Goal: Communication & Community: Answer question/provide support

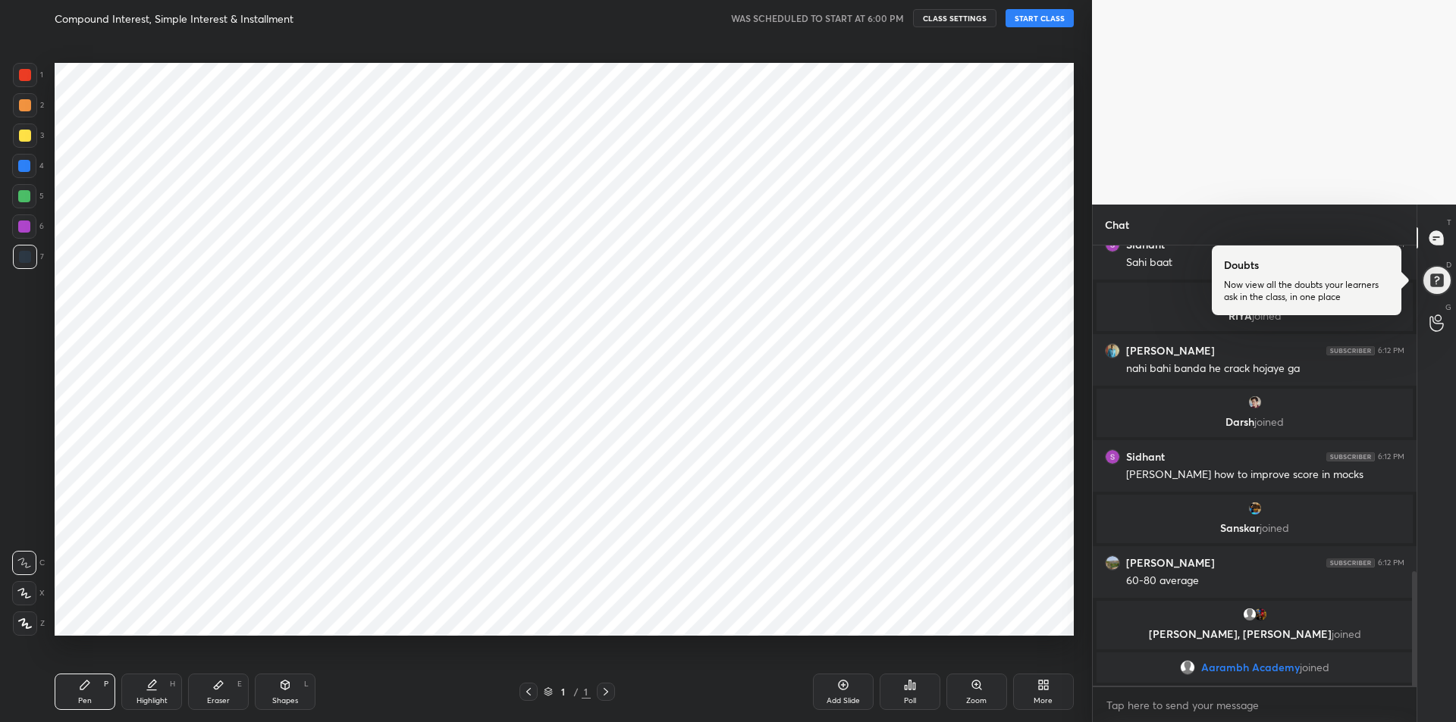
scroll to position [75184, 74778]
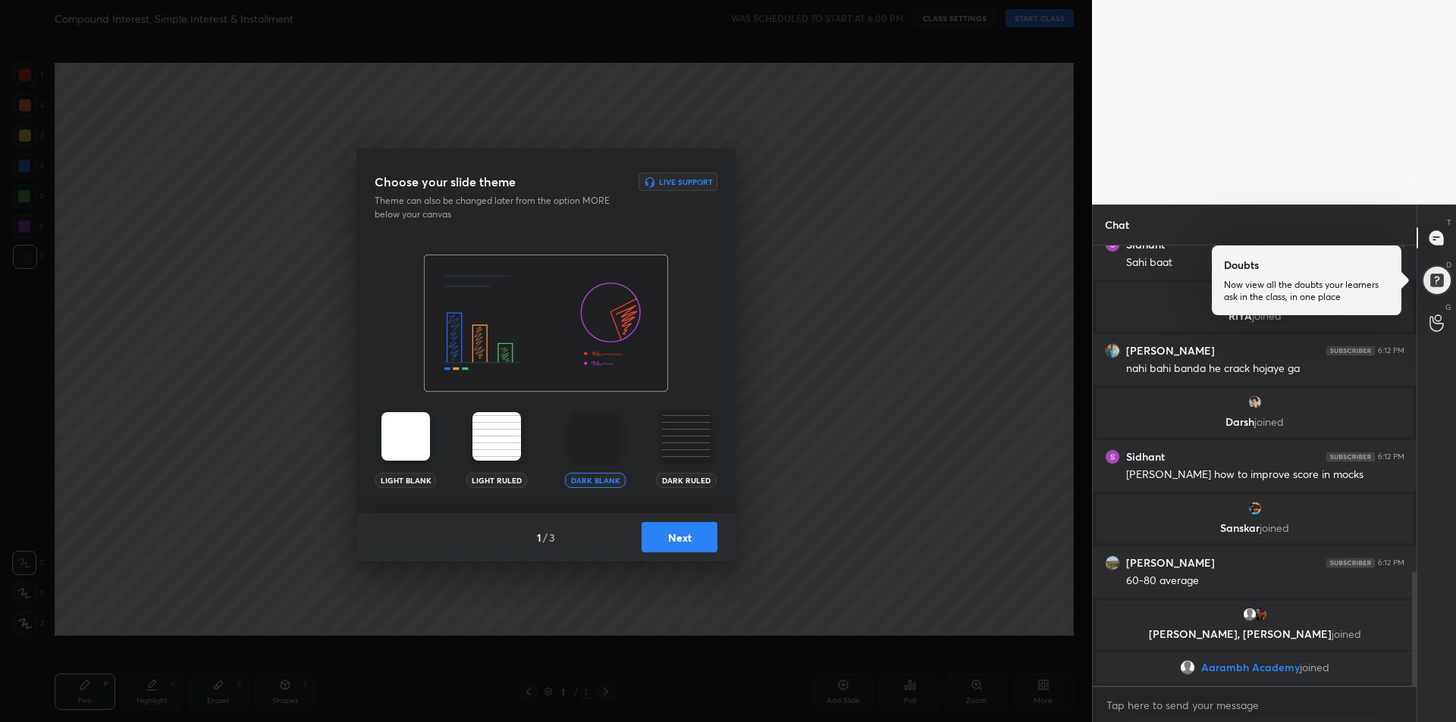
click at [683, 540] on button "Next" at bounding box center [679, 537] width 76 height 30
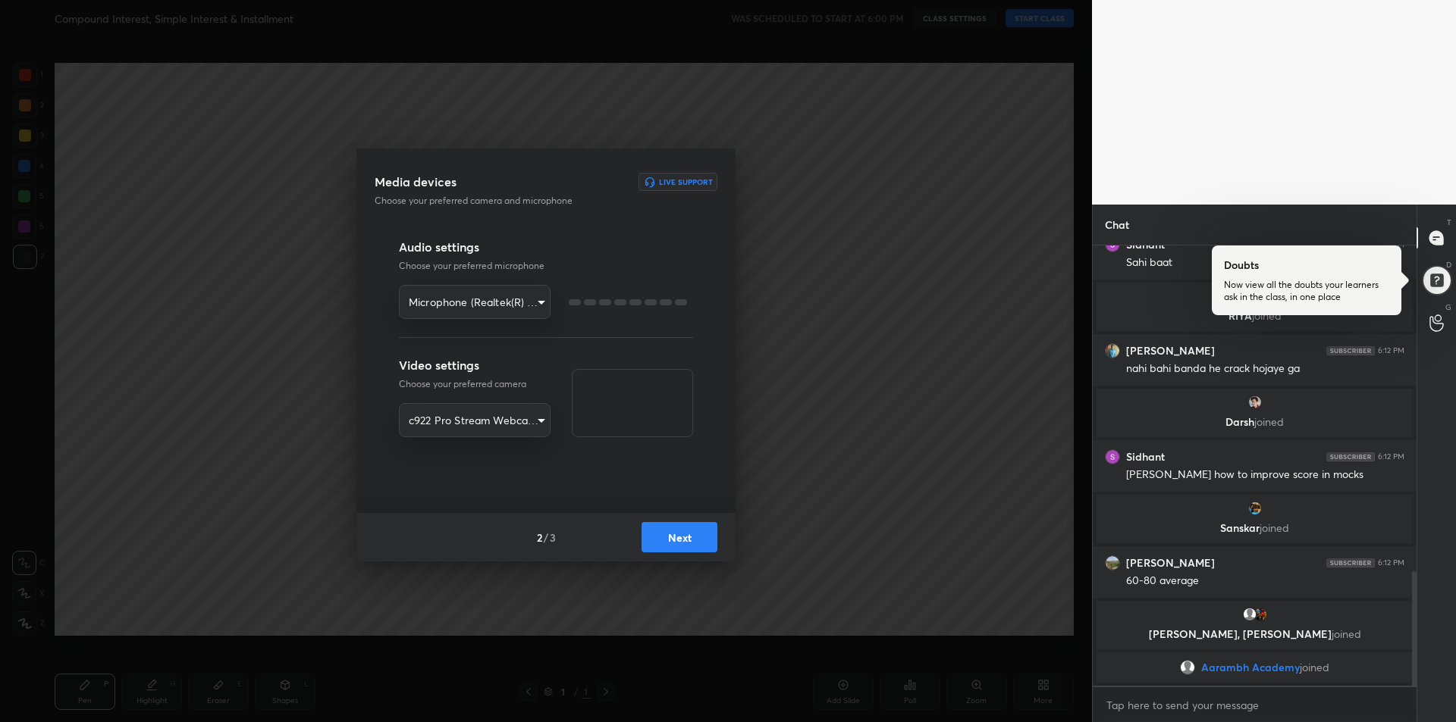
click at [690, 541] on button "Next" at bounding box center [679, 537] width 76 height 30
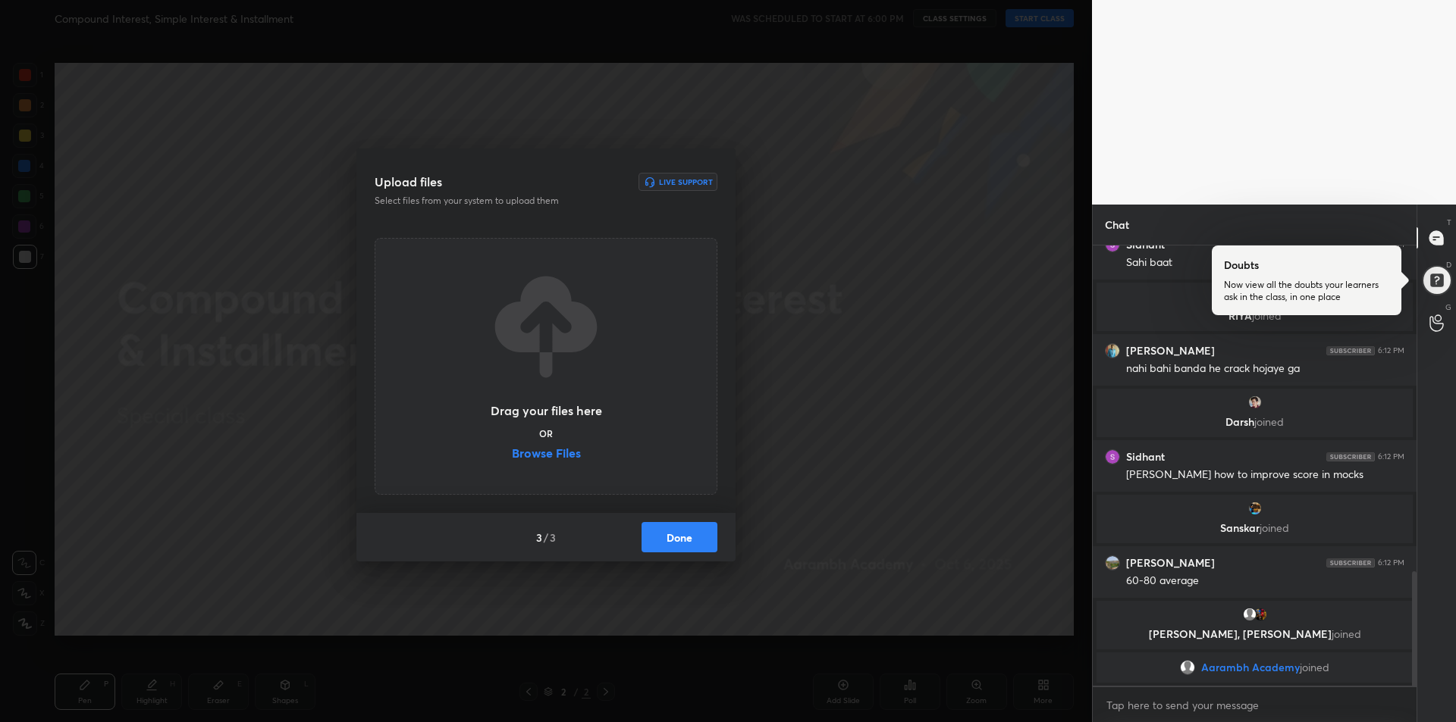
click at [698, 544] on button "Done" at bounding box center [679, 537] width 76 height 30
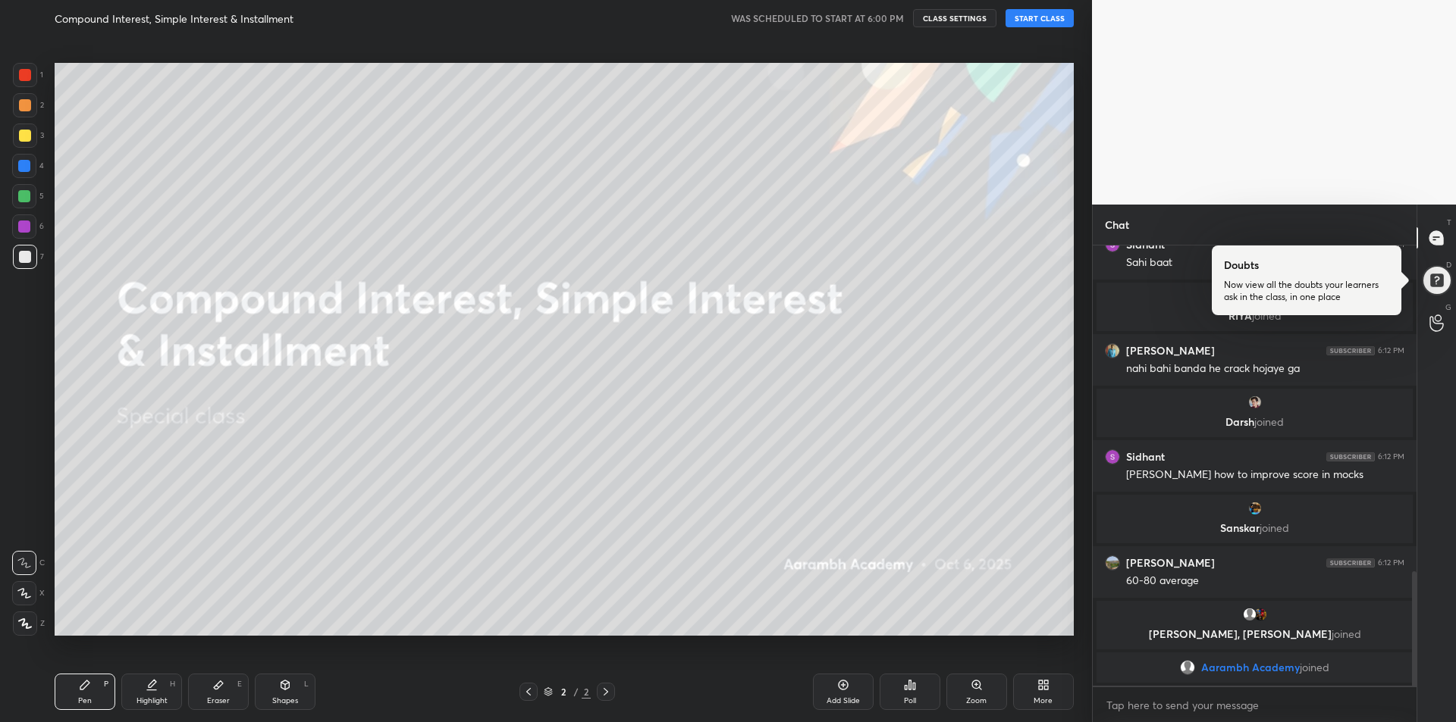
click at [1047, 23] on button "START CLASS" at bounding box center [1039, 18] width 68 height 18
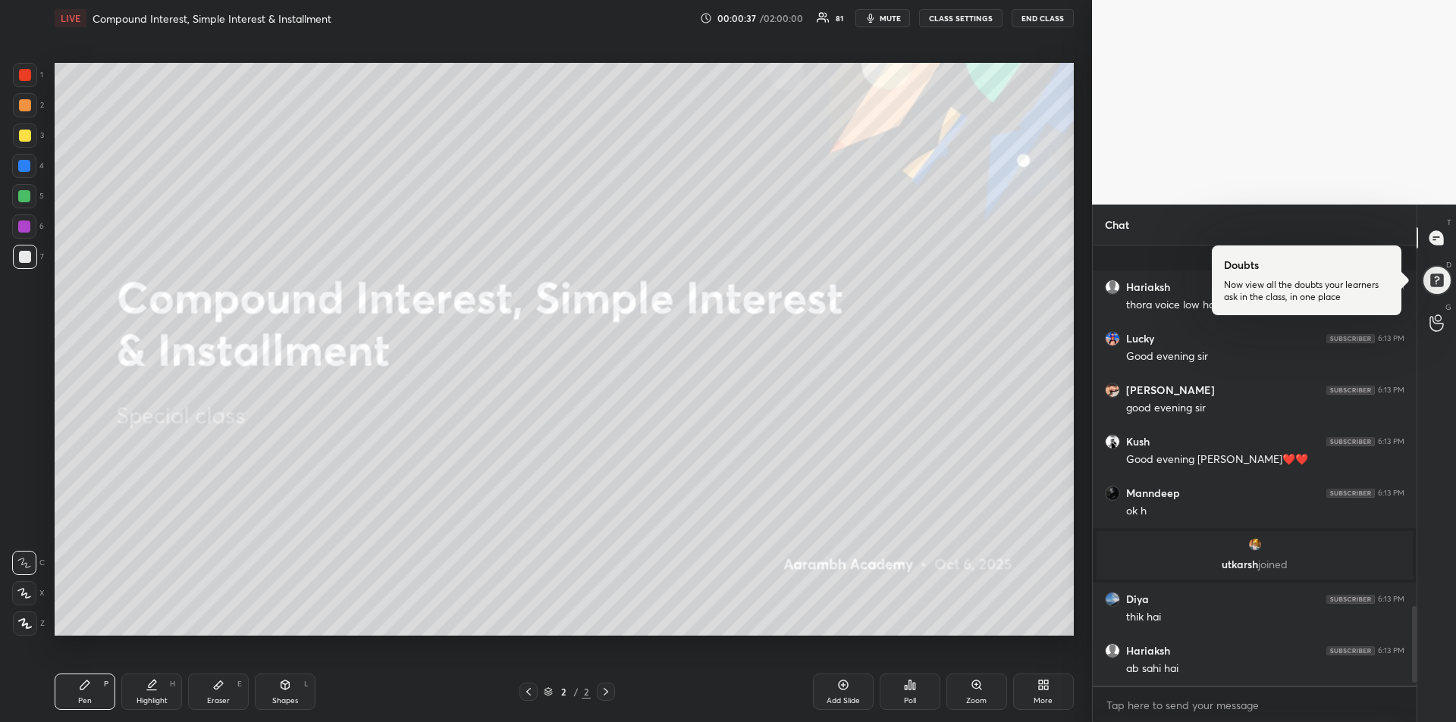
scroll to position [0, 0]
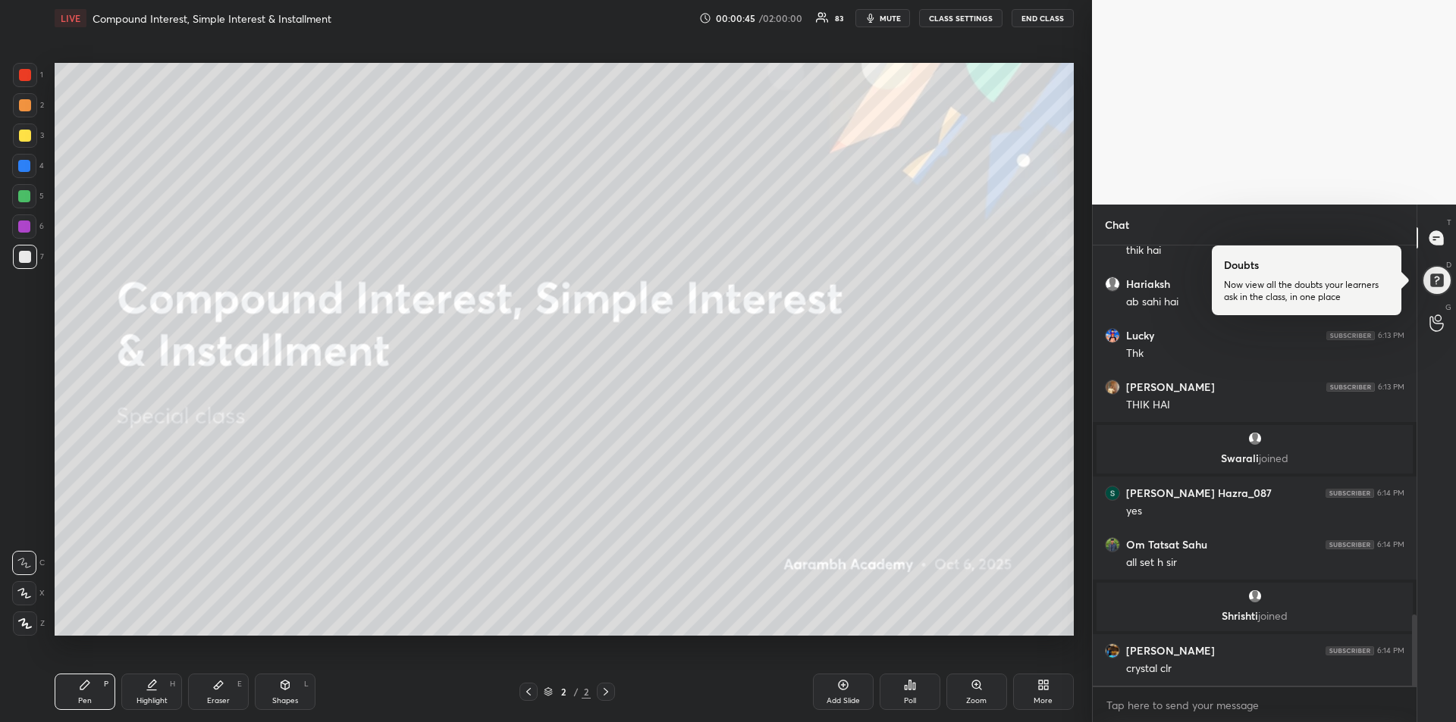
click at [24, 141] on div at bounding box center [25, 136] width 12 height 12
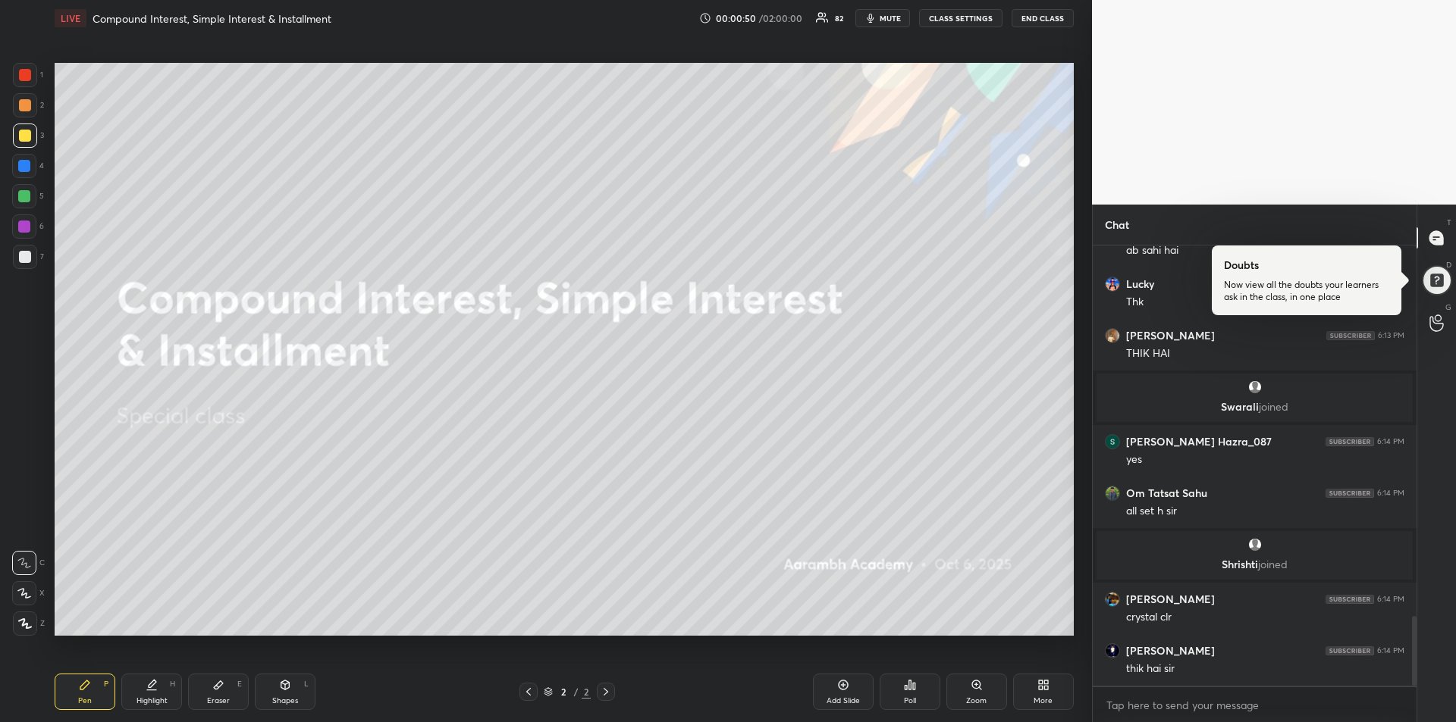
click at [27, 196] on div at bounding box center [24, 196] width 12 height 12
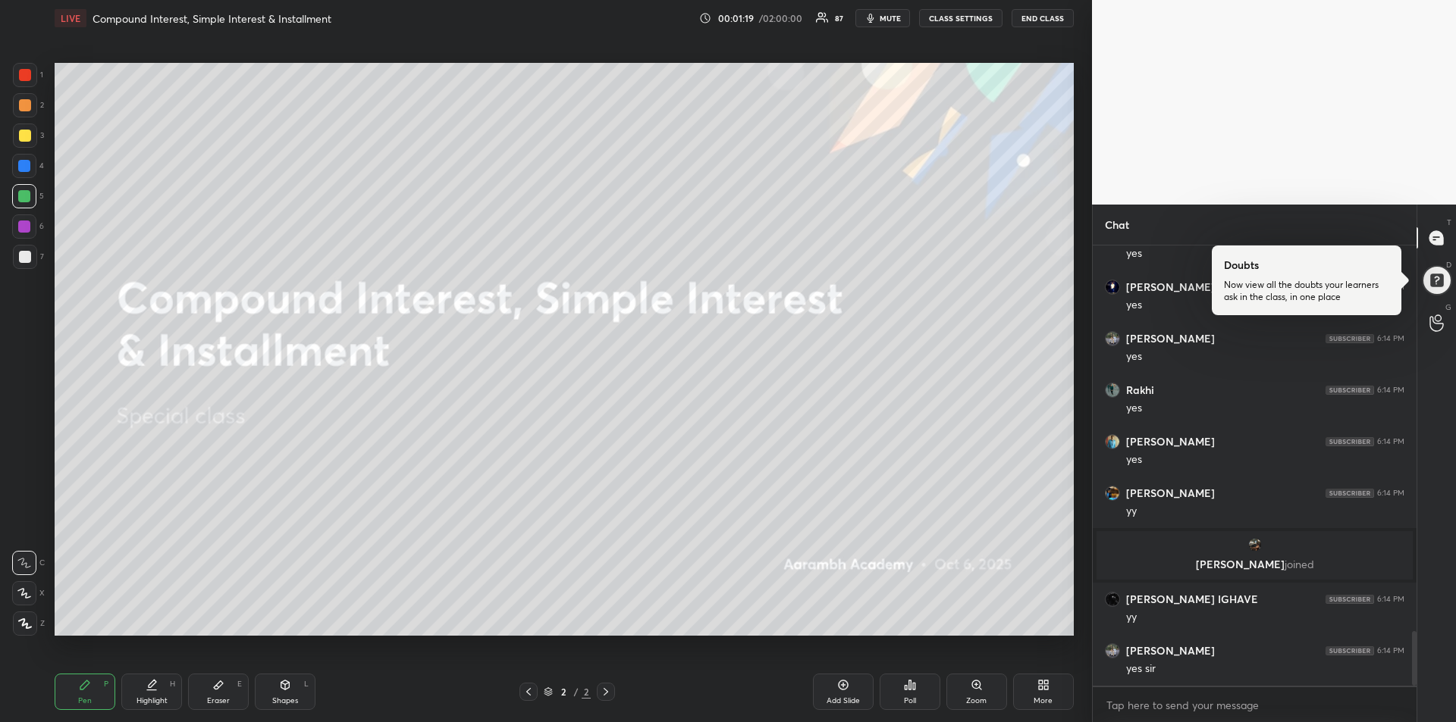
scroll to position [3170, 0]
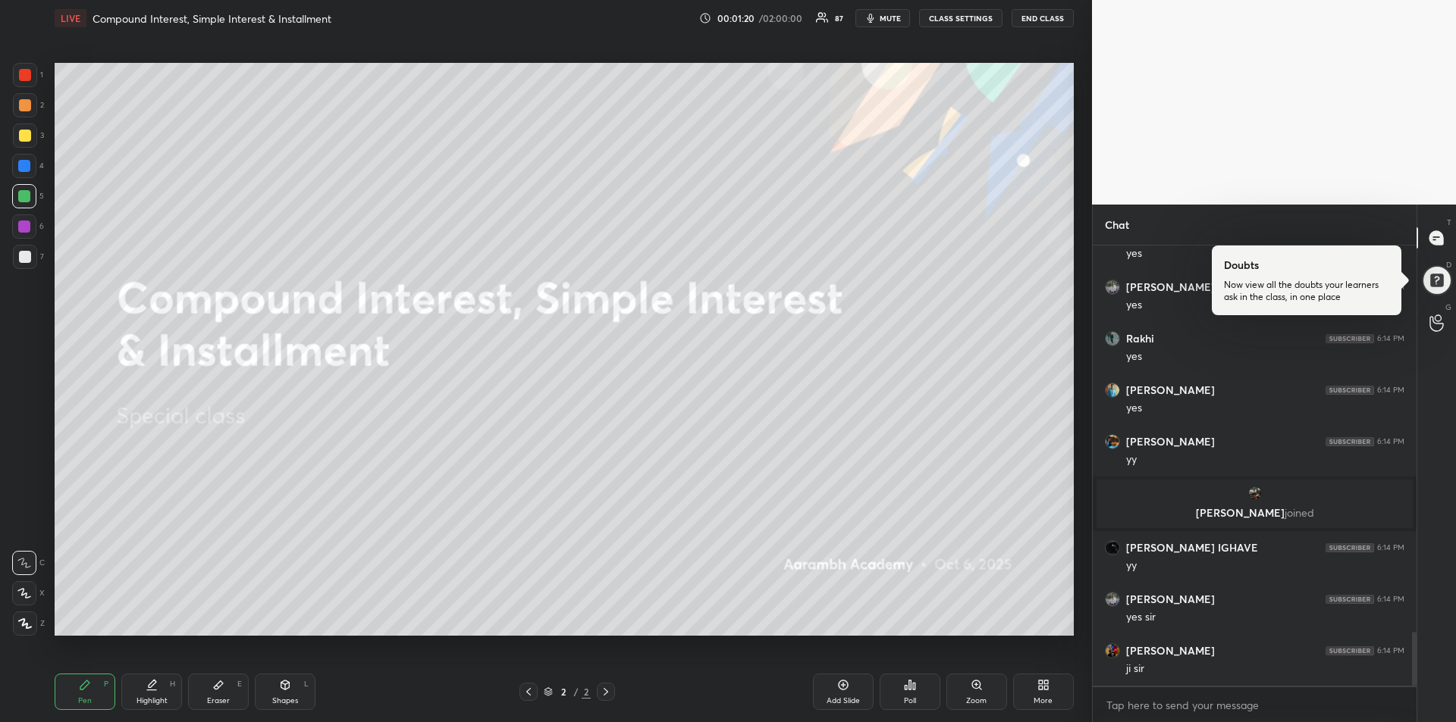
click at [24, 142] on div at bounding box center [25, 136] width 24 height 24
click at [30, 594] on icon at bounding box center [24, 593] width 14 height 11
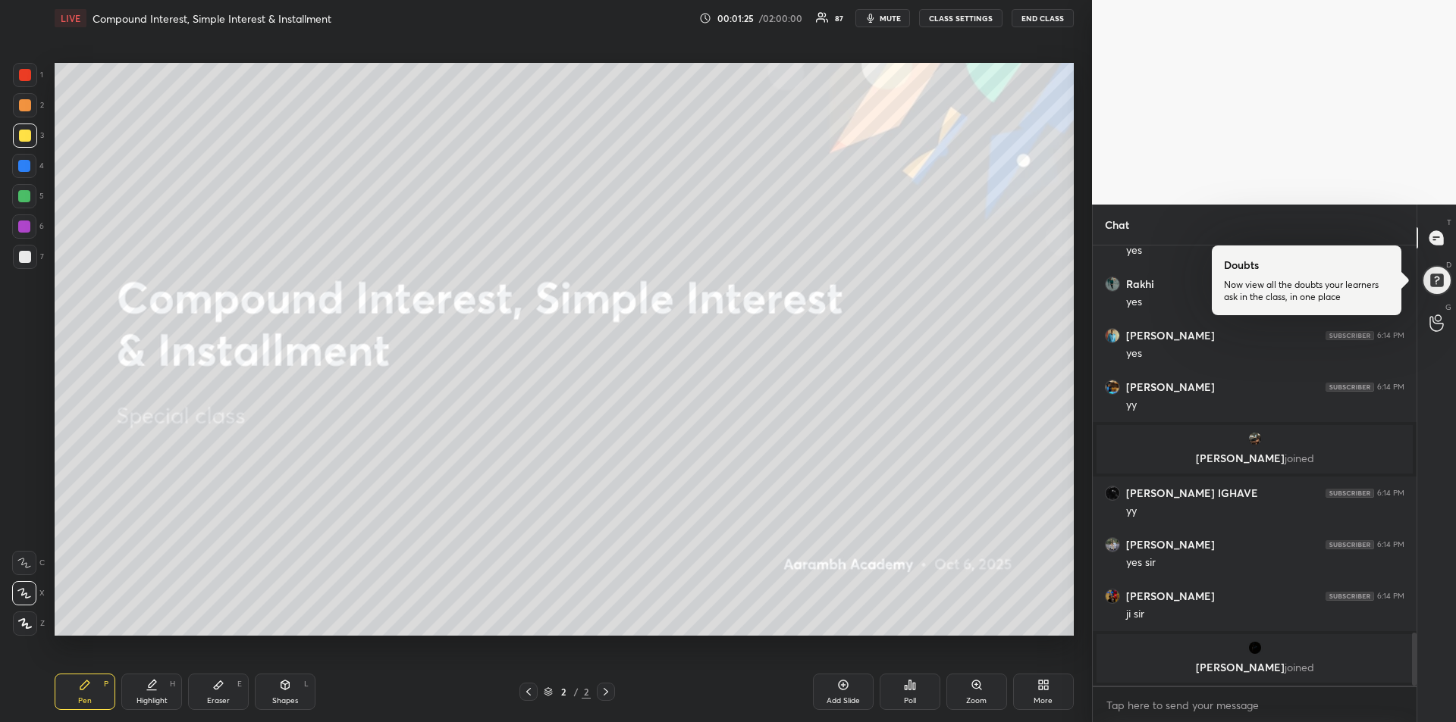
click at [839, 695] on div "Add Slide" at bounding box center [843, 692] width 61 height 36
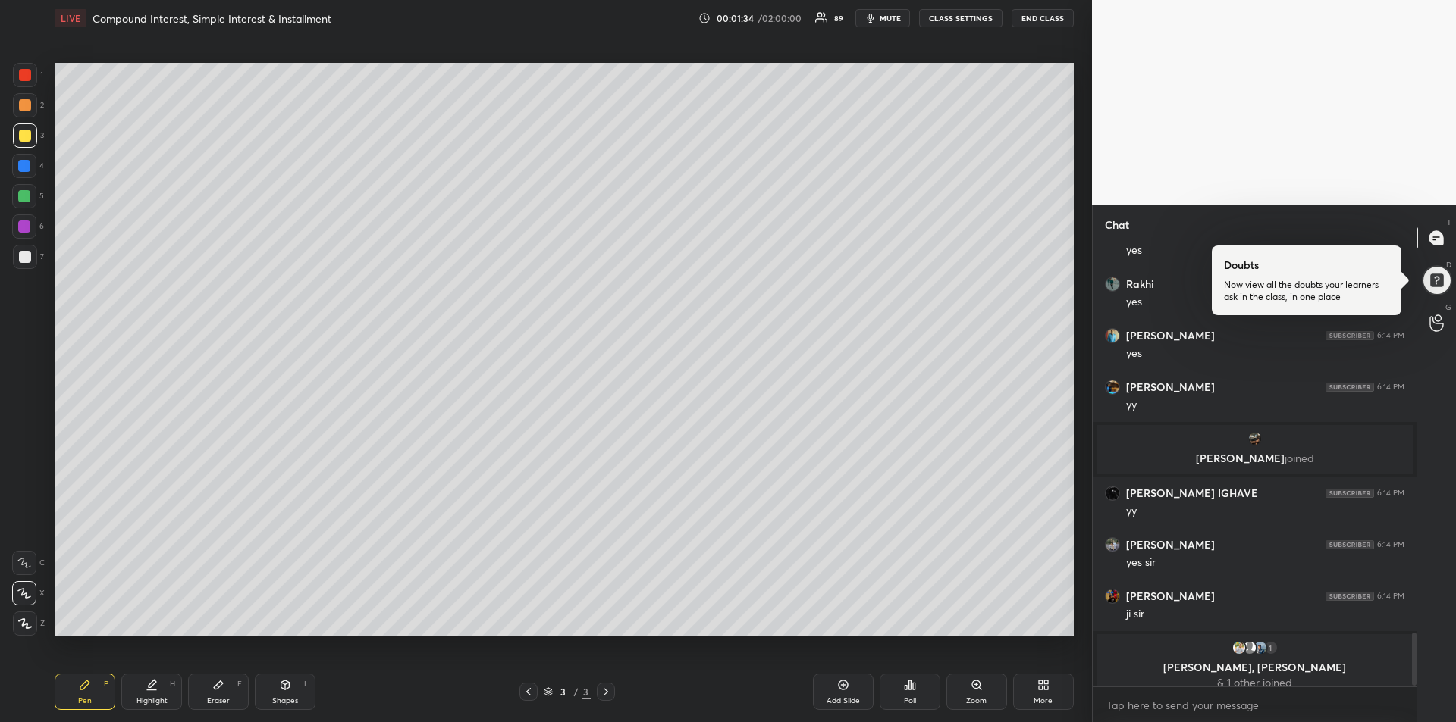
scroll to position [3236, 0]
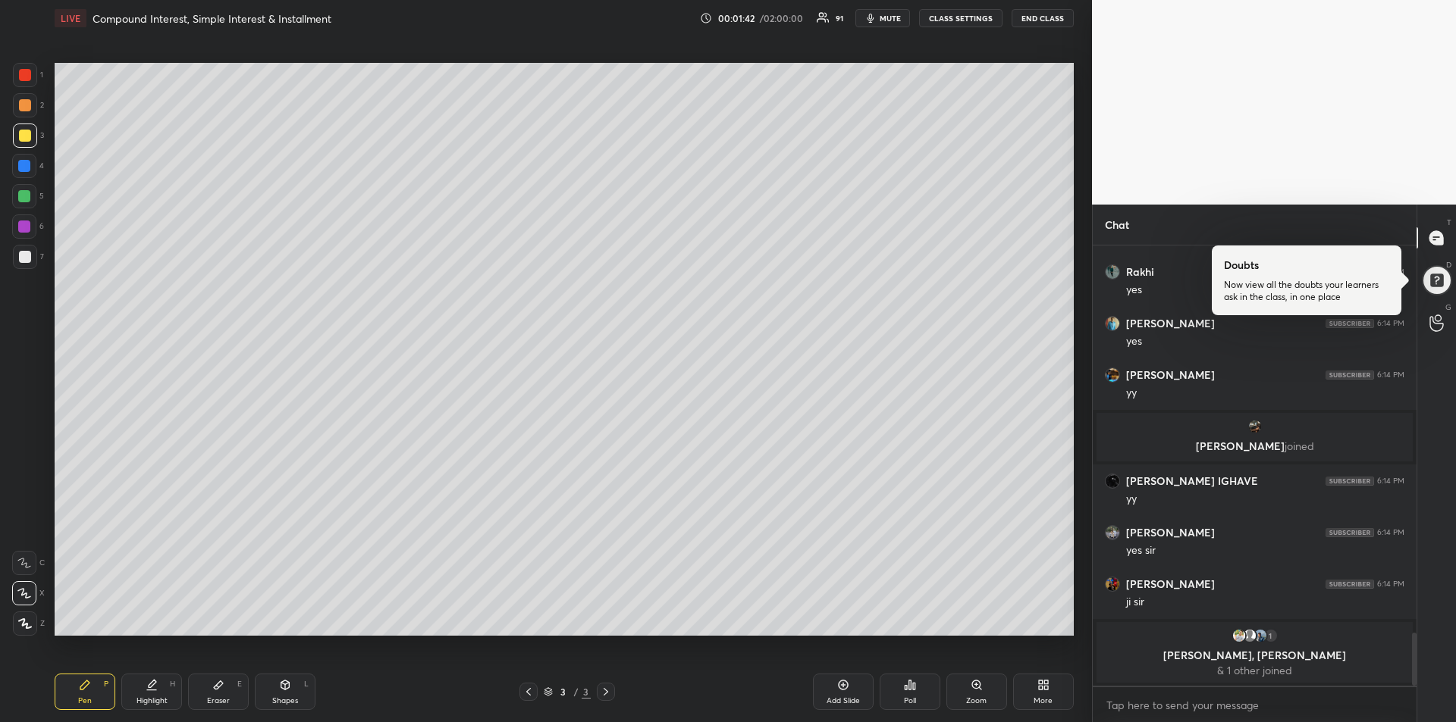
click at [30, 173] on div at bounding box center [24, 166] width 24 height 24
click at [27, 563] on icon at bounding box center [24, 563] width 14 height 11
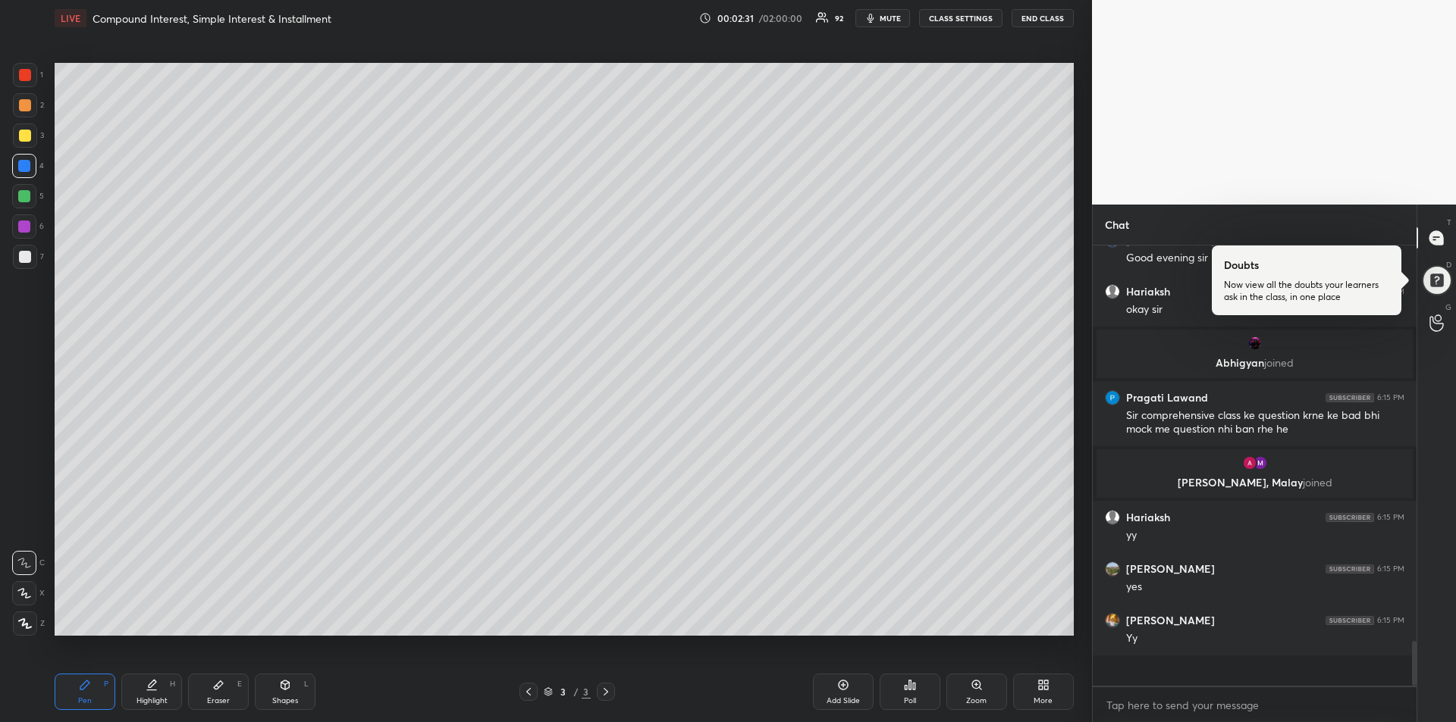
scroll to position [3615, 0]
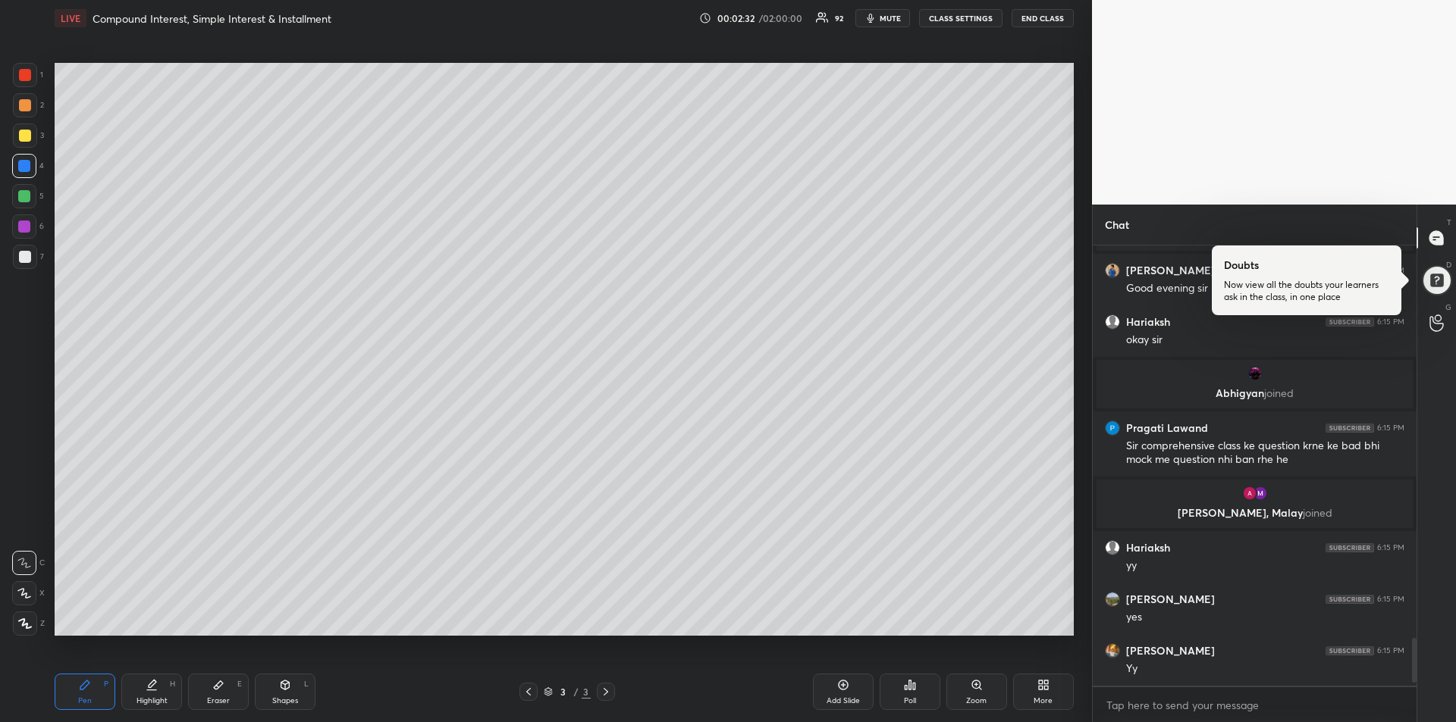
click at [222, 693] on div "Eraser E" at bounding box center [218, 692] width 61 height 36
click at [29, 621] on rect at bounding box center [28, 622] width 2 height 2
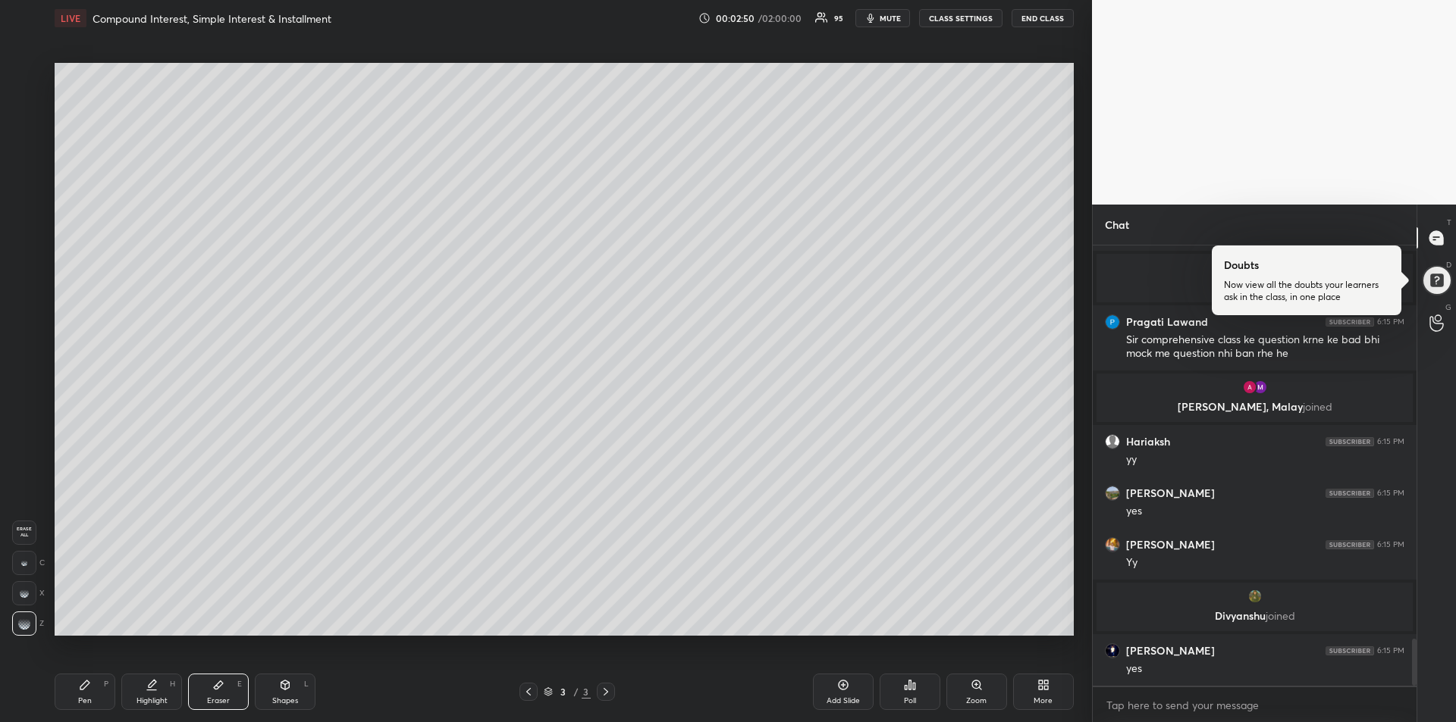
scroll to position [3732, 0]
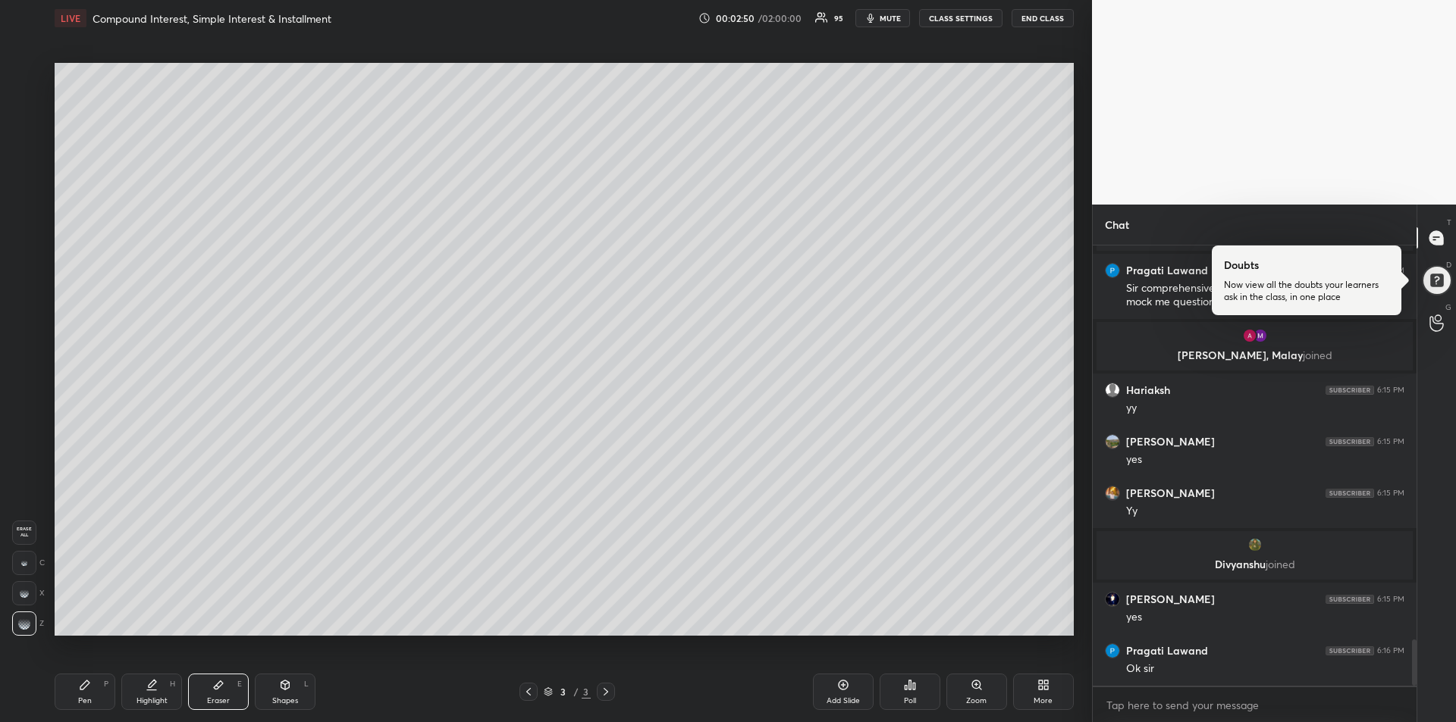
click at [80, 691] on div "Pen P" at bounding box center [85, 692] width 61 height 36
click at [24, 135] on div at bounding box center [25, 136] width 12 height 12
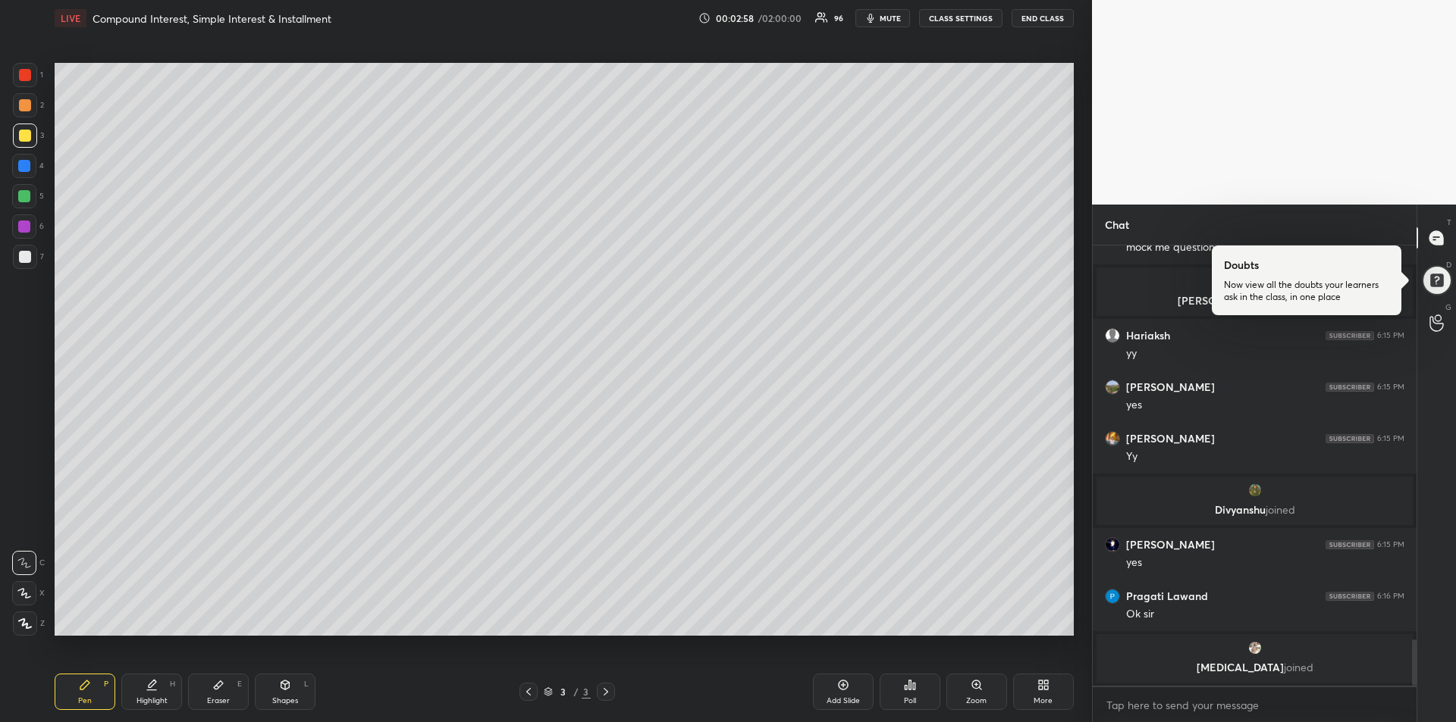
click at [24, 134] on div at bounding box center [25, 136] width 12 height 12
click at [25, 171] on div at bounding box center [24, 166] width 12 height 12
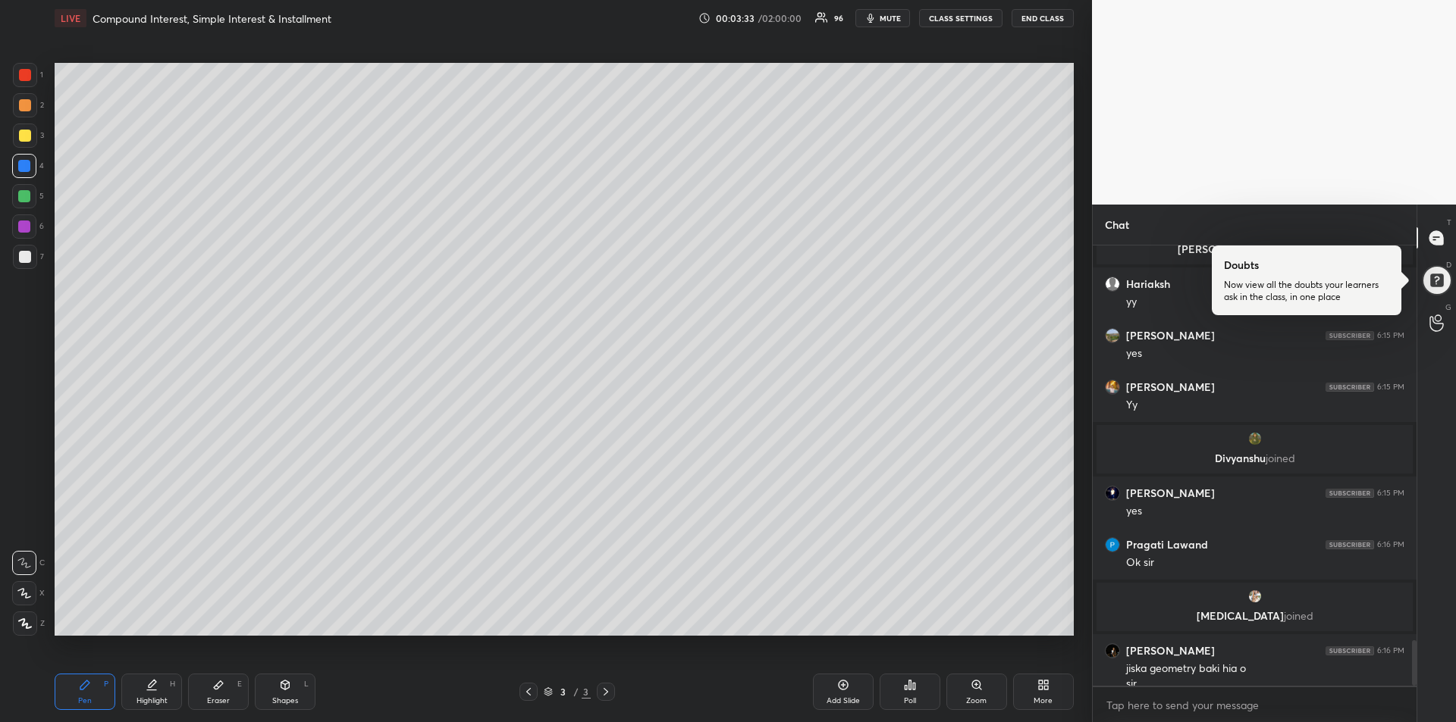
scroll to position [3812, 0]
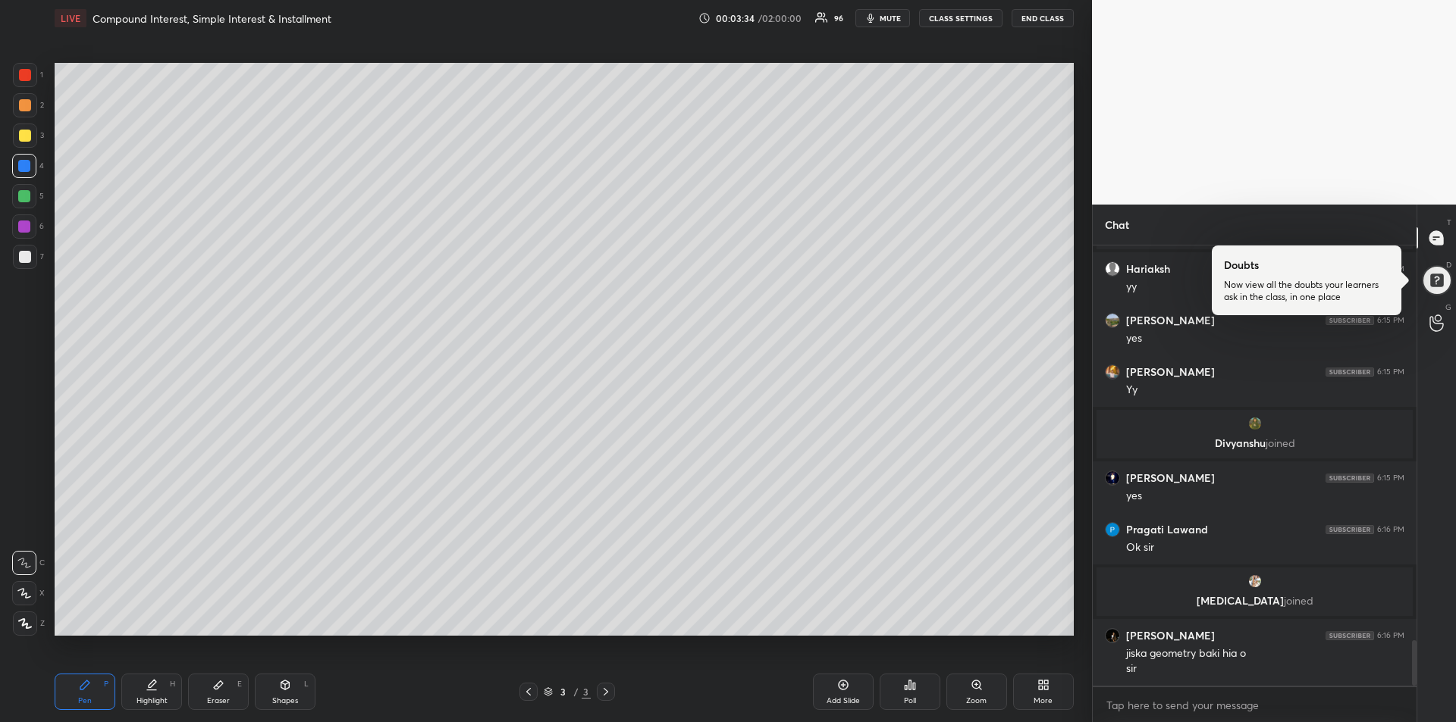
click at [28, 200] on div at bounding box center [24, 196] width 12 height 12
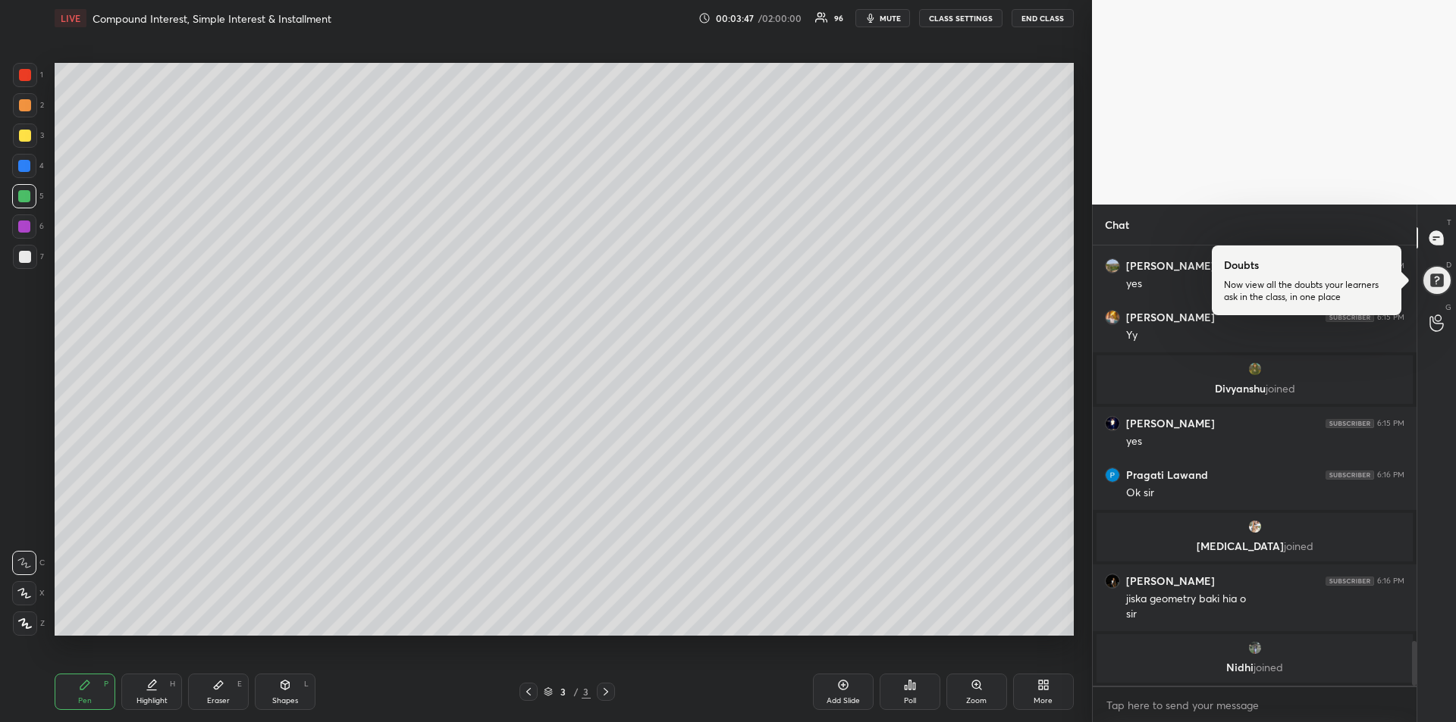
click at [24, 230] on div at bounding box center [24, 227] width 12 height 12
click at [225, 690] on div "Eraser E" at bounding box center [218, 692] width 61 height 36
click at [88, 686] on icon at bounding box center [85, 685] width 12 height 12
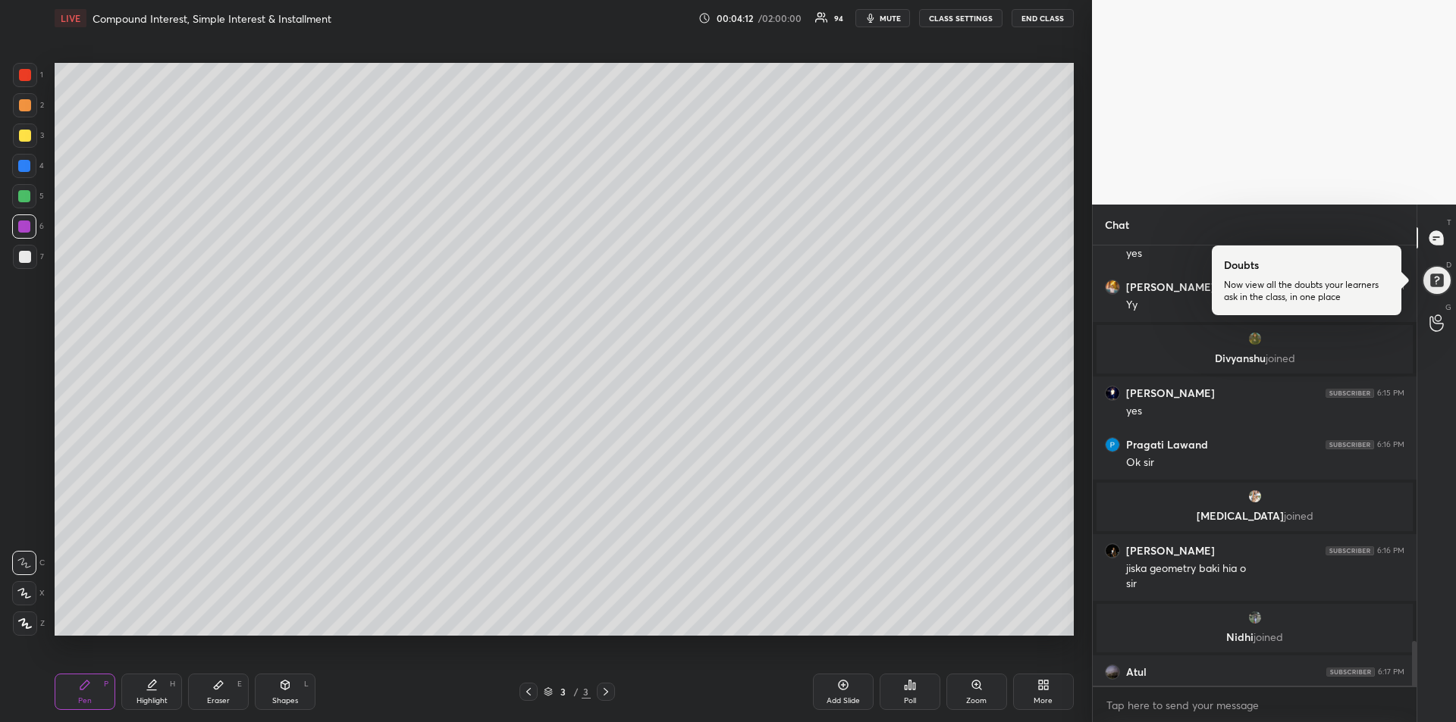
scroll to position [3888, 0]
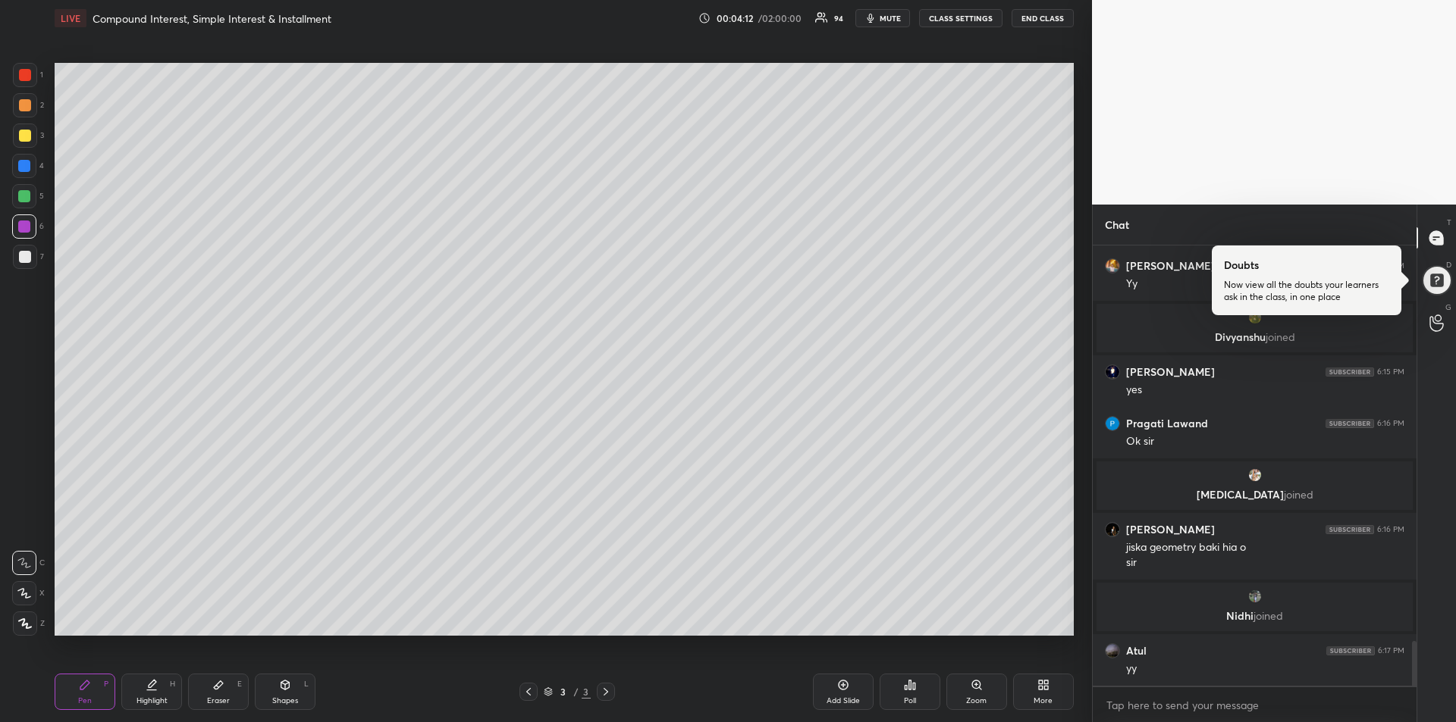
click at [221, 688] on icon at bounding box center [218, 685] width 12 height 12
click at [74, 685] on div "Pen P" at bounding box center [85, 692] width 61 height 36
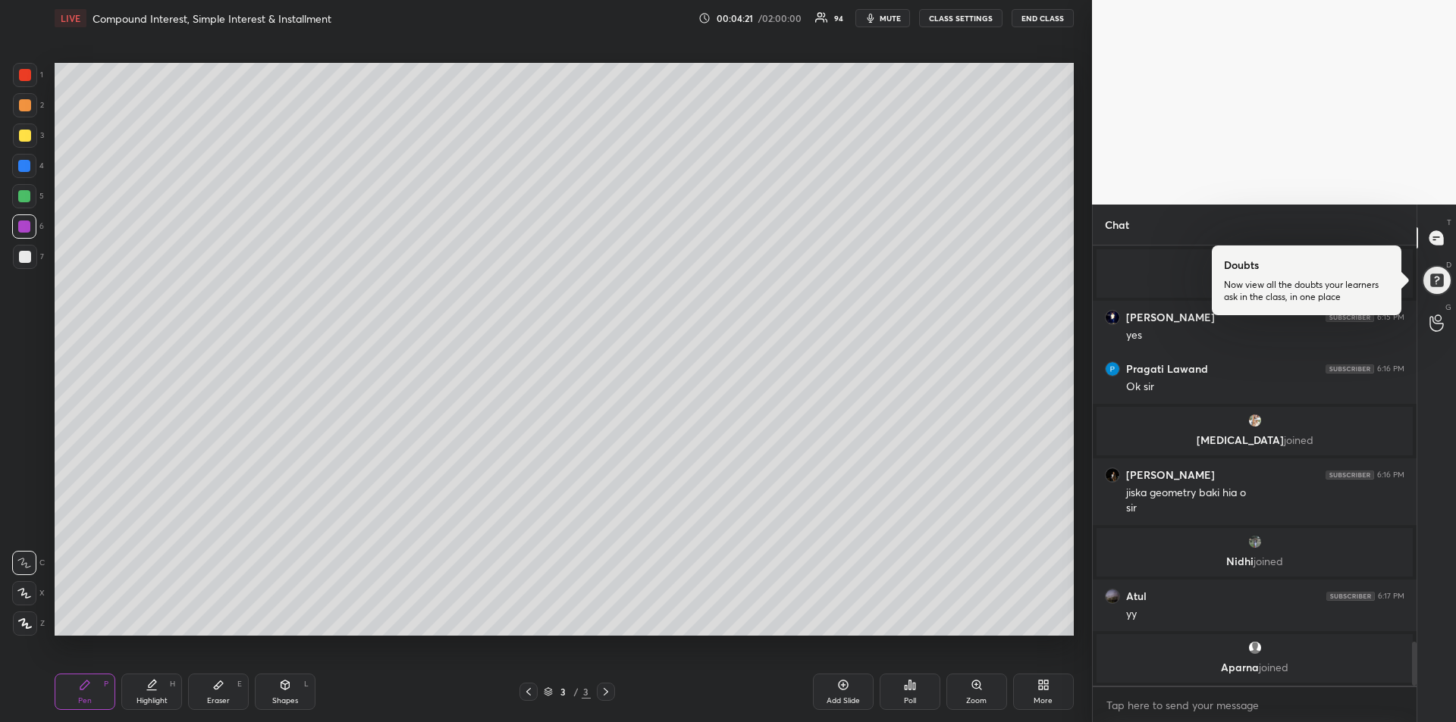
click at [206, 689] on div "Eraser E" at bounding box center [218, 692] width 61 height 36
click at [86, 698] on div "Pen" at bounding box center [85, 701] width 14 height 8
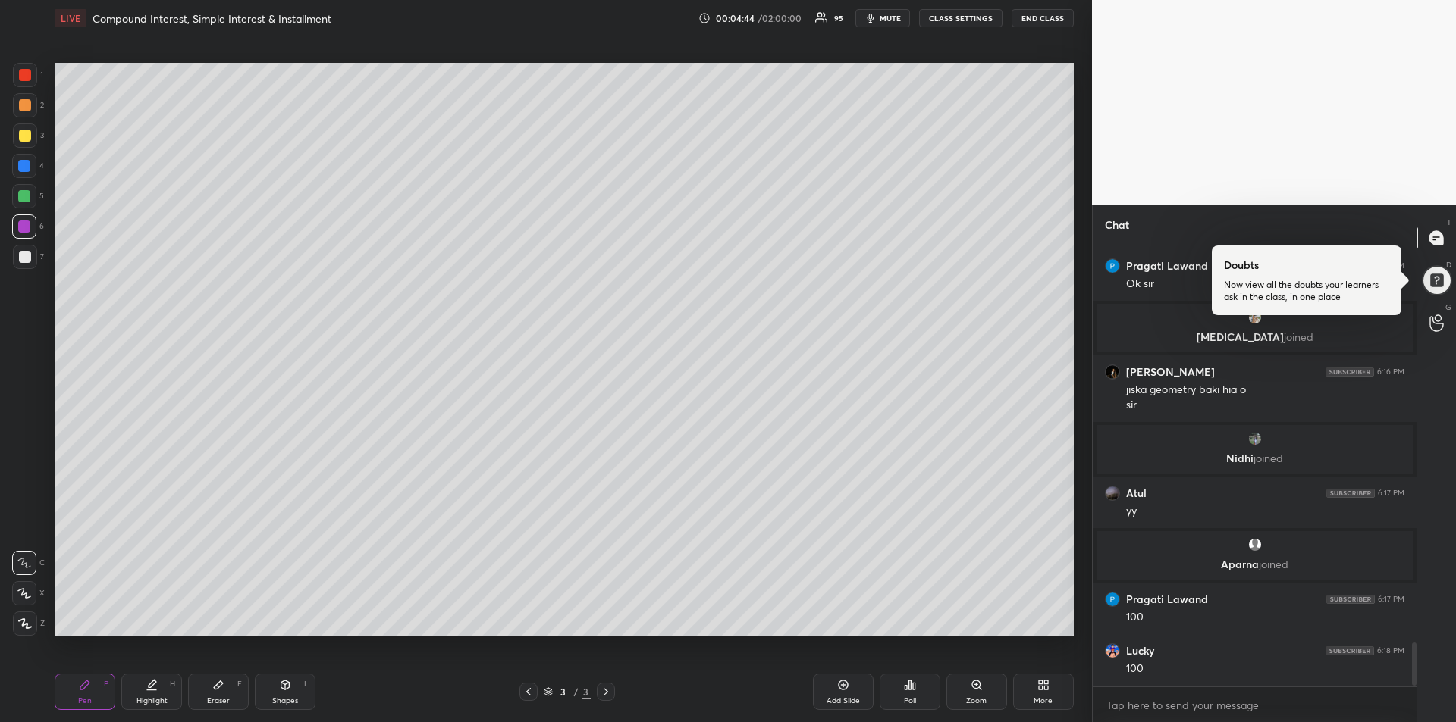
scroll to position [4084, 0]
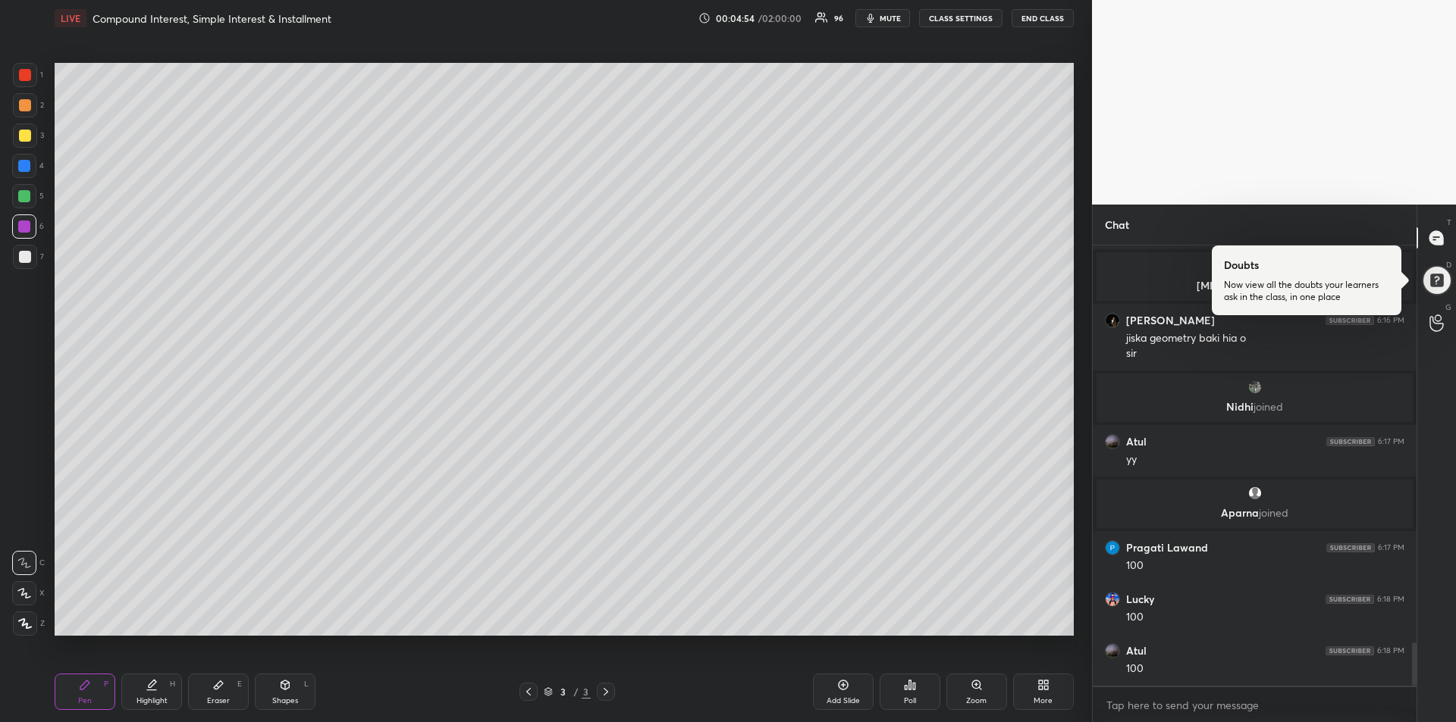
click at [29, 84] on div at bounding box center [25, 75] width 24 height 24
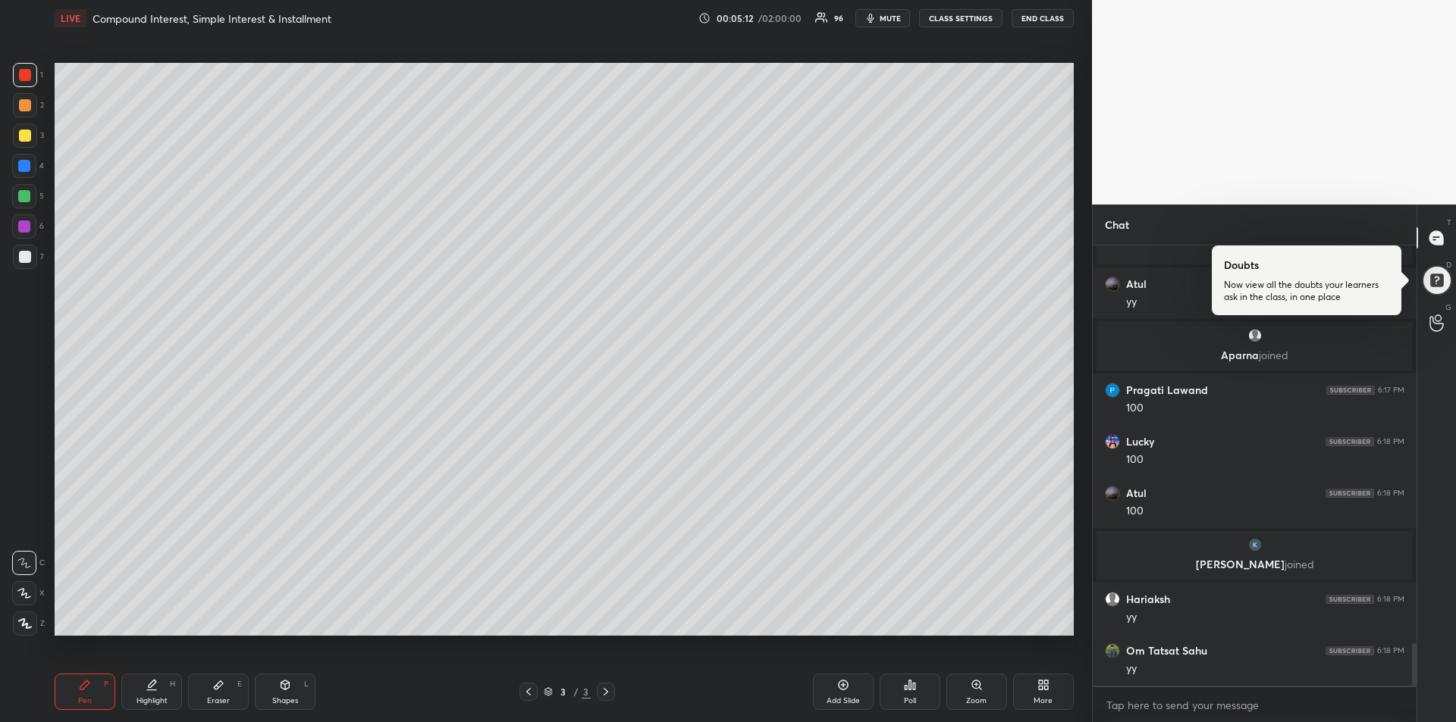
scroll to position [4207, 0]
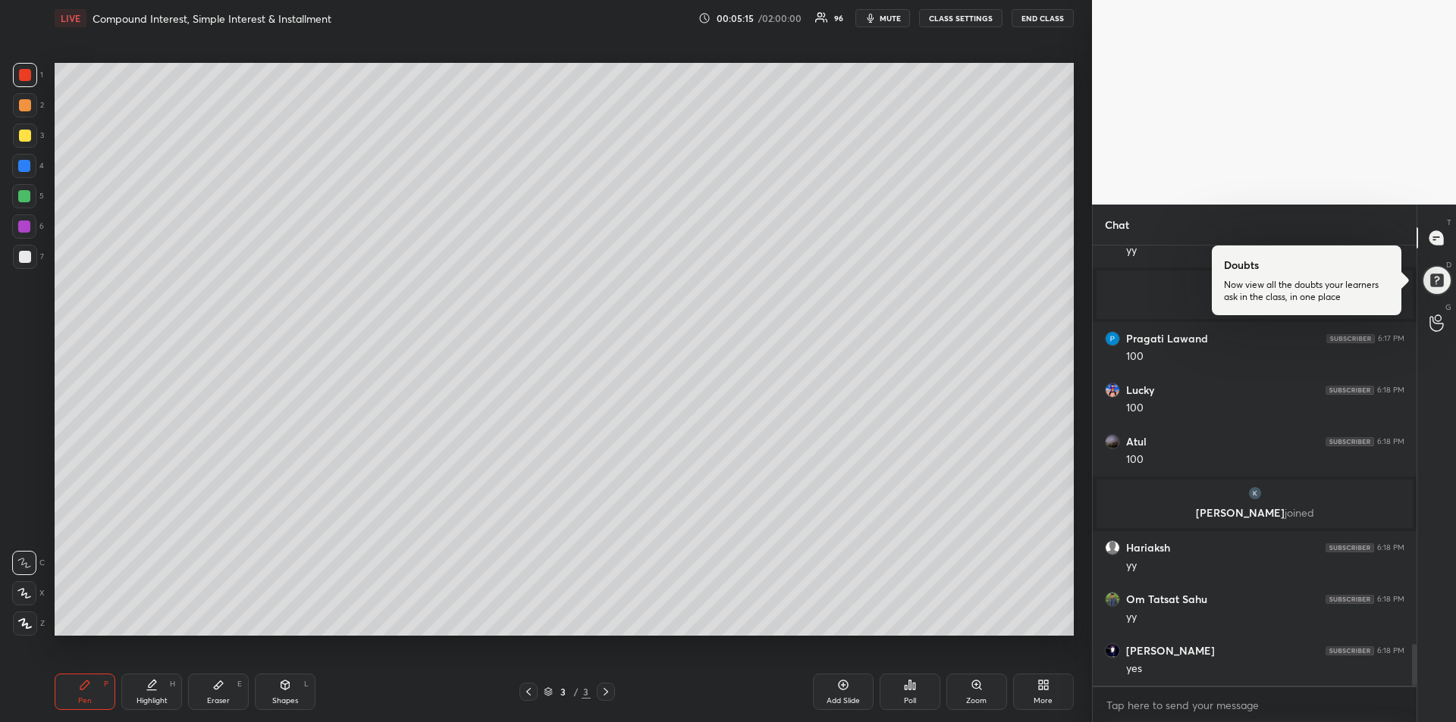
click at [25, 199] on div at bounding box center [24, 196] width 12 height 12
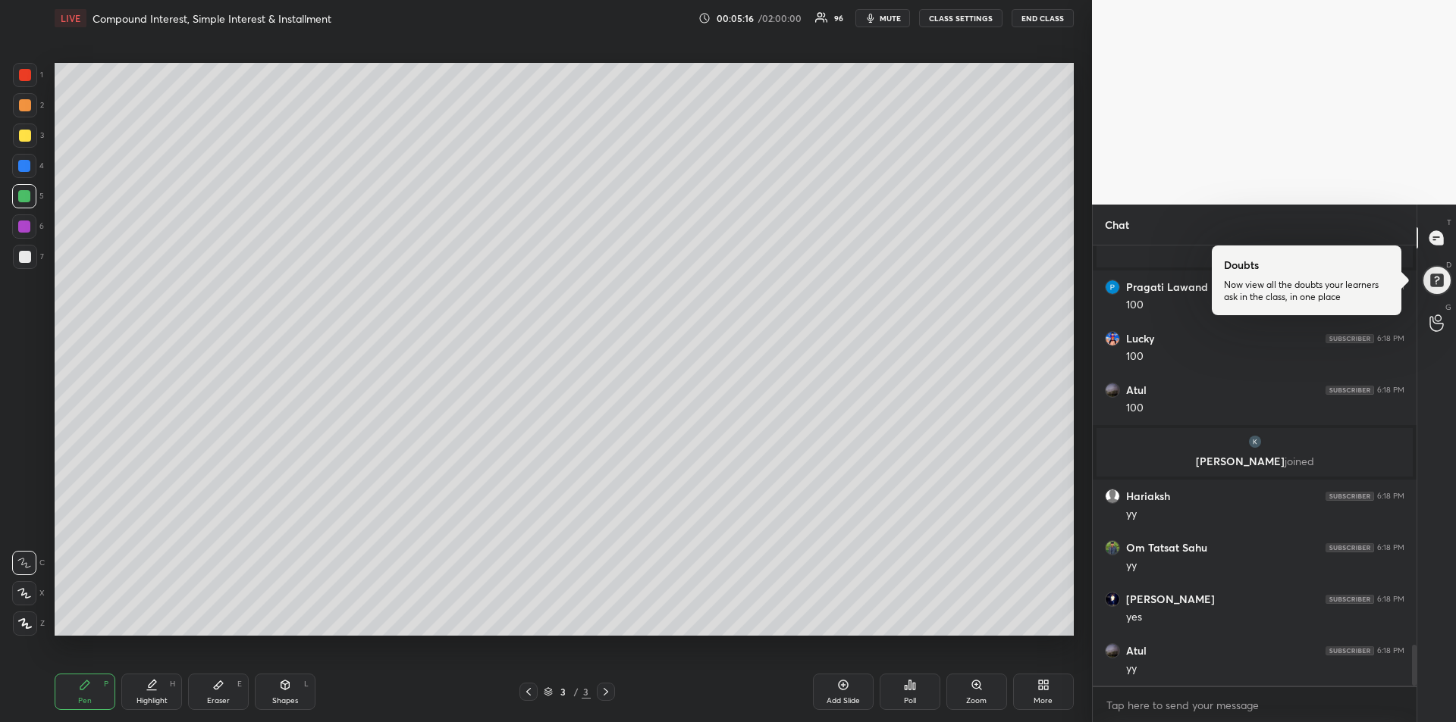
scroll to position [4313, 0]
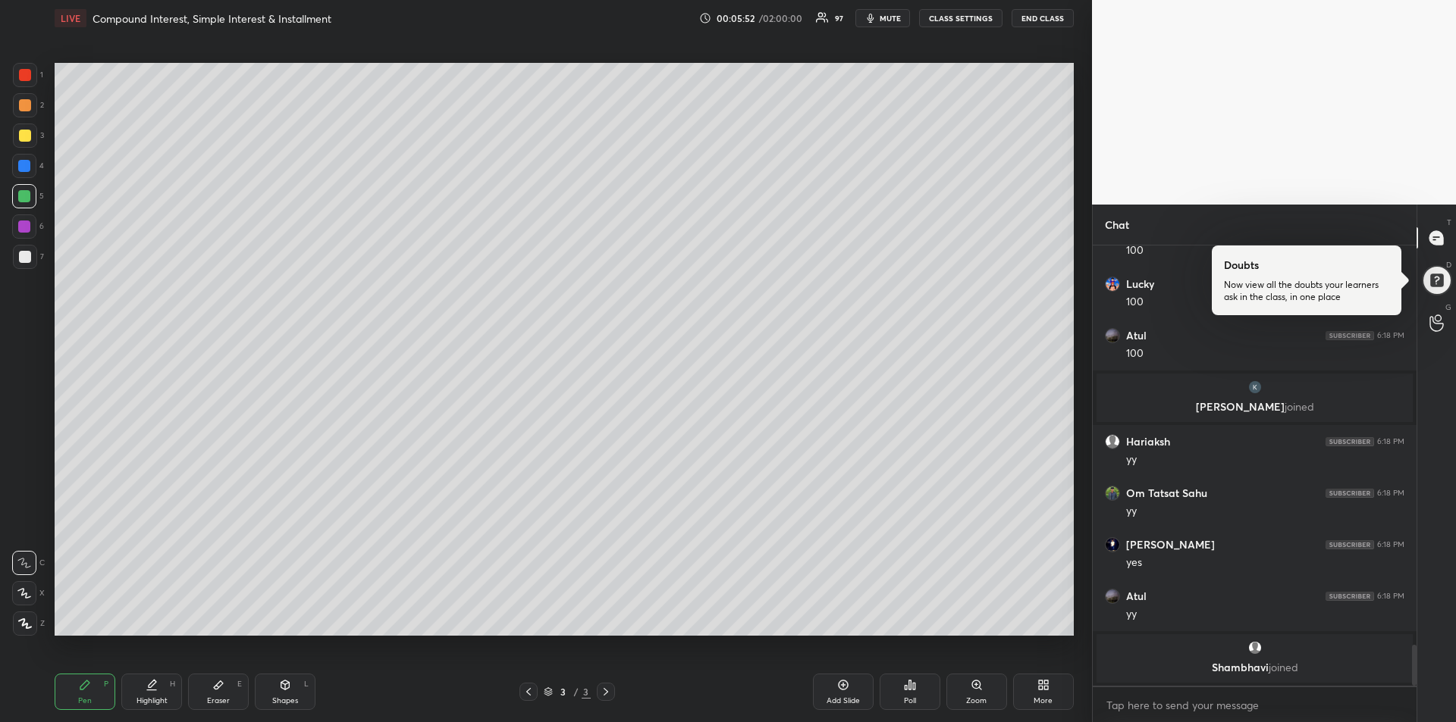
click at [14, 168] on div at bounding box center [24, 166] width 24 height 24
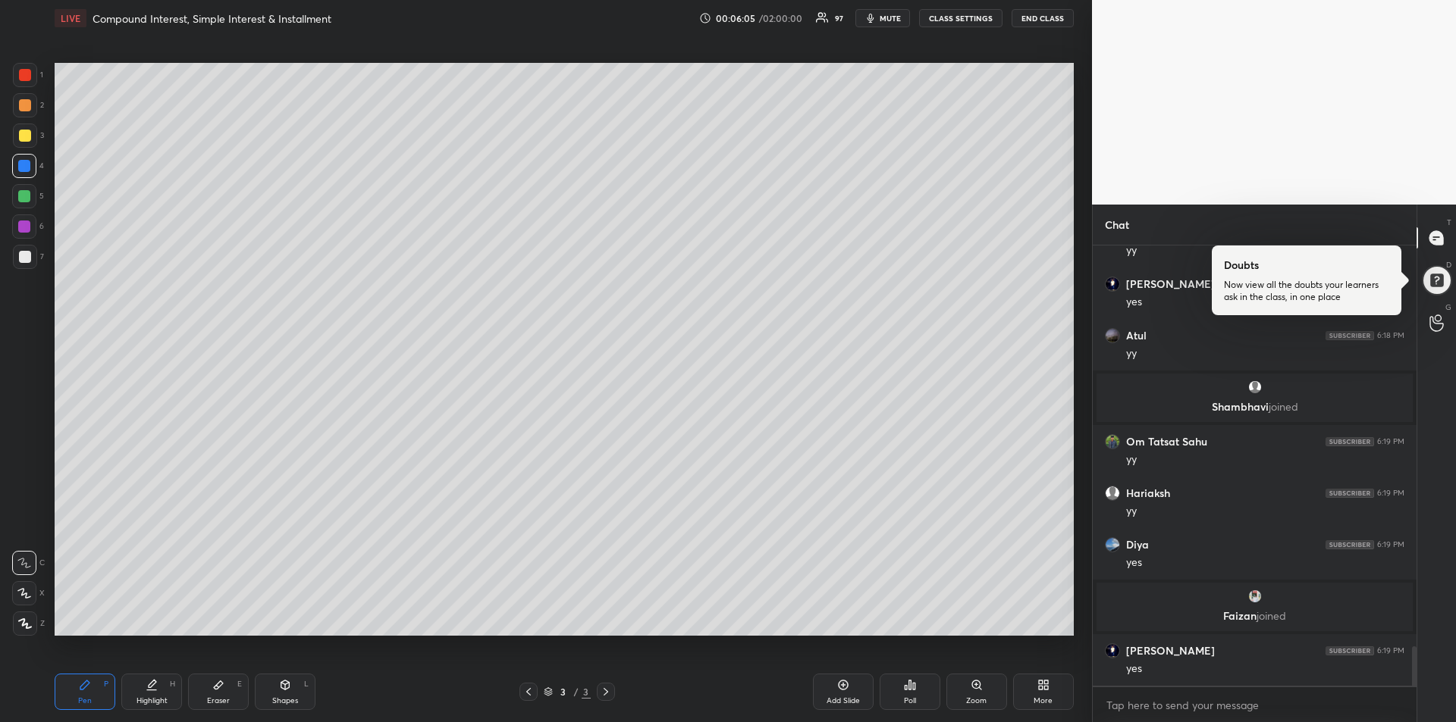
scroll to position [4496, 0]
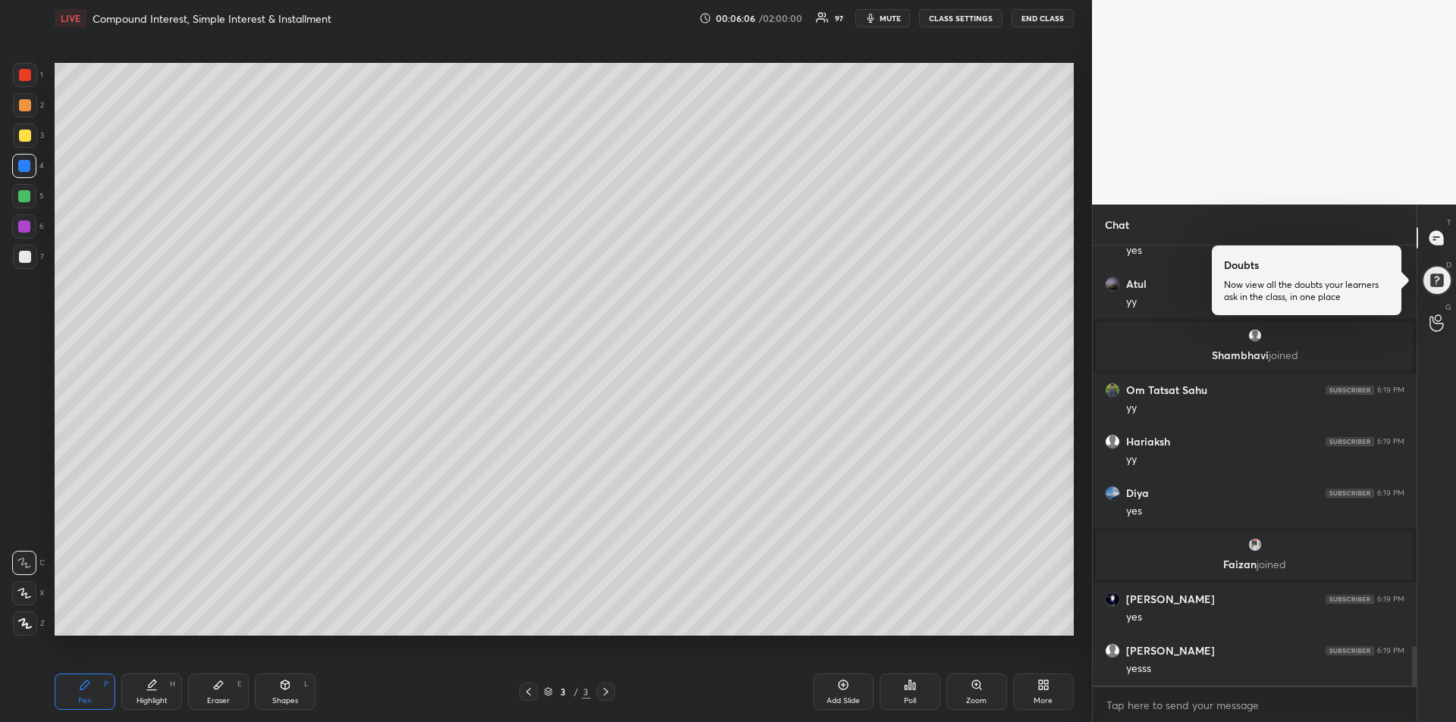
click at [141, 687] on div "Highlight H" at bounding box center [151, 692] width 61 height 36
click at [72, 701] on div "Pen P" at bounding box center [85, 692] width 61 height 36
click at [24, 199] on div at bounding box center [24, 196] width 12 height 12
click at [26, 263] on div at bounding box center [25, 257] width 24 height 24
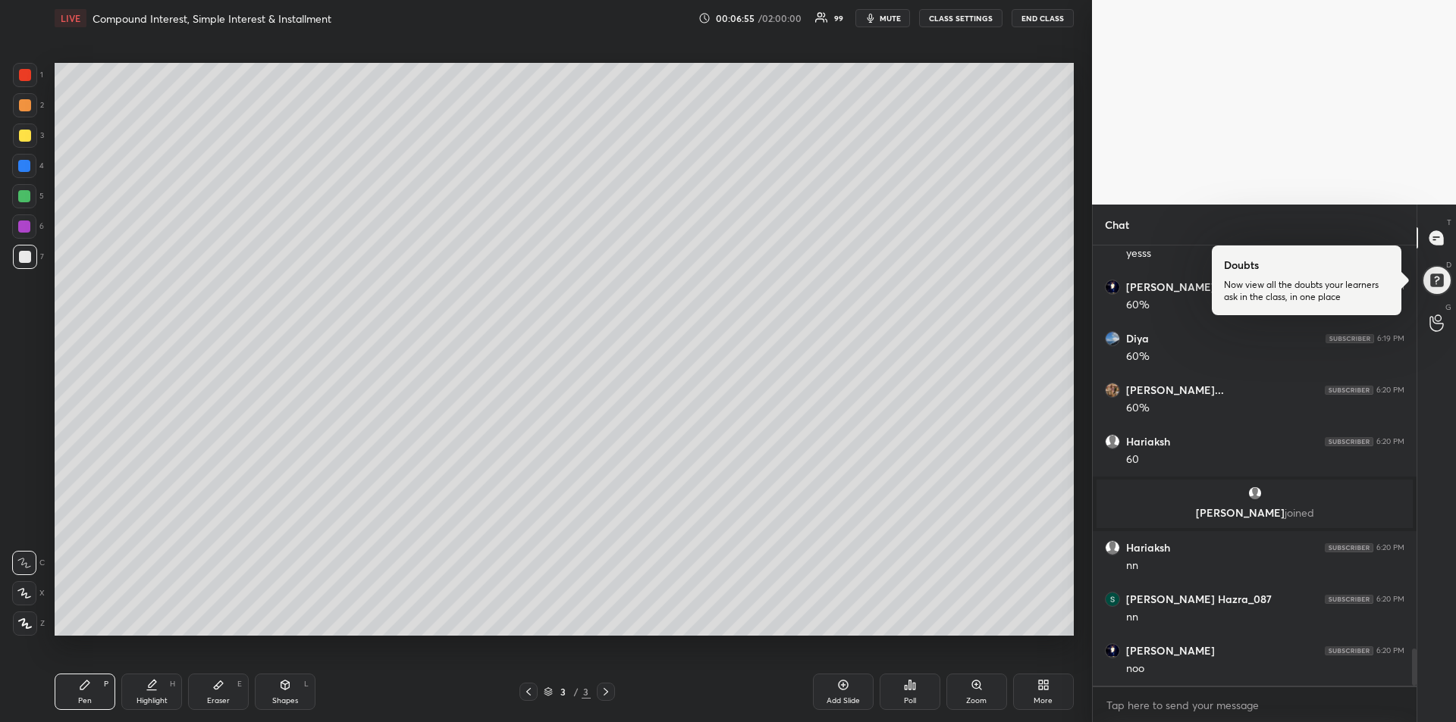
scroll to position [4827, 0]
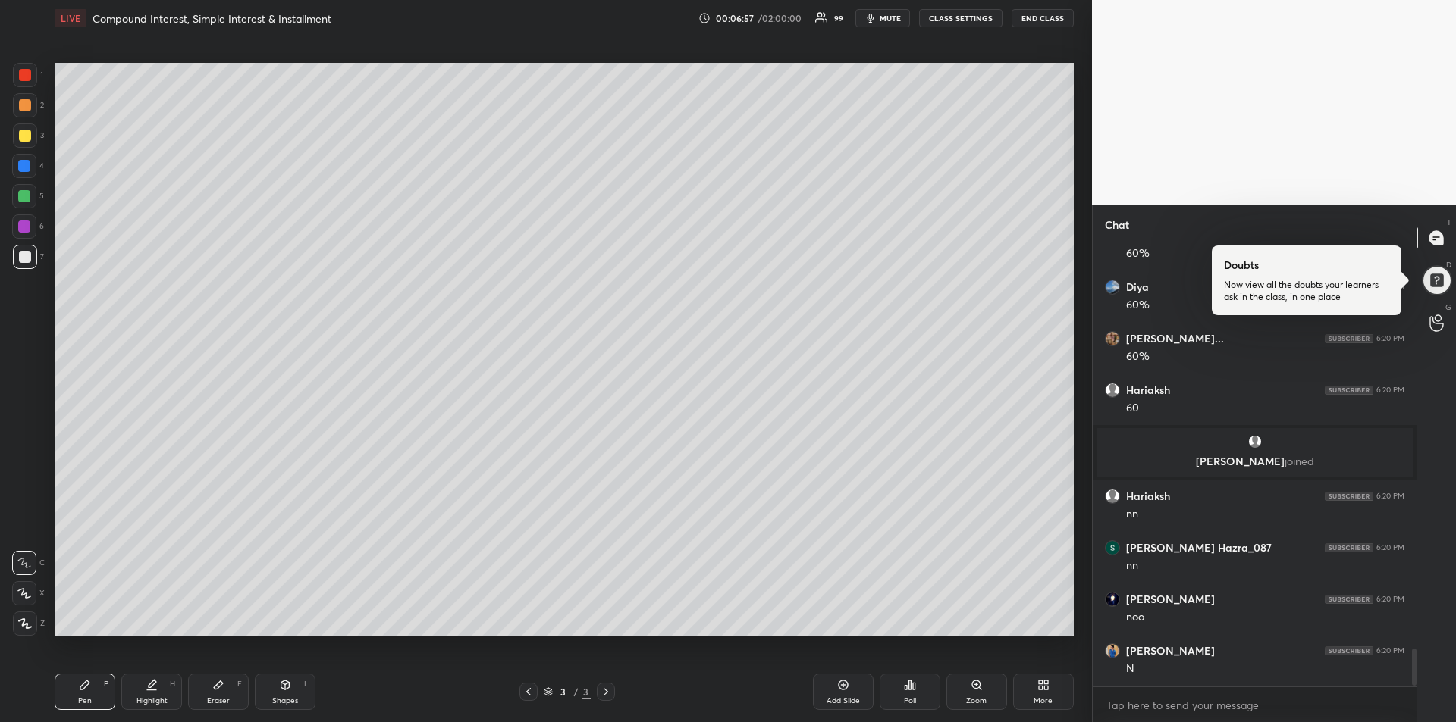
click at [158, 688] on div "Highlight H" at bounding box center [151, 692] width 61 height 36
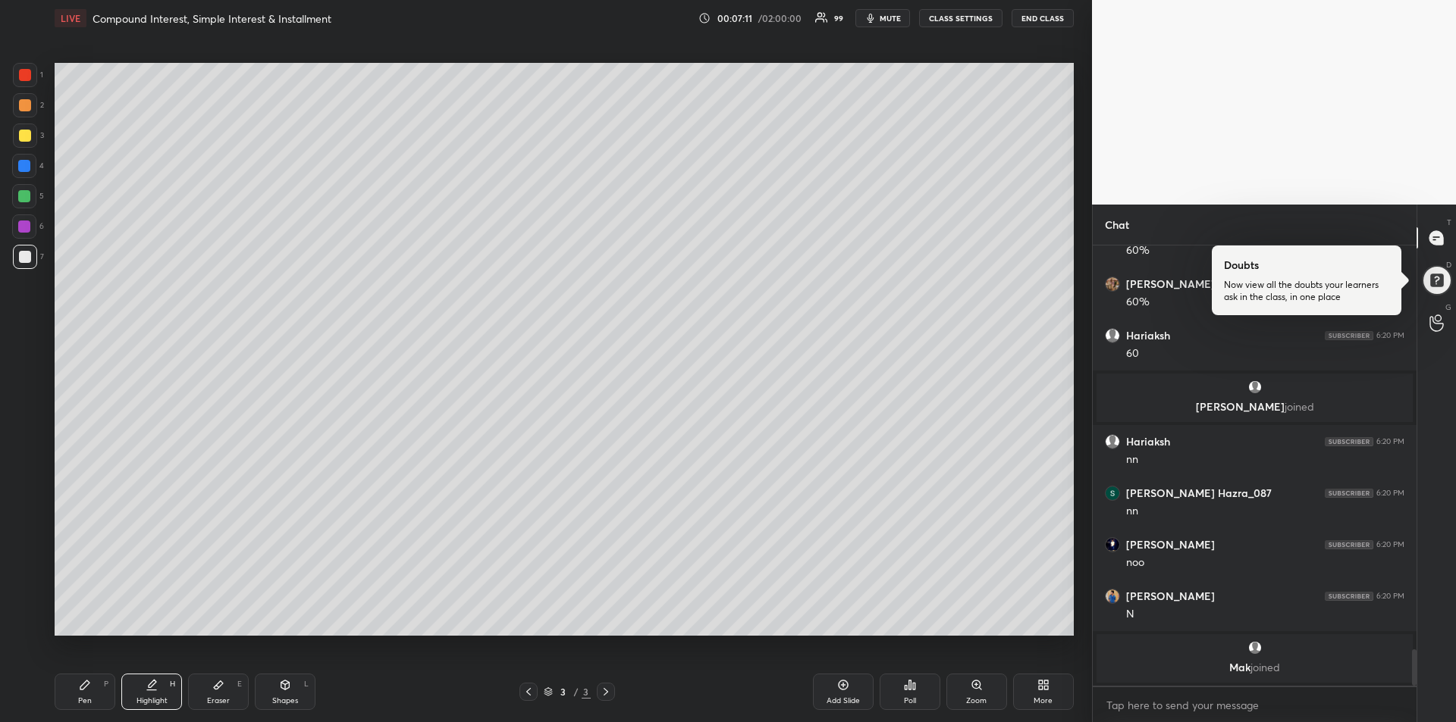
click at [89, 682] on icon at bounding box center [84, 685] width 9 height 9
click at [17, 74] on div at bounding box center [25, 75] width 24 height 24
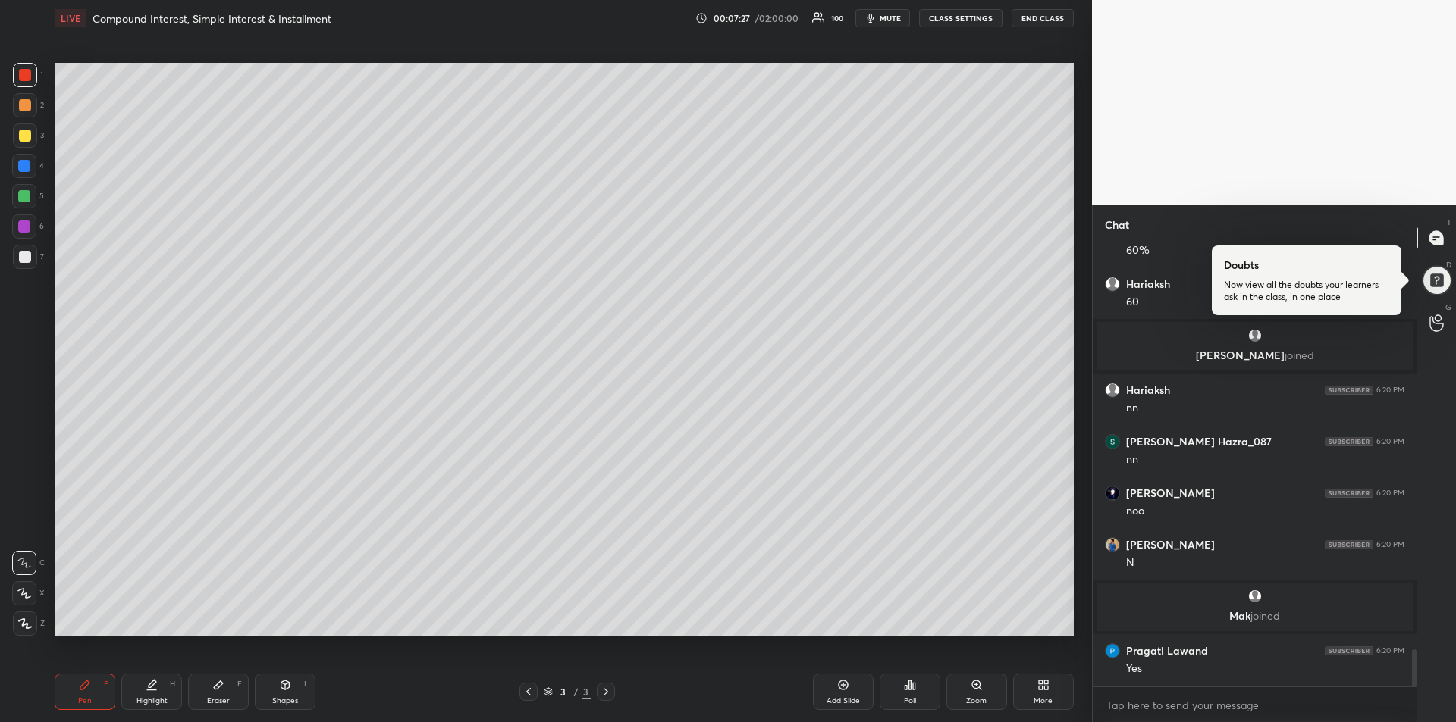
scroll to position [4913, 0]
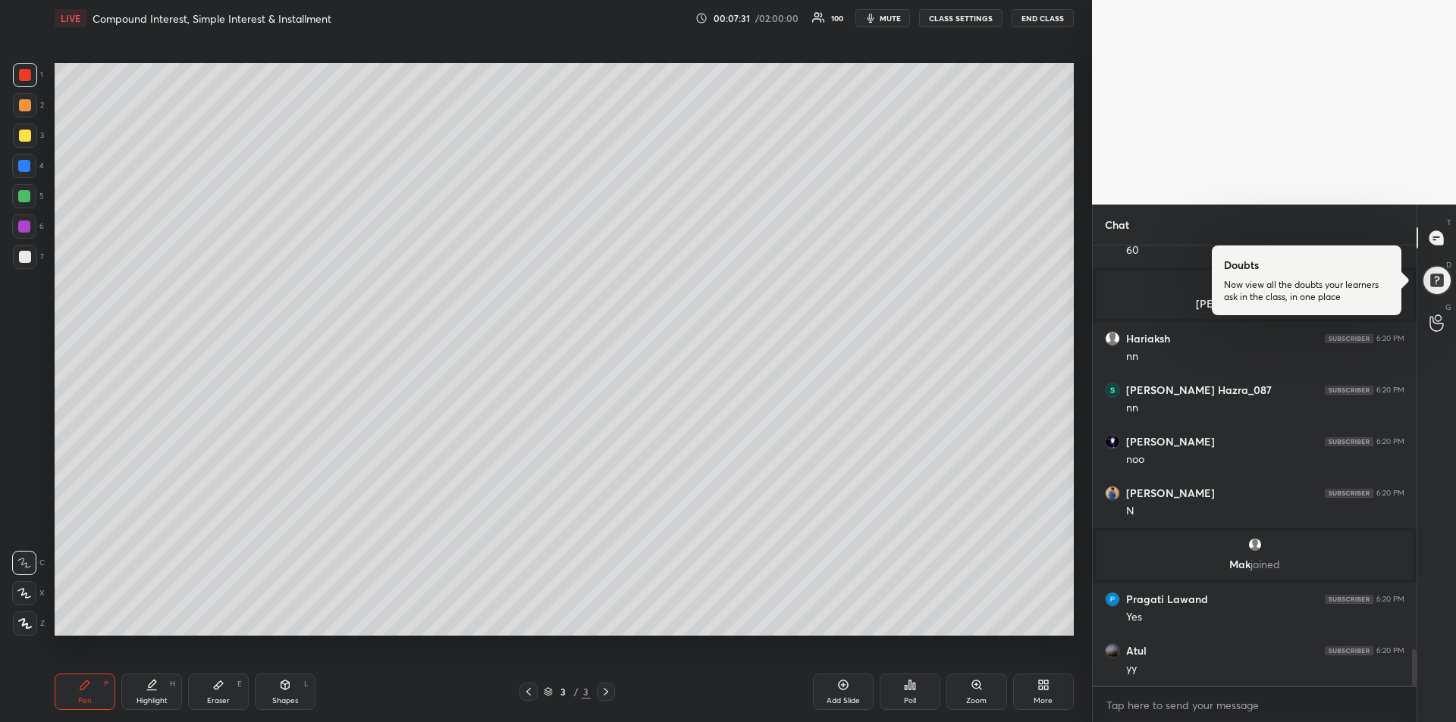
click at [28, 224] on div at bounding box center [24, 227] width 12 height 12
click at [835, 692] on div "Add Slide" at bounding box center [843, 692] width 61 height 36
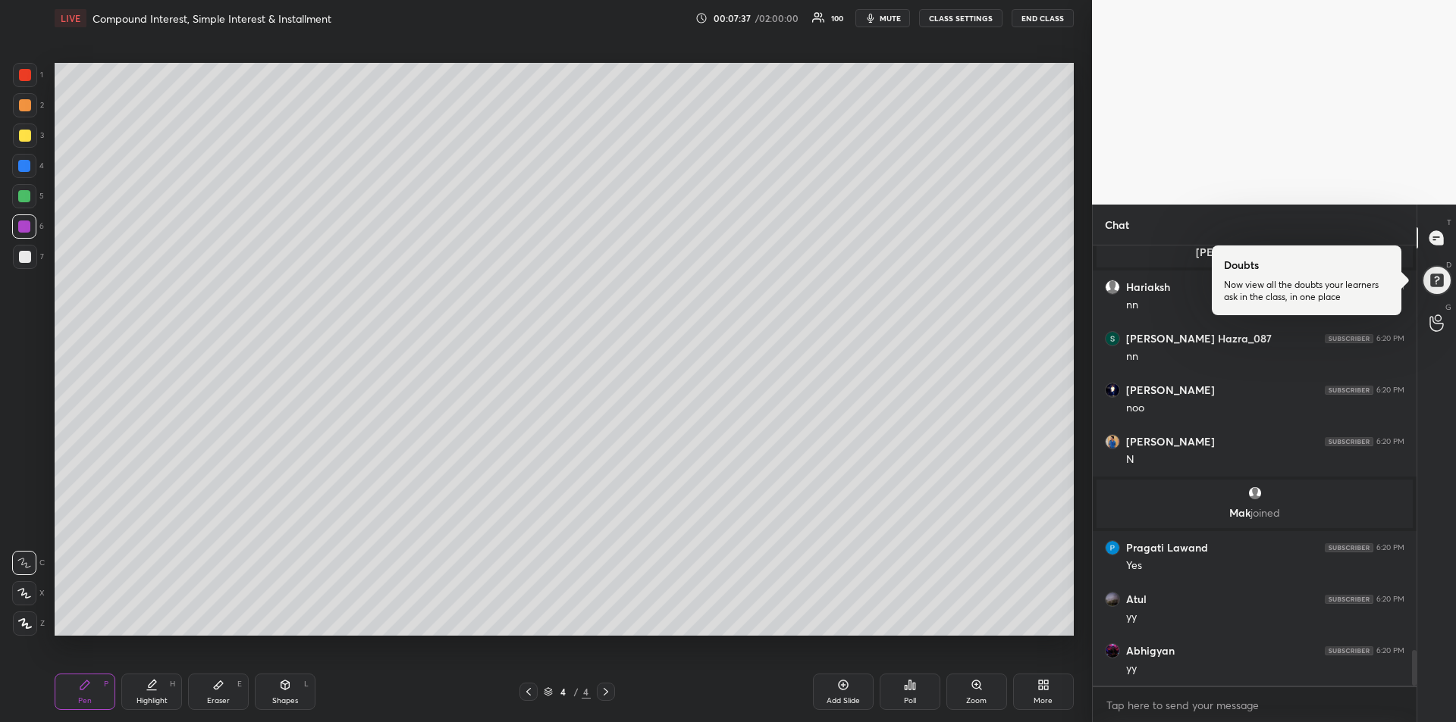
click at [19, 259] on div at bounding box center [25, 257] width 12 height 12
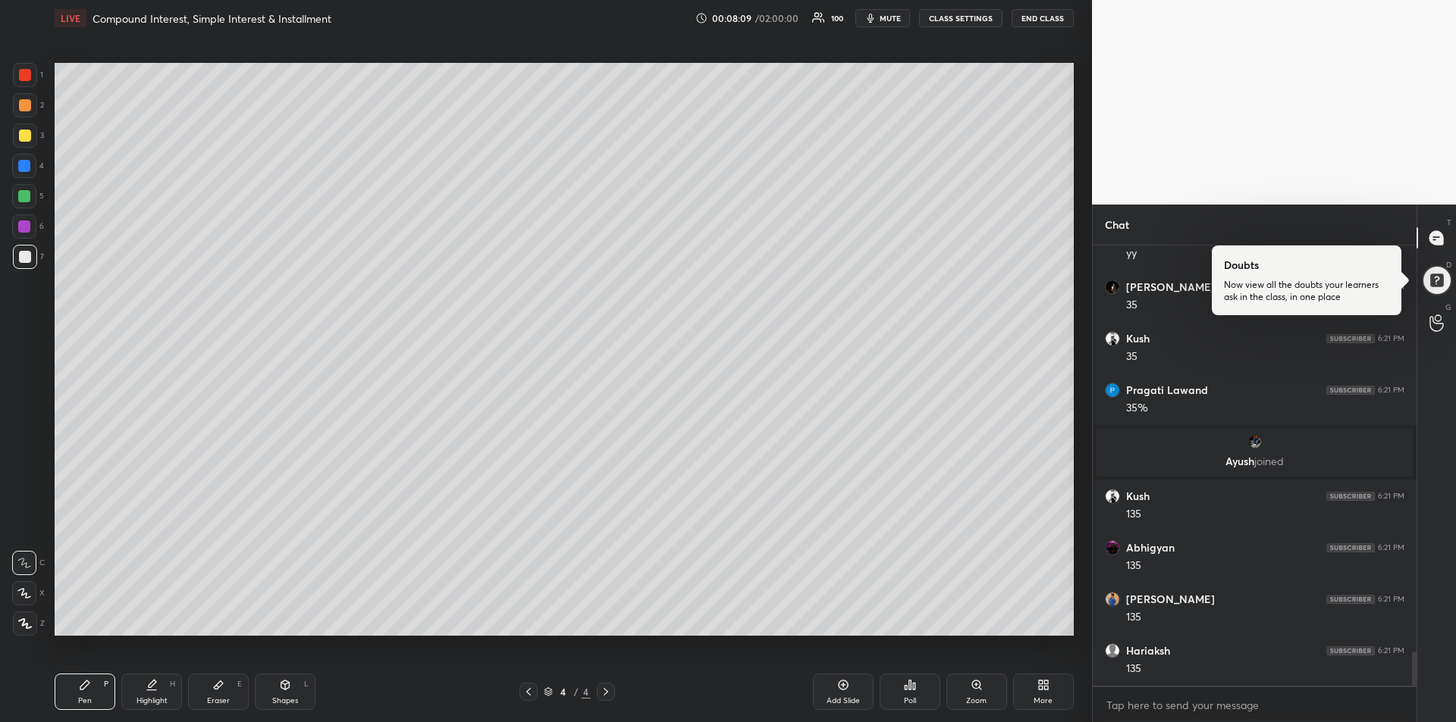
click at [14, 198] on div at bounding box center [24, 196] width 24 height 24
click at [214, 674] on div "Eraser E" at bounding box center [218, 692] width 61 height 36
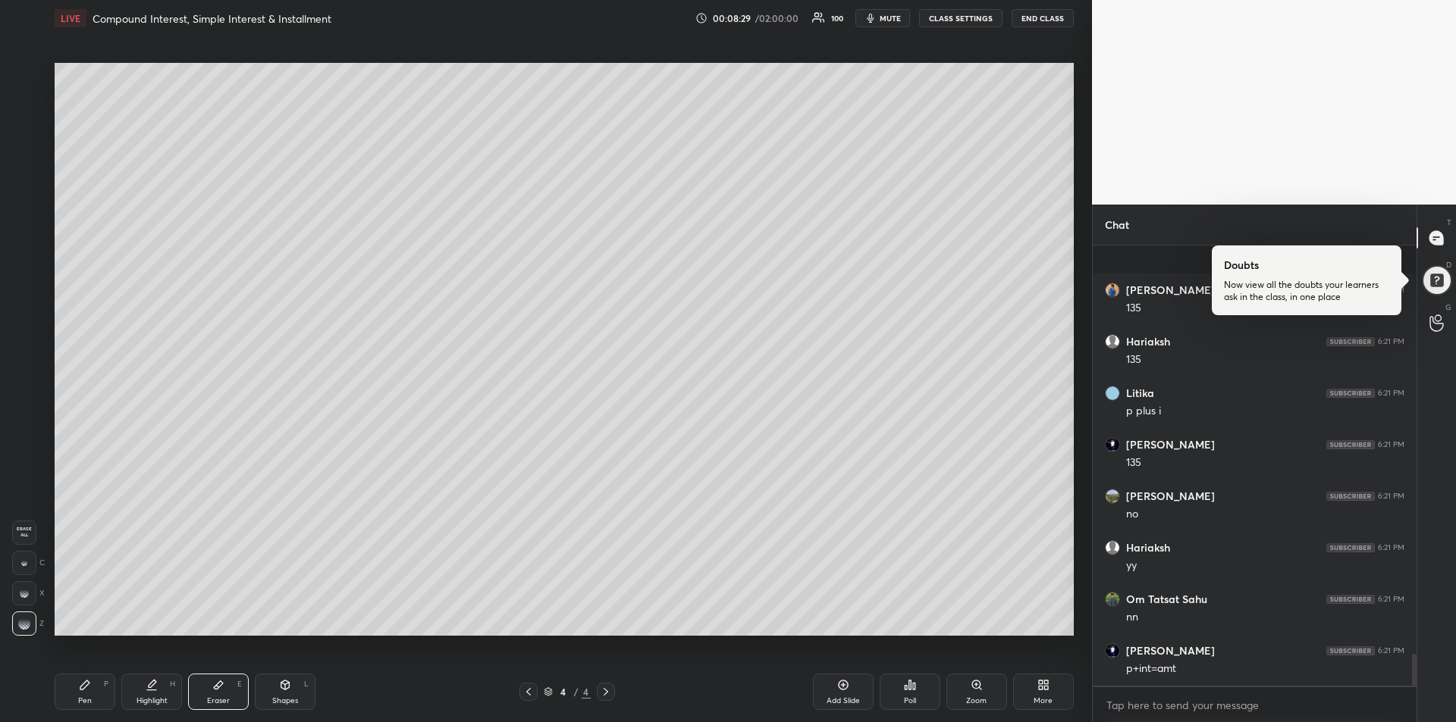
scroll to position [5694, 0]
click at [158, 689] on div "Highlight H" at bounding box center [151, 692] width 61 height 36
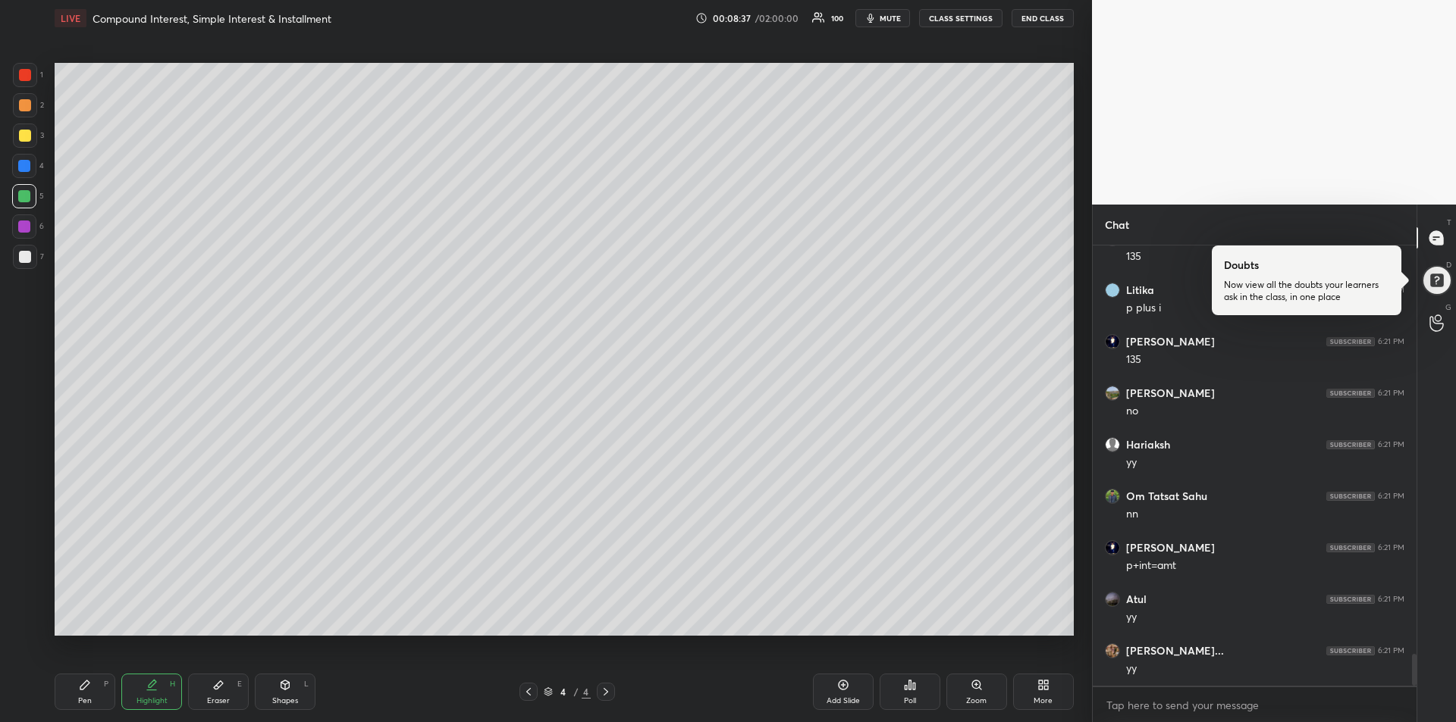
click at [71, 694] on div "Pen P" at bounding box center [85, 692] width 61 height 36
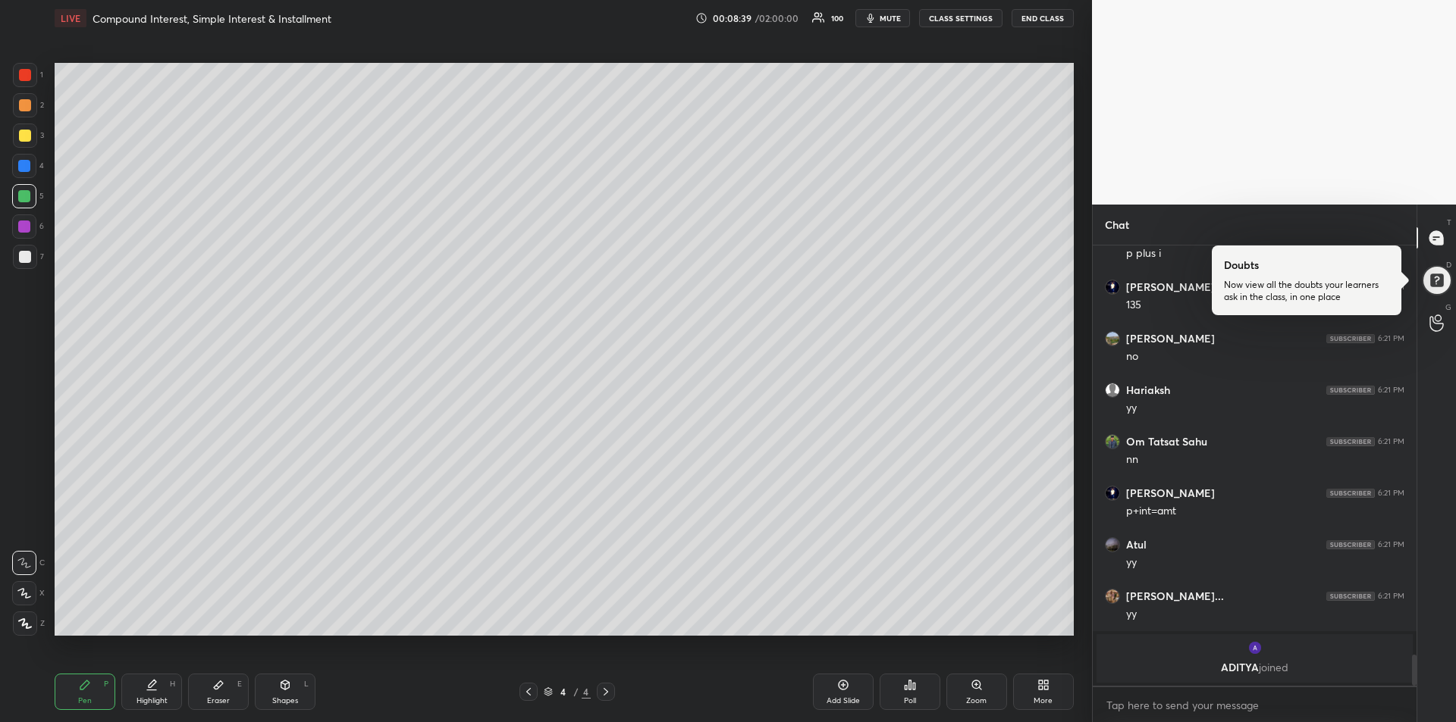
click at [20, 227] on div at bounding box center [24, 227] width 12 height 12
click at [832, 694] on div "Add Slide" at bounding box center [843, 692] width 61 height 36
click at [220, 691] on icon at bounding box center [218, 685] width 12 height 12
click at [78, 694] on div "Pen P" at bounding box center [85, 692] width 61 height 36
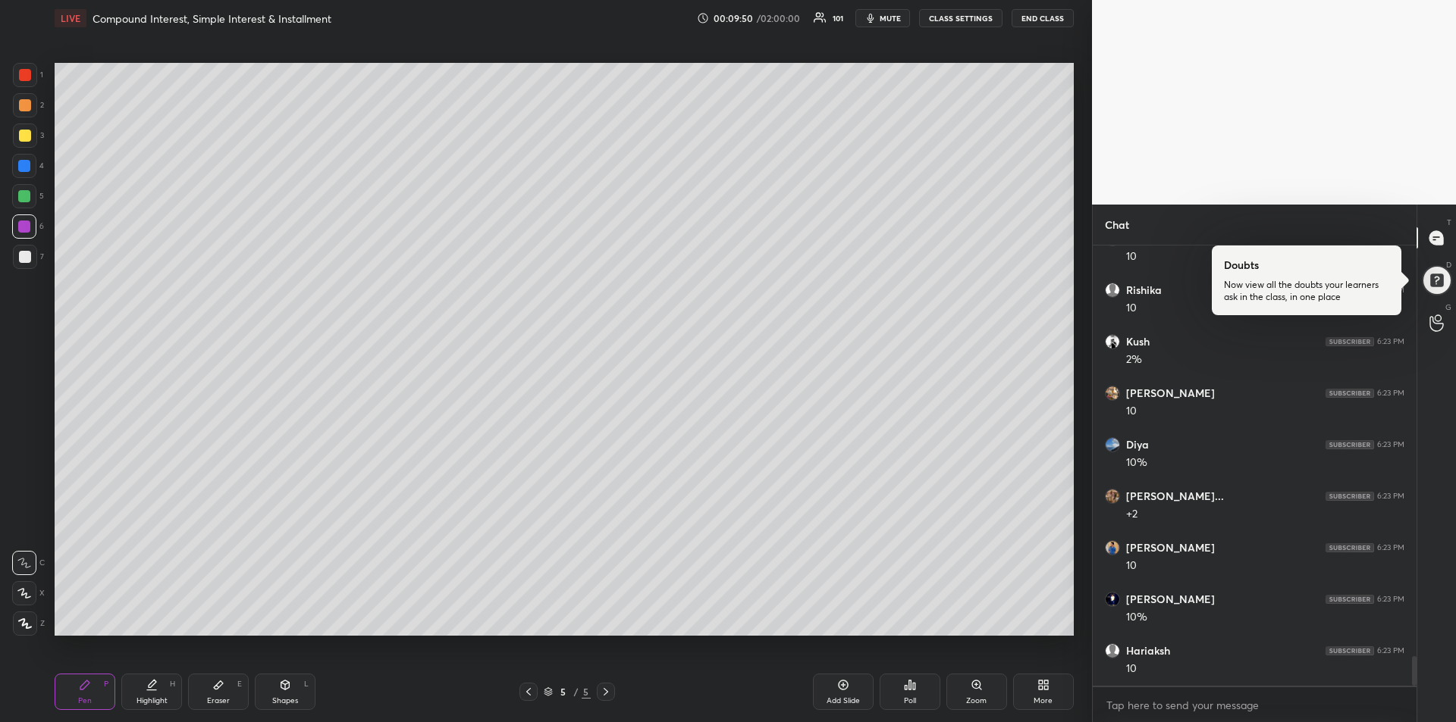
scroll to position [6232, 0]
click at [527, 697] on icon at bounding box center [528, 692] width 12 height 12
click at [26, 139] on div at bounding box center [25, 136] width 12 height 12
click at [24, 190] on div at bounding box center [24, 196] width 12 height 12
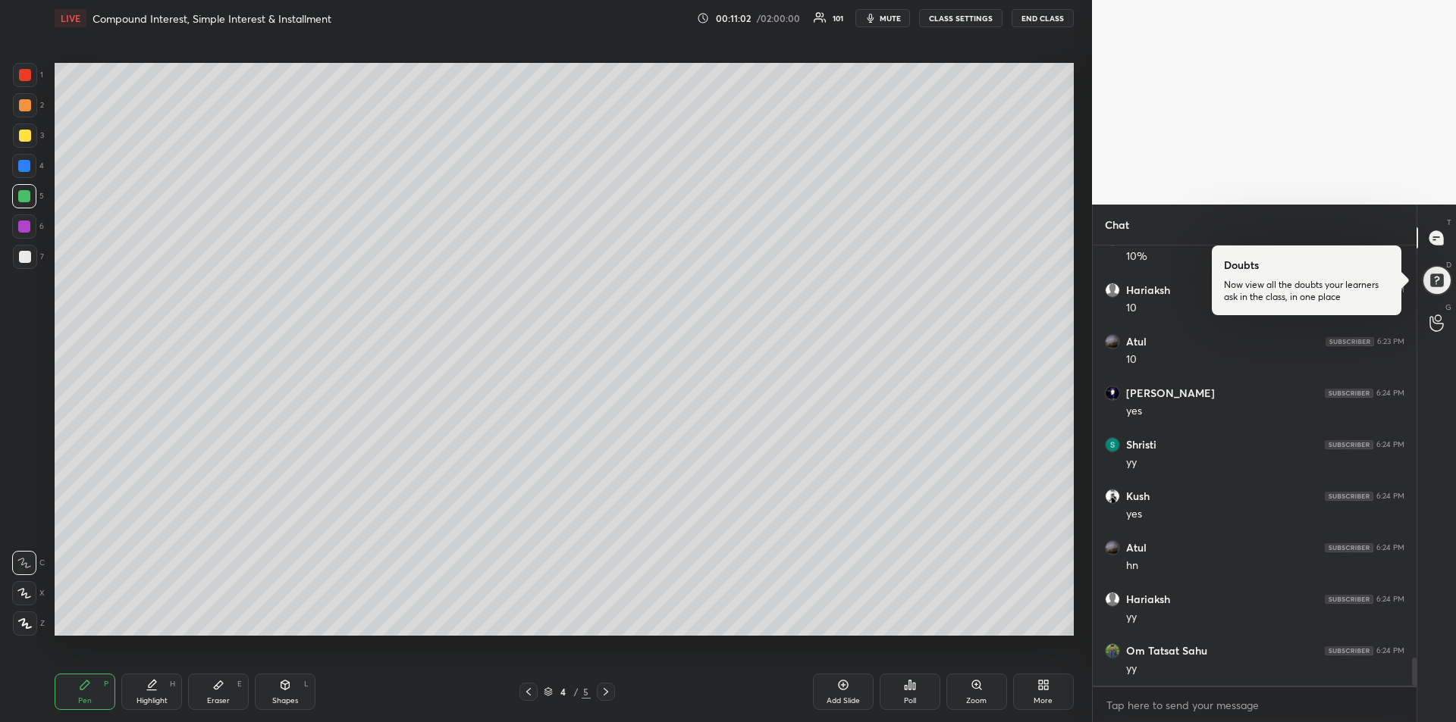
click at [843, 692] on div "Add Slide" at bounding box center [843, 692] width 61 height 36
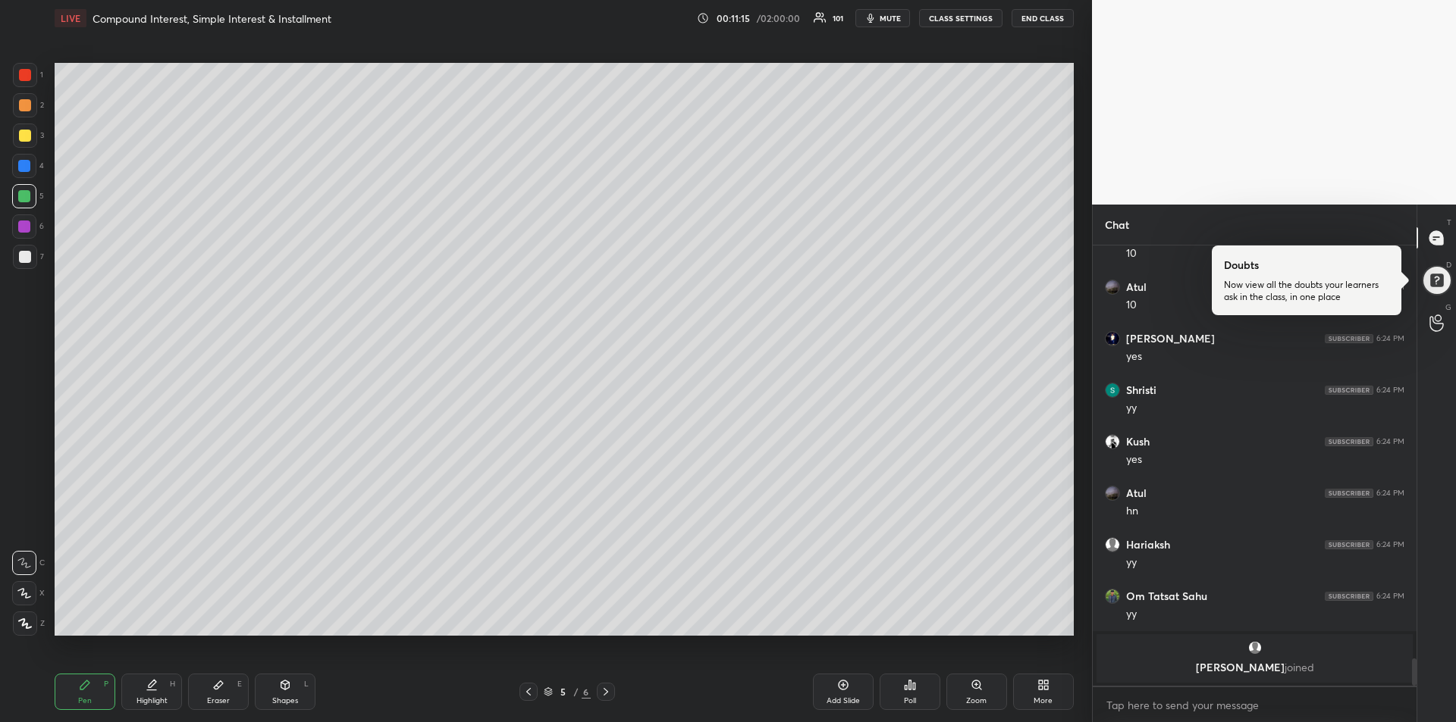
click at [28, 230] on div at bounding box center [24, 227] width 12 height 12
click at [219, 688] on icon at bounding box center [218, 686] width 9 height 8
click at [89, 683] on icon at bounding box center [84, 685] width 9 height 9
click at [528, 692] on icon at bounding box center [528, 692] width 12 height 12
click at [603, 691] on icon at bounding box center [606, 692] width 12 height 12
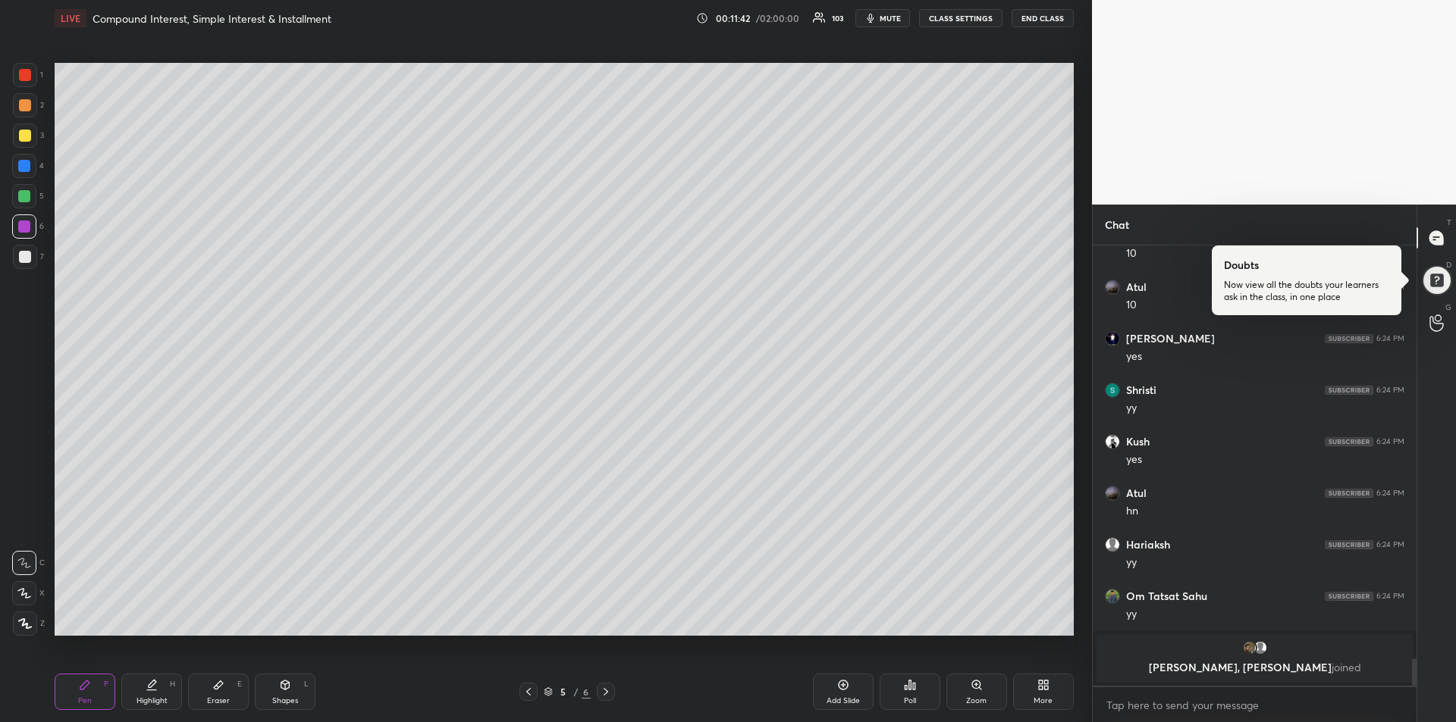
click at [1035, 694] on div "More" at bounding box center [1043, 692] width 61 height 36
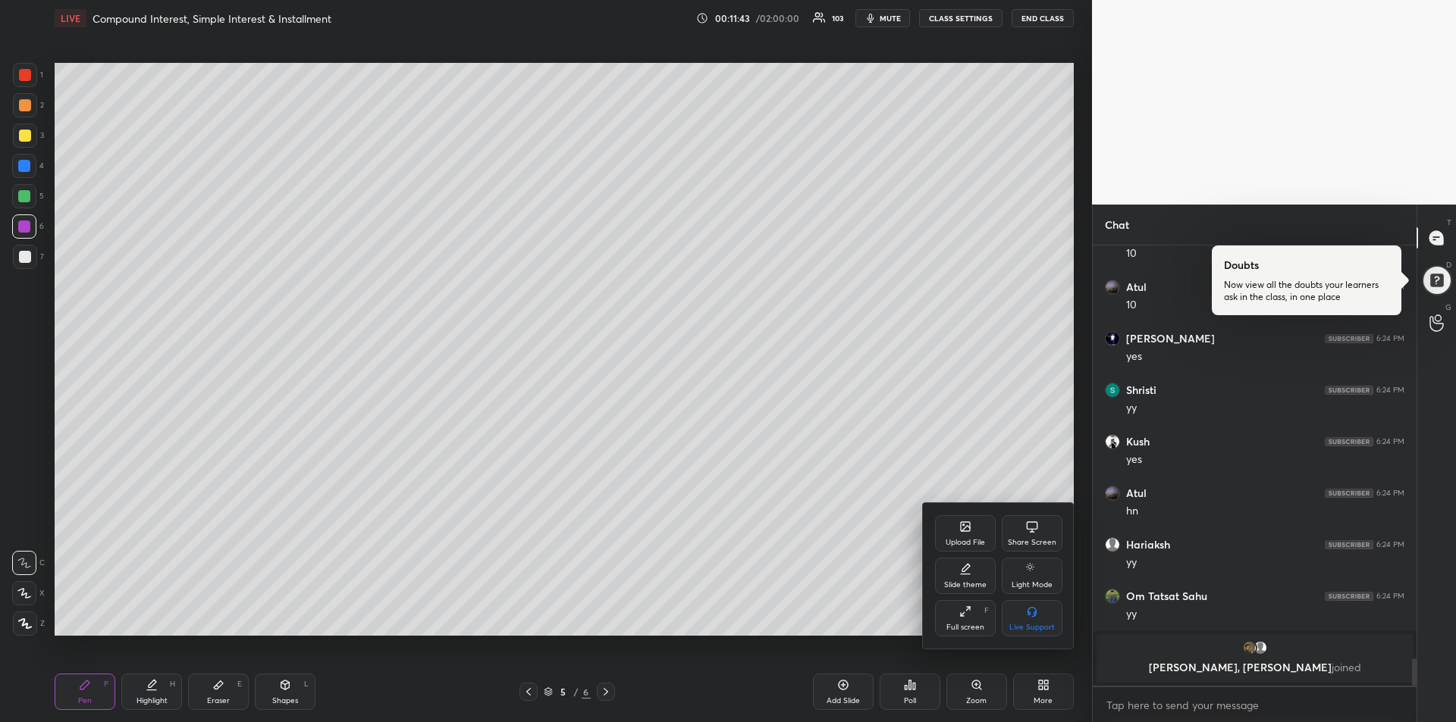
click at [953, 532] on div "Upload File" at bounding box center [965, 534] width 61 height 36
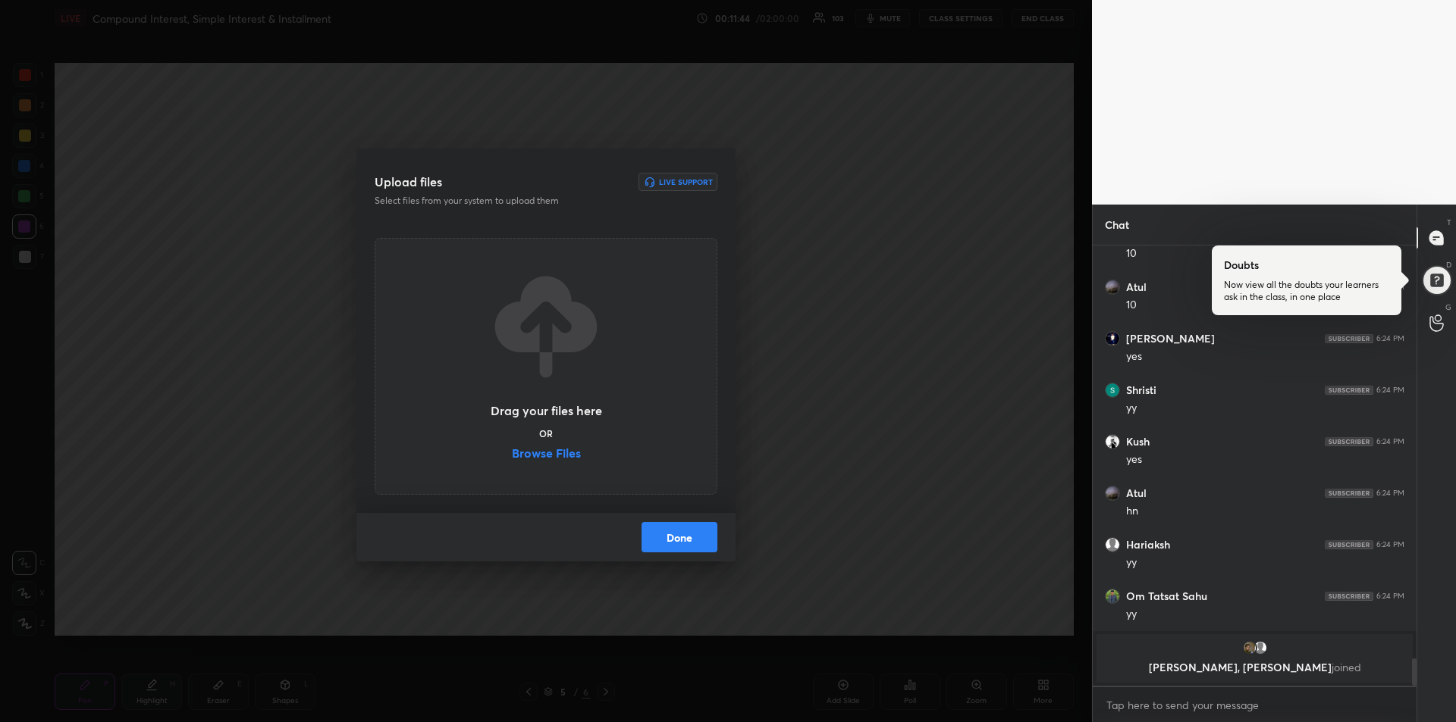
click at [551, 456] on label "Browse Files" at bounding box center [546, 455] width 69 height 16
click at [512, 456] on input "Browse Files" at bounding box center [512, 455] width 0 height 16
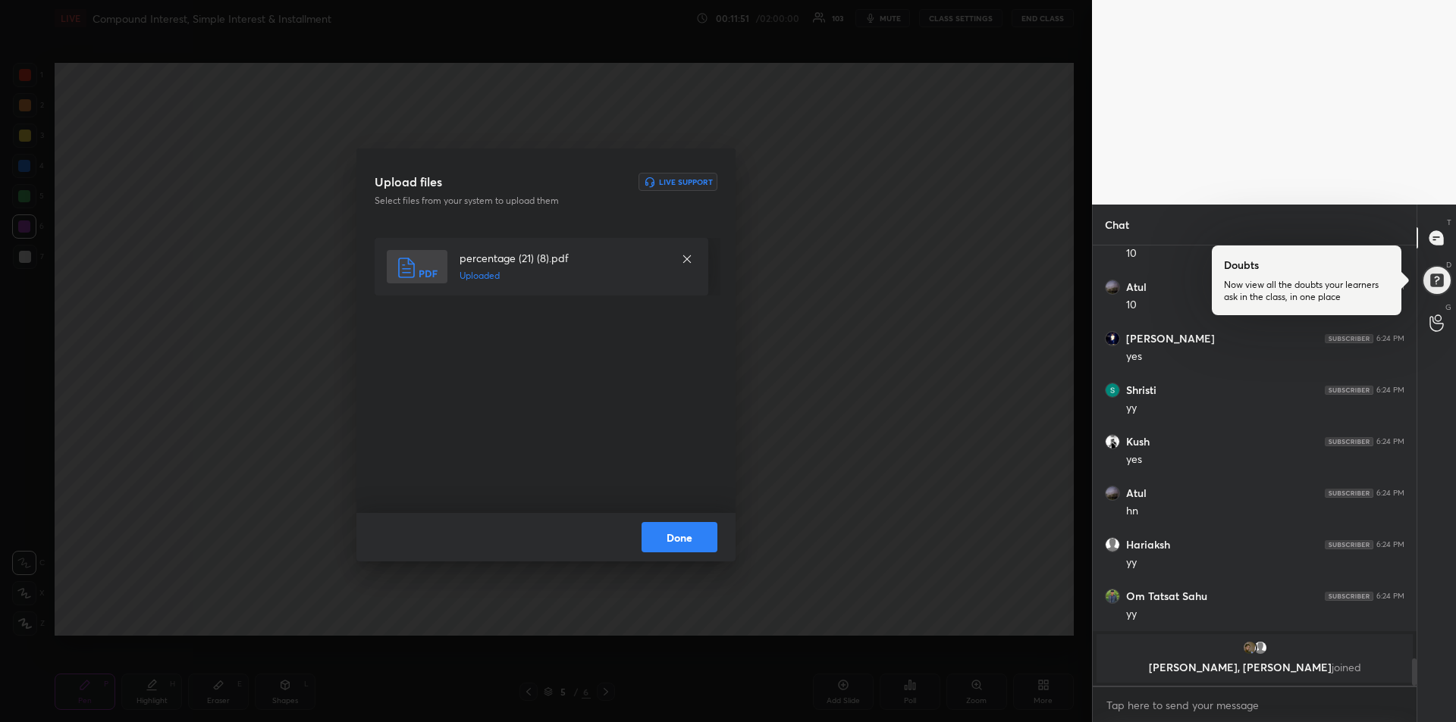
click at [683, 542] on button "Done" at bounding box center [679, 537] width 76 height 30
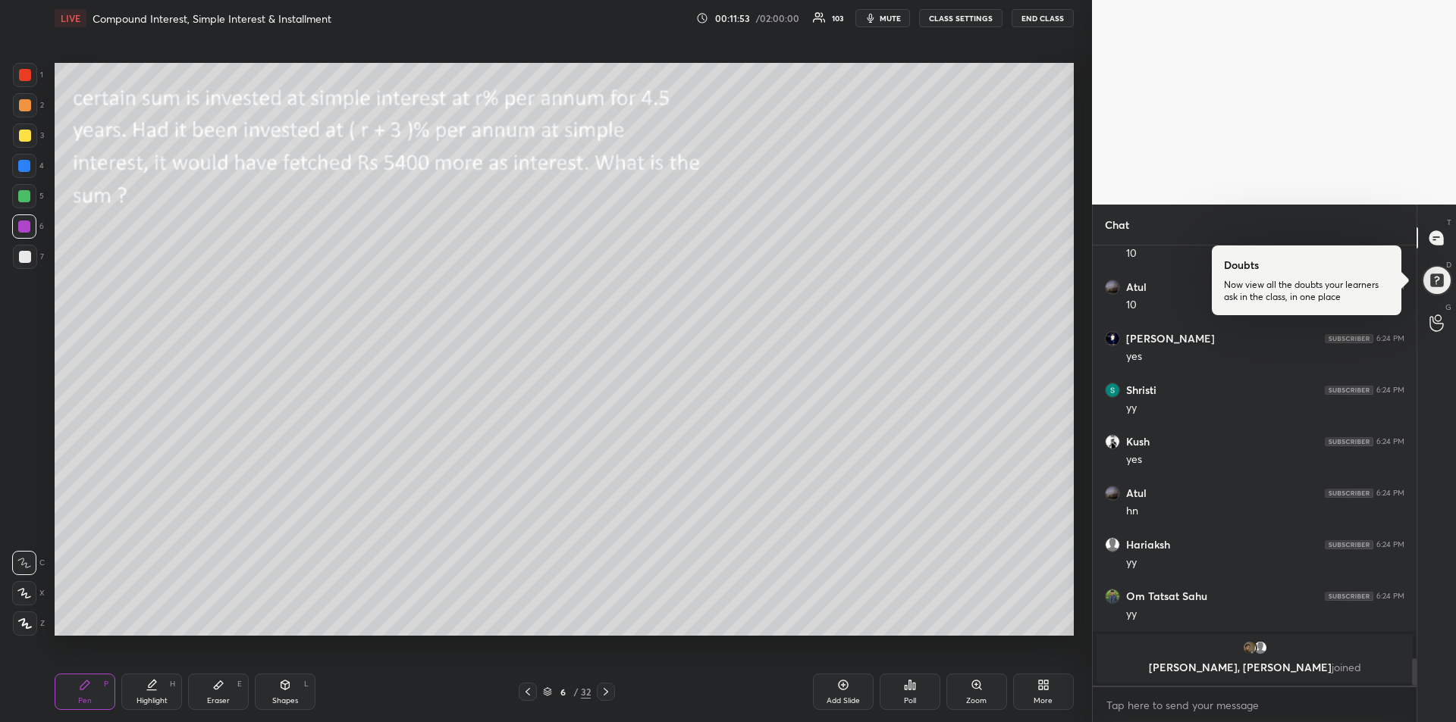
click at [17, 133] on div at bounding box center [25, 136] width 24 height 24
click at [99, 690] on div "Pen P" at bounding box center [85, 692] width 61 height 36
click at [25, 76] on div at bounding box center [25, 75] width 12 height 12
click at [21, 227] on div at bounding box center [24, 227] width 12 height 12
click at [23, 225] on div at bounding box center [24, 227] width 12 height 12
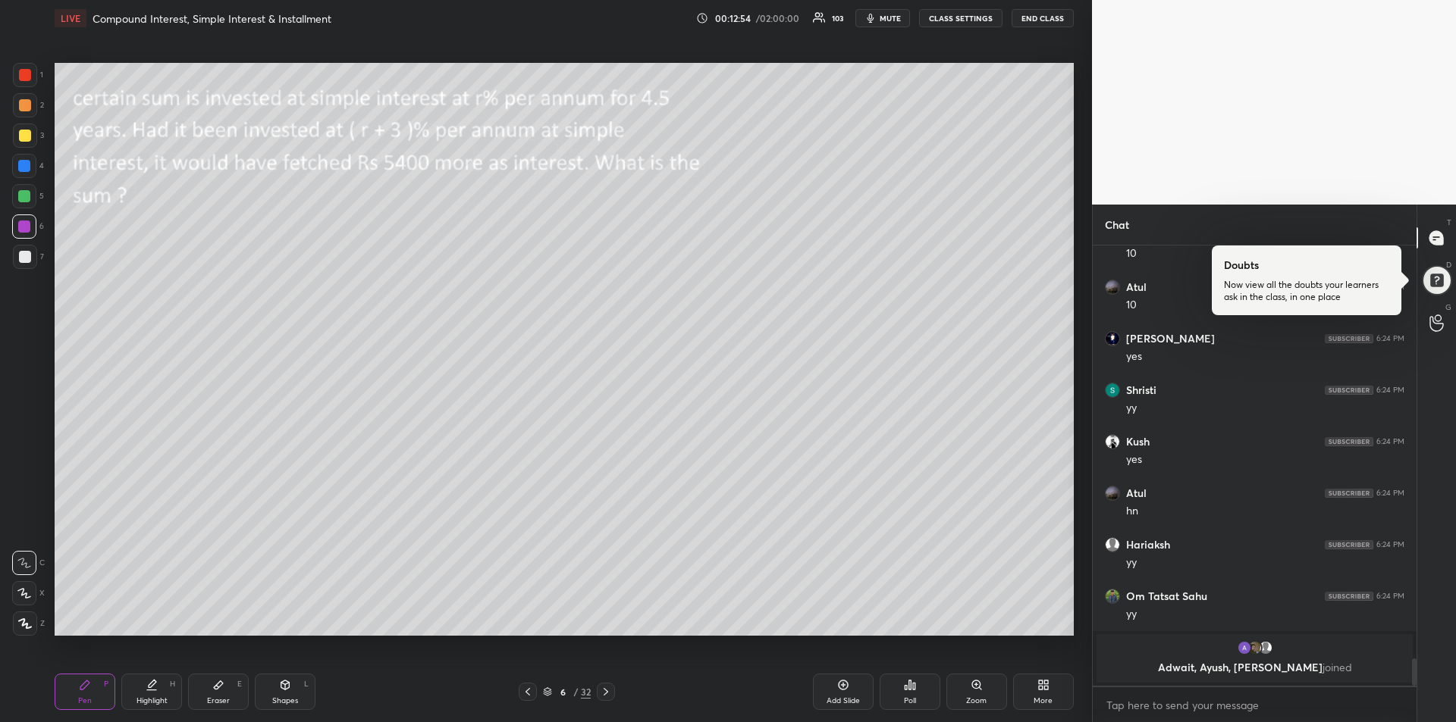
click at [24, 199] on div at bounding box center [24, 196] width 12 height 12
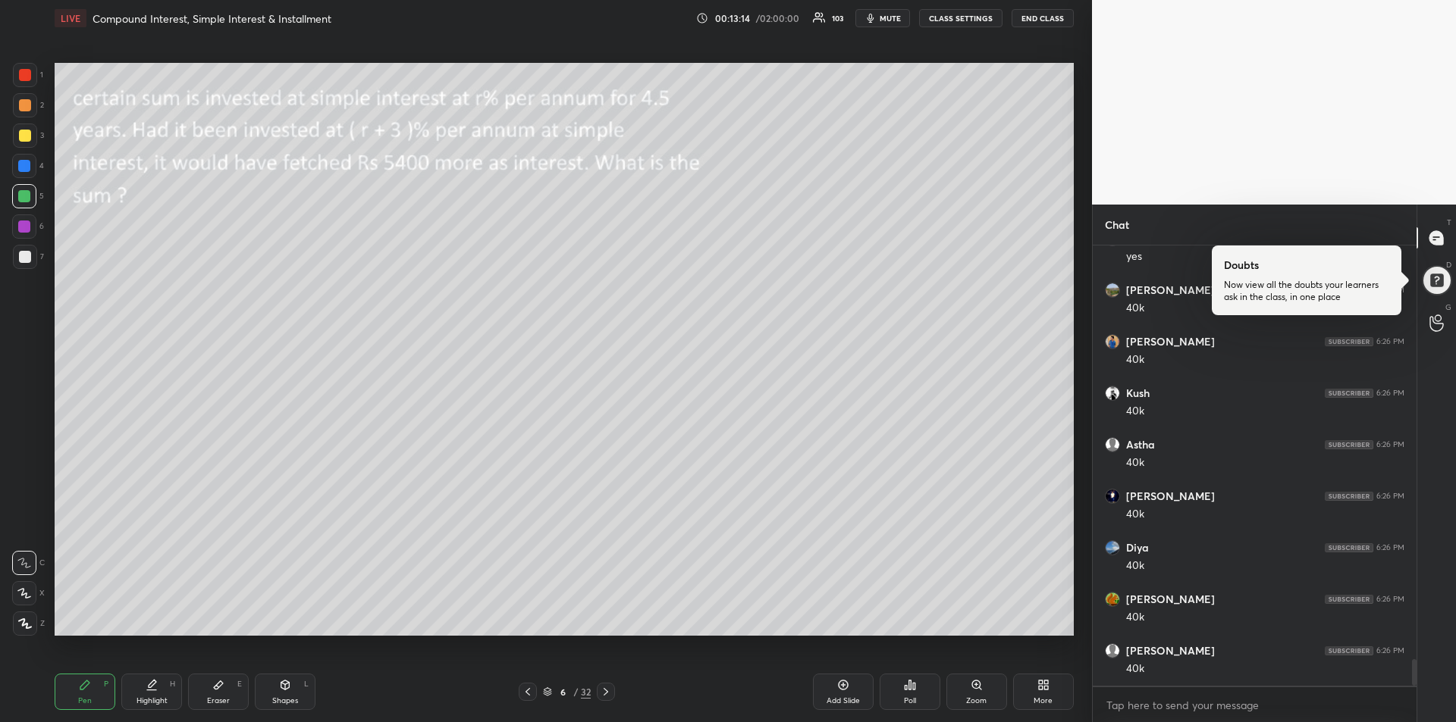
scroll to position [6936, 0]
click at [218, 693] on div "Eraser E" at bounding box center [218, 692] width 61 height 36
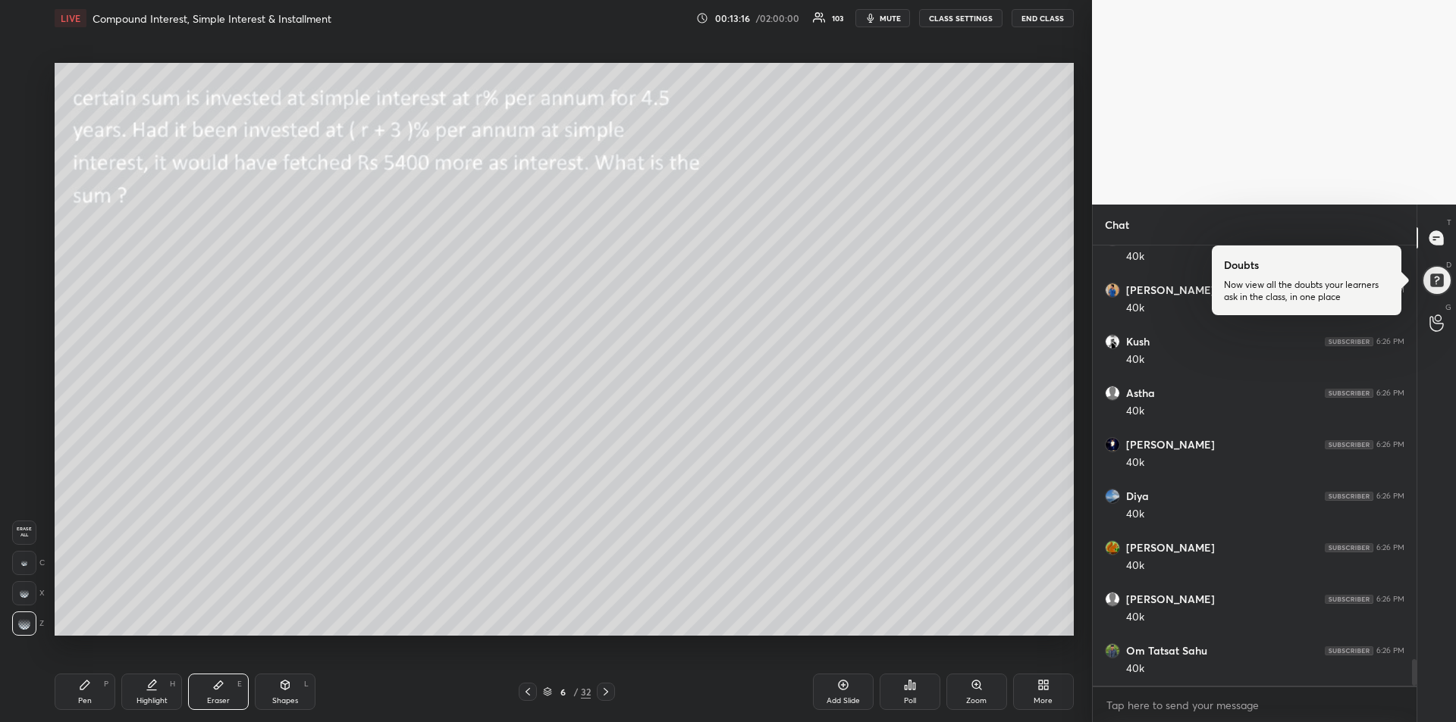
click at [92, 696] on div "Pen P" at bounding box center [85, 692] width 61 height 36
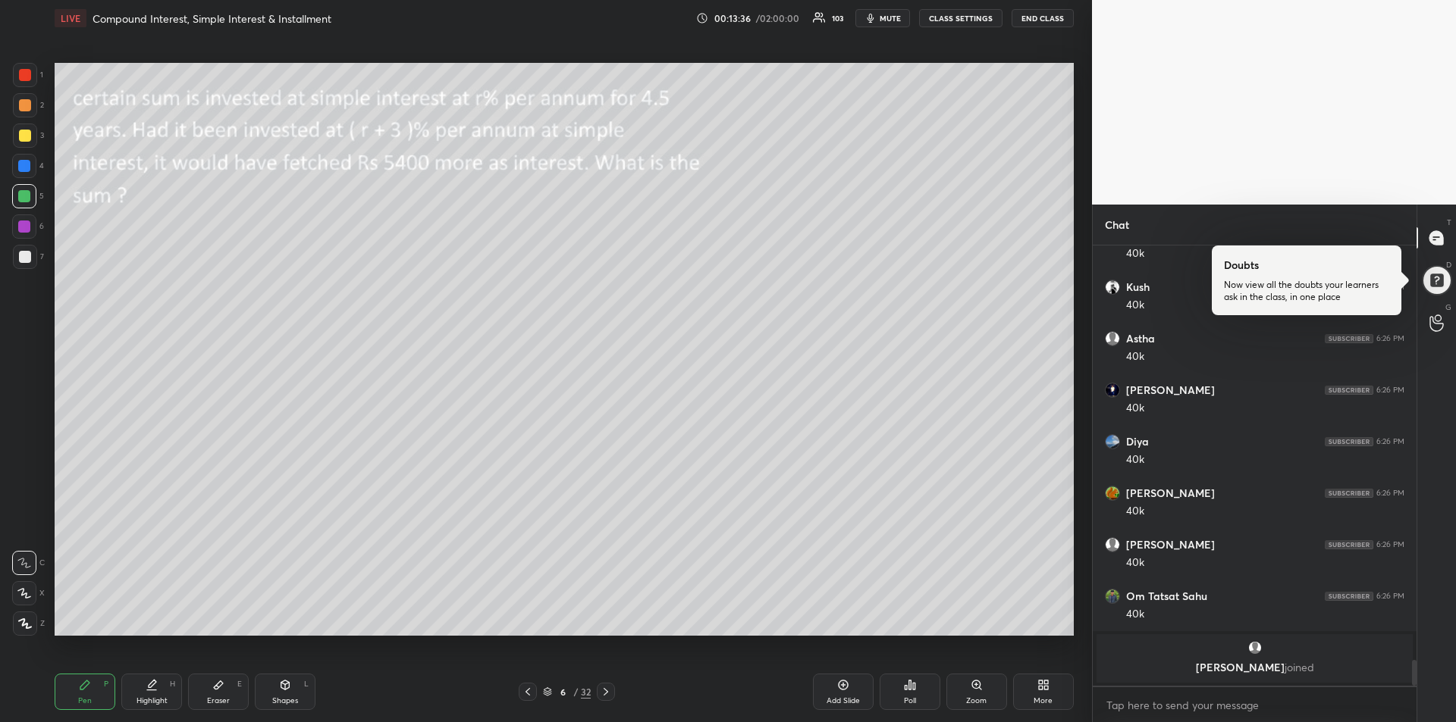
click at [151, 681] on icon at bounding box center [152, 685] width 12 height 12
click at [86, 689] on icon at bounding box center [85, 685] width 12 height 12
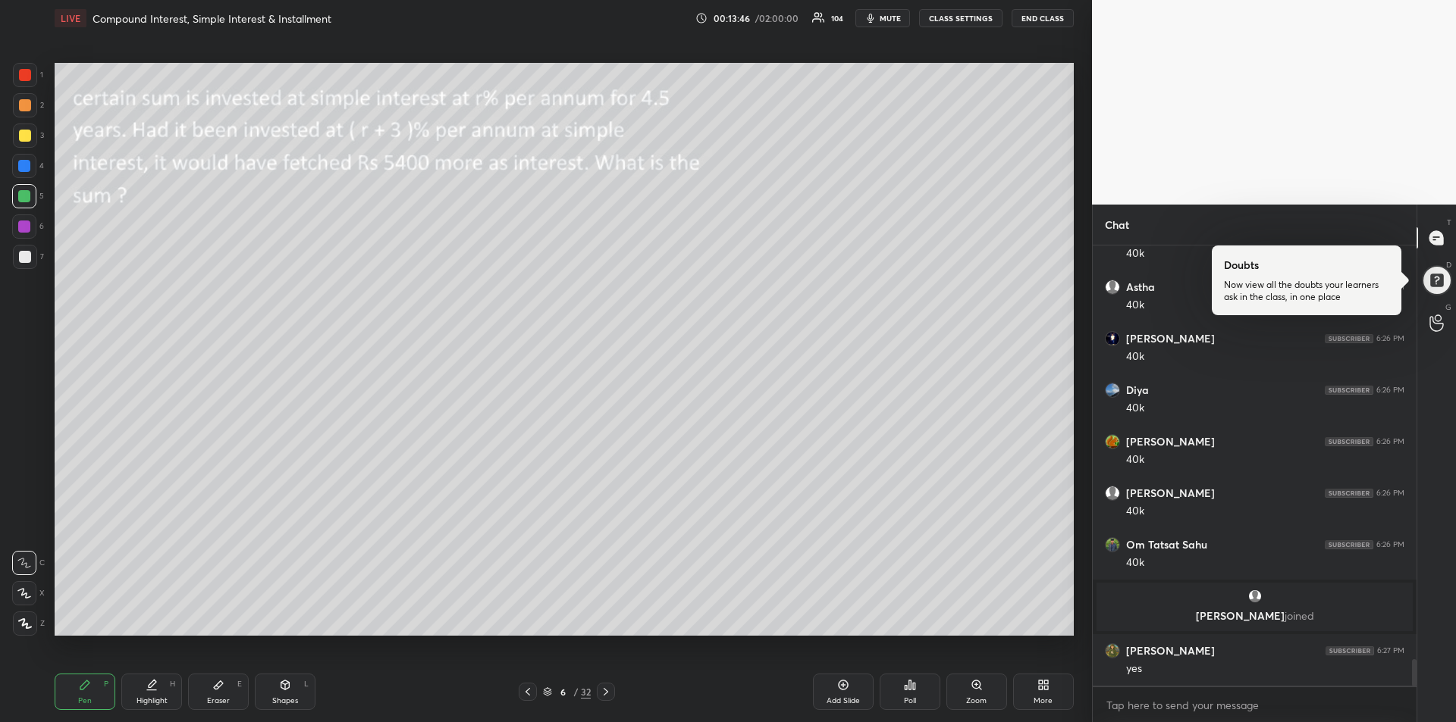
scroll to position [6865, 0]
click at [15, 268] on div at bounding box center [25, 257] width 24 height 24
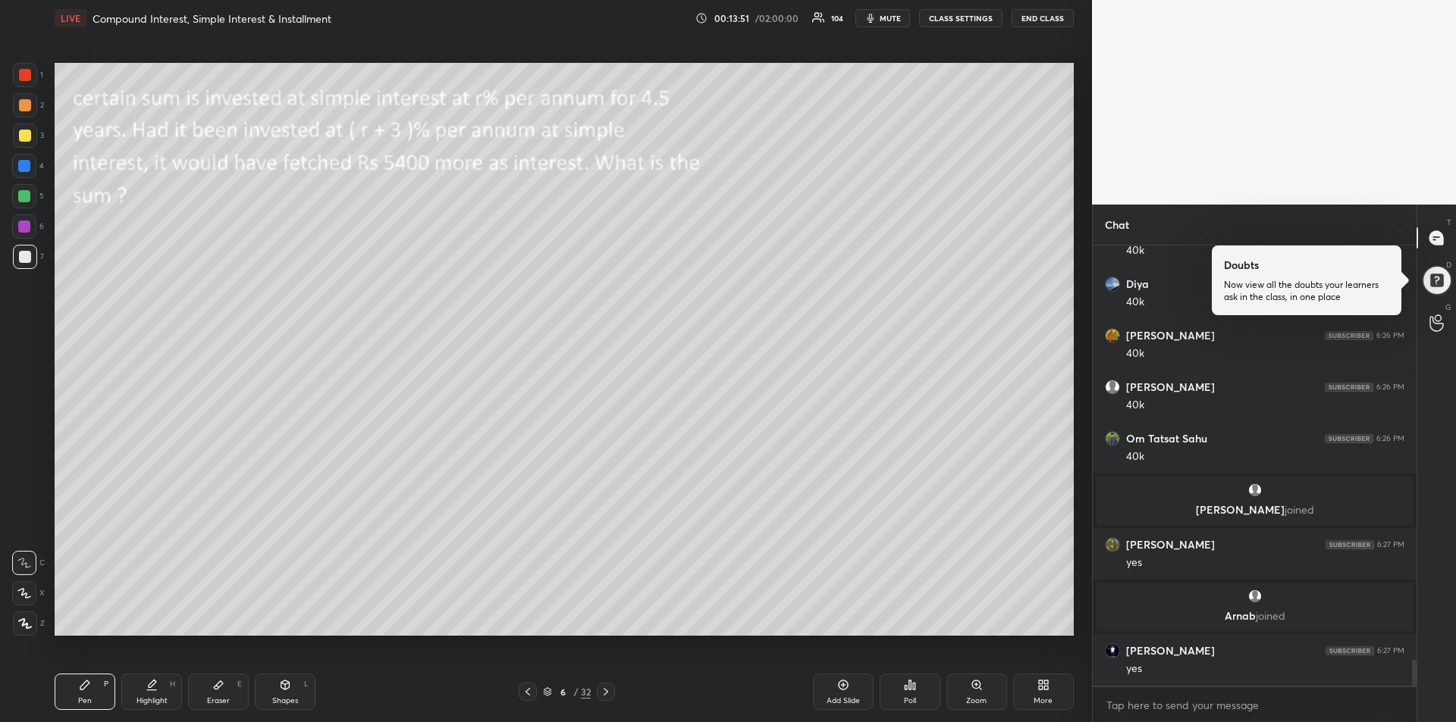
scroll to position [6998, 0]
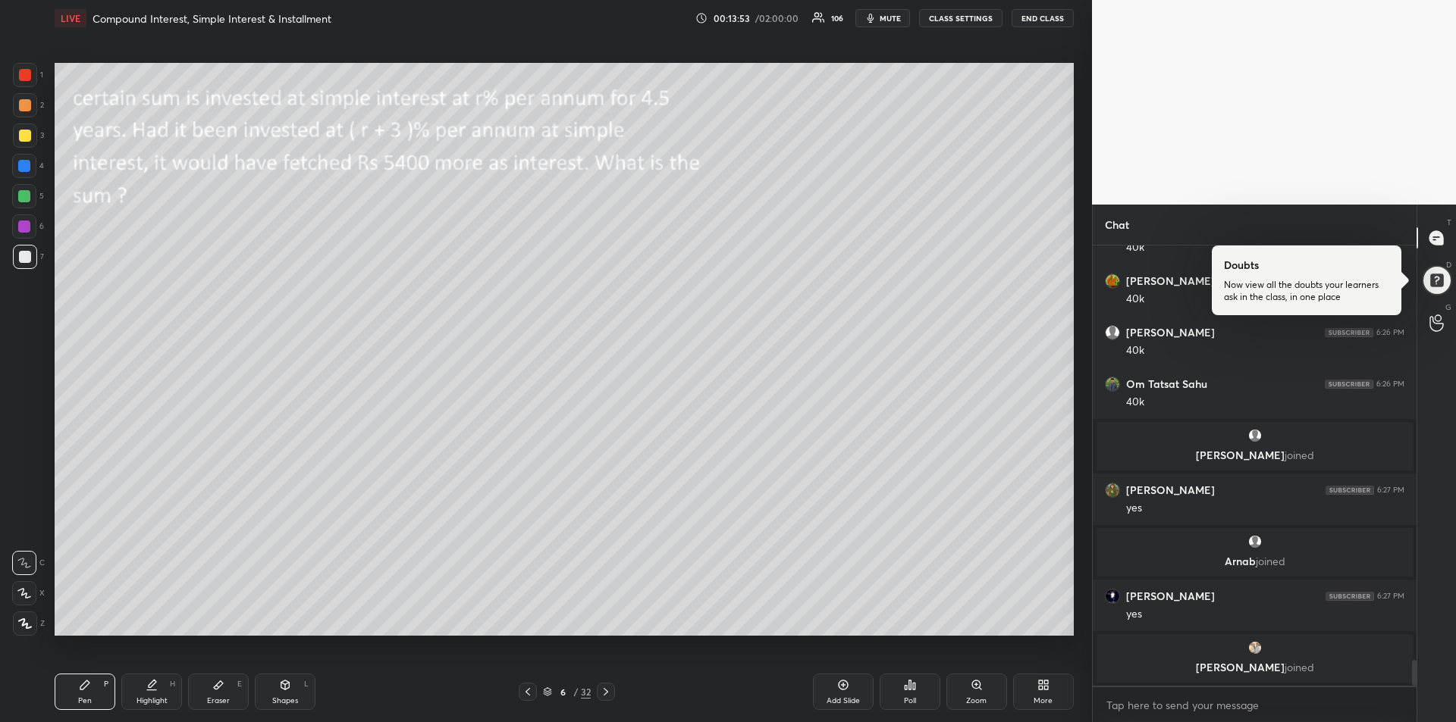
click at [610, 697] on icon at bounding box center [606, 692] width 12 height 12
click at [20, 113] on div at bounding box center [25, 105] width 24 height 24
click at [288, 695] on div "Shapes L" at bounding box center [285, 692] width 61 height 36
click at [92, 684] on div "Pen P" at bounding box center [85, 692] width 61 height 36
click at [20, 193] on div at bounding box center [24, 196] width 12 height 12
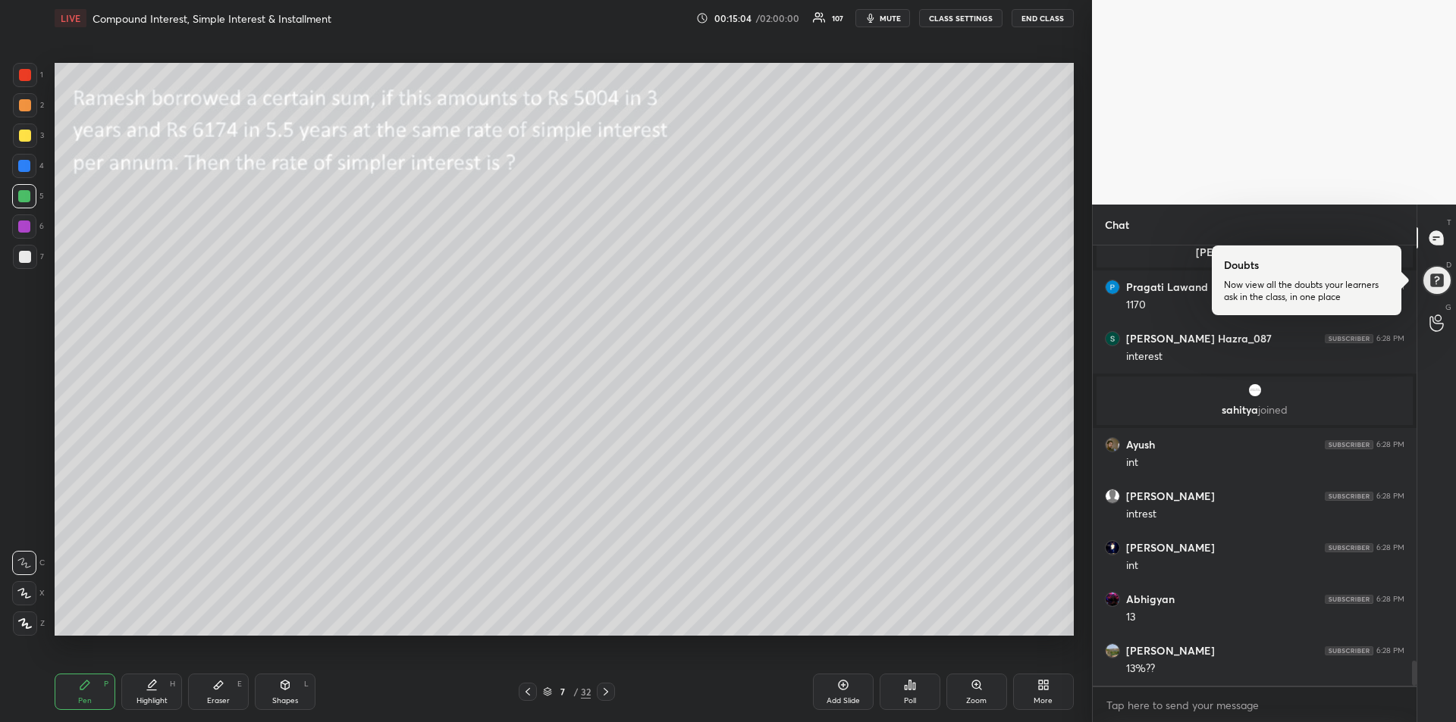
scroll to position [7438, 0]
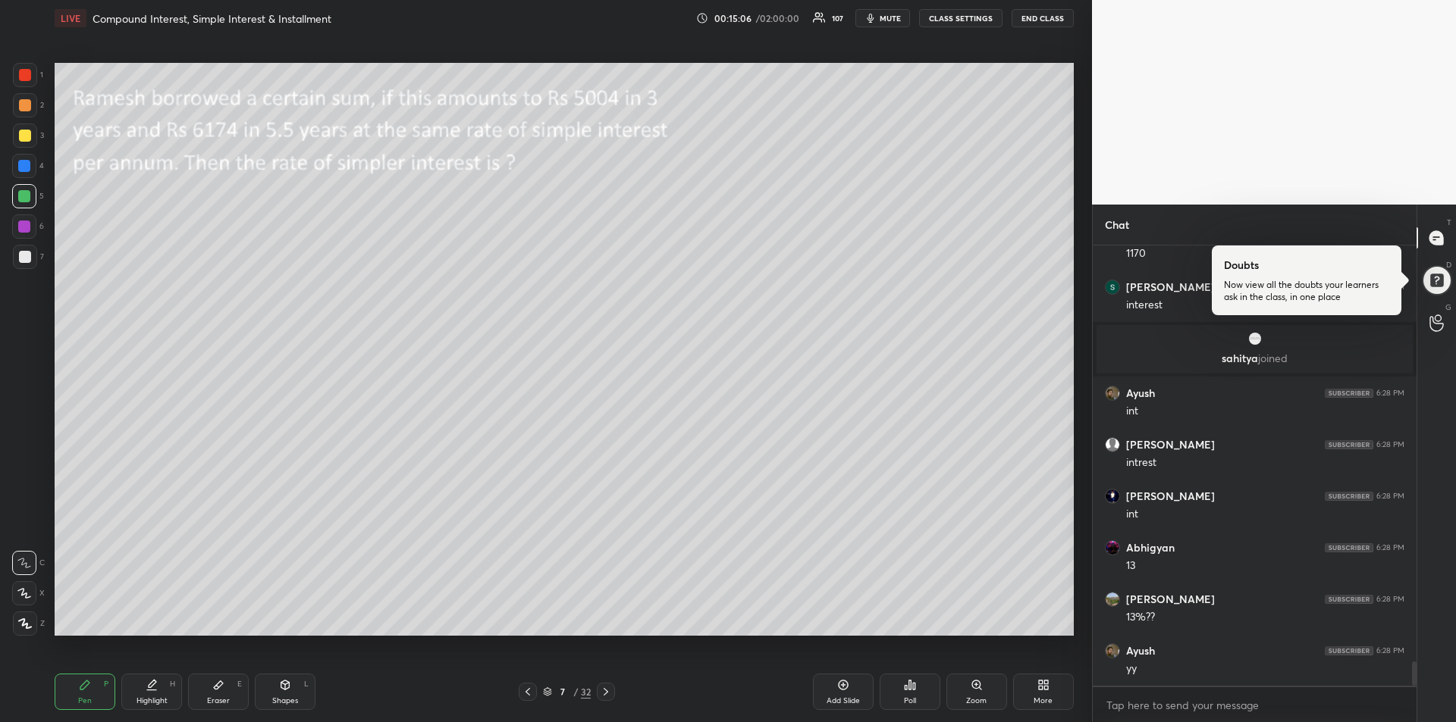
click at [28, 264] on div at bounding box center [25, 257] width 24 height 24
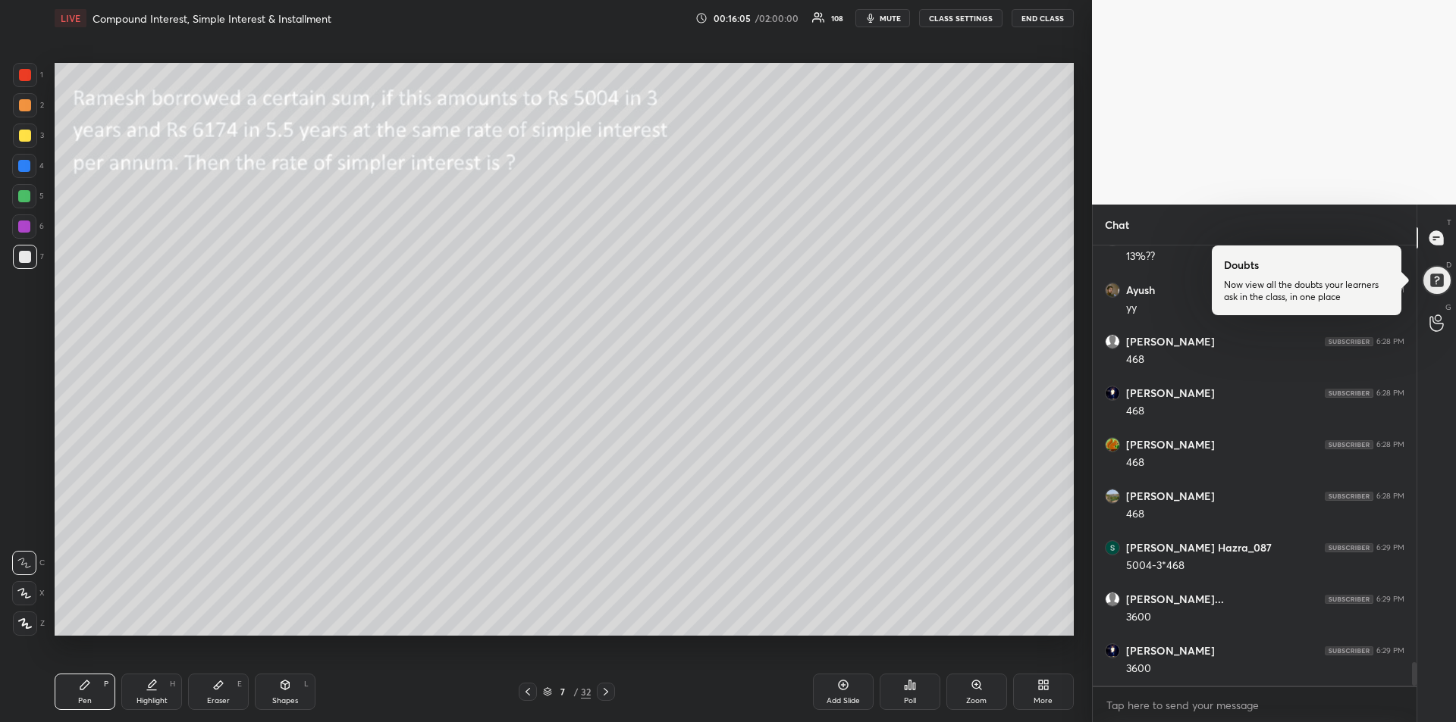
scroll to position [7850, 0]
click at [19, 227] on div at bounding box center [24, 227] width 12 height 12
click at [609, 692] on icon at bounding box center [606, 692] width 12 height 12
click at [293, 691] on div "Shapes L" at bounding box center [285, 692] width 61 height 36
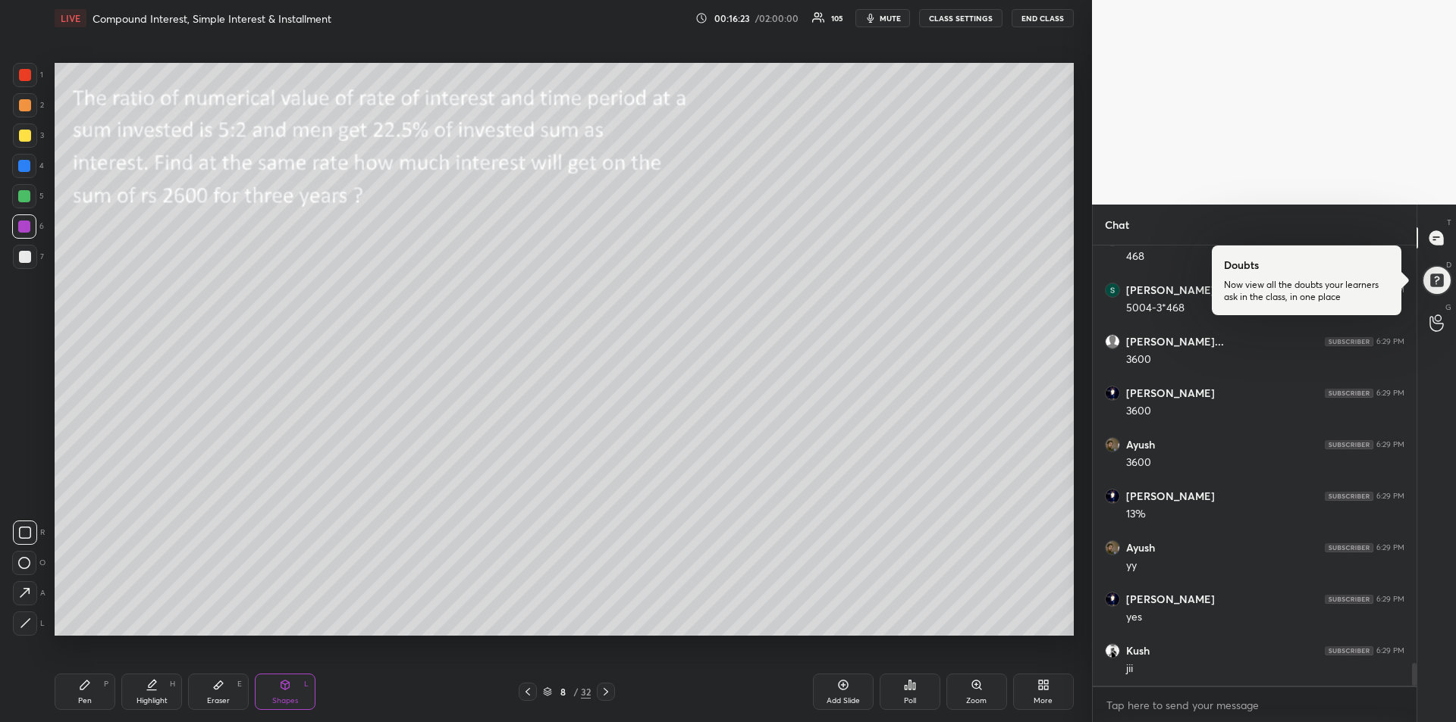
scroll to position [8108, 0]
click at [24, 259] on div at bounding box center [25, 257] width 12 height 12
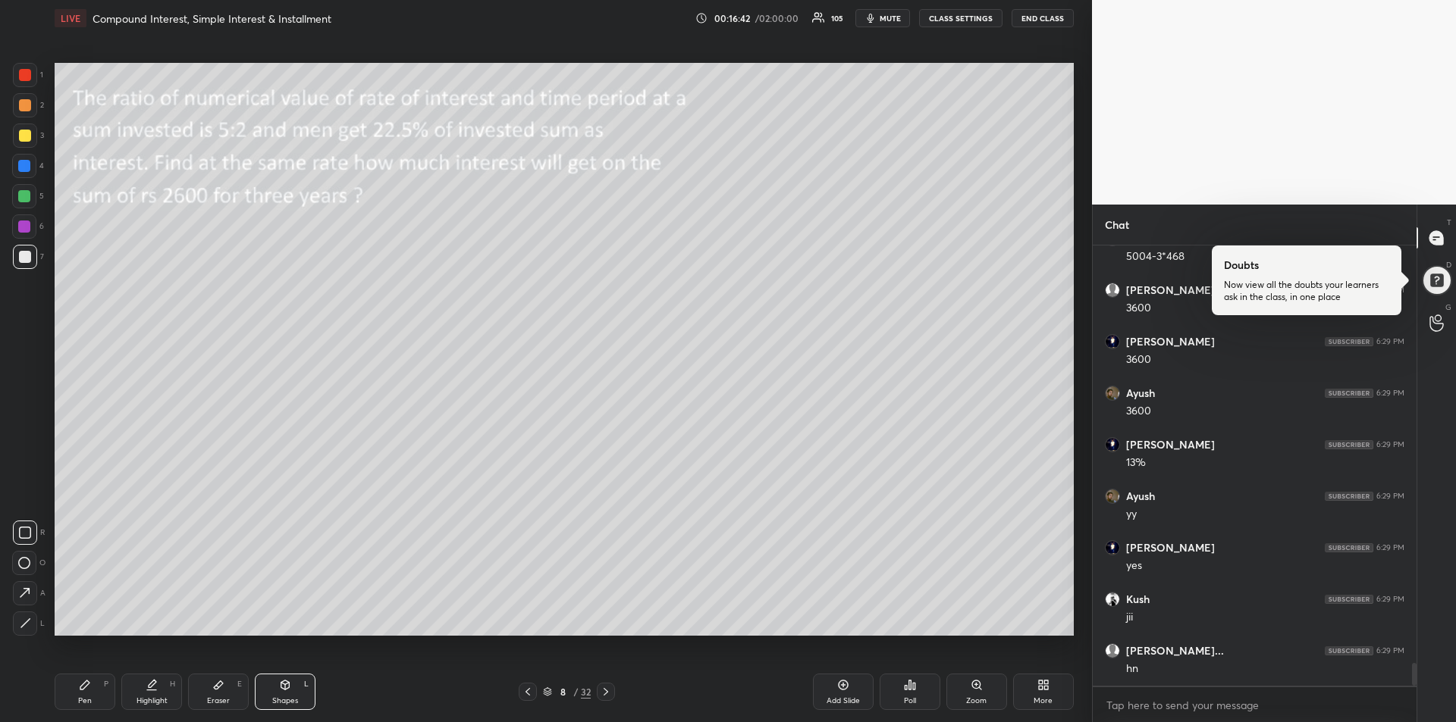
click at [88, 692] on div "Pen P" at bounding box center [85, 692] width 61 height 36
click at [25, 229] on div at bounding box center [24, 227] width 12 height 12
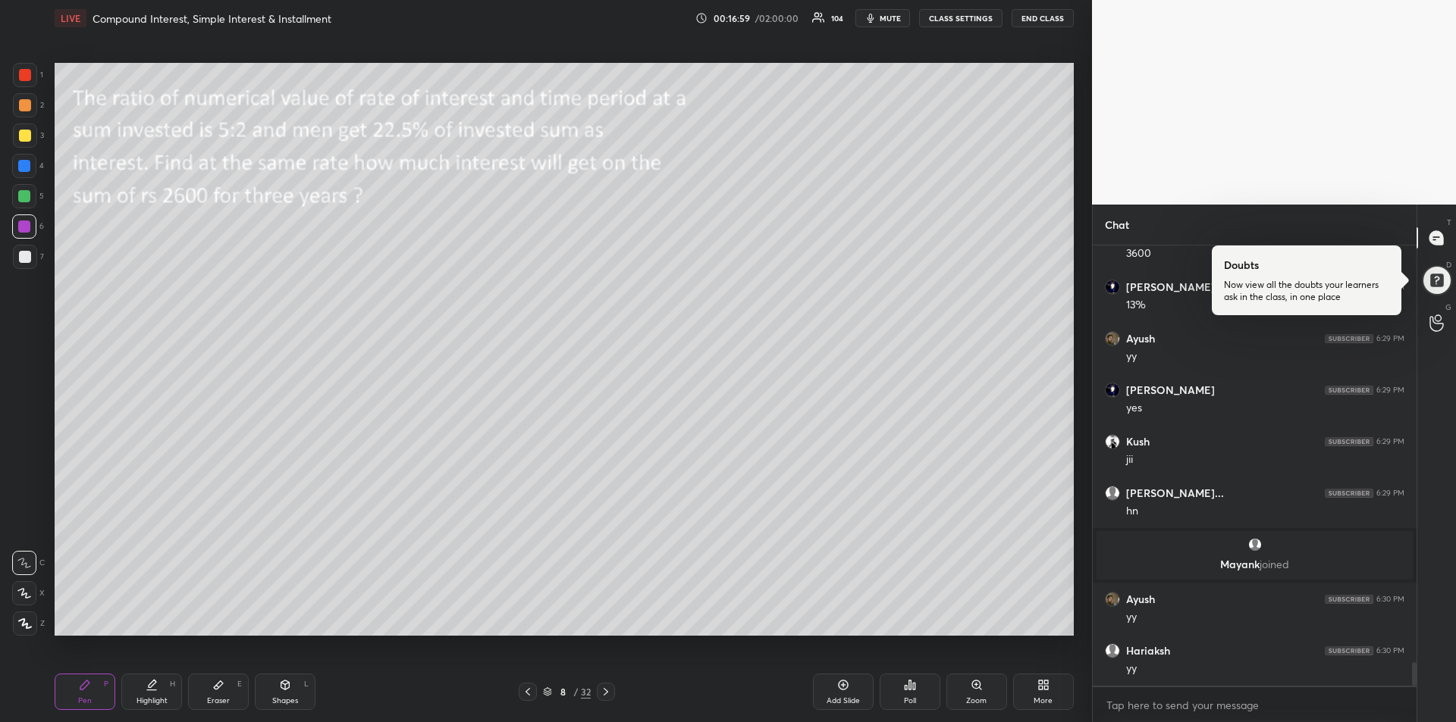
scroll to position [7936, 0]
click at [218, 688] on icon at bounding box center [218, 686] width 9 height 8
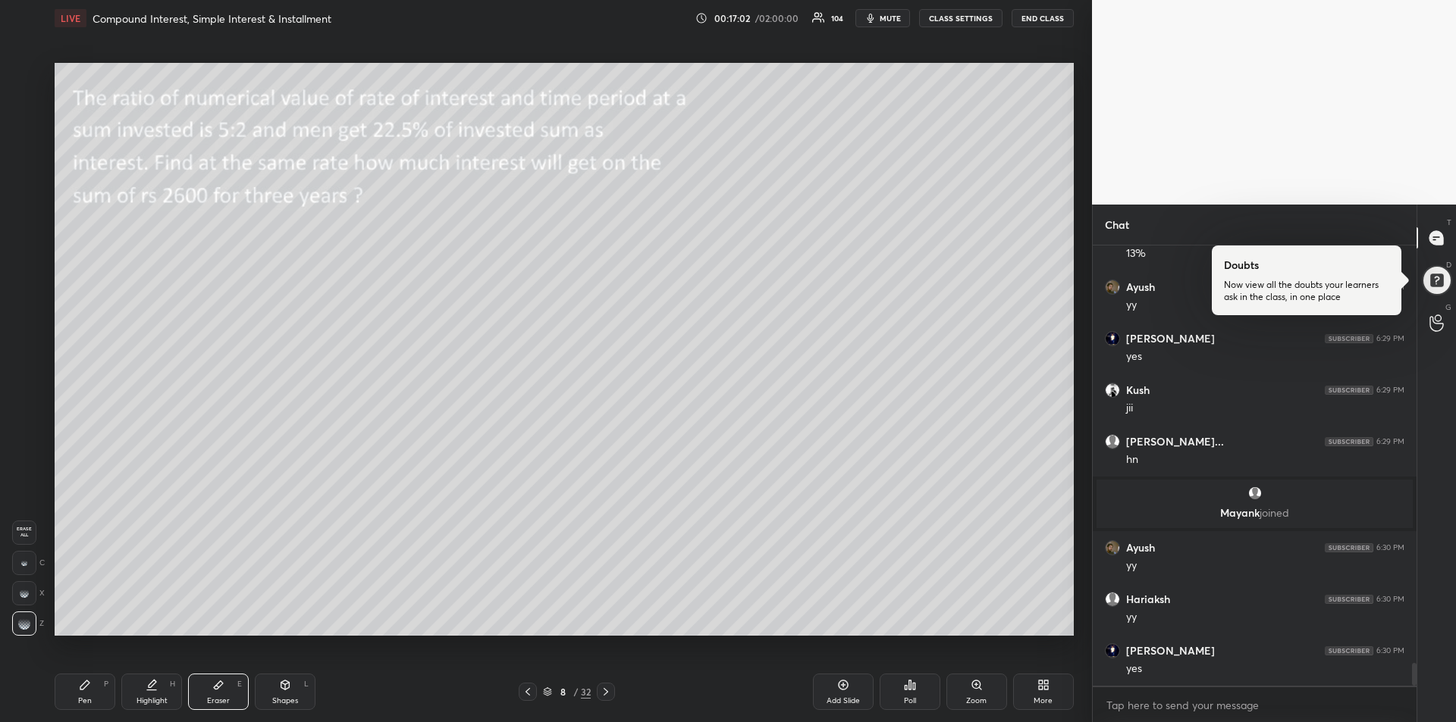
scroll to position [8040, 0]
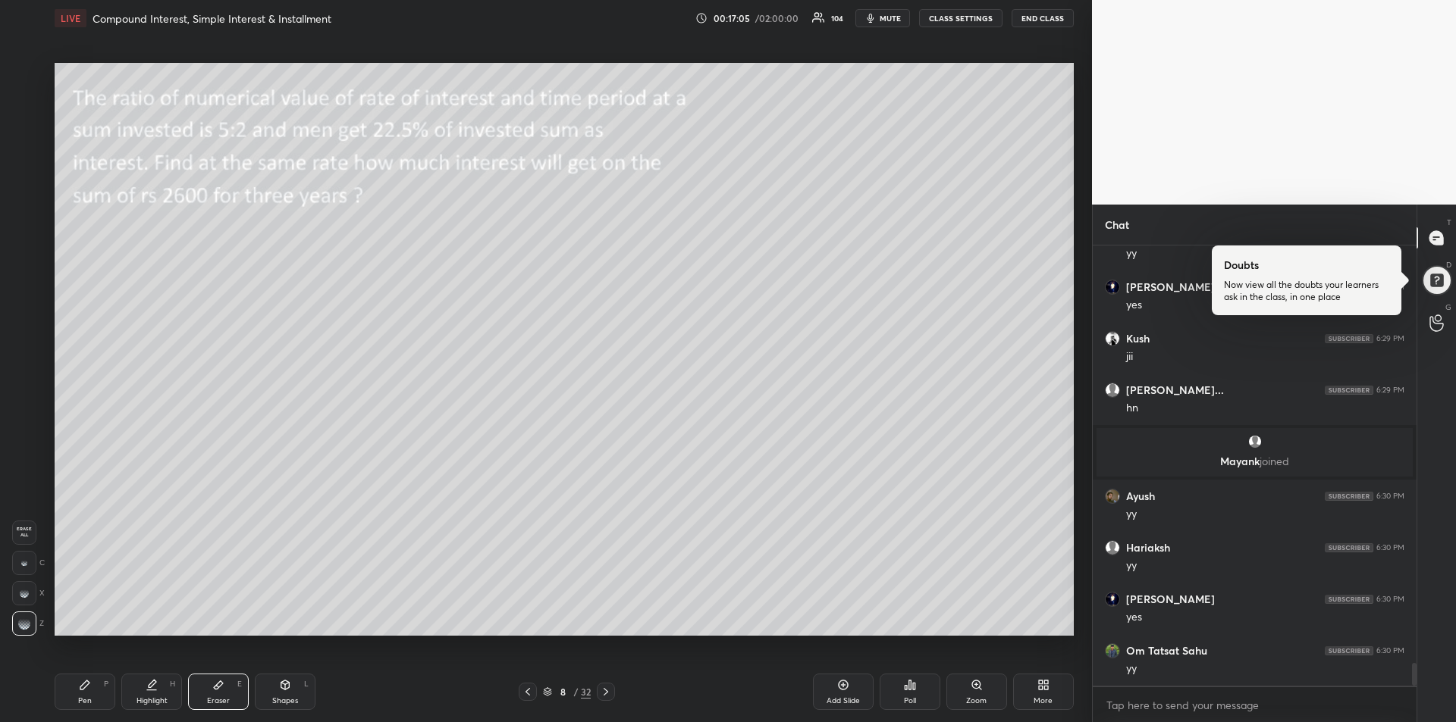
click at [79, 690] on icon at bounding box center [85, 685] width 12 height 12
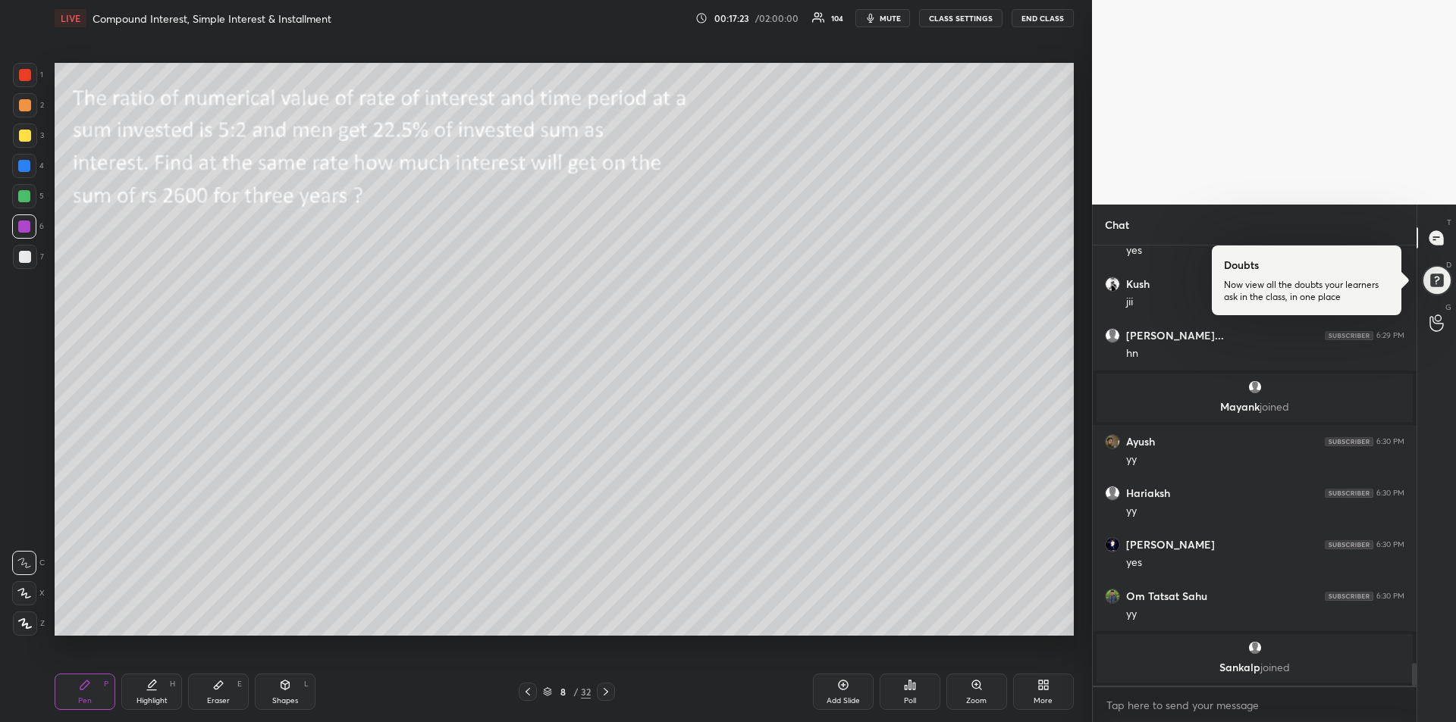
click at [25, 64] on div at bounding box center [25, 75] width 24 height 24
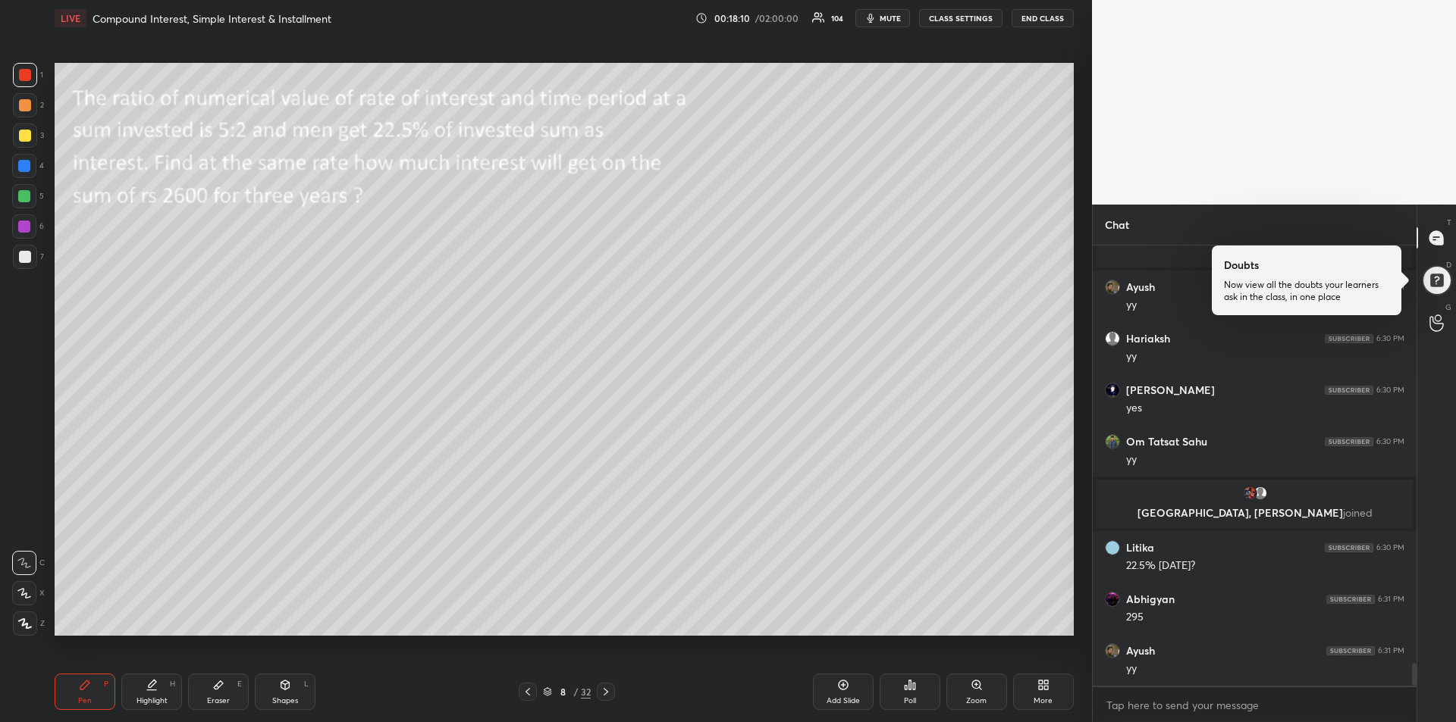
scroll to position [8235, 0]
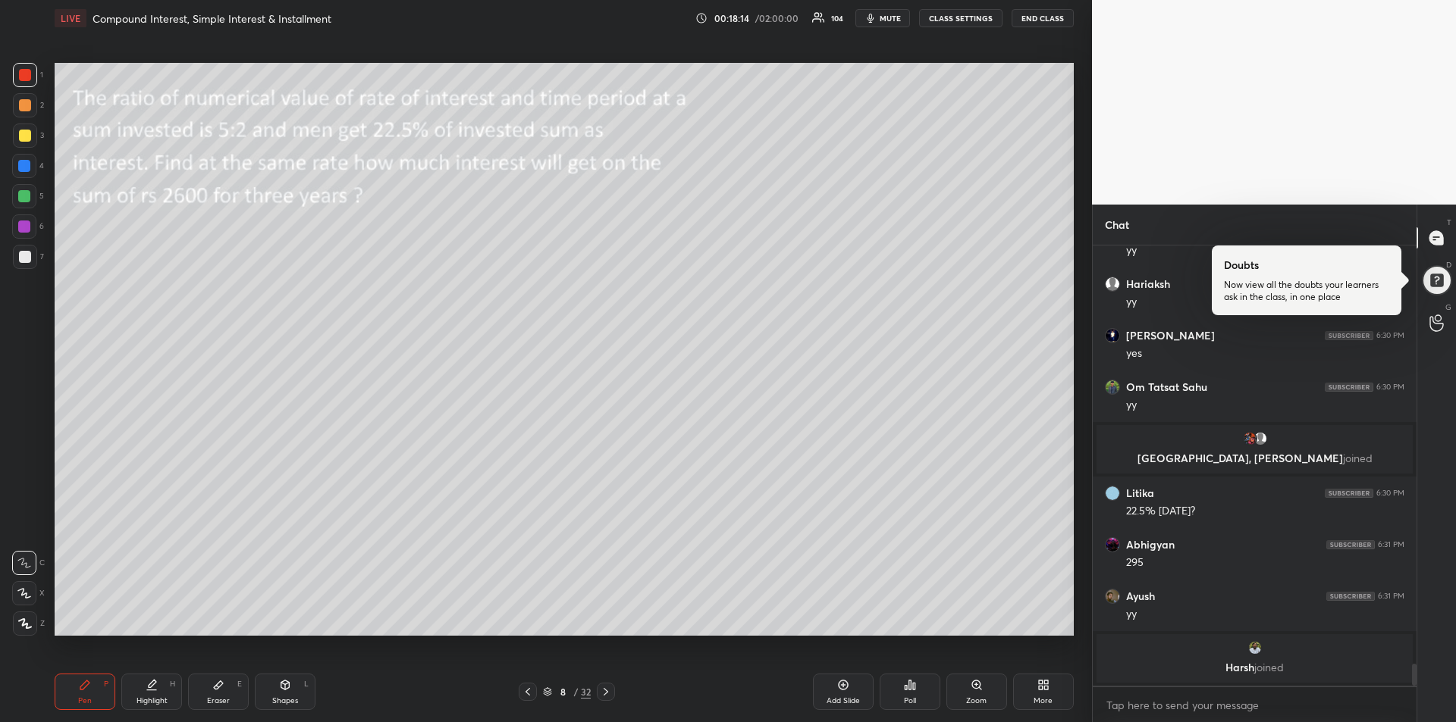
click at [25, 198] on div at bounding box center [24, 196] width 12 height 12
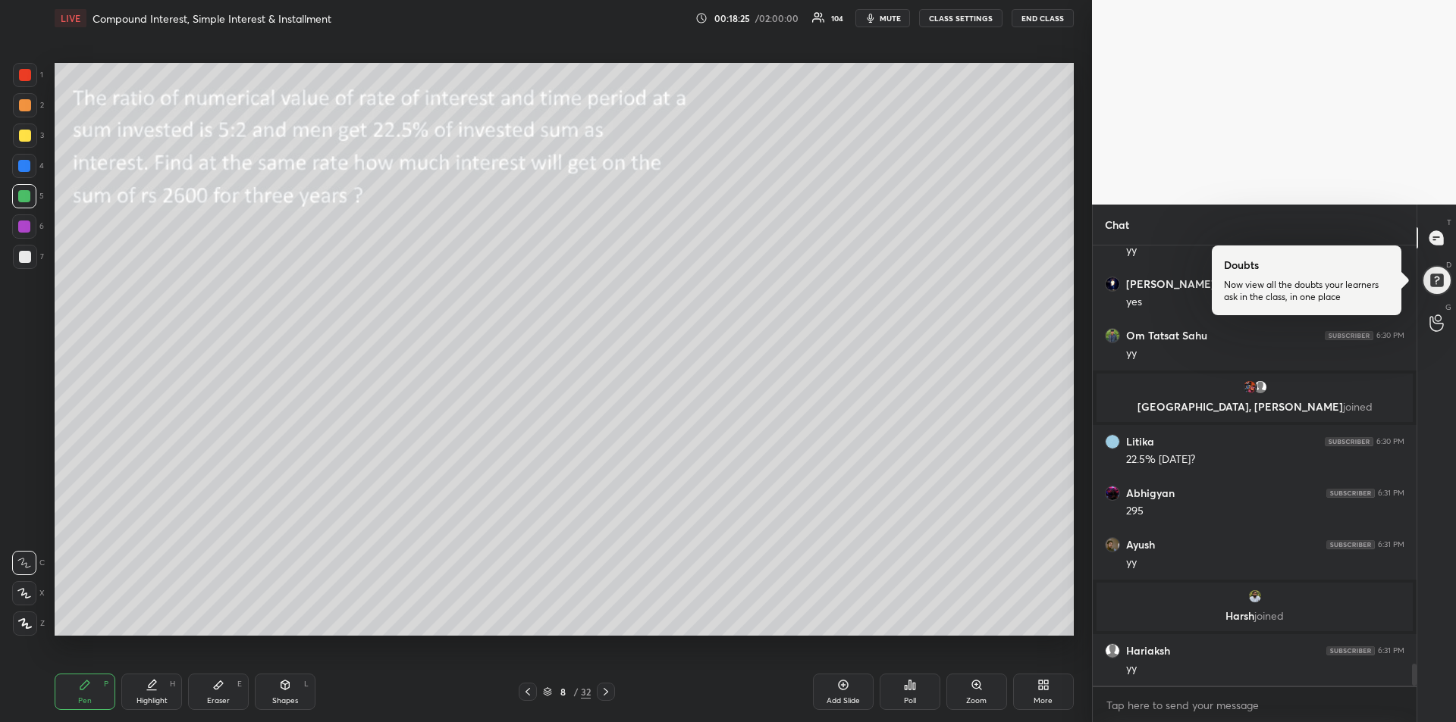
scroll to position [8284, 0]
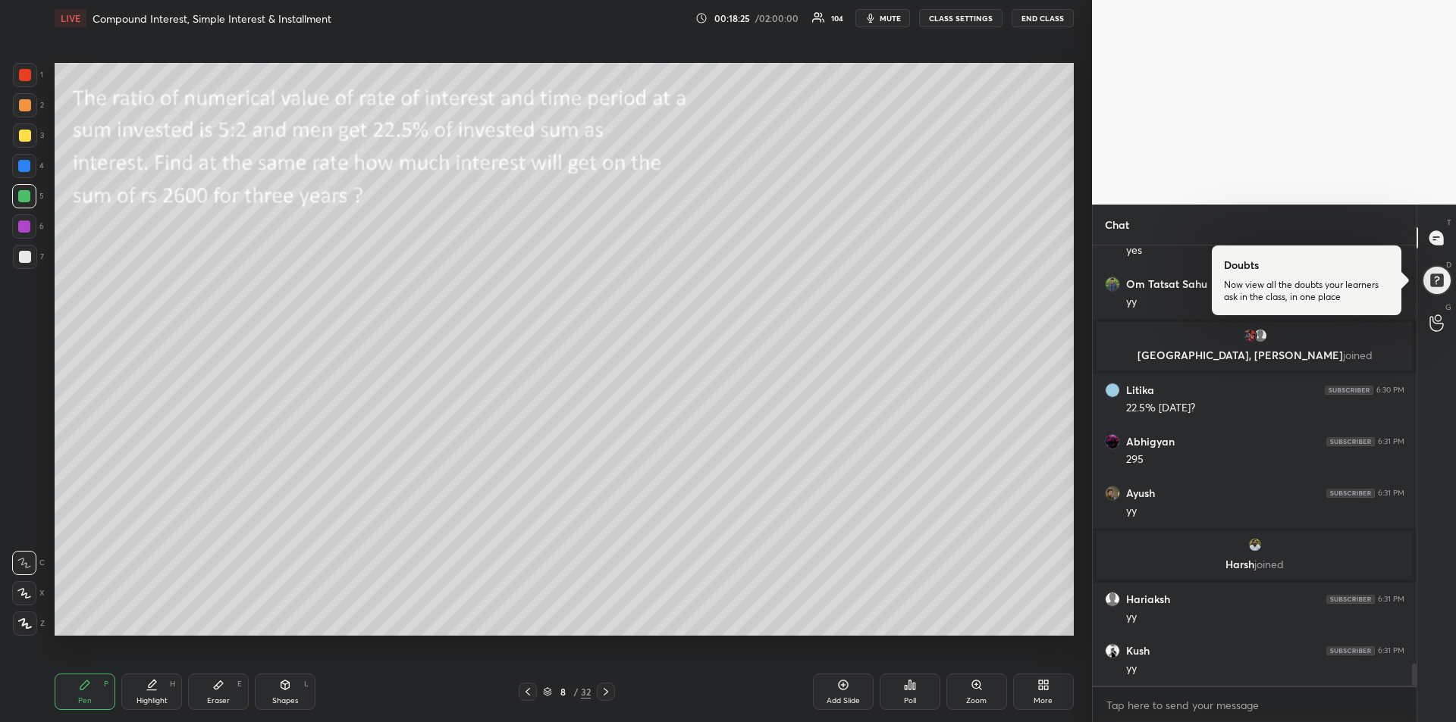
click at [19, 136] on div at bounding box center [25, 136] width 12 height 12
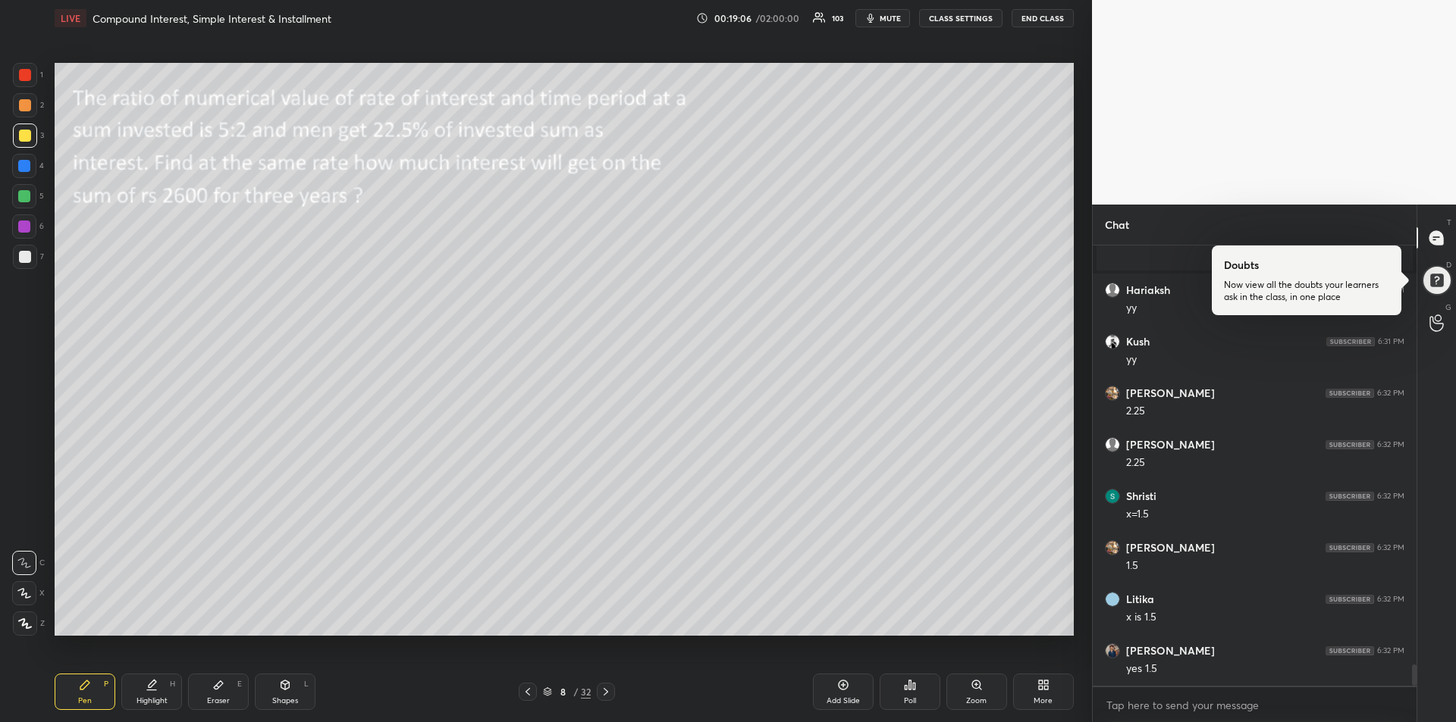
scroll to position [8645, 0]
click at [213, 693] on div "Eraser E" at bounding box center [218, 692] width 61 height 36
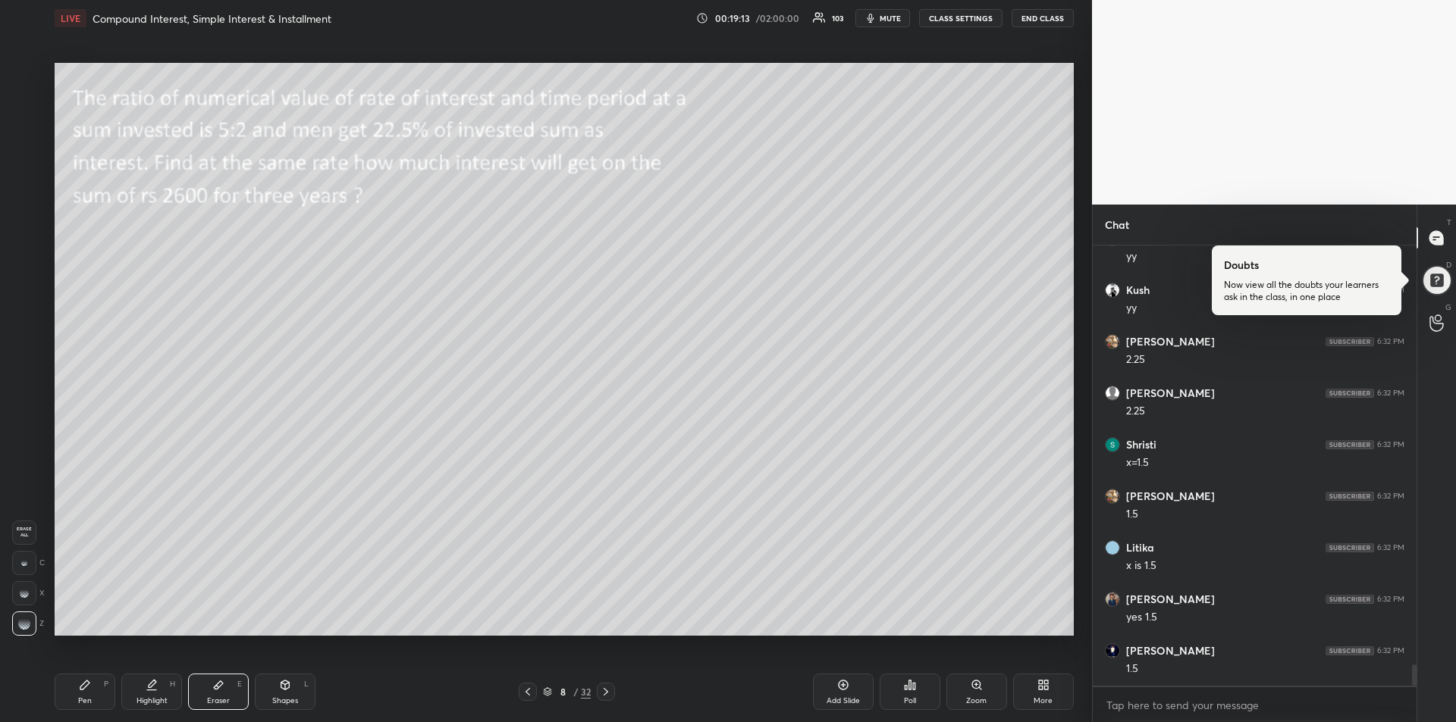
click at [74, 688] on div "Pen P" at bounding box center [85, 692] width 61 height 36
click at [214, 699] on div "Eraser" at bounding box center [218, 701] width 23 height 8
click at [74, 697] on div "Pen P" at bounding box center [85, 692] width 61 height 36
click at [27, 228] on div at bounding box center [24, 227] width 12 height 12
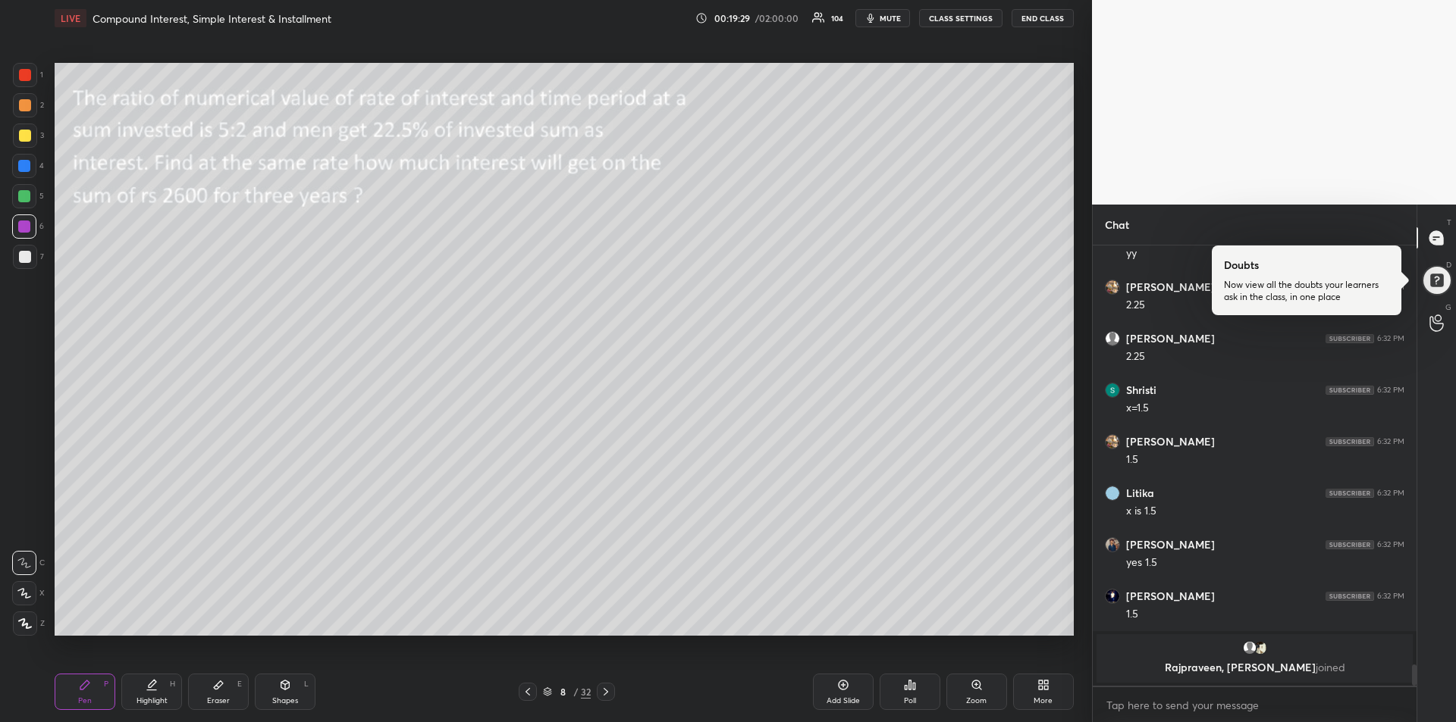
click at [27, 170] on div at bounding box center [24, 166] width 12 height 12
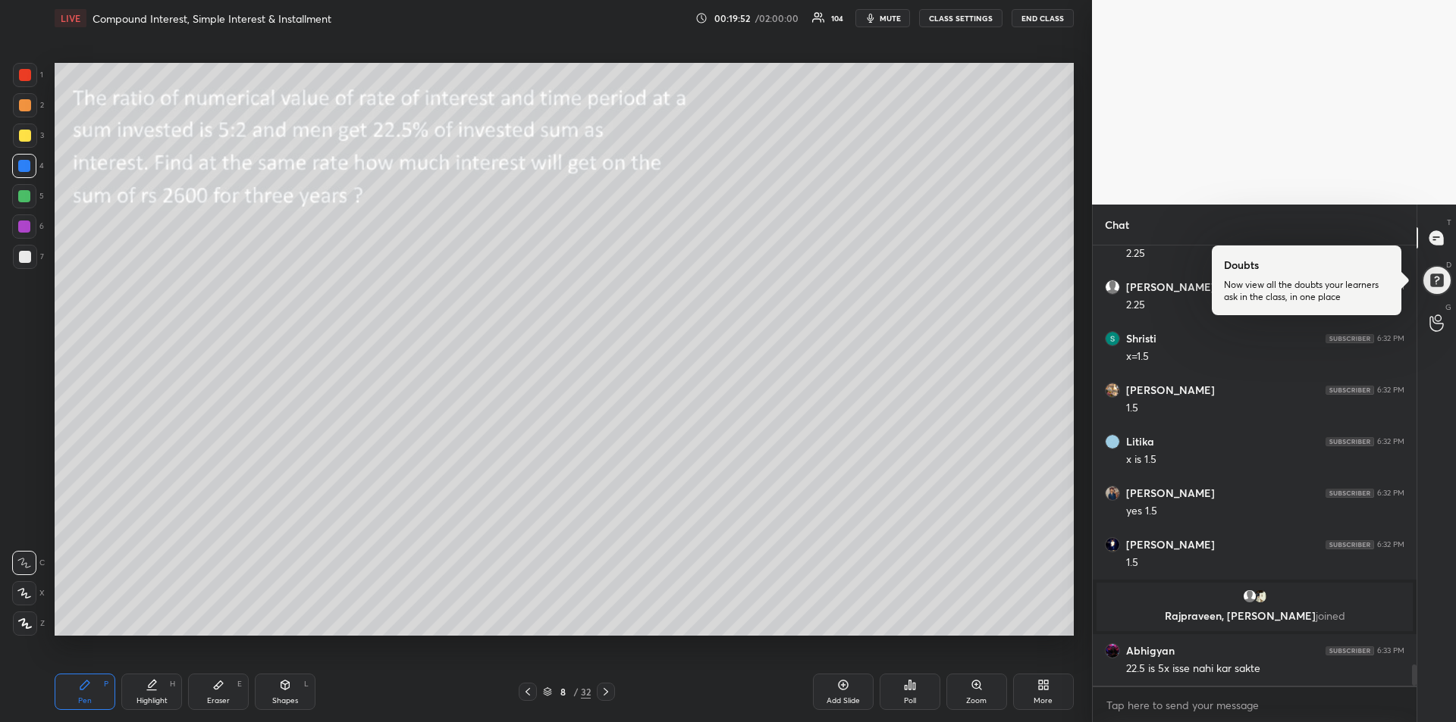
scroll to position [8666, 0]
click at [224, 685] on icon at bounding box center [218, 685] width 12 height 12
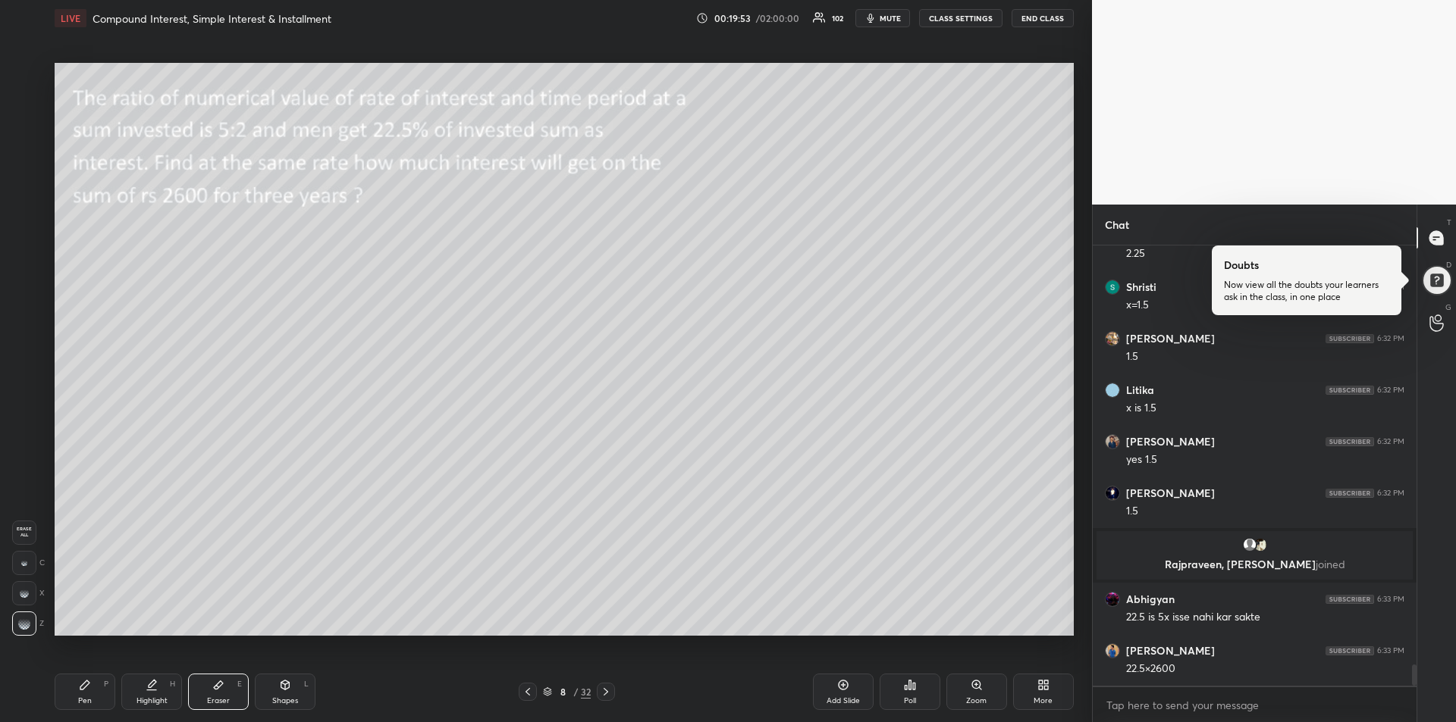
scroll to position [8717, 0]
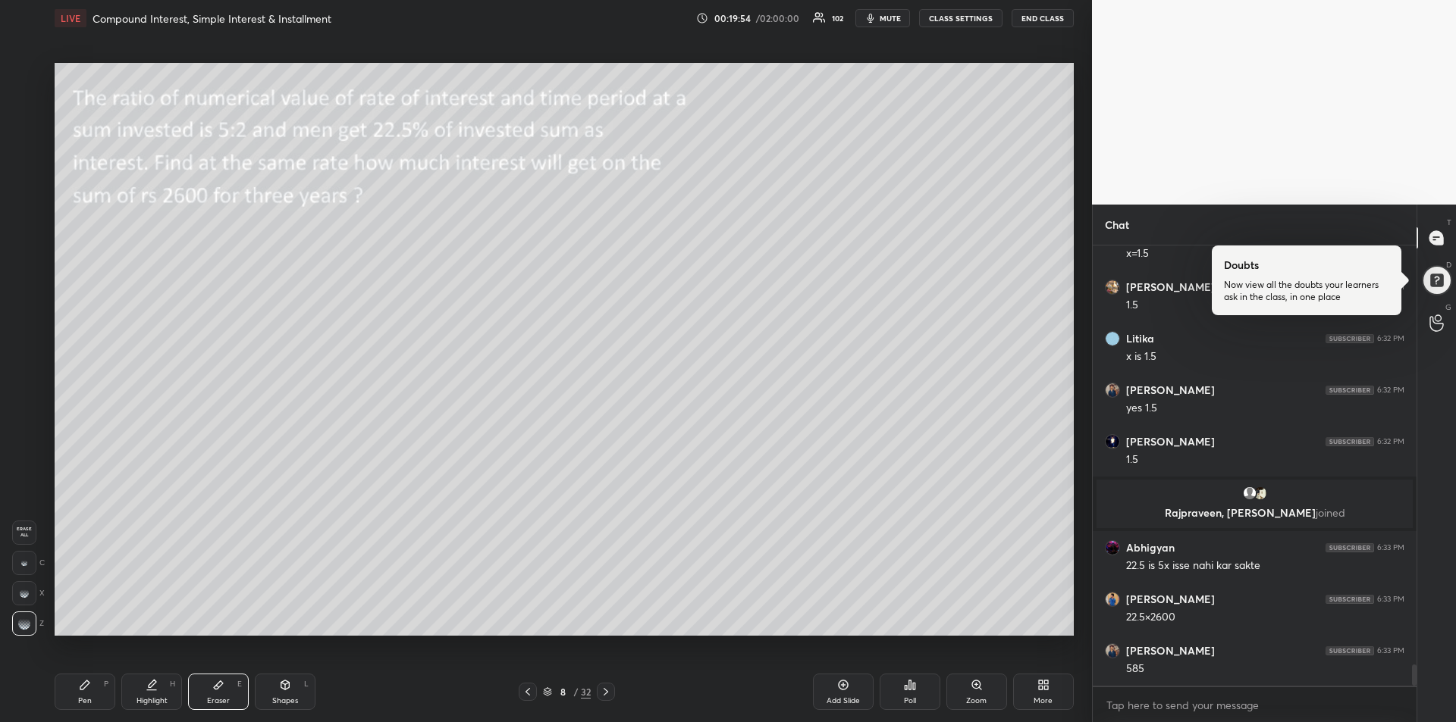
click at [80, 697] on div "Pen" at bounding box center [85, 701] width 14 height 8
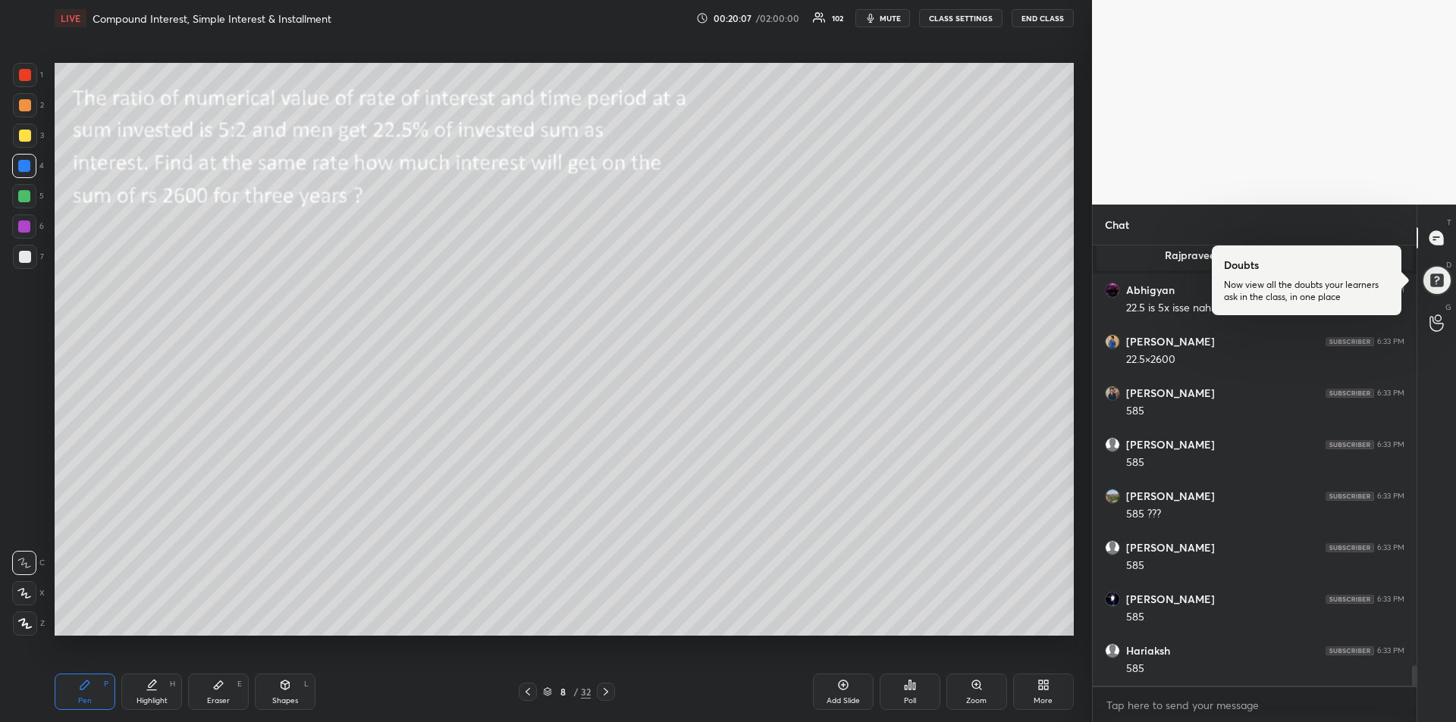
scroll to position [9027, 0]
click at [224, 694] on div "Eraser E" at bounding box center [218, 692] width 61 height 36
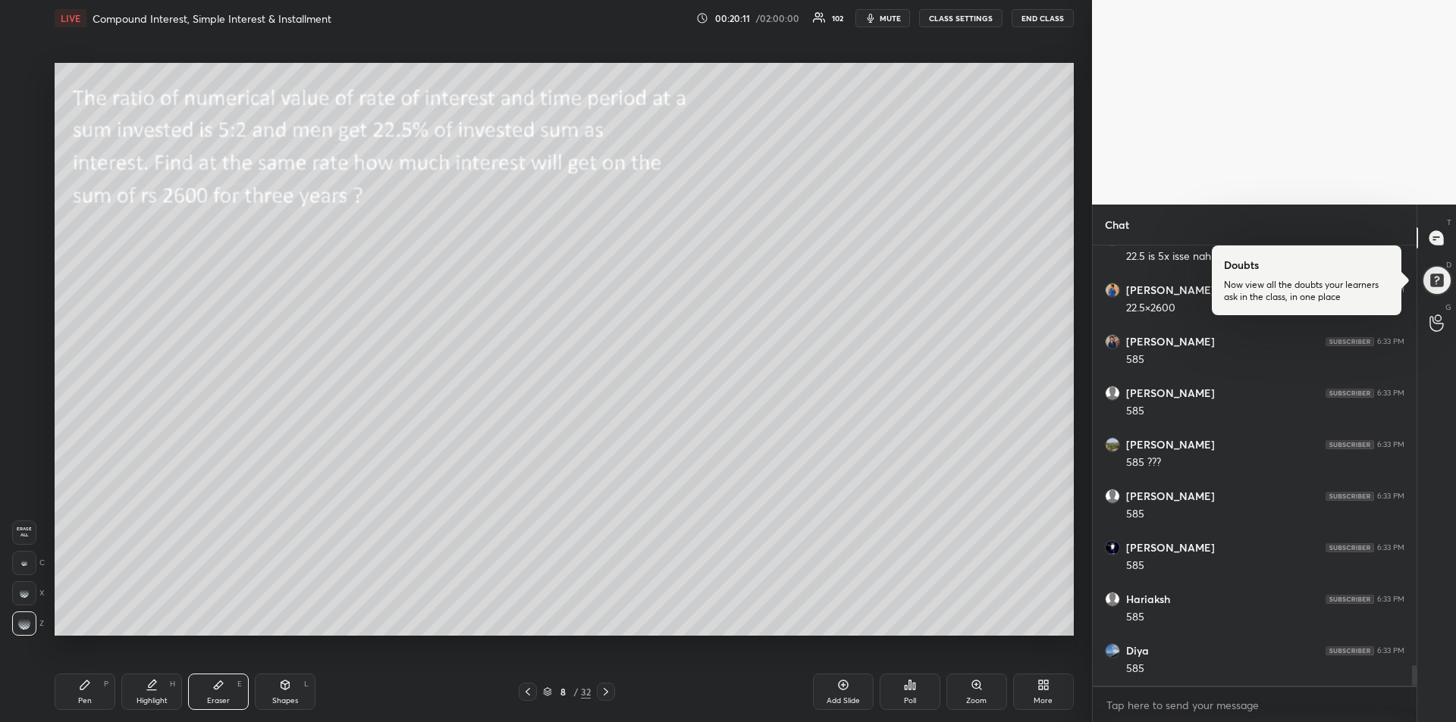
click at [94, 683] on div "Pen P" at bounding box center [85, 692] width 61 height 36
click at [20, 252] on div at bounding box center [25, 257] width 12 height 12
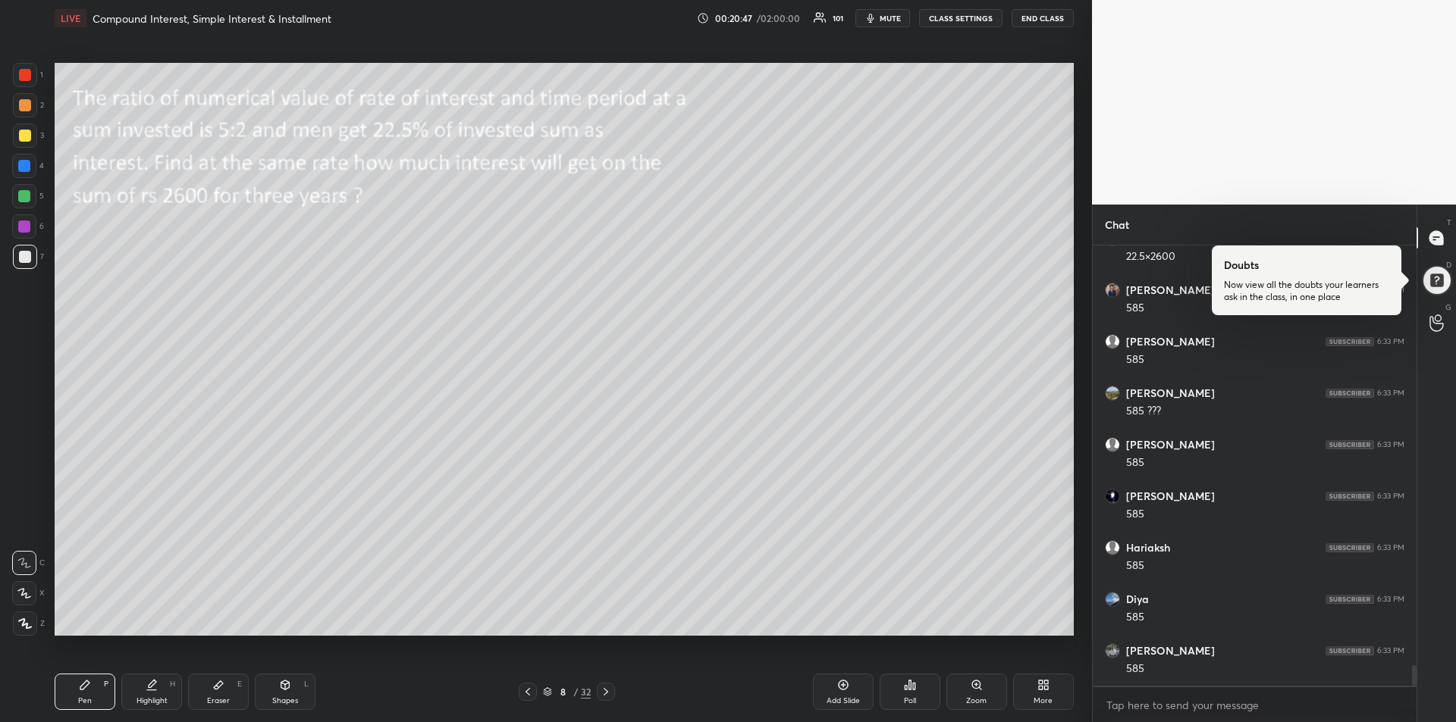
click at [28, 110] on div at bounding box center [25, 105] width 12 height 12
click at [842, 692] on div "Add Slide" at bounding box center [843, 692] width 61 height 36
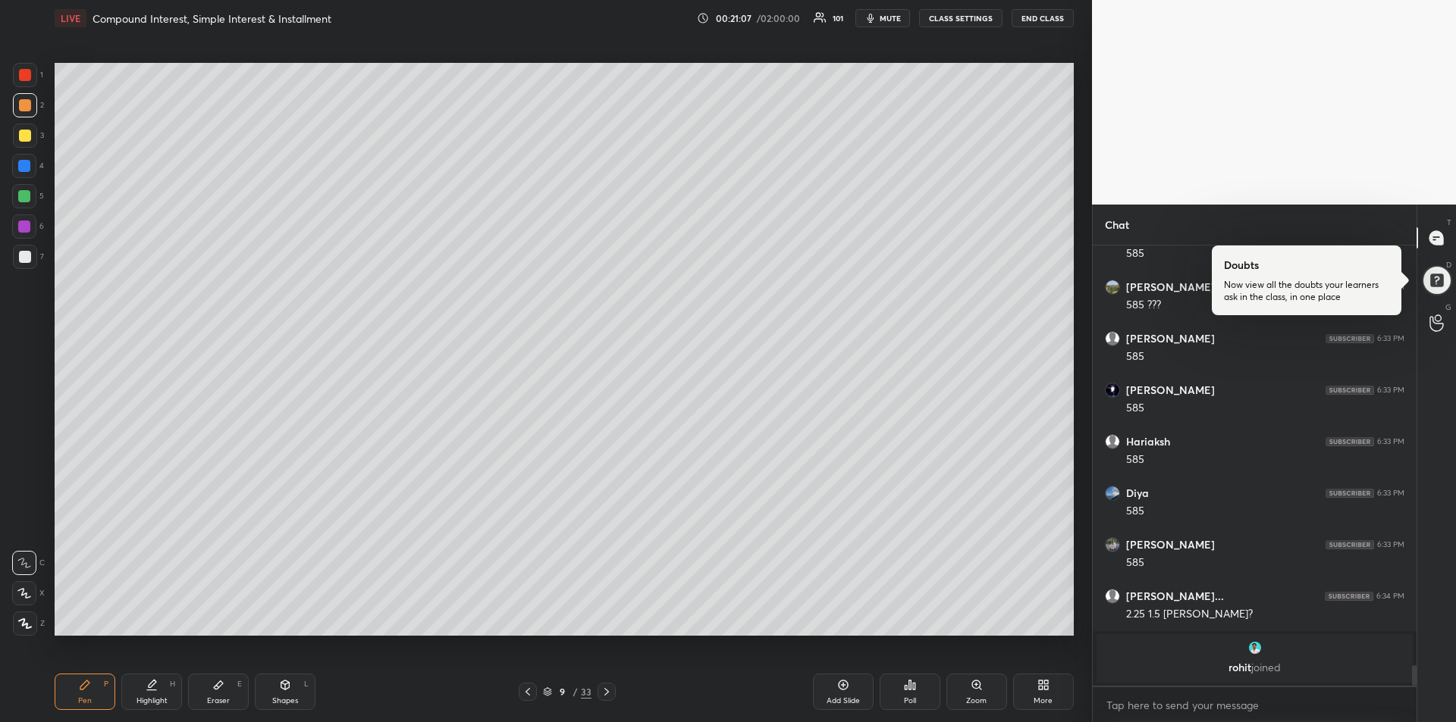
click at [217, 689] on icon at bounding box center [218, 686] width 9 height 8
click at [527, 691] on icon at bounding box center [527, 692] width 5 height 8
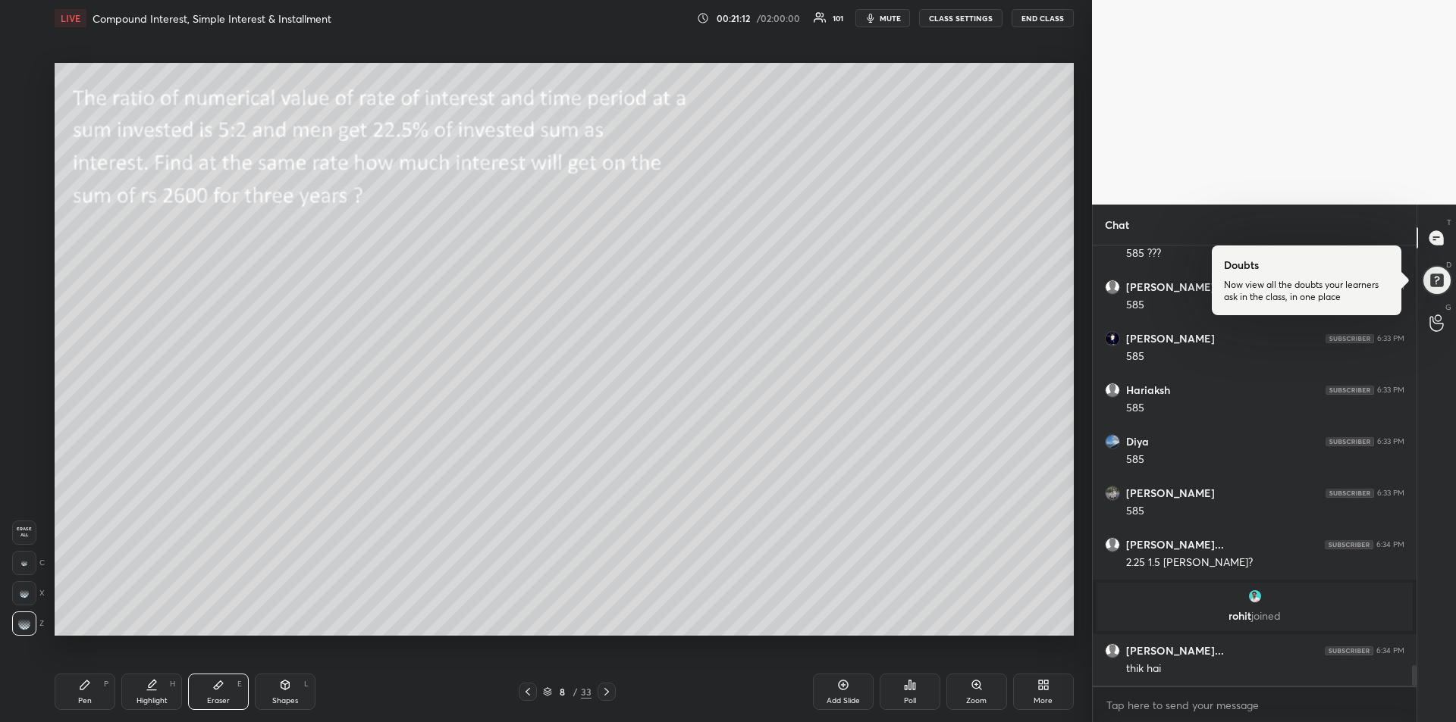
click at [154, 699] on div "Highlight" at bounding box center [151, 701] width 31 height 8
click at [91, 685] on div "Pen P" at bounding box center [85, 692] width 61 height 36
click at [606, 689] on icon at bounding box center [606, 692] width 12 height 12
click at [23, 257] on div at bounding box center [25, 257] width 12 height 12
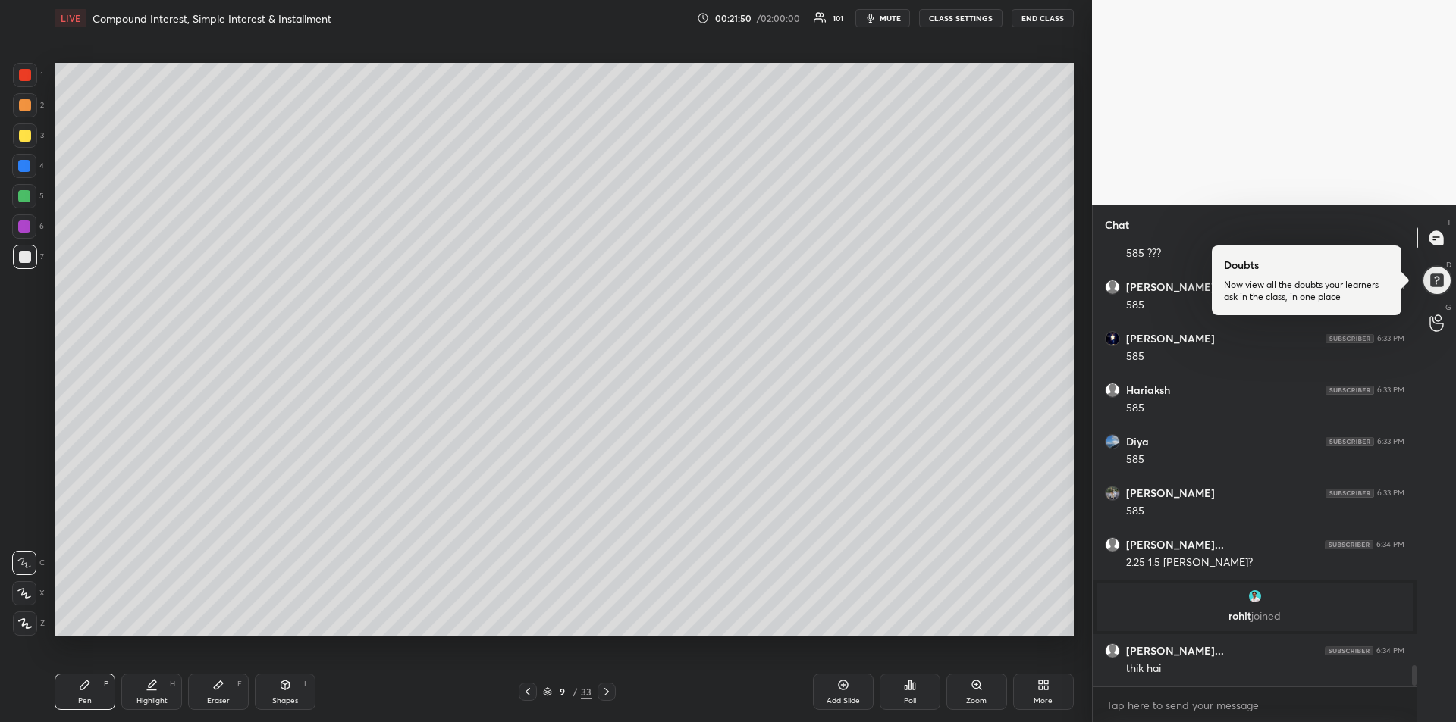
click at [24, 230] on div at bounding box center [24, 227] width 12 height 12
click at [219, 697] on div "Eraser" at bounding box center [218, 701] width 23 height 8
click at [82, 697] on div "Pen" at bounding box center [85, 701] width 14 height 8
click at [27, 134] on div at bounding box center [25, 136] width 12 height 12
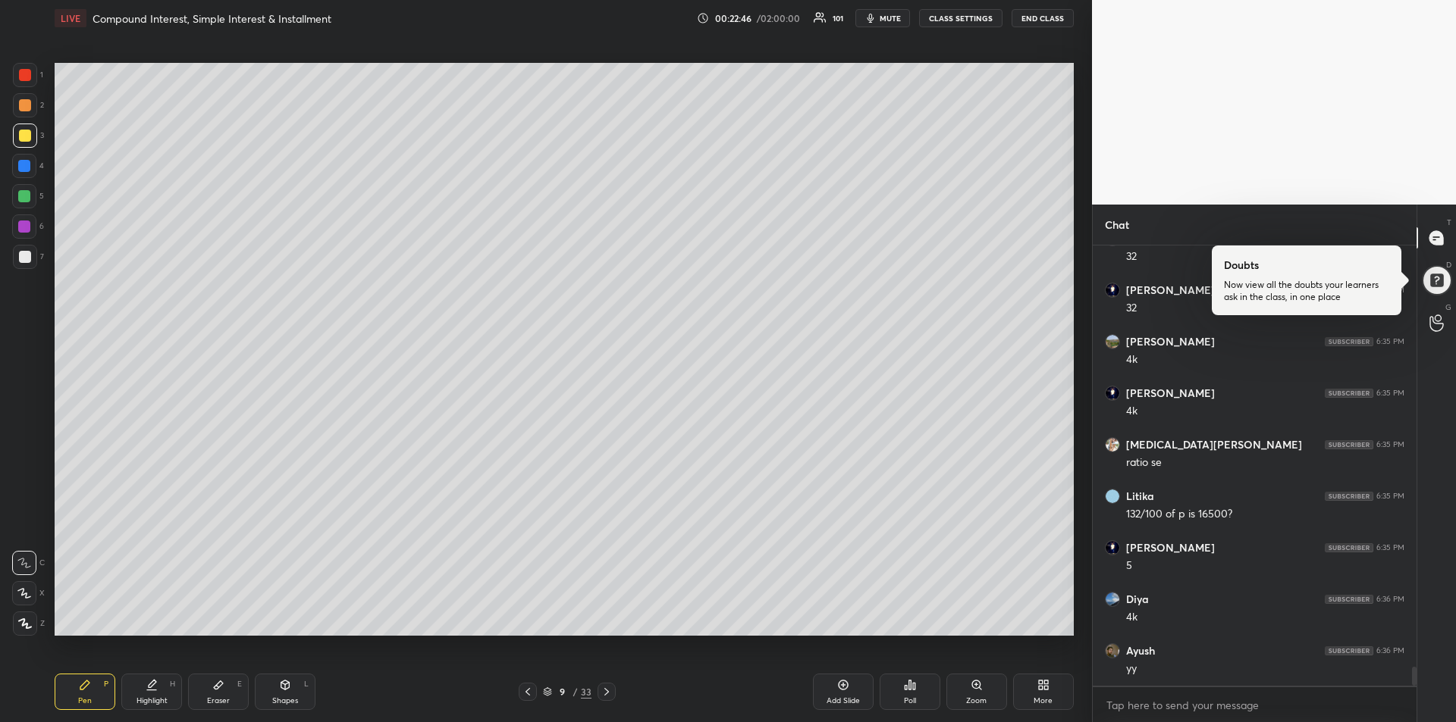
scroll to position [9812, 0]
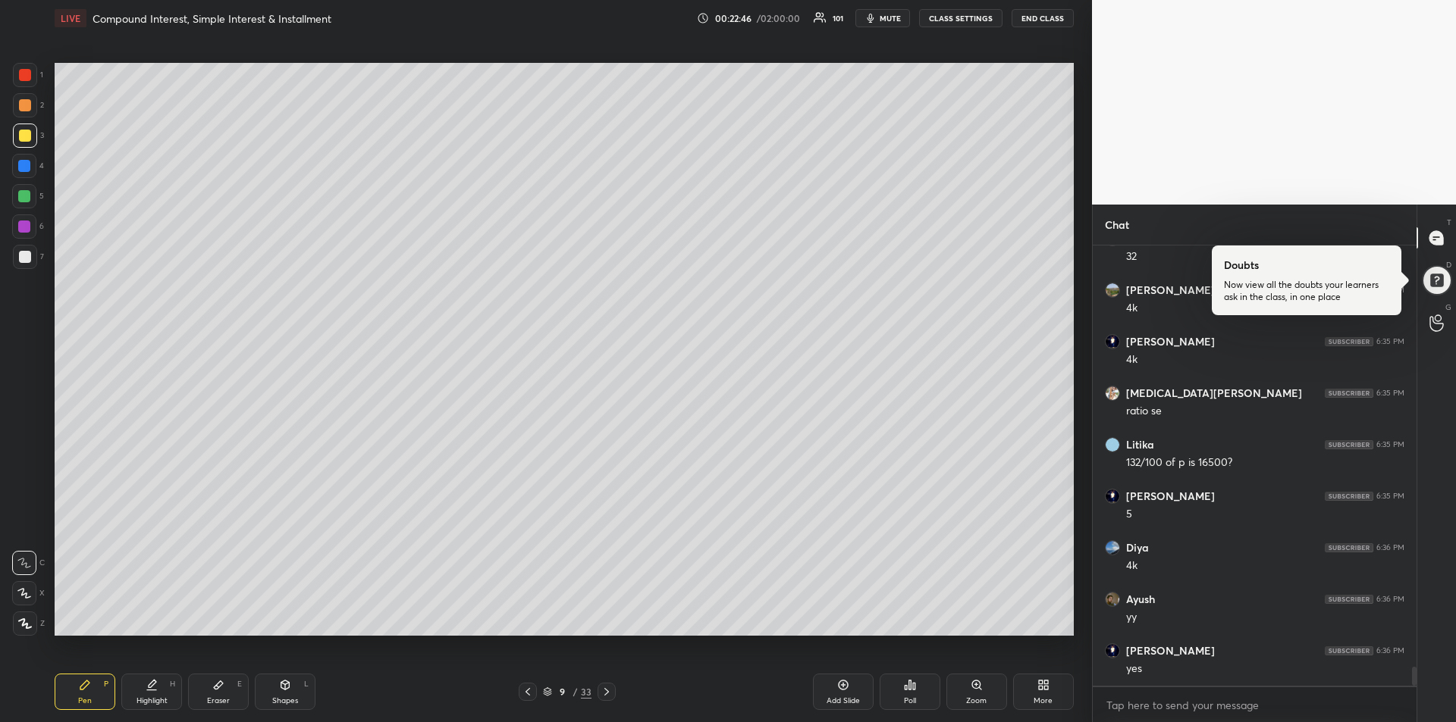
click at [27, 198] on div at bounding box center [24, 196] width 12 height 12
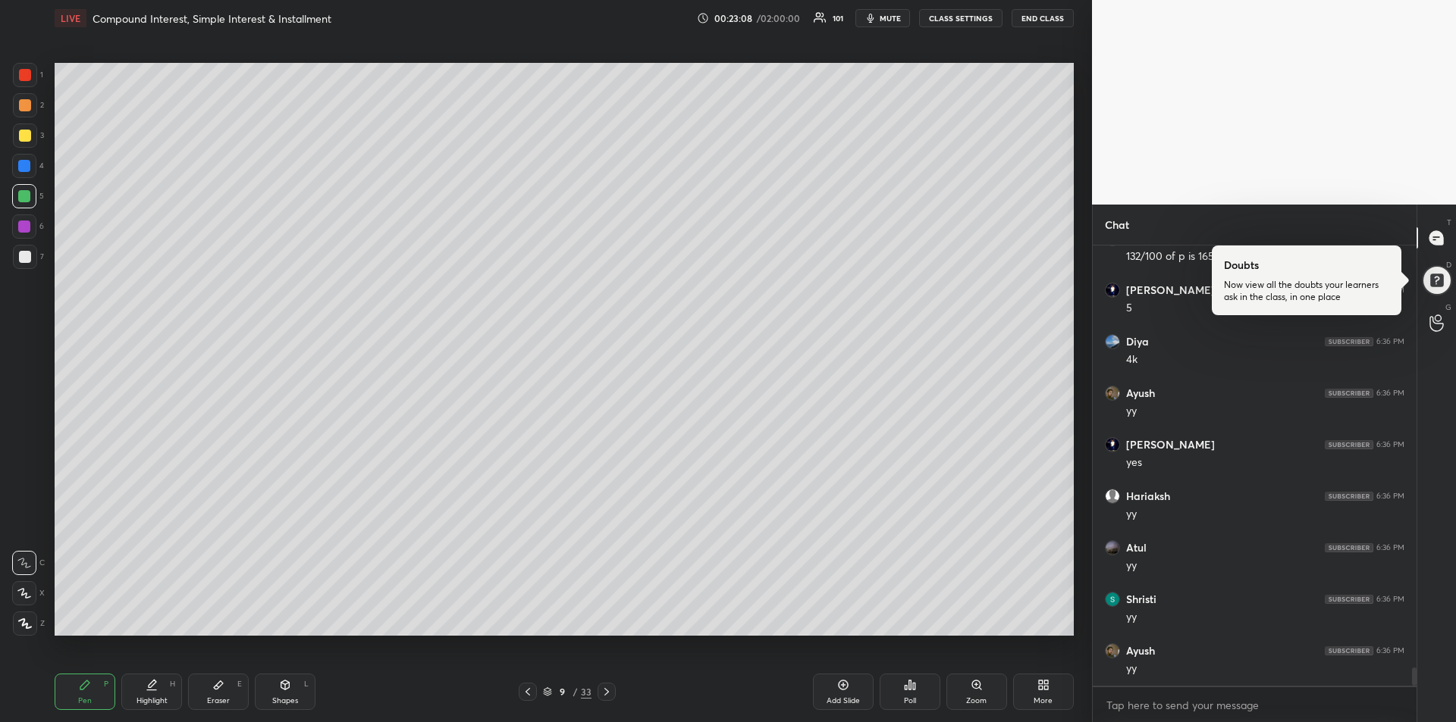
click at [27, 227] on div at bounding box center [24, 227] width 12 height 12
click at [215, 698] on div "Eraser" at bounding box center [218, 701] width 23 height 8
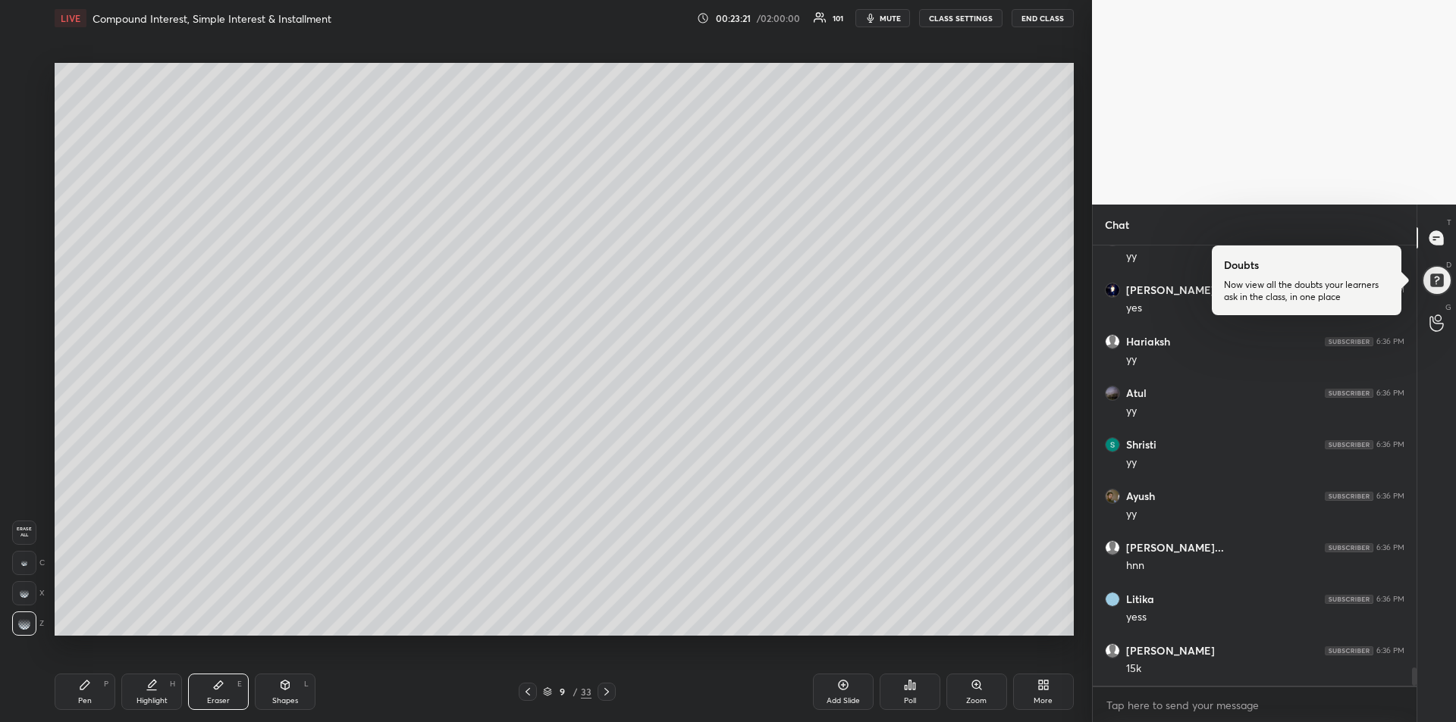
scroll to position [10227, 0]
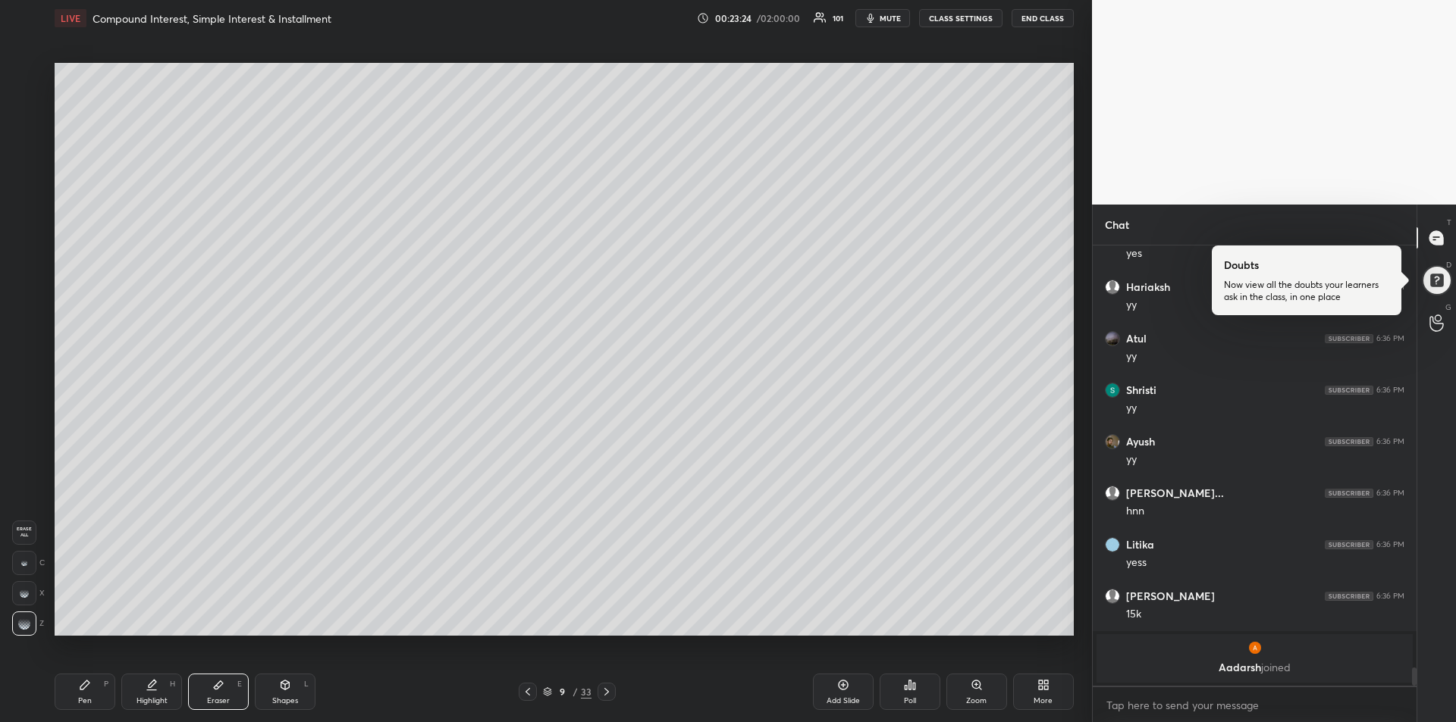
click at [86, 692] on div "Pen P" at bounding box center [85, 692] width 61 height 36
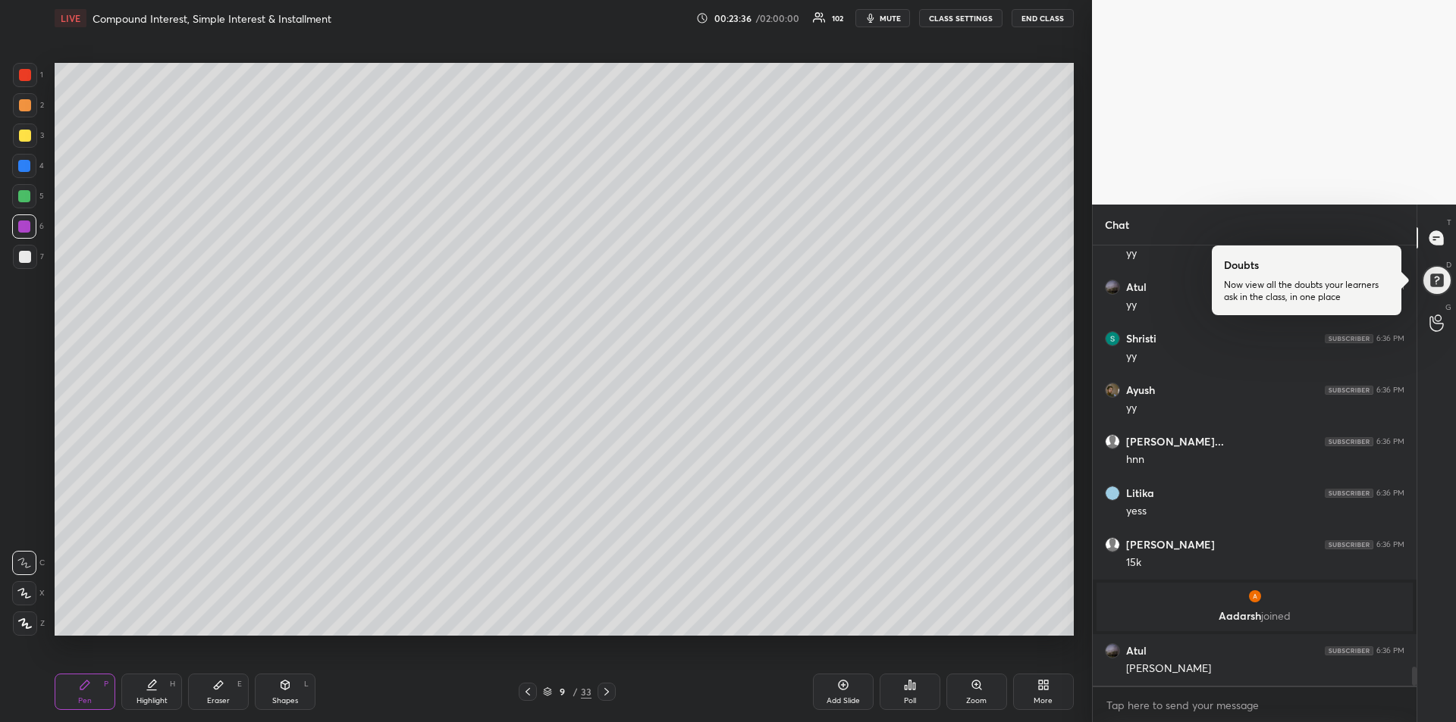
scroll to position [9985, 0]
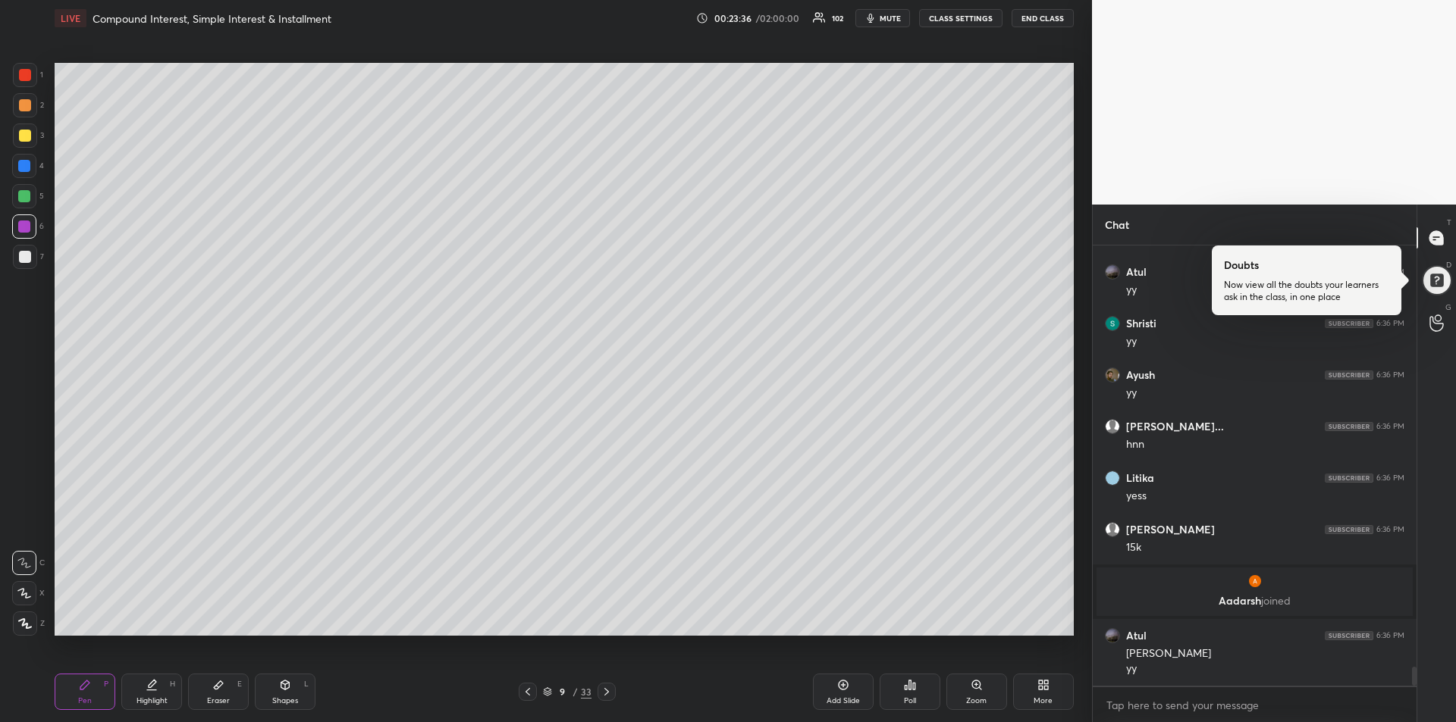
click at [214, 695] on div "Eraser E" at bounding box center [218, 692] width 61 height 36
click at [92, 685] on div "Pen P" at bounding box center [85, 692] width 61 height 36
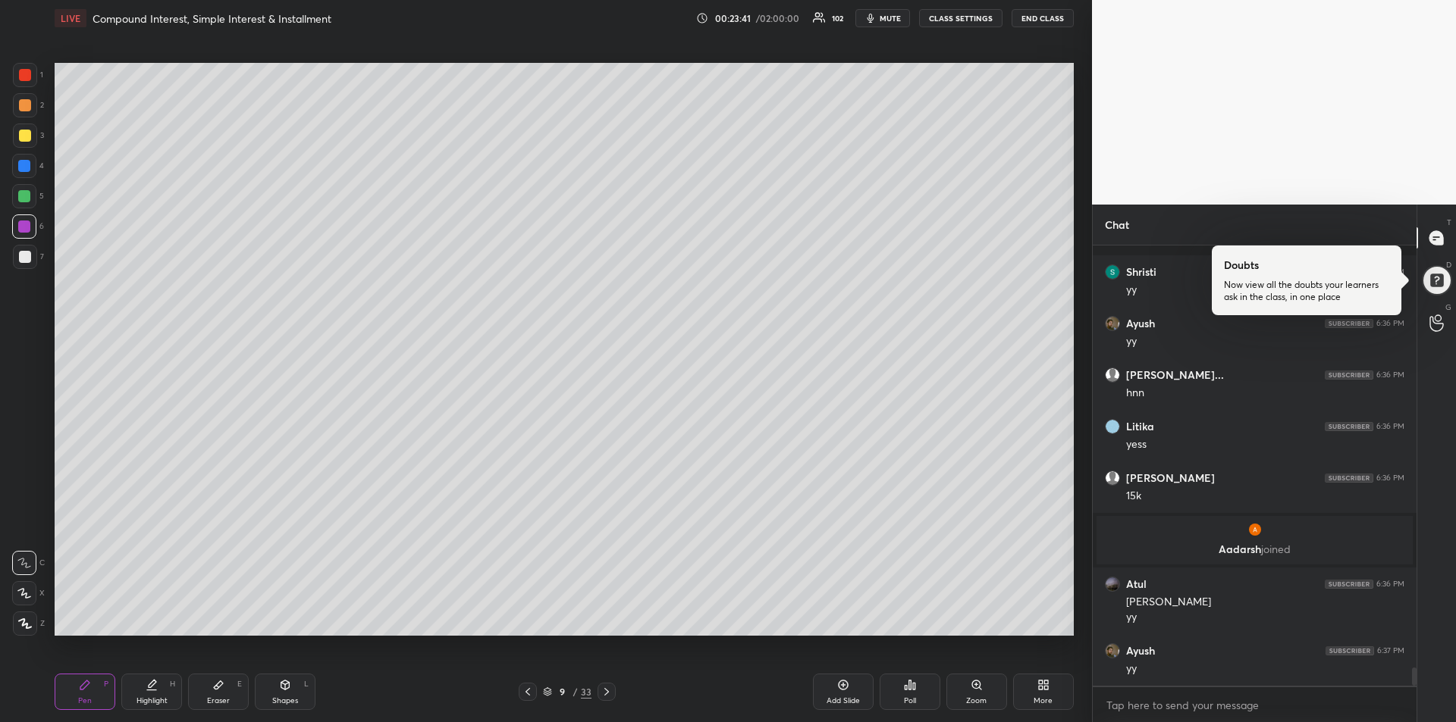
scroll to position [10139, 0]
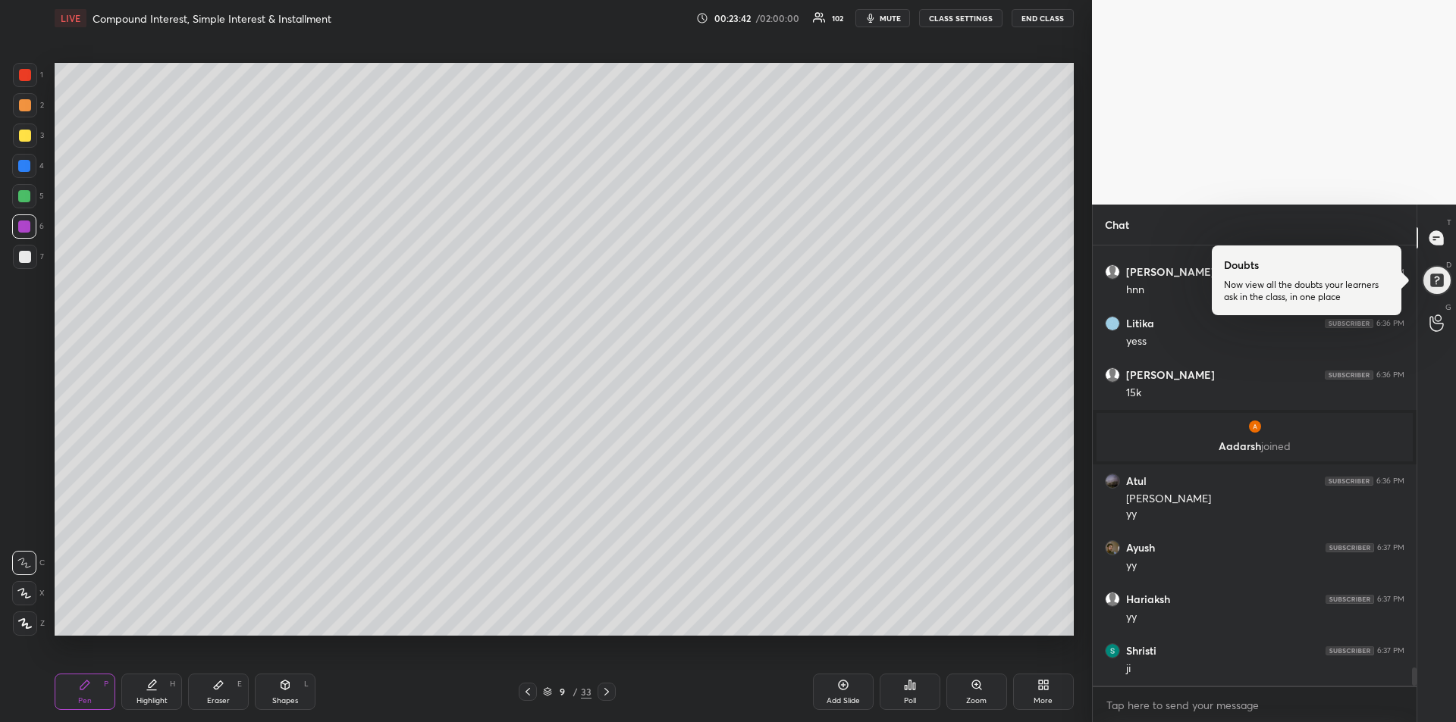
click at [612, 694] on icon at bounding box center [606, 692] width 12 height 12
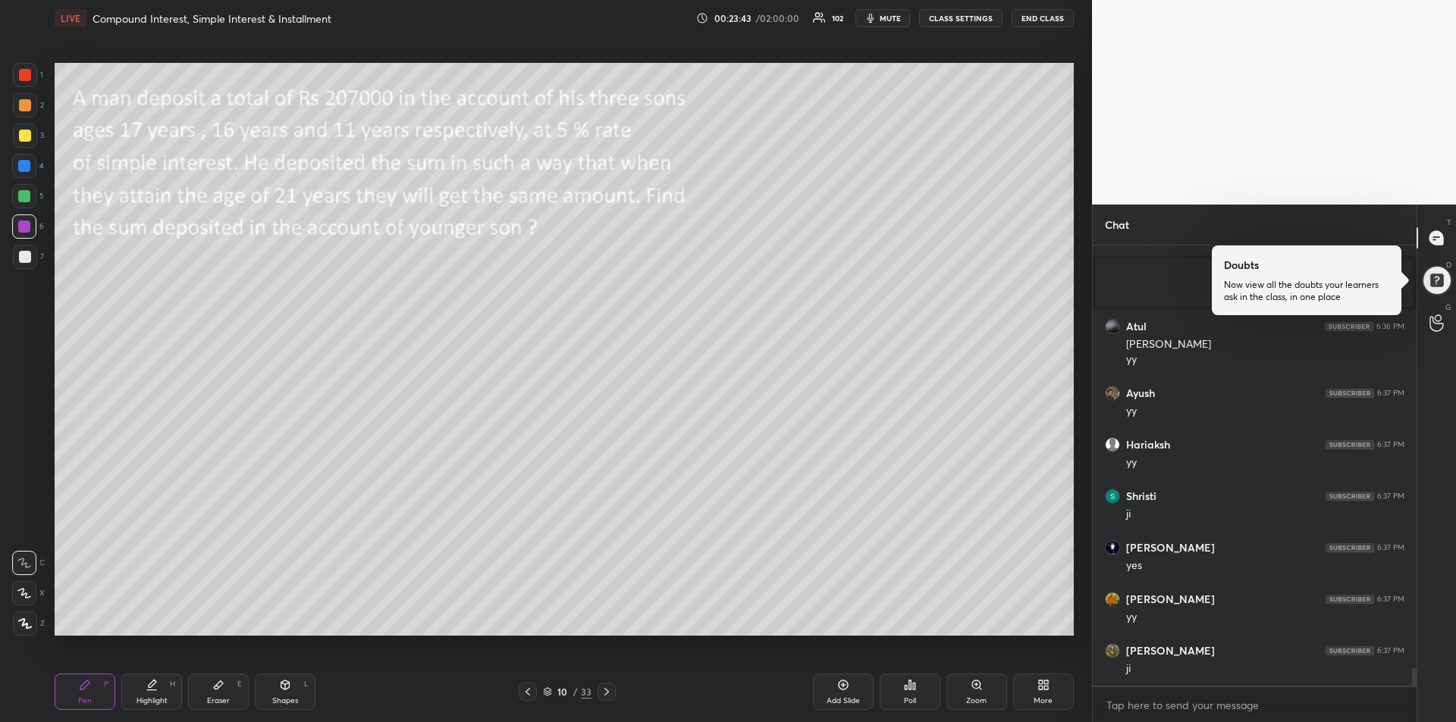
click at [285, 699] on div "Shapes" at bounding box center [285, 701] width 26 height 8
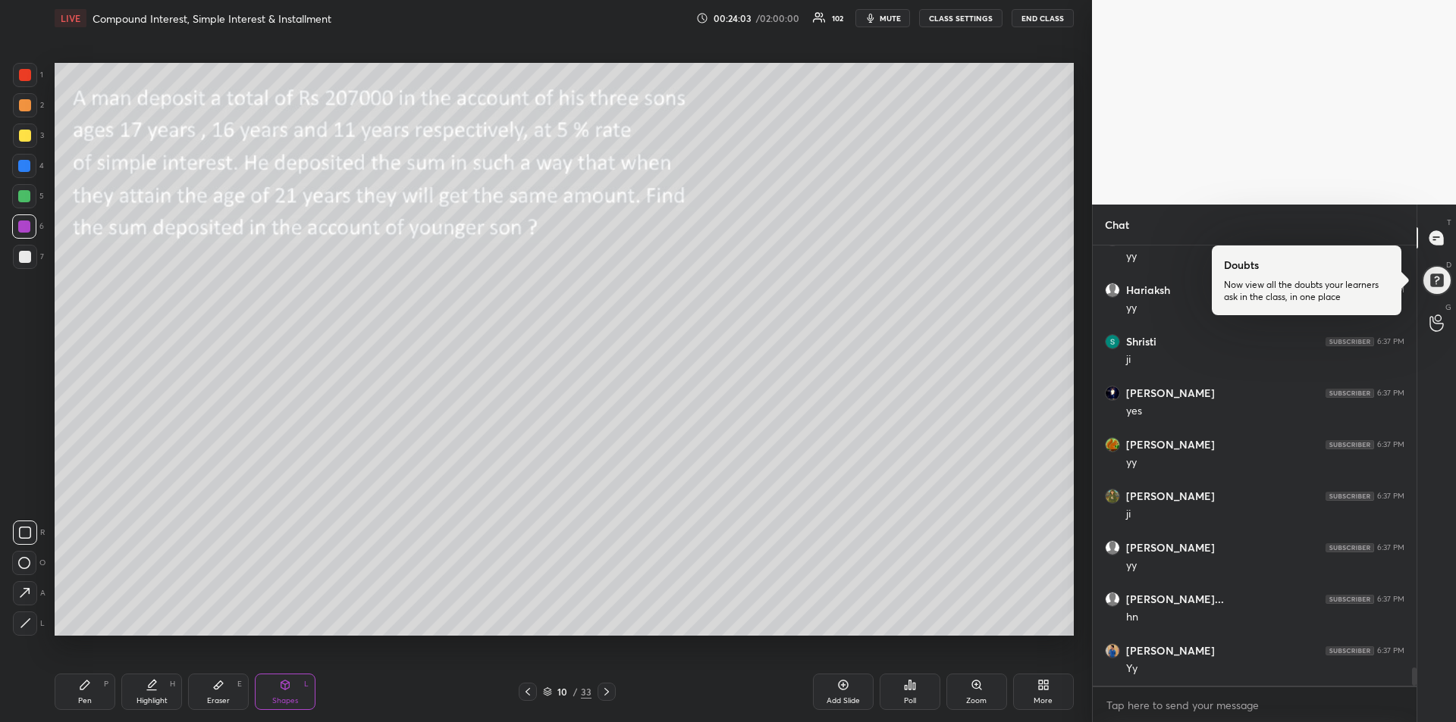
click at [34, 80] on div at bounding box center [25, 75] width 24 height 24
click at [87, 694] on div "Pen P" at bounding box center [85, 692] width 61 height 36
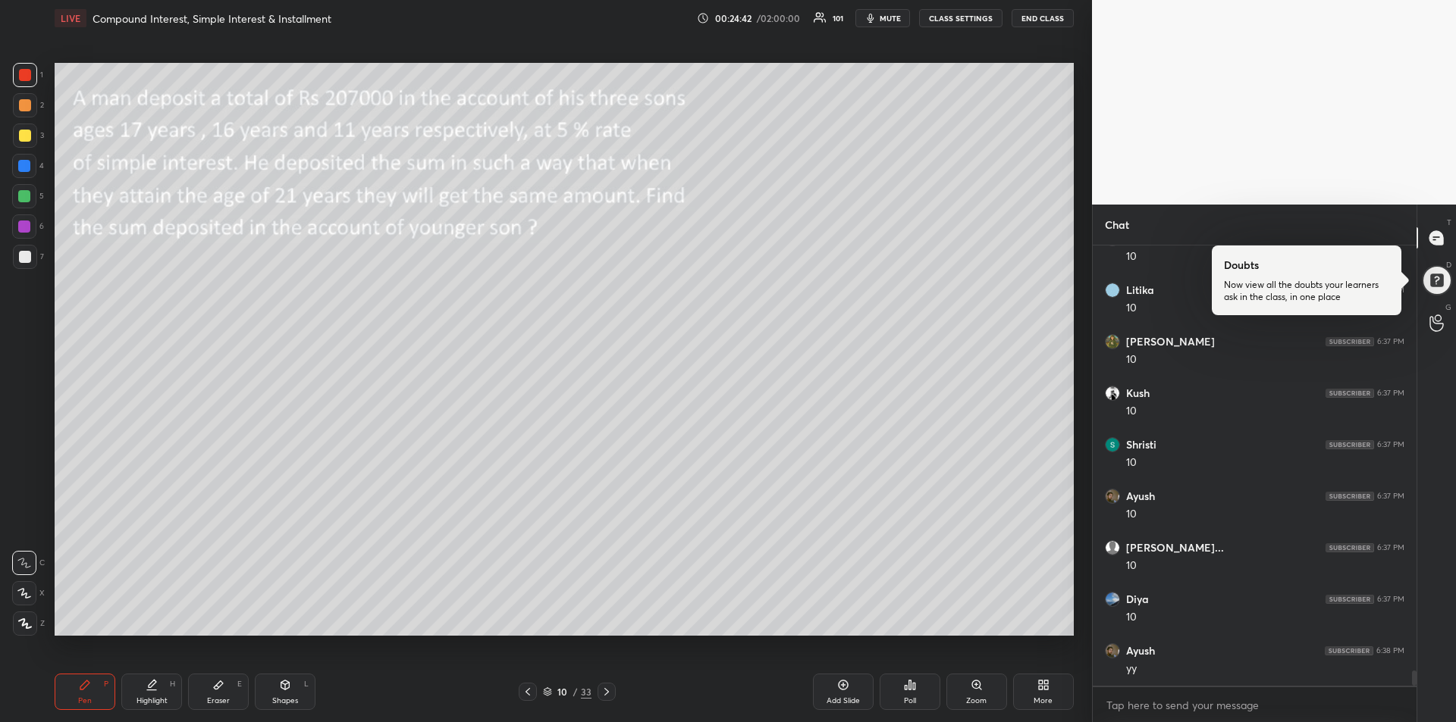
click at [24, 252] on div at bounding box center [25, 257] width 12 height 12
click at [22, 137] on div at bounding box center [25, 136] width 12 height 12
click at [20, 171] on div at bounding box center [24, 166] width 12 height 12
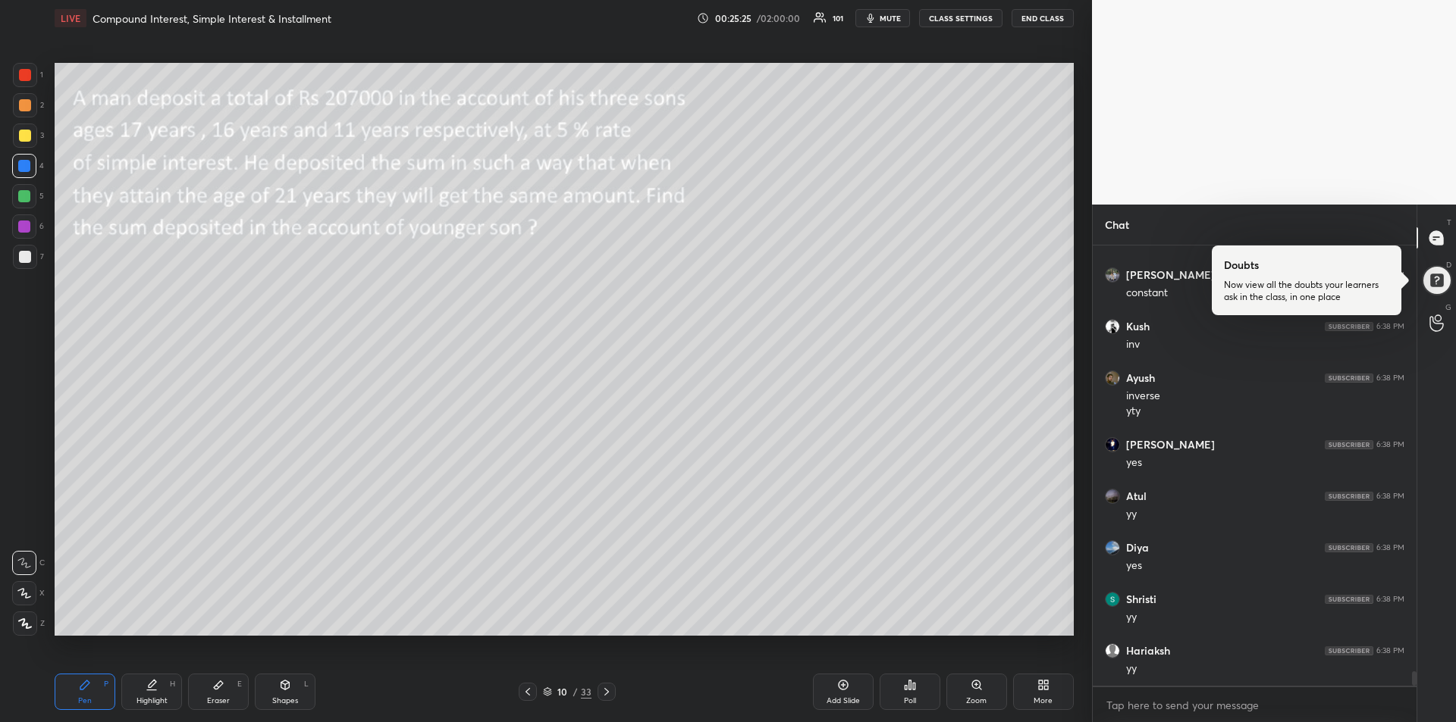
scroll to position [12835, 0]
click at [24, 79] on div at bounding box center [25, 75] width 12 height 12
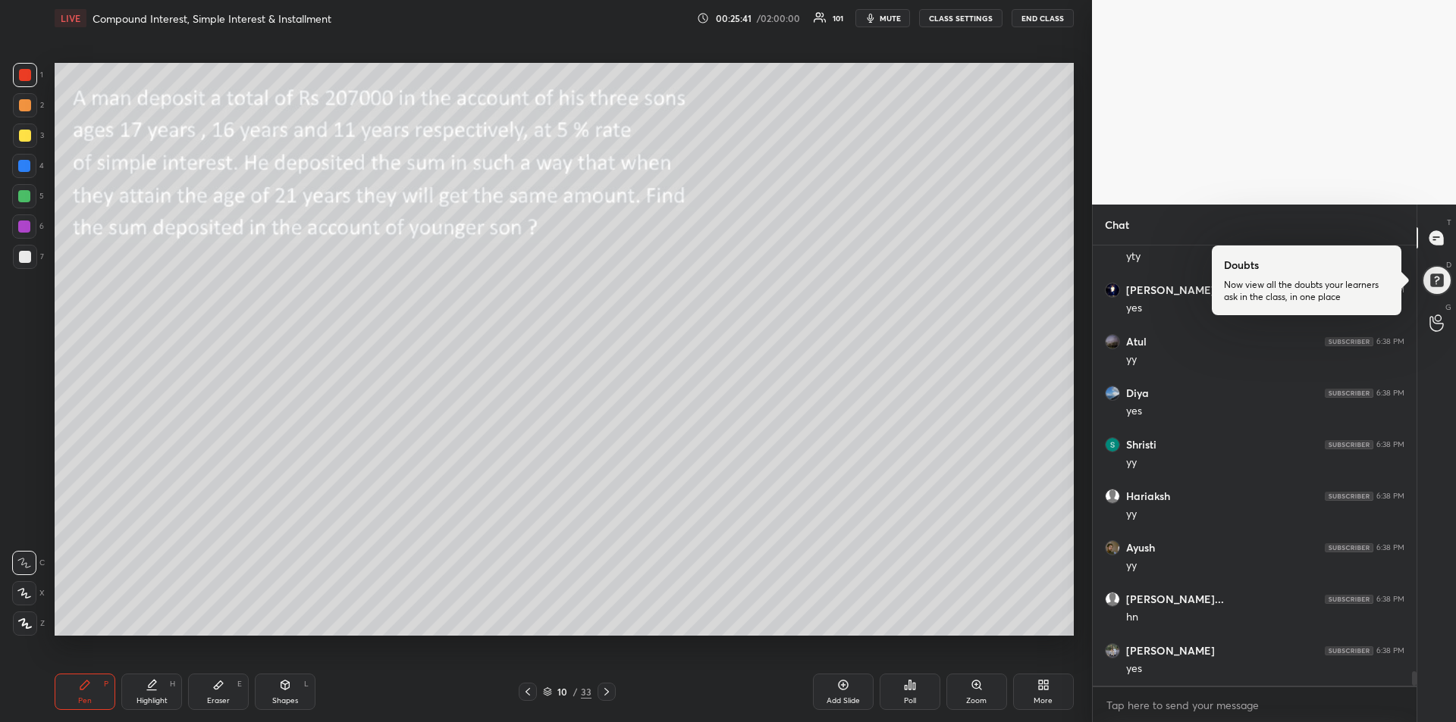
scroll to position [12990, 0]
click at [838, 691] on icon at bounding box center [843, 685] width 12 height 12
click at [522, 692] on icon at bounding box center [528, 692] width 12 height 12
click at [610, 691] on icon at bounding box center [606, 692] width 12 height 12
click at [18, 225] on div at bounding box center [24, 227] width 12 height 12
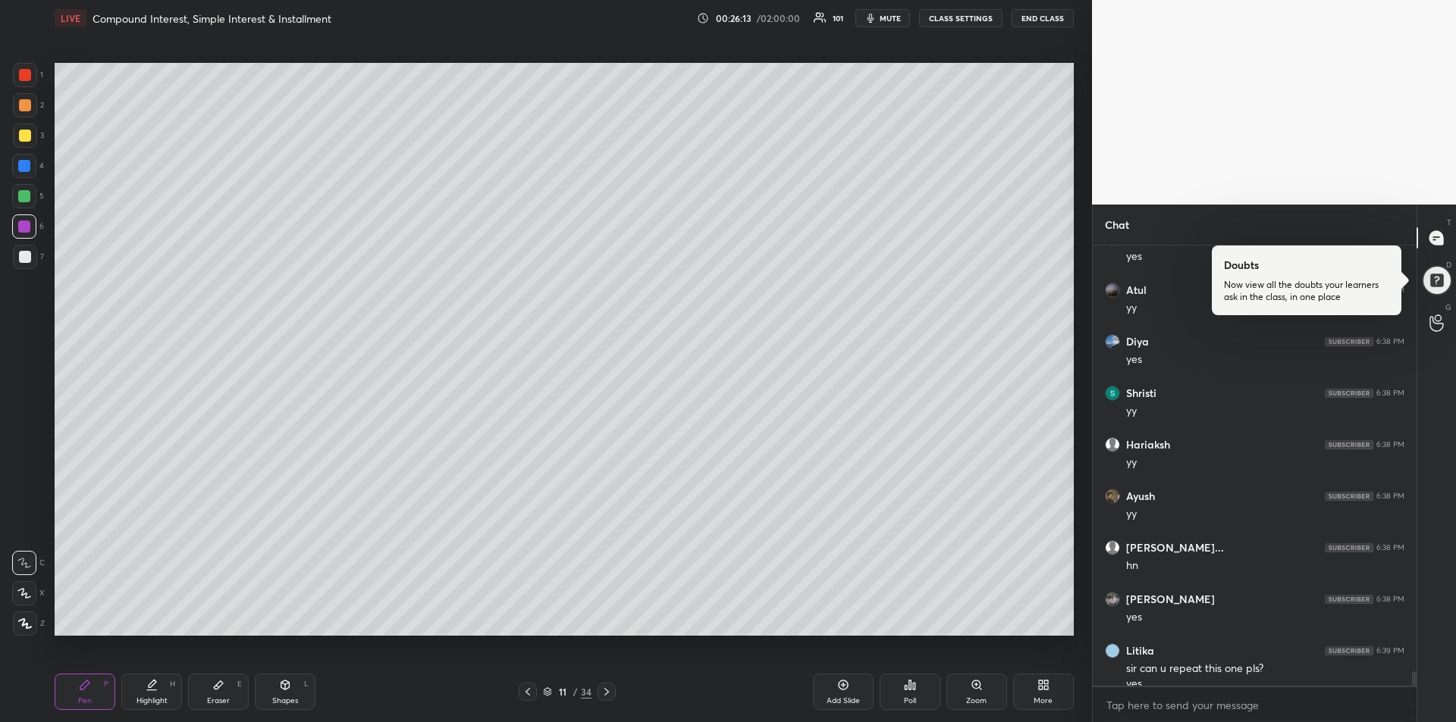
scroll to position [13005, 0]
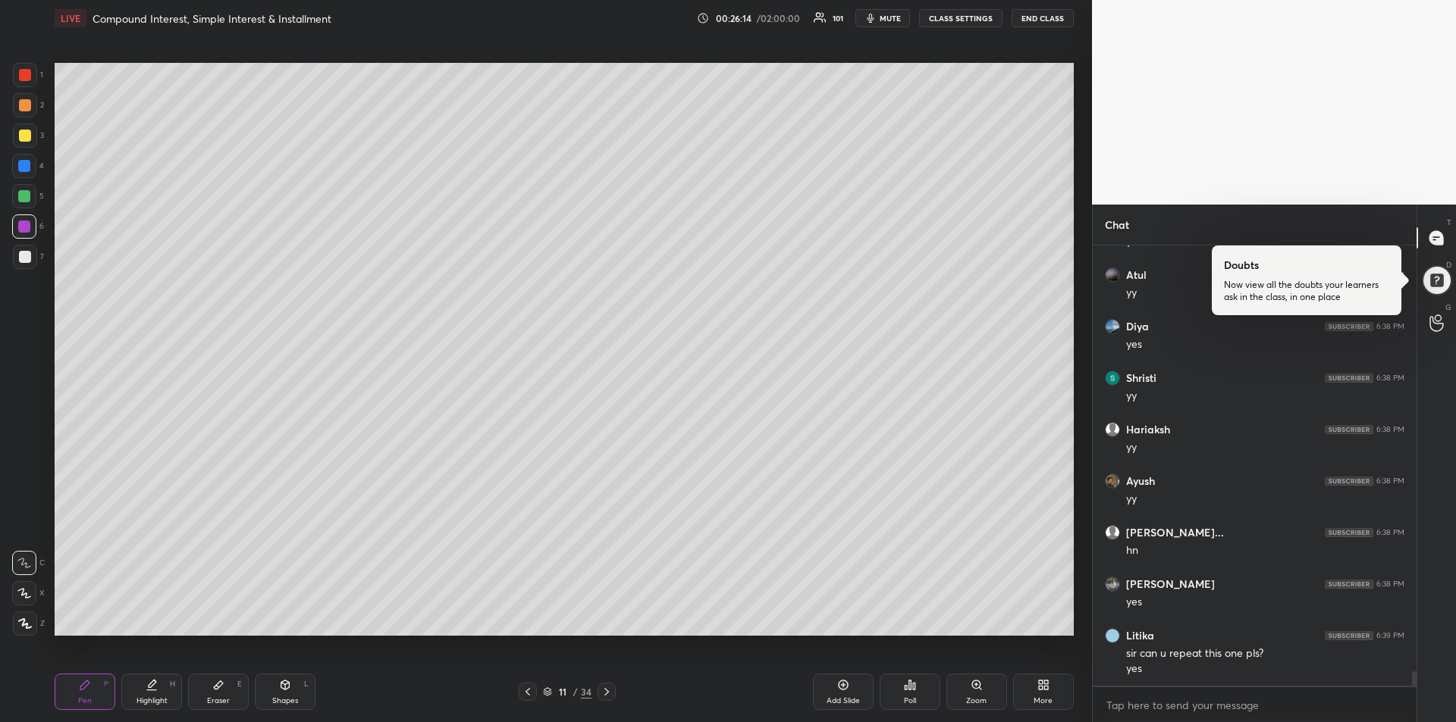
click at [21, 171] on div at bounding box center [24, 166] width 12 height 12
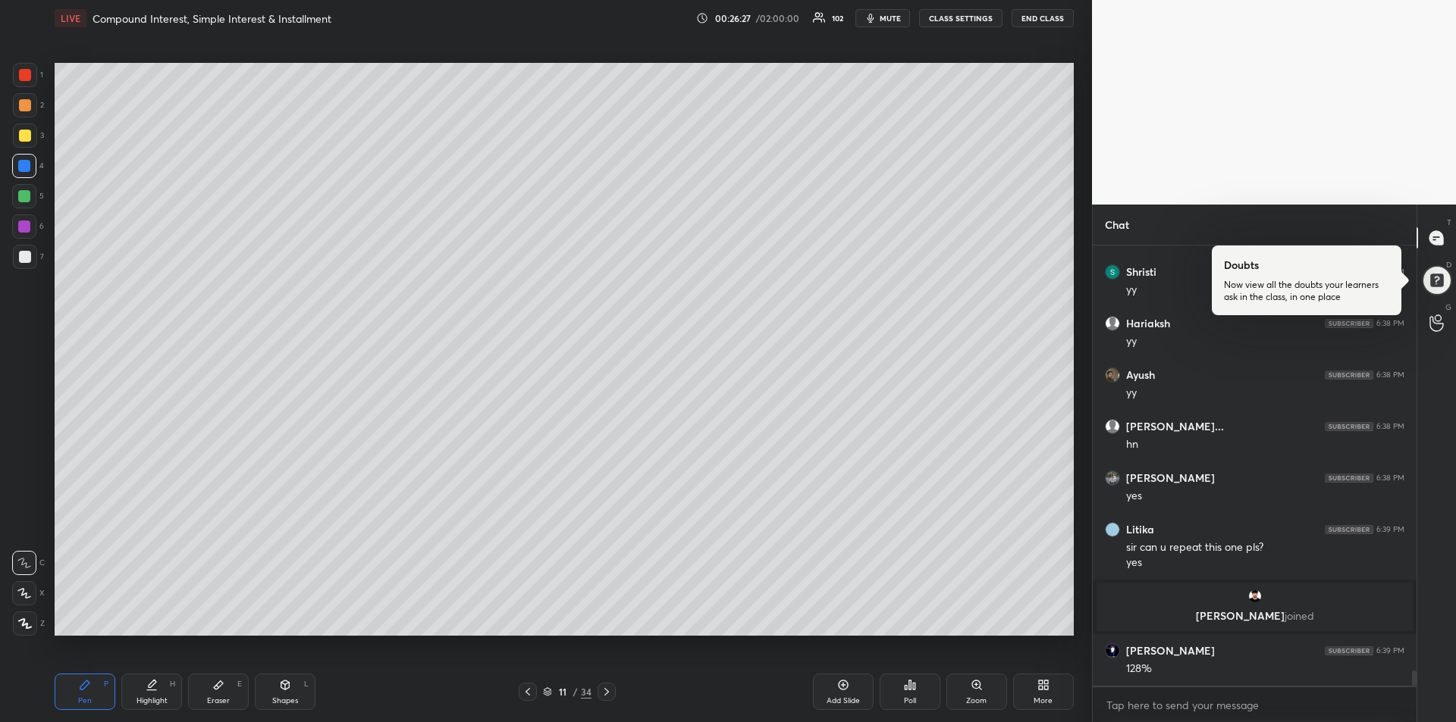
scroll to position [12274, 0]
click at [22, 199] on div at bounding box center [24, 196] width 12 height 12
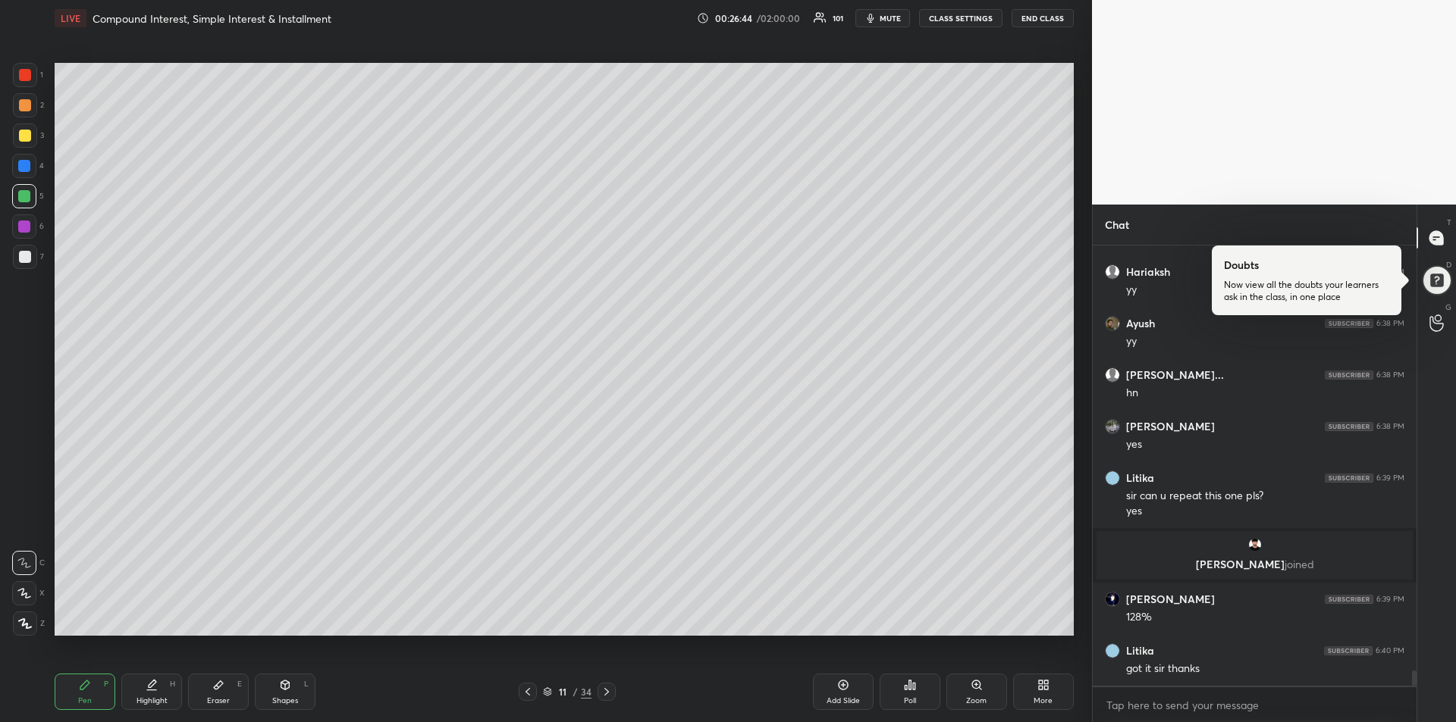
click at [526, 689] on icon at bounding box center [528, 692] width 12 height 12
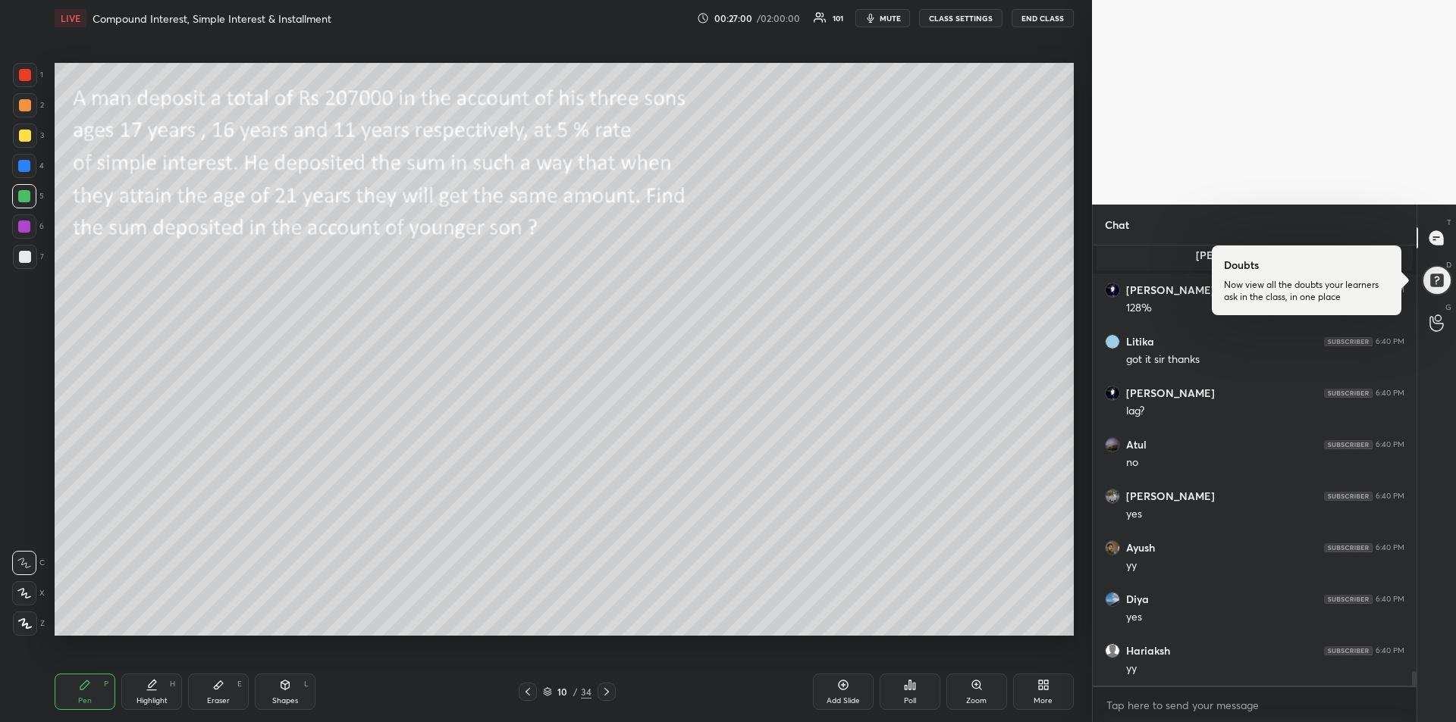
scroll to position [12687, 0]
click at [26, 263] on div at bounding box center [25, 257] width 24 height 24
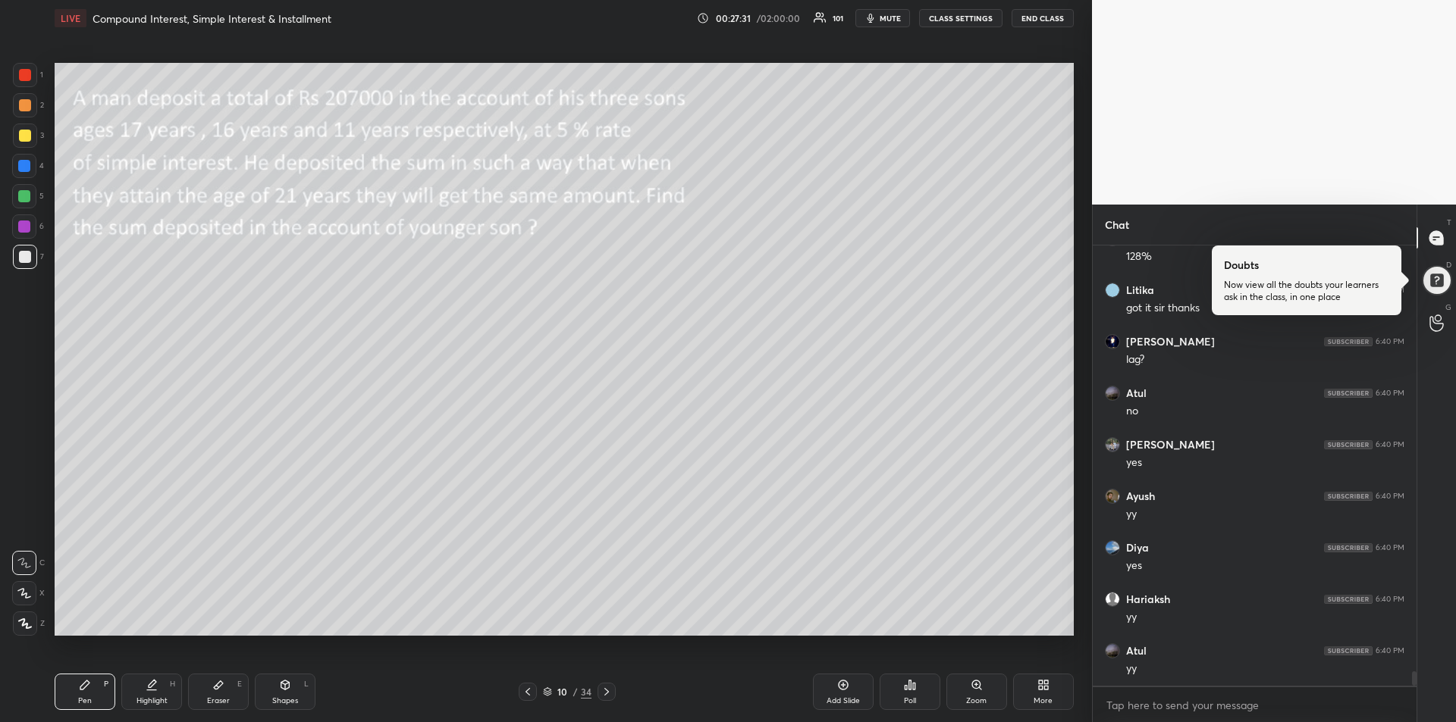
scroll to position [12741, 0]
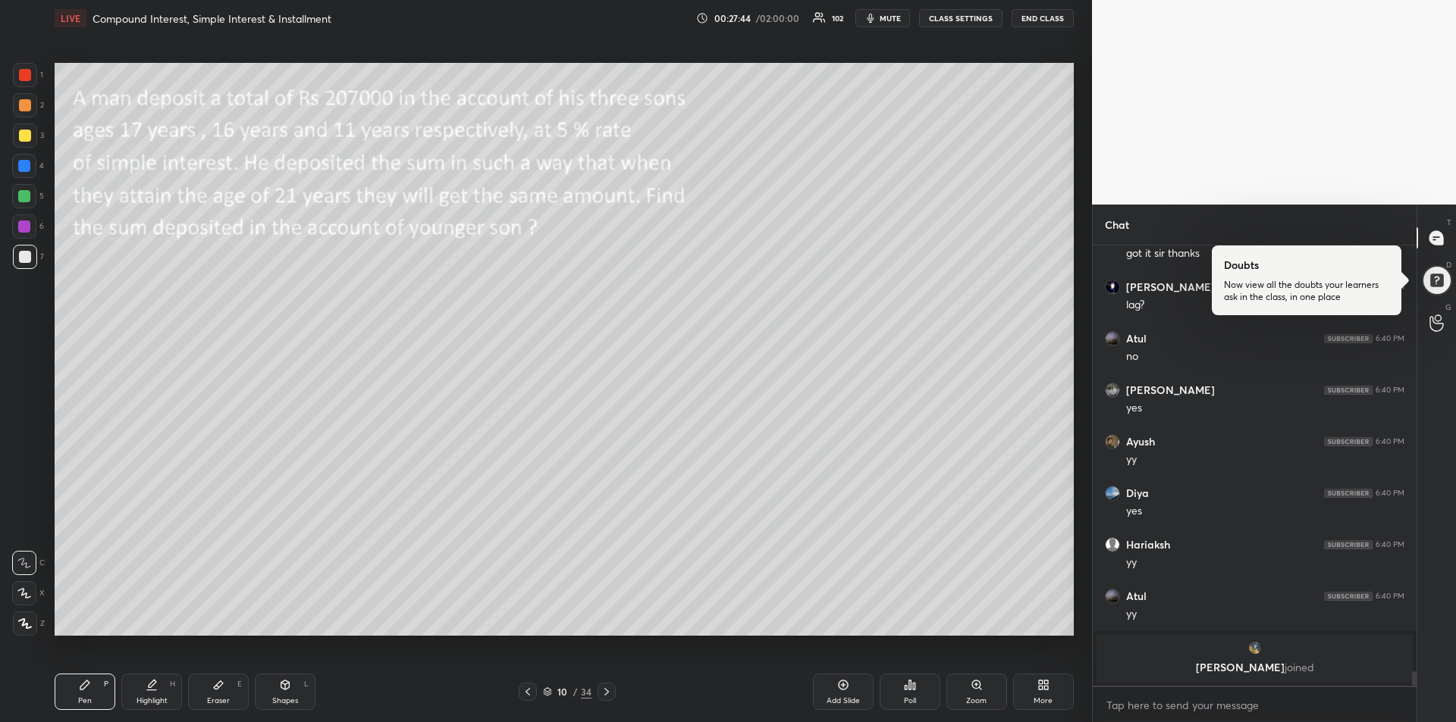
click at [24, 199] on div at bounding box center [24, 196] width 12 height 12
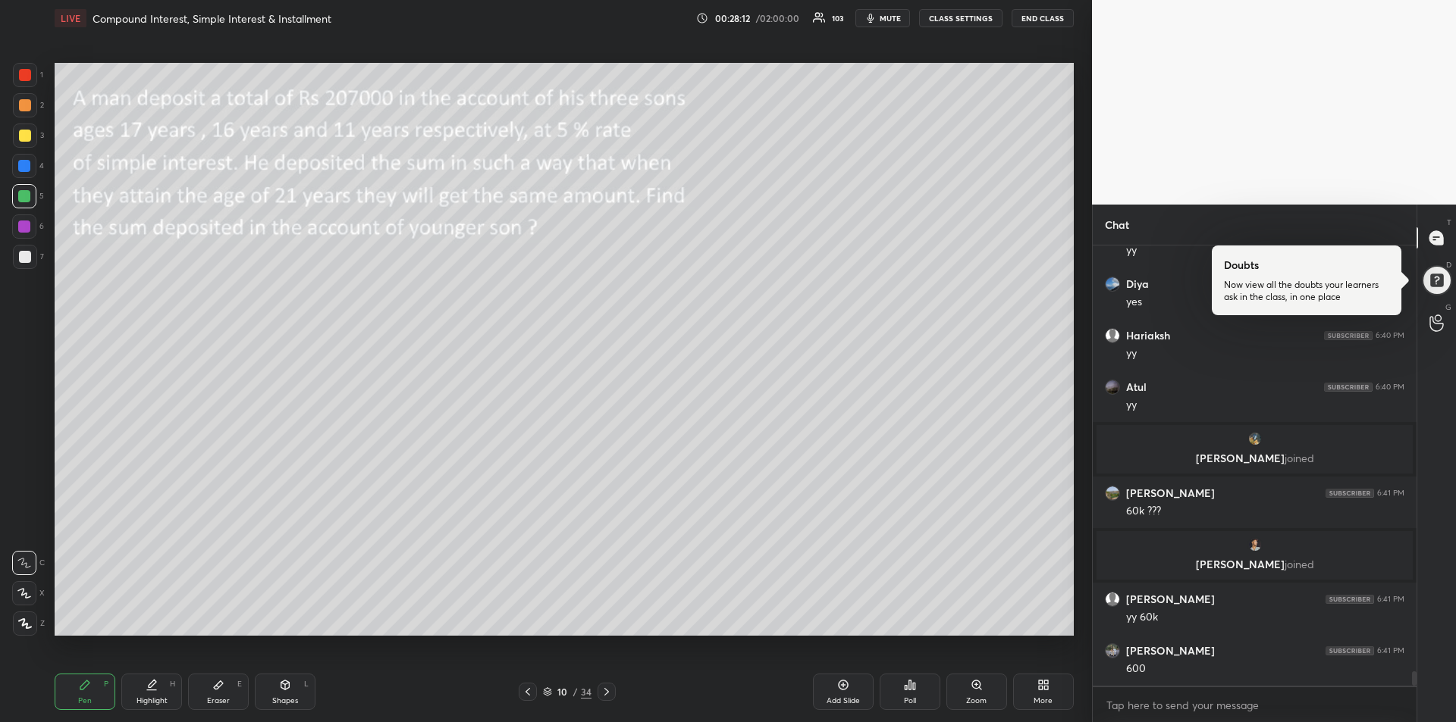
scroll to position [12837, 0]
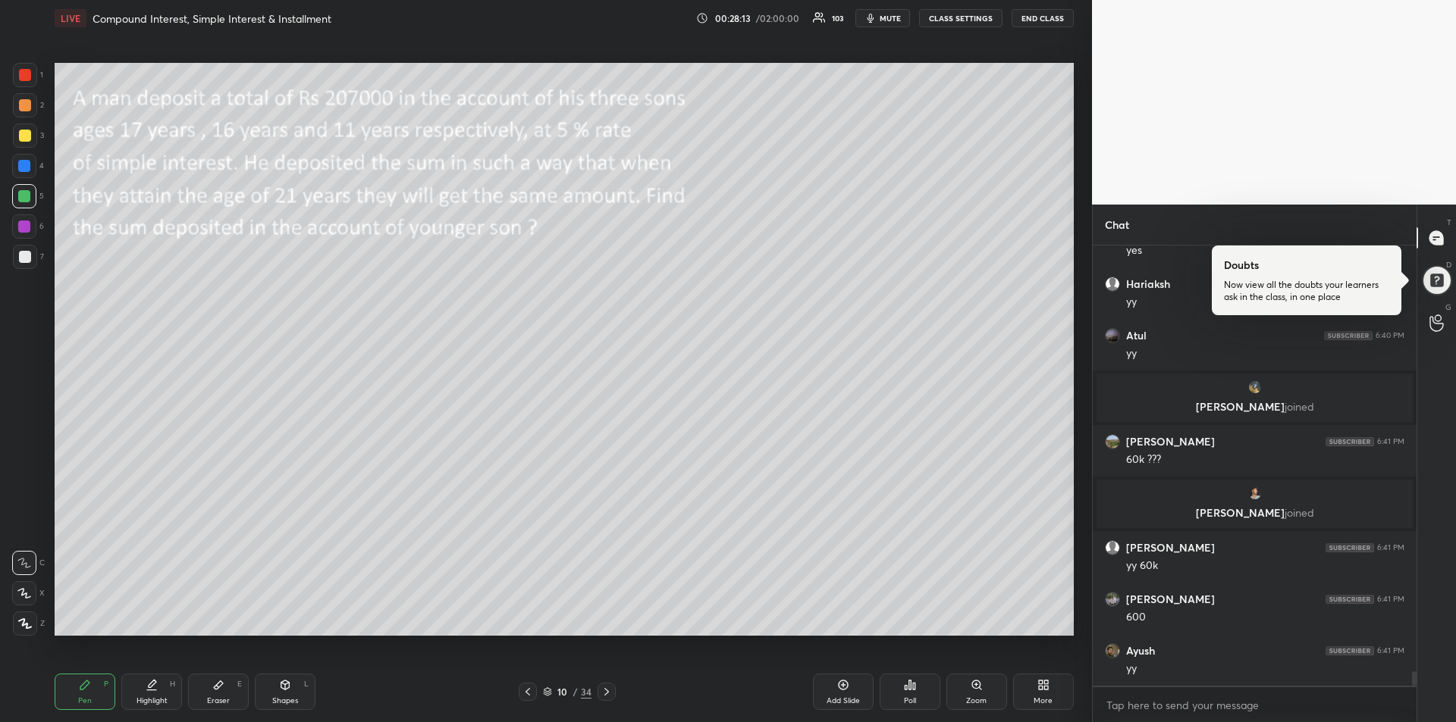
click at [837, 694] on div "Add Slide" at bounding box center [843, 692] width 61 height 36
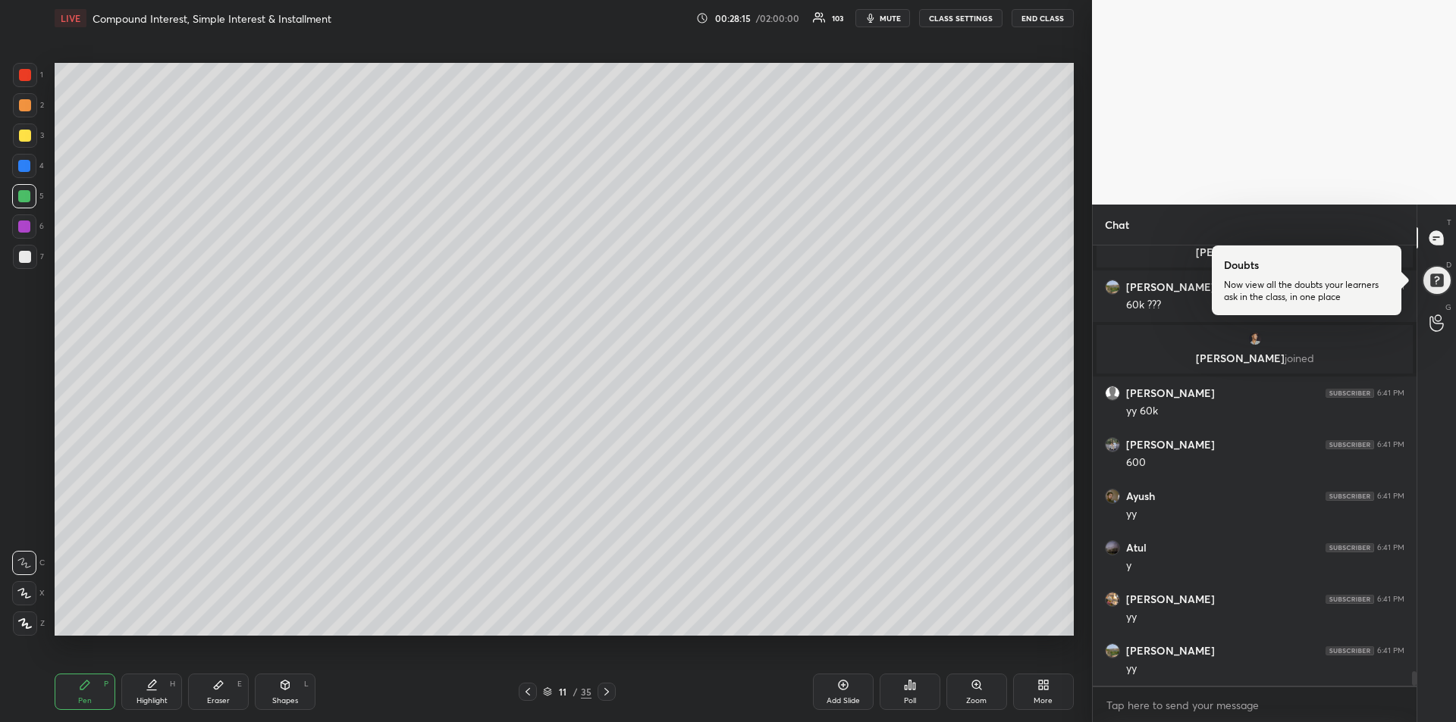
scroll to position [13043, 0]
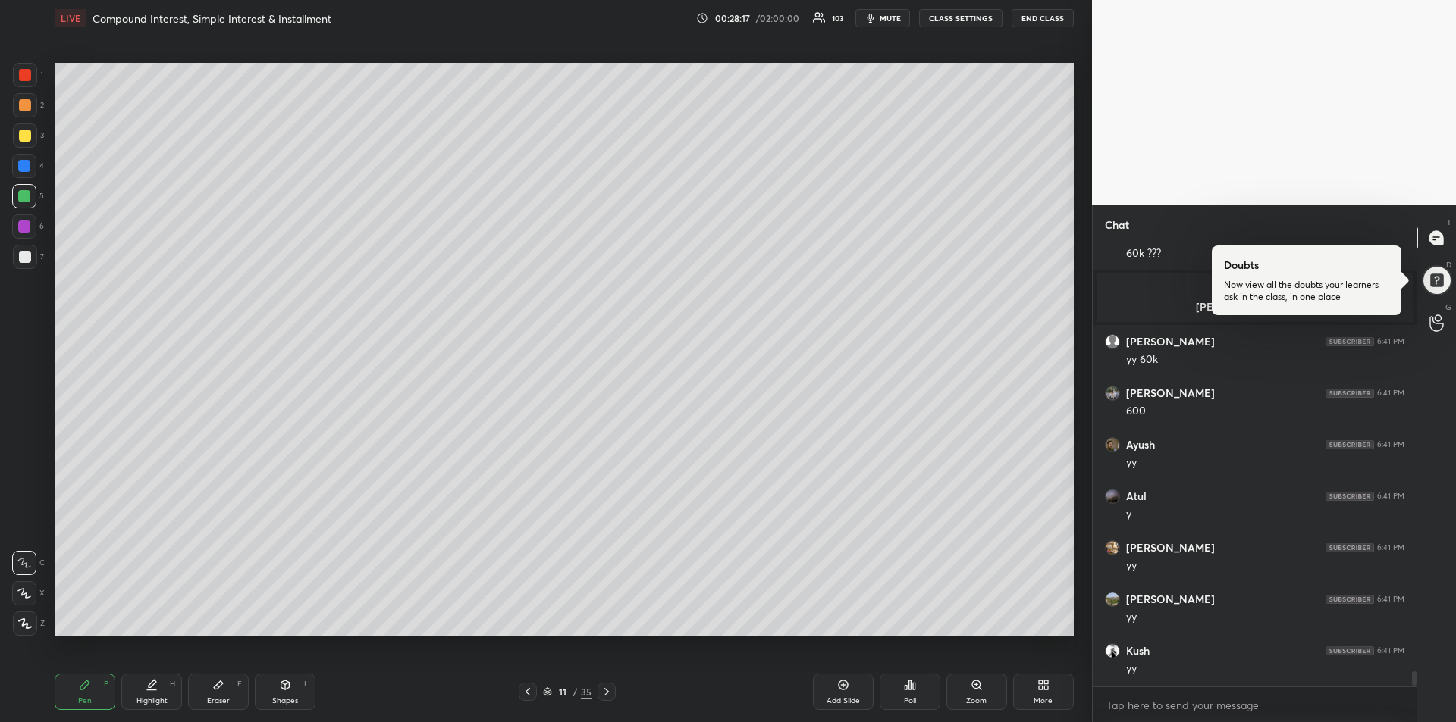
click at [219, 693] on div "Eraser E" at bounding box center [218, 692] width 61 height 36
click at [68, 687] on div "Pen P" at bounding box center [85, 692] width 61 height 36
click at [20, 260] on div at bounding box center [25, 257] width 12 height 12
click at [529, 687] on icon at bounding box center [528, 692] width 12 height 12
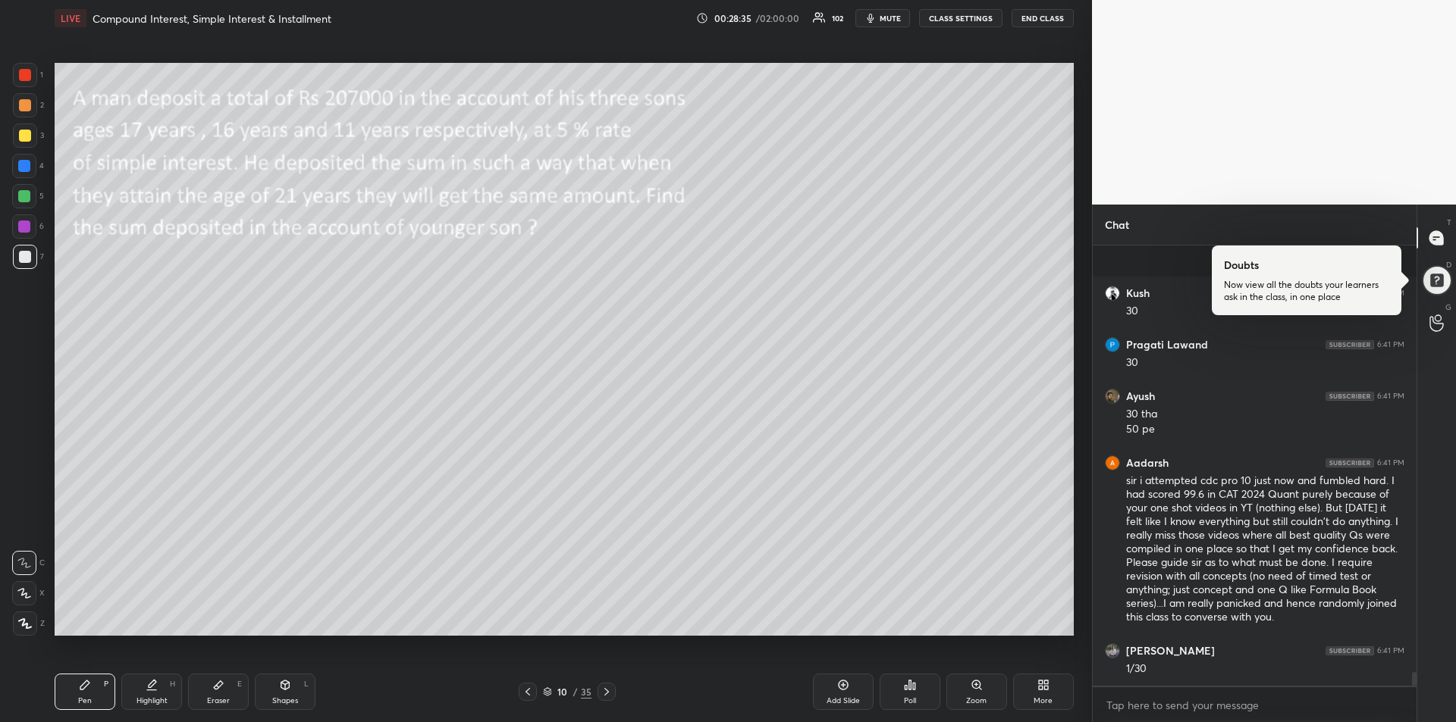
scroll to position [13610, 0]
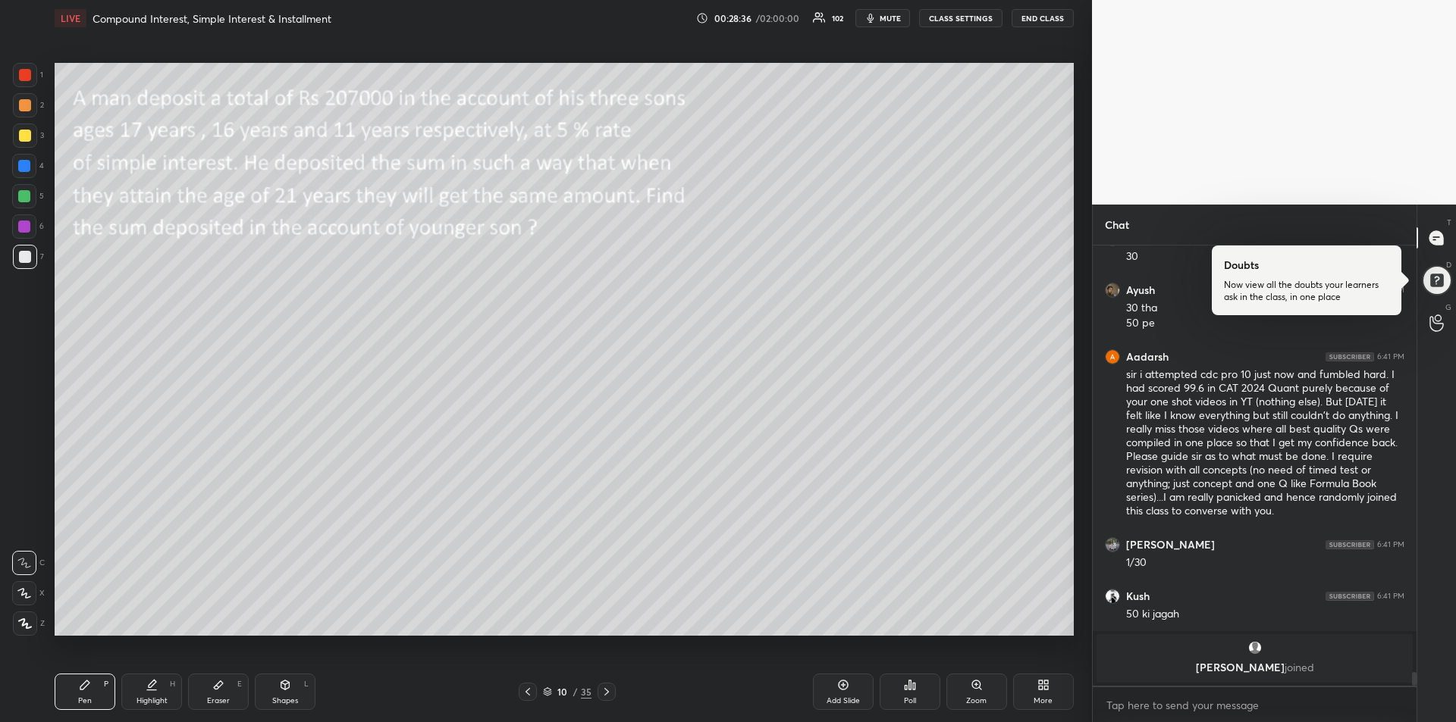
click at [604, 694] on icon at bounding box center [606, 692] width 12 height 12
click at [221, 697] on div "Eraser" at bounding box center [218, 701] width 23 height 8
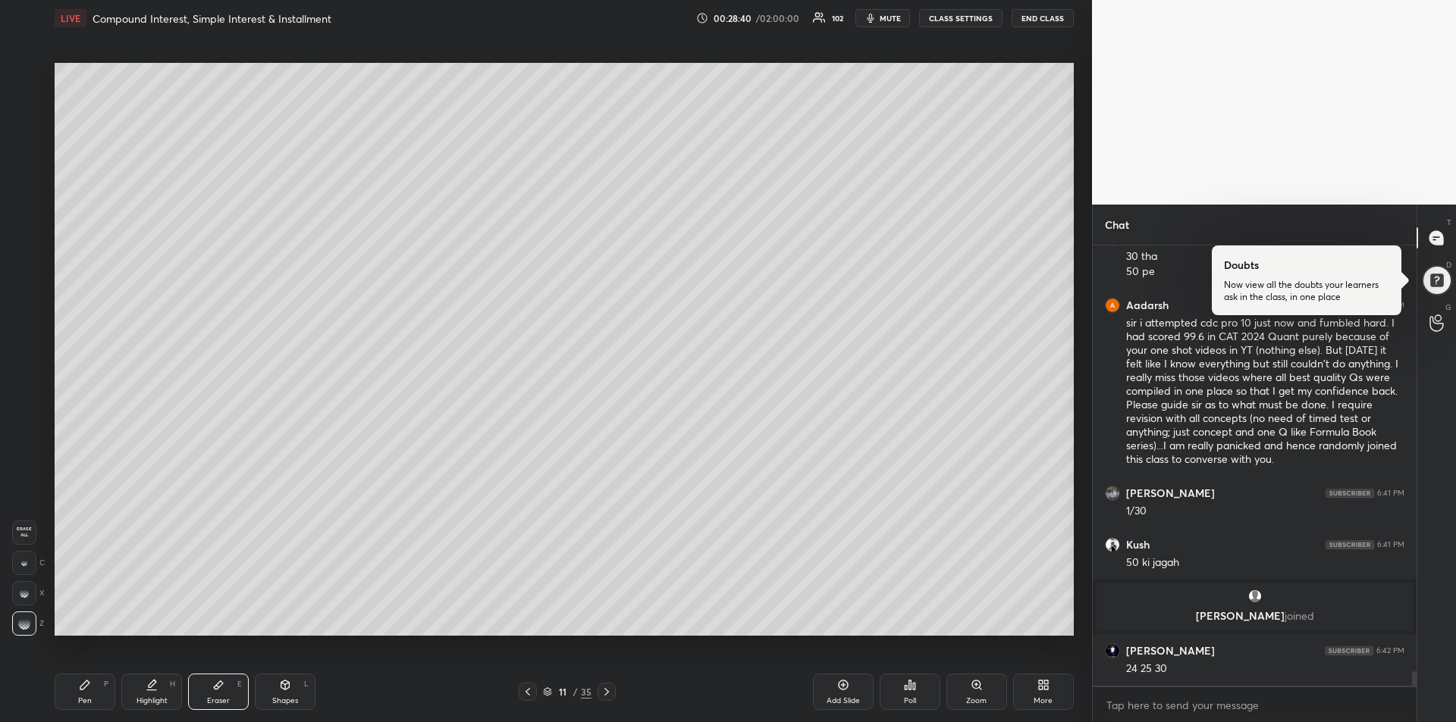
click at [86, 687] on icon at bounding box center [84, 685] width 9 height 9
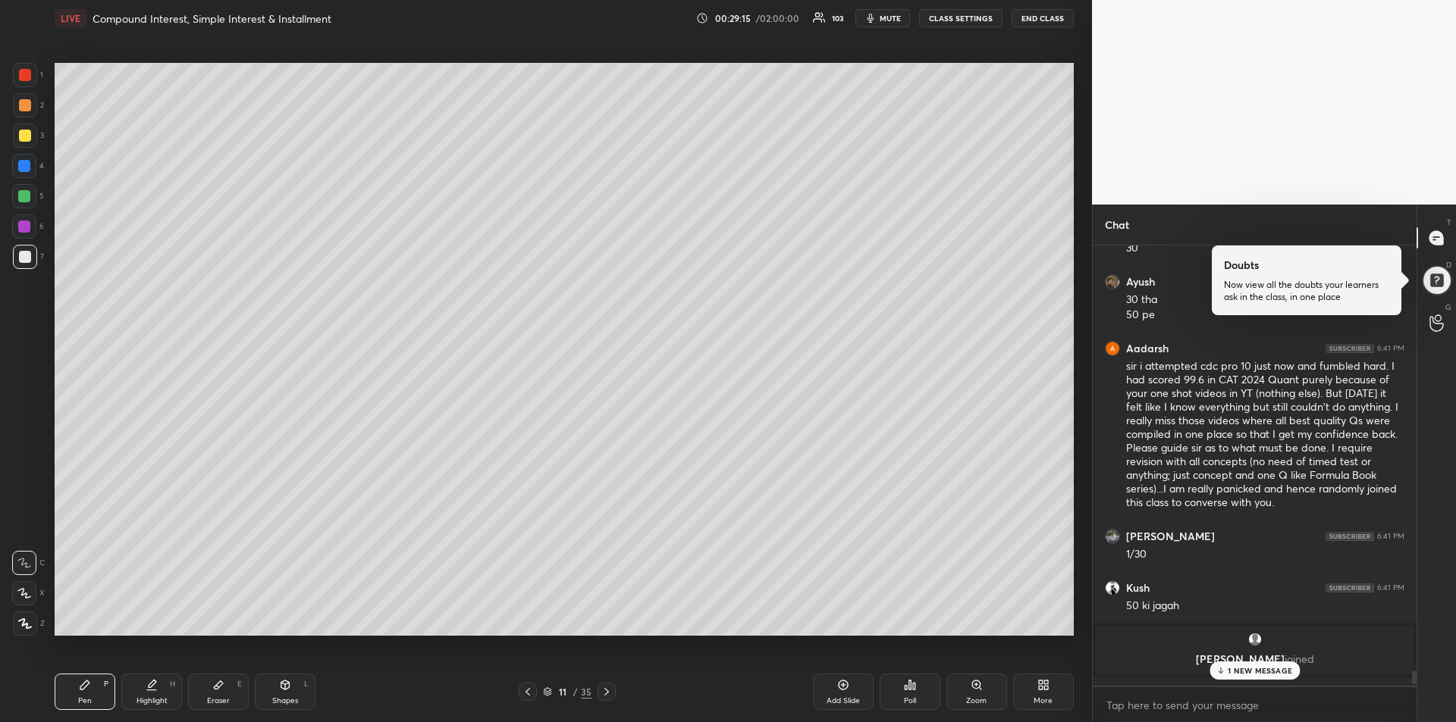
scroll to position [13433, 0]
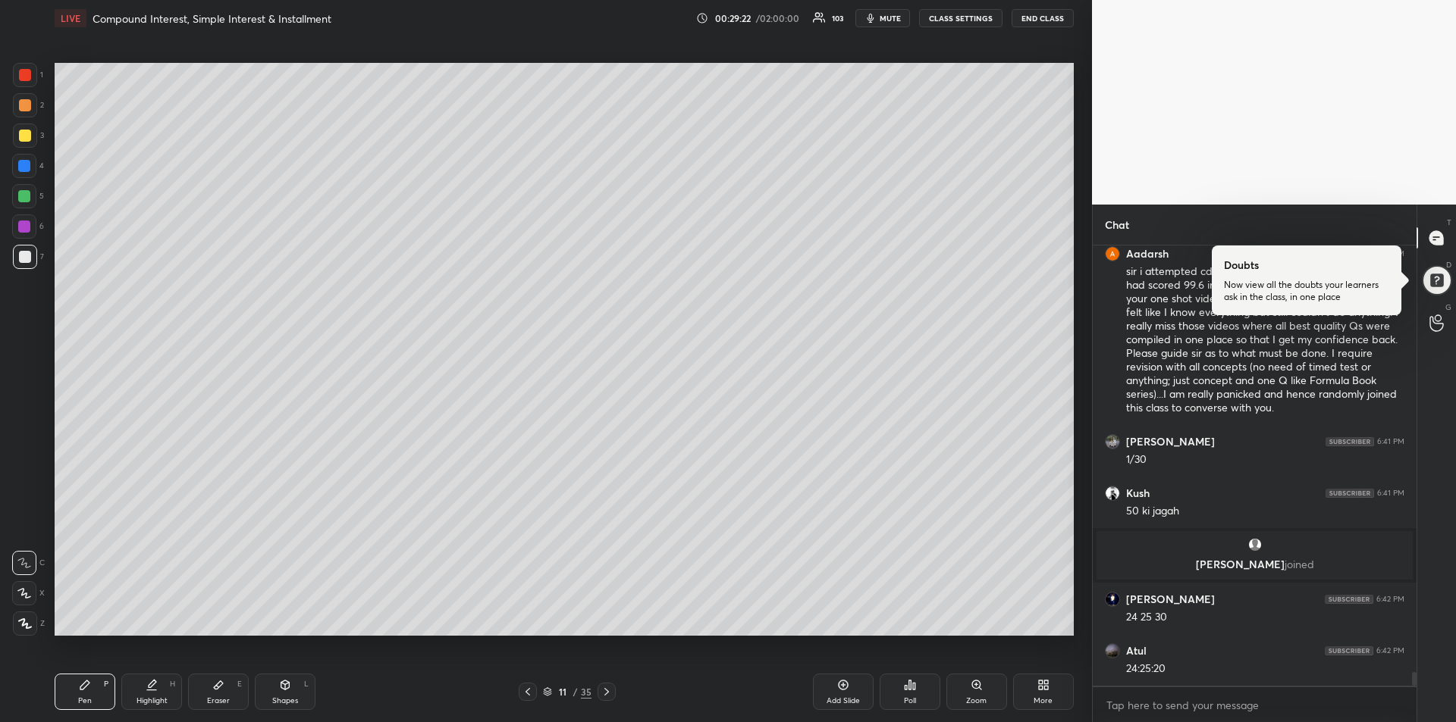
click at [526, 689] on icon at bounding box center [528, 692] width 12 height 12
click at [25, 136] on div at bounding box center [25, 136] width 12 height 12
click at [223, 691] on div "Eraser E" at bounding box center [218, 692] width 61 height 36
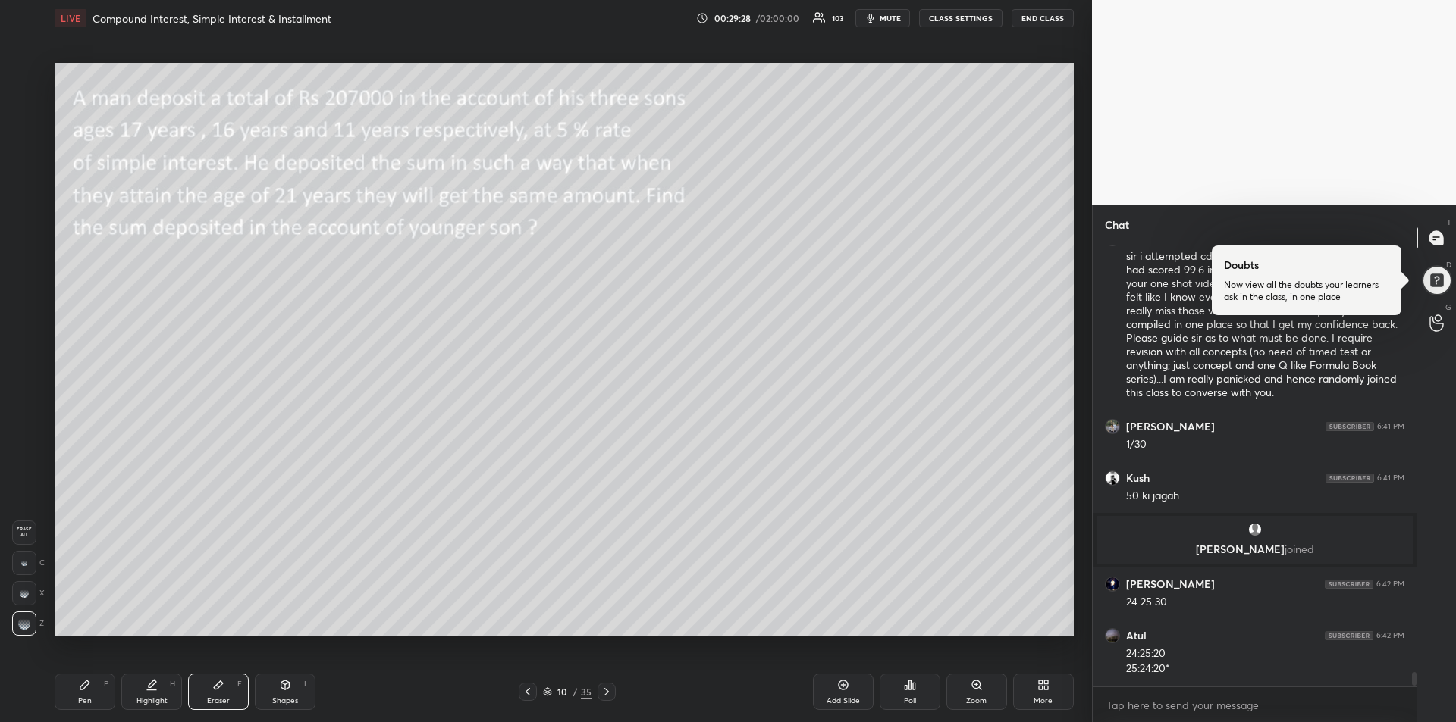
scroll to position [13499, 0]
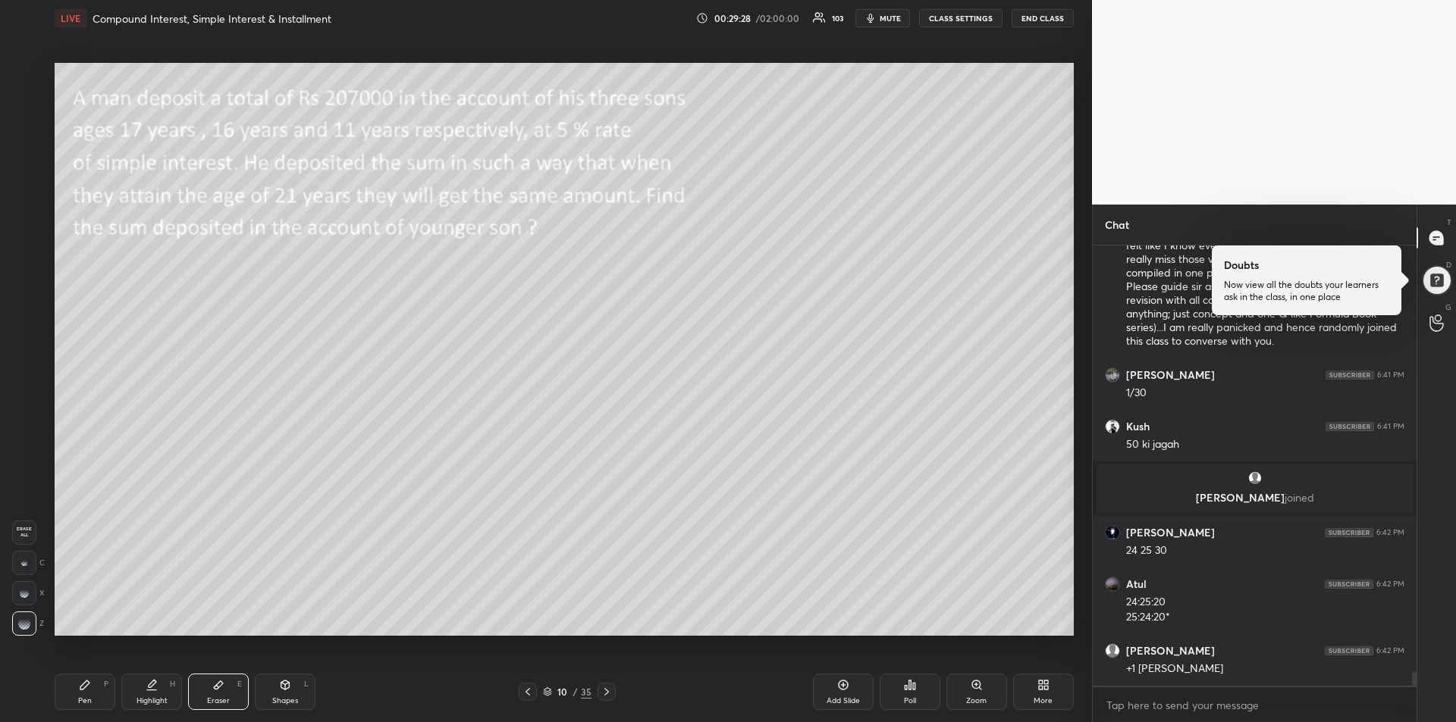
click at [89, 693] on div "Pen P" at bounding box center [85, 692] width 61 height 36
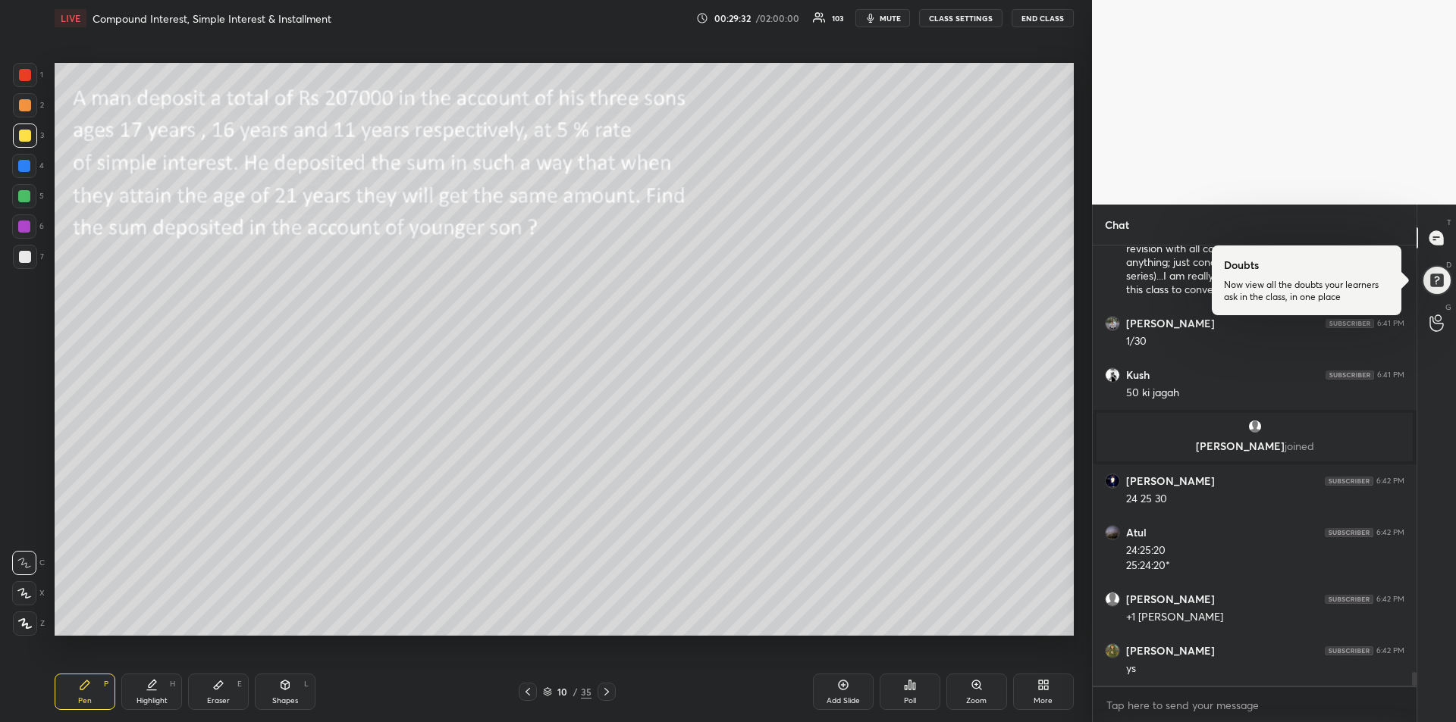
scroll to position [13602, 0]
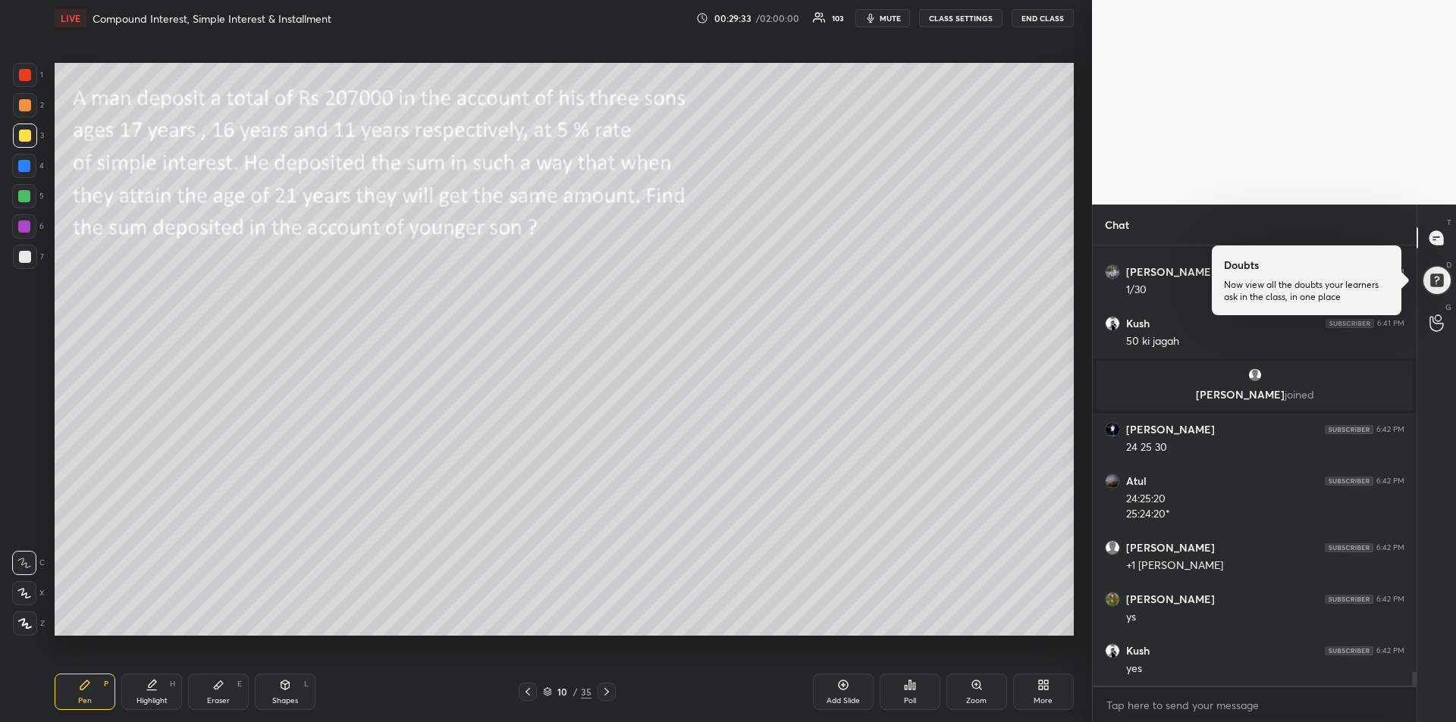
click at [23, 197] on div at bounding box center [24, 196] width 12 height 12
click at [605, 691] on icon at bounding box center [606, 692] width 12 height 12
click at [21, 79] on div at bounding box center [25, 75] width 12 height 12
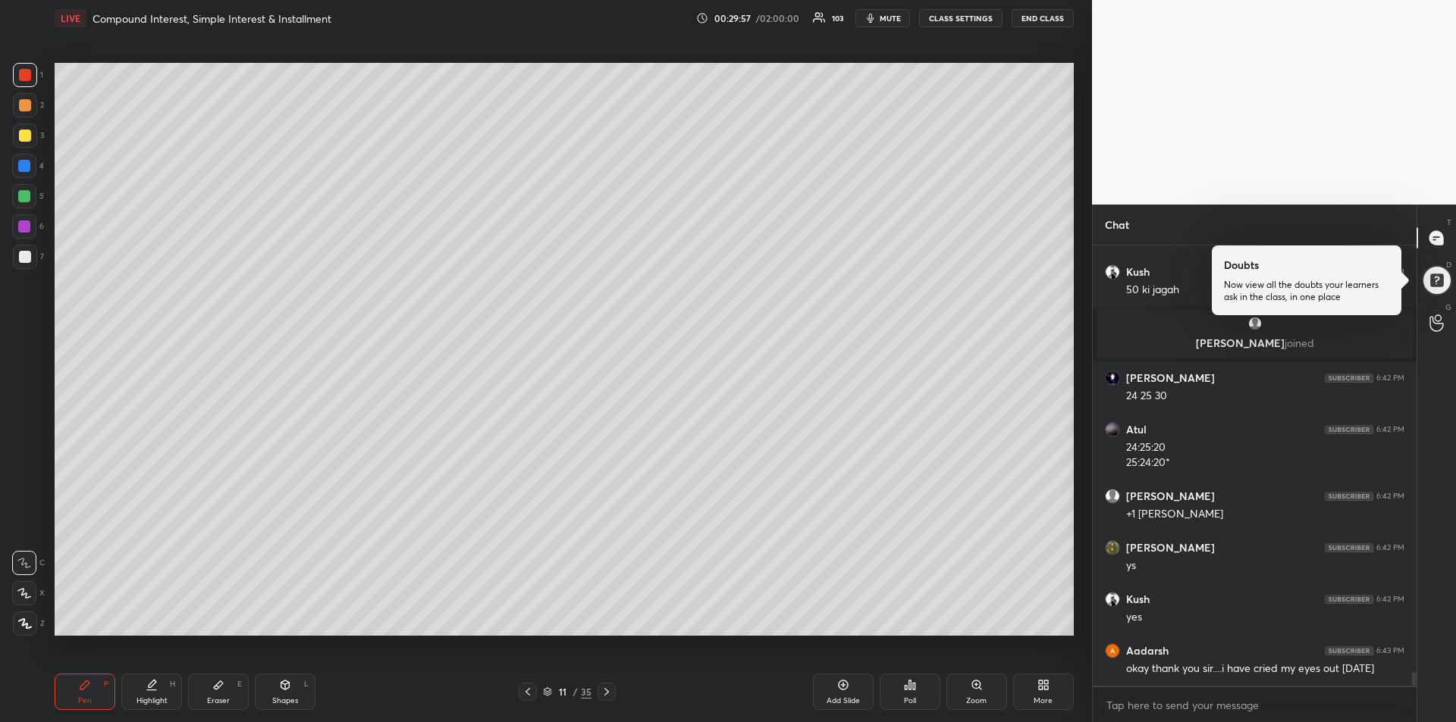
scroll to position [13706, 0]
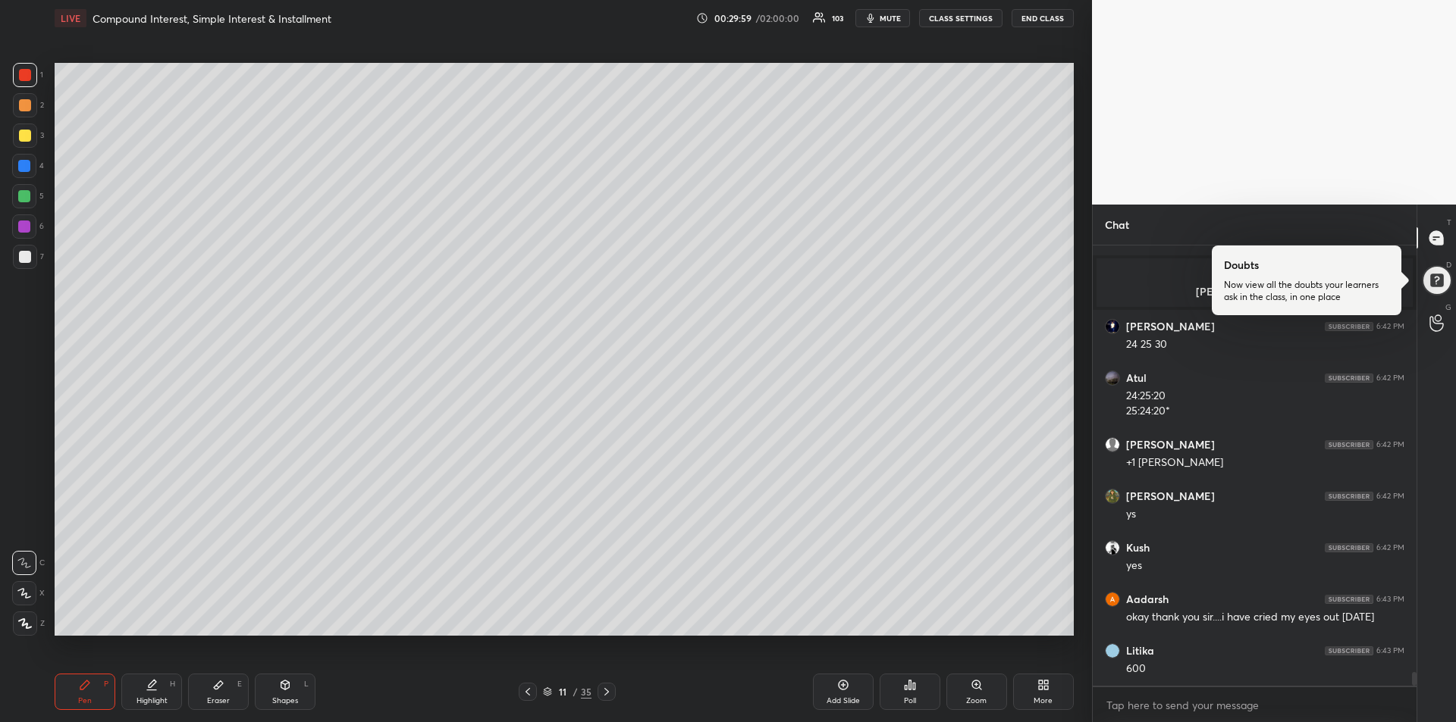
click at [531, 692] on icon at bounding box center [528, 692] width 12 height 12
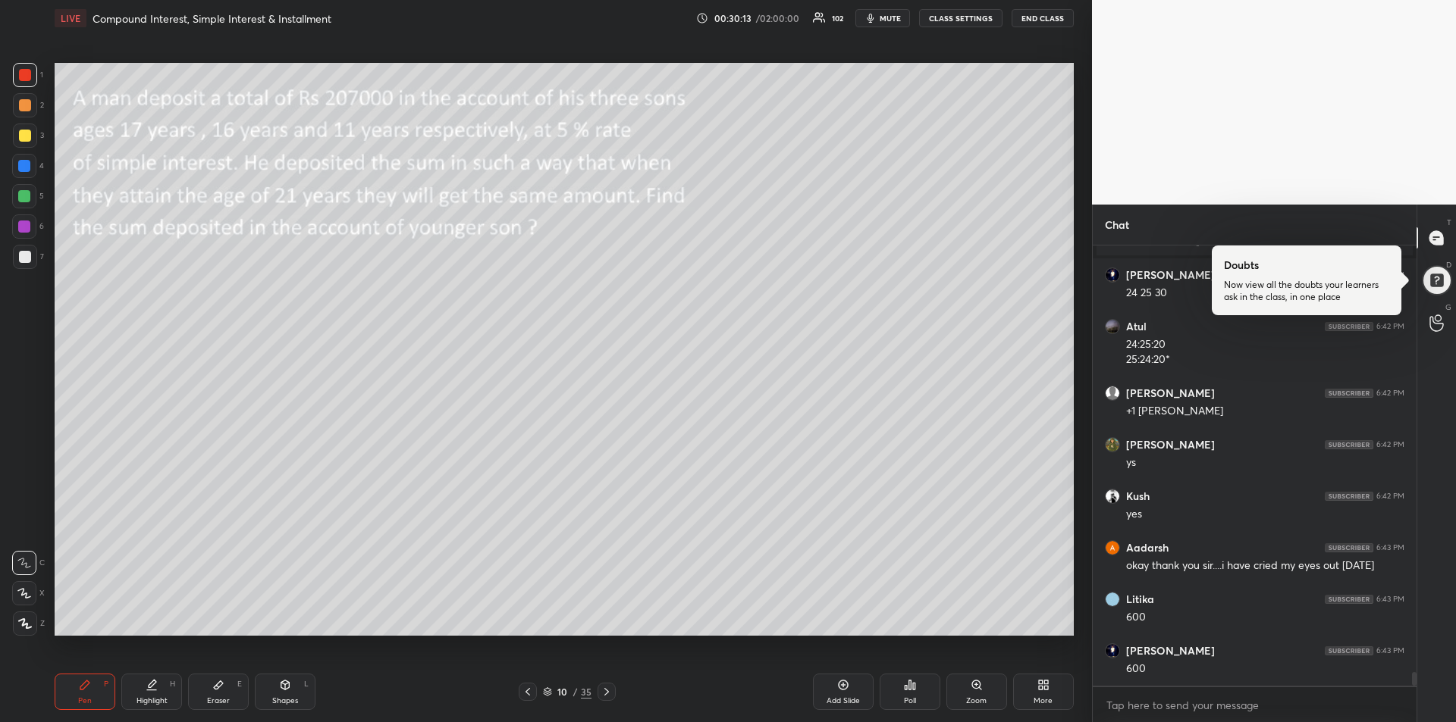
click at [25, 202] on div at bounding box center [24, 196] width 12 height 12
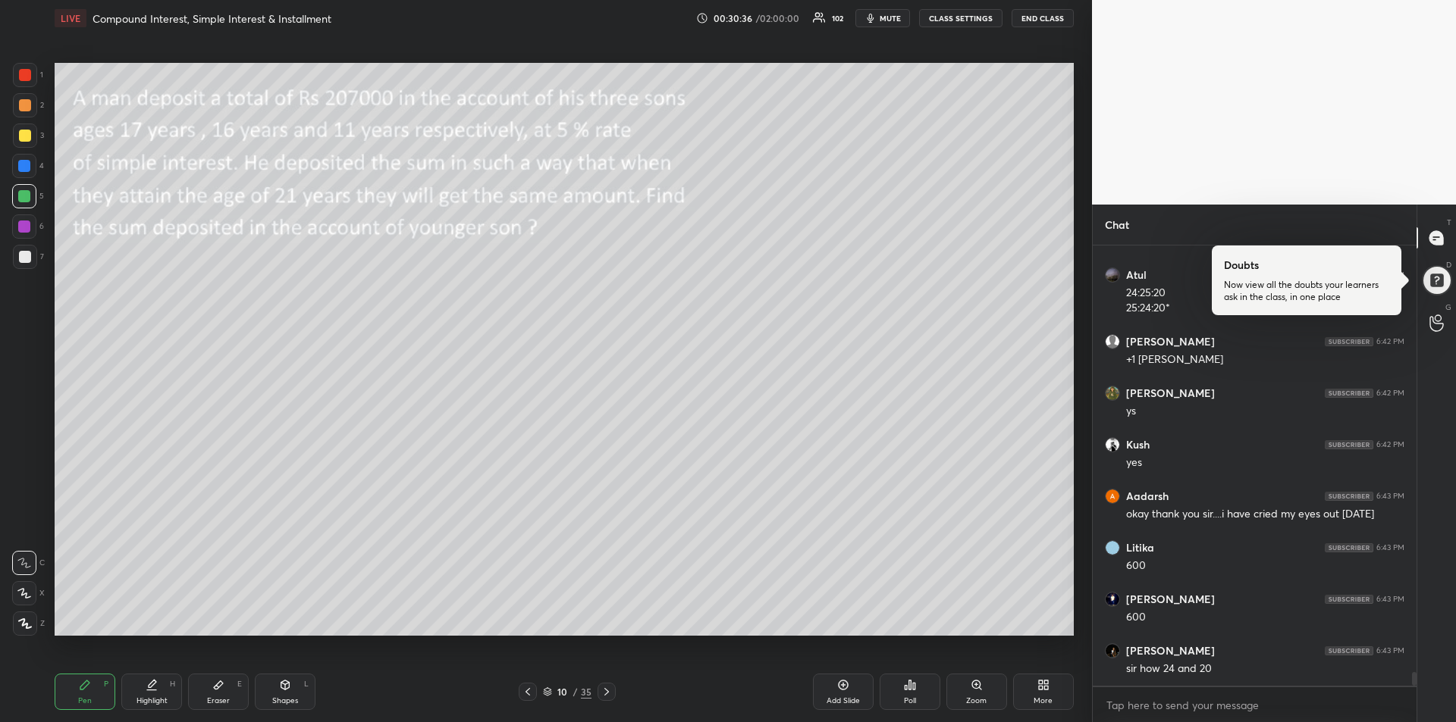
click at [27, 230] on div at bounding box center [24, 227] width 12 height 12
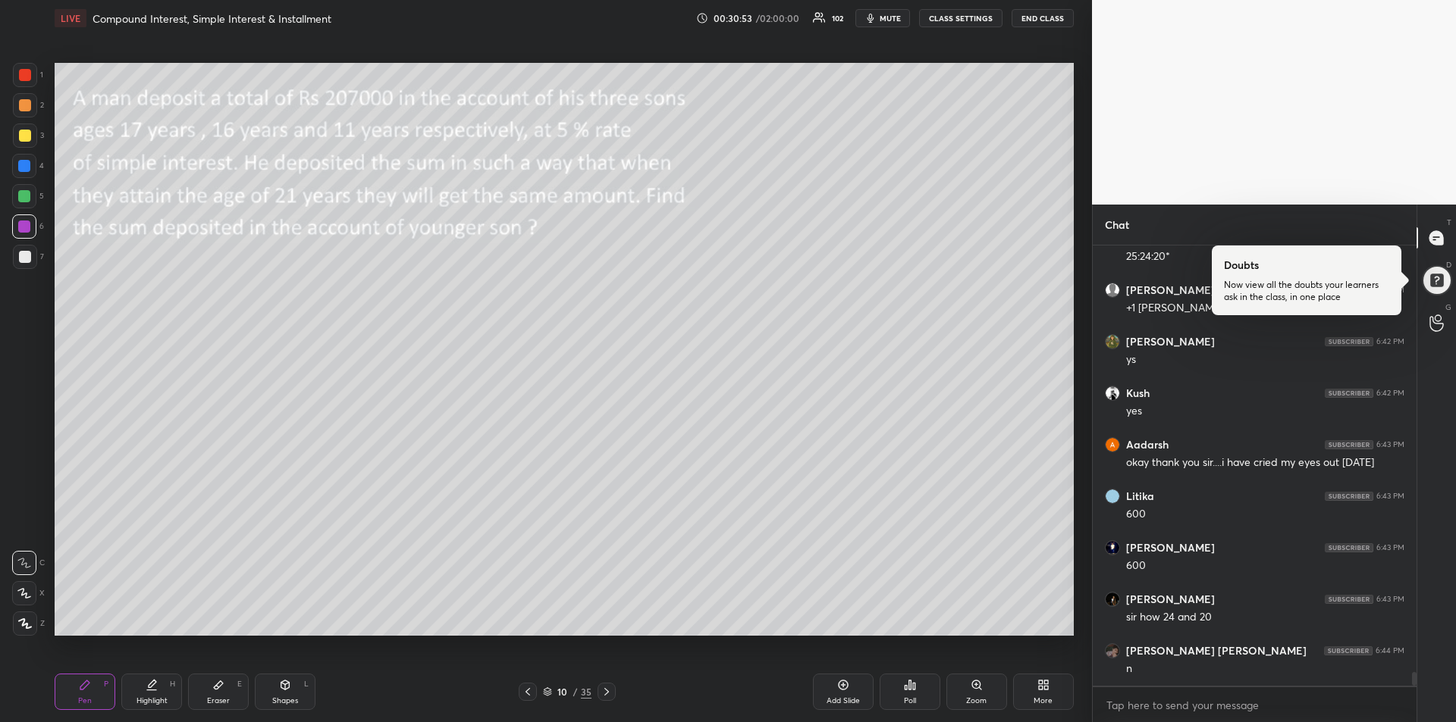
click at [153, 692] on div "Highlight H" at bounding box center [151, 692] width 61 height 36
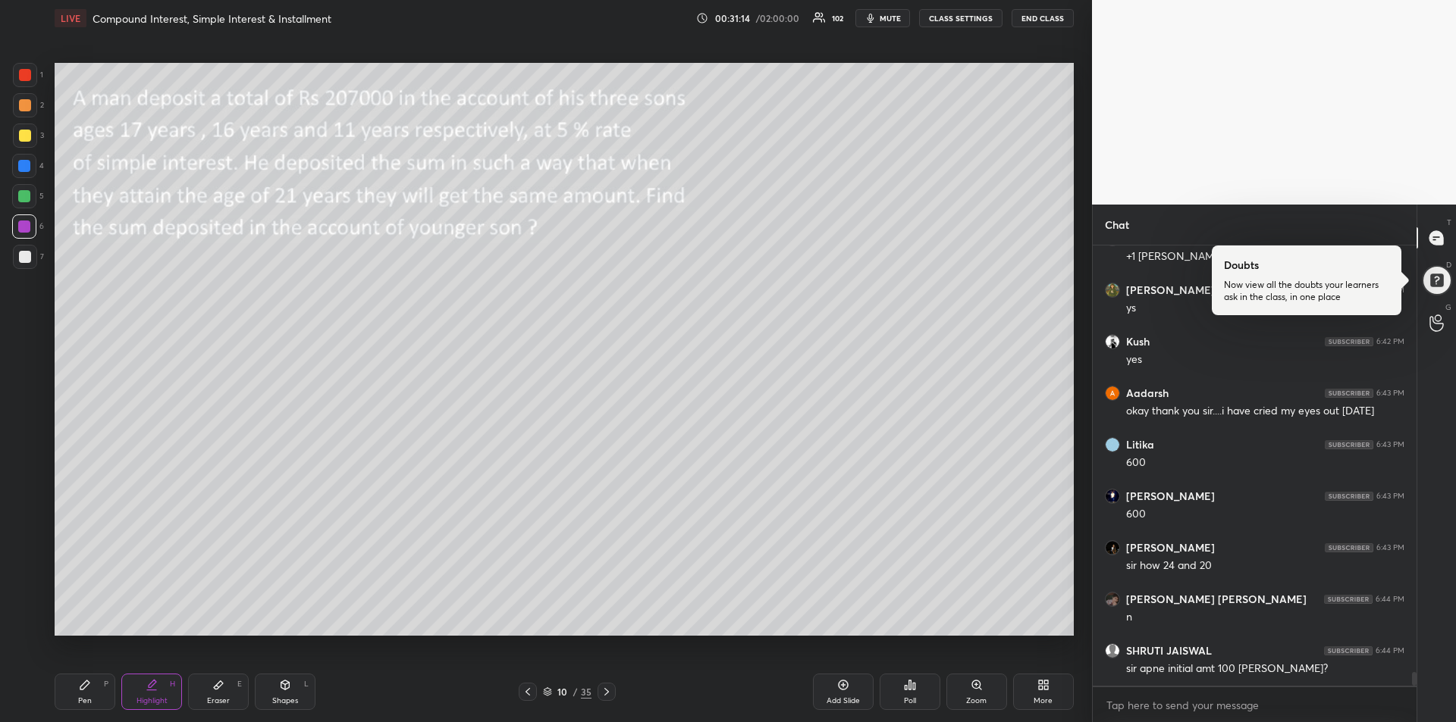
click at [152, 694] on div "Highlight H" at bounding box center [151, 692] width 61 height 36
click at [225, 687] on div "Eraser E" at bounding box center [218, 692] width 61 height 36
click at [24, 528] on span "Erase all" at bounding box center [24, 532] width 23 height 11
click at [83, 697] on div "Pen" at bounding box center [85, 701] width 14 height 8
click at [25, 135] on div at bounding box center [25, 136] width 12 height 12
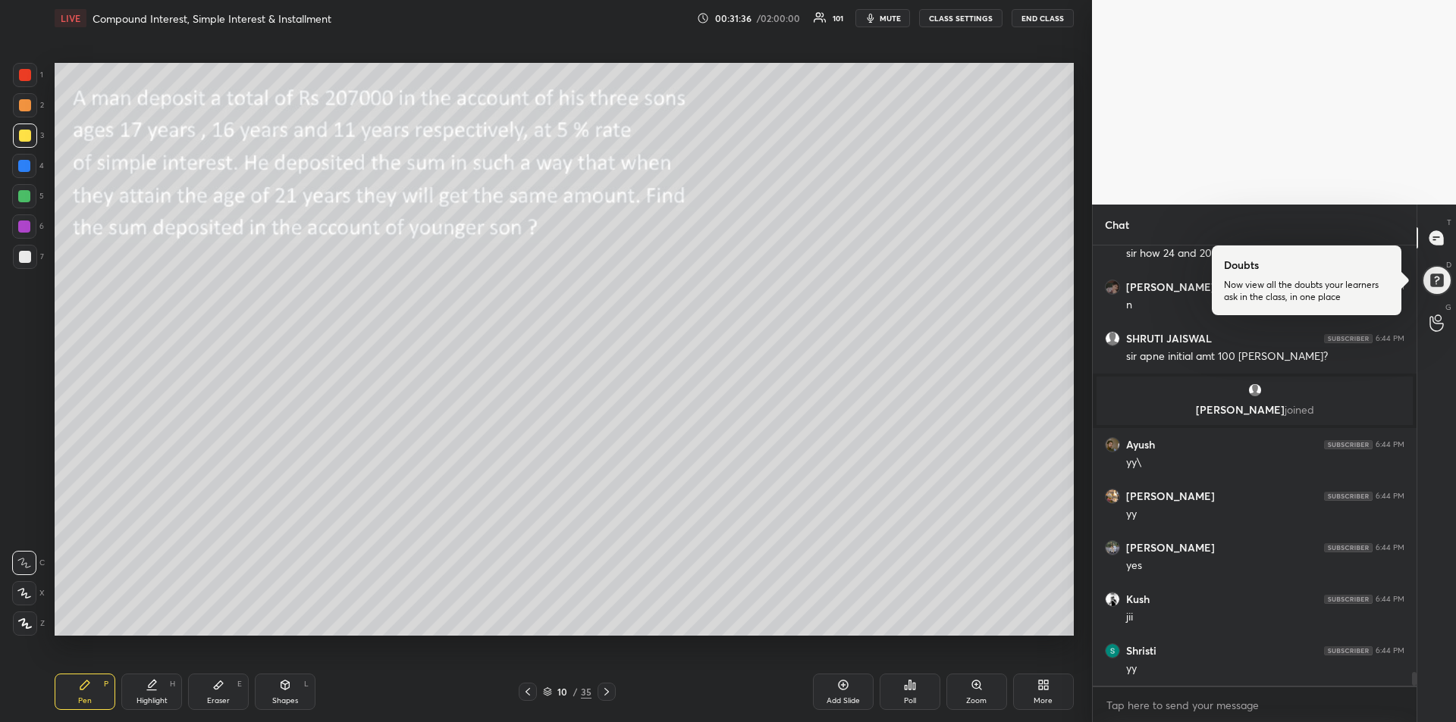
scroll to position [14256, 0]
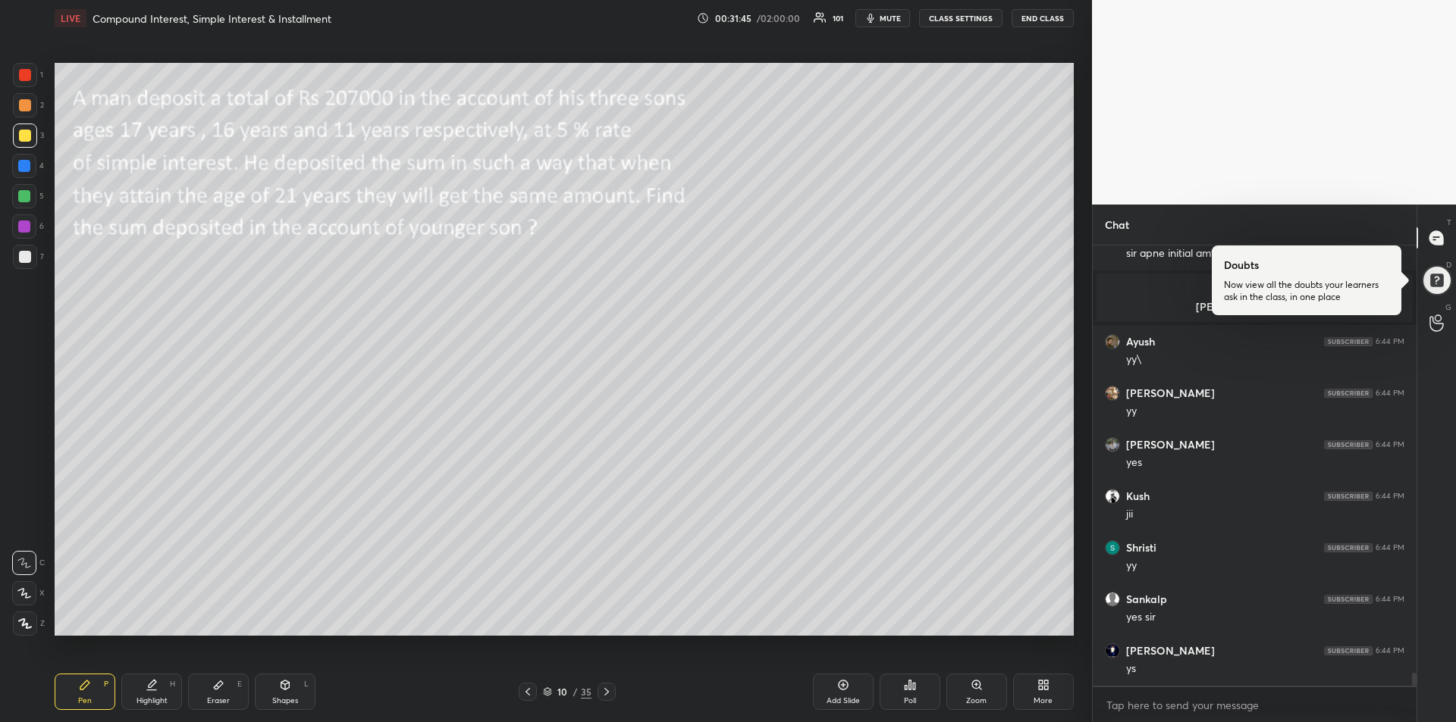
click at [24, 168] on div at bounding box center [24, 166] width 12 height 12
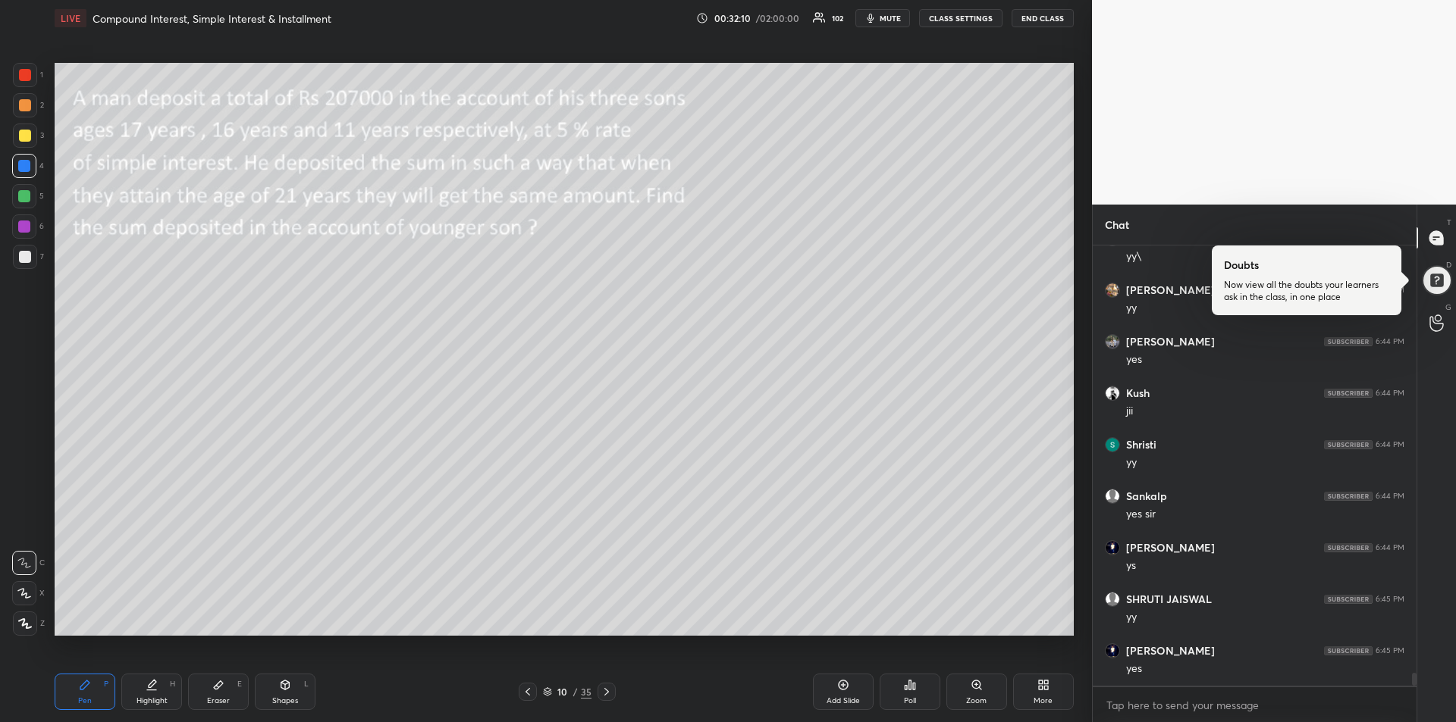
scroll to position [14411, 0]
click at [28, 229] on div at bounding box center [24, 227] width 12 height 12
click at [24, 196] on div at bounding box center [24, 196] width 12 height 12
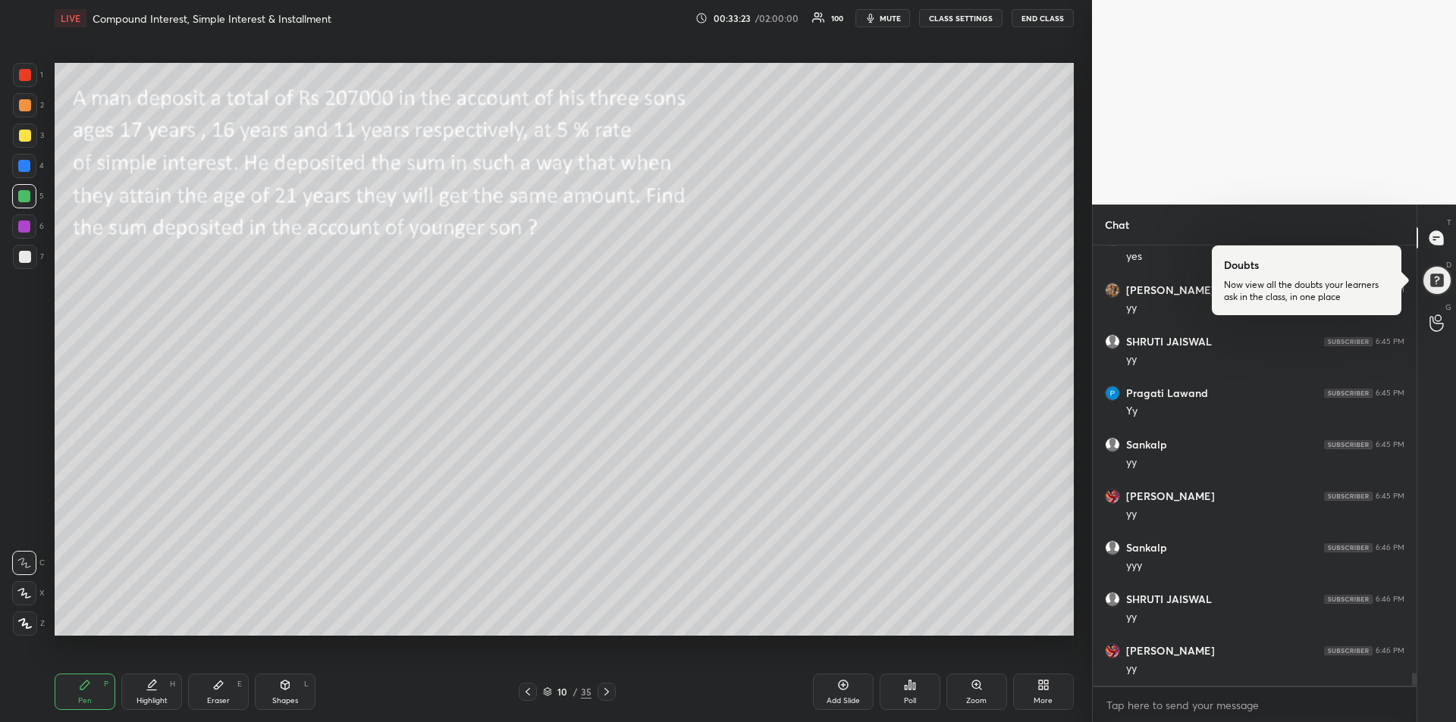
click at [146, 688] on icon at bounding box center [152, 685] width 12 height 12
click at [83, 694] on div "Pen P" at bounding box center [85, 692] width 61 height 36
click at [830, 691] on div "Add Slide" at bounding box center [843, 692] width 61 height 36
click at [839, 694] on div "Add Slide" at bounding box center [843, 692] width 61 height 36
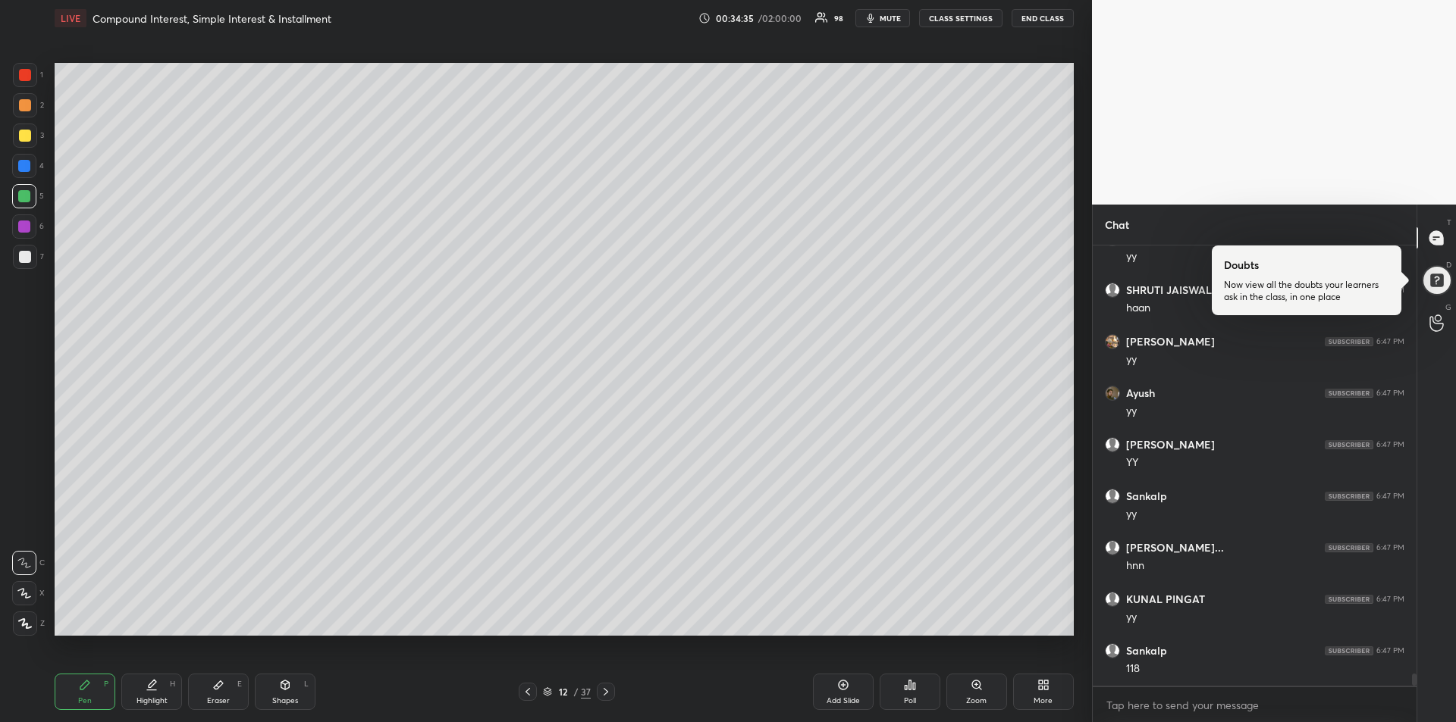
scroll to position [15235, 0]
click at [528, 693] on icon at bounding box center [528, 692] width 12 height 12
click at [529, 694] on icon at bounding box center [527, 692] width 5 height 8
click at [21, 137] on div at bounding box center [25, 136] width 12 height 12
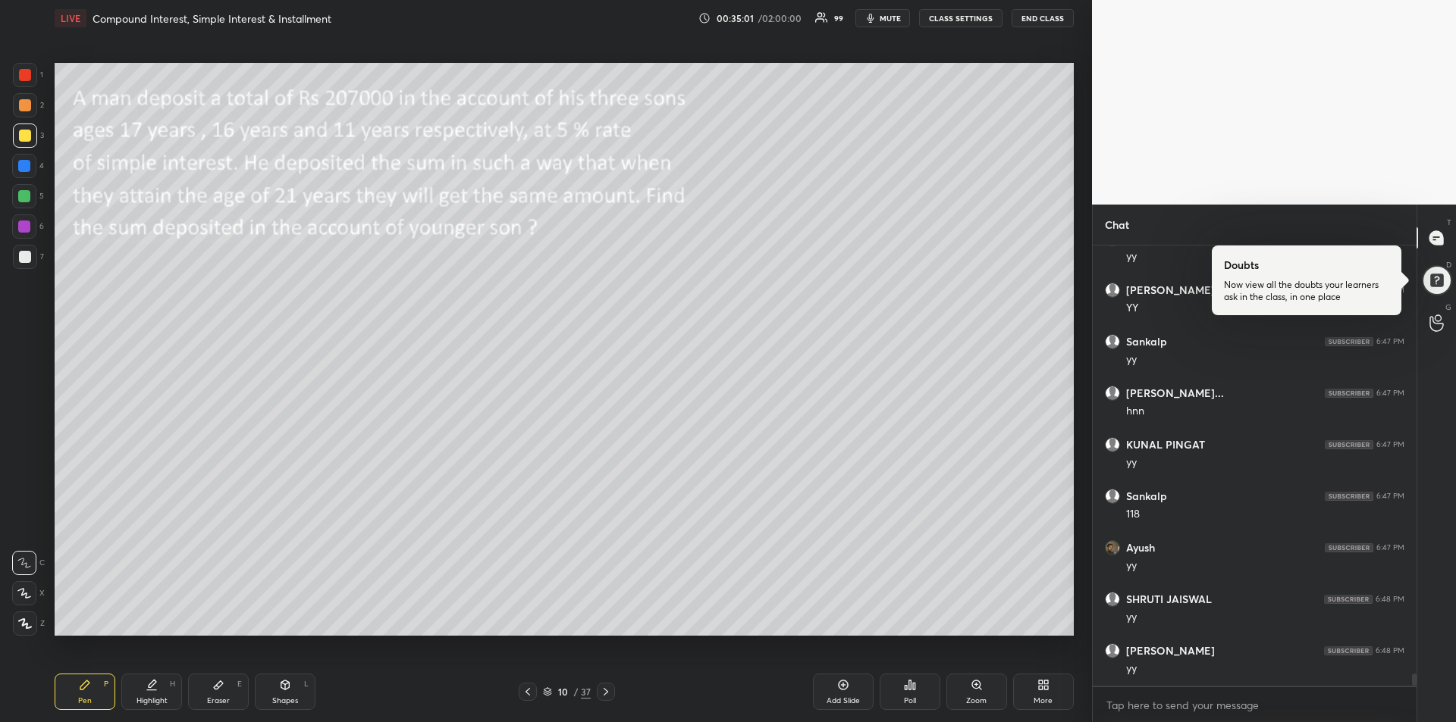
click at [26, 198] on div at bounding box center [24, 196] width 12 height 12
click at [23, 252] on div at bounding box center [25, 257] width 12 height 12
click at [25, 167] on div at bounding box center [24, 166] width 12 height 12
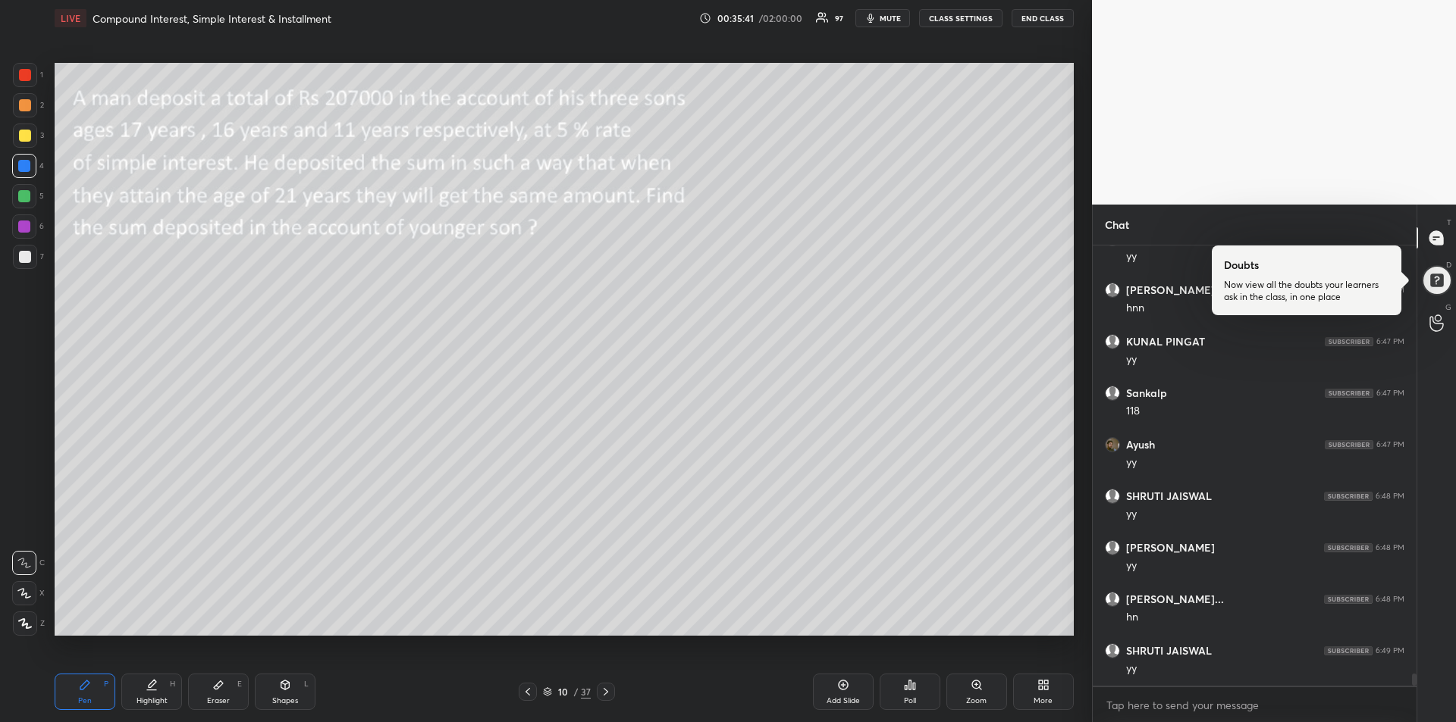
click at [21, 229] on div at bounding box center [24, 227] width 12 height 12
click at [842, 691] on div "Add Slide" at bounding box center [843, 692] width 61 height 36
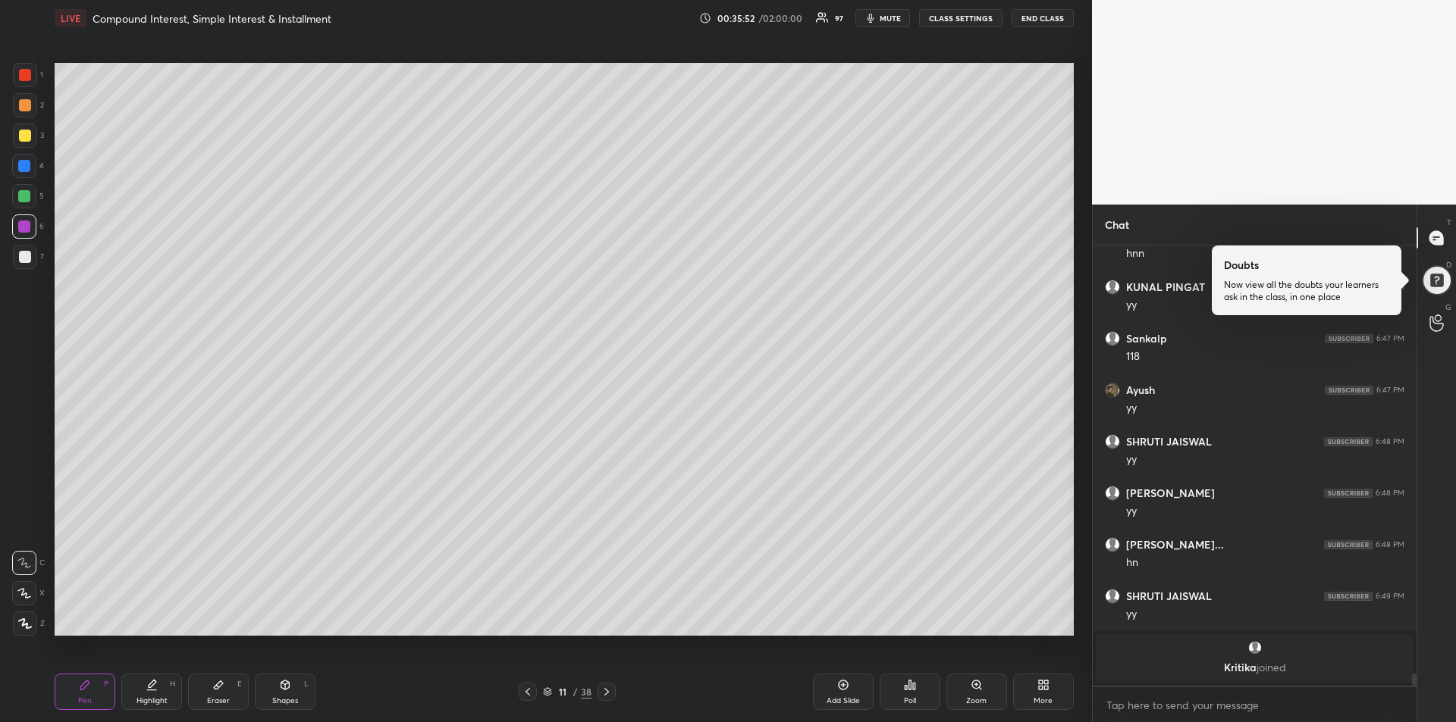
click at [159, 694] on div "Highlight H" at bounding box center [151, 692] width 61 height 36
click at [393, 666] on div "Pen P Highlight H Eraser E Shapes L 11 / 38 Add Slide Poll Zoom More" at bounding box center [564, 692] width 1019 height 61
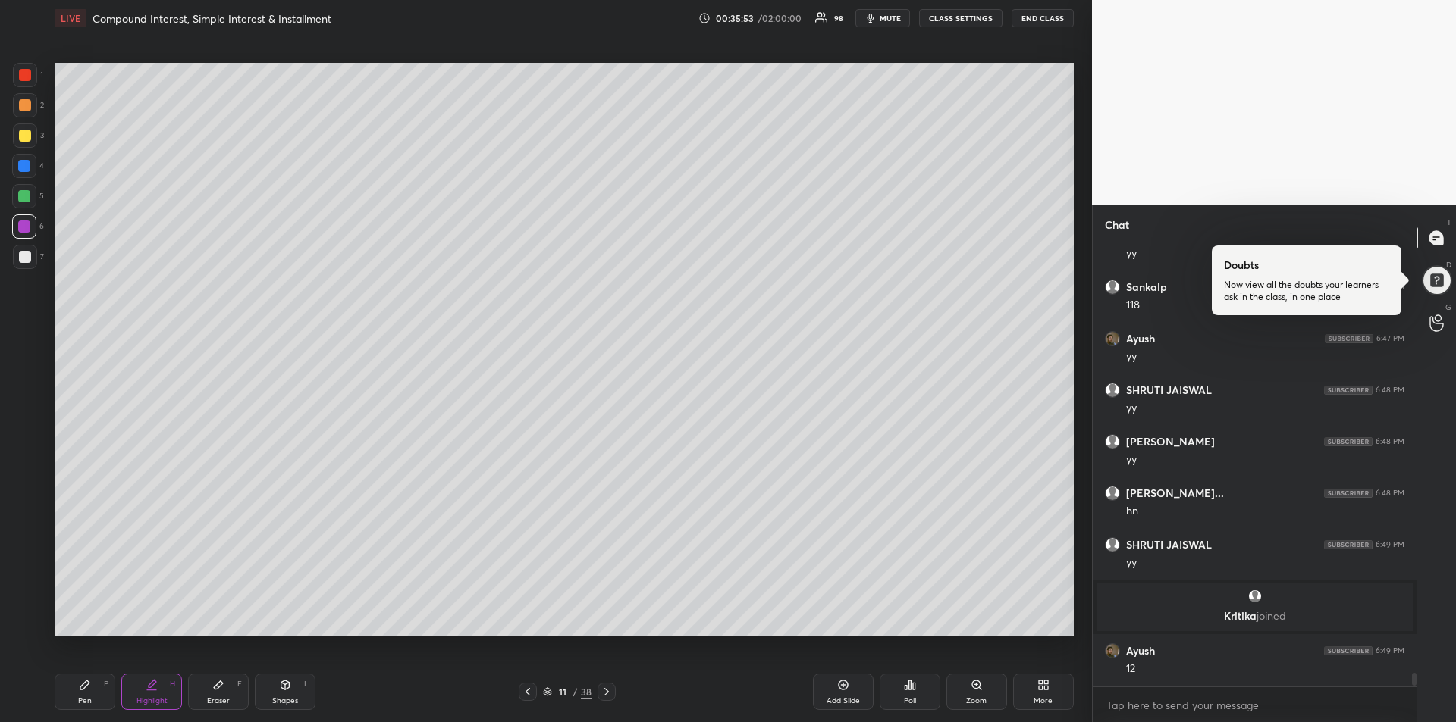
scroll to position [14897, 0]
click at [83, 693] on div "Pen P" at bounding box center [85, 692] width 61 height 36
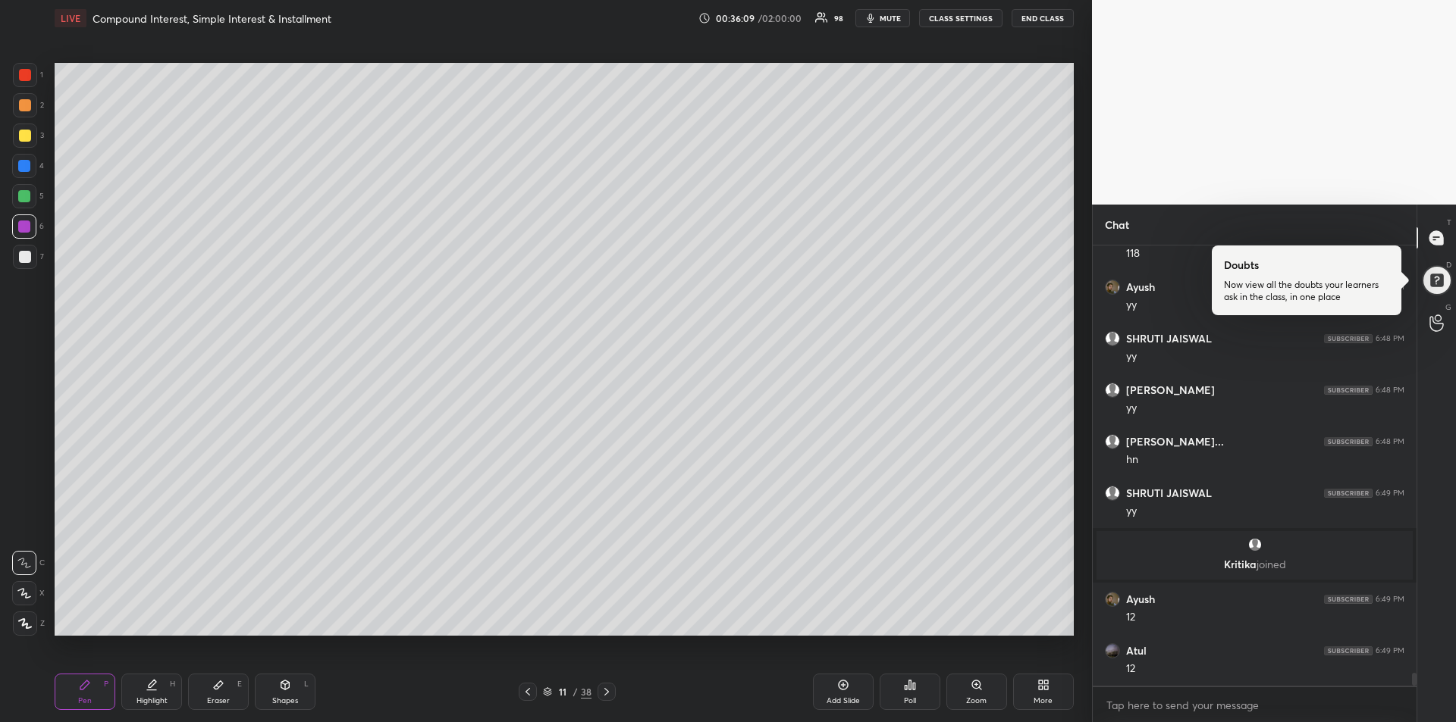
click at [528, 694] on icon at bounding box center [527, 692] width 5 height 8
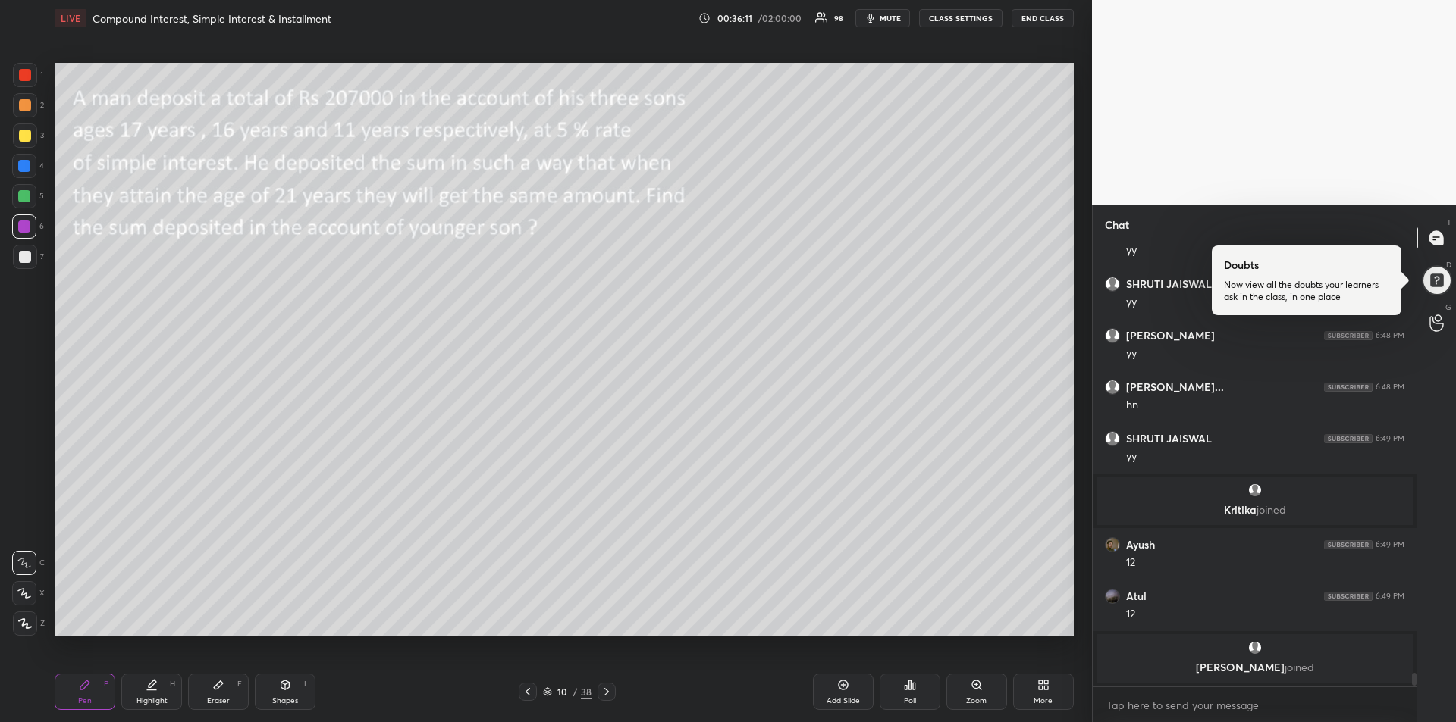
click at [23, 169] on div at bounding box center [24, 166] width 12 height 12
click at [161, 691] on div "Highlight H" at bounding box center [151, 692] width 61 height 36
click at [83, 689] on icon at bounding box center [84, 685] width 9 height 9
click at [170, 685] on div "H" at bounding box center [172, 685] width 5 height 8
click at [84, 687] on icon at bounding box center [84, 685] width 9 height 9
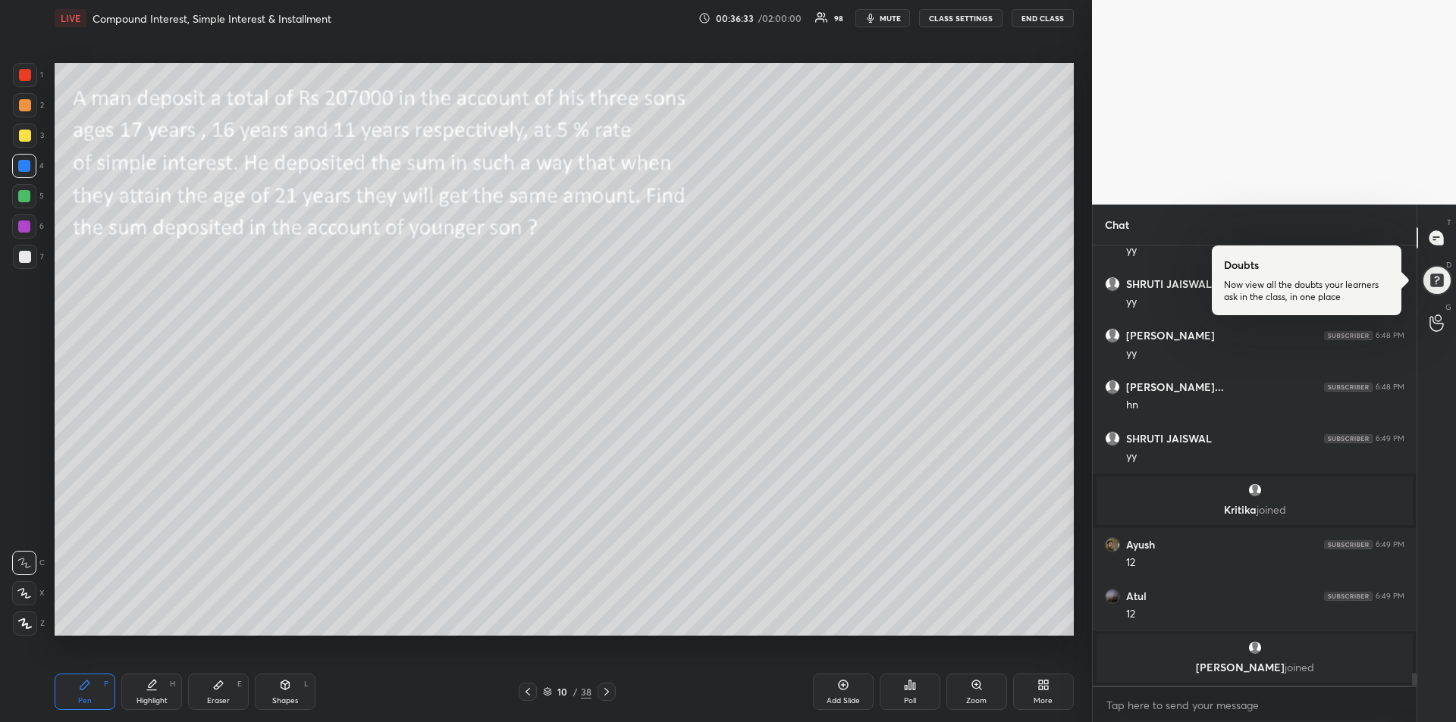
click at [163, 691] on div "Highlight H" at bounding box center [151, 692] width 61 height 36
click at [92, 688] on div "Pen P" at bounding box center [85, 692] width 61 height 36
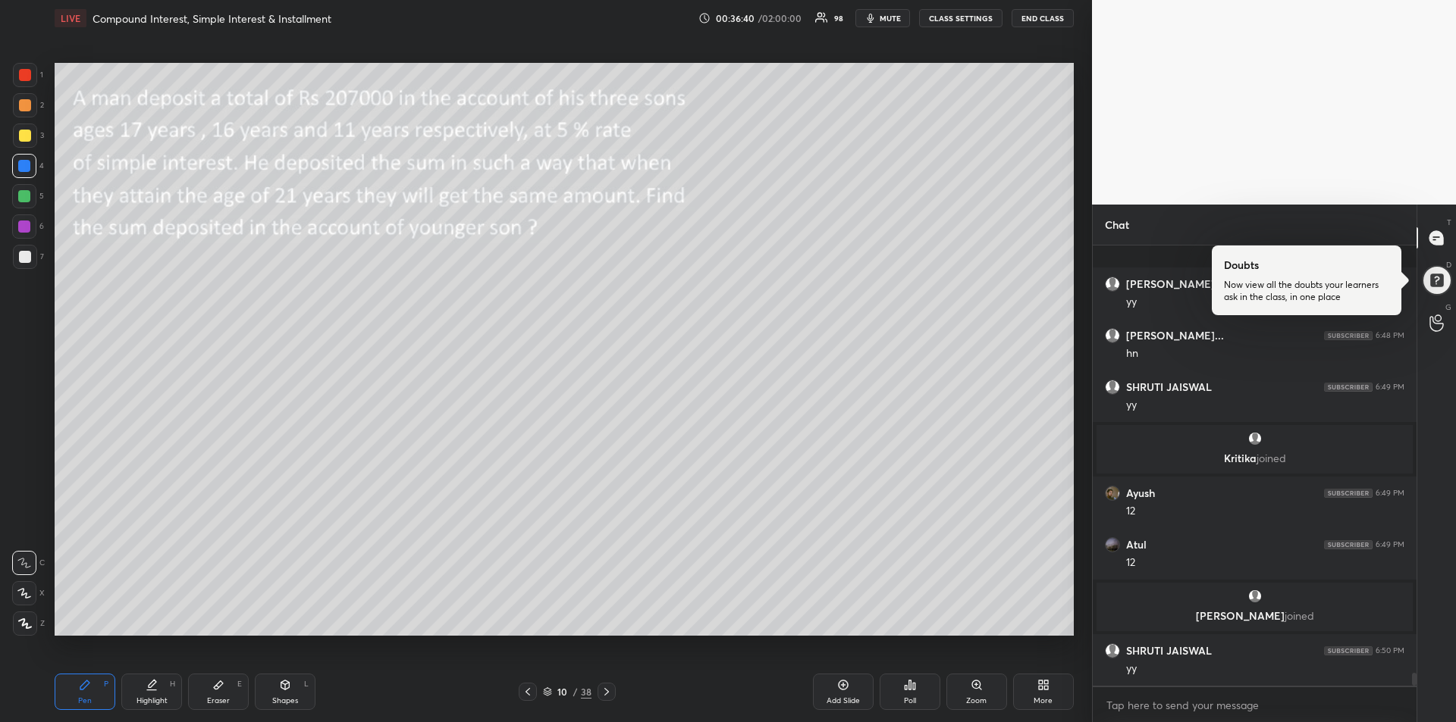
scroll to position [15014, 0]
click at [24, 142] on div at bounding box center [25, 136] width 24 height 24
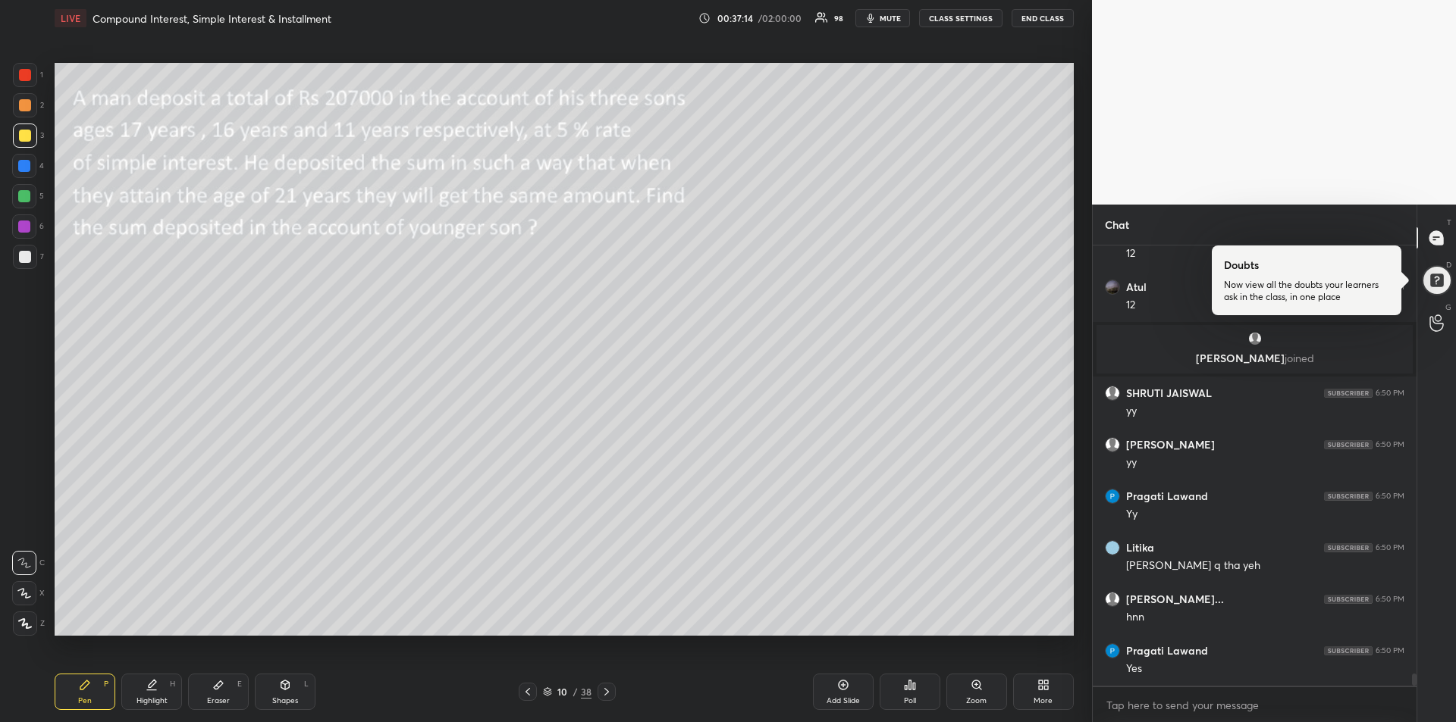
scroll to position [15323, 0]
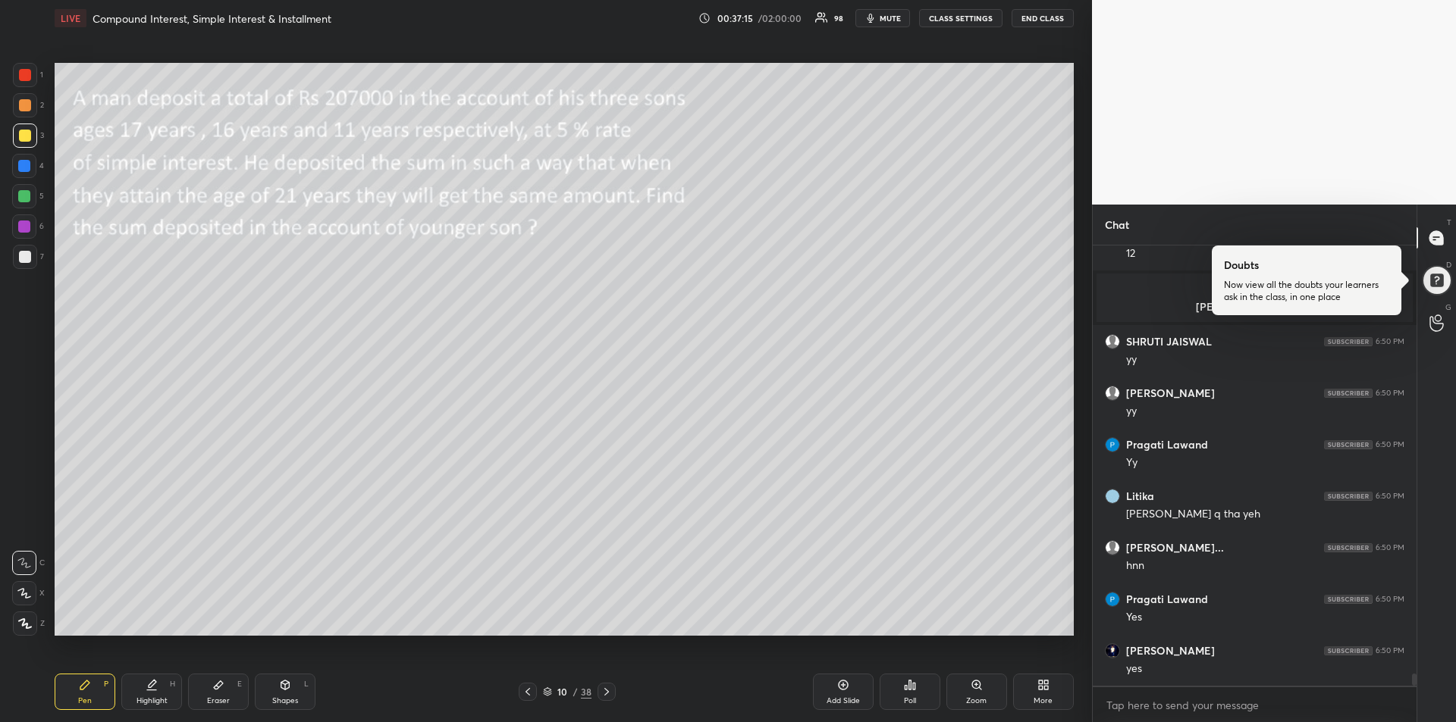
click at [22, 121] on div "1 2 3 4 5 6 7" at bounding box center [28, 169] width 32 height 212
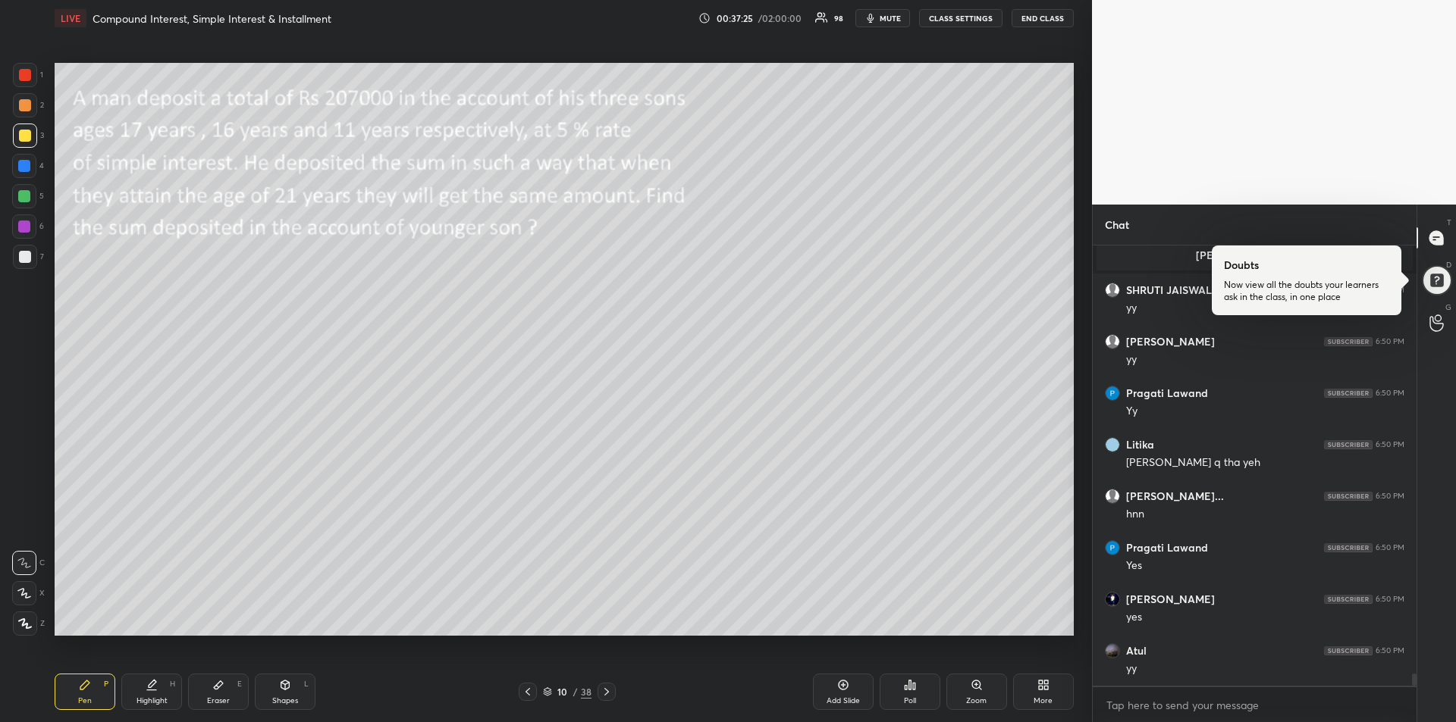
click at [839, 689] on icon at bounding box center [843, 685] width 12 height 12
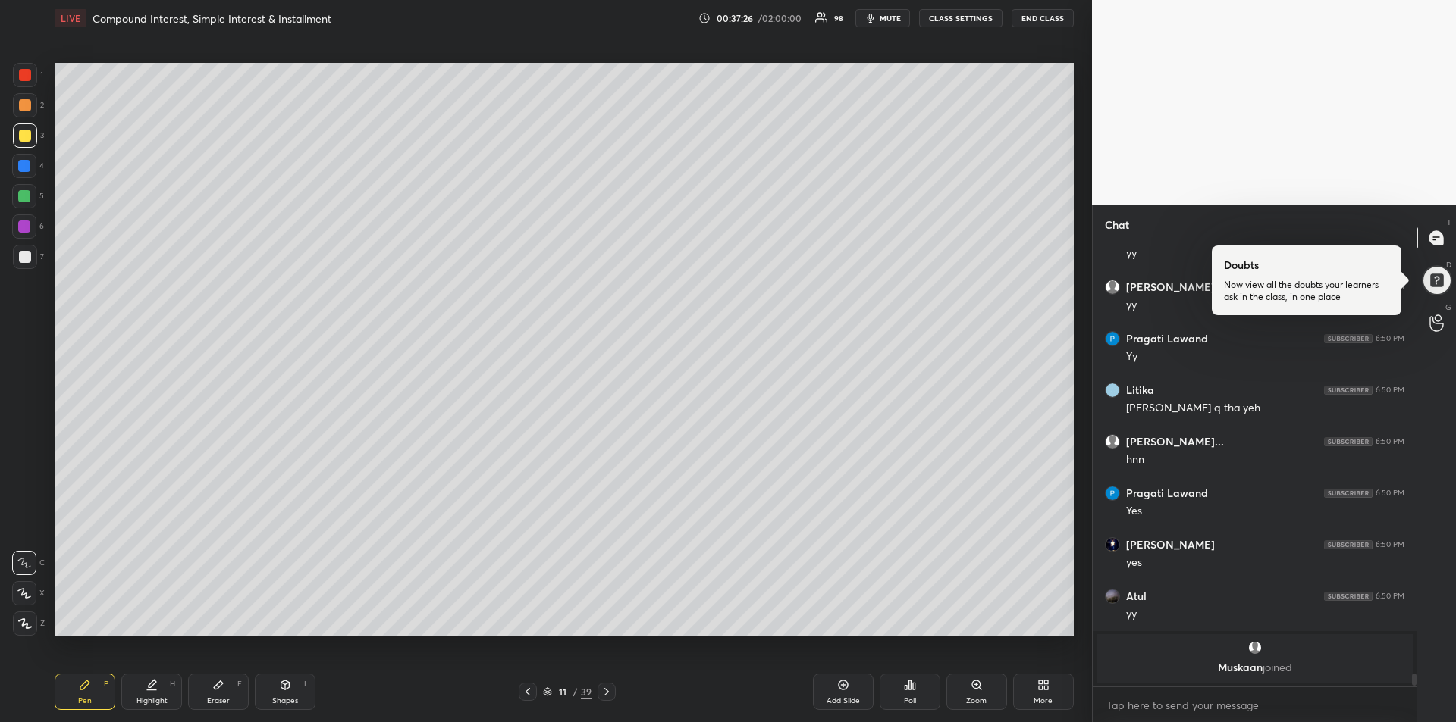
click at [22, 162] on div at bounding box center [24, 166] width 12 height 12
click at [225, 695] on div "Eraser E" at bounding box center [218, 692] width 61 height 36
click at [86, 685] on icon at bounding box center [84, 685] width 9 height 9
click at [20, 133] on div at bounding box center [25, 136] width 12 height 12
click at [24, 226] on div at bounding box center [24, 227] width 12 height 12
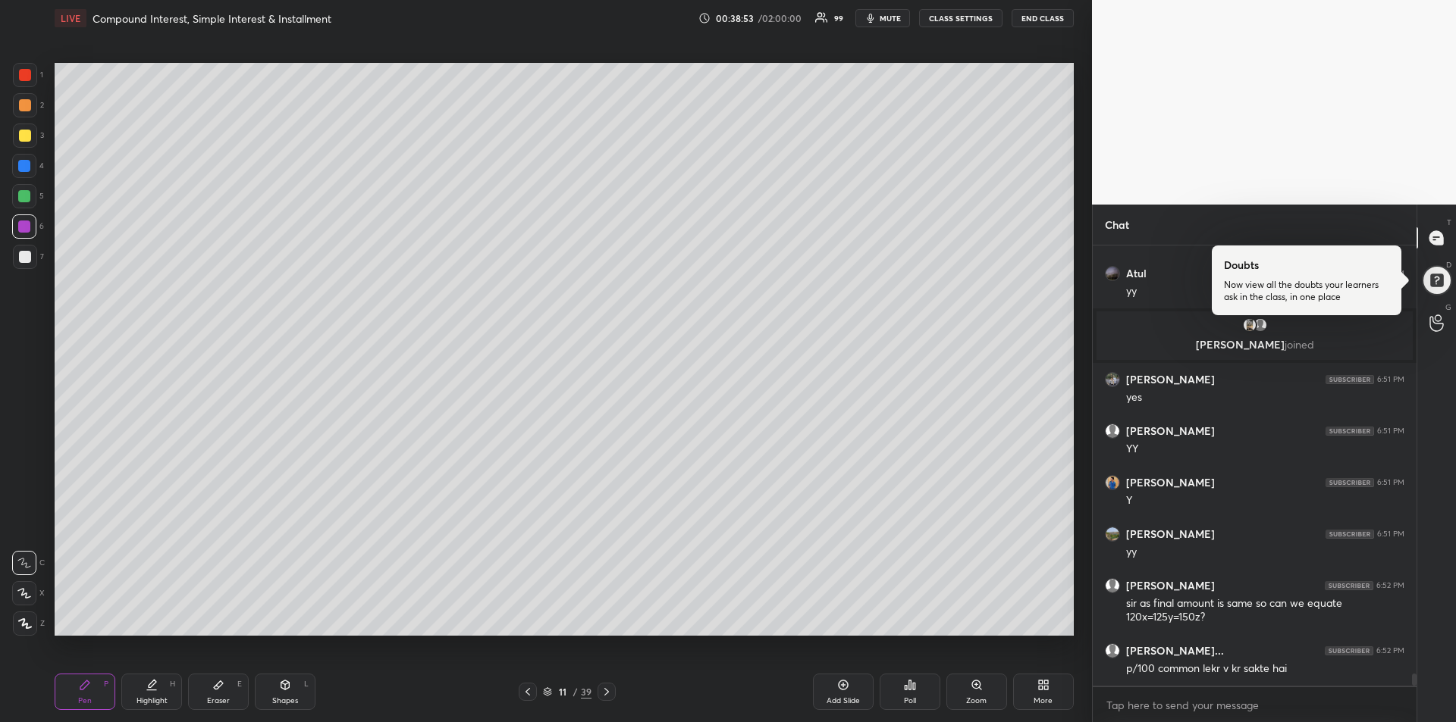
scroll to position [15681, 0]
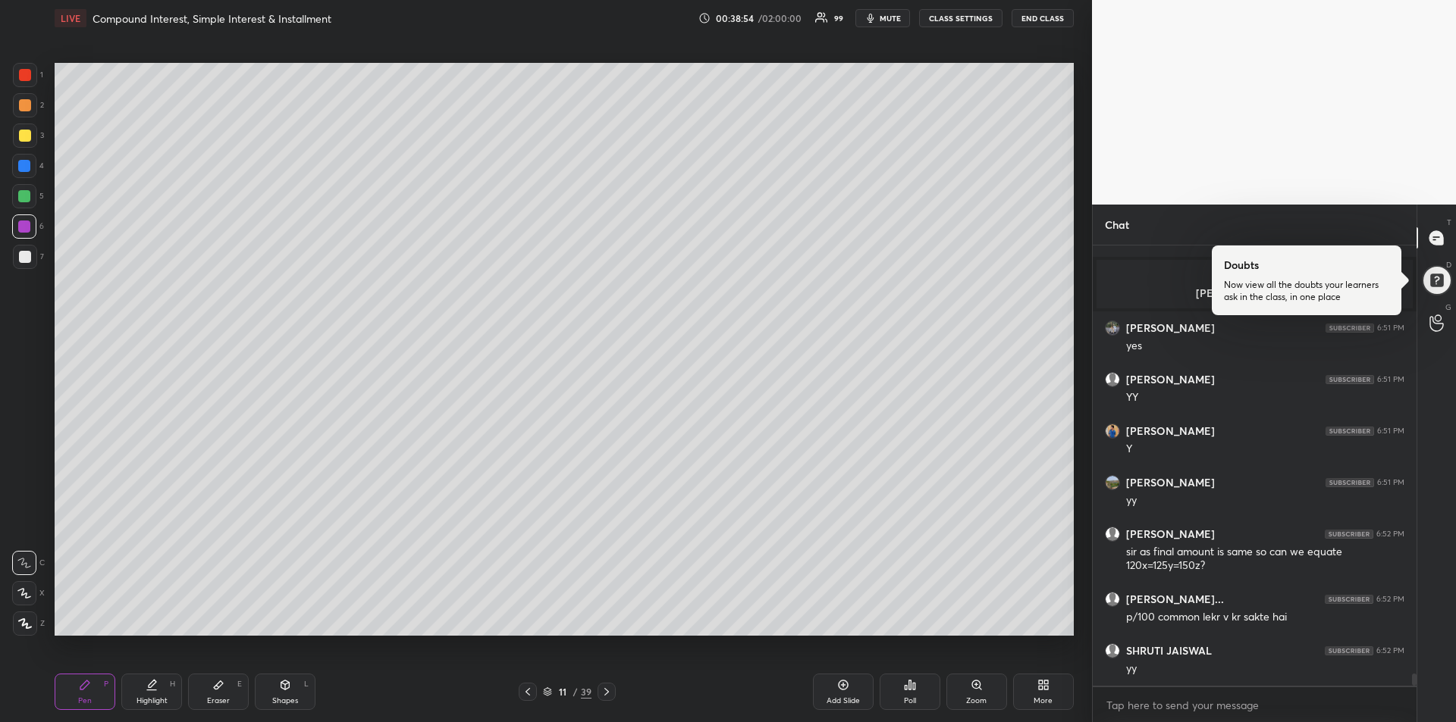
click at [20, 136] on div at bounding box center [25, 136] width 12 height 12
click at [212, 691] on icon at bounding box center [218, 685] width 12 height 12
click at [71, 691] on div "Pen P" at bounding box center [85, 692] width 61 height 36
click at [226, 688] on div "Eraser E" at bounding box center [218, 692] width 61 height 36
click at [95, 685] on div "Pen P" at bounding box center [85, 692] width 61 height 36
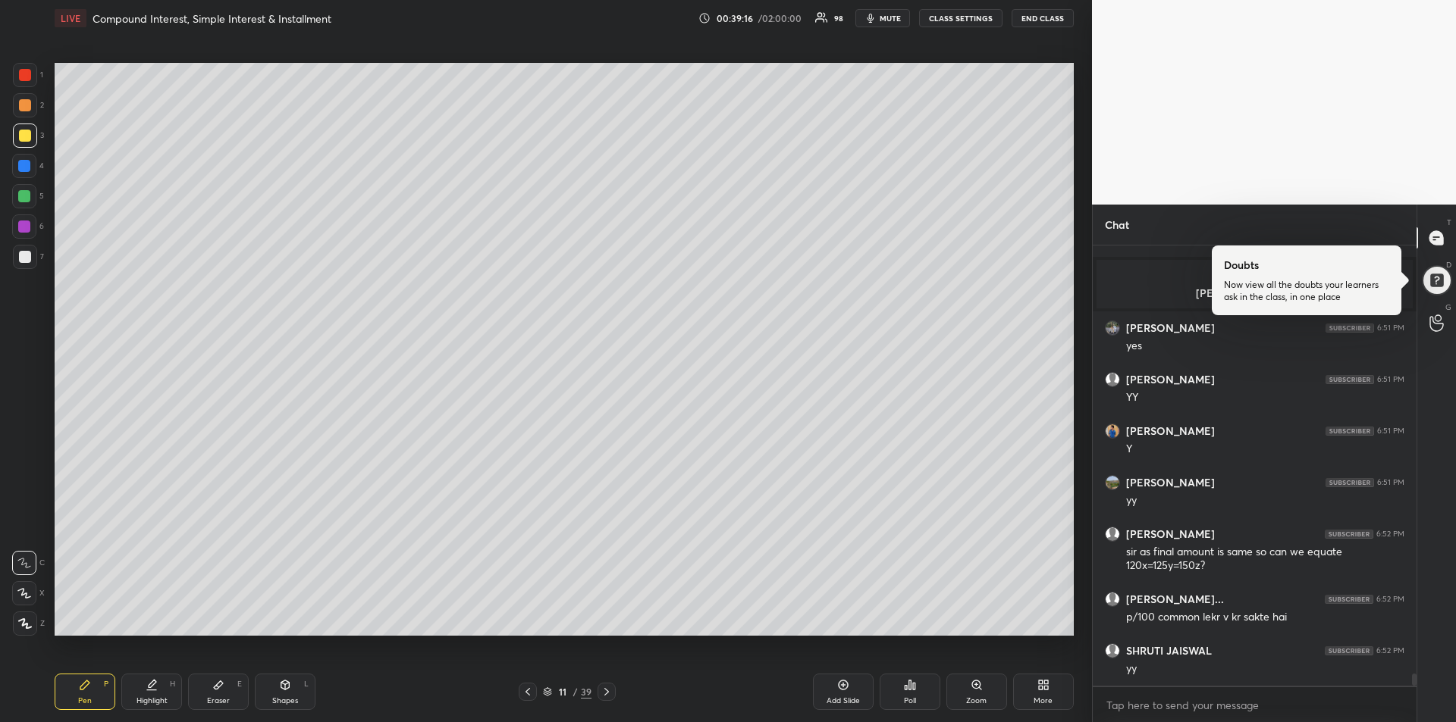
scroll to position [15733, 0]
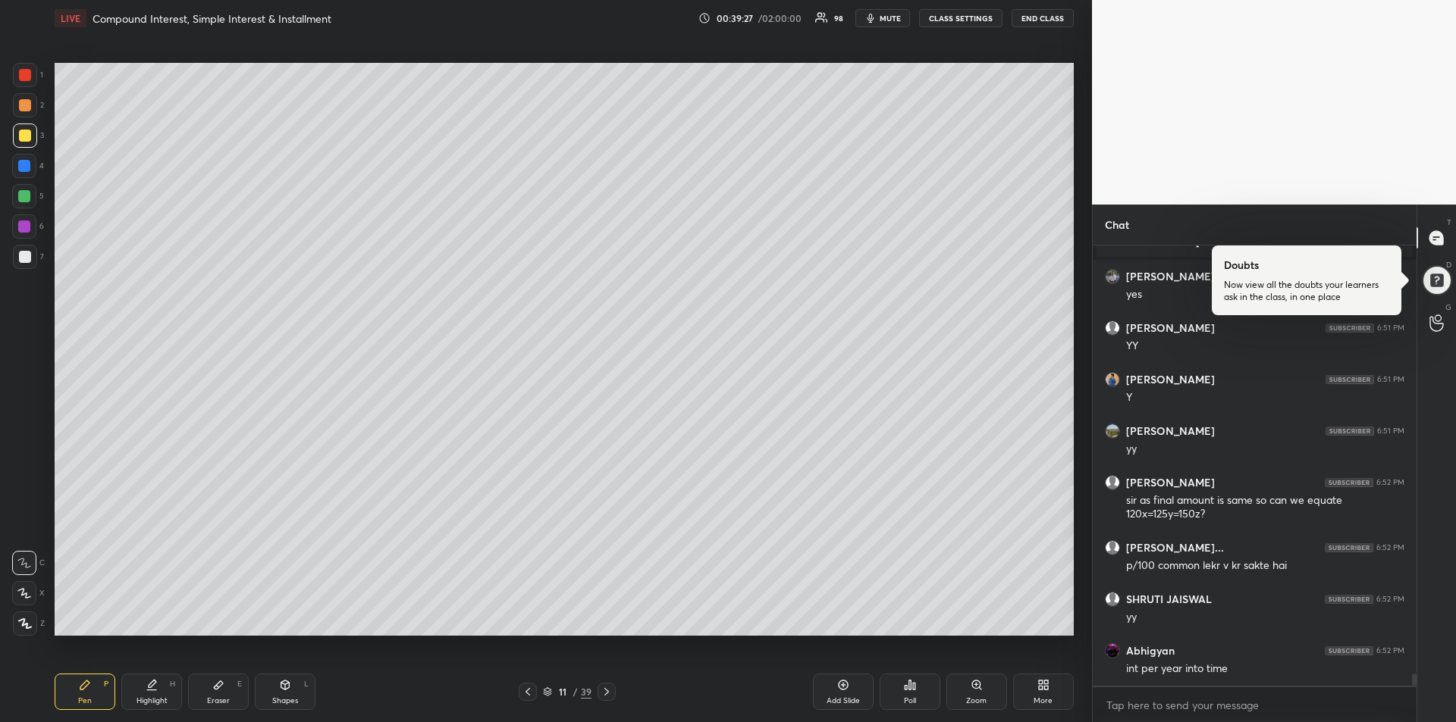
click at [220, 691] on div "Eraser E" at bounding box center [218, 692] width 61 height 36
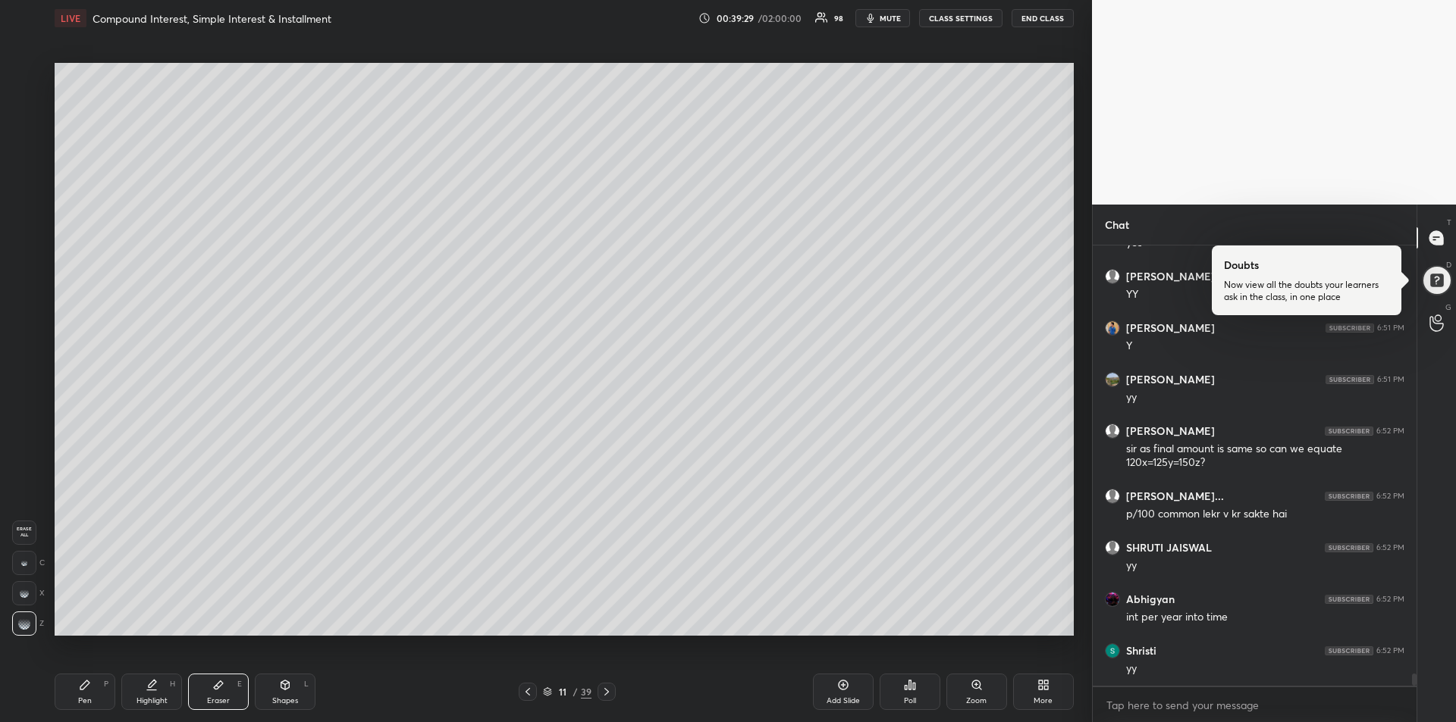
click at [74, 691] on div "Pen P" at bounding box center [85, 692] width 61 height 36
click at [21, 195] on div at bounding box center [24, 196] width 12 height 12
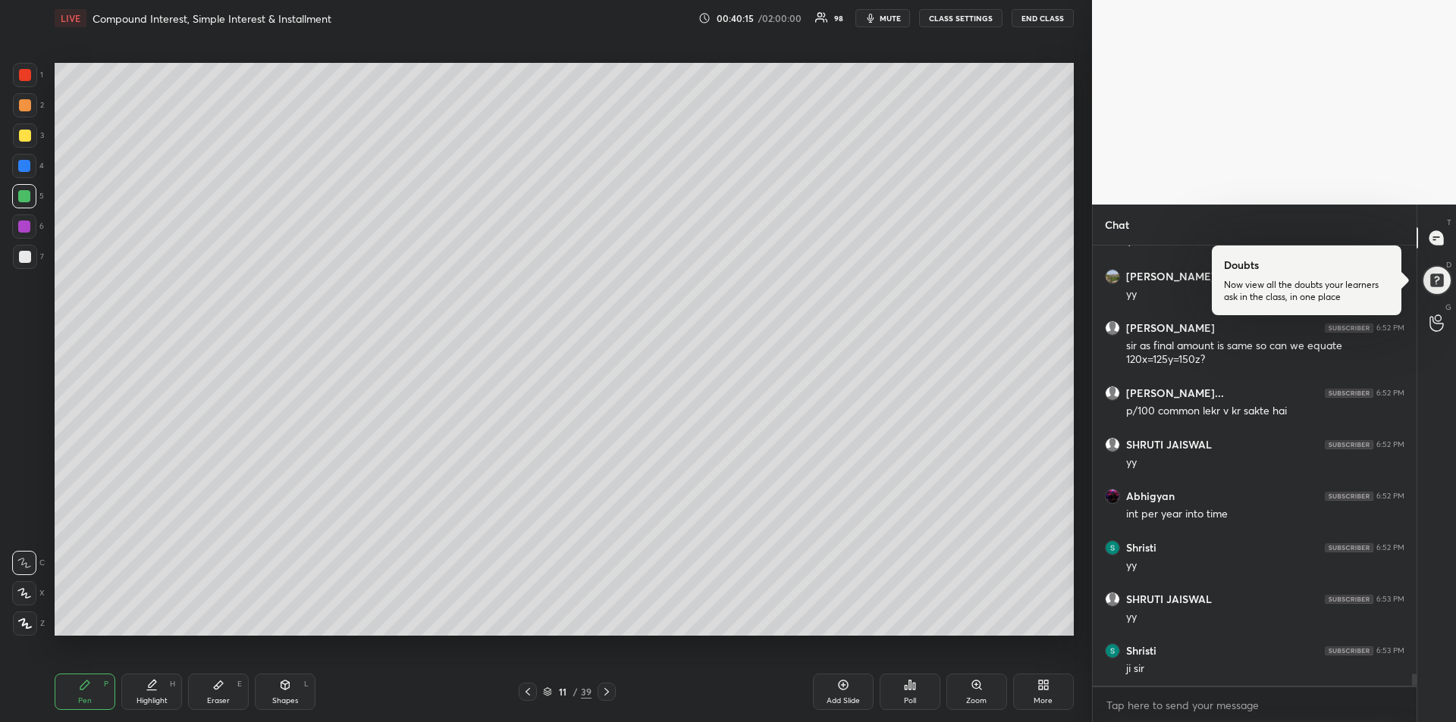
scroll to position [15939, 0]
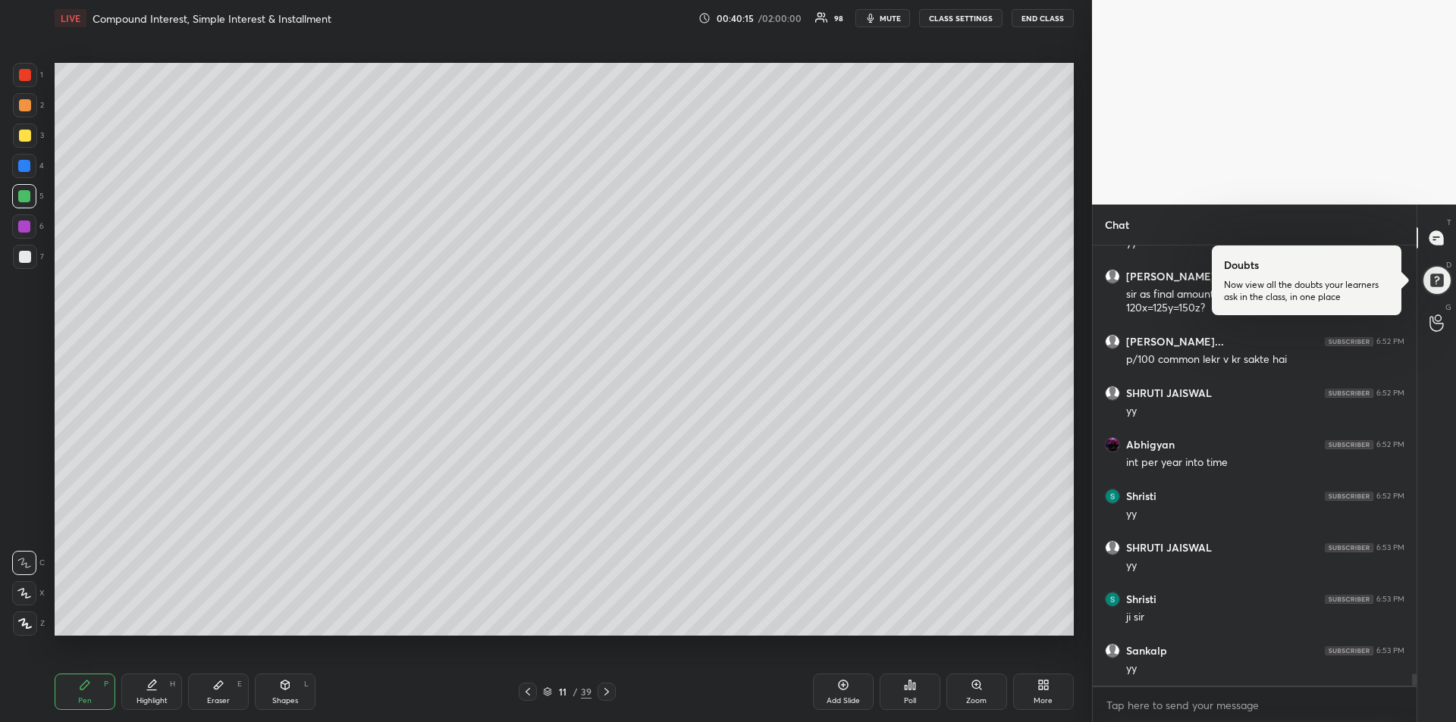
click at [27, 79] on div at bounding box center [25, 75] width 12 height 12
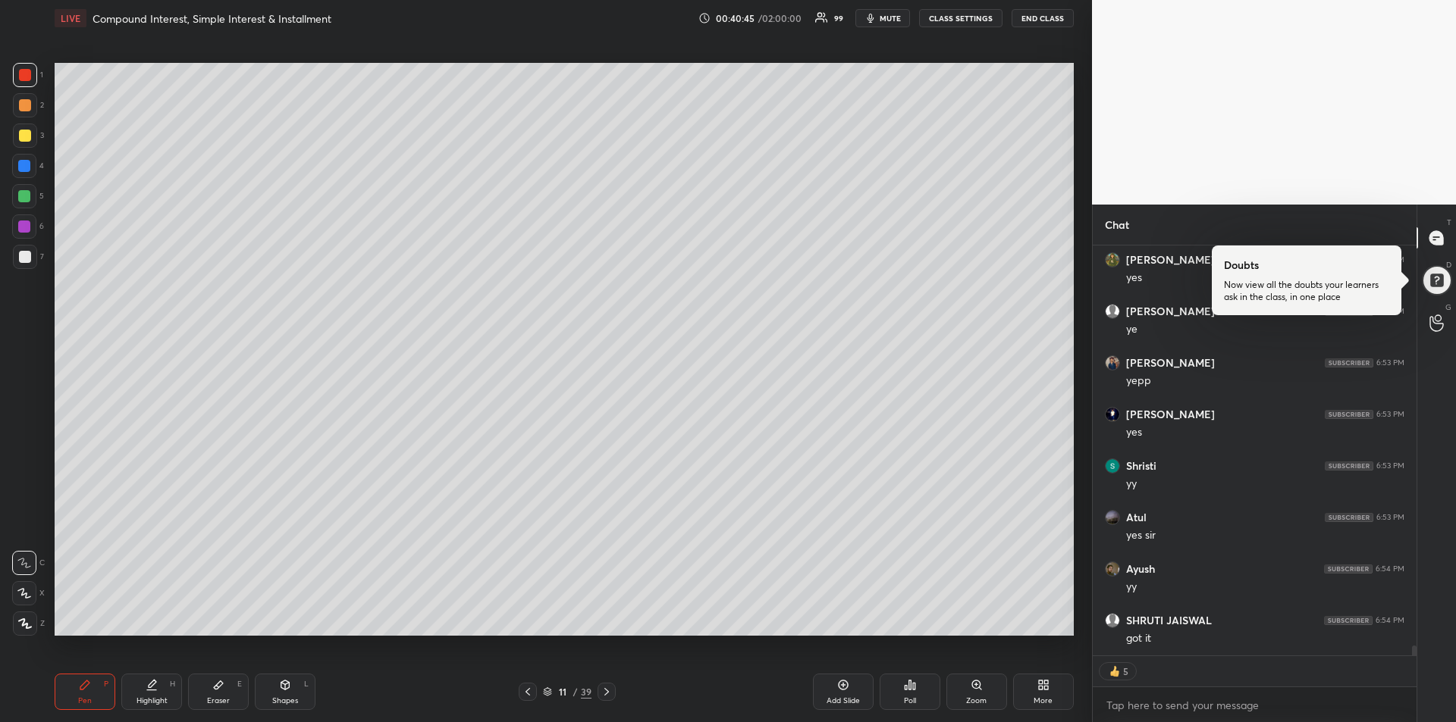
scroll to position [16433, 0]
click at [25, 173] on div at bounding box center [24, 166] width 24 height 24
click at [35, 566] on div at bounding box center [24, 563] width 24 height 24
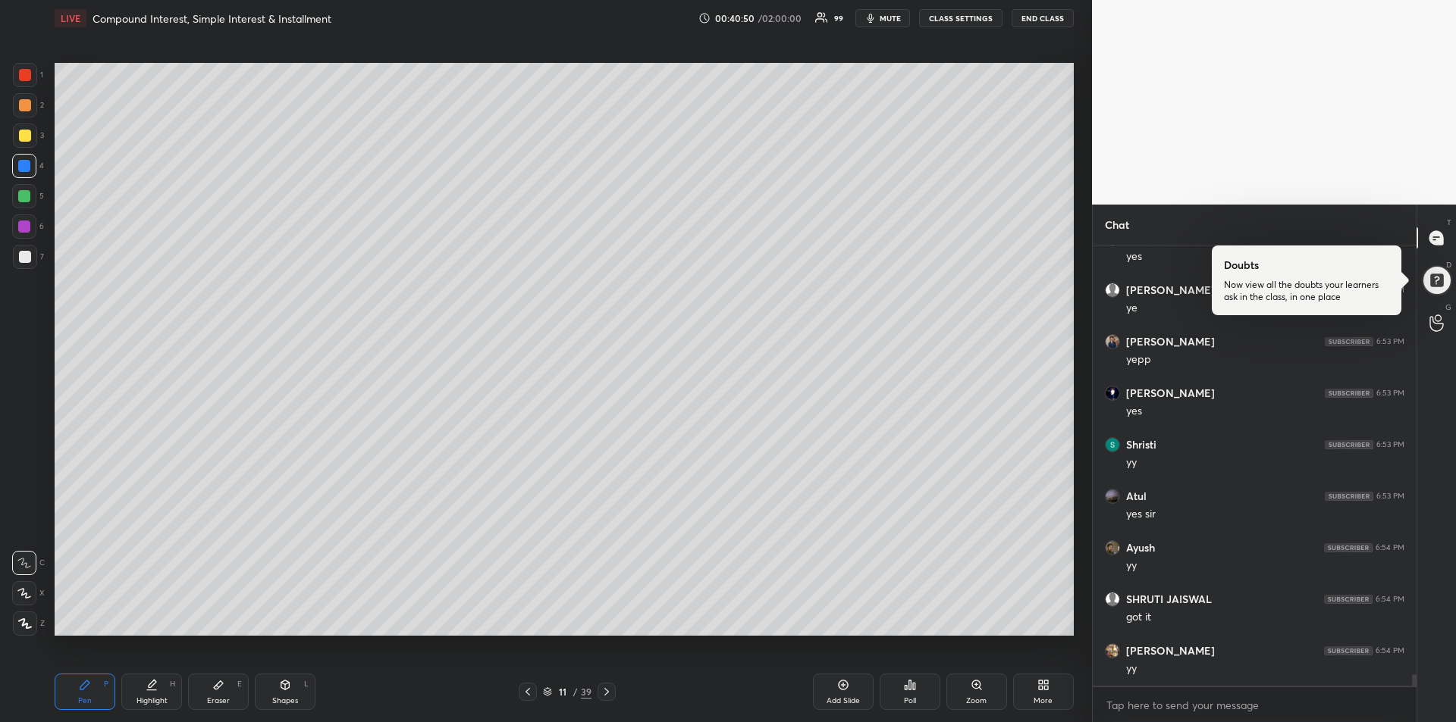
scroll to position [16454, 0]
click at [24, 112] on div at bounding box center [25, 105] width 24 height 24
click at [28, 79] on div at bounding box center [25, 75] width 12 height 12
click at [842, 693] on div "Add Slide" at bounding box center [843, 692] width 61 height 36
click at [25, 257] on div at bounding box center [25, 257] width 12 height 12
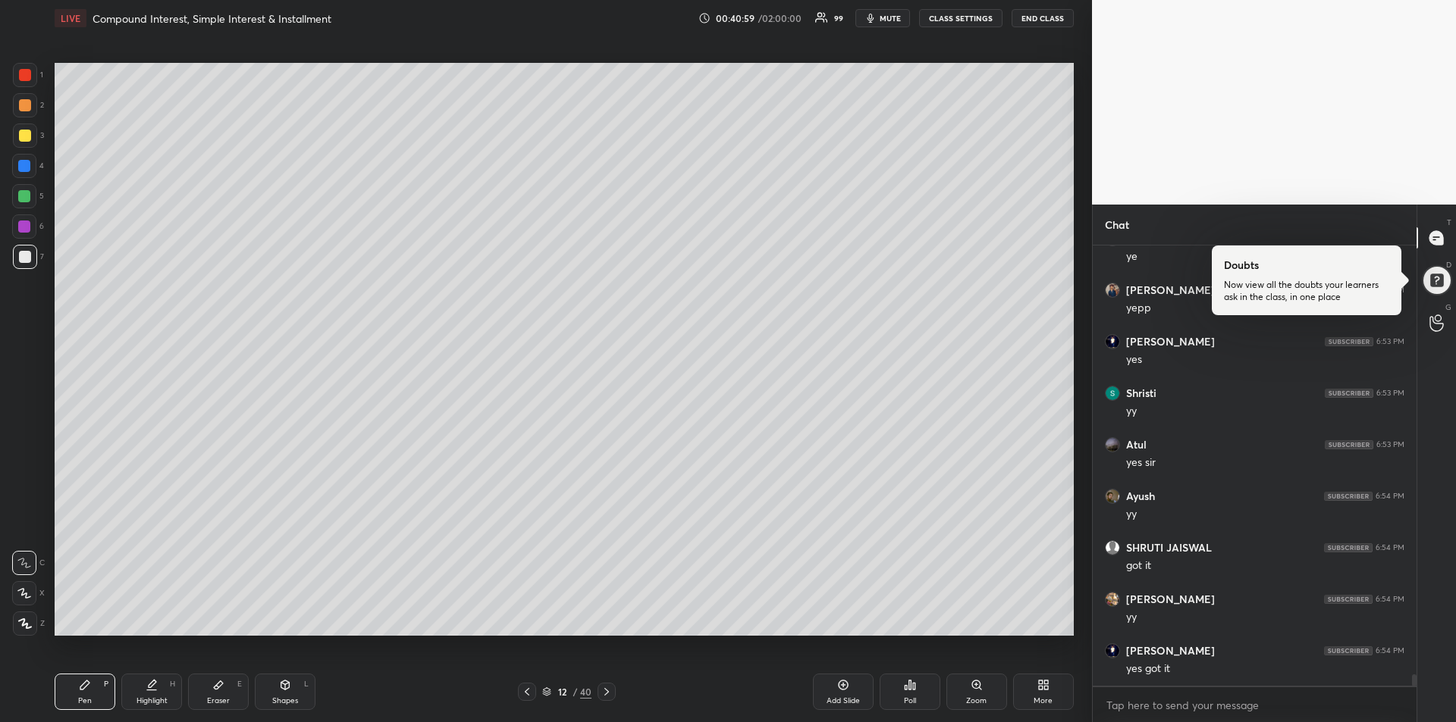
click at [29, 137] on div at bounding box center [25, 136] width 12 height 12
click at [29, 199] on div at bounding box center [24, 196] width 12 height 12
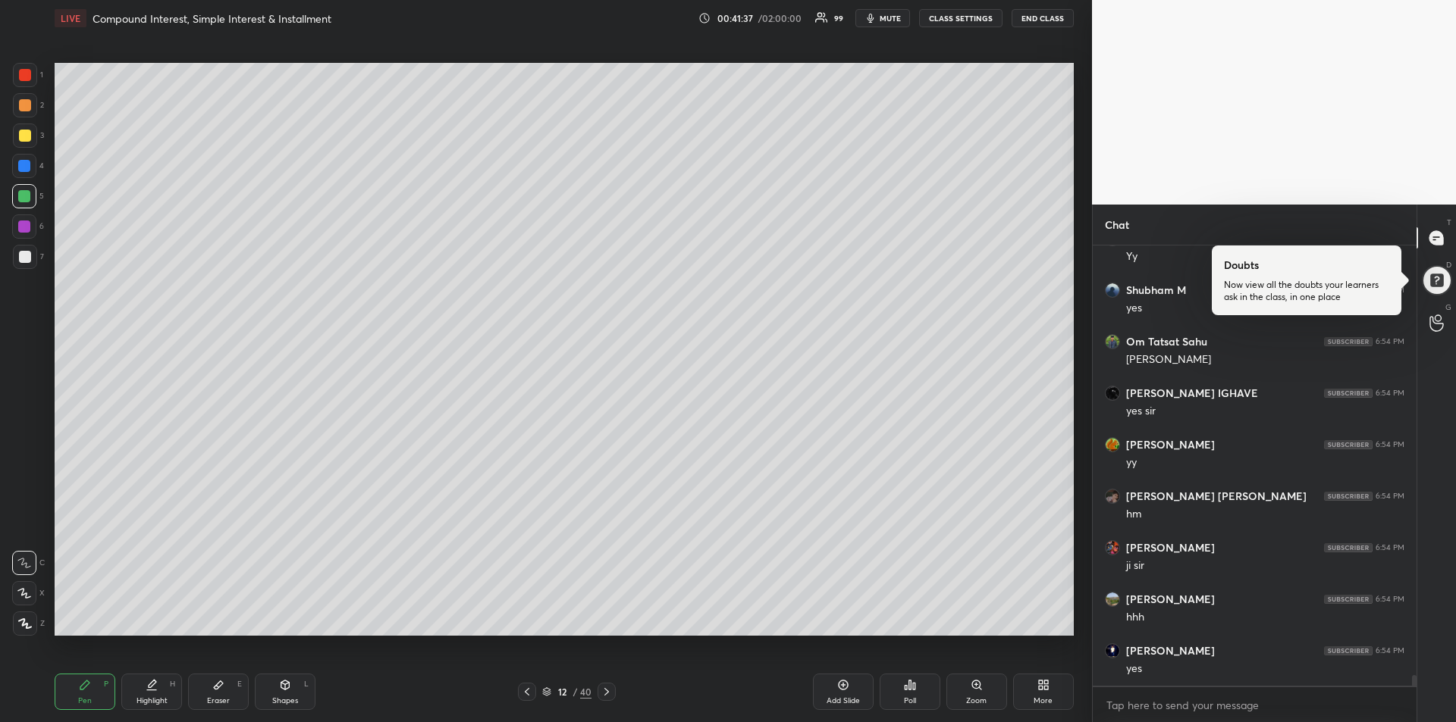
click at [27, 136] on div at bounding box center [25, 136] width 12 height 12
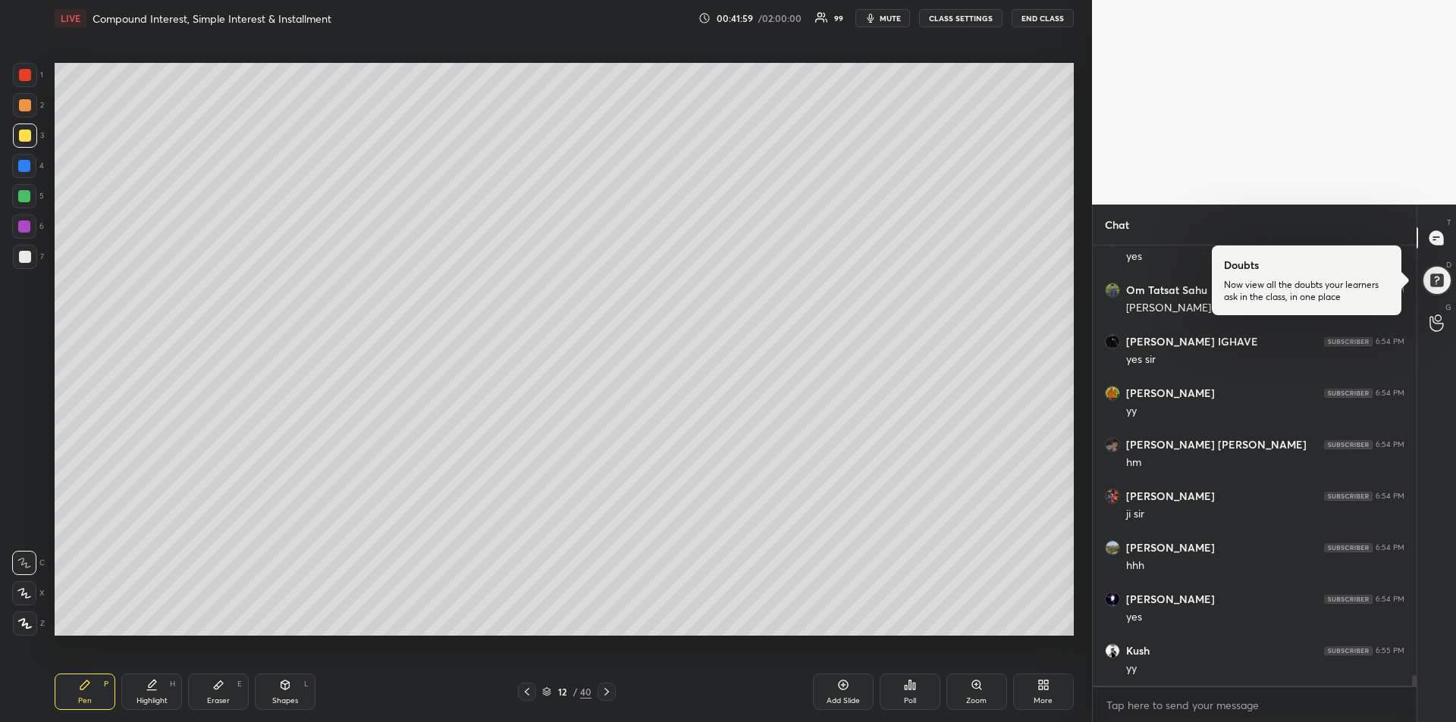
click at [30, 75] on div at bounding box center [25, 75] width 12 height 12
click at [227, 685] on div "Eraser E" at bounding box center [218, 692] width 61 height 36
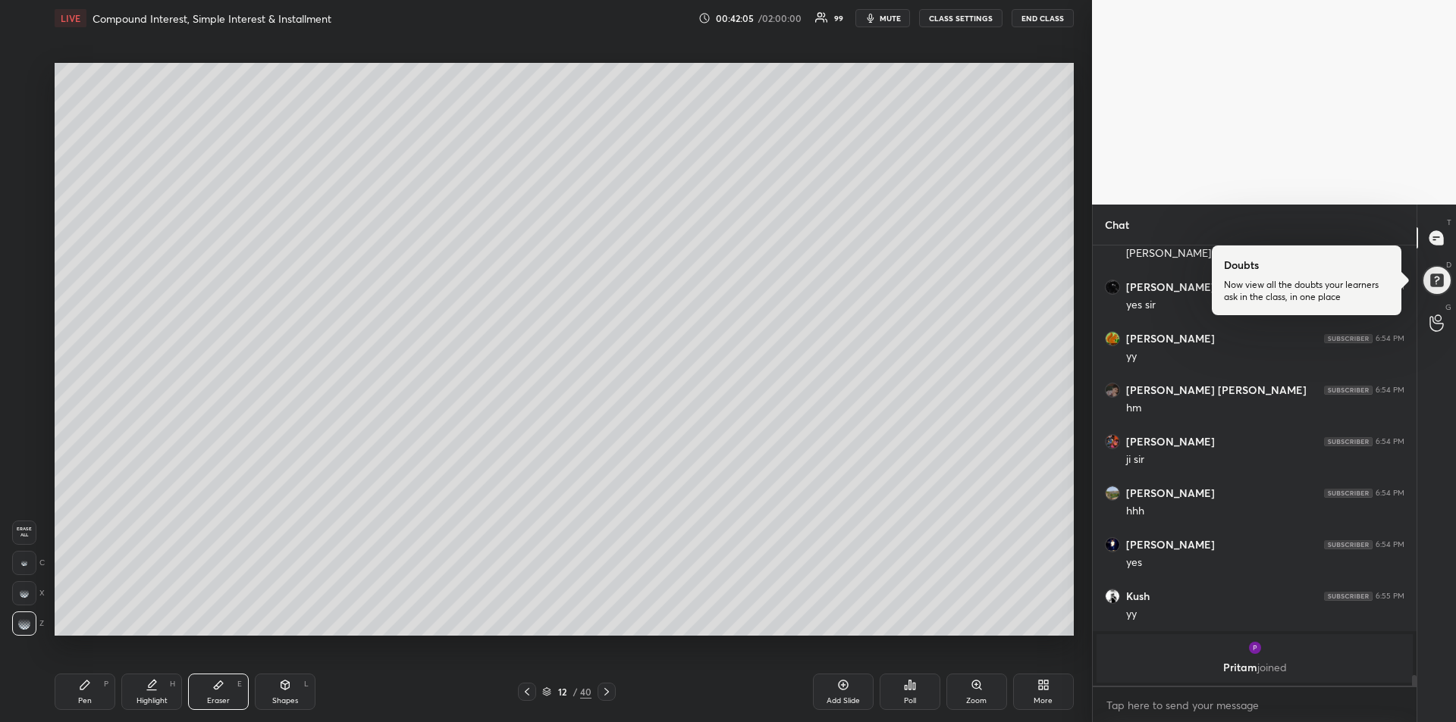
click at [89, 694] on div "Pen P" at bounding box center [85, 692] width 61 height 36
click at [23, 134] on div at bounding box center [25, 136] width 12 height 12
click at [30, 255] on div at bounding box center [25, 257] width 12 height 12
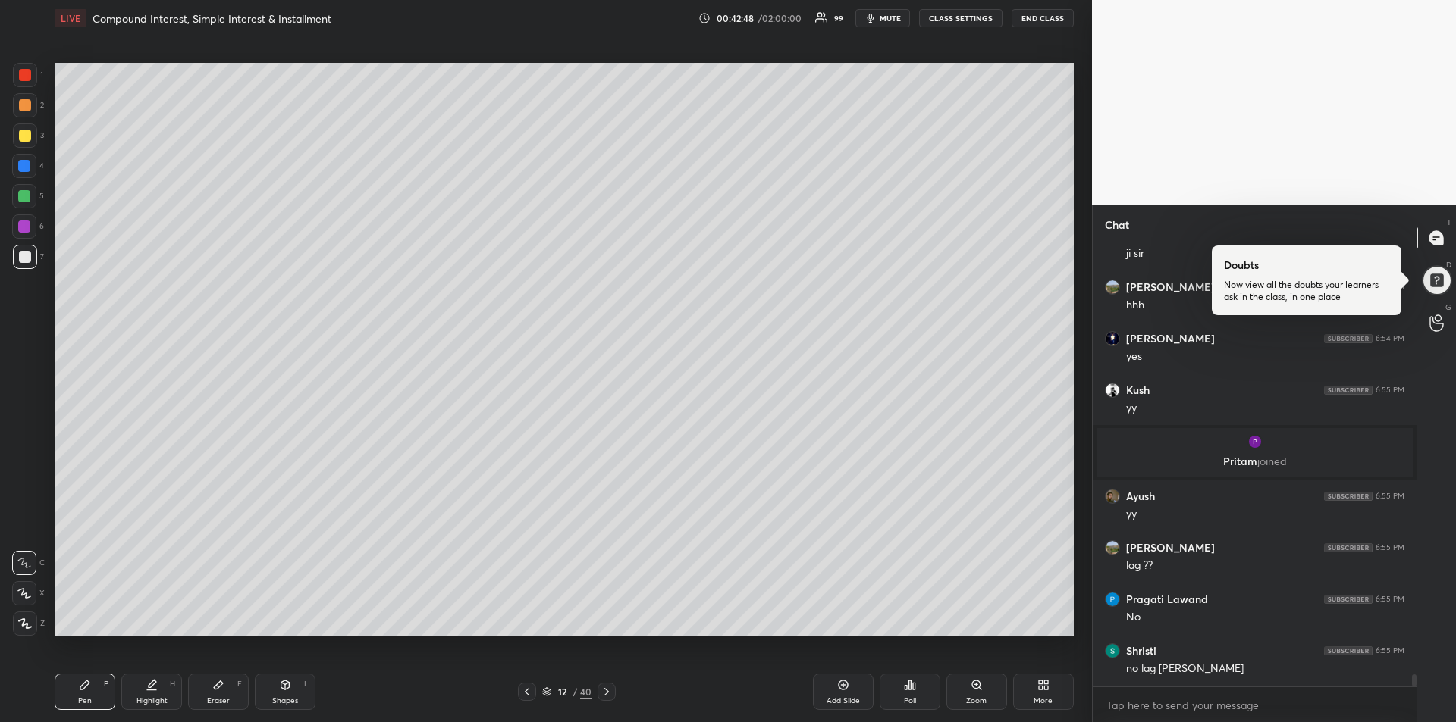
scroll to position [17126, 0]
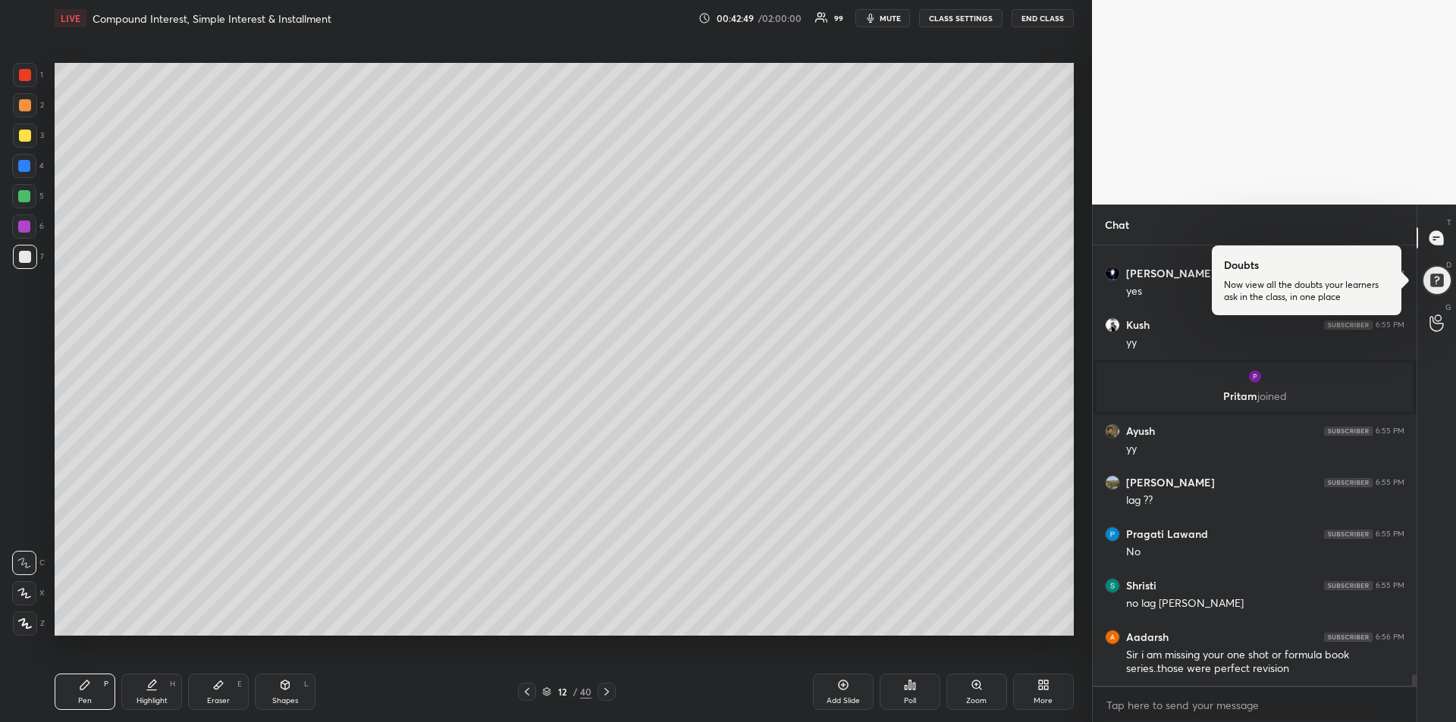
click at [222, 690] on icon at bounding box center [218, 685] width 12 height 12
click at [77, 678] on div "Pen P" at bounding box center [85, 692] width 61 height 36
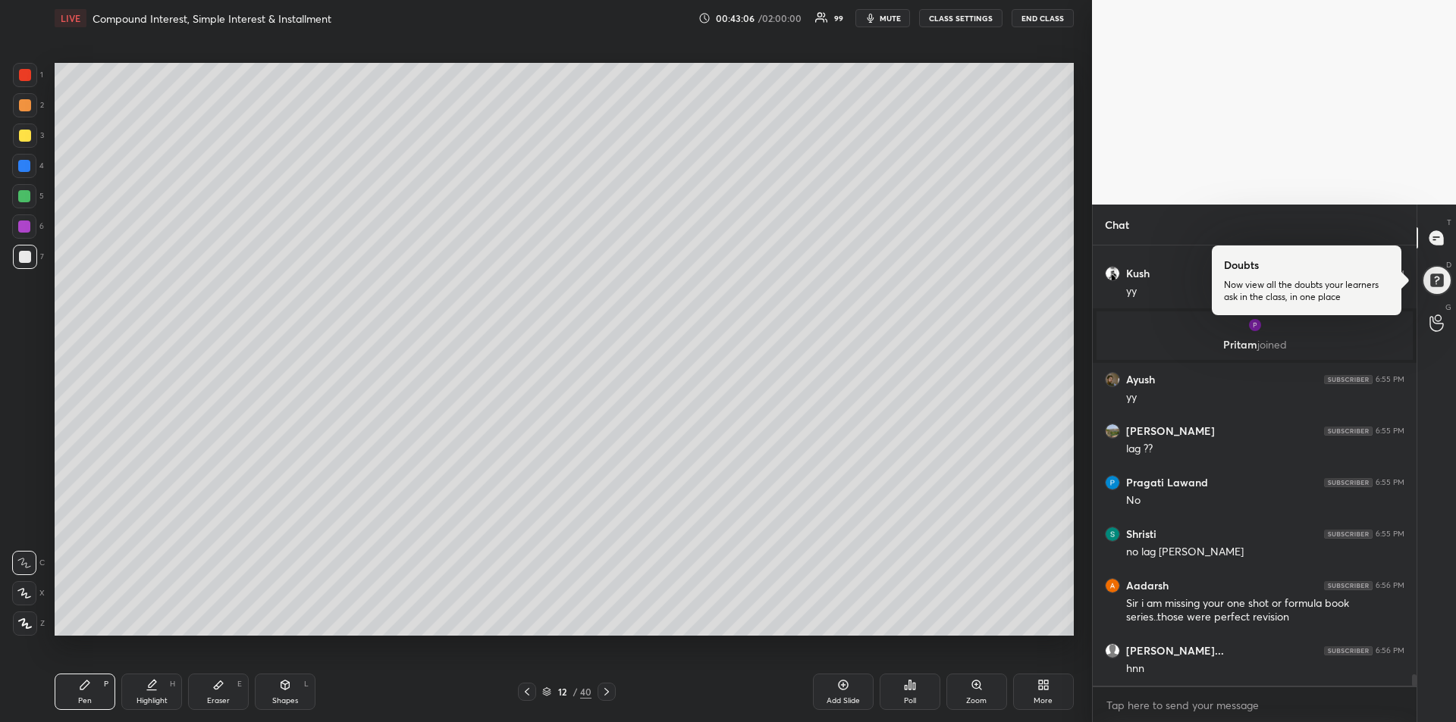
click at [21, 74] on div at bounding box center [25, 75] width 12 height 12
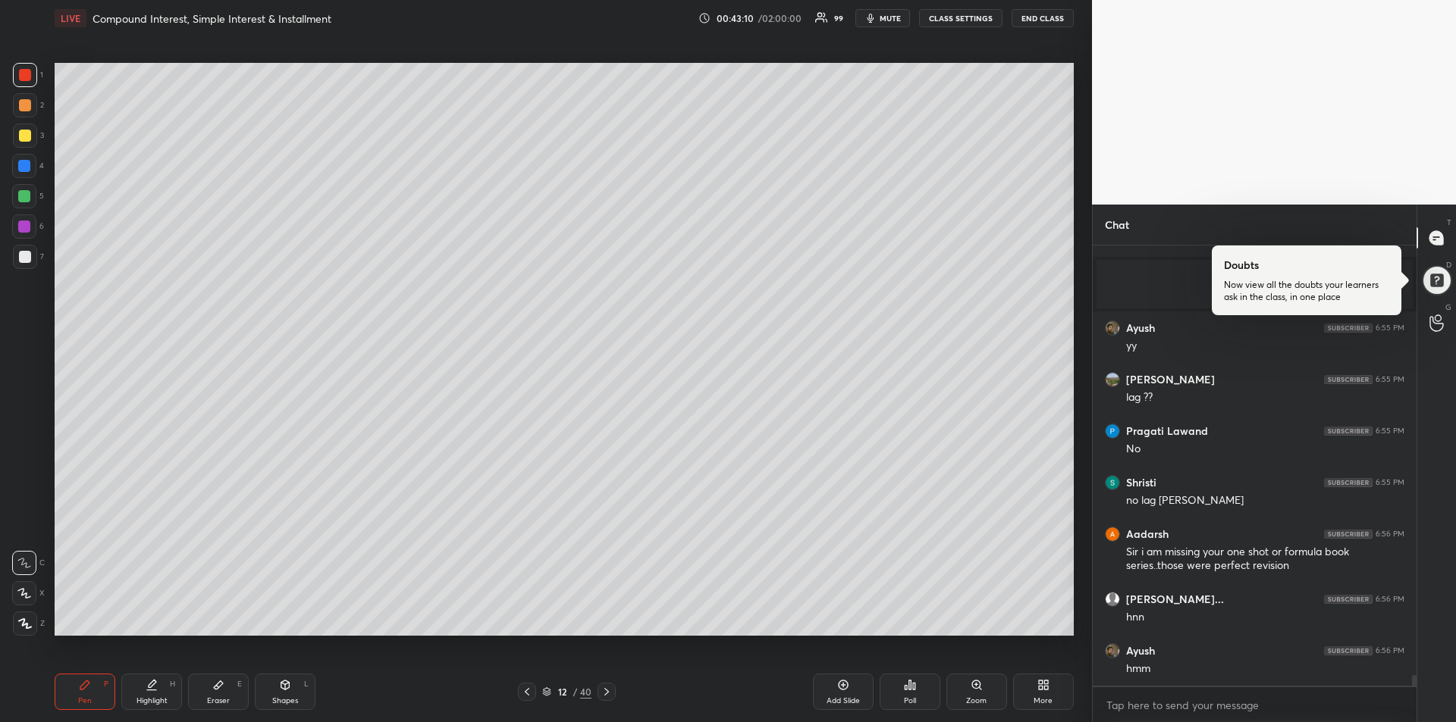
click at [24, 168] on div at bounding box center [24, 166] width 12 height 12
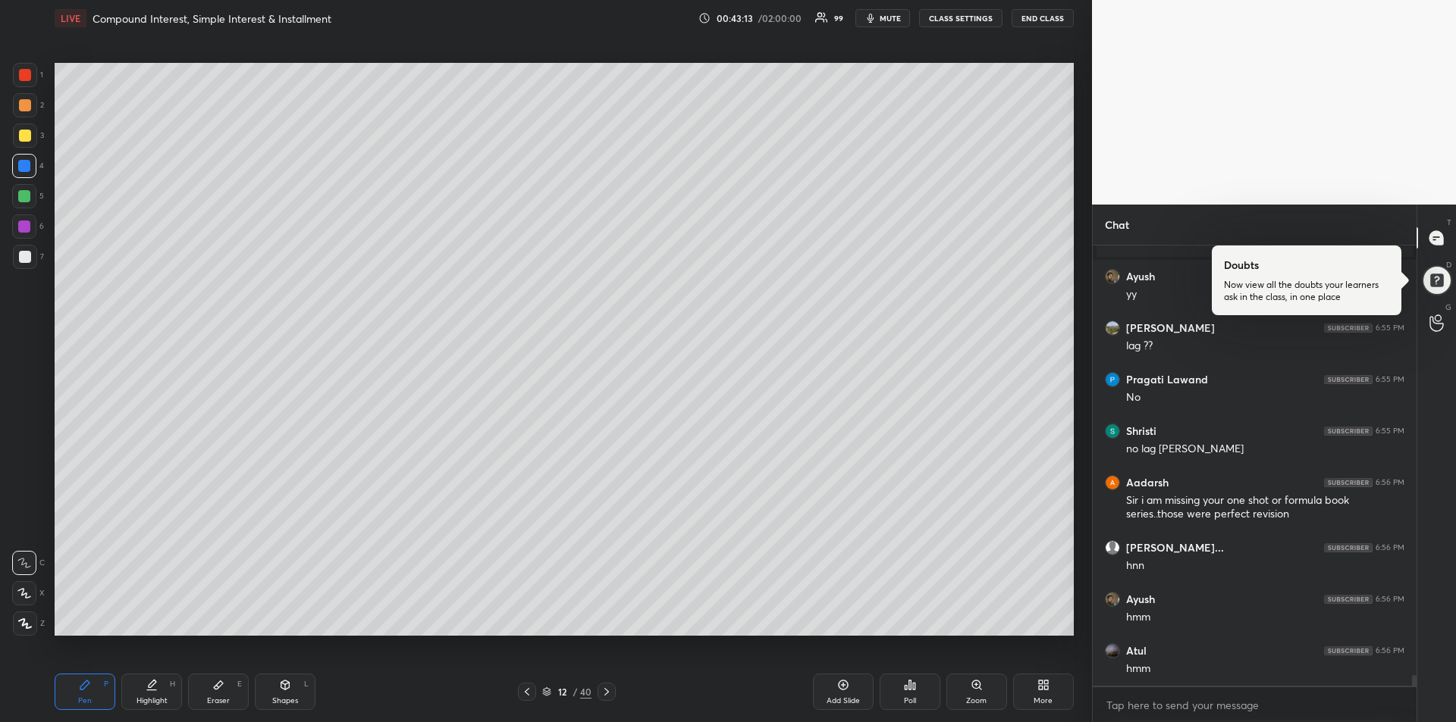
click at [27, 105] on div at bounding box center [25, 105] width 12 height 12
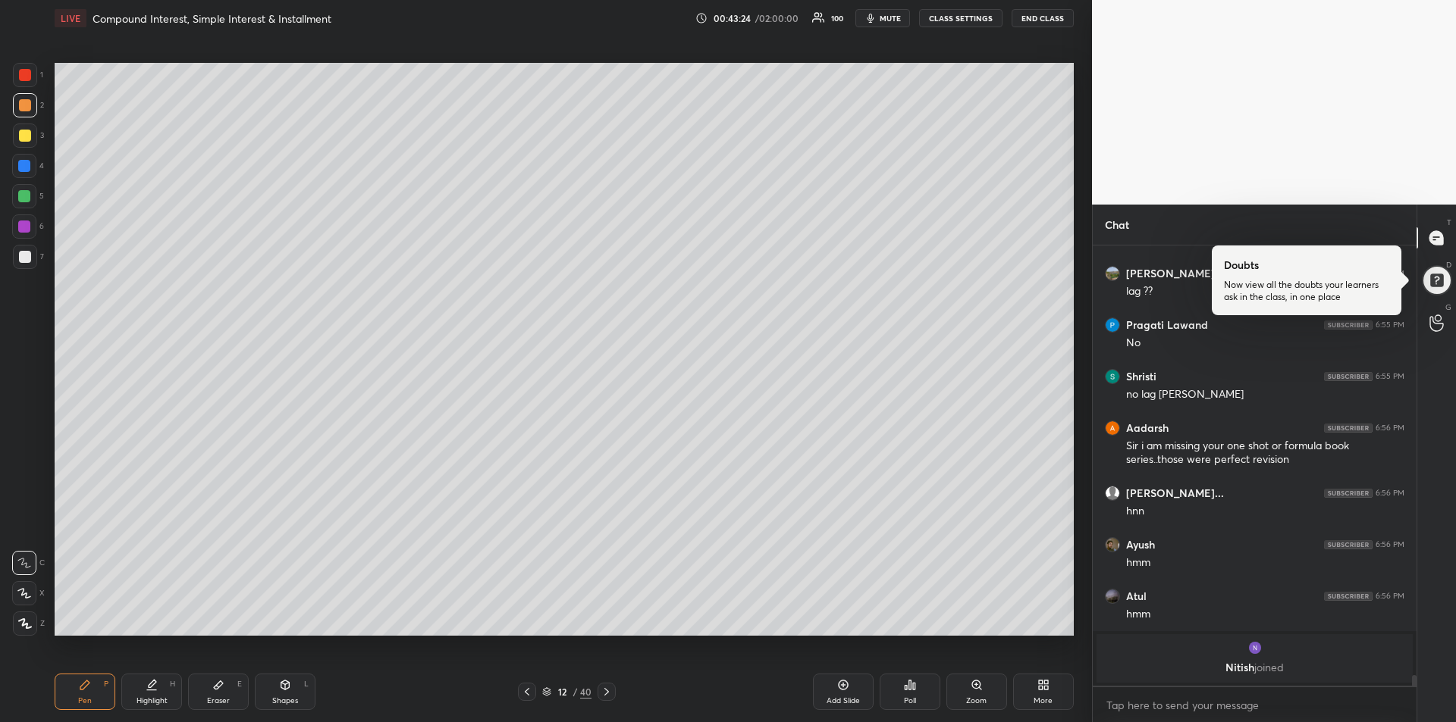
click at [27, 78] on div at bounding box center [25, 75] width 12 height 12
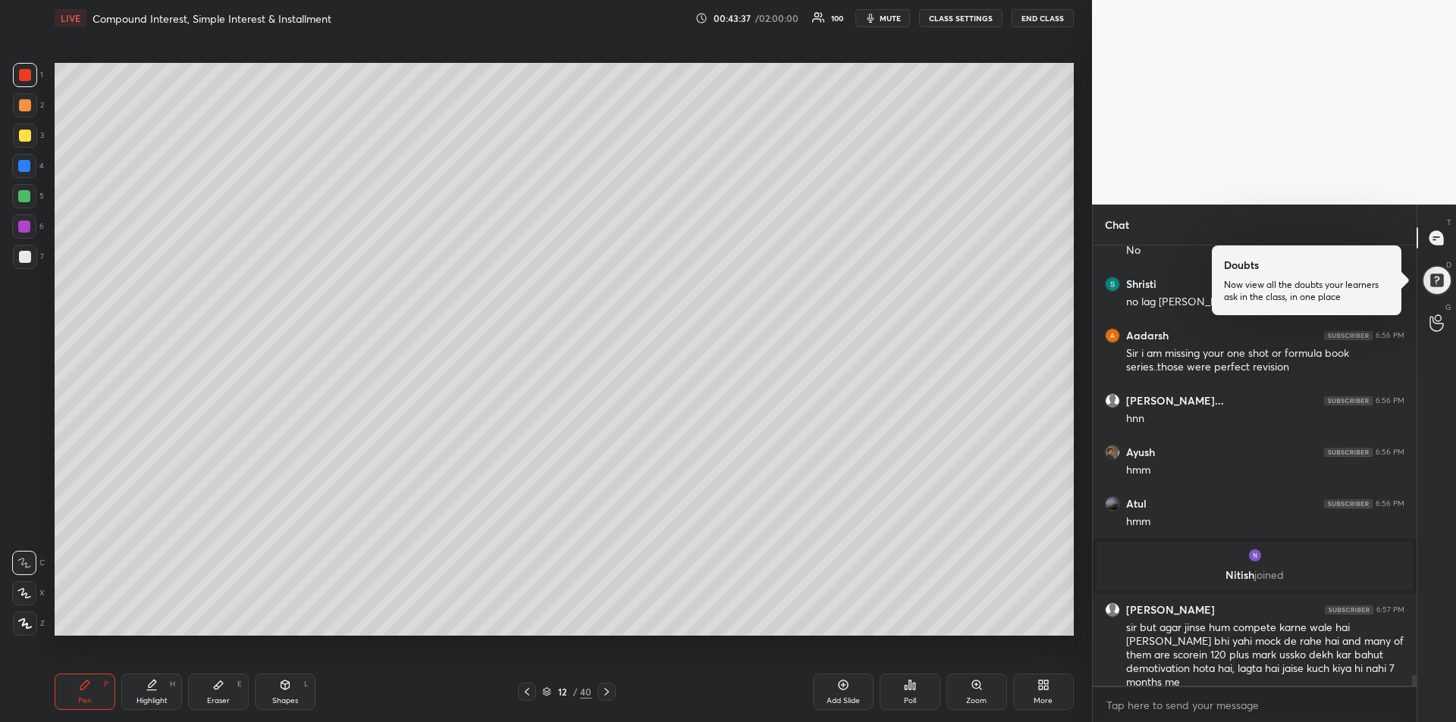
scroll to position [17291, 0]
click at [842, 697] on div "Add Slide" at bounding box center [842, 701] width 33 height 8
click at [220, 694] on div "Eraser E" at bounding box center [218, 692] width 61 height 36
click at [90, 685] on icon at bounding box center [85, 685] width 12 height 12
click at [20, 165] on div at bounding box center [24, 166] width 12 height 12
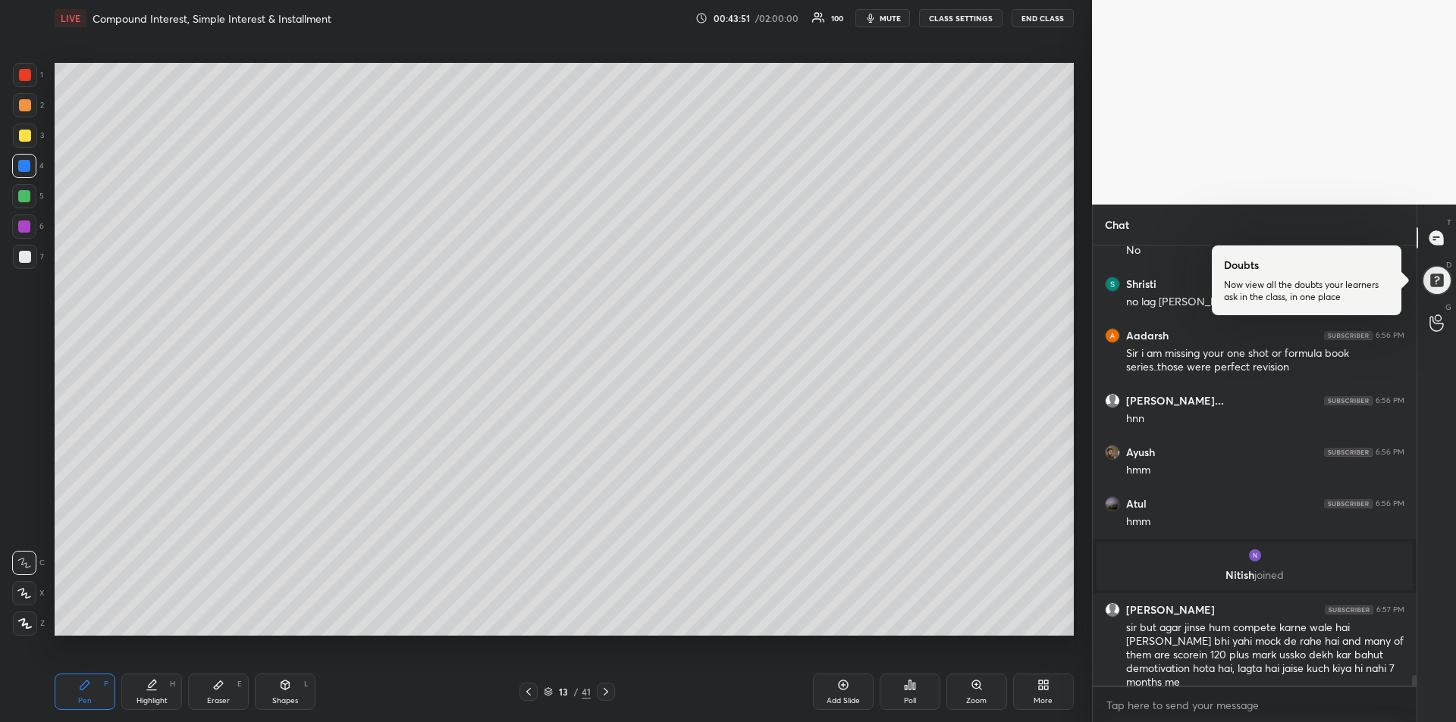
click at [532, 689] on icon at bounding box center [528, 692] width 12 height 12
click at [21, 199] on div at bounding box center [24, 196] width 12 height 12
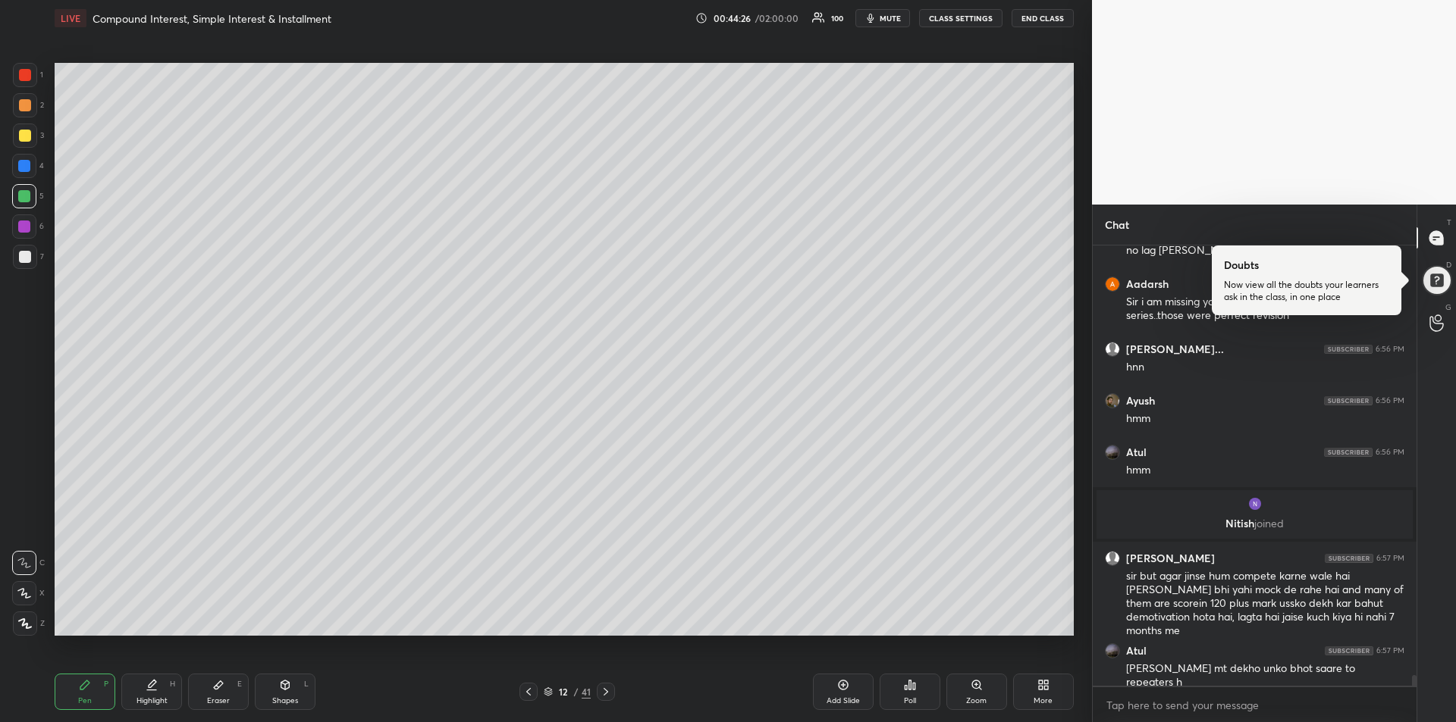
click at [24, 170] on div at bounding box center [24, 166] width 12 height 12
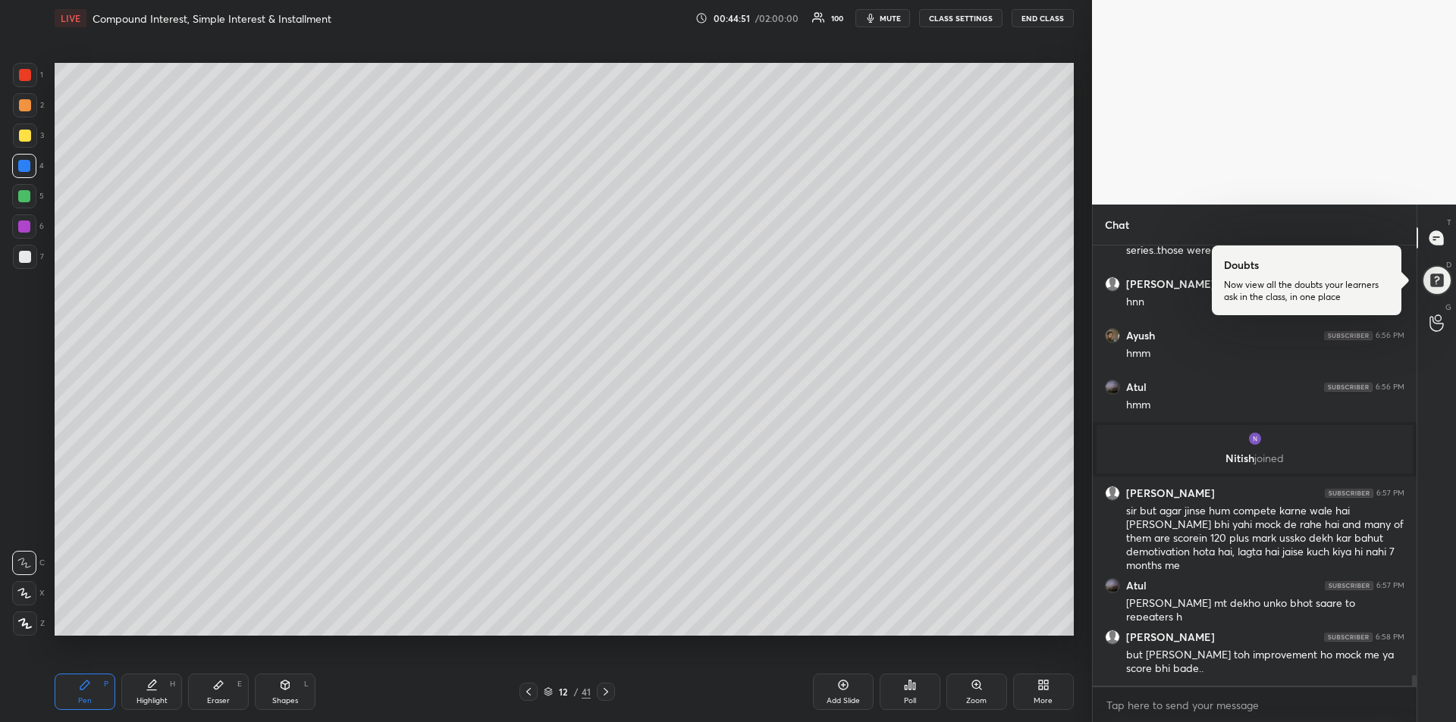
click at [206, 699] on div "Eraser E" at bounding box center [218, 692] width 61 height 36
click at [85, 687] on icon at bounding box center [84, 685] width 9 height 9
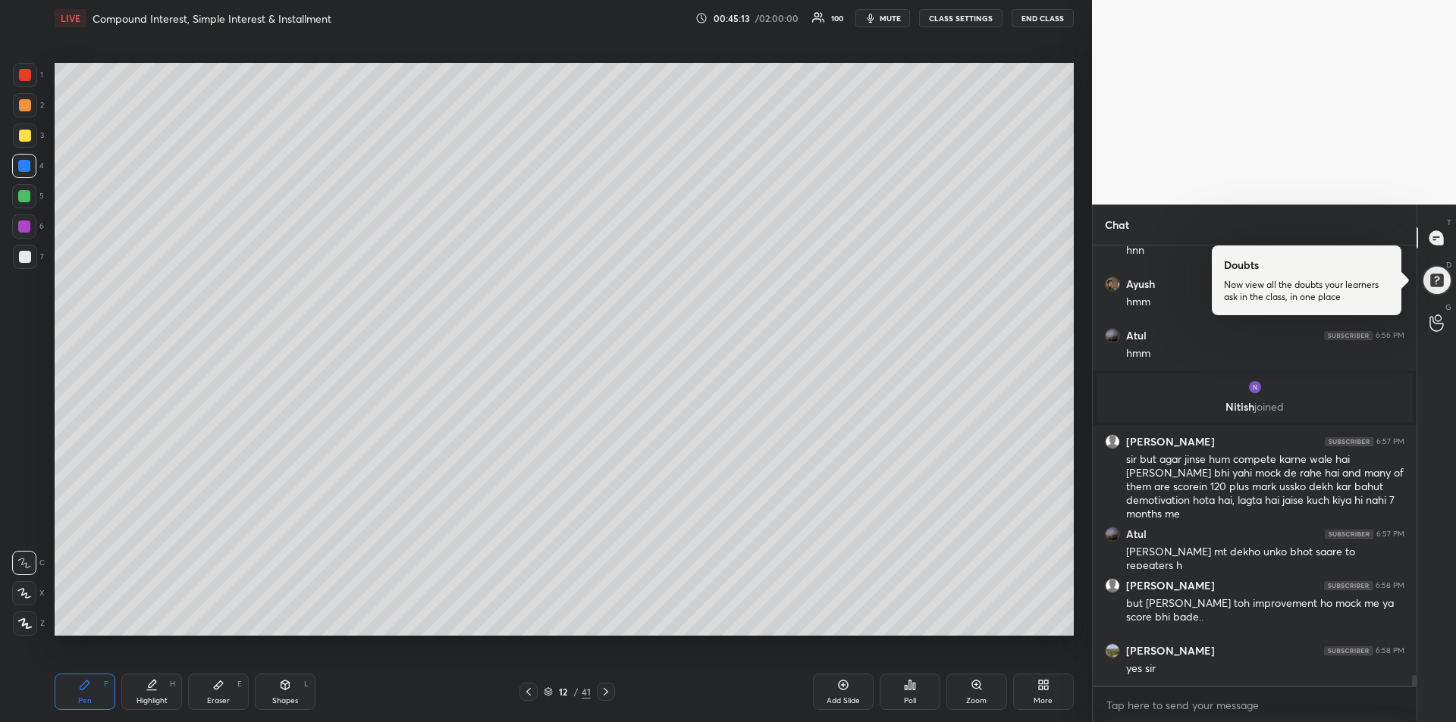
click at [85, 685] on icon at bounding box center [84, 685] width 9 height 9
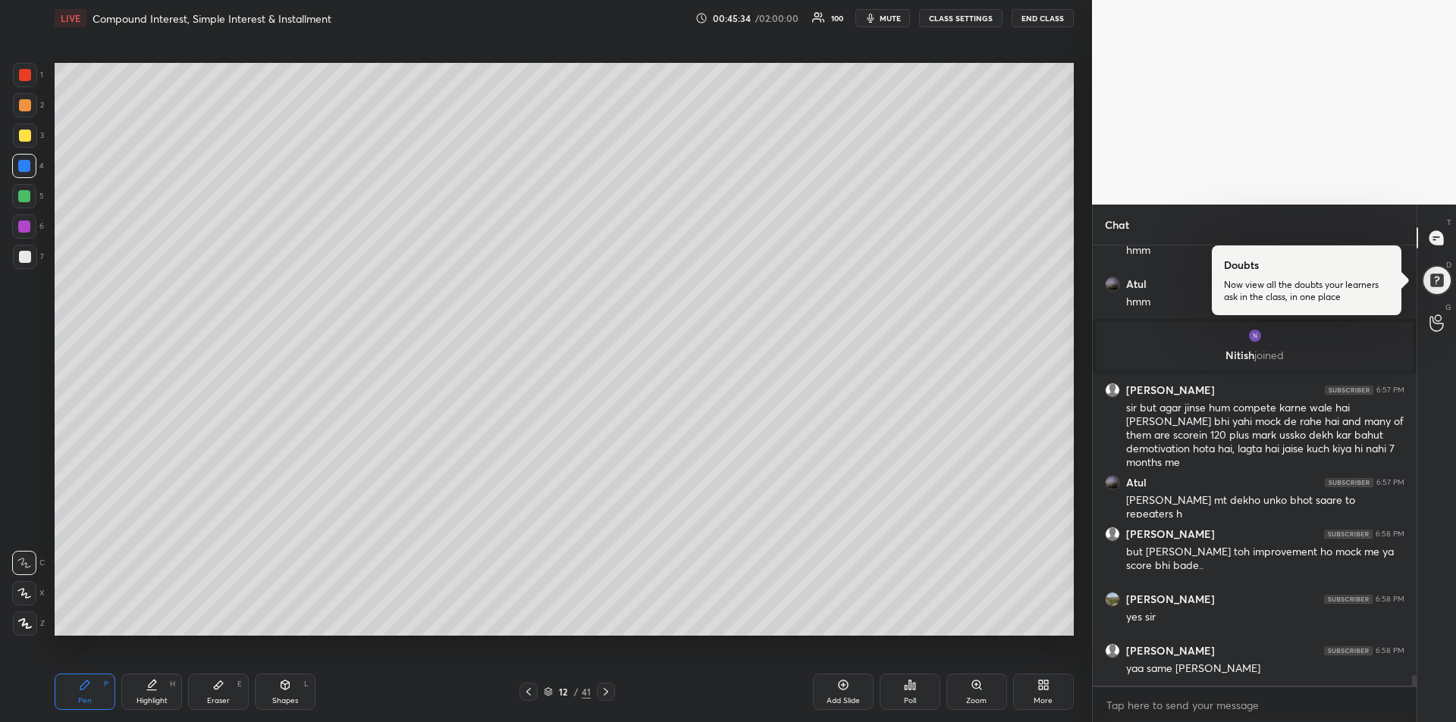
click at [834, 700] on div "Add Slide" at bounding box center [842, 701] width 33 height 8
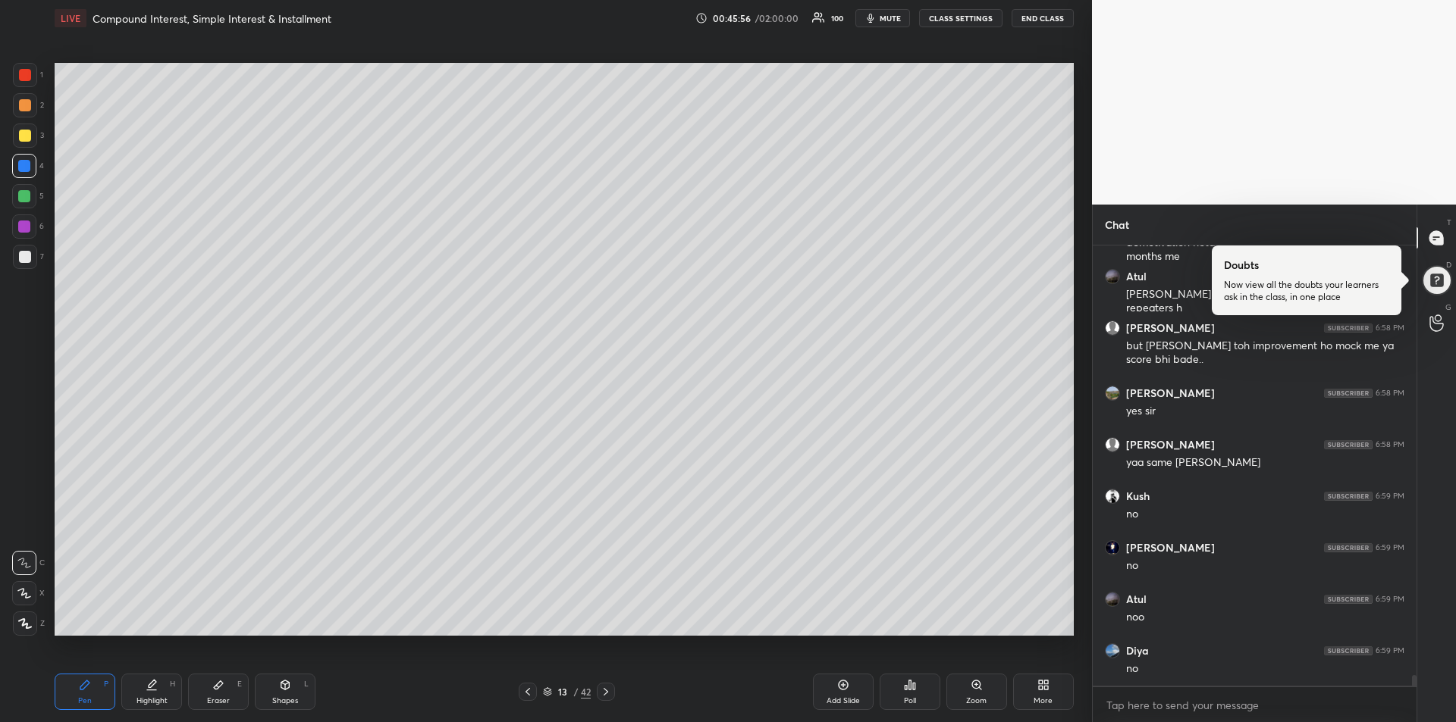
scroll to position [17769, 0]
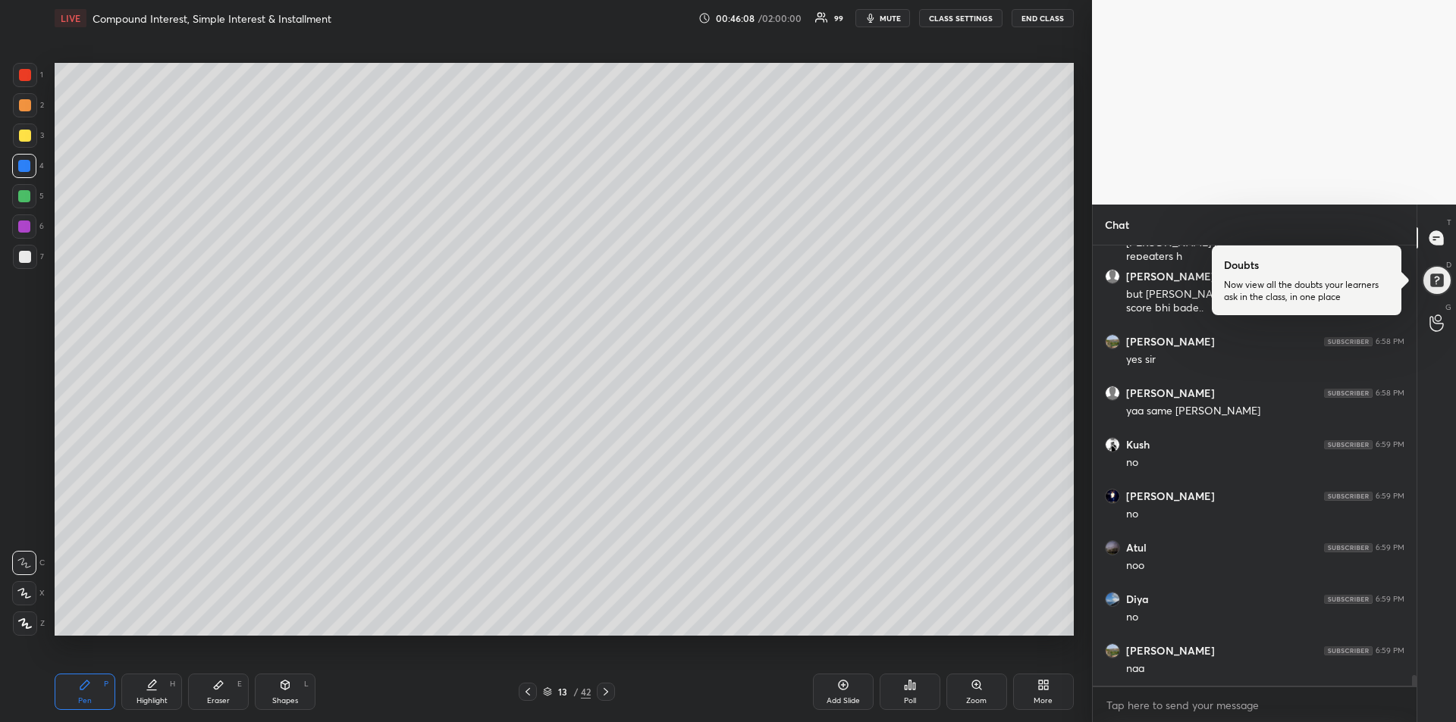
click at [529, 685] on div at bounding box center [528, 692] width 18 height 18
click at [28, 132] on div at bounding box center [25, 136] width 12 height 12
click at [24, 111] on div at bounding box center [25, 105] width 24 height 24
click at [20, 165] on div at bounding box center [24, 166] width 12 height 12
click at [32, 226] on div at bounding box center [24, 227] width 24 height 24
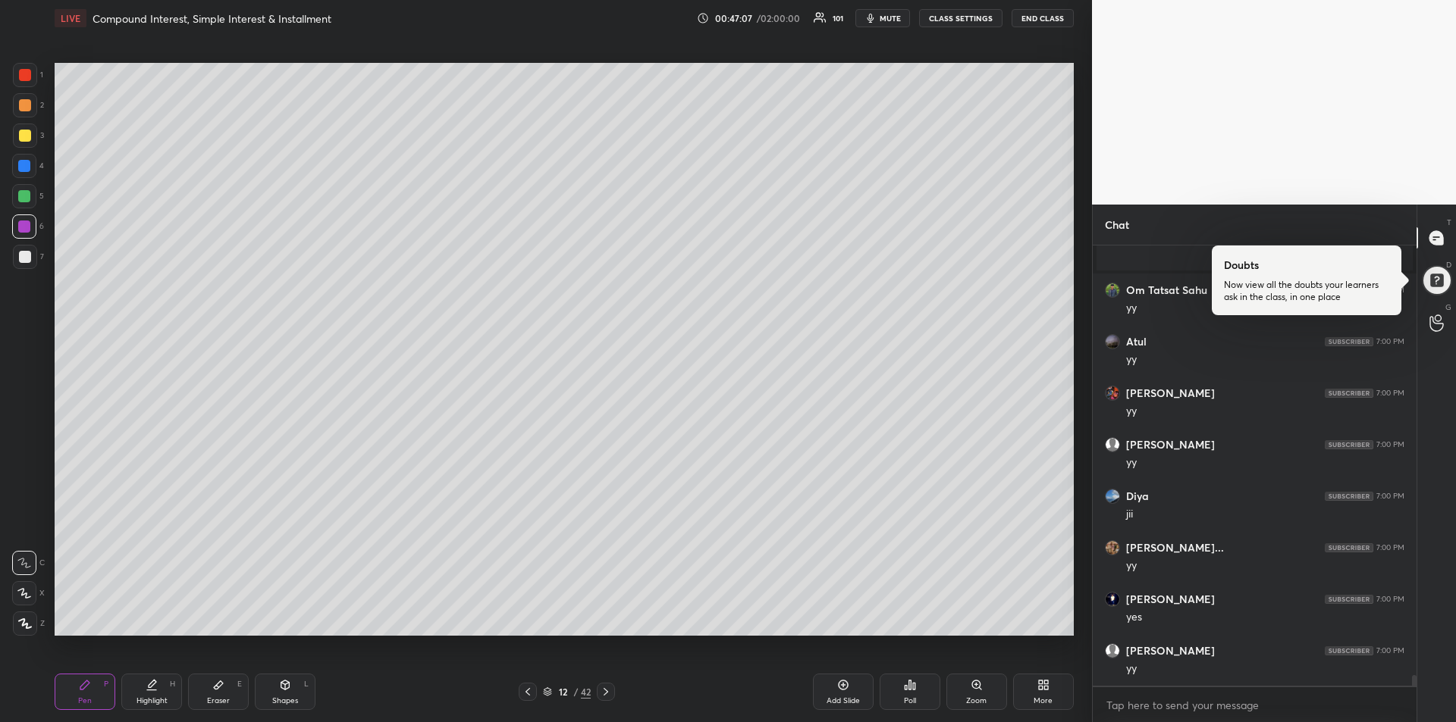
scroll to position [18148, 0]
click at [28, 198] on div at bounding box center [24, 196] width 12 height 12
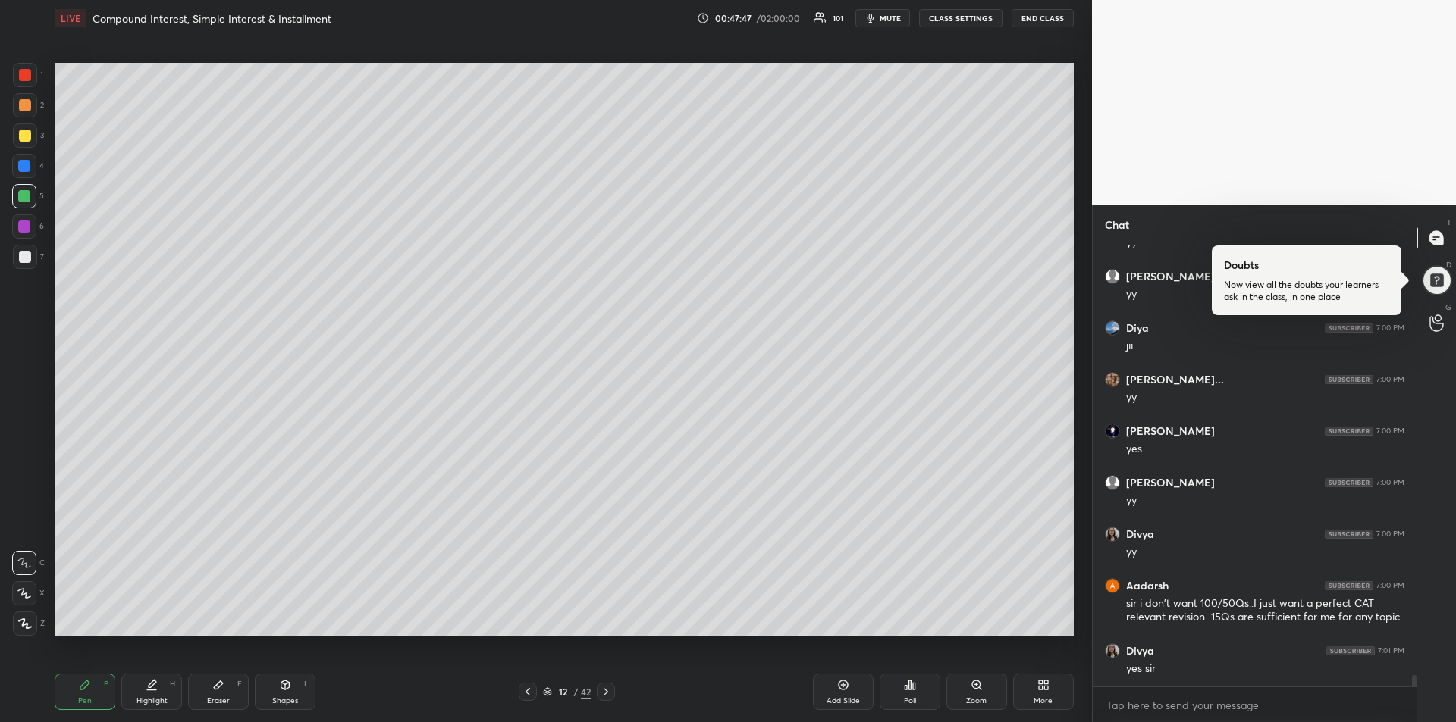
scroll to position [18316, 0]
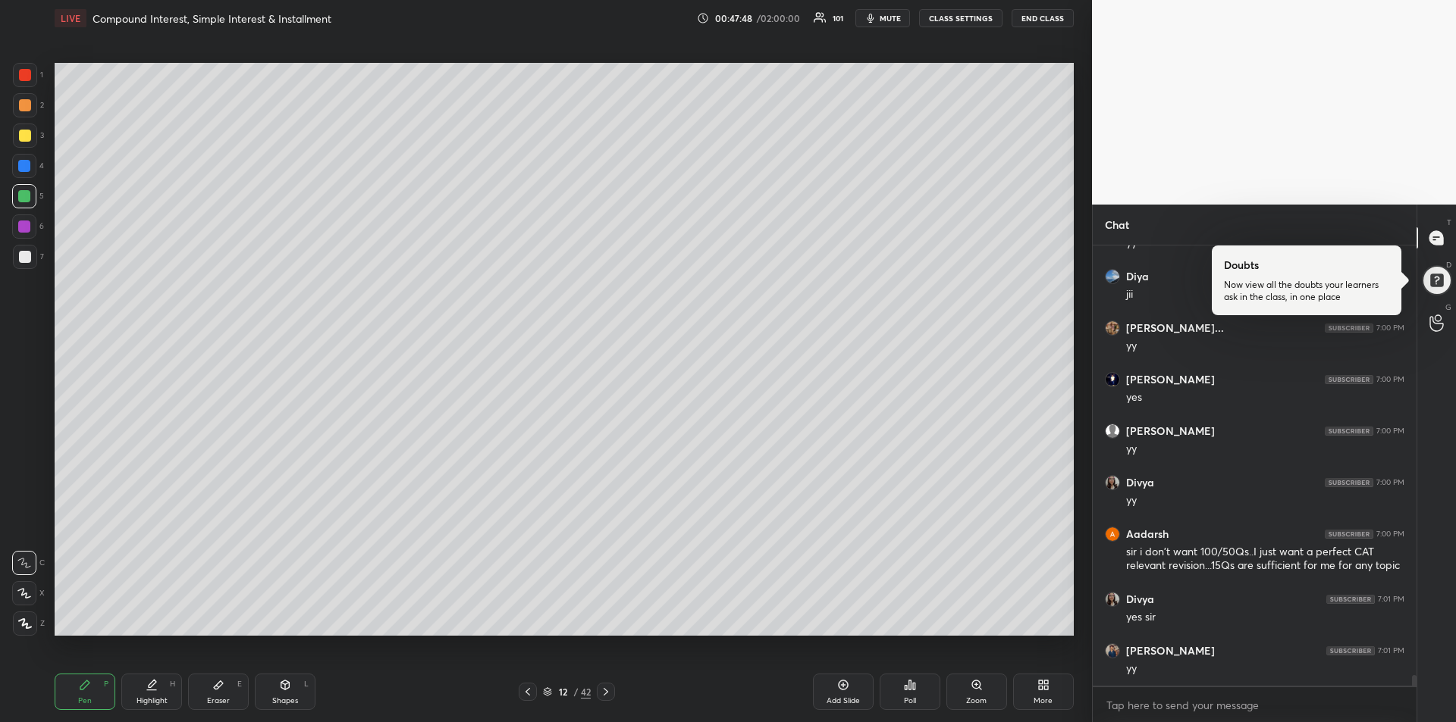
click at [28, 130] on div at bounding box center [25, 136] width 12 height 12
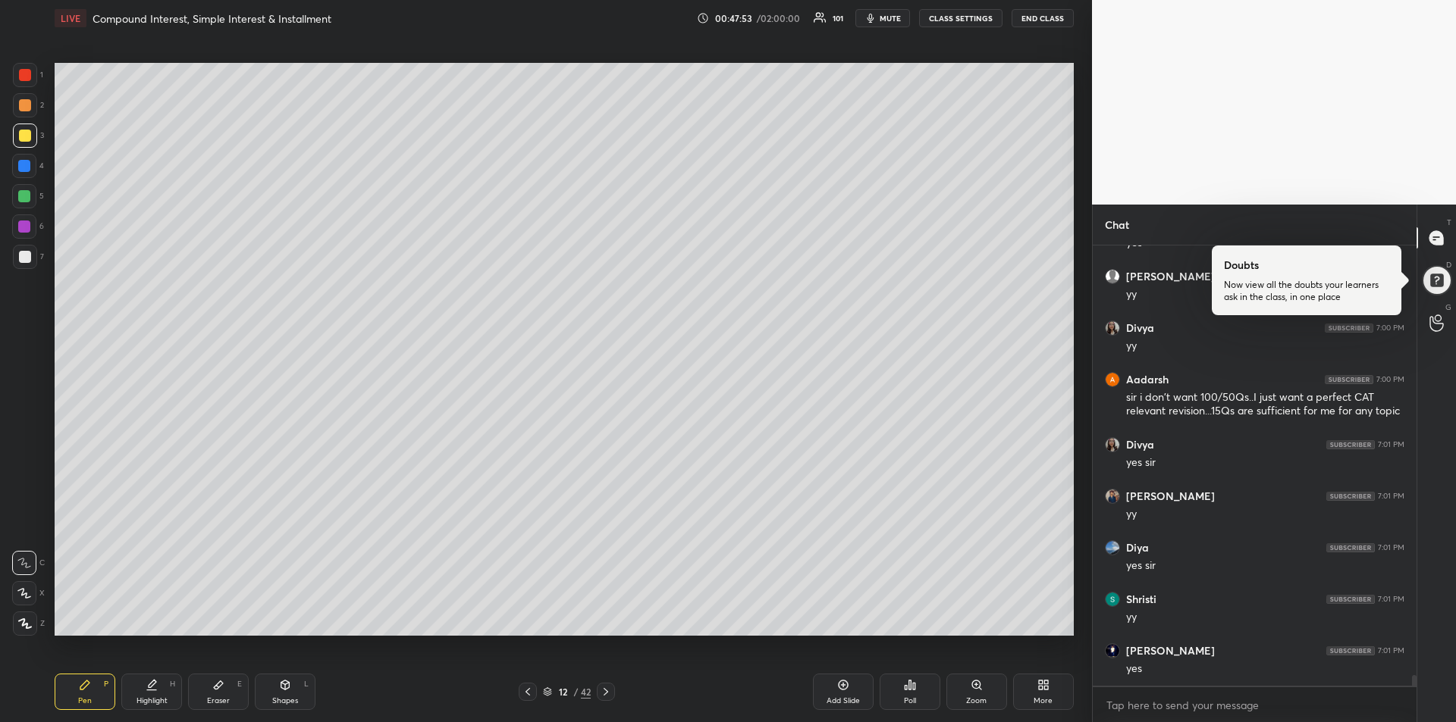
scroll to position [18522, 0]
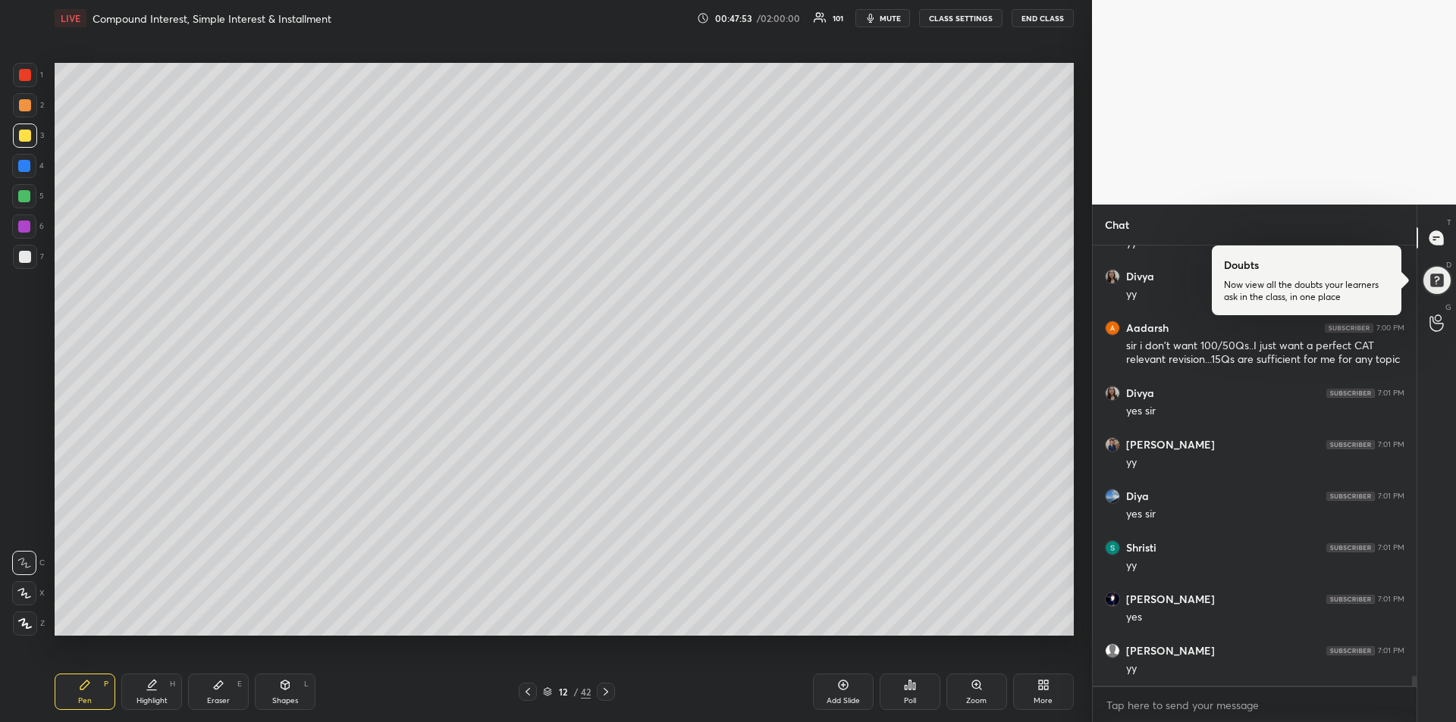
click at [24, 169] on div at bounding box center [24, 166] width 12 height 12
click at [20, 133] on div at bounding box center [25, 136] width 12 height 12
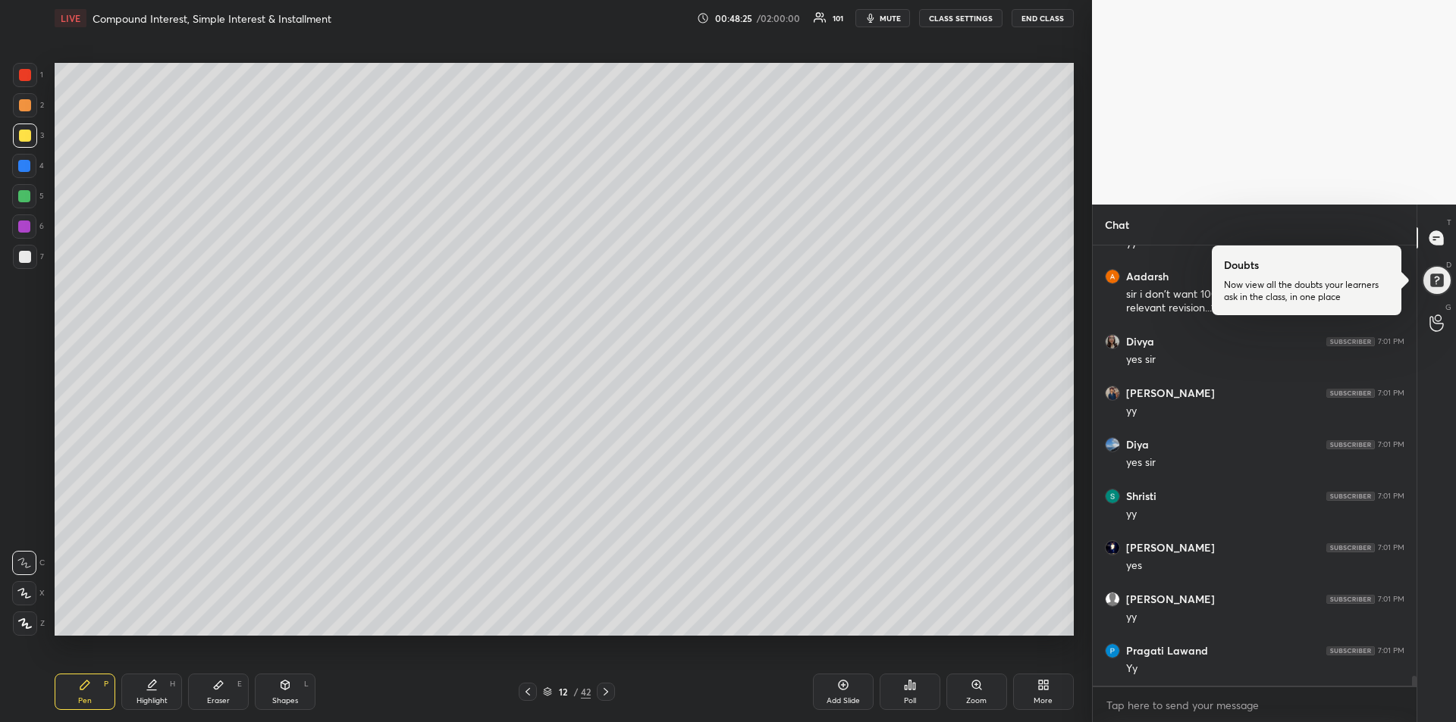
click at [838, 695] on div "Add Slide" at bounding box center [843, 692] width 61 height 36
click at [531, 691] on icon at bounding box center [528, 692] width 12 height 12
click at [531, 694] on icon at bounding box center [528, 692] width 12 height 12
click at [536, 698] on div "11 / 43" at bounding box center [567, 692] width 97 height 18
click at [528, 694] on icon at bounding box center [527, 692] width 5 height 8
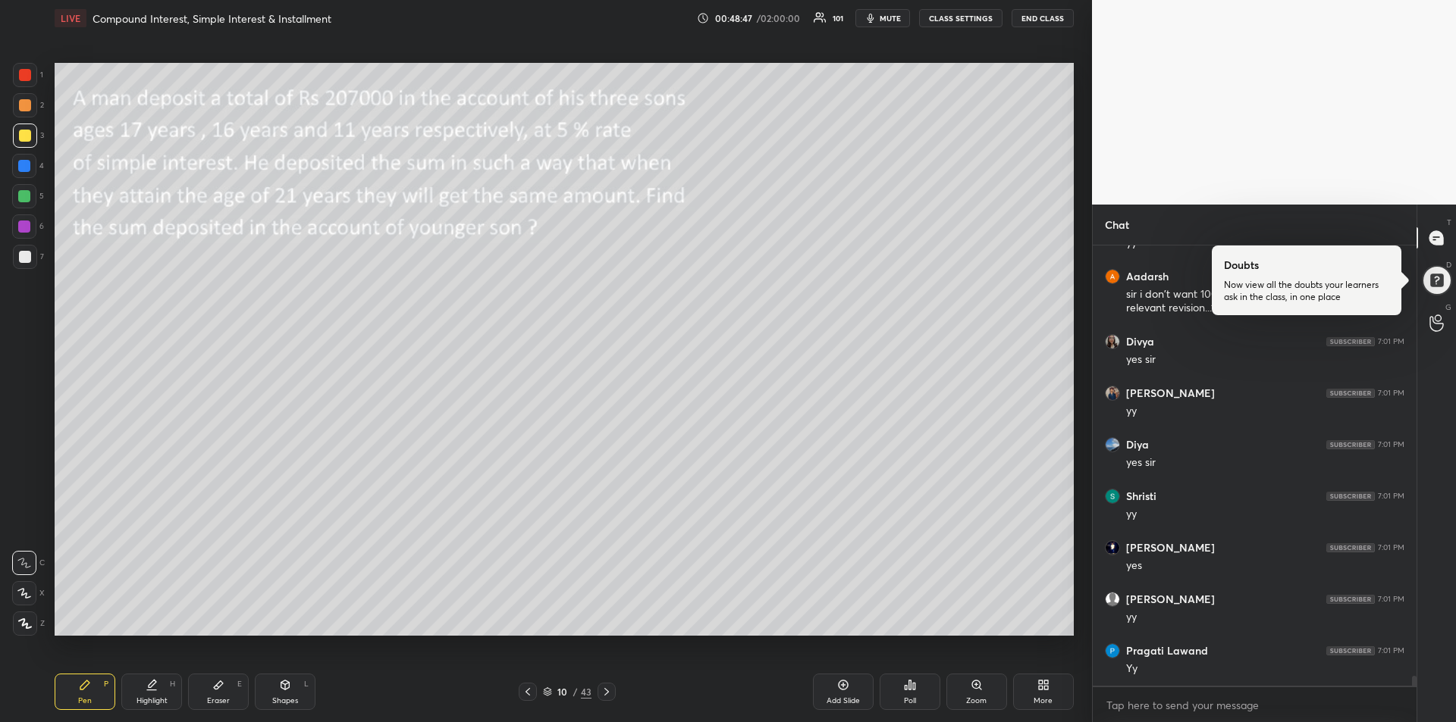
click at [606, 694] on icon at bounding box center [606, 692] width 5 height 8
click at [607, 697] on icon at bounding box center [606, 692] width 12 height 12
click at [19, 76] on div at bounding box center [25, 75] width 12 height 12
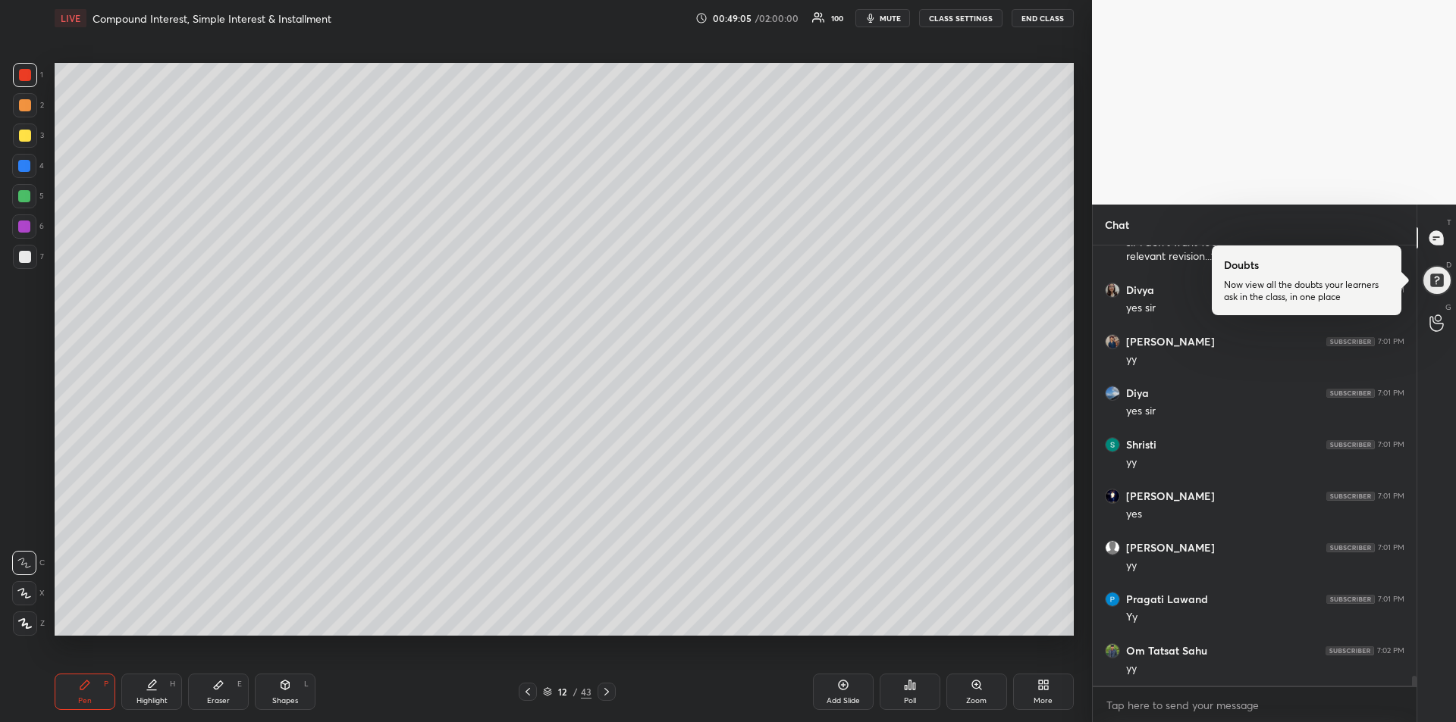
click at [23, 230] on div at bounding box center [24, 227] width 12 height 12
click at [829, 693] on div "Add Slide" at bounding box center [843, 692] width 61 height 36
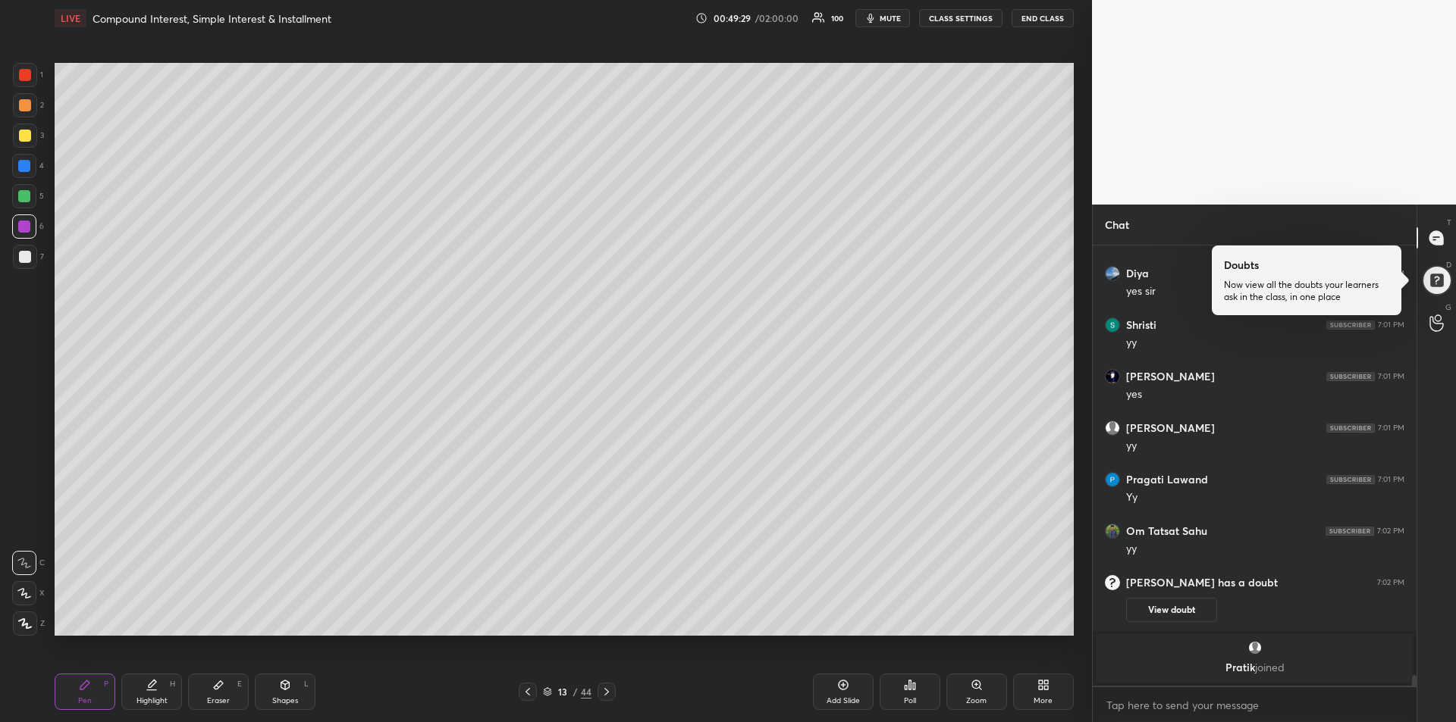
scroll to position [18415, 0]
click at [529, 691] on icon at bounding box center [528, 692] width 12 height 12
click at [20, 77] on div at bounding box center [25, 75] width 12 height 12
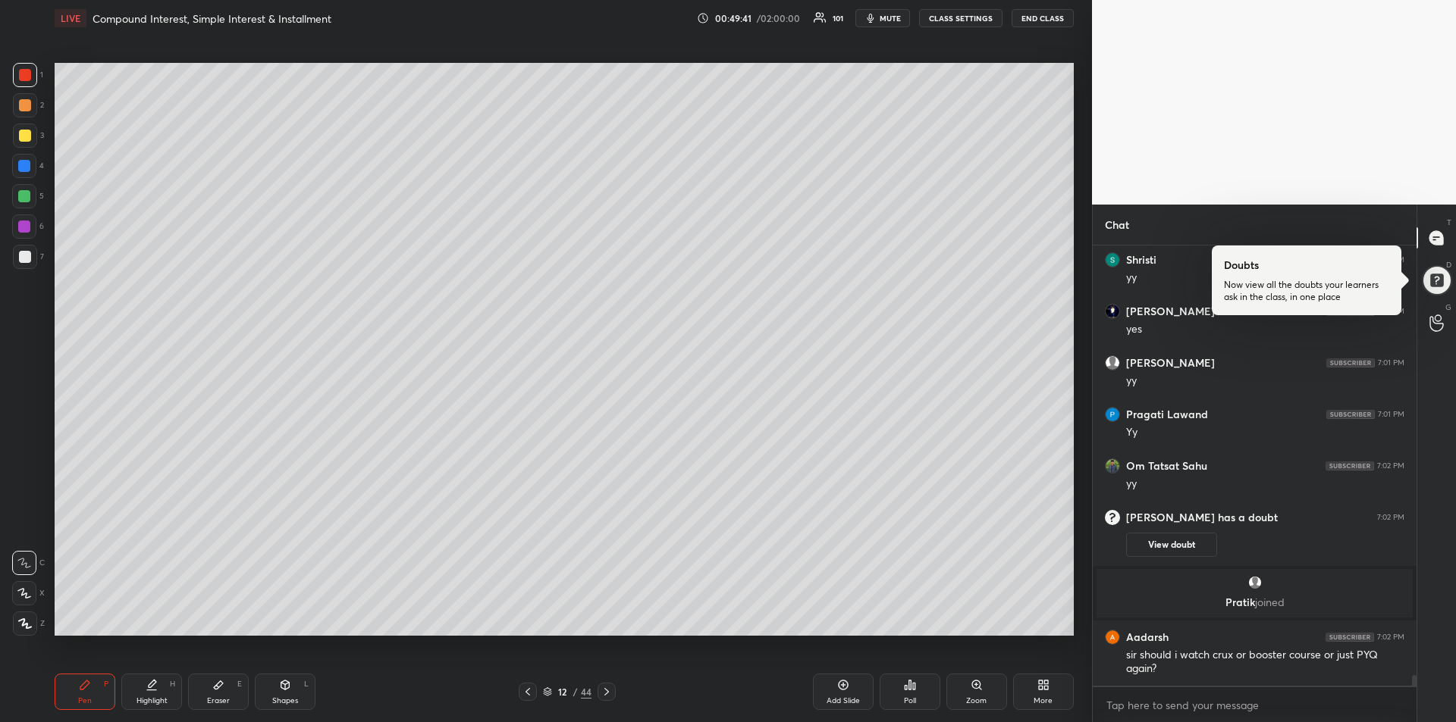
click at [23, 259] on div at bounding box center [25, 257] width 12 height 12
click at [840, 695] on div "Add Slide" at bounding box center [843, 692] width 61 height 36
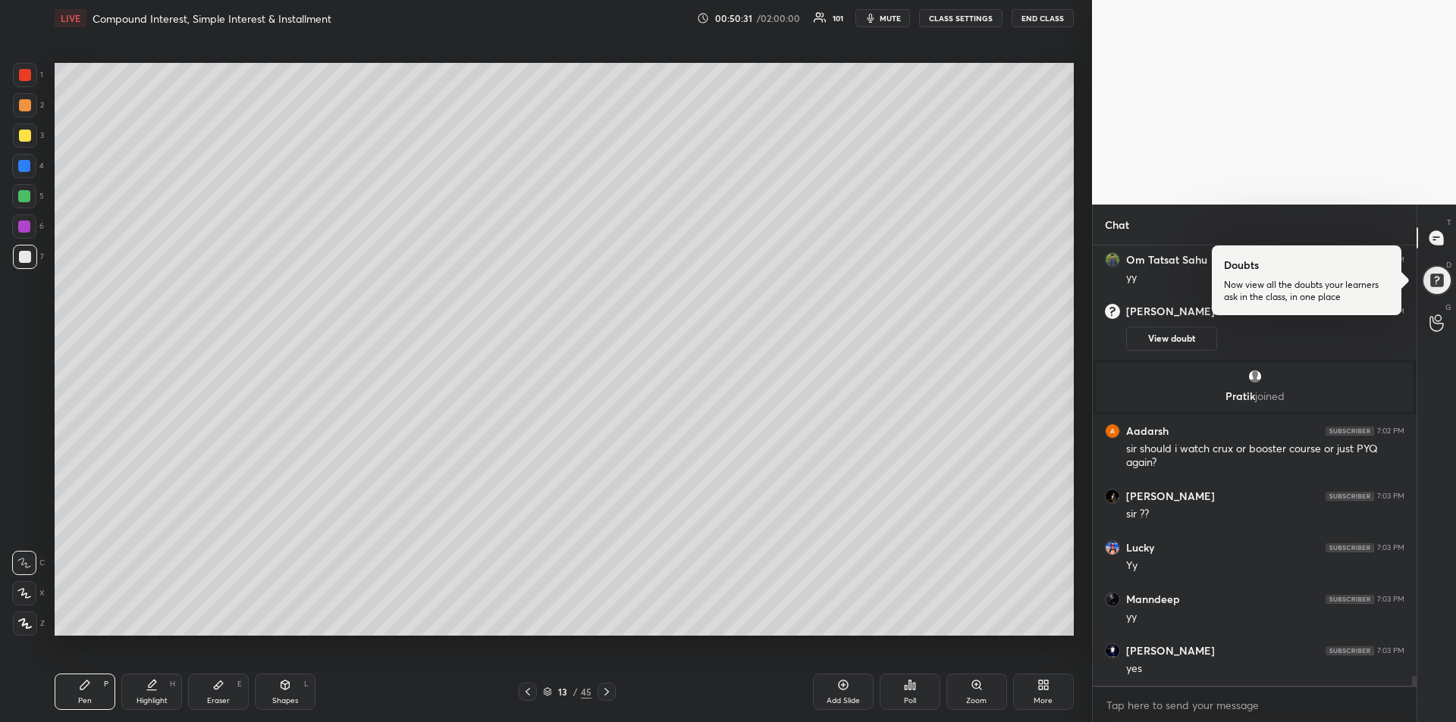
scroll to position [18748, 0]
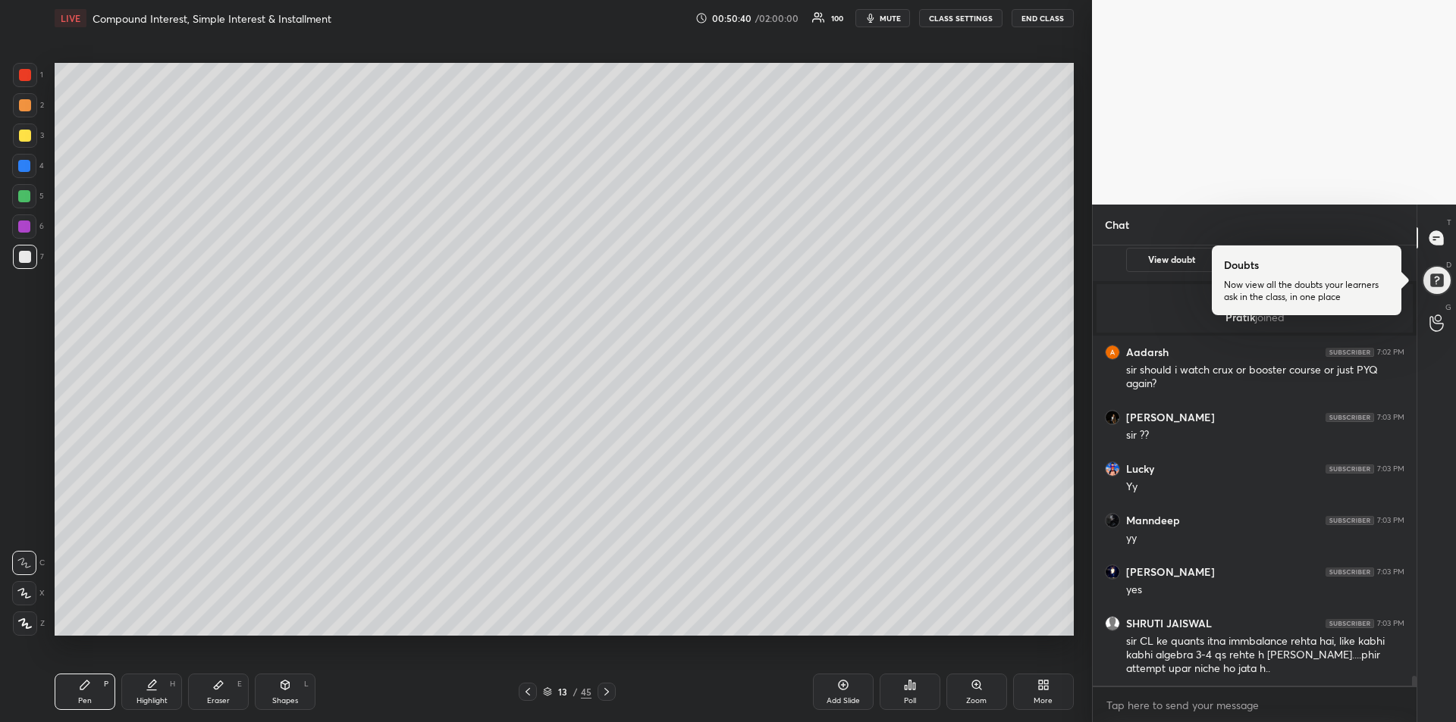
click at [20, 165] on div at bounding box center [24, 166] width 12 height 12
click at [26, 226] on div at bounding box center [24, 227] width 12 height 12
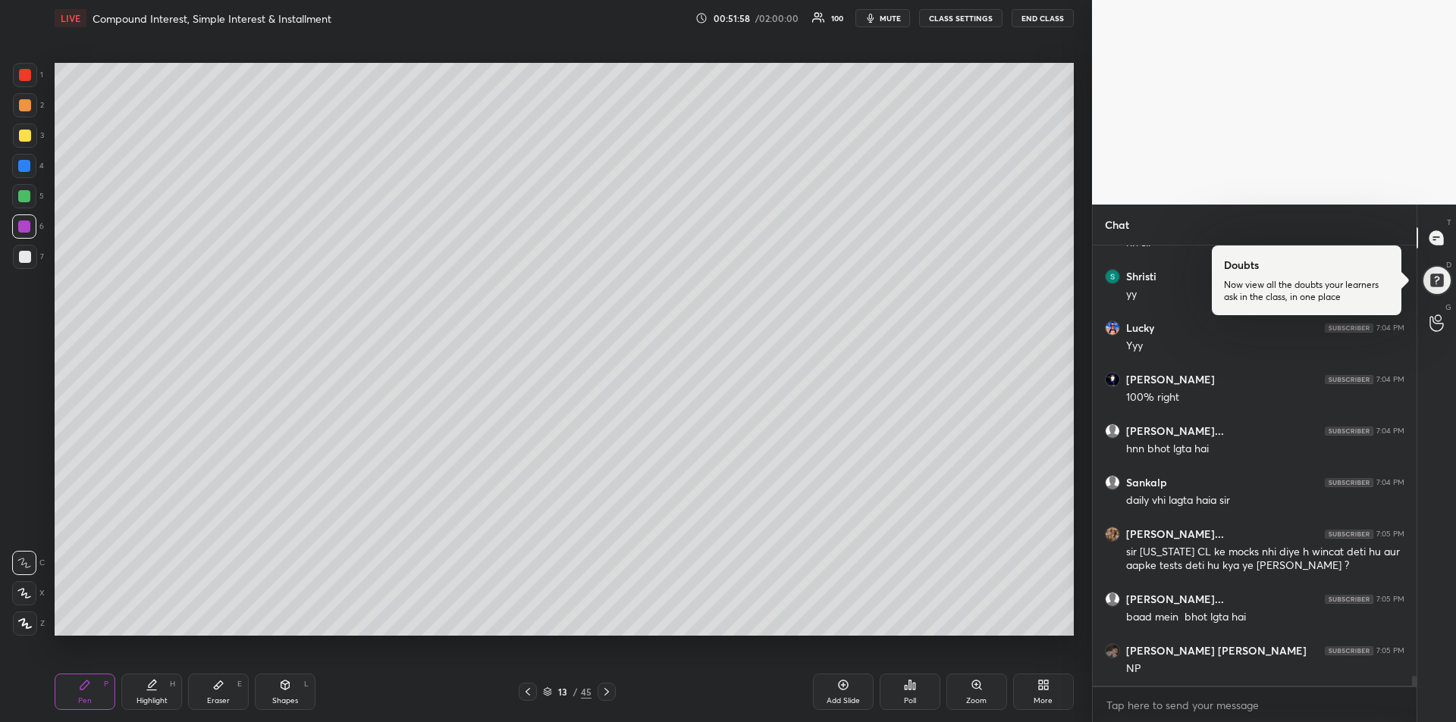
scroll to position [19845, 0]
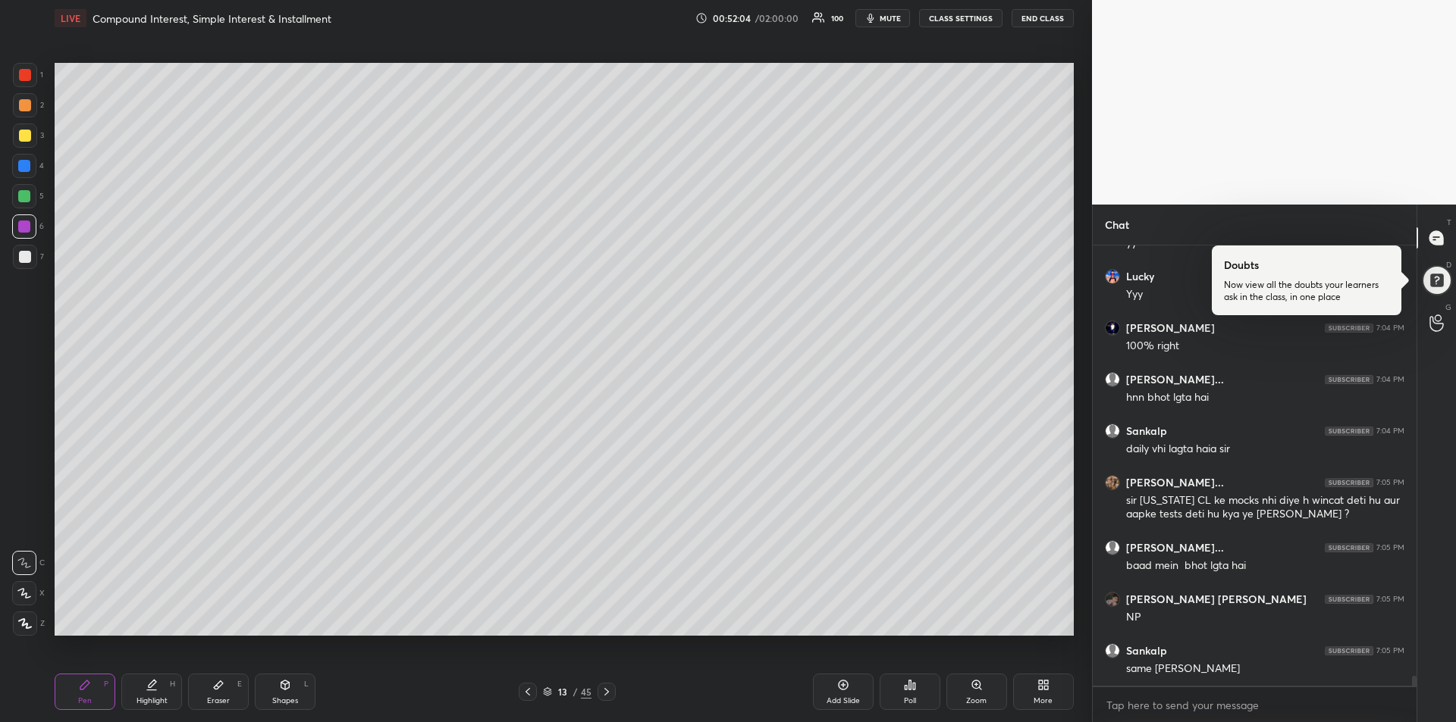
click at [27, 132] on div at bounding box center [25, 136] width 12 height 12
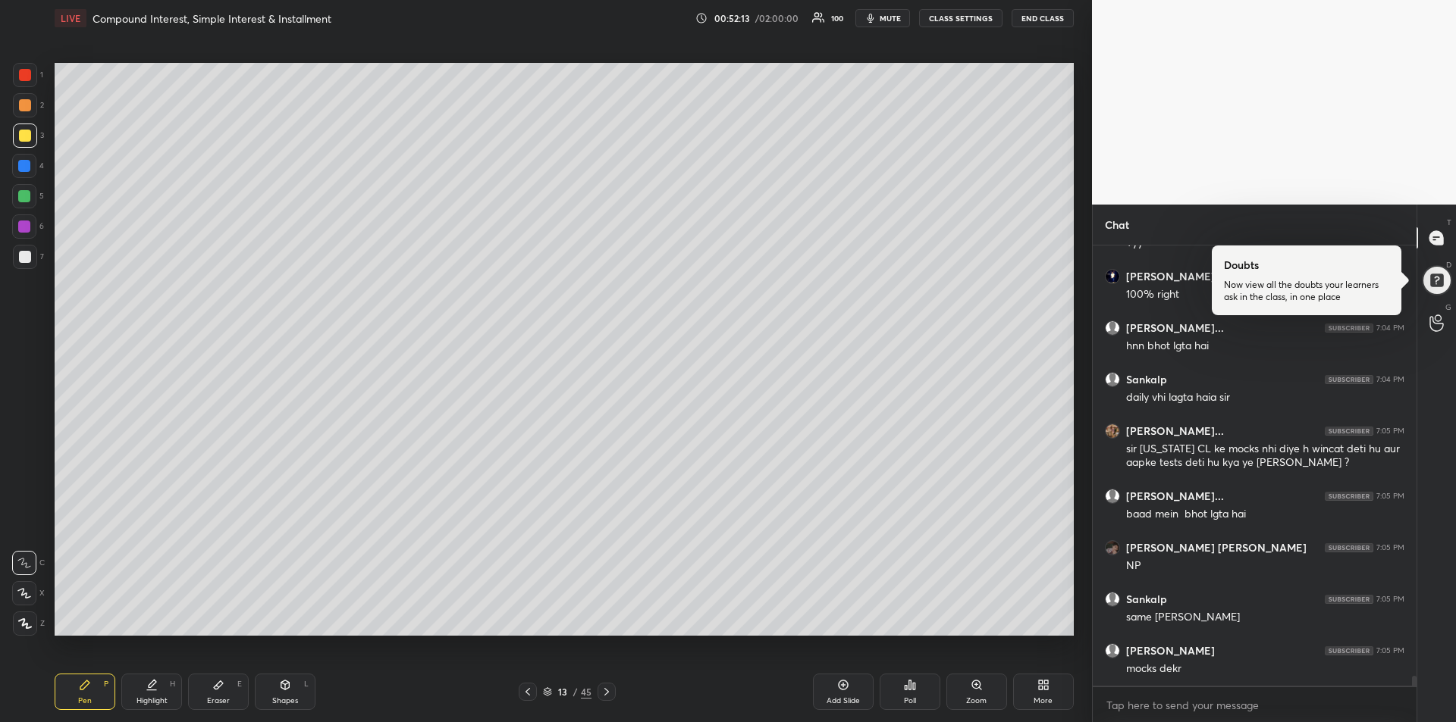
scroll to position [19948, 0]
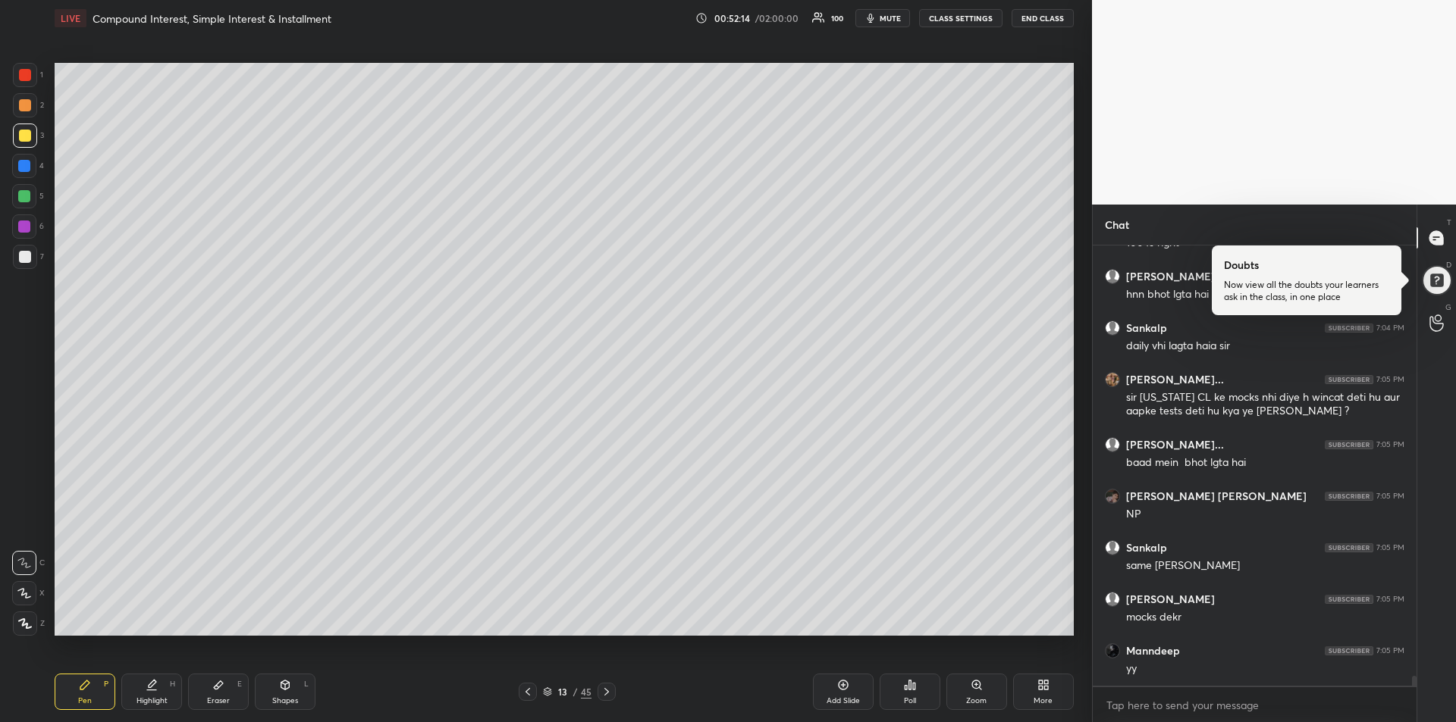
click at [527, 694] on icon at bounding box center [527, 692] width 5 height 8
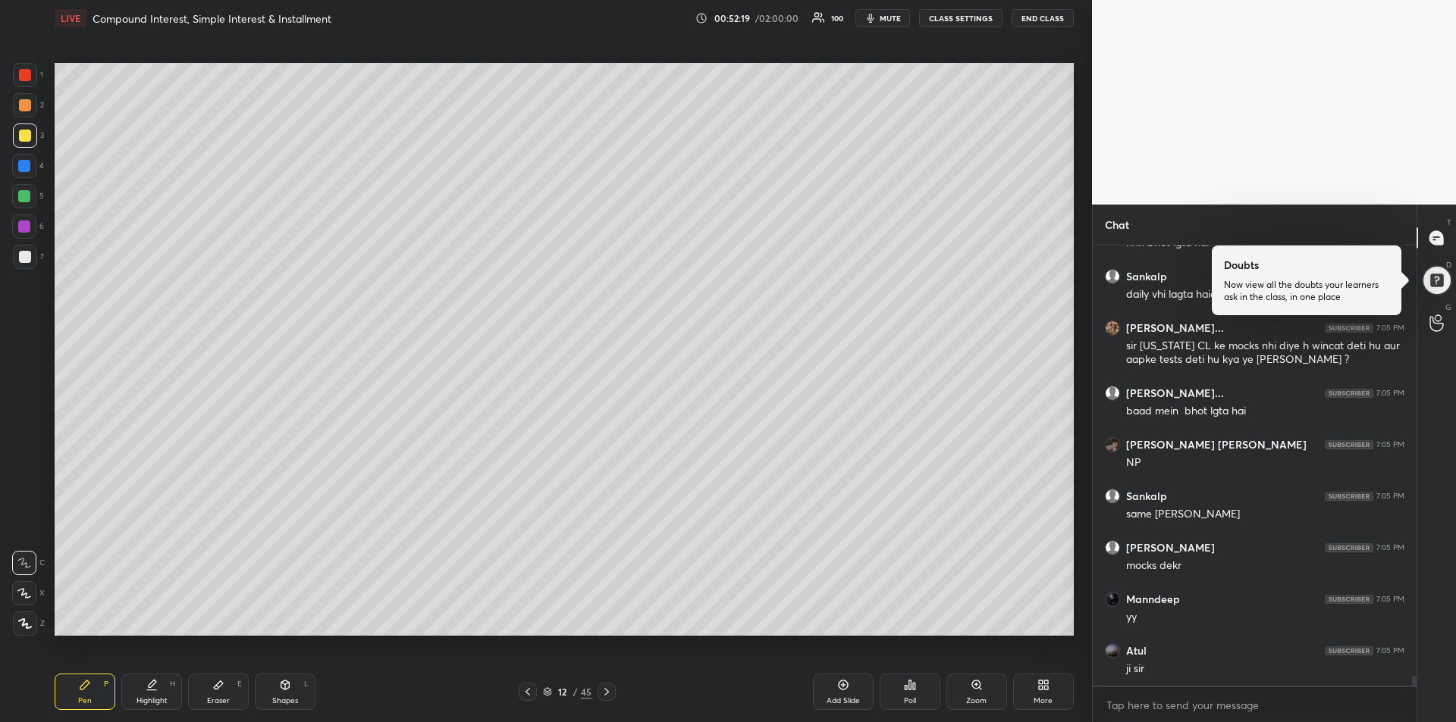
click at [528, 692] on icon at bounding box center [528, 692] width 12 height 12
click at [606, 689] on icon at bounding box center [606, 692] width 12 height 12
click at [612, 691] on icon at bounding box center [606, 692] width 12 height 12
click at [610, 695] on icon at bounding box center [606, 692] width 12 height 12
click at [610, 693] on icon at bounding box center [606, 692] width 12 height 12
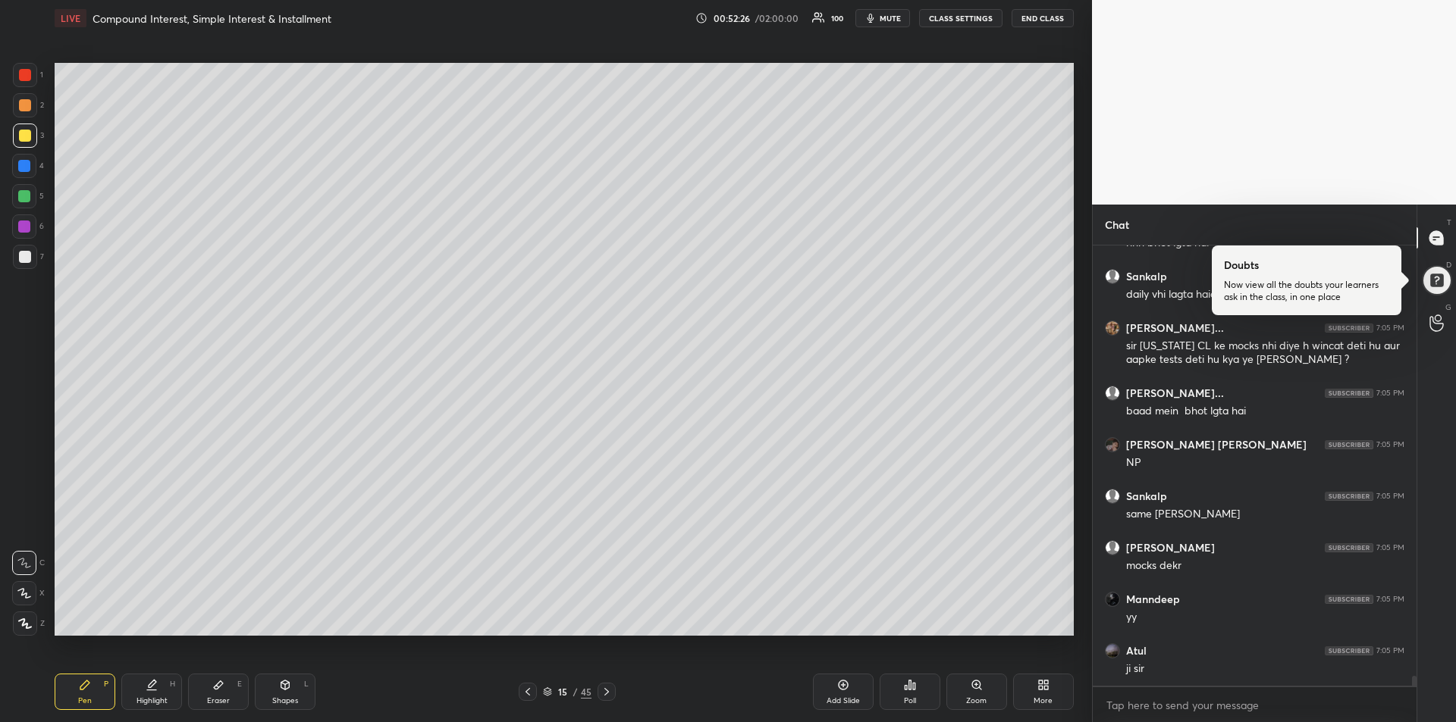
click at [610, 691] on icon at bounding box center [606, 692] width 12 height 12
click at [609, 693] on icon at bounding box center [606, 692] width 12 height 12
click at [609, 697] on icon at bounding box center [606, 692] width 12 height 12
click at [615, 697] on div at bounding box center [606, 692] width 18 height 18
click at [613, 694] on div at bounding box center [606, 692] width 18 height 18
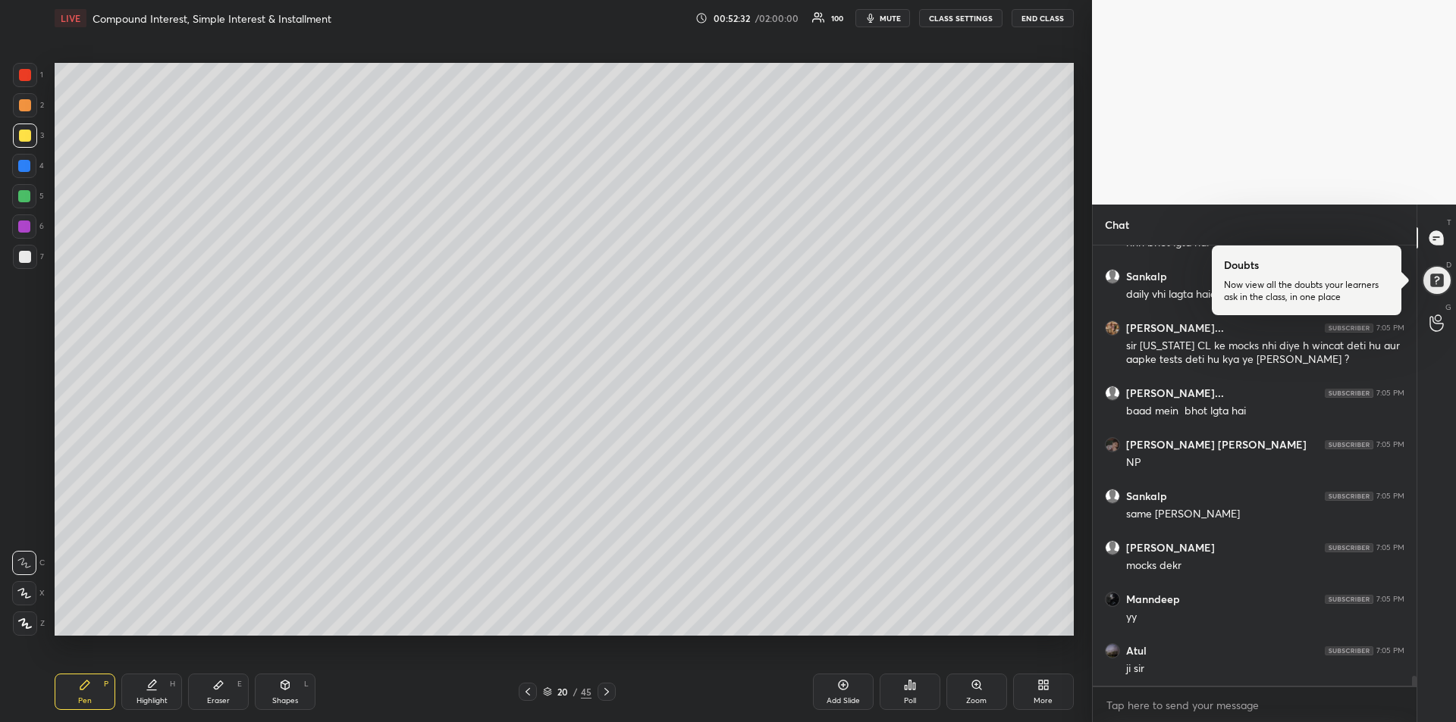
click at [610, 695] on icon at bounding box center [606, 692] width 12 height 12
click at [608, 691] on icon at bounding box center [606, 692] width 12 height 12
click at [608, 690] on icon at bounding box center [606, 692] width 12 height 12
click at [282, 687] on icon at bounding box center [285, 685] width 8 height 9
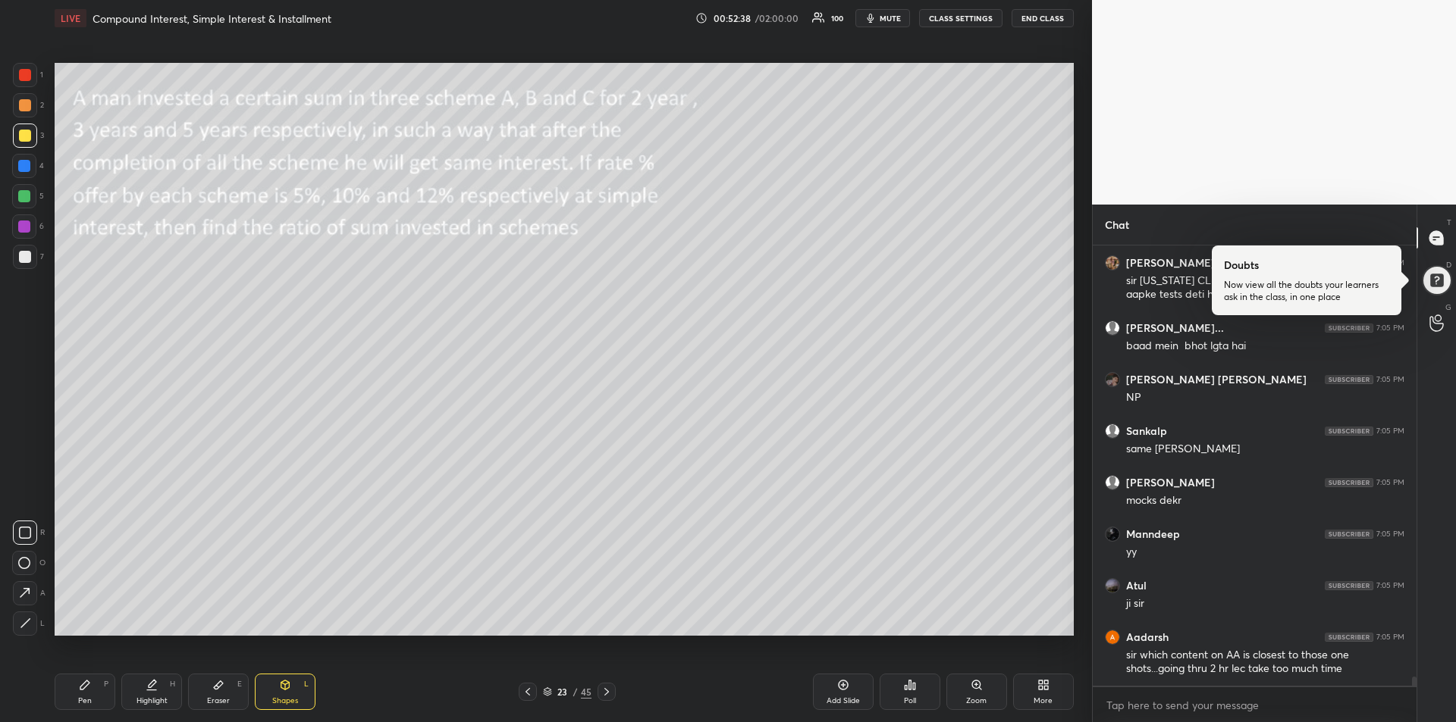
scroll to position [20119, 0]
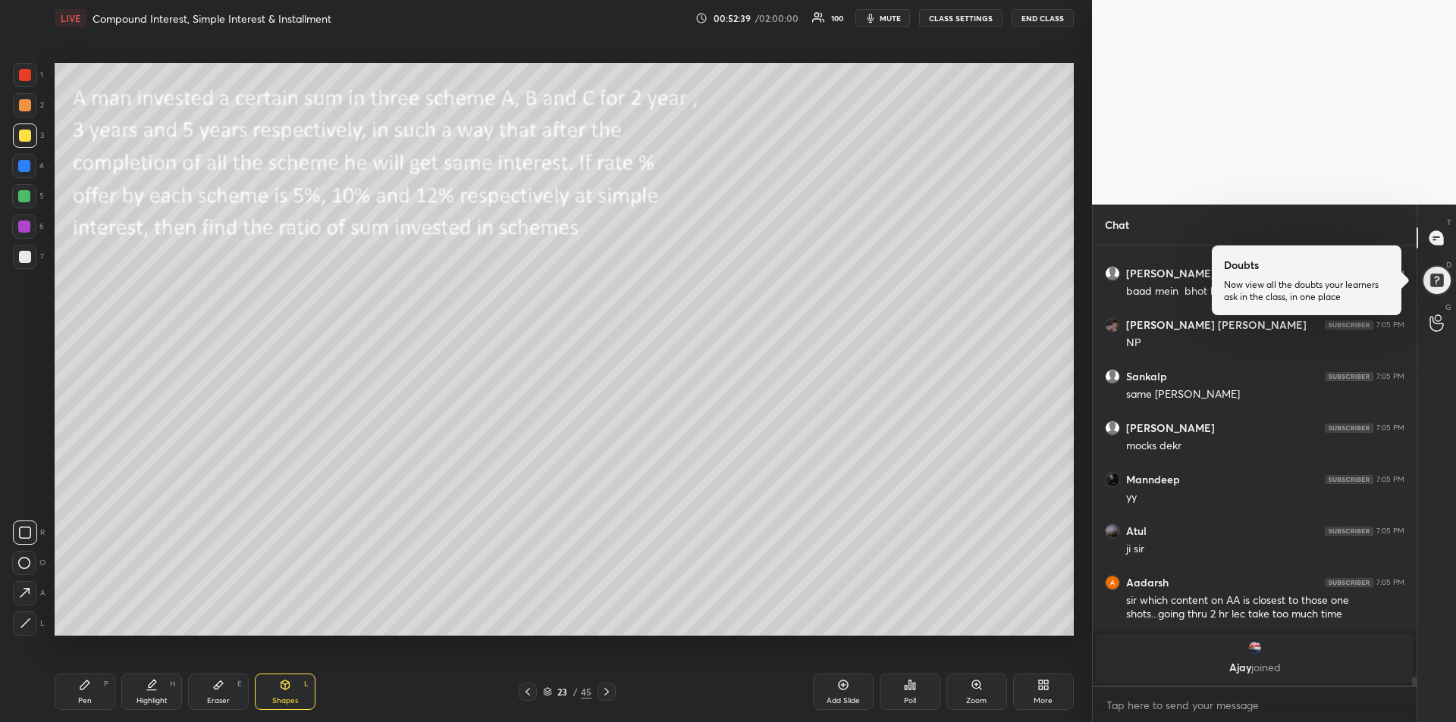
click at [82, 683] on icon at bounding box center [85, 685] width 12 height 12
click at [25, 255] on div at bounding box center [25, 257] width 12 height 12
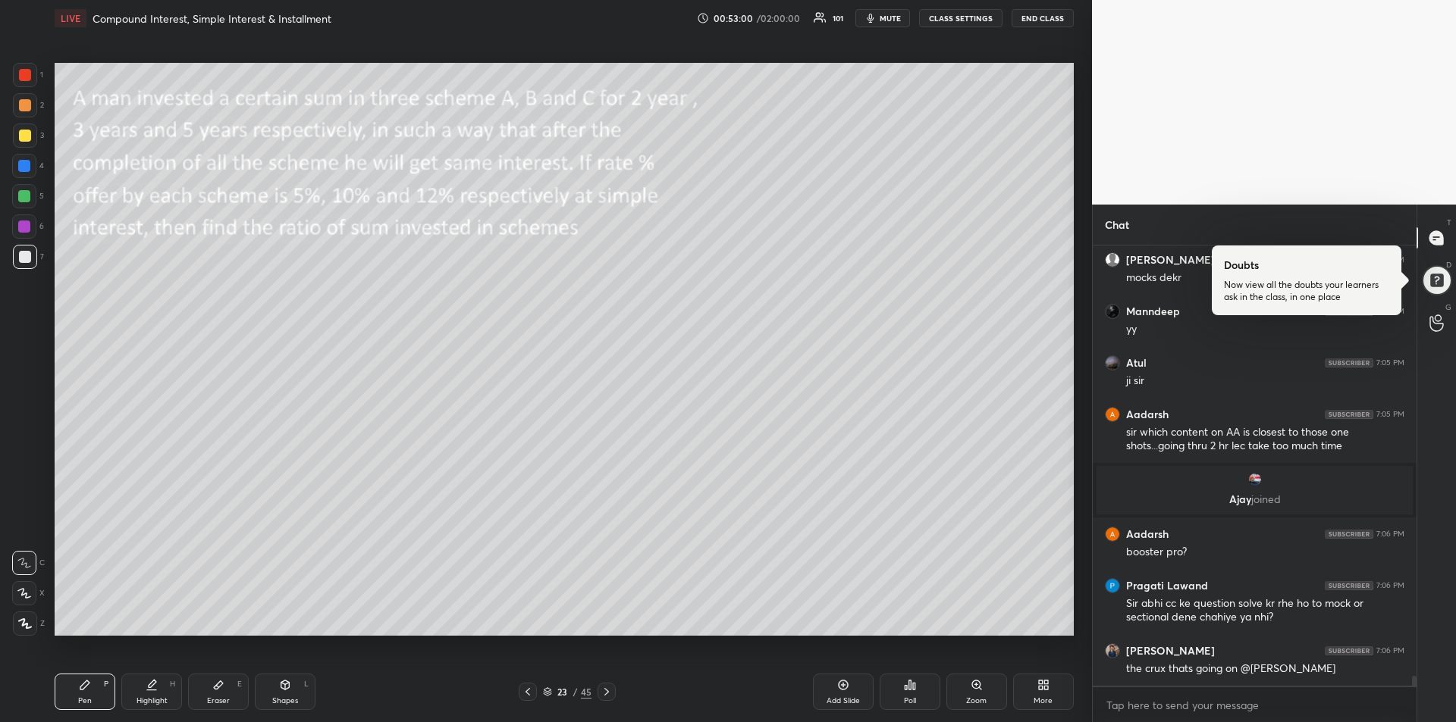
scroll to position [19834, 0]
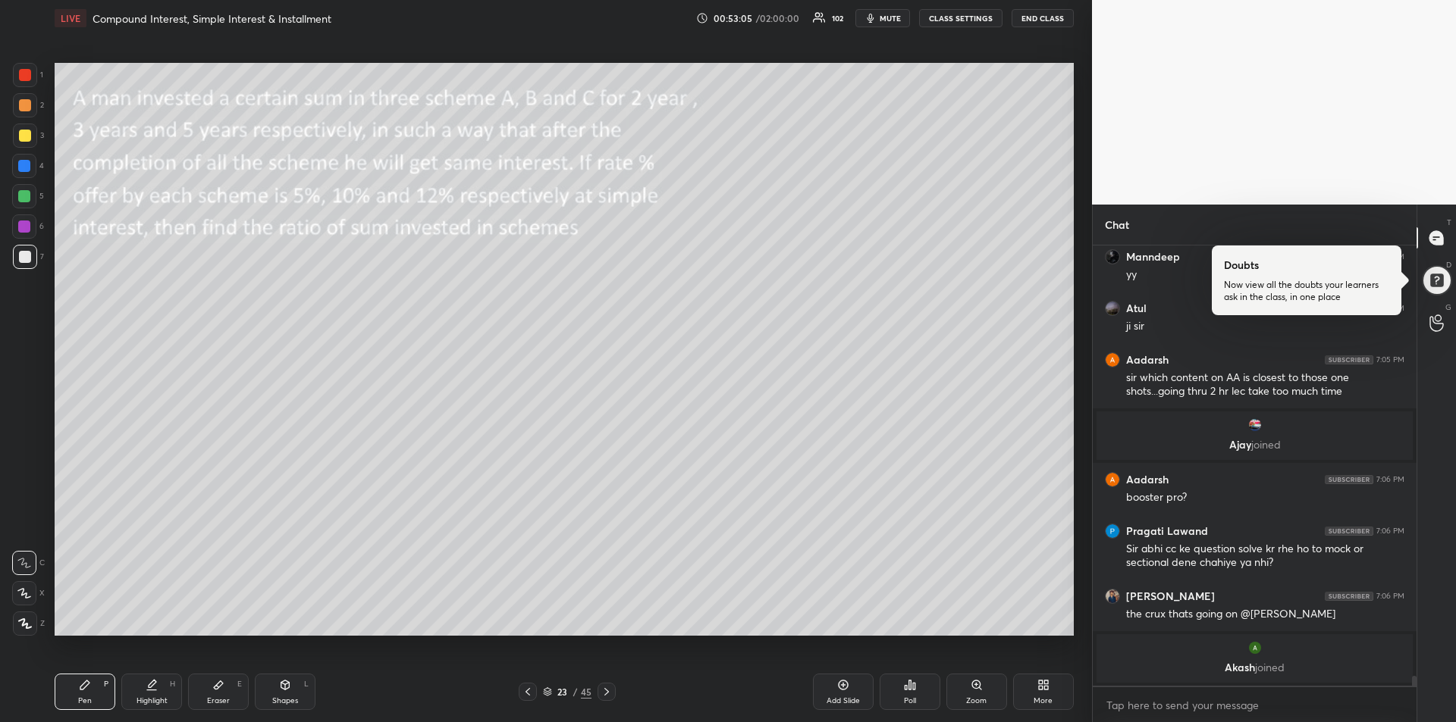
click at [212, 697] on div "Eraser" at bounding box center [218, 701] width 23 height 8
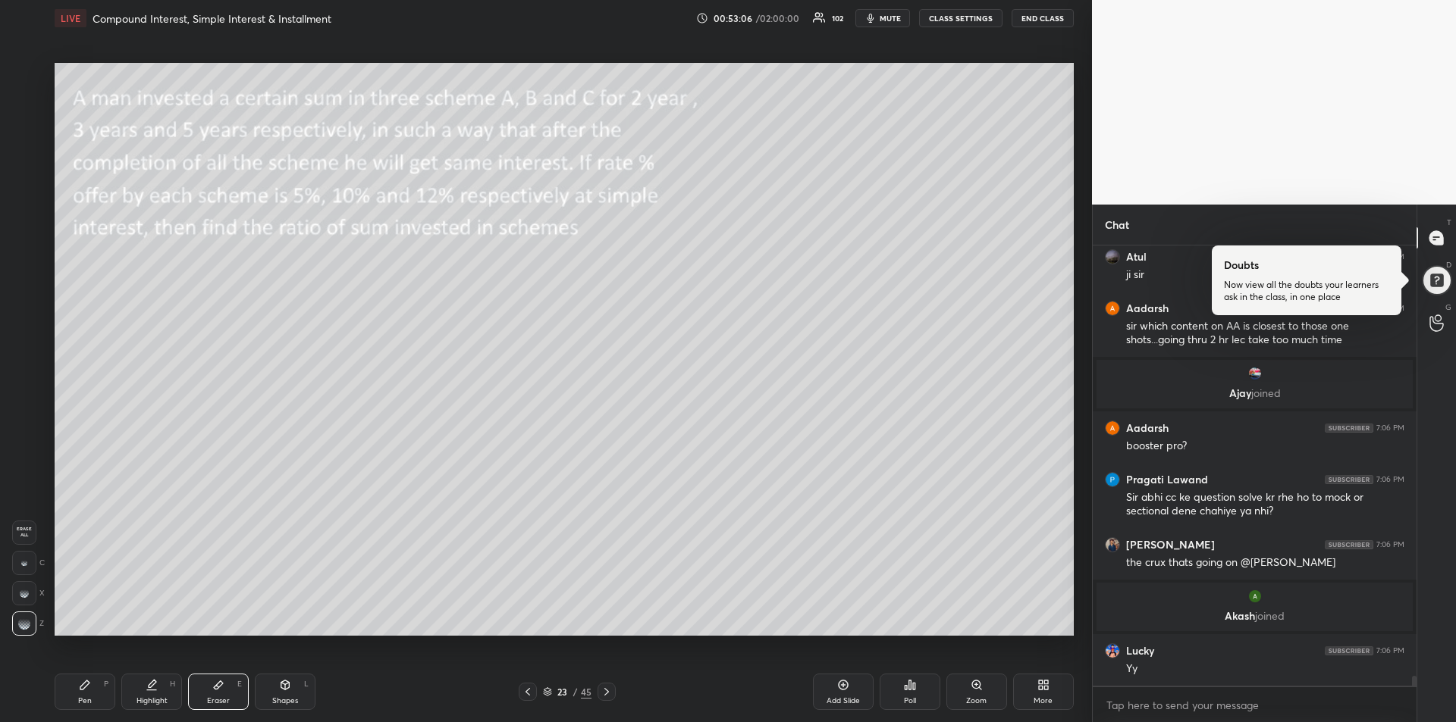
scroll to position [19883, 0]
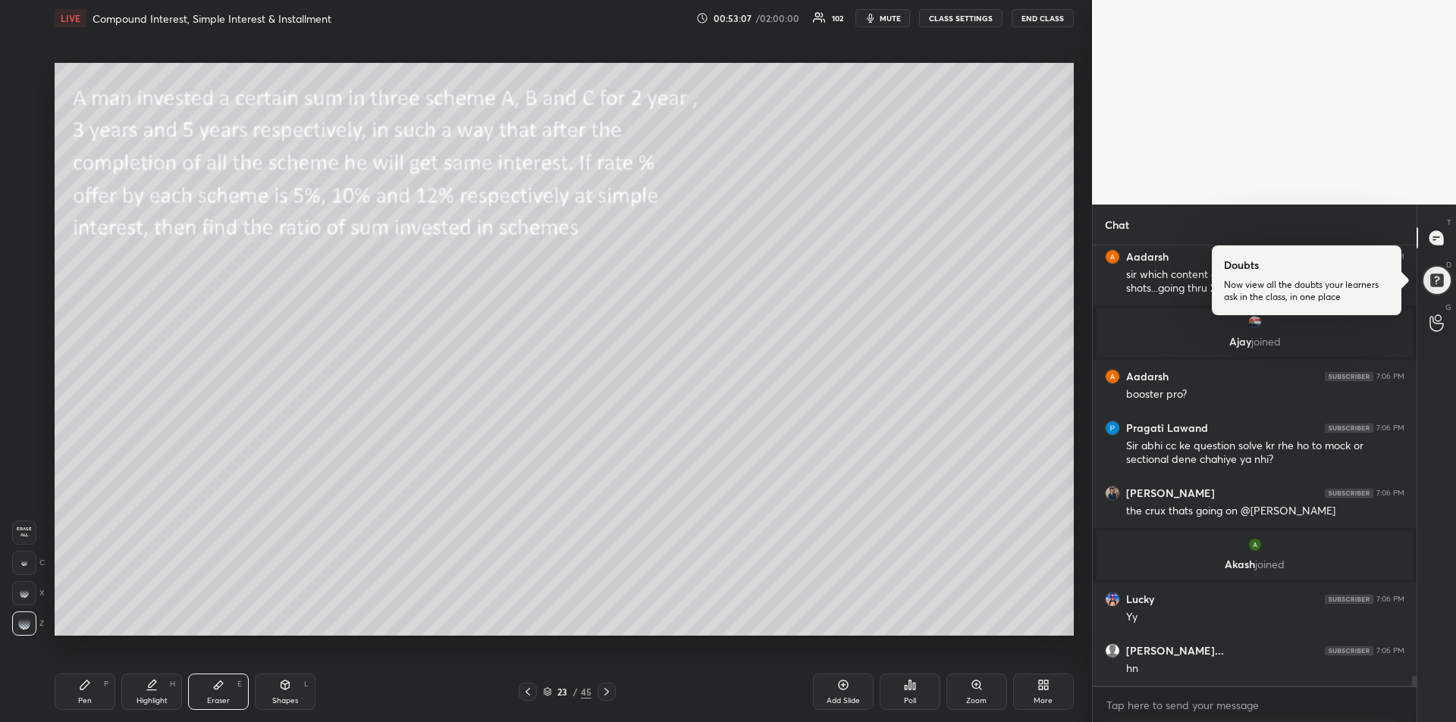
click at [86, 688] on icon at bounding box center [85, 685] width 12 height 12
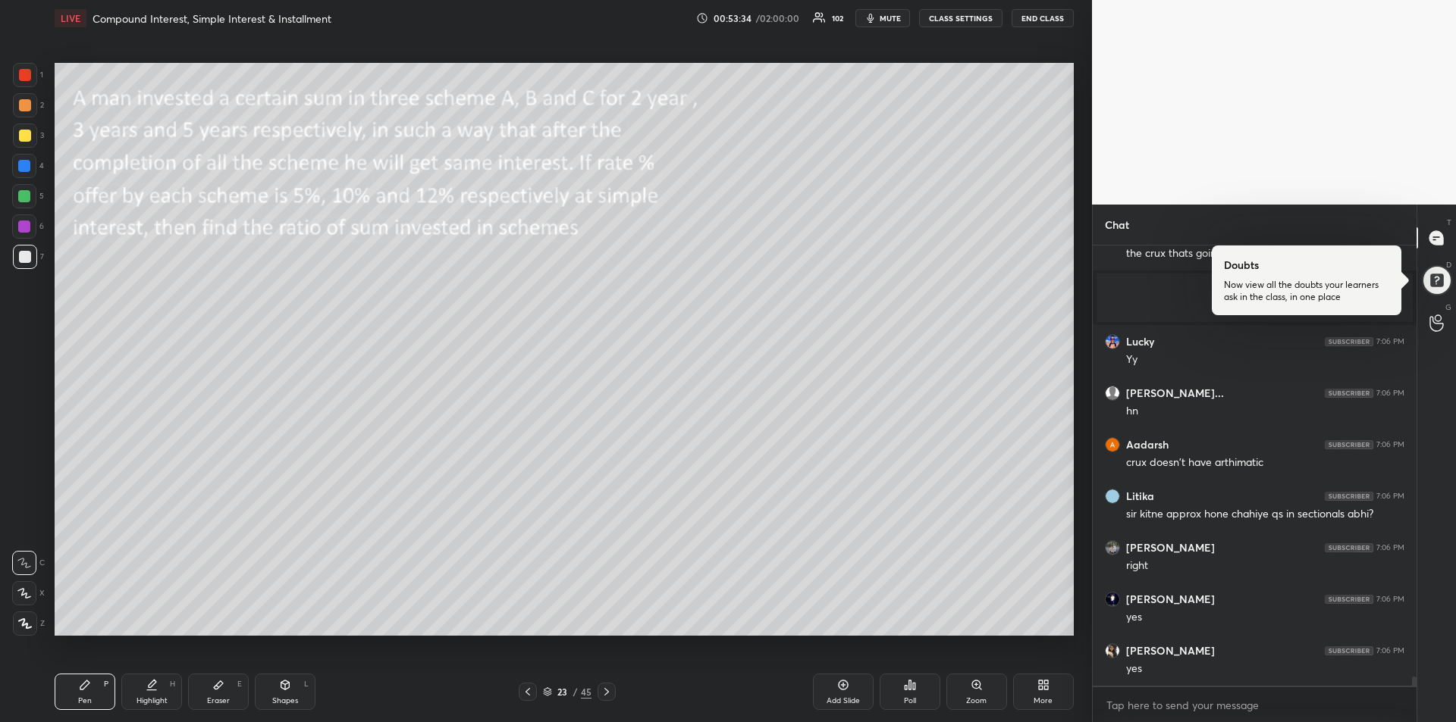
scroll to position [20205, 0]
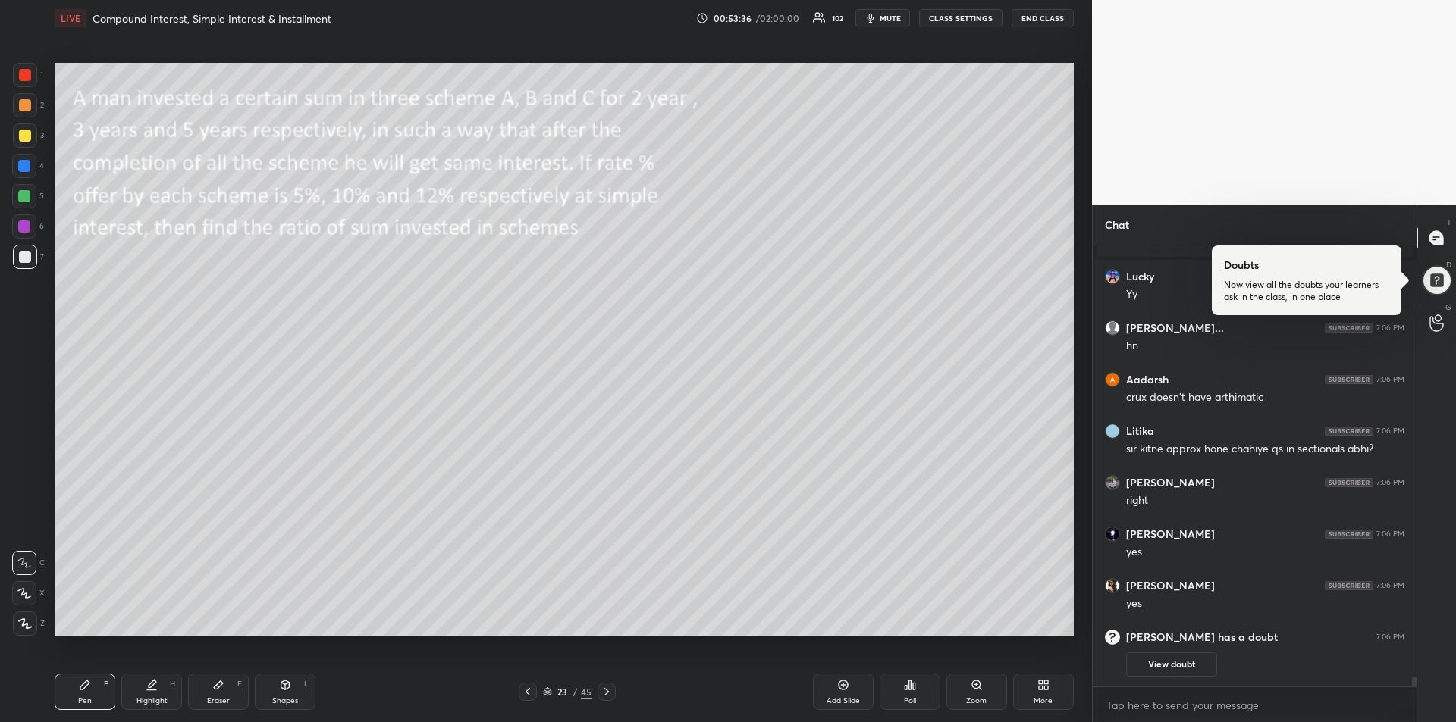
click at [221, 692] on div "Eraser E" at bounding box center [218, 692] width 61 height 36
click at [81, 688] on icon at bounding box center [84, 685] width 9 height 9
click at [24, 106] on div at bounding box center [25, 105] width 12 height 12
click at [28, 589] on icon at bounding box center [24, 593] width 14 height 11
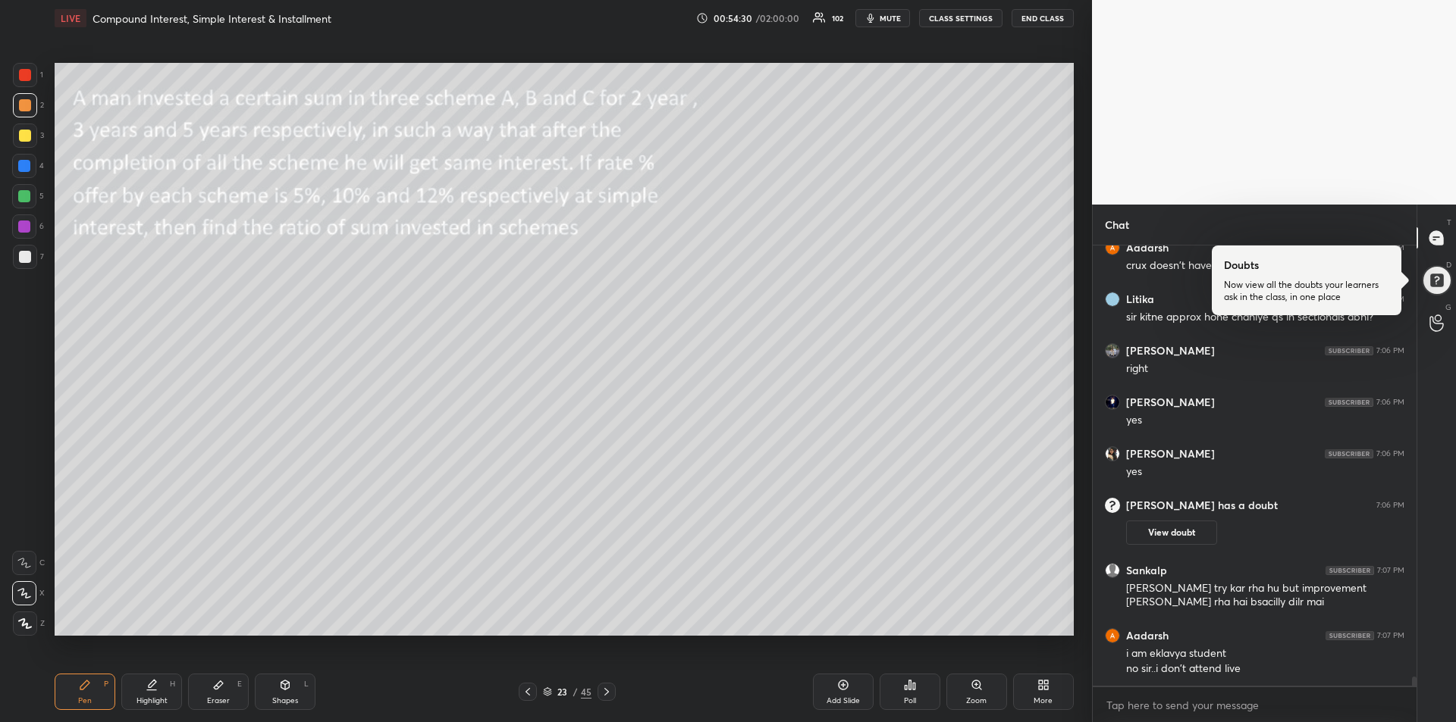
scroll to position [20339, 0]
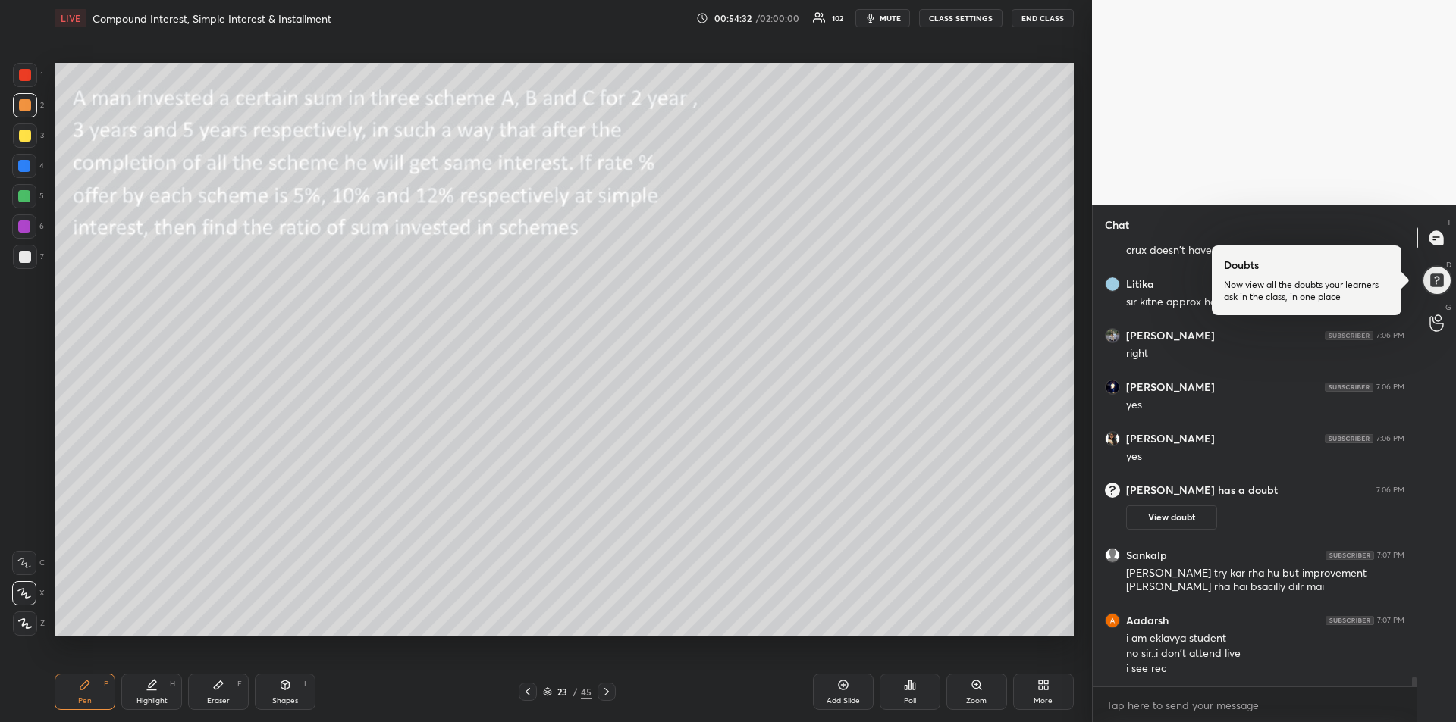
click at [28, 564] on icon at bounding box center [24, 563] width 14 height 11
click at [29, 136] on div at bounding box center [25, 136] width 12 height 12
click at [22, 171] on div at bounding box center [24, 166] width 12 height 12
click at [24, 171] on div at bounding box center [24, 166] width 12 height 12
click at [25, 252] on div at bounding box center [25, 257] width 12 height 12
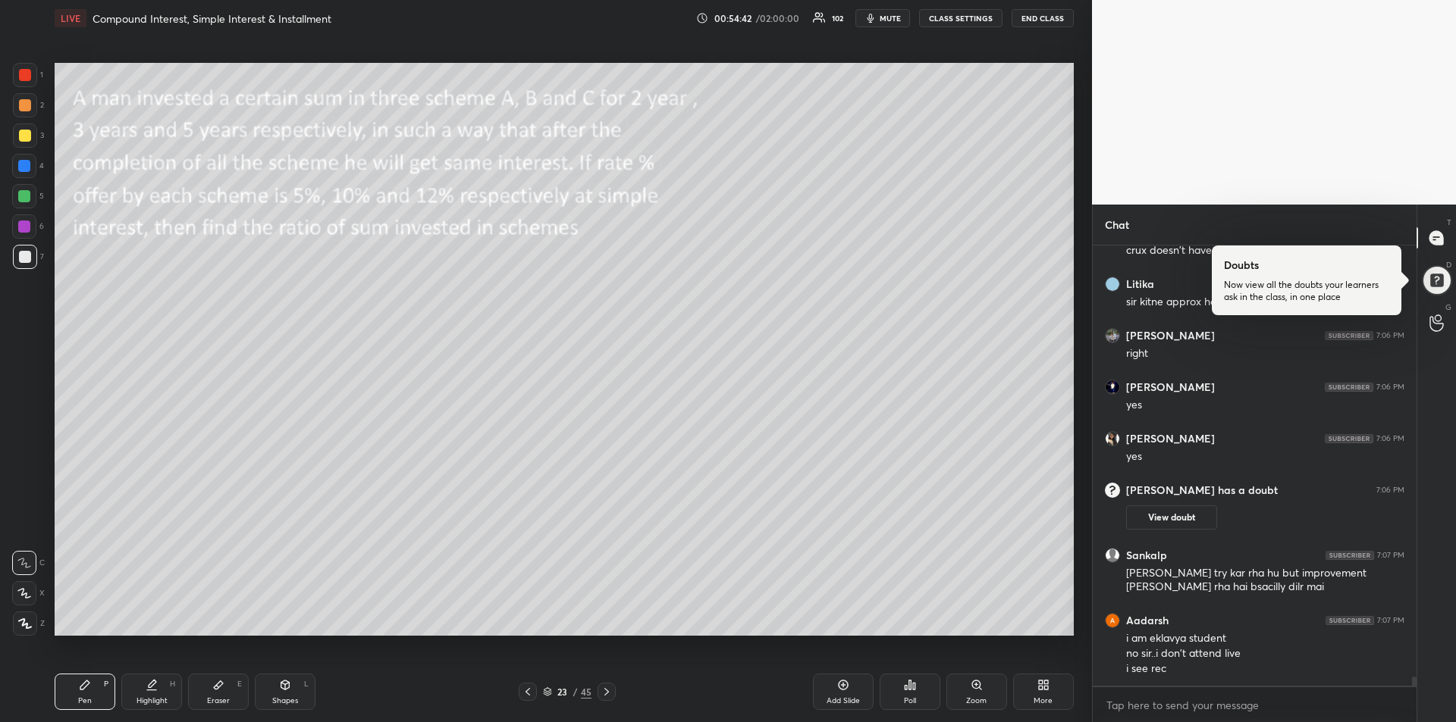
scroll to position [20390, 0]
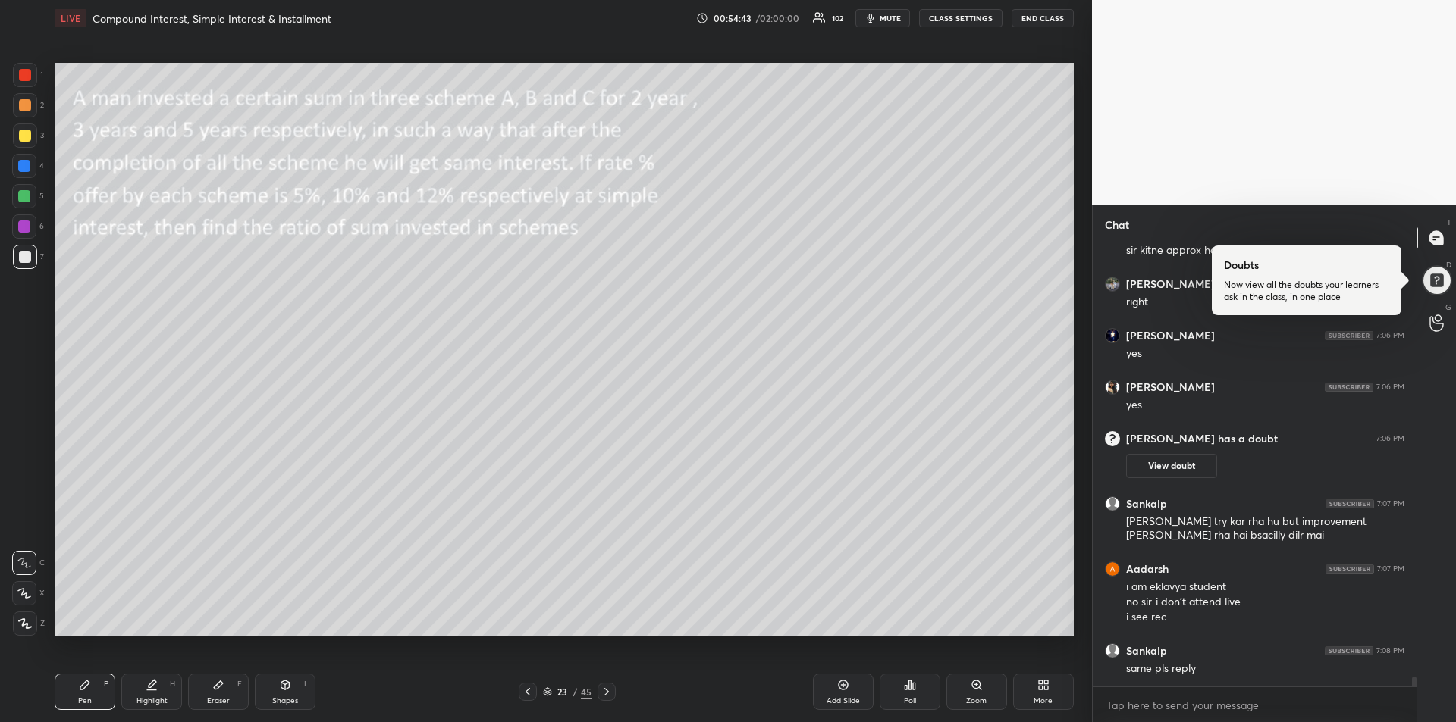
click at [25, 196] on div at bounding box center [24, 196] width 12 height 12
click at [22, 263] on div at bounding box center [25, 257] width 24 height 24
click at [21, 165] on div at bounding box center [24, 166] width 12 height 12
click at [25, 190] on div at bounding box center [24, 196] width 12 height 12
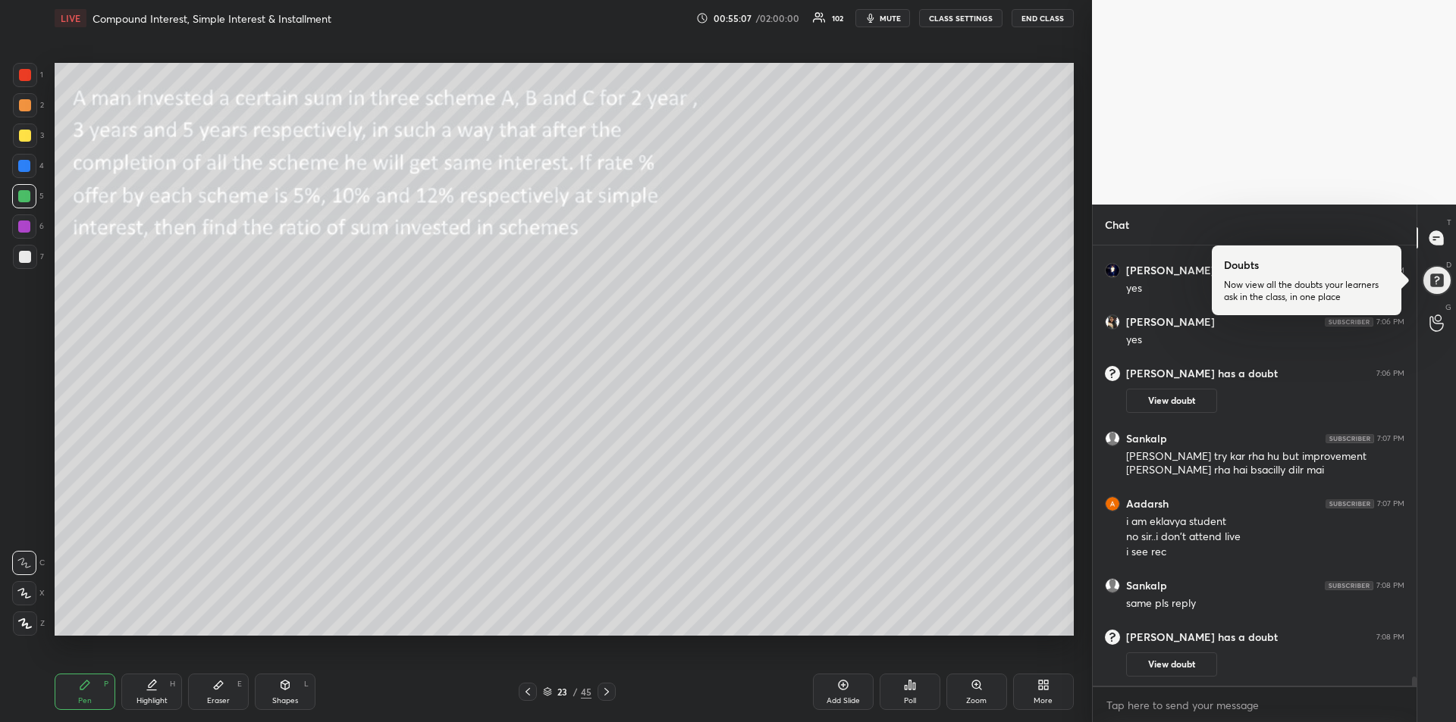
scroll to position [20346, 0]
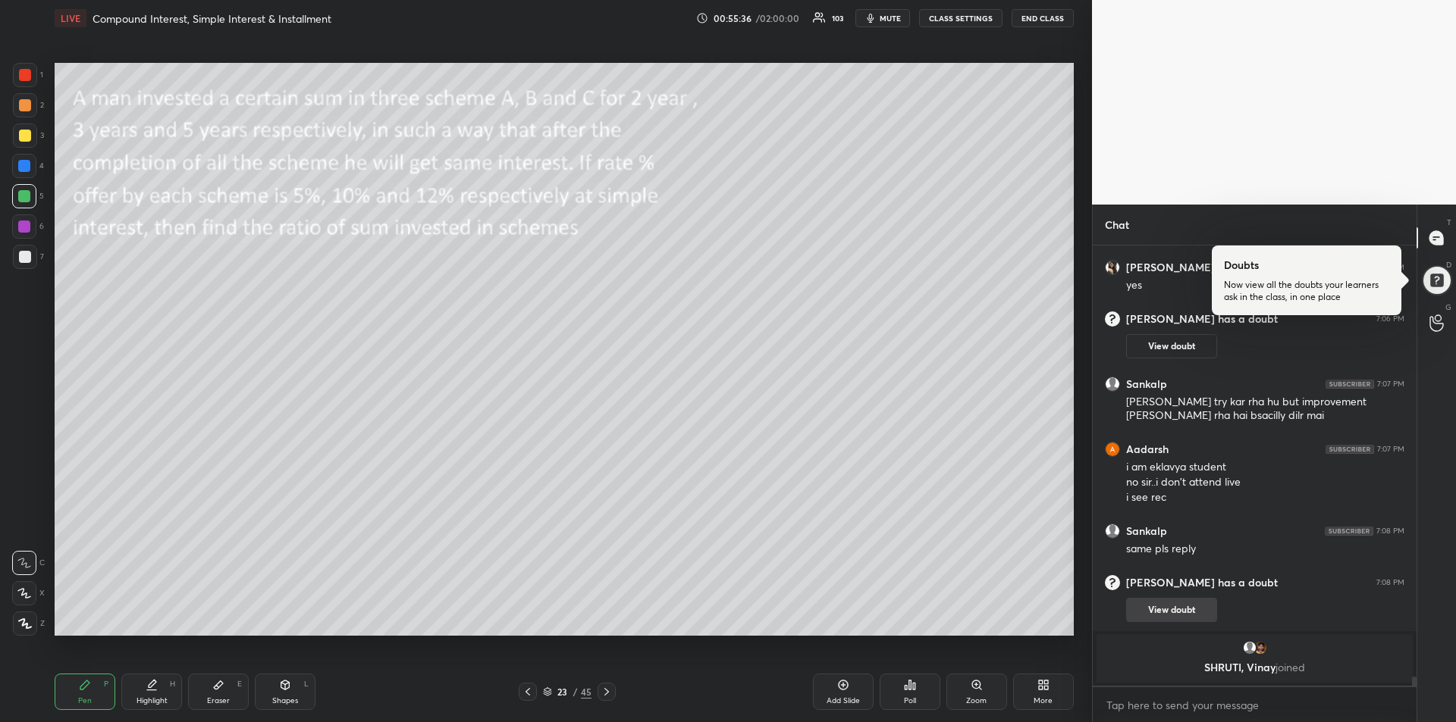
click at [1180, 609] on button "View doubt" at bounding box center [1171, 610] width 91 height 24
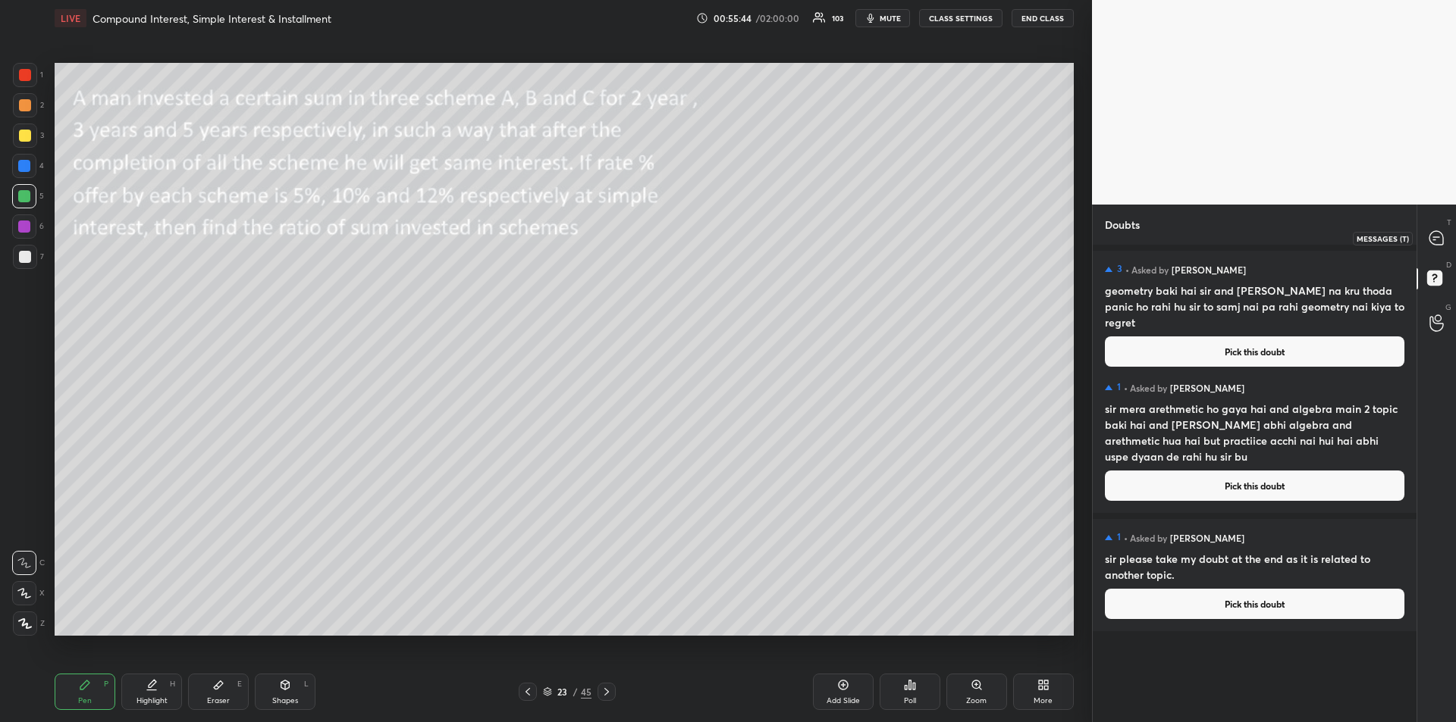
click at [1434, 240] on icon at bounding box center [1436, 238] width 14 height 14
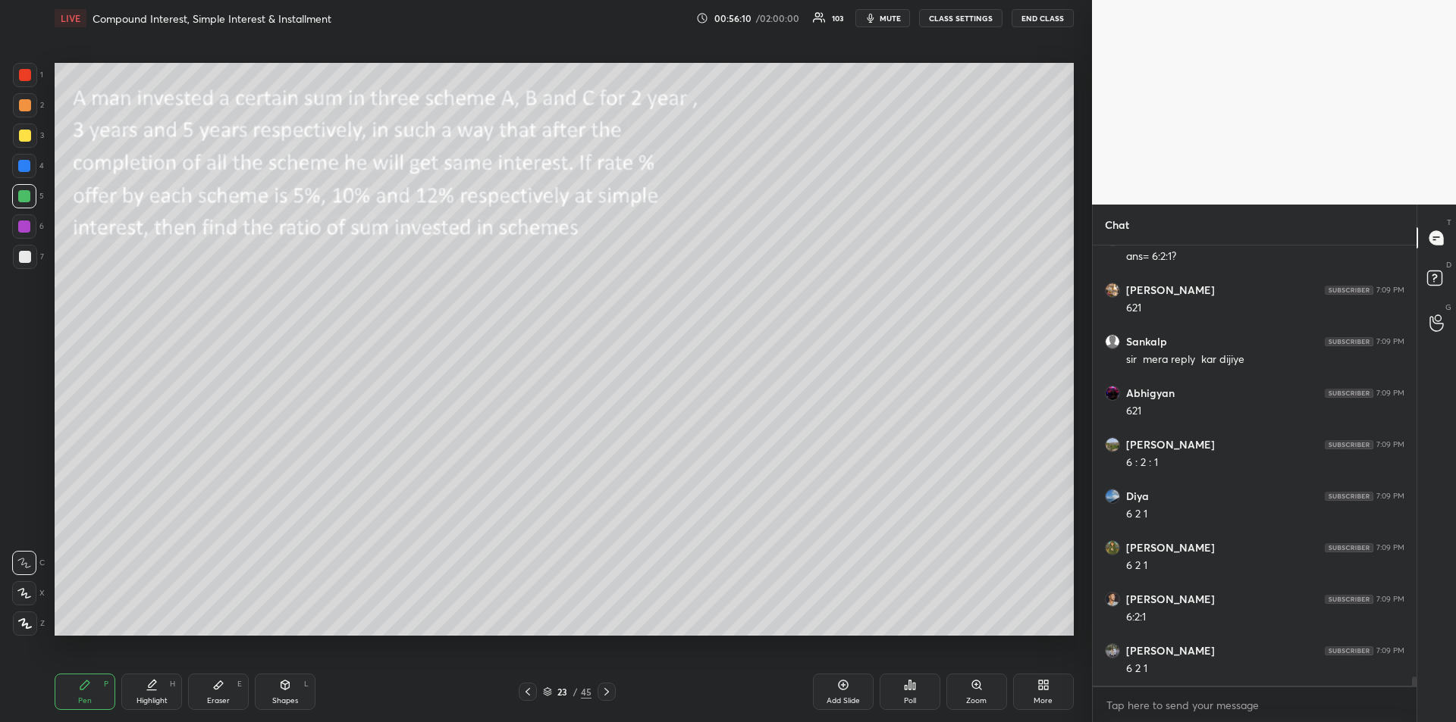
scroll to position [21444, 0]
click at [24, 108] on div at bounding box center [25, 105] width 12 height 12
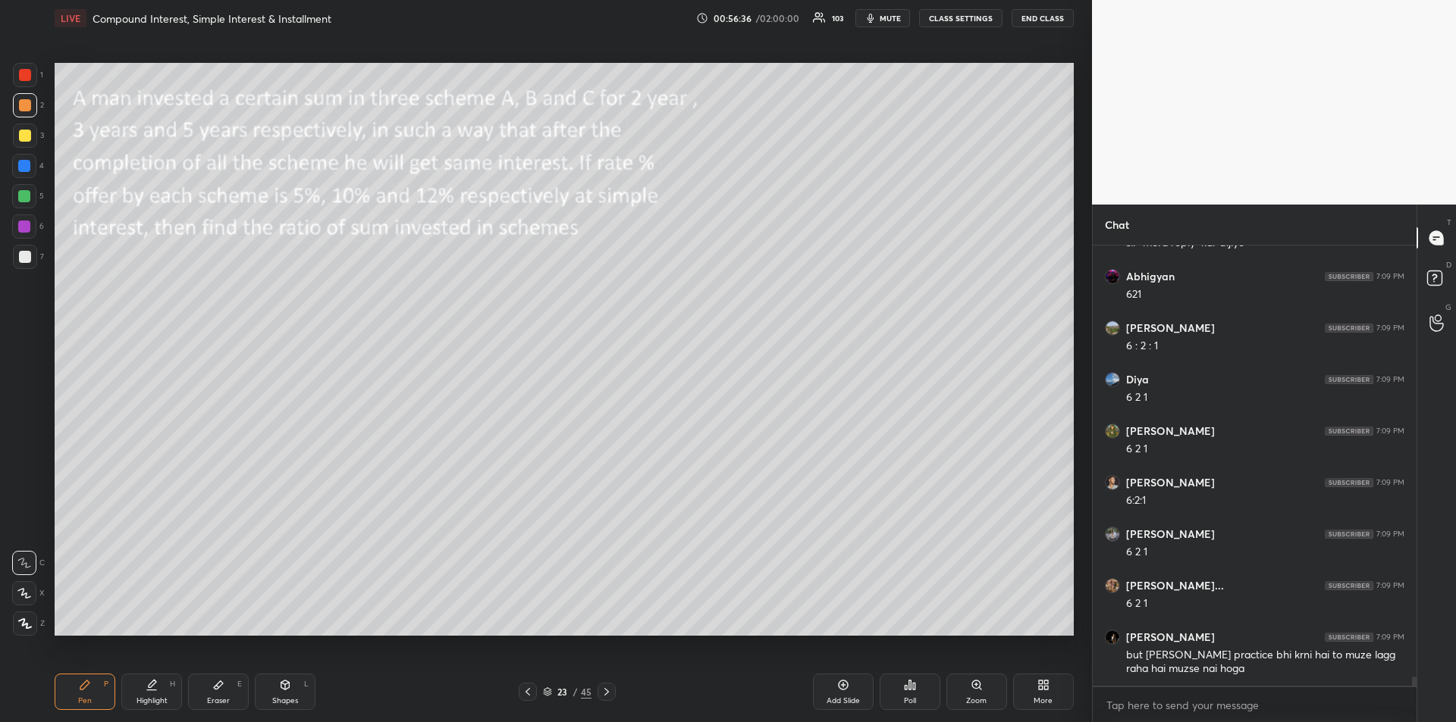
scroll to position [21561, 0]
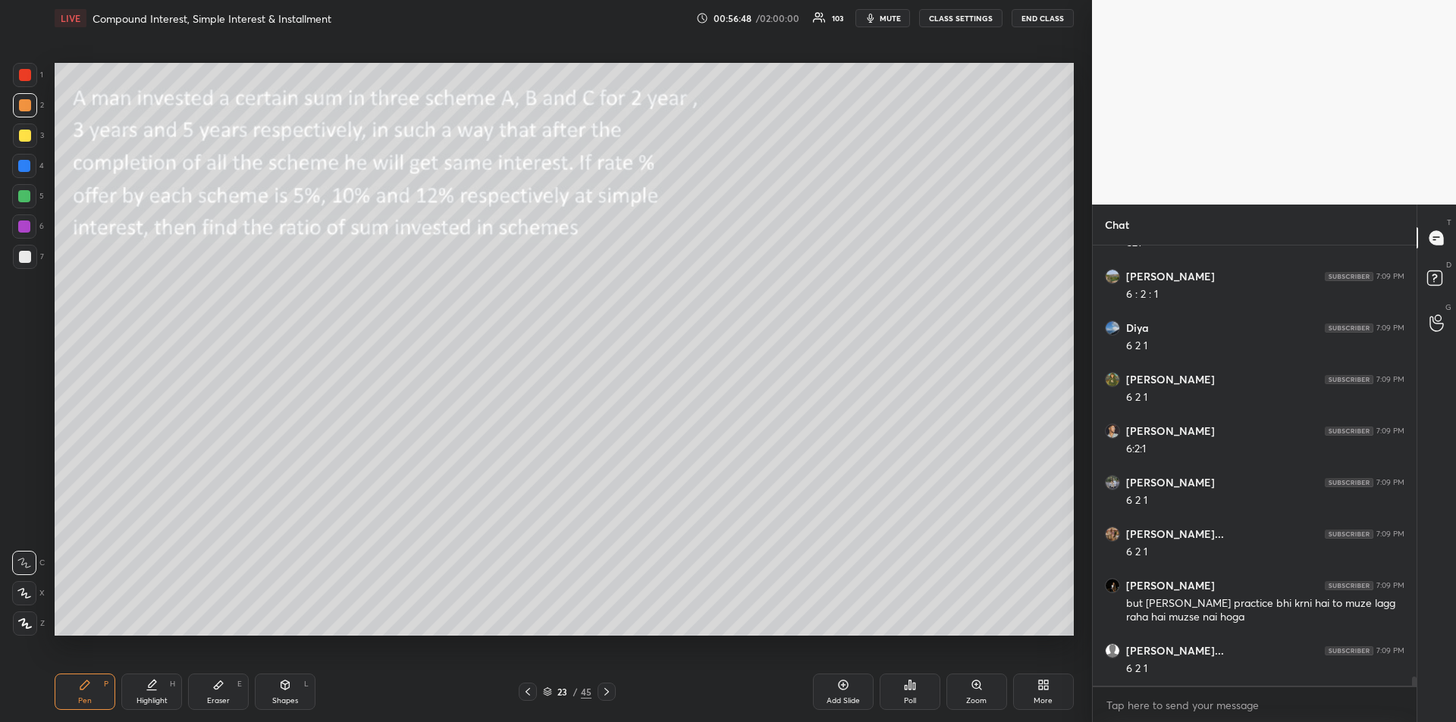
click at [21, 255] on div at bounding box center [25, 257] width 12 height 12
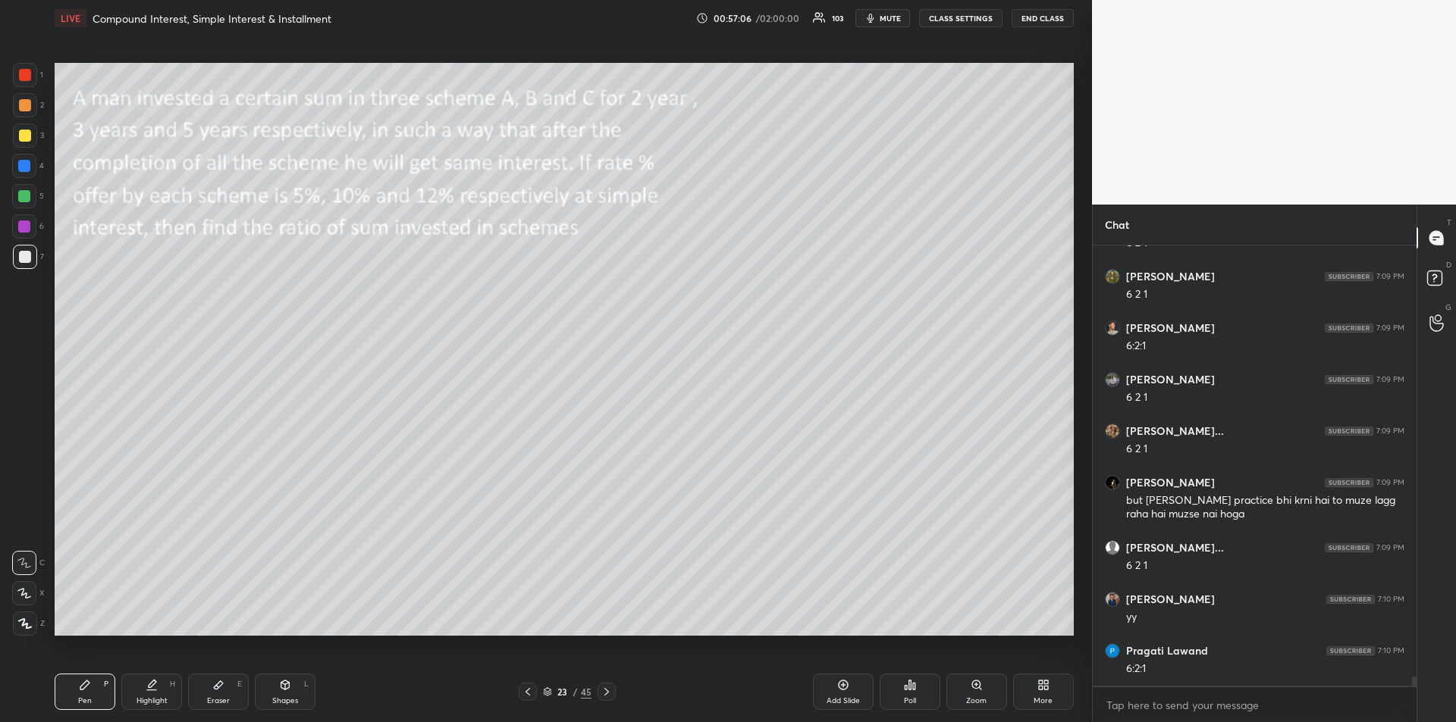
scroll to position [21716, 0]
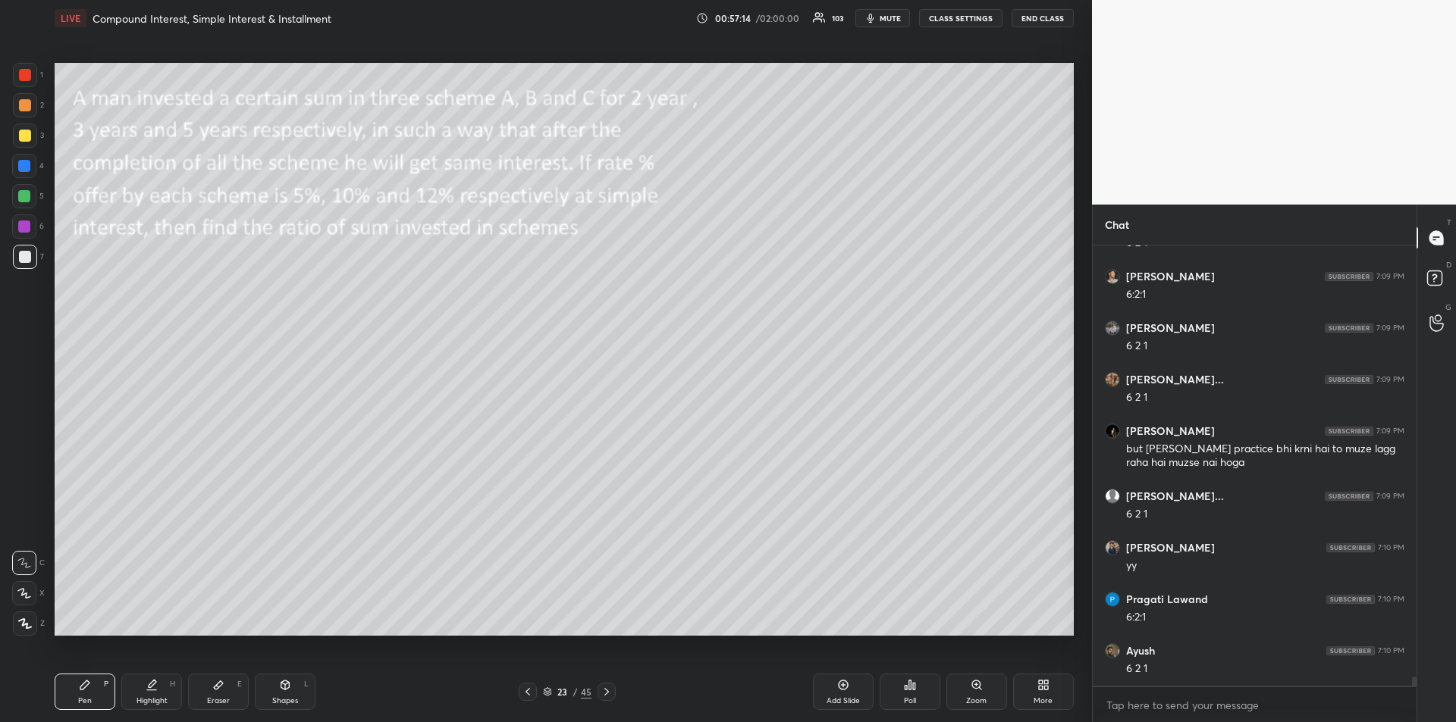
click at [612, 692] on icon at bounding box center [606, 692] width 12 height 12
click at [282, 694] on div "Shapes L" at bounding box center [285, 692] width 61 height 36
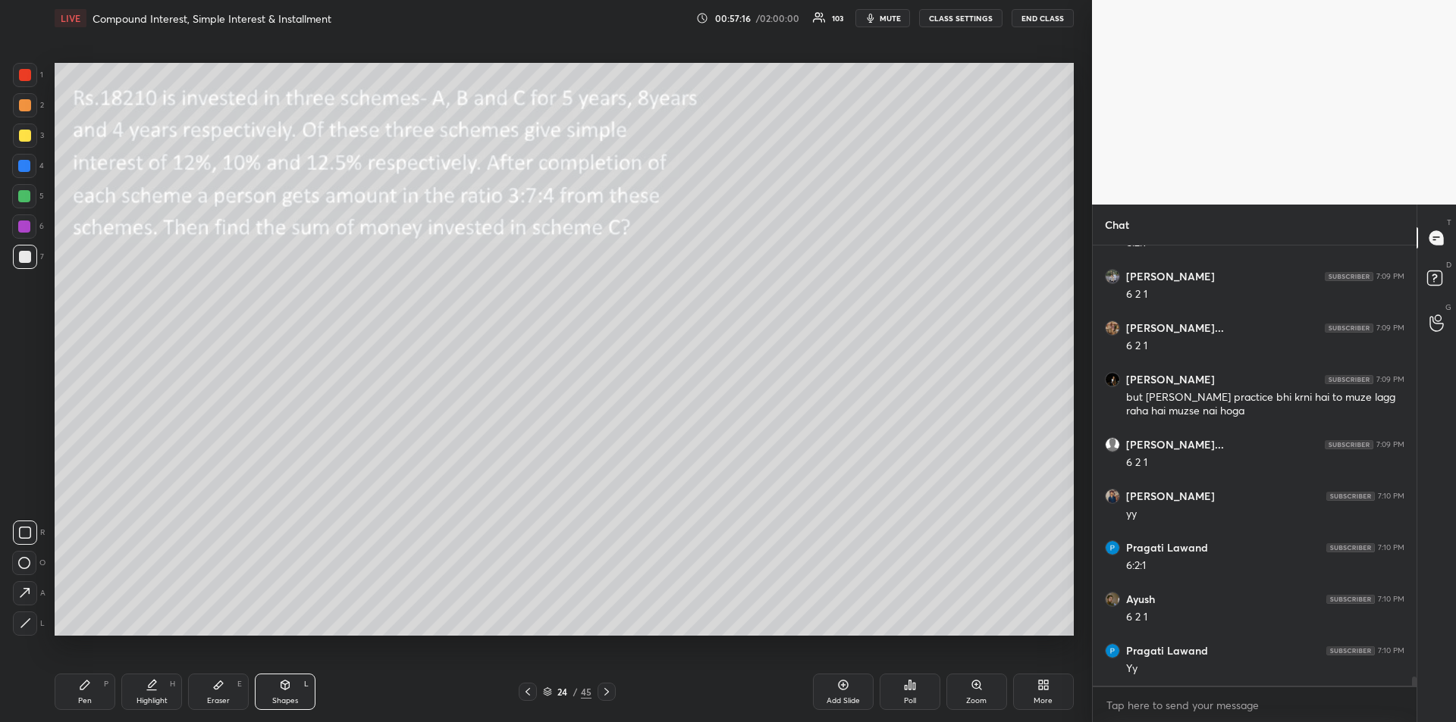
click at [27, 134] on div at bounding box center [25, 136] width 12 height 12
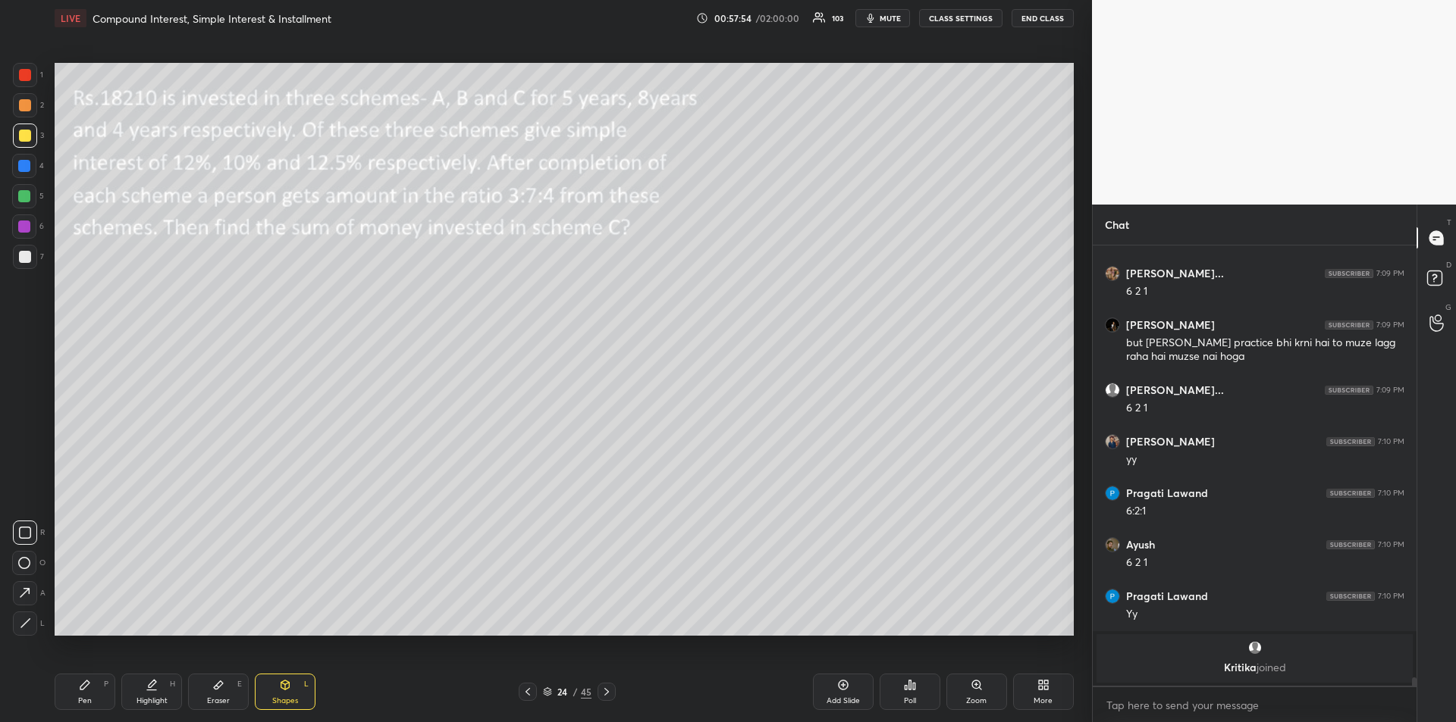
click at [86, 684] on icon at bounding box center [84, 685] width 9 height 9
click at [22, 101] on div at bounding box center [25, 105] width 12 height 12
click at [23, 224] on div at bounding box center [24, 227] width 12 height 12
click at [27, 198] on div at bounding box center [24, 196] width 12 height 12
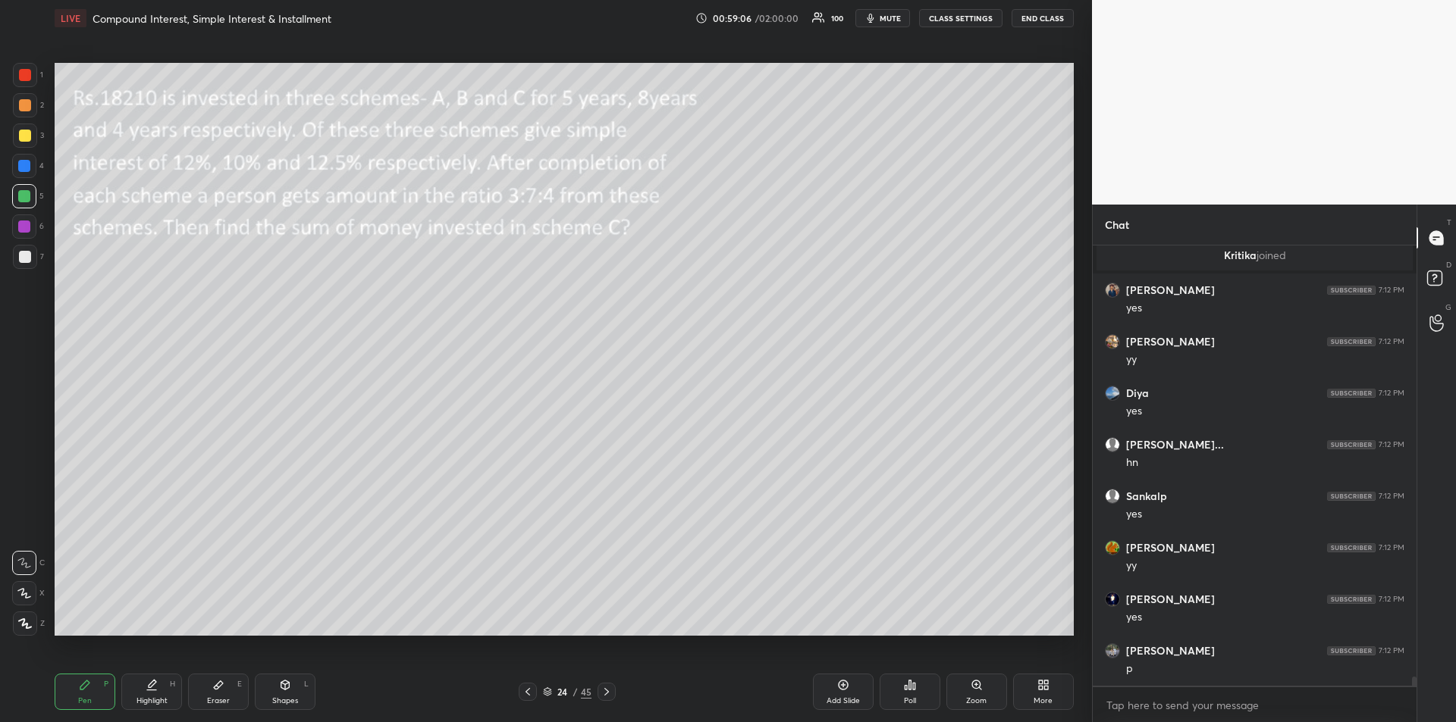
scroll to position [21653, 0]
click at [22, 110] on div at bounding box center [25, 105] width 12 height 12
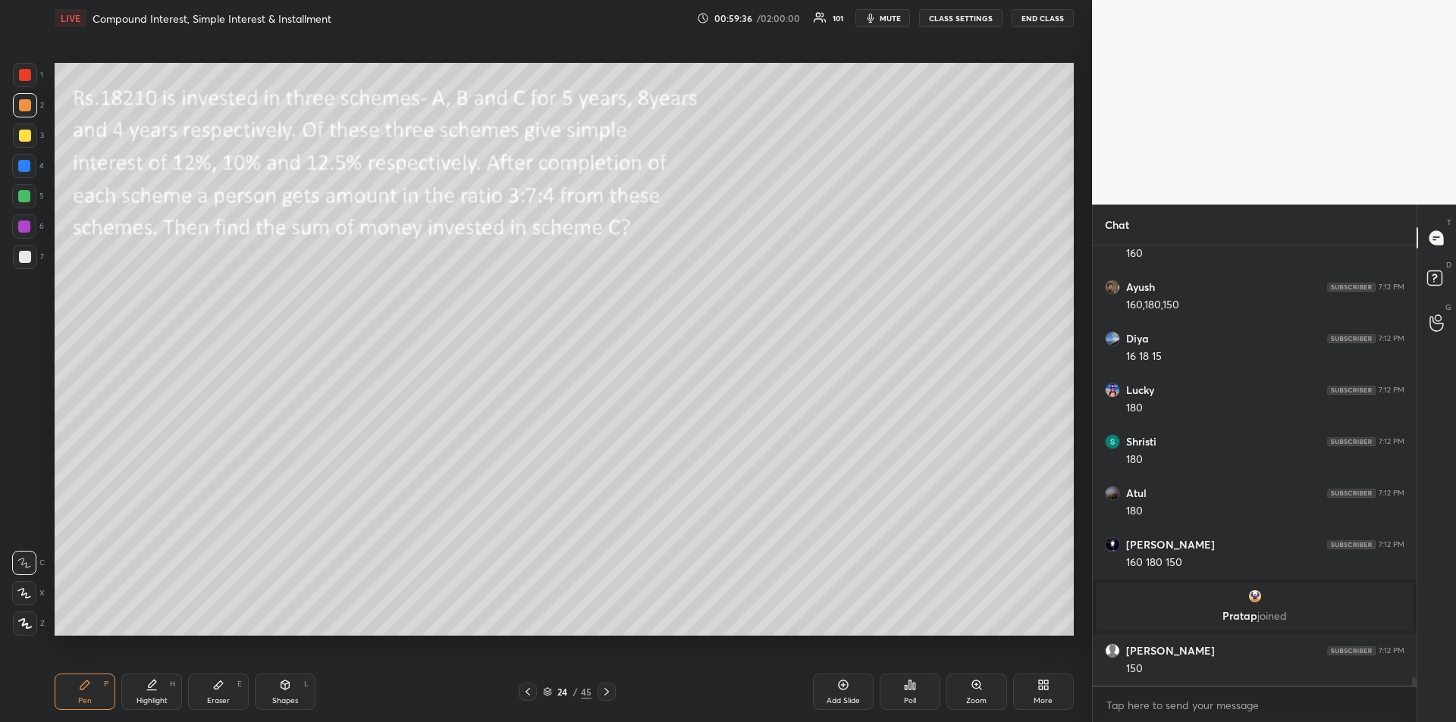
scroll to position [22031, 0]
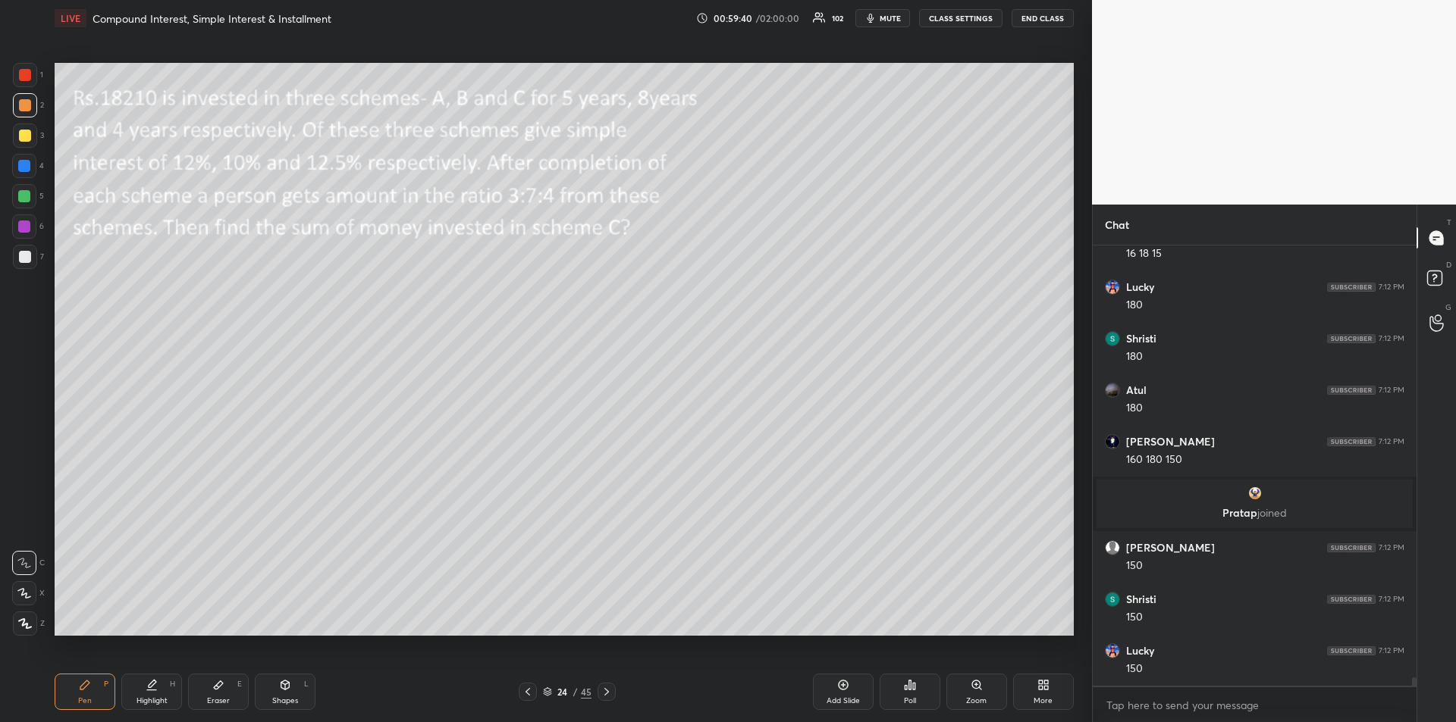
click at [23, 164] on div at bounding box center [24, 166] width 12 height 12
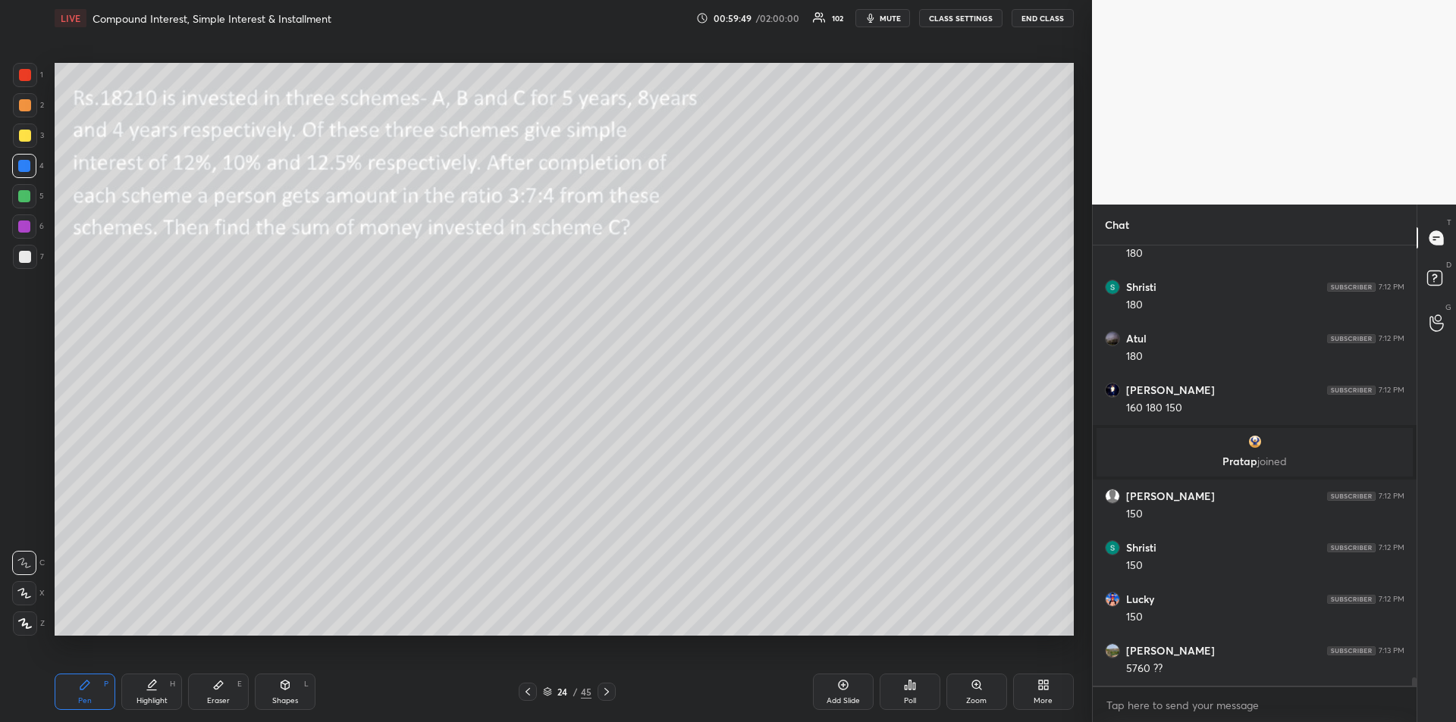
scroll to position [22137, 0]
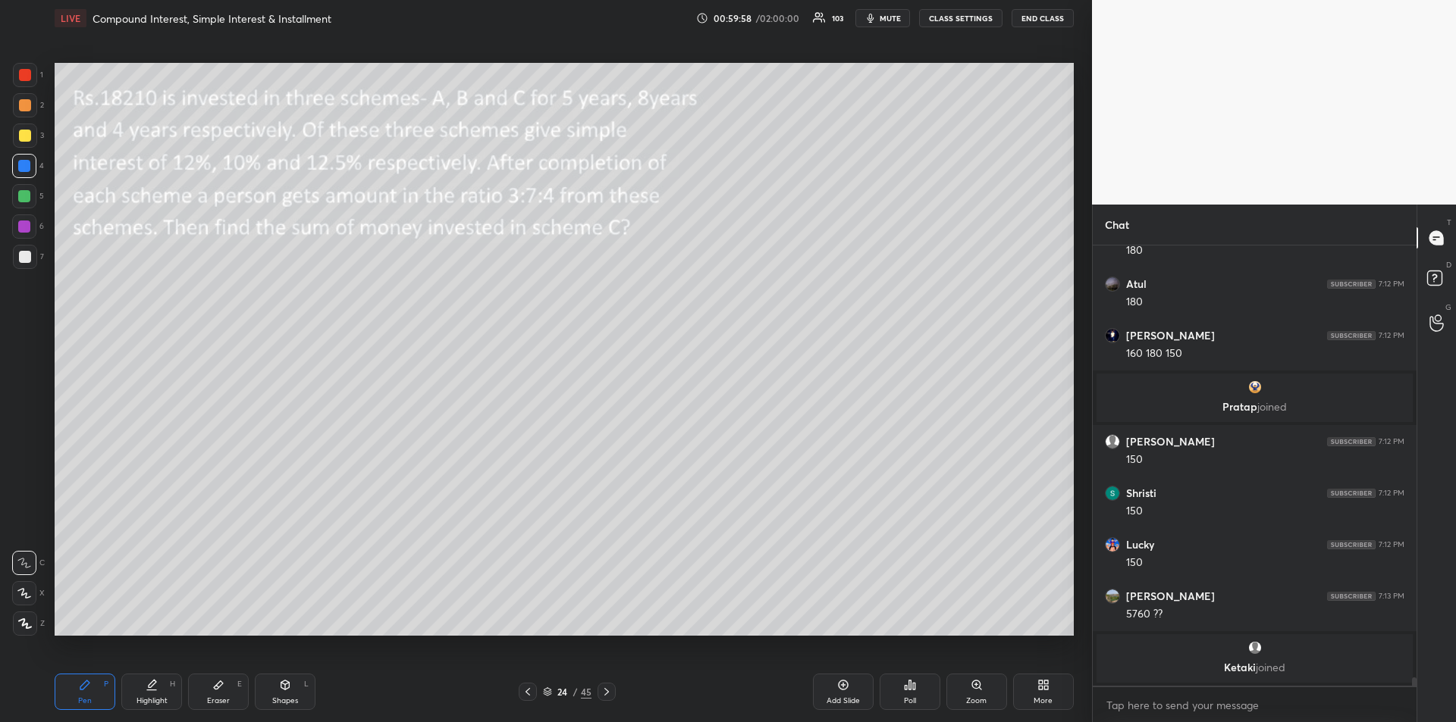
click at [17, 259] on div at bounding box center [25, 257] width 24 height 24
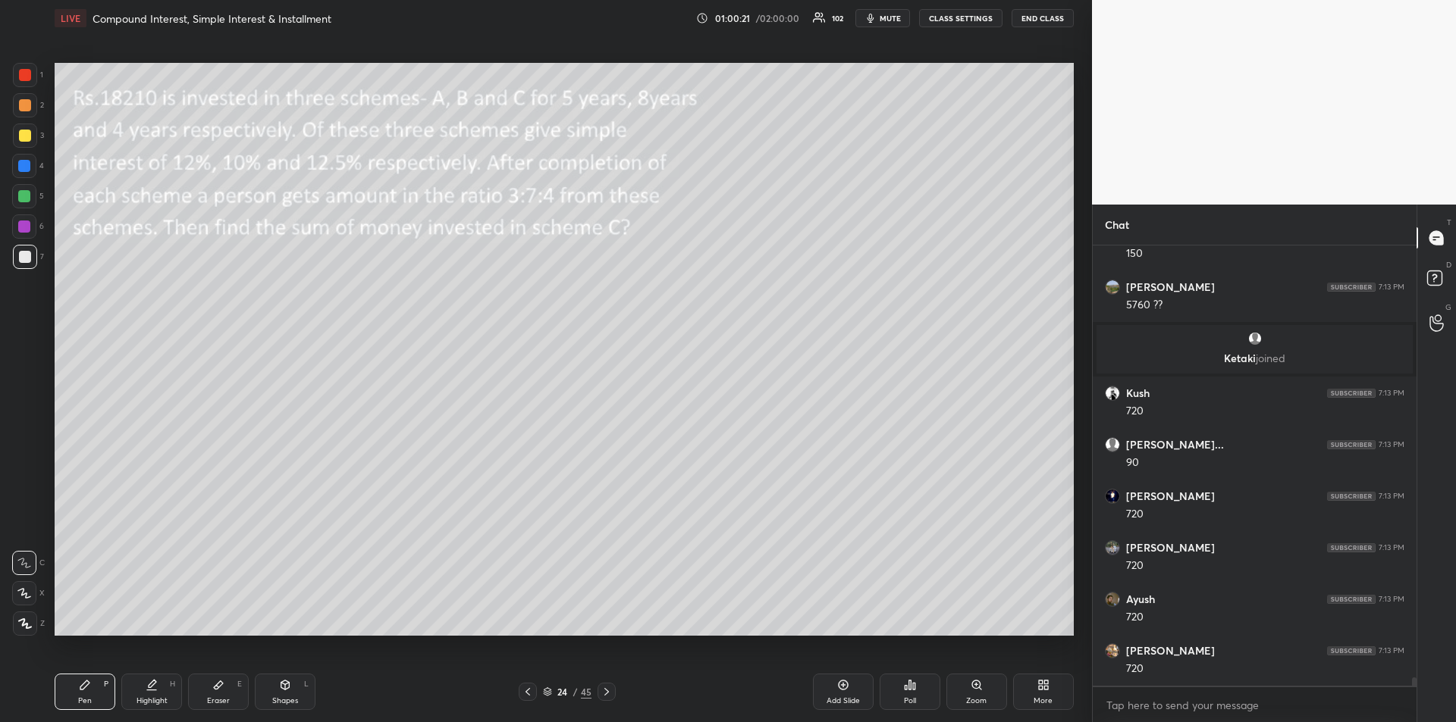
click at [226, 692] on div "Eraser E" at bounding box center [218, 692] width 61 height 36
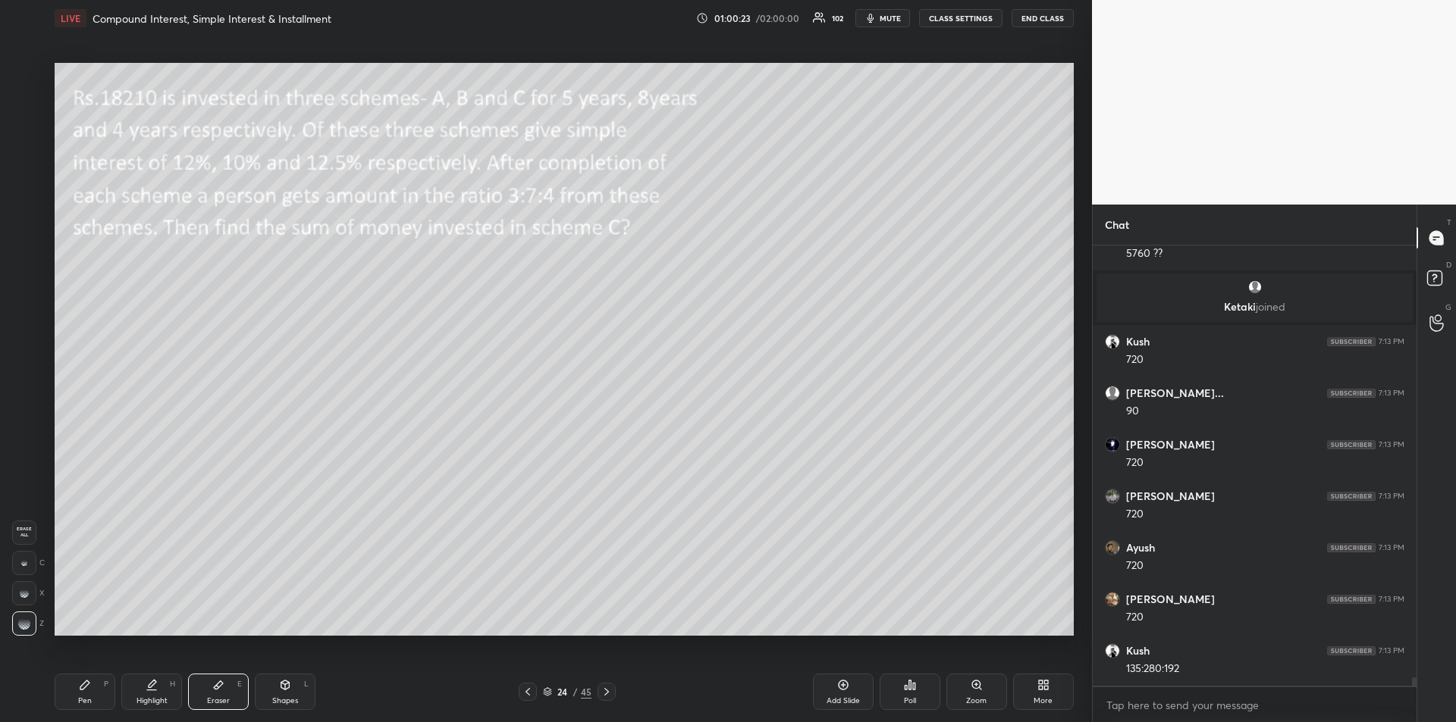
click at [62, 697] on div "Pen P" at bounding box center [85, 692] width 61 height 36
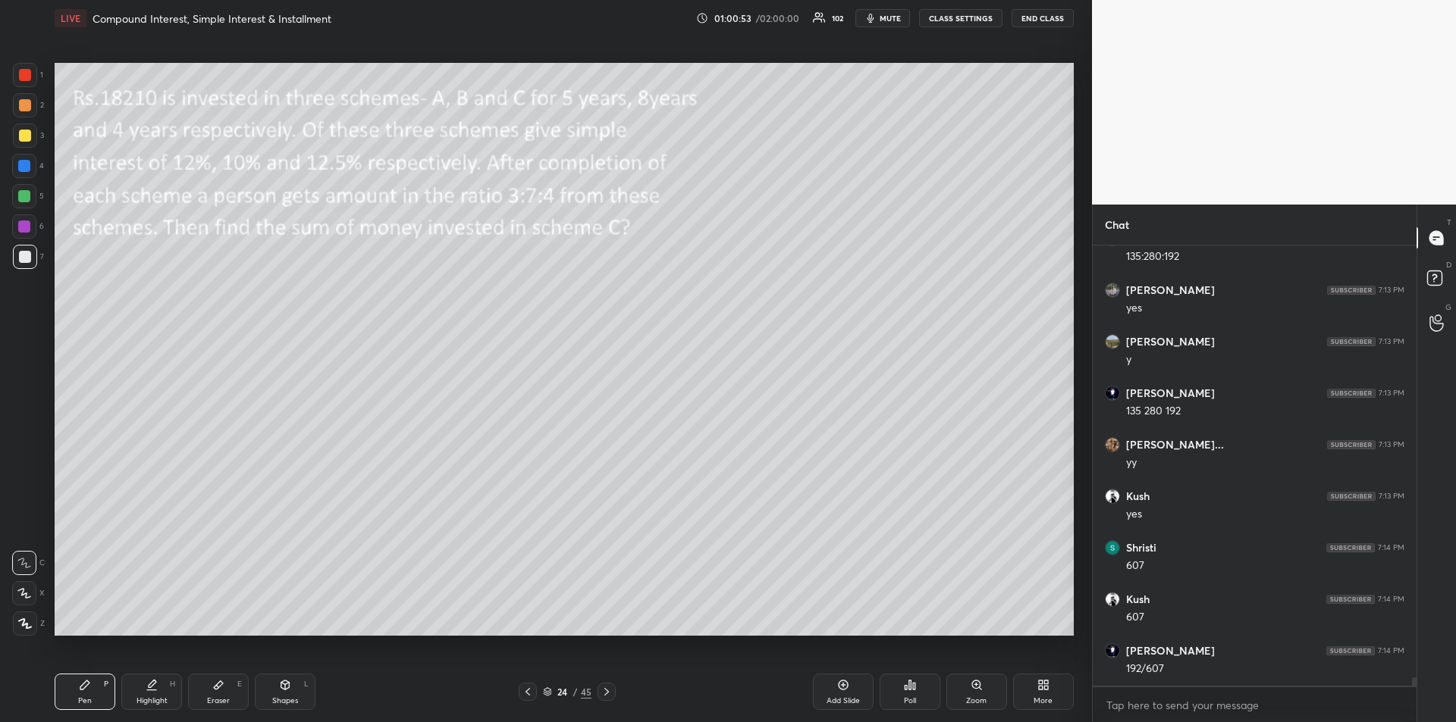
scroll to position [22904, 0]
click at [19, 174] on div at bounding box center [24, 166] width 24 height 24
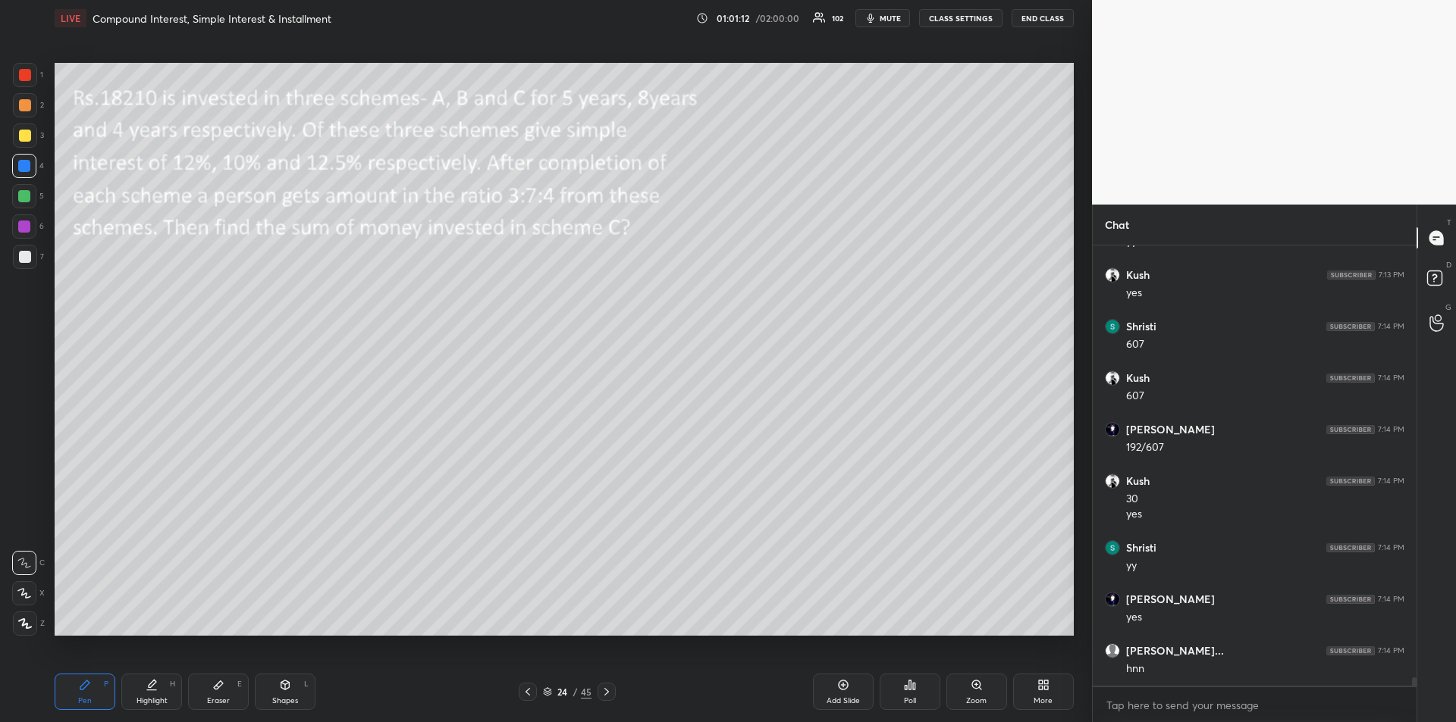
scroll to position [23126, 0]
click at [610, 694] on icon at bounding box center [606, 692] width 12 height 12
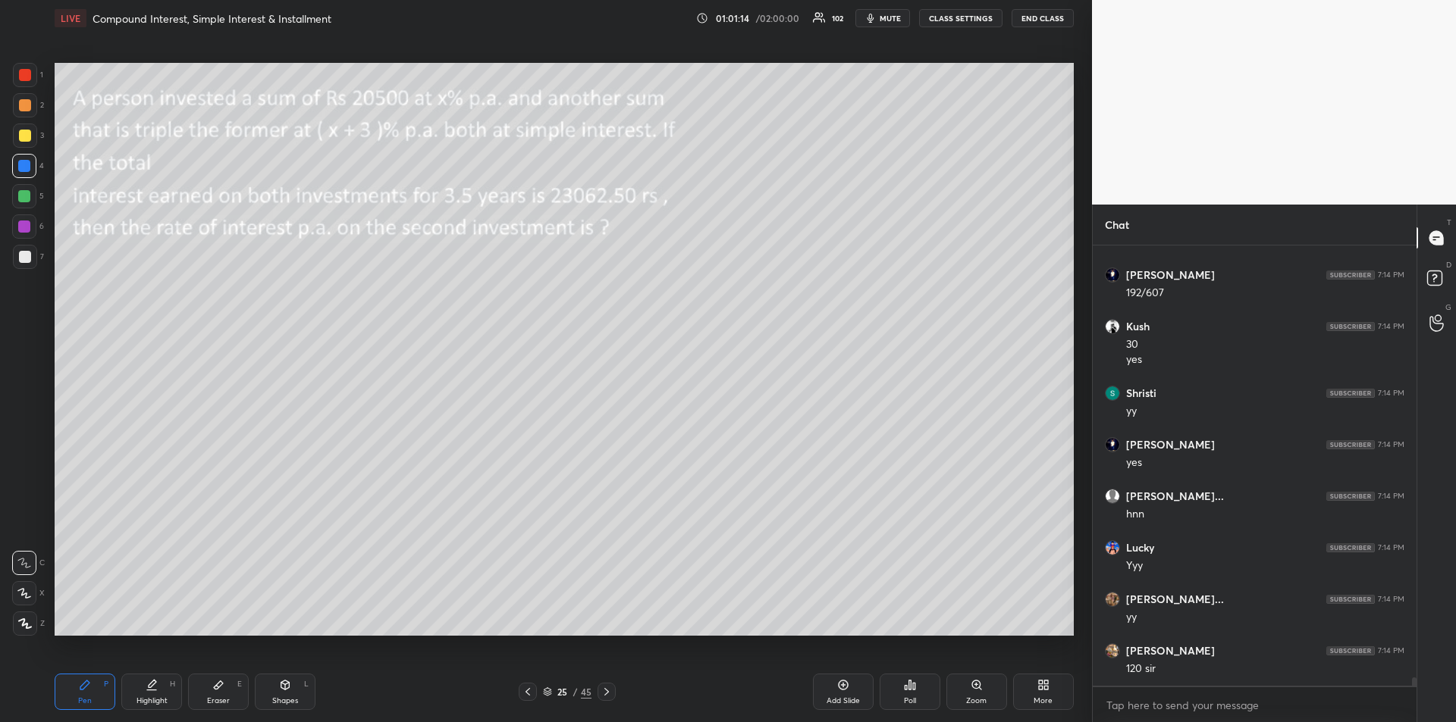
click at [284, 693] on div "Shapes L" at bounding box center [285, 692] width 61 height 36
click at [529, 691] on icon at bounding box center [528, 692] width 12 height 12
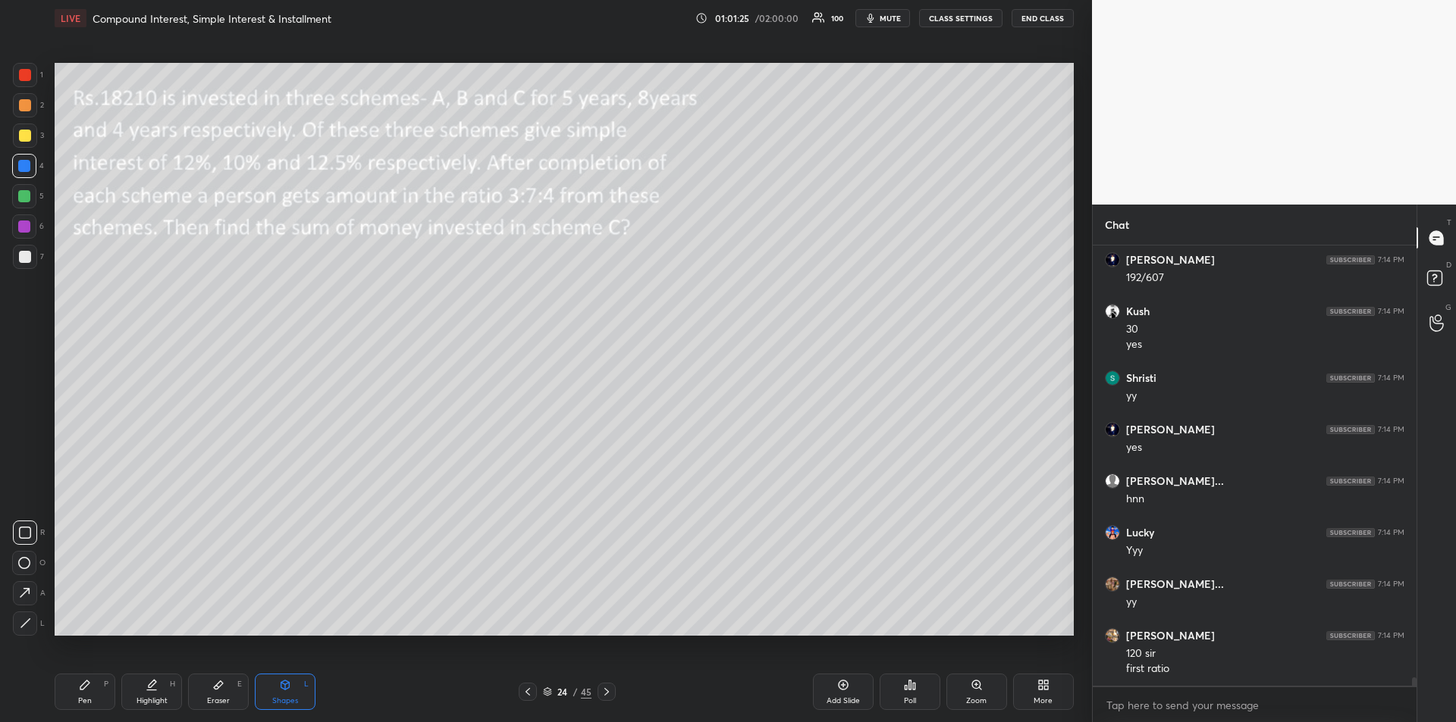
click at [159, 686] on div "Highlight H" at bounding box center [151, 692] width 61 height 36
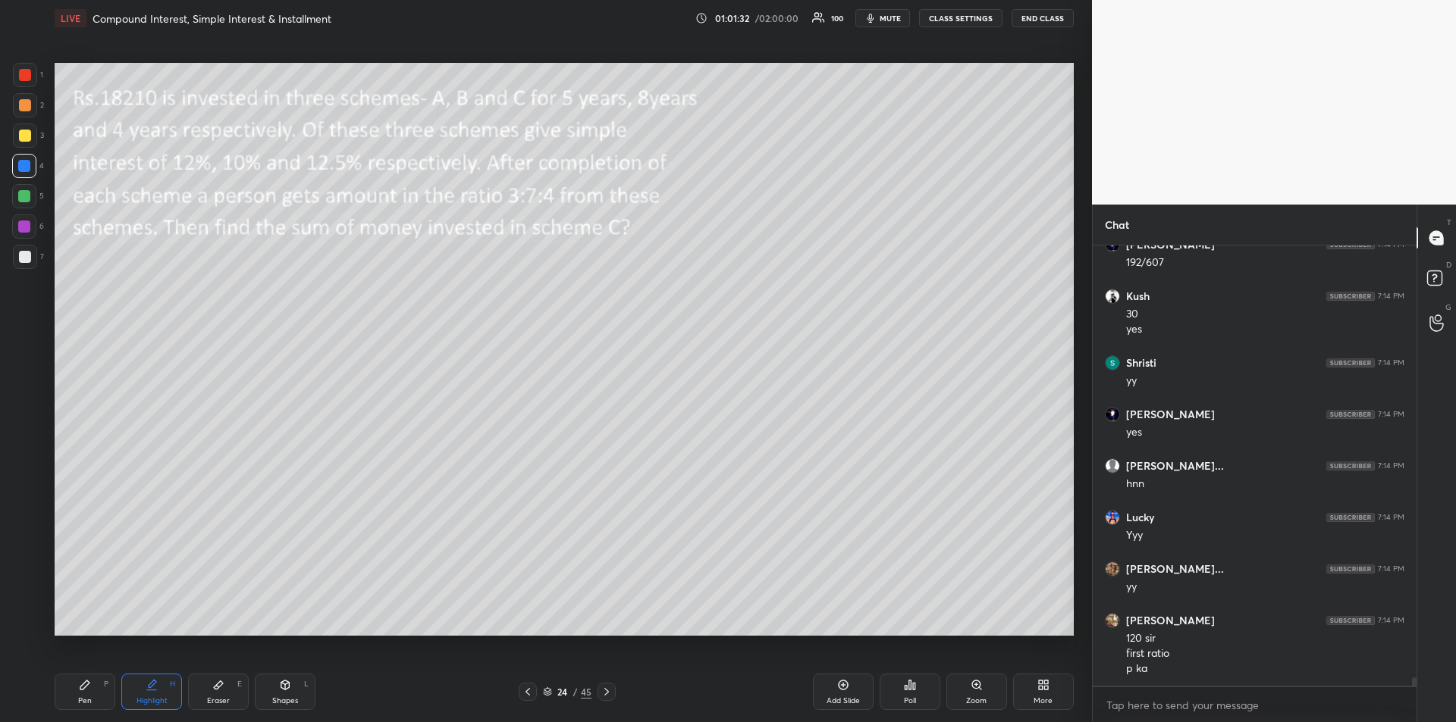
scroll to position [23311, 0]
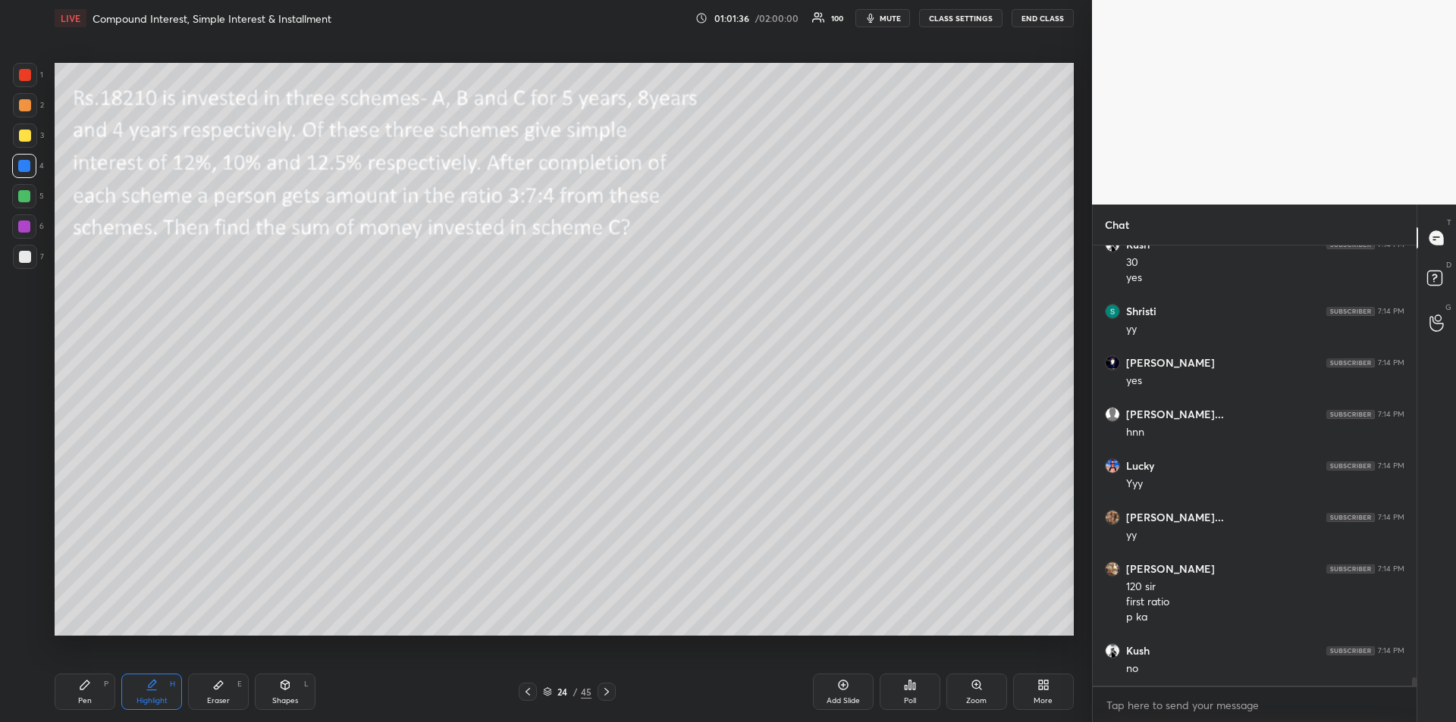
click at [85, 689] on icon at bounding box center [85, 685] width 12 height 12
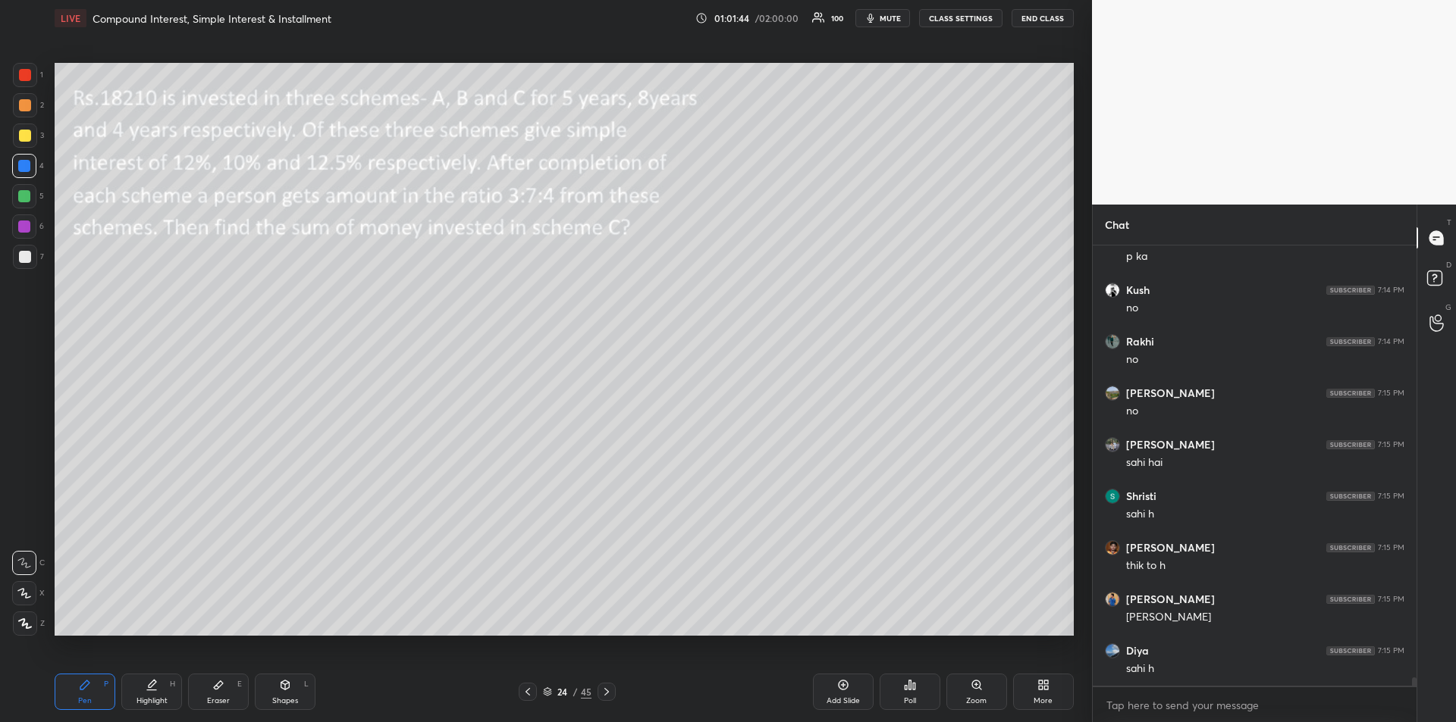
scroll to position [23723, 0]
click at [89, 683] on icon at bounding box center [84, 685] width 9 height 9
click at [601, 695] on icon at bounding box center [606, 692] width 12 height 12
click at [284, 691] on icon at bounding box center [285, 685] width 12 height 12
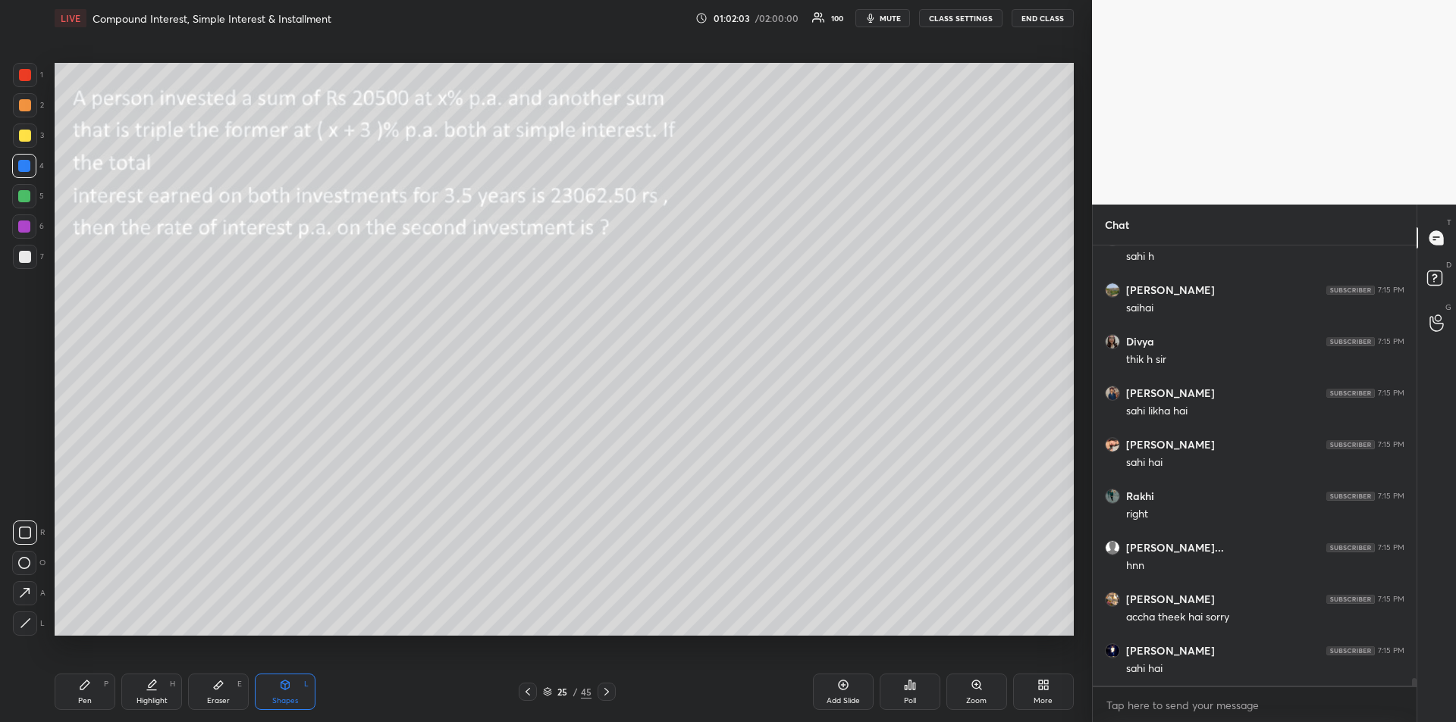
scroll to position [24135, 0]
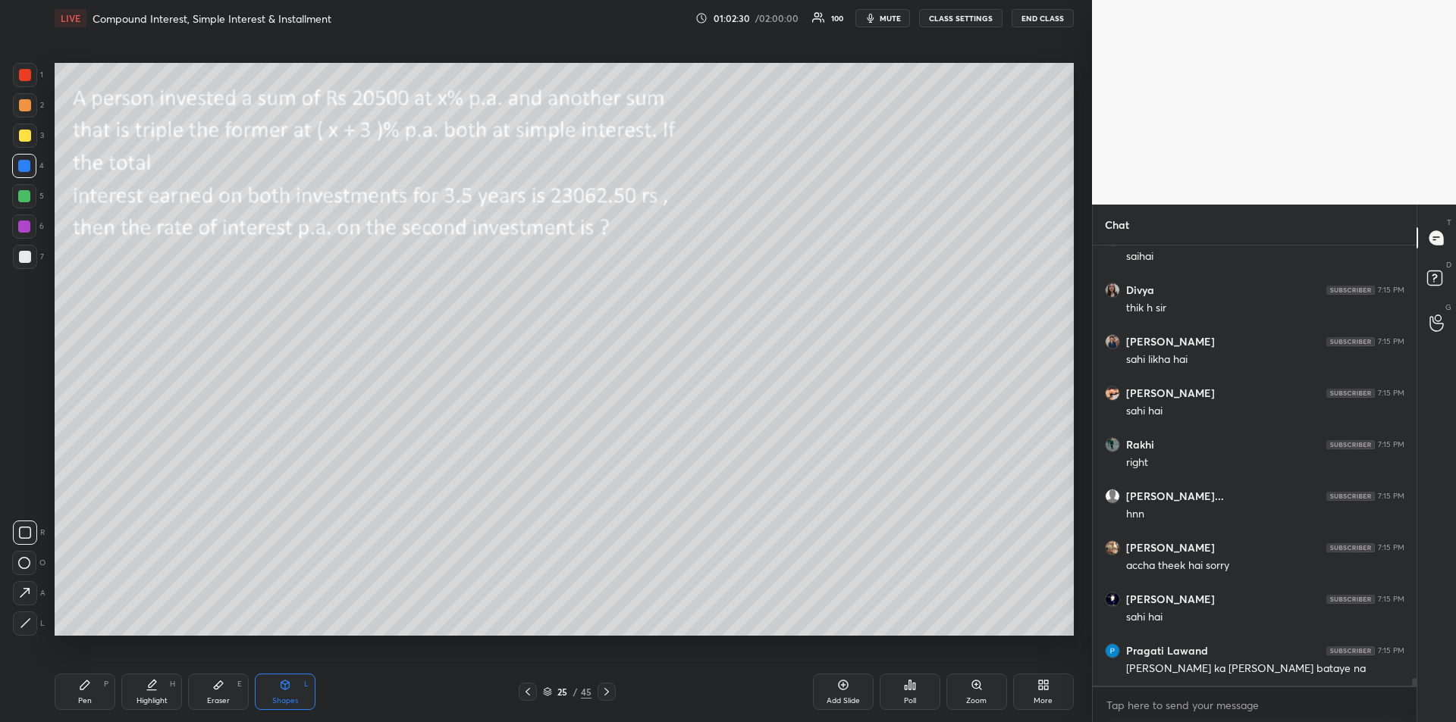
click at [25, 133] on div at bounding box center [25, 136] width 12 height 12
click at [99, 691] on div "Pen P" at bounding box center [85, 692] width 61 height 36
click at [527, 695] on icon at bounding box center [528, 692] width 12 height 12
click at [155, 700] on div "Highlight" at bounding box center [151, 701] width 31 height 8
click at [89, 693] on div "Pen P" at bounding box center [85, 692] width 61 height 36
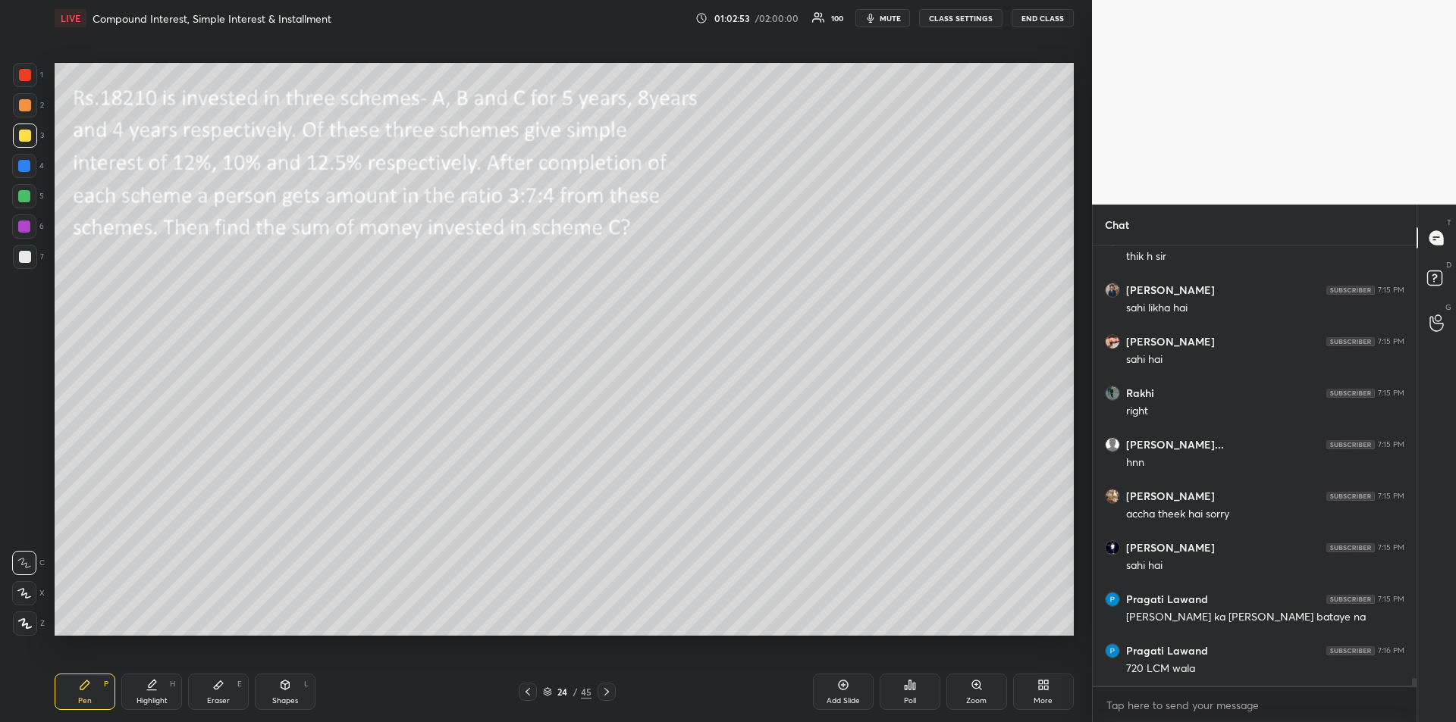
scroll to position [24239, 0]
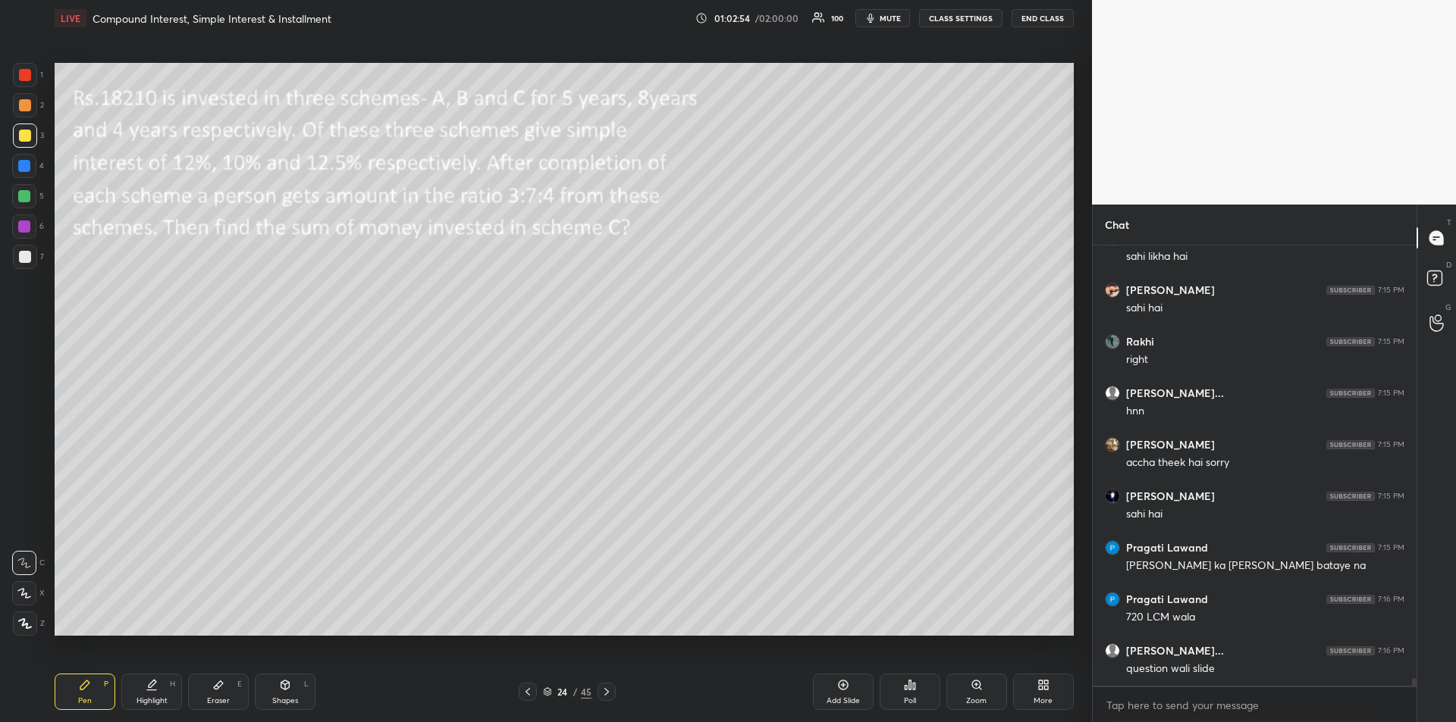
click at [607, 689] on icon at bounding box center [606, 692] width 12 height 12
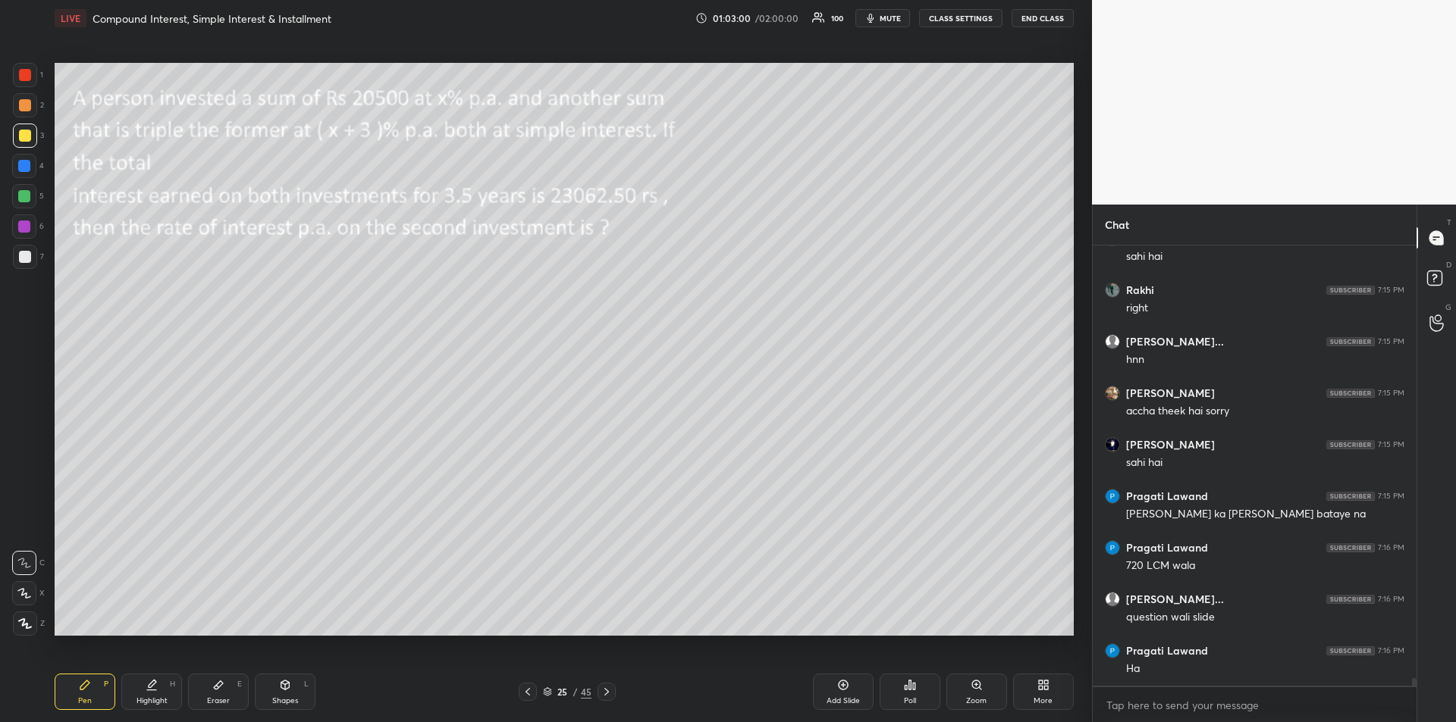
click at [526, 691] on icon at bounding box center [528, 692] width 12 height 12
click at [606, 694] on icon at bounding box center [606, 692] width 12 height 12
click at [27, 195] on div at bounding box center [24, 196] width 12 height 12
click at [25, 226] on div at bounding box center [24, 227] width 12 height 12
click at [32, 258] on div at bounding box center [25, 257] width 24 height 24
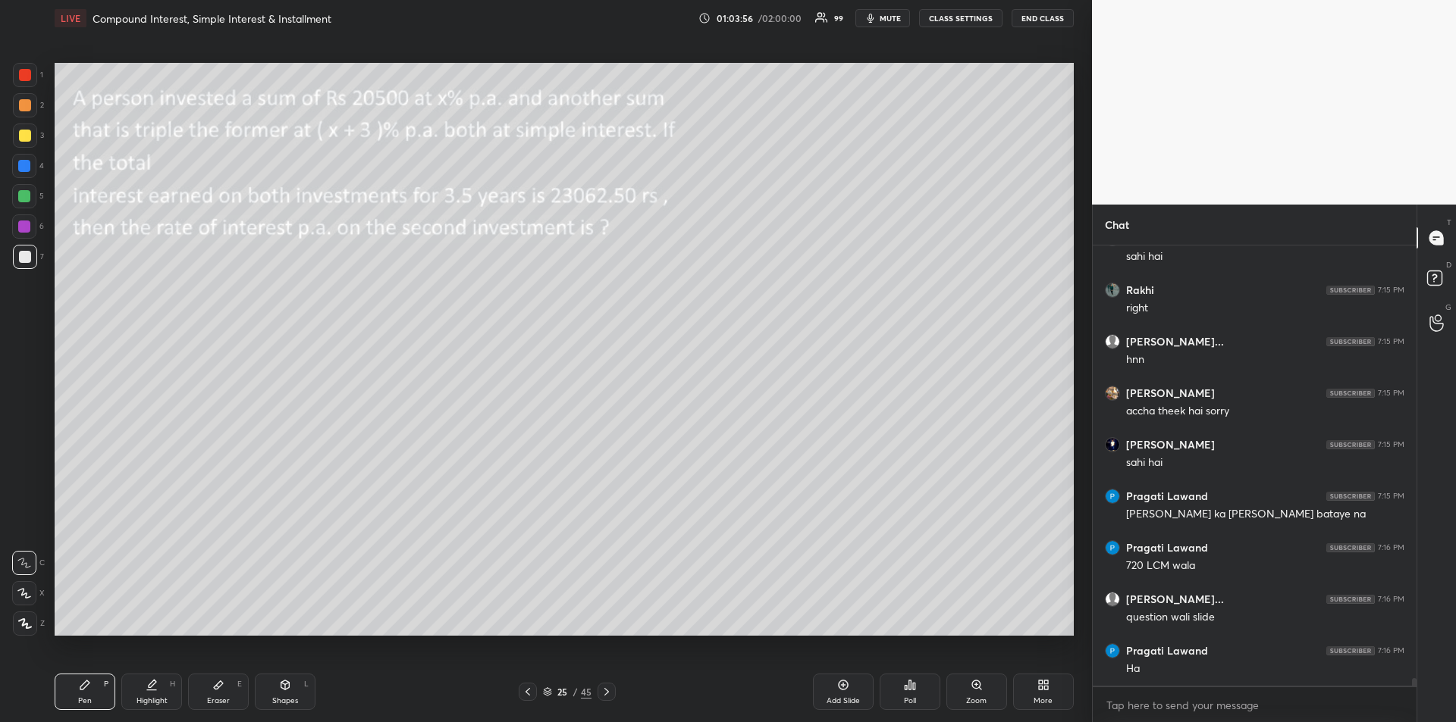
scroll to position [24342, 0]
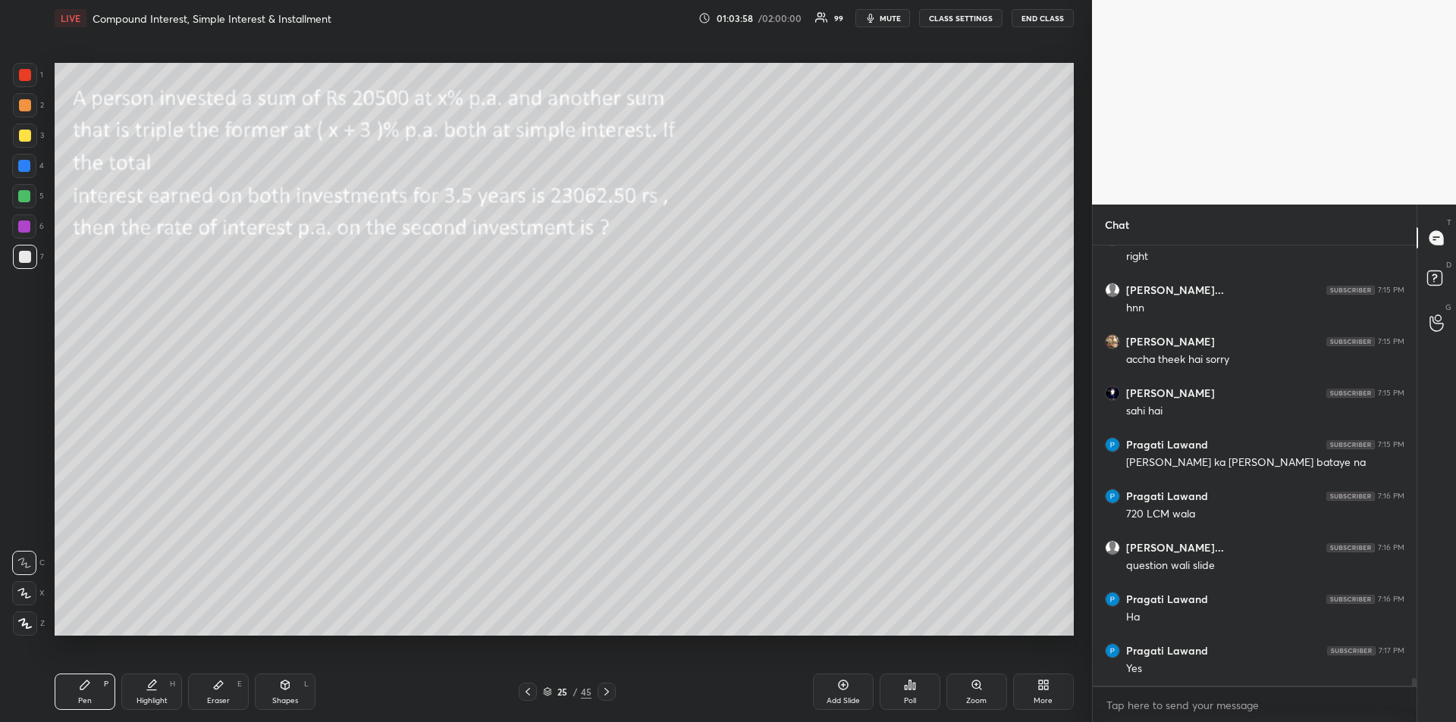
click at [29, 171] on div at bounding box center [24, 166] width 12 height 12
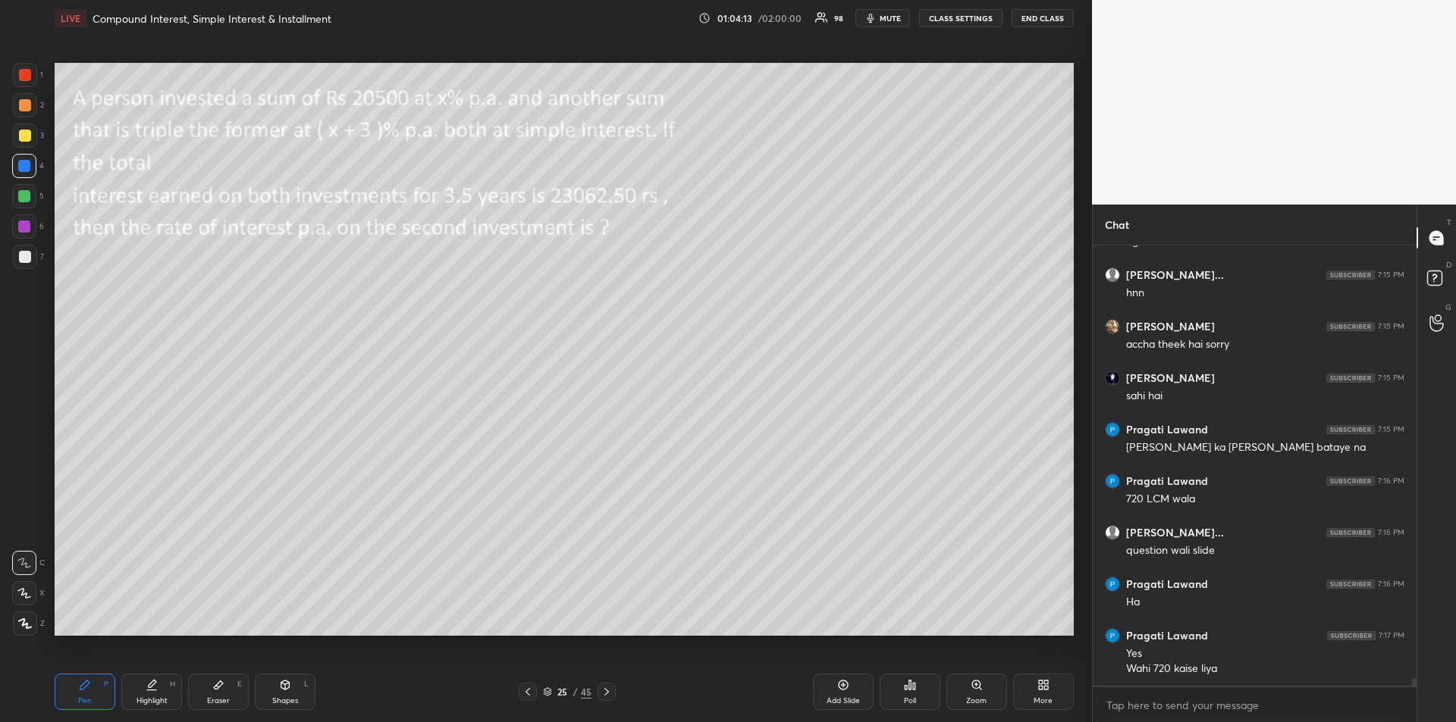
click at [27, 72] on div at bounding box center [25, 75] width 12 height 12
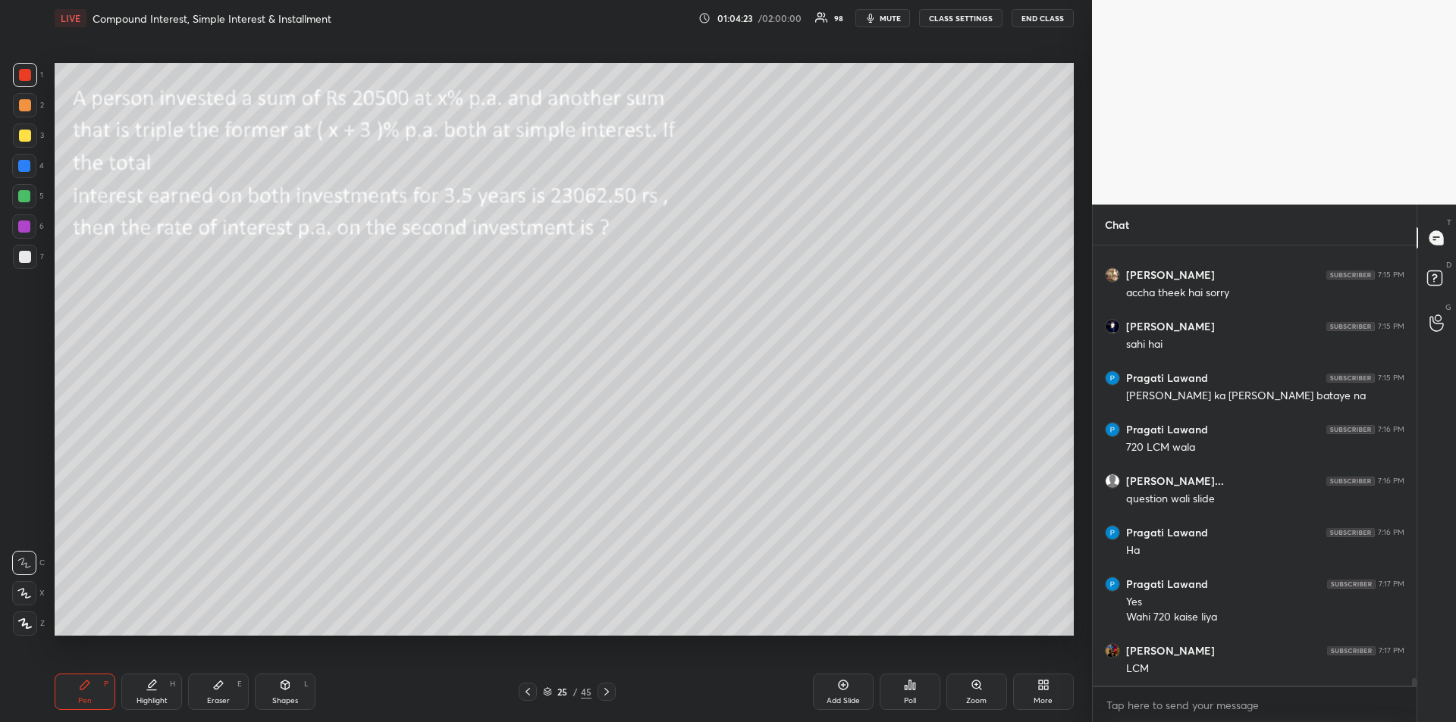
scroll to position [24460, 0]
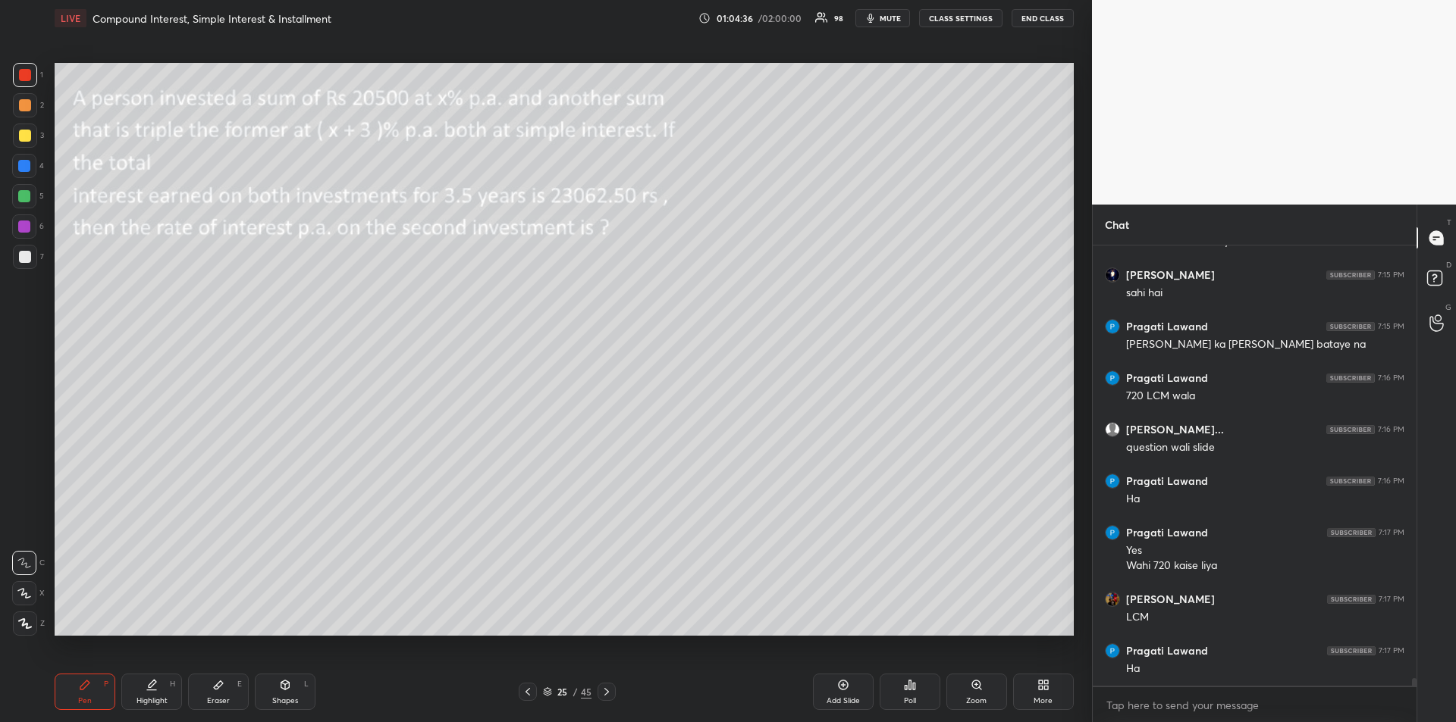
click at [19, 256] on div at bounding box center [25, 257] width 12 height 12
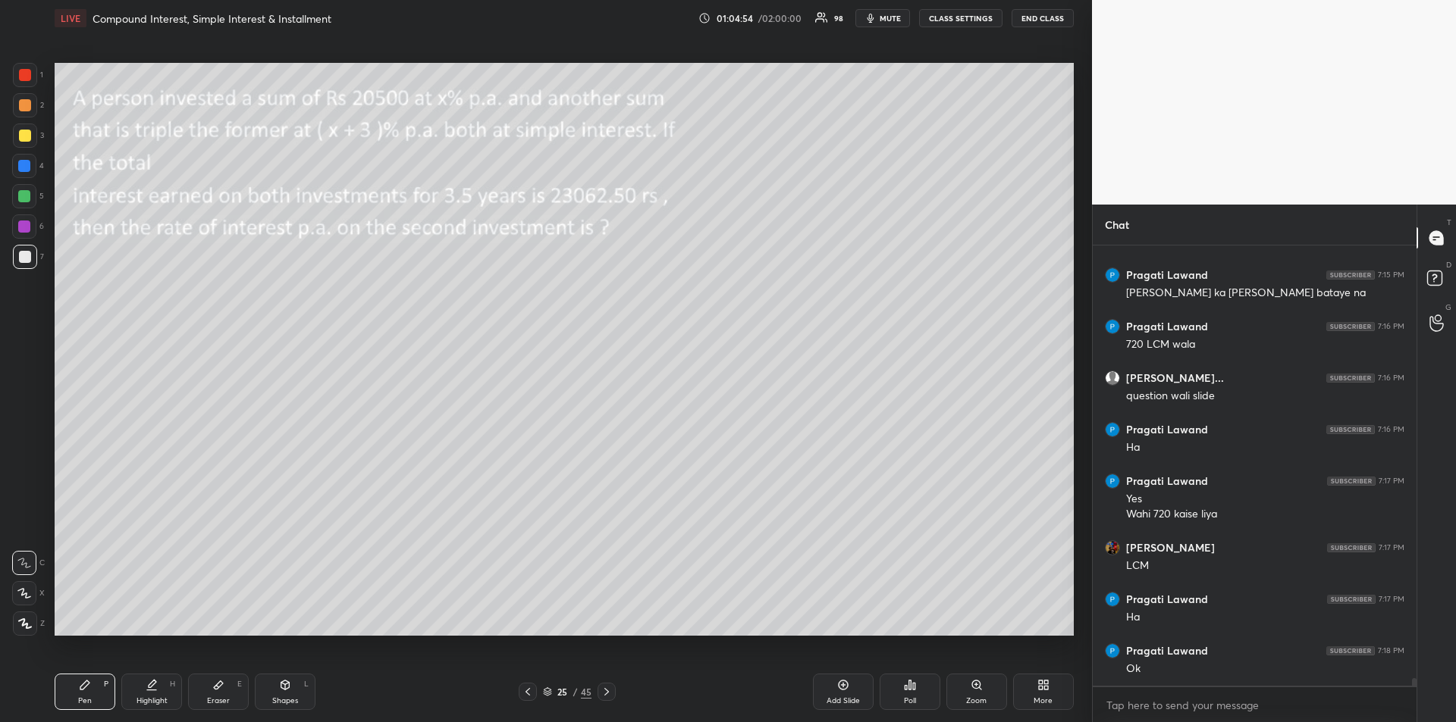
click at [221, 691] on div "Eraser E" at bounding box center [218, 692] width 61 height 36
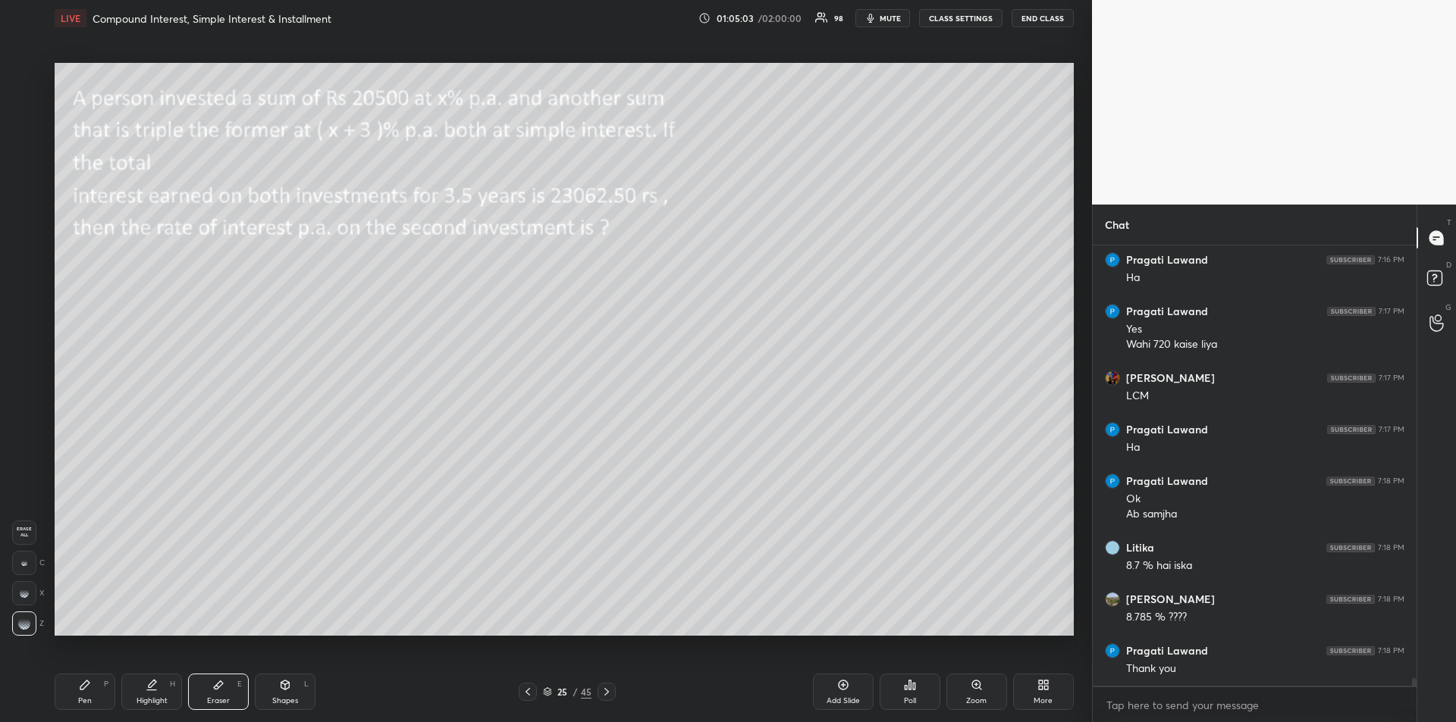
scroll to position [24733, 0]
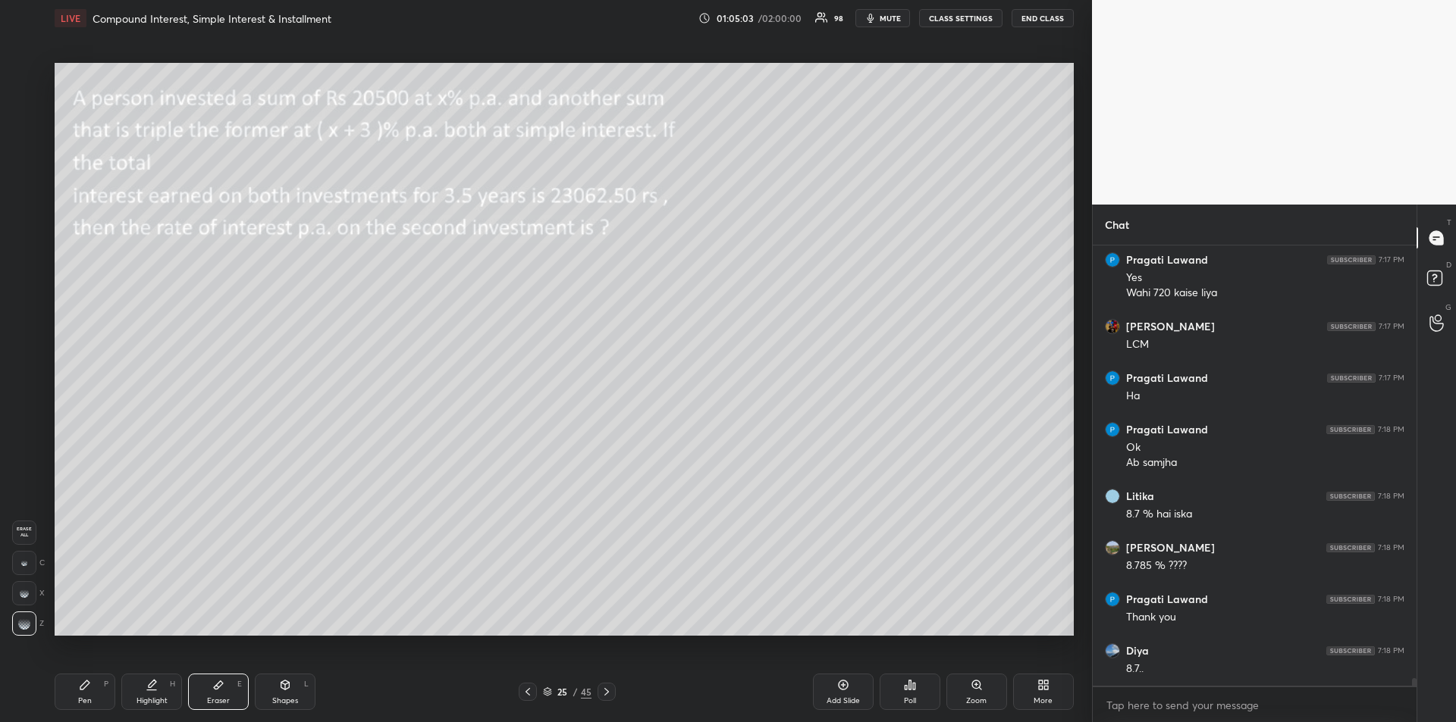
click at [75, 692] on div "Pen P" at bounding box center [85, 692] width 61 height 36
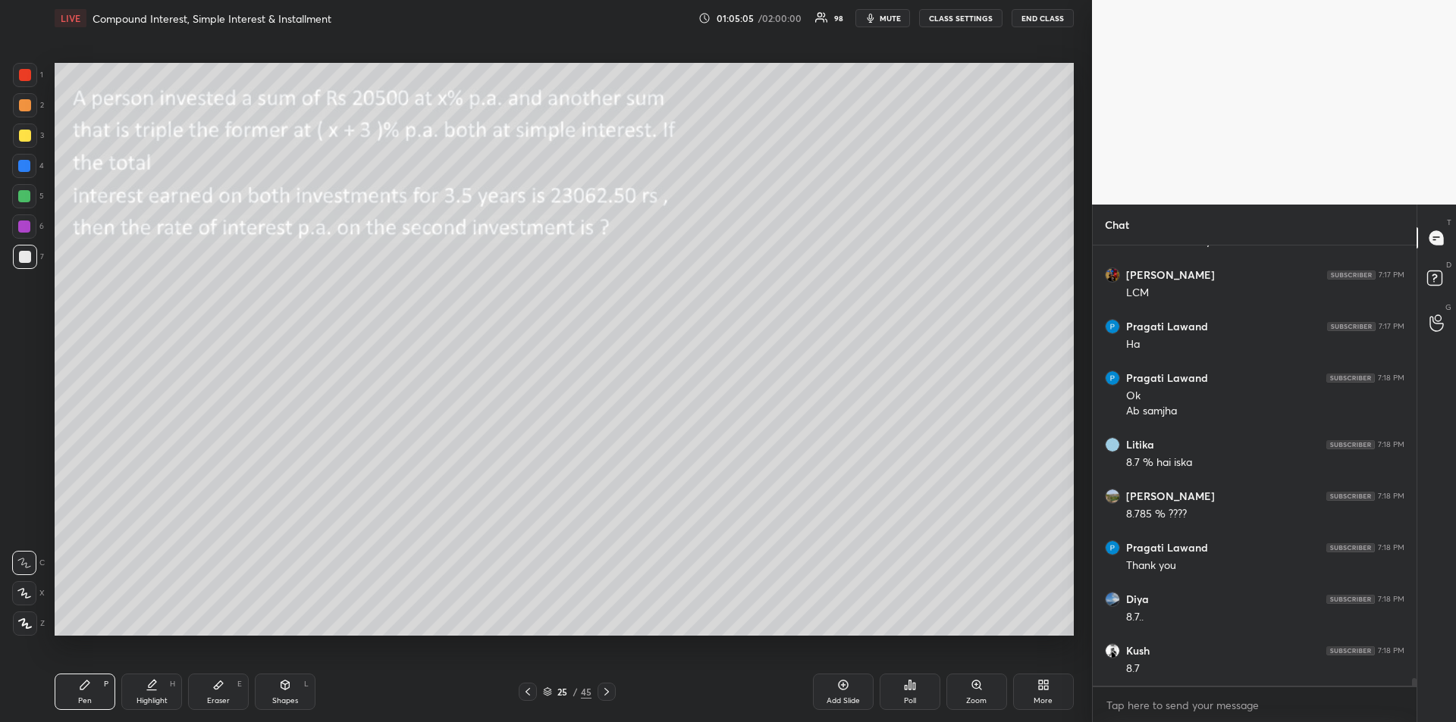
click at [26, 136] on div at bounding box center [25, 136] width 12 height 12
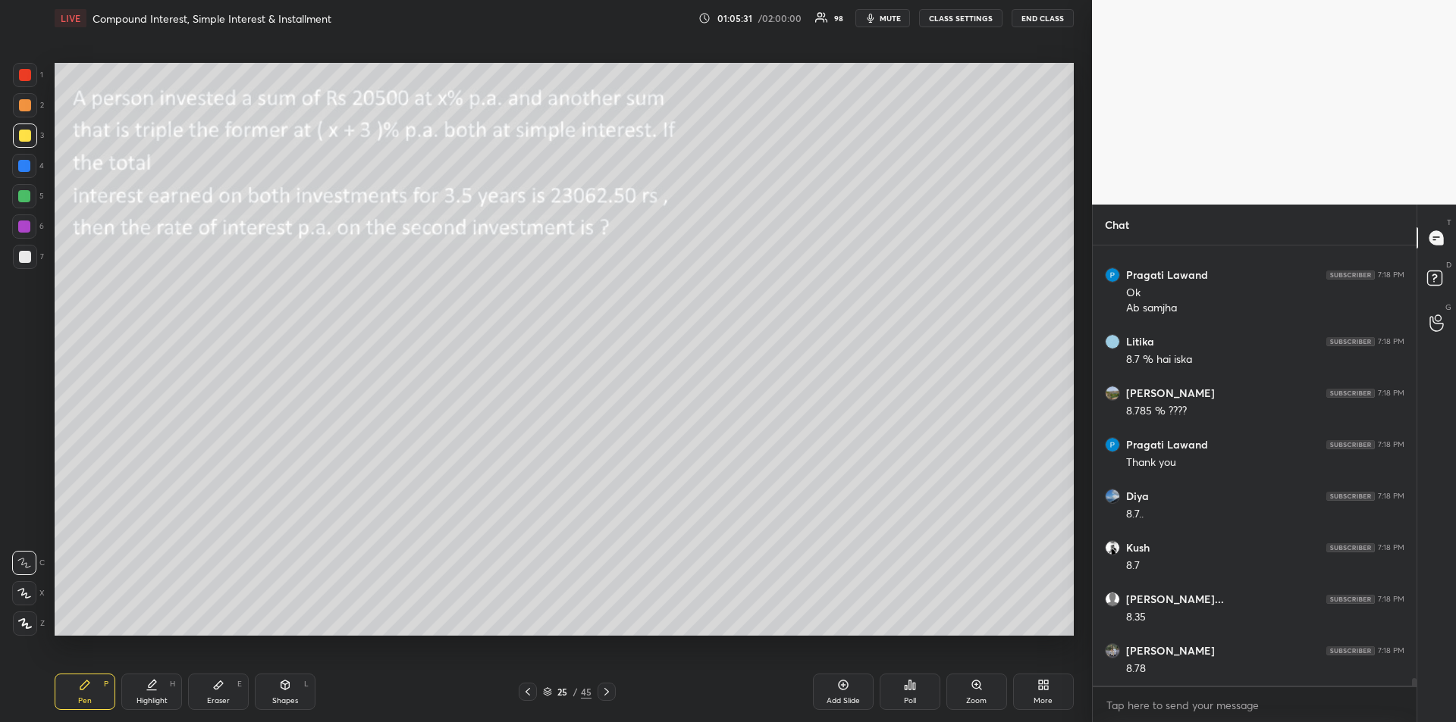
click at [27, 77] on div at bounding box center [25, 75] width 12 height 12
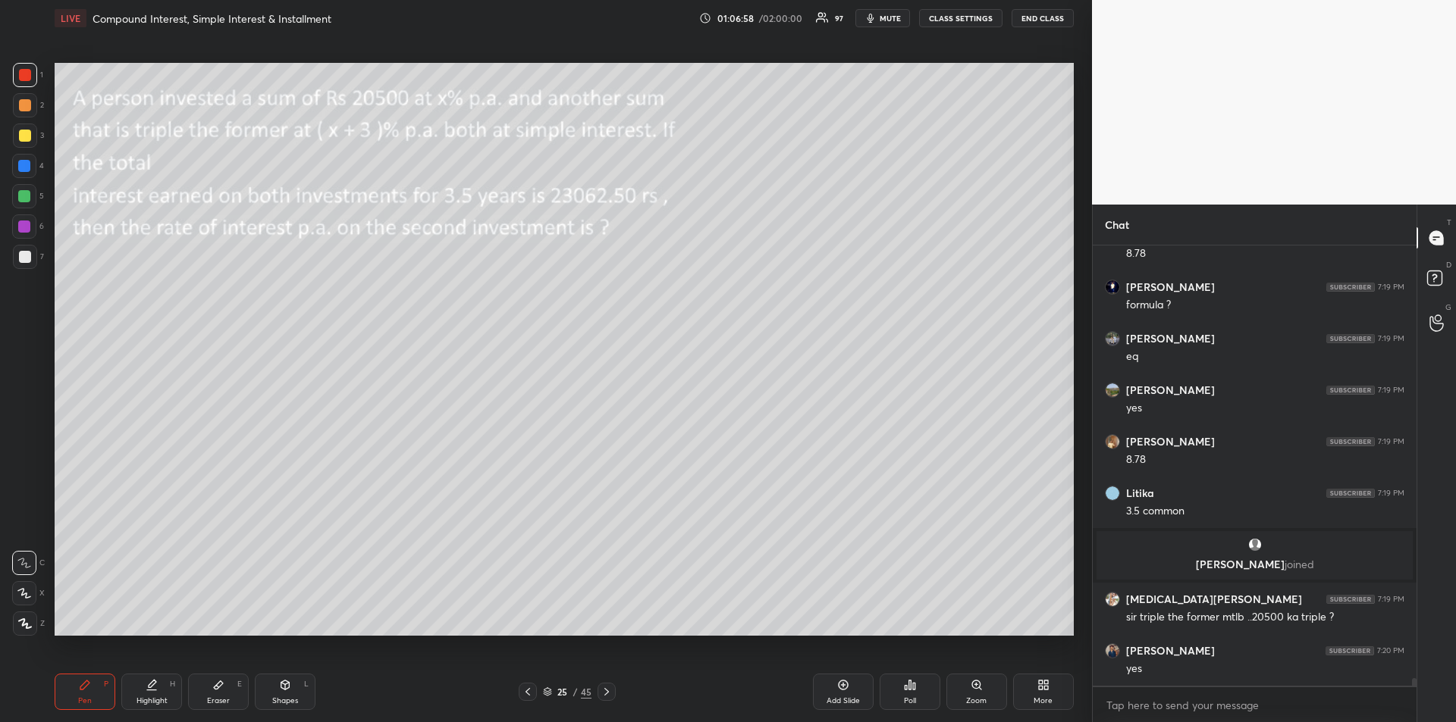
scroll to position [24483, 0]
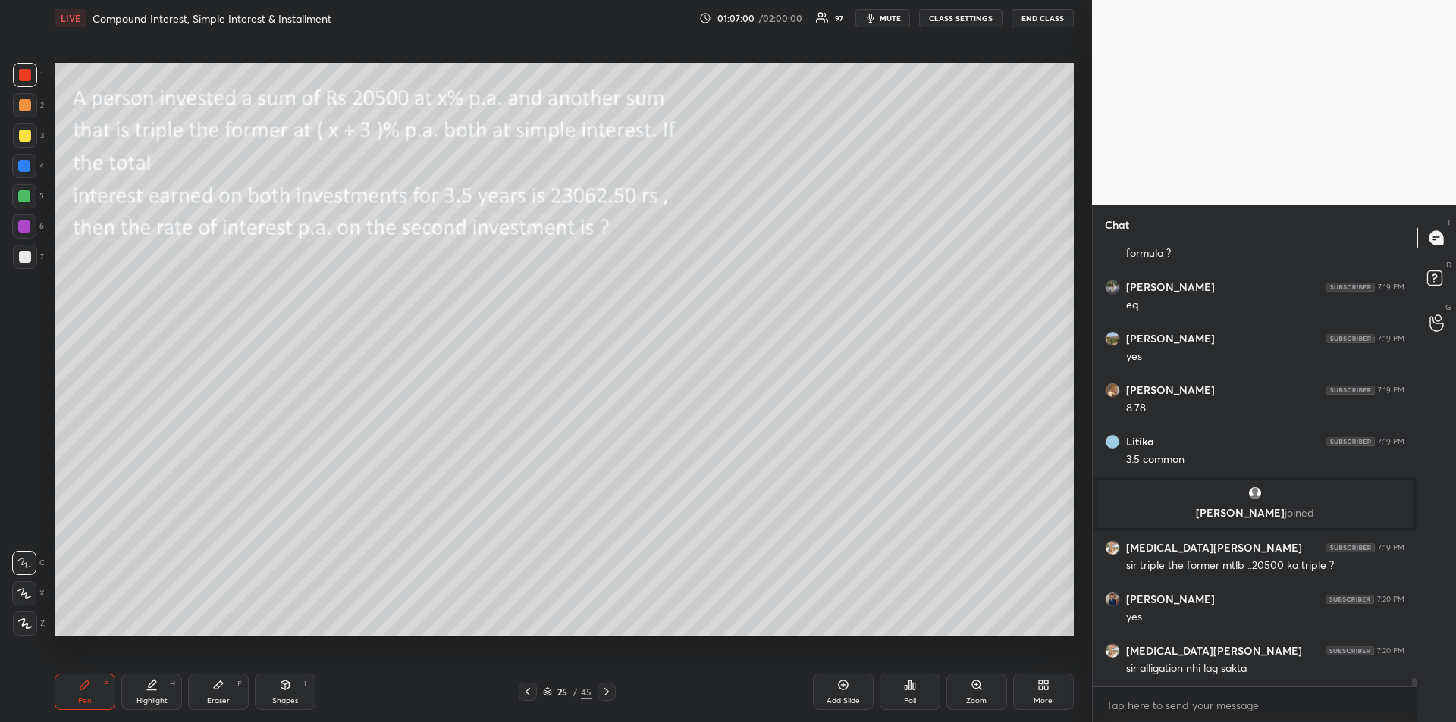
click at [282, 697] on div "Shapes" at bounding box center [285, 701] width 26 height 8
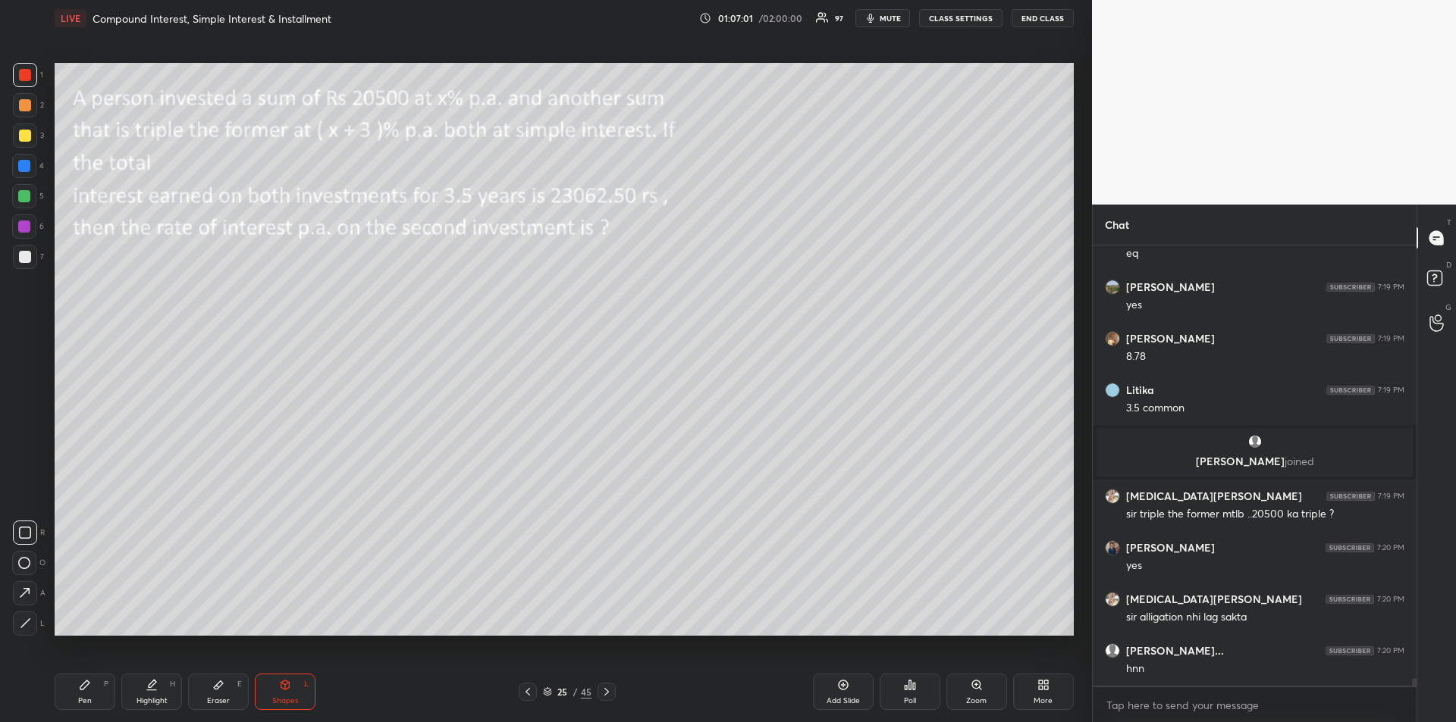
click at [26, 527] on icon at bounding box center [25, 533] width 12 height 12
click at [22, 256] on div at bounding box center [25, 257] width 12 height 12
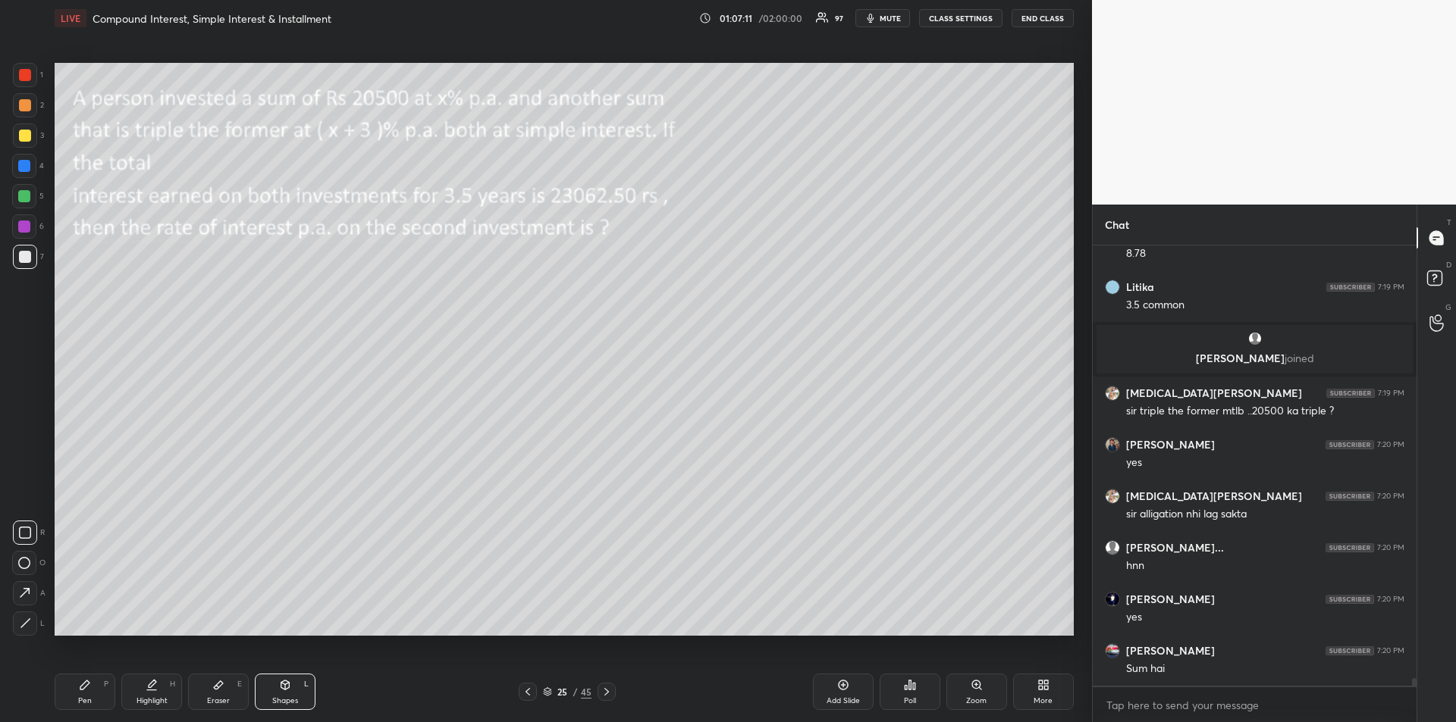
scroll to position [24692, 0]
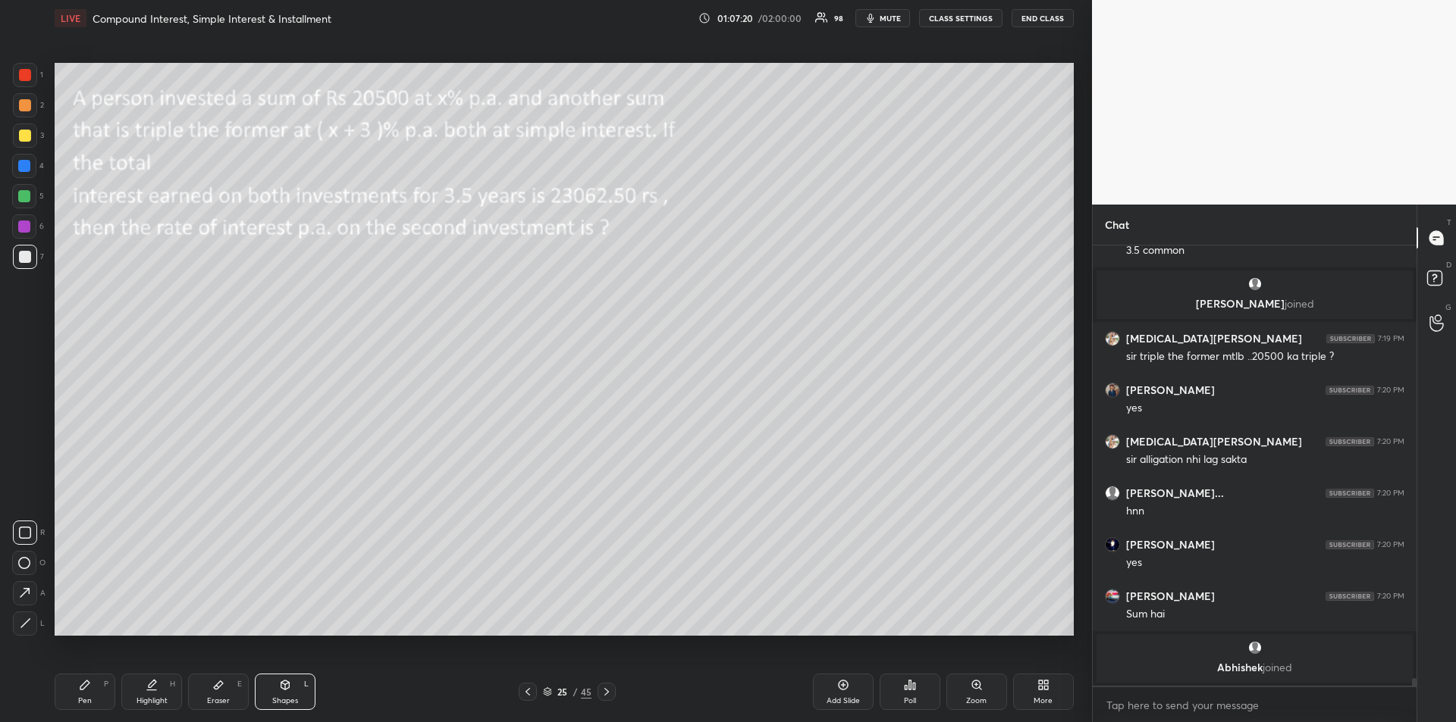
click at [26, 233] on div at bounding box center [24, 227] width 24 height 24
click at [86, 703] on div "Pen" at bounding box center [85, 701] width 14 height 8
click at [26, 143] on div at bounding box center [25, 136] width 24 height 24
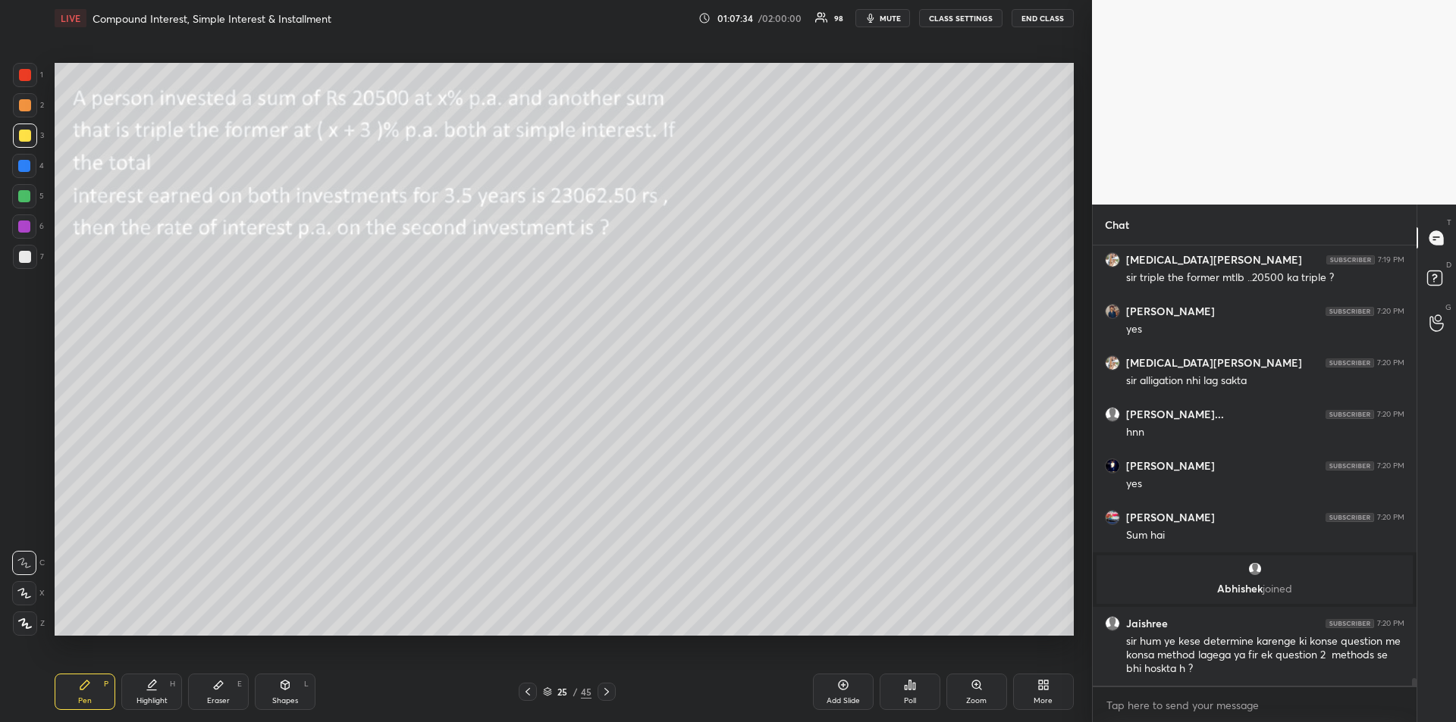
scroll to position [24696, 0]
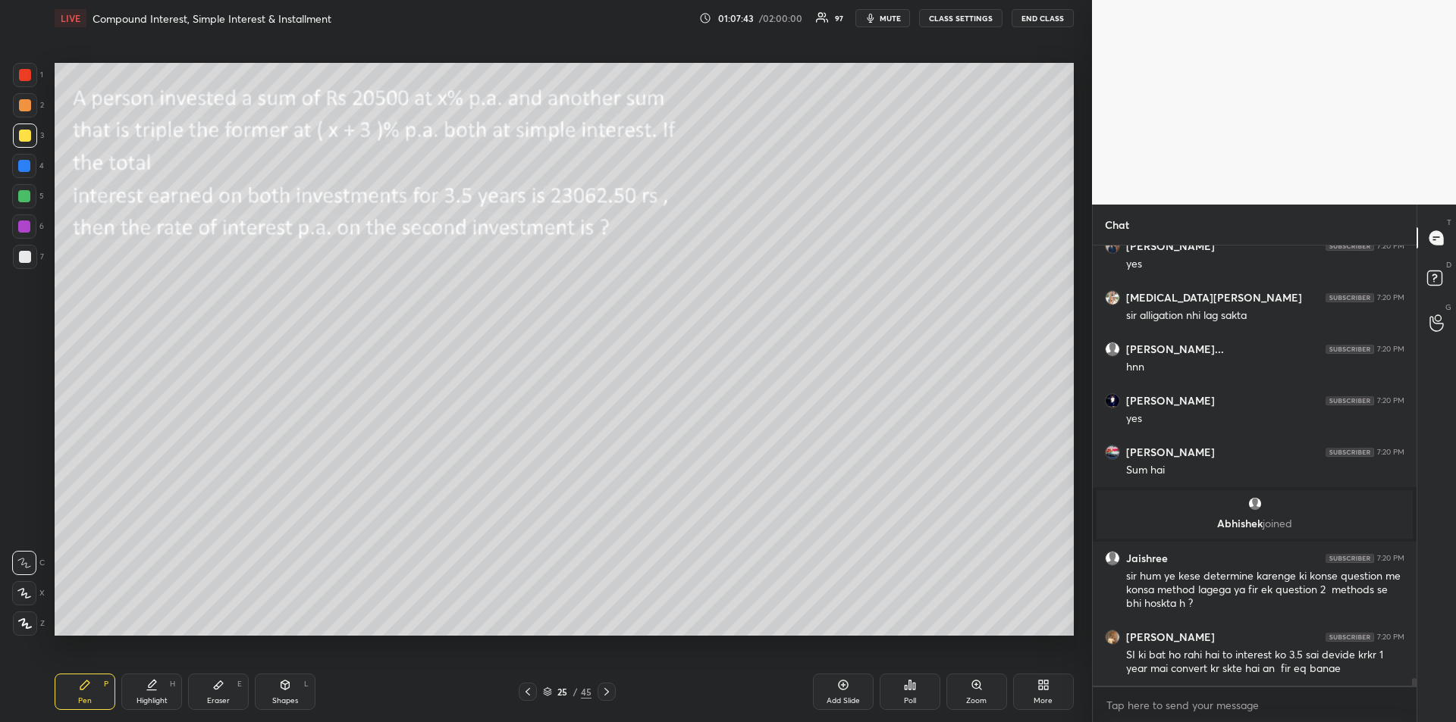
click at [22, 203] on div at bounding box center [24, 196] width 24 height 24
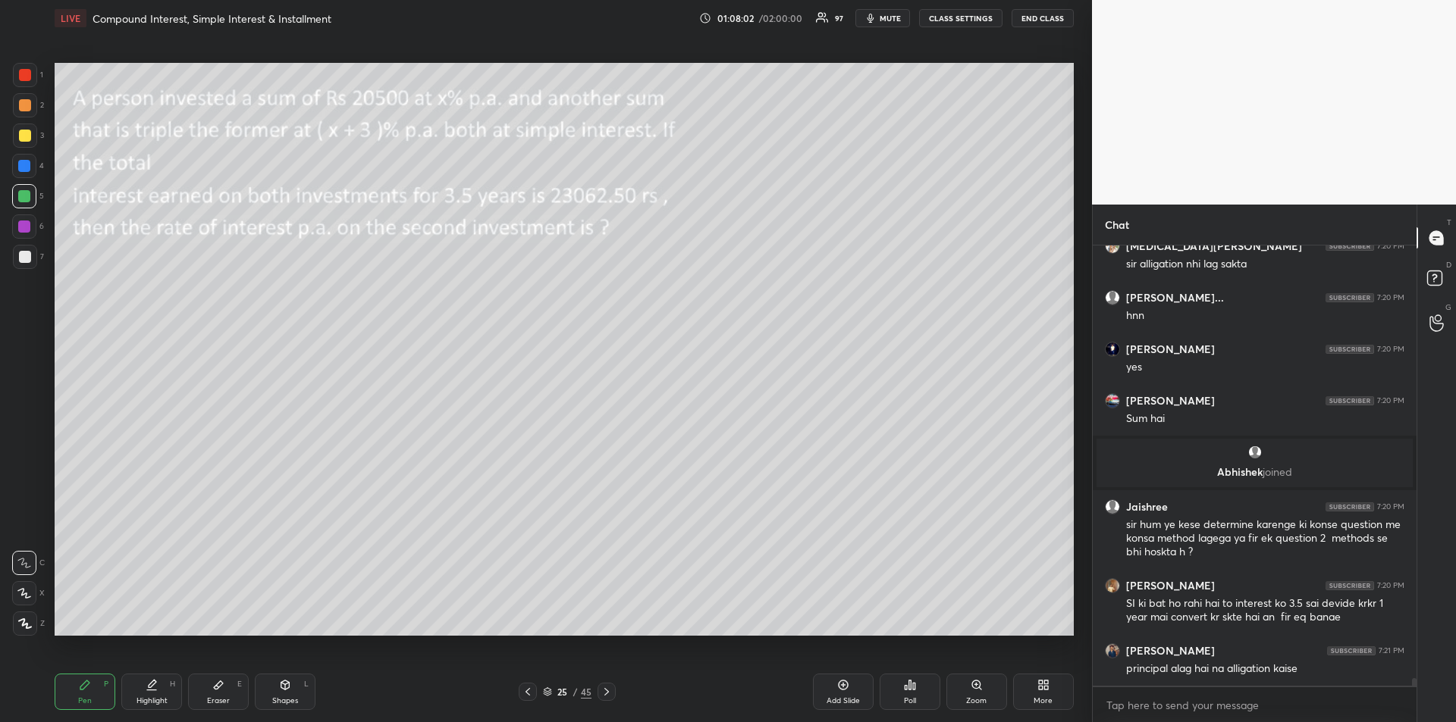
click at [152, 689] on icon at bounding box center [152, 685] width 12 height 12
click at [90, 684] on icon at bounding box center [85, 685] width 12 height 12
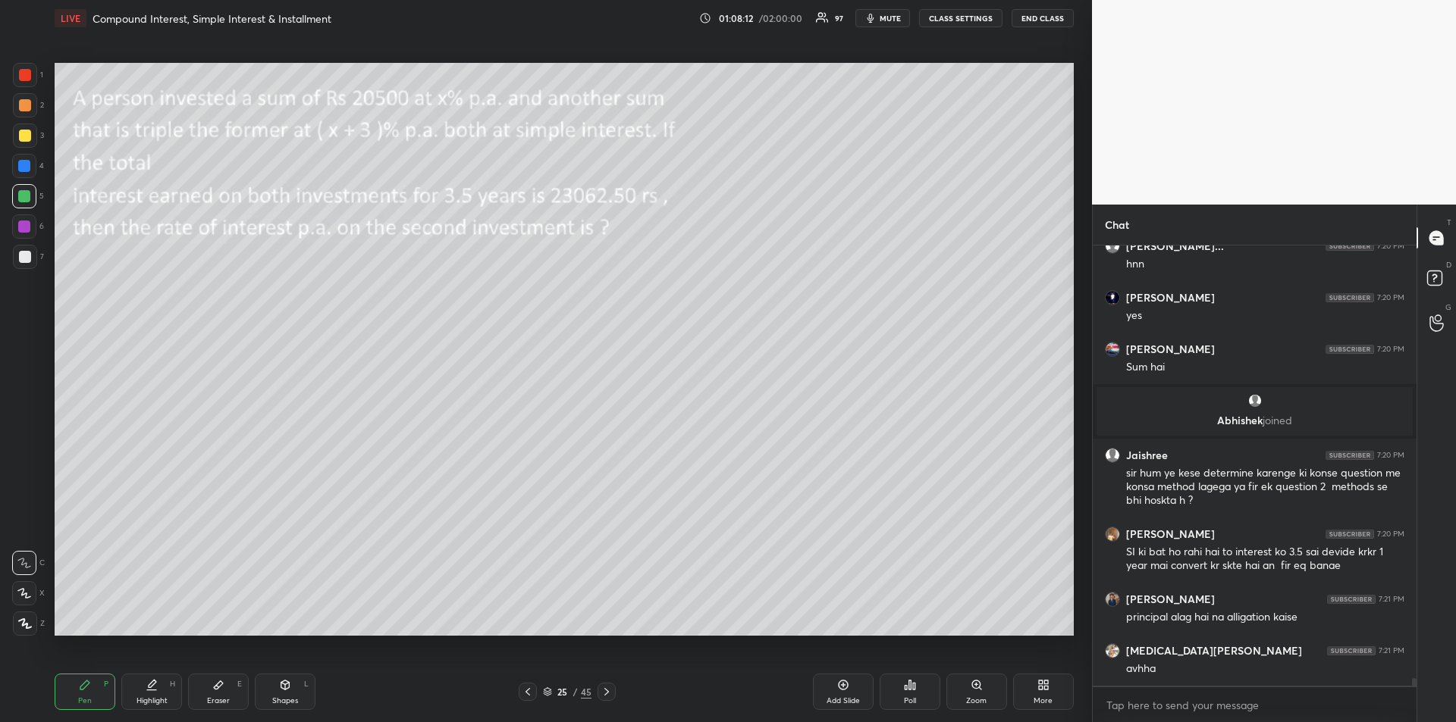
click at [27, 136] on div at bounding box center [25, 136] width 12 height 12
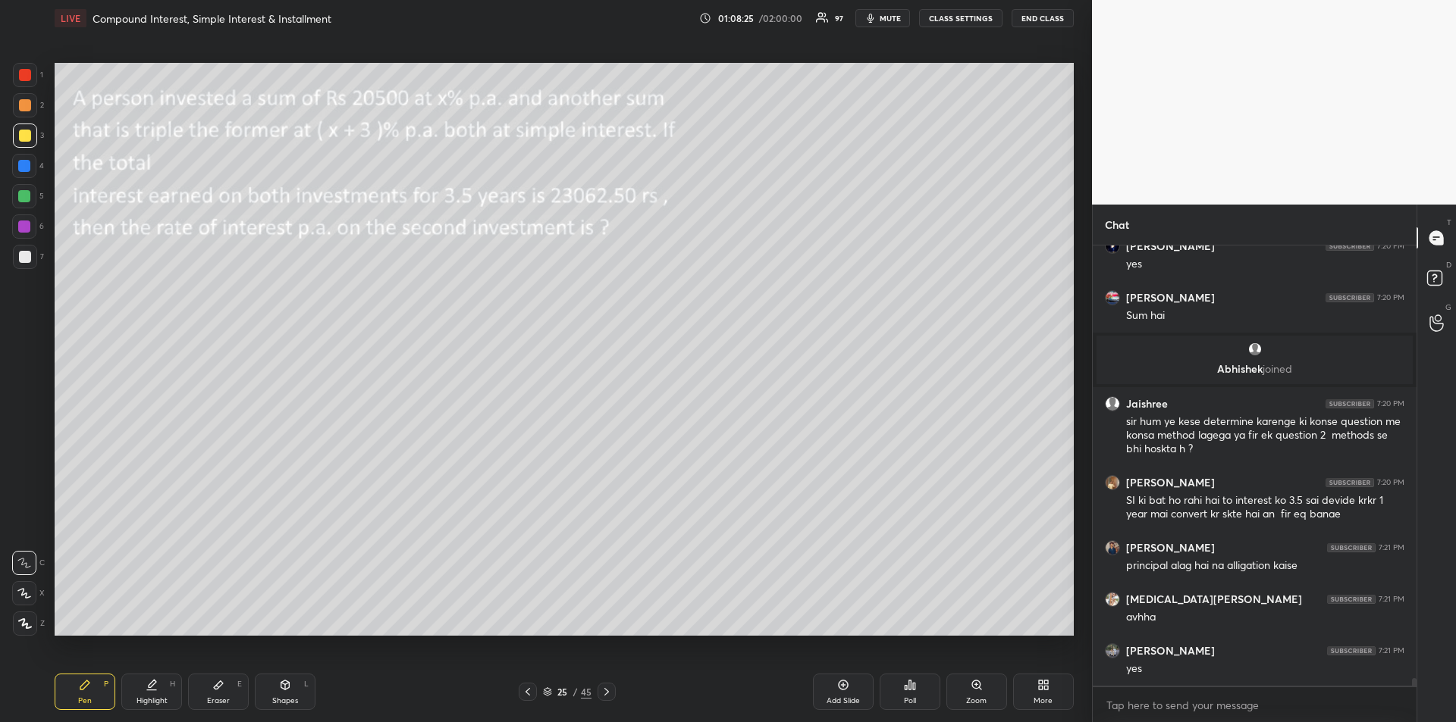
scroll to position [24903, 0]
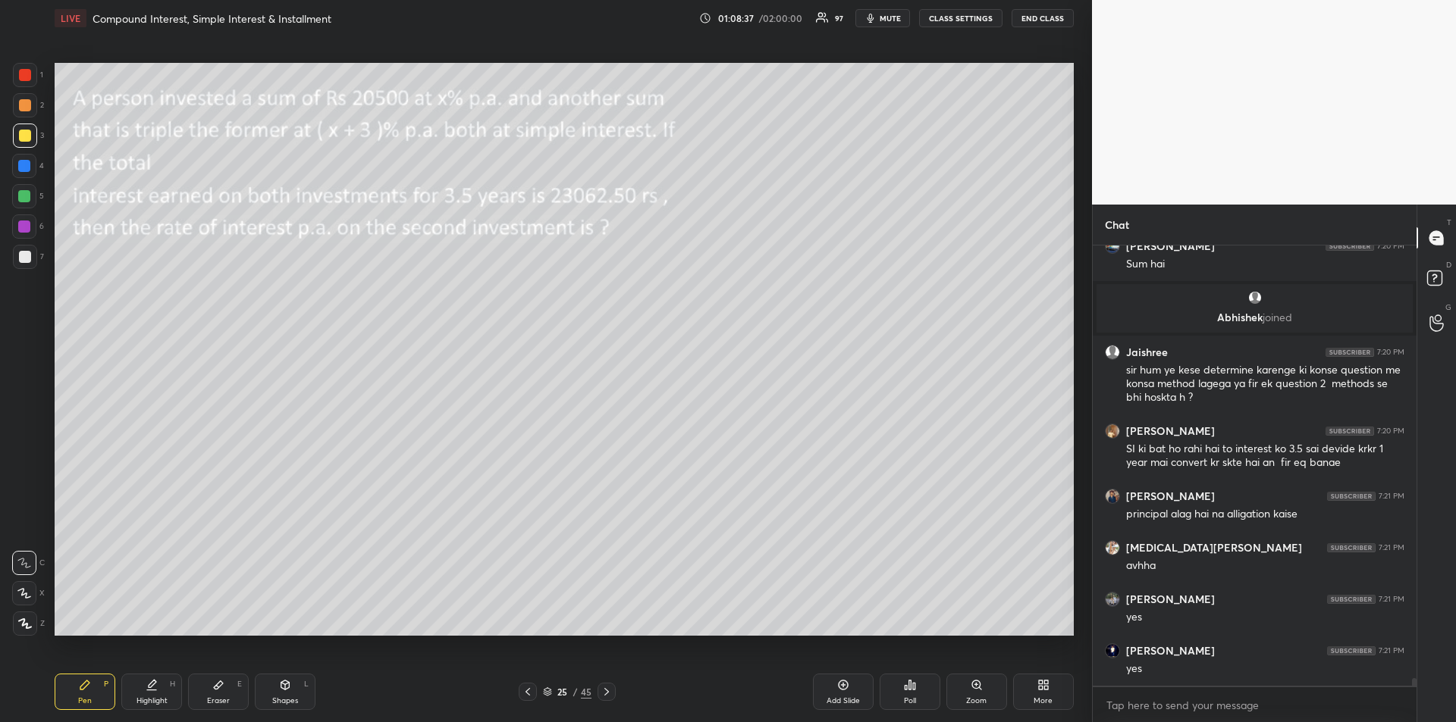
click at [28, 108] on div at bounding box center [25, 105] width 12 height 12
click at [841, 694] on div "Add Slide" at bounding box center [843, 692] width 61 height 36
click at [27, 139] on div at bounding box center [25, 136] width 12 height 12
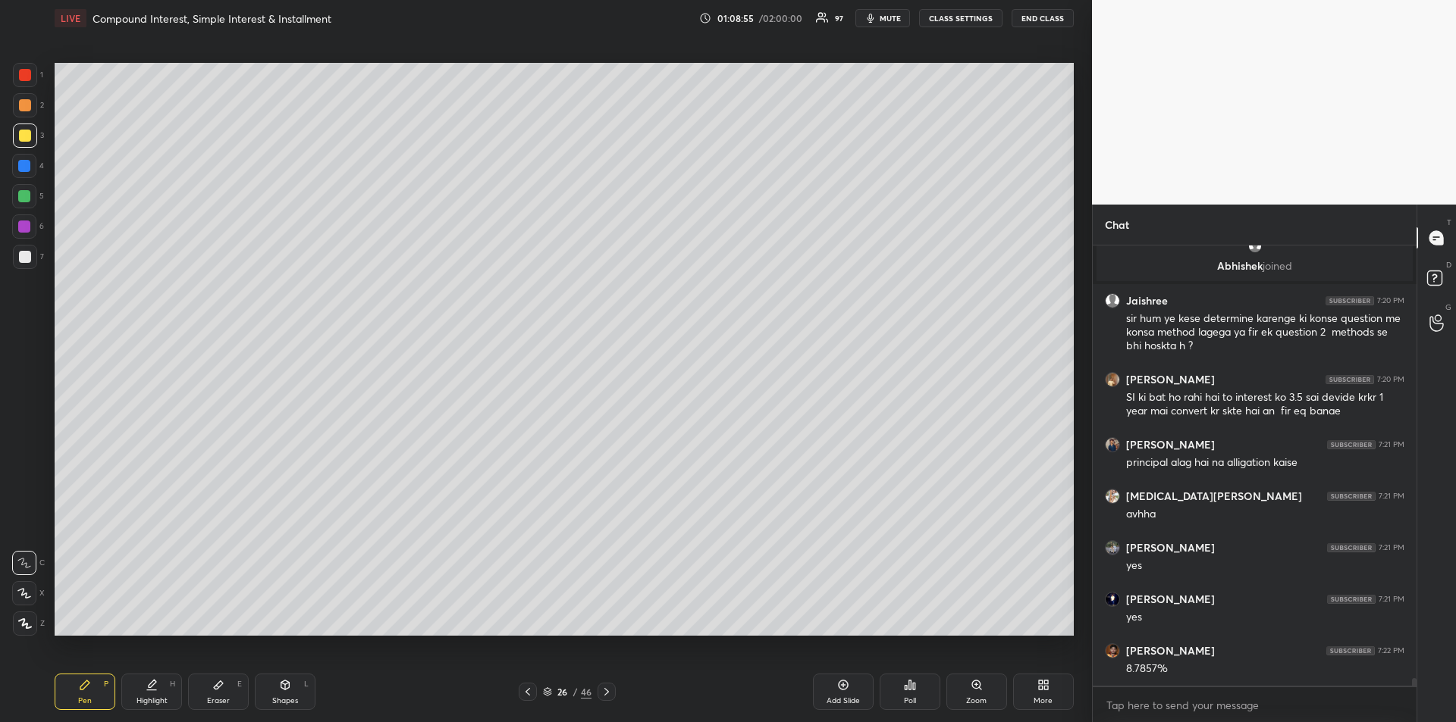
scroll to position [25006, 0]
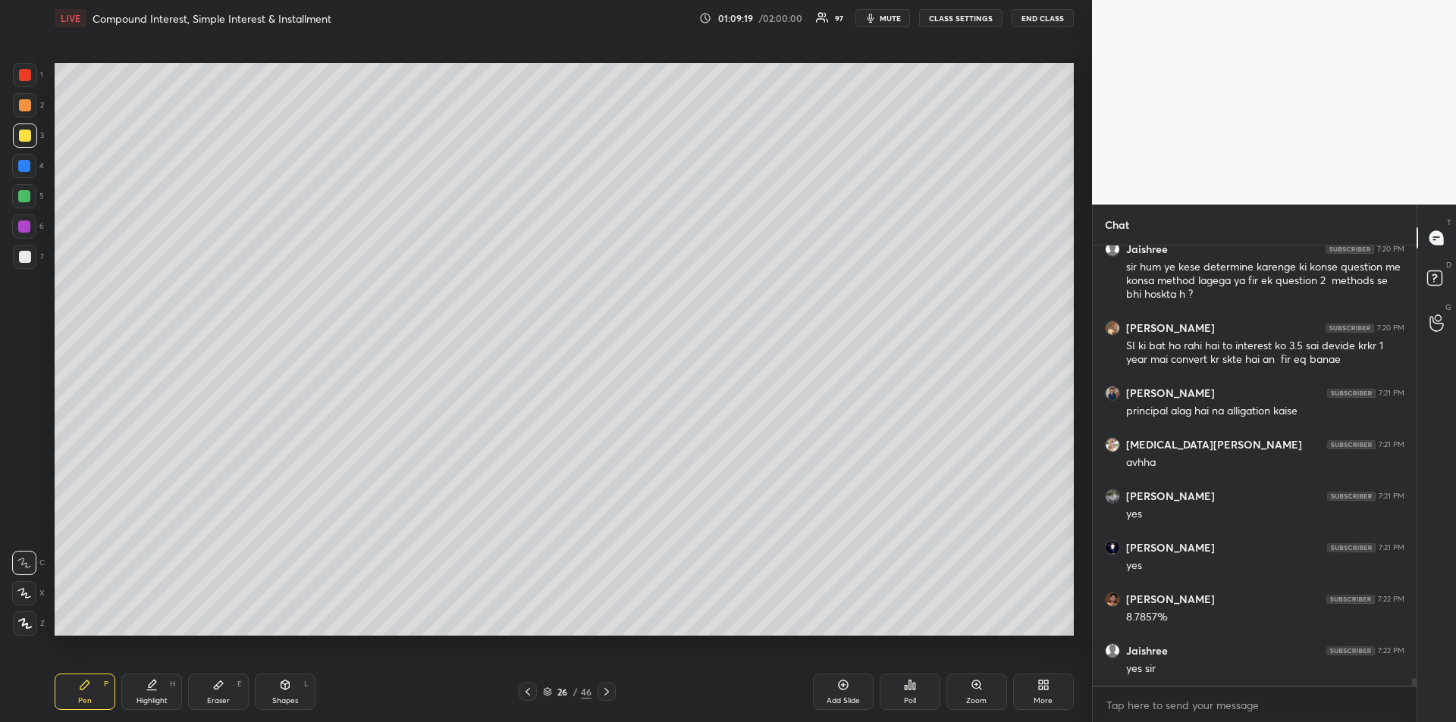
click at [23, 227] on div at bounding box center [24, 227] width 12 height 12
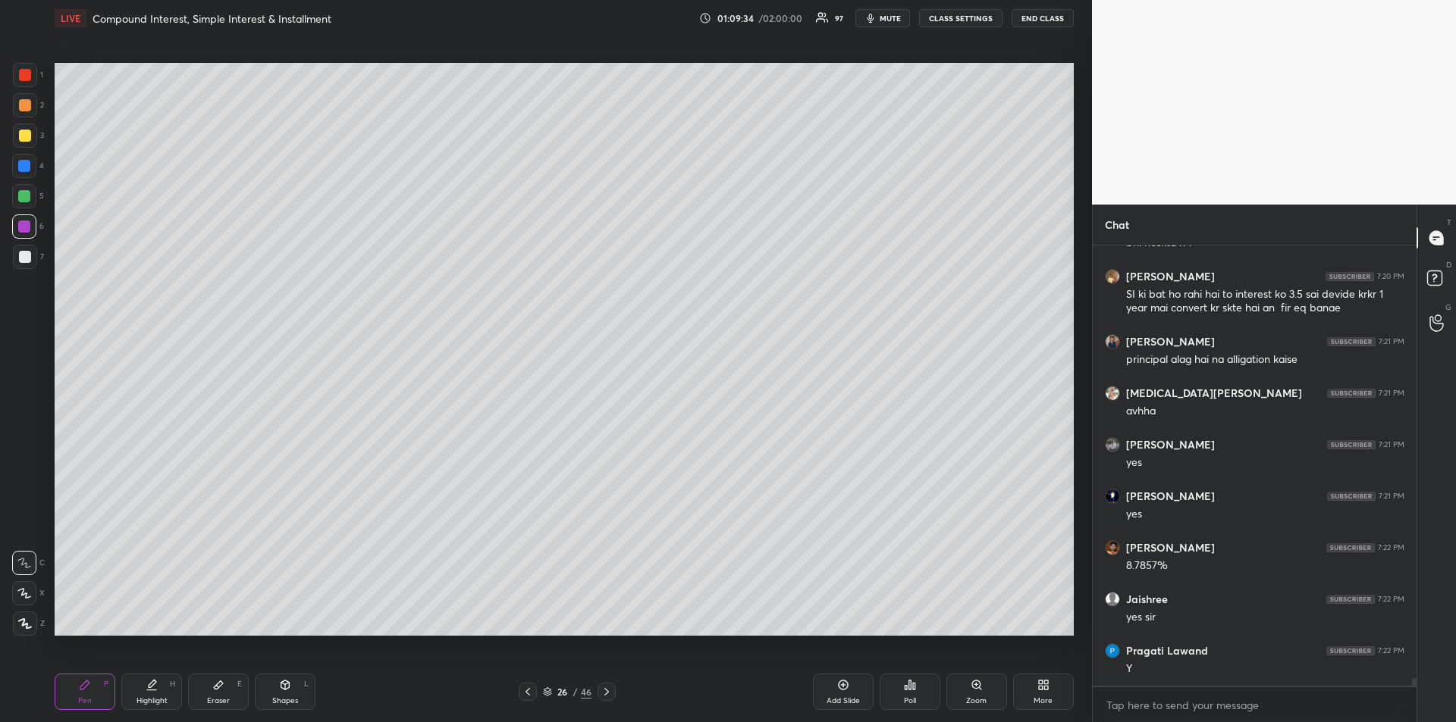
click at [528, 695] on icon at bounding box center [528, 692] width 12 height 12
click at [221, 697] on div "Eraser" at bounding box center [218, 701] width 23 height 8
click at [83, 691] on icon at bounding box center [85, 685] width 12 height 12
click at [151, 694] on div "Highlight H" at bounding box center [151, 692] width 61 height 36
click at [90, 692] on div "Pen P" at bounding box center [85, 692] width 61 height 36
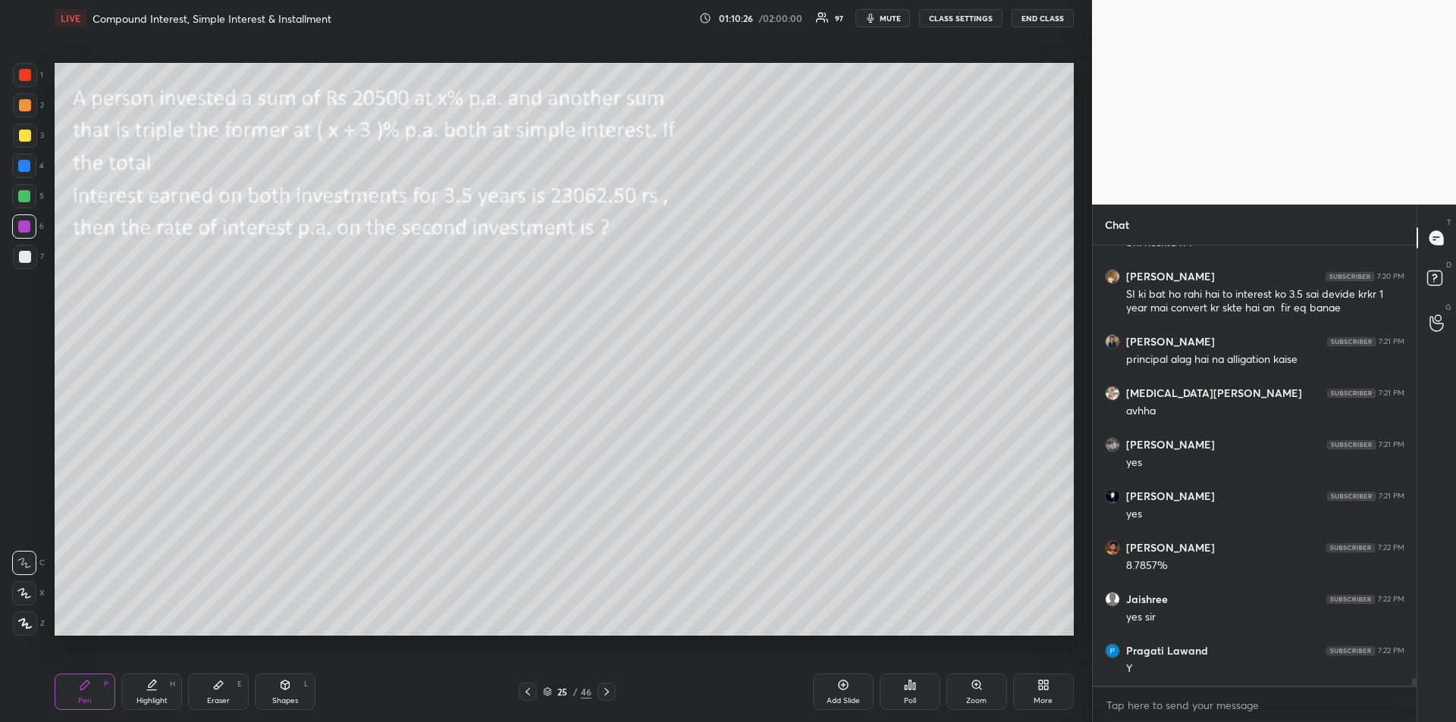
click at [24, 205] on div at bounding box center [24, 196] width 24 height 24
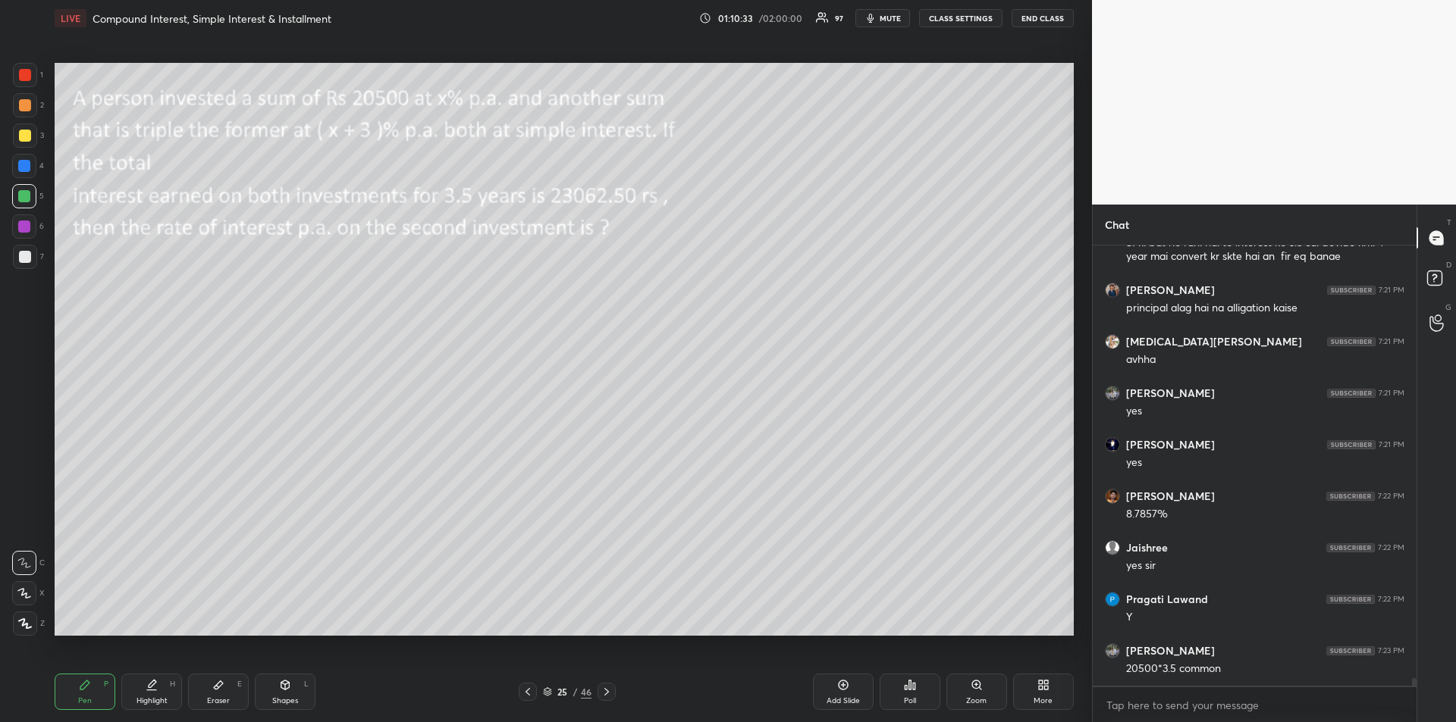
scroll to position [25160, 0]
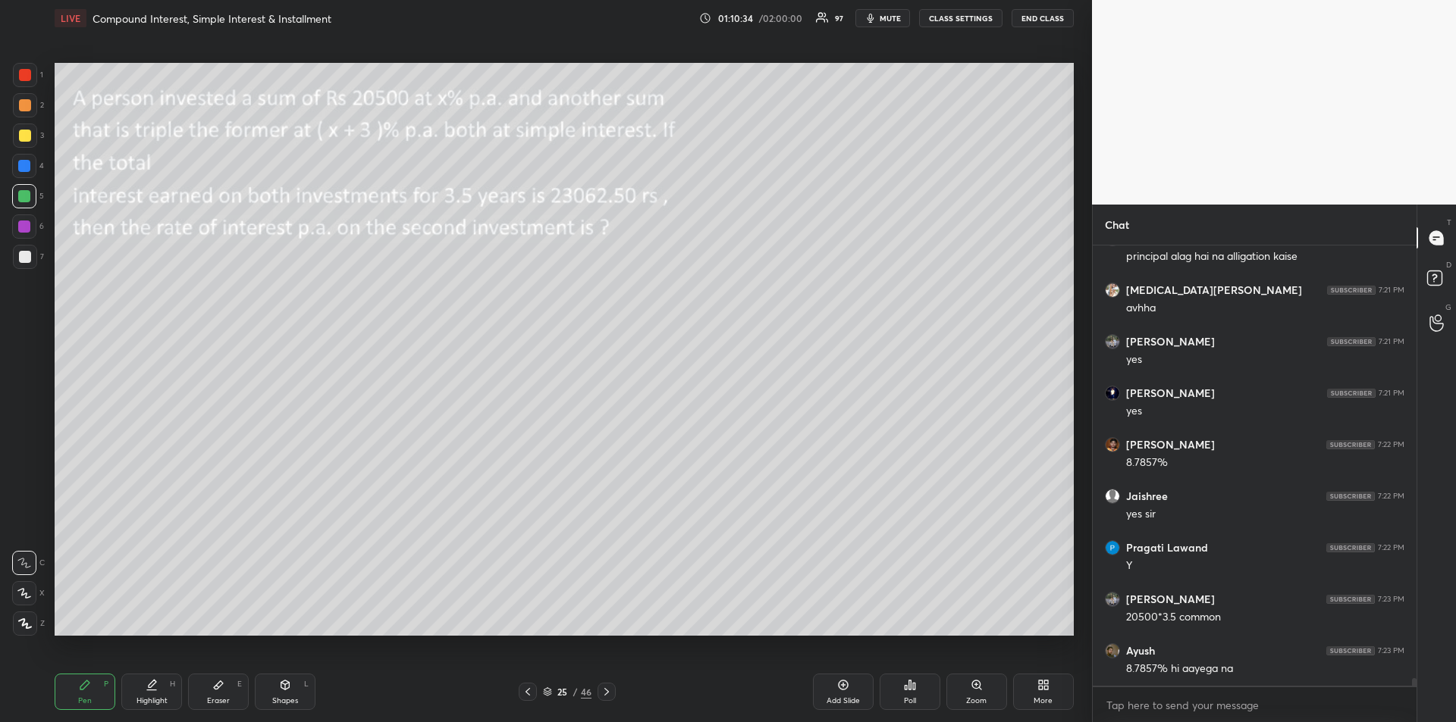
click at [22, 85] on div at bounding box center [25, 75] width 24 height 24
click at [21, 266] on div at bounding box center [25, 257] width 24 height 24
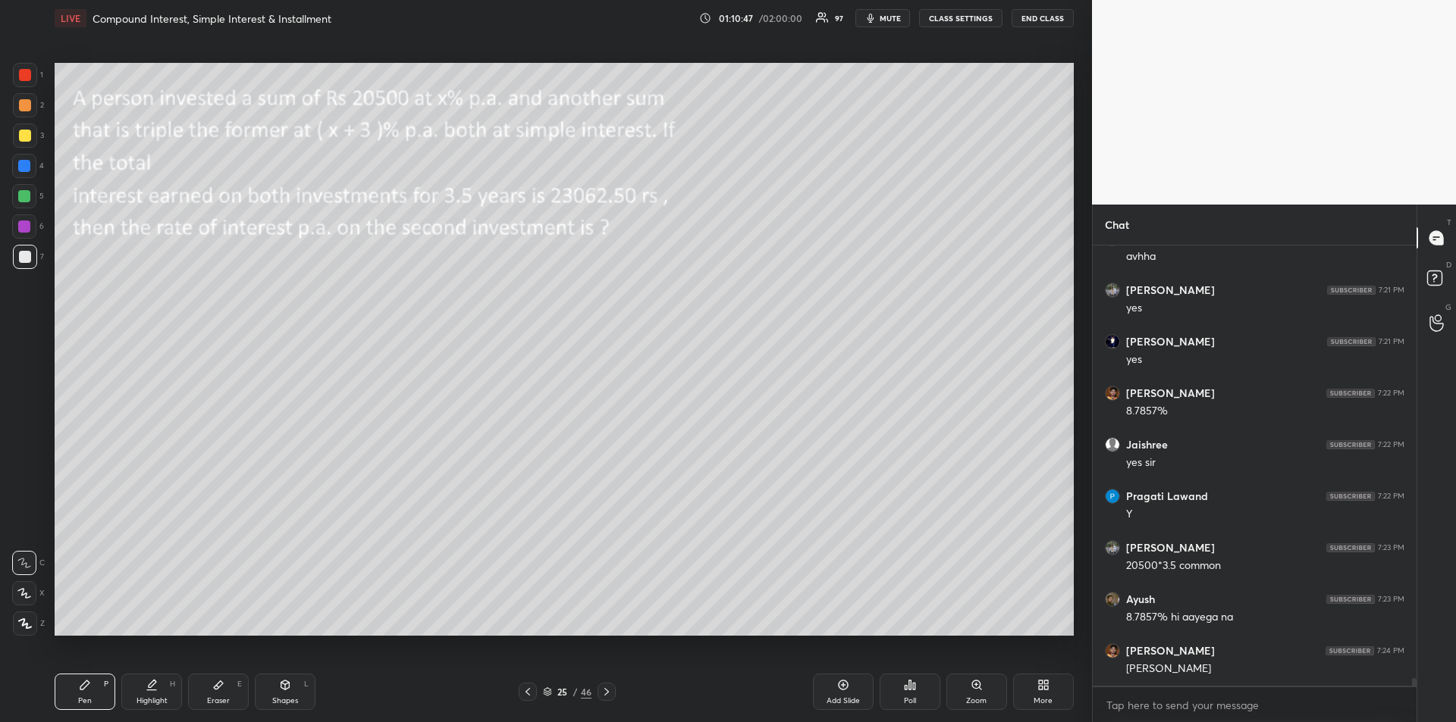
scroll to position [25263, 0]
click at [21, 229] on div at bounding box center [24, 227] width 12 height 12
click at [27, 230] on div at bounding box center [24, 227] width 12 height 12
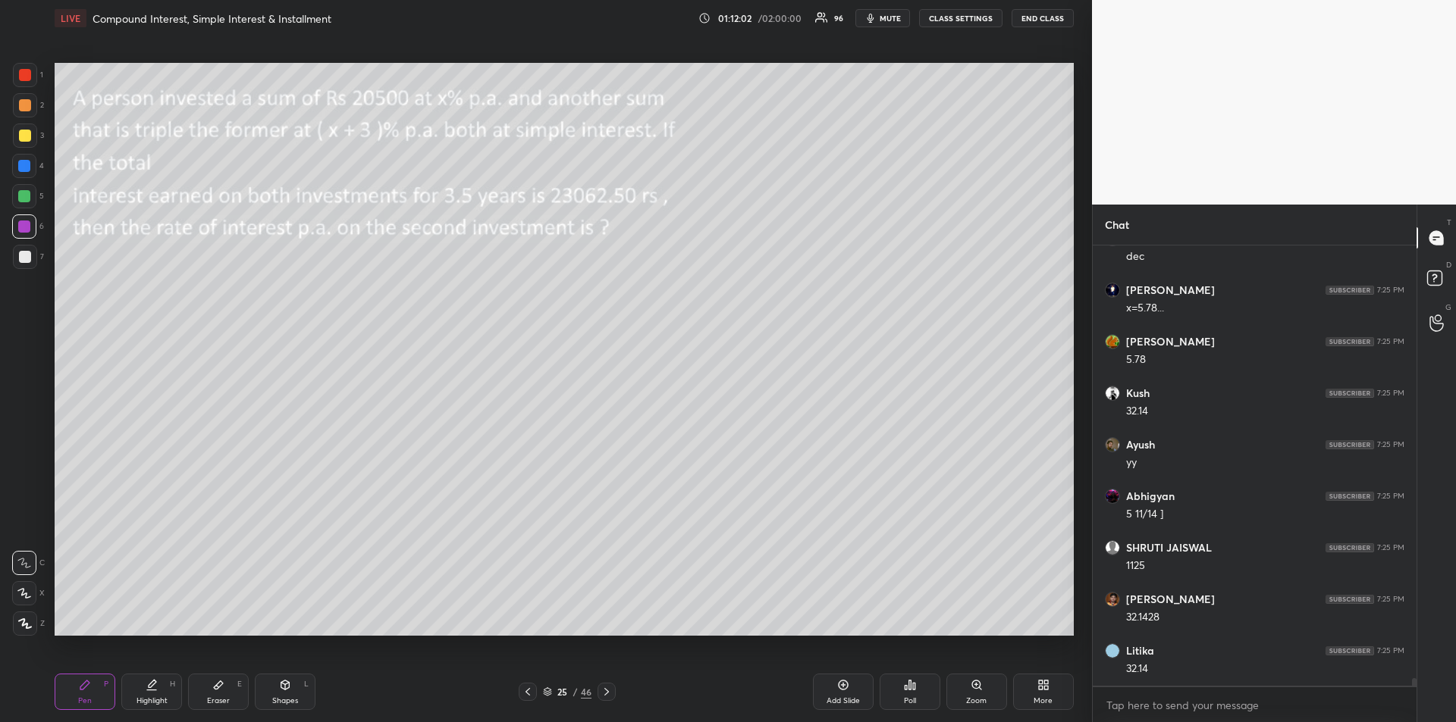
click at [26, 257] on div at bounding box center [25, 257] width 12 height 12
click at [27, 164] on div at bounding box center [24, 166] width 12 height 12
click at [22, 139] on div at bounding box center [25, 136] width 12 height 12
click at [155, 700] on div "Highlight" at bounding box center [151, 701] width 31 height 8
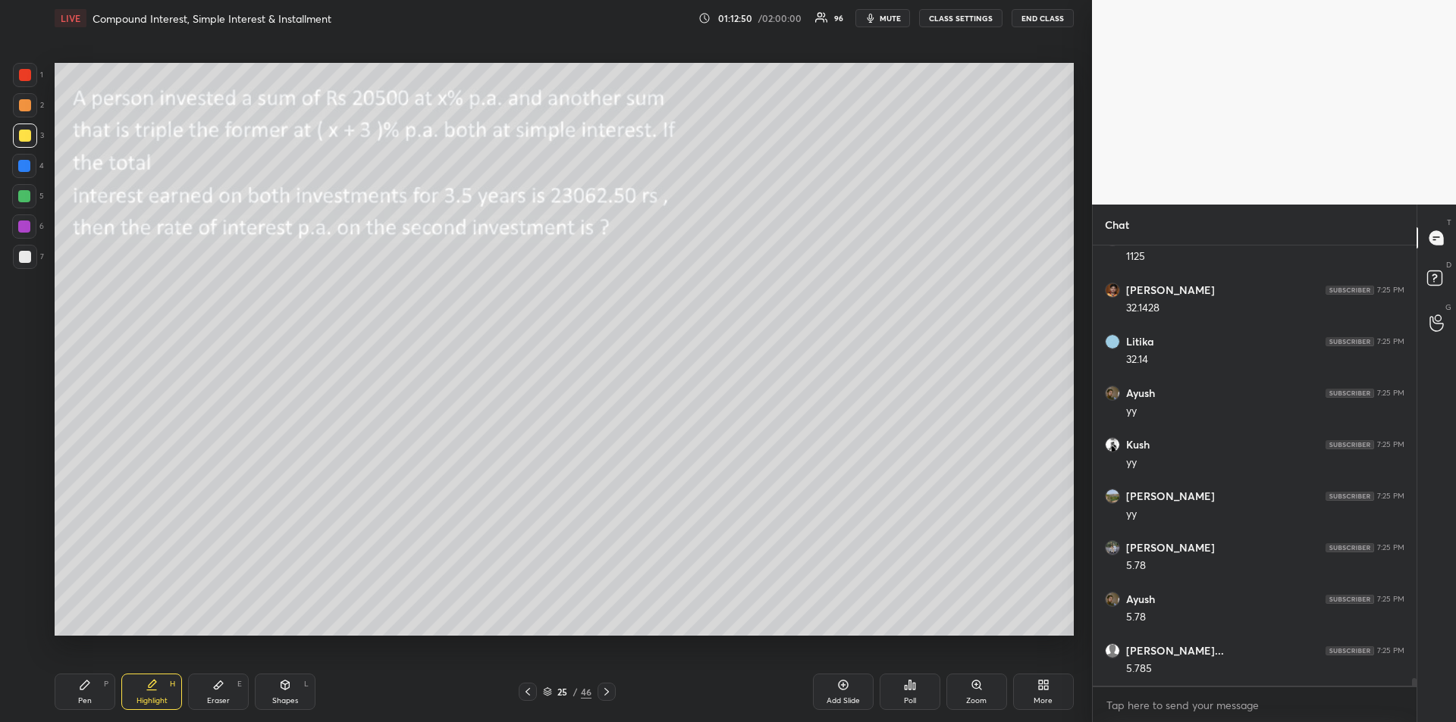
click at [89, 693] on div "Pen P" at bounding box center [85, 692] width 61 height 36
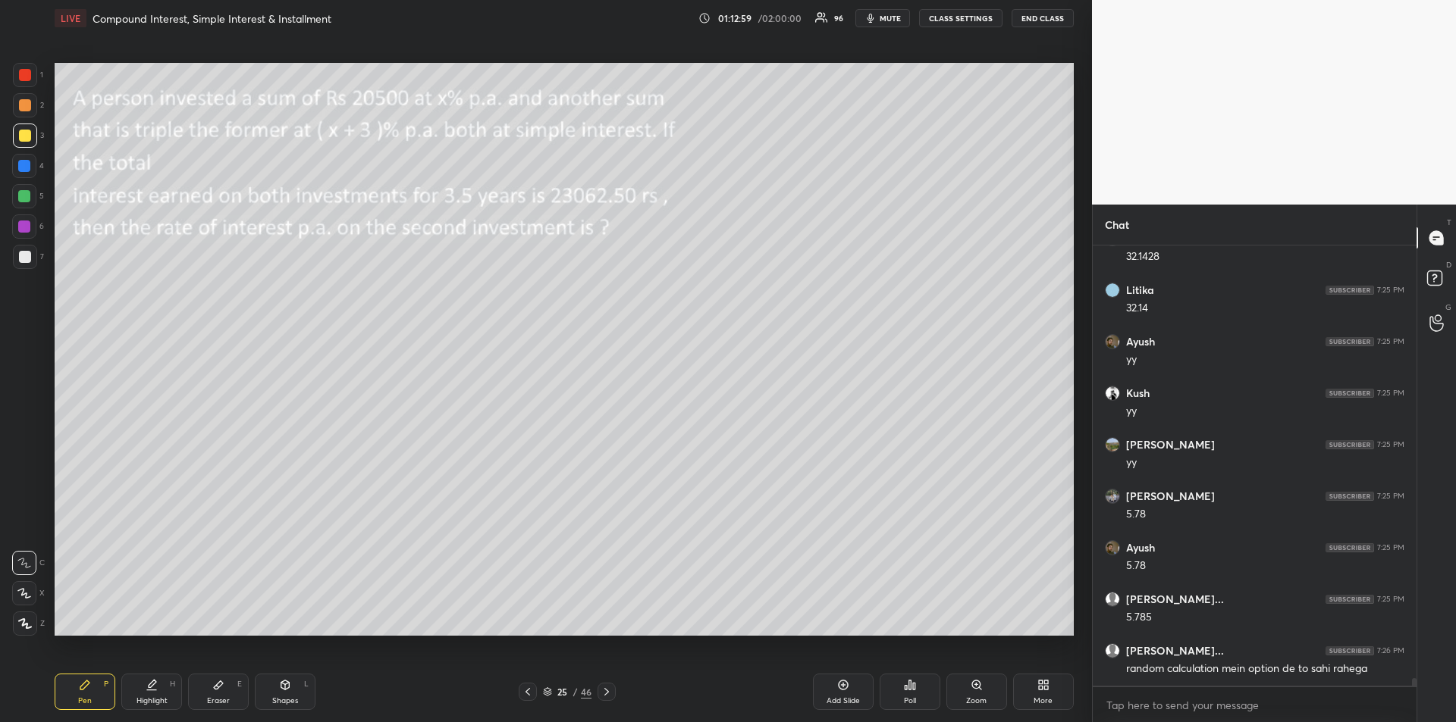
scroll to position [26464, 0]
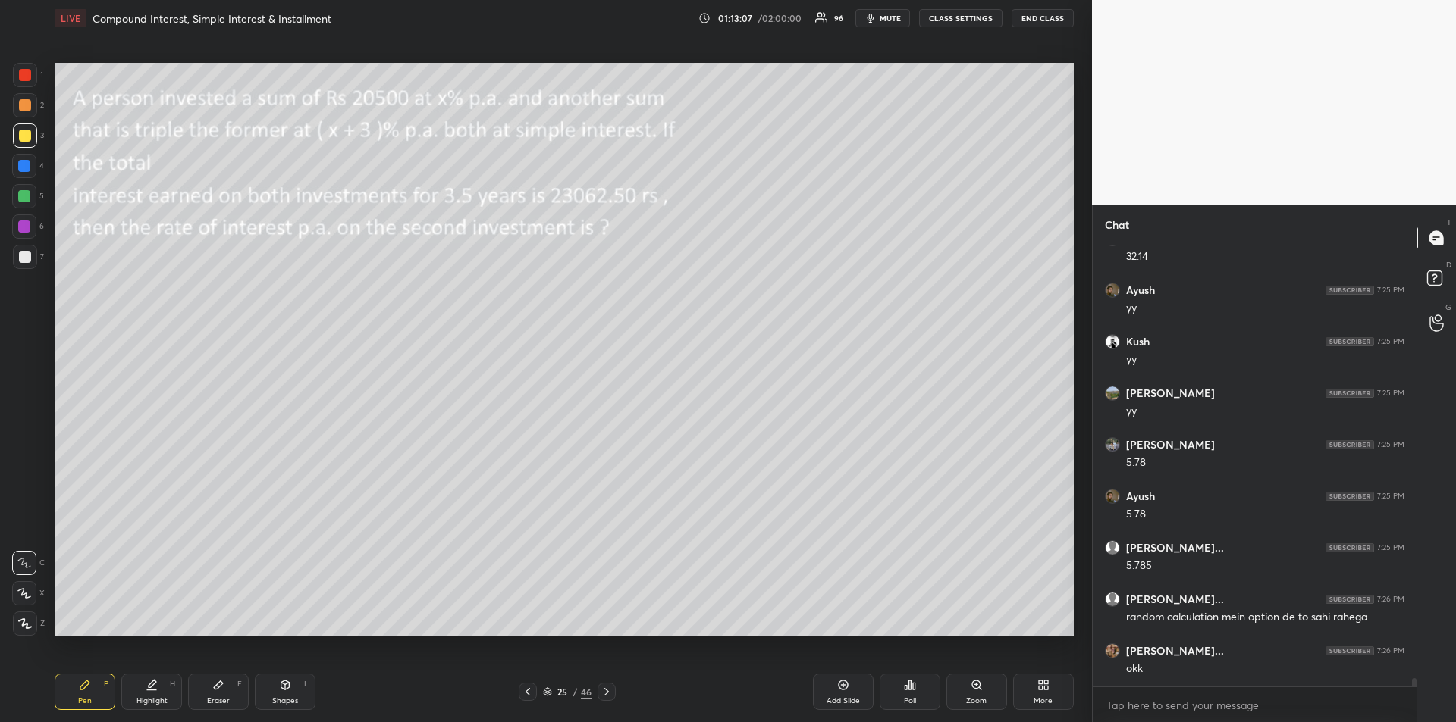
click at [154, 694] on div "Highlight H" at bounding box center [151, 692] width 61 height 36
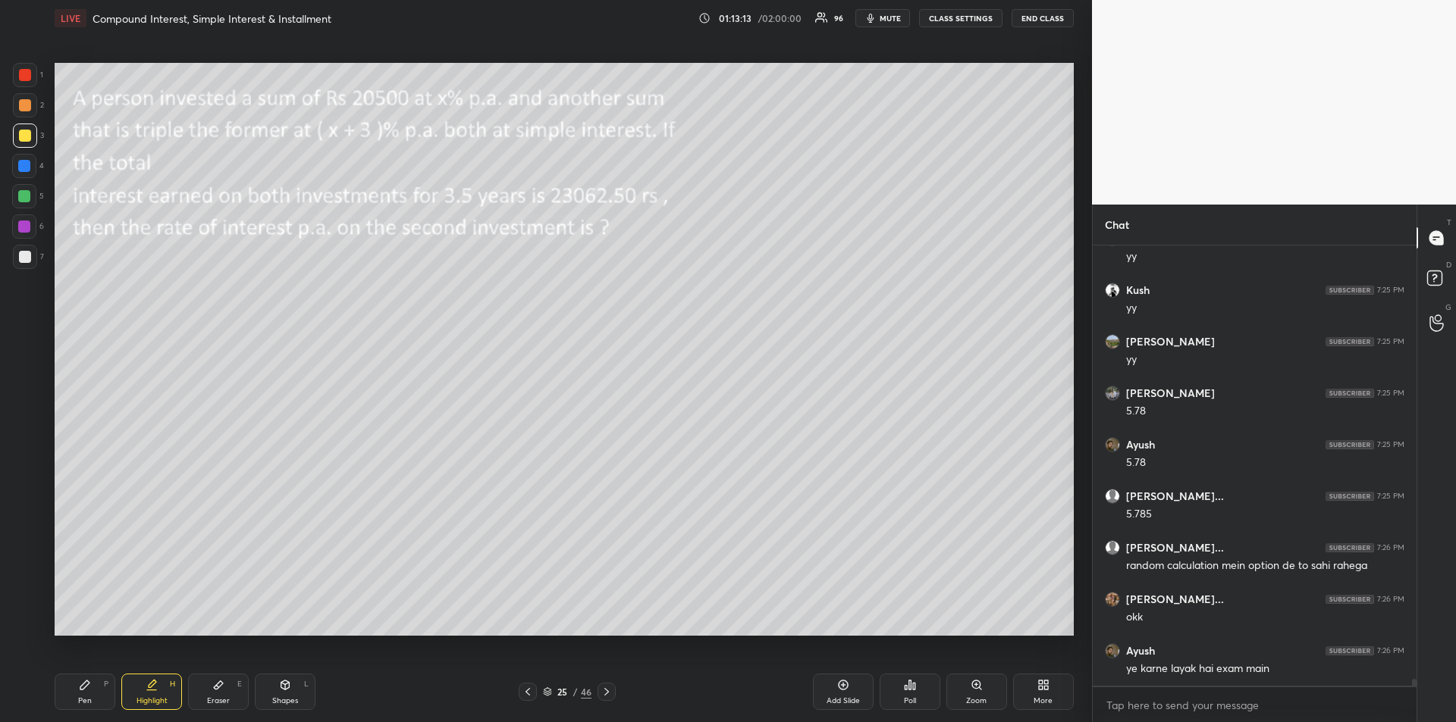
click at [607, 694] on icon at bounding box center [606, 692] width 5 height 8
click at [610, 689] on icon at bounding box center [606, 692] width 12 height 12
click at [610, 697] on icon at bounding box center [606, 692] width 12 height 12
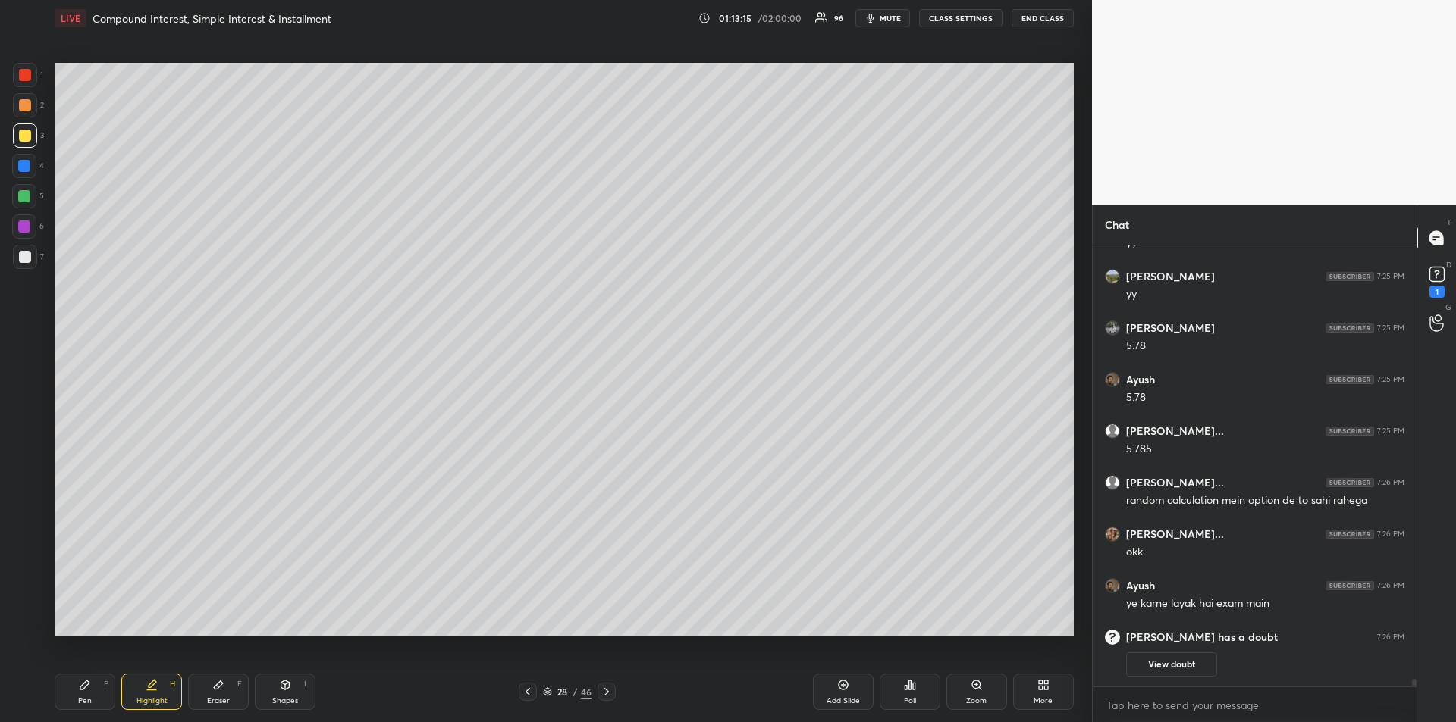
scroll to position [26052, 0]
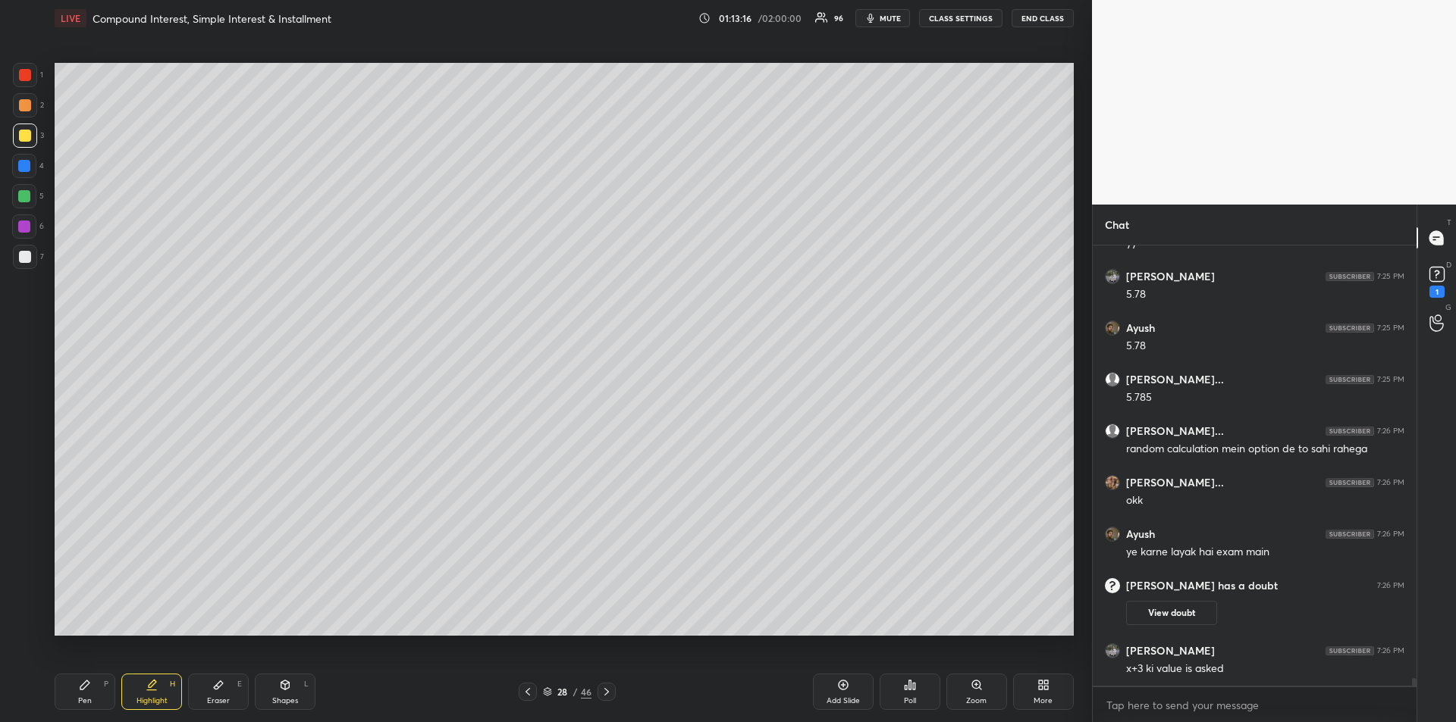
click at [23, 133] on div at bounding box center [25, 136] width 12 height 12
click at [75, 695] on div "Pen P" at bounding box center [85, 692] width 61 height 36
click at [525, 692] on icon at bounding box center [527, 692] width 5 height 8
click at [530, 697] on icon at bounding box center [528, 692] width 12 height 12
click at [528, 699] on div at bounding box center [528, 692] width 18 height 18
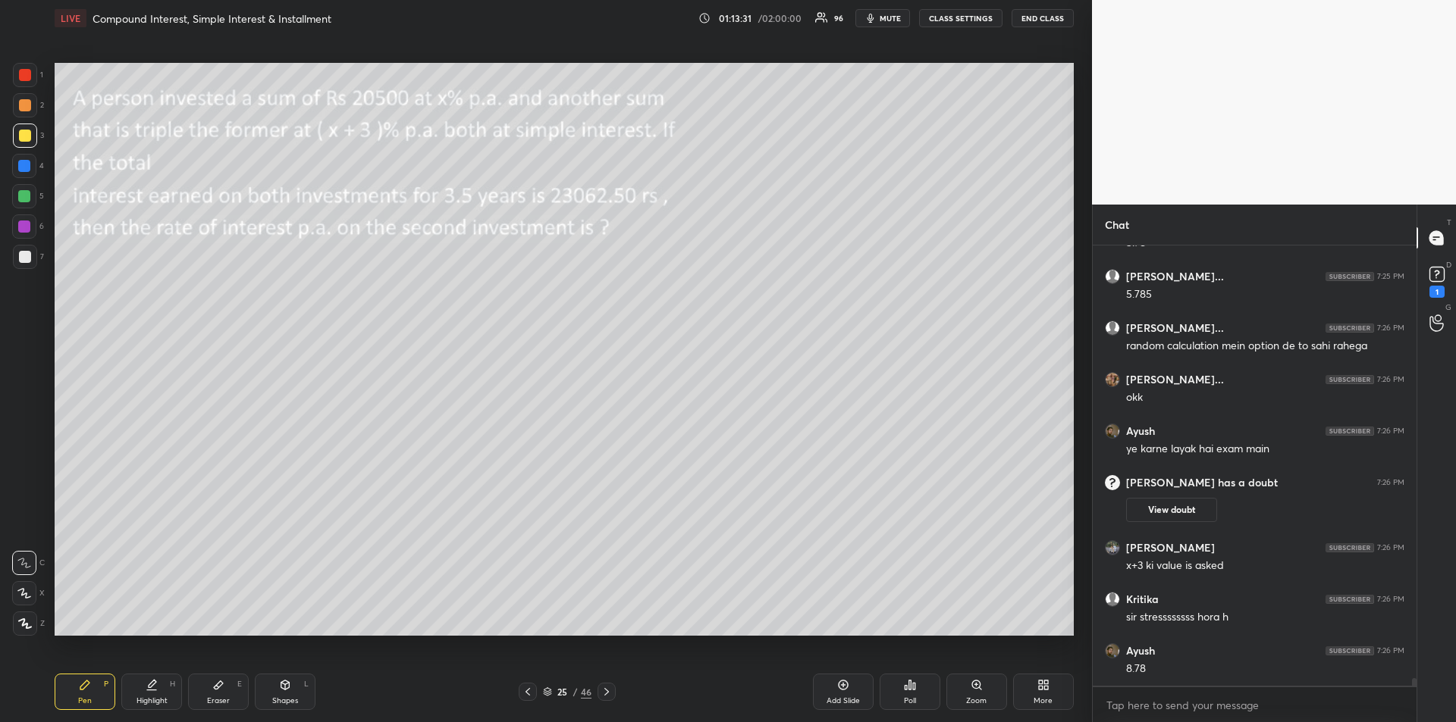
scroll to position [26207, 0]
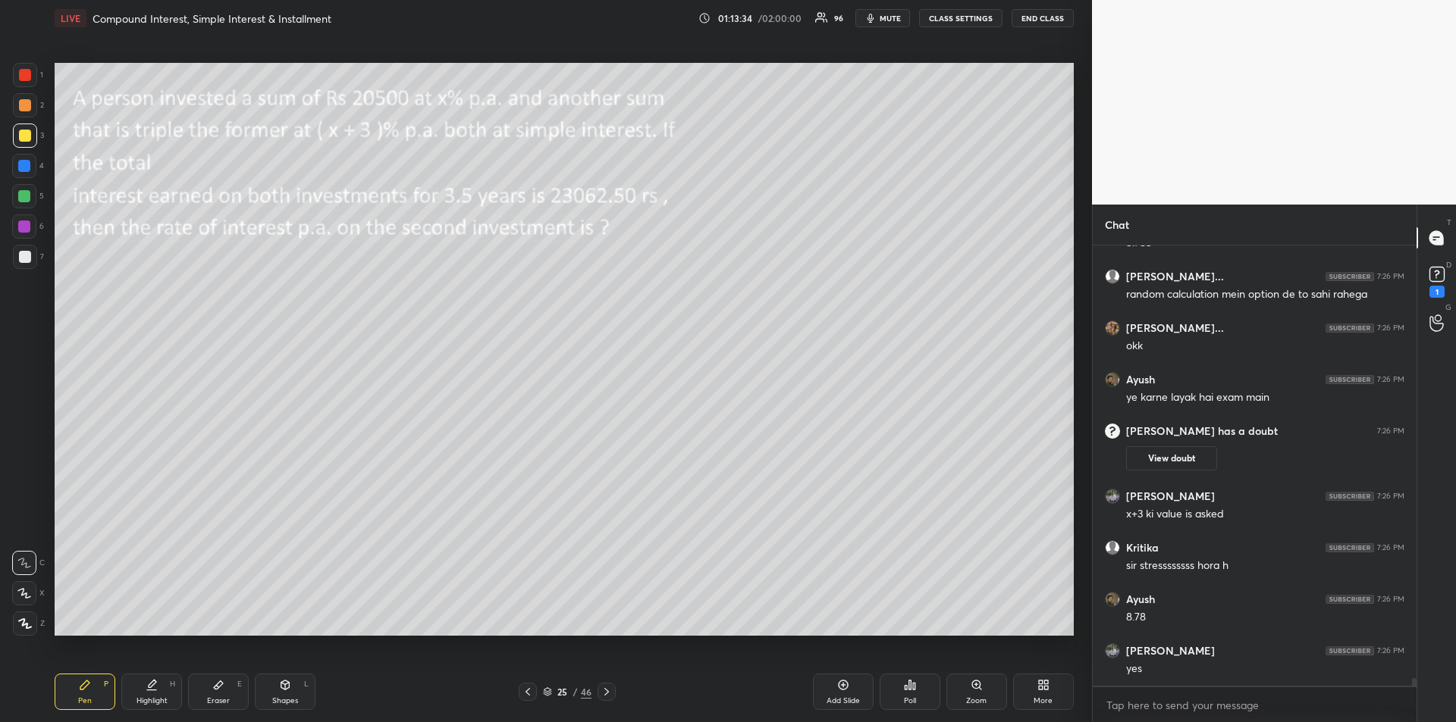
click at [22, 109] on div at bounding box center [25, 105] width 12 height 12
click at [609, 696] on icon at bounding box center [606, 692] width 12 height 12
click at [610, 697] on icon at bounding box center [606, 692] width 12 height 12
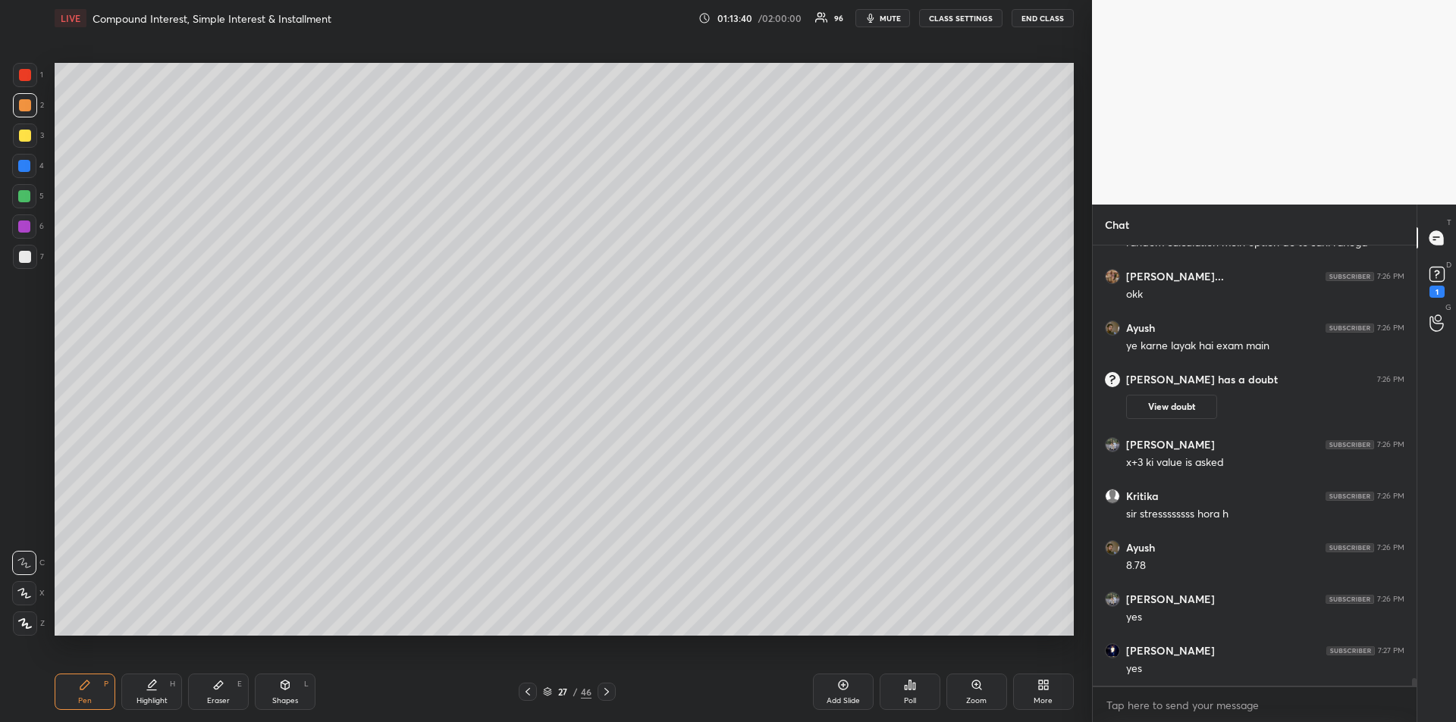
scroll to position [26313, 0]
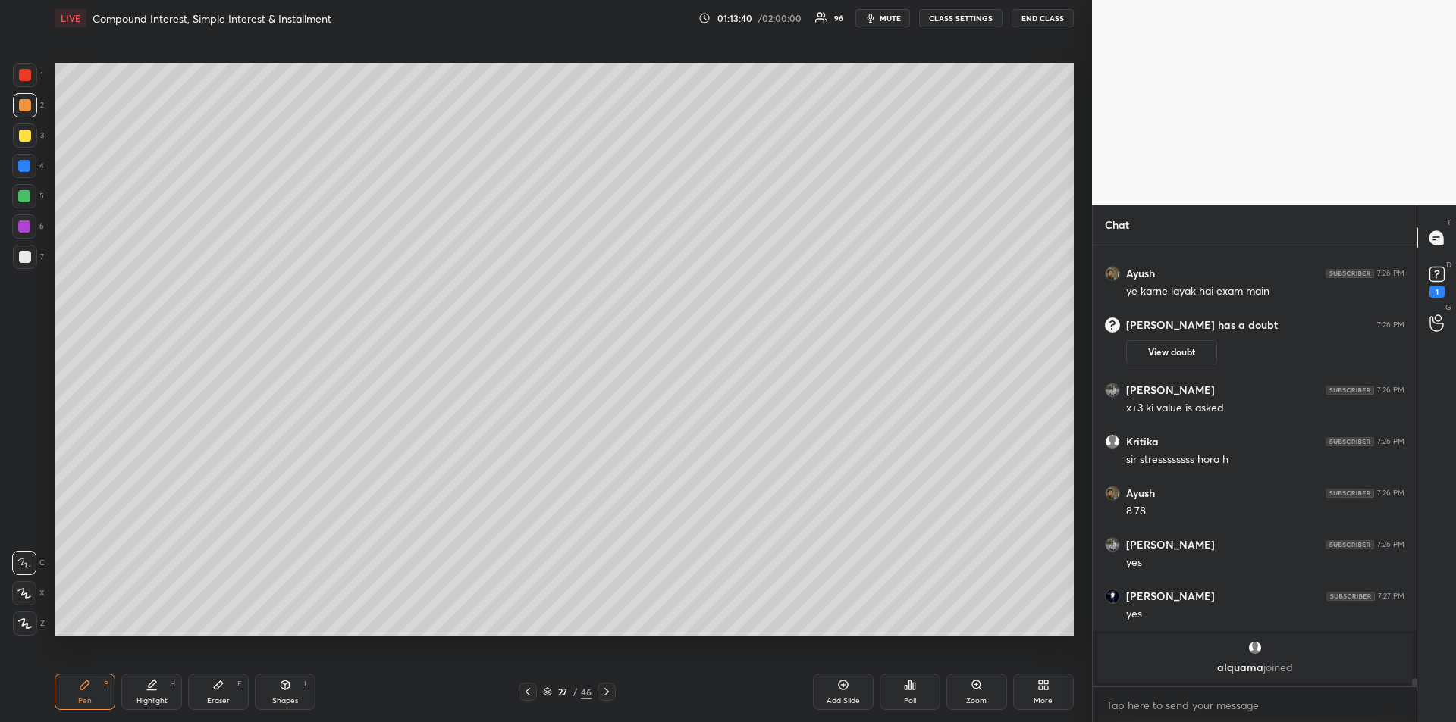
click at [19, 136] on div at bounding box center [25, 136] width 12 height 12
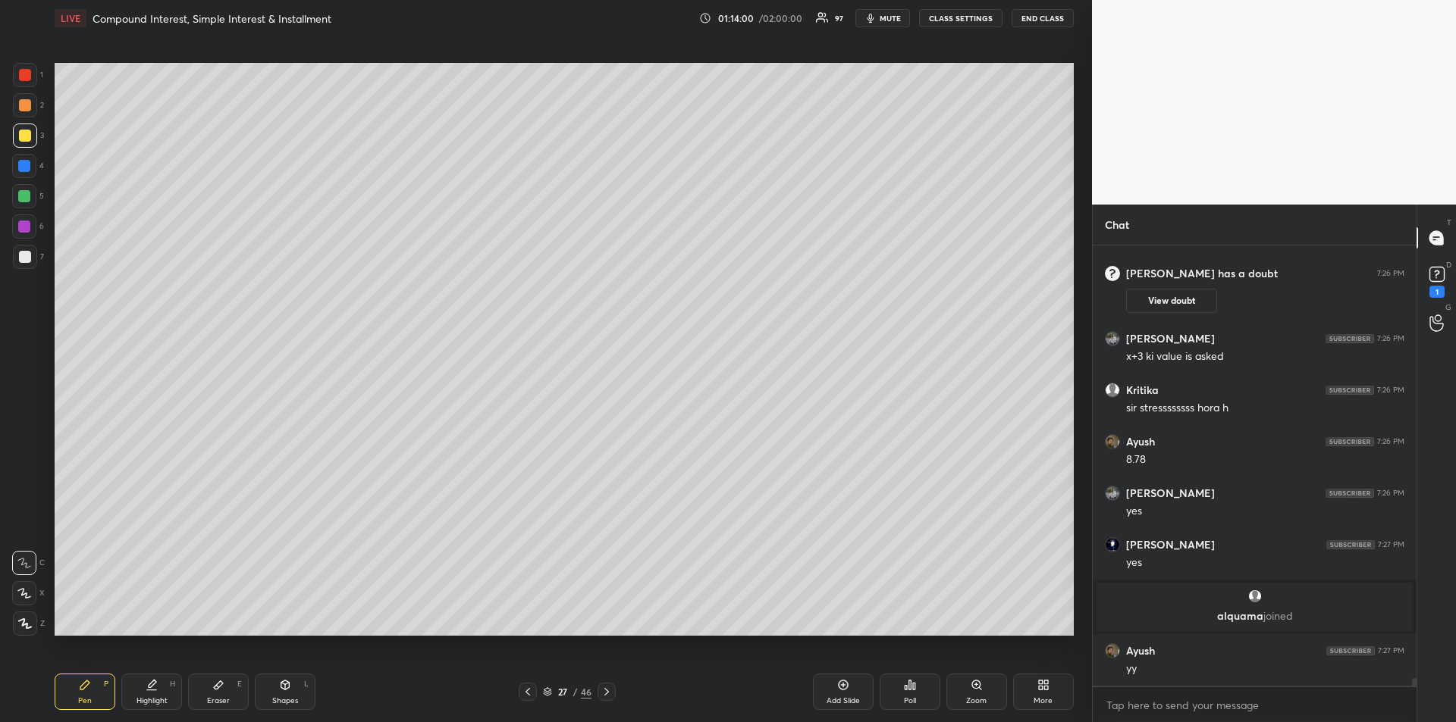
scroll to position [26334, 0]
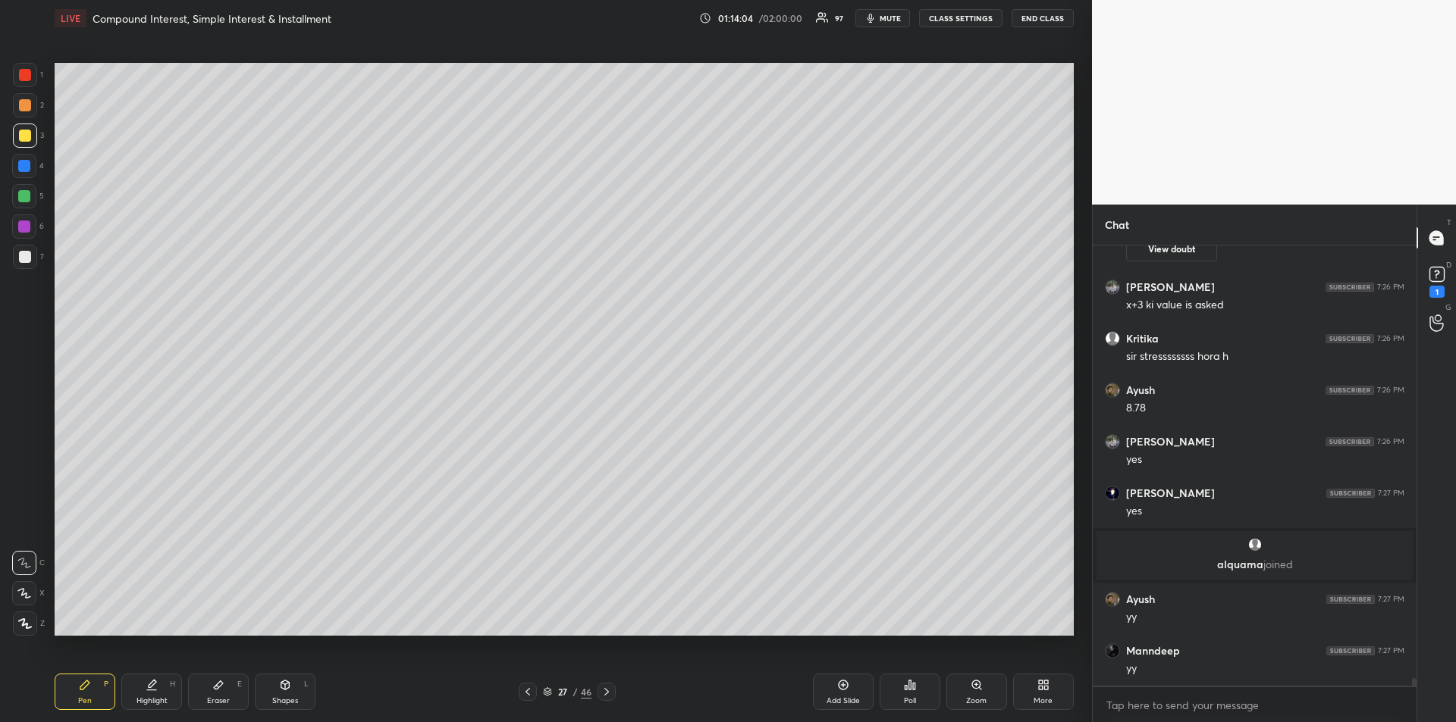
click at [33, 197] on div at bounding box center [24, 196] width 24 height 24
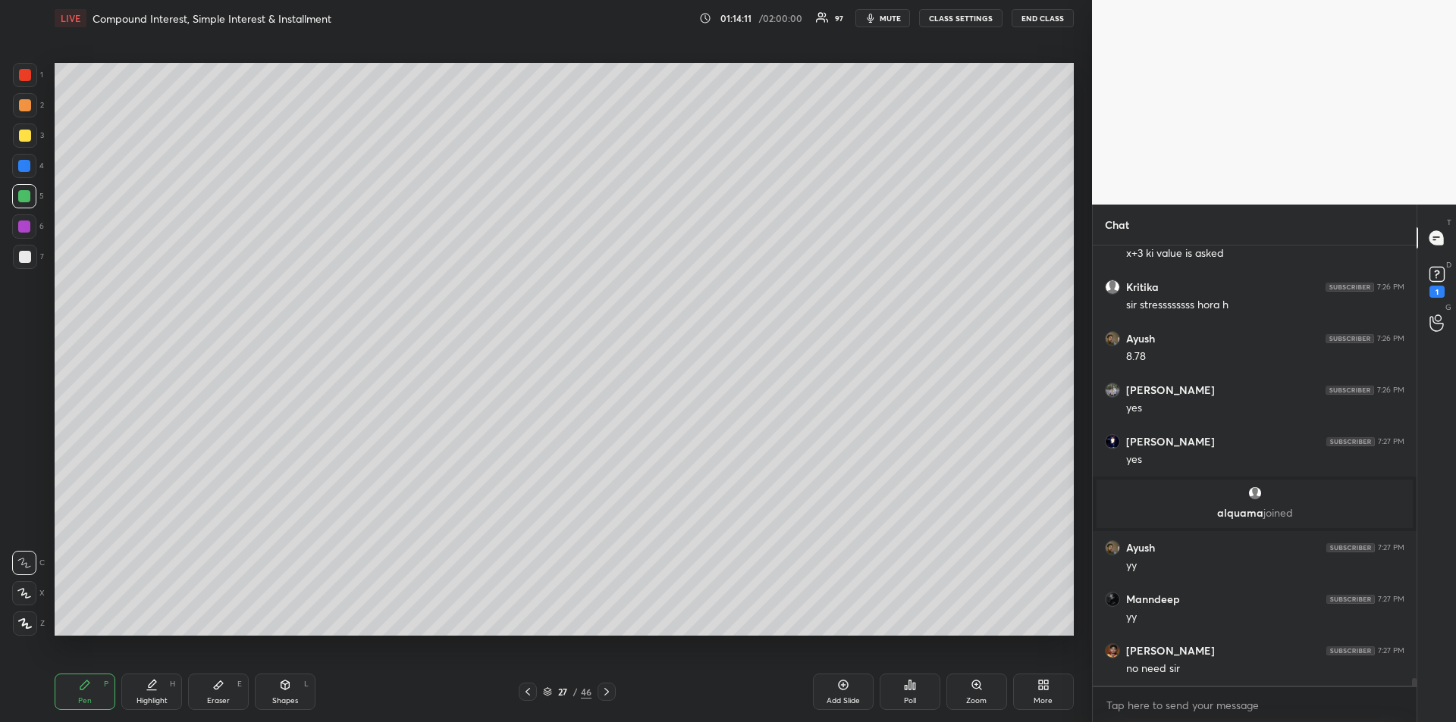
scroll to position [26437, 0]
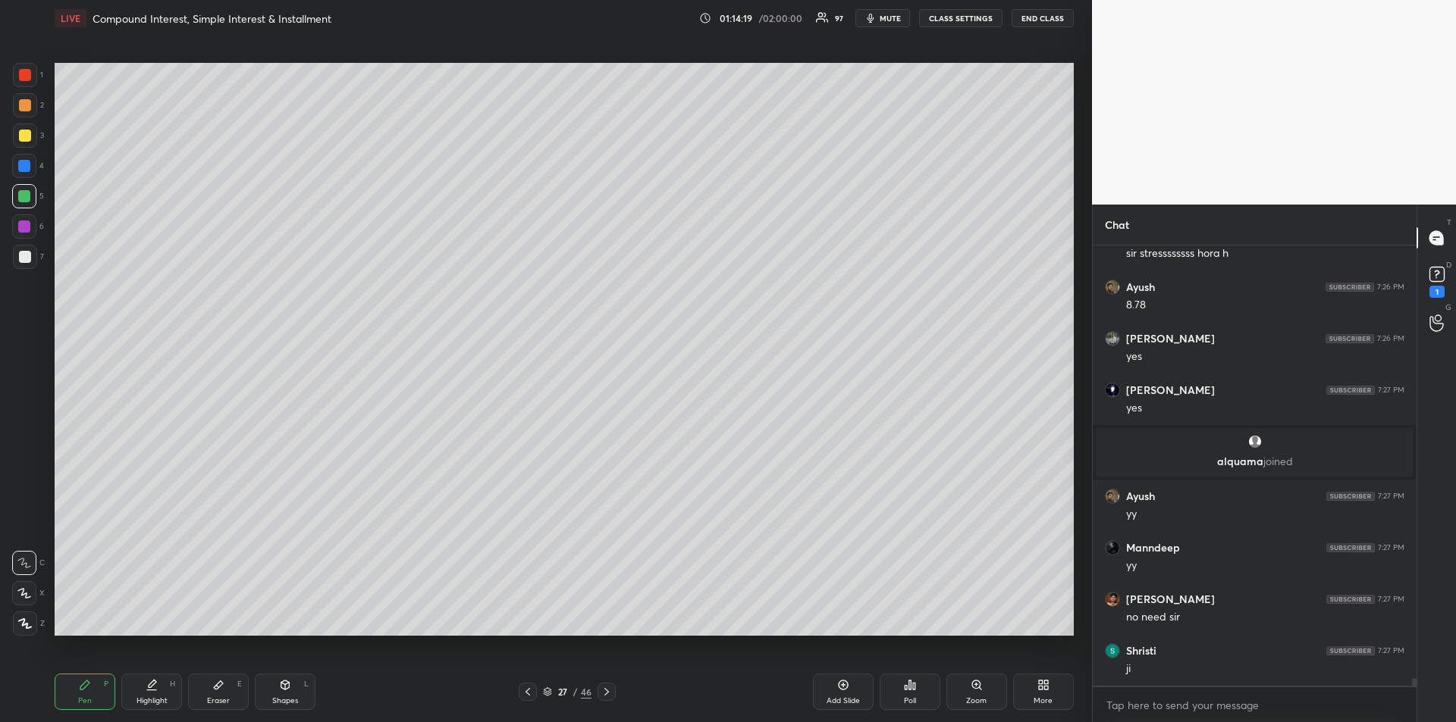
click at [27, 111] on div at bounding box center [25, 105] width 12 height 12
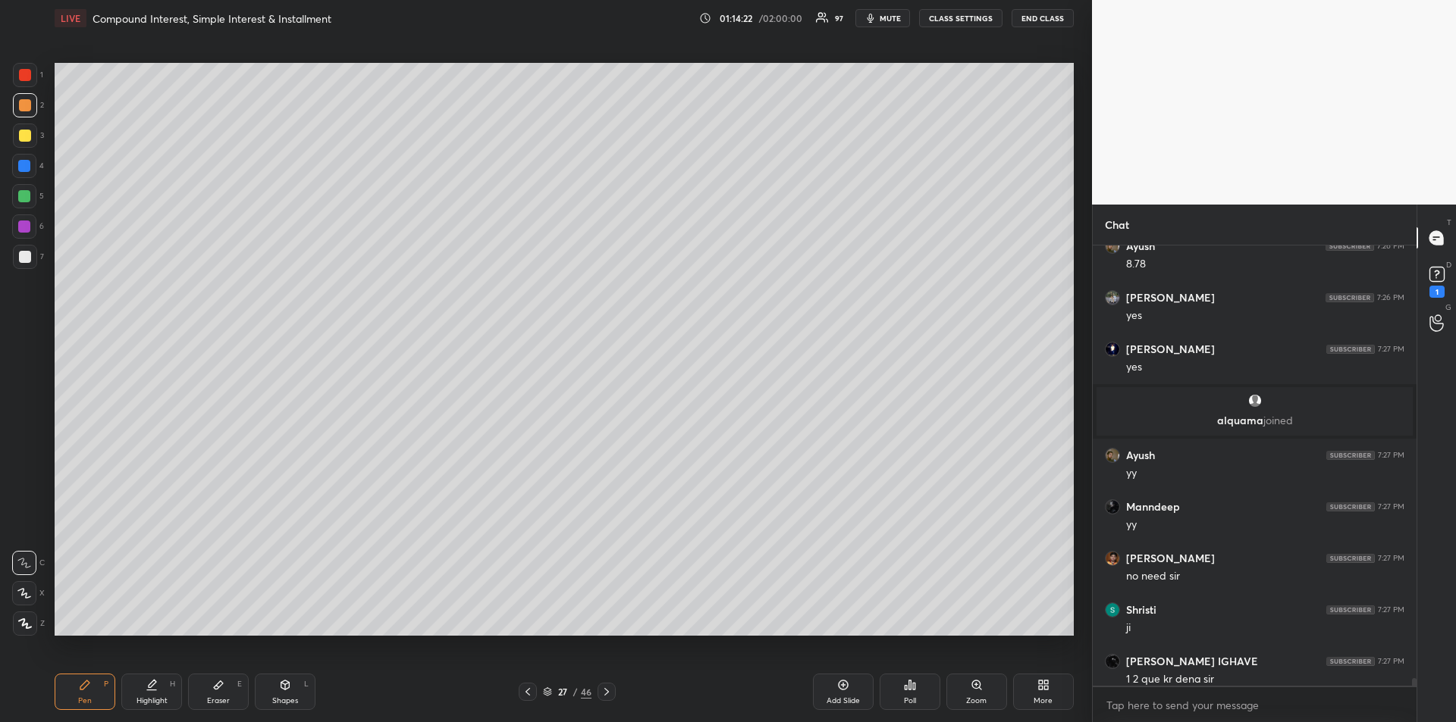
scroll to position [26448, 0]
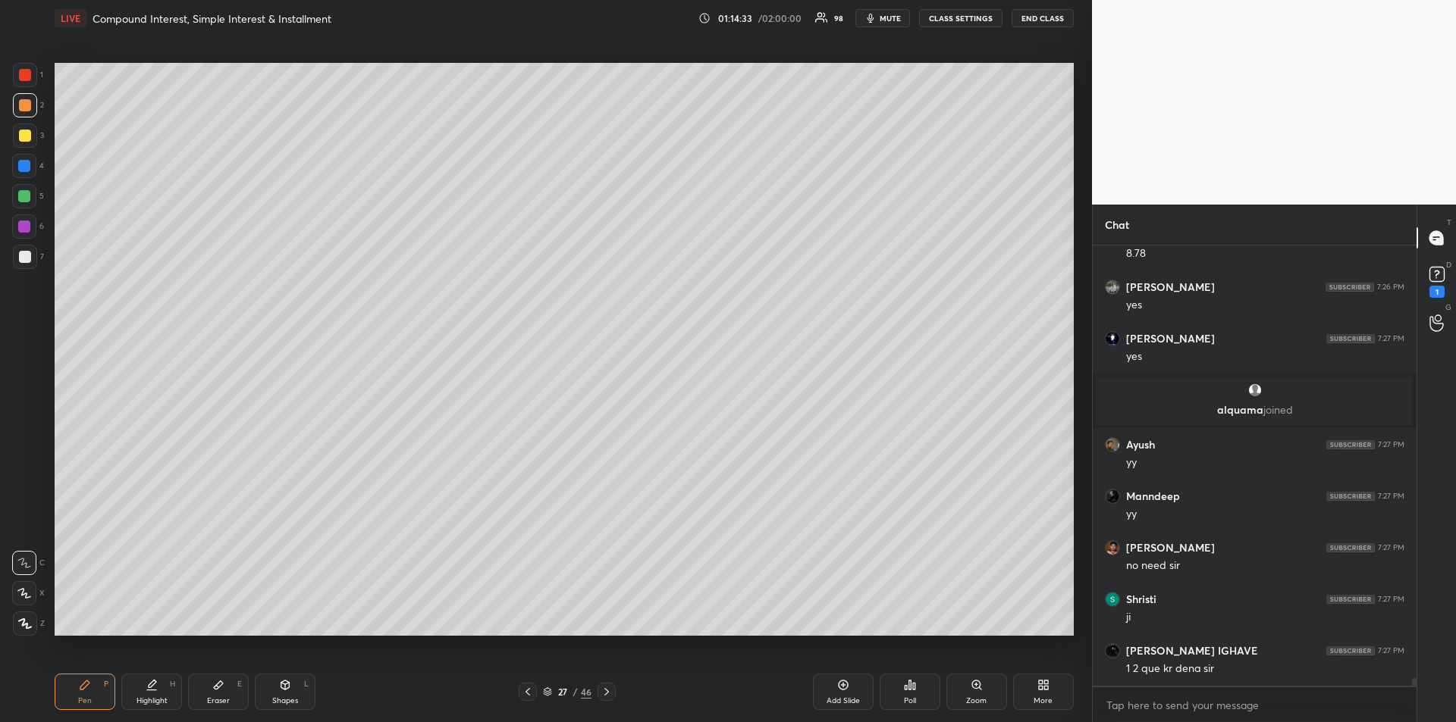
click at [24, 229] on div at bounding box center [24, 227] width 12 height 12
click at [840, 693] on div "Add Slide" at bounding box center [843, 692] width 61 height 36
click at [210, 694] on div "Eraser E" at bounding box center [218, 692] width 61 height 36
click at [80, 694] on div "Pen P" at bounding box center [85, 692] width 61 height 36
click at [17, 250] on div at bounding box center [25, 257] width 24 height 24
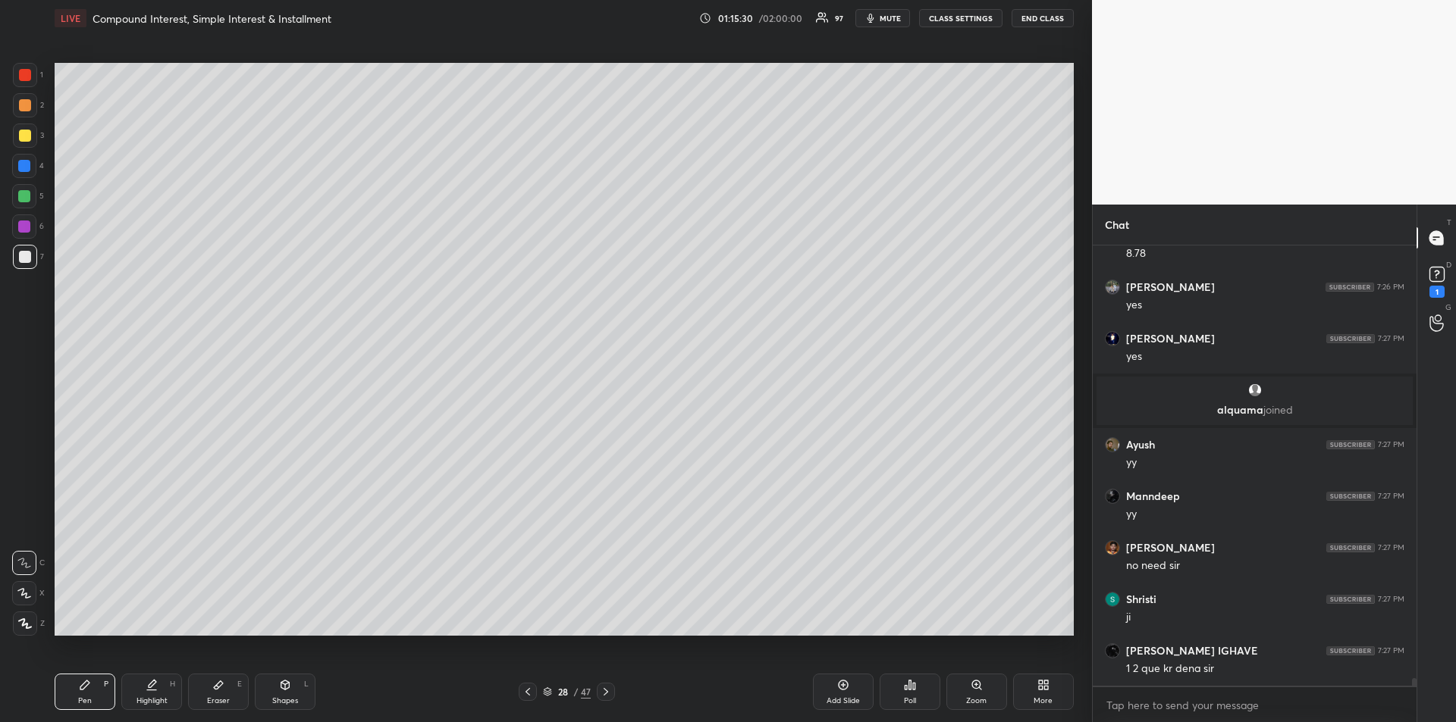
click at [833, 691] on div "Add Slide" at bounding box center [843, 692] width 61 height 36
click at [20, 224] on div at bounding box center [24, 227] width 12 height 12
click at [27, 194] on div at bounding box center [24, 196] width 12 height 12
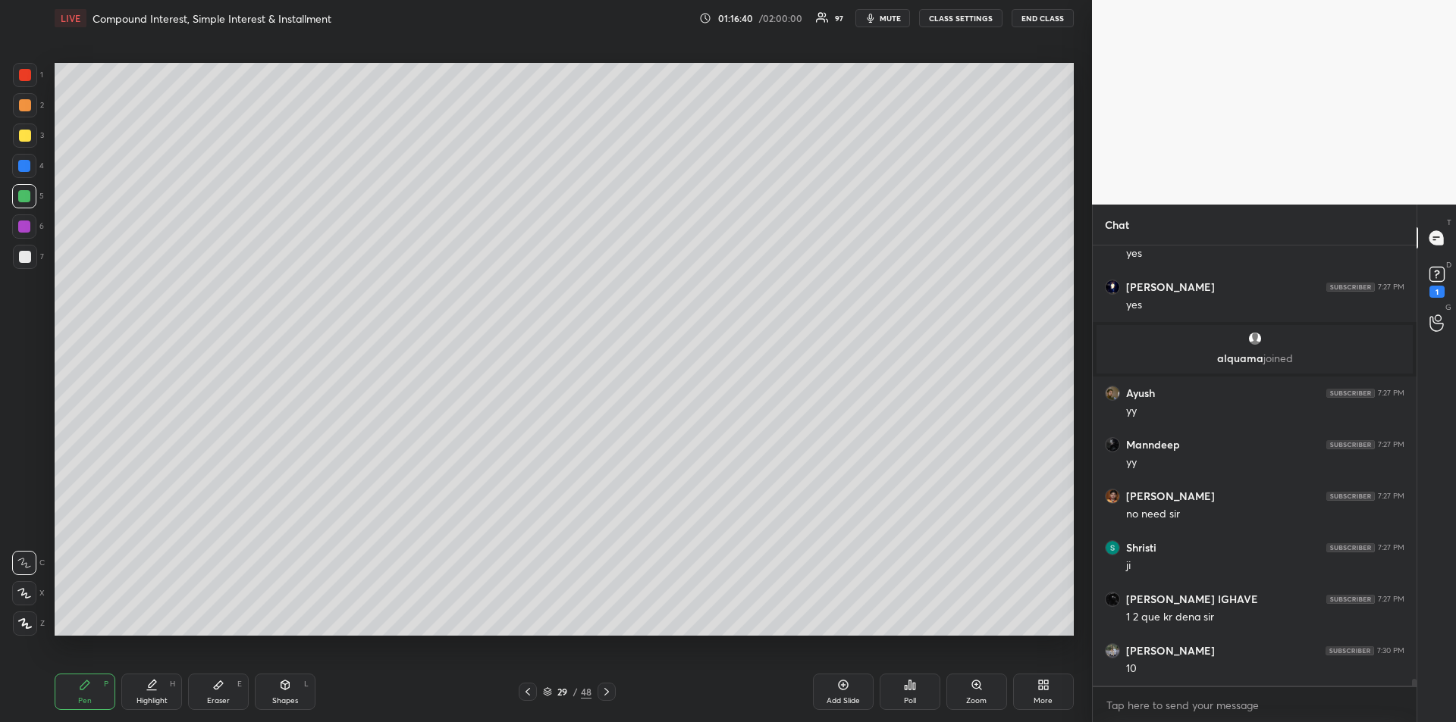
click at [141, 693] on div "Highlight H" at bounding box center [151, 692] width 61 height 36
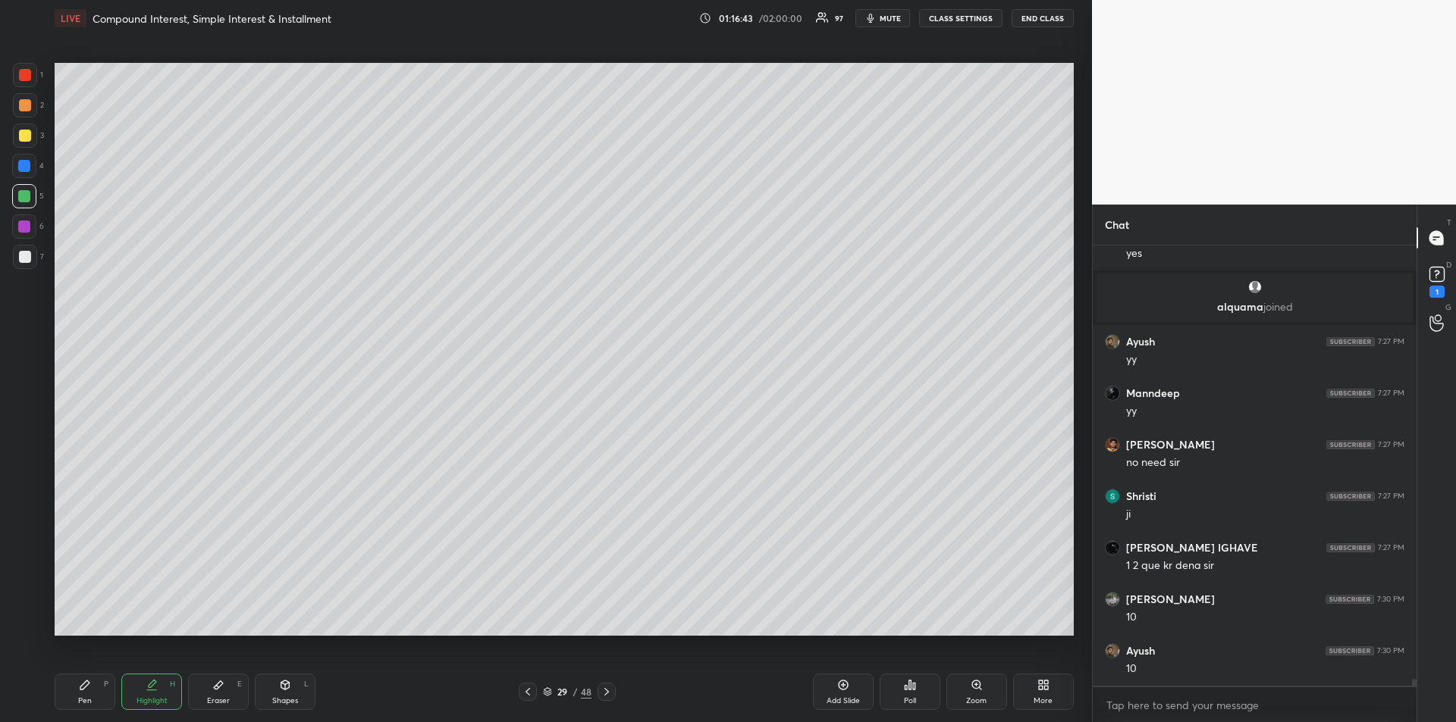
click at [92, 684] on div "Pen P" at bounding box center [85, 692] width 61 height 36
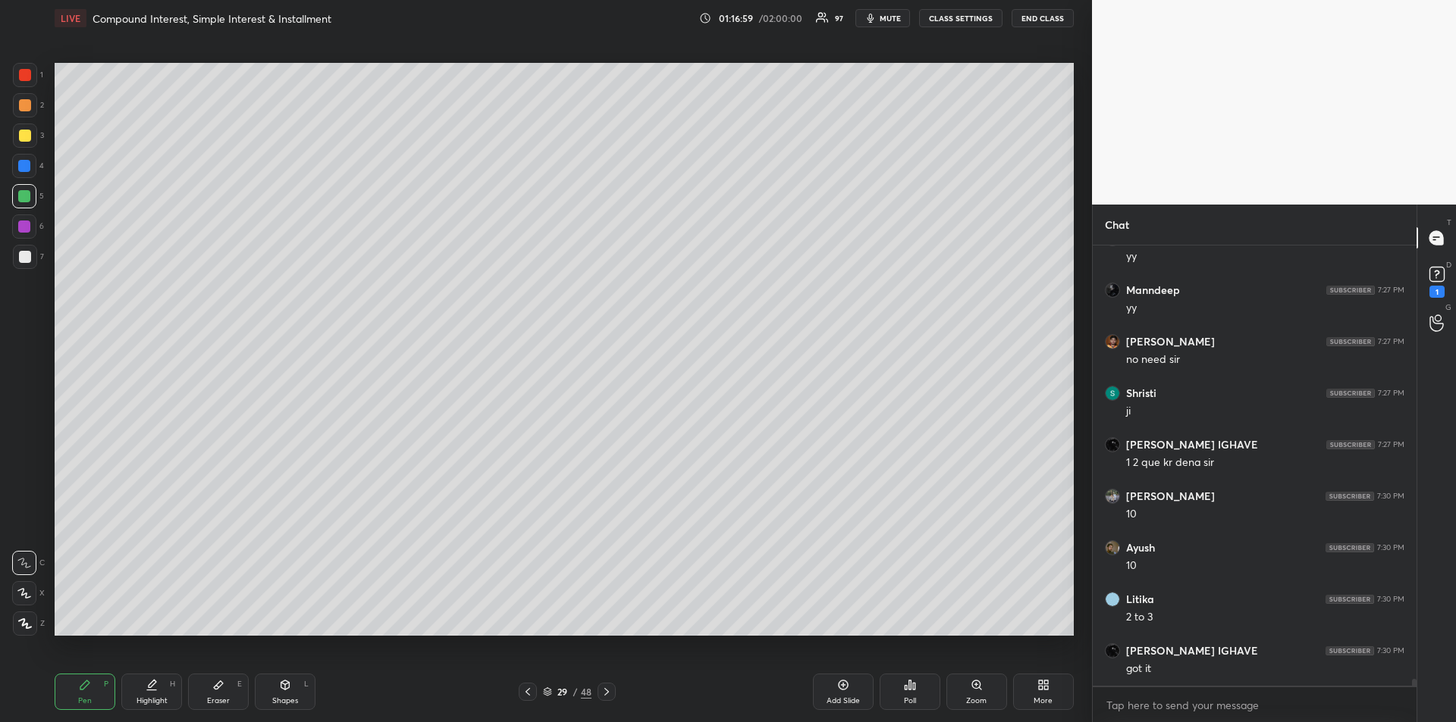
scroll to position [26719, 0]
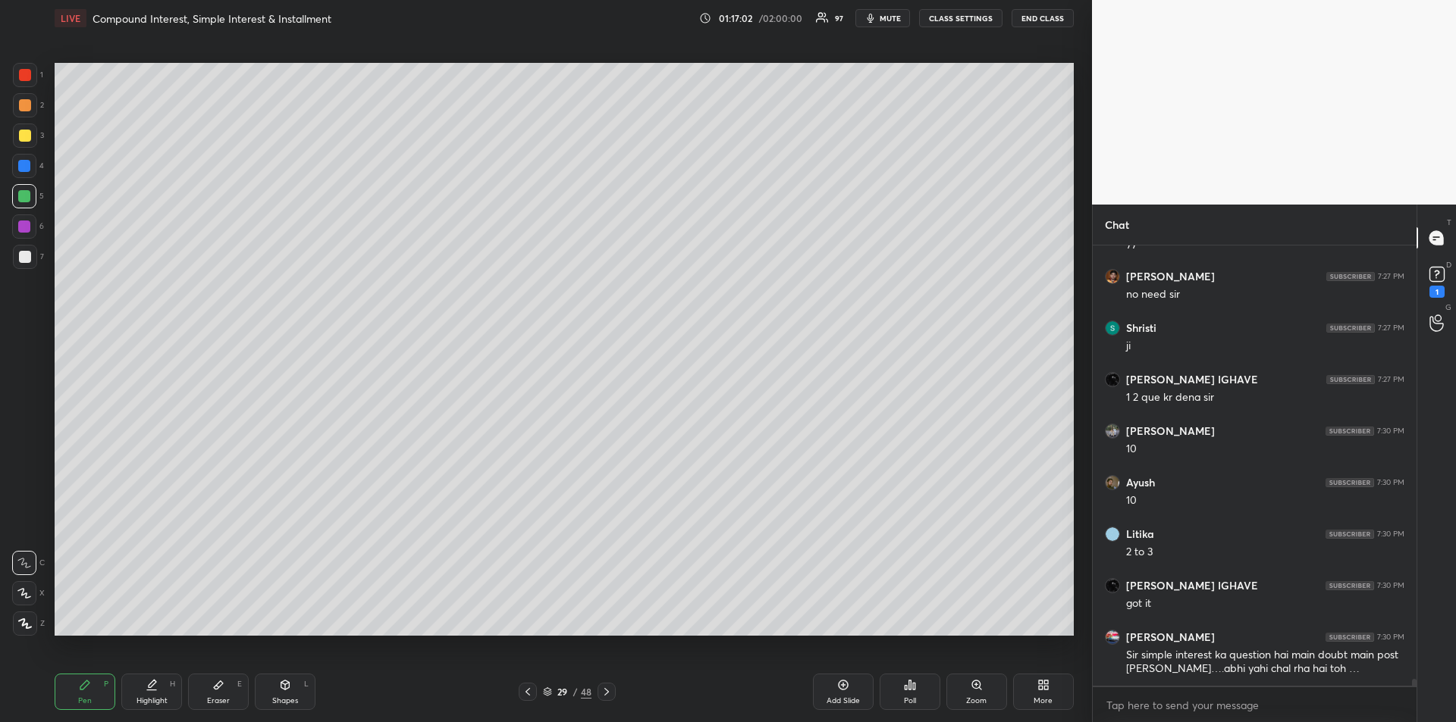
click at [845, 691] on div "Add Slide" at bounding box center [843, 692] width 61 height 36
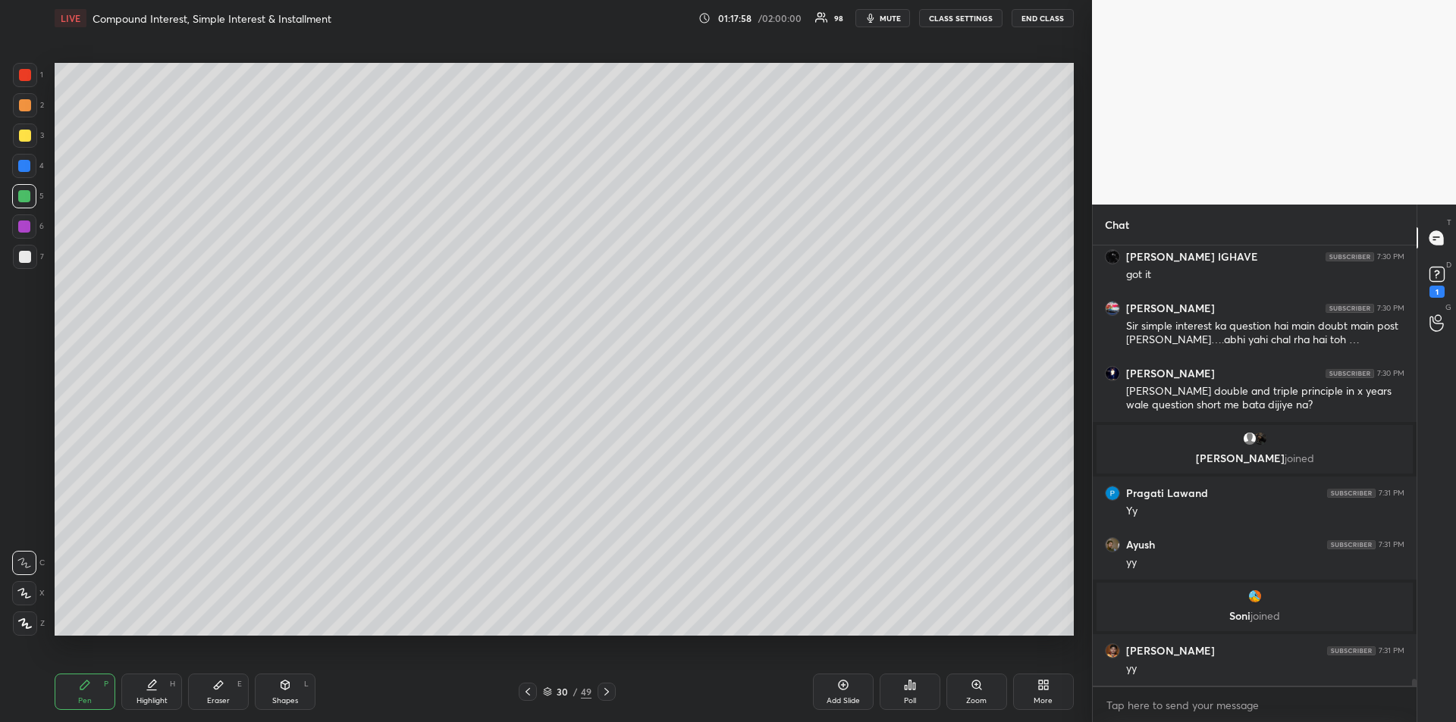
scroll to position [26974, 0]
click at [522, 694] on icon at bounding box center [528, 692] width 12 height 12
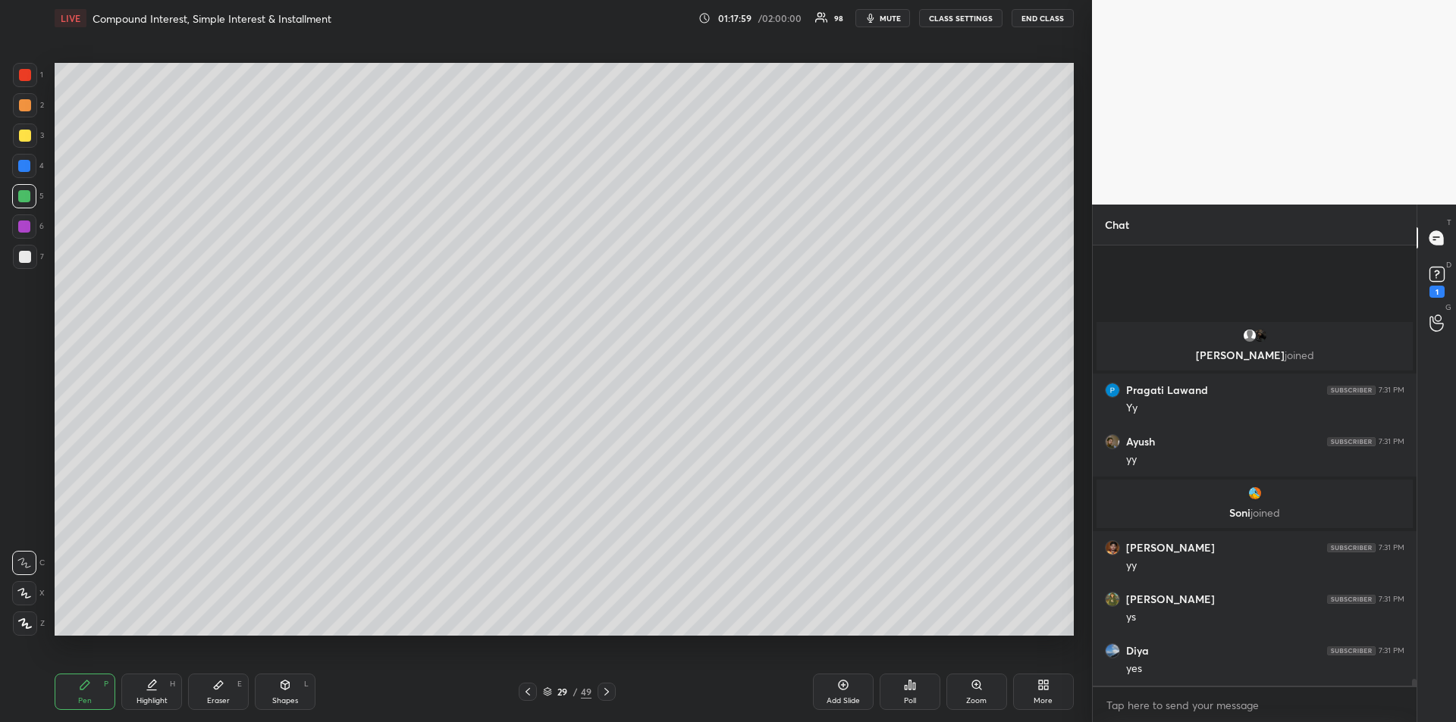
scroll to position [27128, 0]
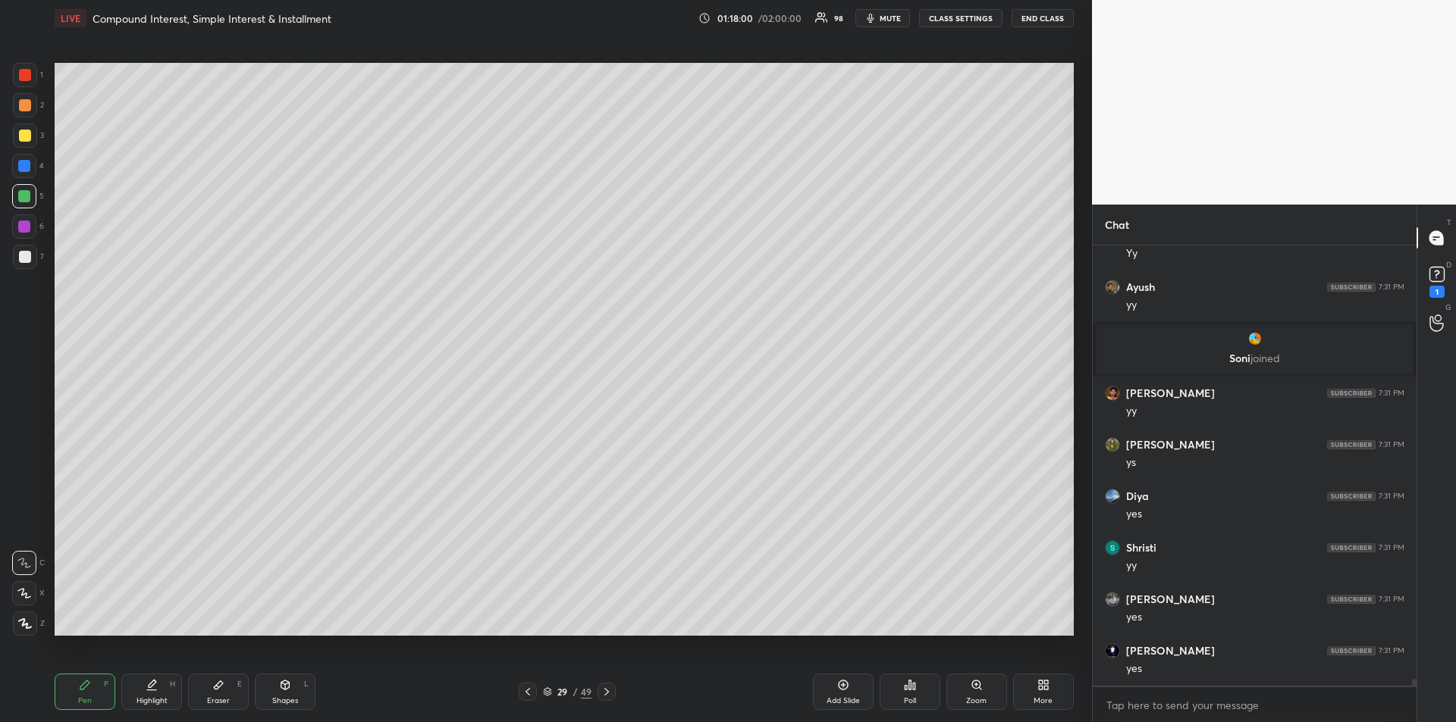
click at [23, 139] on div at bounding box center [25, 136] width 12 height 12
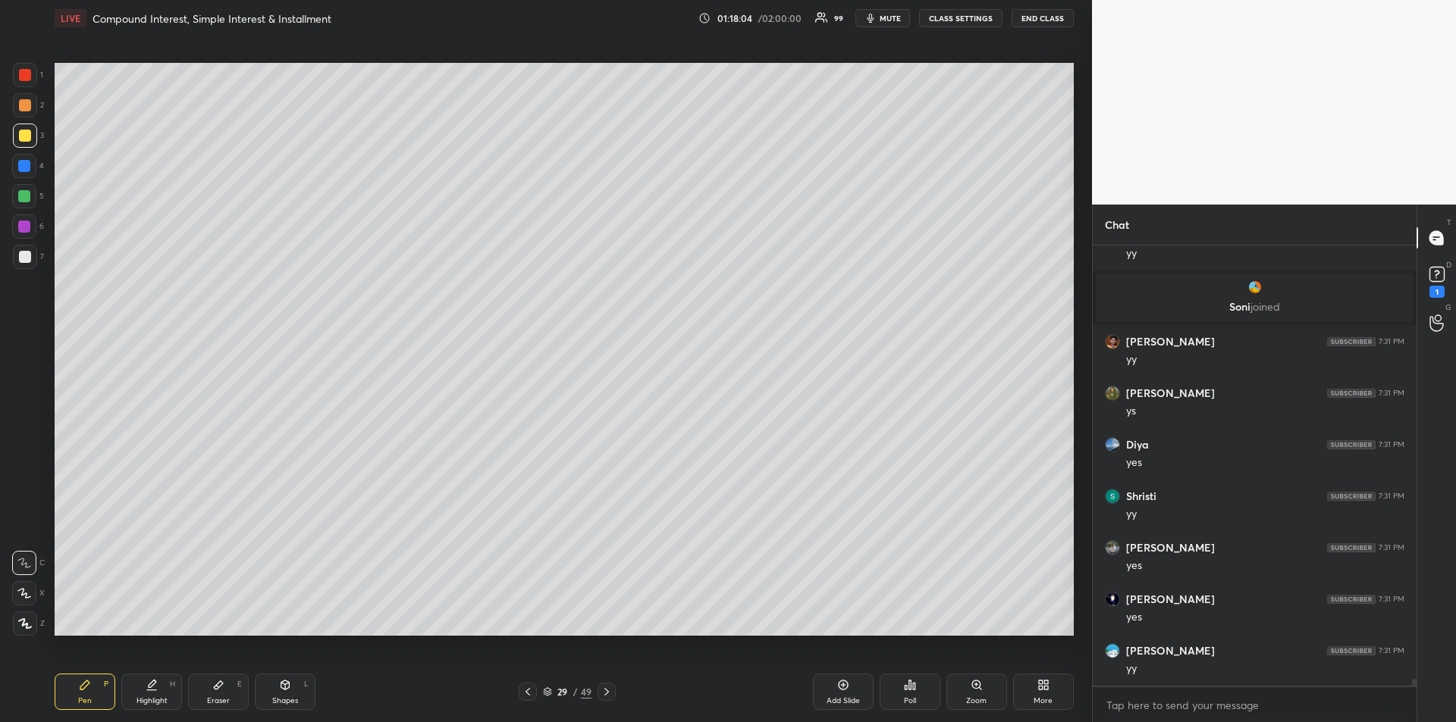
click at [523, 688] on icon at bounding box center [528, 692] width 12 height 12
click at [610, 698] on div at bounding box center [606, 692] width 18 height 18
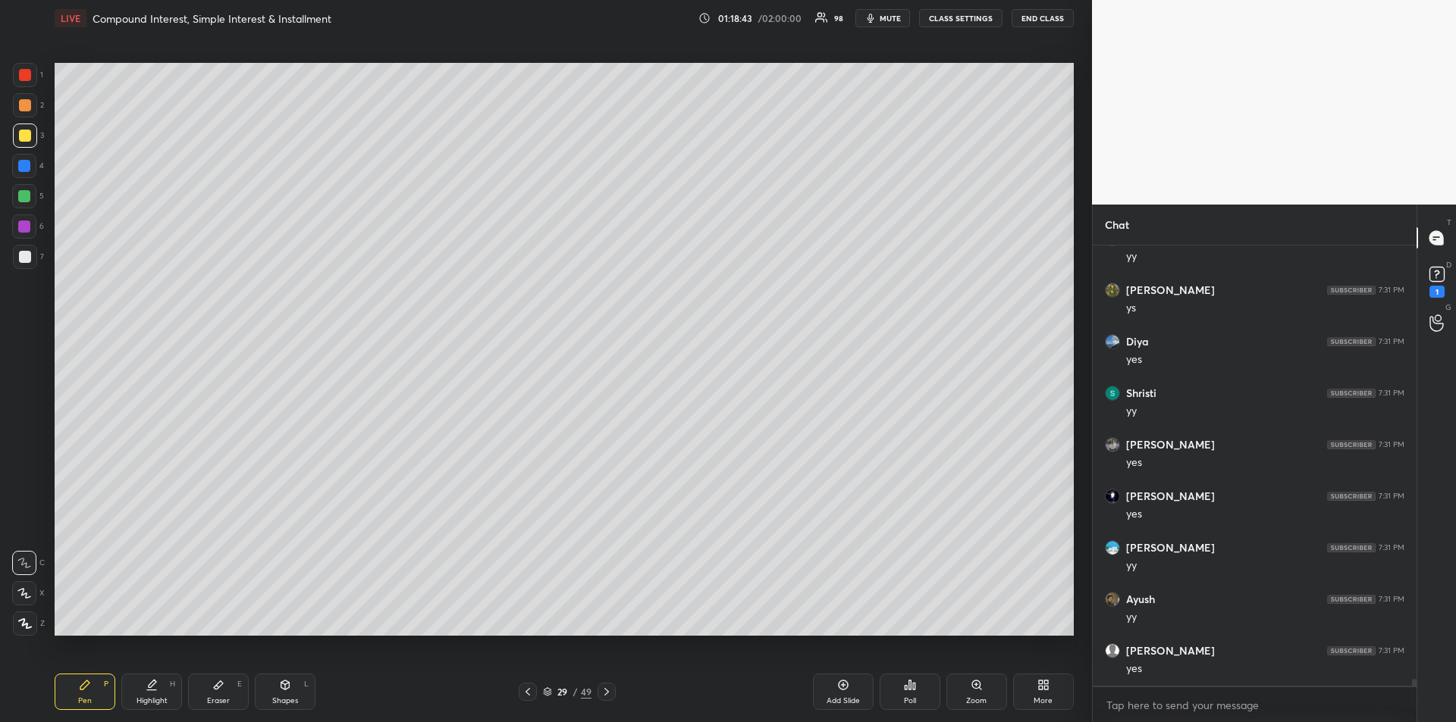
click at [224, 686] on div "Eraser E" at bounding box center [218, 692] width 61 height 36
click at [87, 686] on icon at bounding box center [84, 685] width 9 height 9
click at [528, 692] on icon at bounding box center [528, 692] width 12 height 12
click at [531, 691] on icon at bounding box center [528, 692] width 12 height 12
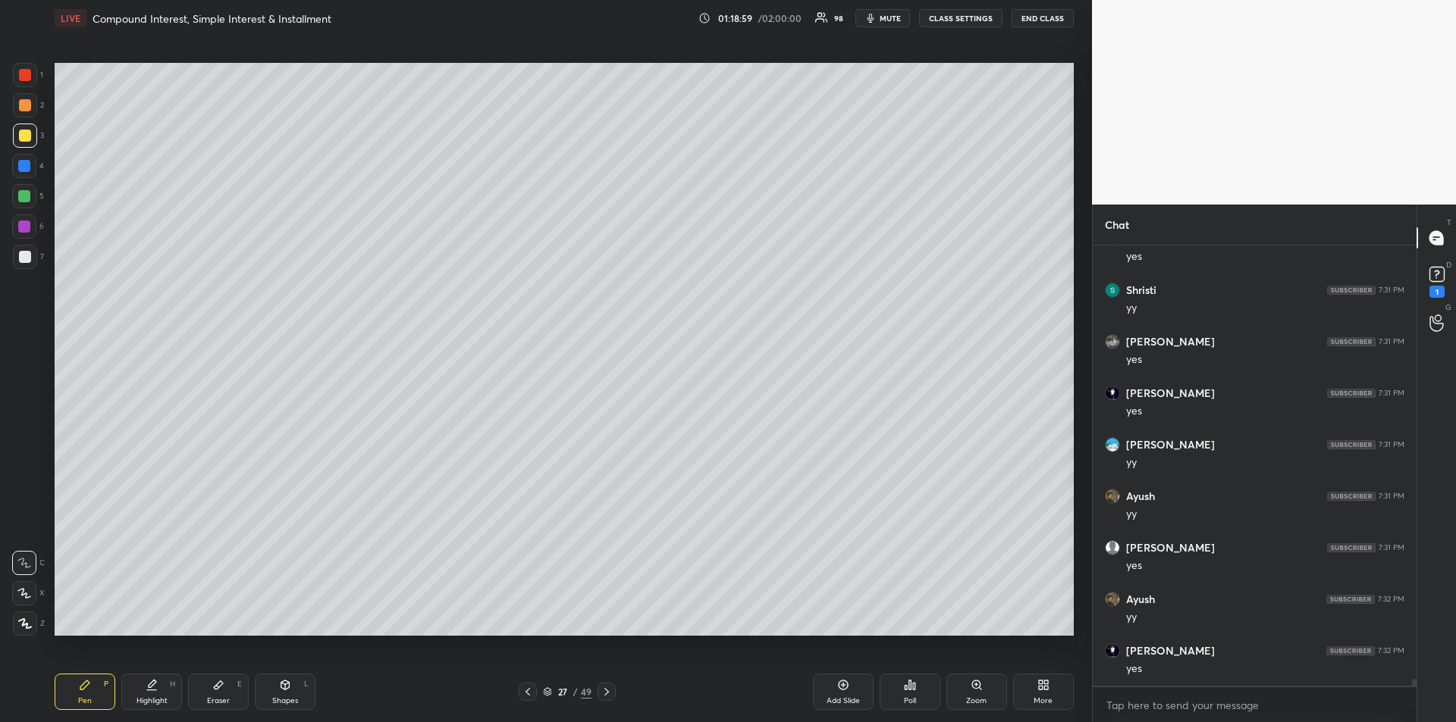
click at [531, 691] on icon at bounding box center [528, 692] width 12 height 12
click at [531, 689] on icon at bounding box center [528, 692] width 12 height 12
click at [531, 688] on icon at bounding box center [528, 692] width 12 height 12
click at [533, 689] on icon at bounding box center [528, 692] width 12 height 12
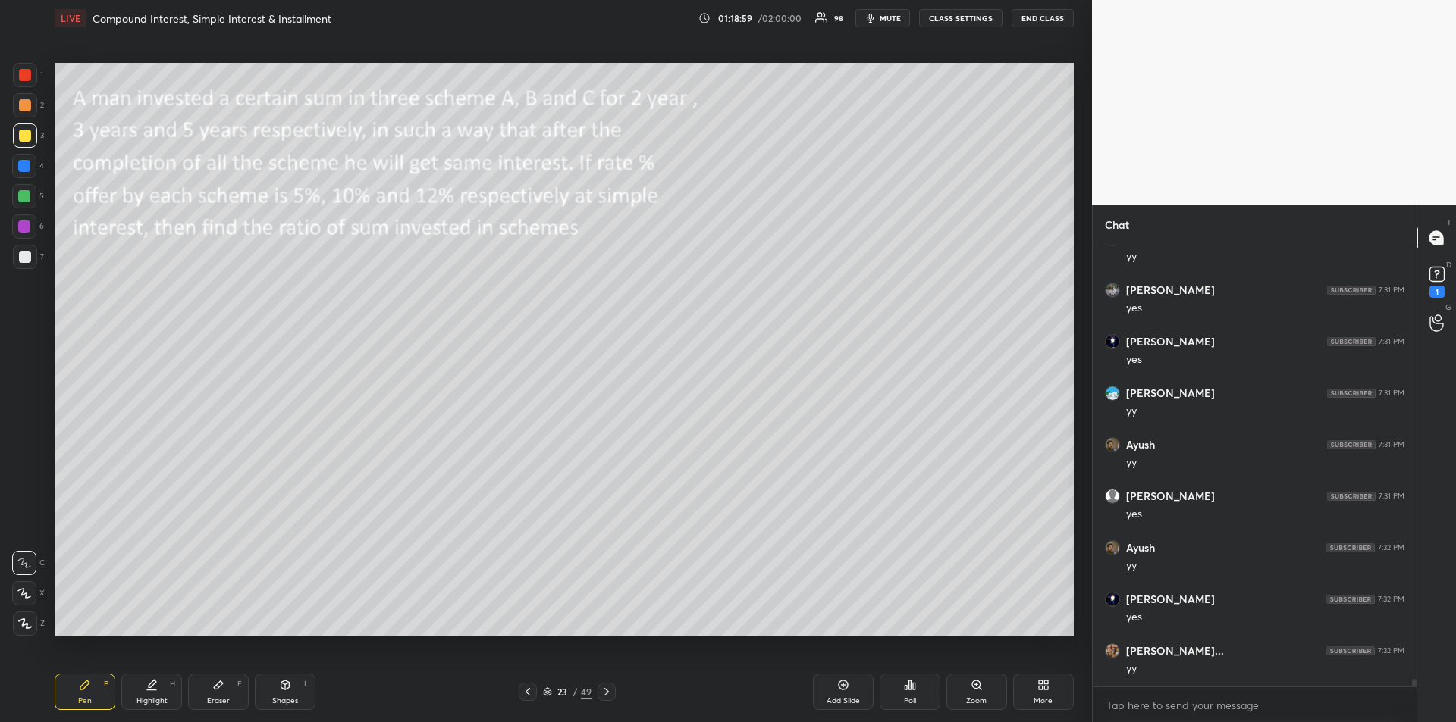
click at [532, 689] on icon at bounding box center [528, 692] width 12 height 12
click at [528, 694] on icon at bounding box center [527, 692] width 5 height 8
click at [531, 695] on icon at bounding box center [528, 692] width 12 height 12
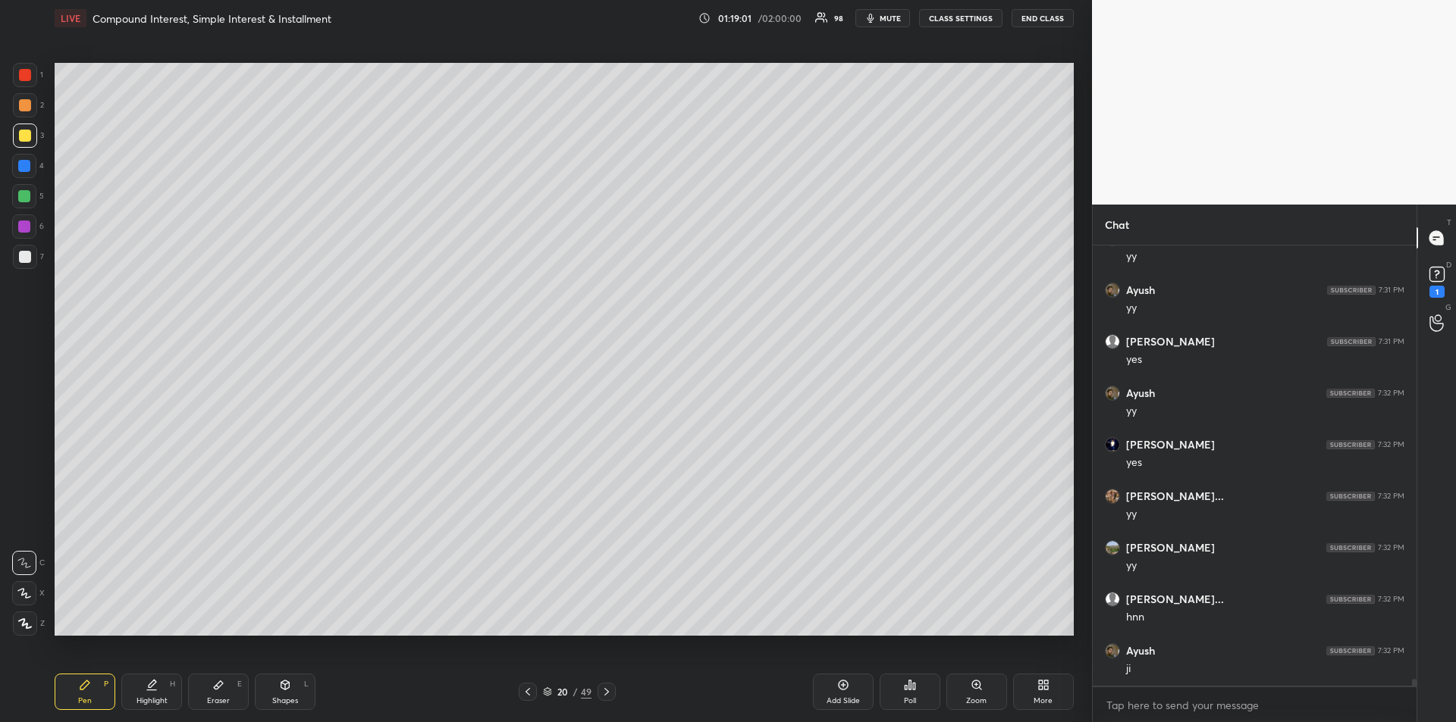
click at [526, 694] on icon at bounding box center [528, 692] width 12 height 12
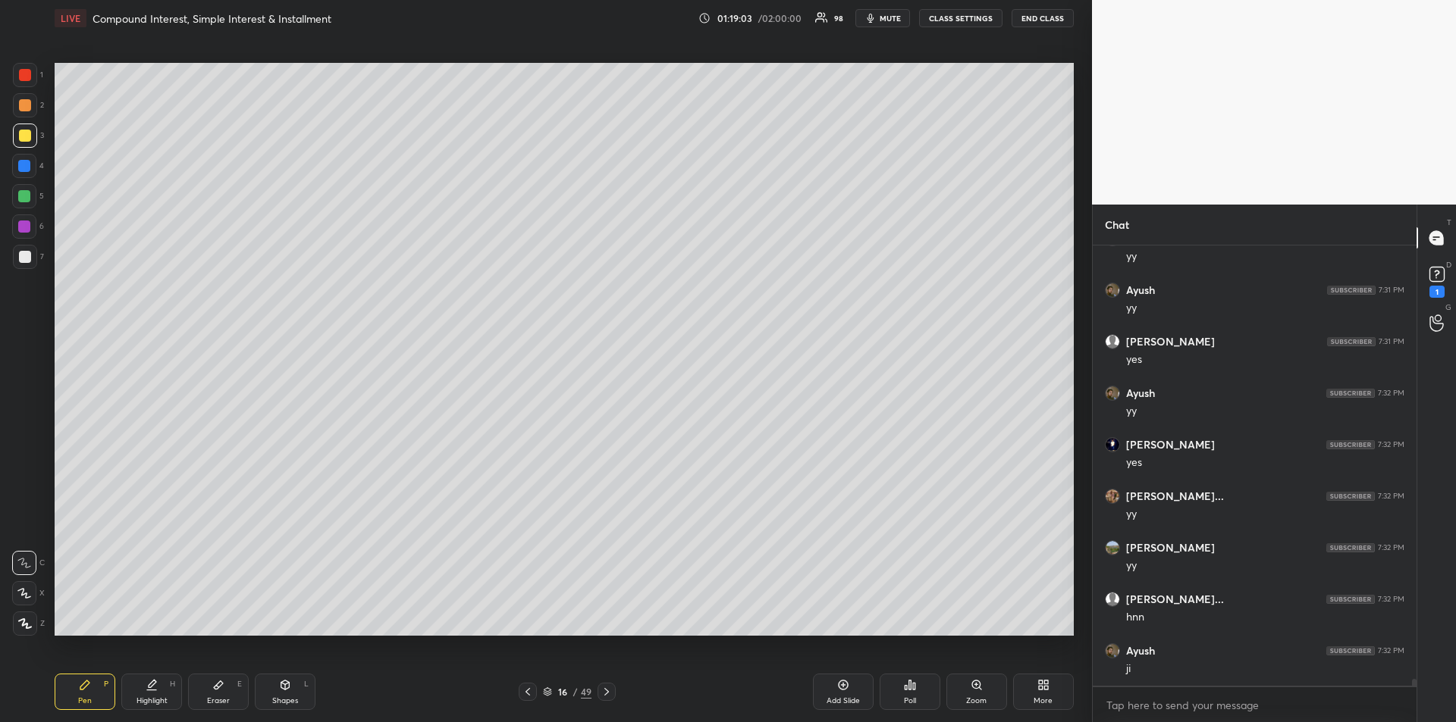
click at [528, 694] on icon at bounding box center [527, 692] width 5 height 8
click at [525, 695] on icon at bounding box center [528, 692] width 12 height 12
click at [525, 694] on icon at bounding box center [528, 692] width 12 height 12
click at [526, 694] on icon at bounding box center [528, 692] width 12 height 12
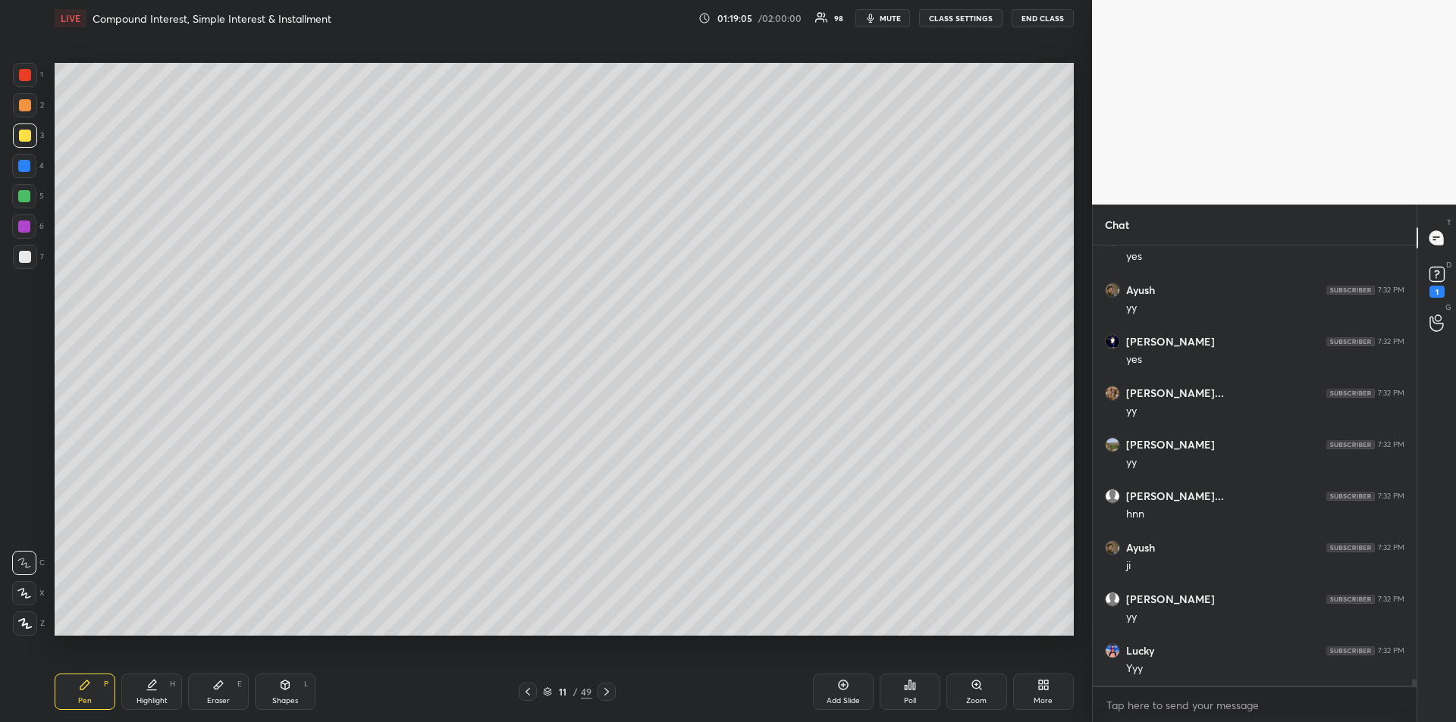
click at [528, 695] on icon at bounding box center [528, 692] width 12 height 12
click at [530, 690] on icon at bounding box center [528, 692] width 12 height 12
click at [528, 693] on icon at bounding box center [528, 692] width 12 height 12
click at [531, 694] on icon at bounding box center [528, 692] width 12 height 12
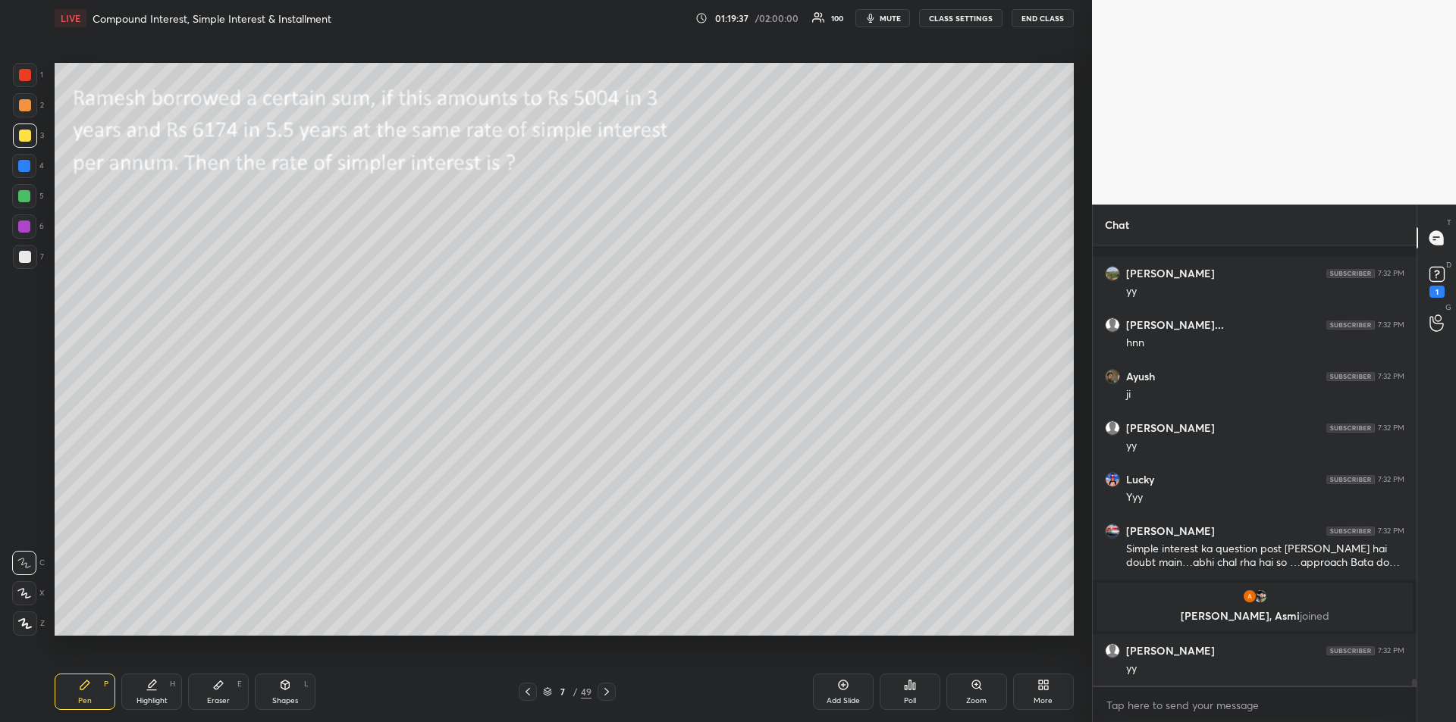
scroll to position [27677, 0]
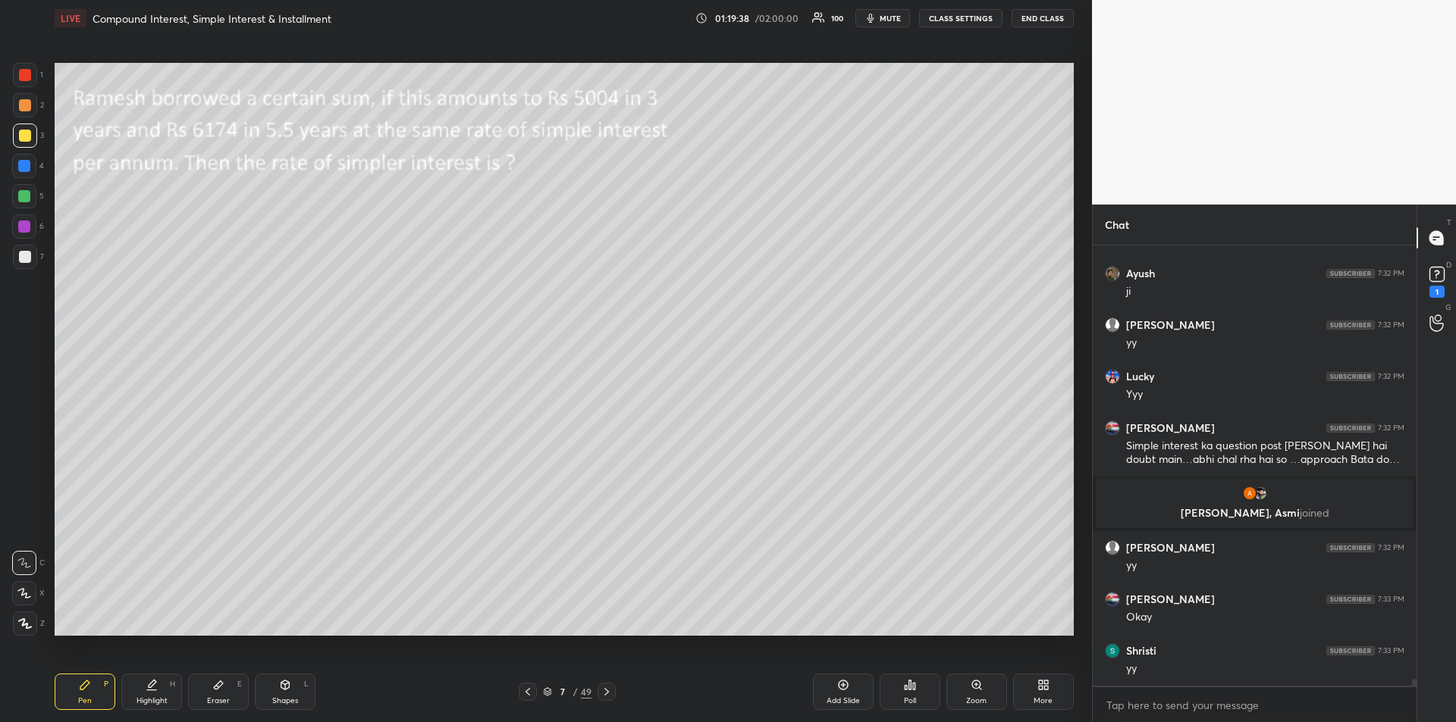
click at [609, 690] on icon at bounding box center [606, 692] width 12 height 12
click at [609, 691] on icon at bounding box center [606, 692] width 12 height 12
click at [609, 688] on icon at bounding box center [606, 692] width 12 height 12
click at [607, 693] on icon at bounding box center [606, 692] width 5 height 8
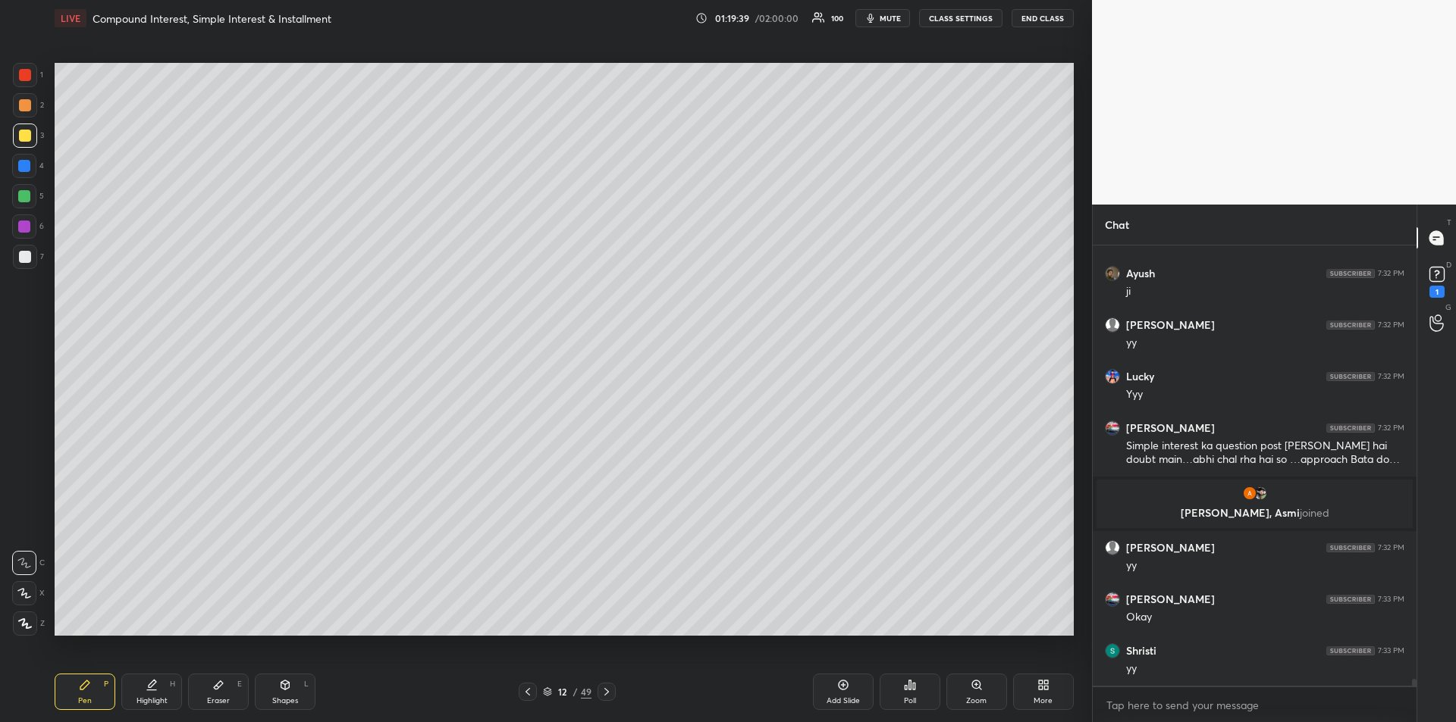
click at [611, 691] on icon at bounding box center [606, 692] width 12 height 12
click at [612, 692] on icon at bounding box center [606, 692] width 12 height 12
click at [611, 693] on icon at bounding box center [606, 692] width 12 height 12
click at [613, 695] on div at bounding box center [606, 692] width 18 height 18
click at [608, 694] on icon at bounding box center [606, 692] width 12 height 12
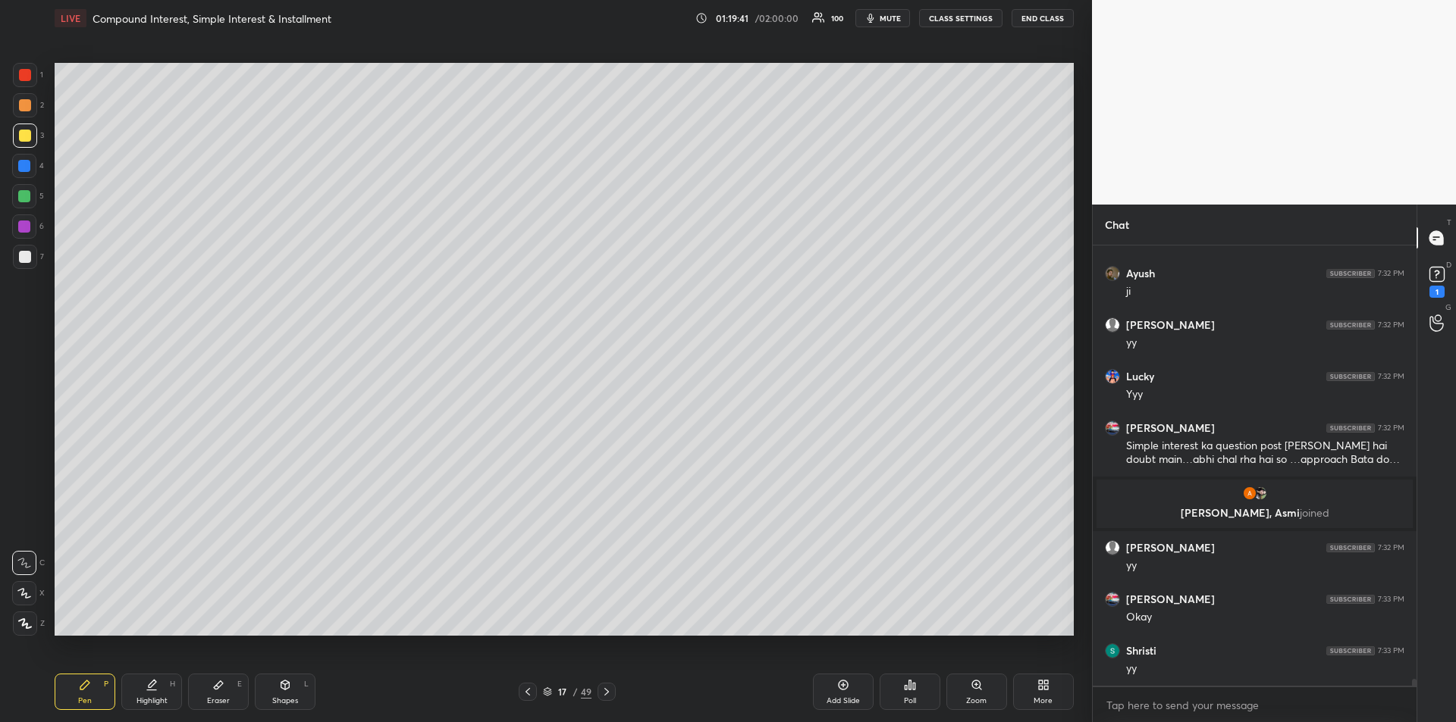
click at [608, 694] on icon at bounding box center [606, 692] width 12 height 12
click at [611, 694] on icon at bounding box center [606, 692] width 12 height 12
click at [610, 694] on icon at bounding box center [606, 692] width 12 height 12
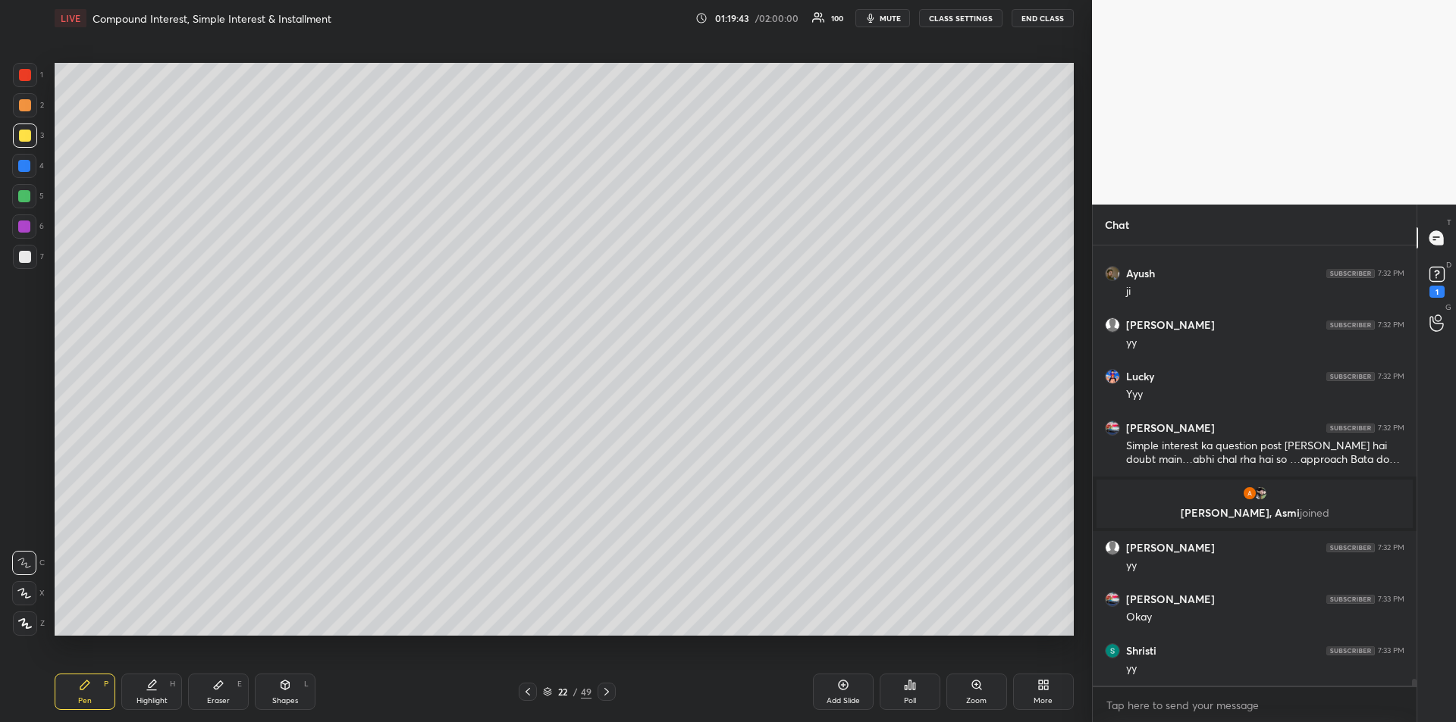
click at [608, 696] on icon at bounding box center [606, 692] width 12 height 12
click at [610, 697] on icon at bounding box center [606, 692] width 12 height 12
click at [614, 692] on div at bounding box center [606, 692] width 18 height 18
click at [152, 695] on div "Highlight H" at bounding box center [151, 692] width 61 height 36
click at [610, 692] on icon at bounding box center [606, 692] width 12 height 12
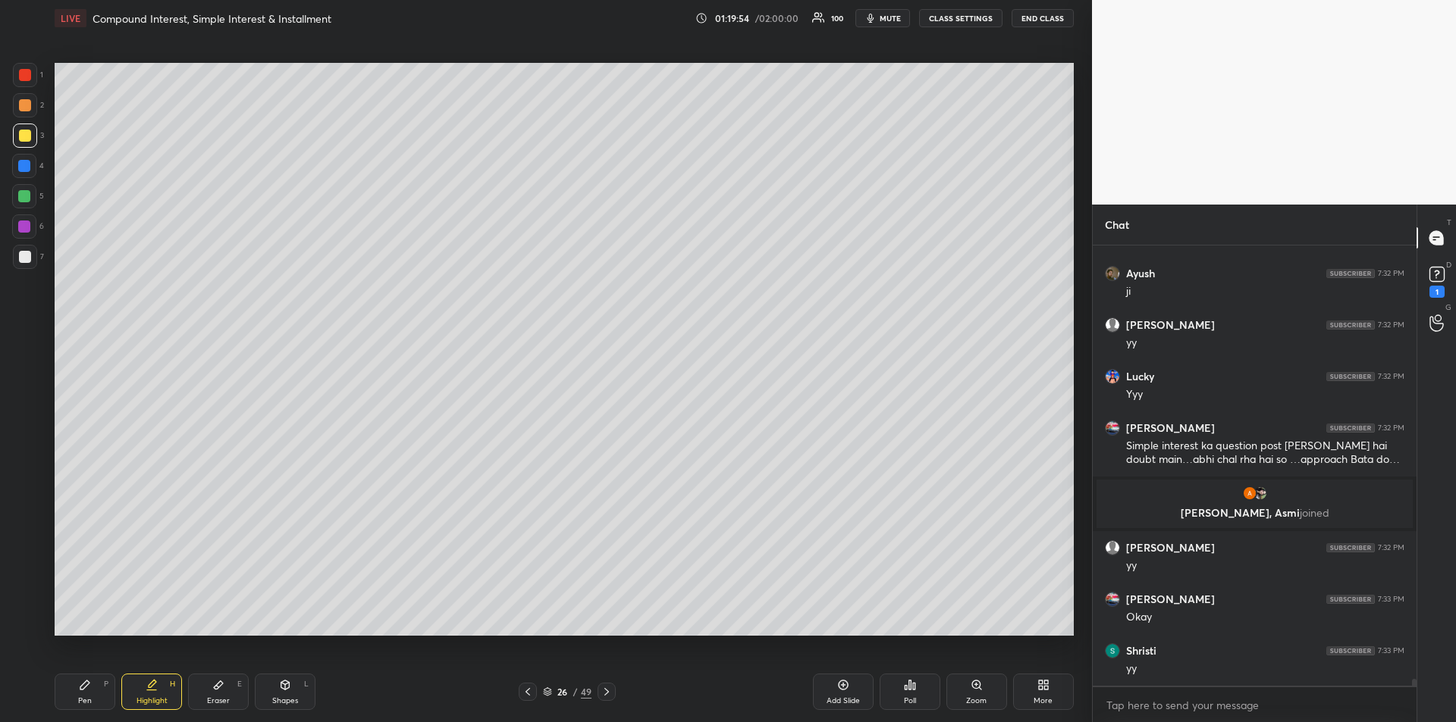
click at [610, 697] on icon at bounding box center [606, 692] width 12 height 12
click at [615, 694] on div at bounding box center [606, 692] width 18 height 18
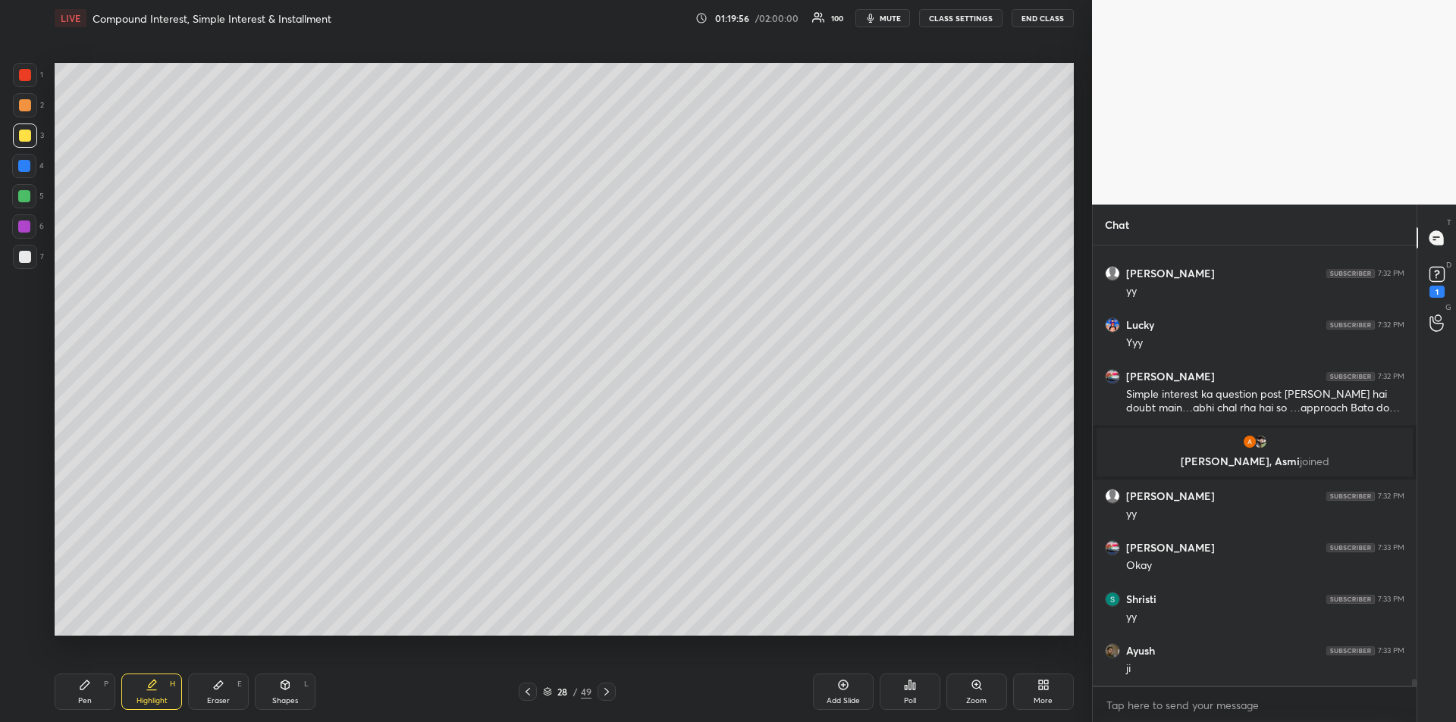
click at [92, 695] on div "Pen P" at bounding box center [85, 692] width 61 height 36
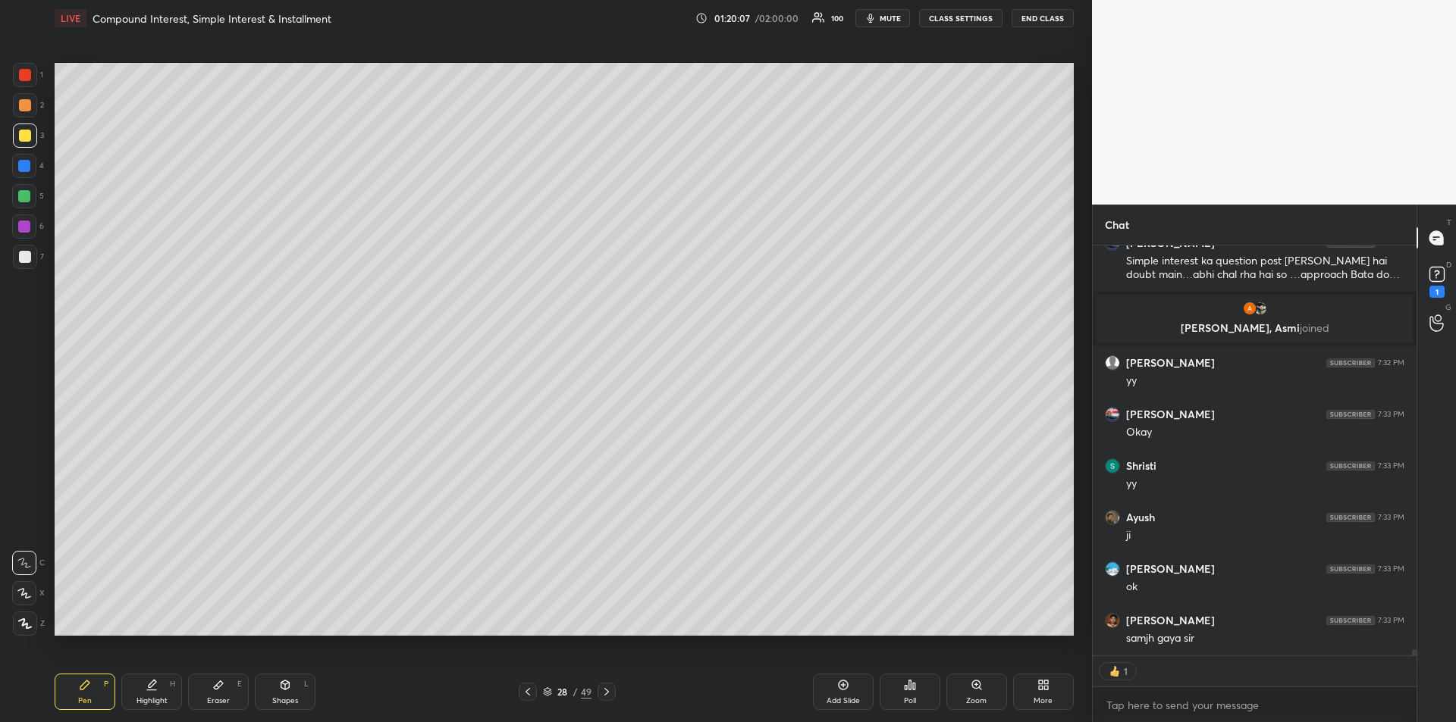
scroll to position [27832, 0]
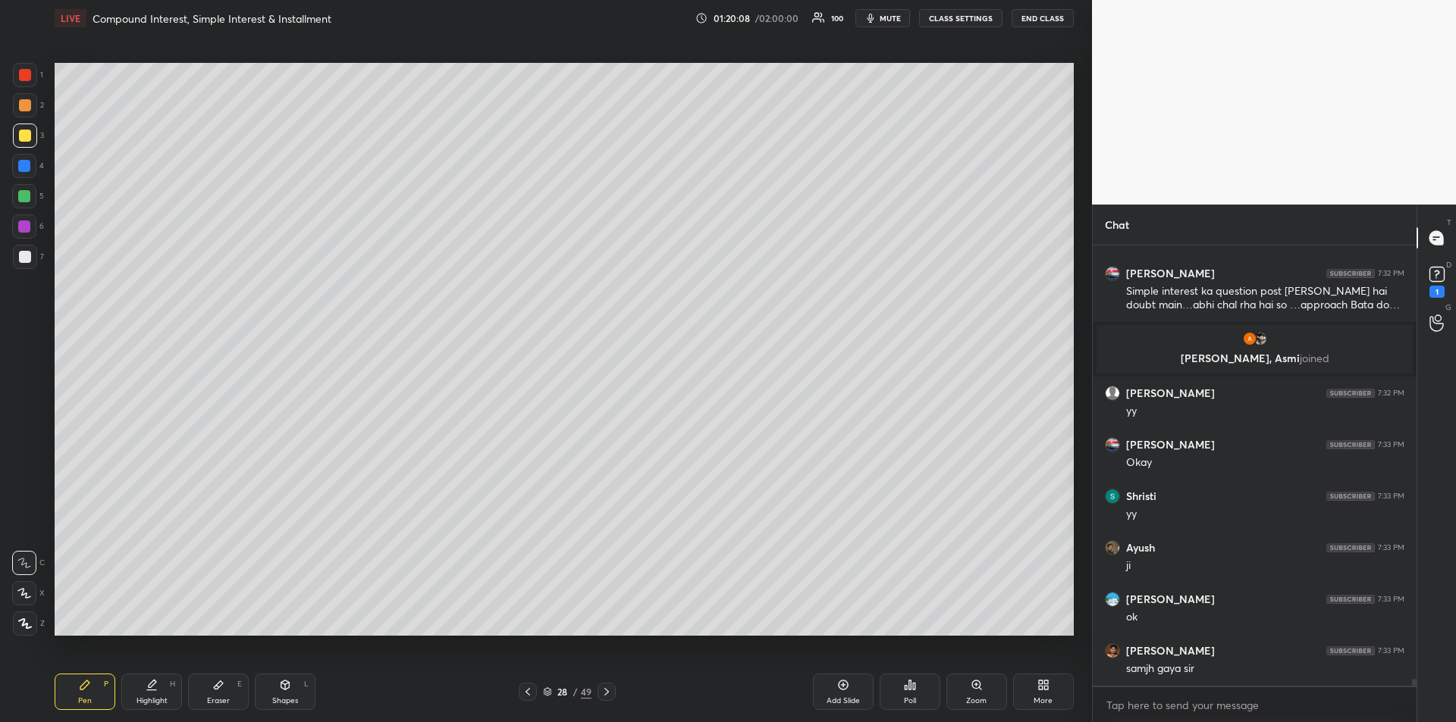
click at [608, 691] on icon at bounding box center [606, 692] width 5 height 8
click at [528, 691] on icon at bounding box center [528, 692] width 12 height 12
click at [529, 693] on icon at bounding box center [528, 692] width 12 height 12
click at [528, 693] on icon at bounding box center [528, 692] width 12 height 12
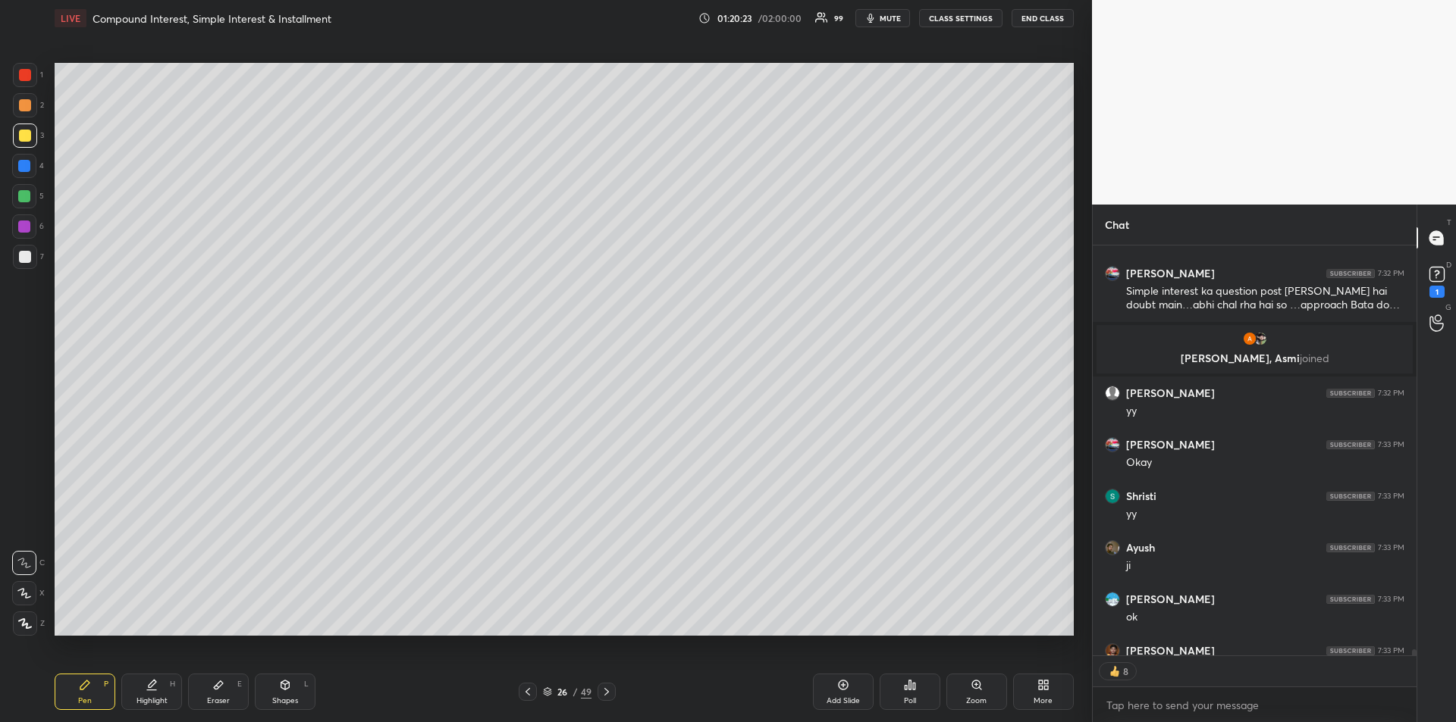
click at [528, 691] on icon at bounding box center [528, 692] width 12 height 12
click at [529, 692] on icon at bounding box center [528, 692] width 12 height 12
click at [530, 692] on icon at bounding box center [528, 692] width 12 height 12
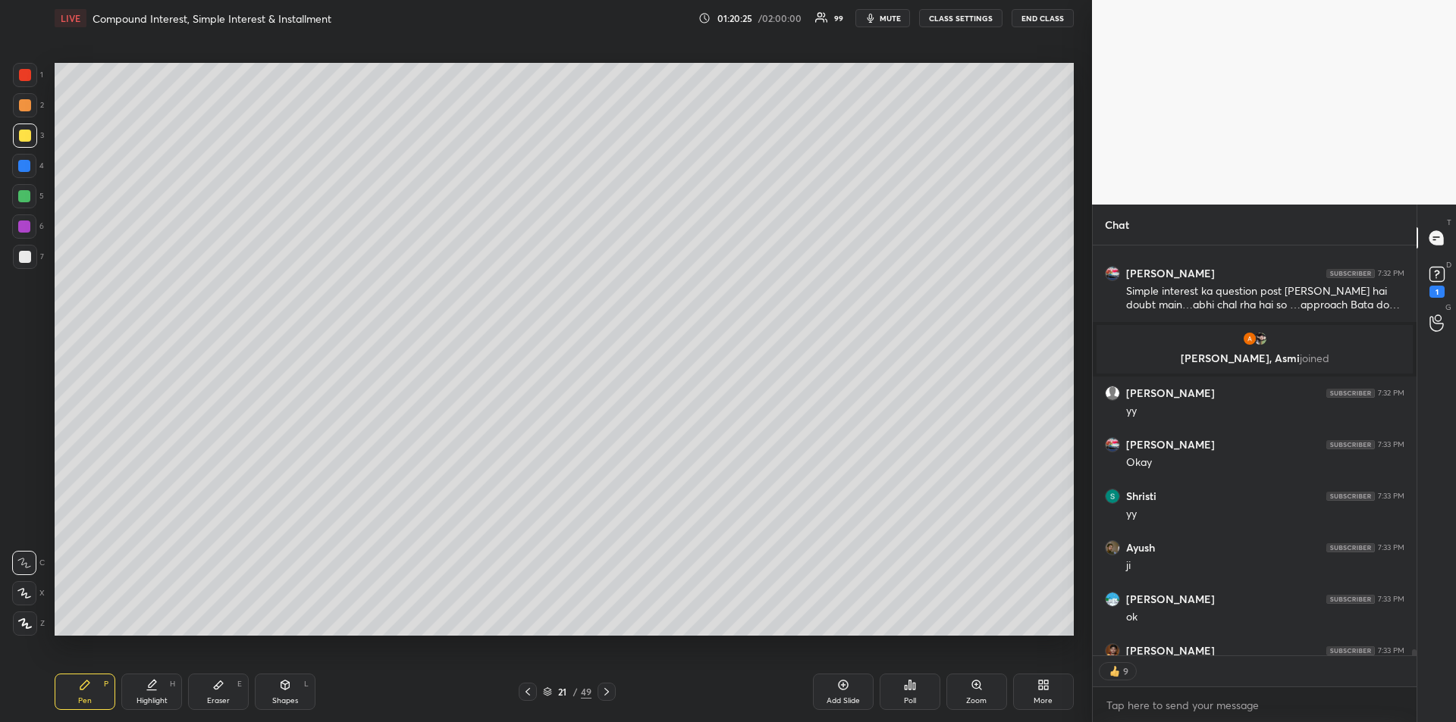
click at [532, 691] on icon at bounding box center [528, 692] width 12 height 12
click at [531, 690] on icon at bounding box center [528, 692] width 12 height 12
click at [532, 693] on icon at bounding box center [528, 692] width 12 height 12
click at [531, 691] on icon at bounding box center [528, 692] width 12 height 12
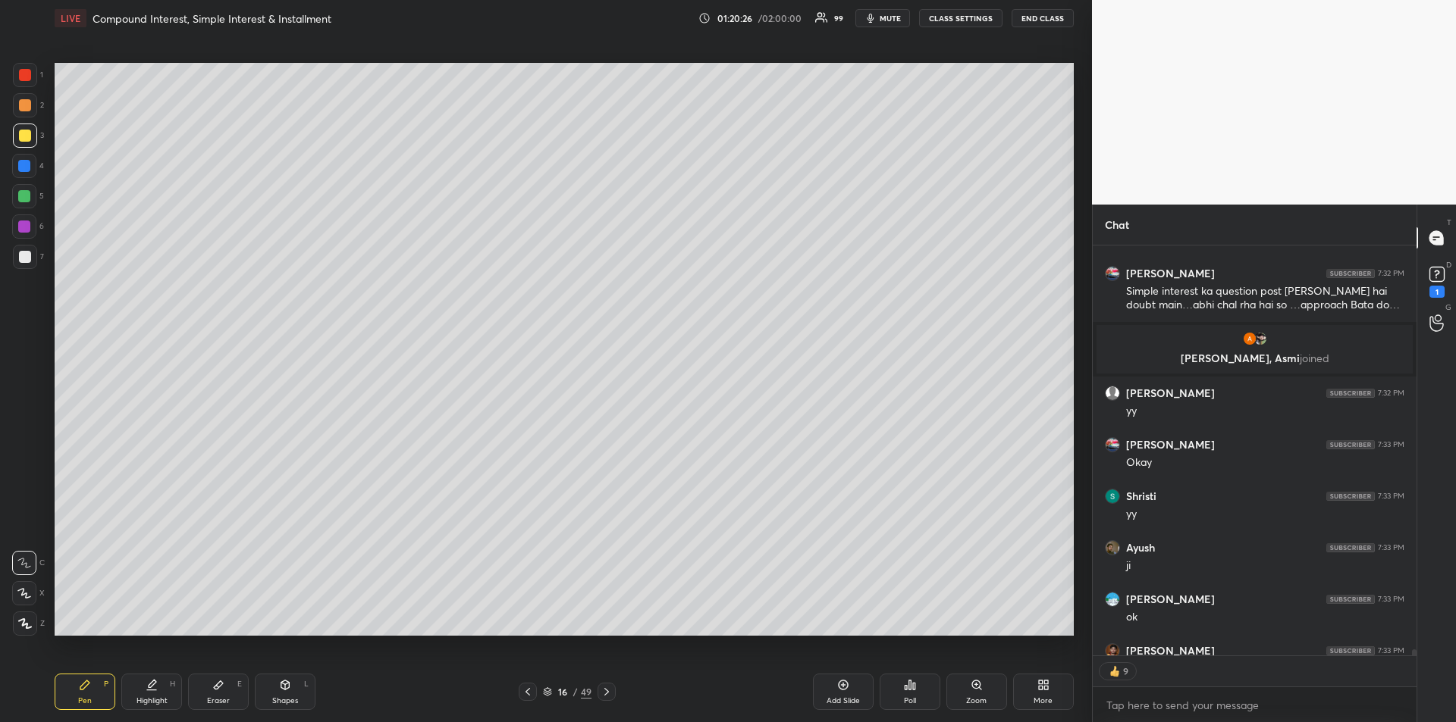
click at [531, 692] on icon at bounding box center [528, 692] width 12 height 12
click at [530, 694] on icon at bounding box center [528, 692] width 12 height 12
click at [529, 694] on icon at bounding box center [528, 692] width 12 height 12
click at [530, 694] on icon at bounding box center [528, 692] width 12 height 12
click at [529, 697] on icon at bounding box center [528, 692] width 12 height 12
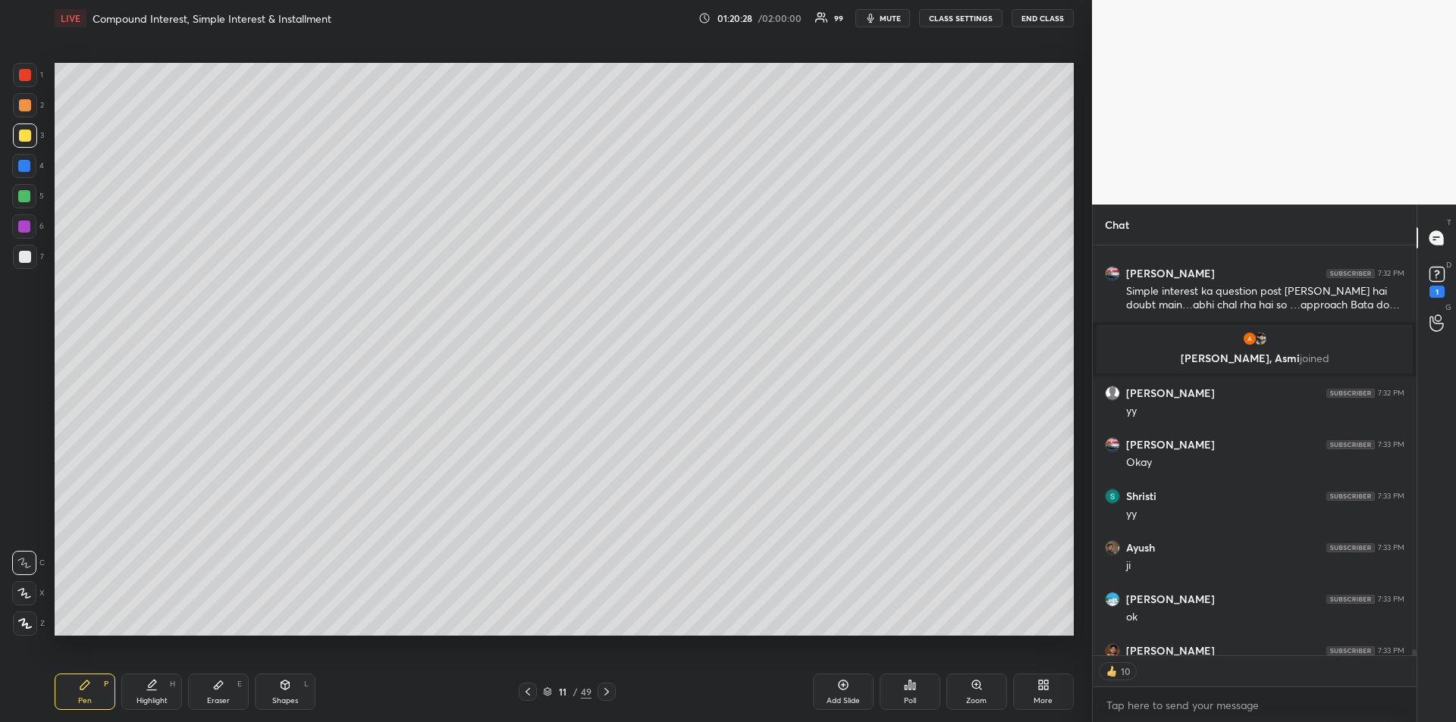
click at [530, 696] on icon at bounding box center [528, 692] width 12 height 12
click at [530, 697] on icon at bounding box center [528, 692] width 12 height 12
click at [531, 697] on icon at bounding box center [528, 692] width 12 height 12
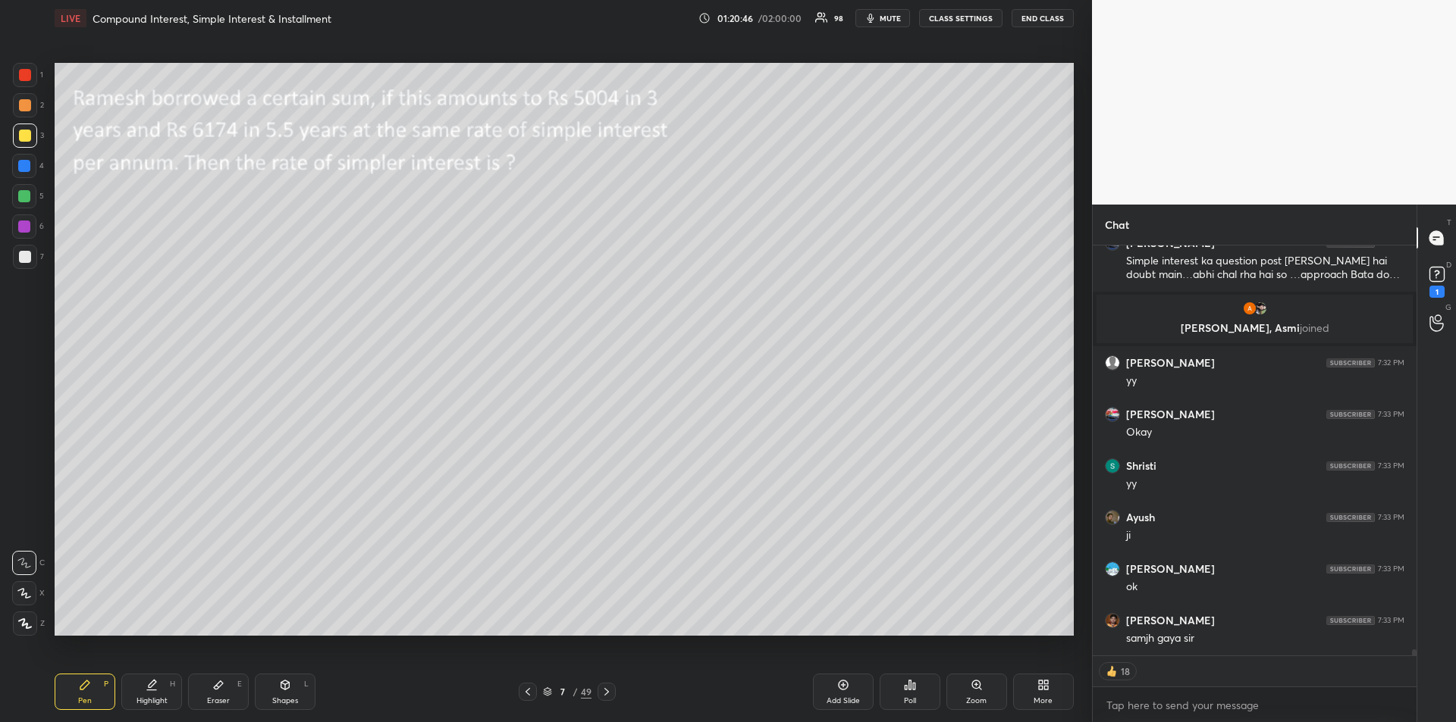
click at [609, 687] on icon at bounding box center [606, 692] width 12 height 12
click at [609, 688] on icon at bounding box center [606, 692] width 12 height 12
click at [612, 685] on div at bounding box center [606, 692] width 18 height 18
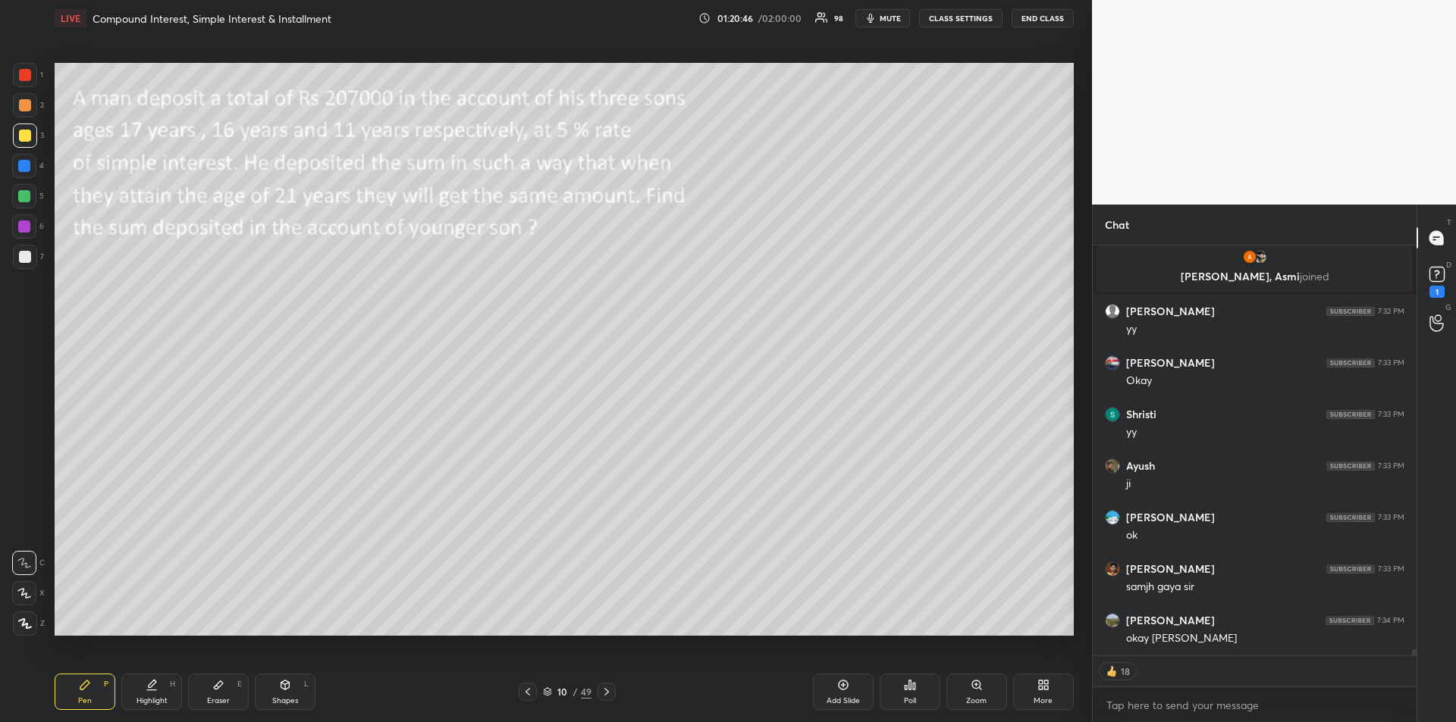
click at [610, 686] on icon at bounding box center [606, 692] width 12 height 12
click at [610, 685] on div at bounding box center [606, 692] width 18 height 18
click at [610, 687] on icon at bounding box center [606, 692] width 12 height 12
click at [609, 687] on icon at bounding box center [606, 692] width 12 height 12
click at [610, 687] on icon at bounding box center [606, 692] width 12 height 12
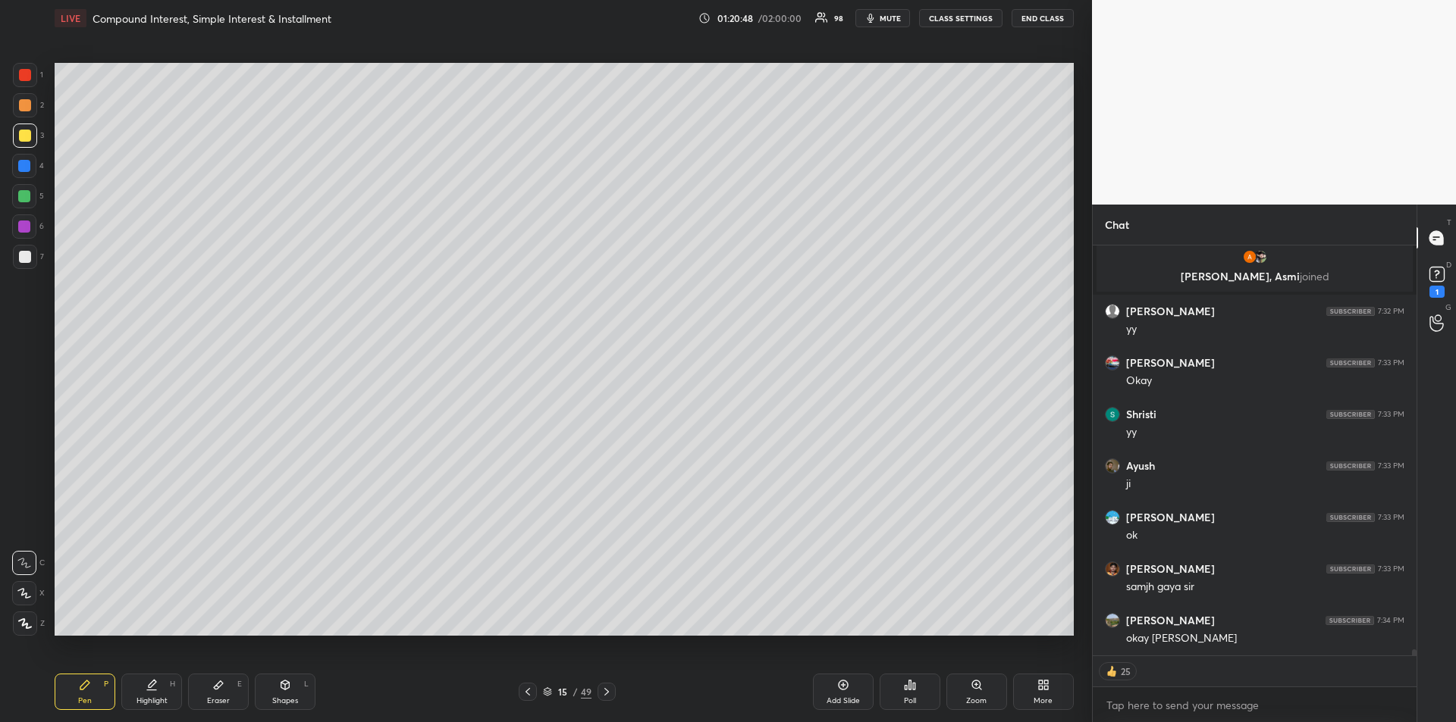
click at [612, 691] on icon at bounding box center [606, 692] width 12 height 12
click at [609, 692] on icon at bounding box center [606, 692] width 12 height 12
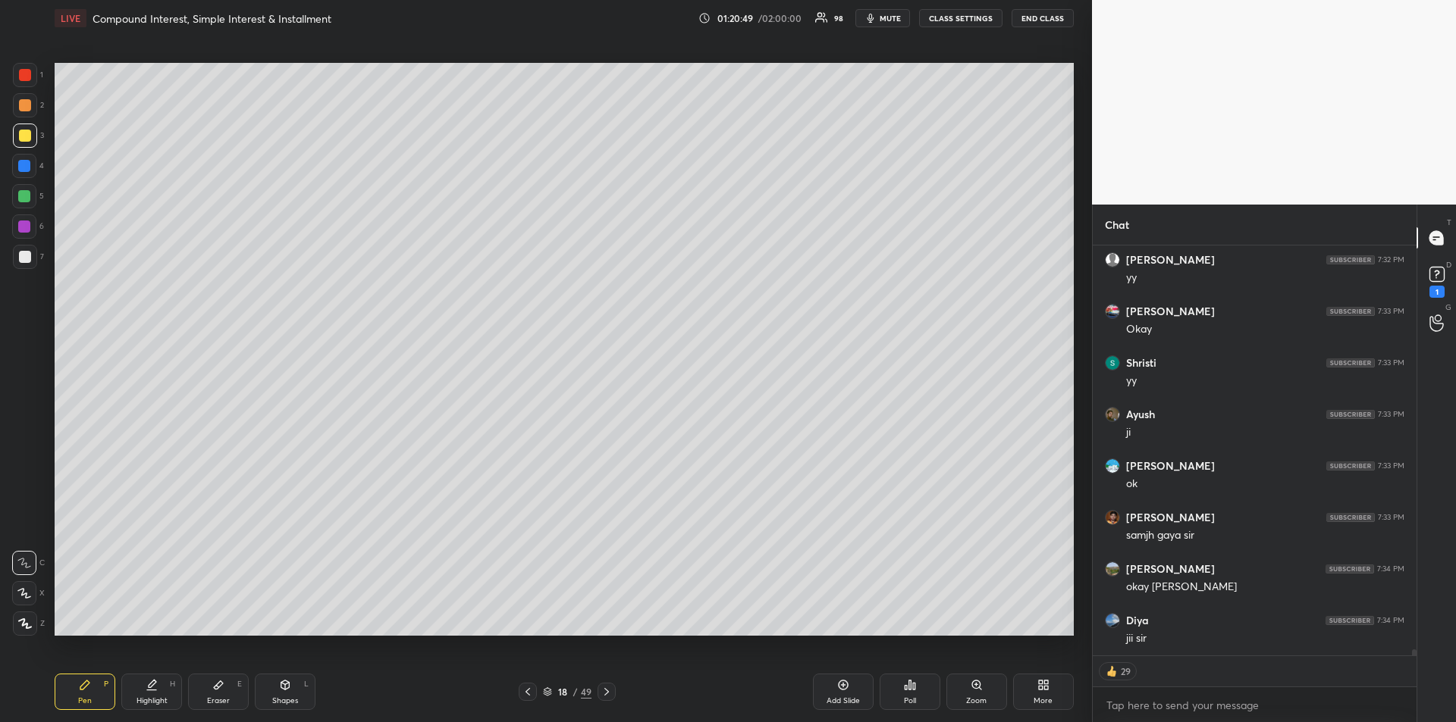
click at [608, 691] on icon at bounding box center [606, 692] width 5 height 8
click at [608, 691] on icon at bounding box center [606, 692] width 12 height 12
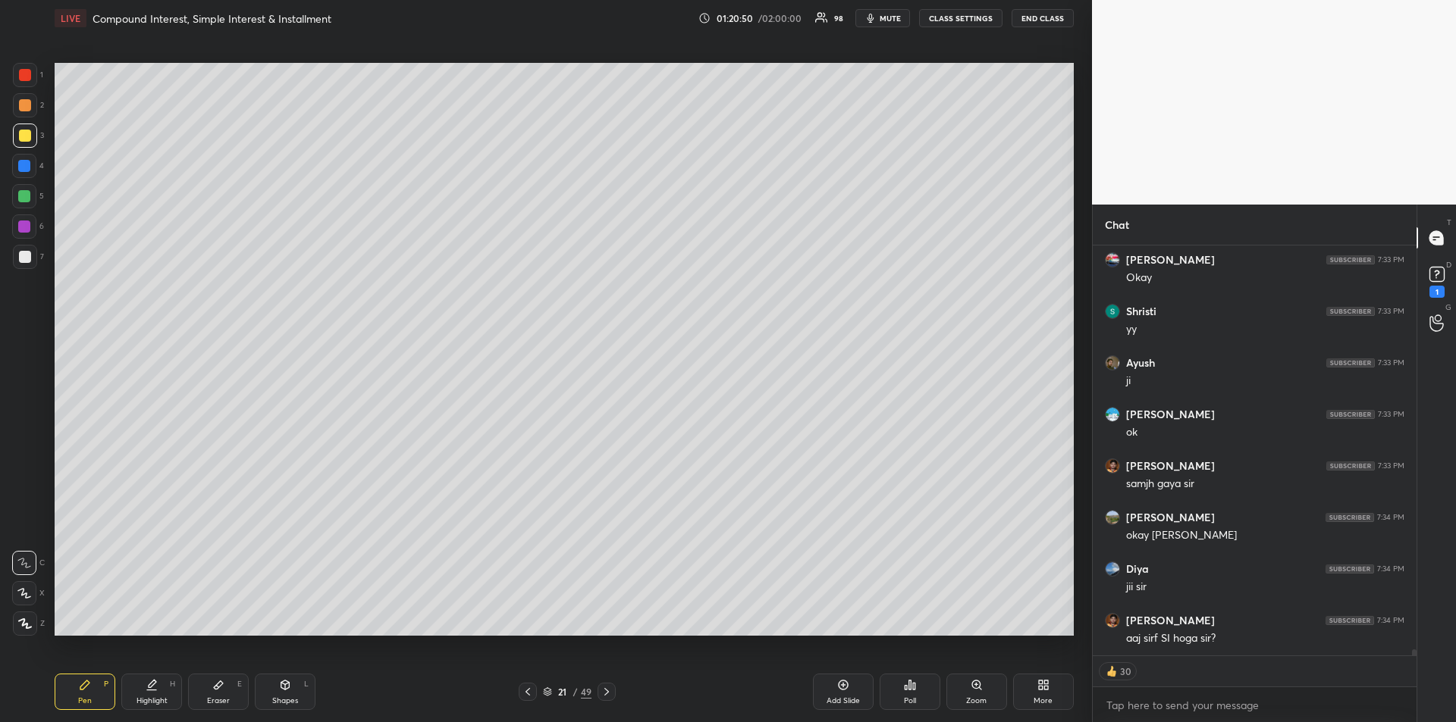
click at [607, 691] on icon at bounding box center [606, 692] width 12 height 12
click at [606, 691] on icon at bounding box center [606, 692] width 12 height 12
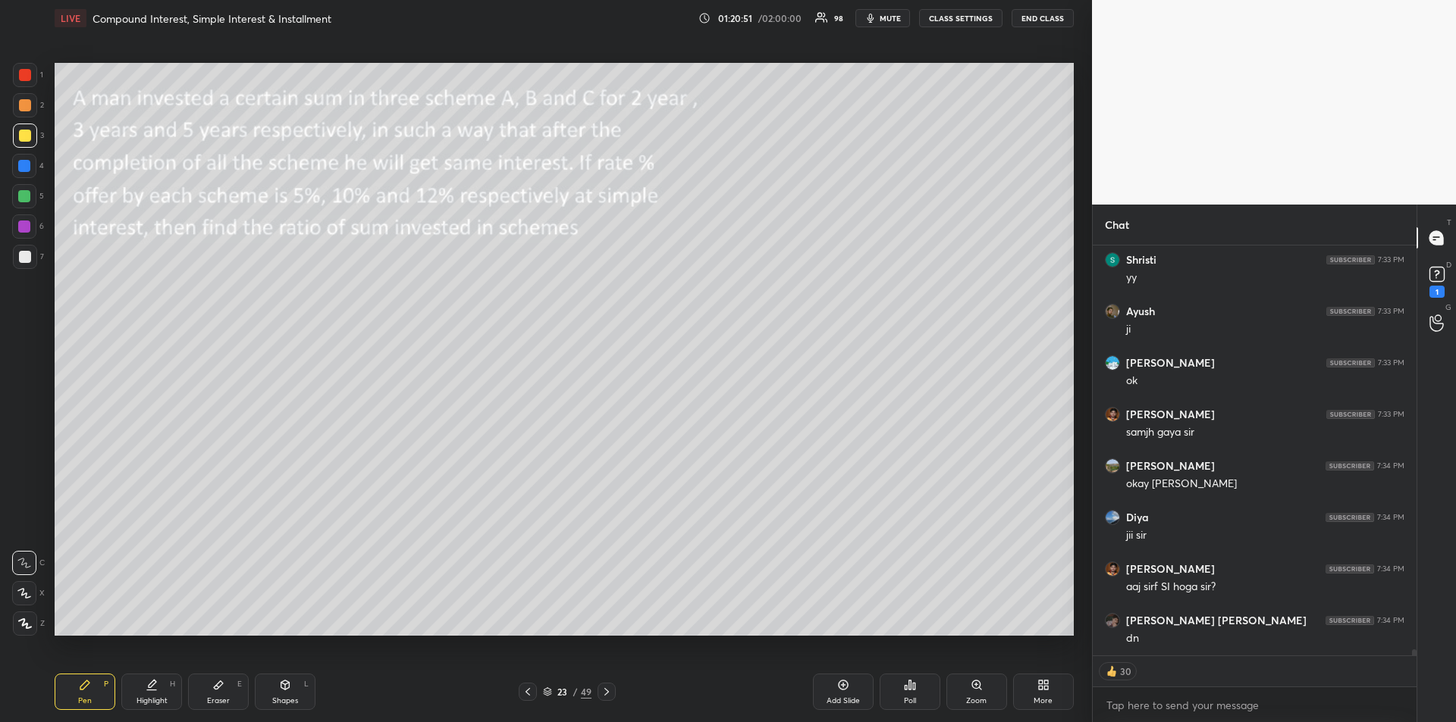
click at [606, 691] on icon at bounding box center [606, 692] width 12 height 12
click at [606, 691] on icon at bounding box center [606, 692] width 5 height 8
click at [608, 692] on icon at bounding box center [606, 692] width 5 height 8
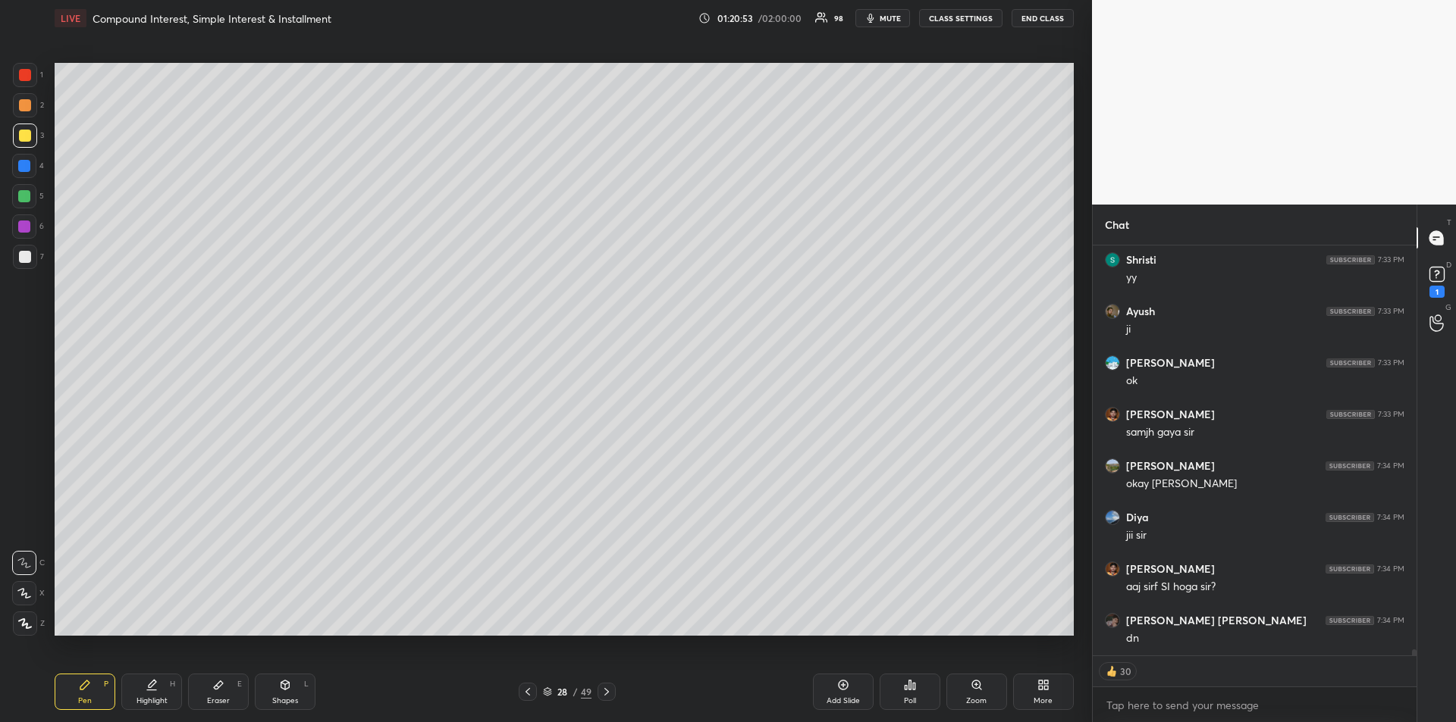
click at [610, 691] on icon at bounding box center [606, 692] width 12 height 12
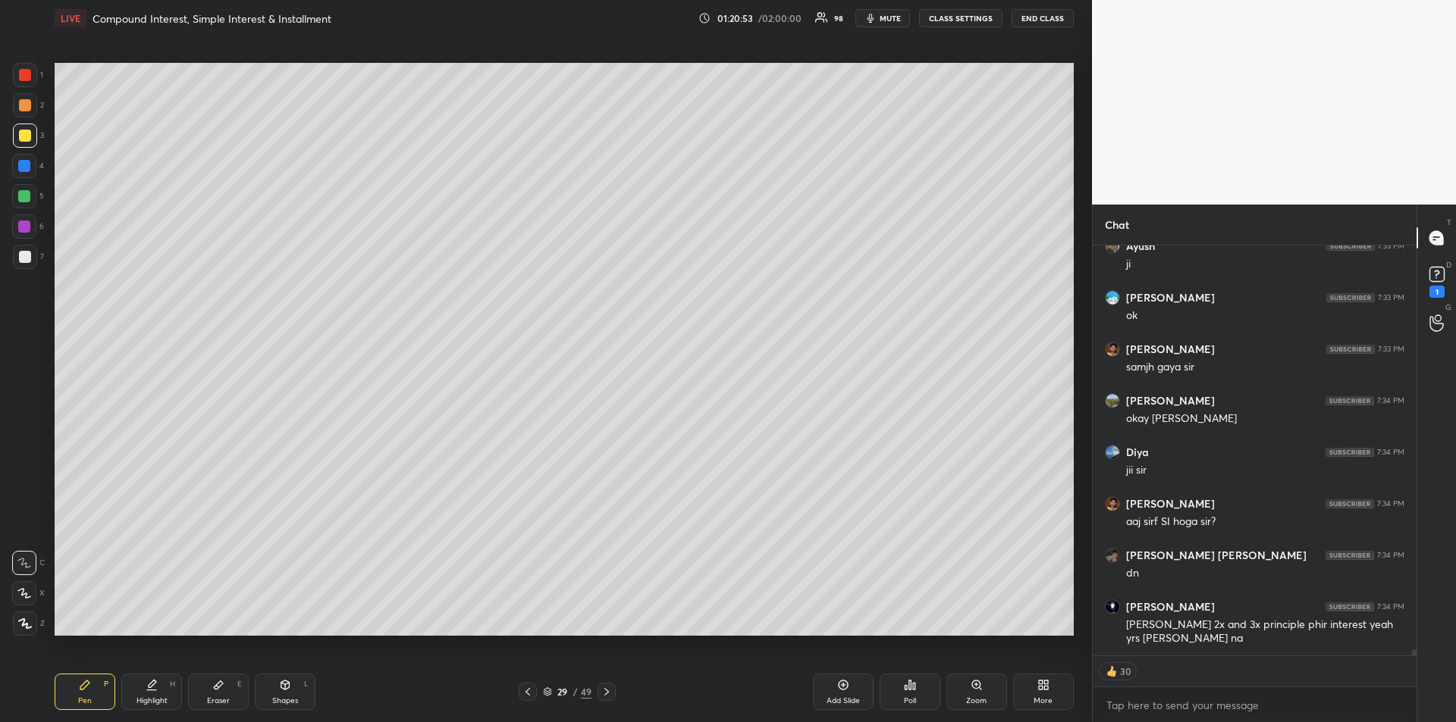
click at [610, 691] on icon at bounding box center [606, 692] width 12 height 12
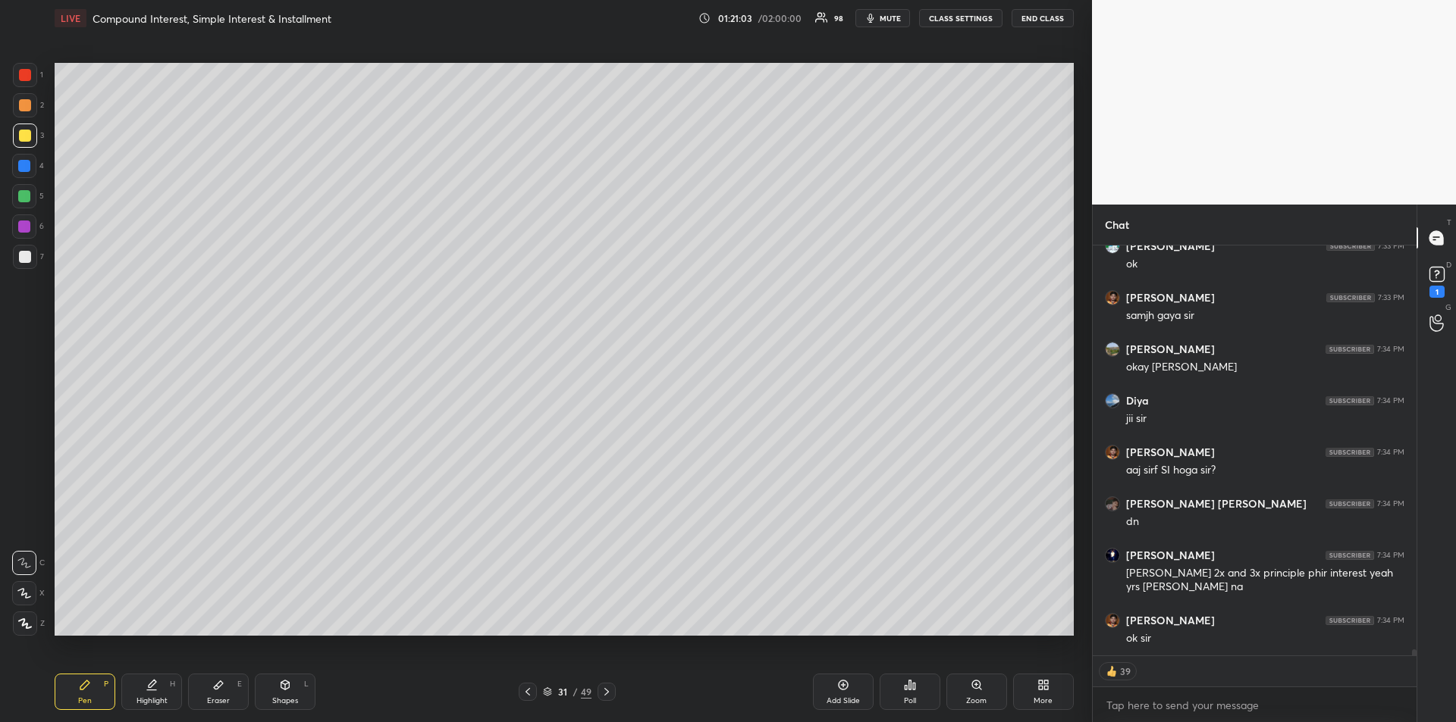
click at [526, 695] on icon at bounding box center [528, 692] width 12 height 12
click at [608, 690] on icon at bounding box center [606, 692] width 12 height 12
click at [1439, 284] on icon at bounding box center [1436, 274] width 23 height 23
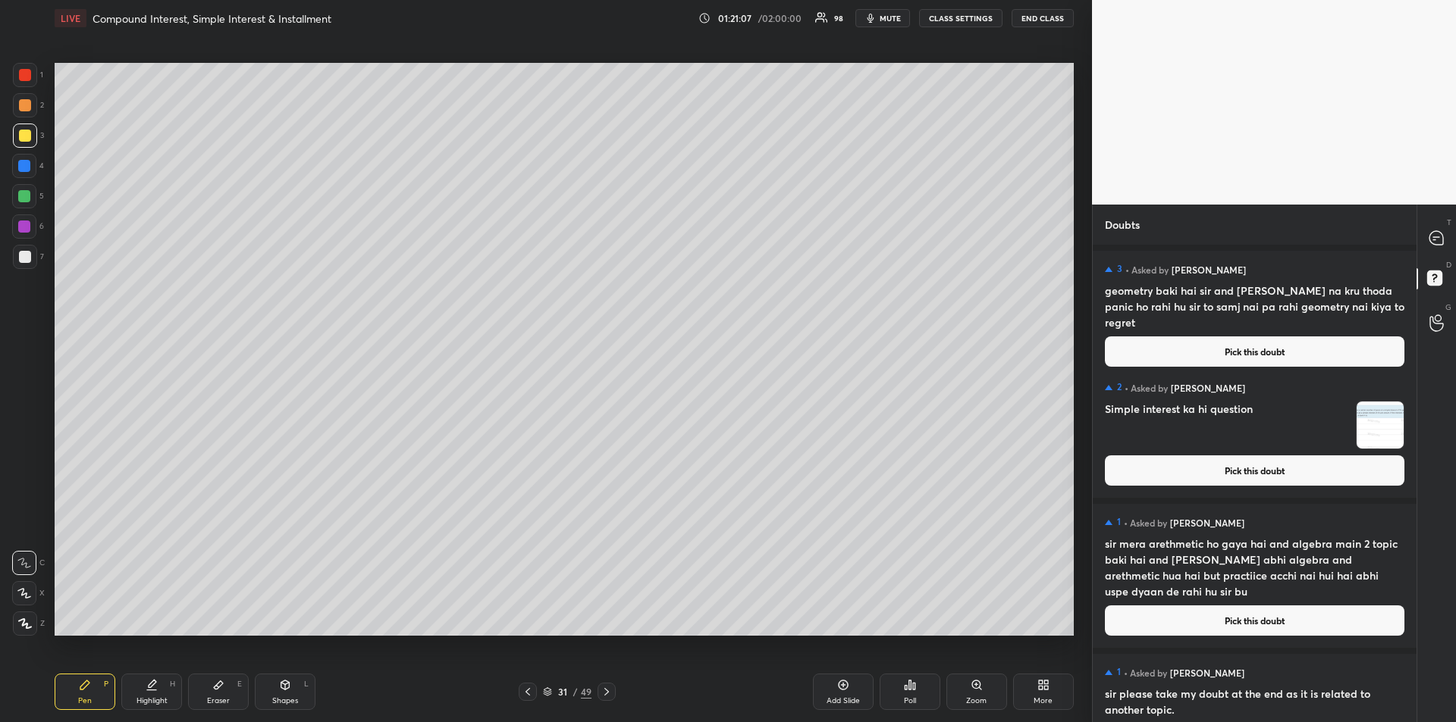
click at [1289, 465] on button "Pick this doubt" at bounding box center [1254, 471] width 299 height 30
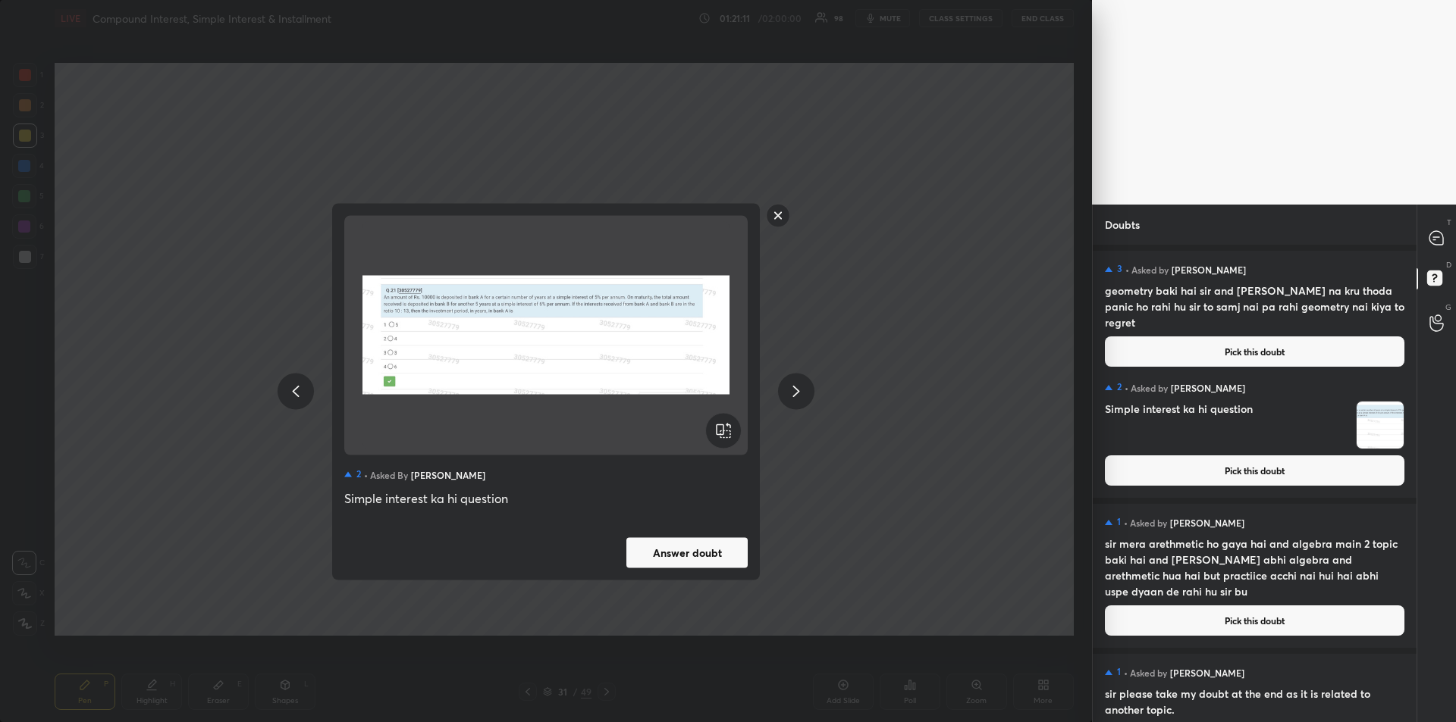
click at [776, 221] on rect at bounding box center [778, 216] width 24 height 24
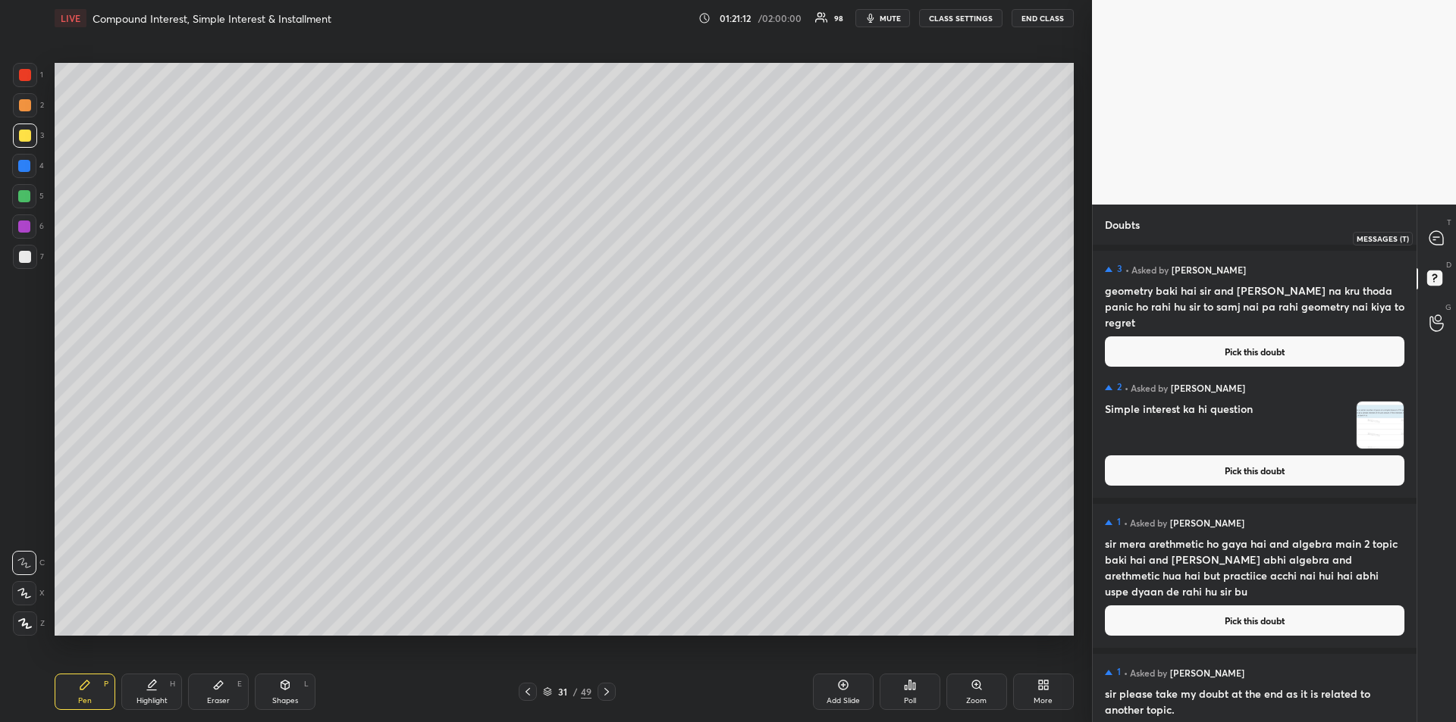
click at [1442, 237] on icon at bounding box center [1436, 238] width 14 height 14
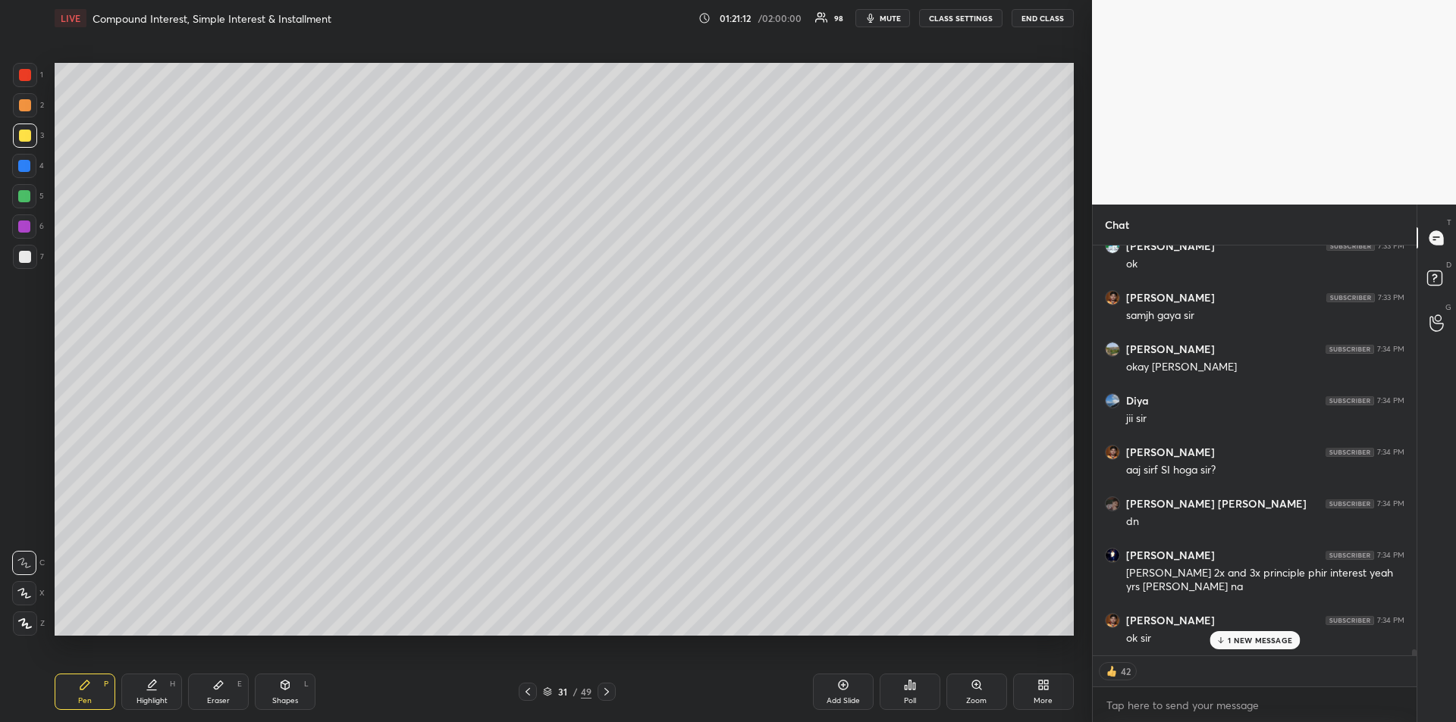
scroll to position [28563, 0]
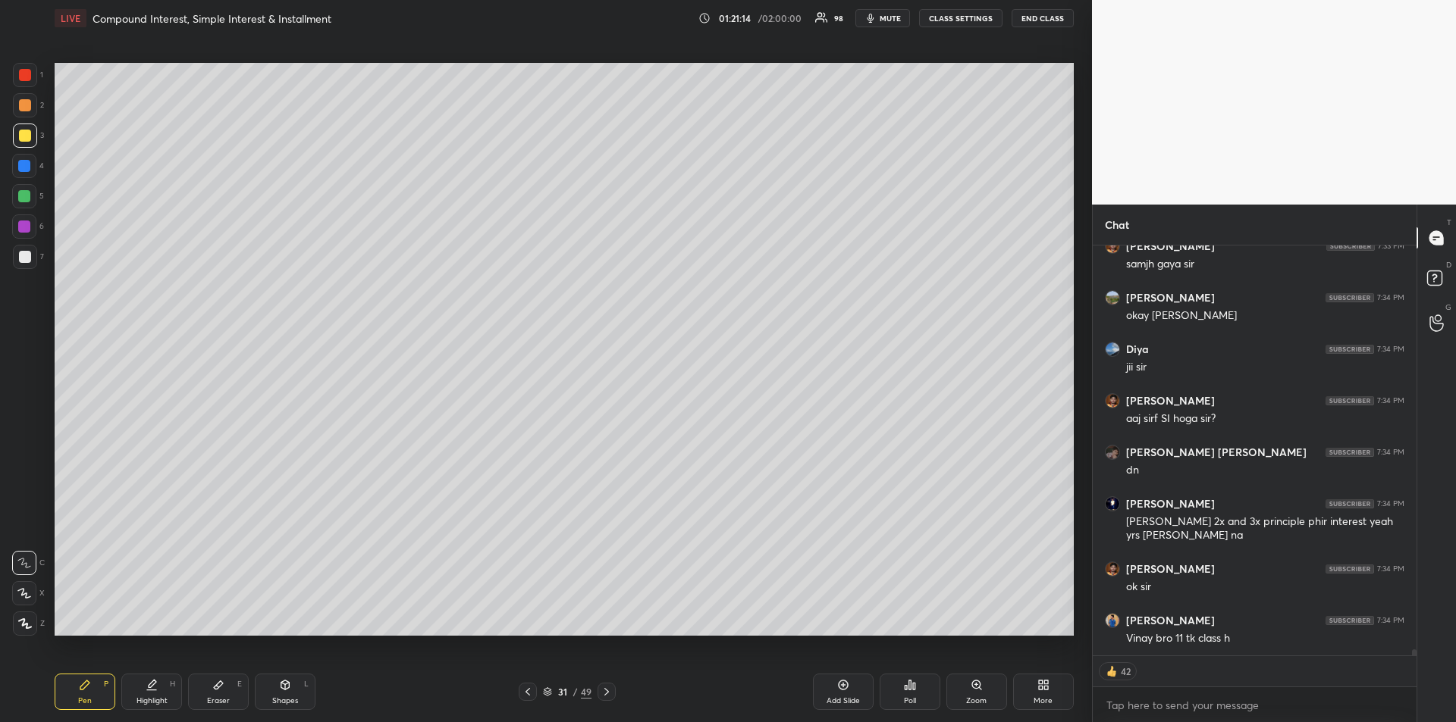
click at [80, 690] on icon at bounding box center [84, 685] width 9 height 9
click at [22, 199] on div at bounding box center [24, 196] width 12 height 12
click at [522, 694] on icon at bounding box center [528, 692] width 12 height 12
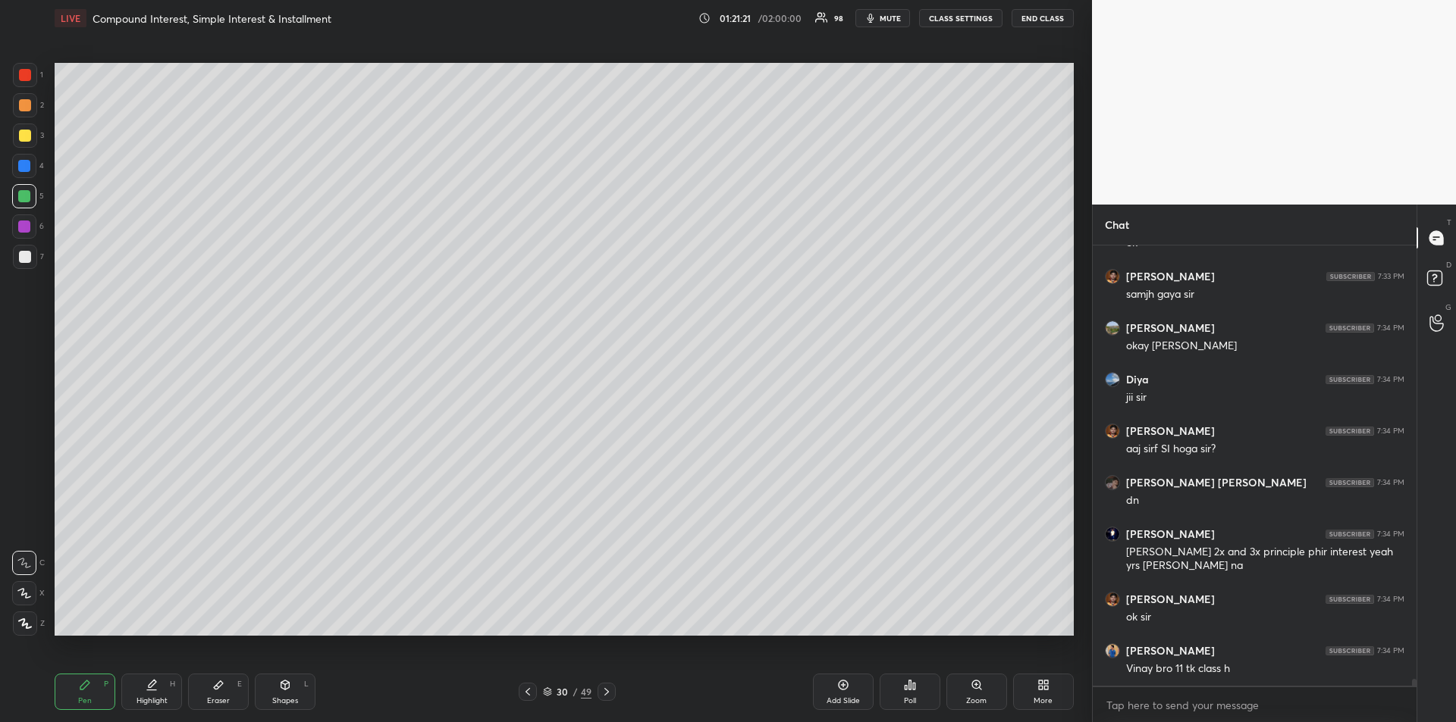
click at [610, 695] on icon at bounding box center [606, 692] width 12 height 12
click at [26, 133] on div at bounding box center [25, 136] width 12 height 12
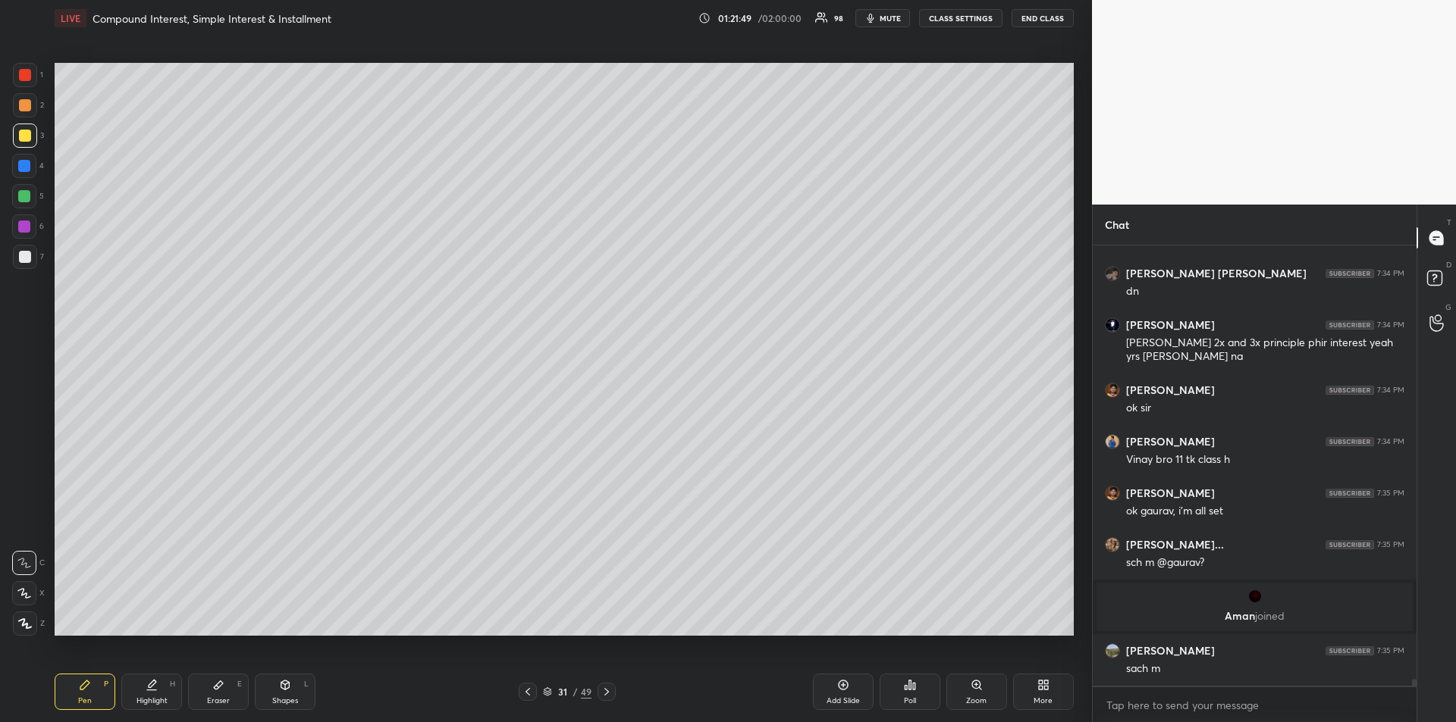
scroll to position [28246, 0]
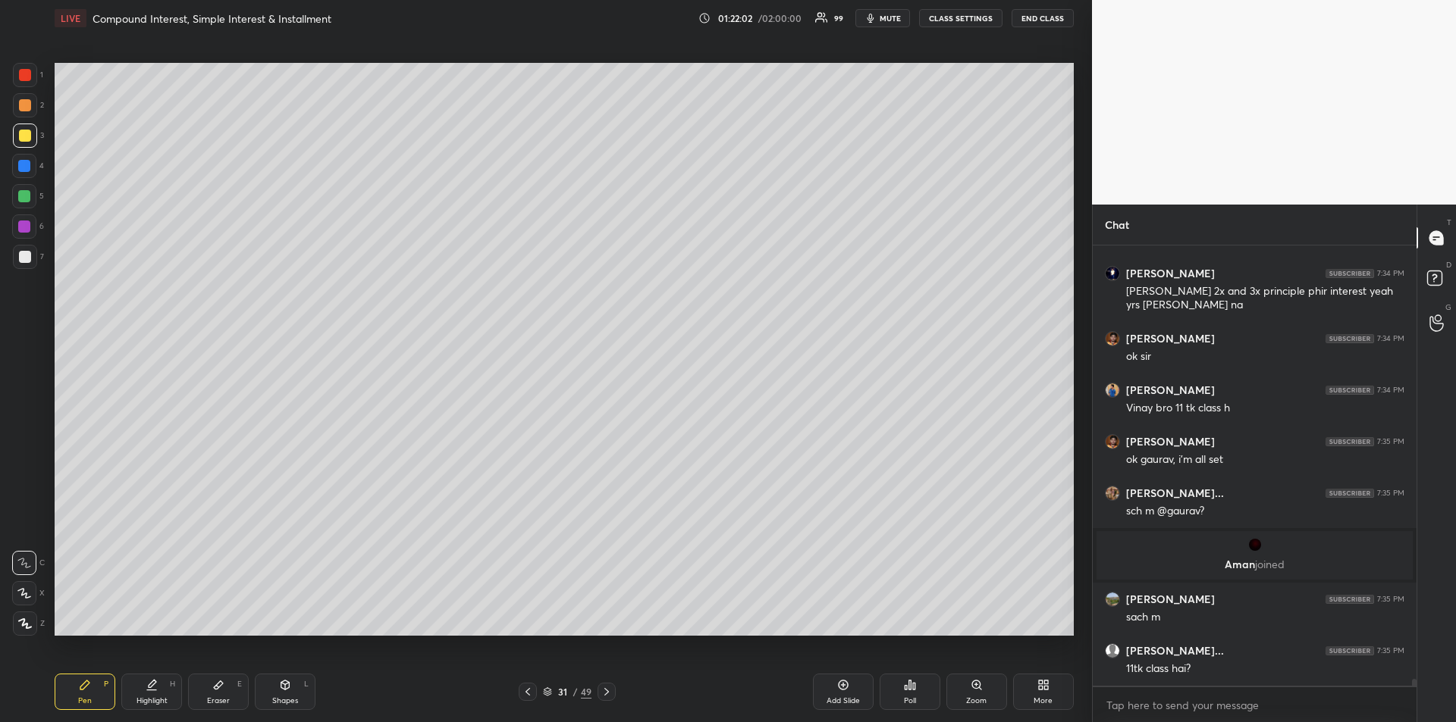
click at [221, 716] on div "Pen P Highlight H Eraser E Shapes L 31 / 49 Add Slide Poll Zoom More" at bounding box center [564, 692] width 1019 height 61
click at [221, 691] on div "Eraser E" at bounding box center [218, 692] width 61 height 36
click at [74, 675] on div "Pen P" at bounding box center [85, 692] width 61 height 36
click at [29, 195] on div at bounding box center [24, 196] width 12 height 12
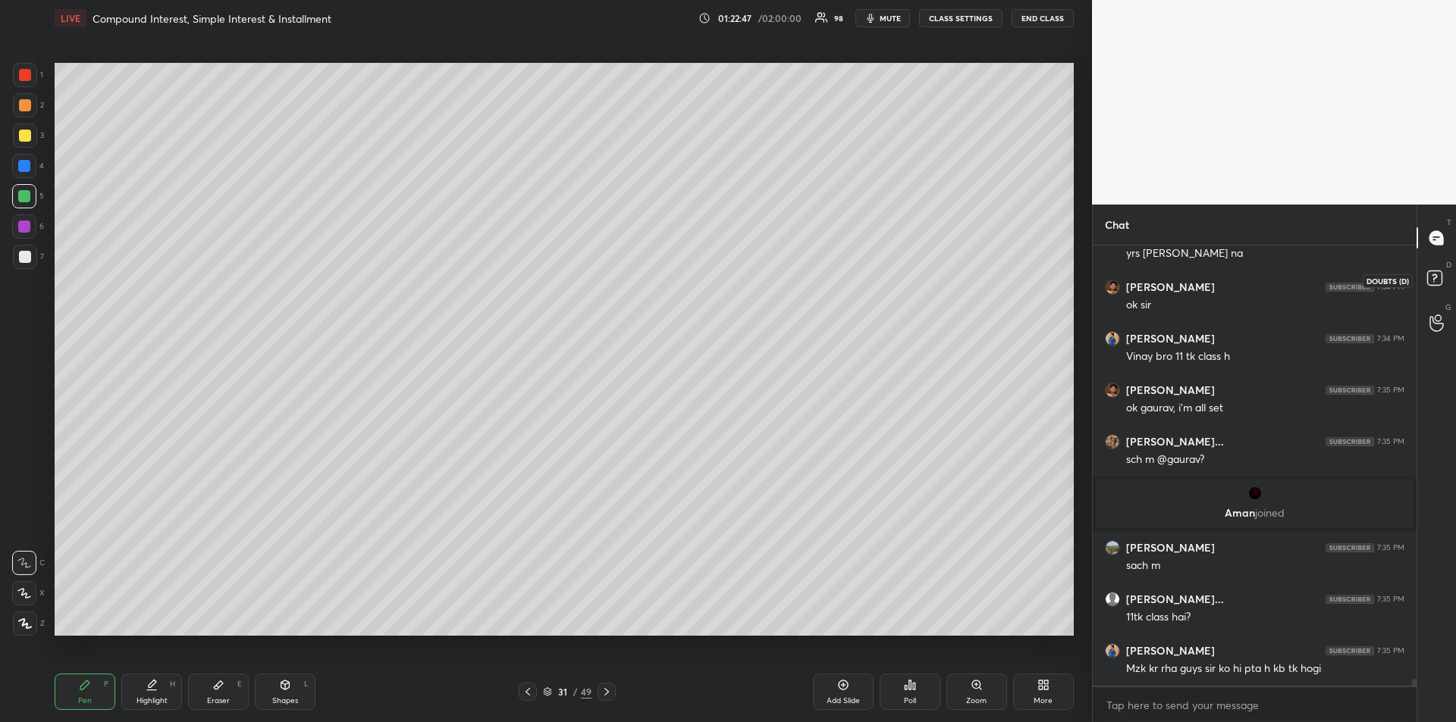
scroll to position [28349, 0]
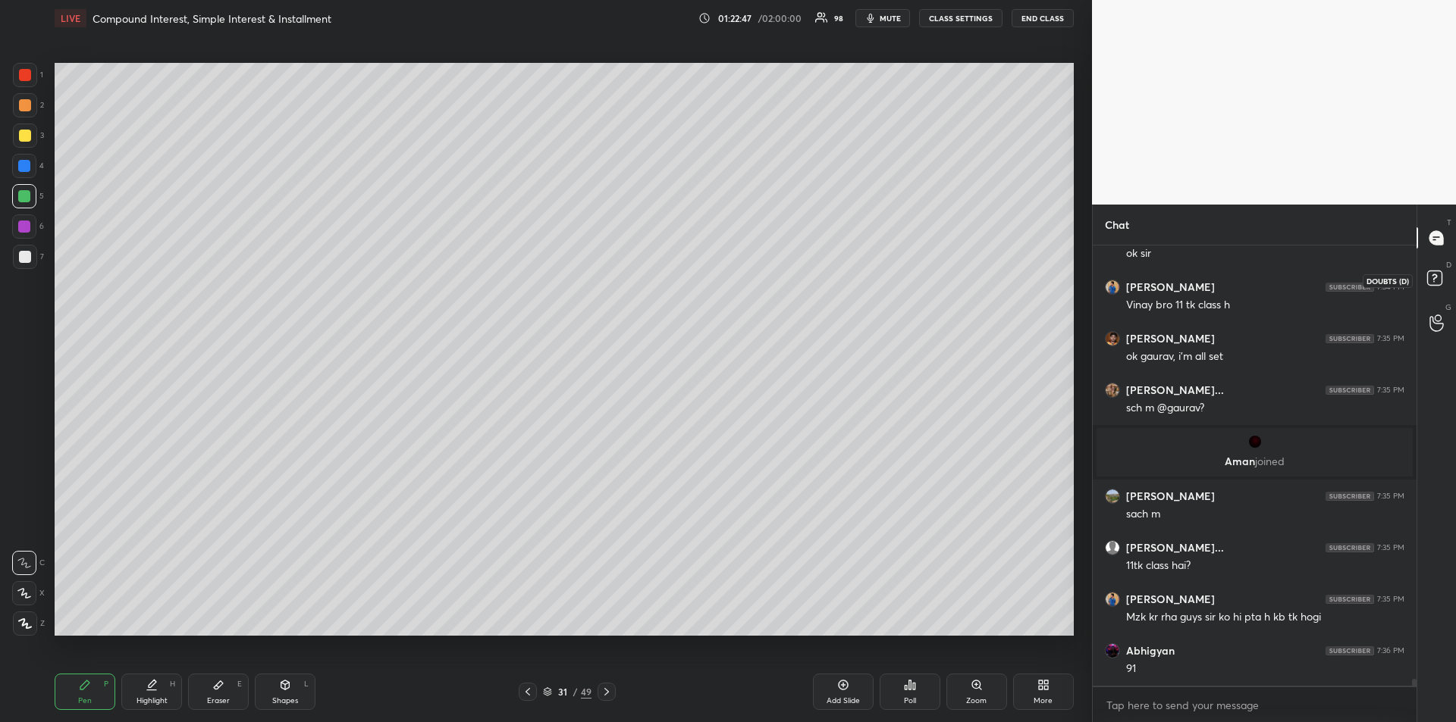
click at [1441, 280] on rect at bounding box center [1434, 278] width 14 height 14
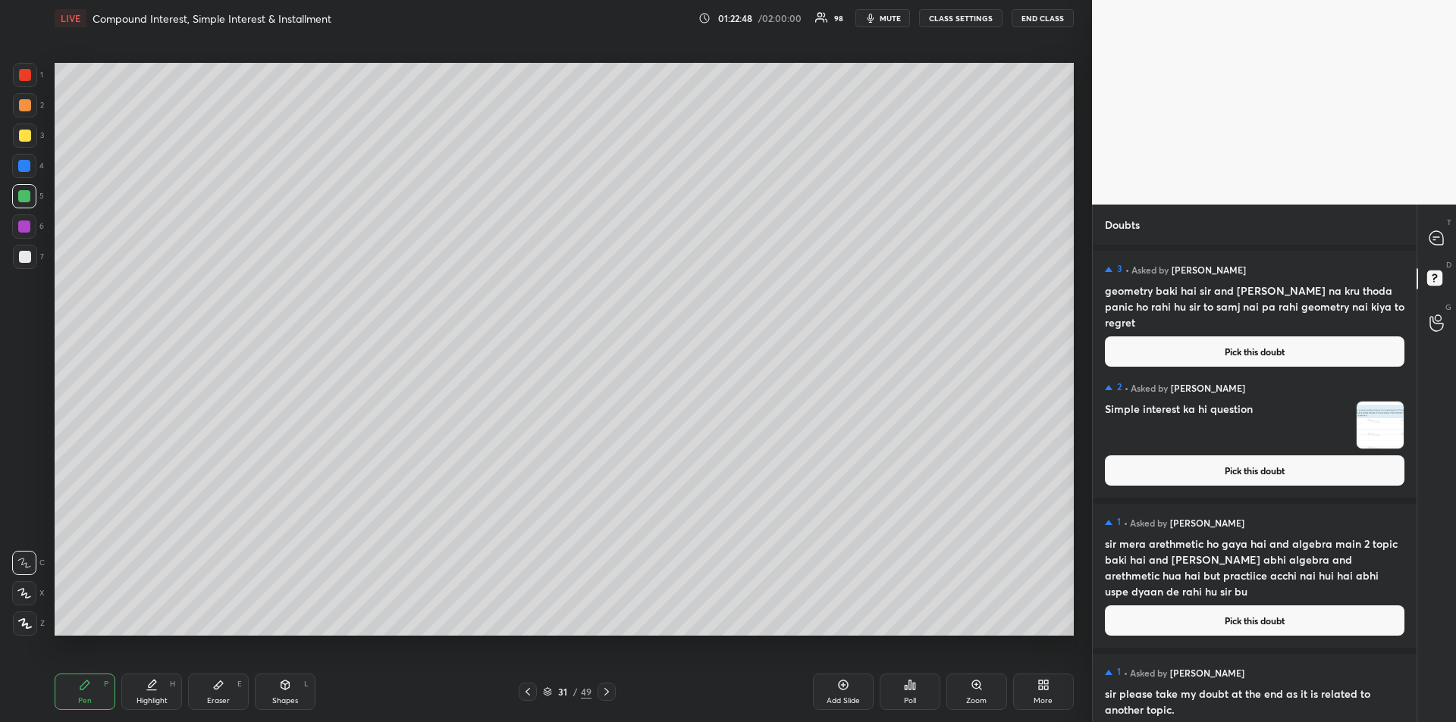
click at [1245, 478] on button "Pick this doubt" at bounding box center [1254, 471] width 299 height 30
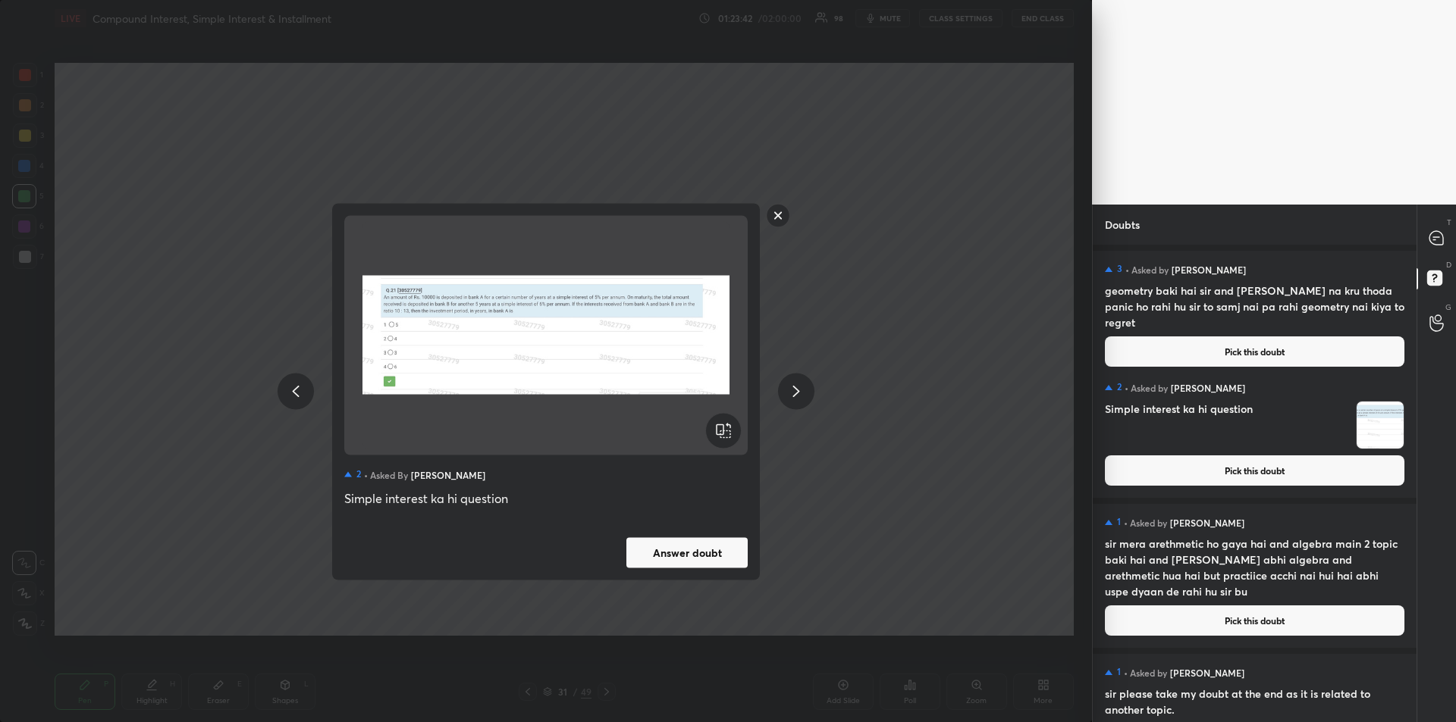
click at [779, 218] on rect at bounding box center [778, 216] width 24 height 24
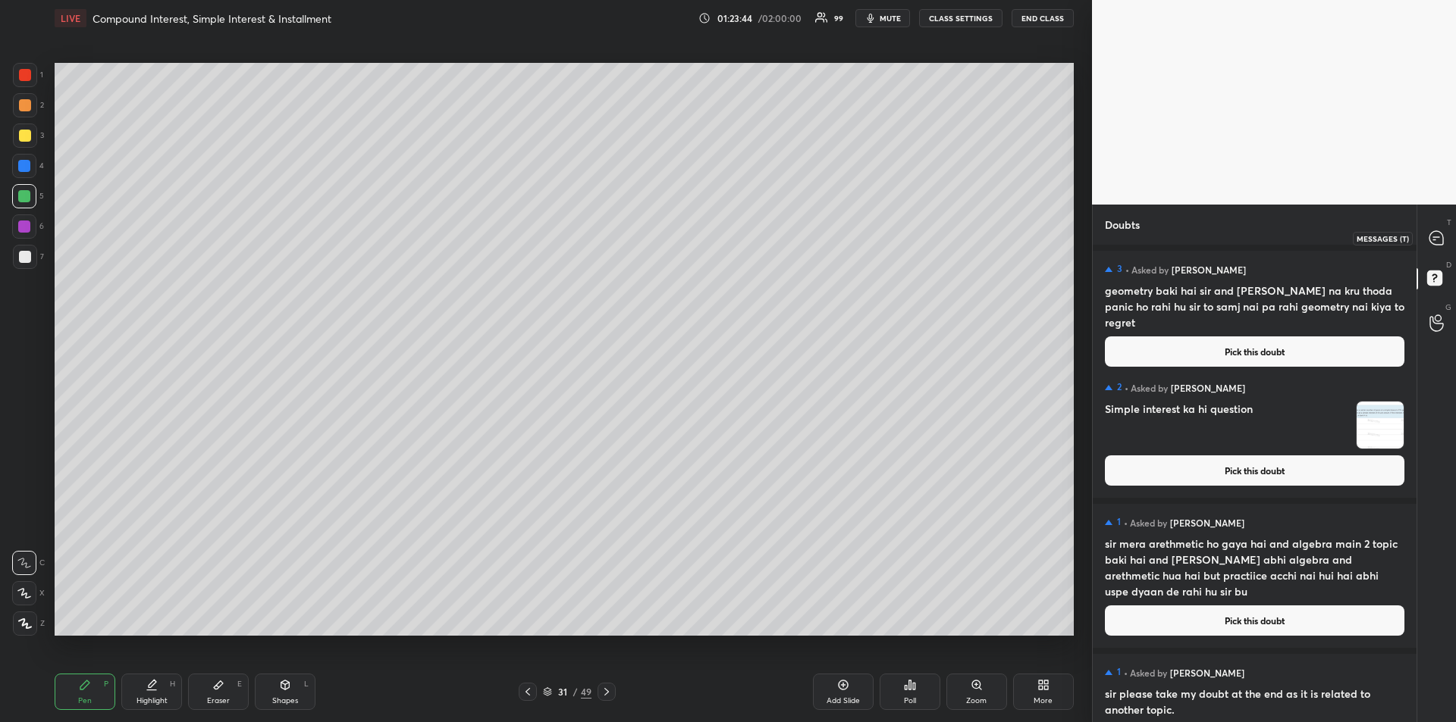
click at [1435, 242] on icon at bounding box center [1436, 238] width 14 height 14
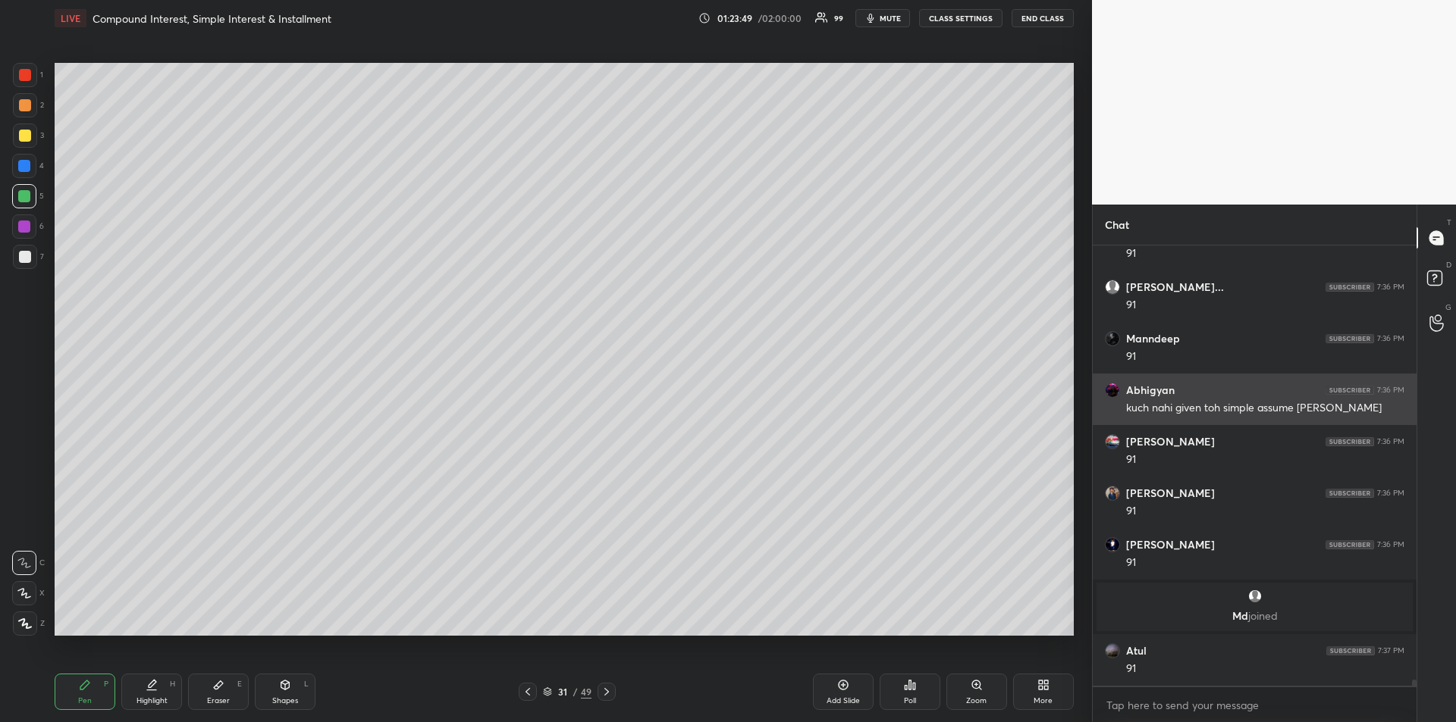
scroll to position [29774, 0]
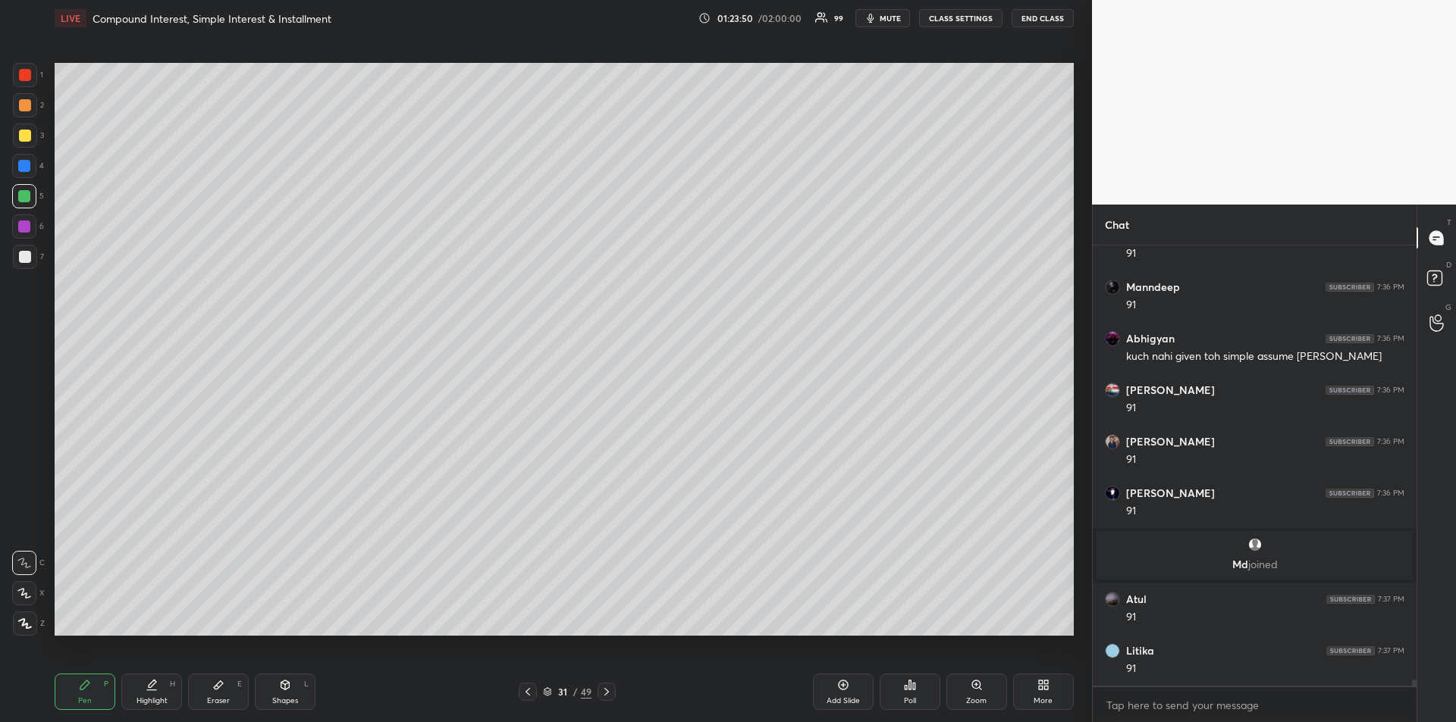
click at [22, 171] on div at bounding box center [24, 166] width 12 height 12
click at [25, 192] on div at bounding box center [24, 196] width 12 height 12
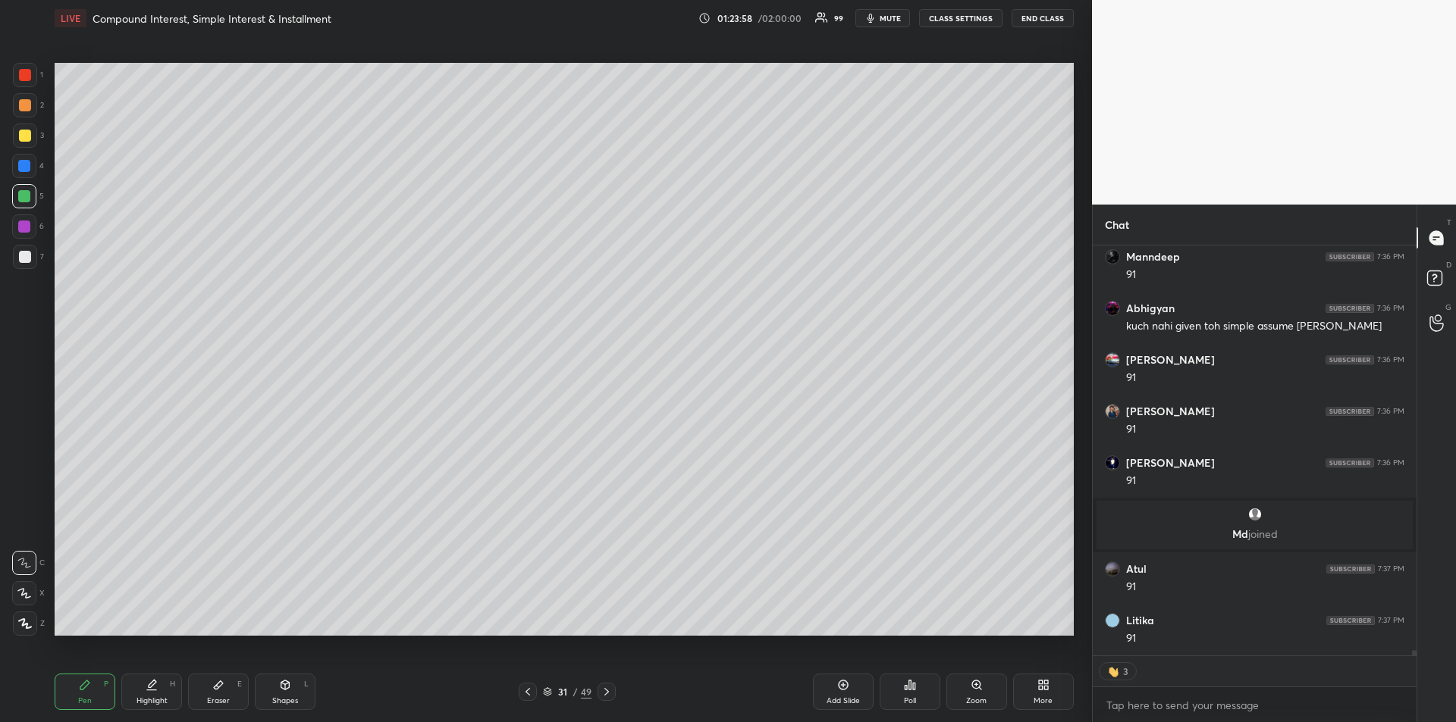
scroll to position [29856, 0]
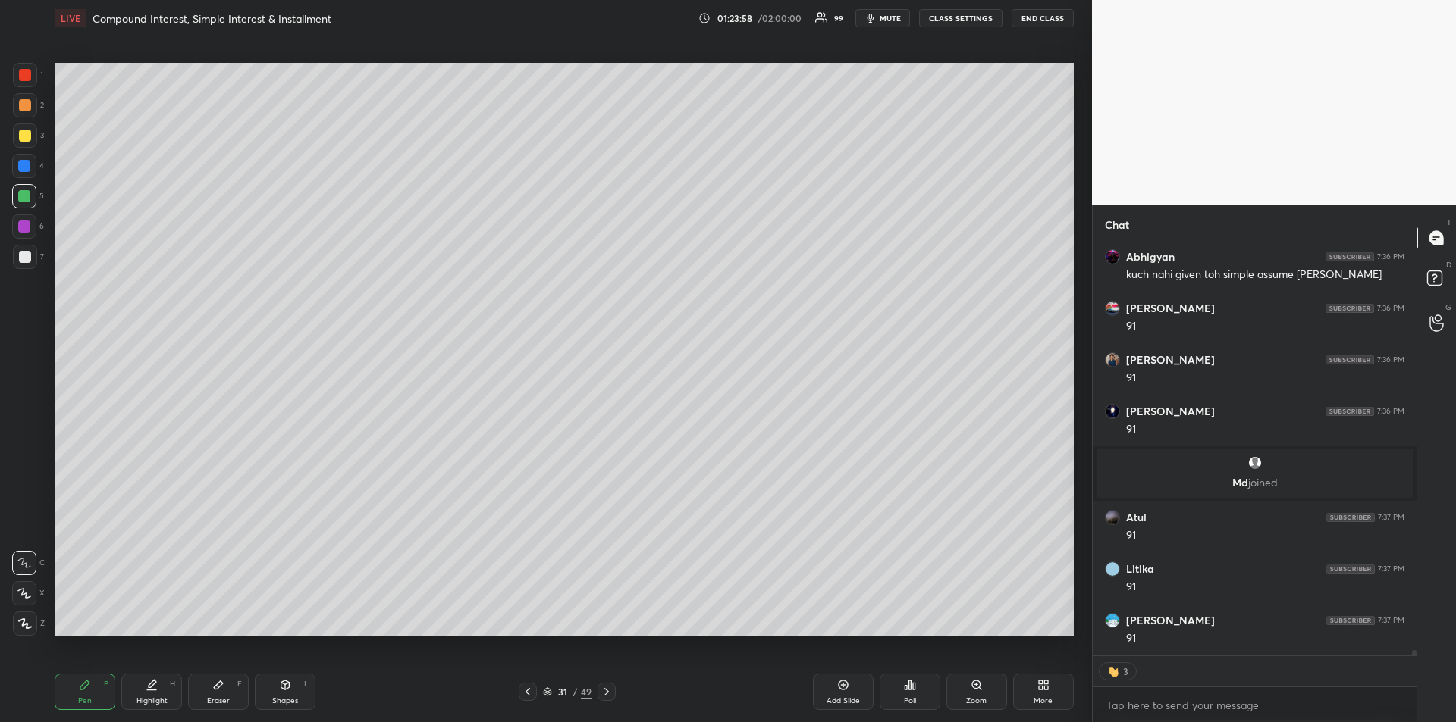
click at [145, 688] on div "Highlight H" at bounding box center [151, 692] width 61 height 36
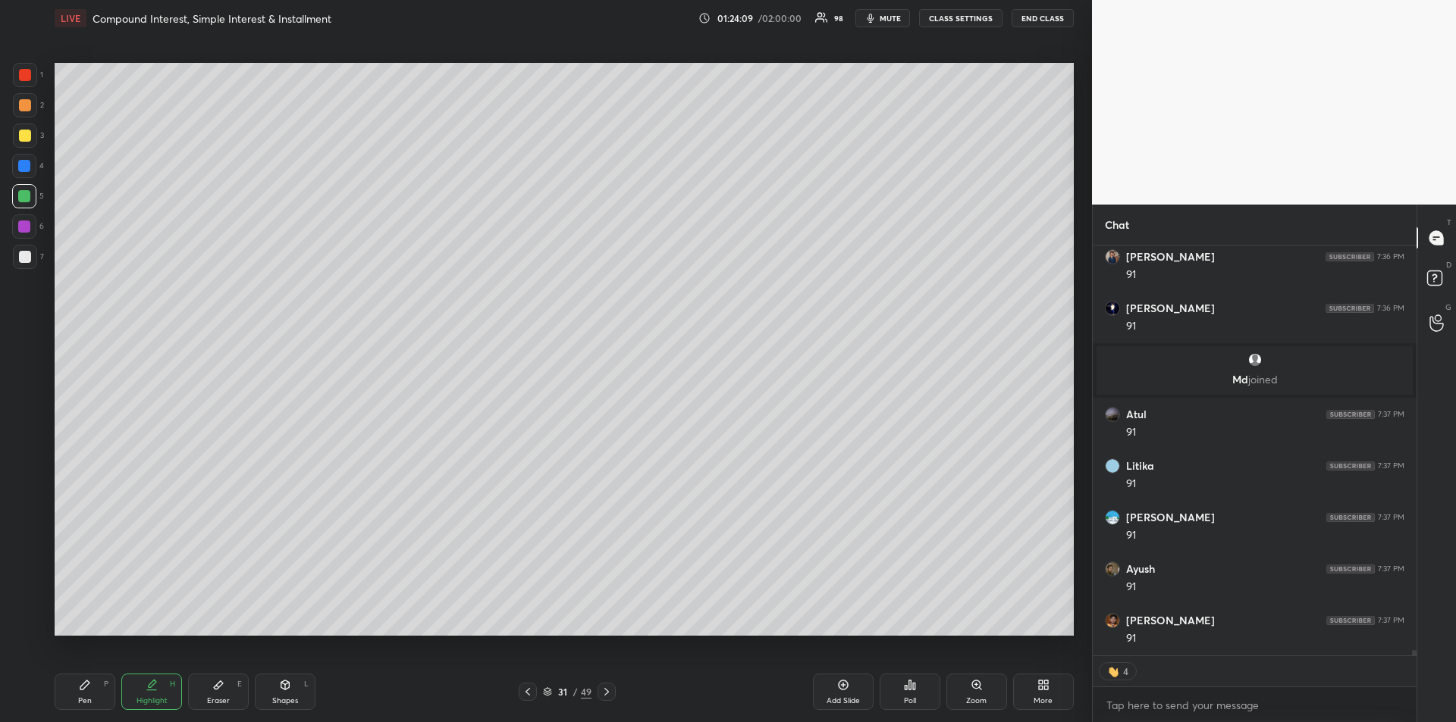
scroll to position [29929, 0]
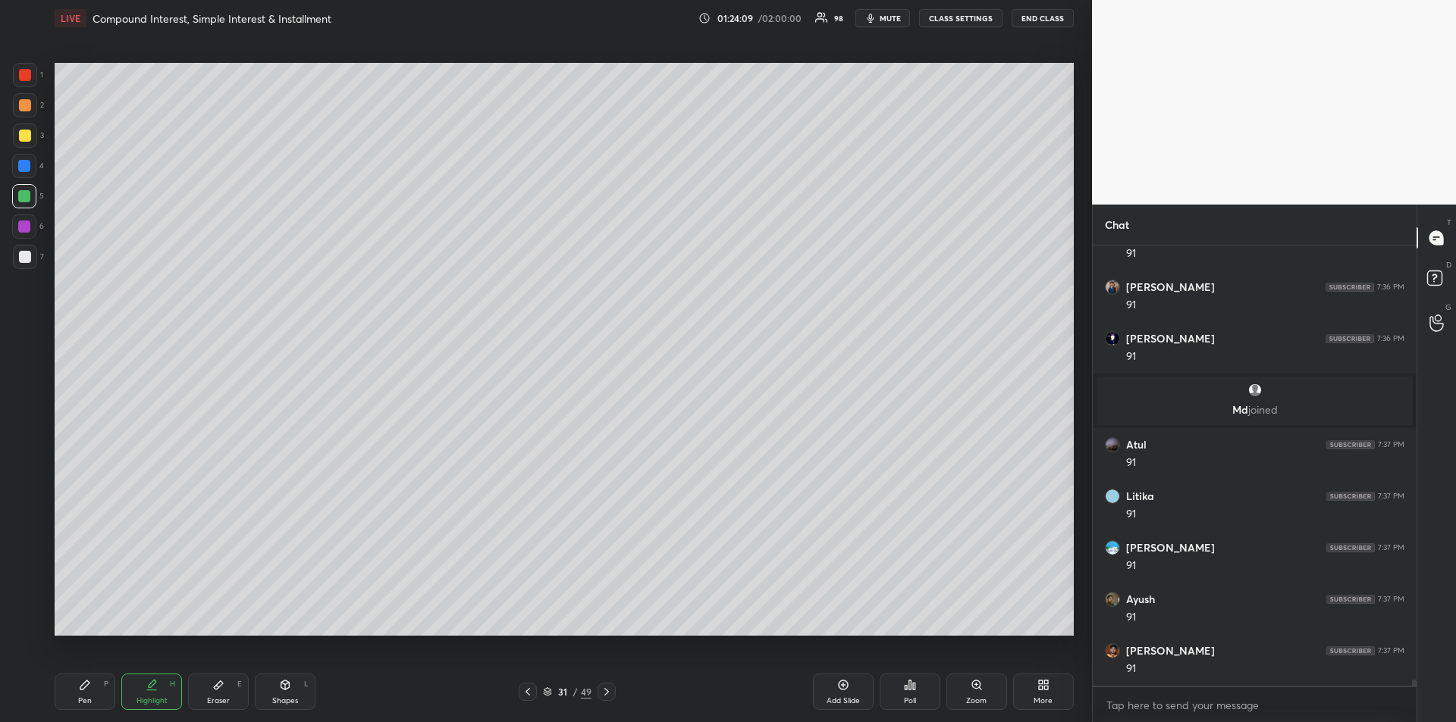
click at [89, 691] on div "Pen P" at bounding box center [85, 692] width 61 height 36
click at [26, 262] on div at bounding box center [25, 257] width 12 height 12
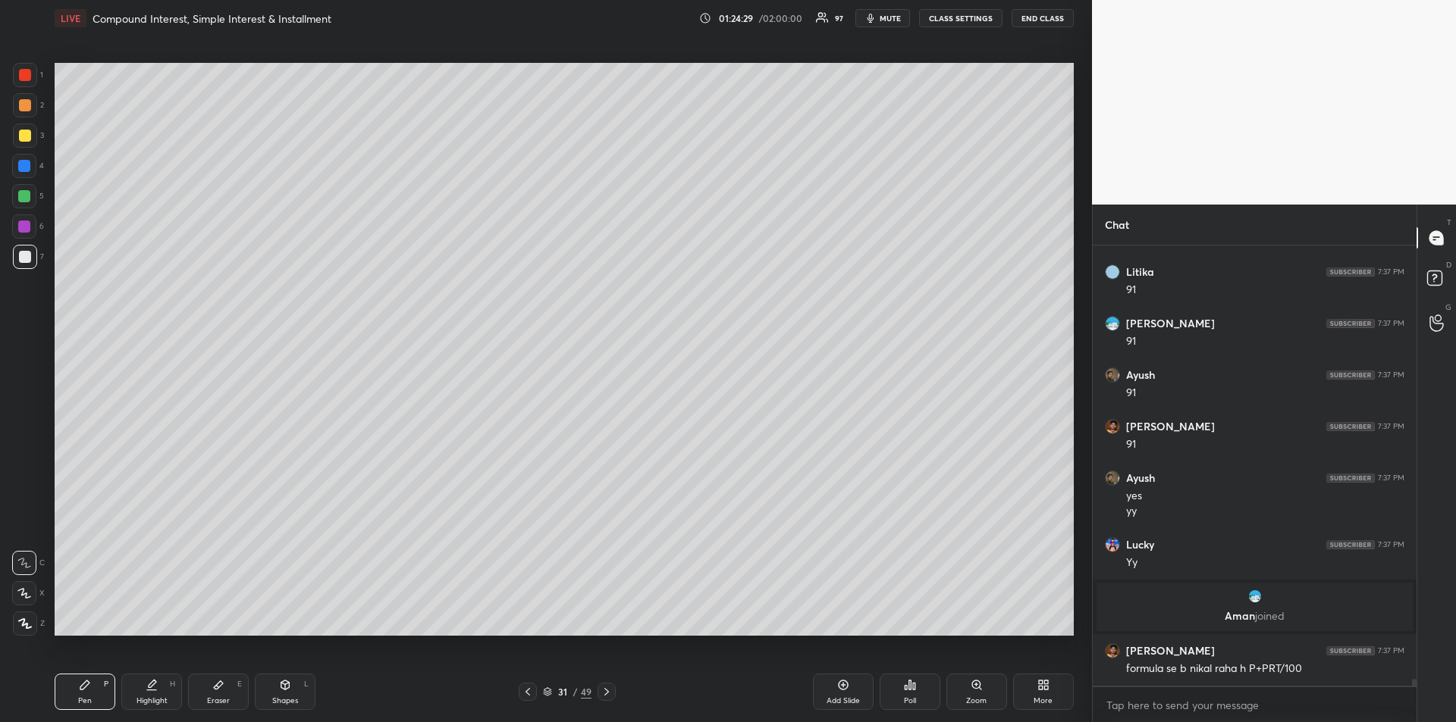
scroll to position [29357, 0]
click at [29, 230] on div at bounding box center [24, 227] width 12 height 12
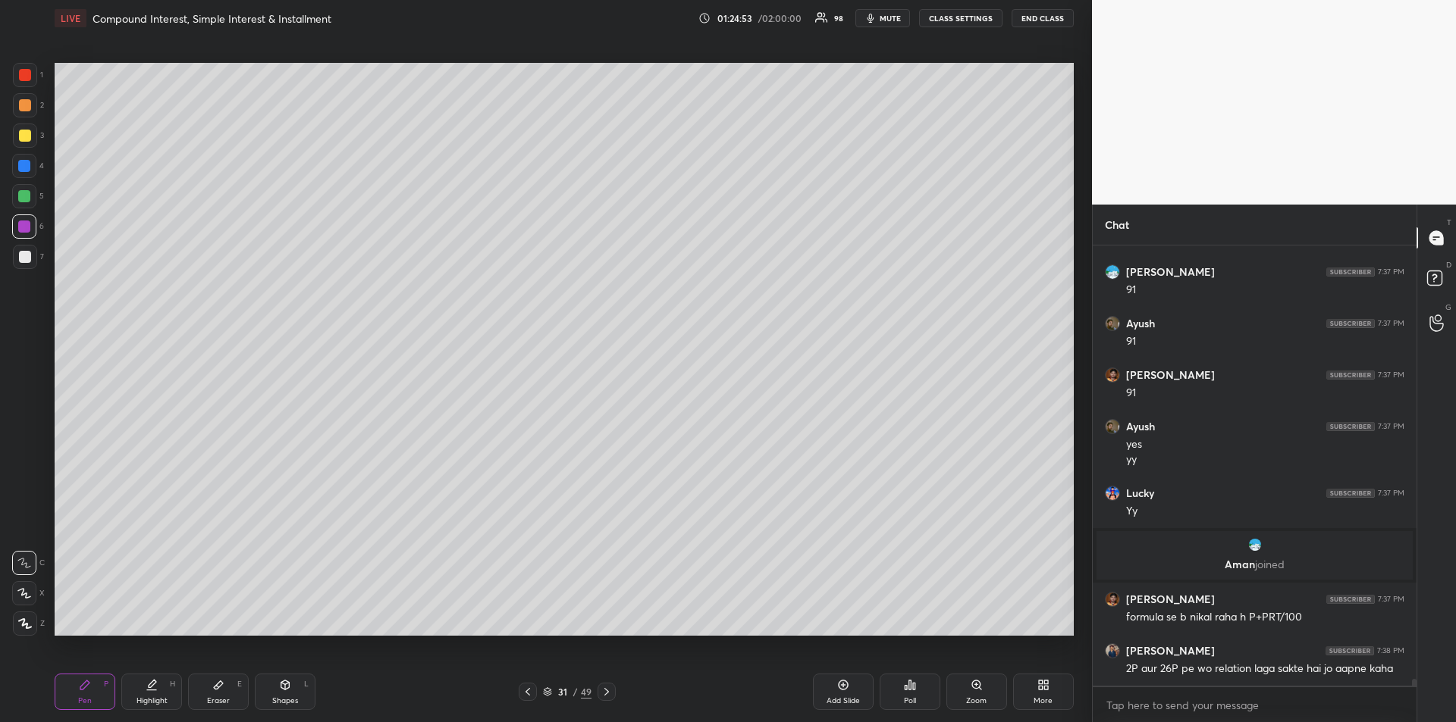
scroll to position [29460, 0]
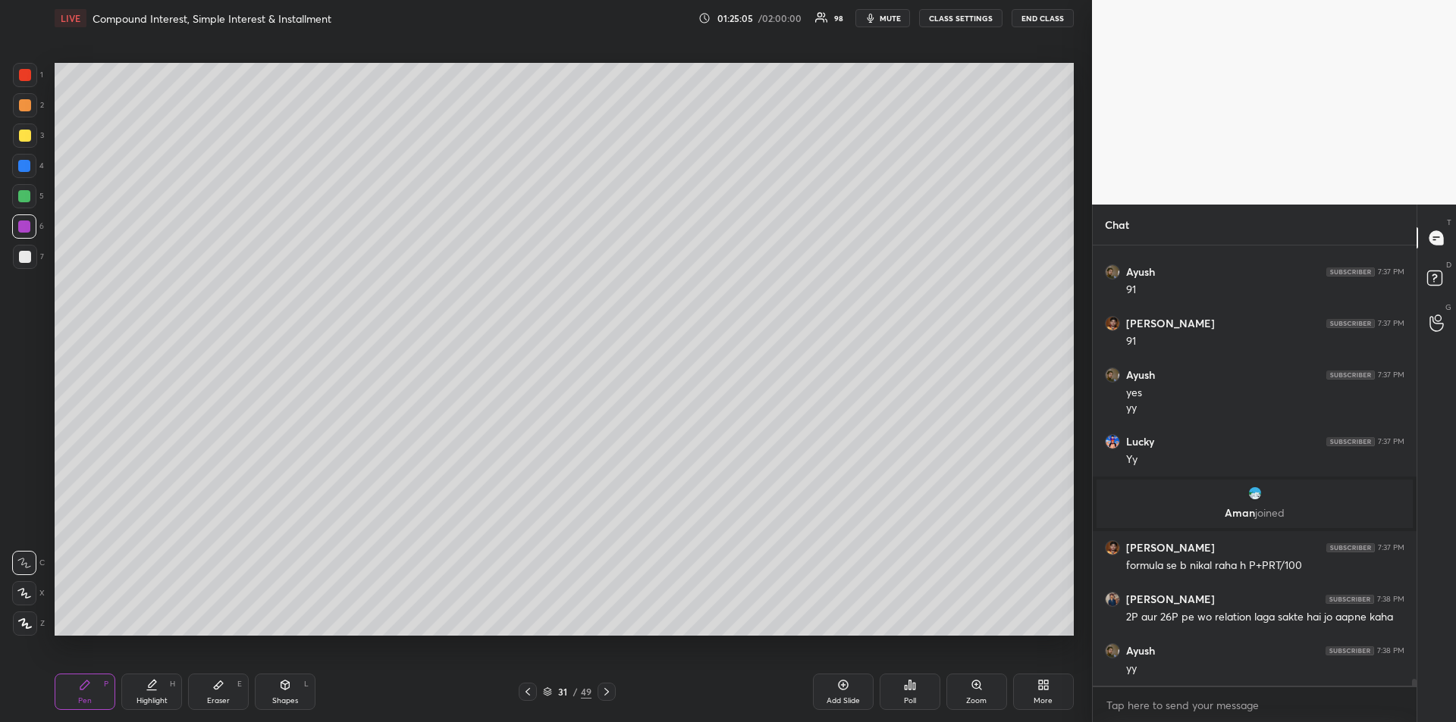
click at [23, 196] on div at bounding box center [24, 196] width 12 height 12
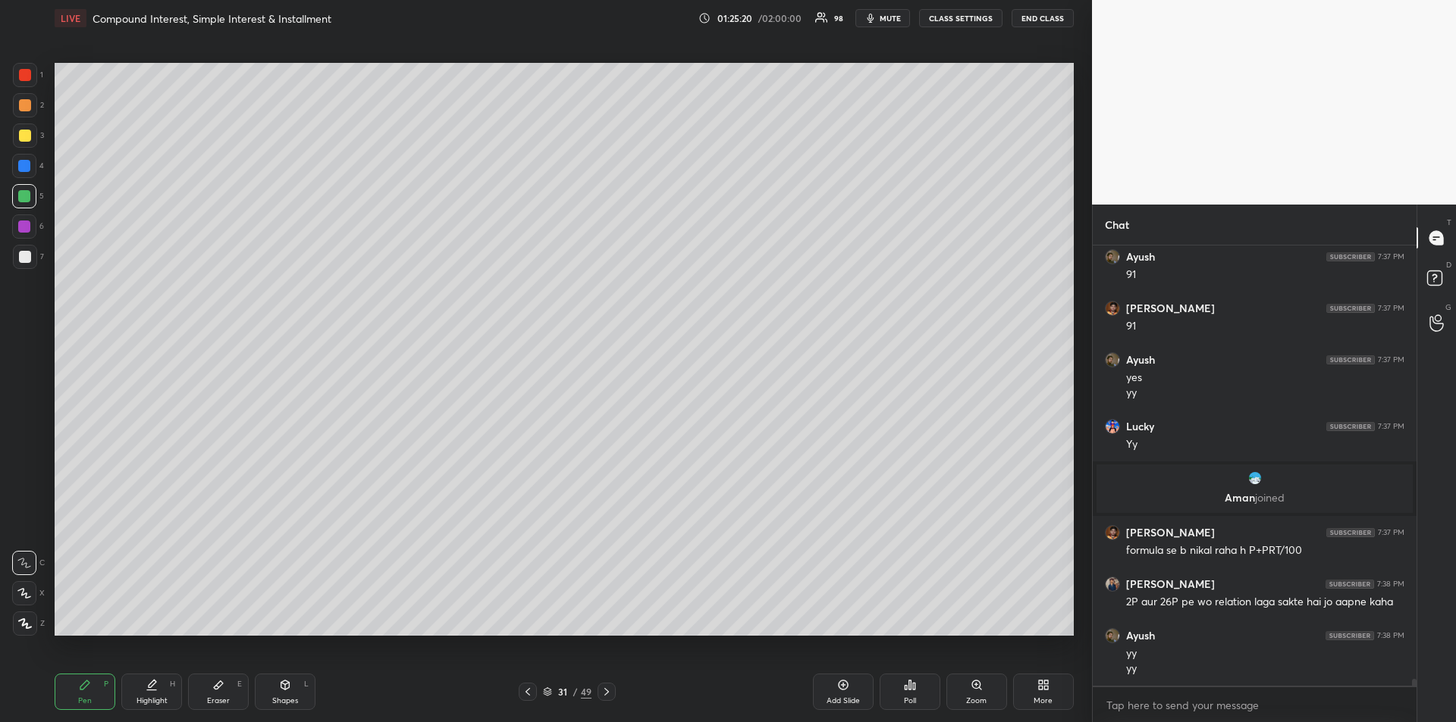
scroll to position [29527, 0]
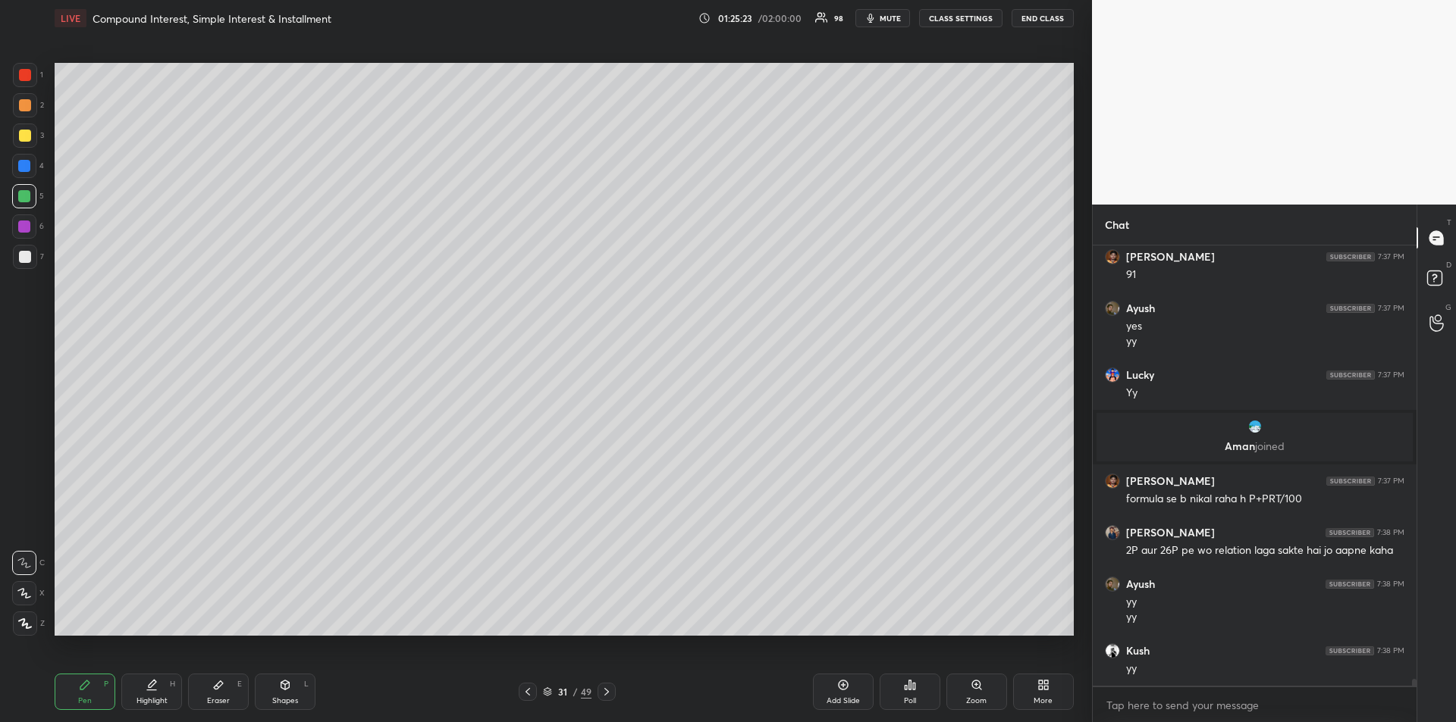
click at [227, 690] on div "Eraser E" at bounding box center [218, 692] width 61 height 36
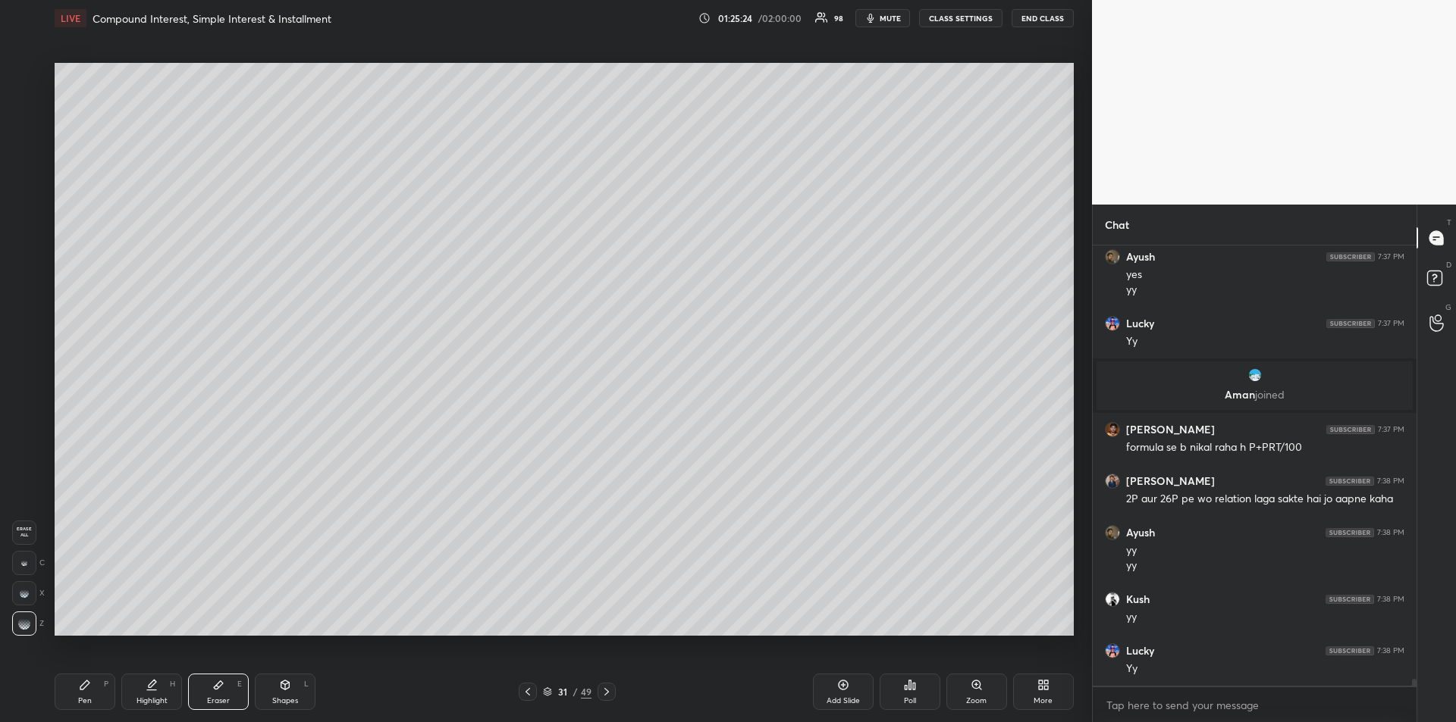
scroll to position [29633, 0]
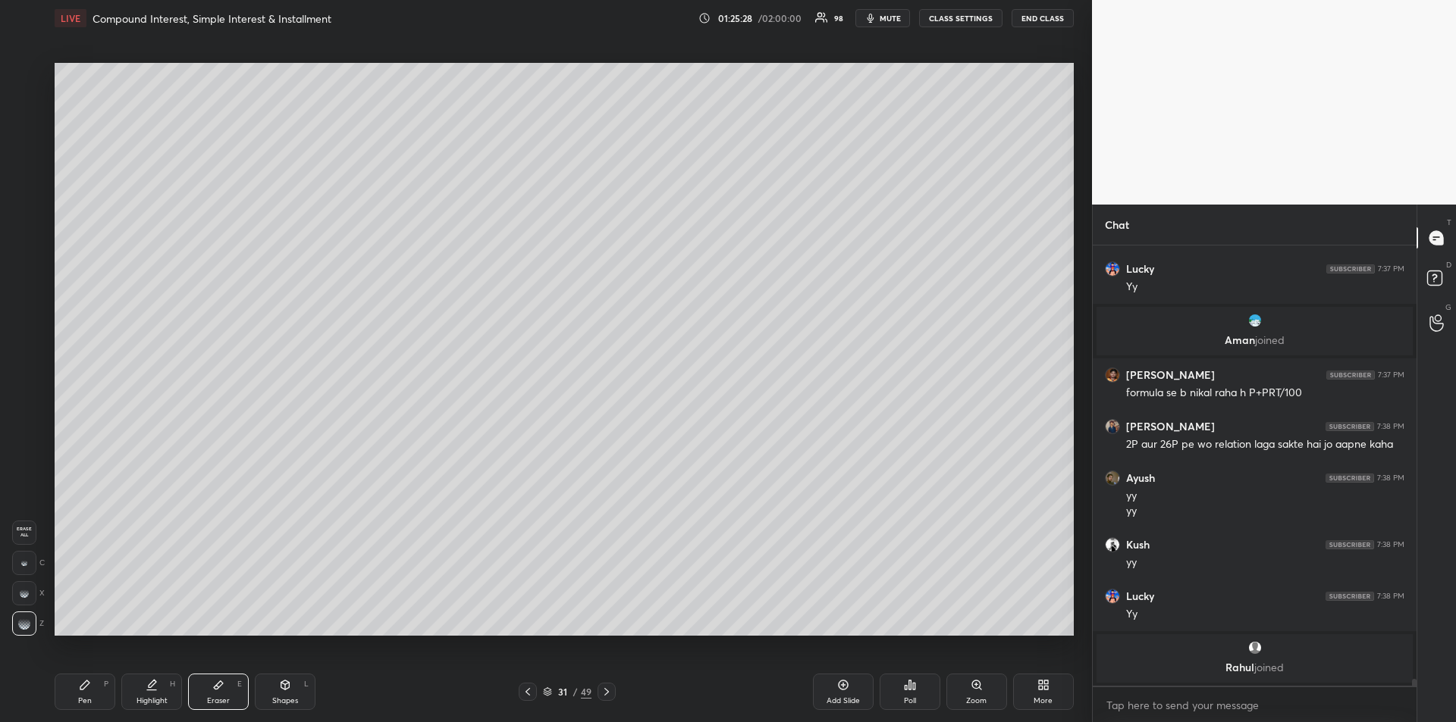
click at [88, 689] on icon at bounding box center [85, 685] width 12 height 12
click at [24, 138] on div at bounding box center [25, 136] width 12 height 12
click at [607, 688] on icon at bounding box center [606, 692] width 12 height 12
click at [1436, 278] on rect at bounding box center [1434, 278] width 14 height 14
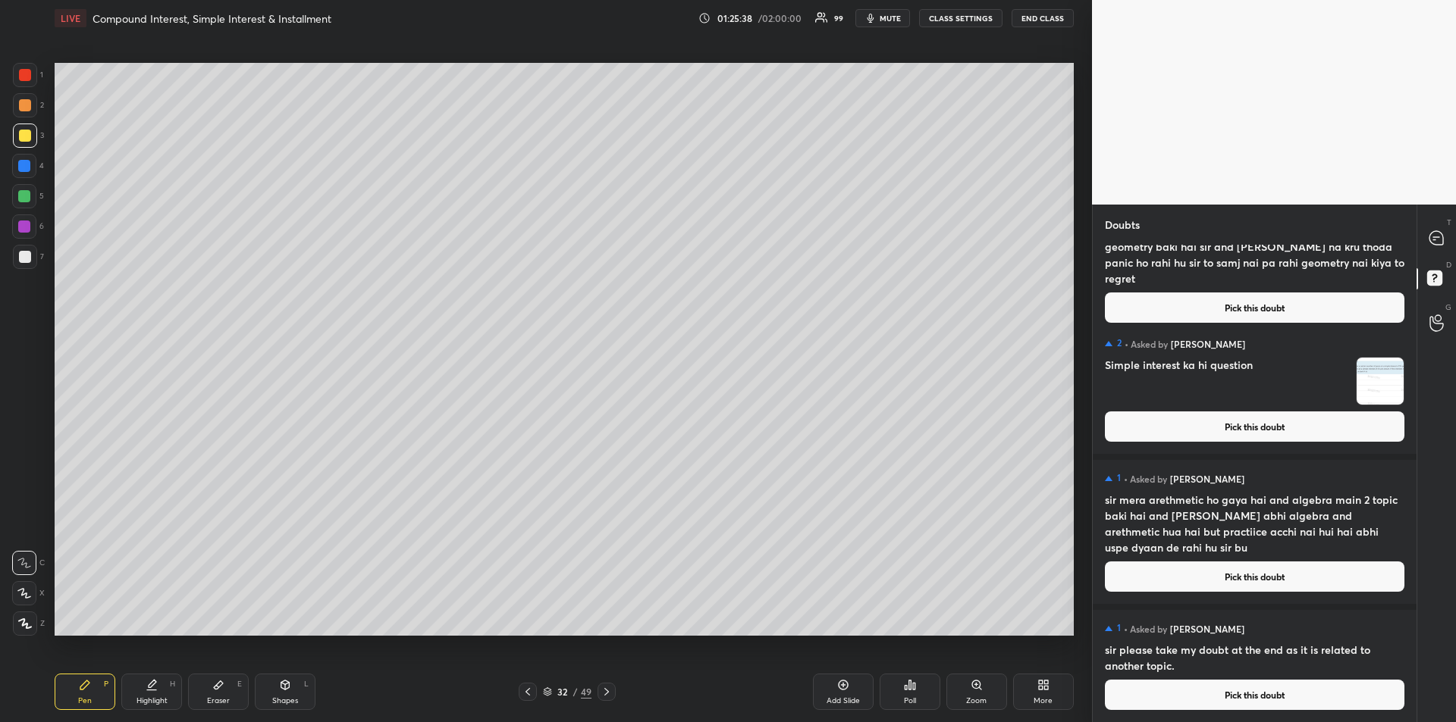
scroll to position [0, 0]
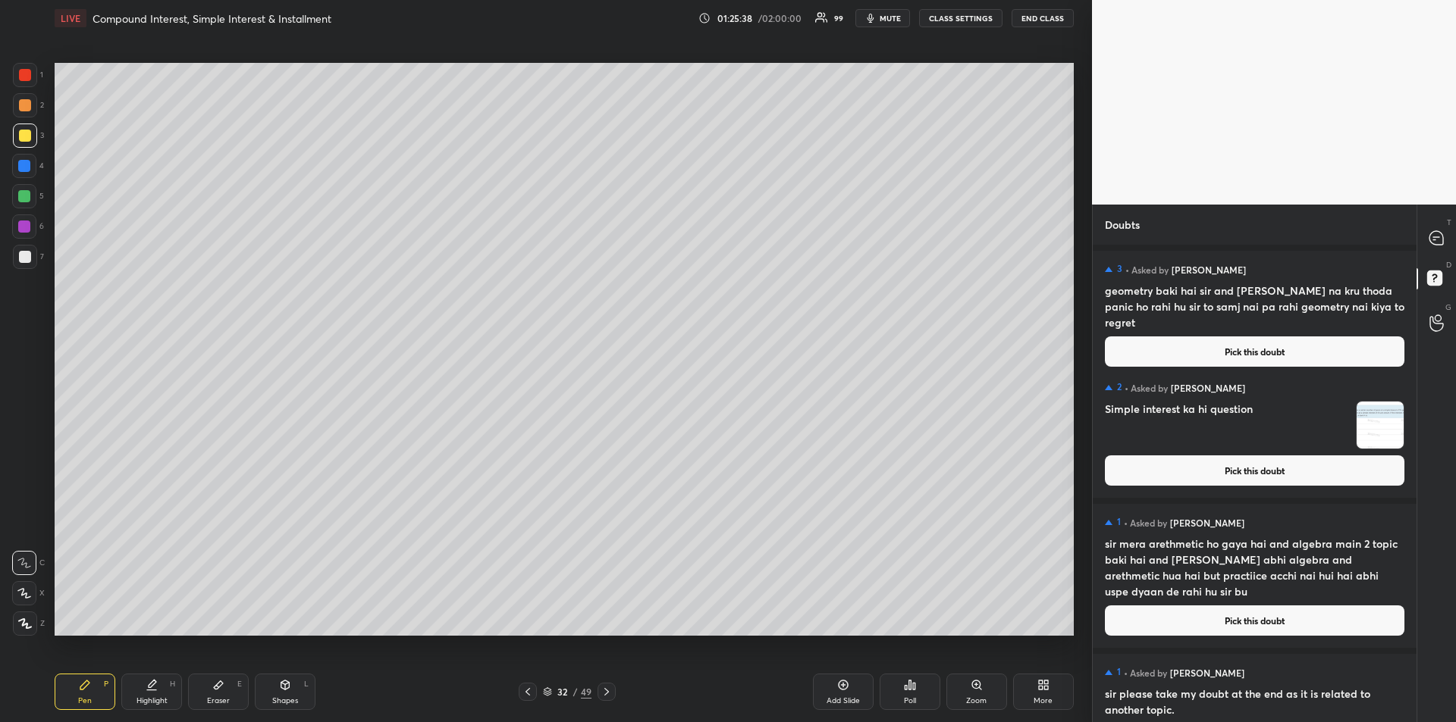
click at [1233, 471] on button "Pick this doubt" at bounding box center [1254, 471] width 299 height 30
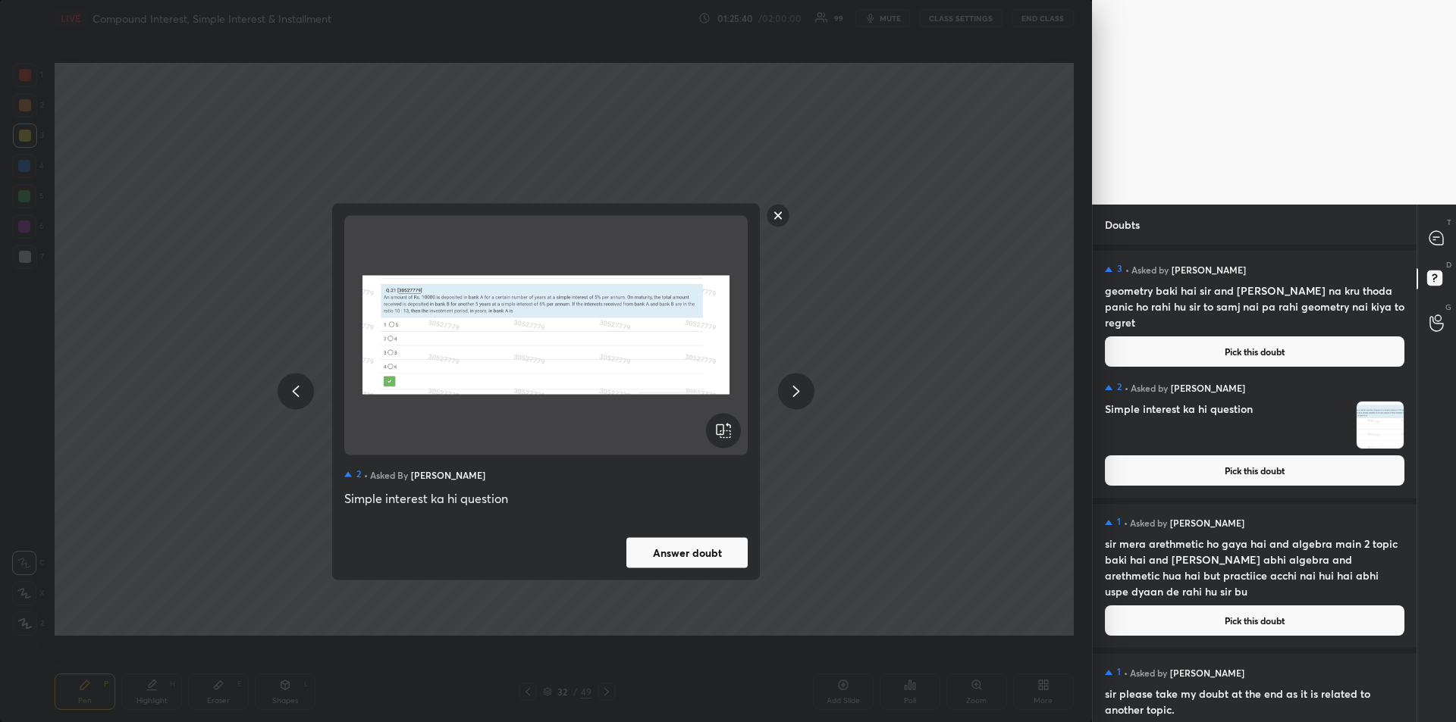
click at [692, 555] on button "Answer doubt" at bounding box center [686, 552] width 121 height 30
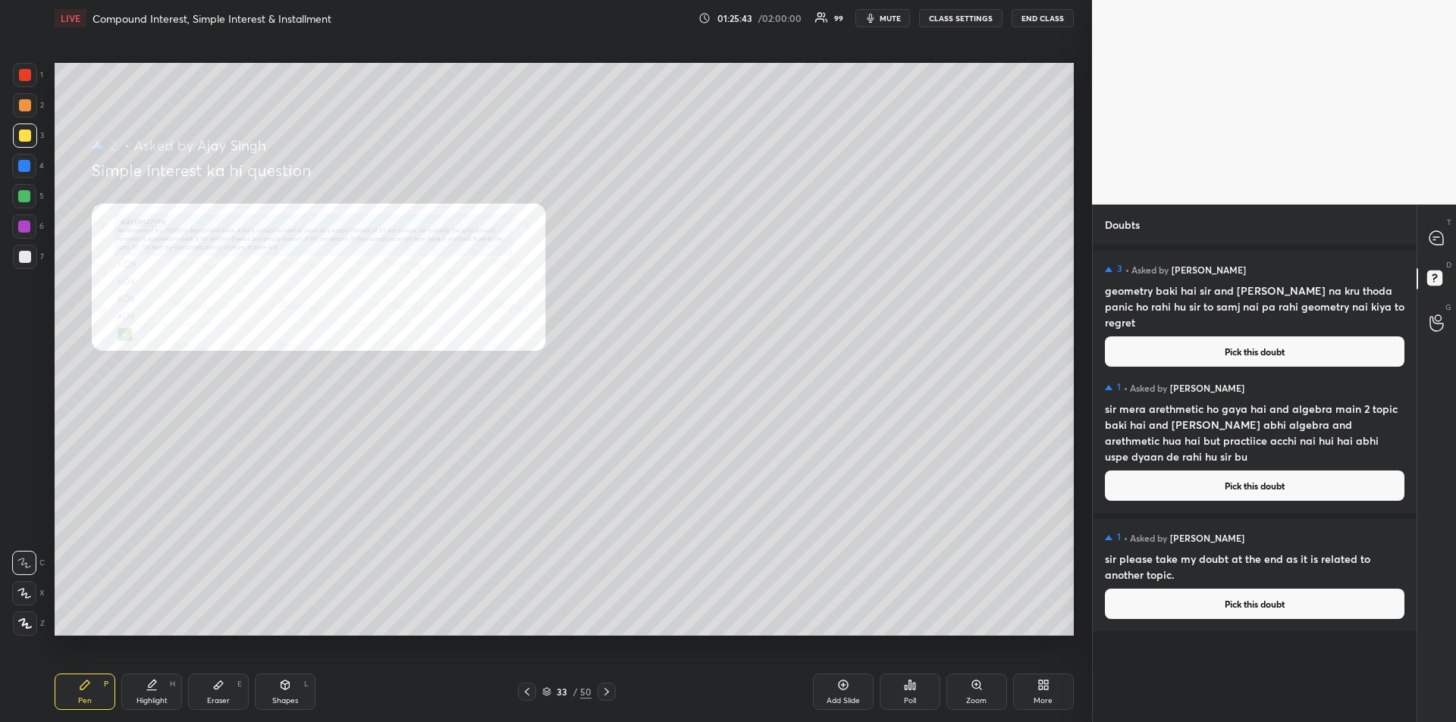
click at [19, 111] on div at bounding box center [25, 105] width 24 height 24
click at [1437, 235] on icon at bounding box center [1436, 238] width 14 height 14
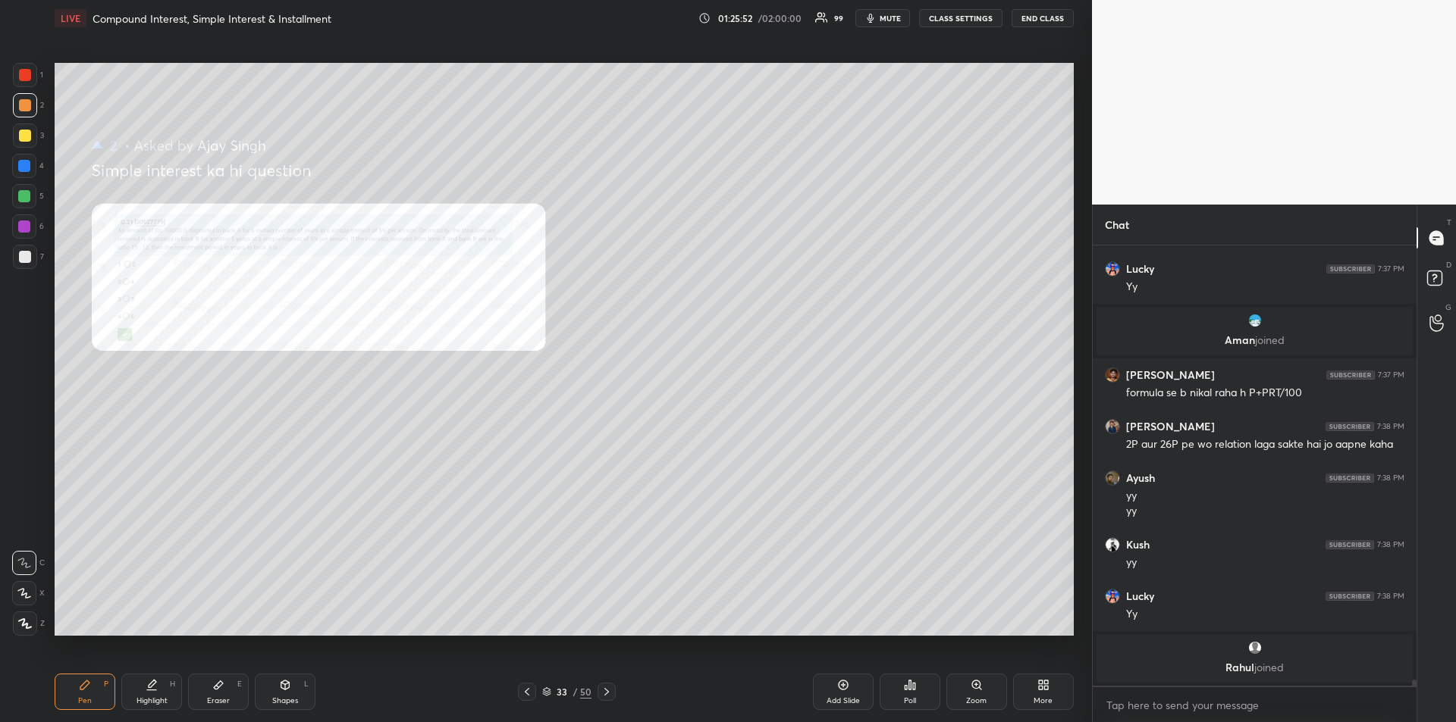
scroll to position [29765, 0]
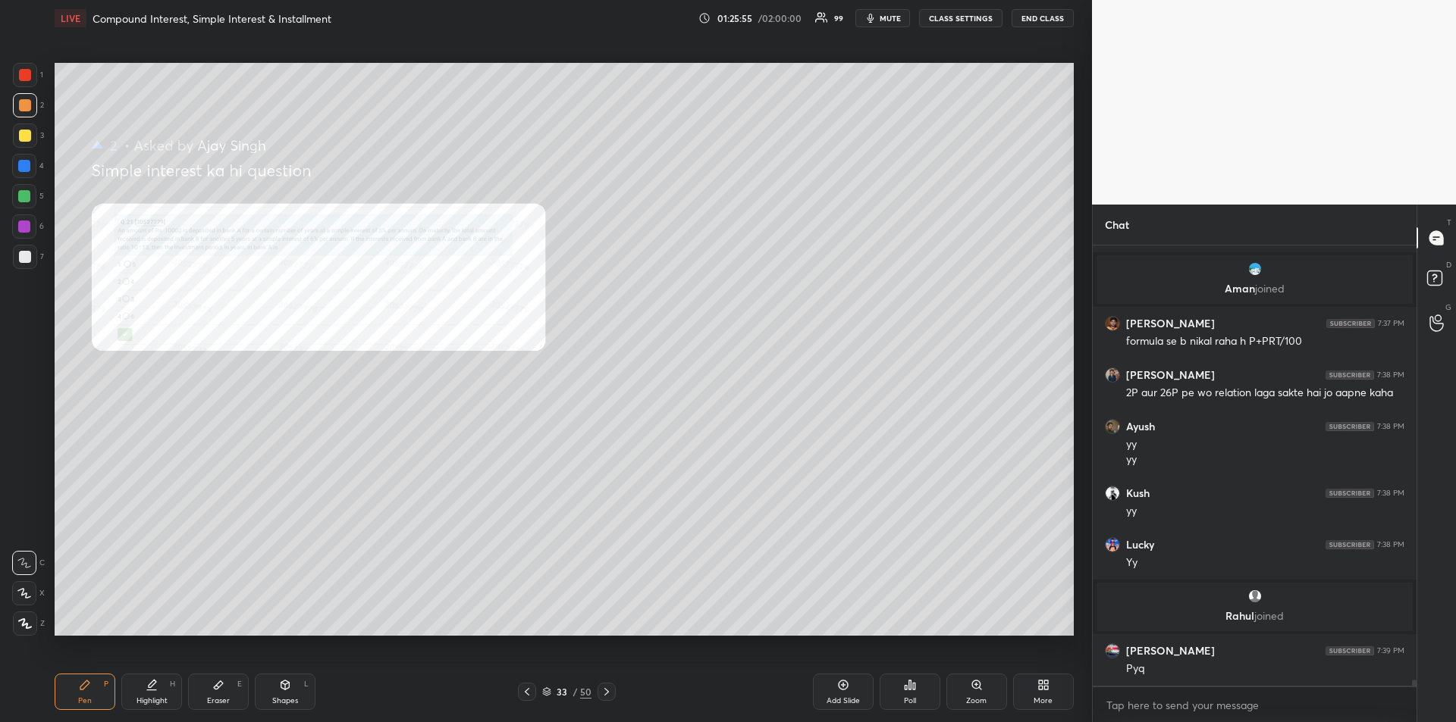
click at [981, 694] on div "Zoom" at bounding box center [976, 692] width 61 height 36
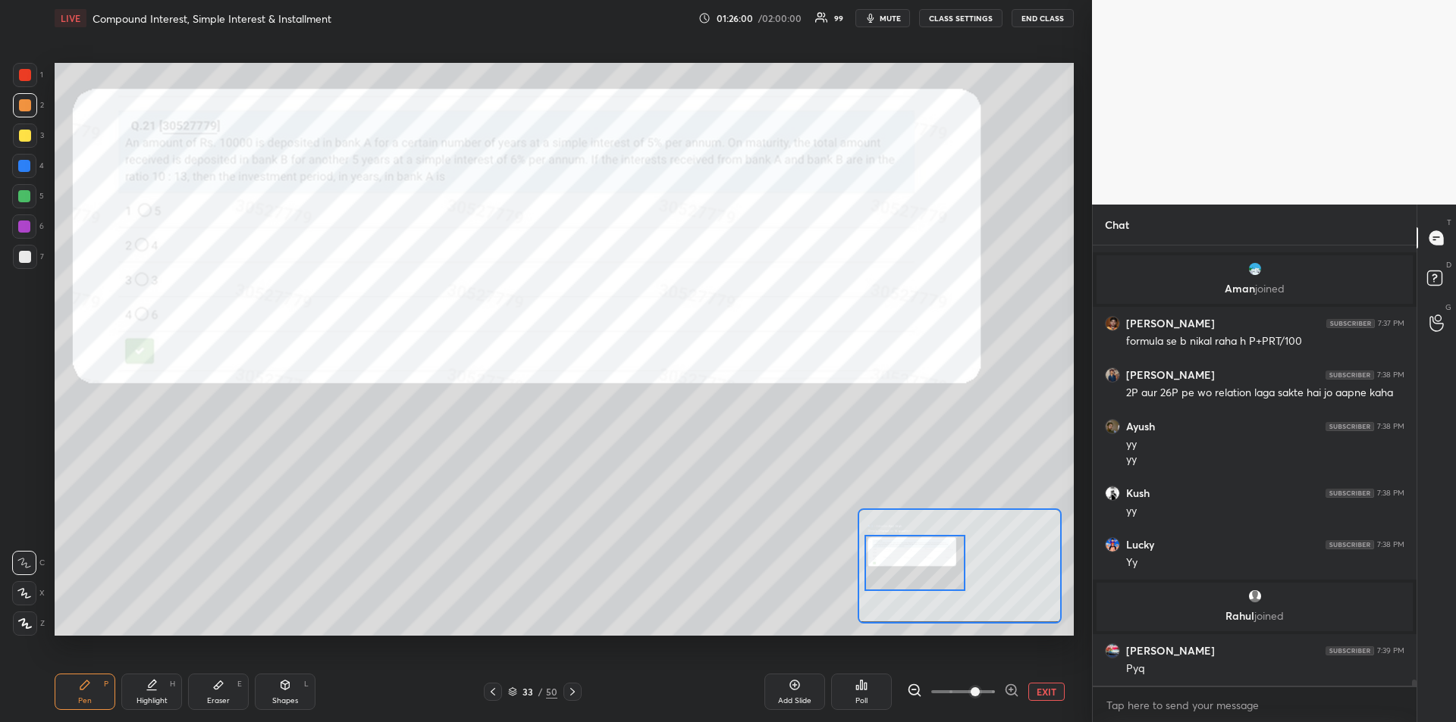
click at [89, 686] on icon at bounding box center [85, 685] width 12 height 12
click at [19, 158] on div at bounding box center [24, 166] width 24 height 24
click at [152, 695] on div "Highlight H" at bounding box center [151, 692] width 61 height 36
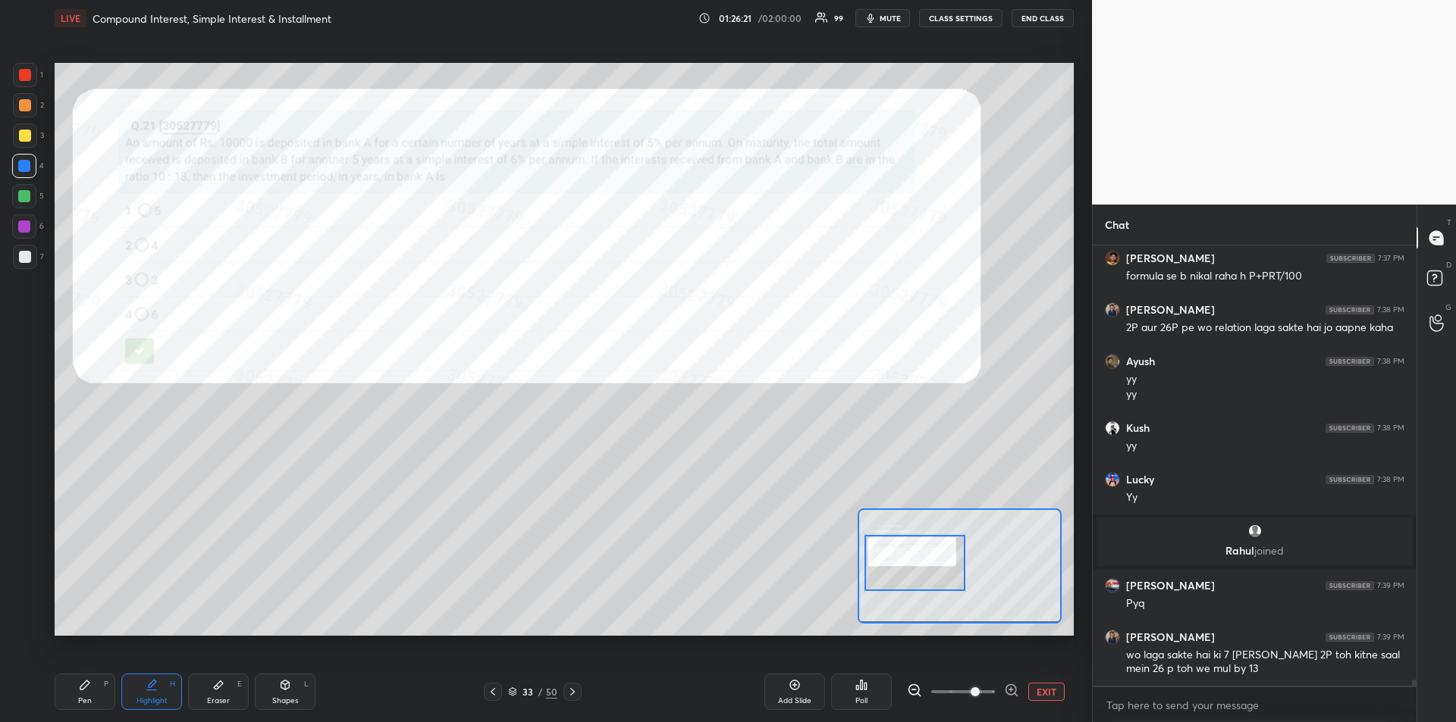
scroll to position [29882, 0]
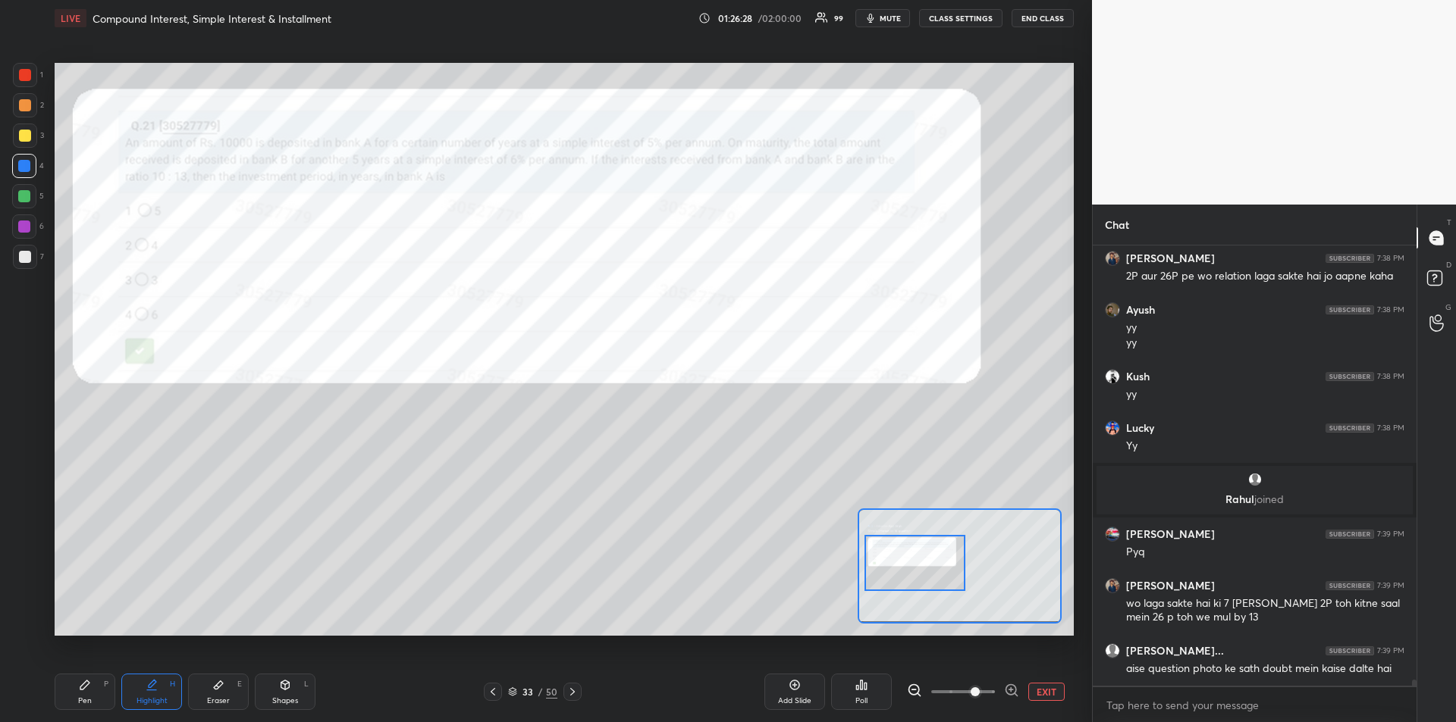
click at [86, 700] on div "Pen" at bounding box center [85, 701] width 14 height 8
click at [23, 232] on div at bounding box center [24, 227] width 12 height 12
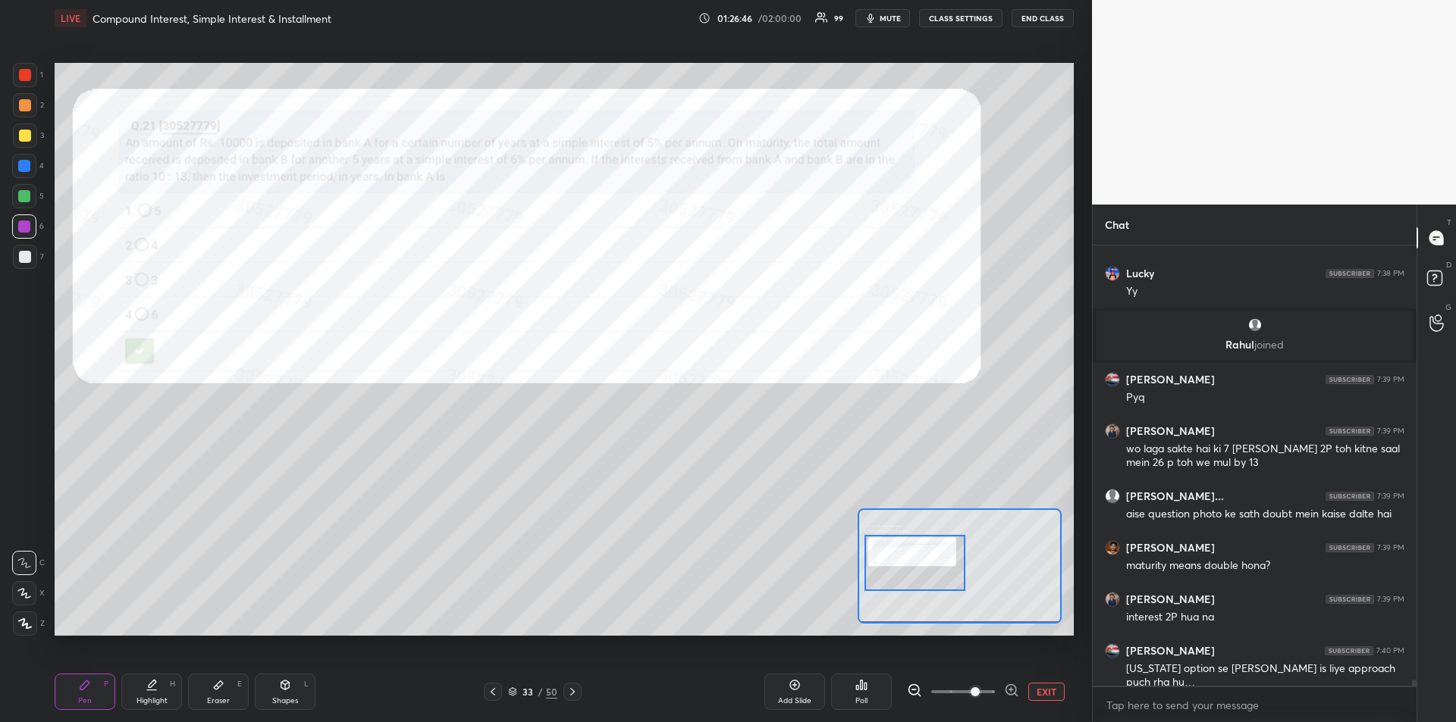
scroll to position [30088, 0]
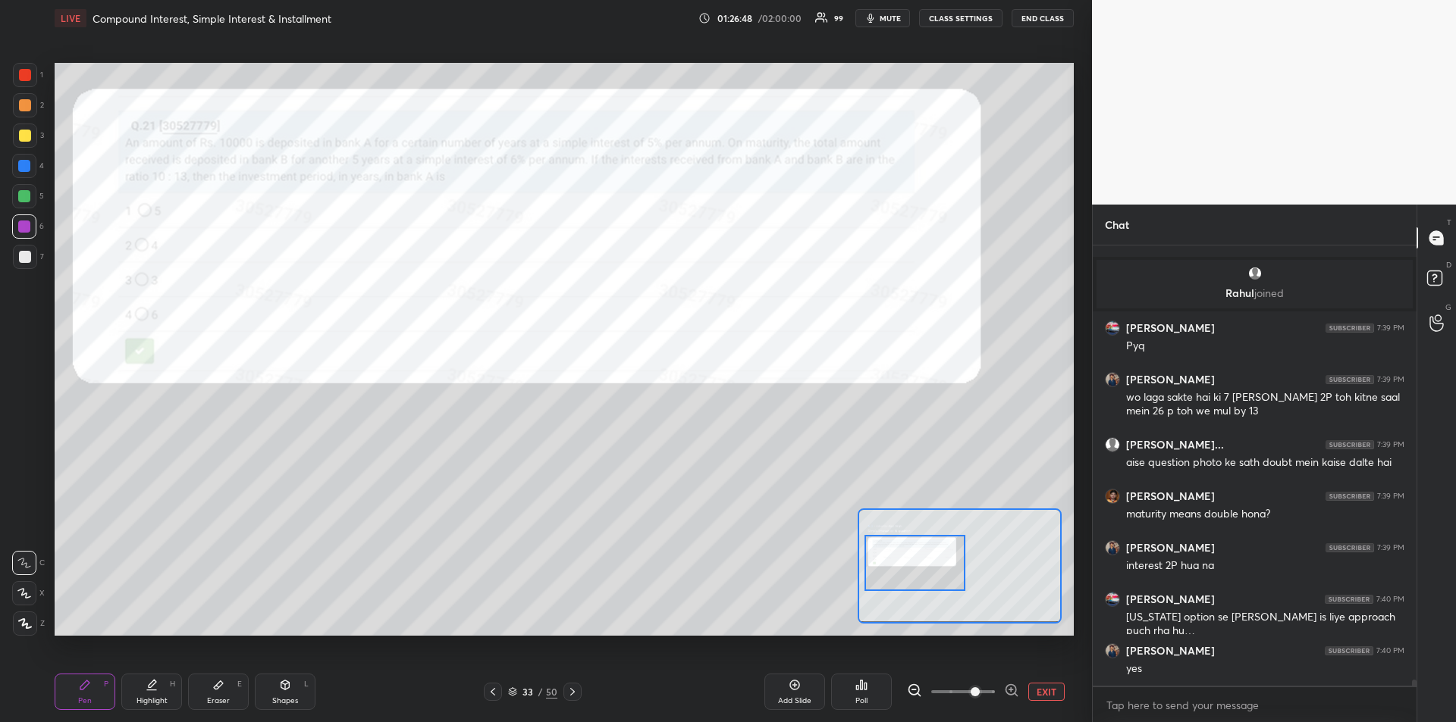
click at [221, 689] on icon at bounding box center [218, 685] width 12 height 12
click at [155, 688] on icon at bounding box center [152, 685] width 12 height 12
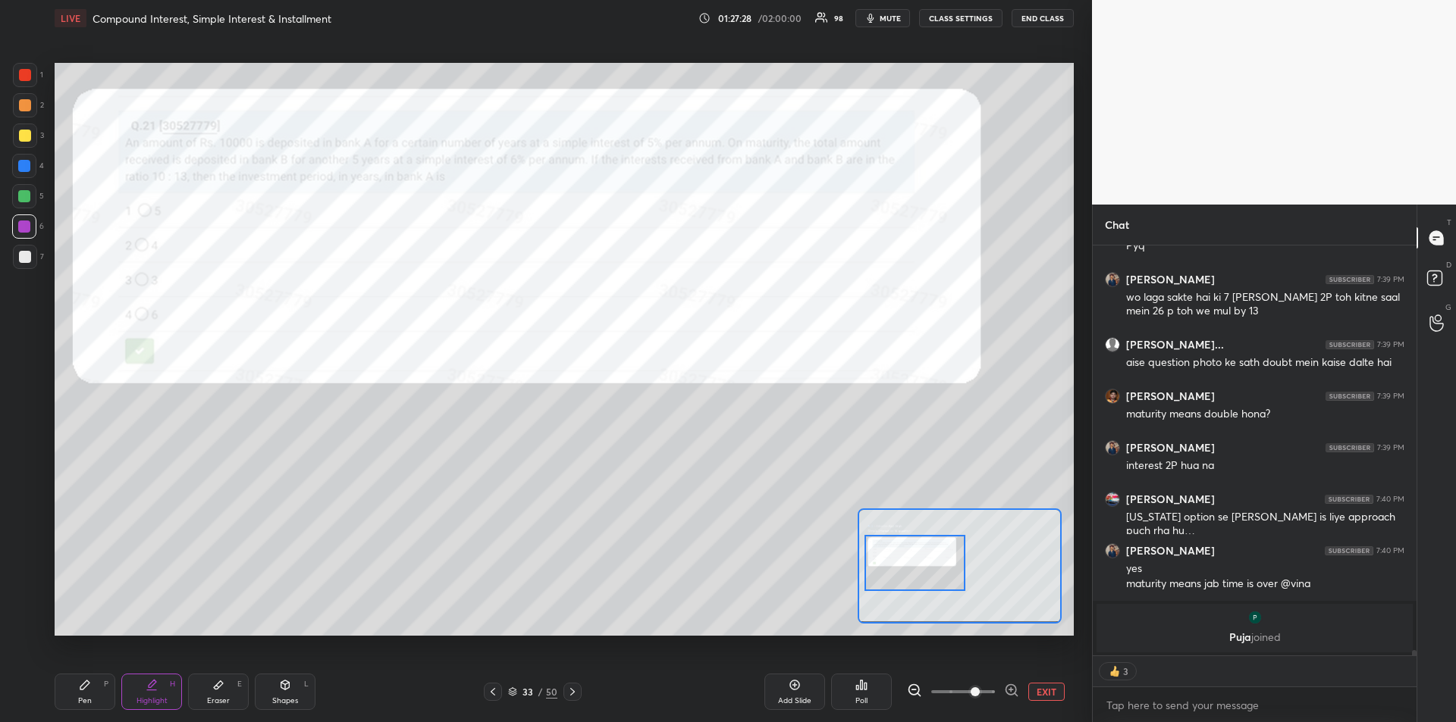
scroll to position [29859, 0]
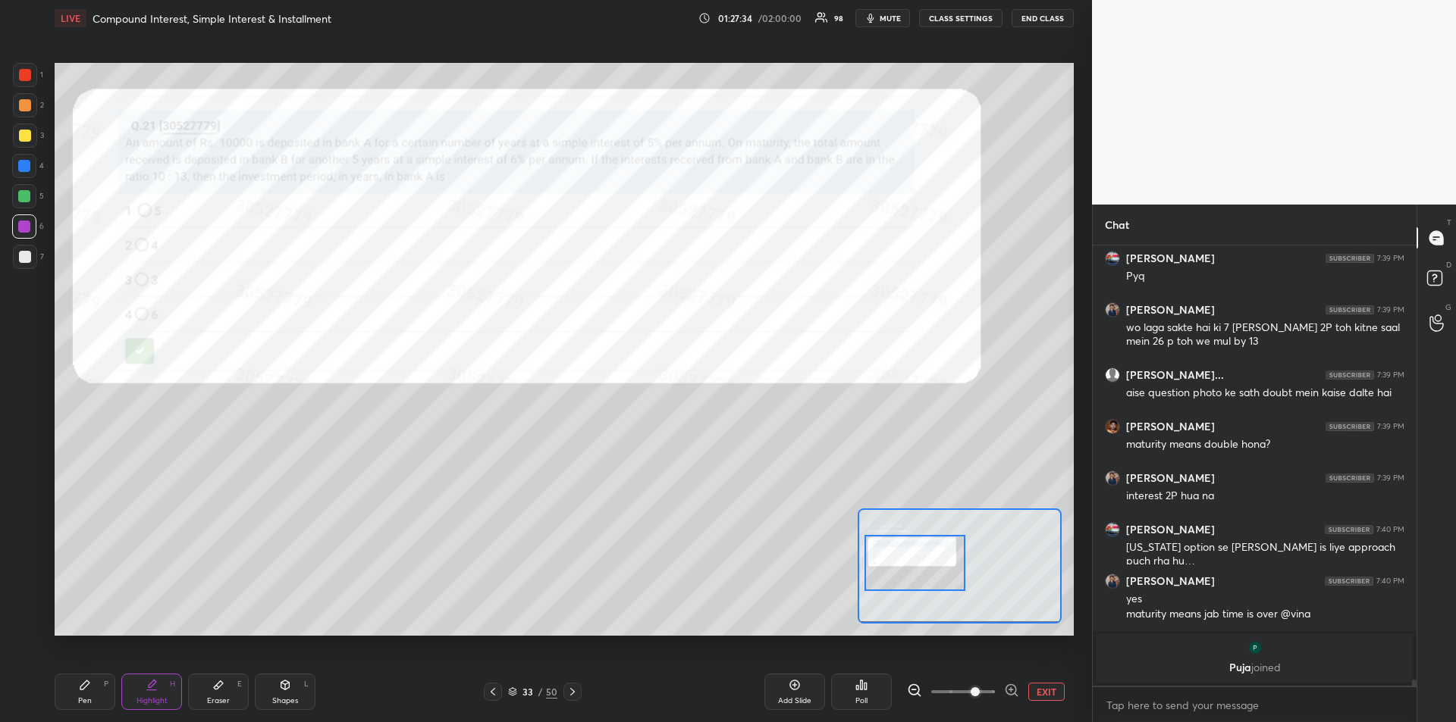
click at [77, 691] on div "Pen P" at bounding box center [85, 692] width 61 height 36
click at [27, 168] on div at bounding box center [24, 166] width 12 height 12
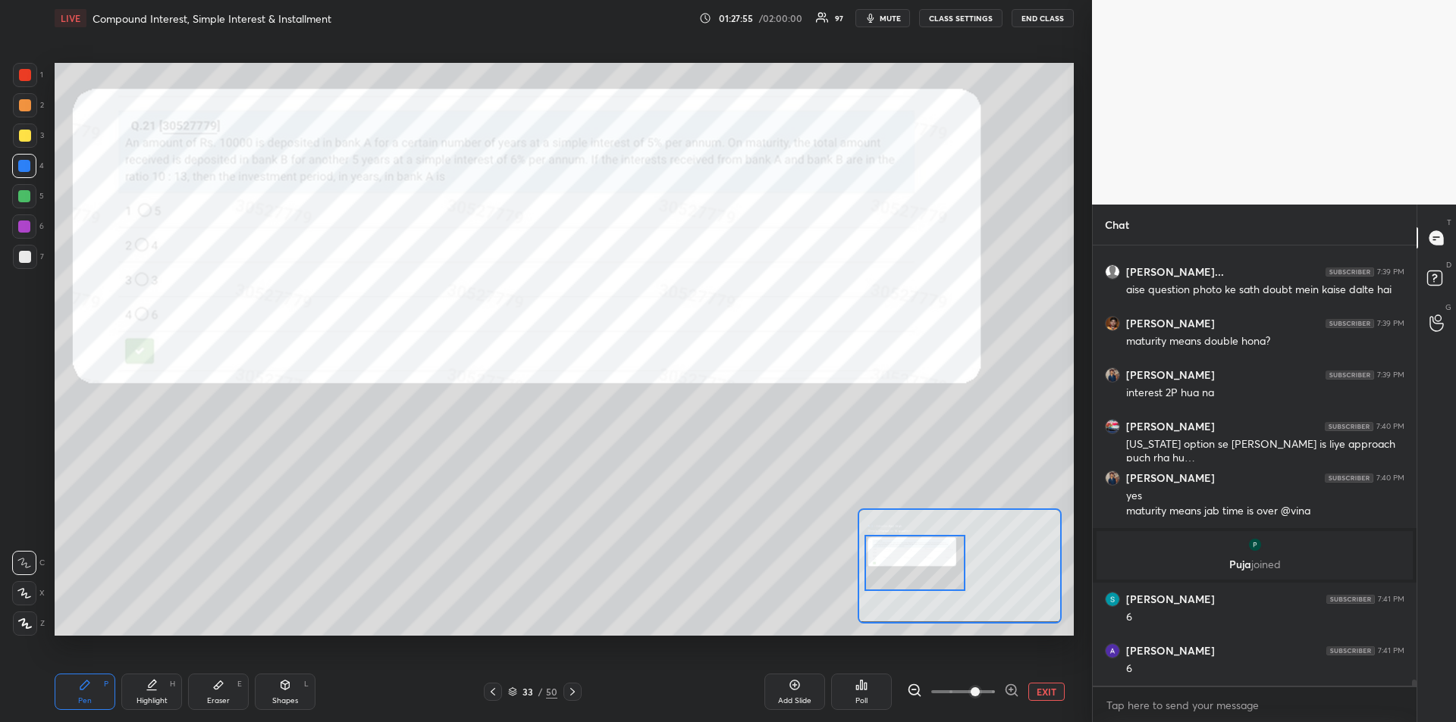
scroll to position [30014, 0]
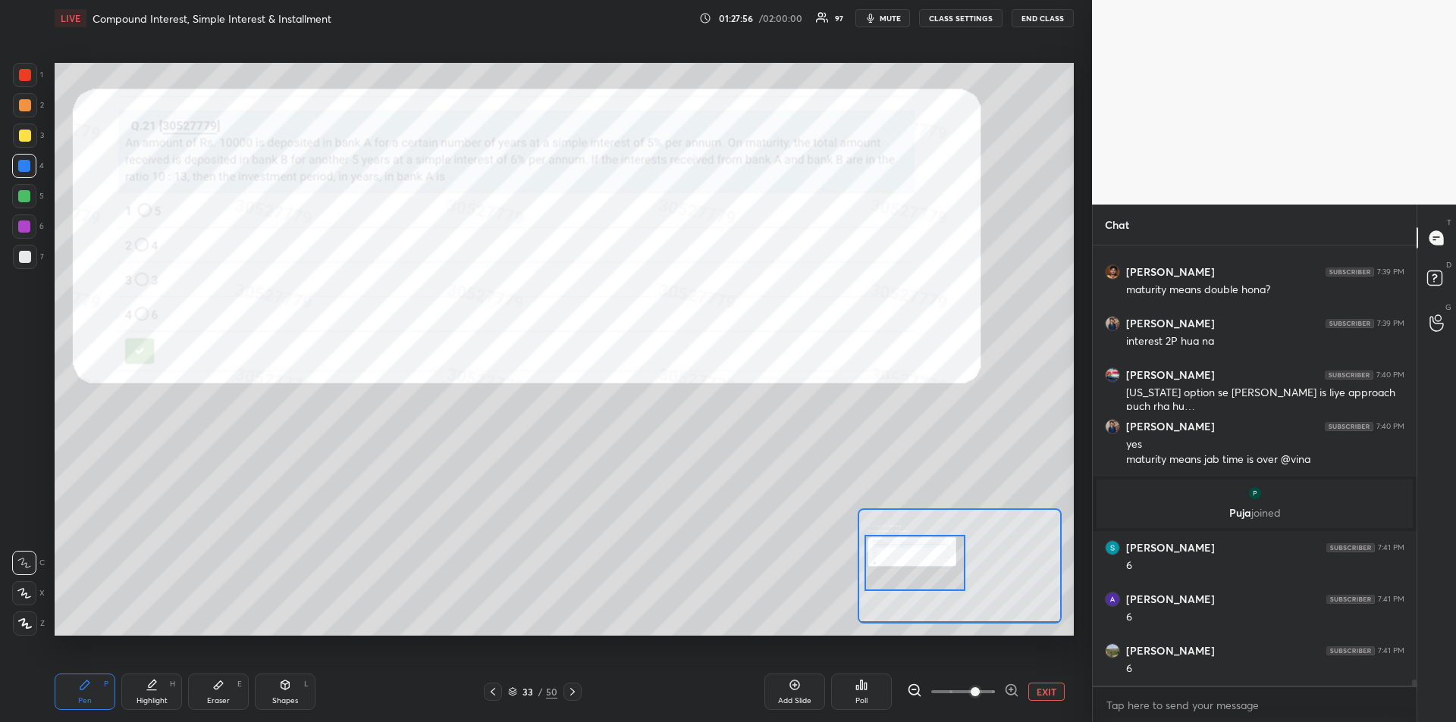
click at [227, 684] on div "Eraser E" at bounding box center [218, 692] width 61 height 36
click at [80, 695] on div "Pen P" at bounding box center [85, 692] width 61 height 36
click at [22, 225] on div at bounding box center [24, 227] width 12 height 12
click at [22, 168] on div at bounding box center [24, 166] width 12 height 12
click at [25, 74] on div at bounding box center [25, 75] width 12 height 12
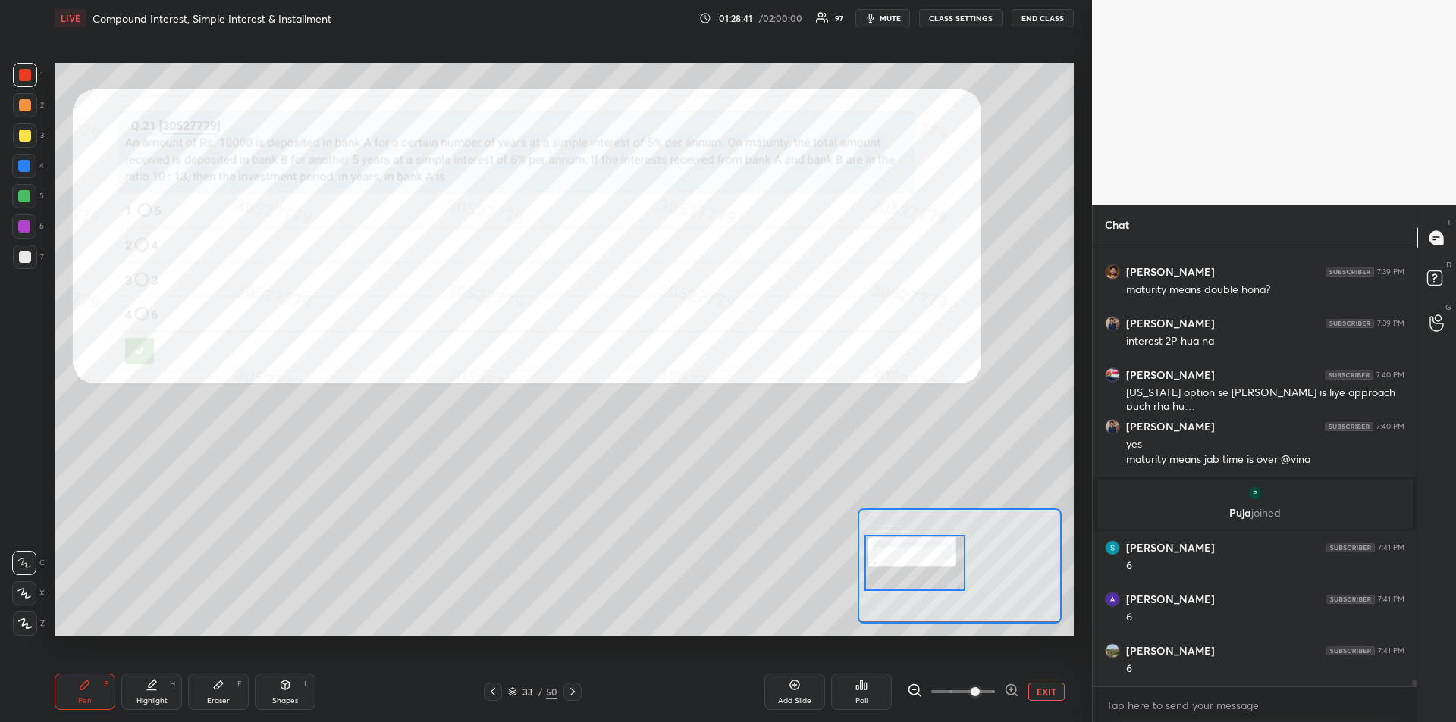
click at [224, 687] on div "Eraser E" at bounding box center [218, 692] width 61 height 36
click at [83, 678] on div "Pen P" at bounding box center [85, 692] width 61 height 36
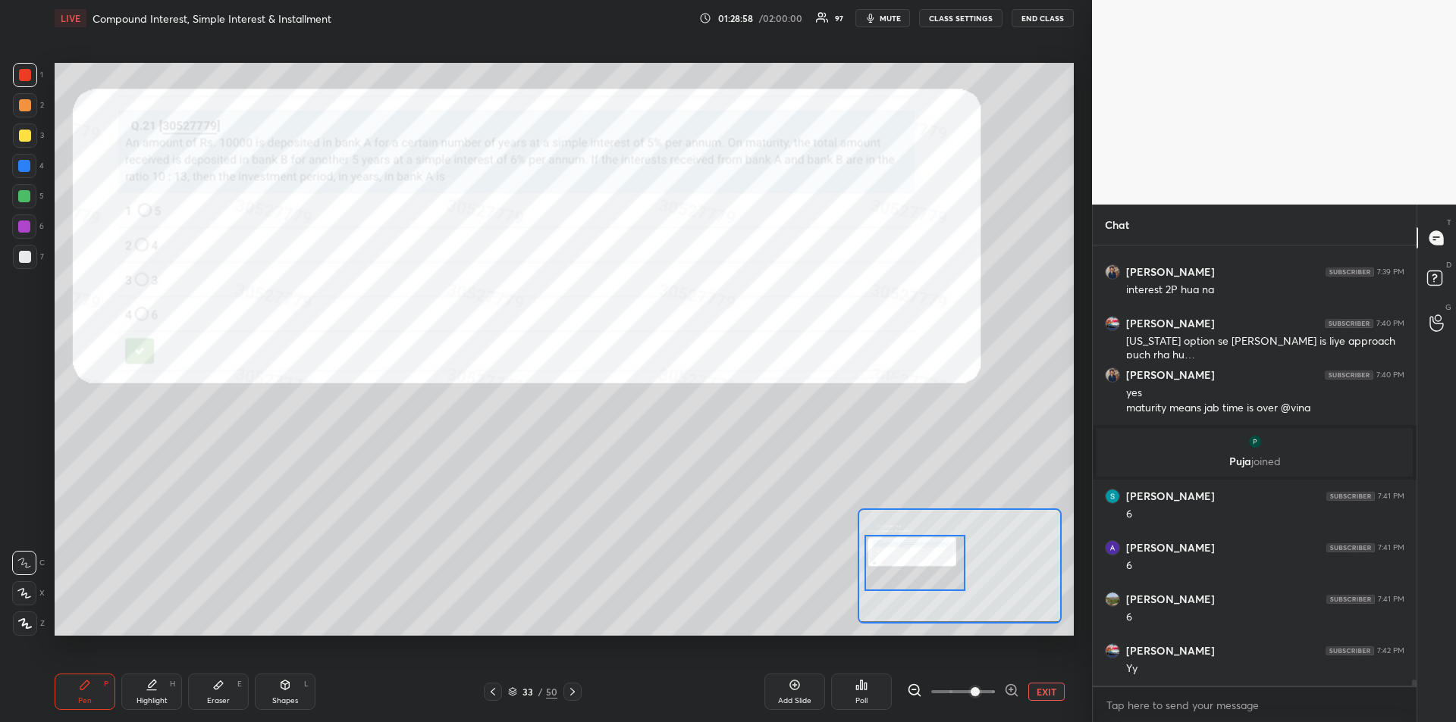
click at [221, 692] on div "Eraser E" at bounding box center [218, 692] width 61 height 36
click at [97, 691] on div "Pen P" at bounding box center [85, 692] width 61 height 36
click at [149, 679] on icon at bounding box center [152, 685] width 12 height 12
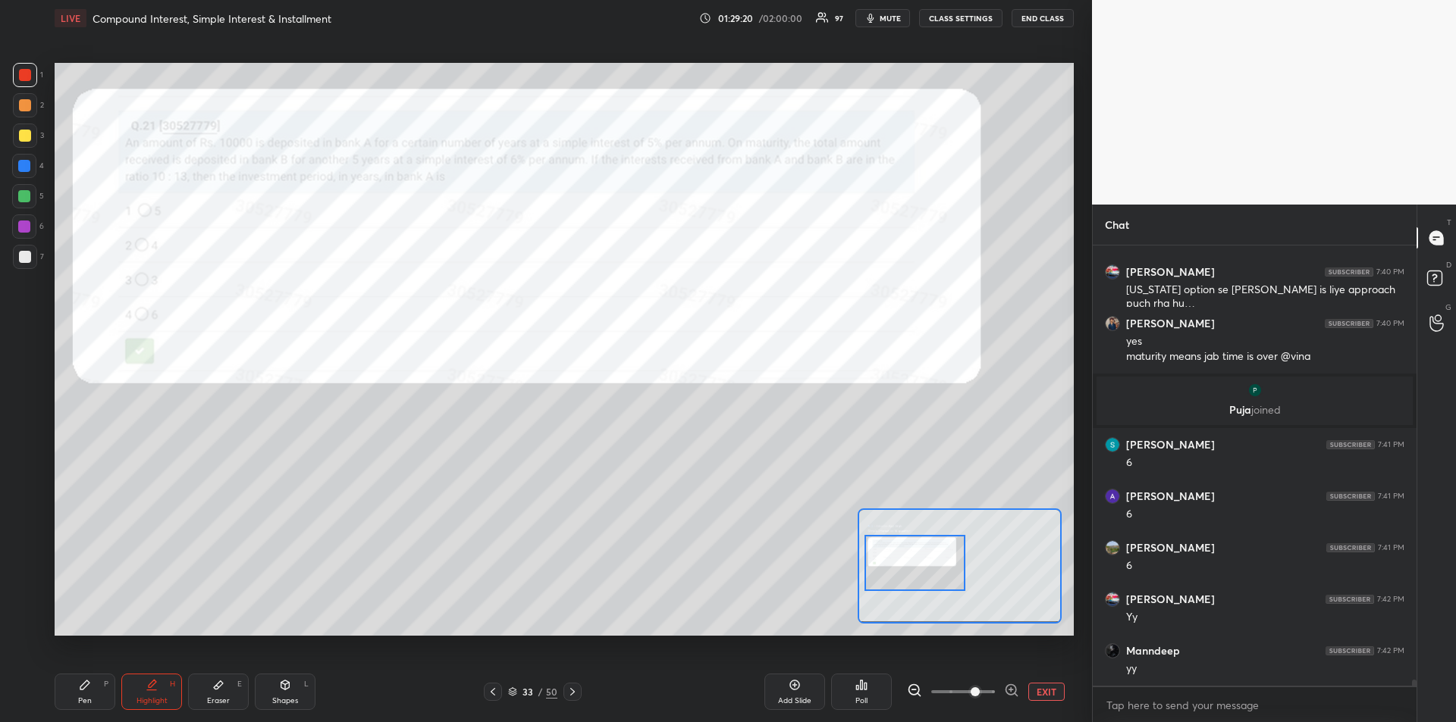
click at [82, 694] on div "Pen P" at bounding box center [85, 692] width 61 height 36
click at [221, 691] on icon at bounding box center [218, 685] width 12 height 12
click at [86, 688] on icon at bounding box center [85, 685] width 12 height 12
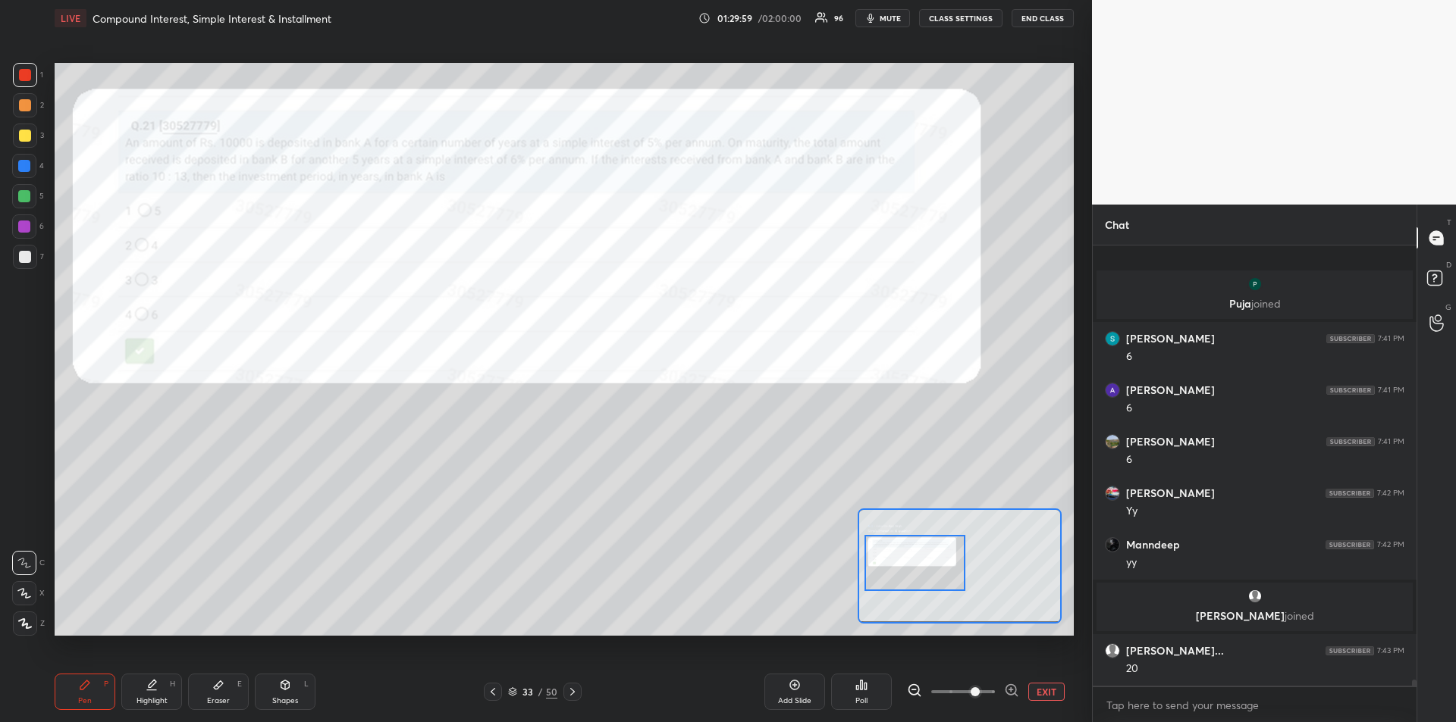
scroll to position [30229, 0]
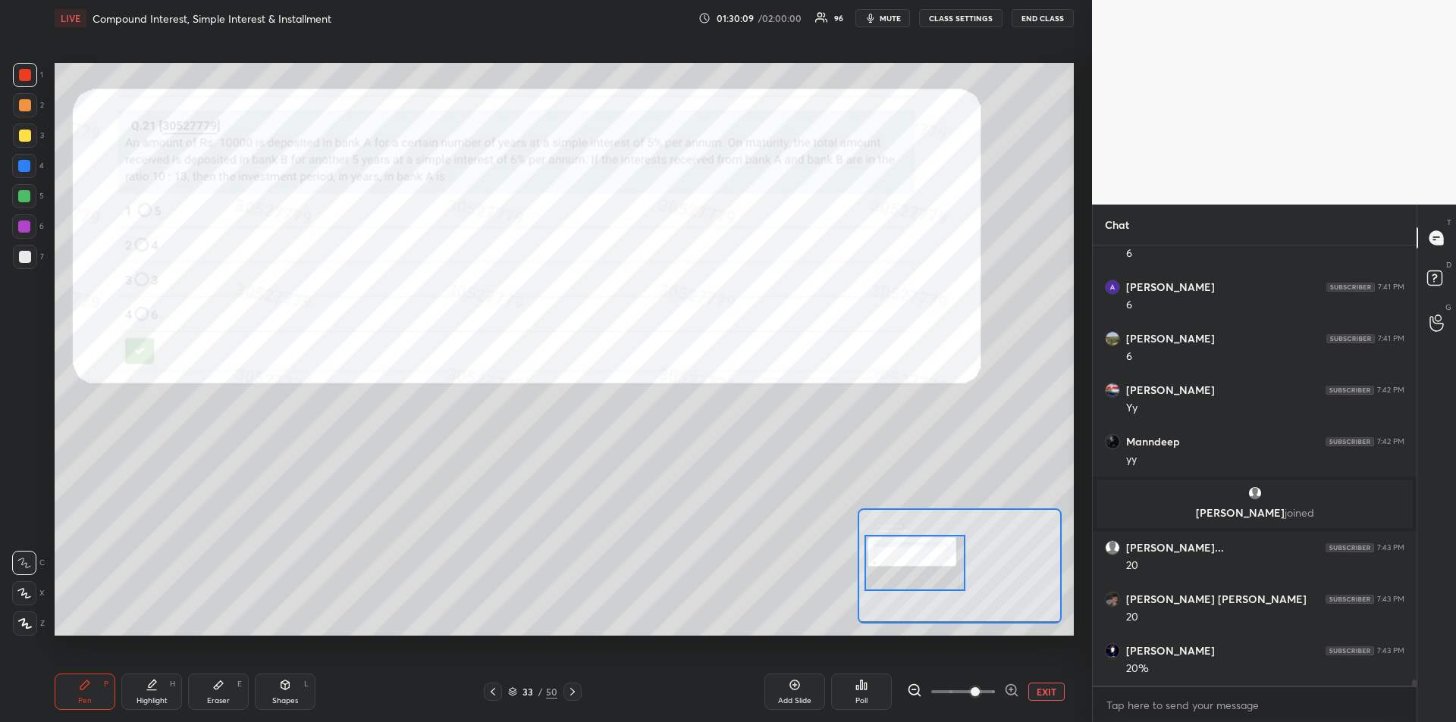
click at [21, 198] on div at bounding box center [24, 196] width 12 height 12
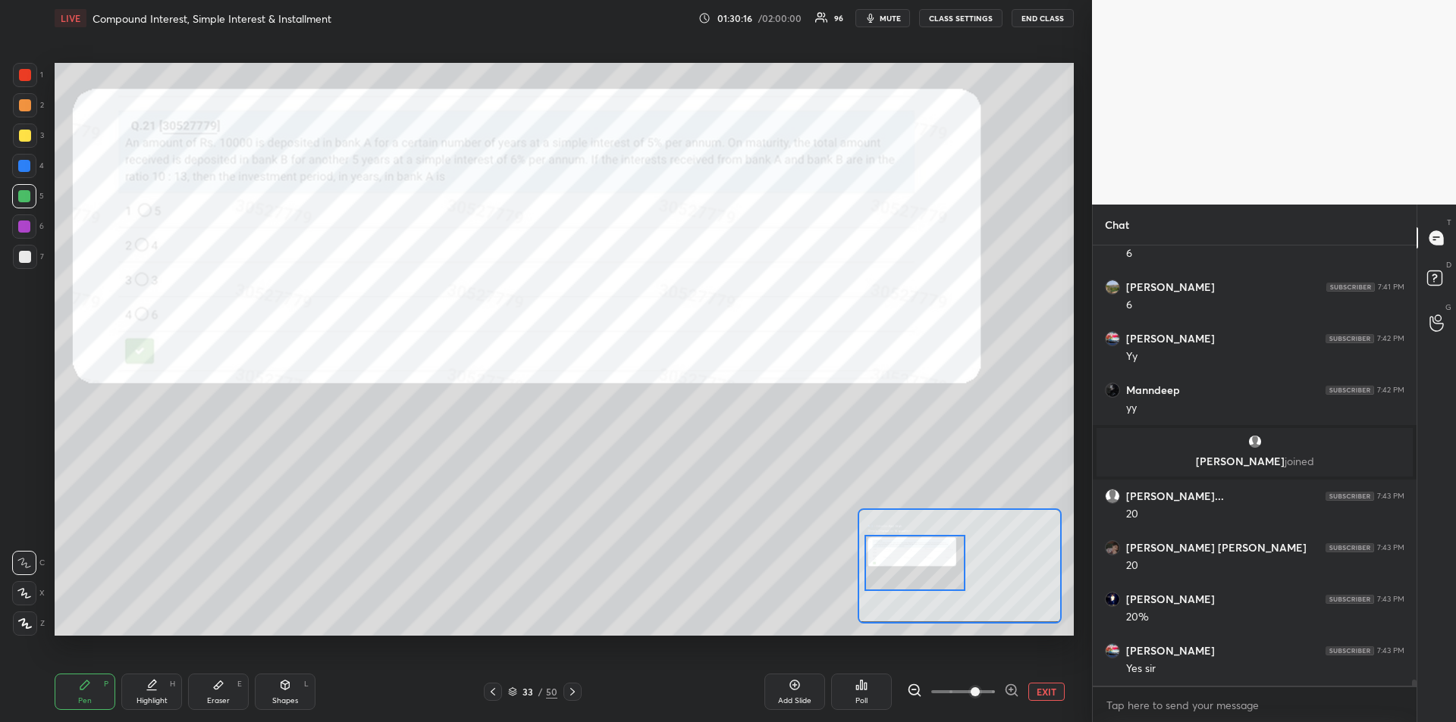
click at [158, 685] on div "Highlight H" at bounding box center [151, 692] width 61 height 36
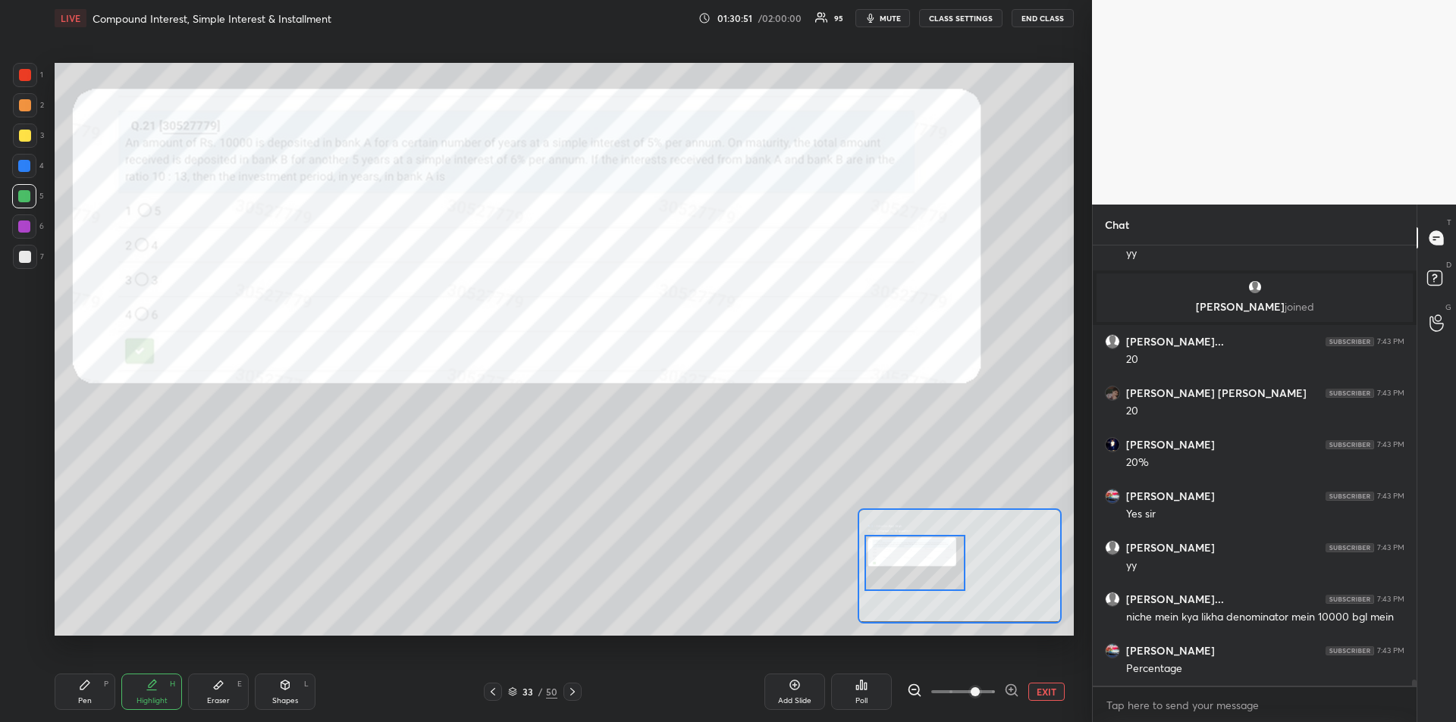
scroll to position [30487, 0]
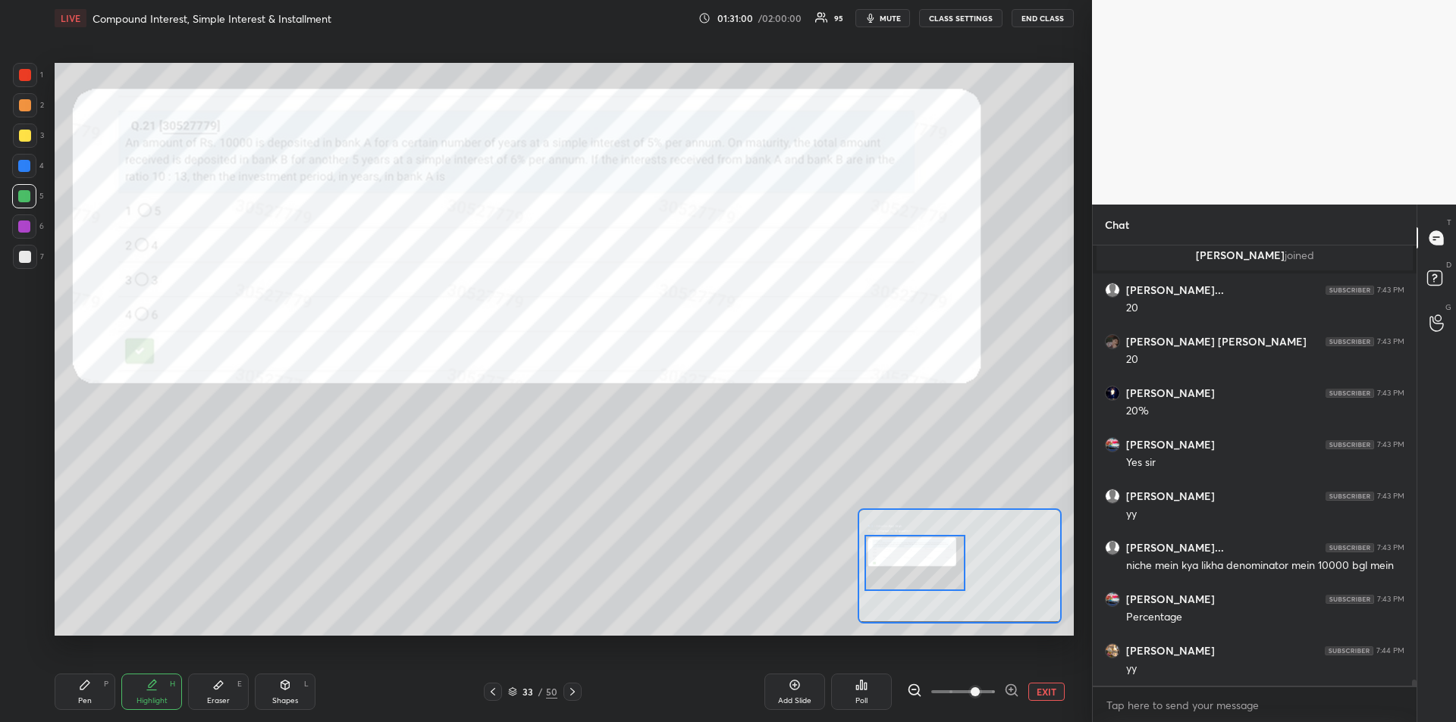
click at [212, 690] on div "Eraser E" at bounding box center [218, 692] width 61 height 36
click at [78, 699] on div "Pen" at bounding box center [85, 701] width 14 height 8
click at [491, 690] on icon at bounding box center [493, 692] width 12 height 12
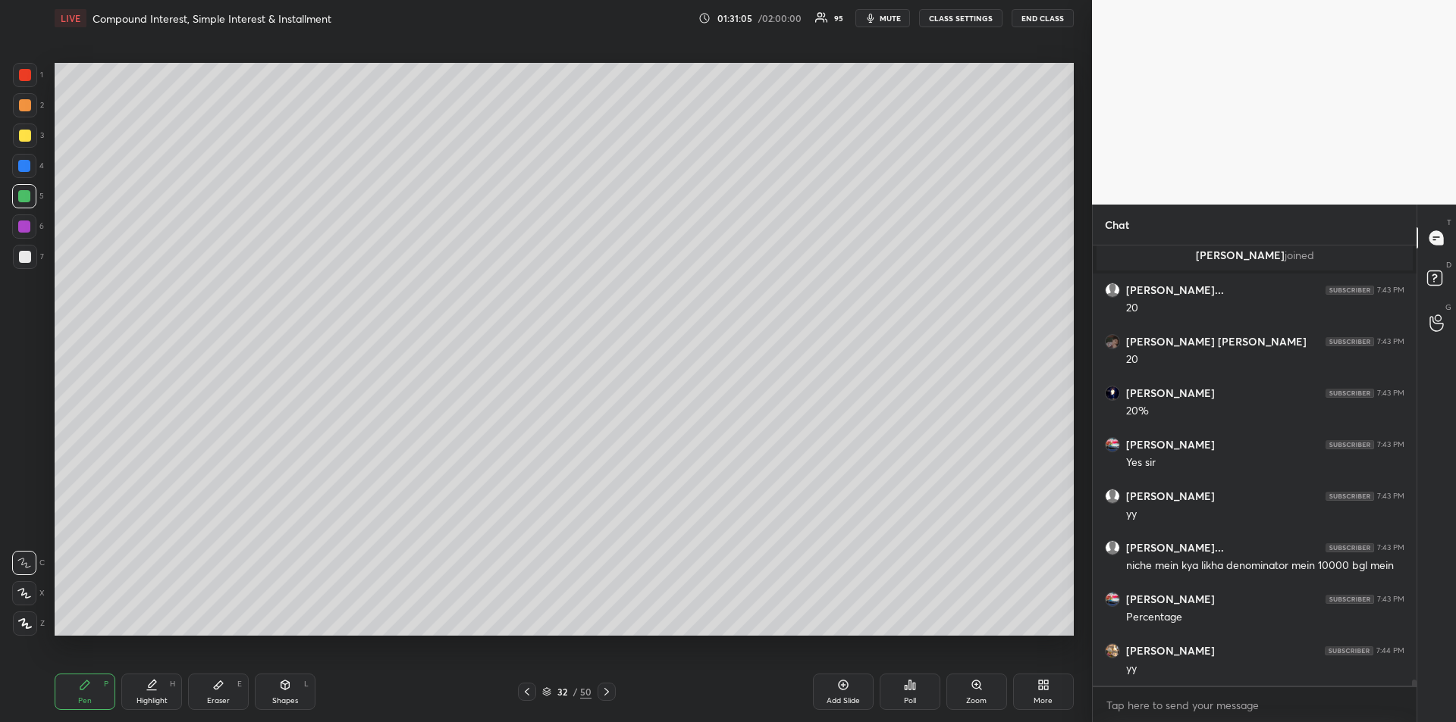
scroll to position [30541, 0]
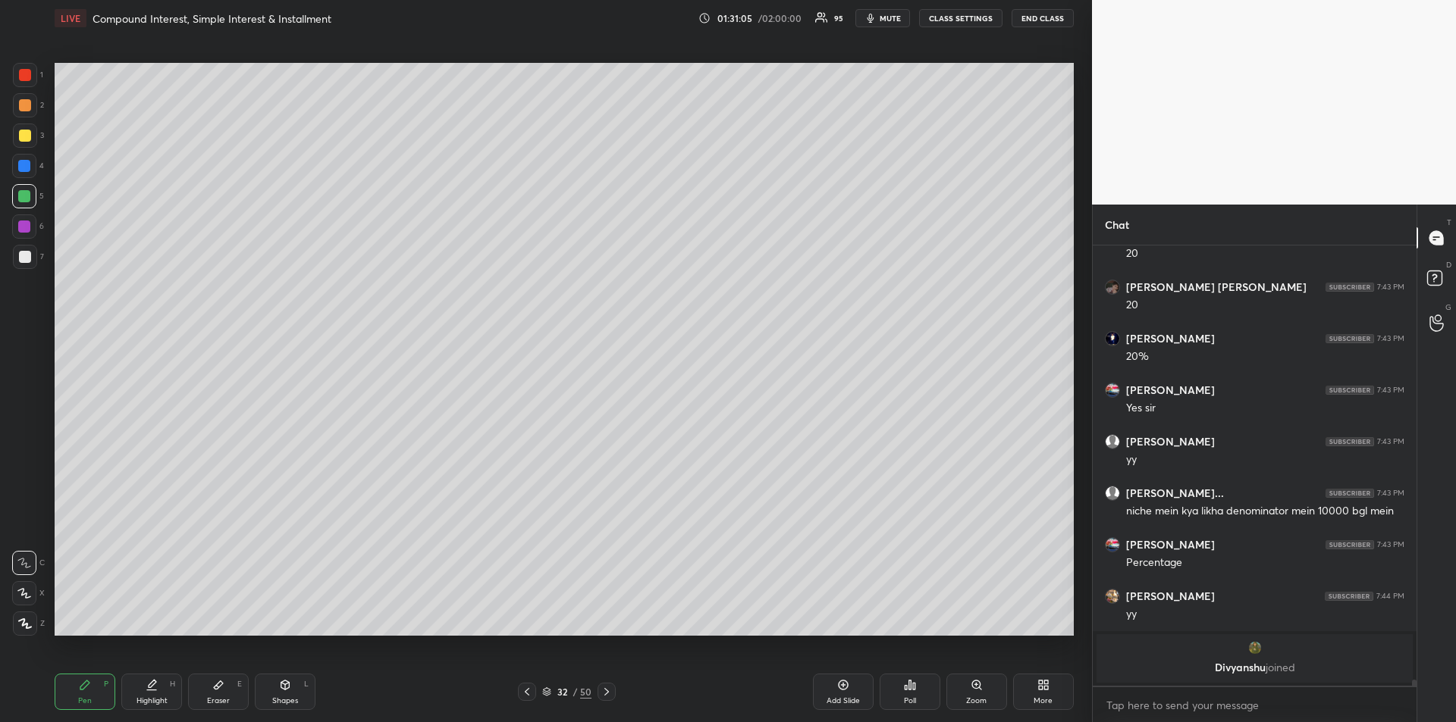
click at [524, 689] on icon at bounding box center [527, 692] width 12 height 12
click at [610, 695] on icon at bounding box center [606, 692] width 12 height 12
click at [610, 696] on icon at bounding box center [606, 692] width 12 height 12
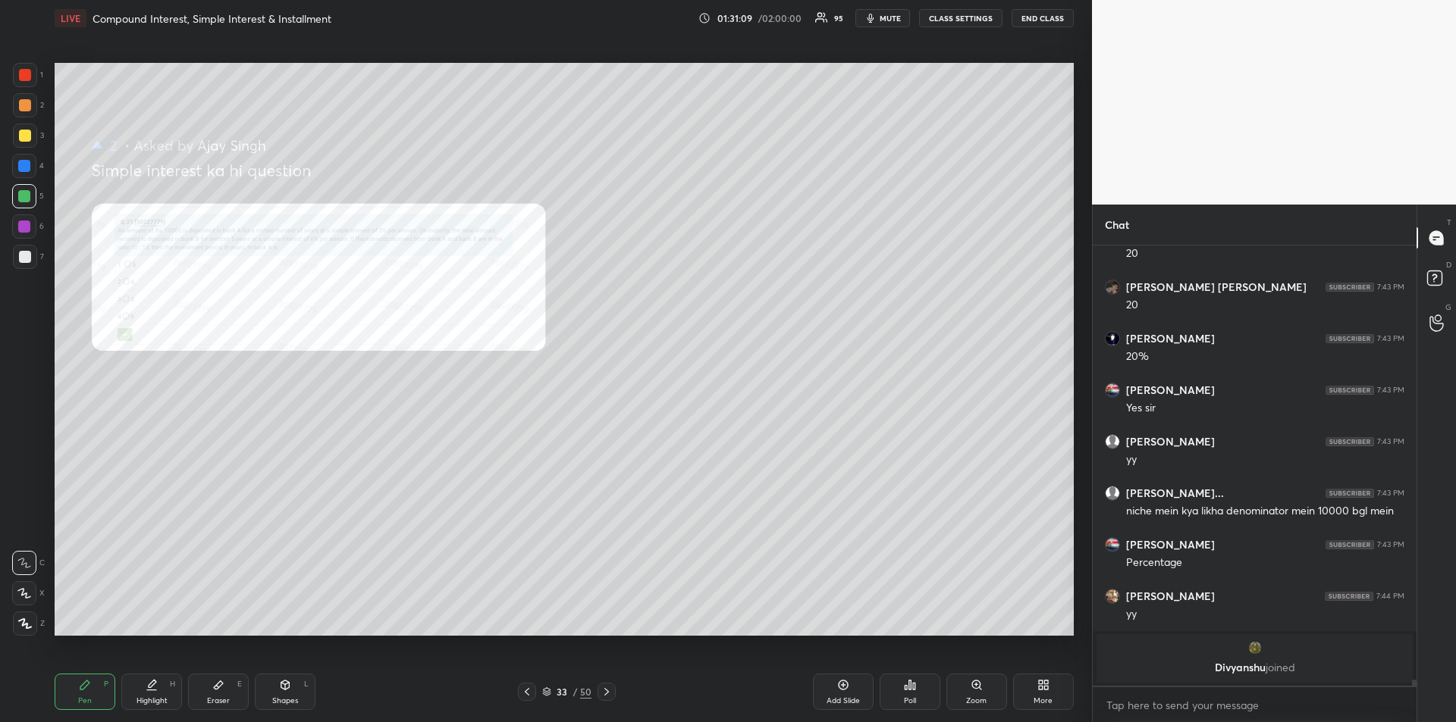
click at [220, 703] on div "Eraser" at bounding box center [218, 701] width 23 height 8
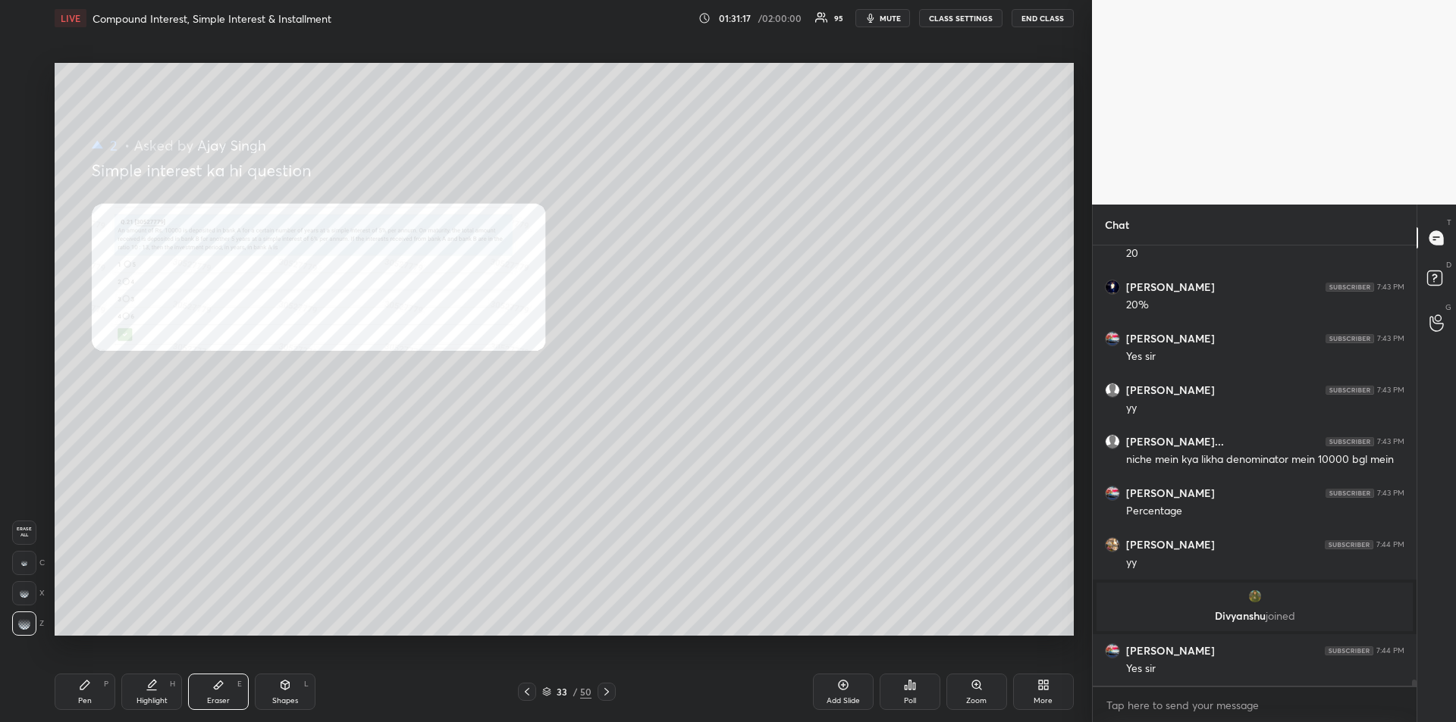
click at [77, 691] on div "Pen P" at bounding box center [85, 692] width 61 height 36
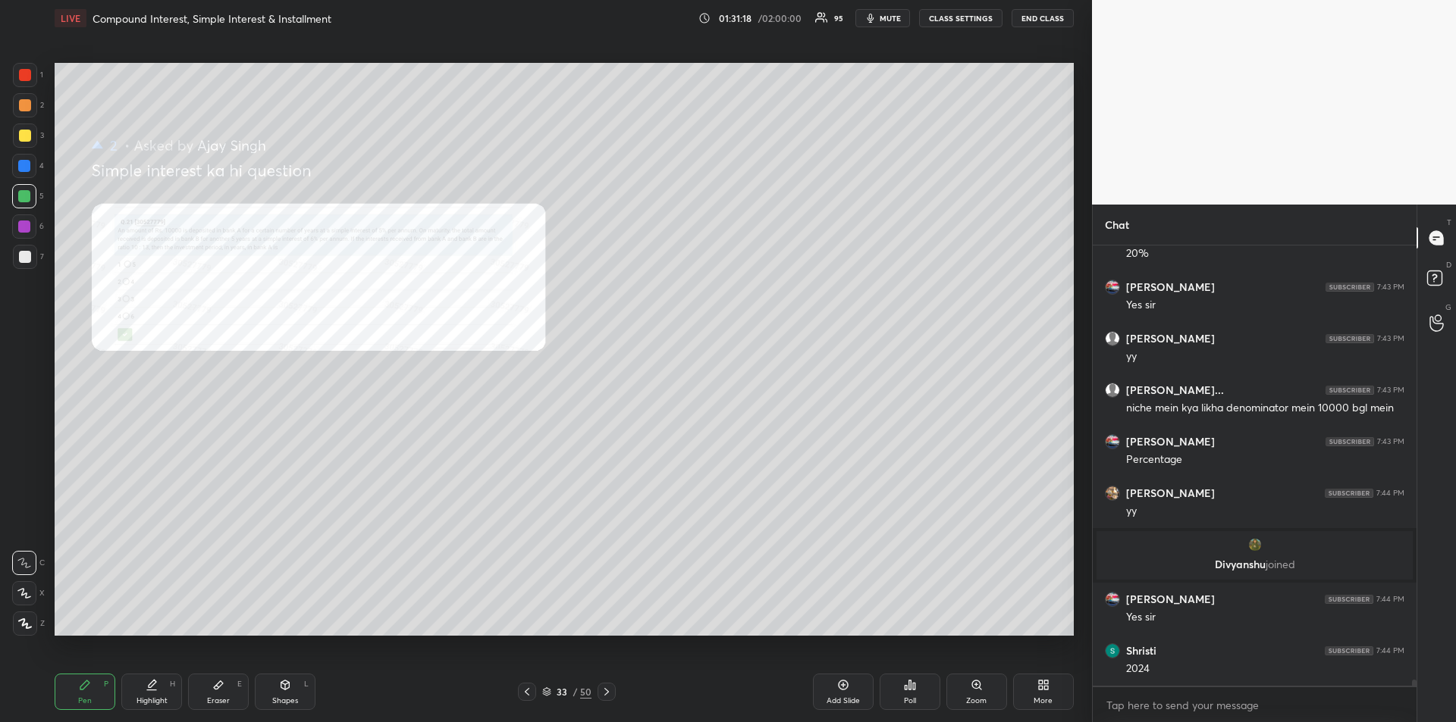
click at [16, 136] on div at bounding box center [25, 136] width 24 height 24
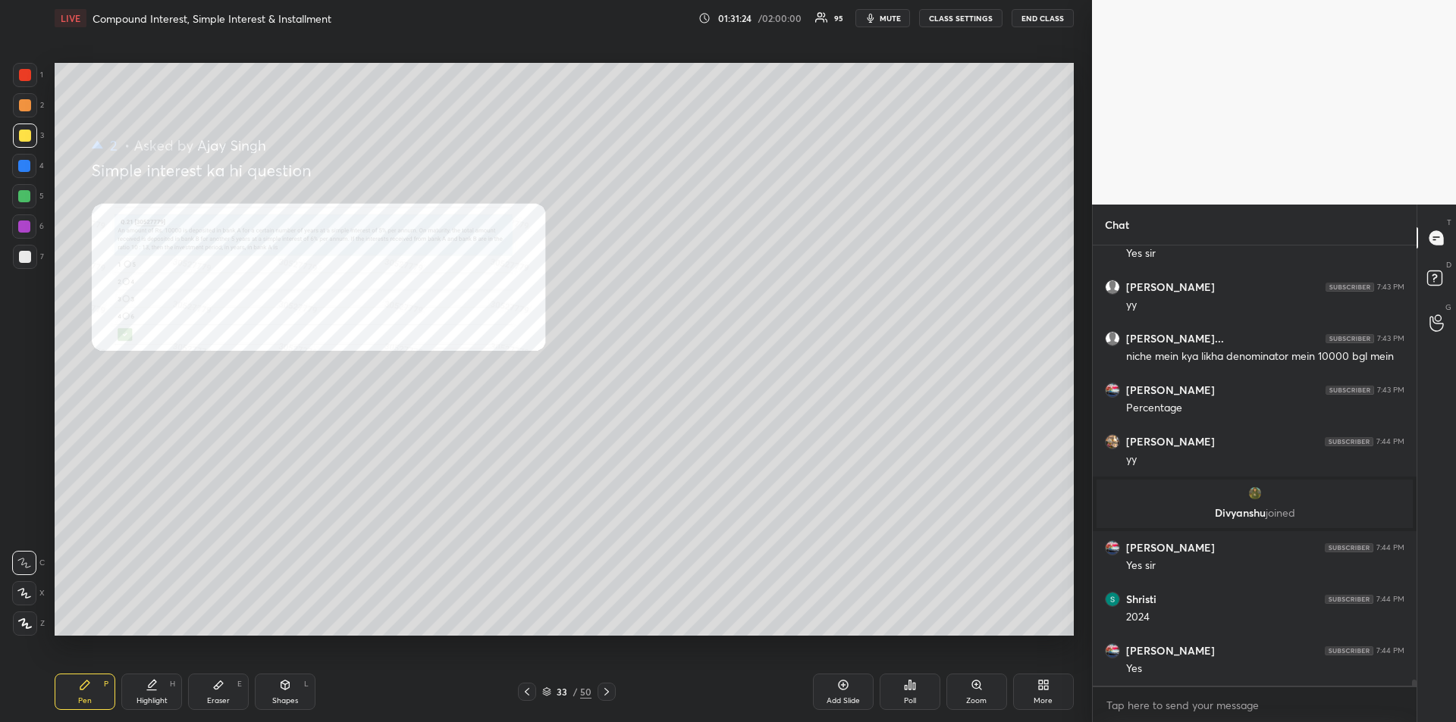
click at [975, 693] on div "Zoom" at bounding box center [976, 692] width 61 height 36
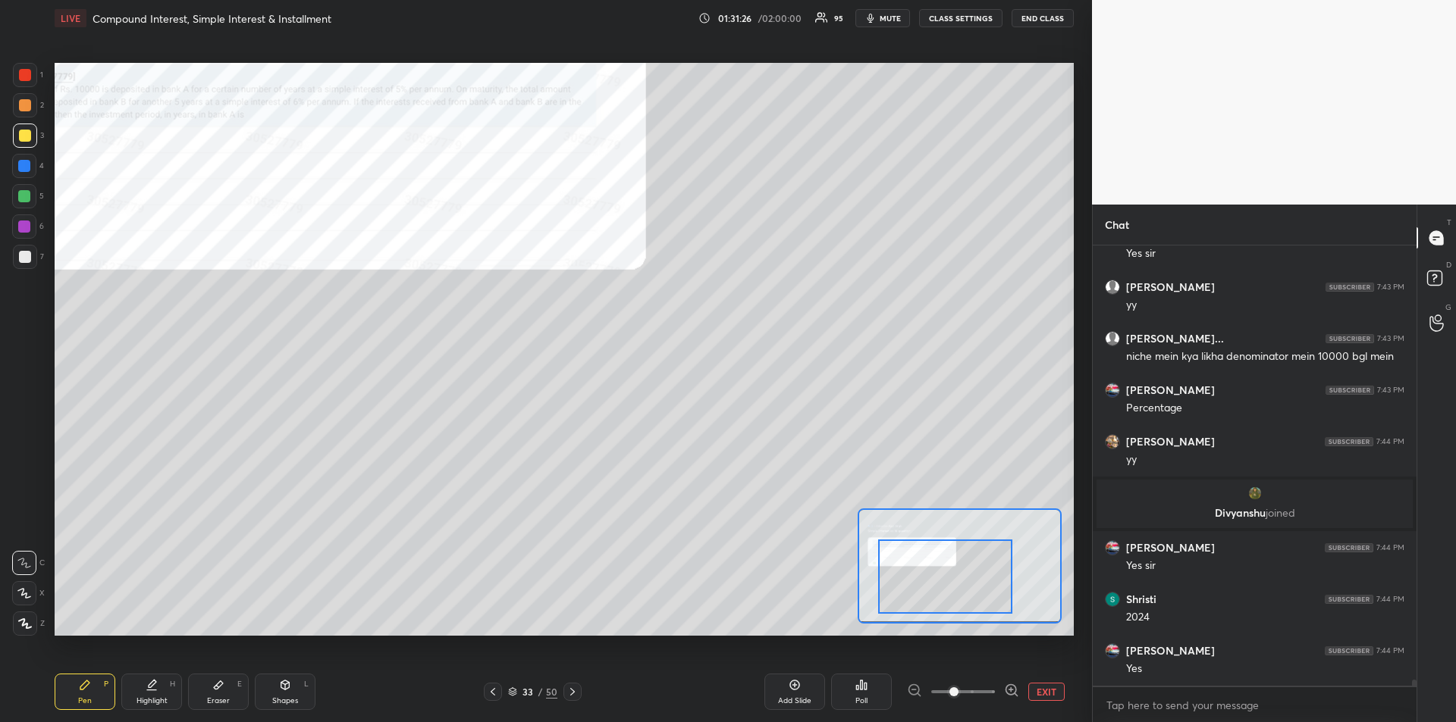
scroll to position [30590, 0]
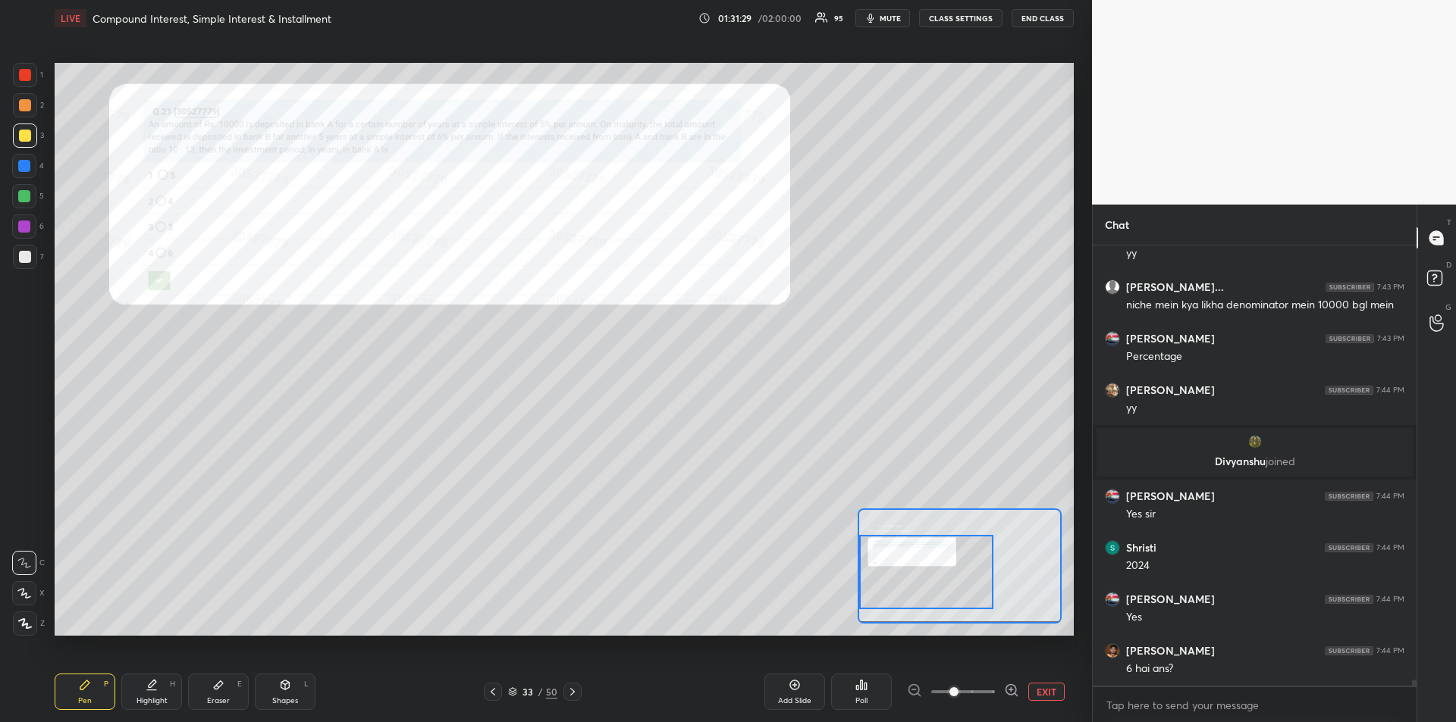
click at [81, 677] on div "Pen P" at bounding box center [85, 692] width 61 height 36
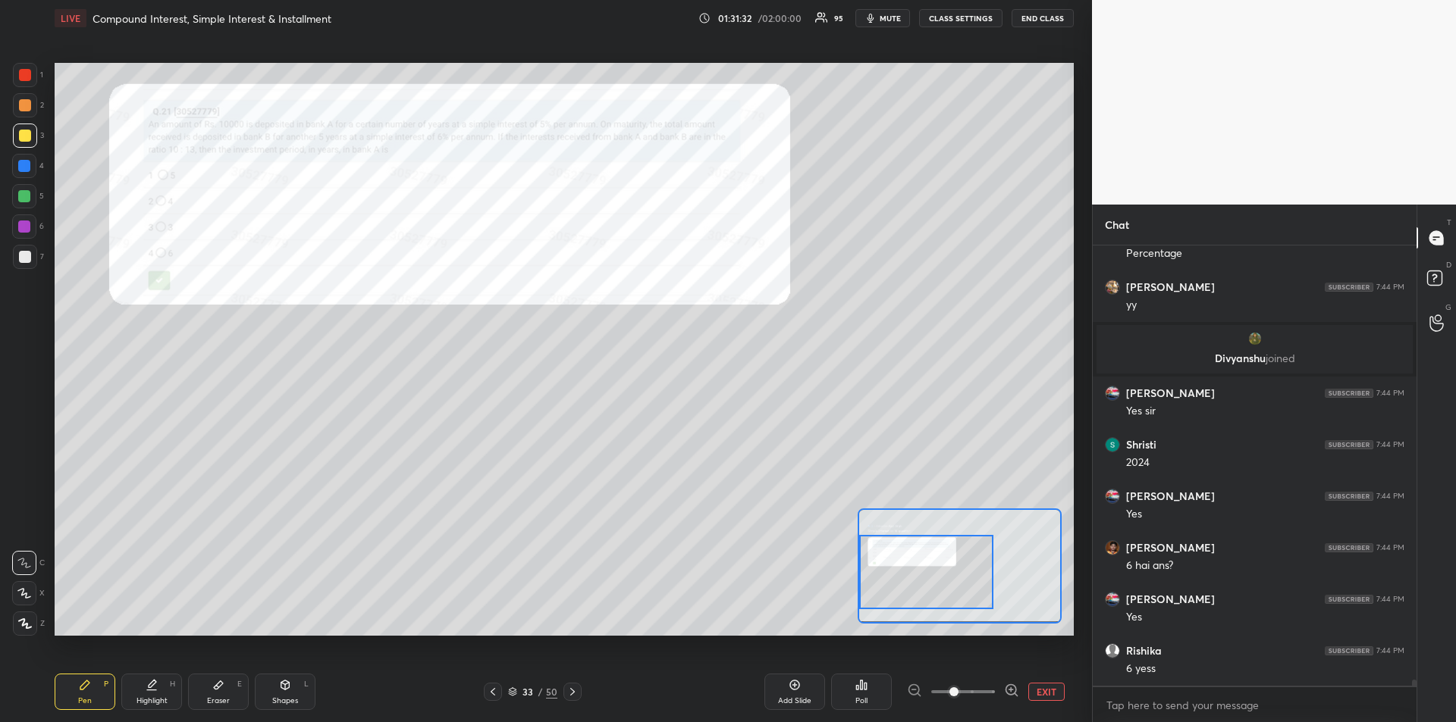
click at [22, 168] on div at bounding box center [24, 166] width 12 height 12
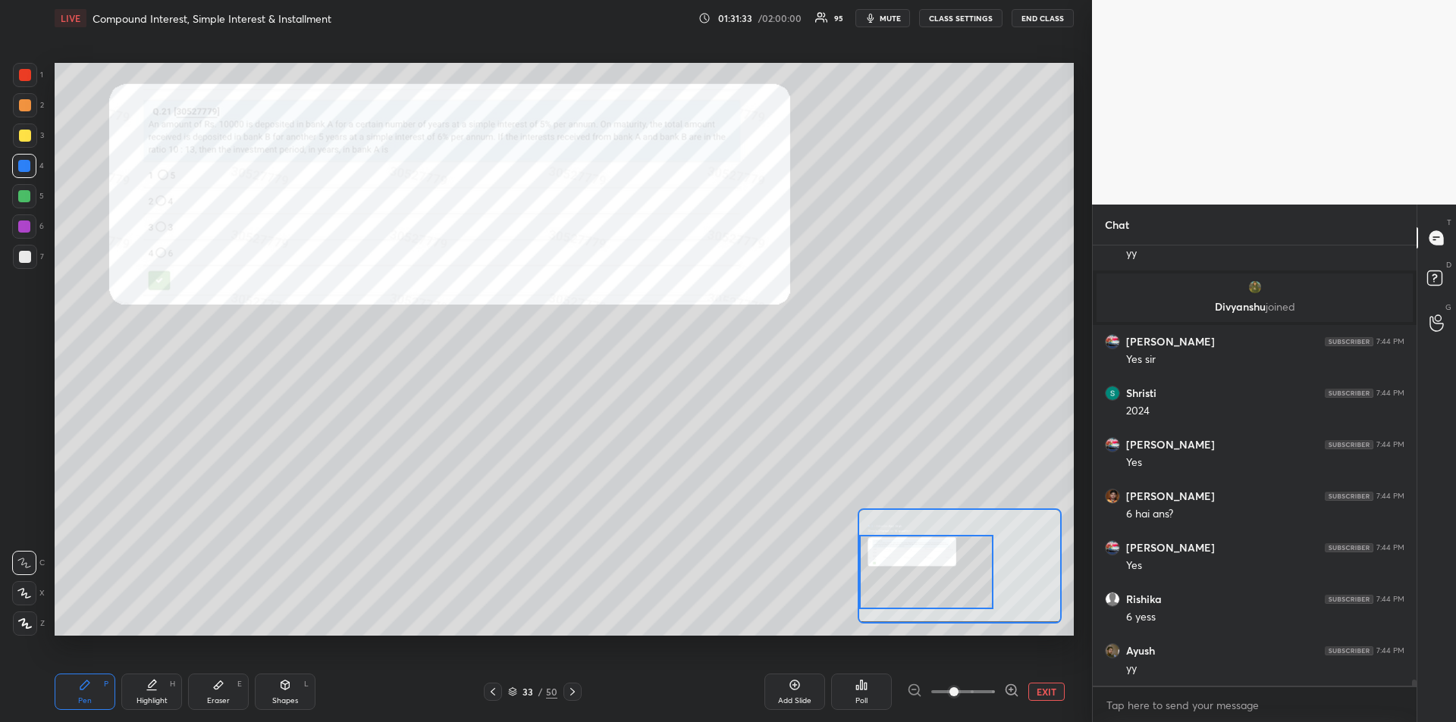
click at [89, 688] on icon at bounding box center [85, 685] width 12 height 12
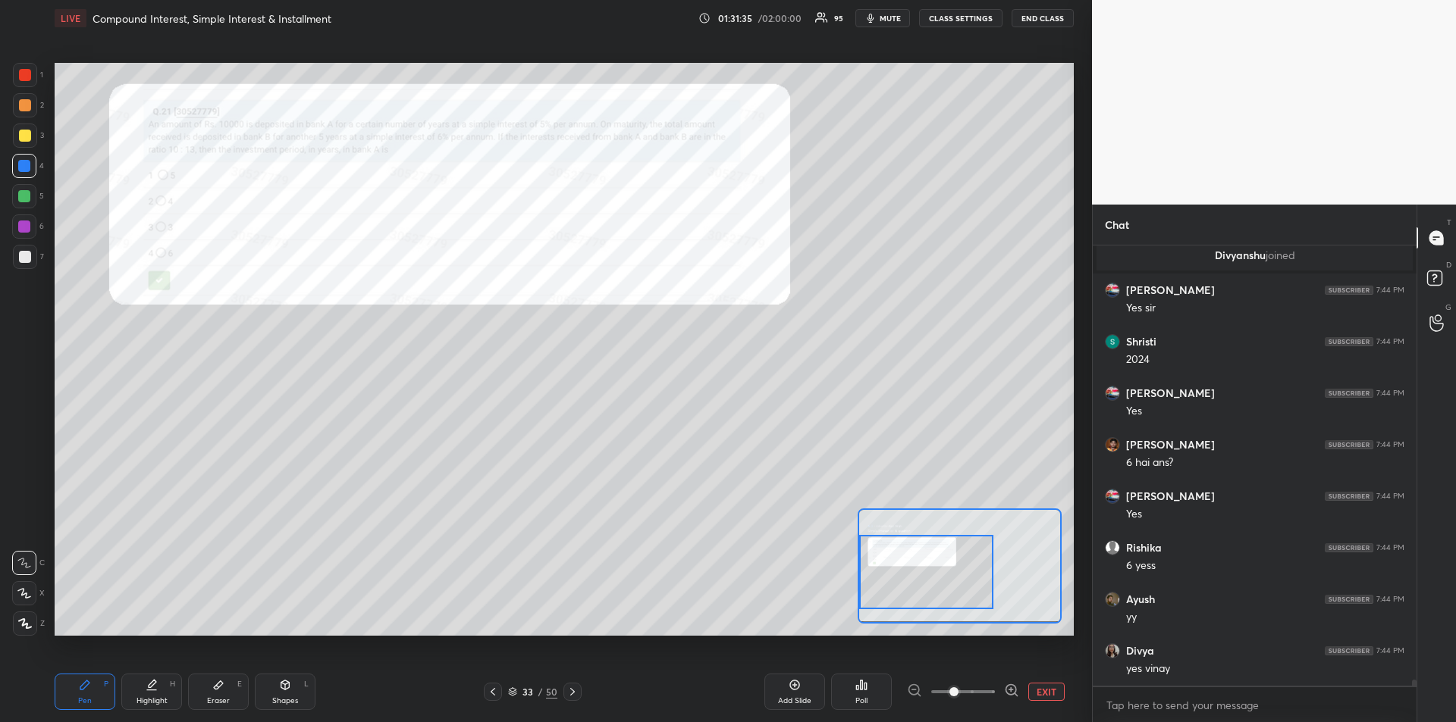
scroll to position [30848, 0]
click at [572, 692] on icon at bounding box center [572, 692] width 12 height 12
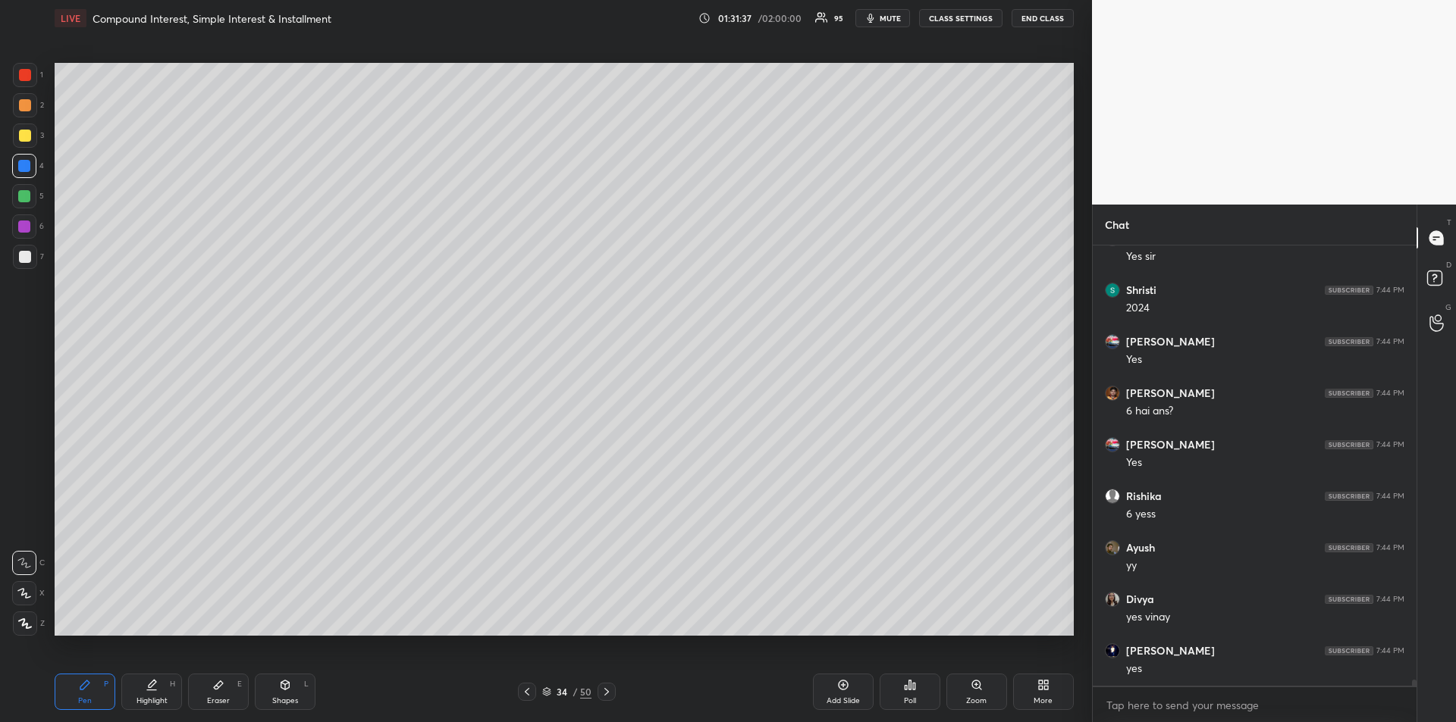
scroll to position [30899, 0]
click at [24, 133] on div at bounding box center [25, 136] width 12 height 12
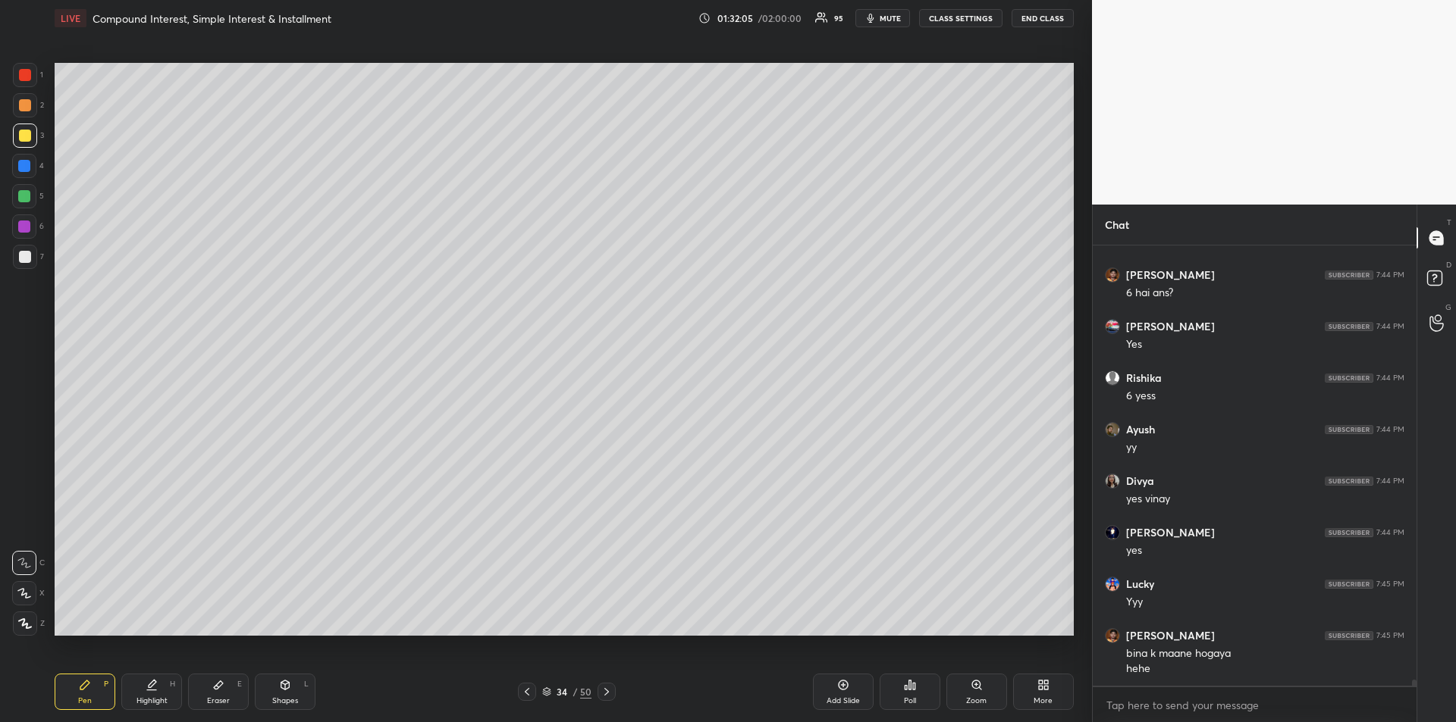
click at [21, 170] on div at bounding box center [24, 166] width 12 height 12
click at [24, 558] on icon at bounding box center [24, 563] width 14 height 11
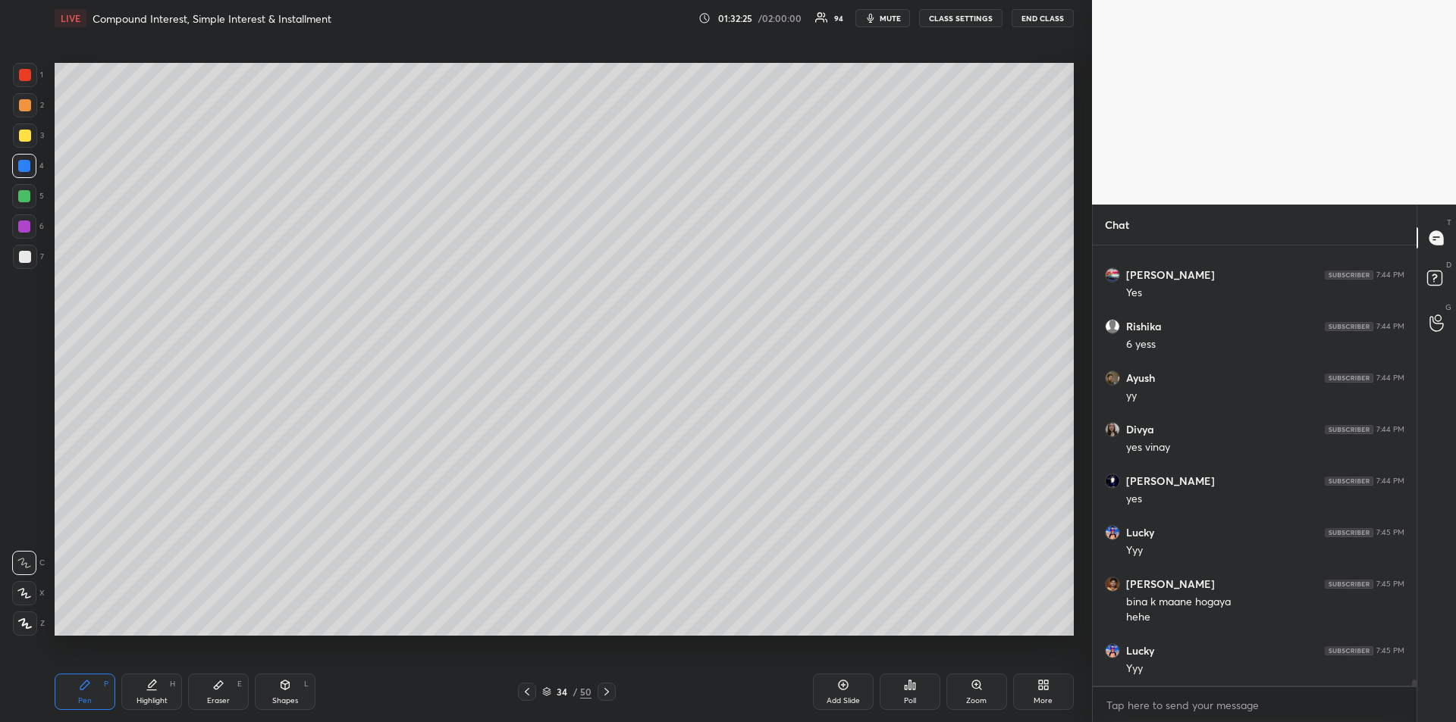
click at [17, 139] on div at bounding box center [25, 136] width 24 height 24
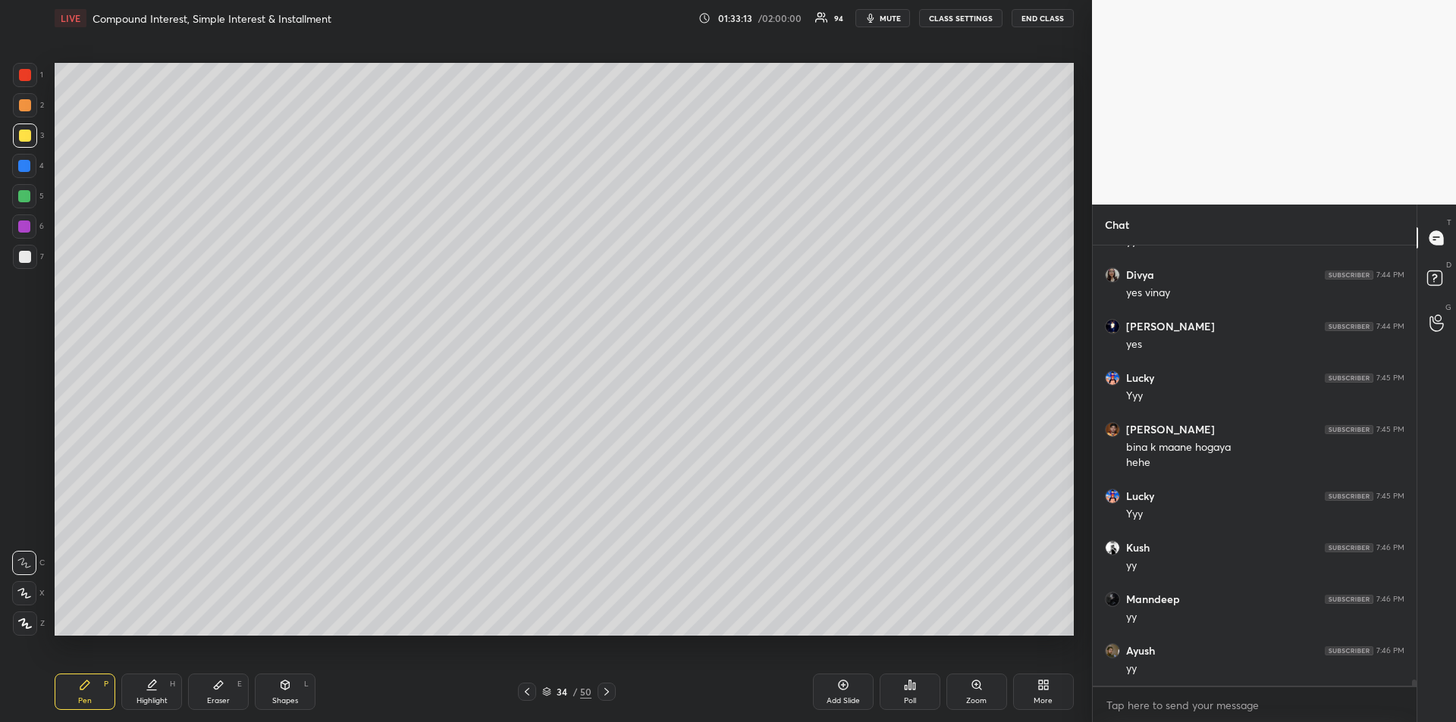
scroll to position [31224, 0]
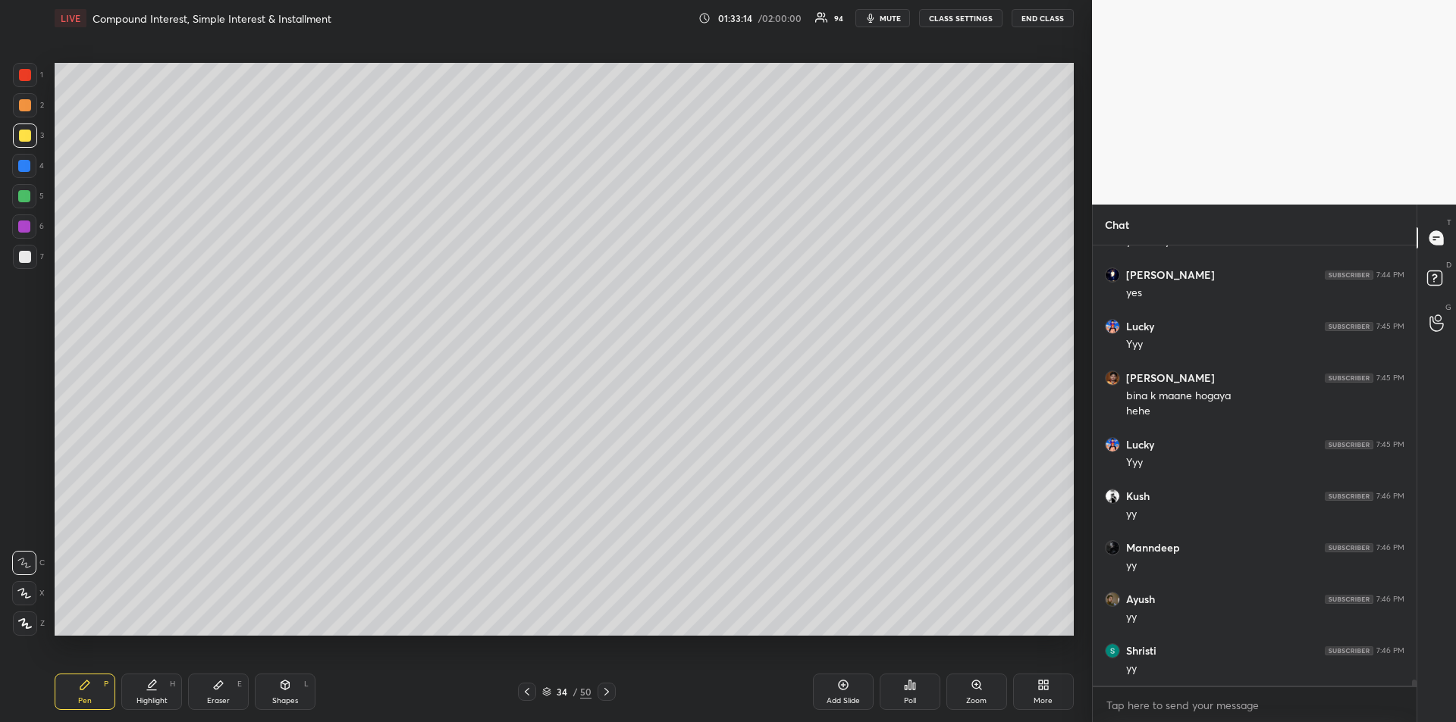
click at [24, 136] on div at bounding box center [25, 136] width 12 height 12
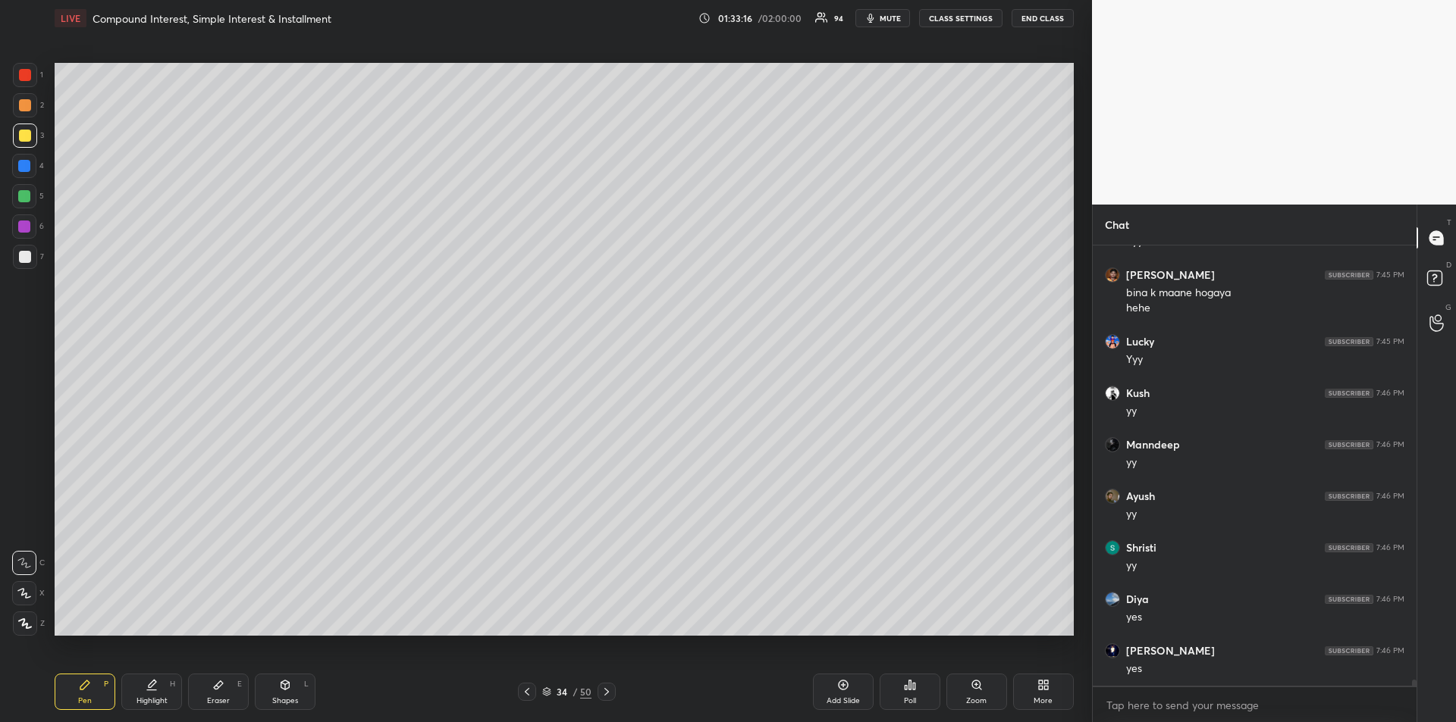
scroll to position [31378, 0]
click at [217, 685] on icon at bounding box center [218, 686] width 9 height 8
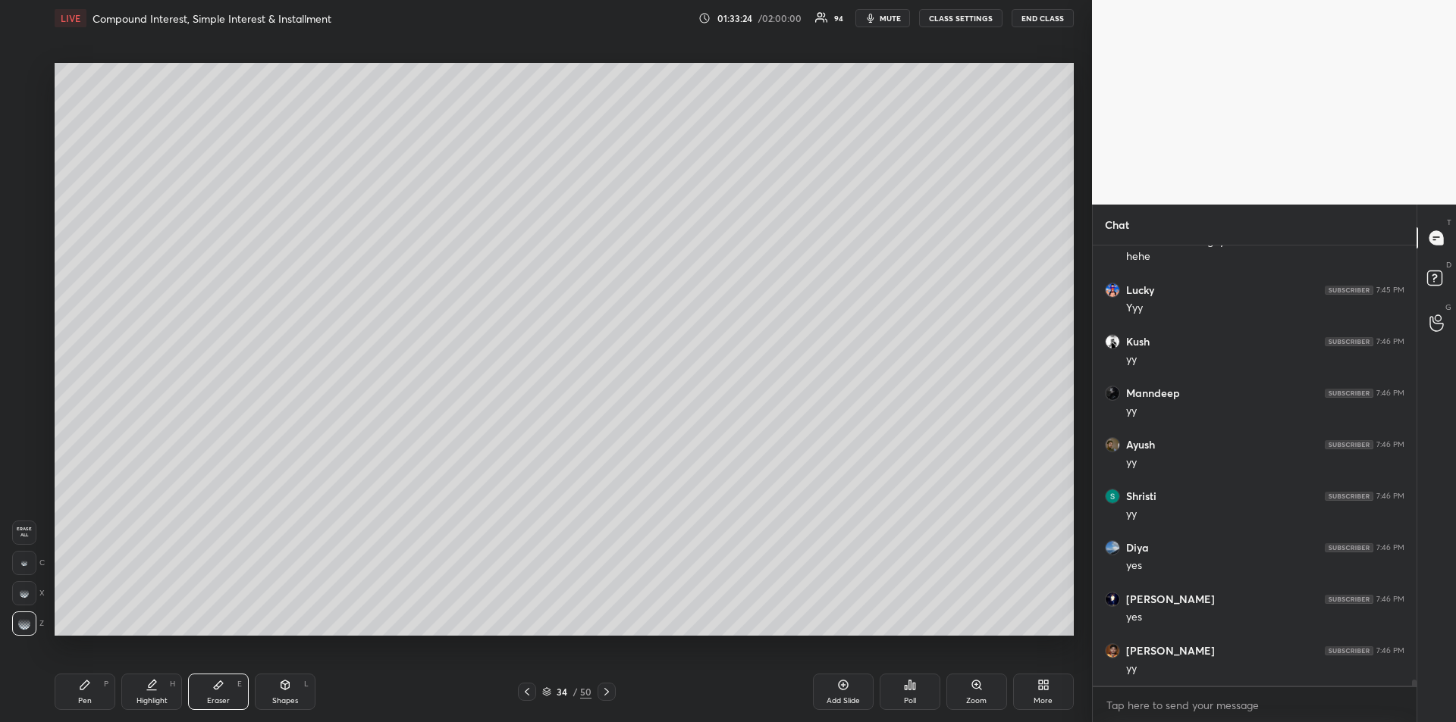
click at [78, 684] on div "Pen P" at bounding box center [85, 692] width 61 height 36
click at [24, 226] on div at bounding box center [24, 227] width 12 height 12
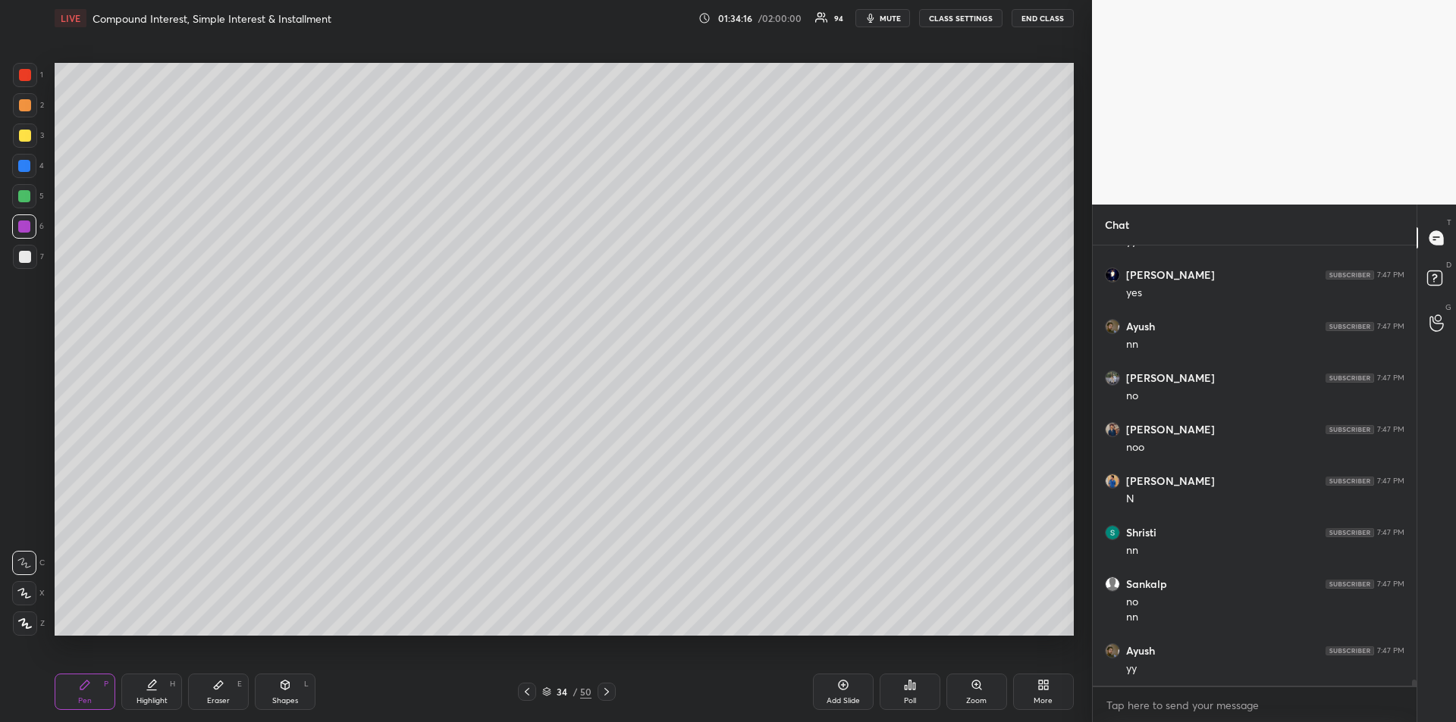
scroll to position [31960, 0]
click at [221, 691] on div "Eraser E" at bounding box center [218, 692] width 61 height 36
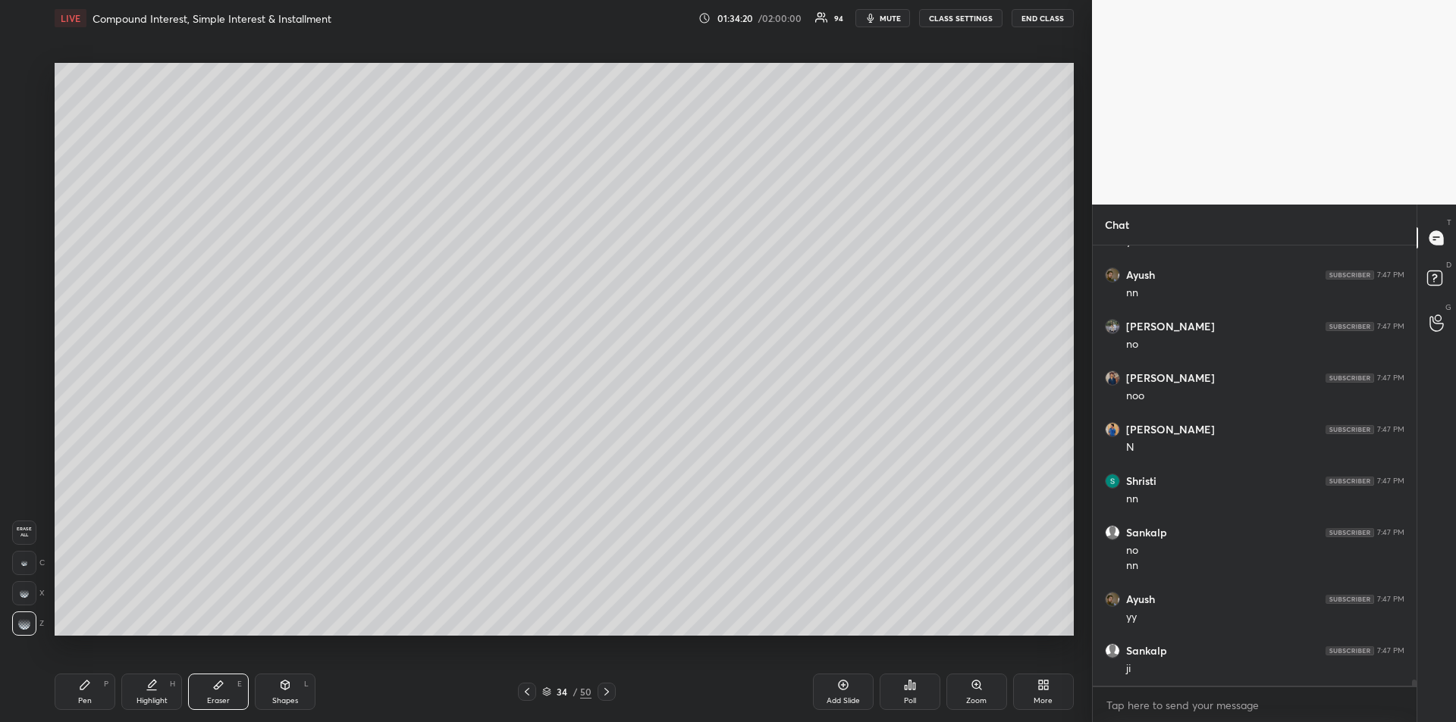
scroll to position [32012, 0]
click at [84, 691] on div "Pen P" at bounding box center [85, 692] width 61 height 36
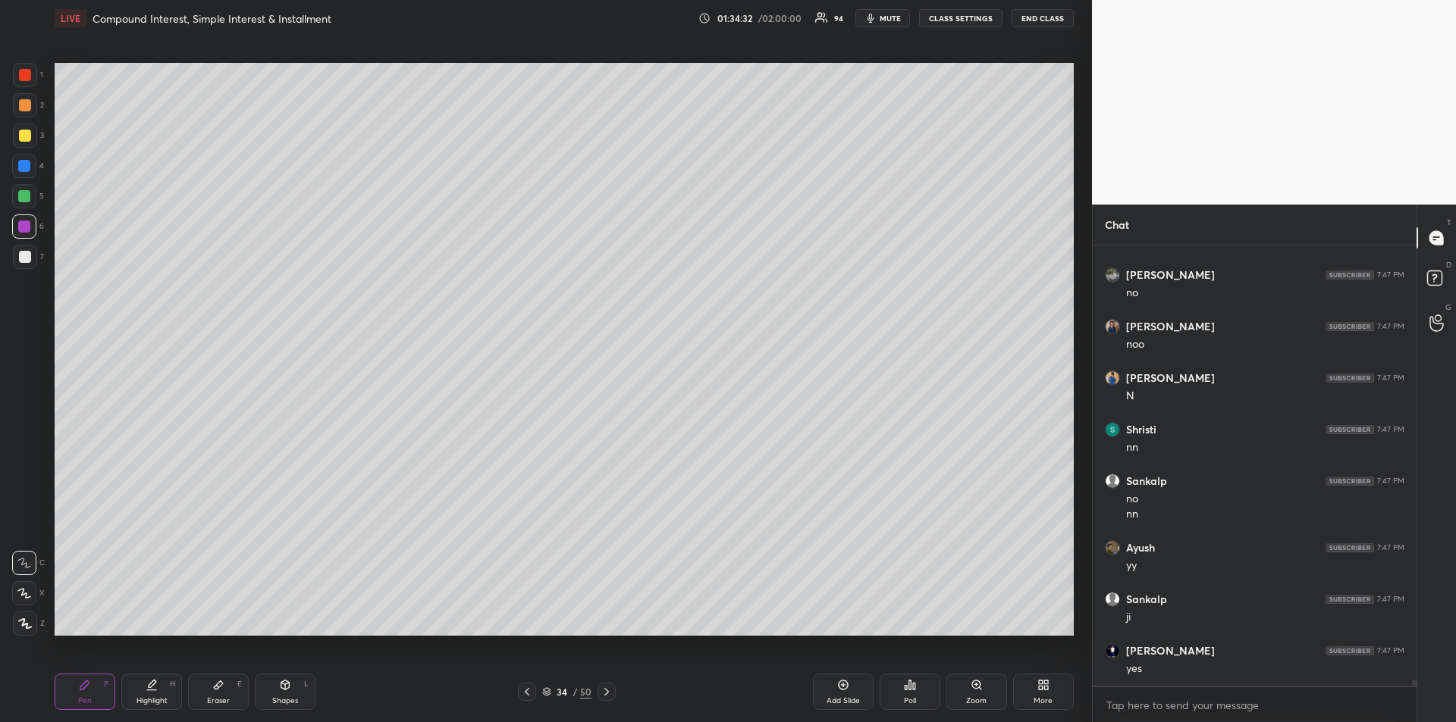
click at [21, 140] on div at bounding box center [25, 136] width 12 height 12
click at [26, 160] on div at bounding box center [24, 166] width 12 height 12
click at [215, 684] on icon at bounding box center [218, 685] width 12 height 12
click at [83, 688] on icon at bounding box center [84, 685] width 9 height 9
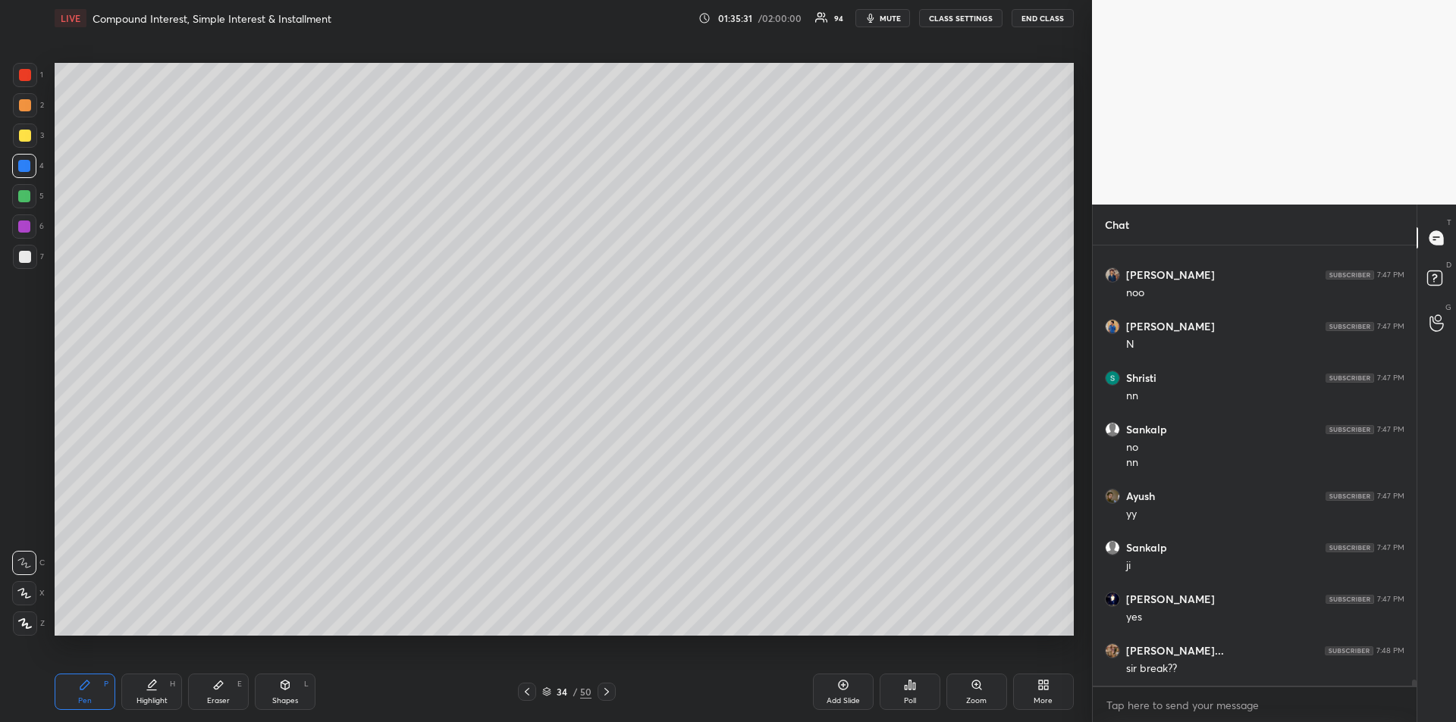
click at [20, 196] on div at bounding box center [24, 196] width 12 height 12
click at [23, 143] on div at bounding box center [25, 136] width 24 height 24
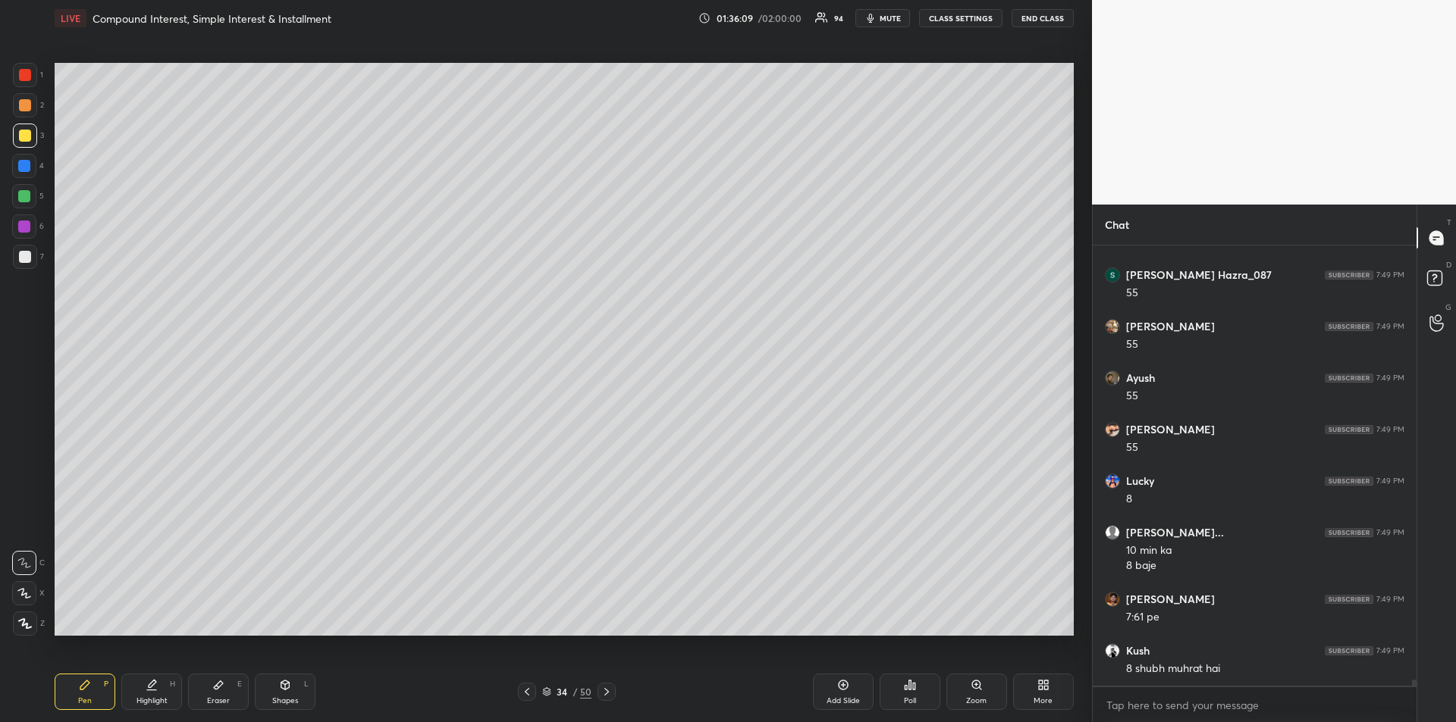
scroll to position [33007, 0]
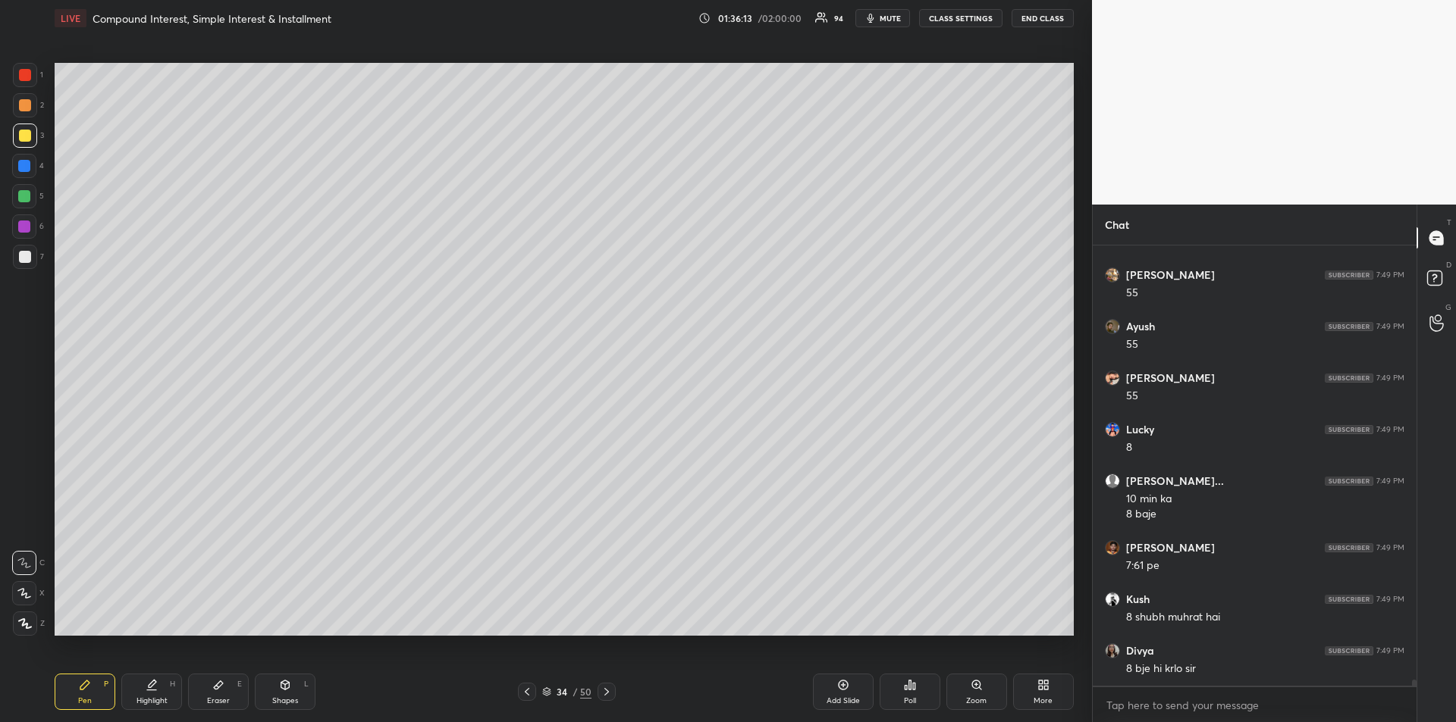
click at [884, 23] on span "mute" at bounding box center [889, 18] width 21 height 11
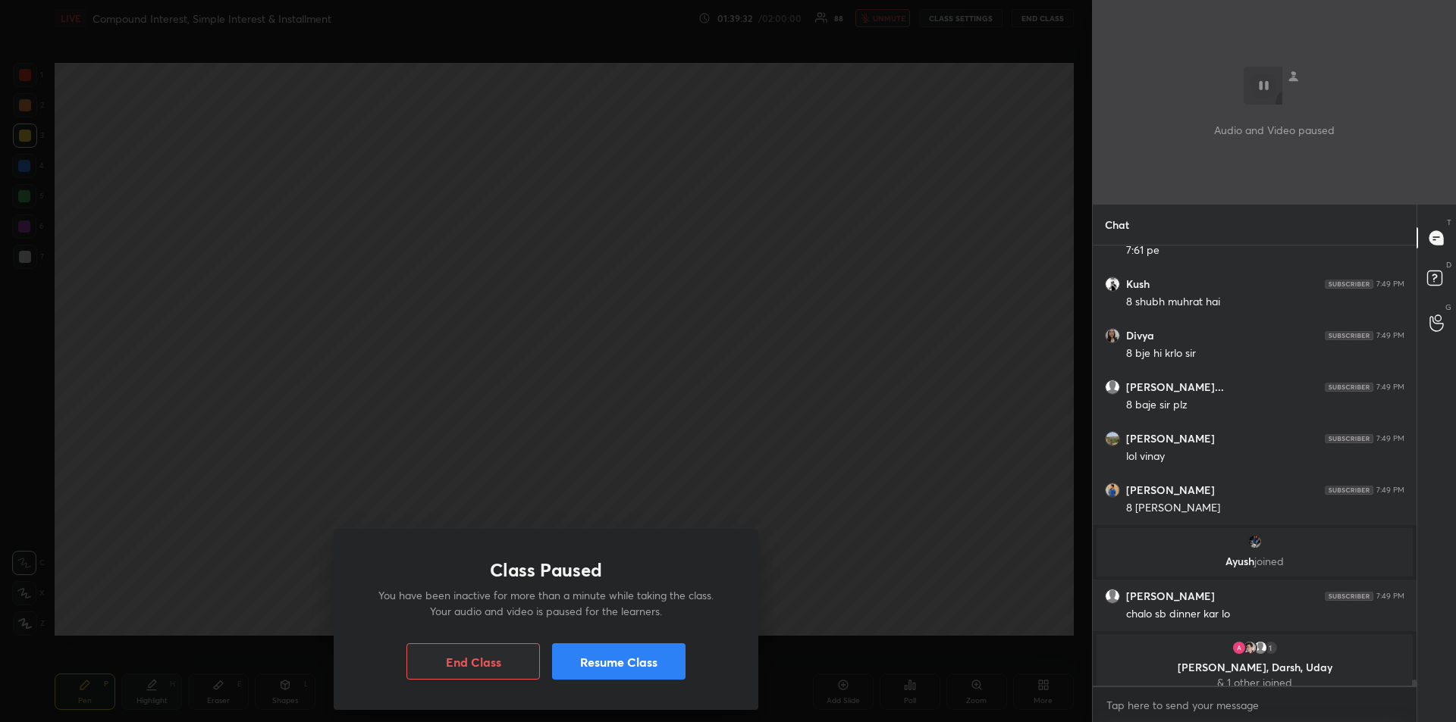
scroll to position [32529, 0]
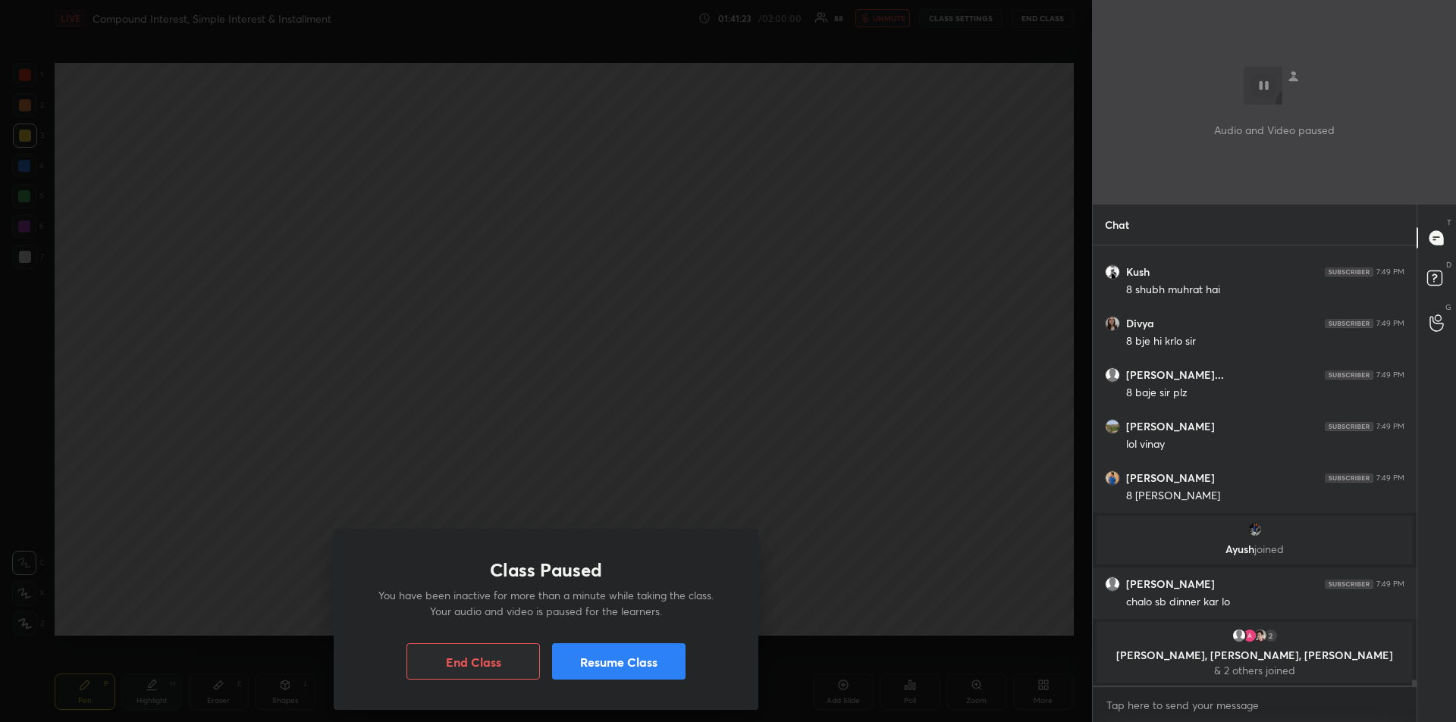
click at [644, 666] on button "Resume Class" at bounding box center [618, 662] width 133 height 36
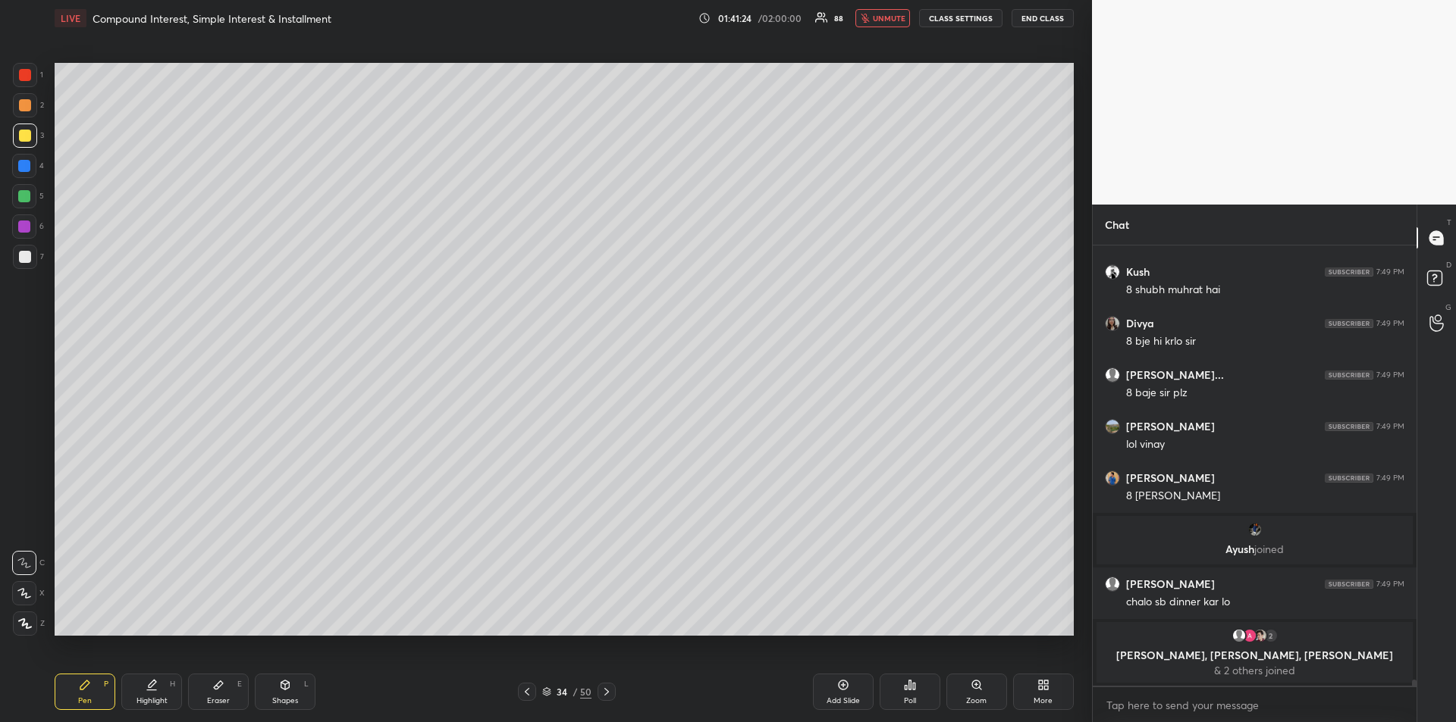
click at [881, 18] on span "unmute" at bounding box center [889, 18] width 33 height 11
click at [222, 691] on icon at bounding box center [218, 685] width 12 height 12
click at [85, 694] on div "Pen P" at bounding box center [85, 692] width 61 height 36
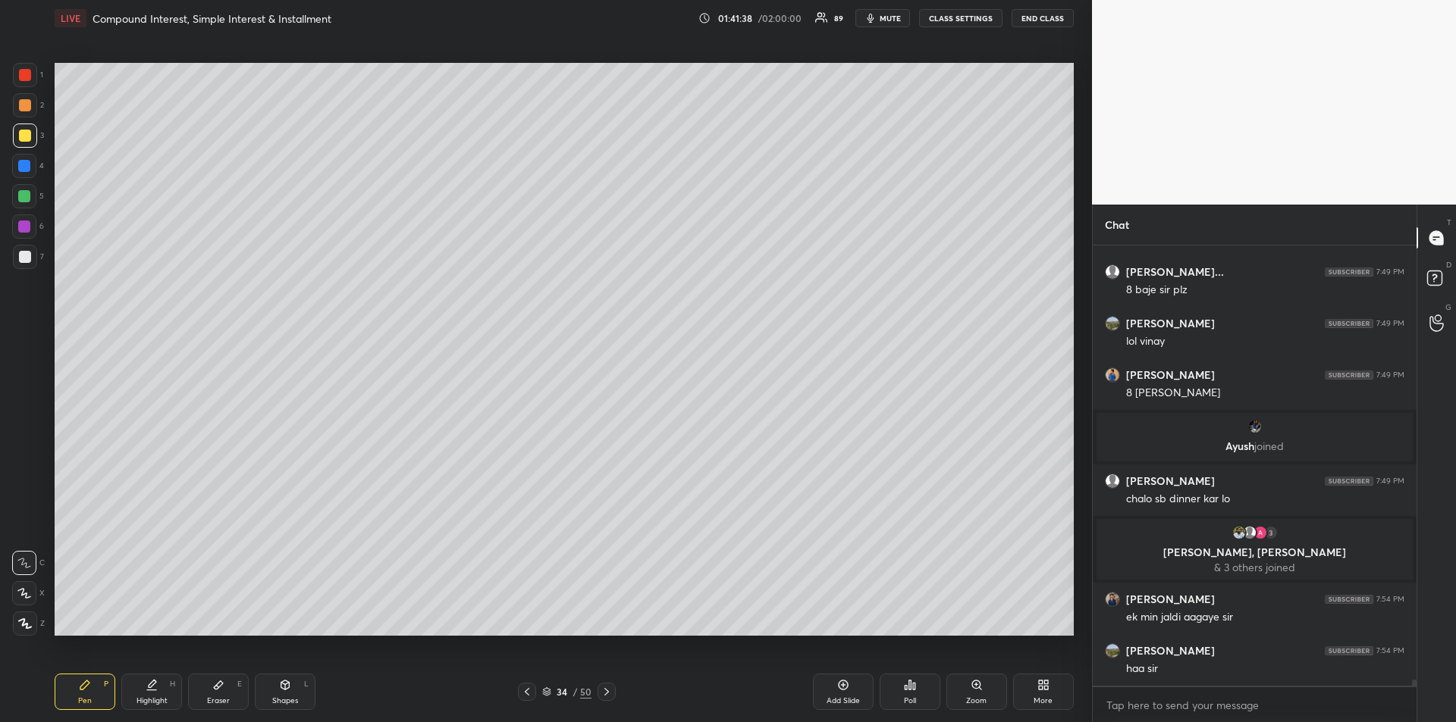
scroll to position [32656, 0]
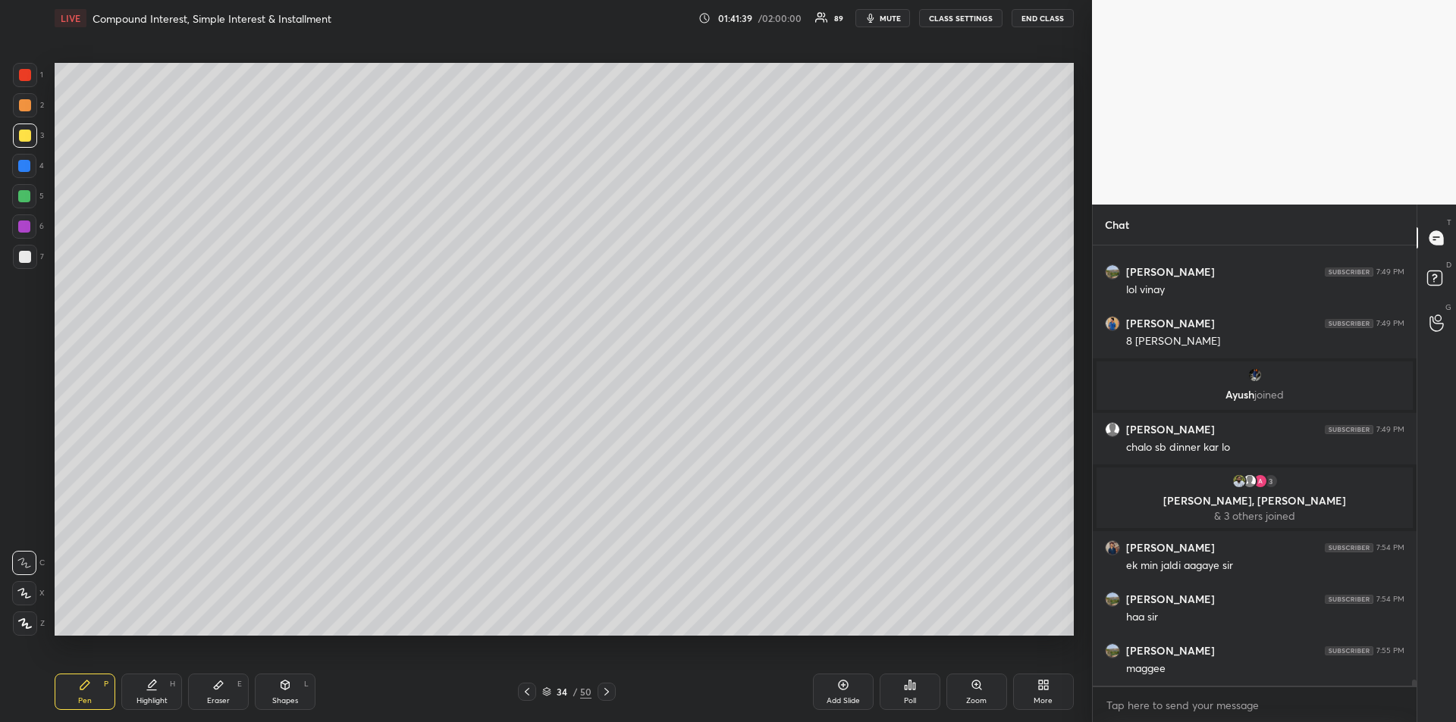
click at [24, 107] on div at bounding box center [25, 105] width 12 height 12
click at [21, 134] on div at bounding box center [25, 136] width 12 height 12
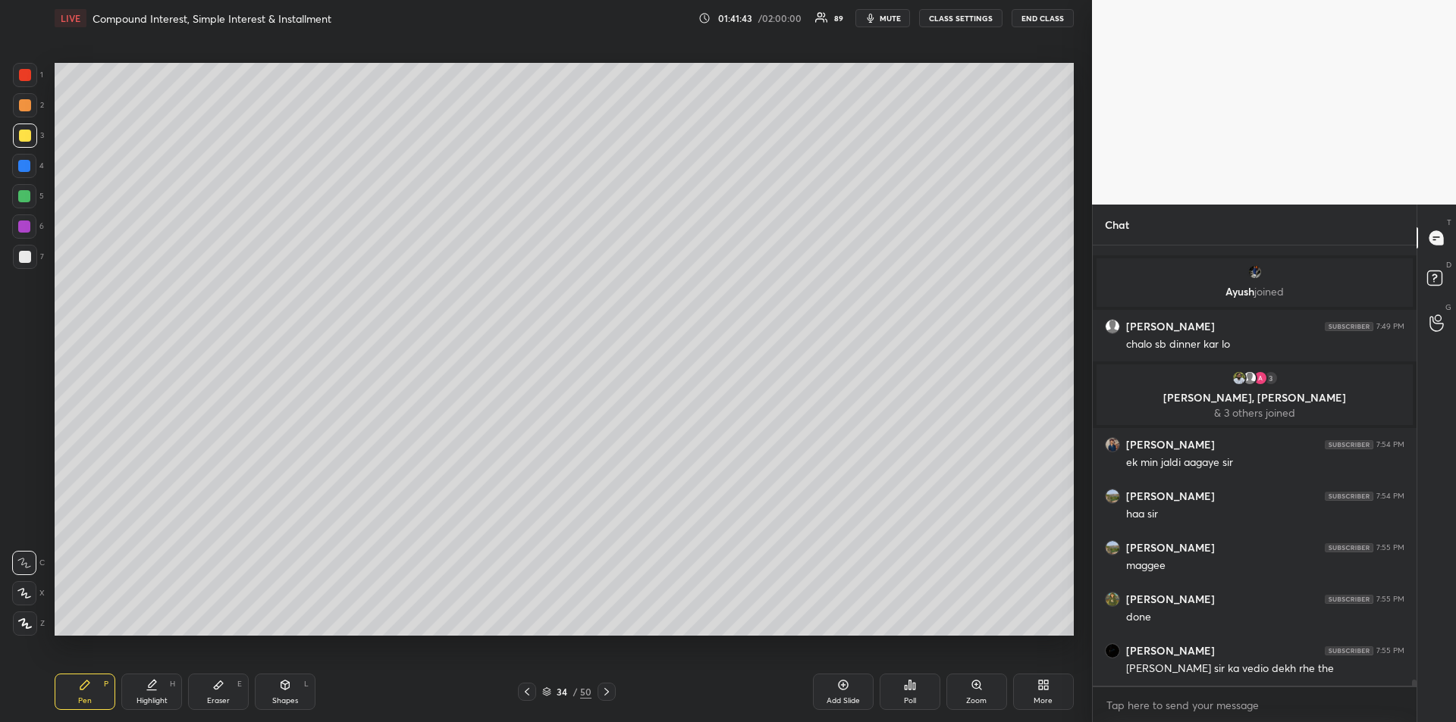
scroll to position [32811, 0]
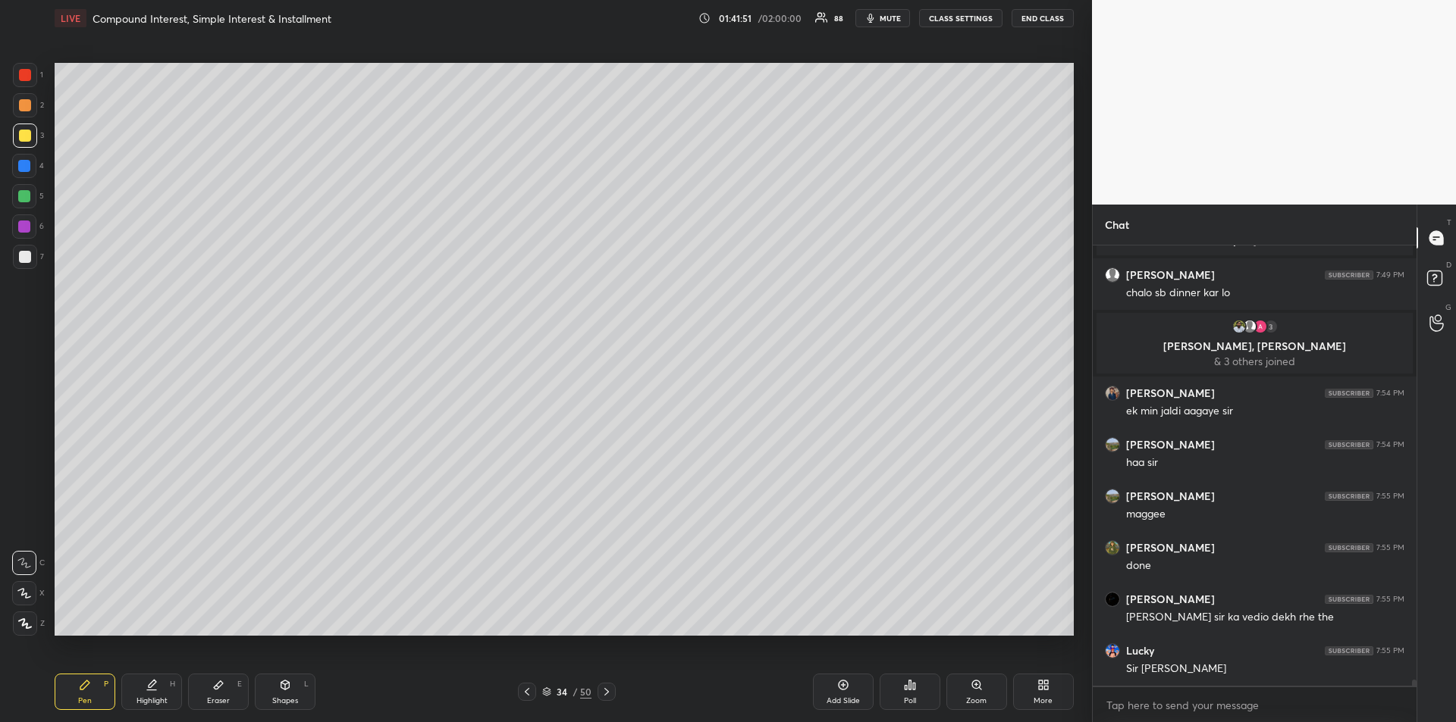
click at [24, 196] on div at bounding box center [24, 196] width 12 height 12
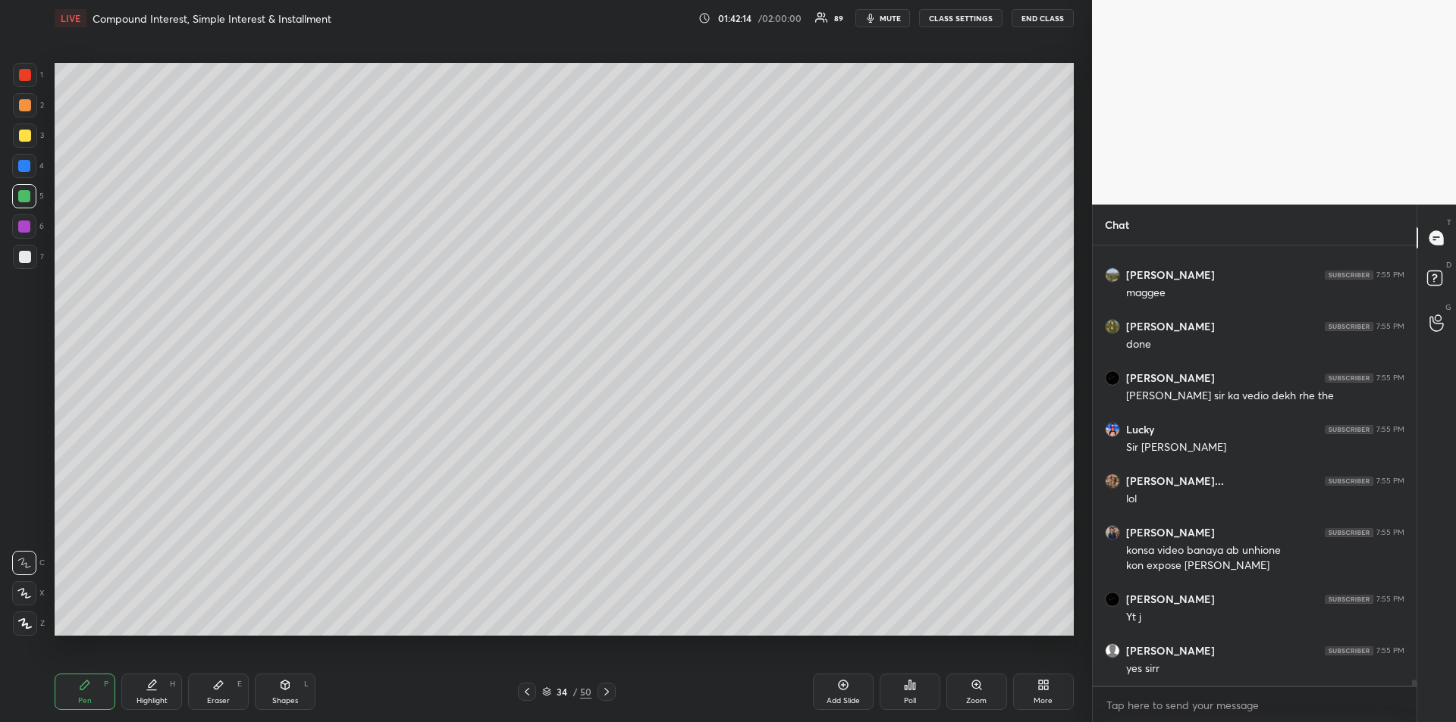
scroll to position [33084, 0]
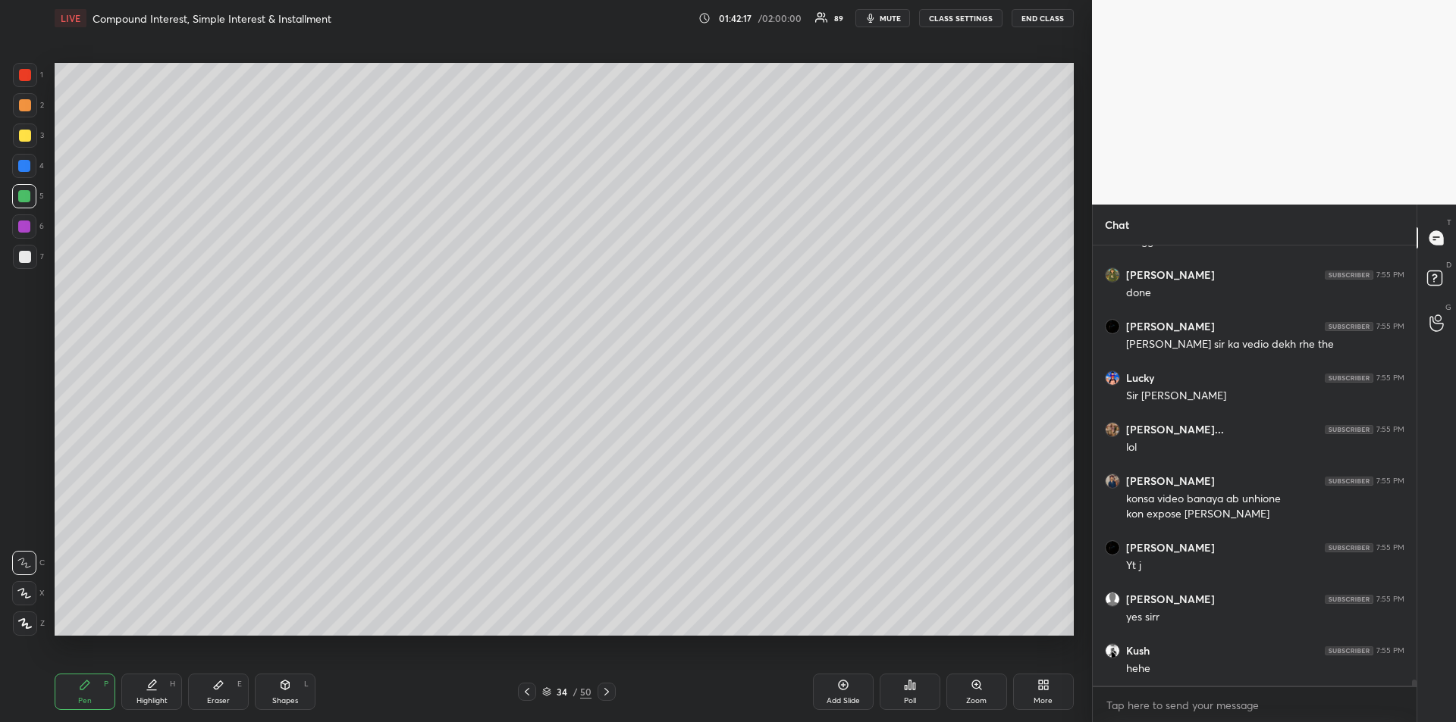
click at [27, 77] on div at bounding box center [25, 75] width 12 height 12
click at [840, 700] on div "Add Slide" at bounding box center [842, 701] width 33 height 8
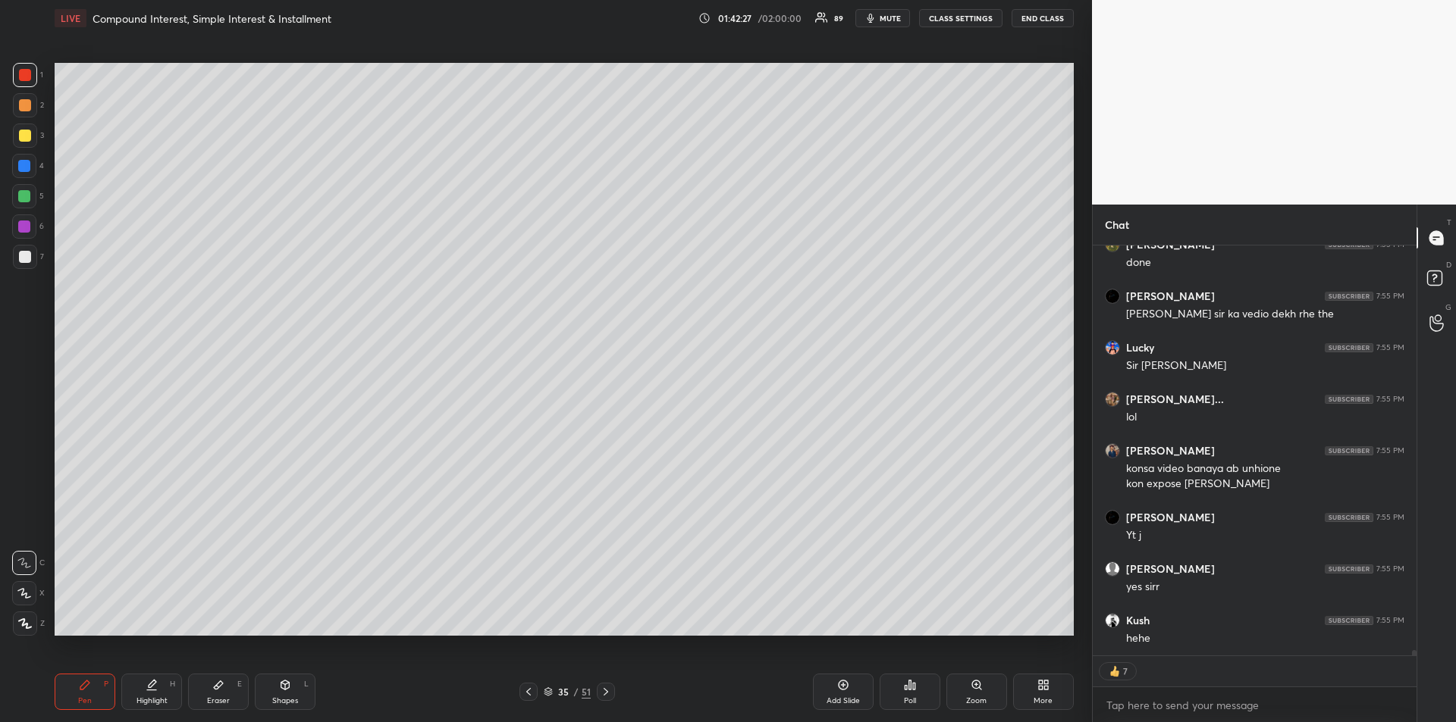
click at [531, 694] on icon at bounding box center [528, 692] width 12 height 12
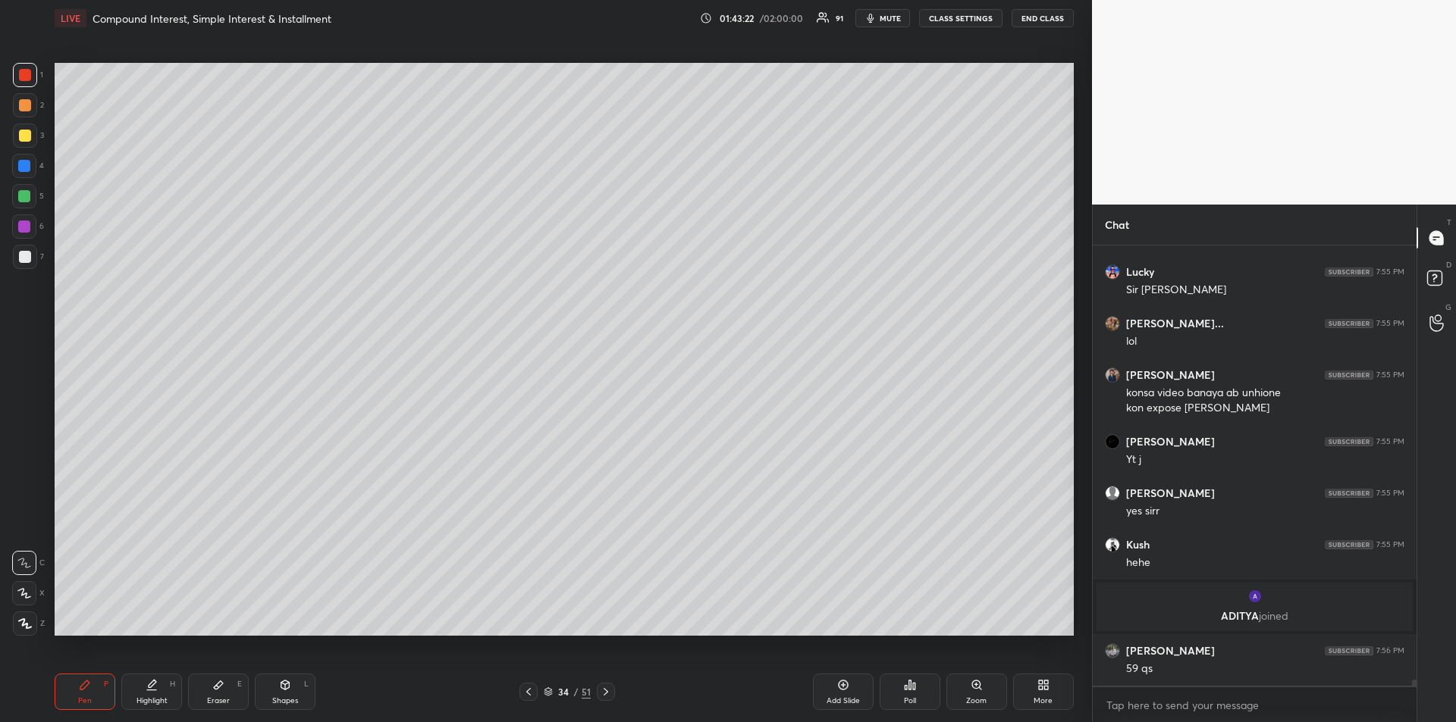
scroll to position [33063, 0]
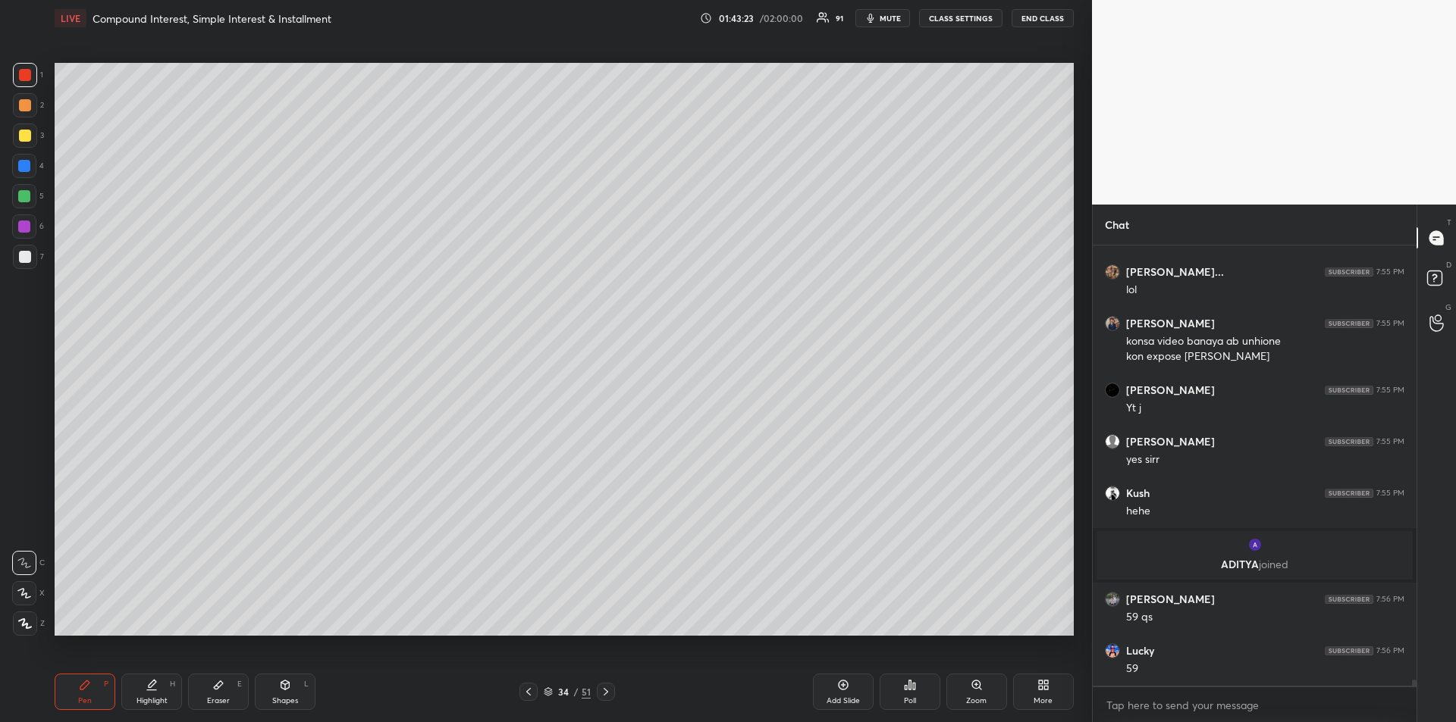
click at [26, 227] on div at bounding box center [24, 227] width 12 height 12
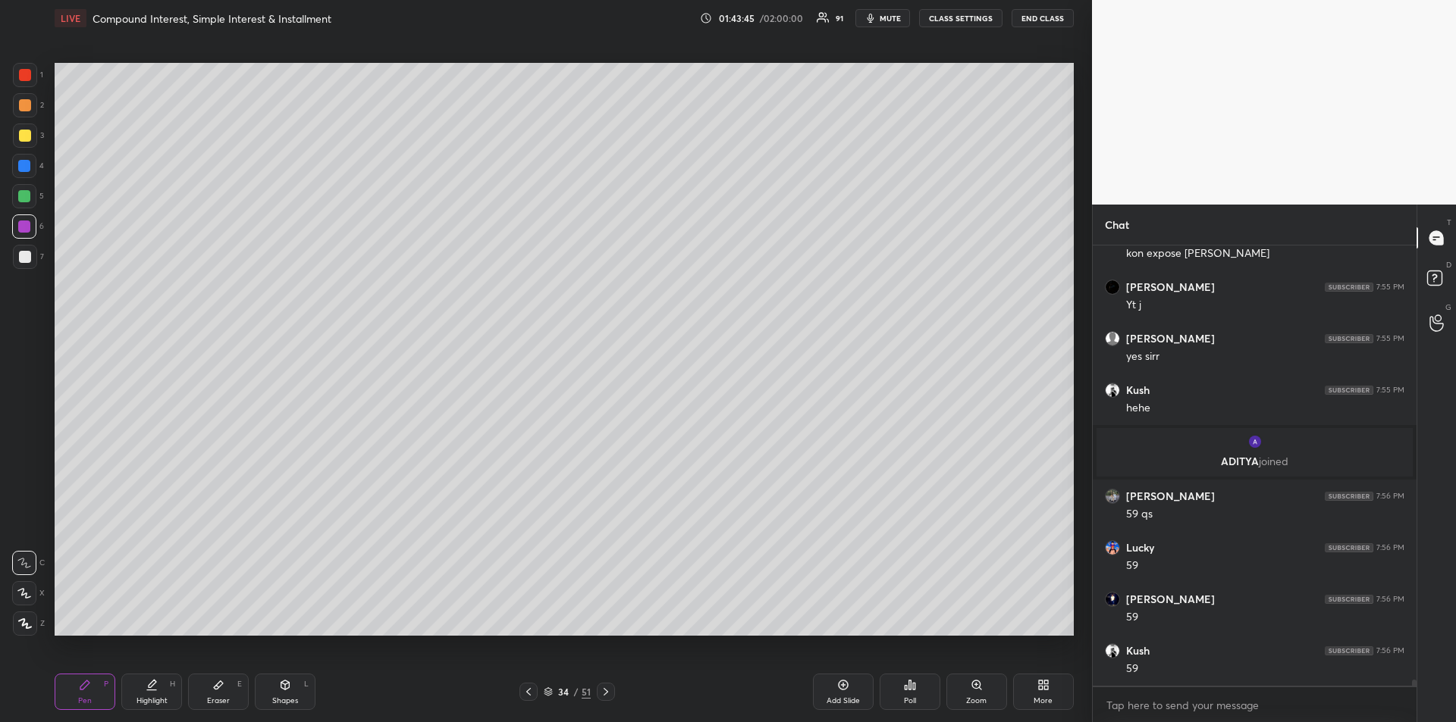
scroll to position [33220, 0]
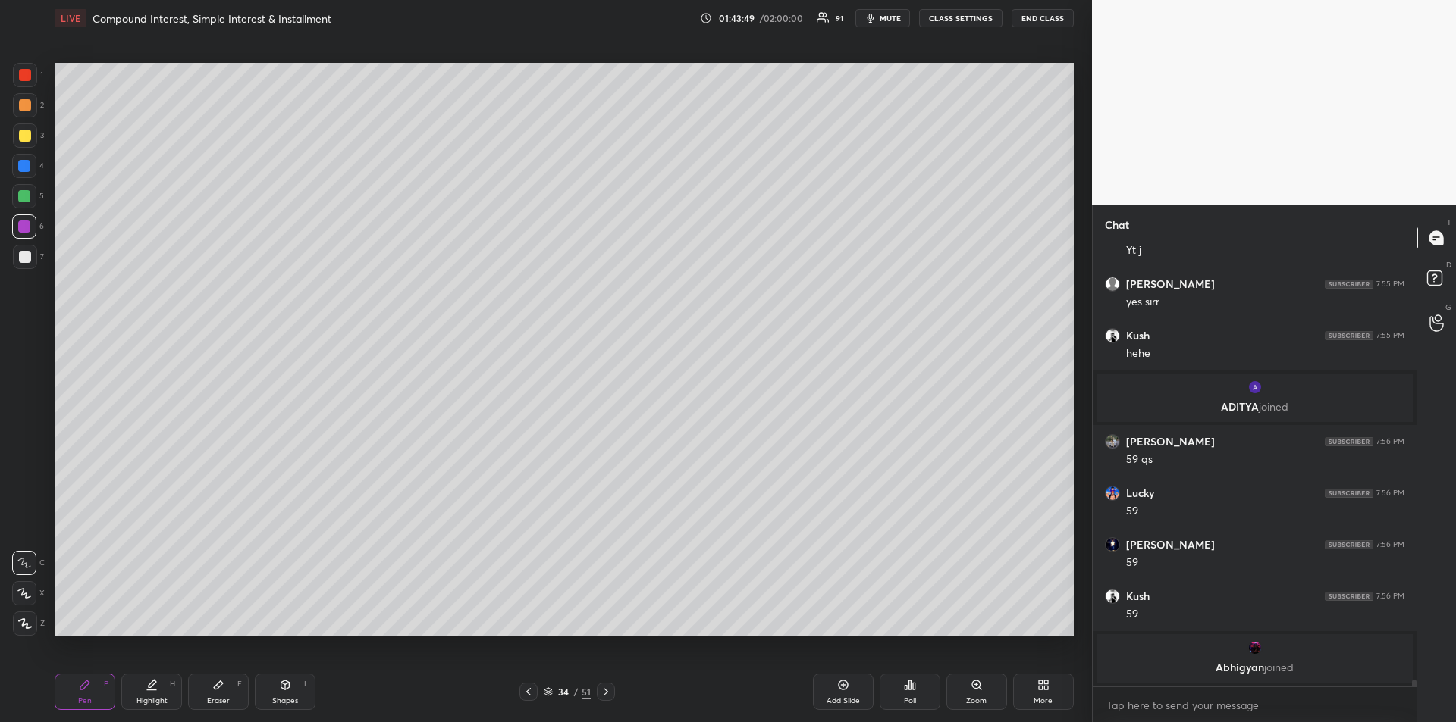
click at [149, 697] on div "Highlight" at bounding box center [151, 701] width 31 height 8
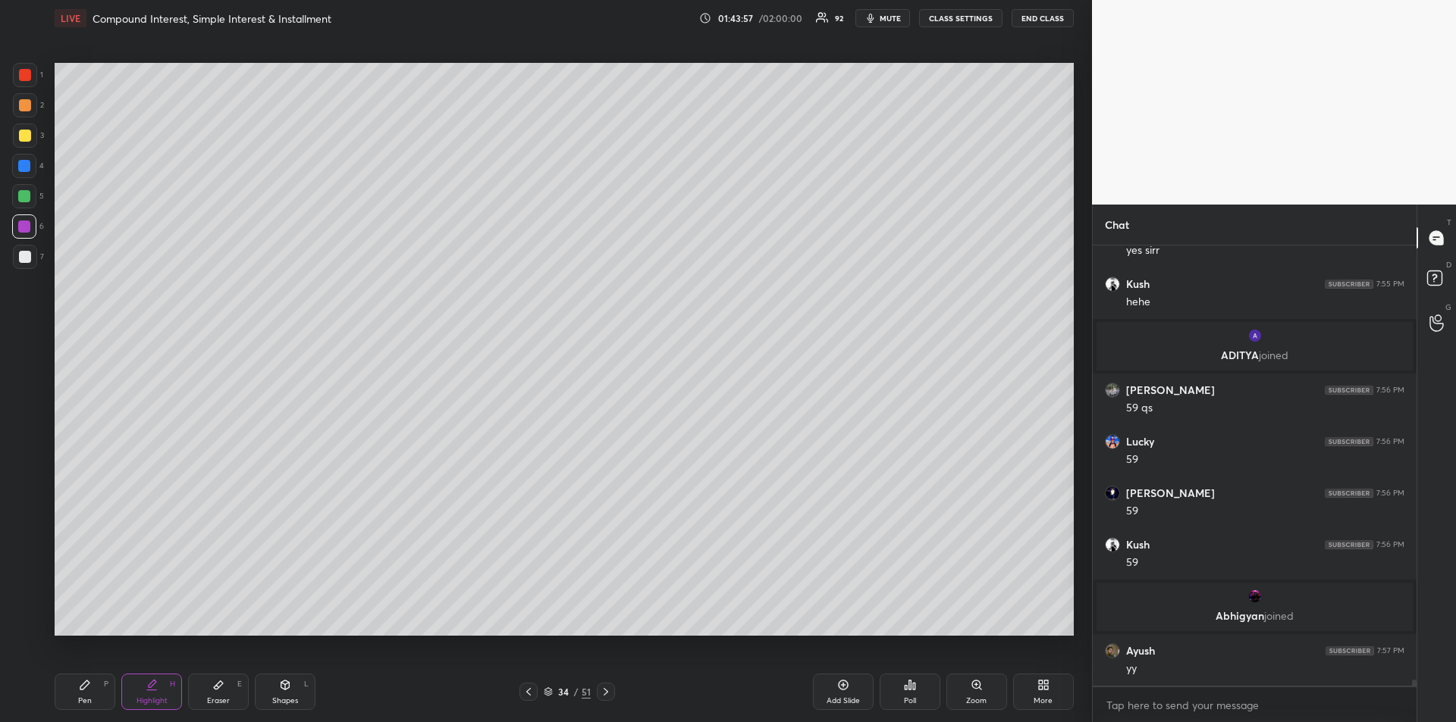
scroll to position [33255, 0]
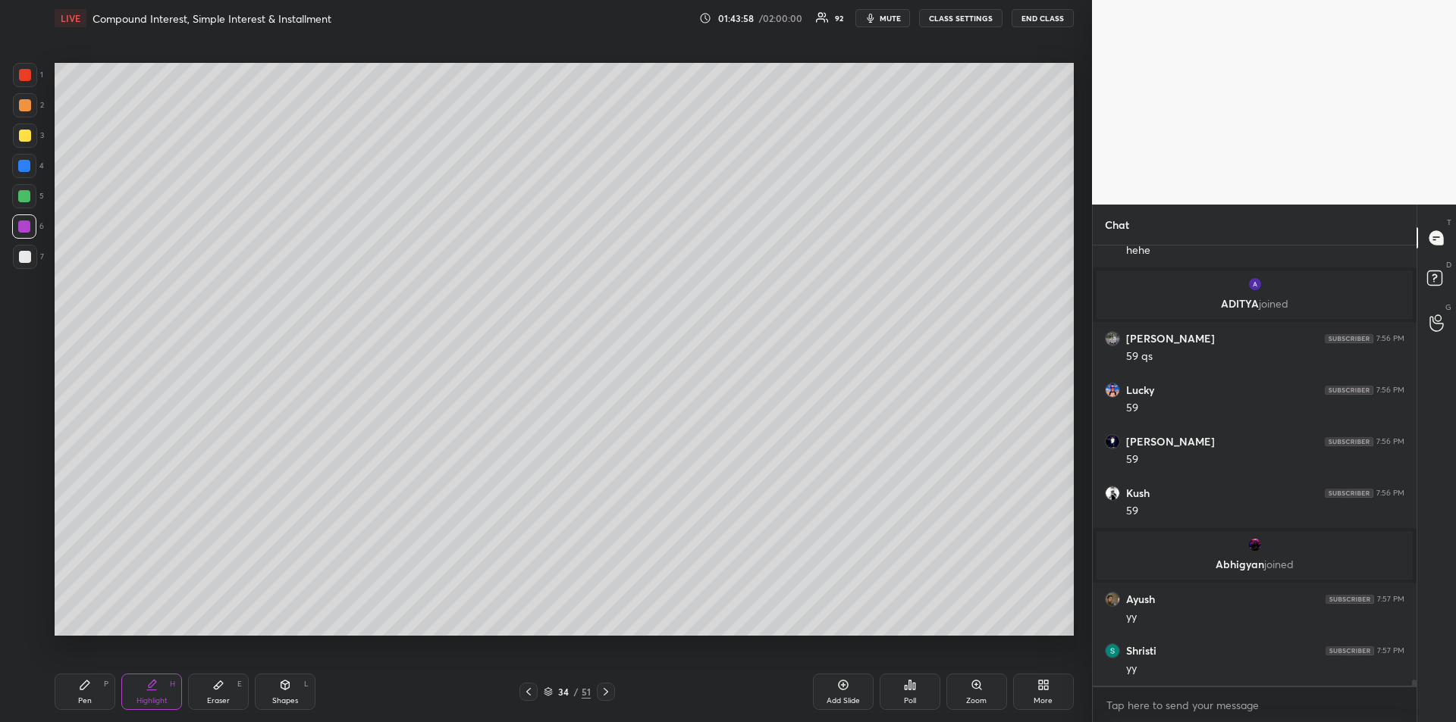
click at [154, 697] on div "Highlight" at bounding box center [151, 701] width 31 height 8
click at [81, 685] on icon at bounding box center [85, 685] width 12 height 12
click at [150, 691] on icon at bounding box center [151, 691] width 9 height 0
click at [219, 697] on div "Eraser" at bounding box center [218, 701] width 23 height 8
click at [98, 692] on div "Pen P" at bounding box center [85, 692] width 61 height 36
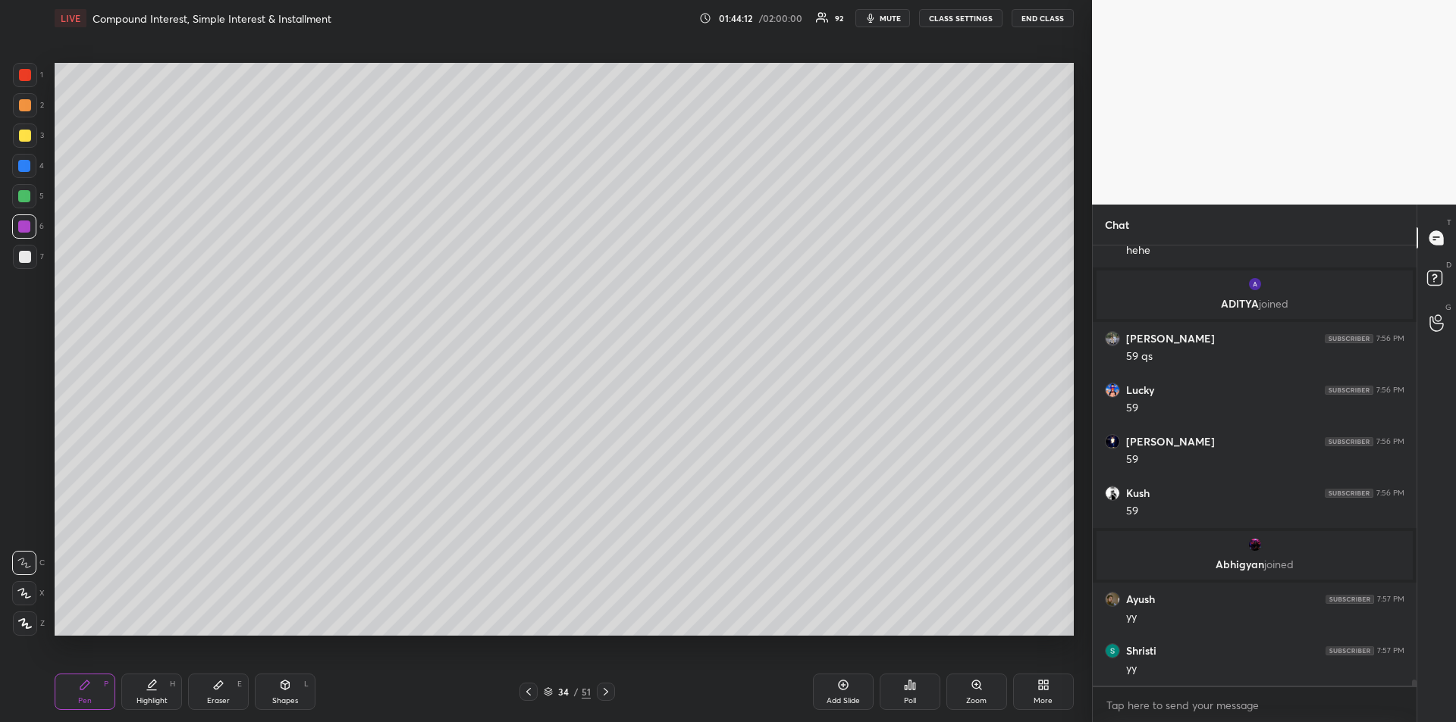
click at [600, 693] on icon at bounding box center [606, 692] width 12 height 12
click at [27, 136] on div at bounding box center [25, 136] width 12 height 12
click at [24, 199] on div at bounding box center [24, 196] width 12 height 12
click at [530, 697] on icon at bounding box center [528, 692] width 12 height 12
click at [841, 689] on icon at bounding box center [843, 686] width 10 height 10
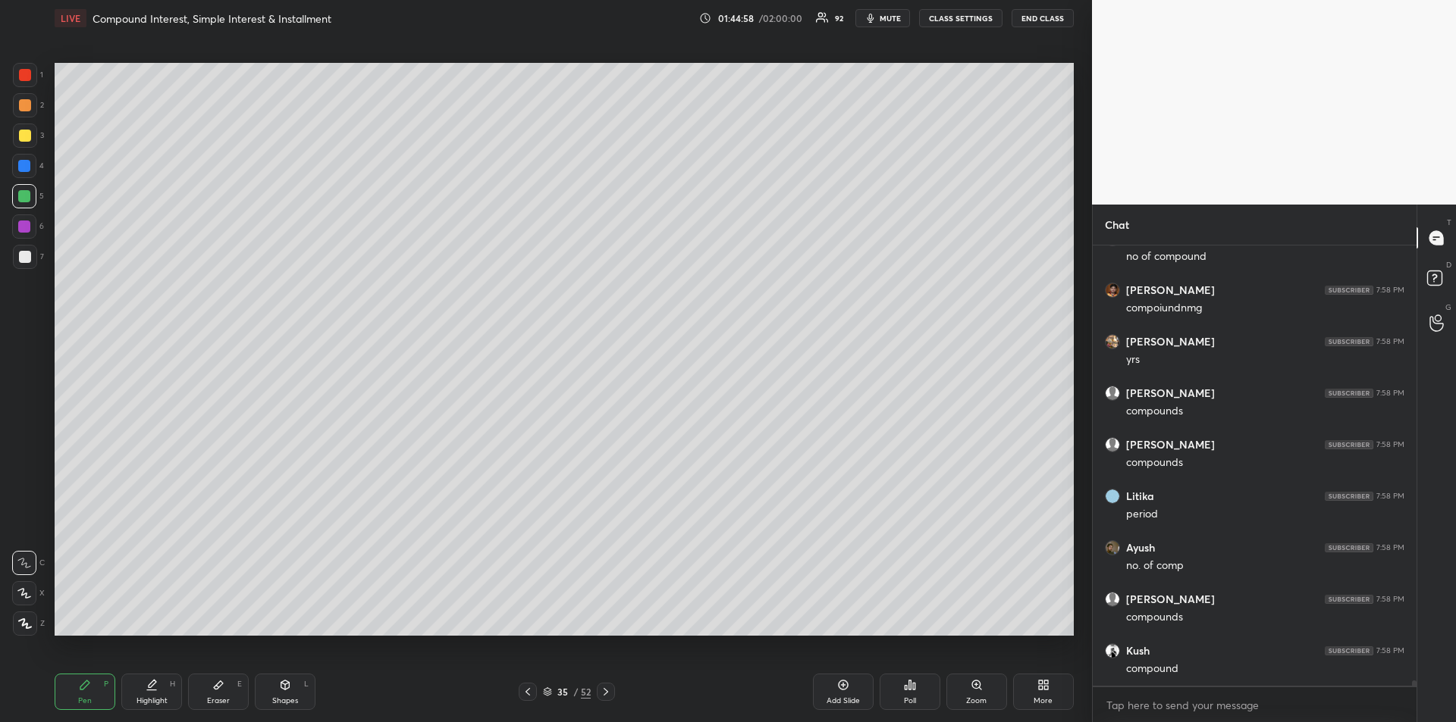
scroll to position [33874, 0]
click at [28, 230] on div at bounding box center [24, 227] width 12 height 12
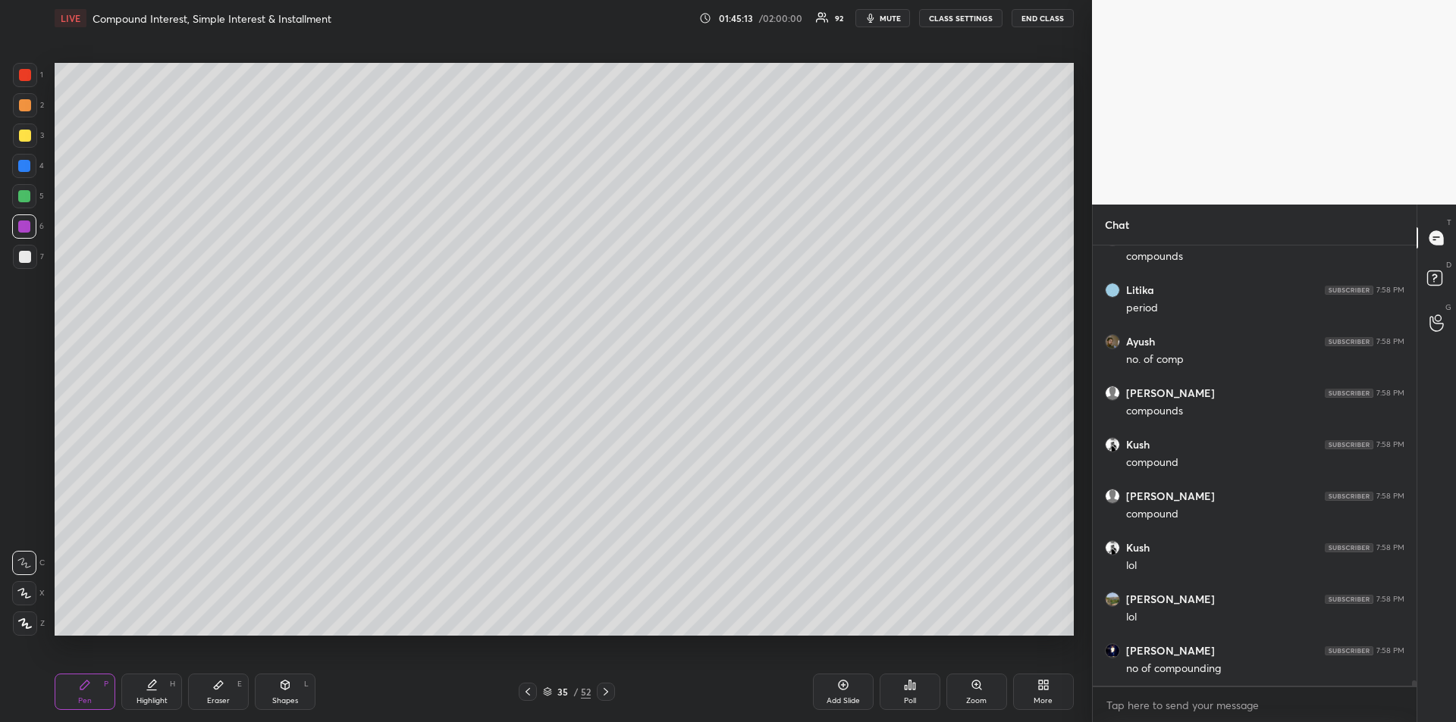
click at [24, 259] on div at bounding box center [25, 257] width 12 height 12
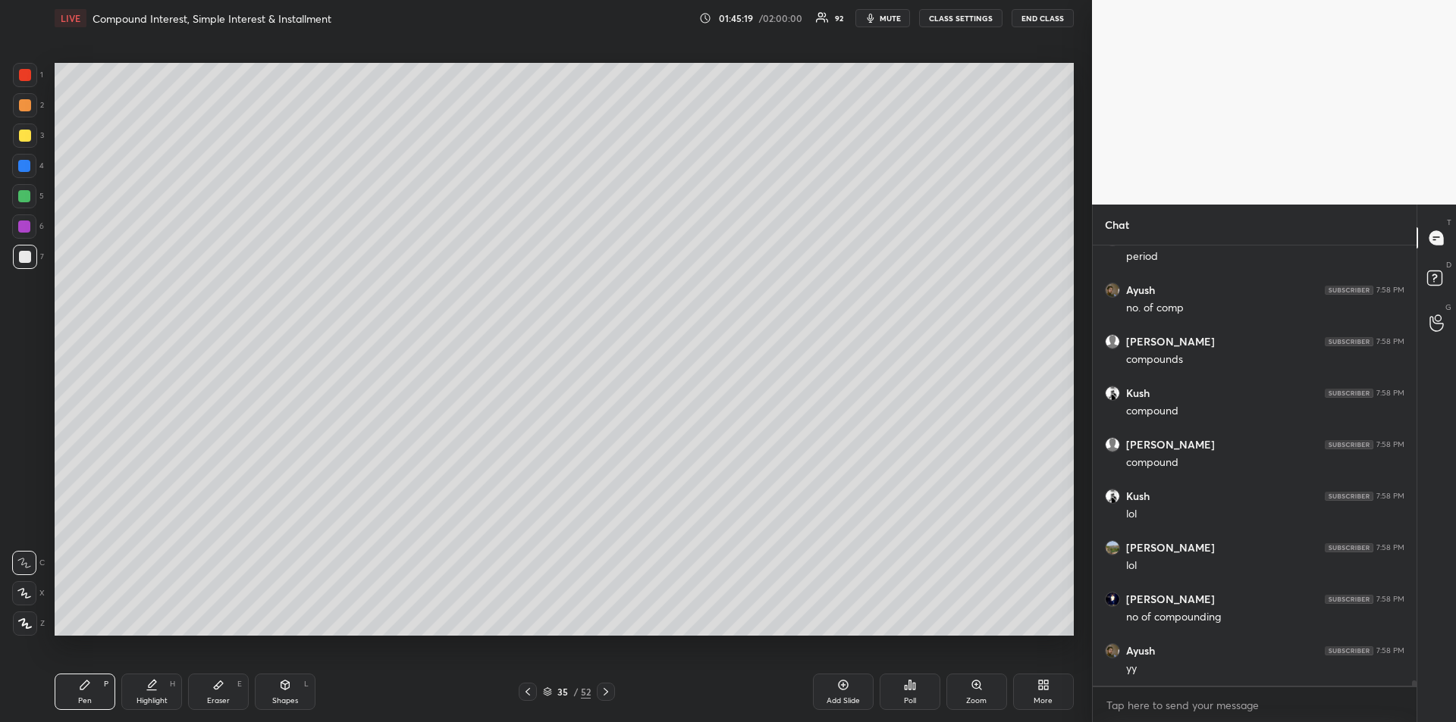
click at [830, 693] on div "Add Slide" at bounding box center [843, 692] width 61 height 36
click at [20, 199] on div at bounding box center [24, 196] width 12 height 12
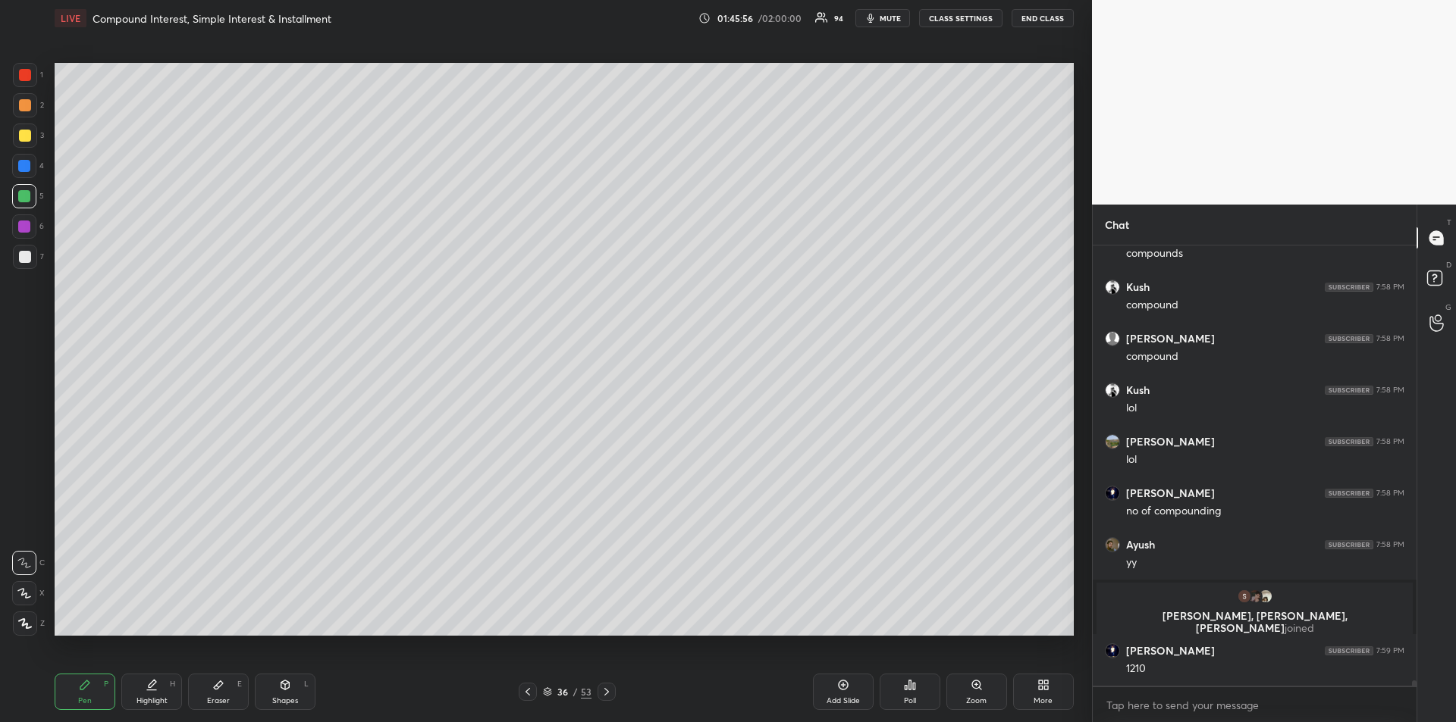
scroll to position [33891, 0]
click at [25, 230] on div at bounding box center [24, 227] width 12 height 12
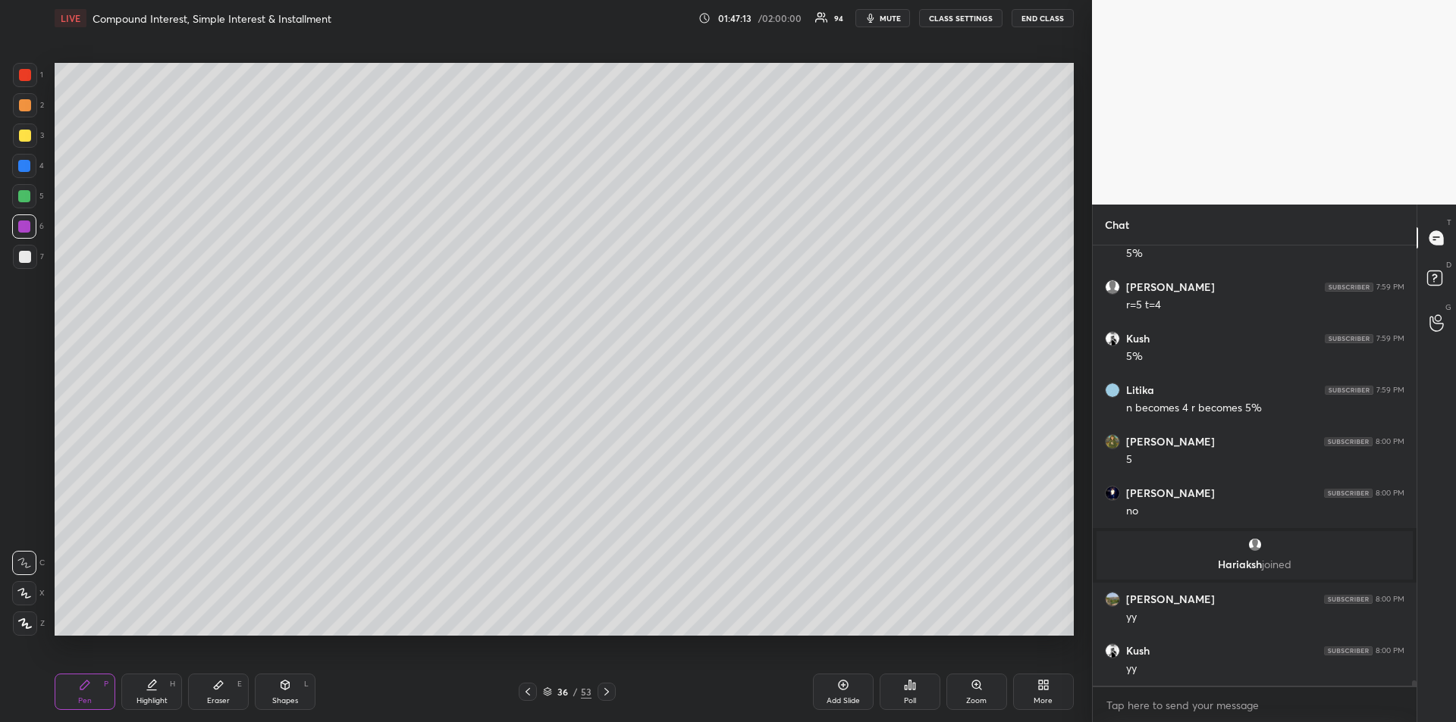
scroll to position [34603, 0]
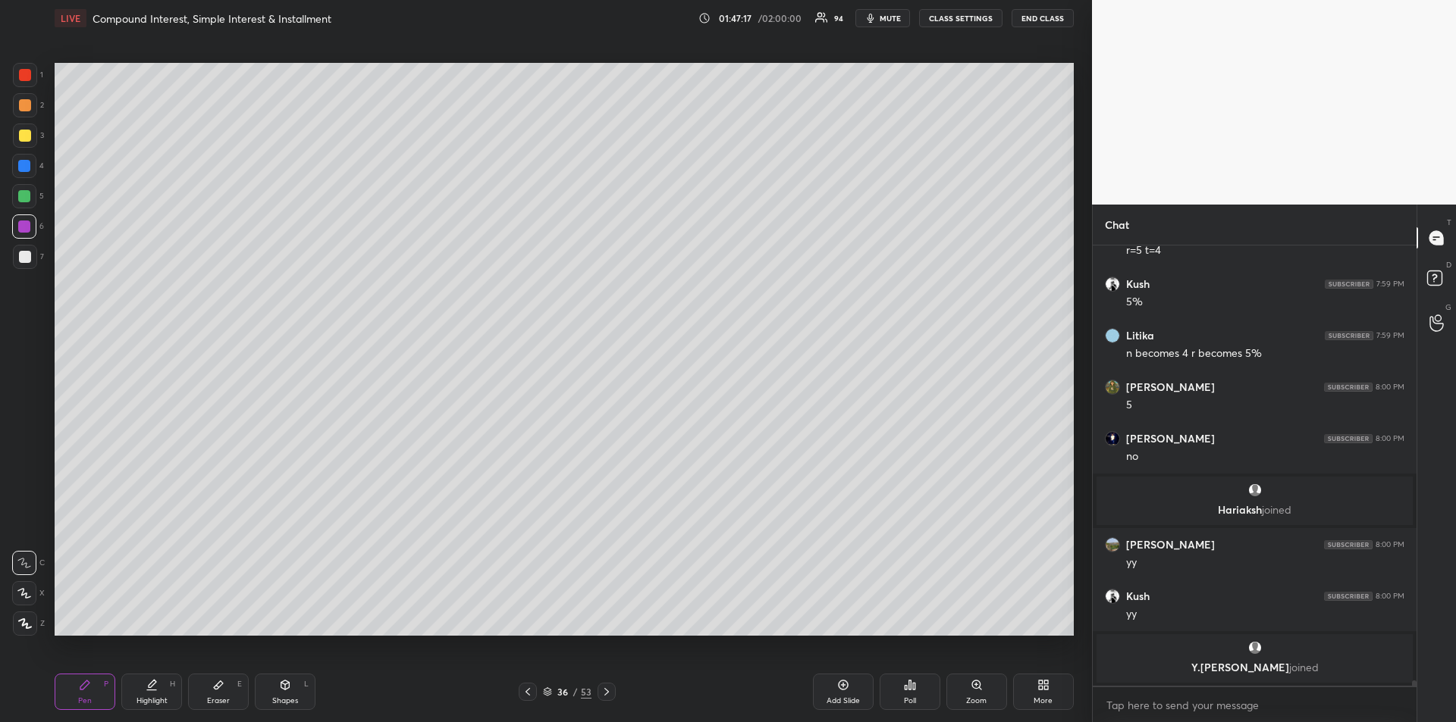
click at [19, 80] on div at bounding box center [25, 75] width 12 height 12
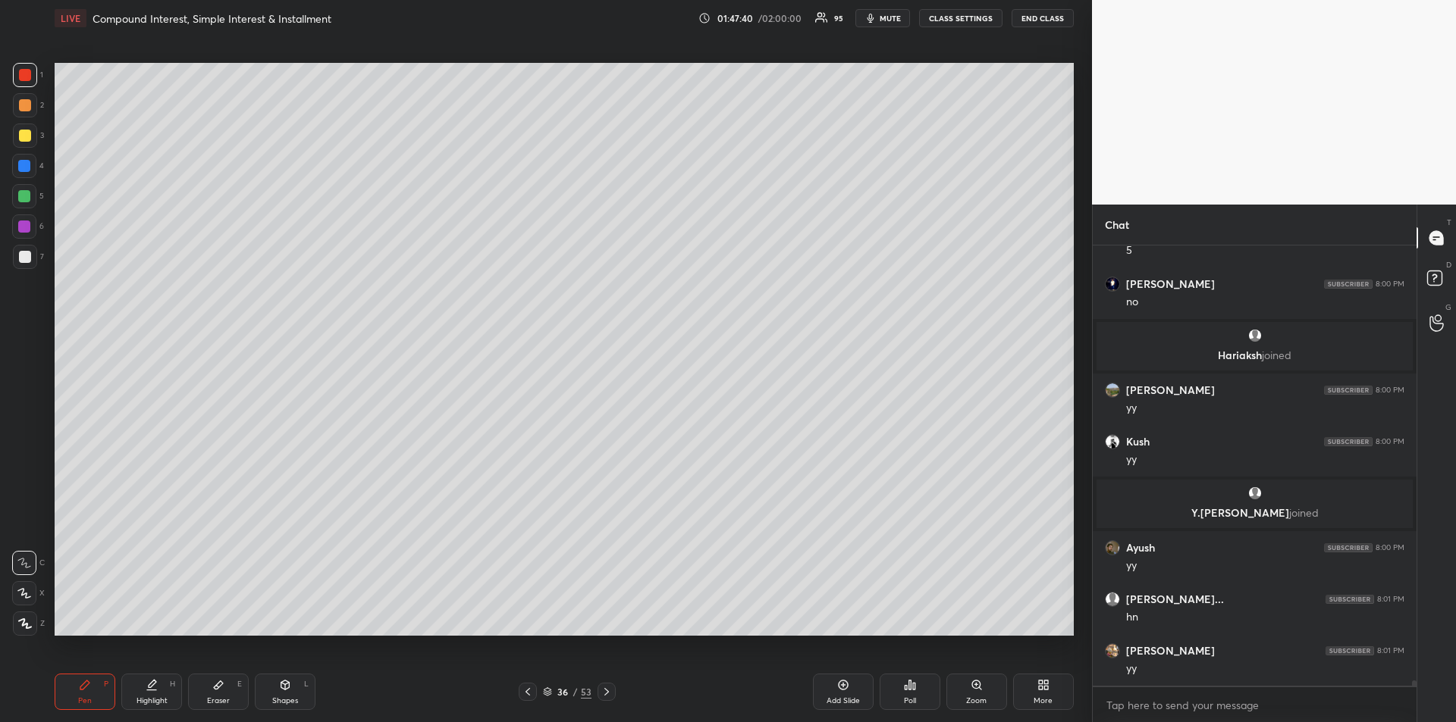
scroll to position [34768, 0]
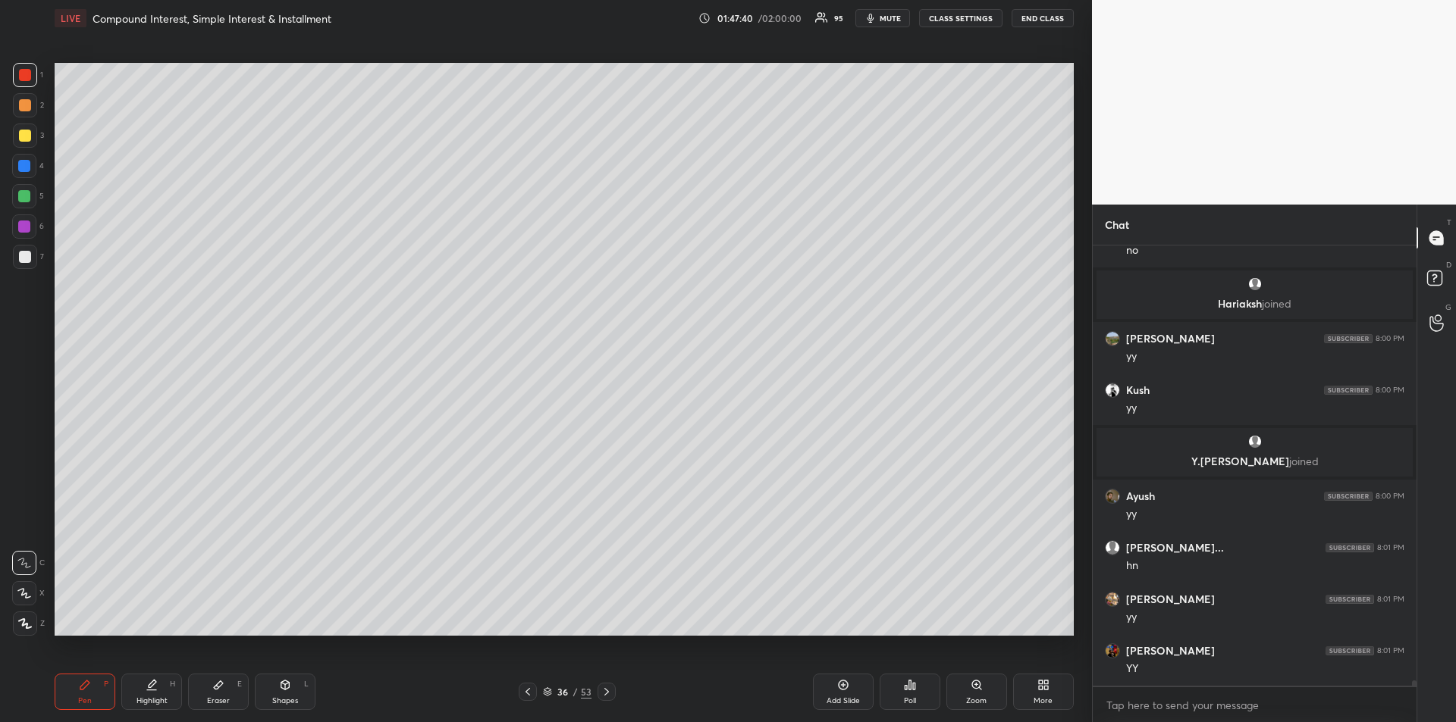
click at [28, 200] on div at bounding box center [24, 196] width 12 height 12
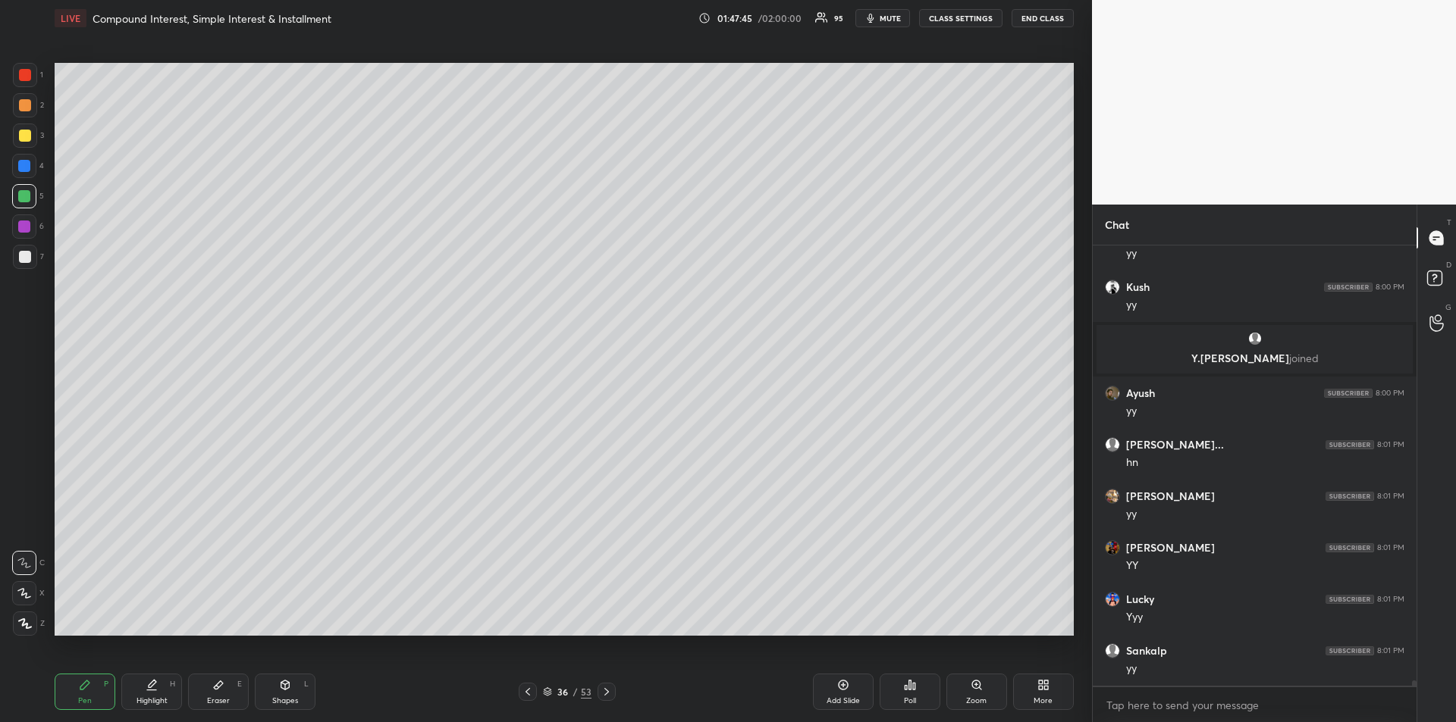
scroll to position [34937, 0]
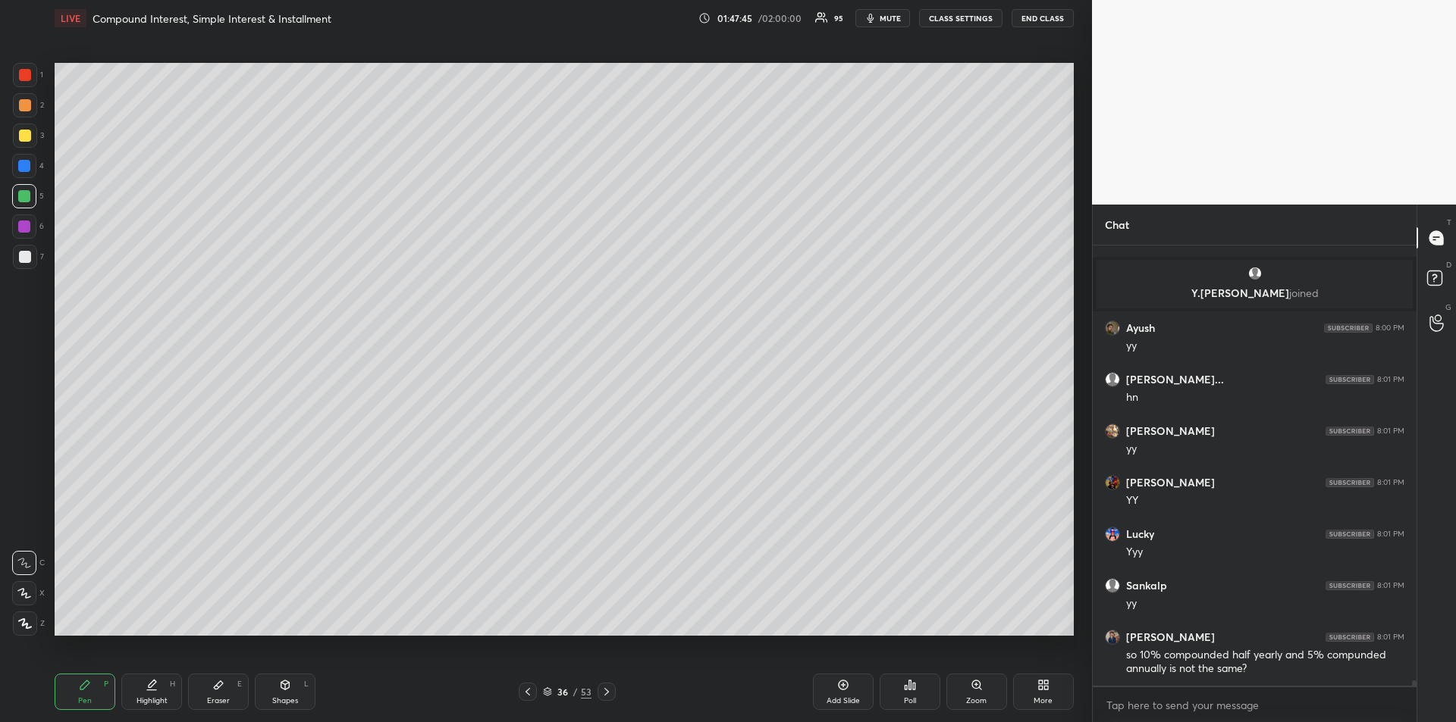
click at [842, 692] on div "Add Slide" at bounding box center [843, 692] width 61 height 36
click at [21, 137] on div at bounding box center [25, 136] width 12 height 12
click at [26, 230] on div at bounding box center [24, 227] width 12 height 12
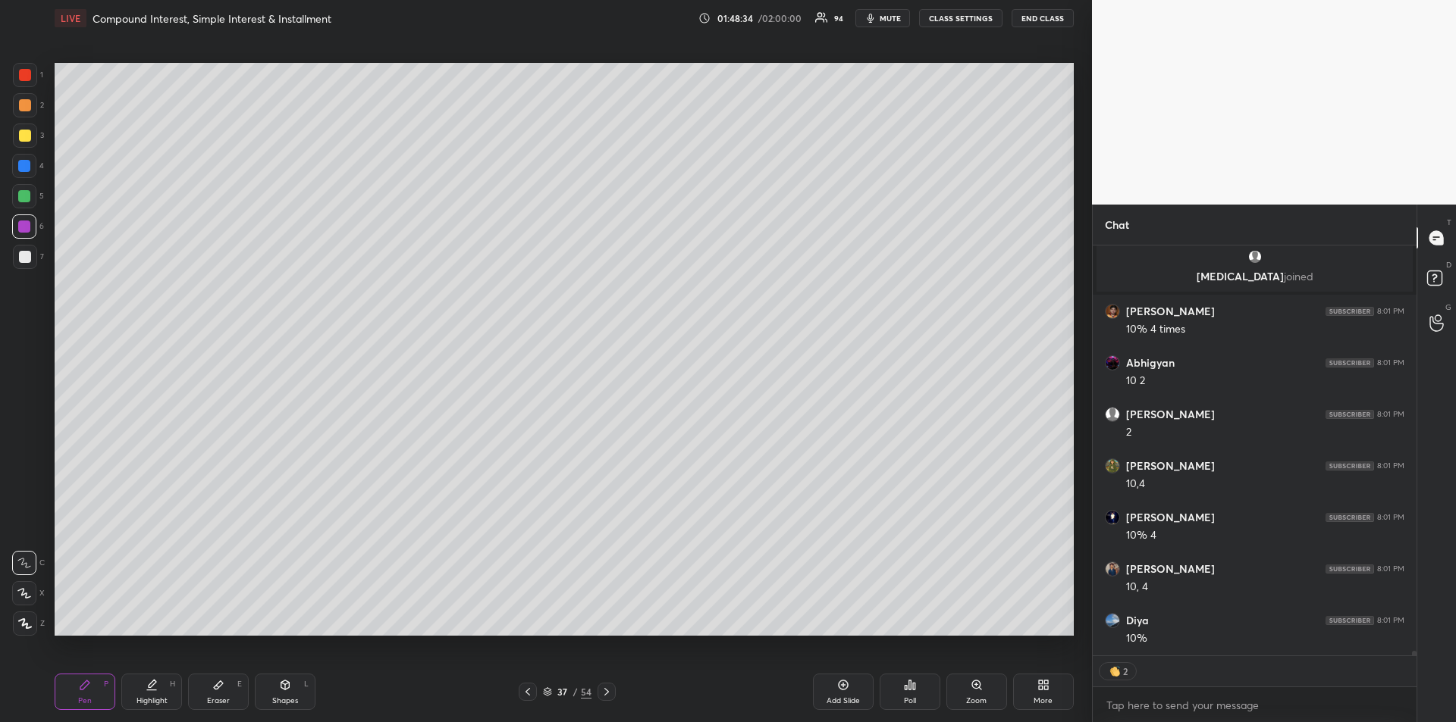
scroll to position [35278, 0]
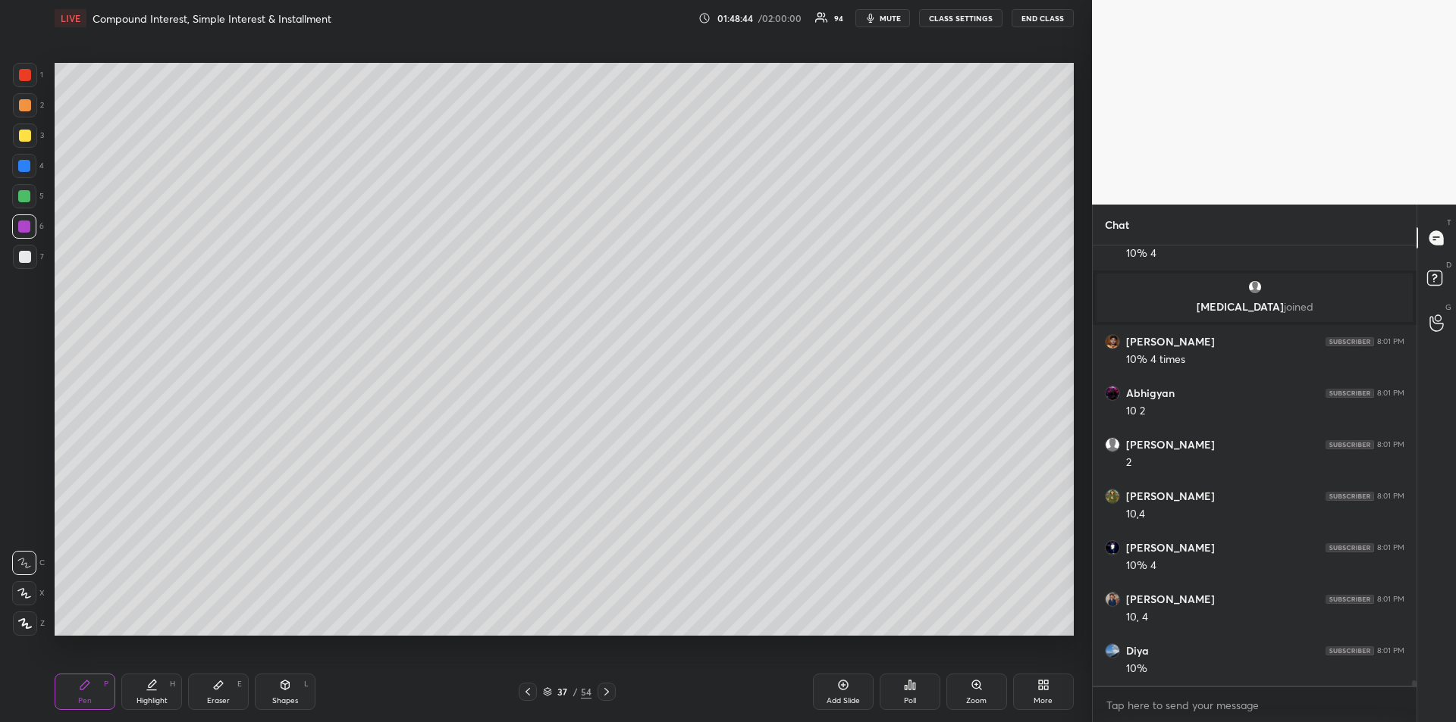
click at [154, 688] on icon at bounding box center [152, 685] width 12 height 12
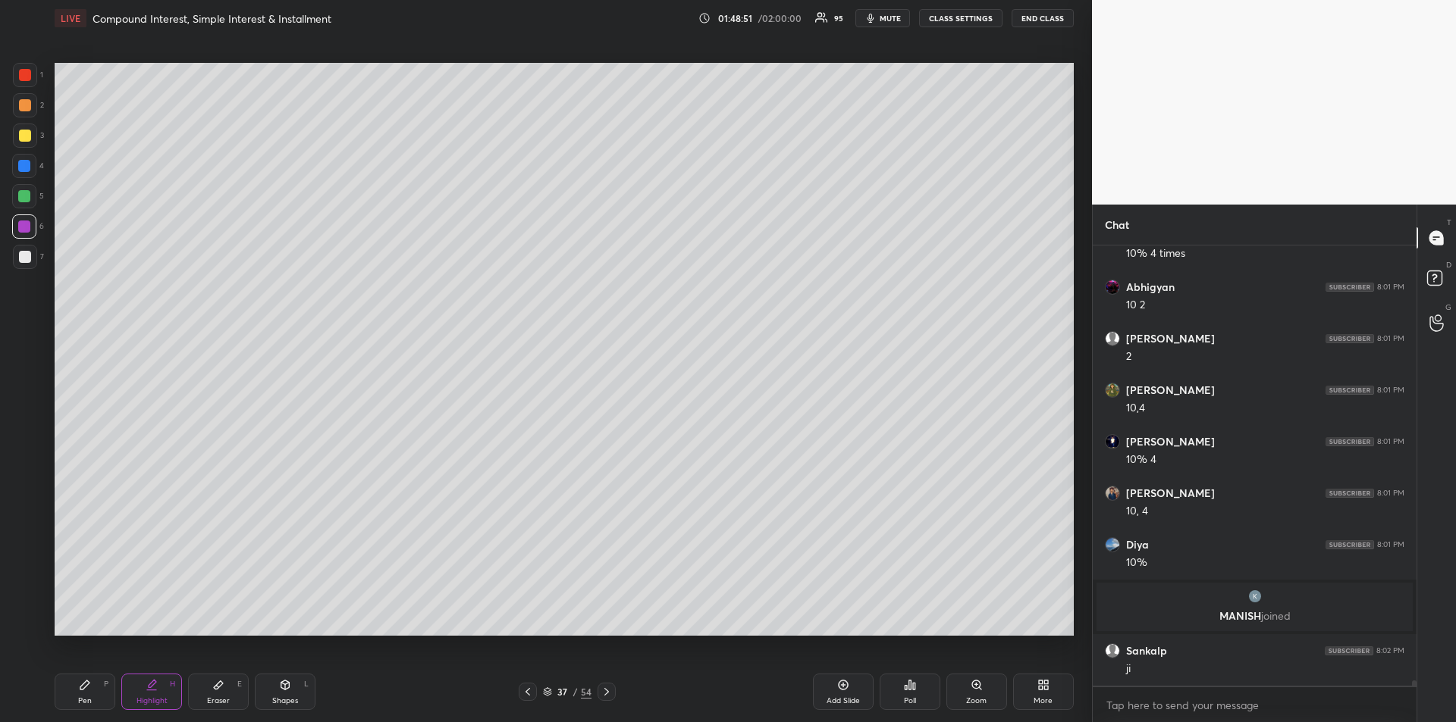
scroll to position [35272, 0]
click at [80, 695] on div "Pen P" at bounding box center [85, 692] width 61 height 36
click at [24, 141] on div at bounding box center [25, 136] width 12 height 12
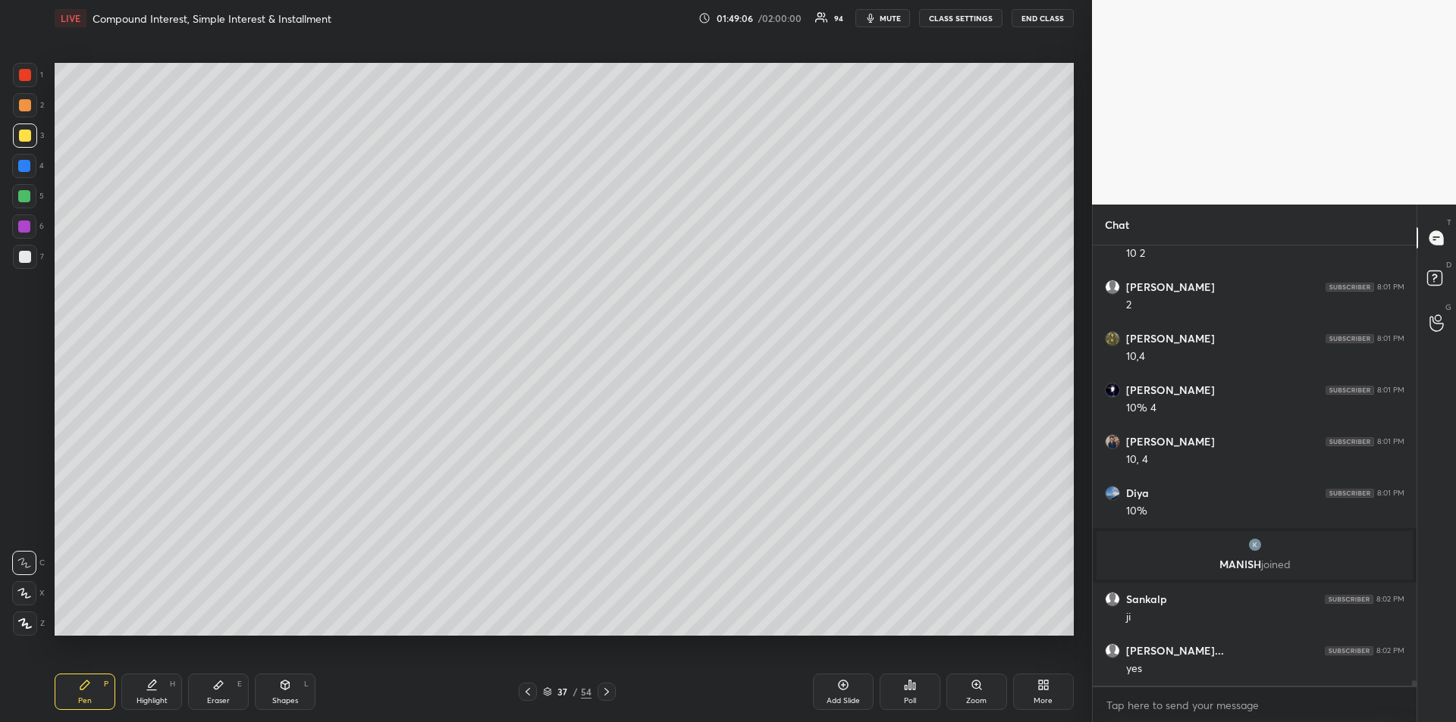
click at [26, 225] on div at bounding box center [24, 227] width 12 height 12
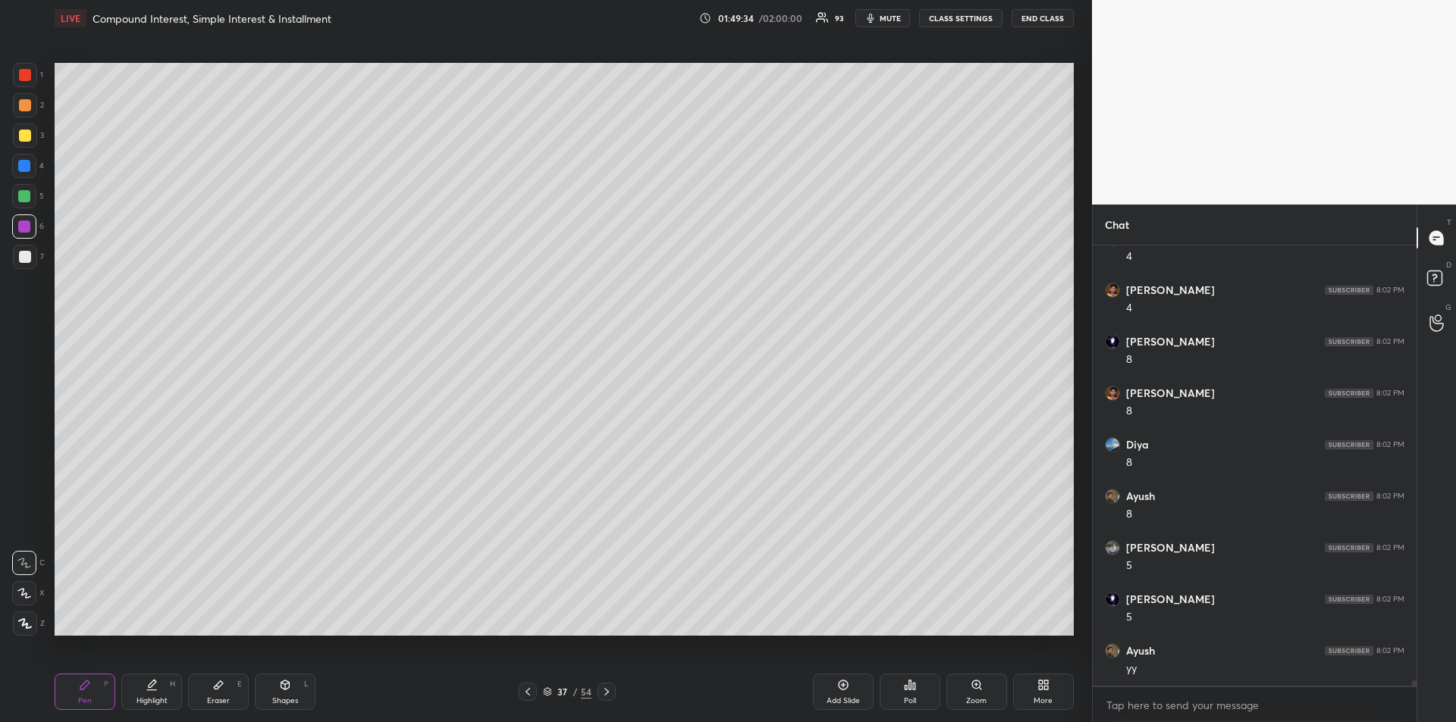
scroll to position [36148, 0]
click at [607, 691] on icon at bounding box center [606, 692] width 5 height 8
click at [28, 226] on div at bounding box center [24, 227] width 12 height 12
click at [21, 262] on div at bounding box center [25, 257] width 12 height 12
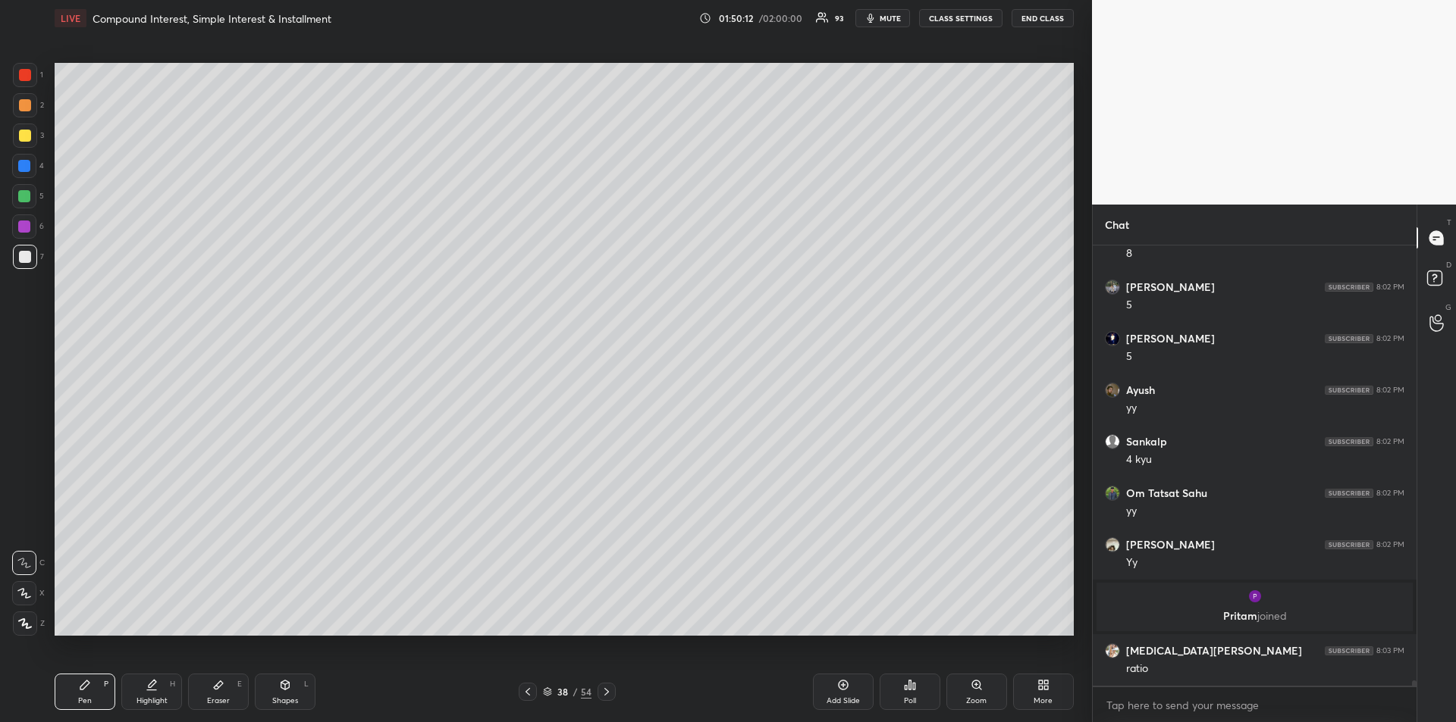
scroll to position [36048, 0]
click at [218, 689] on icon at bounding box center [218, 686] width 9 height 8
click at [85, 697] on div "Pen" at bounding box center [85, 701] width 14 height 8
click at [205, 699] on div "Eraser E" at bounding box center [218, 692] width 61 height 36
click at [91, 685] on div "Pen P" at bounding box center [85, 692] width 61 height 36
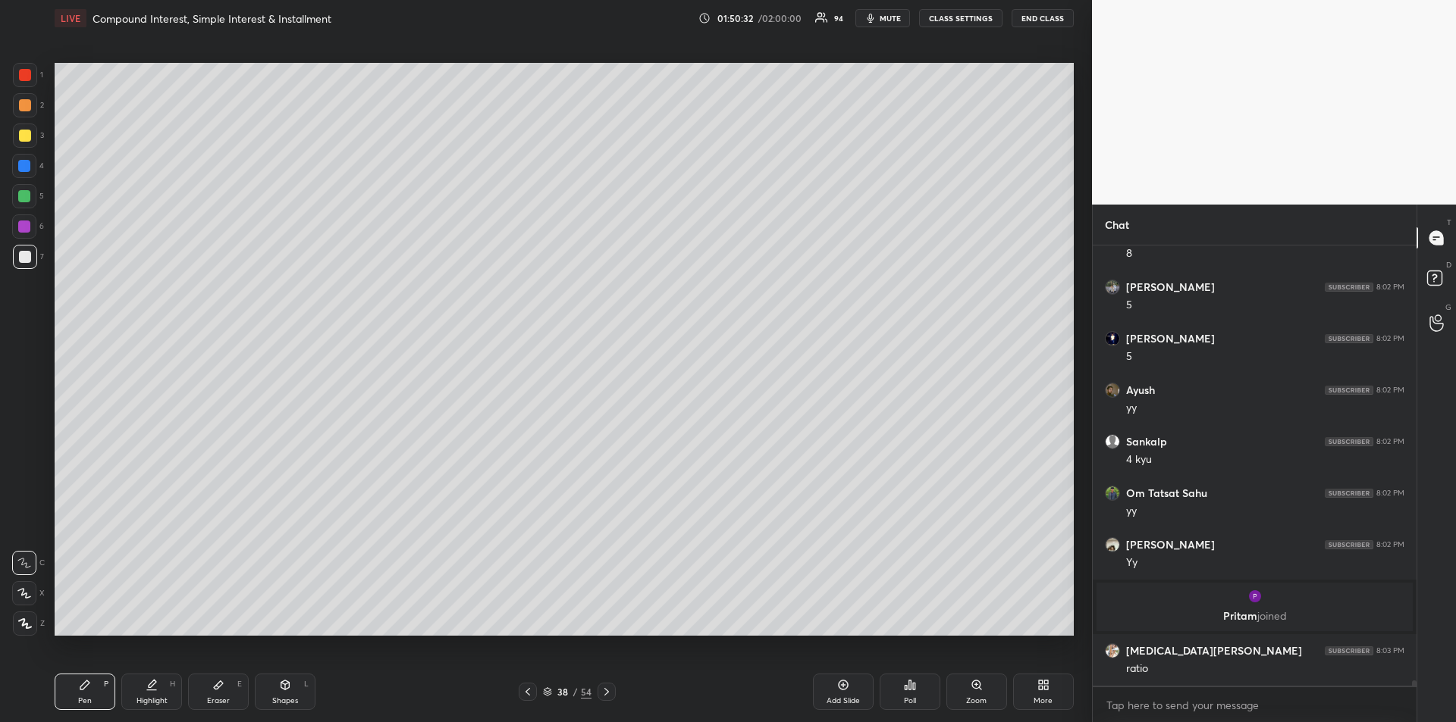
click at [26, 221] on div at bounding box center [24, 227] width 12 height 12
click at [30, 258] on div at bounding box center [25, 257] width 12 height 12
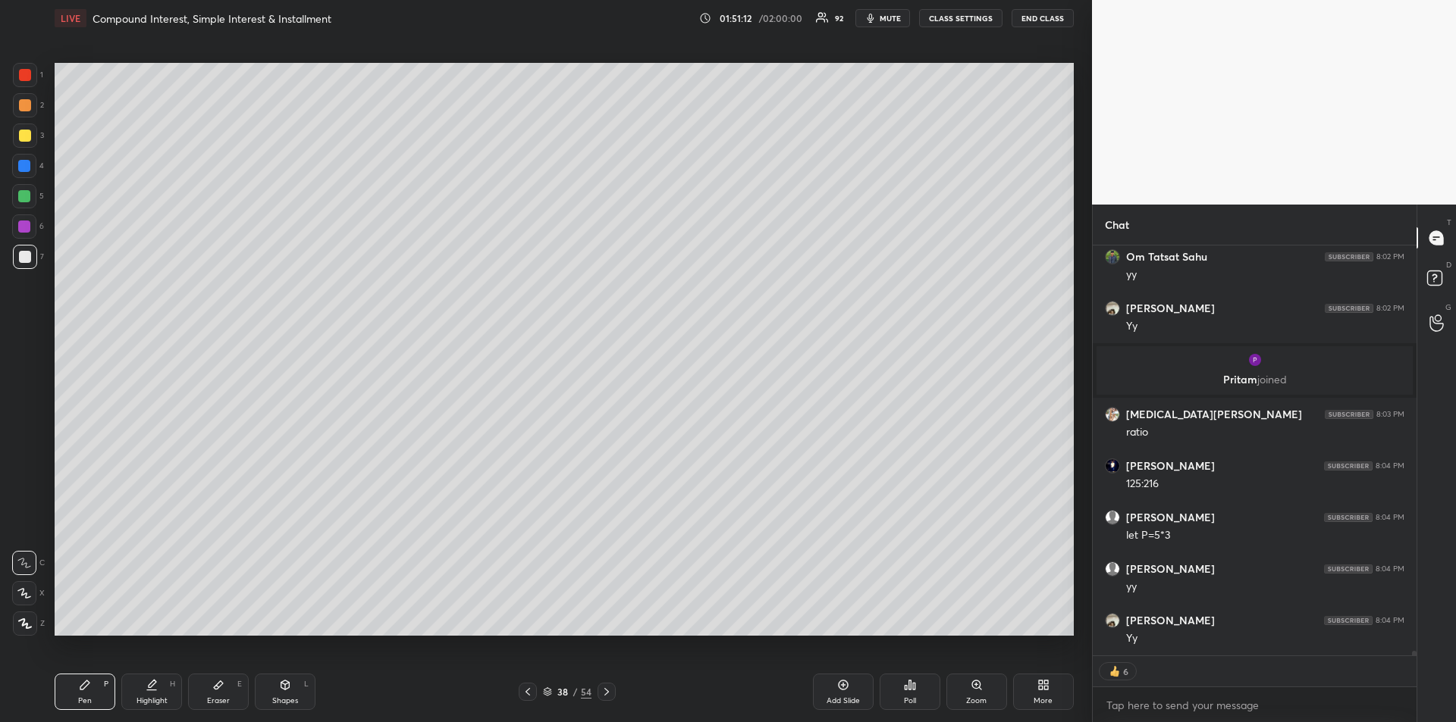
scroll to position [36336, 0]
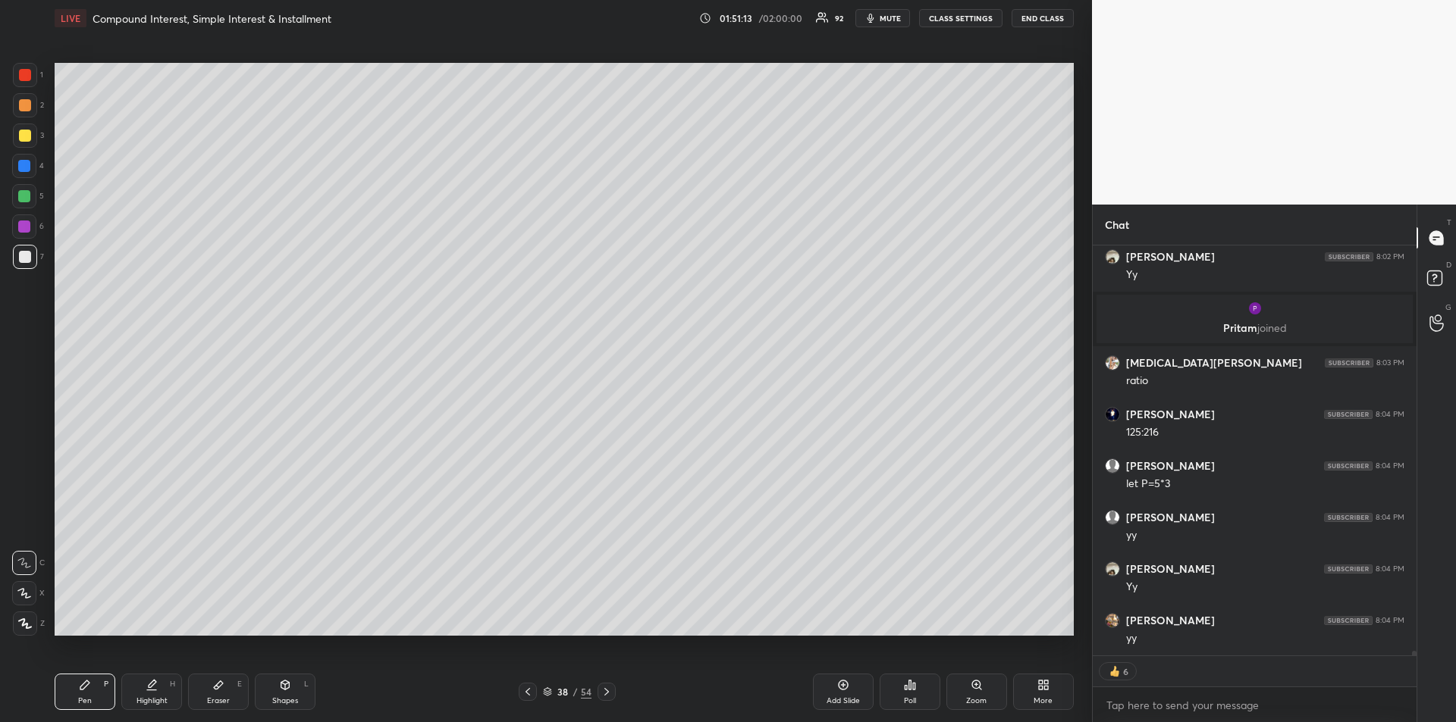
click at [24, 136] on div at bounding box center [25, 136] width 12 height 12
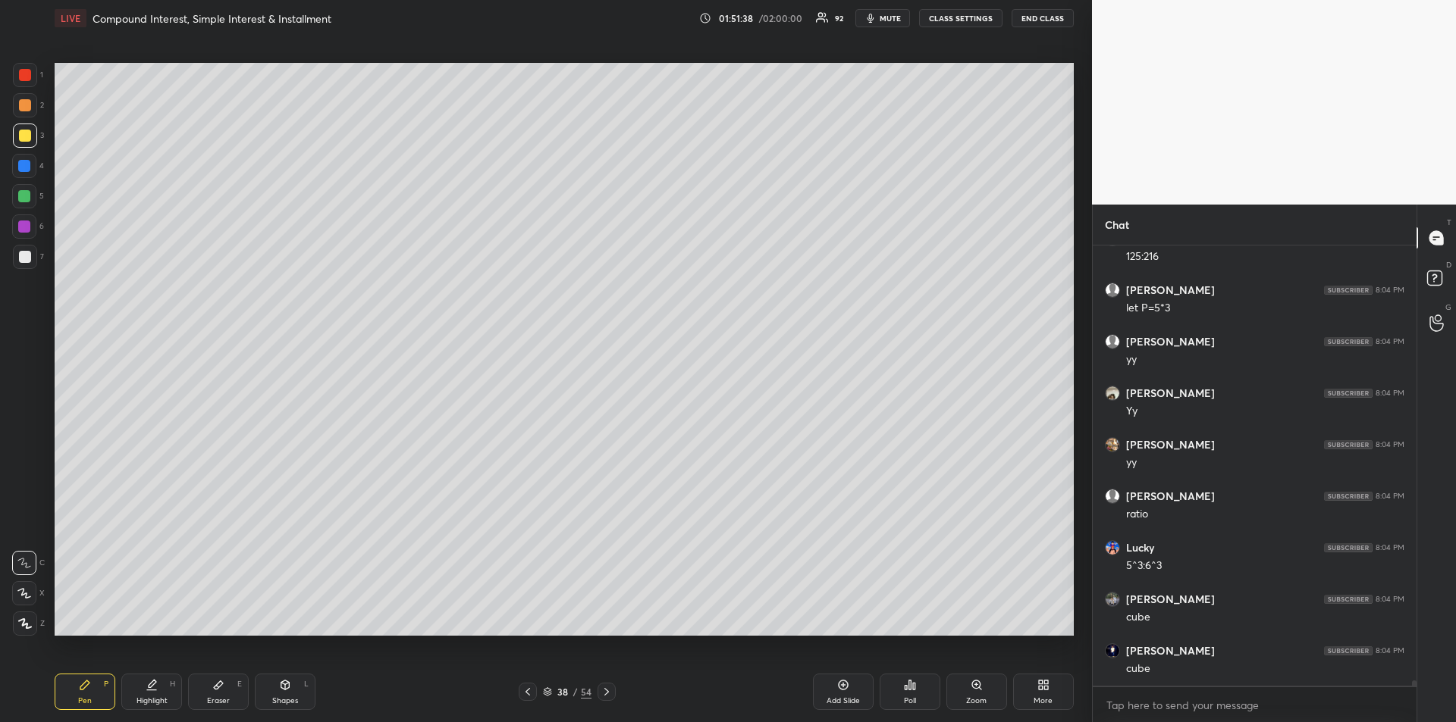
scroll to position [36564, 0]
click at [828, 685] on div "Add Slide" at bounding box center [843, 692] width 61 height 36
click at [531, 685] on div at bounding box center [528, 692] width 18 height 18
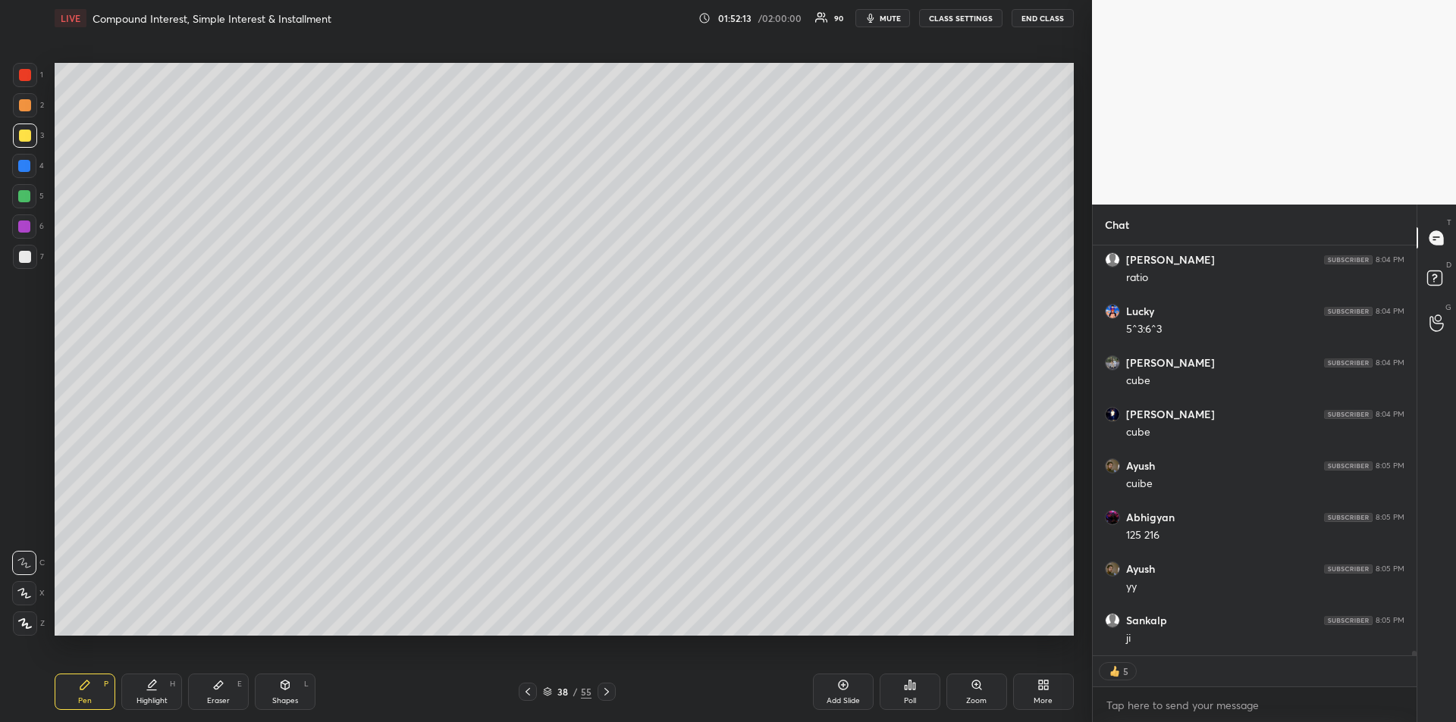
click at [14, 224] on div at bounding box center [24, 227] width 24 height 24
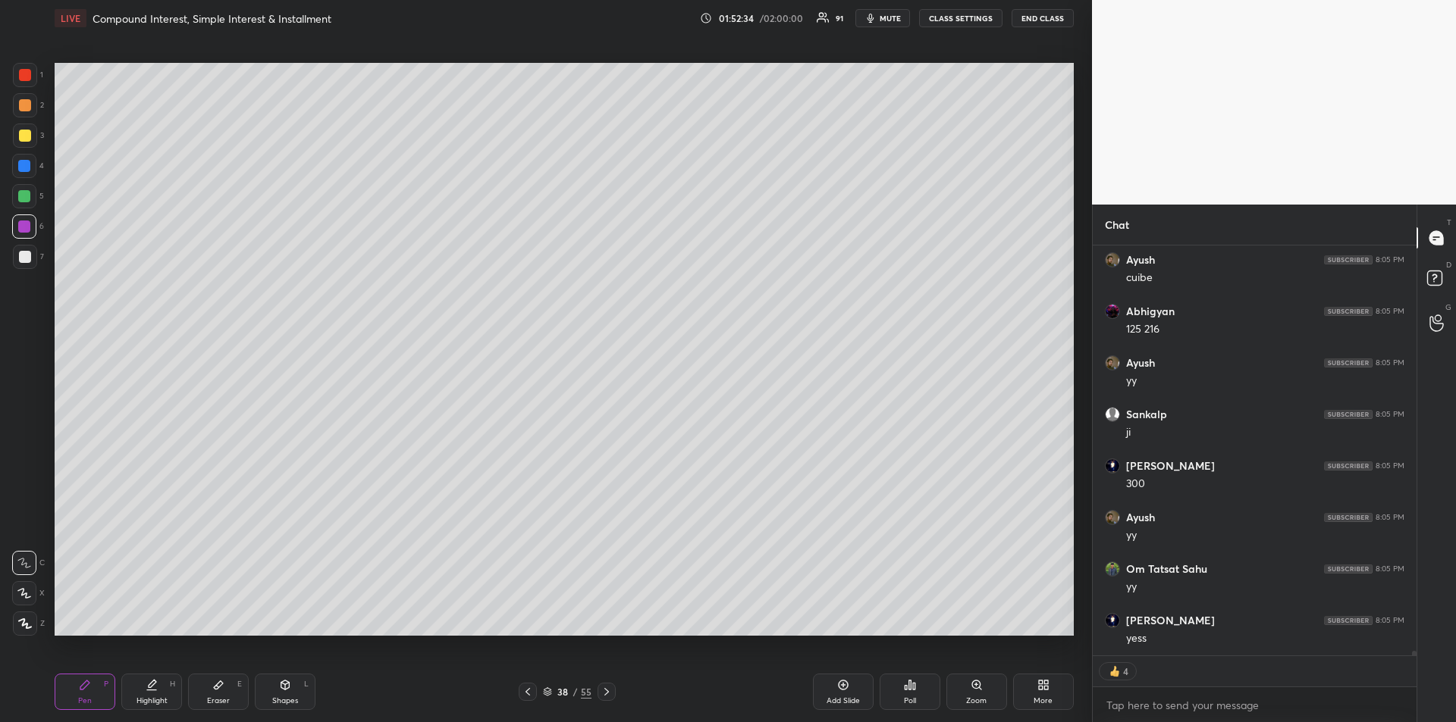
click at [27, 136] on div at bounding box center [25, 136] width 12 height 12
click at [605, 691] on icon at bounding box center [606, 692] width 12 height 12
click at [219, 690] on icon at bounding box center [218, 685] width 12 height 12
click at [24, 531] on span "Erase all" at bounding box center [24, 532] width 23 height 11
click at [82, 692] on div "Pen P" at bounding box center [85, 692] width 61 height 36
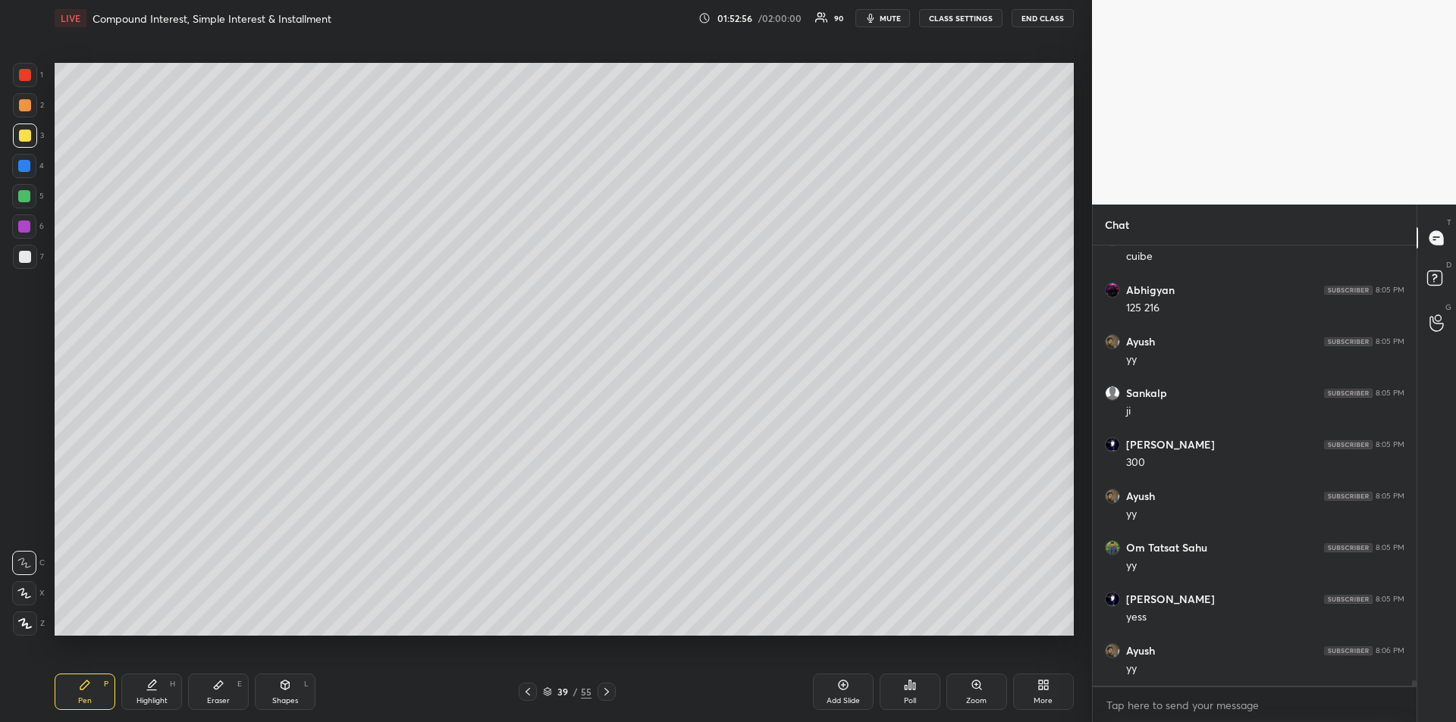
scroll to position [37028, 0]
click at [230, 686] on div "Eraser E" at bounding box center [218, 692] width 61 height 36
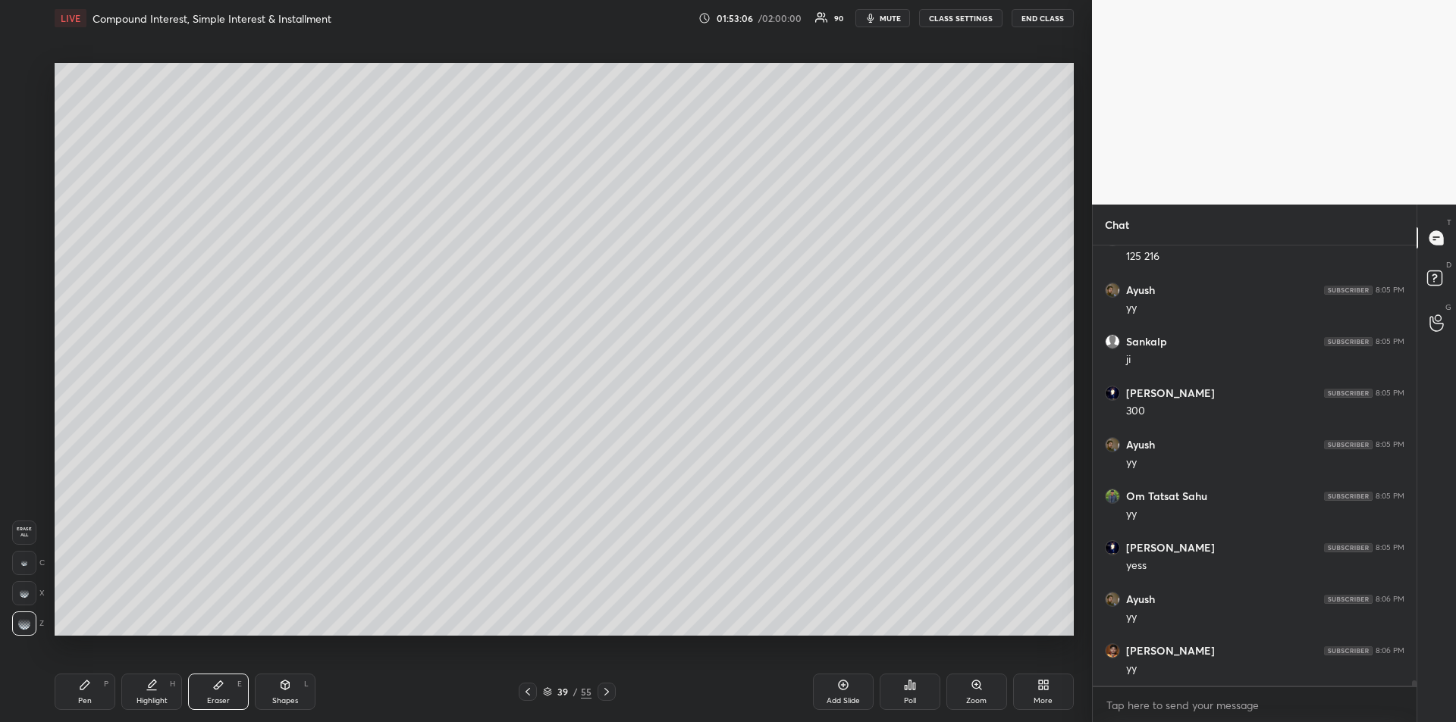
click at [74, 688] on div "Pen P" at bounding box center [85, 692] width 61 height 36
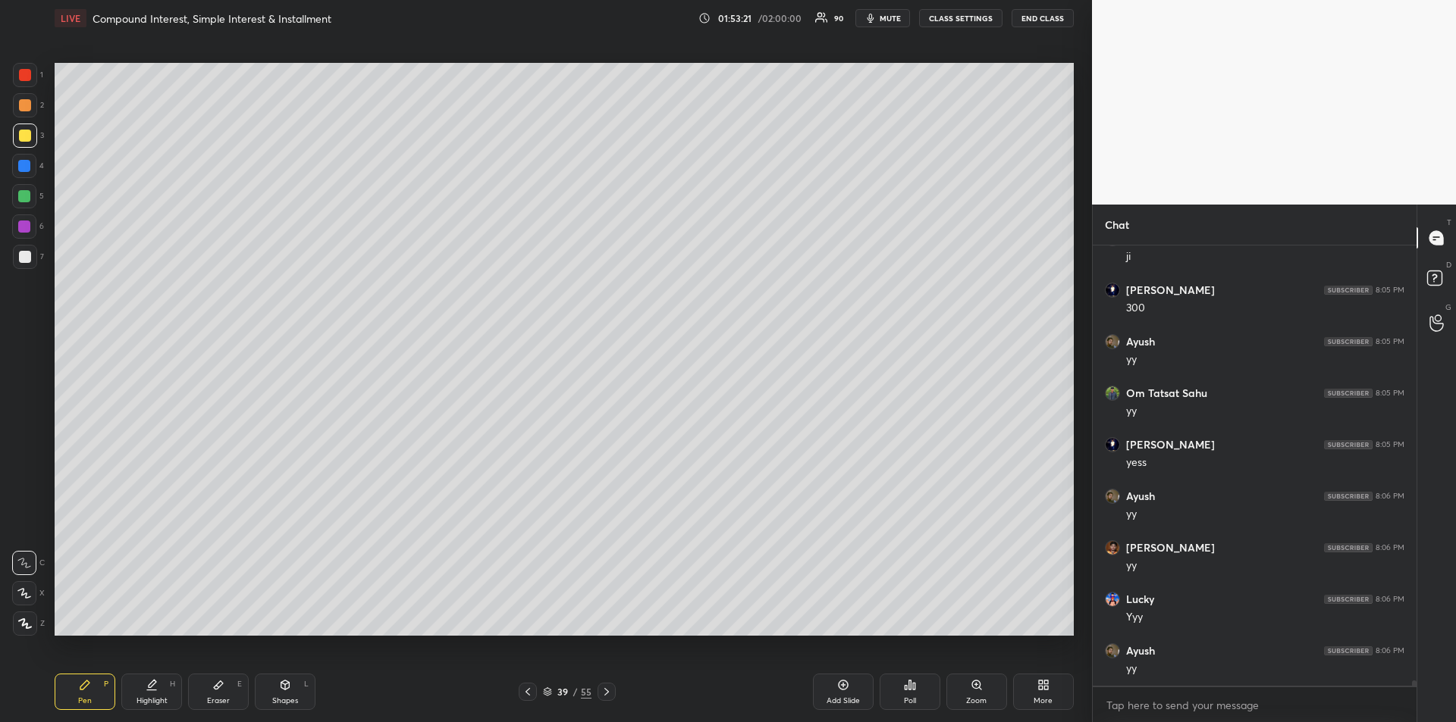
scroll to position [37182, 0]
click at [218, 697] on div "Eraser" at bounding box center [218, 701] width 23 height 8
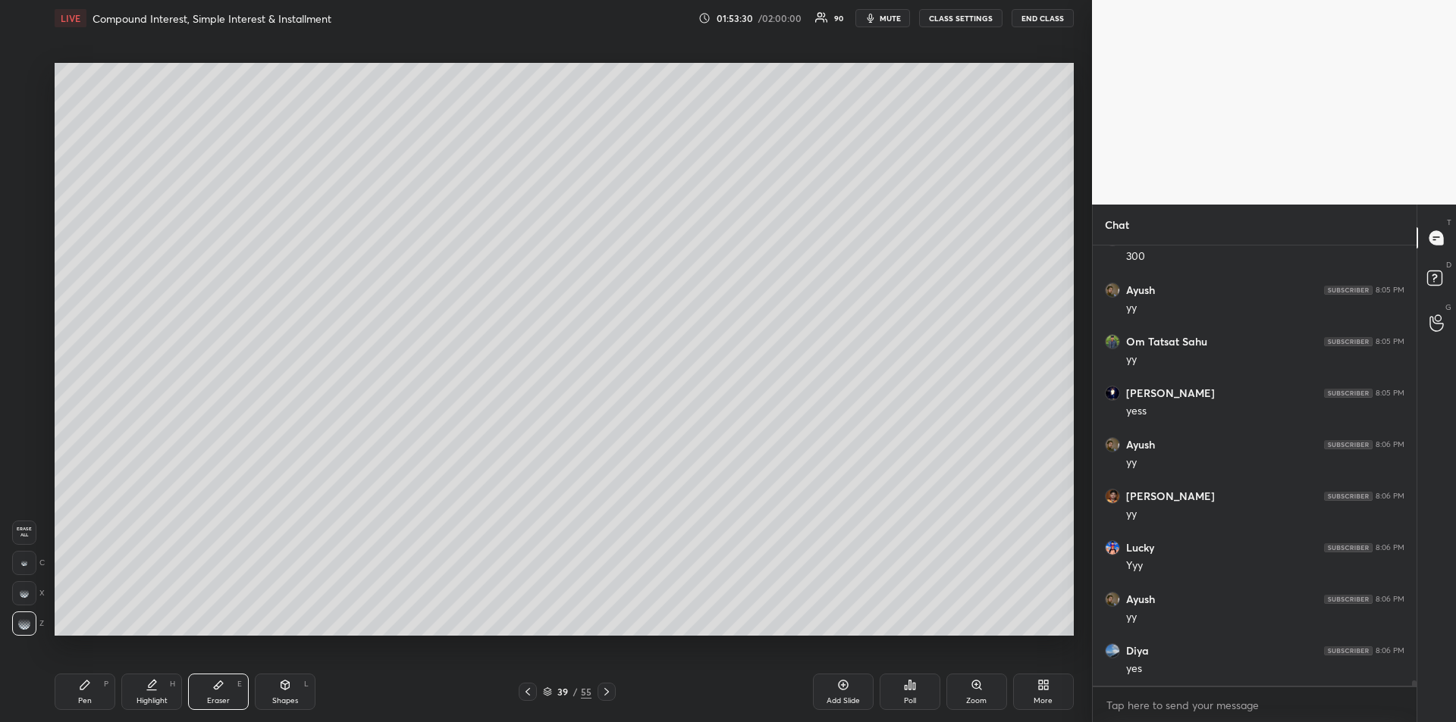
scroll to position [37234, 0]
click at [87, 692] on div "Pen P" at bounding box center [85, 692] width 61 height 36
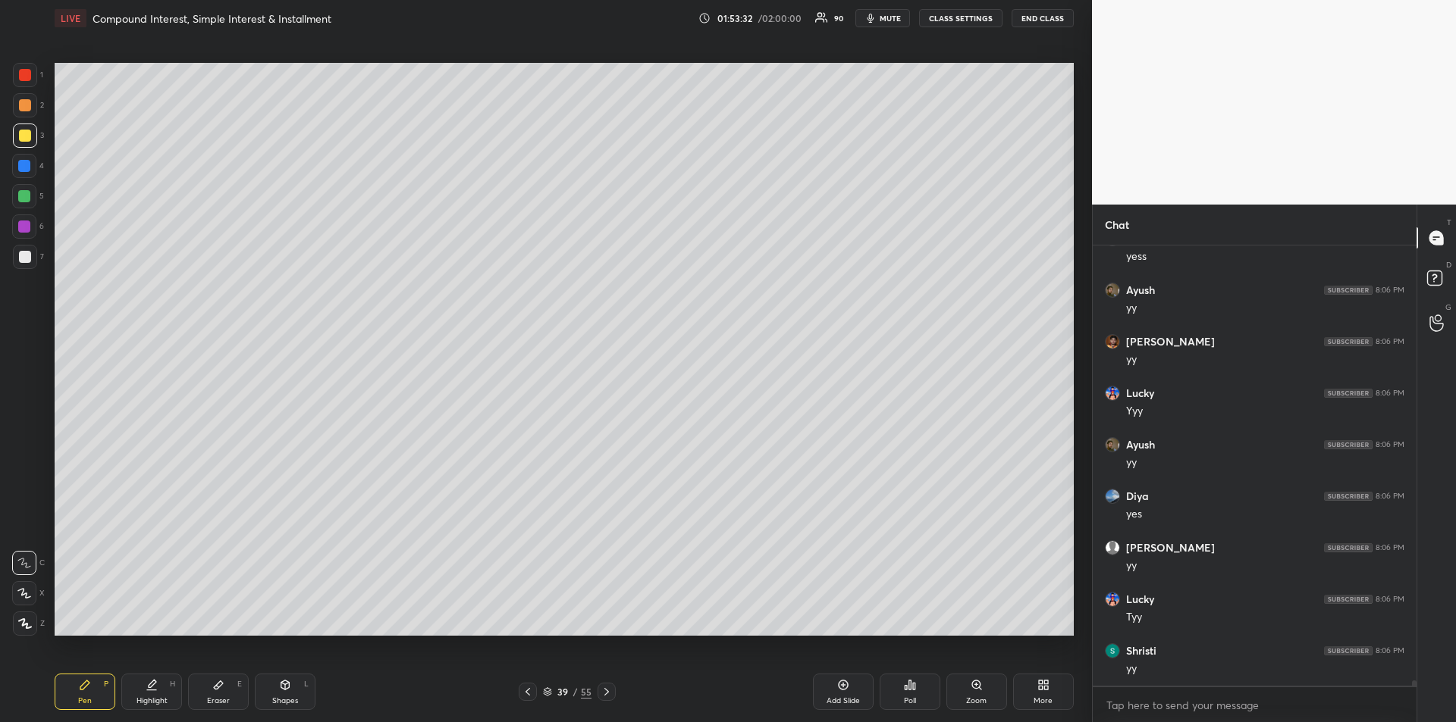
scroll to position [37440, 0]
click at [24, 195] on div at bounding box center [24, 196] width 12 height 12
click at [221, 693] on div "Eraser E" at bounding box center [218, 692] width 61 height 36
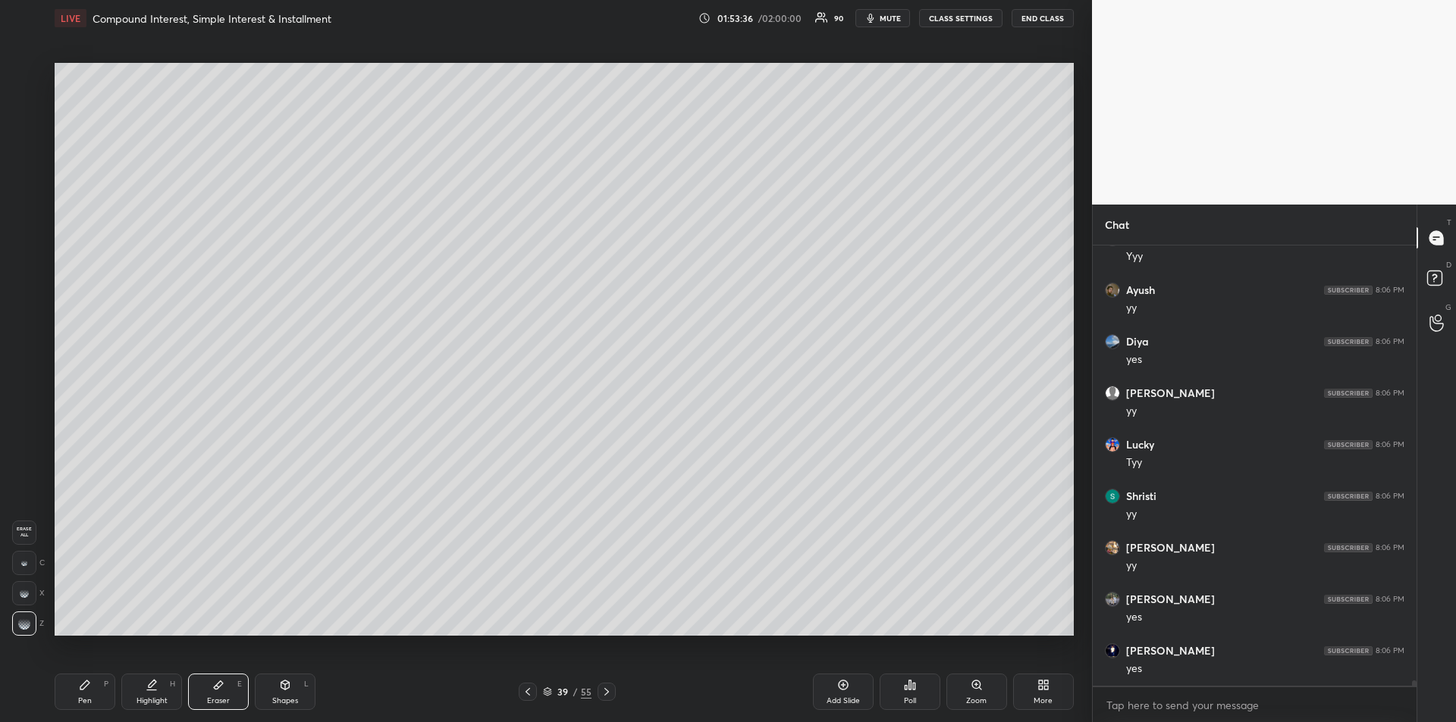
click at [23, 531] on span "Erase all" at bounding box center [24, 532] width 23 height 11
click at [82, 689] on icon at bounding box center [84, 685] width 9 height 9
click at [26, 105] on div at bounding box center [25, 105] width 12 height 12
click at [218, 694] on div "Eraser E" at bounding box center [218, 692] width 61 height 36
click at [98, 696] on div "Pen P" at bounding box center [85, 692] width 61 height 36
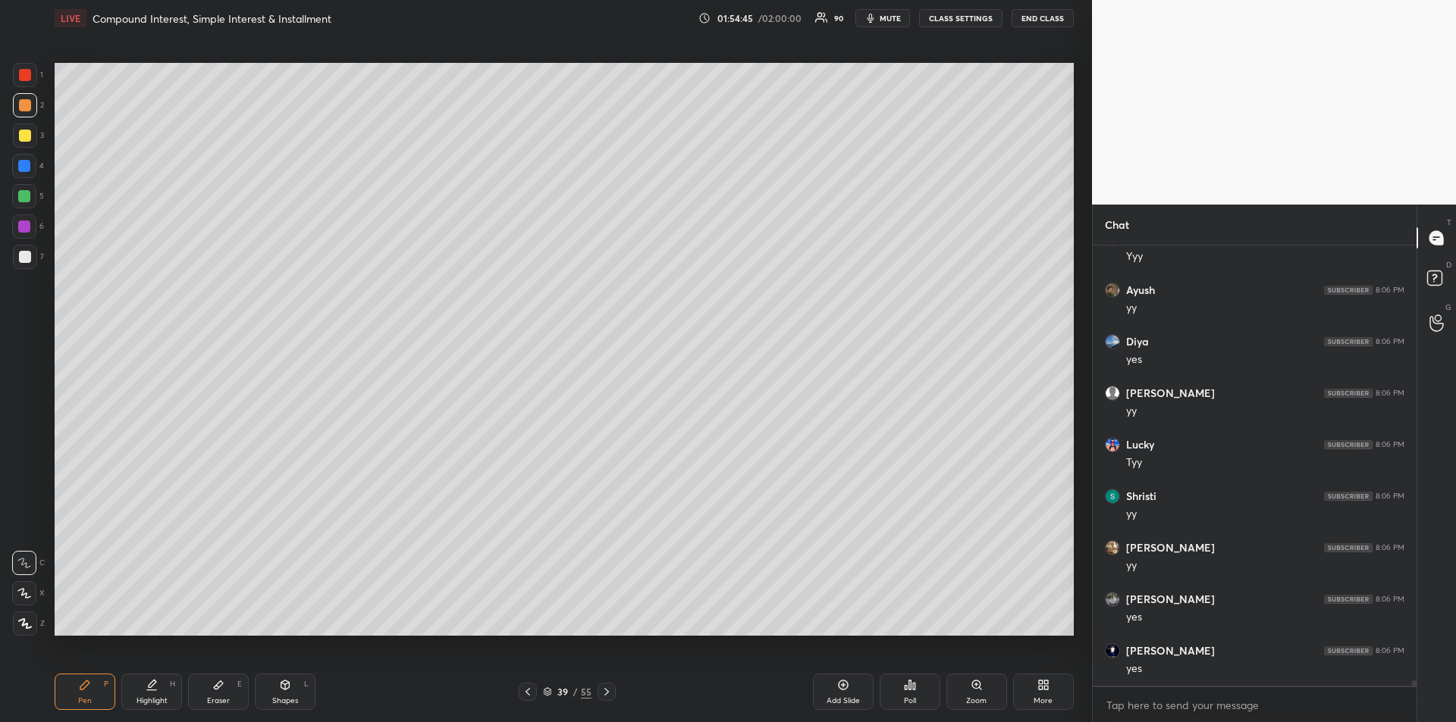
scroll to position [37546, 0]
click at [24, 261] on div at bounding box center [25, 257] width 12 height 12
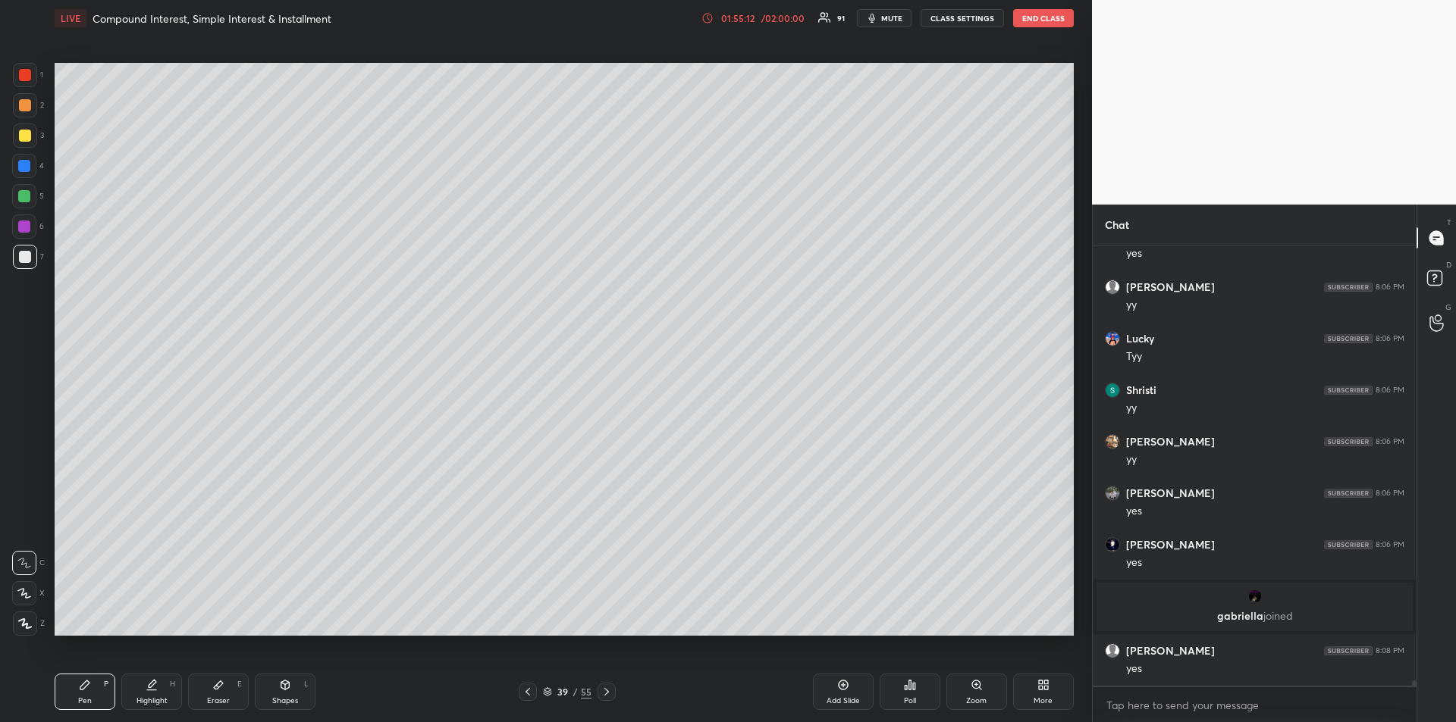
scroll to position [37237, 0]
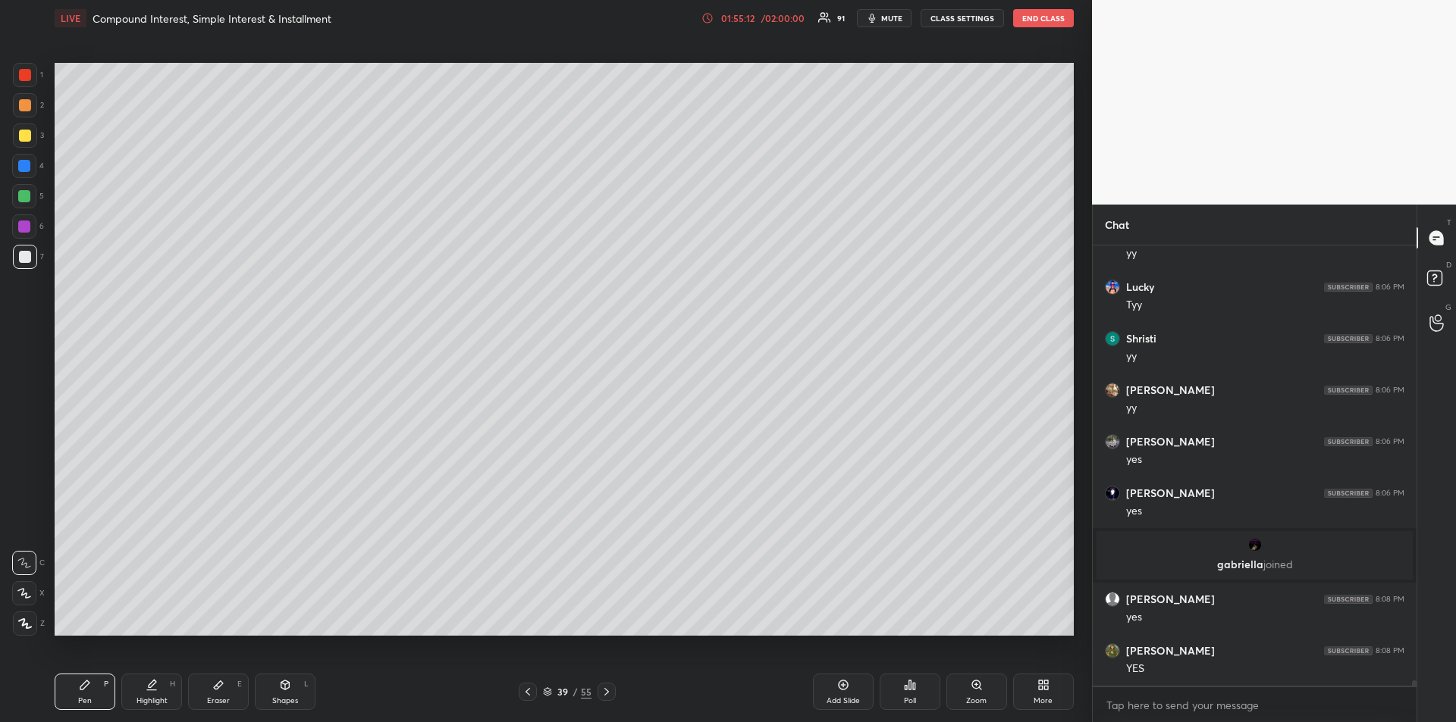
click at [848, 697] on div "Add Slide" at bounding box center [842, 701] width 33 height 8
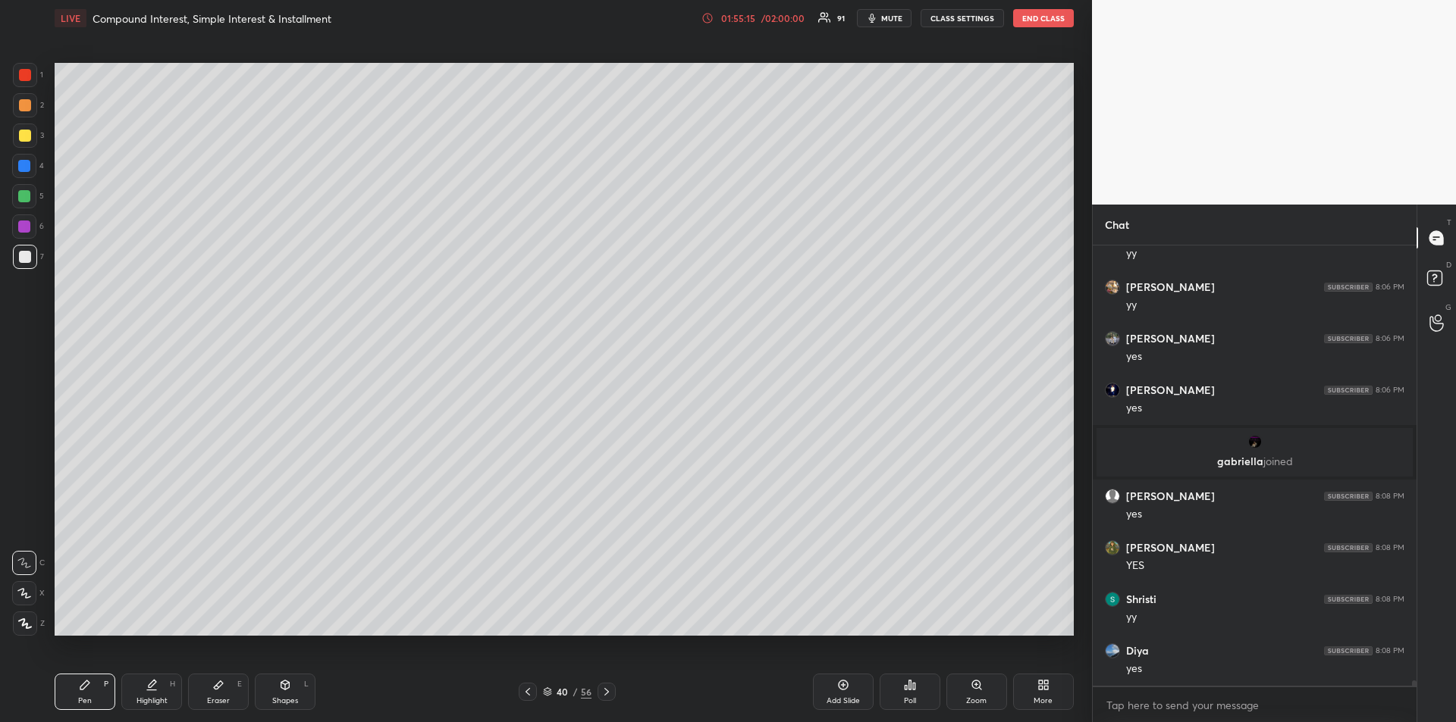
scroll to position [37391, 0]
click at [21, 227] on div at bounding box center [24, 227] width 12 height 12
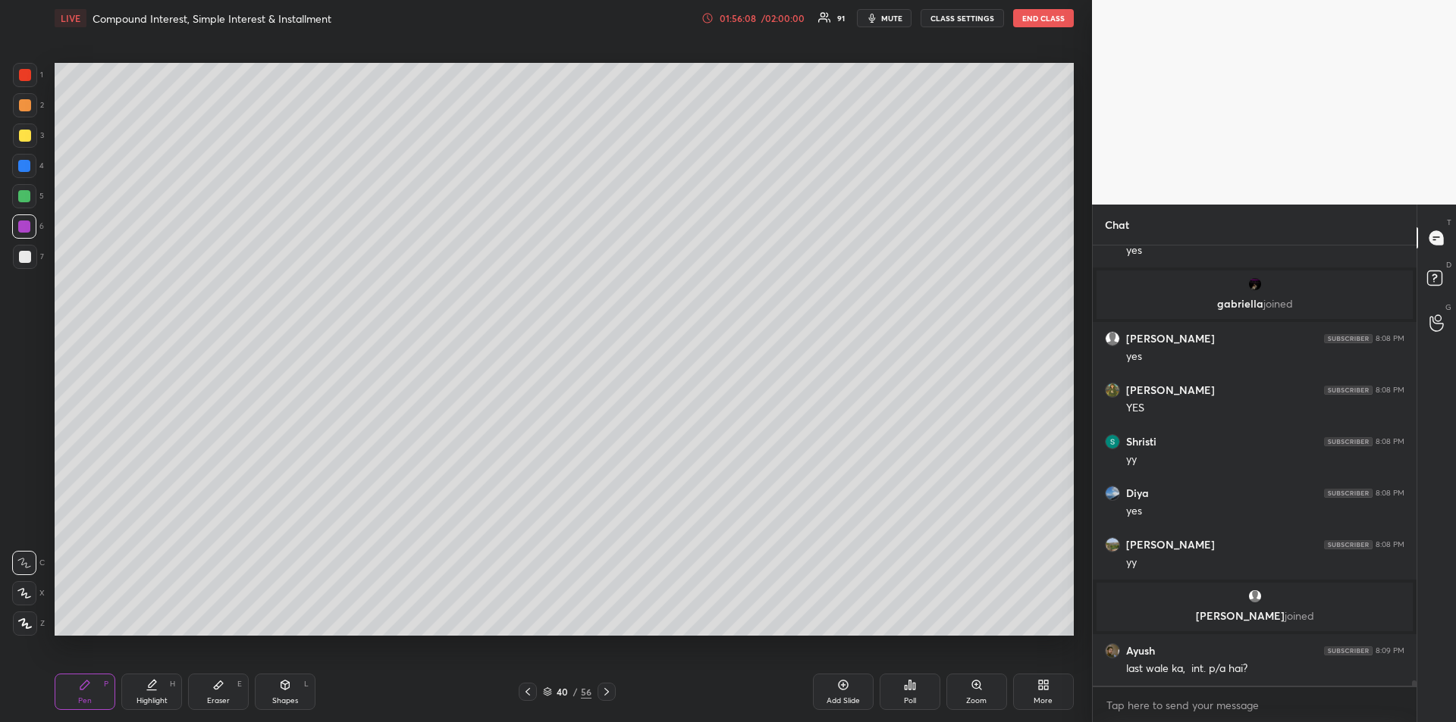
scroll to position [37416, 0]
click at [531, 694] on icon at bounding box center [528, 692] width 12 height 12
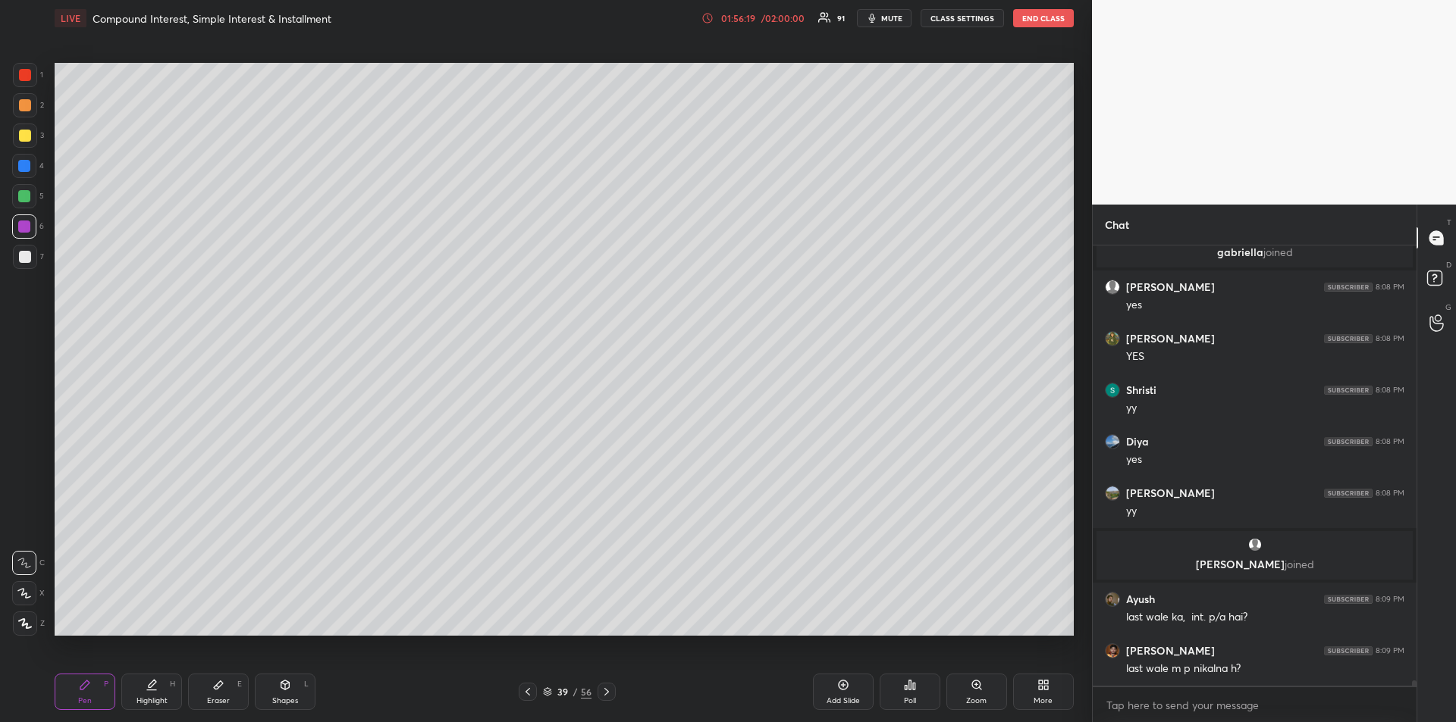
click at [607, 694] on icon at bounding box center [606, 692] width 12 height 12
click at [531, 694] on icon at bounding box center [528, 692] width 12 height 12
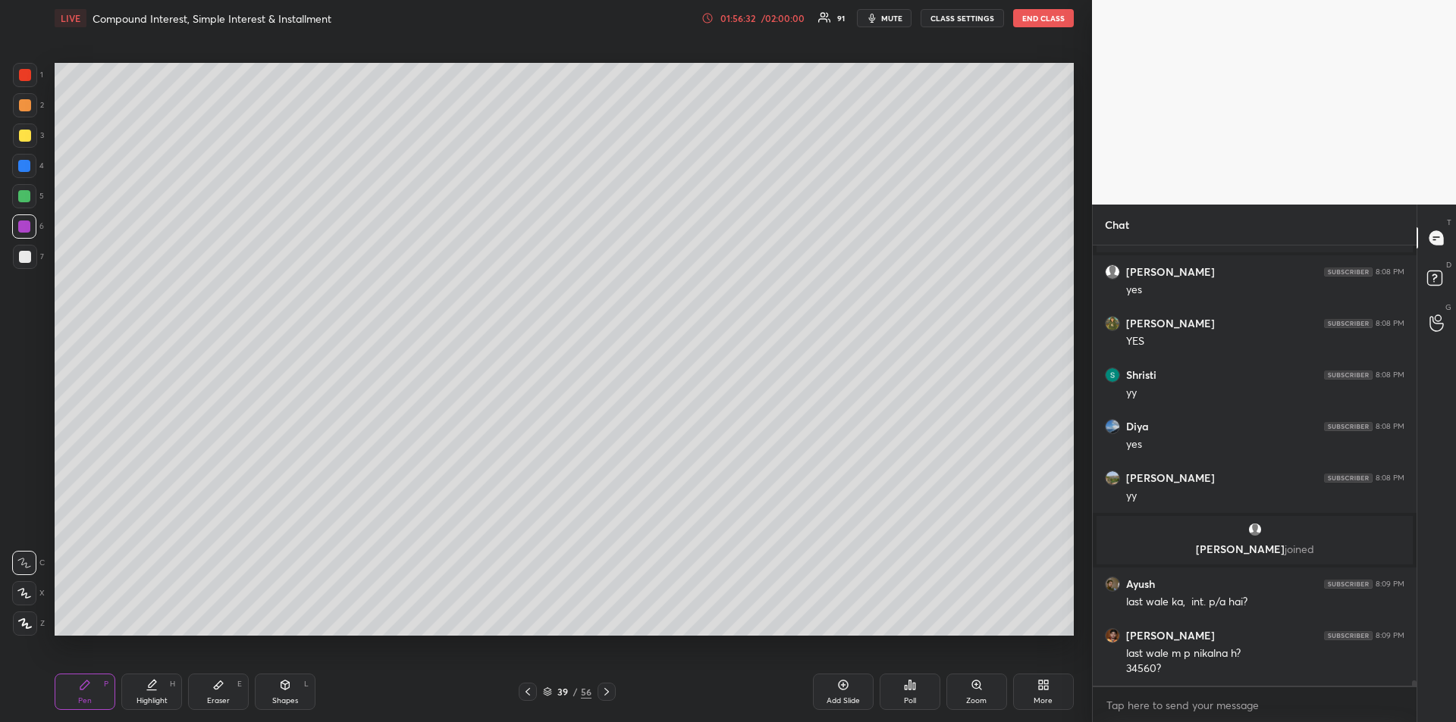
click at [24, 264] on div at bounding box center [25, 257] width 24 height 24
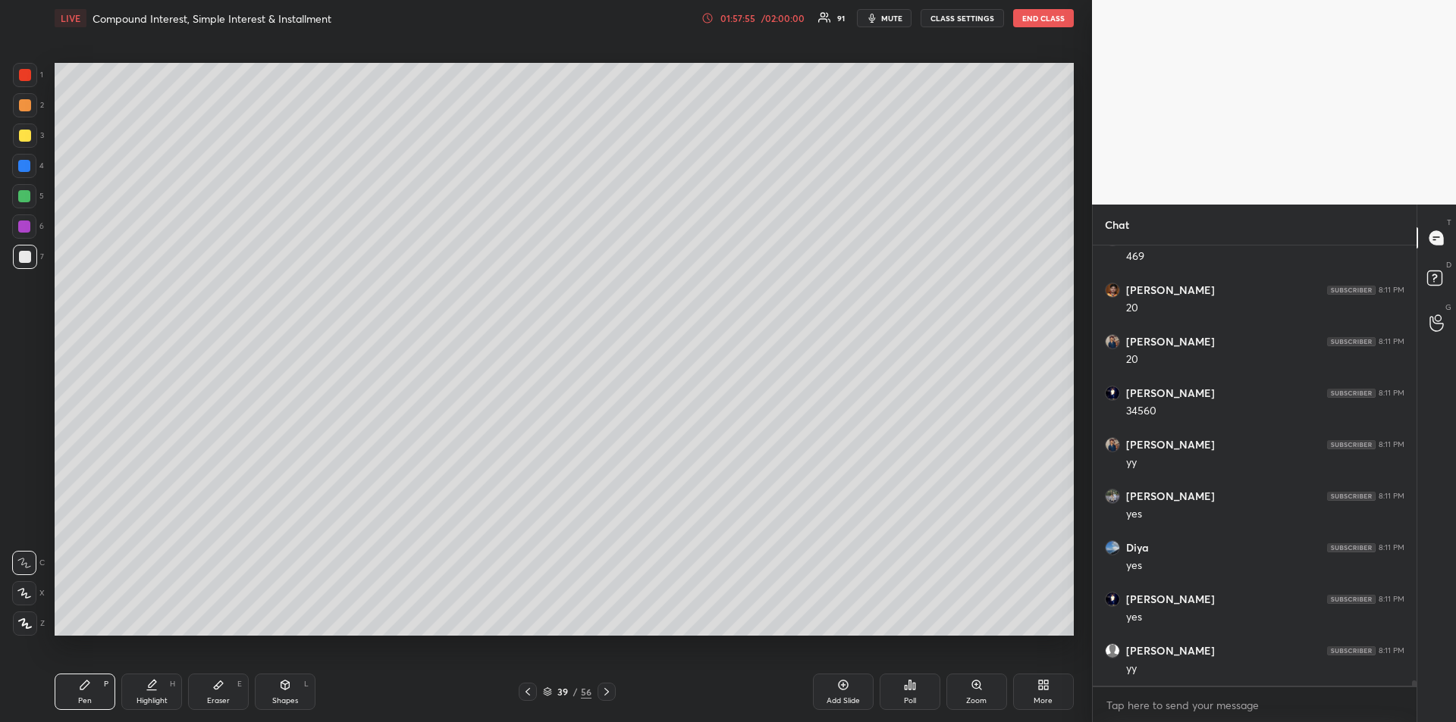
scroll to position [38720, 0]
click at [609, 696] on icon at bounding box center [606, 692] width 12 height 12
click at [18, 197] on div at bounding box center [24, 196] width 12 height 12
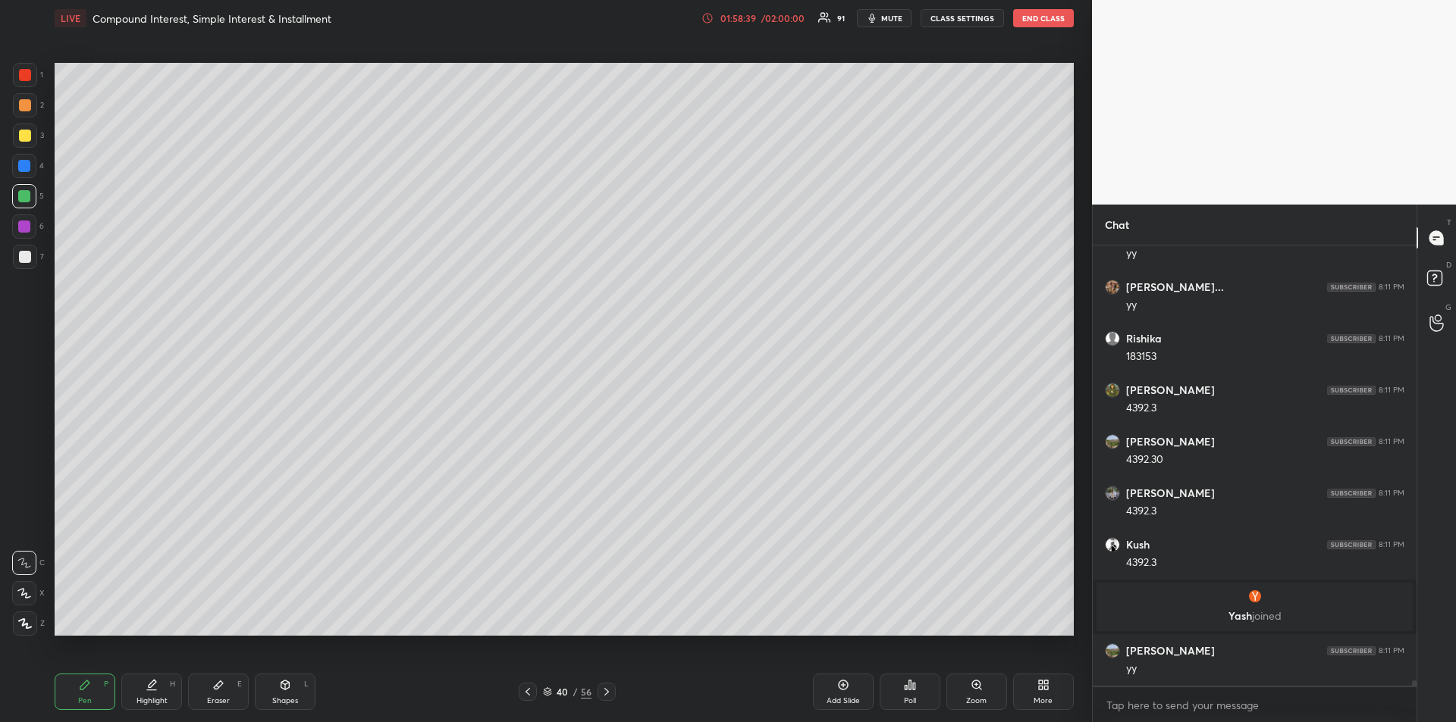
click at [222, 691] on div "Eraser E" at bounding box center [218, 692] width 61 height 36
click at [74, 678] on div "Pen P" at bounding box center [85, 692] width 61 height 36
click at [26, 256] on div at bounding box center [25, 257] width 12 height 12
click at [19, 165] on div at bounding box center [24, 166] width 12 height 12
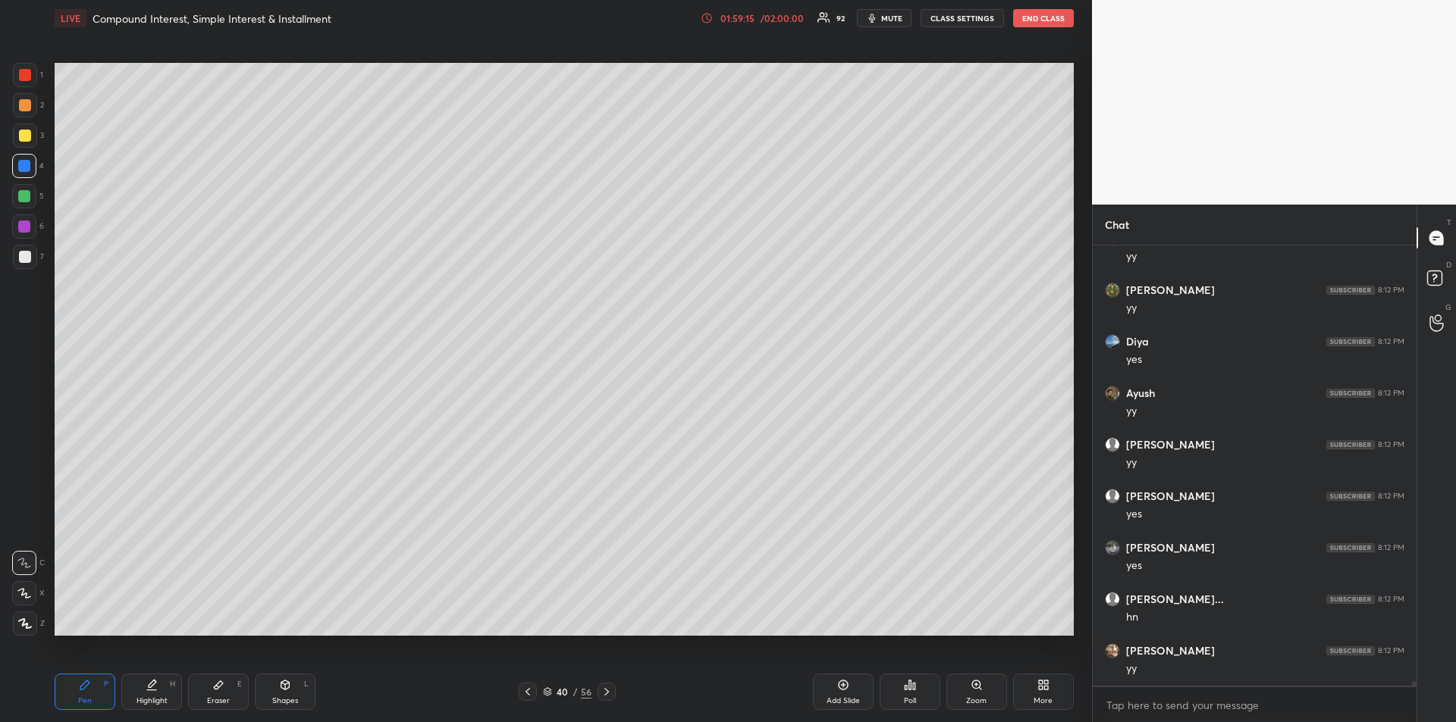
scroll to position [39231, 0]
click at [838, 691] on div "Add Slide" at bounding box center [843, 692] width 61 height 36
click at [29, 257] on div at bounding box center [25, 257] width 12 height 12
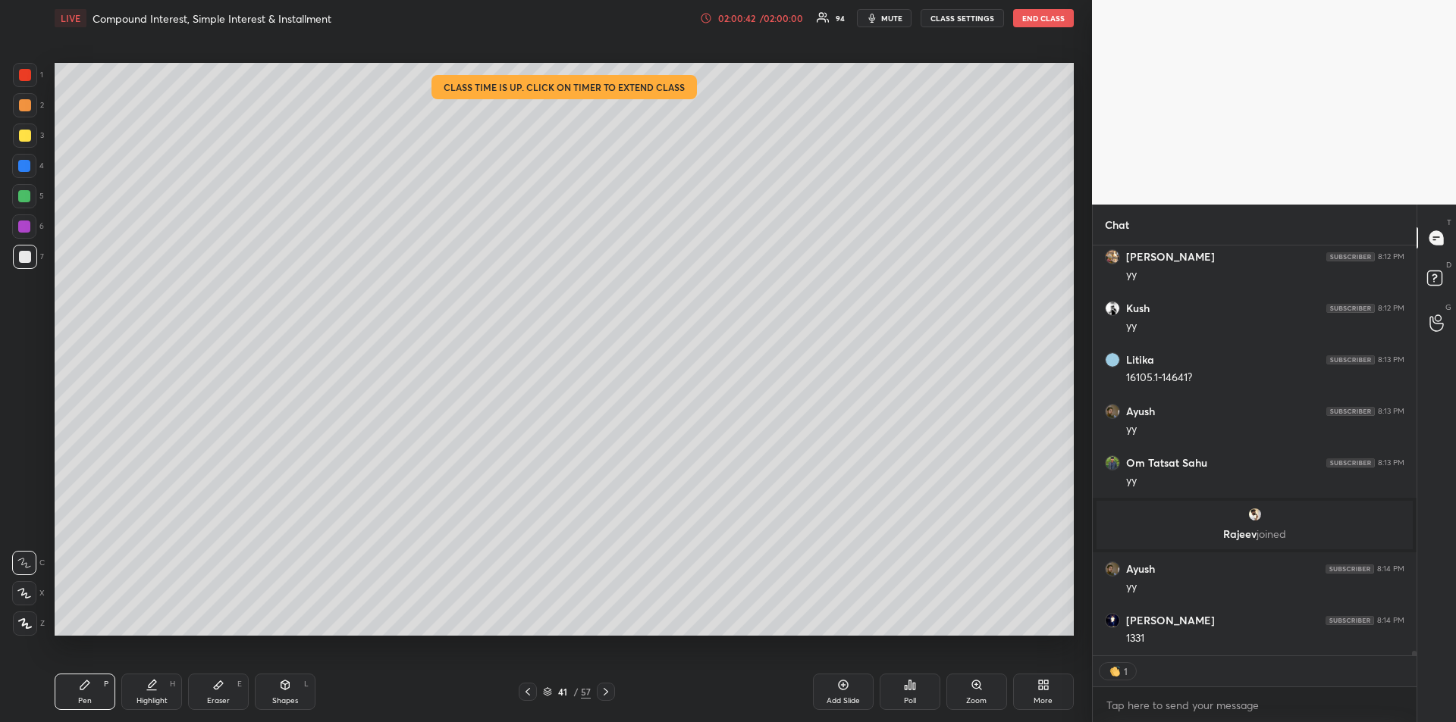
scroll to position [39406, 0]
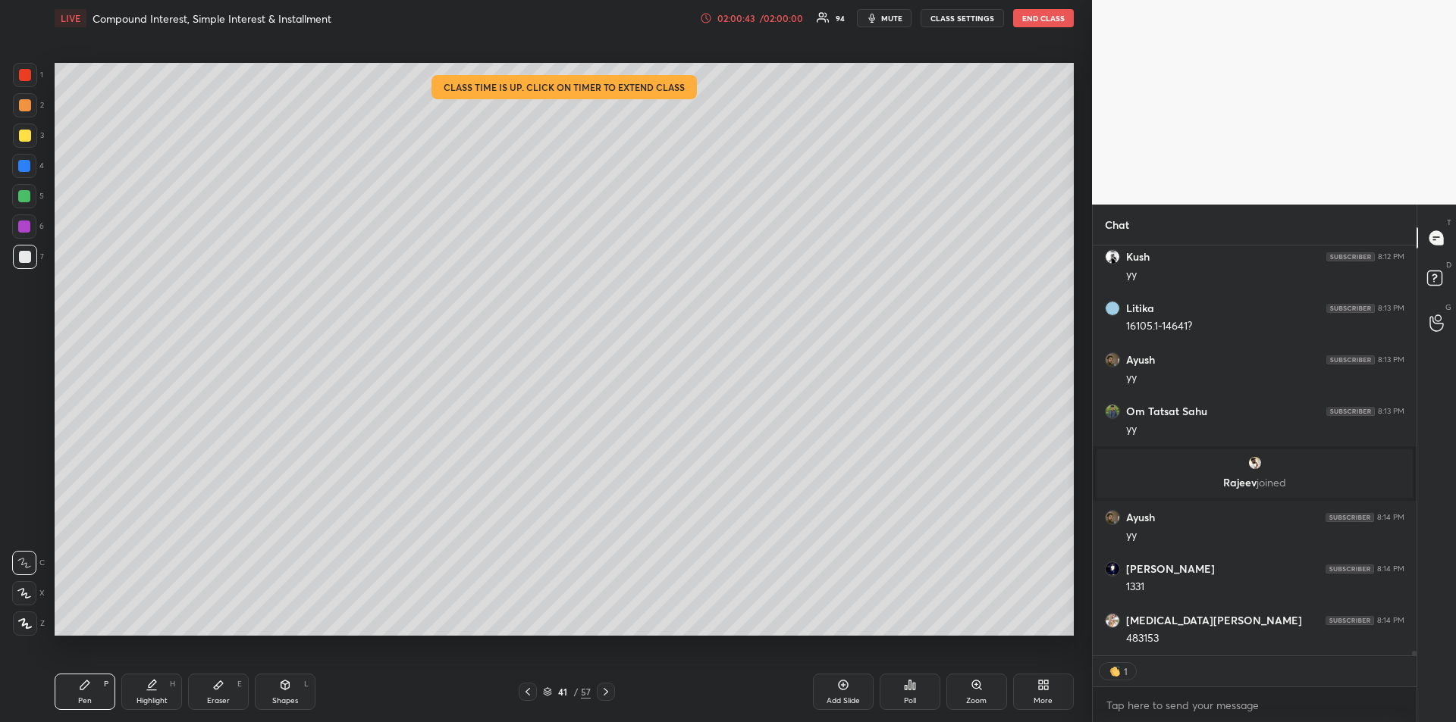
click at [22, 196] on div at bounding box center [24, 196] width 12 height 12
click at [24, 77] on div at bounding box center [25, 75] width 12 height 12
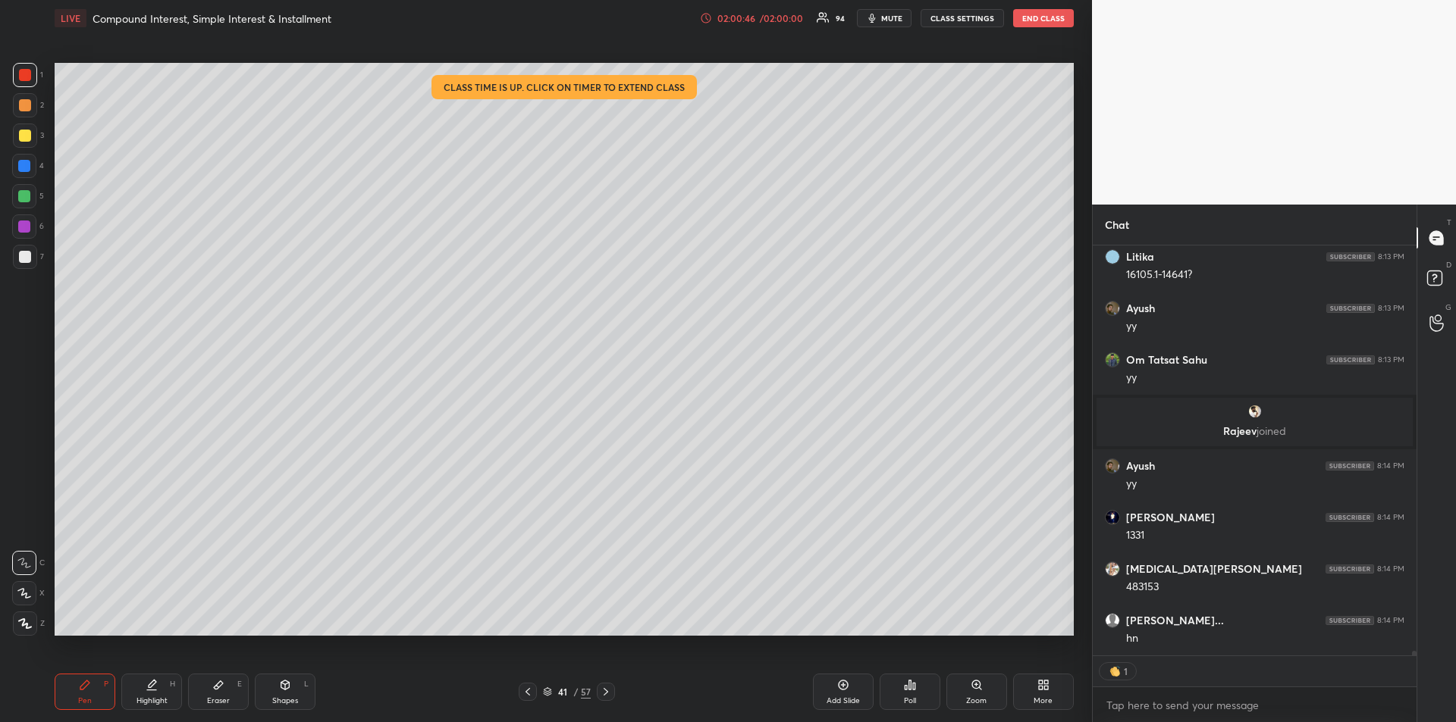
scroll to position [39428, 0]
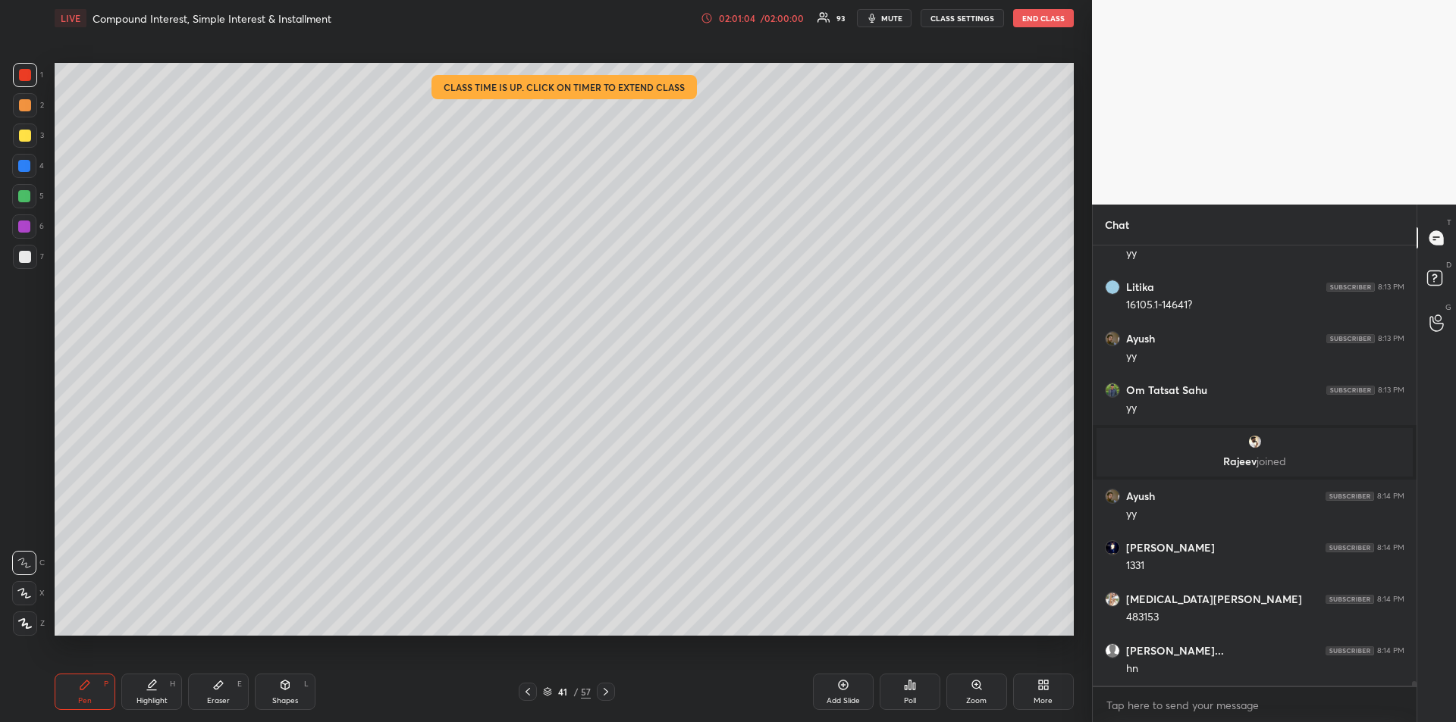
click at [232, 698] on div "Eraser E" at bounding box center [218, 692] width 61 height 36
click at [72, 695] on div "Pen P" at bounding box center [85, 692] width 61 height 36
click at [847, 688] on icon at bounding box center [843, 686] width 10 height 10
click at [531, 693] on icon at bounding box center [528, 692] width 12 height 12
click at [164, 700] on div "Highlight" at bounding box center [151, 701] width 31 height 8
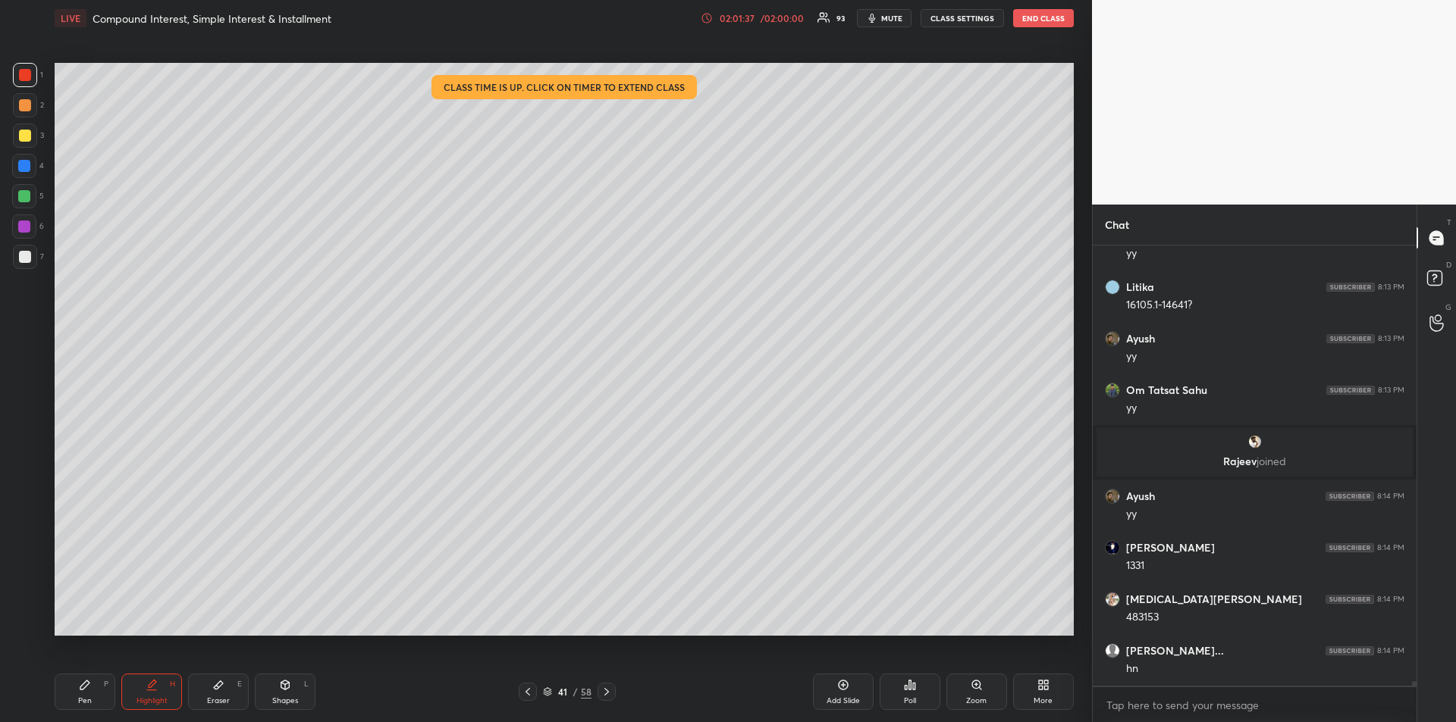
scroll to position [39479, 0]
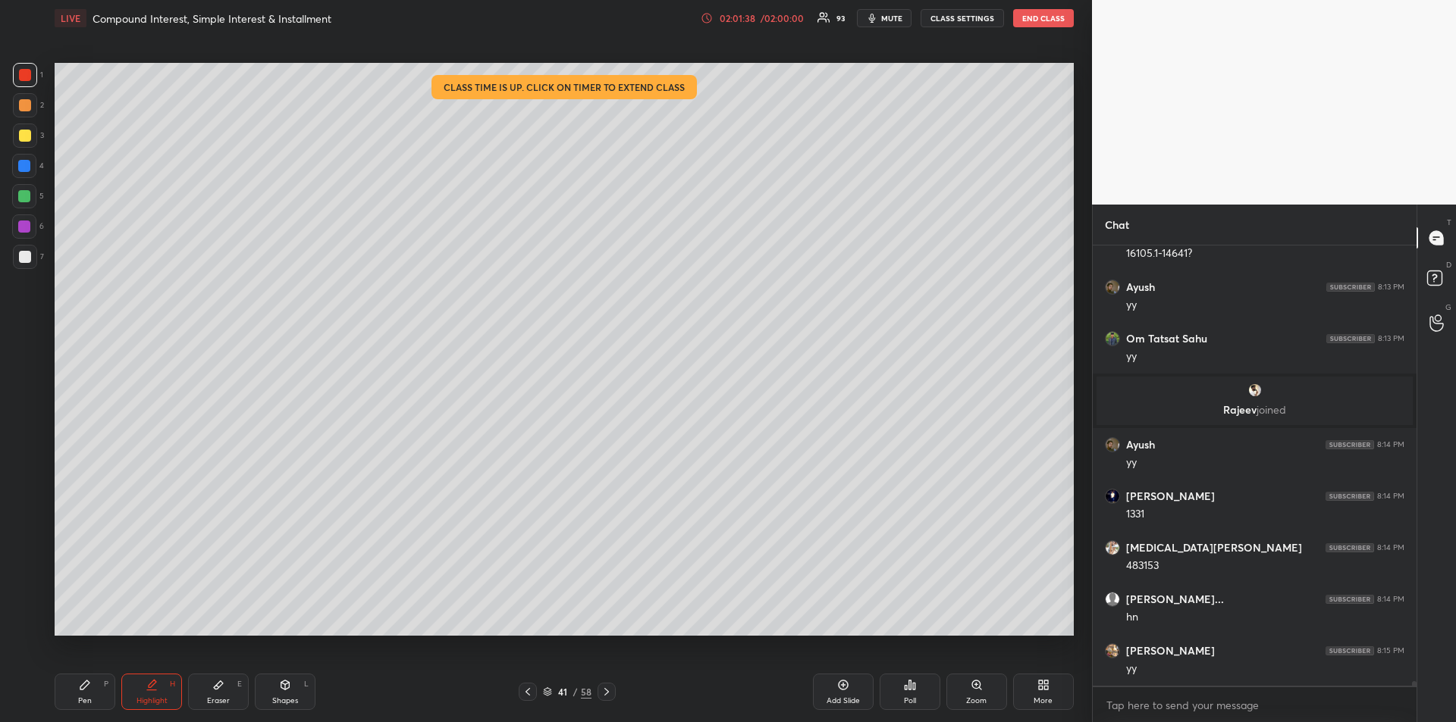
click at [608, 694] on icon at bounding box center [606, 692] width 12 height 12
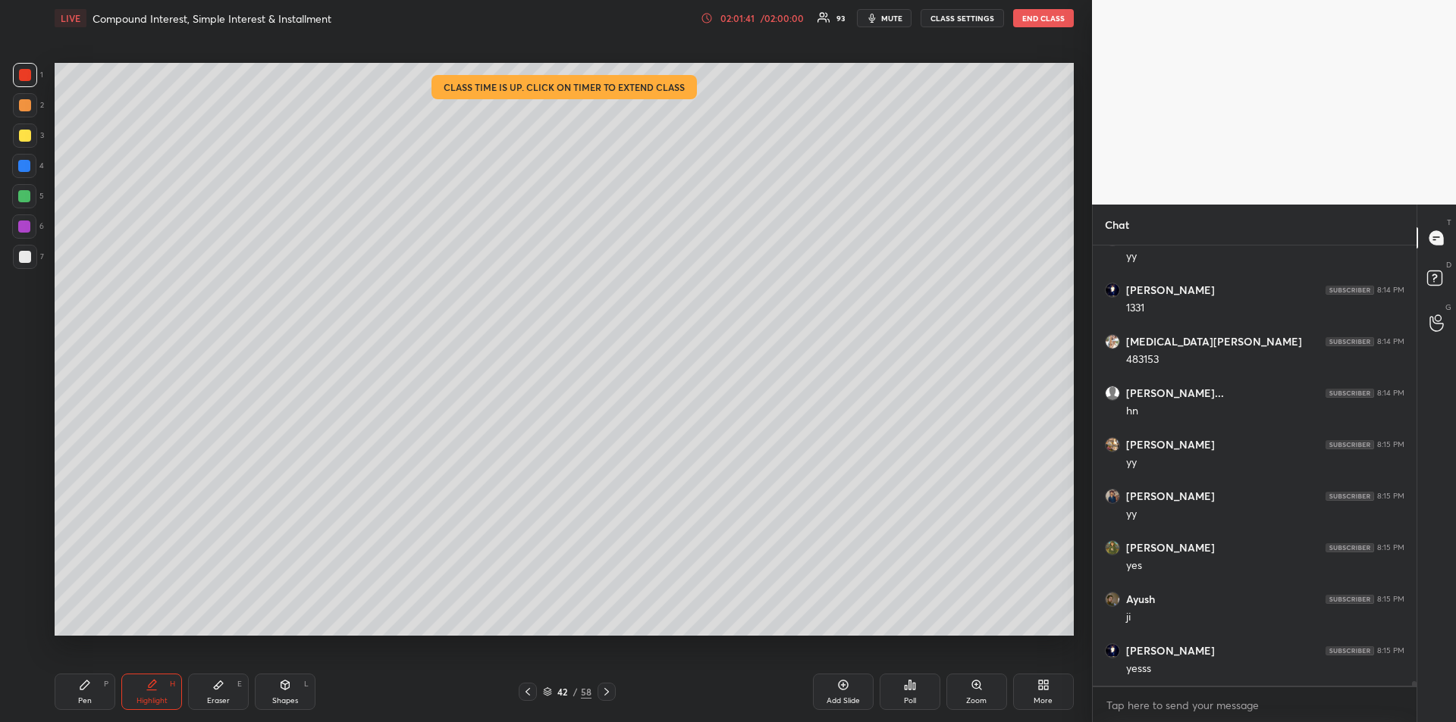
scroll to position [39737, 0]
click at [88, 692] on div "Pen P" at bounding box center [85, 692] width 61 height 36
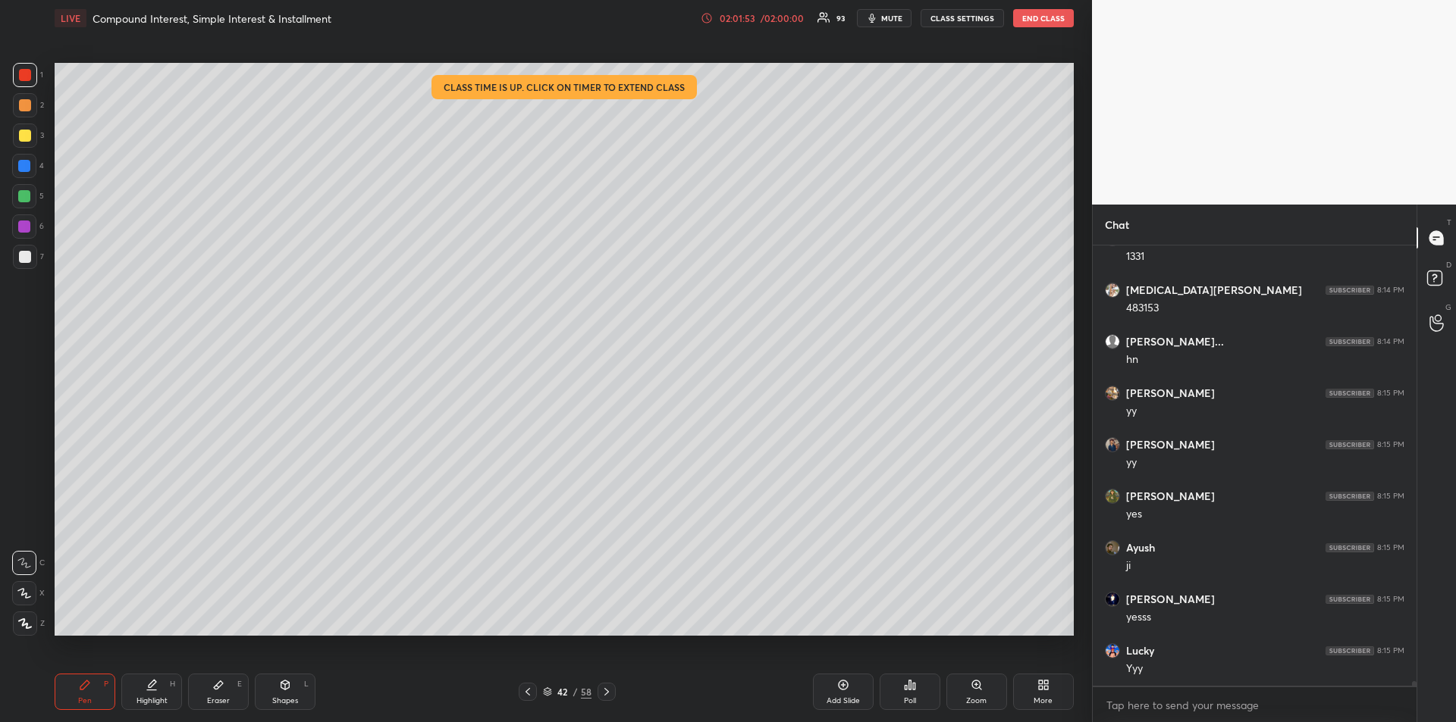
click at [29, 259] on div at bounding box center [25, 257] width 12 height 12
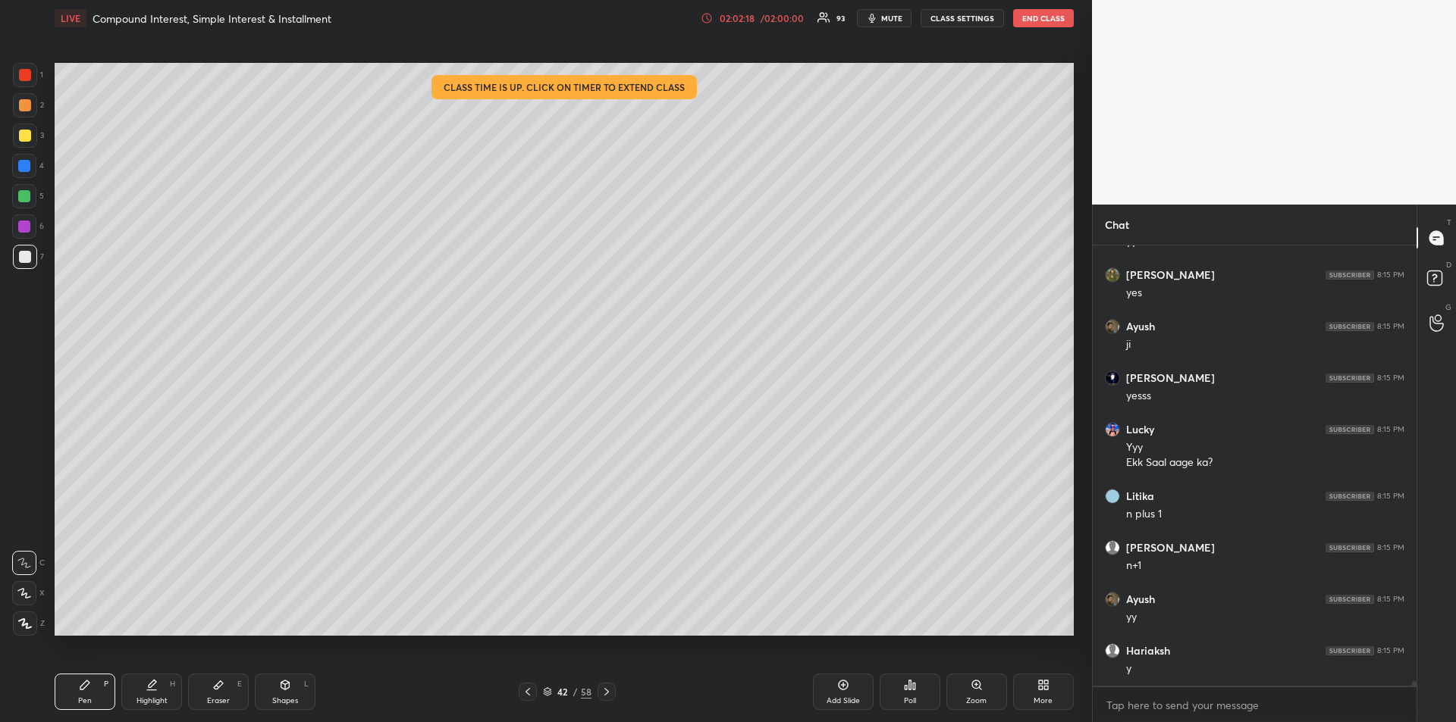
scroll to position [40013, 0]
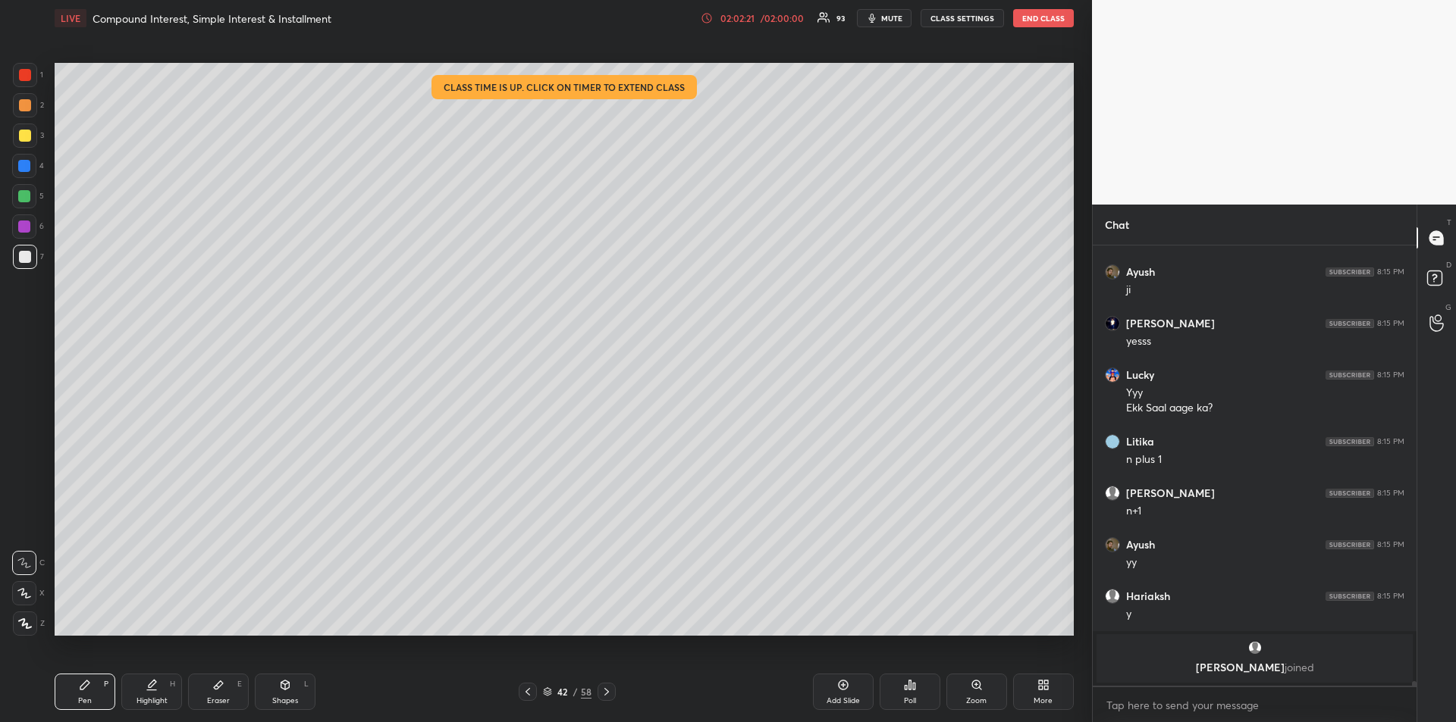
click at [526, 688] on icon at bounding box center [528, 692] width 12 height 12
click at [532, 691] on icon at bounding box center [528, 692] width 12 height 12
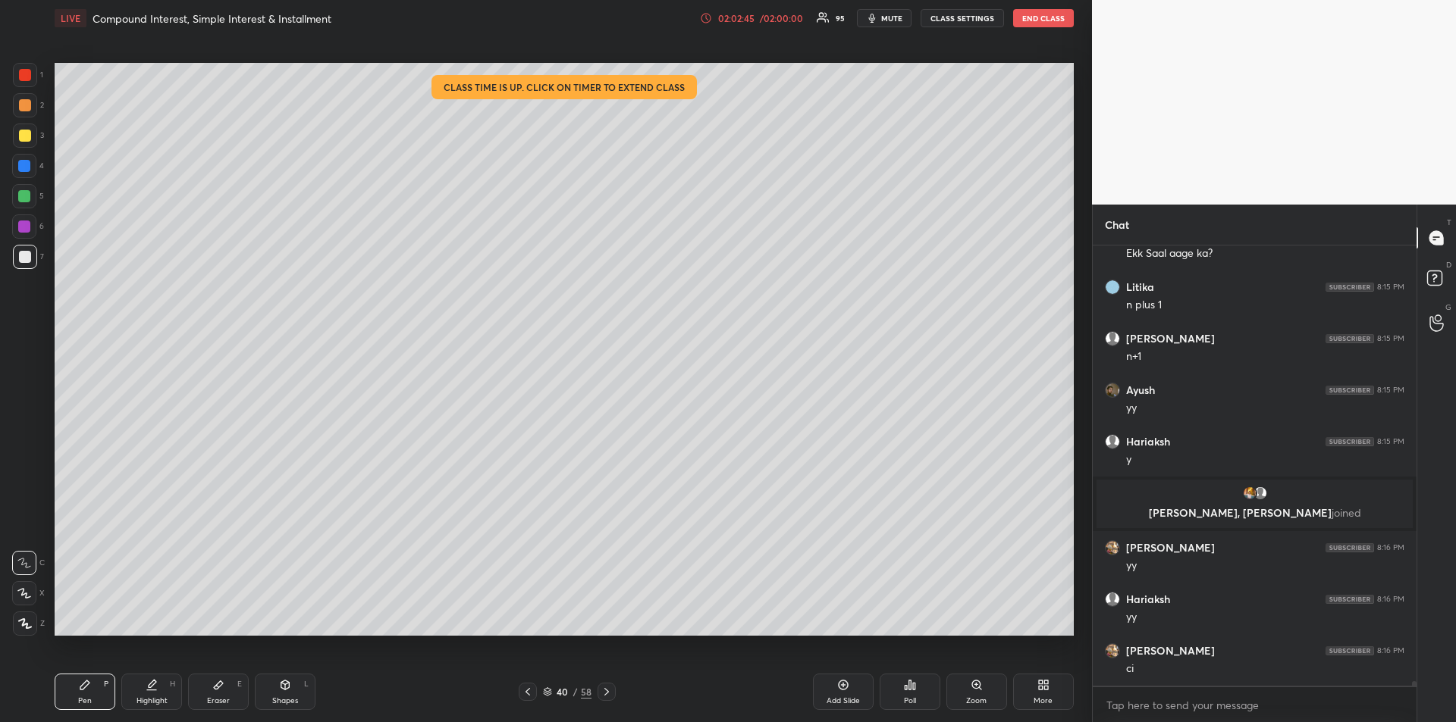
scroll to position [40011, 0]
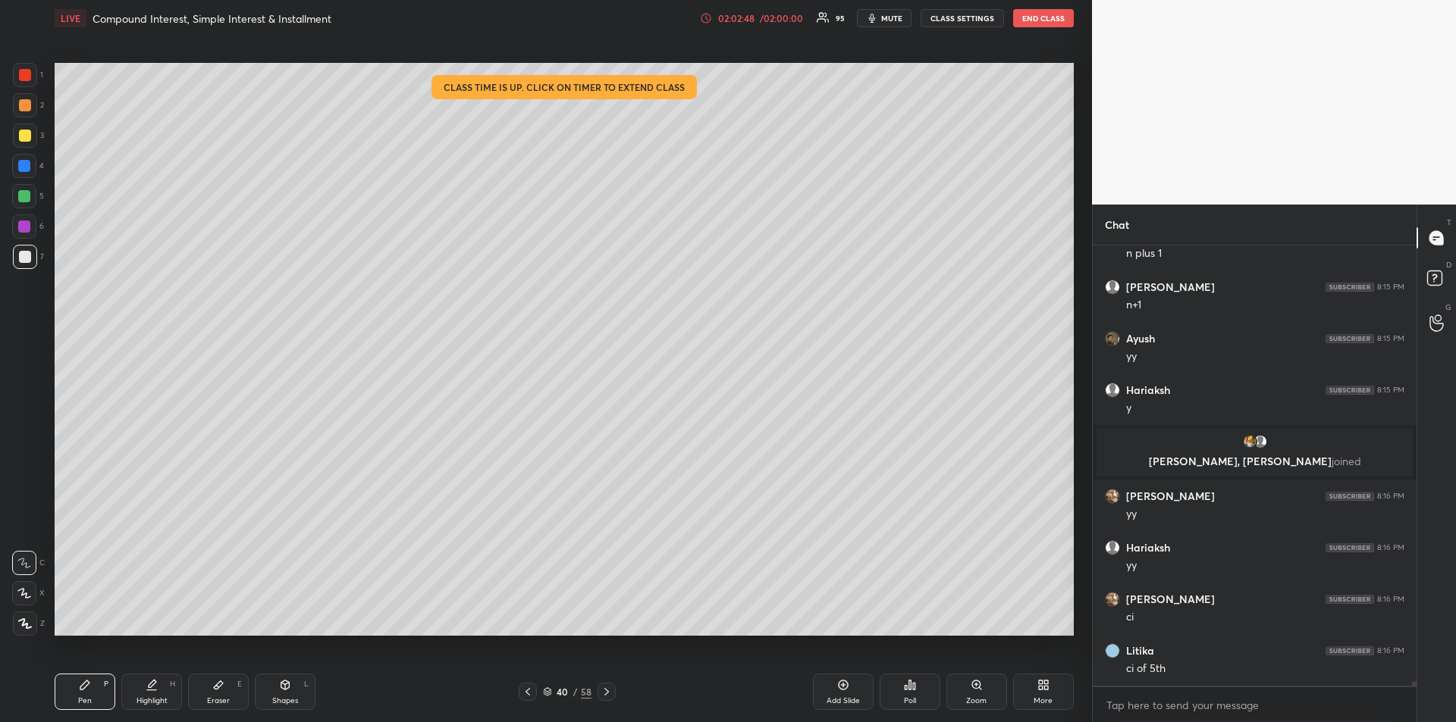
click at [18, 190] on div at bounding box center [24, 196] width 24 height 24
click at [27, 171] on div at bounding box center [24, 166] width 12 height 12
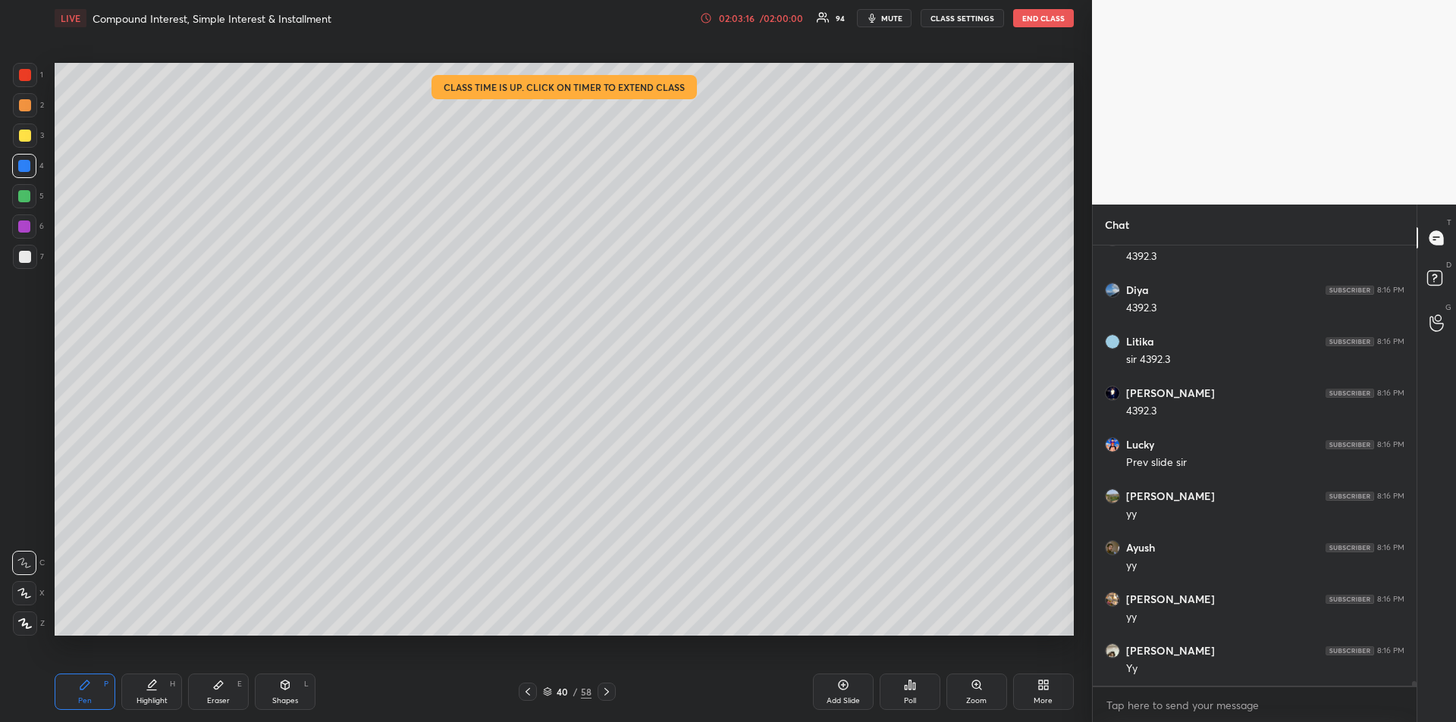
scroll to position [40733, 0]
click at [610, 694] on icon at bounding box center [606, 692] width 12 height 12
click at [606, 693] on icon at bounding box center [606, 692] width 12 height 12
click at [152, 695] on div "Highlight H" at bounding box center [151, 692] width 61 height 36
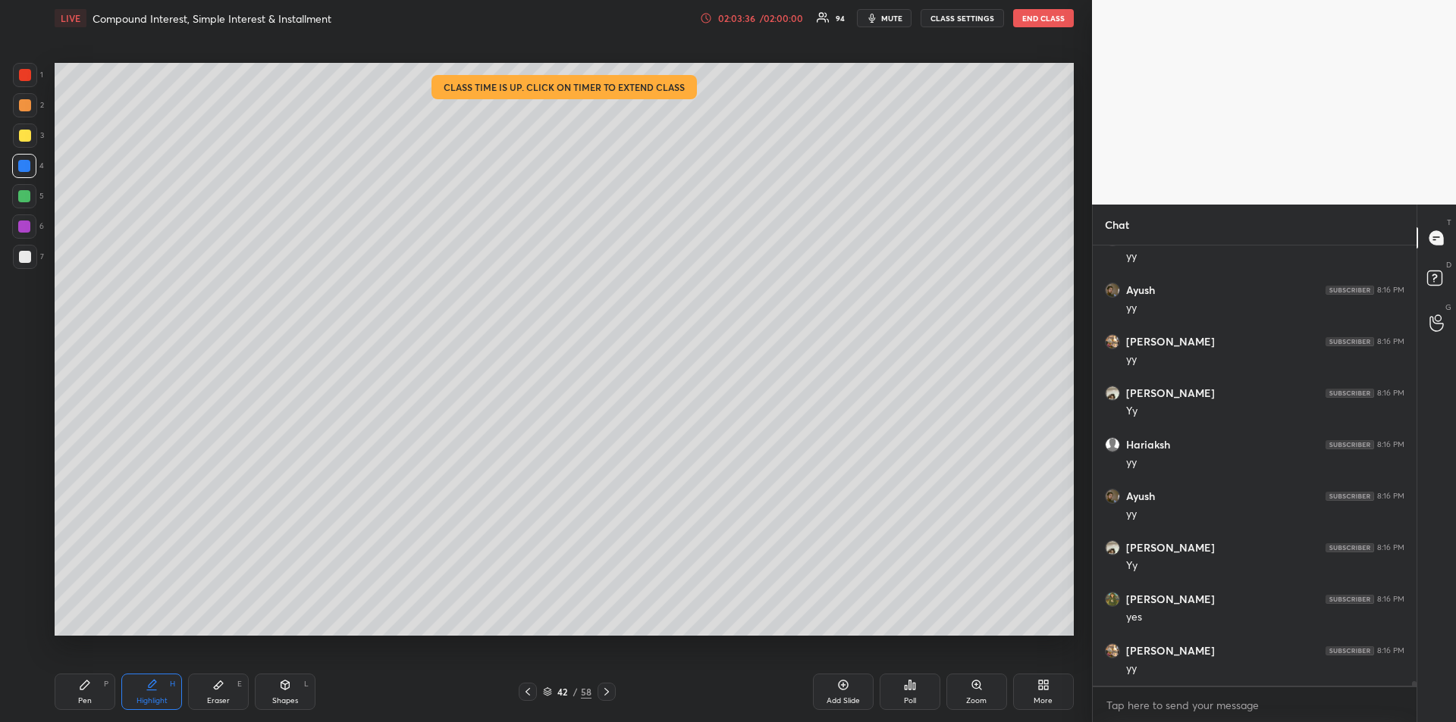
click at [79, 688] on icon at bounding box center [85, 685] width 12 height 12
click at [534, 691] on div at bounding box center [528, 692] width 18 height 18
click at [537, 691] on div at bounding box center [528, 692] width 18 height 18
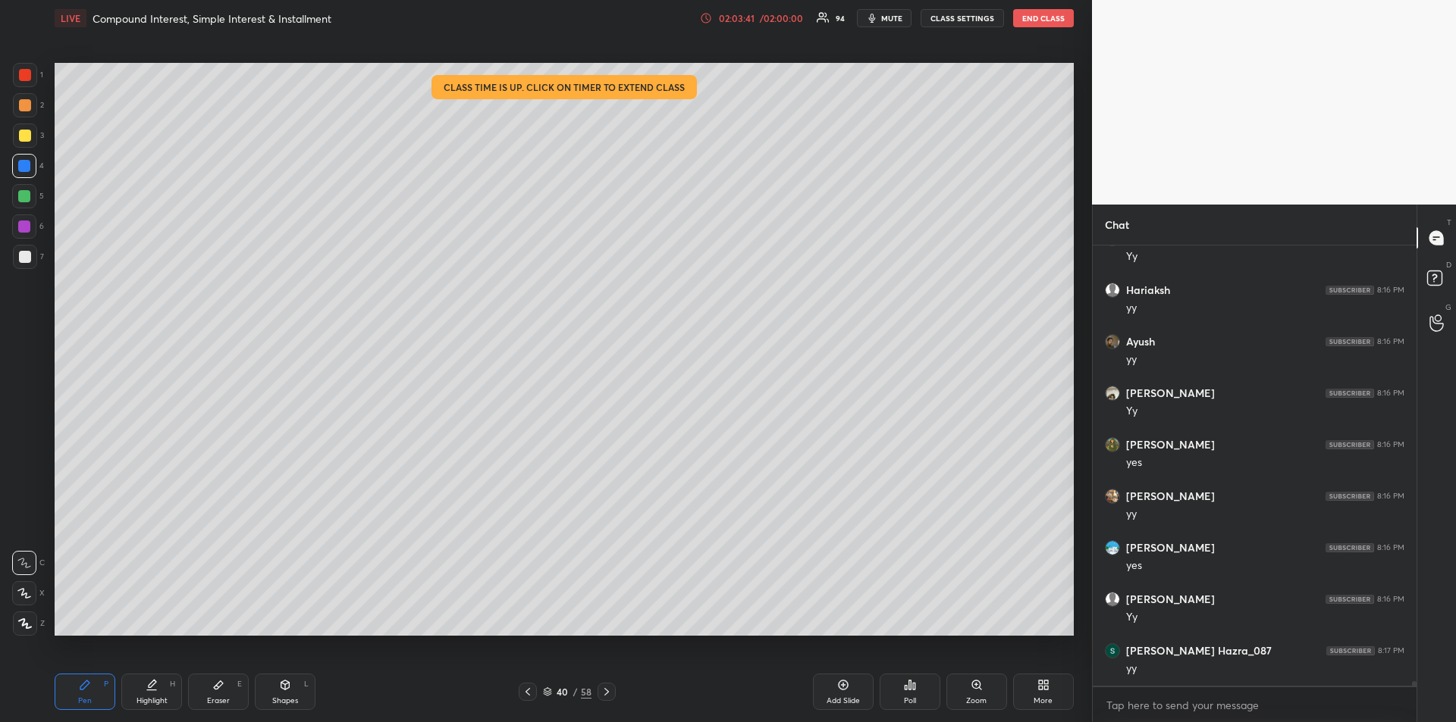
click at [604, 688] on icon at bounding box center [606, 692] width 12 height 12
click at [606, 689] on icon at bounding box center [606, 692] width 12 height 12
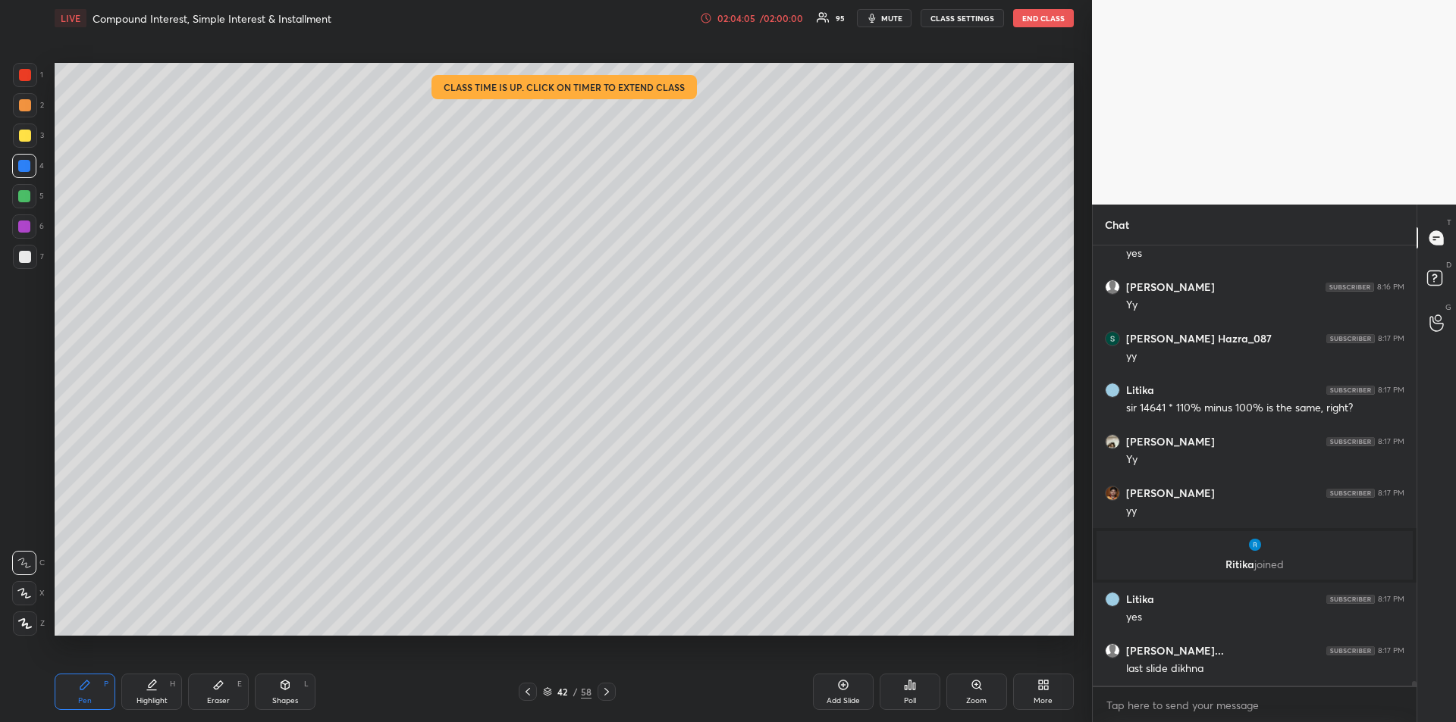
scroll to position [41004, 0]
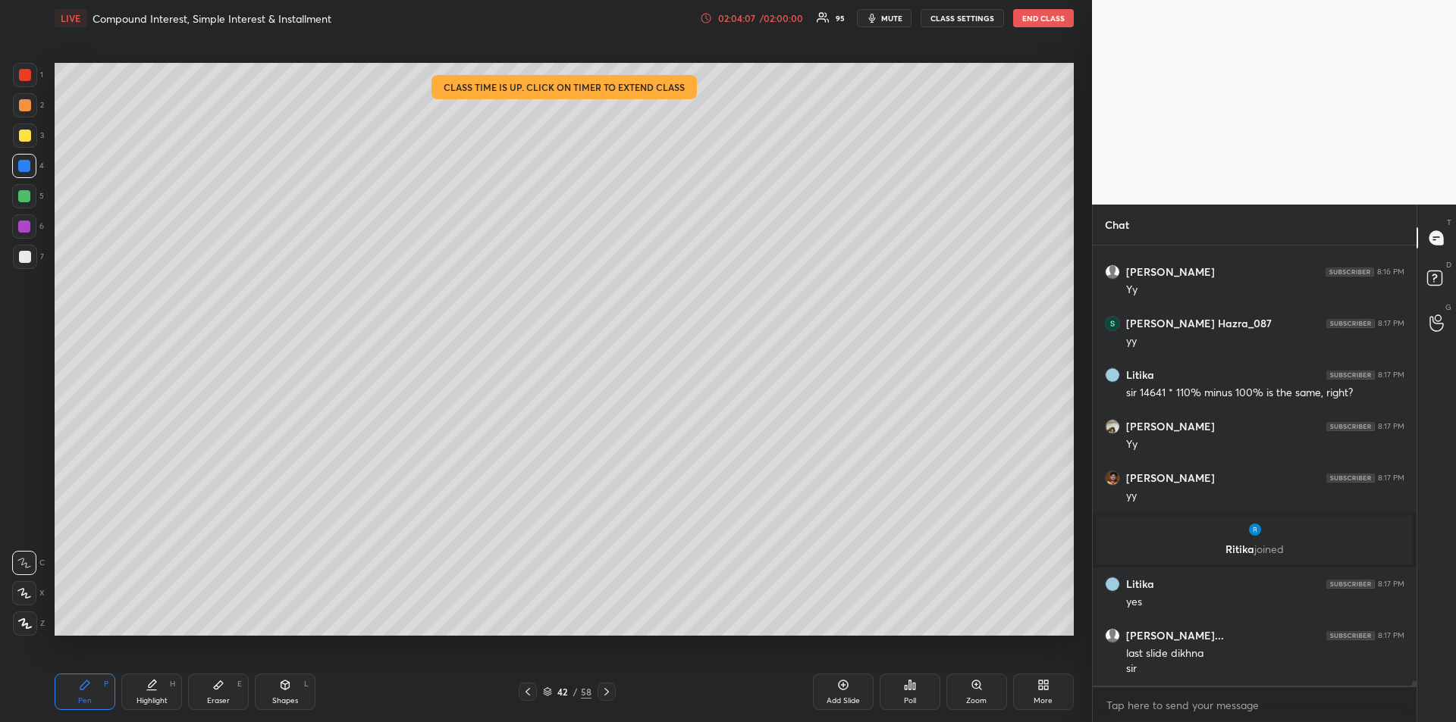
click at [528, 694] on icon at bounding box center [528, 692] width 12 height 12
click at [525, 697] on icon at bounding box center [528, 692] width 12 height 12
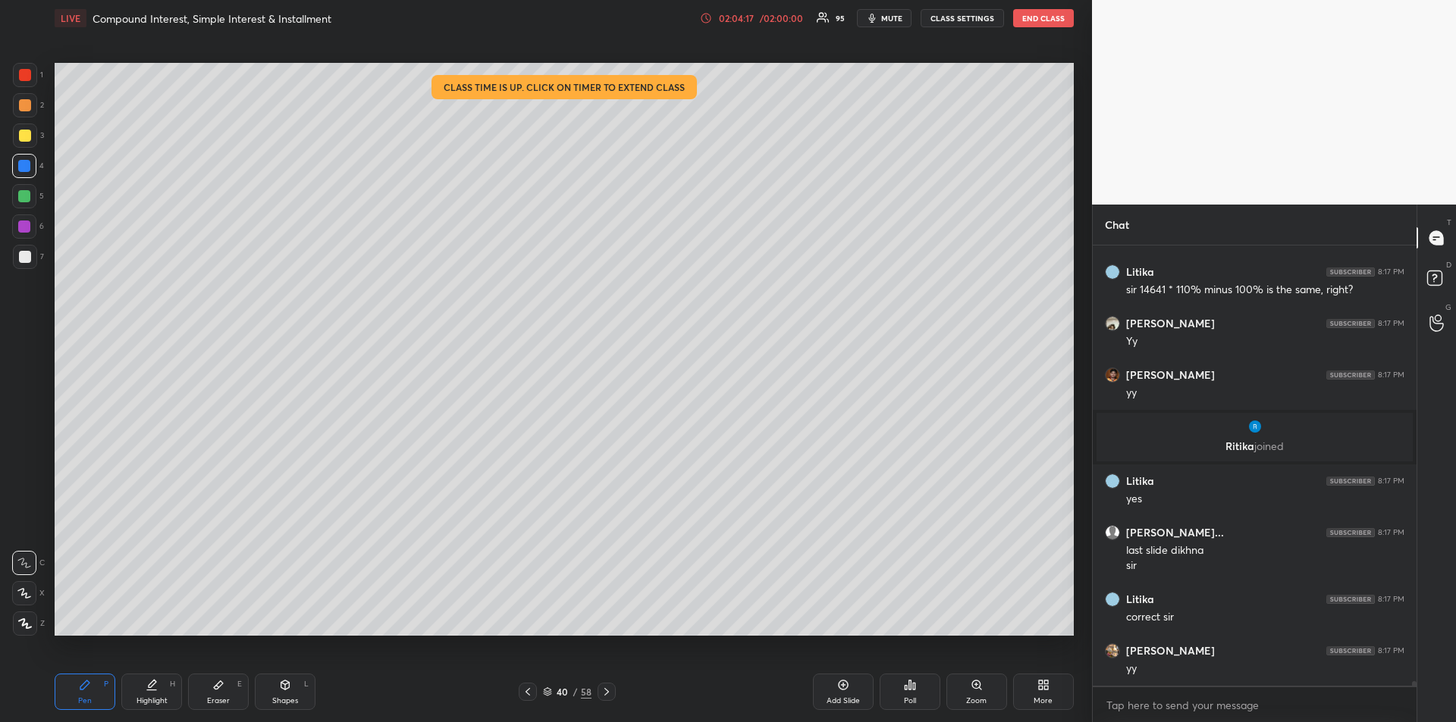
scroll to position [41159, 0]
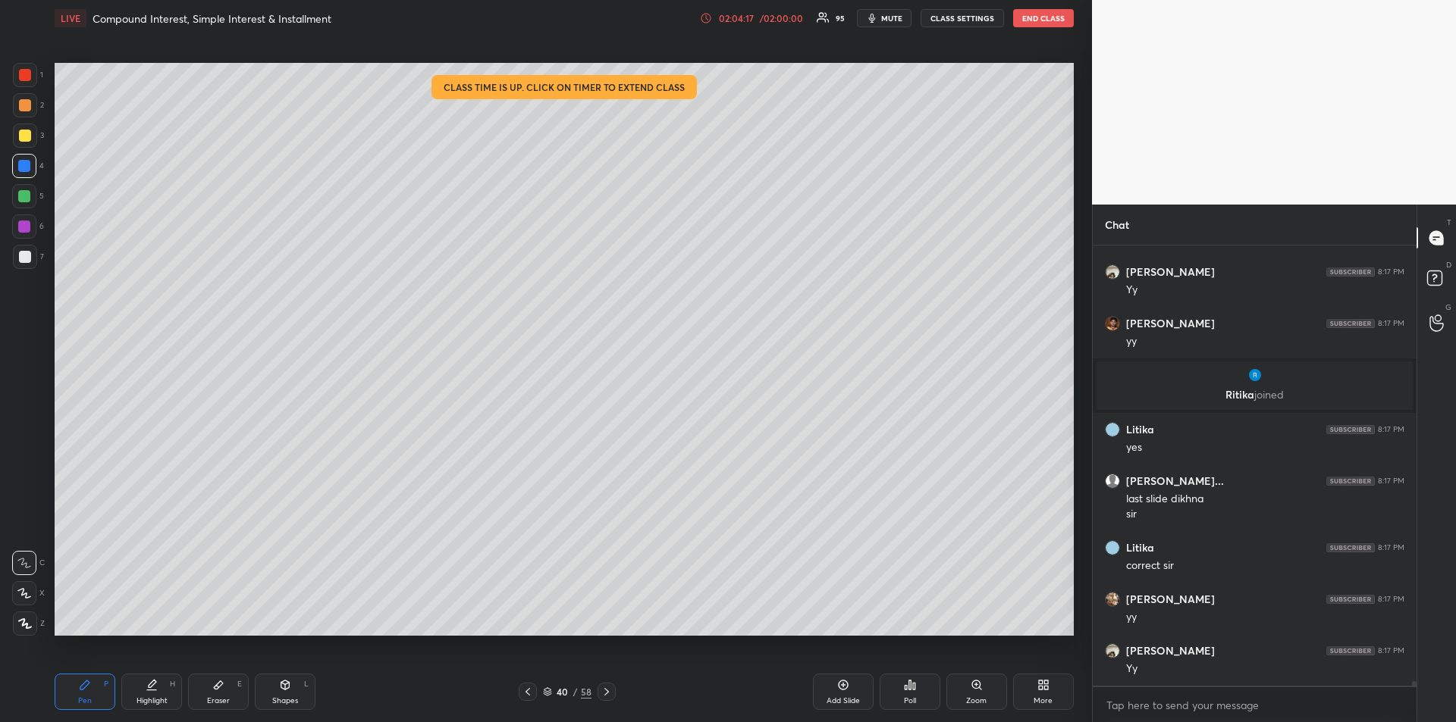
click at [608, 694] on icon at bounding box center [606, 692] width 12 height 12
click at [610, 693] on icon at bounding box center [606, 692] width 12 height 12
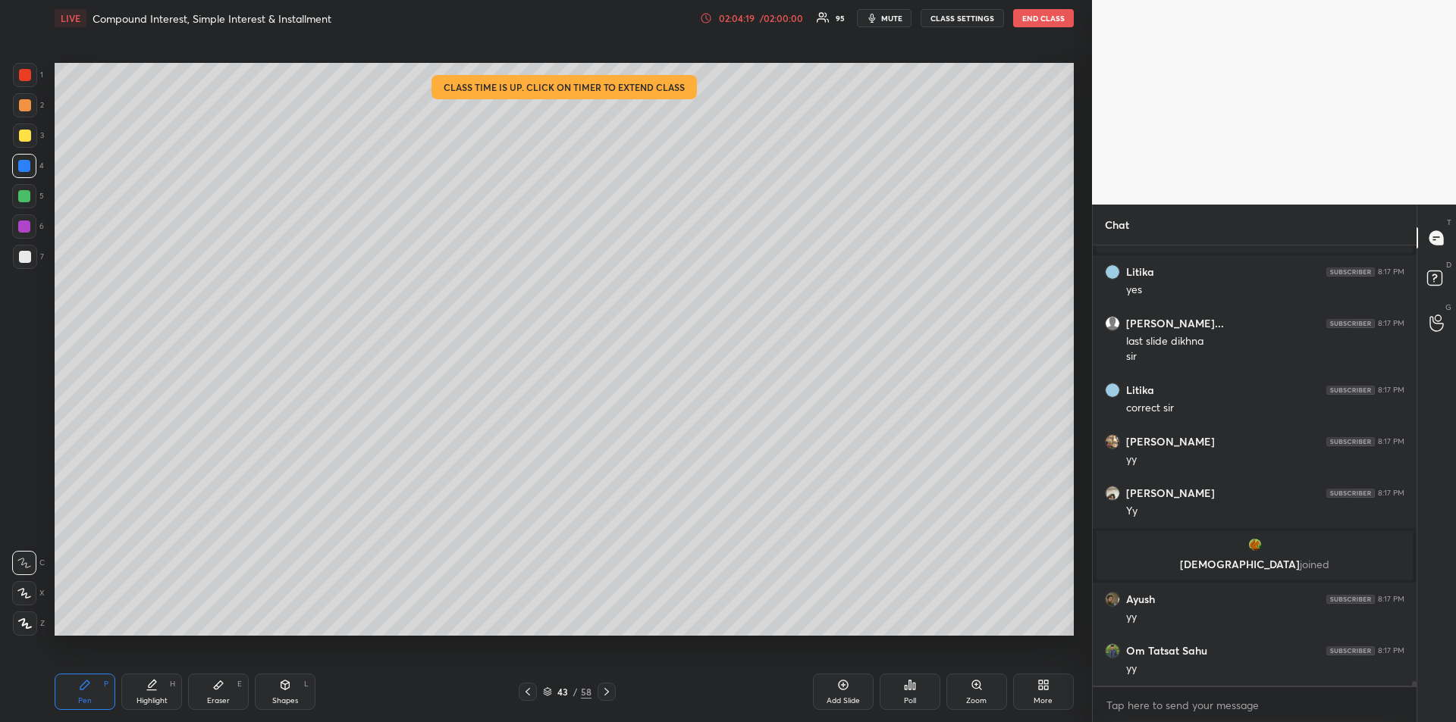
click at [24, 137] on div at bounding box center [25, 136] width 12 height 12
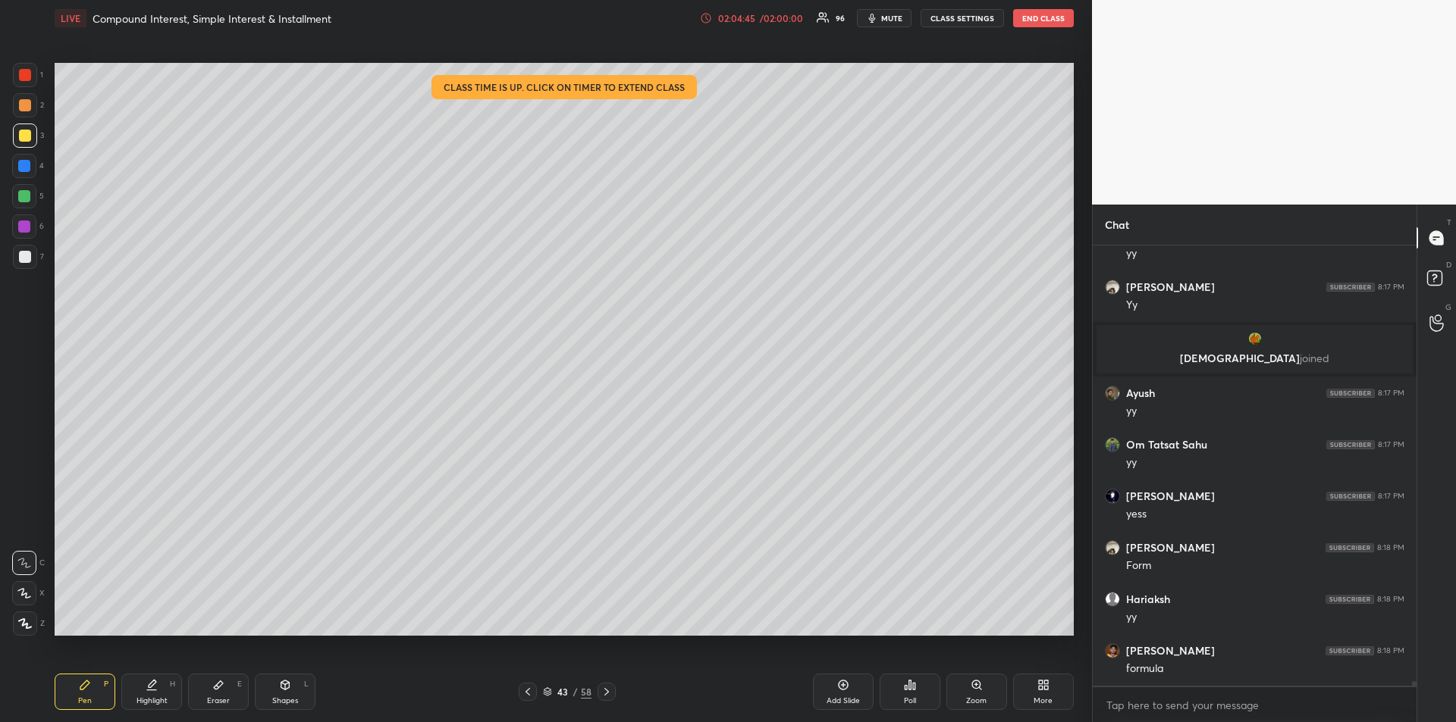
scroll to position [41678, 0]
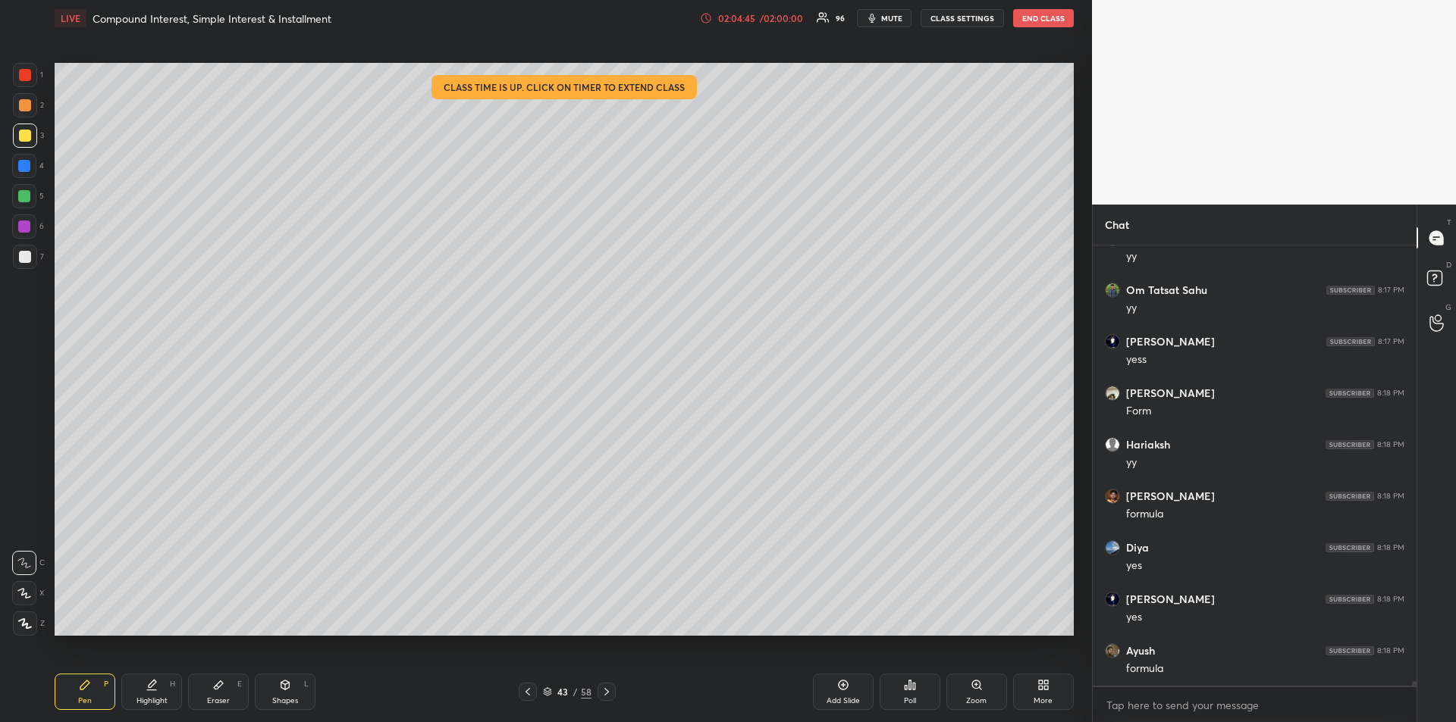
click at [218, 697] on div "Eraser" at bounding box center [218, 701] width 23 height 8
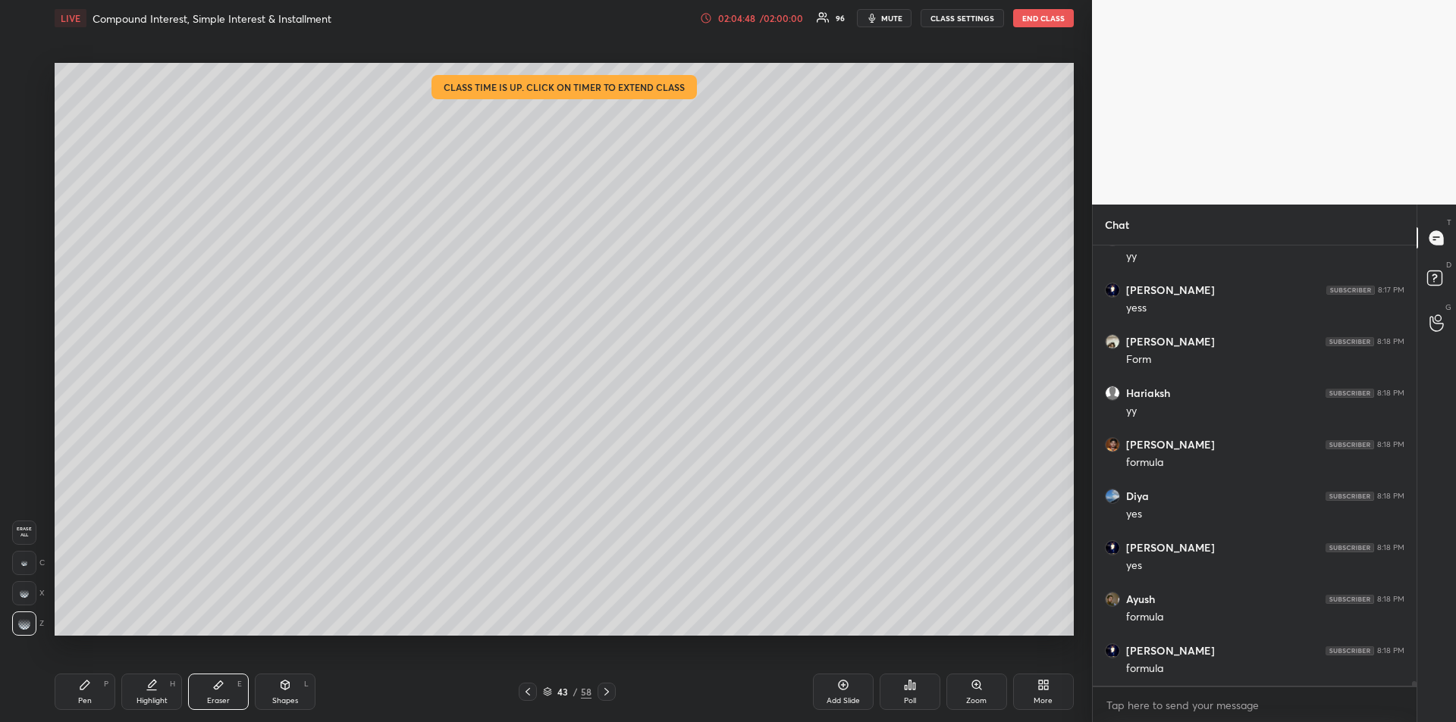
scroll to position [41781, 0]
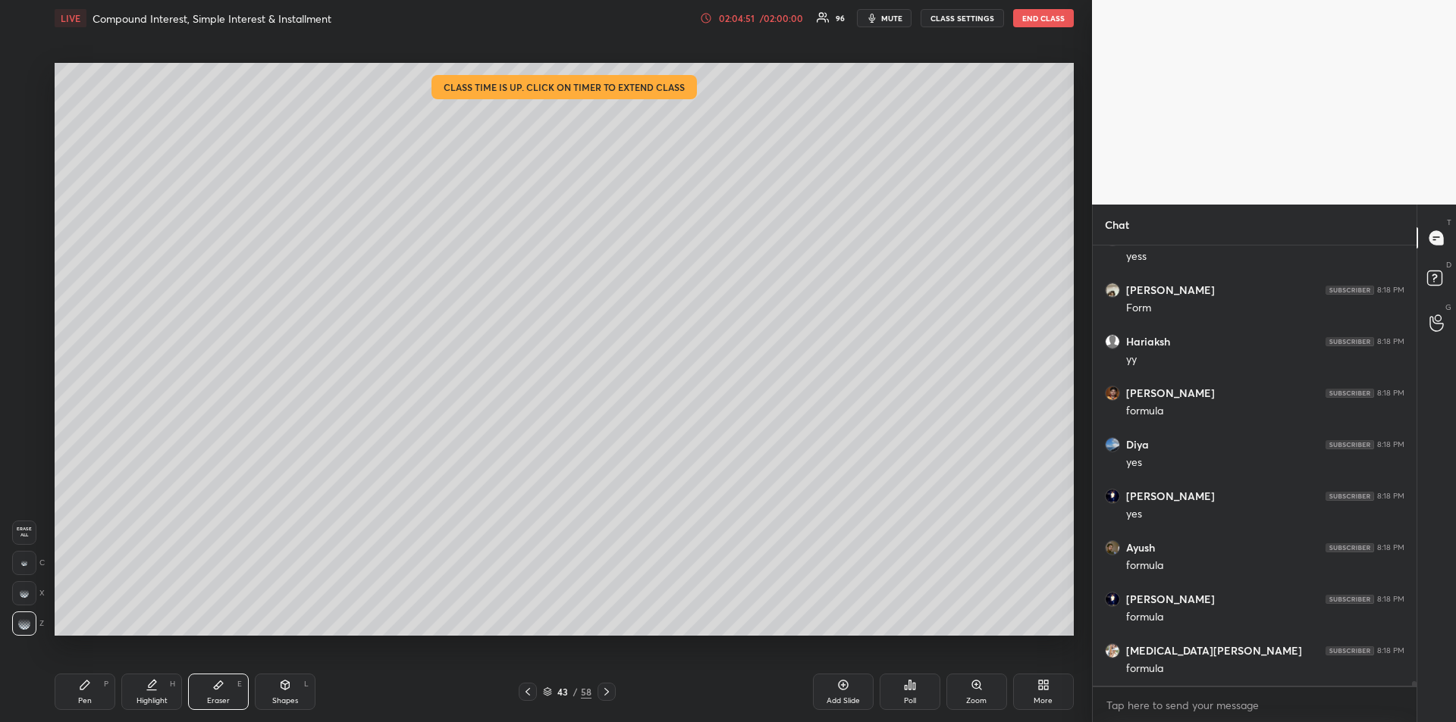
click at [85, 683] on icon at bounding box center [84, 685] width 9 height 9
click at [28, 193] on div at bounding box center [24, 196] width 12 height 12
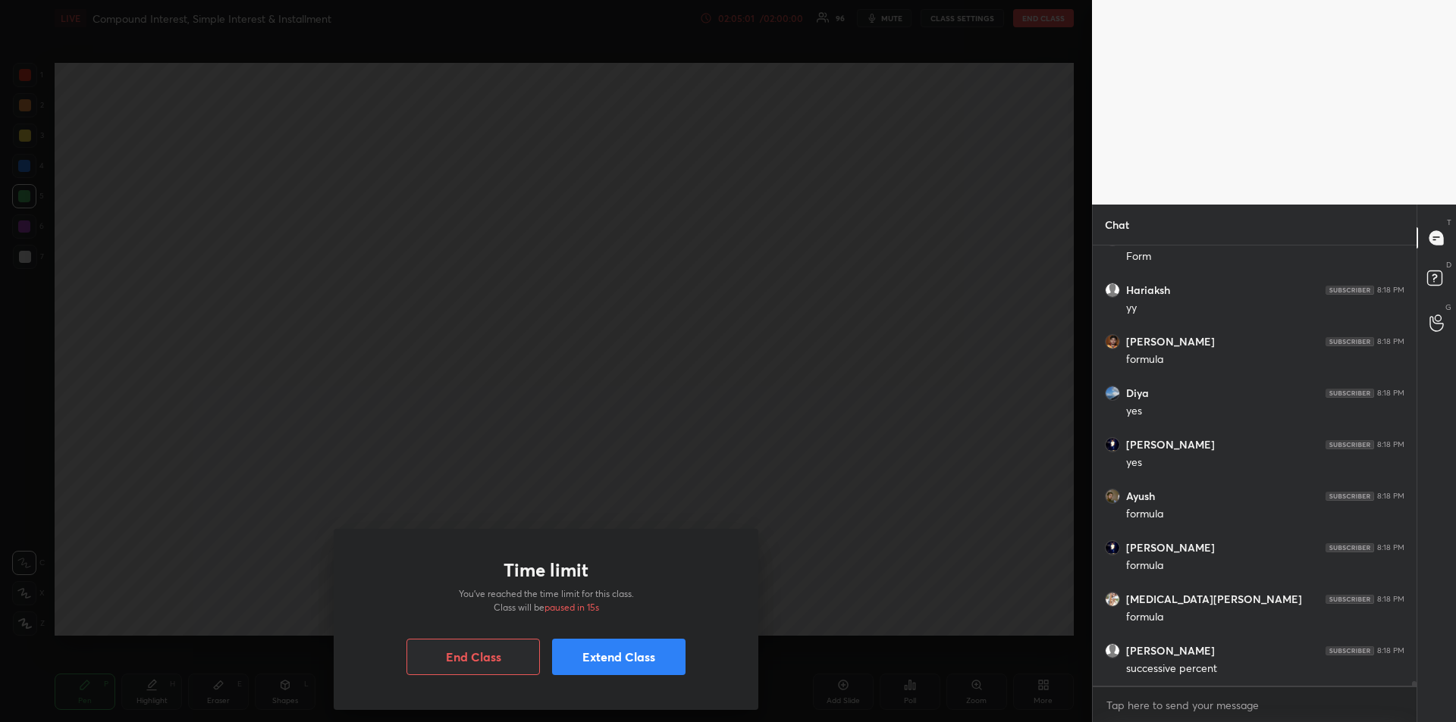
click at [180, 227] on div "Time limit You’ve reached the time limit for this class. Class will be paused i…" at bounding box center [546, 361] width 1092 height 722
click at [638, 659] on button "Extend Class" at bounding box center [618, 657] width 133 height 36
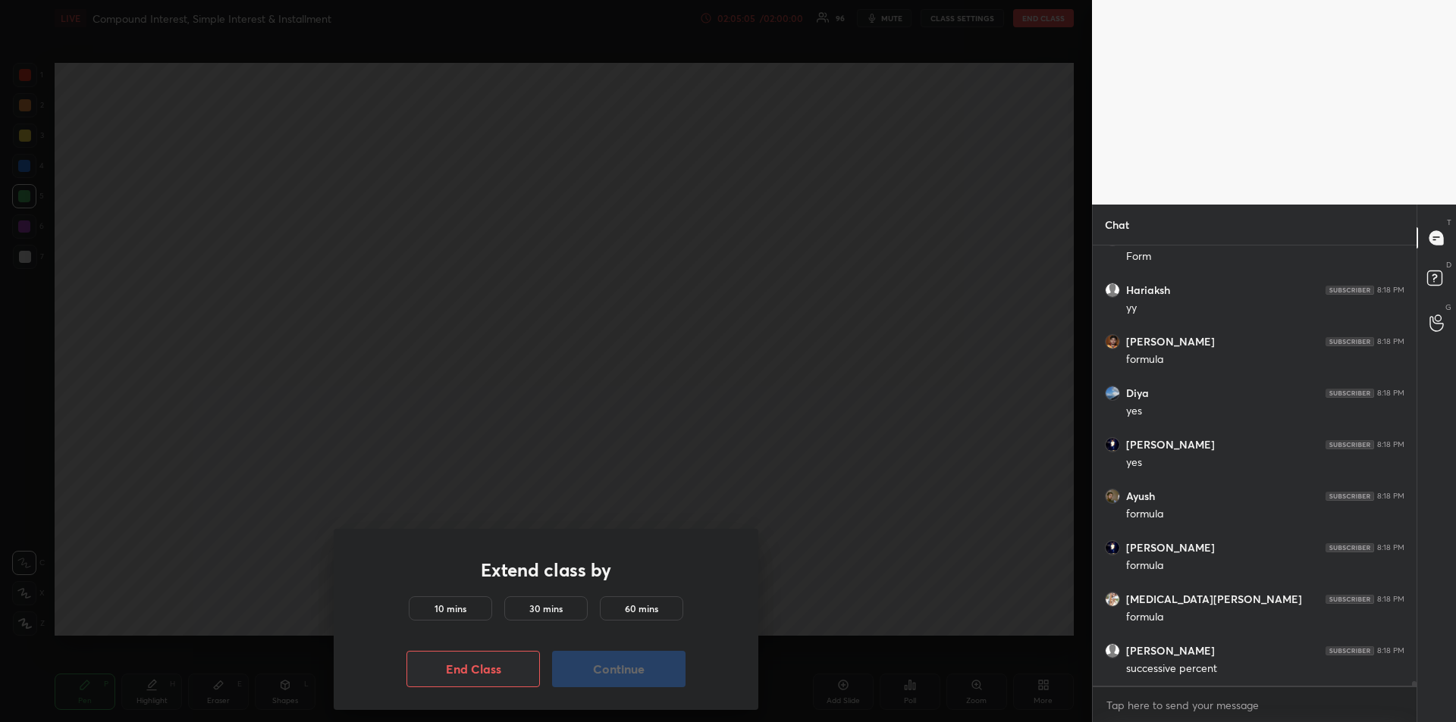
click at [641, 604] on h5 "60 mins" at bounding box center [641, 609] width 33 height 14
click at [636, 668] on button "Continue" at bounding box center [618, 669] width 133 height 36
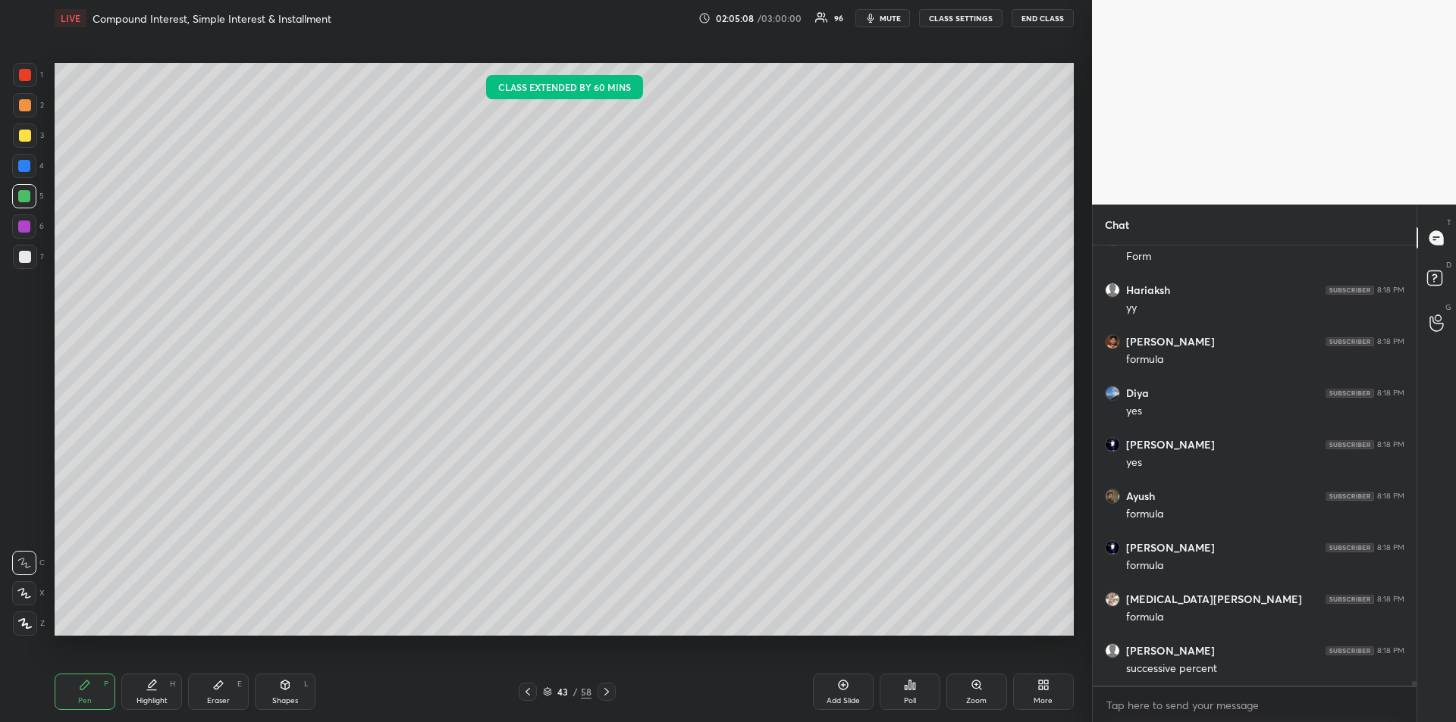
click at [24, 133] on div at bounding box center [25, 136] width 12 height 12
click at [224, 700] on div "Eraser" at bounding box center [218, 701] width 23 height 8
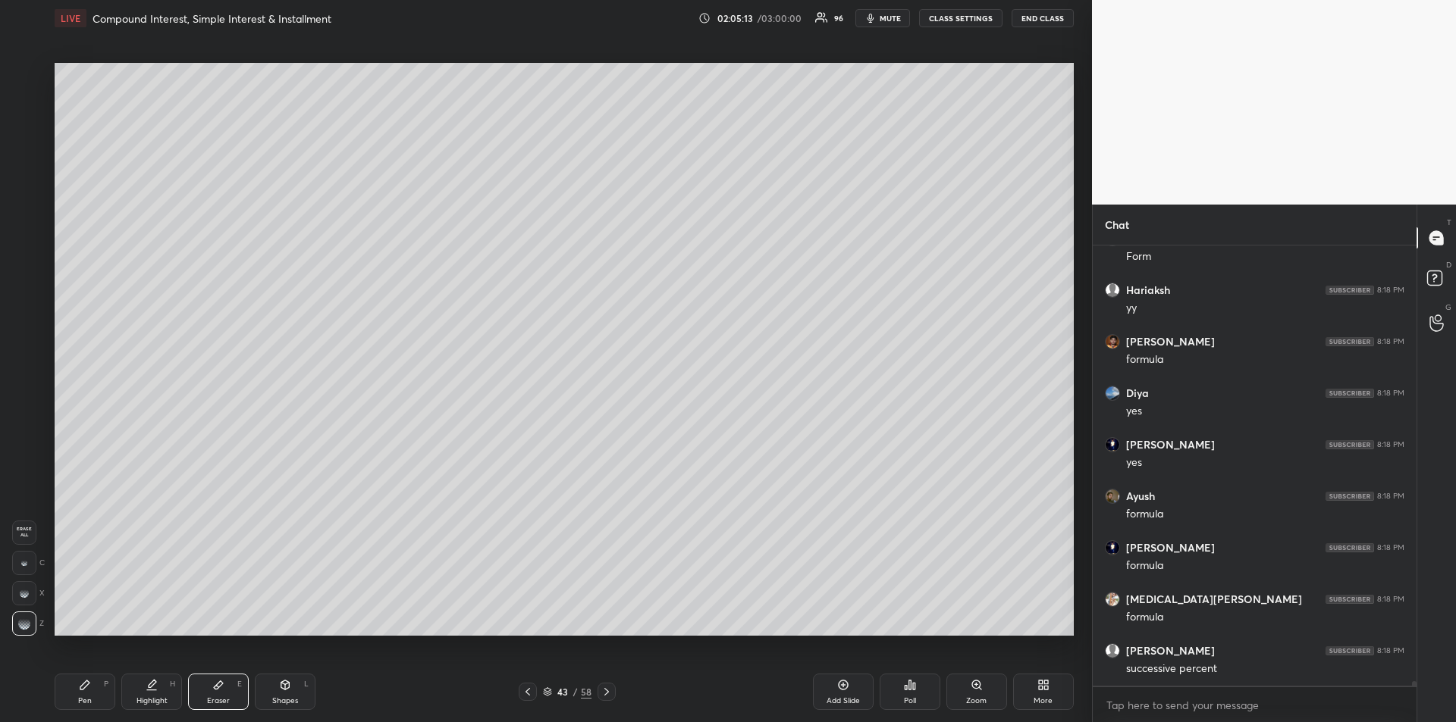
click at [89, 685] on icon at bounding box center [84, 685] width 9 height 9
click at [232, 689] on div "Eraser E" at bounding box center [218, 692] width 61 height 36
click at [89, 682] on icon at bounding box center [84, 685] width 9 height 9
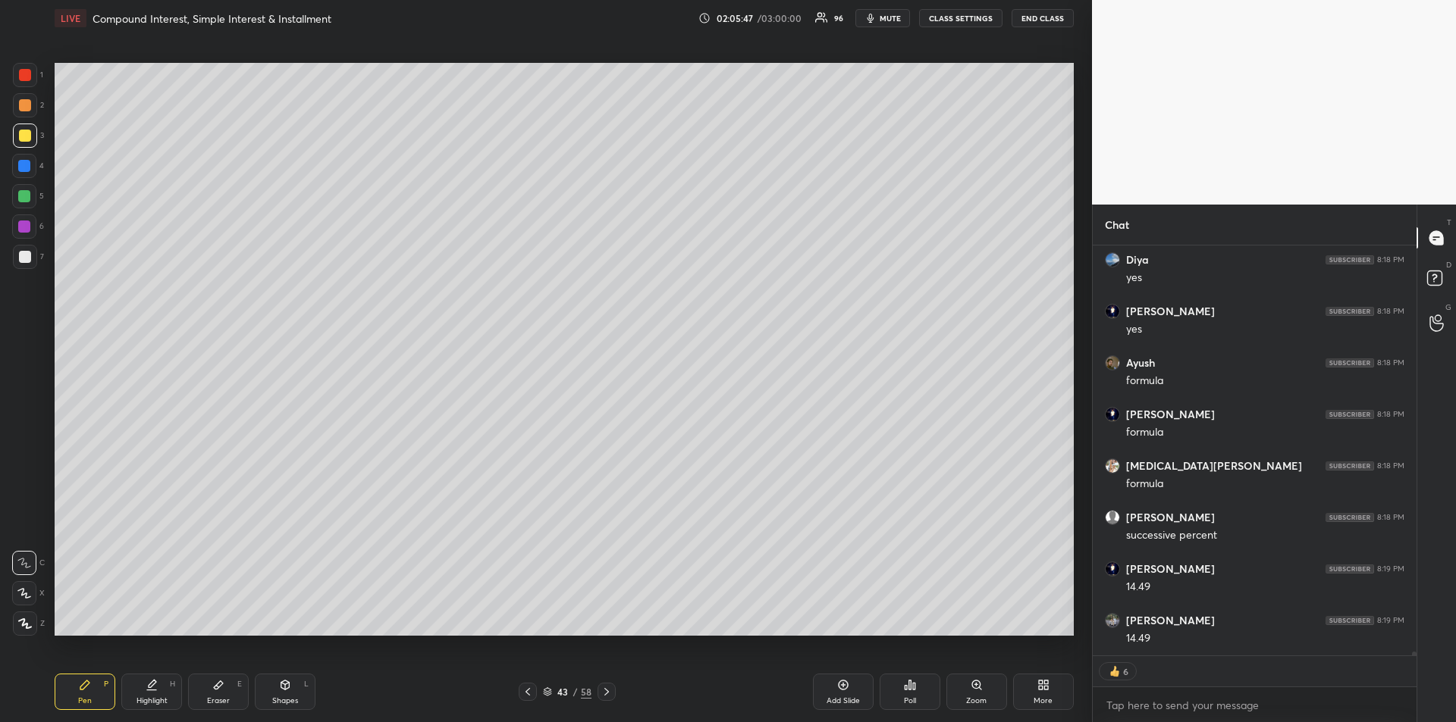
scroll to position [42017, 0]
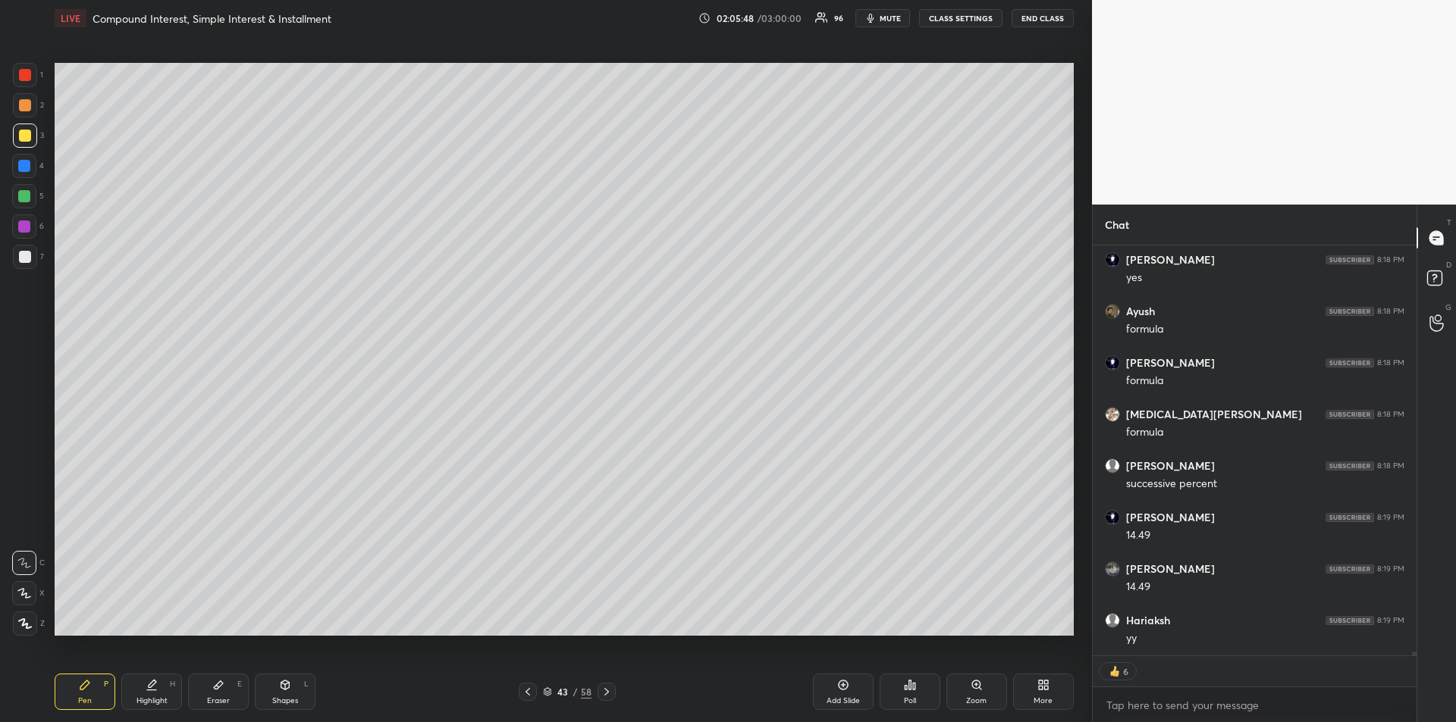
click at [20, 230] on div at bounding box center [24, 227] width 12 height 12
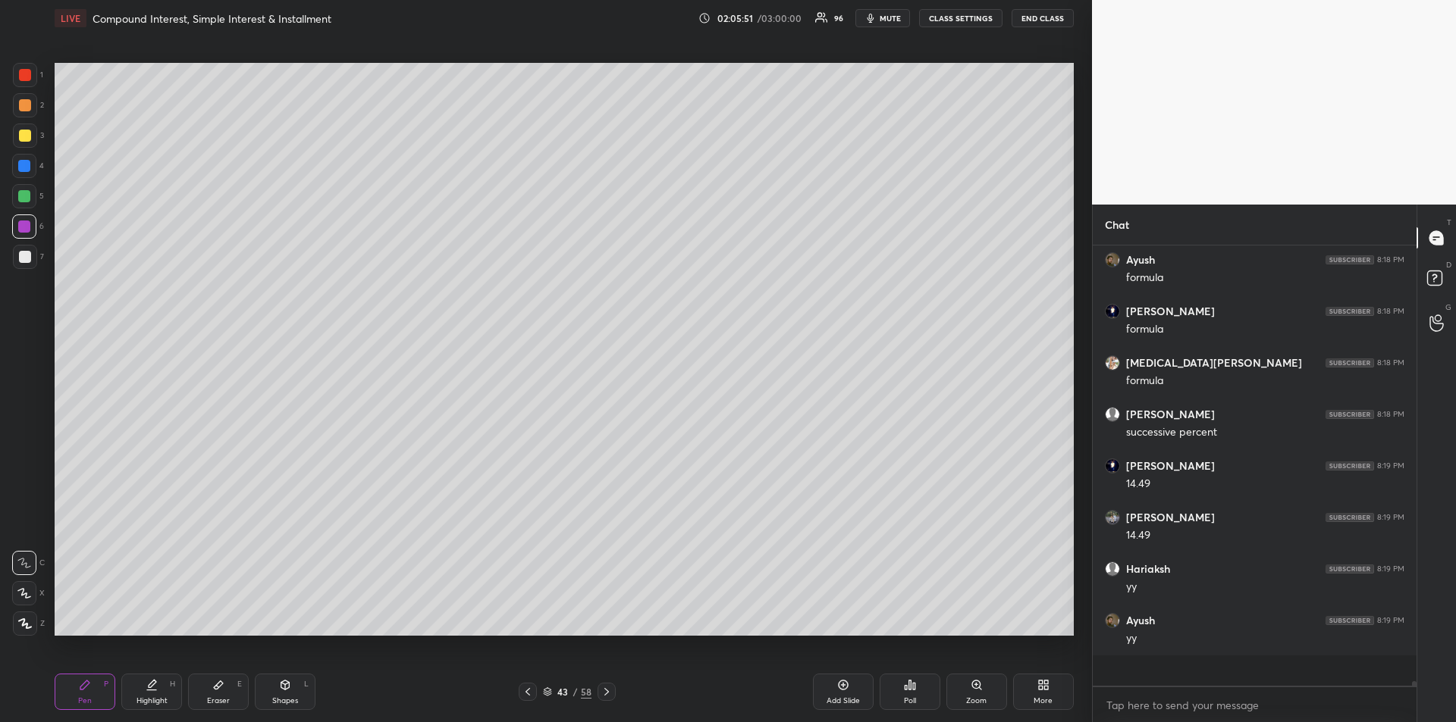
scroll to position [42039, 0]
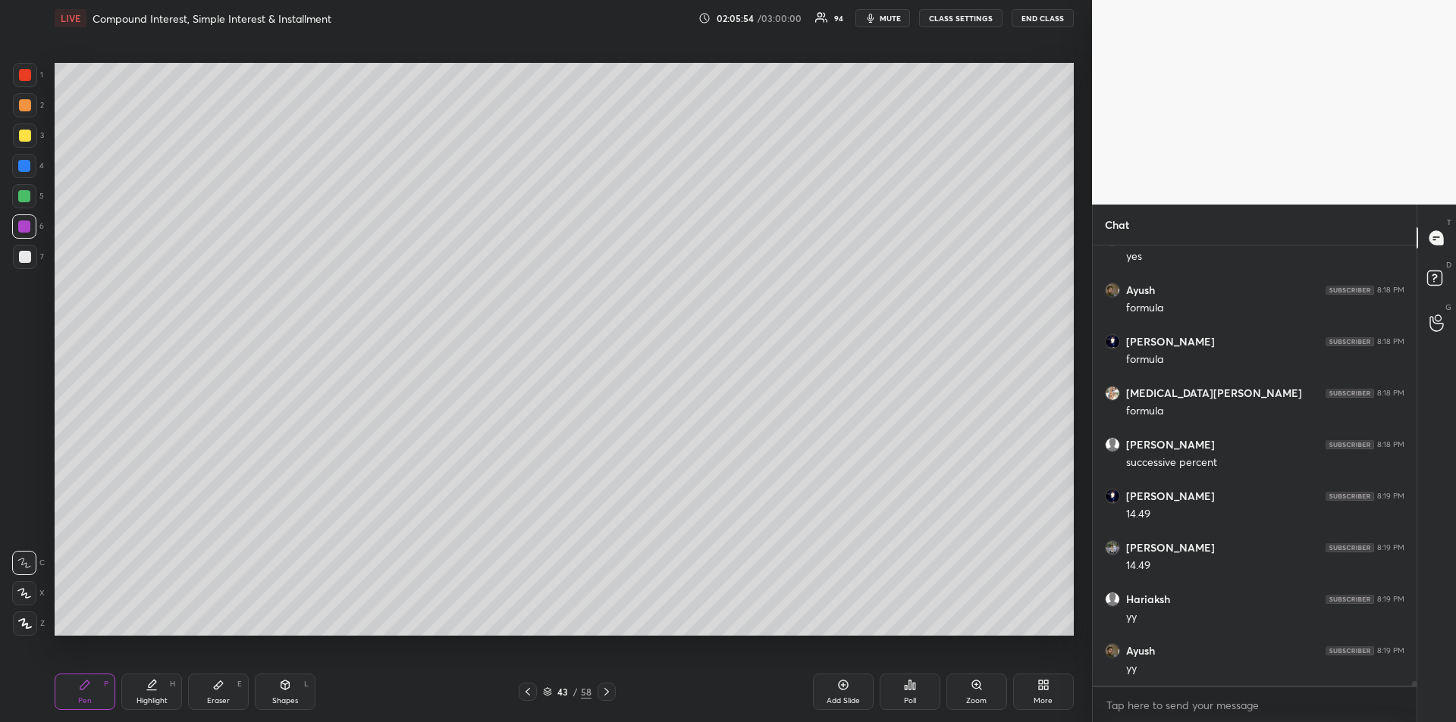
click at [24, 111] on div at bounding box center [25, 105] width 24 height 24
click at [26, 198] on div at bounding box center [24, 196] width 12 height 12
click at [217, 686] on icon at bounding box center [218, 686] width 9 height 8
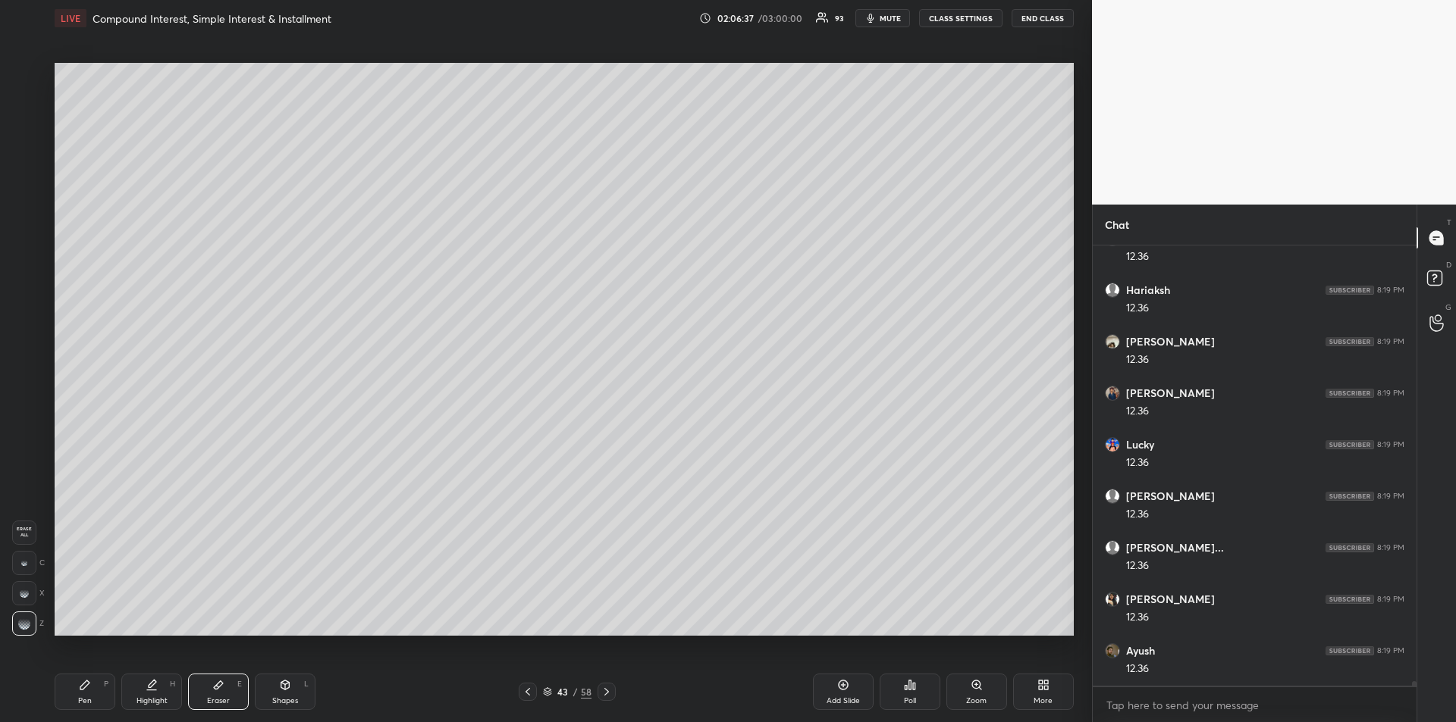
click at [84, 684] on icon at bounding box center [84, 685] width 9 height 9
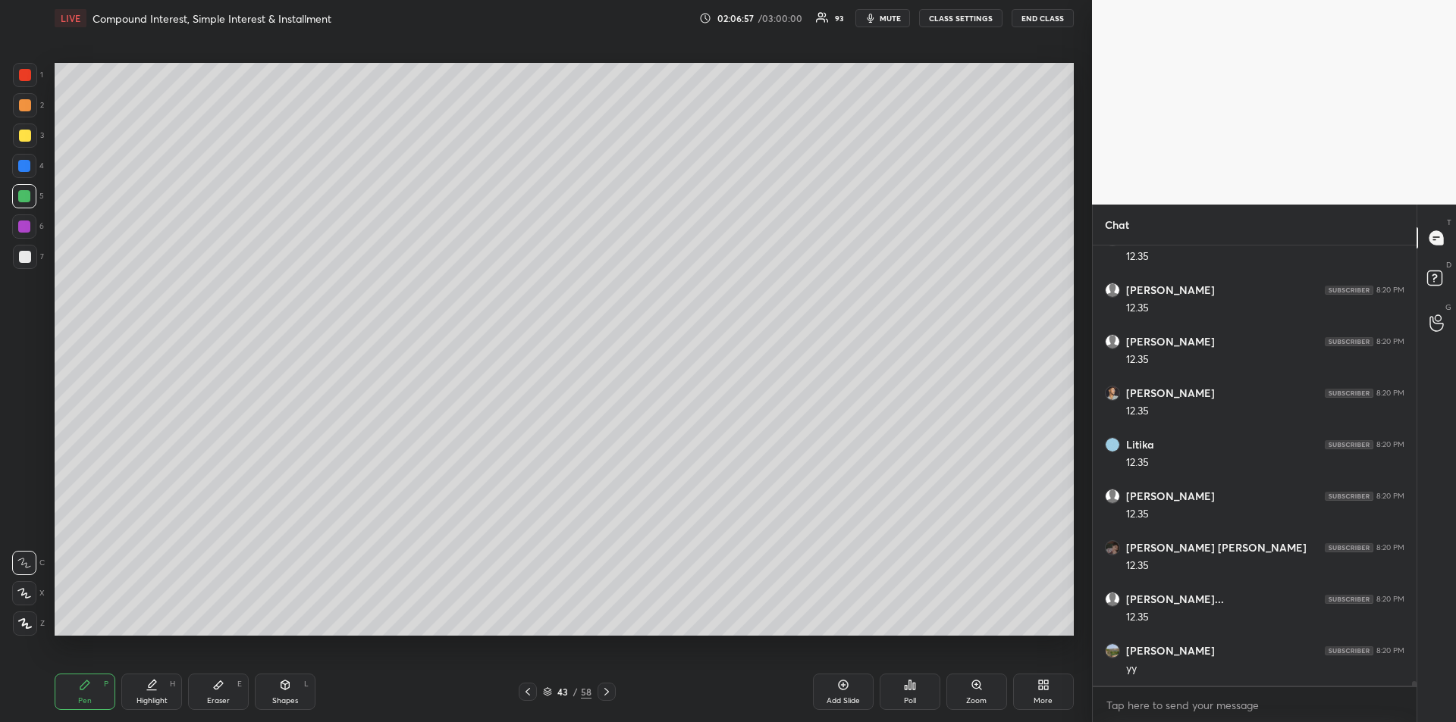
scroll to position [43894, 0]
click at [19, 134] on div at bounding box center [25, 136] width 12 height 12
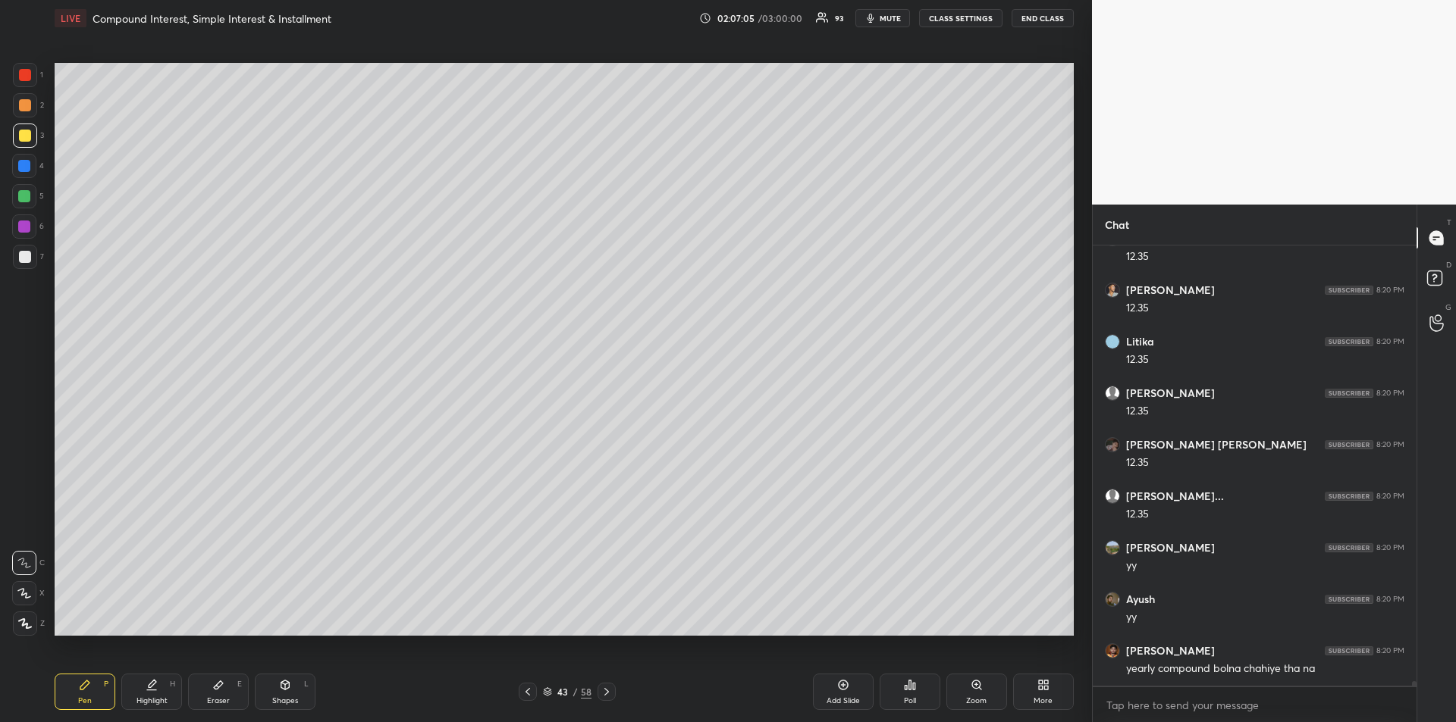
click at [843, 697] on div "Add Slide" at bounding box center [842, 701] width 33 height 8
click at [24, 105] on div at bounding box center [25, 105] width 12 height 12
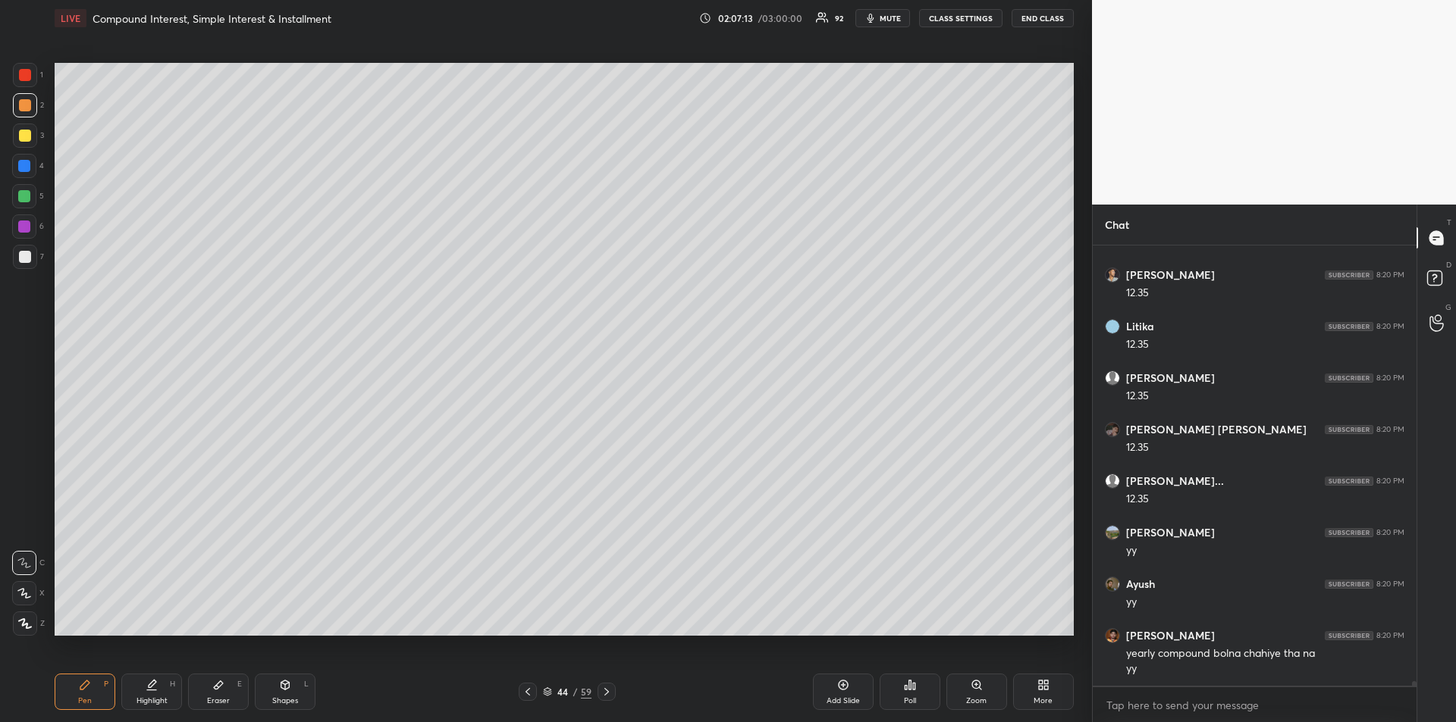
scroll to position [44016, 0]
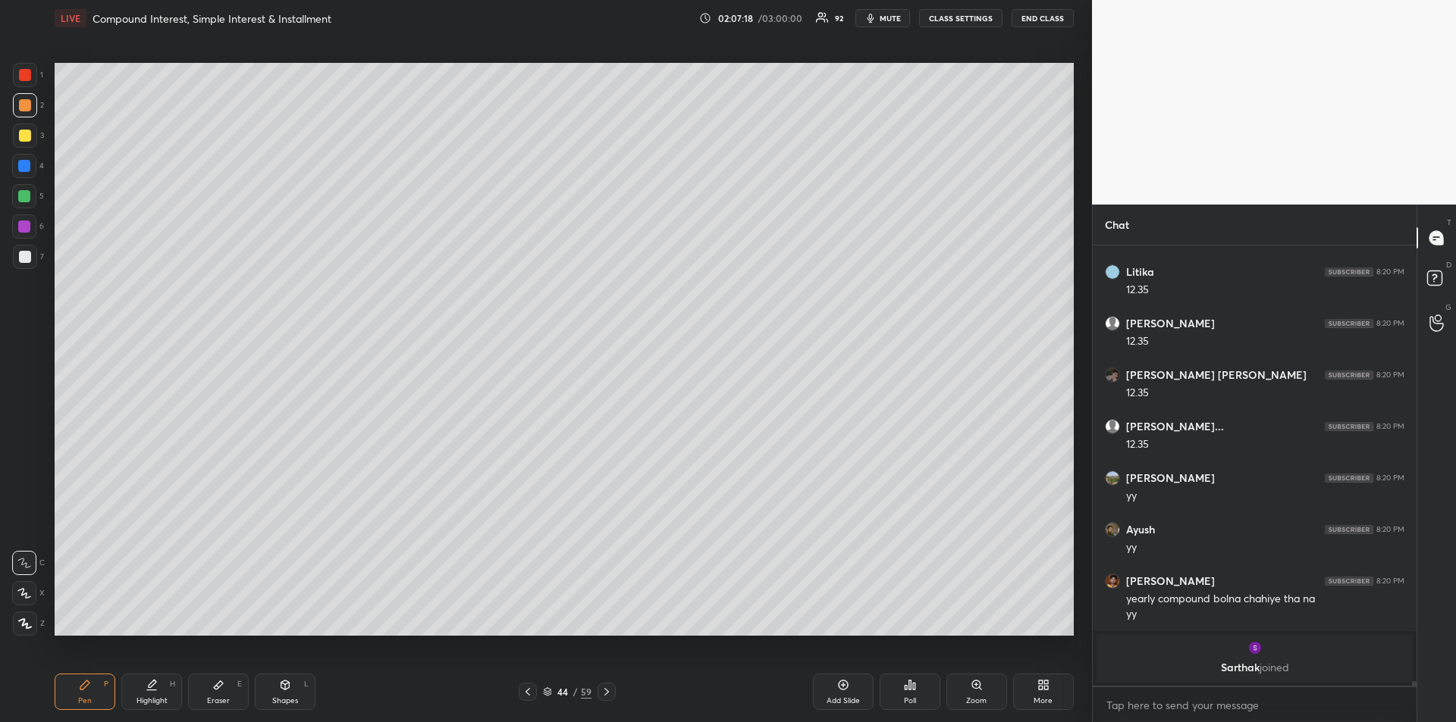
click at [14, 257] on div at bounding box center [25, 257] width 24 height 24
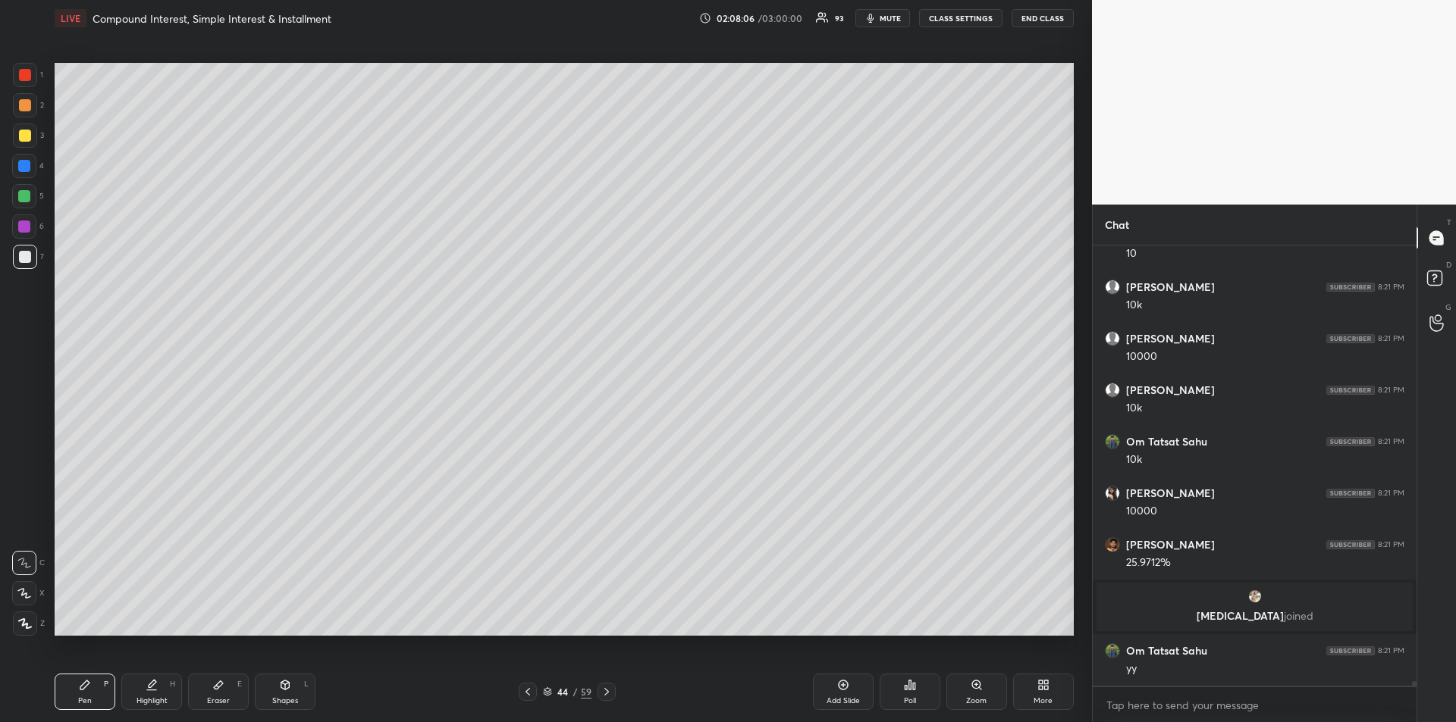
scroll to position [44022, 0]
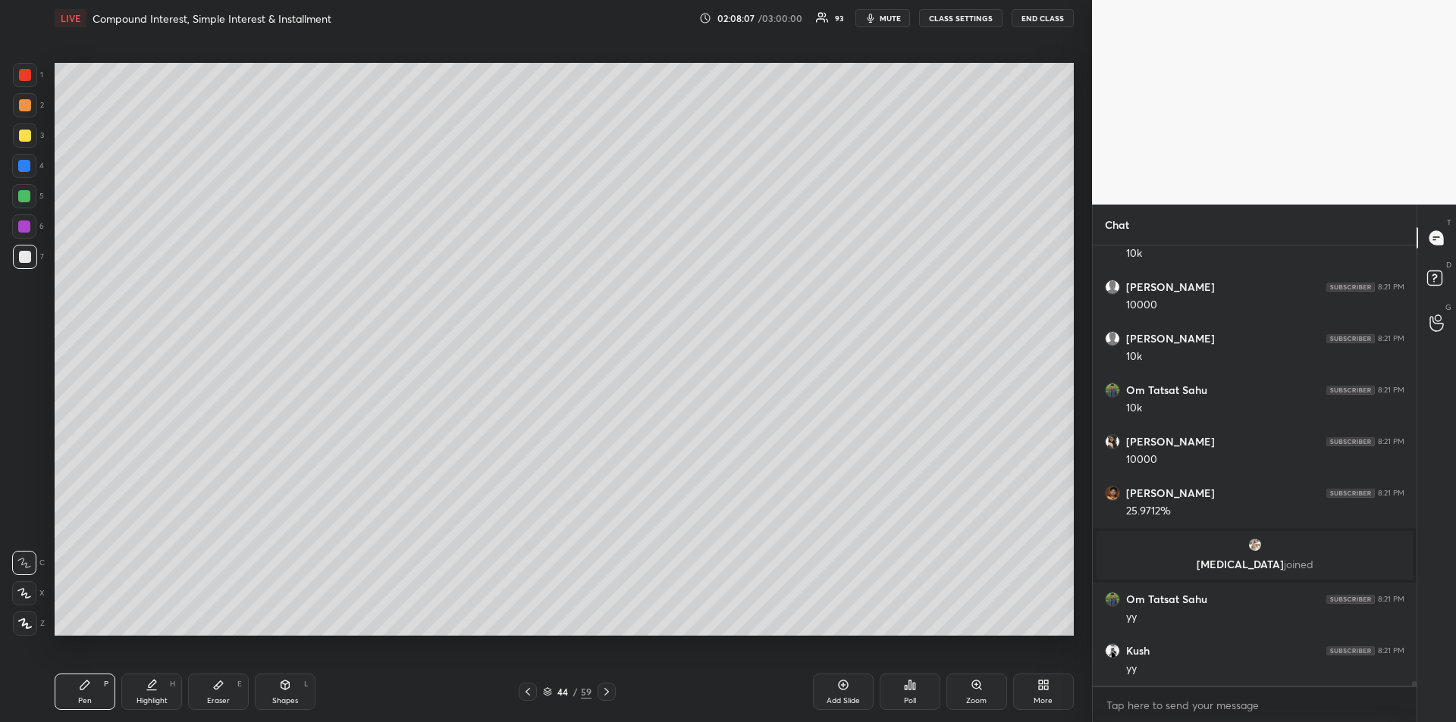
click at [27, 170] on div at bounding box center [24, 166] width 12 height 12
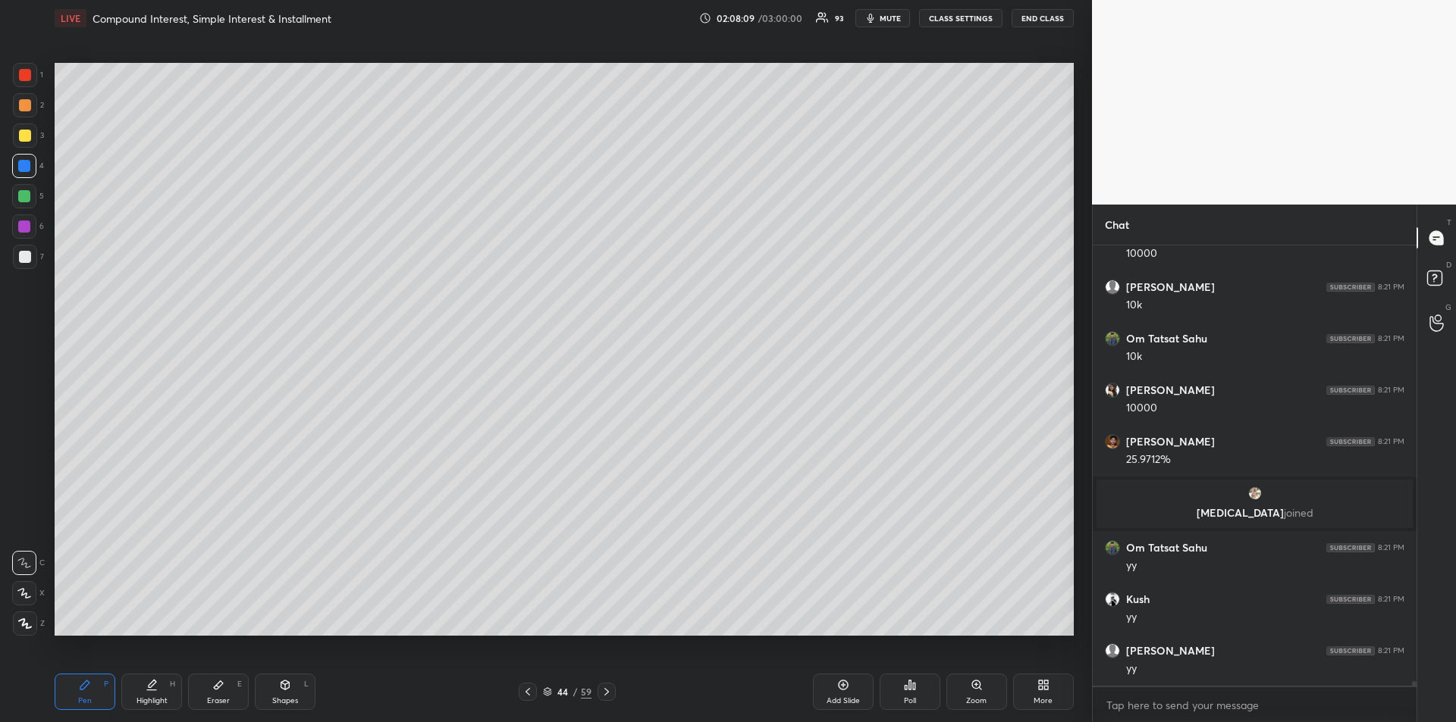
scroll to position [44125, 0]
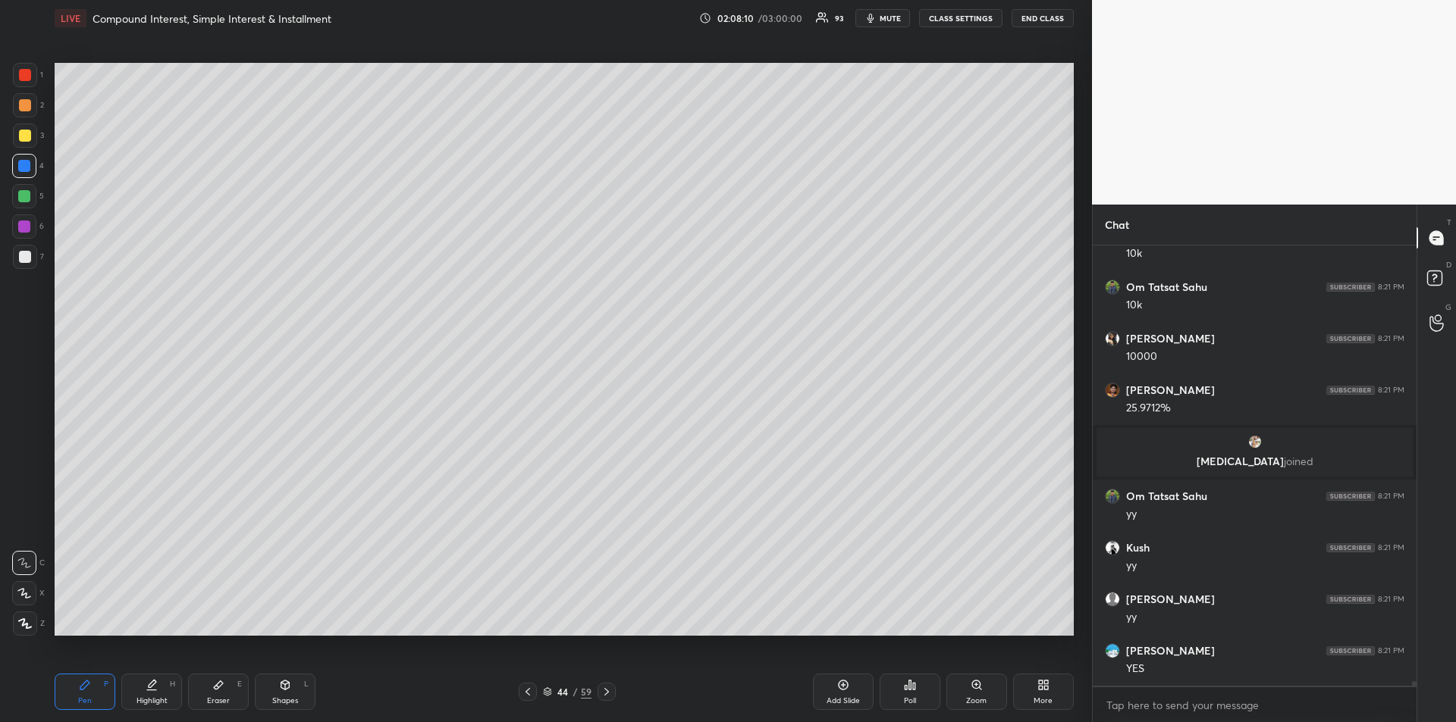
click at [840, 694] on div "Add Slide" at bounding box center [843, 692] width 61 height 36
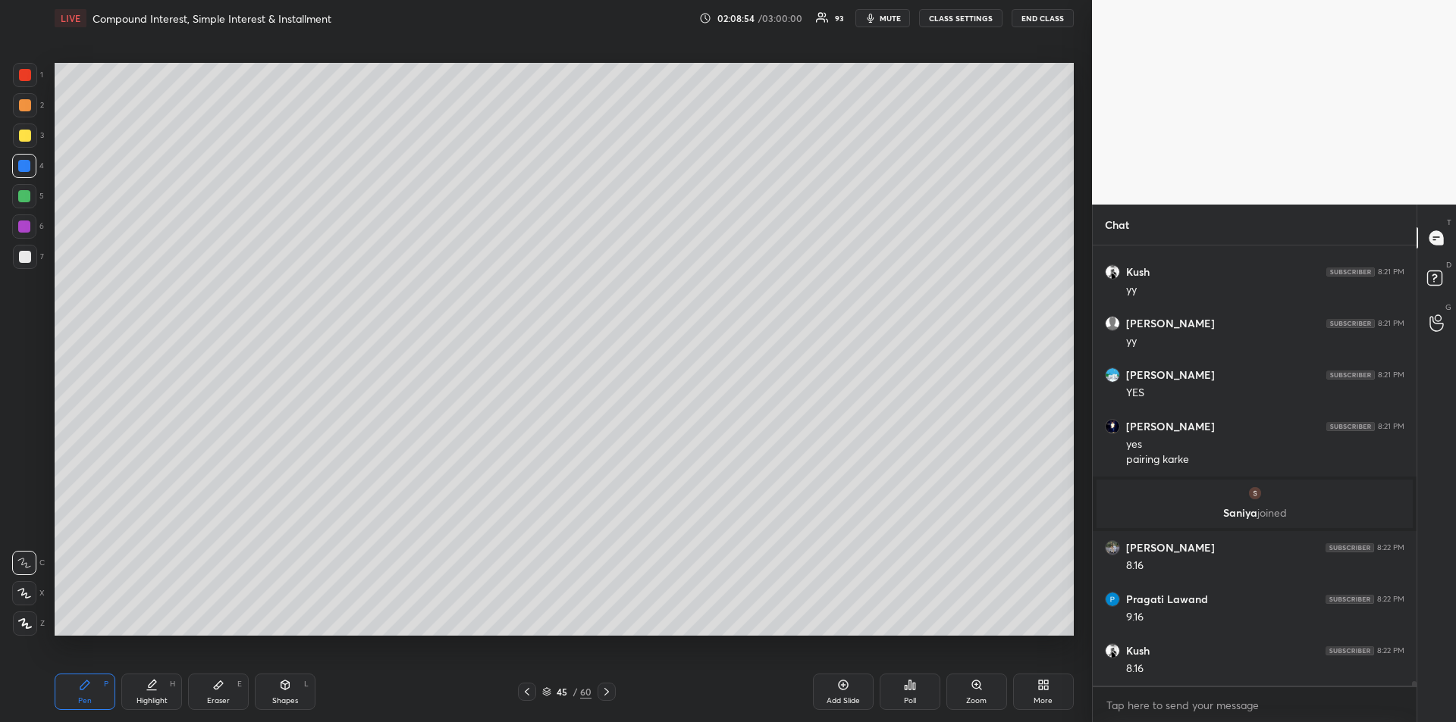
scroll to position [44370, 0]
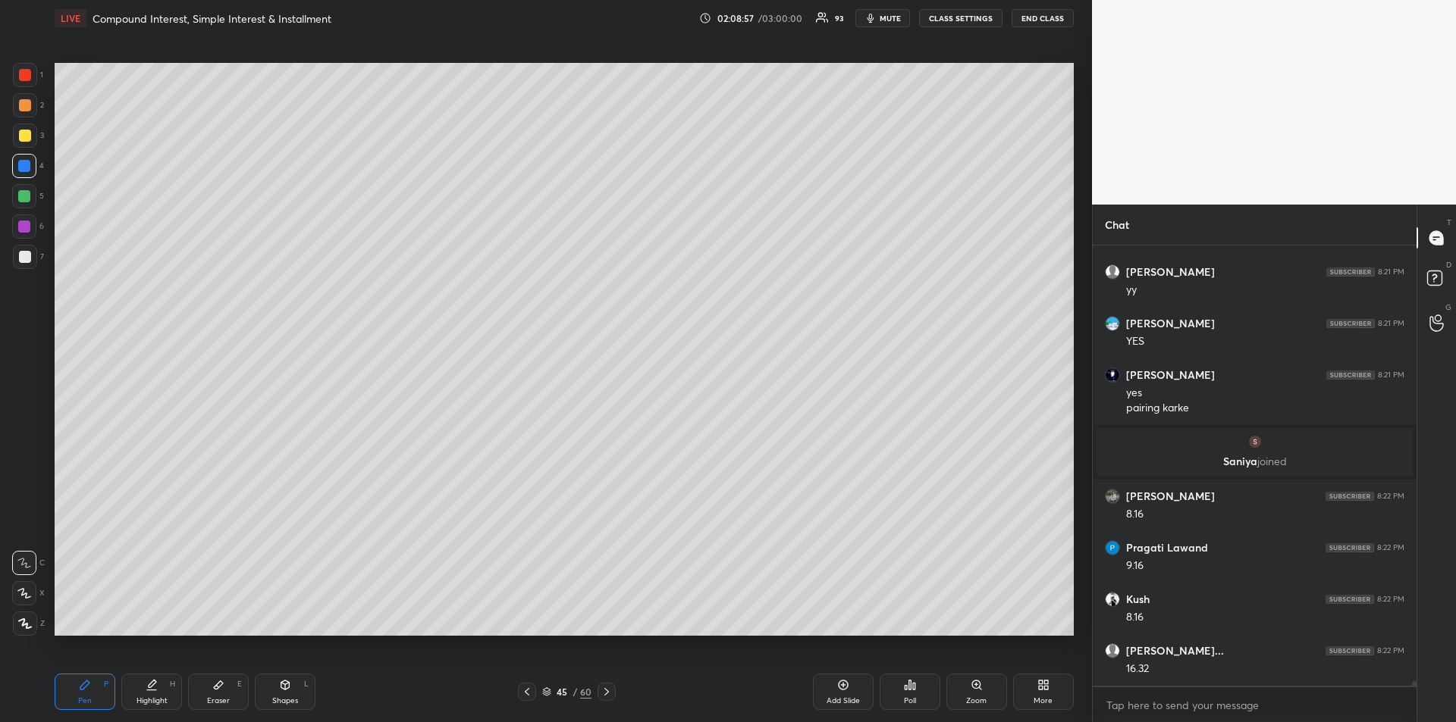
click at [26, 228] on div at bounding box center [24, 227] width 12 height 12
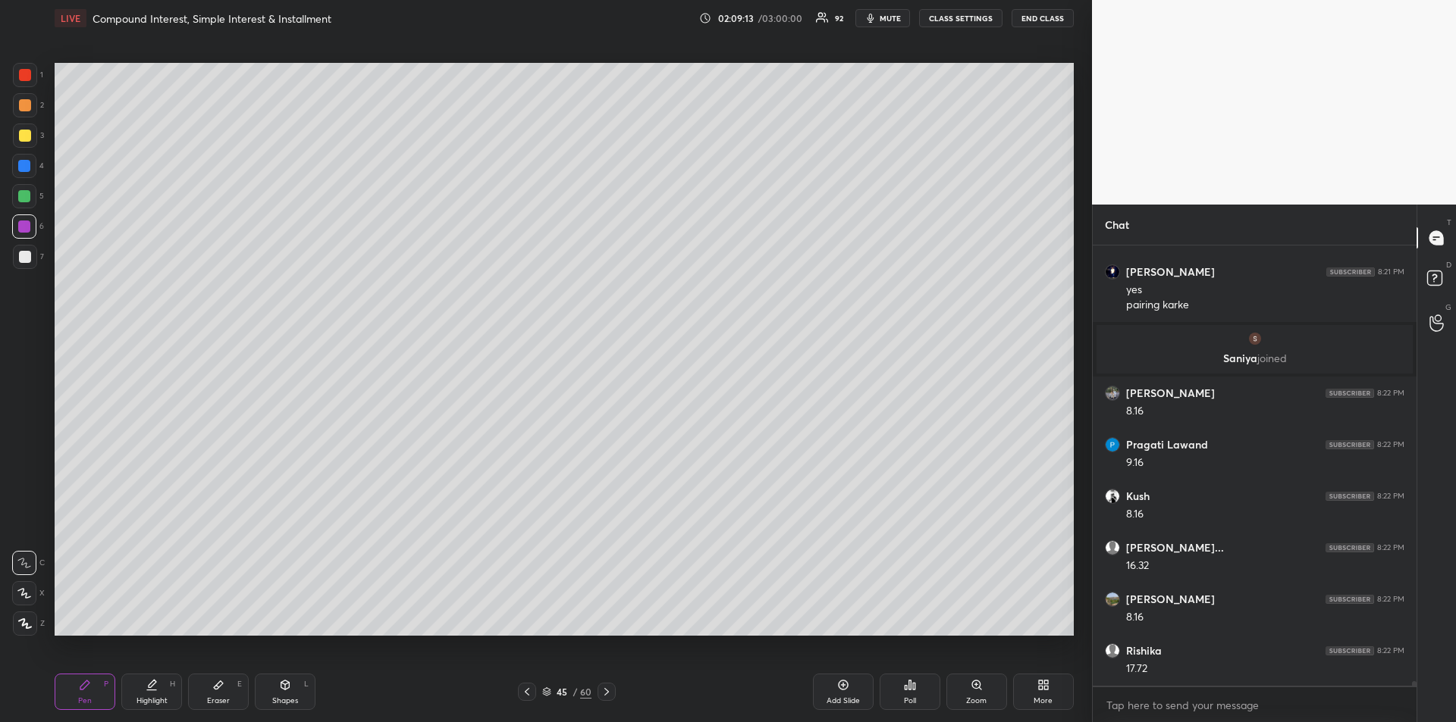
scroll to position [44525, 0]
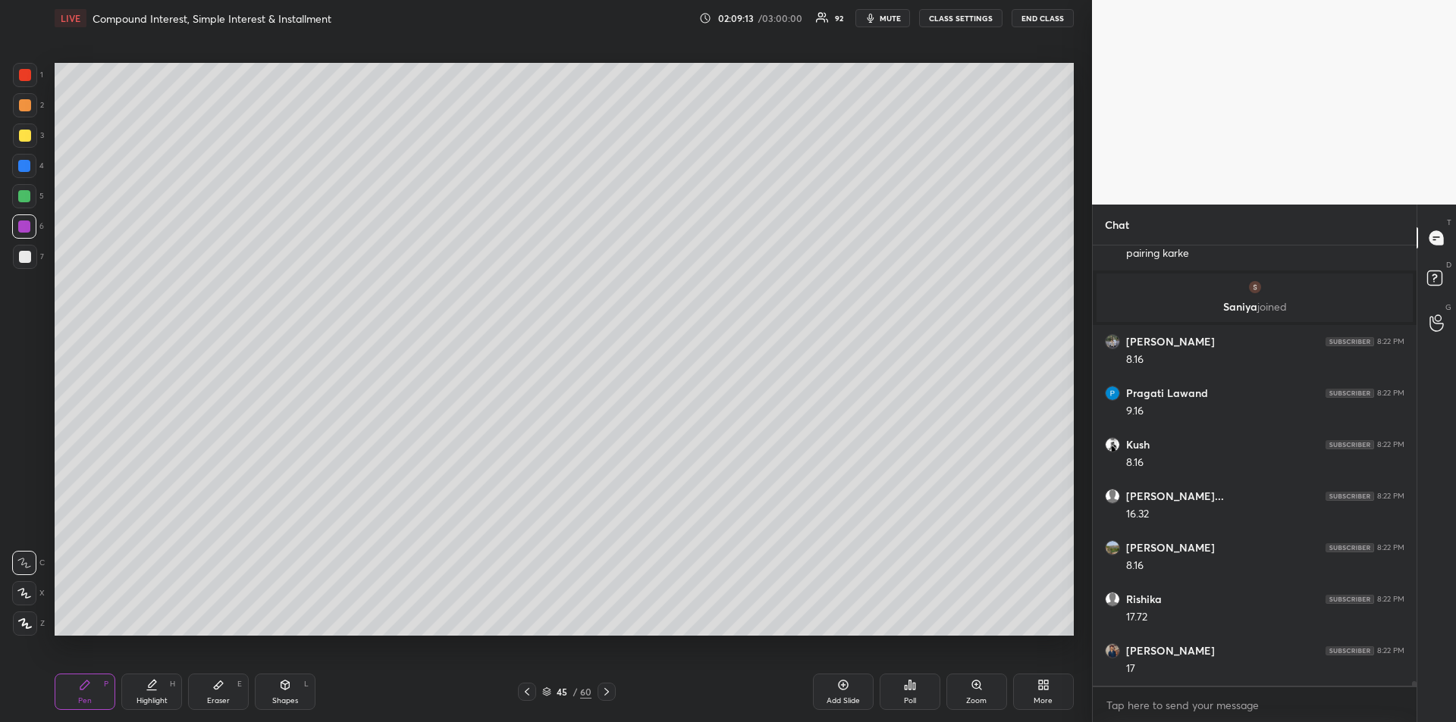
click at [24, 259] on div at bounding box center [25, 257] width 12 height 12
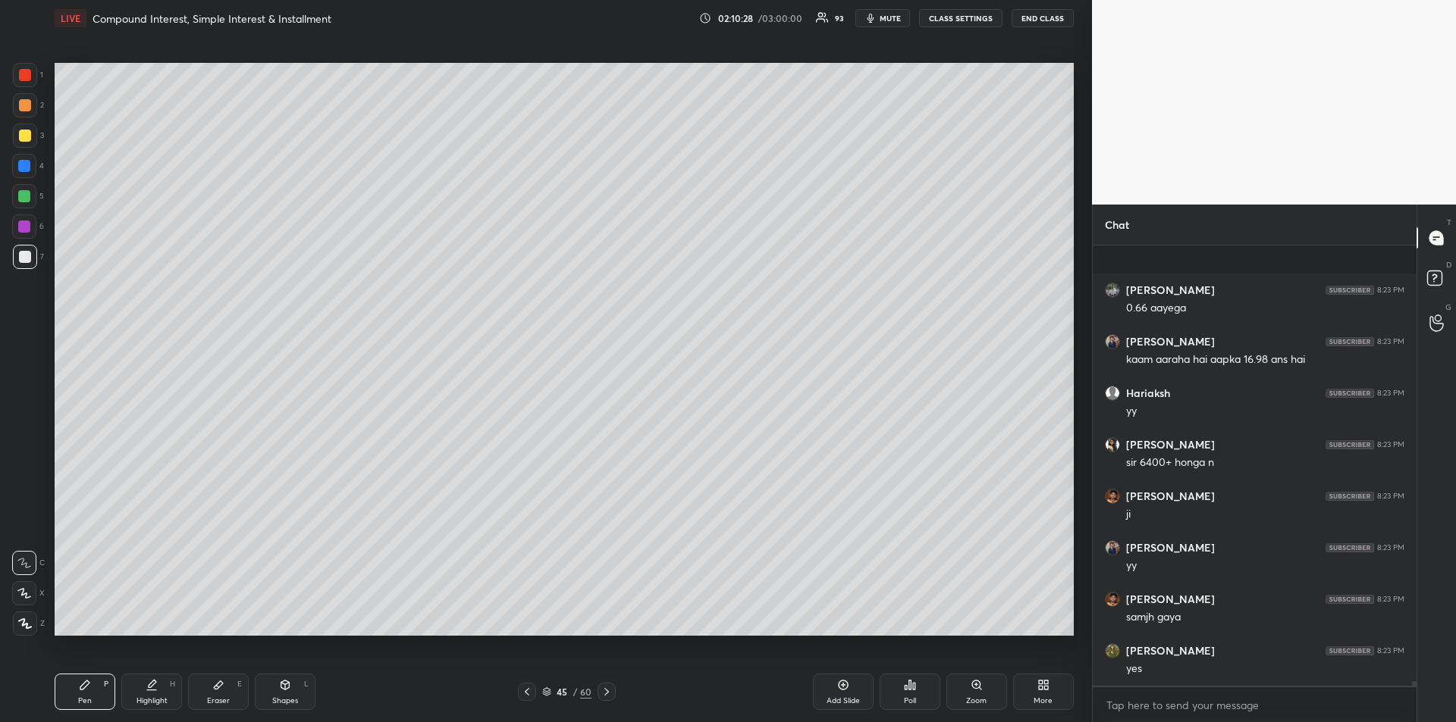
scroll to position [45814, 0]
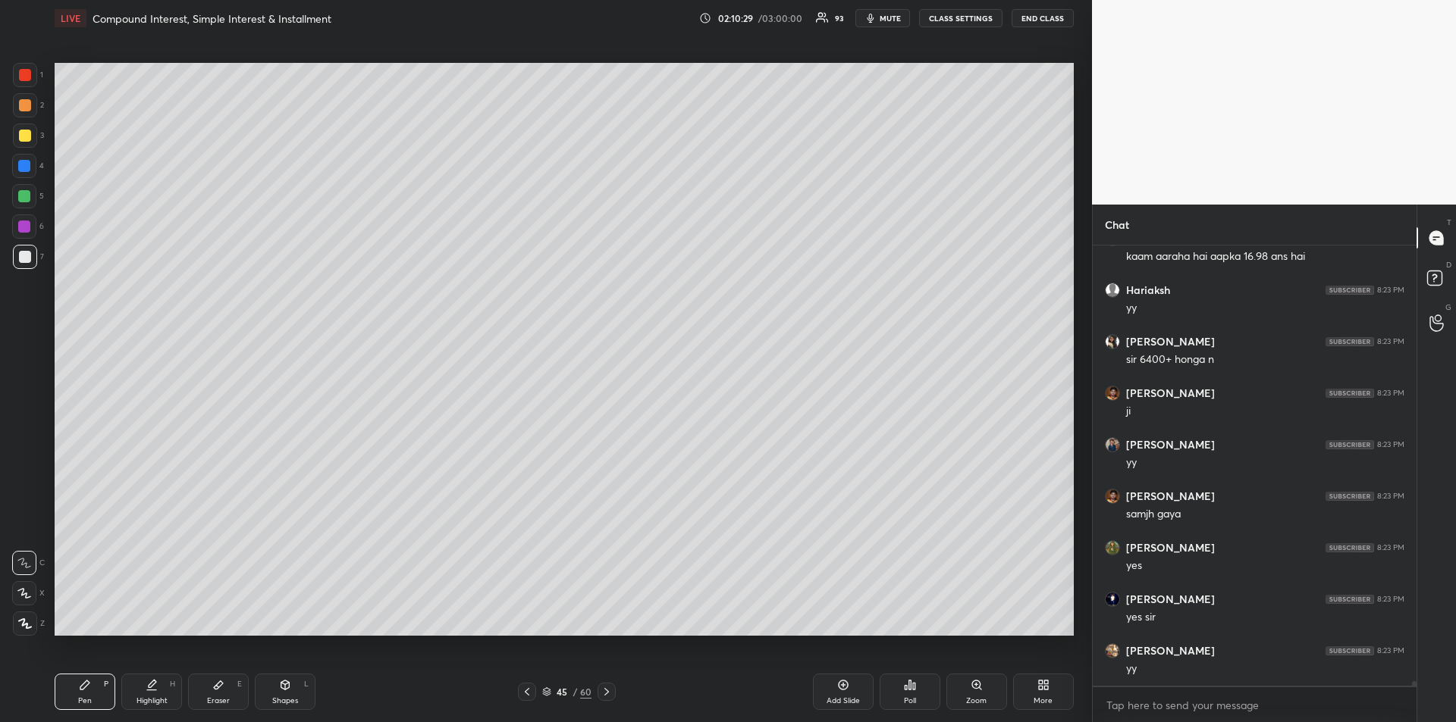
click at [29, 133] on div at bounding box center [25, 136] width 12 height 12
click at [838, 691] on div "Add Slide" at bounding box center [843, 692] width 61 height 36
click at [24, 132] on div at bounding box center [25, 136] width 12 height 12
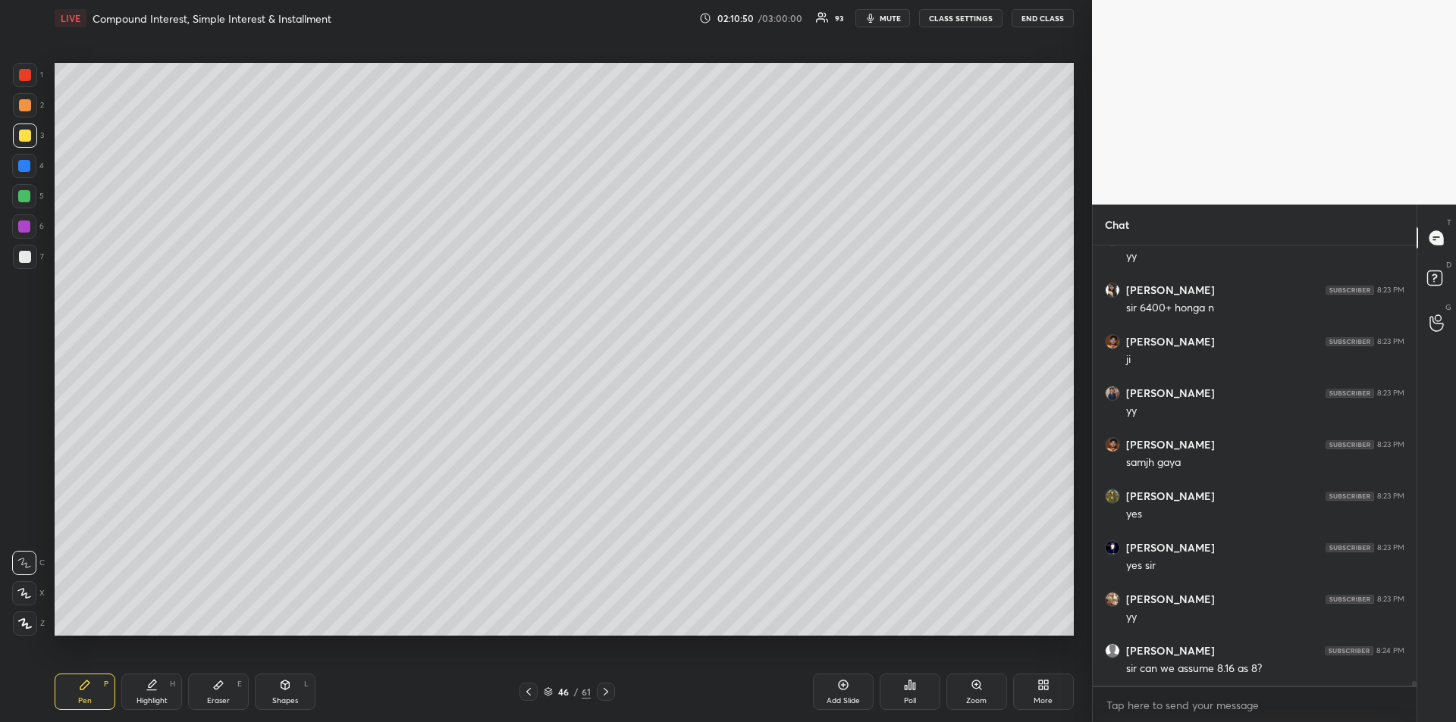
click at [227, 693] on div "Eraser E" at bounding box center [218, 692] width 61 height 36
click at [78, 691] on div "Pen P" at bounding box center [85, 692] width 61 height 36
click at [227, 697] on div "Eraser" at bounding box center [218, 701] width 23 height 8
click at [101, 694] on div "Pen P" at bounding box center [85, 692] width 61 height 36
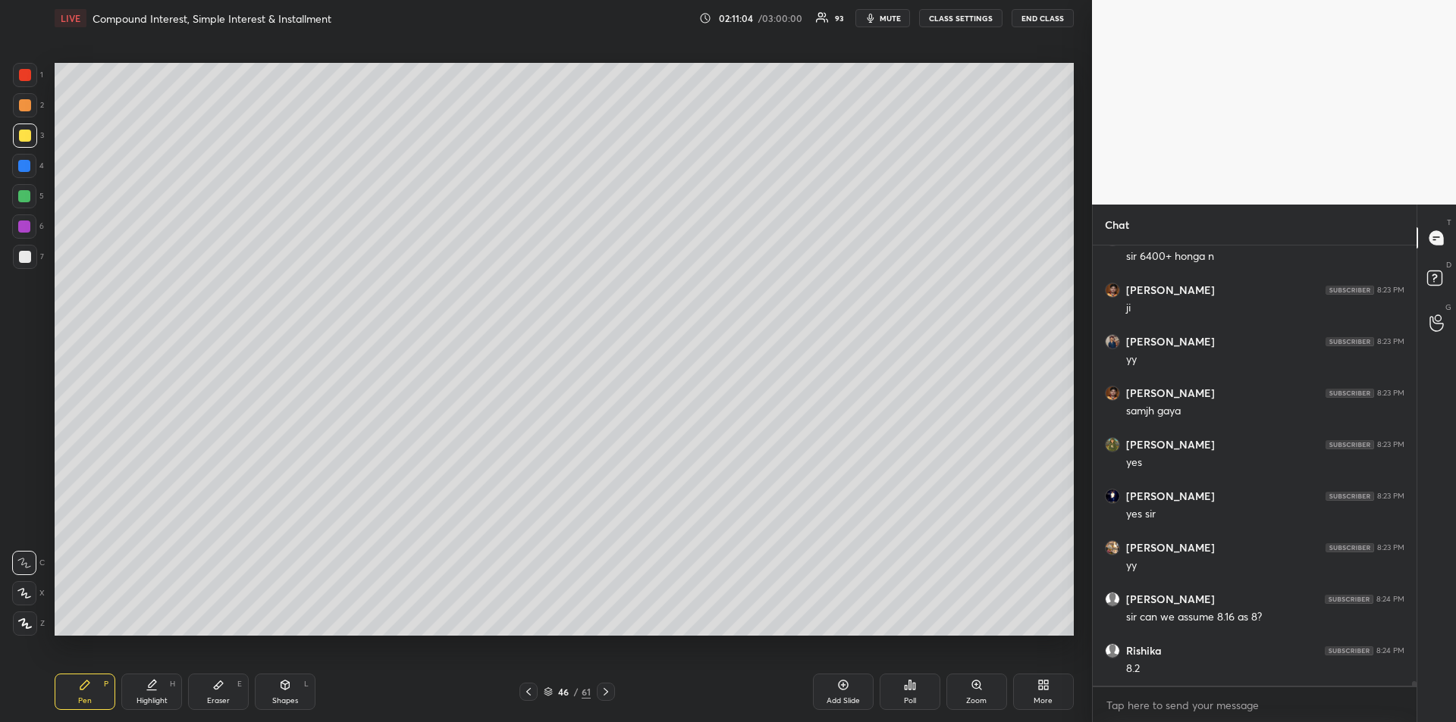
click at [222, 691] on icon at bounding box center [218, 685] width 12 height 12
click at [89, 694] on div "Pen P" at bounding box center [85, 692] width 61 height 36
click at [215, 698] on div "Eraser" at bounding box center [218, 701] width 23 height 8
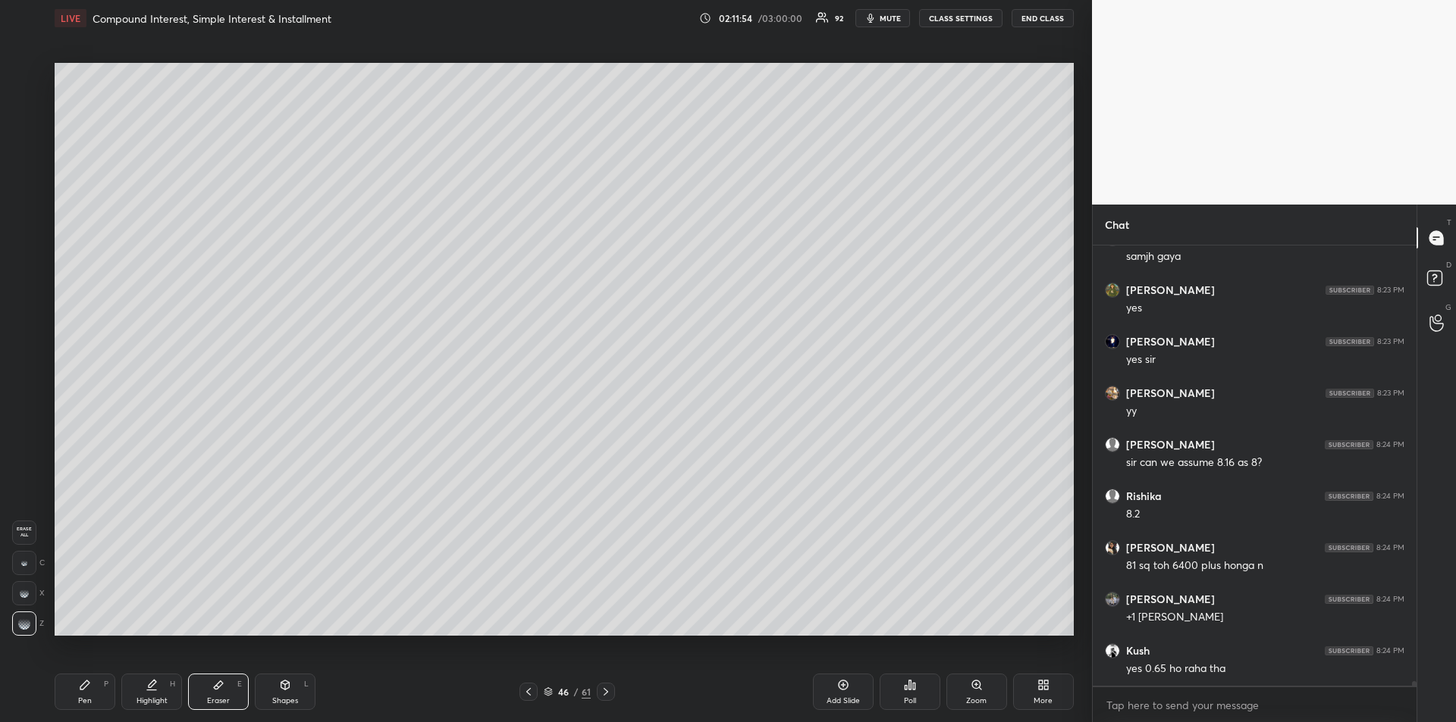
click at [89, 685] on icon at bounding box center [85, 685] width 12 height 12
click at [213, 688] on icon at bounding box center [218, 685] width 12 height 12
click at [90, 688] on icon at bounding box center [85, 685] width 12 height 12
click at [217, 672] on div "Pen P Highlight H Eraser E Shapes L 46 / 61 Add Slide Poll Zoom More" at bounding box center [564, 692] width 1019 height 61
click at [213, 686] on icon at bounding box center [218, 685] width 12 height 12
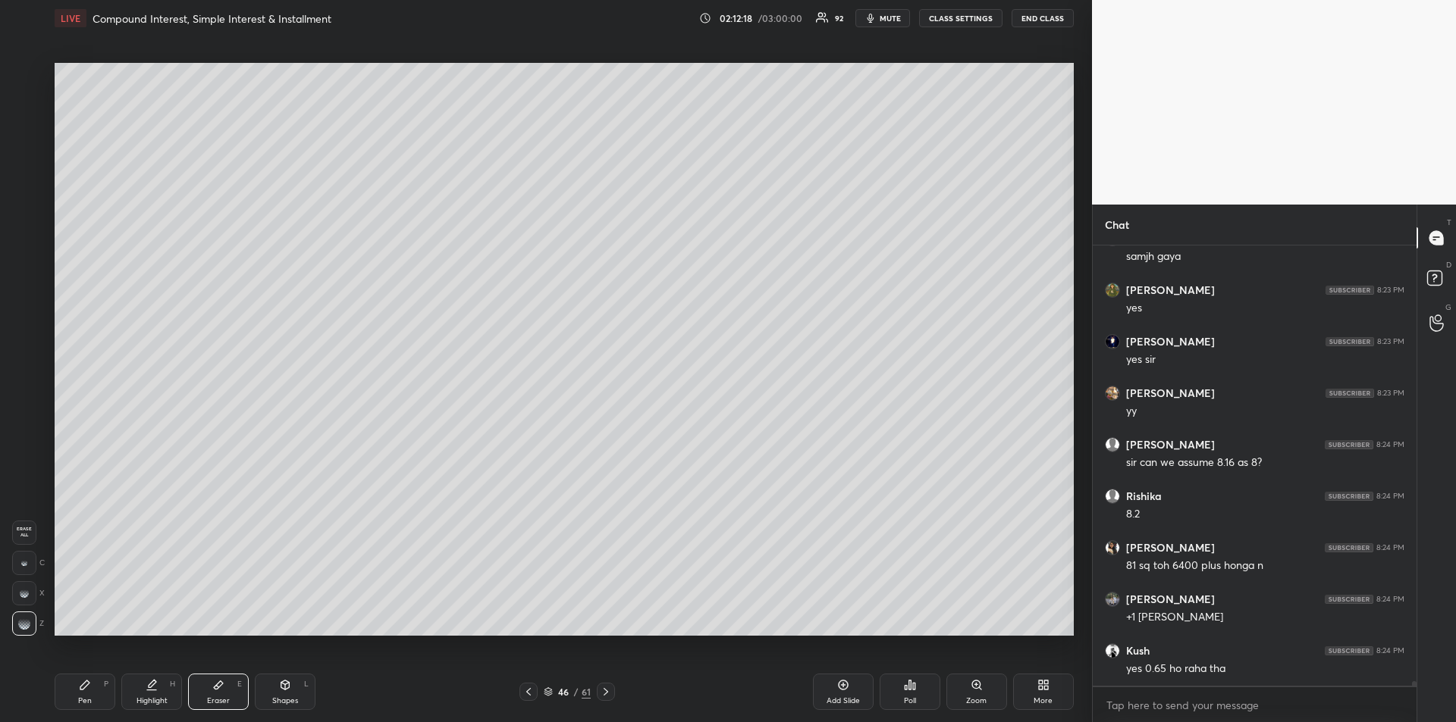
click at [79, 692] on div "Pen P" at bounding box center [85, 692] width 61 height 36
click at [29, 261] on div at bounding box center [25, 257] width 12 height 12
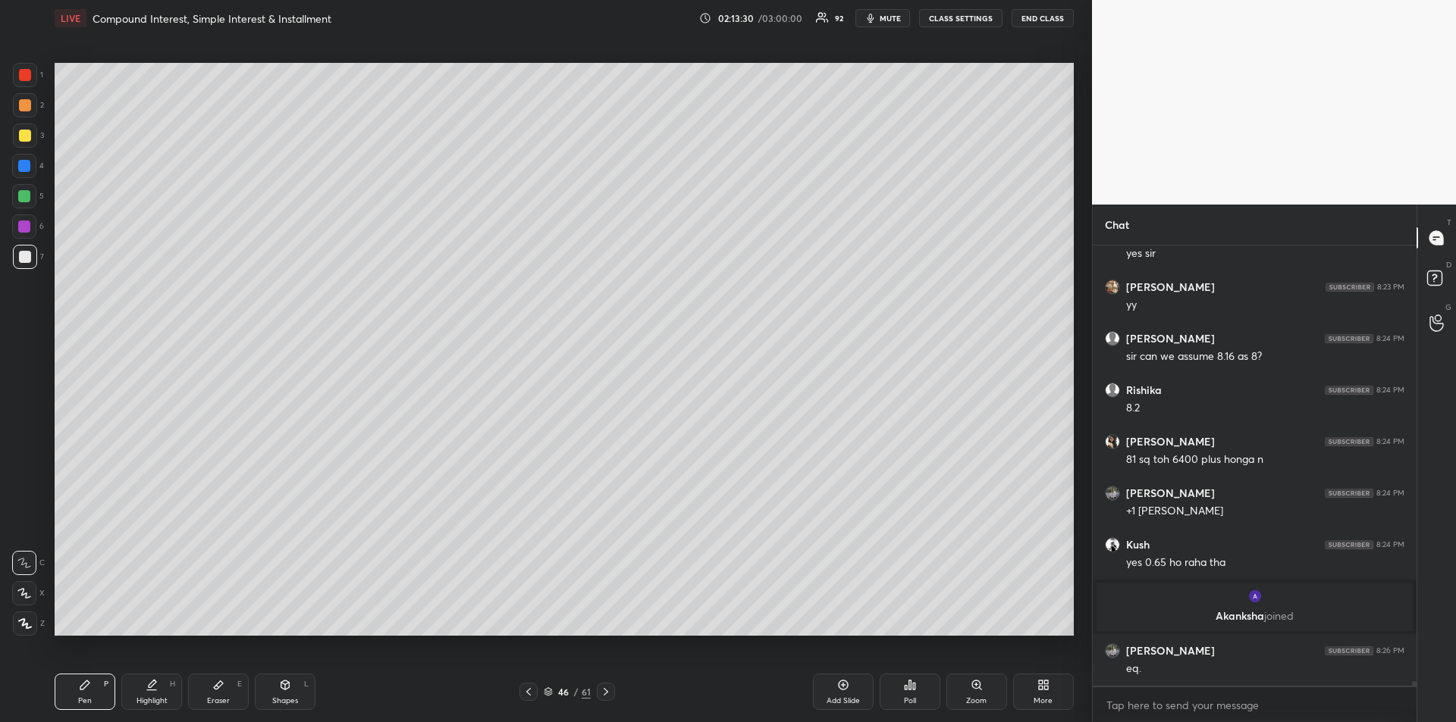
scroll to position [45693, 0]
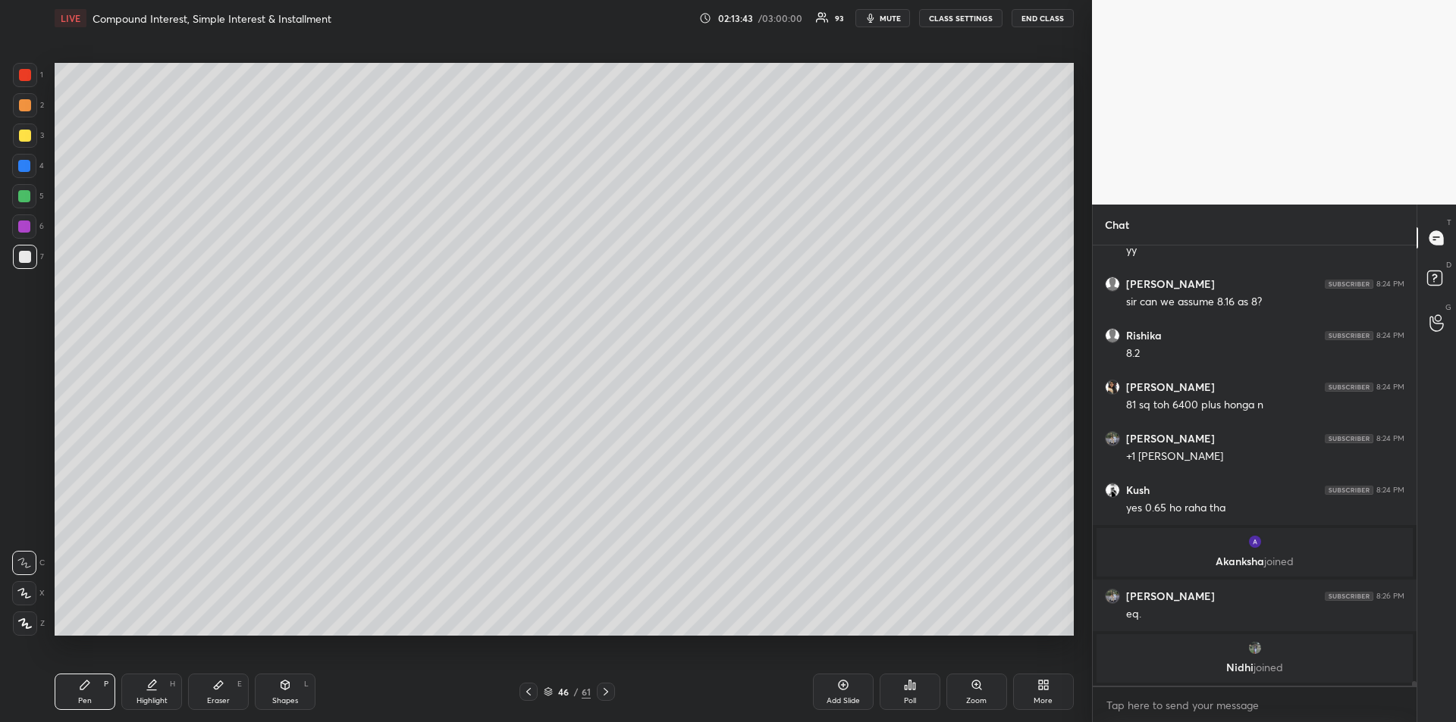
click at [155, 688] on icon at bounding box center [152, 685] width 12 height 12
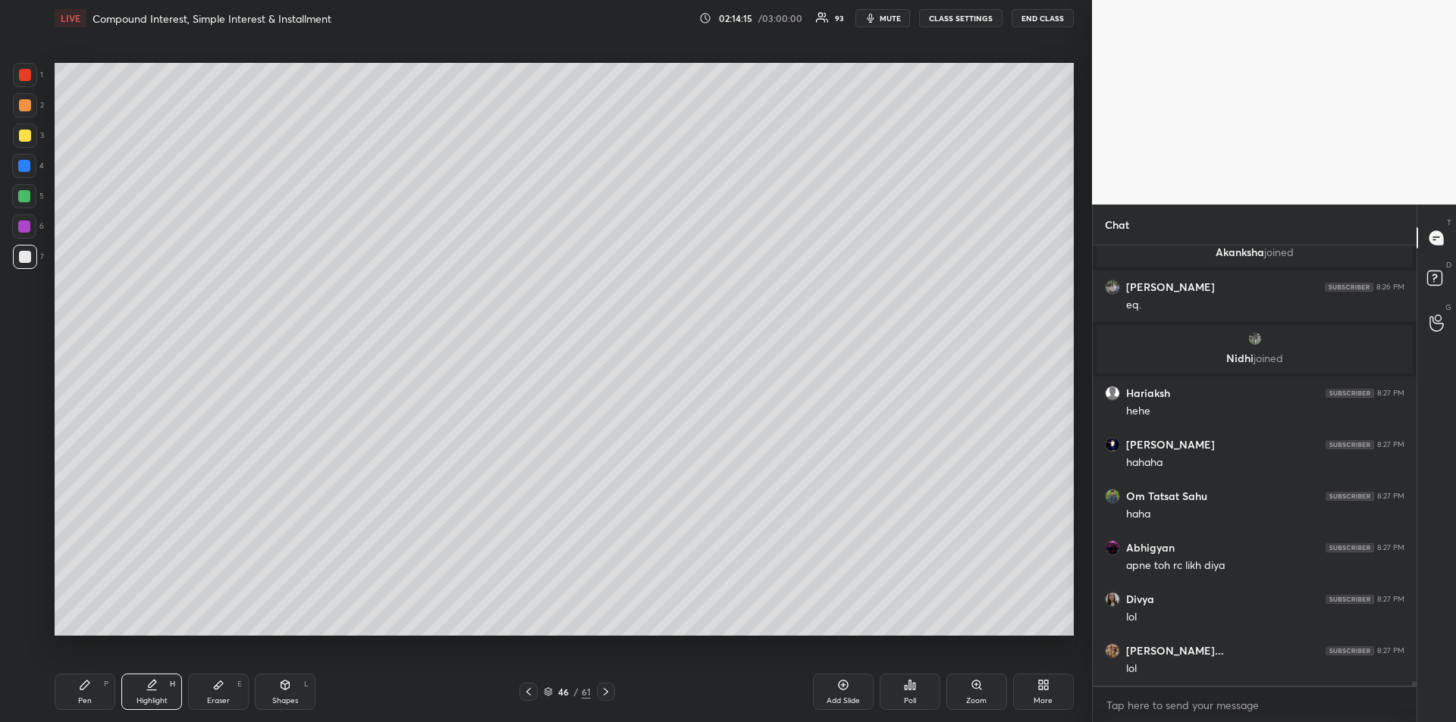
scroll to position [46026, 0]
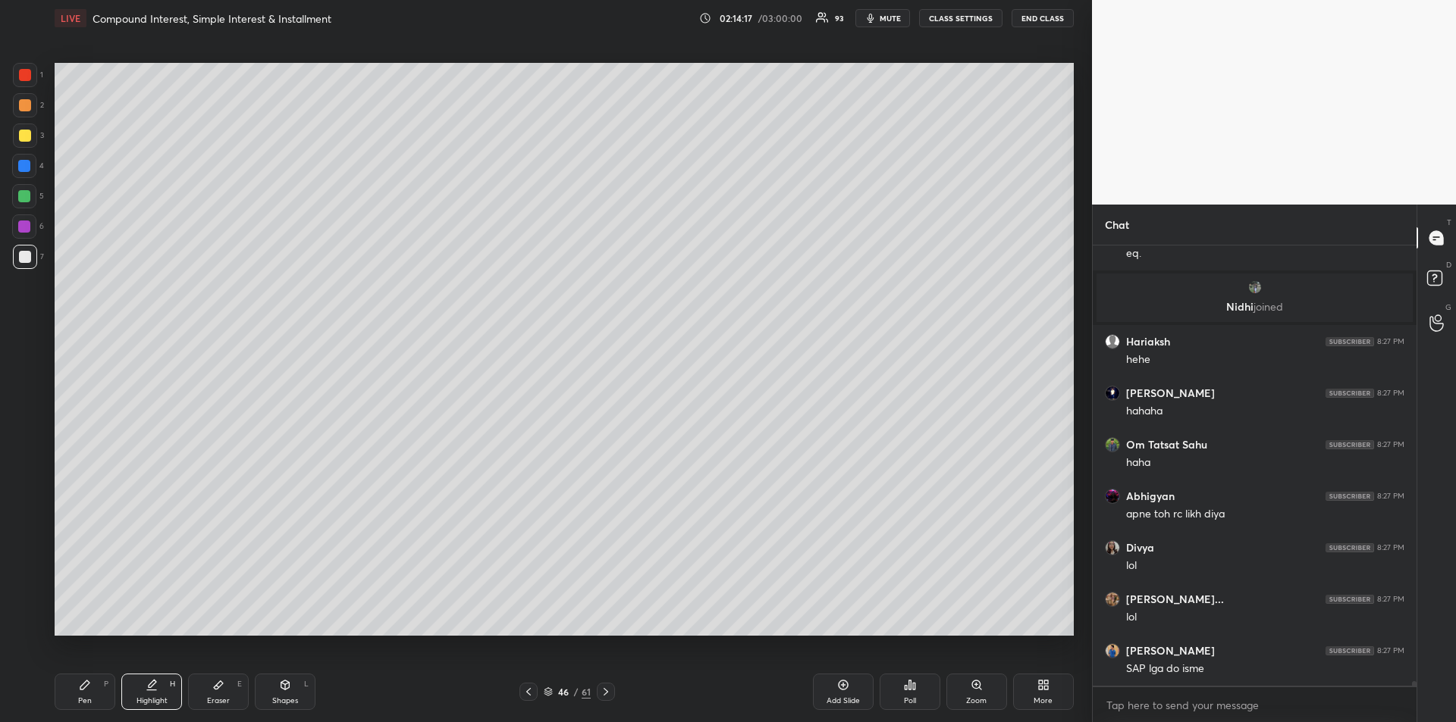
click at [79, 688] on icon at bounding box center [85, 685] width 12 height 12
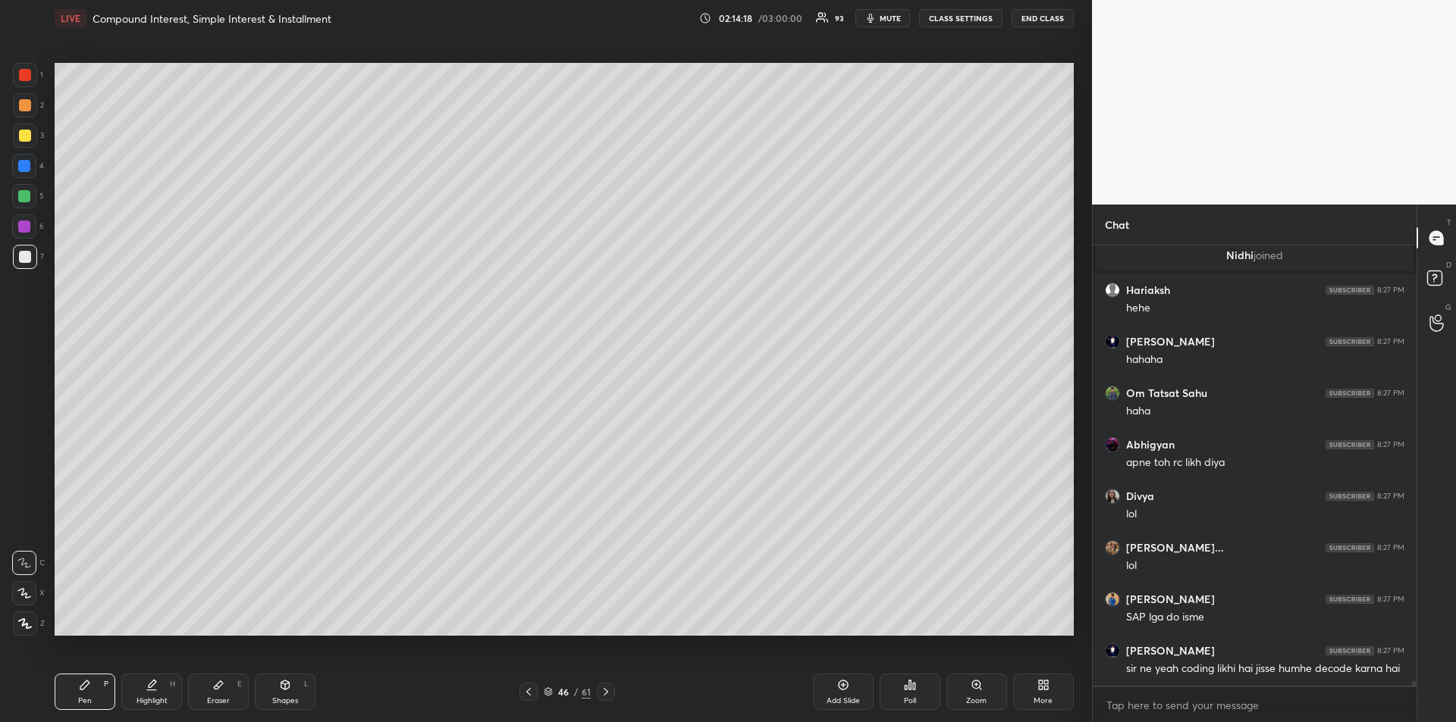
click at [30, 110] on div at bounding box center [25, 105] width 12 height 12
click at [24, 197] on div at bounding box center [24, 196] width 12 height 12
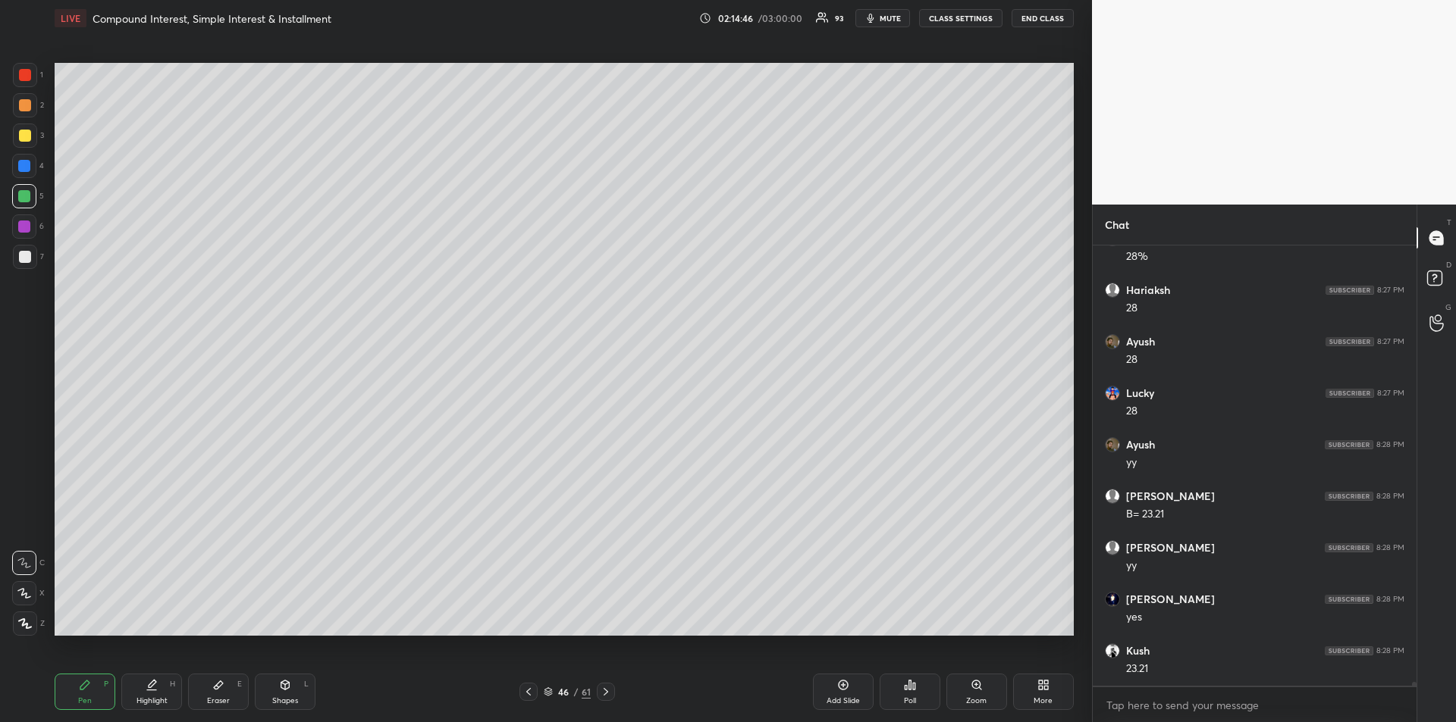
scroll to position [47160, 0]
click at [218, 687] on icon at bounding box center [218, 686] width 9 height 8
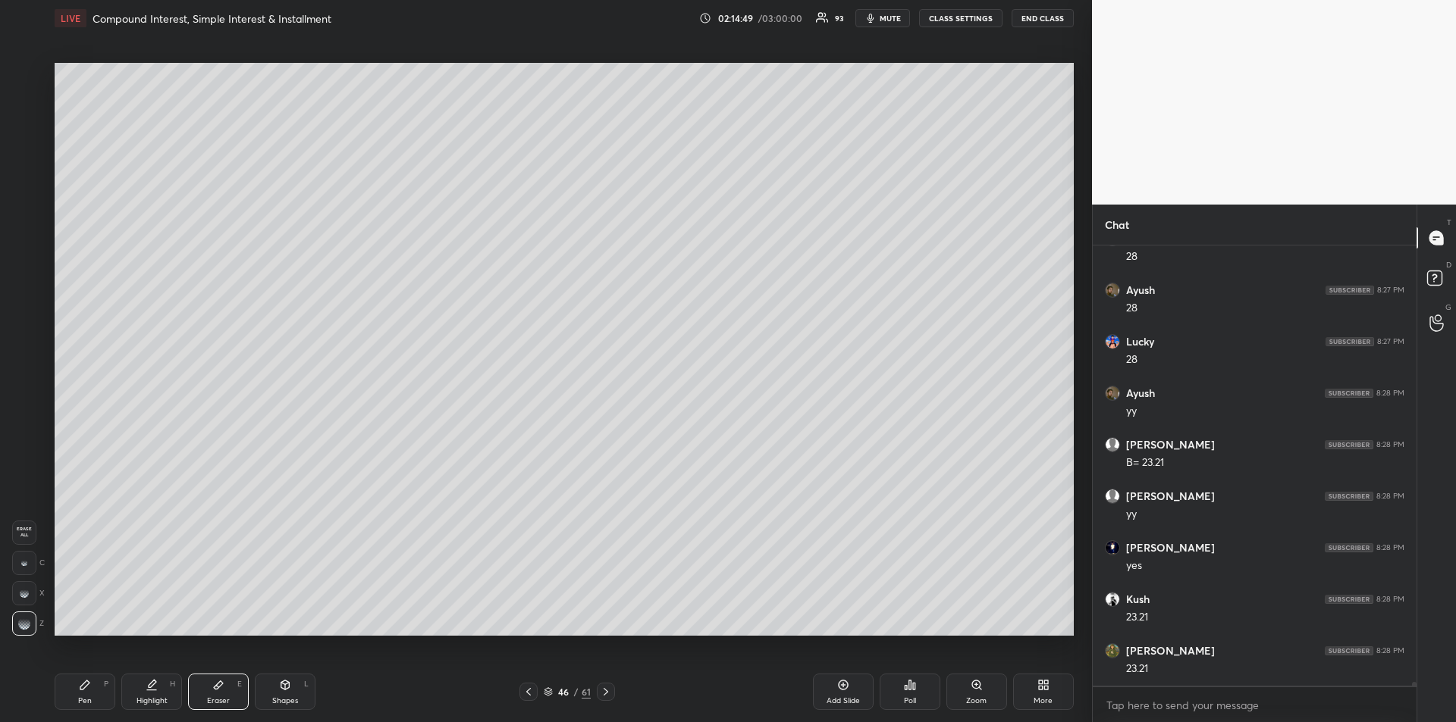
scroll to position [47212, 0]
click at [88, 685] on icon at bounding box center [84, 685] width 9 height 9
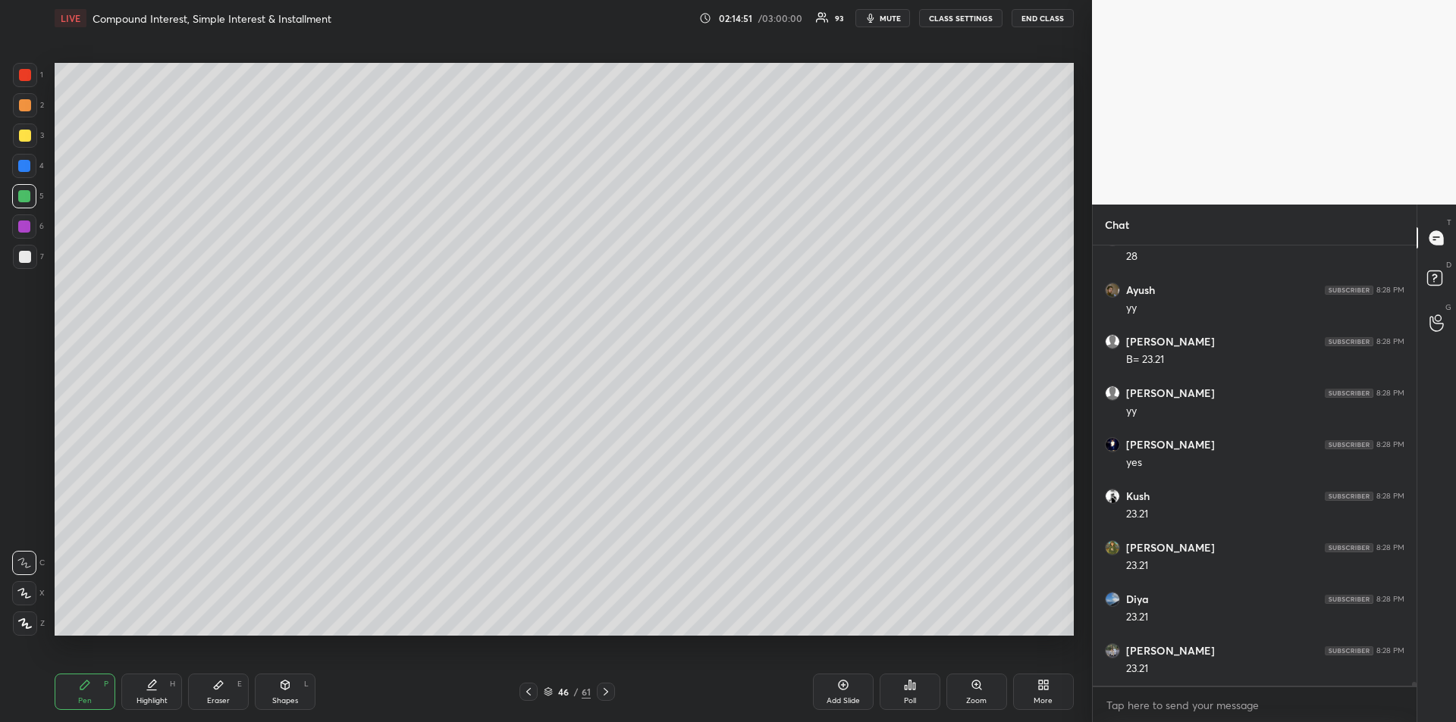
scroll to position [47418, 0]
click at [24, 171] on div at bounding box center [24, 166] width 12 height 12
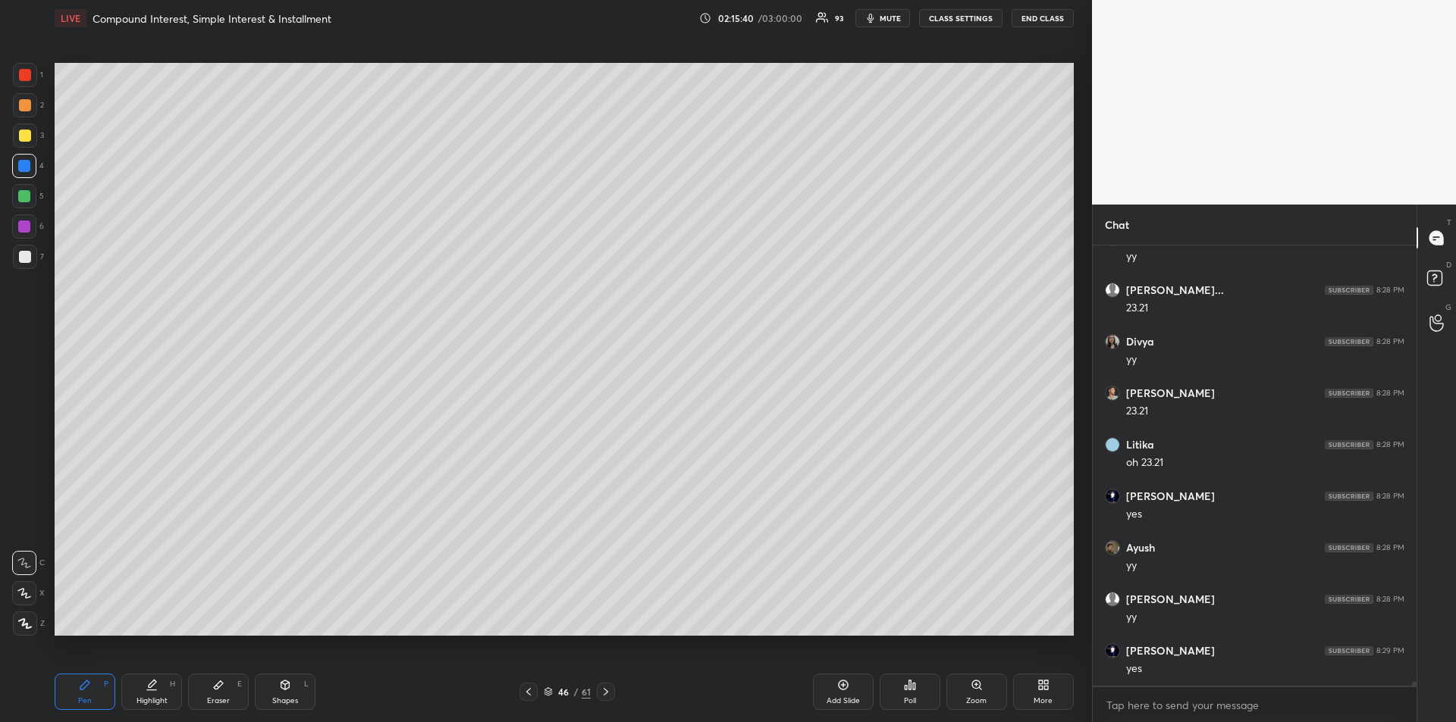
scroll to position [48413, 0]
click at [155, 700] on div "Highlight" at bounding box center [151, 701] width 31 height 8
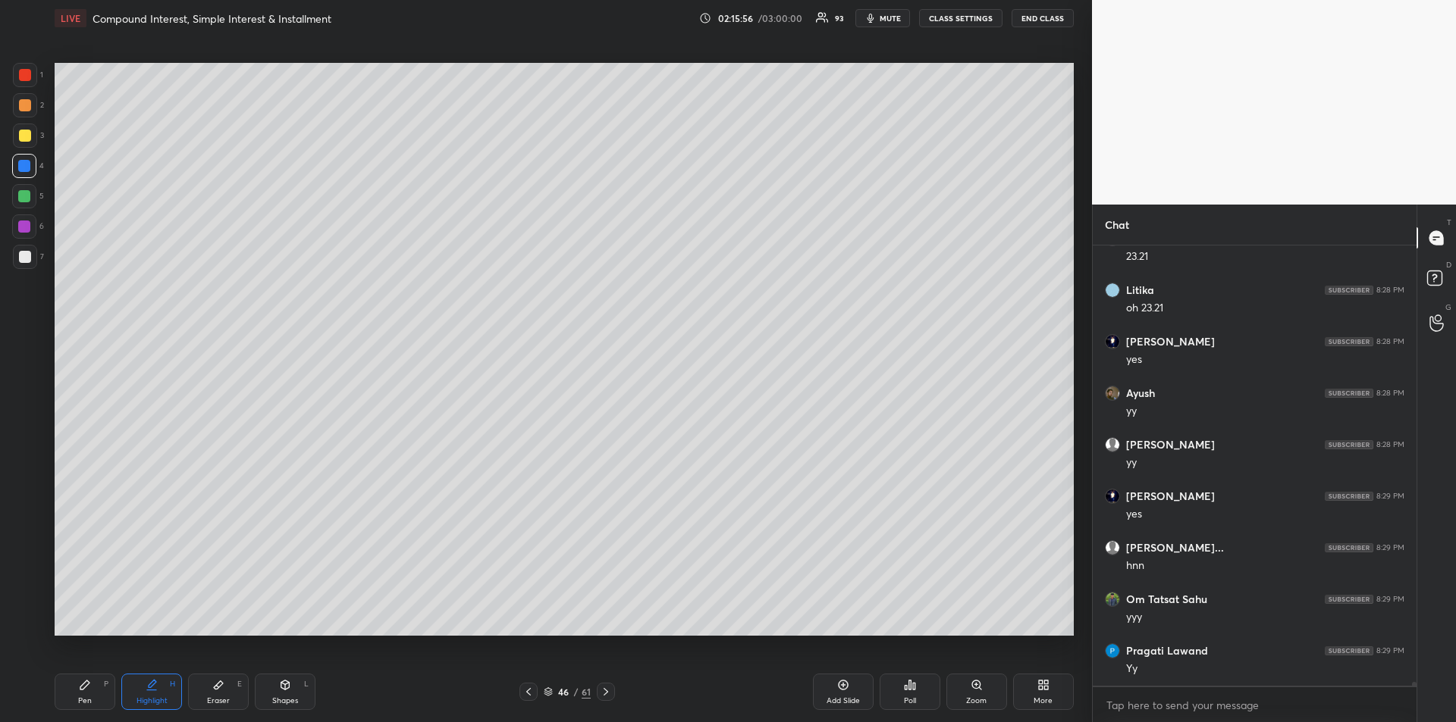
click at [83, 692] on div "Pen P" at bounding box center [85, 692] width 61 height 36
click at [838, 685] on icon at bounding box center [843, 685] width 12 height 12
click at [528, 694] on icon at bounding box center [527, 692] width 5 height 8
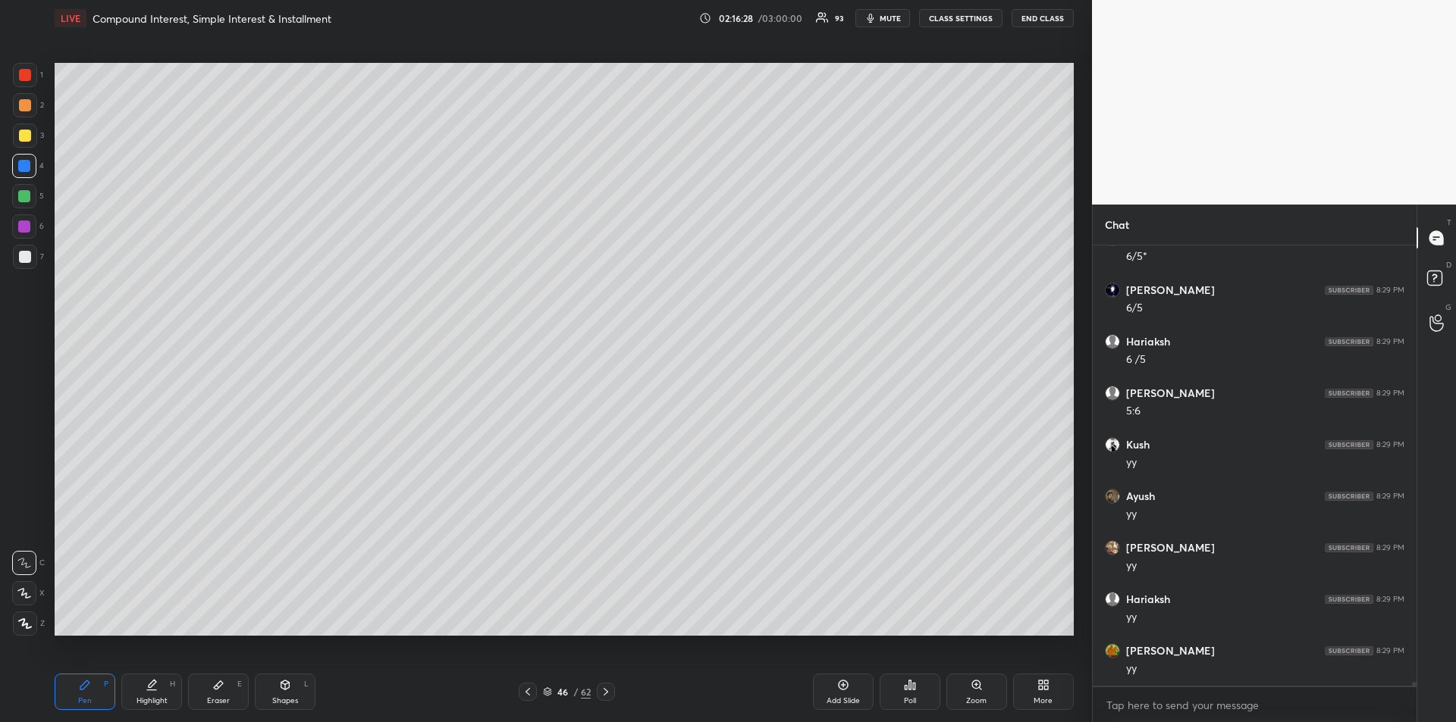
click at [31, 138] on div at bounding box center [25, 136] width 24 height 24
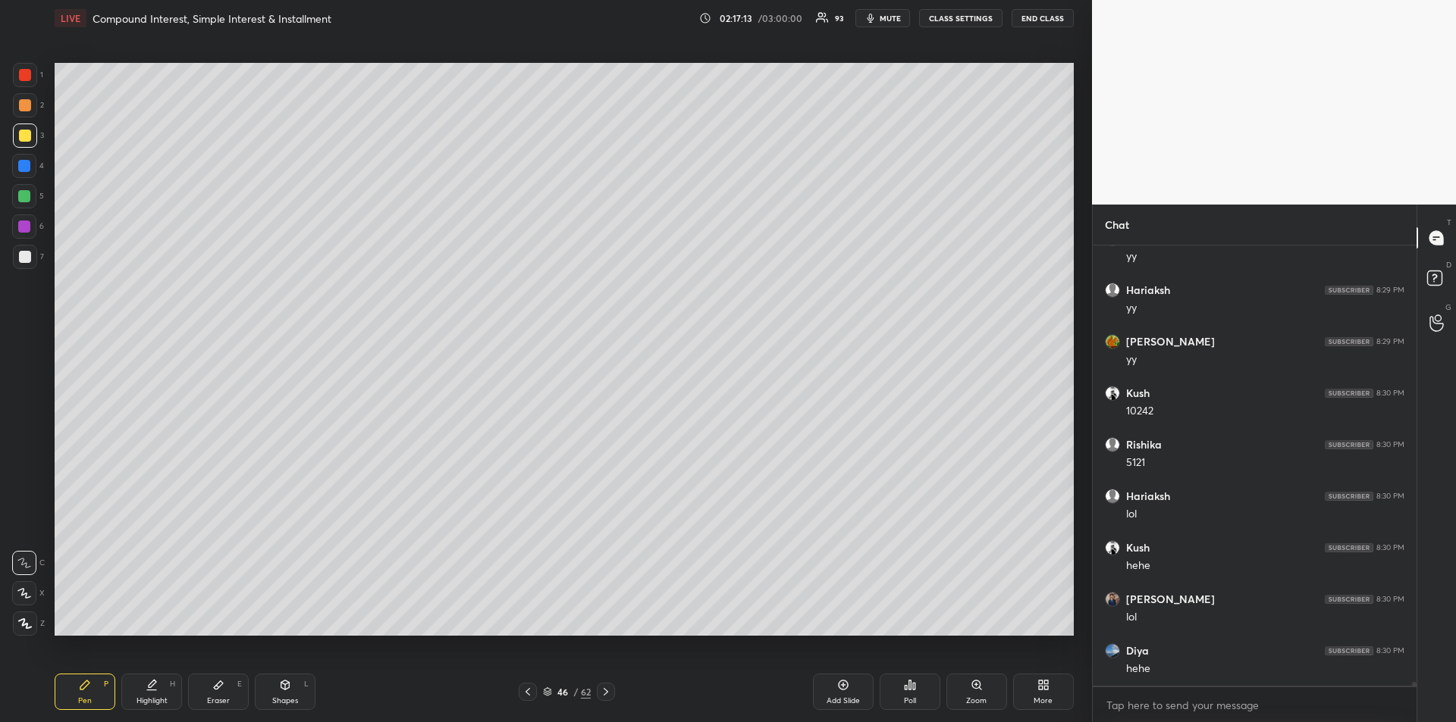
scroll to position [49340, 0]
click at [224, 691] on div "Eraser E" at bounding box center [218, 692] width 61 height 36
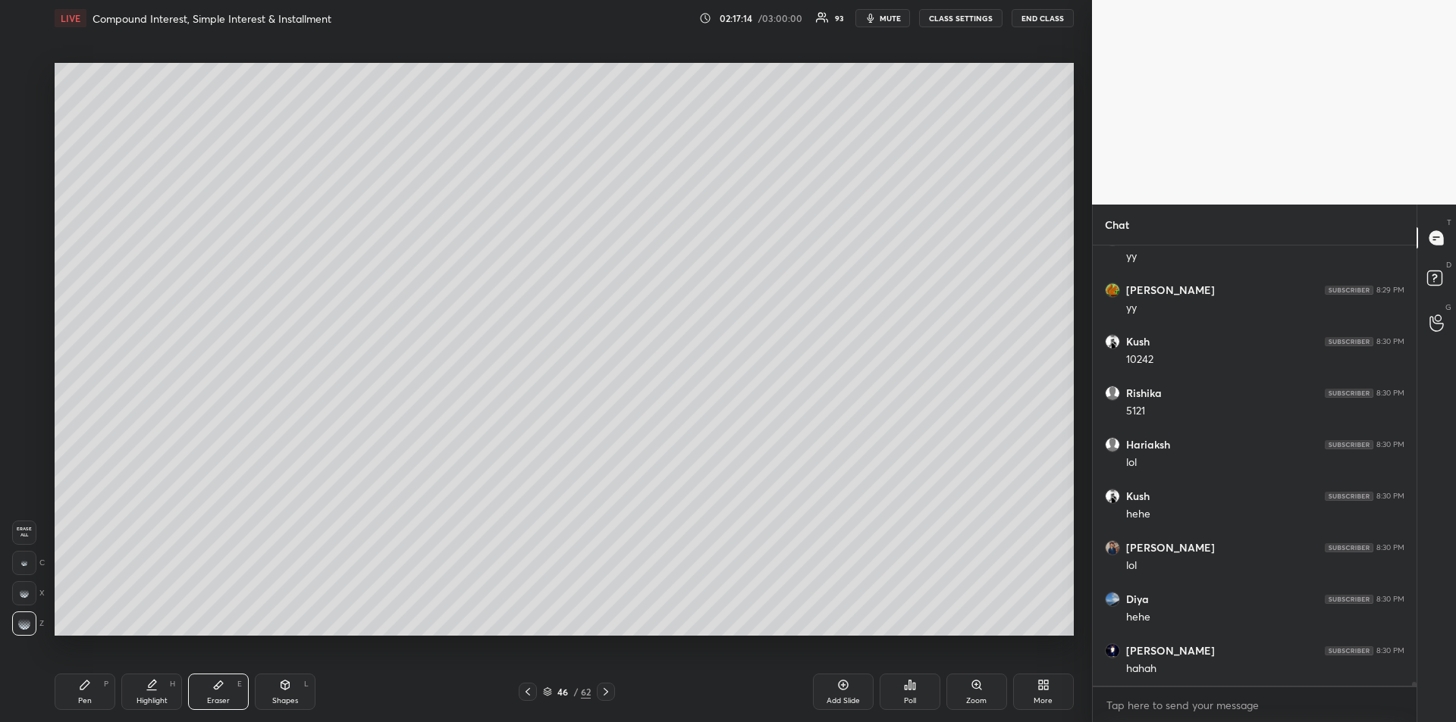
scroll to position [49392, 0]
click at [83, 689] on icon at bounding box center [84, 685] width 9 height 9
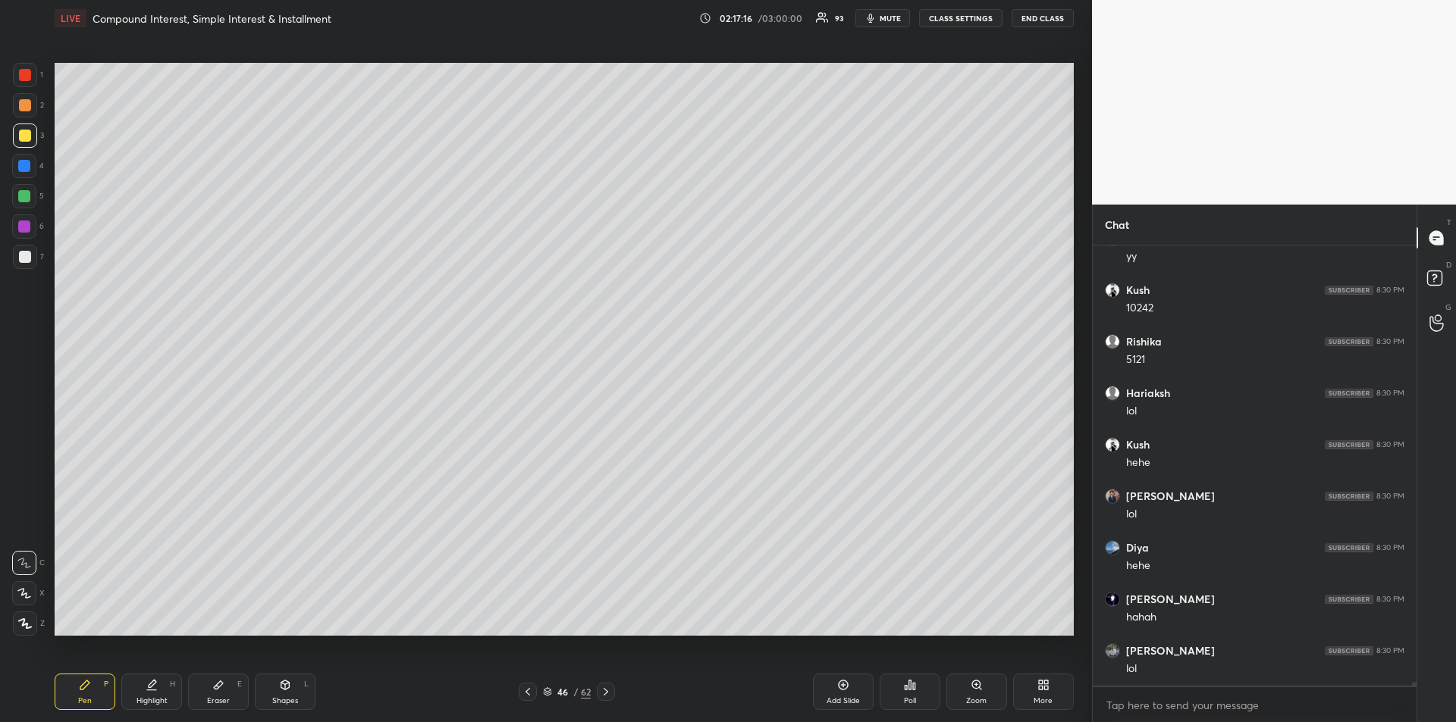
scroll to position [49444, 0]
click at [25, 206] on div at bounding box center [24, 196] width 24 height 24
click at [215, 700] on div "Eraser" at bounding box center [218, 701] width 23 height 8
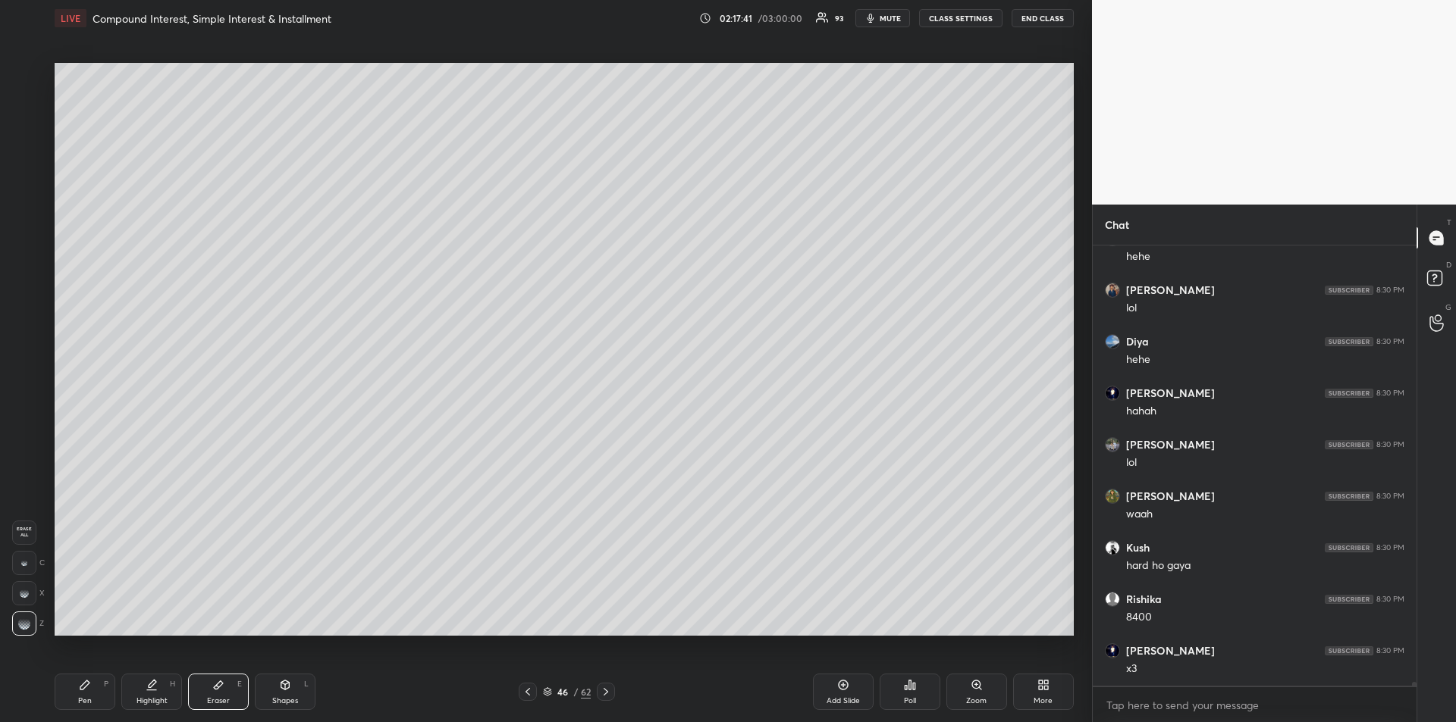
scroll to position [49650, 0]
click at [88, 688] on icon at bounding box center [85, 685] width 12 height 12
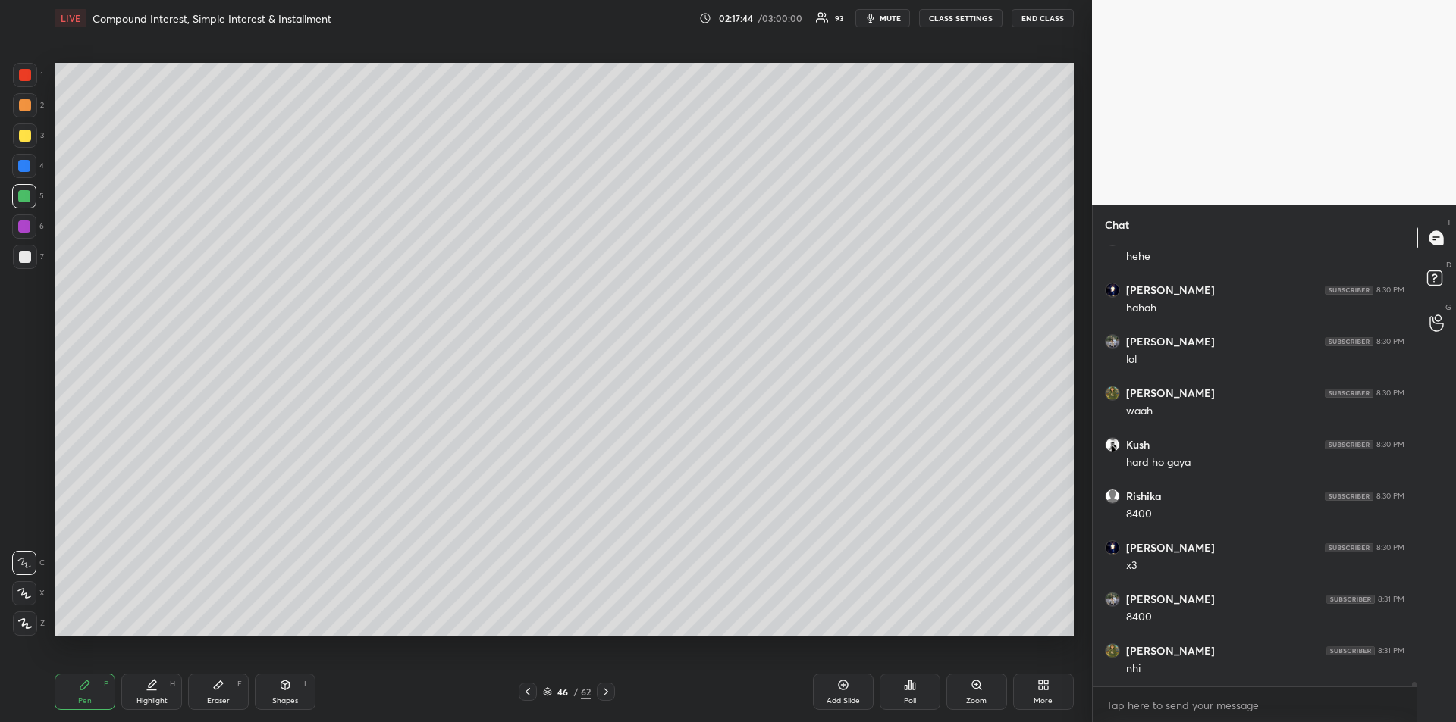
scroll to position [49804, 0]
click at [34, 257] on div at bounding box center [25, 257] width 24 height 24
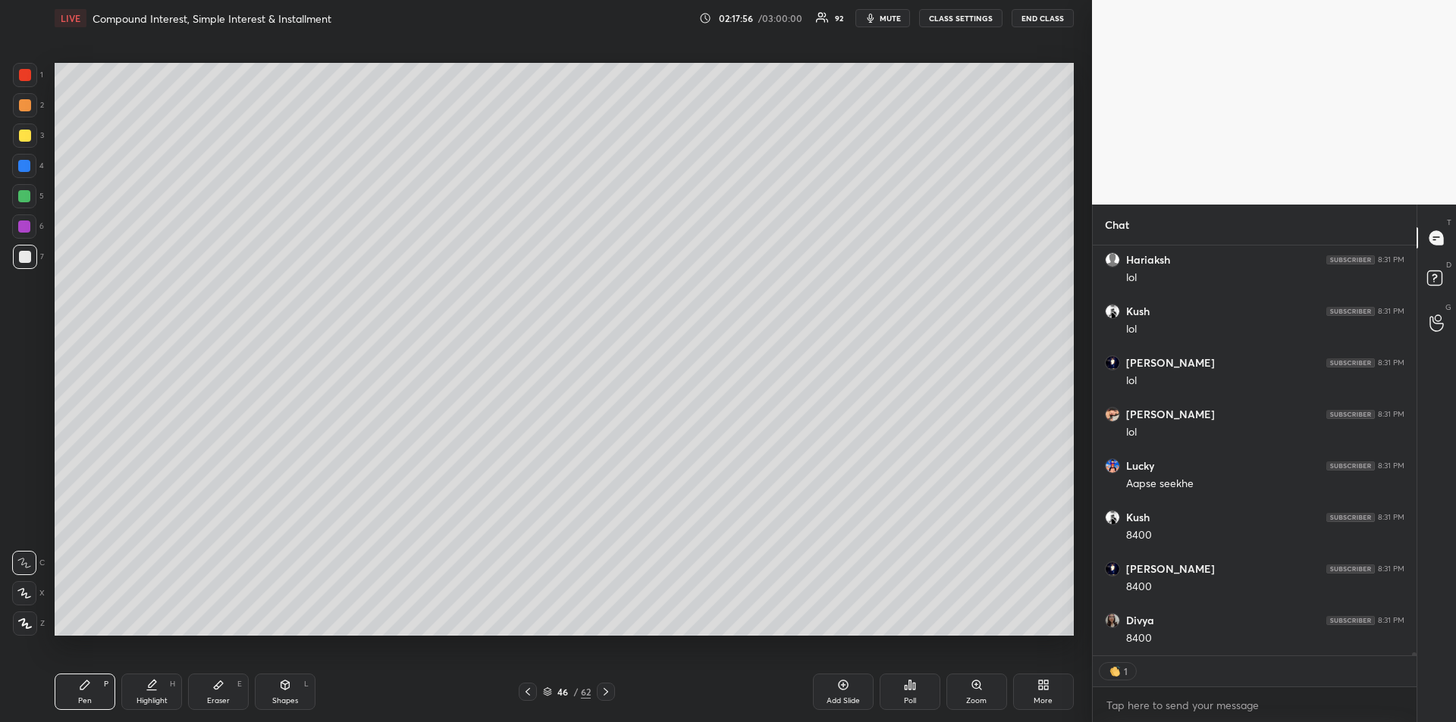
scroll to position [50196, 0]
click at [28, 138] on div at bounding box center [25, 136] width 12 height 12
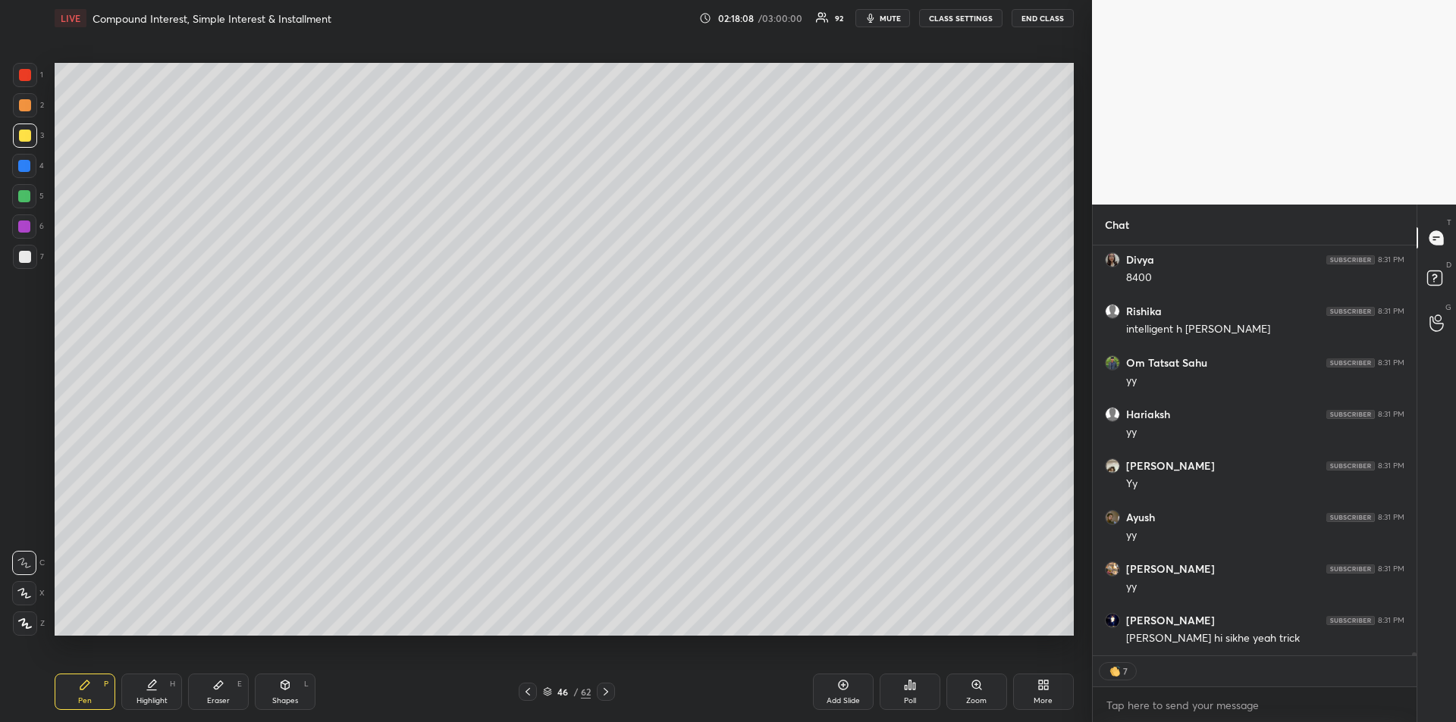
click at [28, 201] on div at bounding box center [24, 196] width 12 height 12
click at [26, 136] on div at bounding box center [25, 136] width 12 height 12
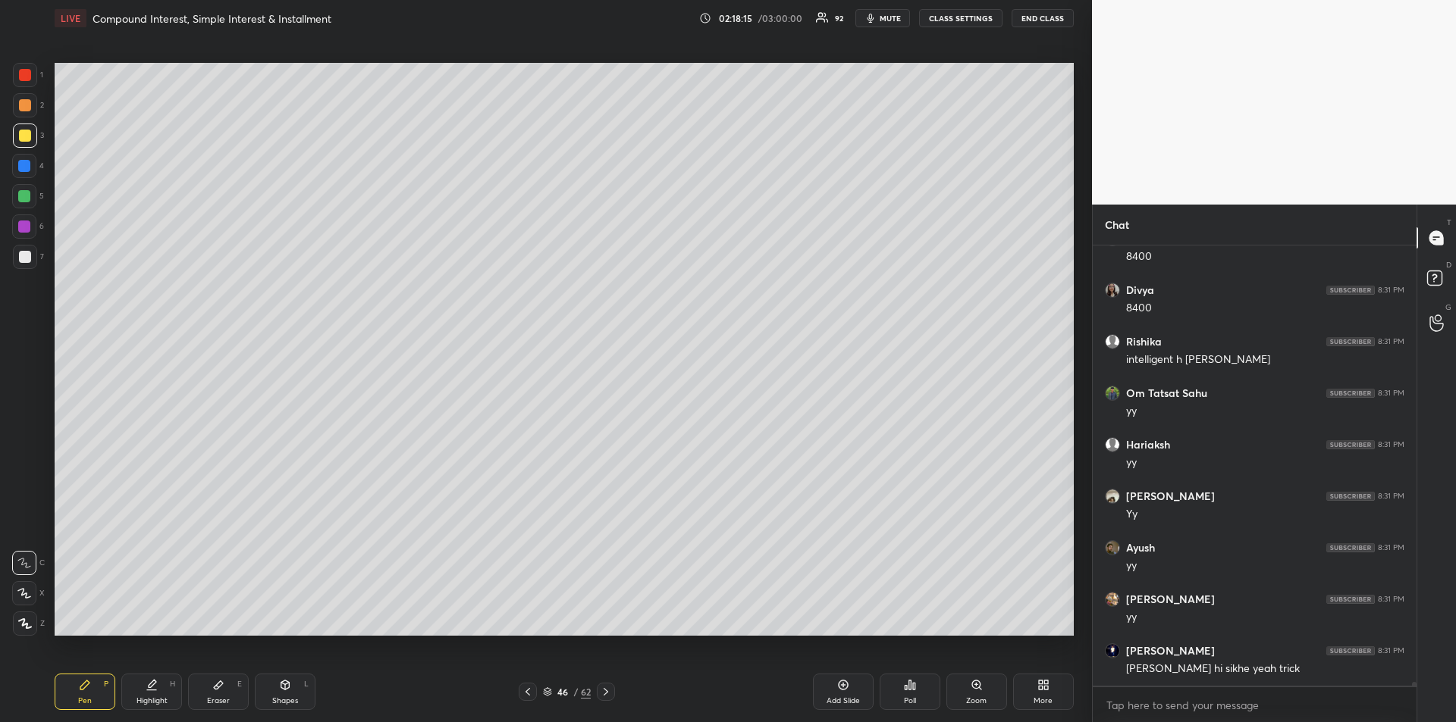
click at [610, 696] on icon at bounding box center [606, 692] width 12 height 12
click at [610, 689] on icon at bounding box center [606, 692] width 12 height 12
click at [20, 136] on div at bounding box center [25, 136] width 12 height 12
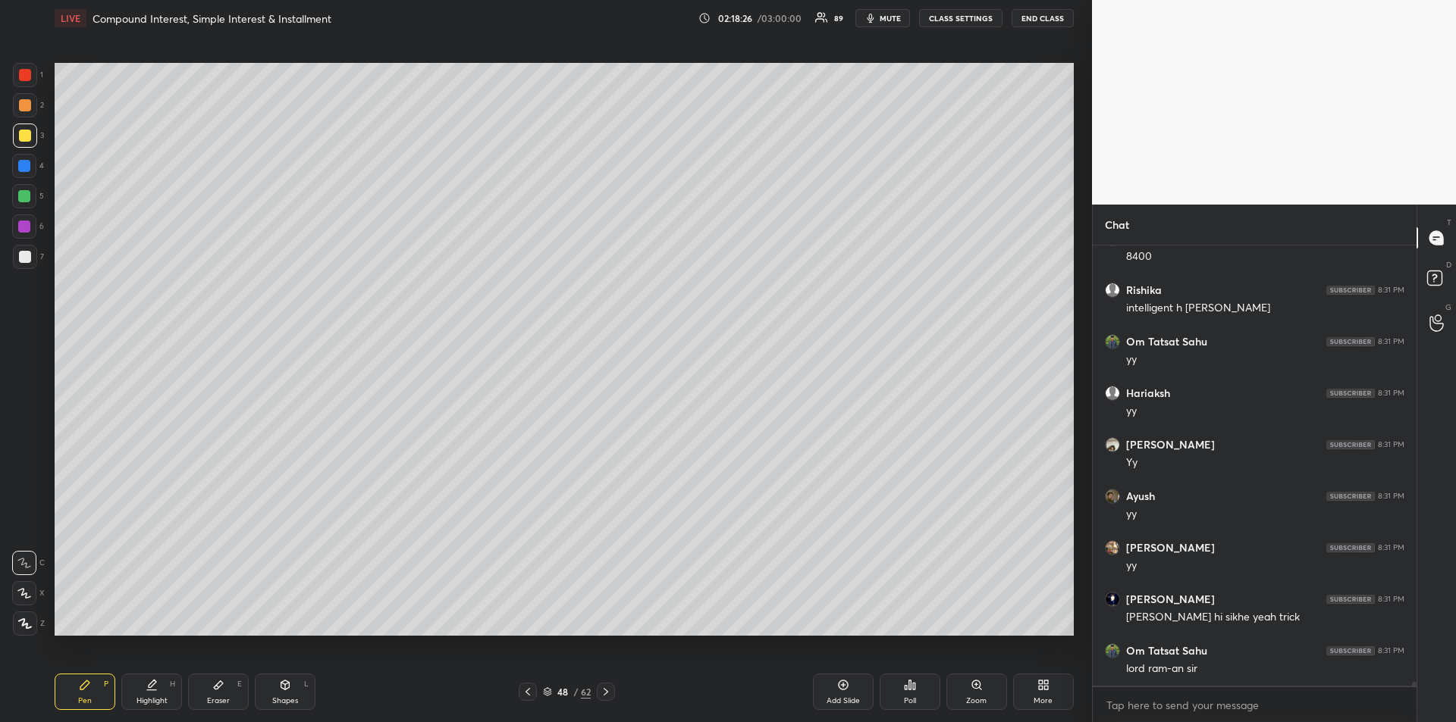
scroll to position [50581, 0]
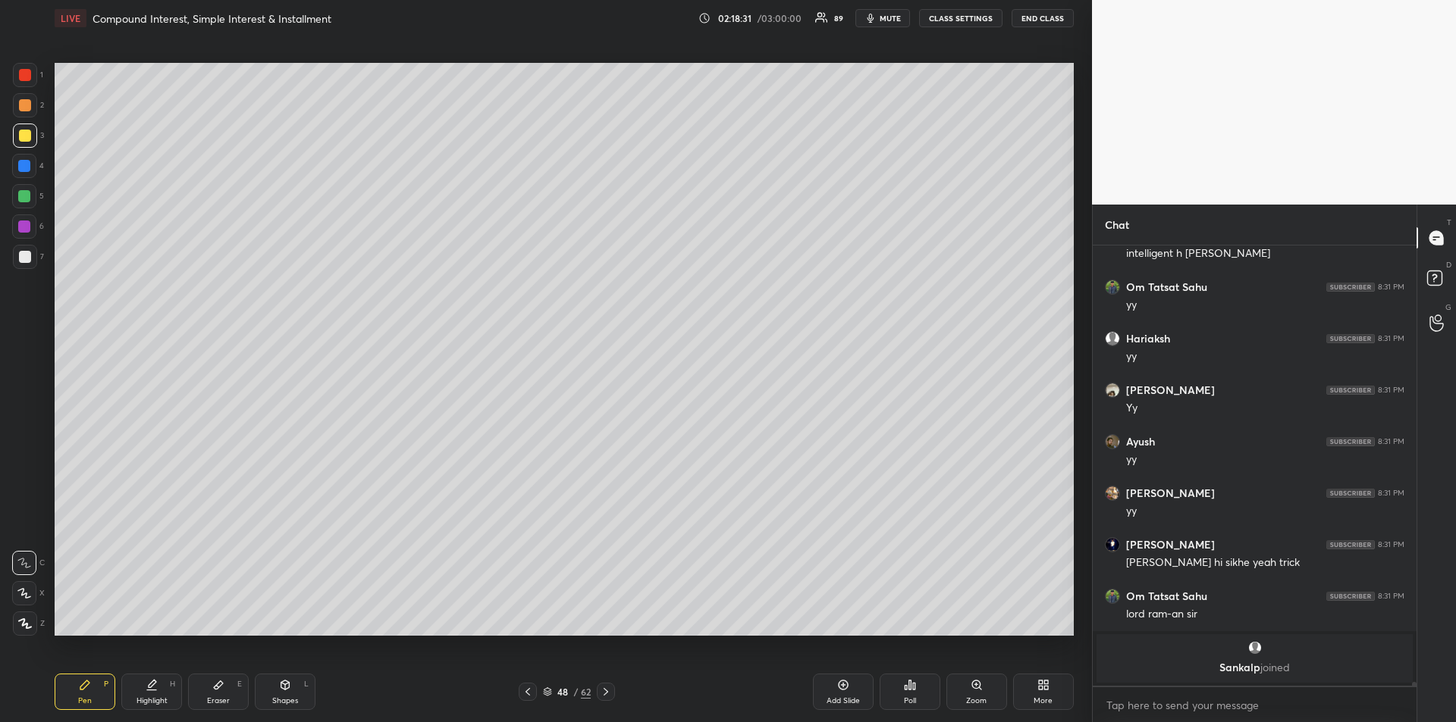
click at [30, 196] on div at bounding box center [24, 196] width 12 height 12
click at [24, 197] on div at bounding box center [24, 196] width 12 height 12
click at [24, 227] on div at bounding box center [24, 227] width 12 height 12
click at [22, 255] on div at bounding box center [25, 257] width 12 height 12
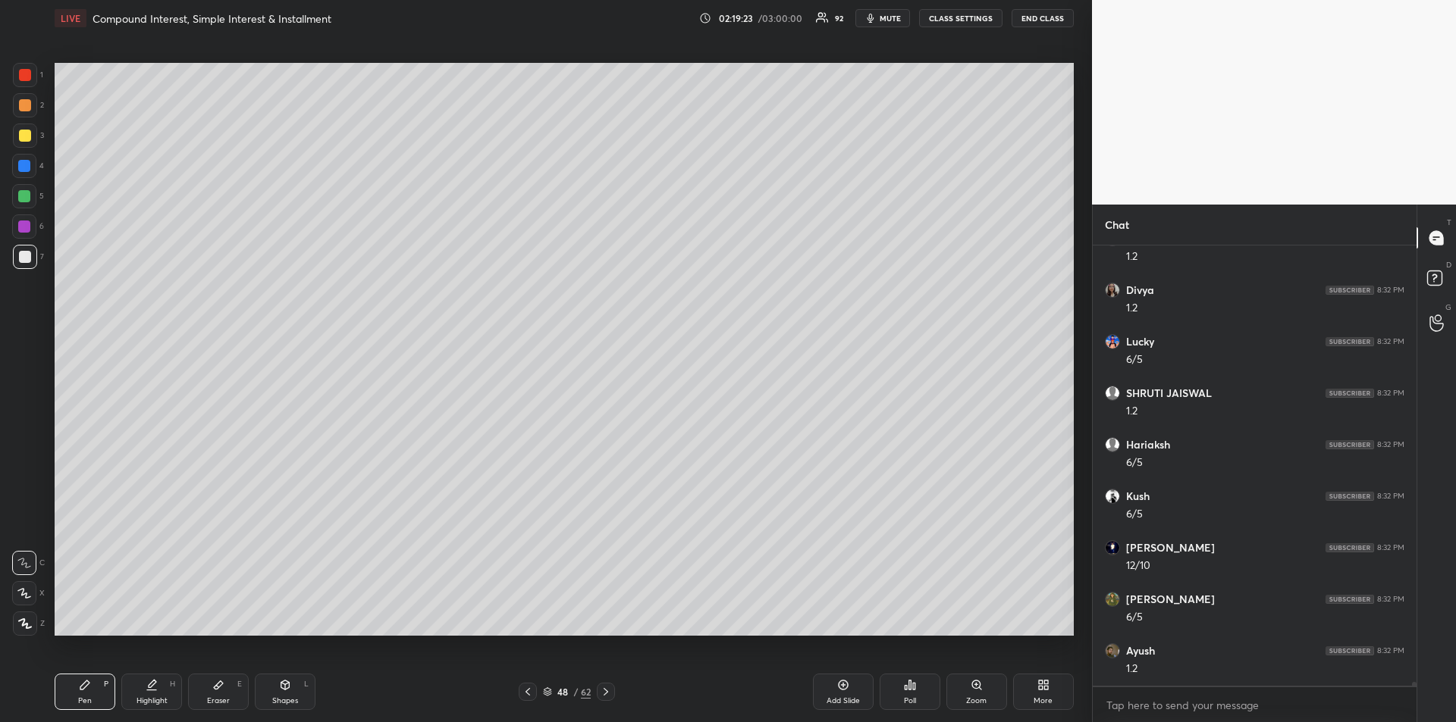
scroll to position [50091, 0]
click at [223, 684] on icon at bounding box center [218, 686] width 9 height 8
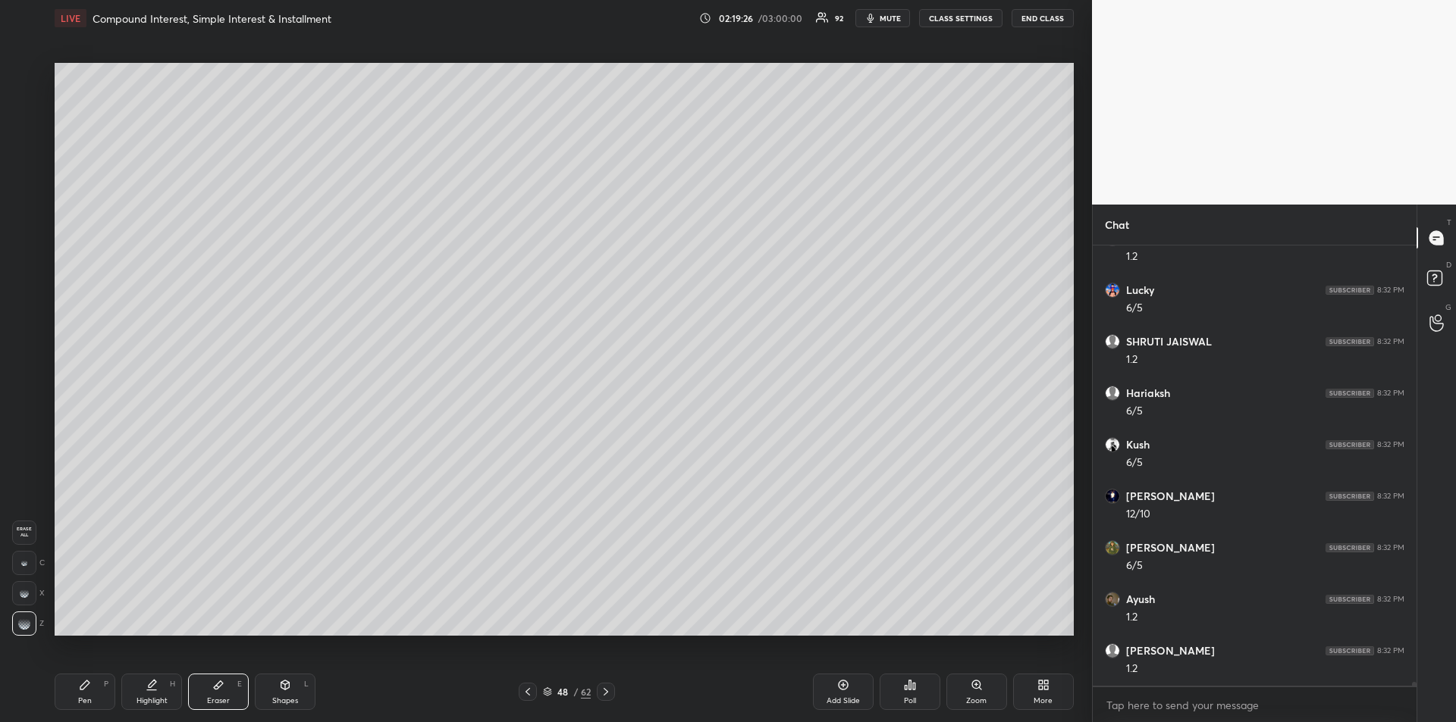
click at [85, 687] on icon at bounding box center [84, 685] width 9 height 9
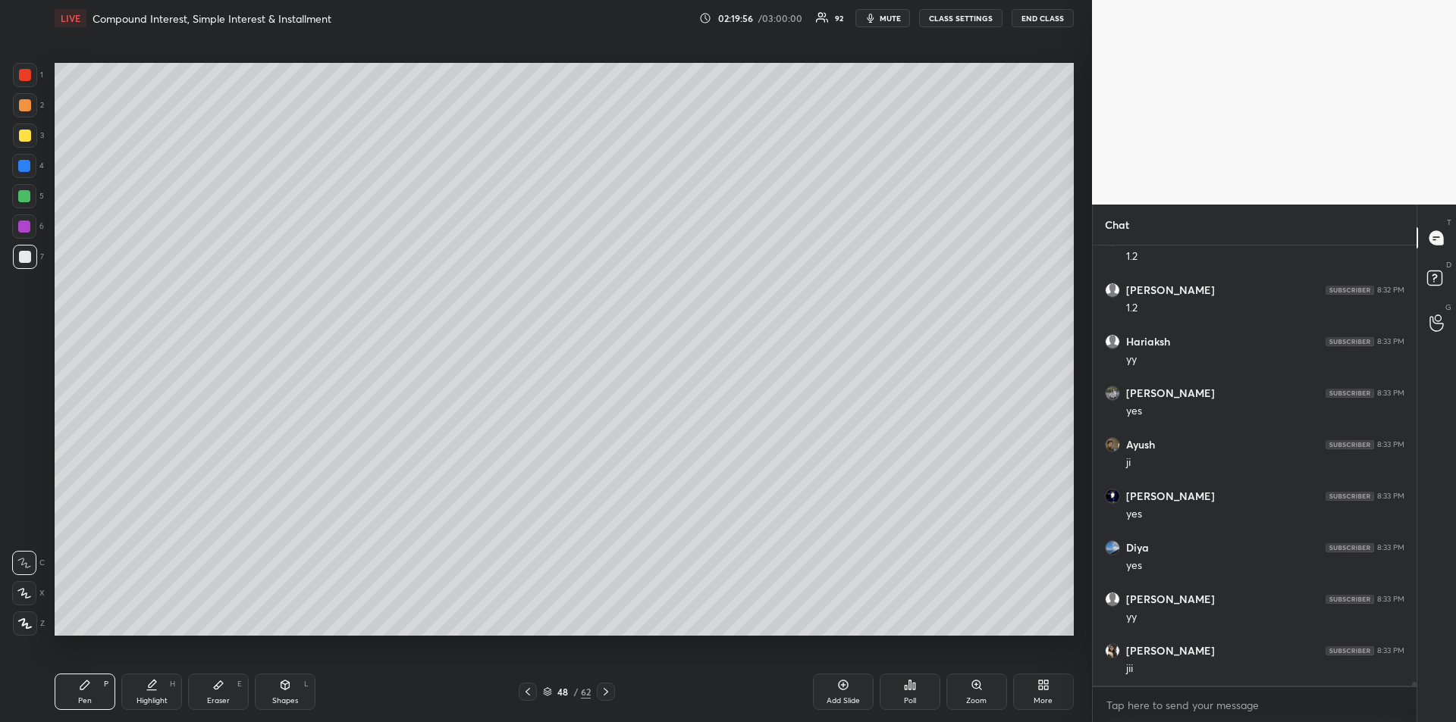
click at [30, 139] on div at bounding box center [25, 136] width 12 height 12
click at [212, 699] on div "Eraser" at bounding box center [218, 701] width 23 height 8
click at [92, 685] on div "Pen P" at bounding box center [85, 692] width 61 height 36
click at [23, 259] on div at bounding box center [25, 257] width 12 height 12
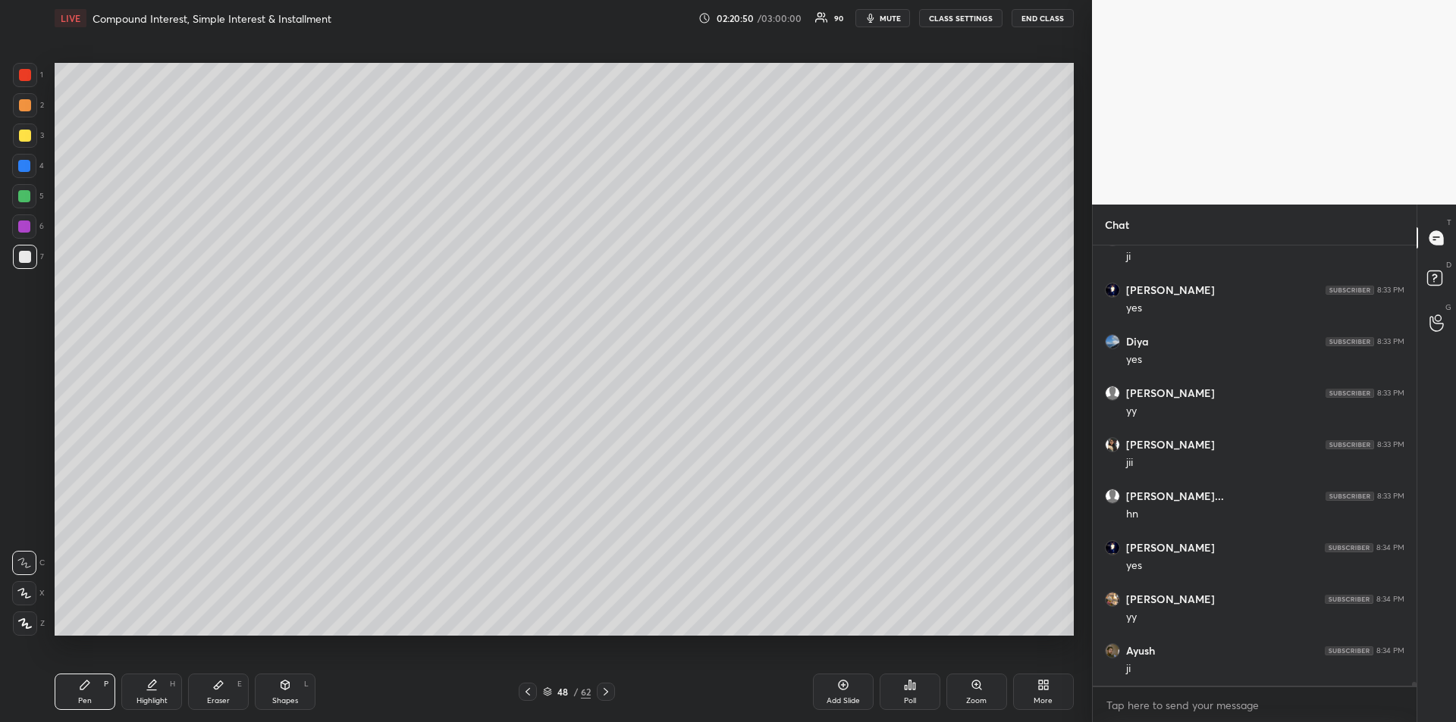
click at [25, 135] on div at bounding box center [25, 136] width 12 height 12
click at [25, 74] on div at bounding box center [25, 75] width 12 height 12
click at [844, 694] on div "Add Slide" at bounding box center [843, 692] width 61 height 36
click at [29, 199] on div at bounding box center [24, 196] width 12 height 12
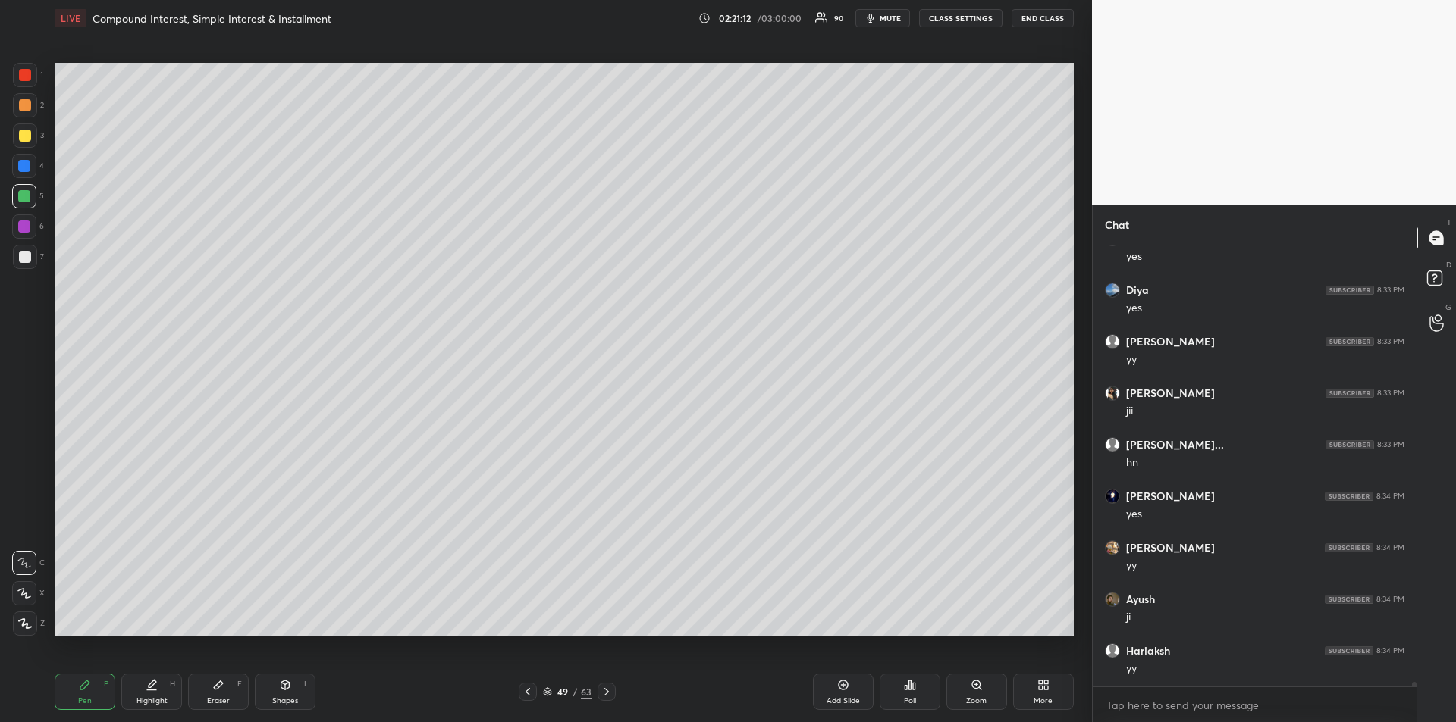
click at [29, 198] on div at bounding box center [24, 196] width 12 height 12
click at [524, 686] on icon at bounding box center [528, 692] width 12 height 12
click at [152, 698] on div "Highlight" at bounding box center [151, 701] width 31 height 8
click at [80, 688] on icon at bounding box center [84, 685] width 9 height 9
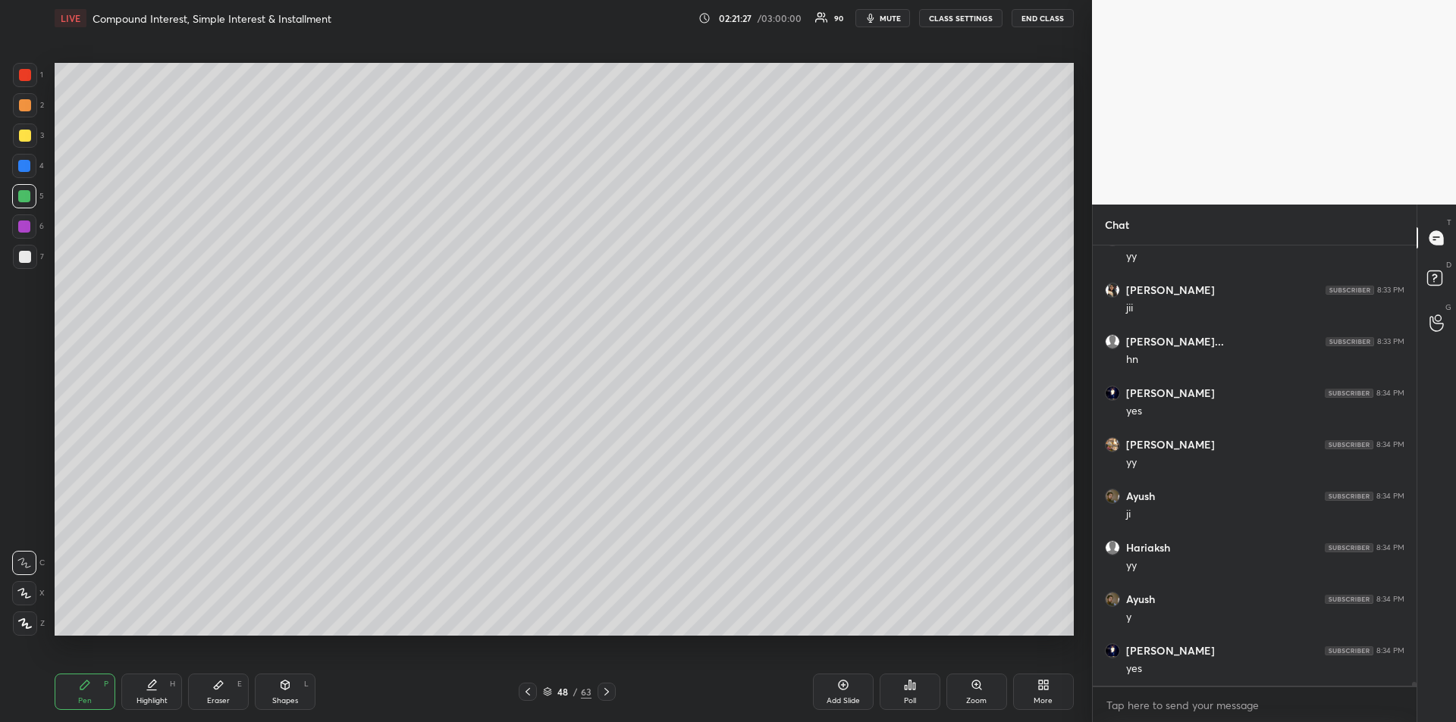
scroll to position [50864, 0]
click at [152, 687] on icon at bounding box center [153, 684] width 8 height 8
click at [528, 689] on icon at bounding box center [528, 692] width 12 height 12
click at [825, 685] on div "Add Slide" at bounding box center [843, 692] width 61 height 36
click at [20, 167] on div at bounding box center [24, 166] width 12 height 12
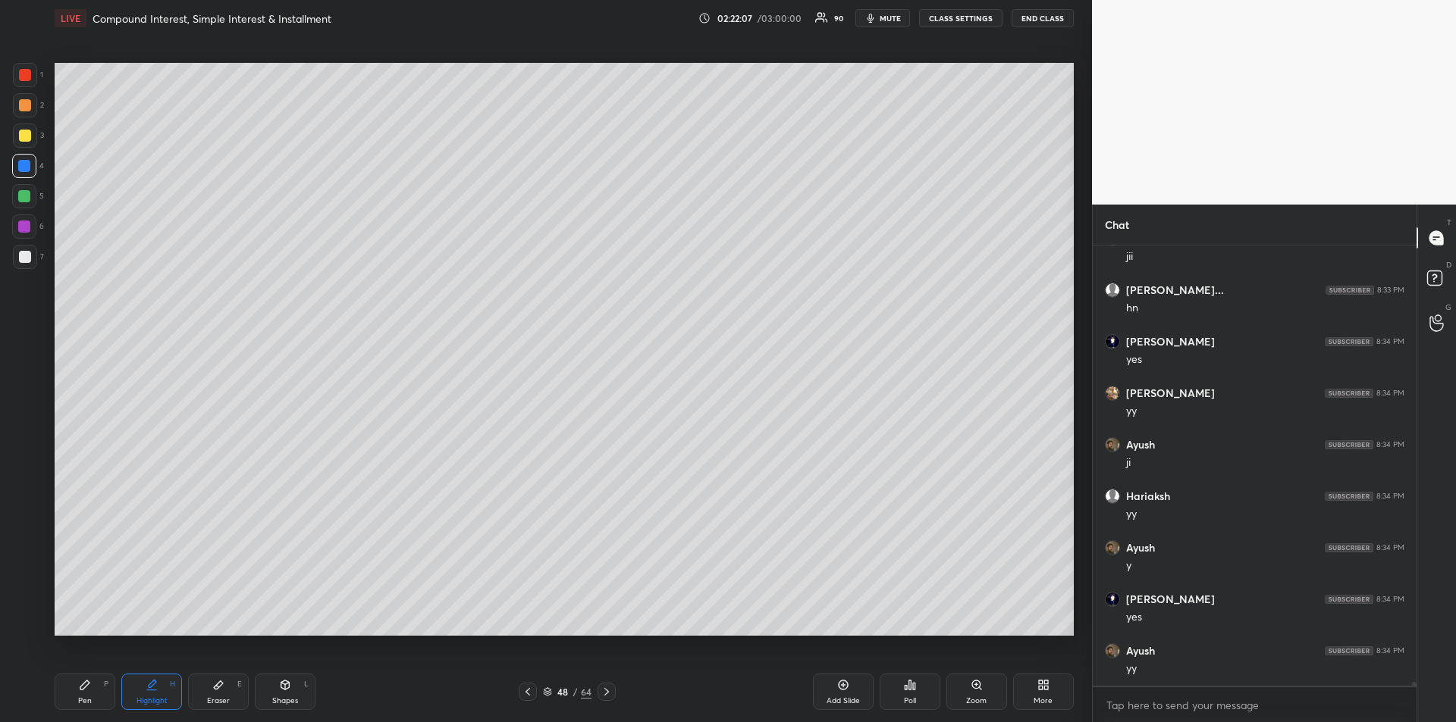
click at [81, 697] on div "Pen" at bounding box center [85, 701] width 14 height 8
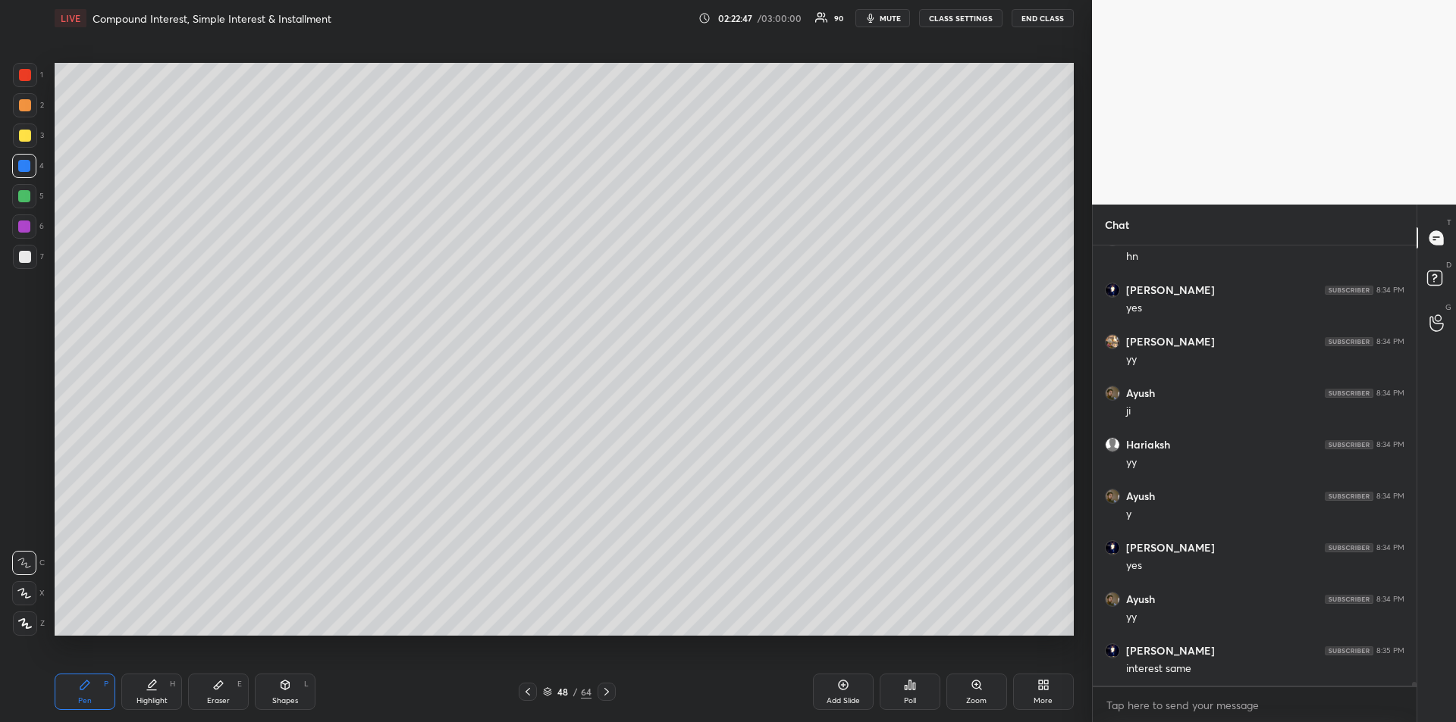
scroll to position [50967, 0]
click at [20, 558] on icon at bounding box center [24, 563] width 14 height 11
click at [26, 199] on div at bounding box center [24, 196] width 12 height 12
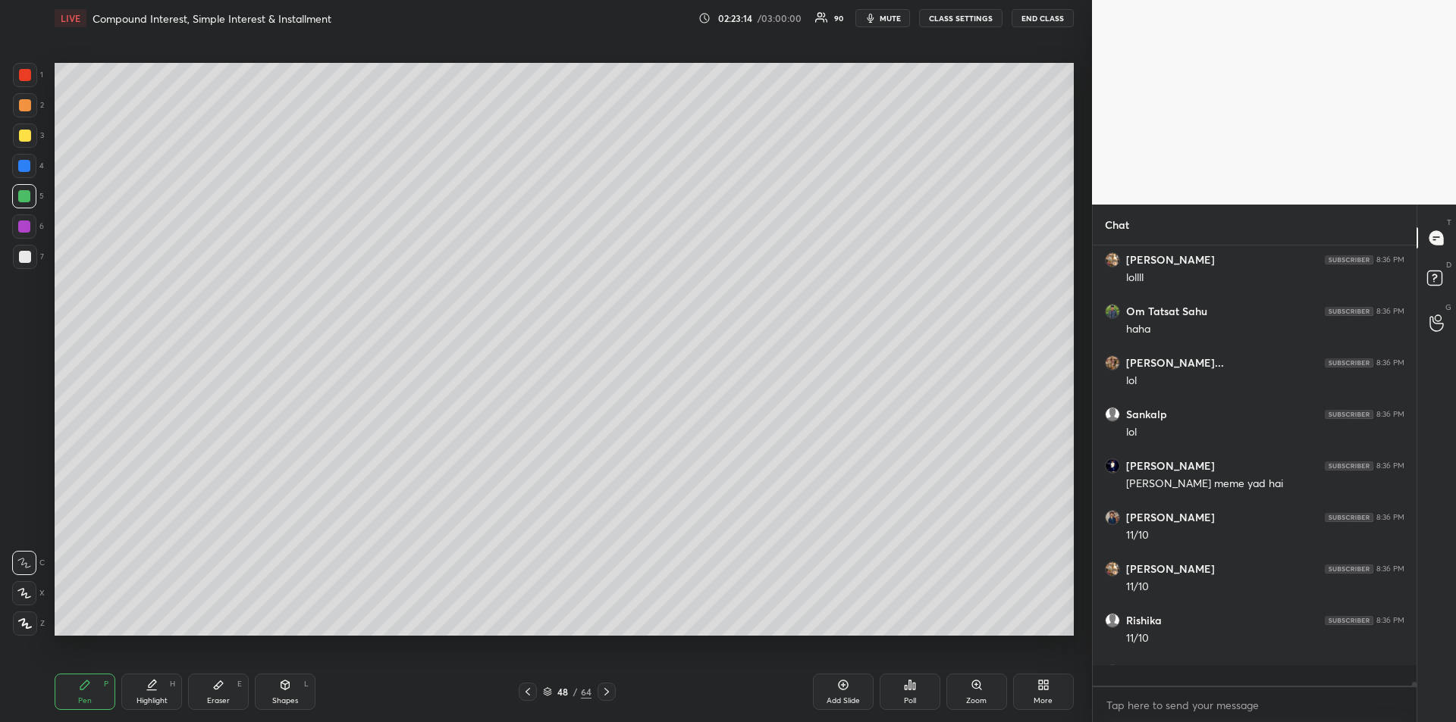
scroll to position [436, 319]
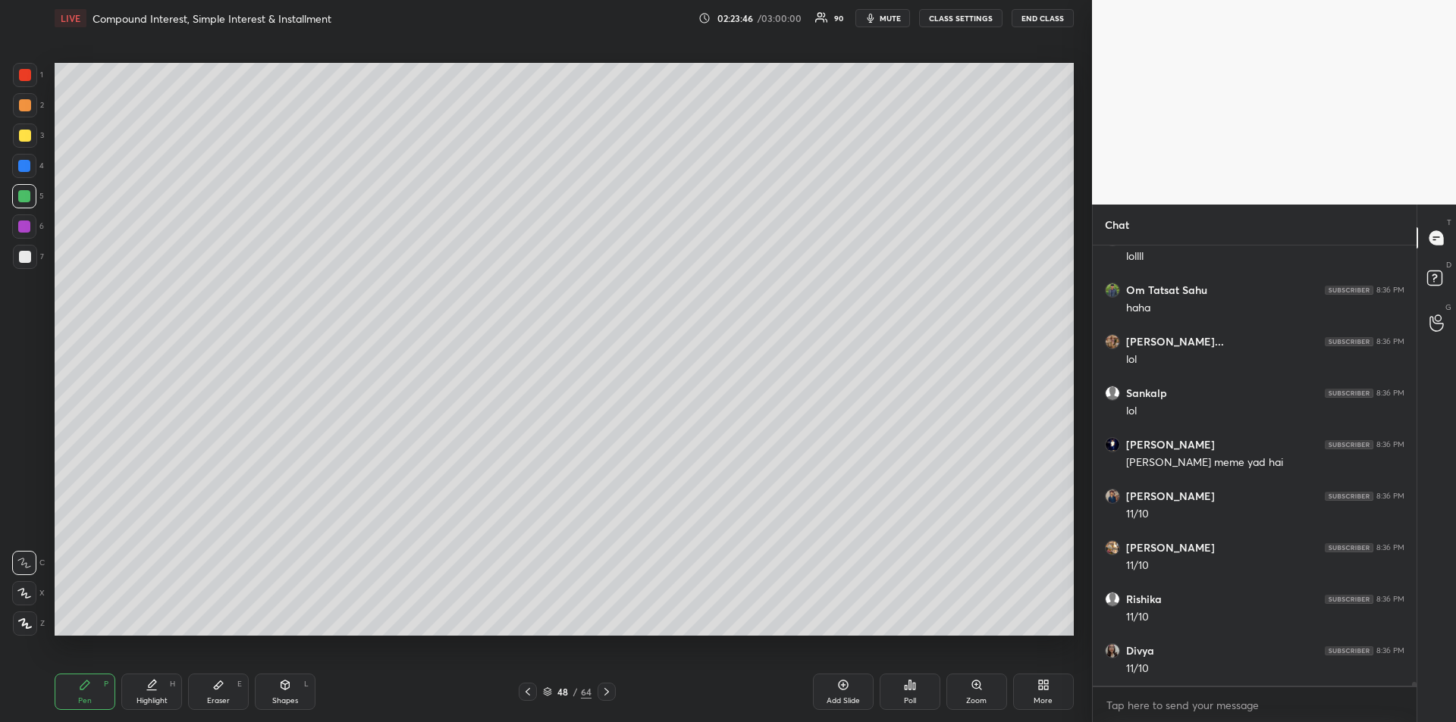
click at [148, 694] on div "Highlight H" at bounding box center [151, 692] width 61 height 36
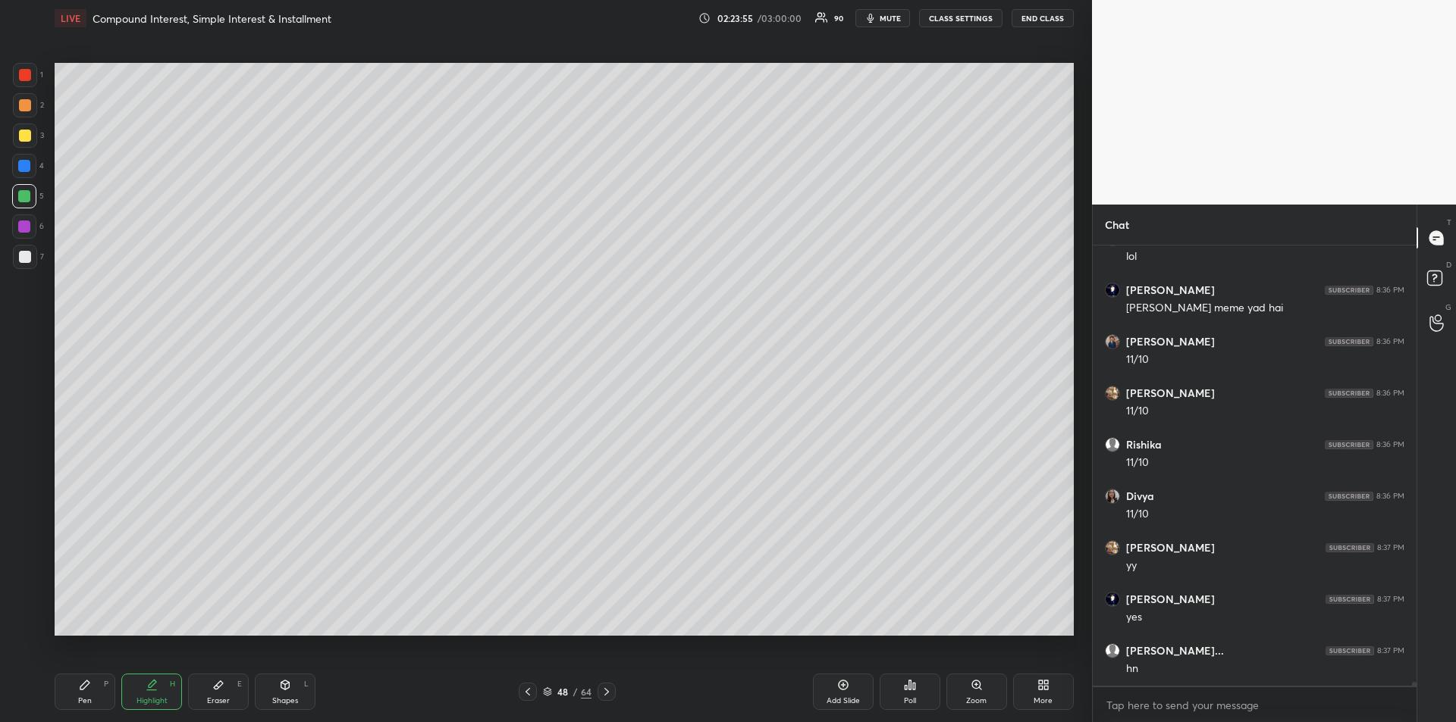
scroll to position [51998, 0]
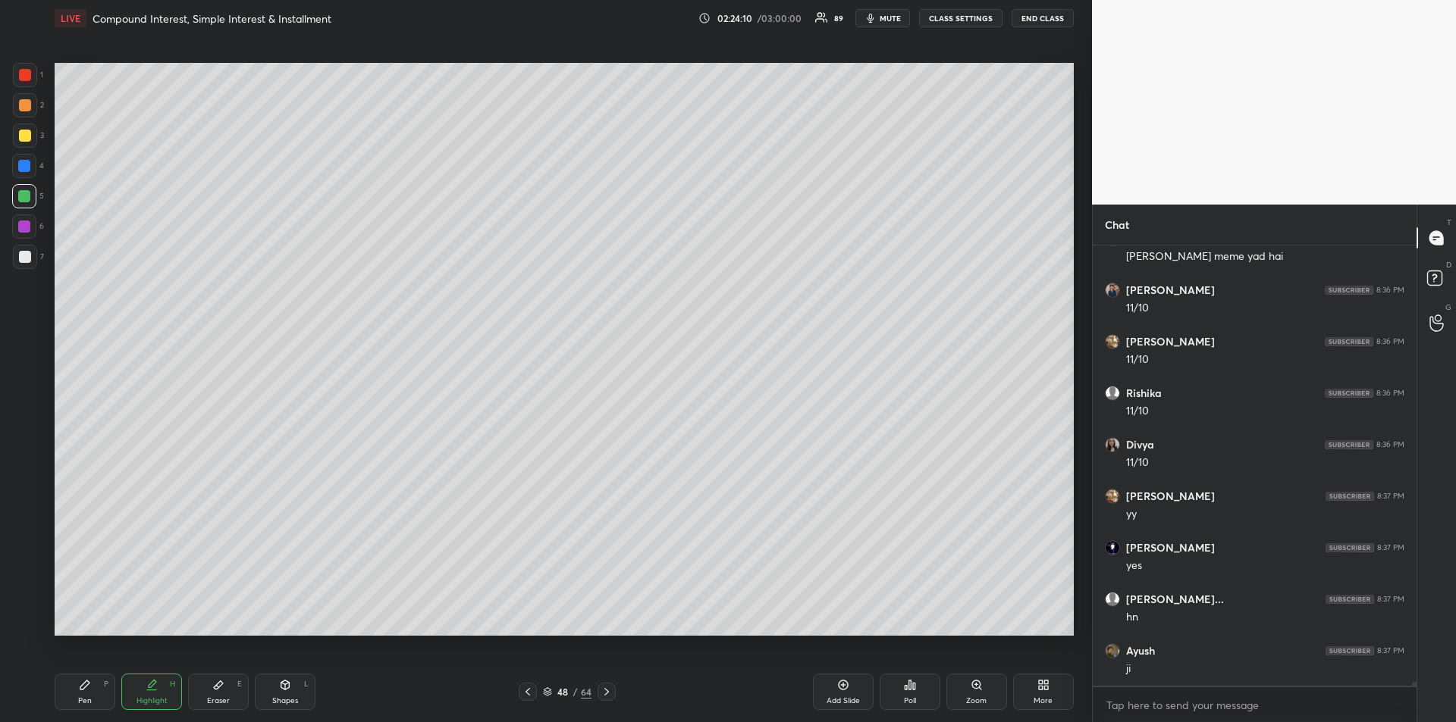
click at [97, 688] on div "Pen P" at bounding box center [85, 692] width 61 height 36
click at [591, 688] on div "64" at bounding box center [586, 692] width 11 height 14
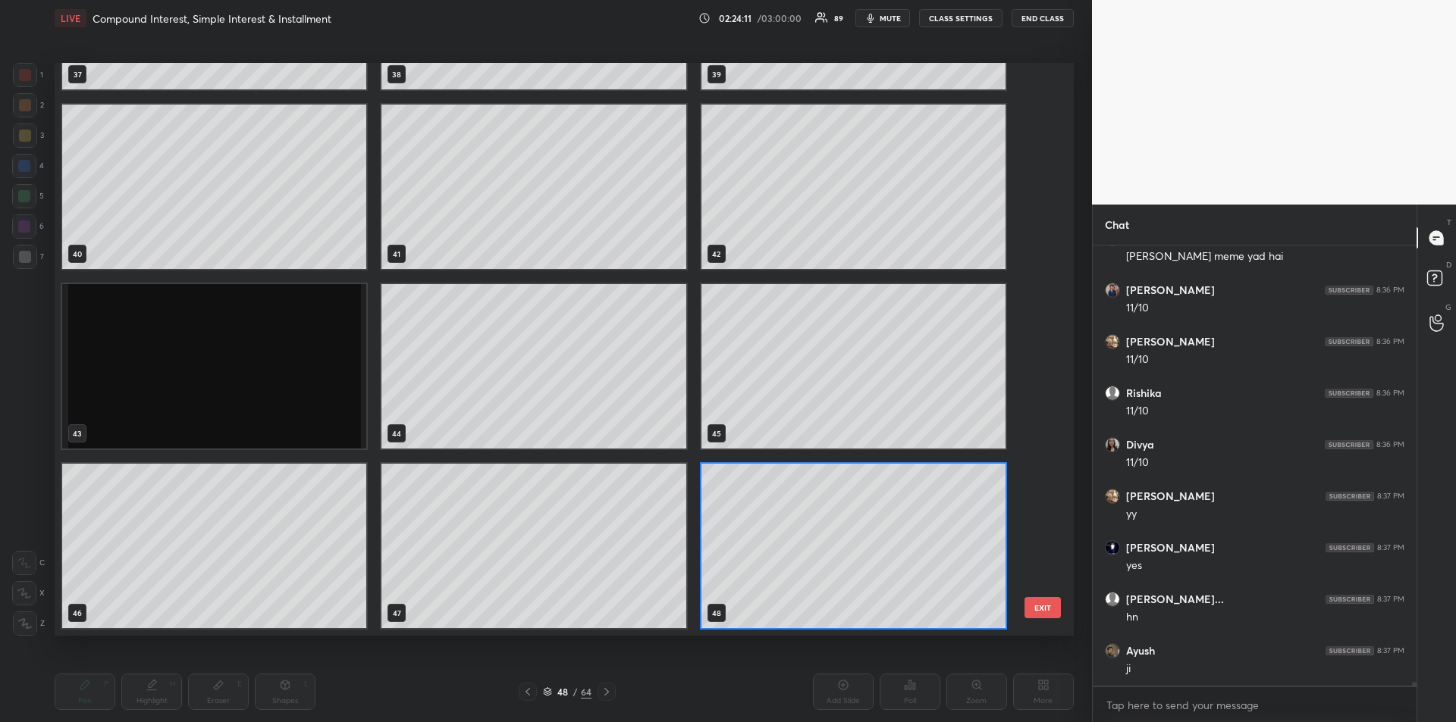
scroll to position [569, 1011]
click at [600, 690] on div "48 / 64" at bounding box center [567, 692] width 97 height 18
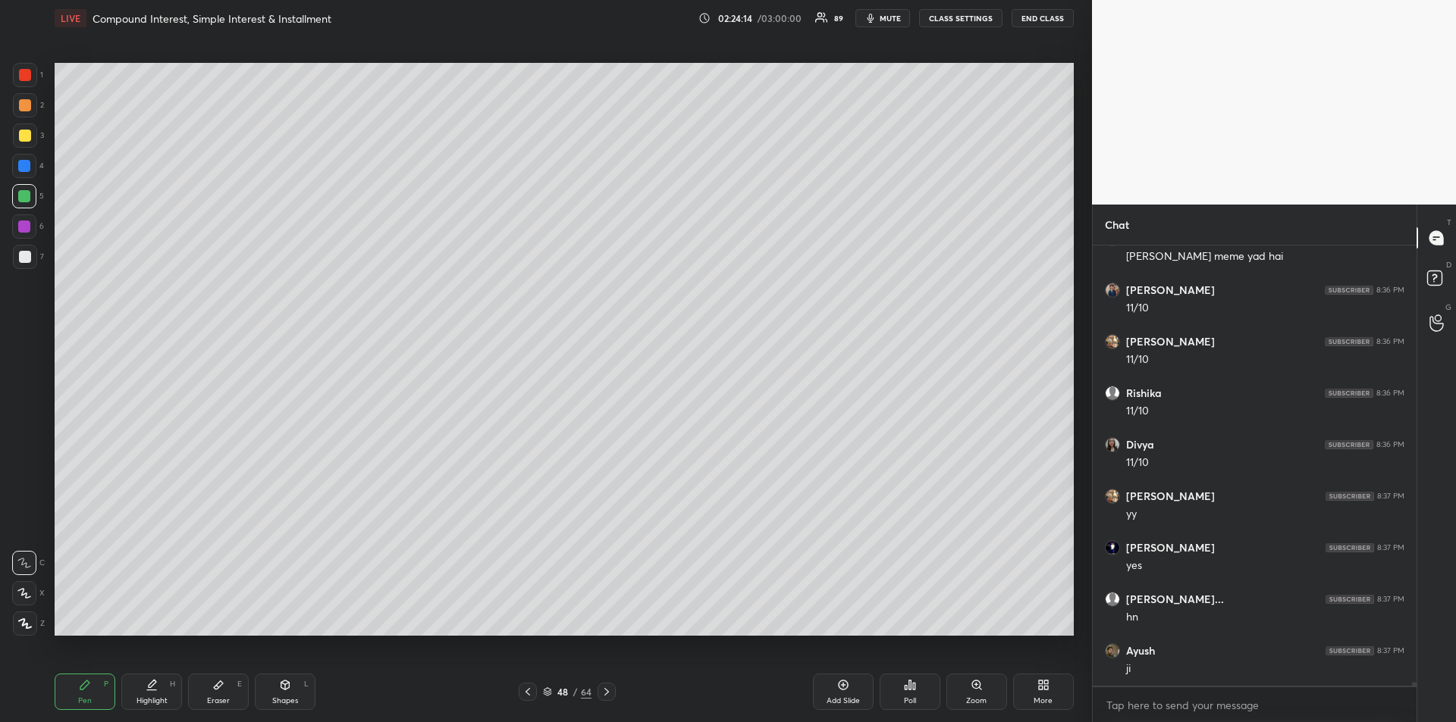
click at [608, 692] on icon at bounding box center [606, 692] width 5 height 8
click at [610, 694] on icon at bounding box center [606, 692] width 12 height 12
click at [608, 693] on icon at bounding box center [606, 692] width 5 height 8
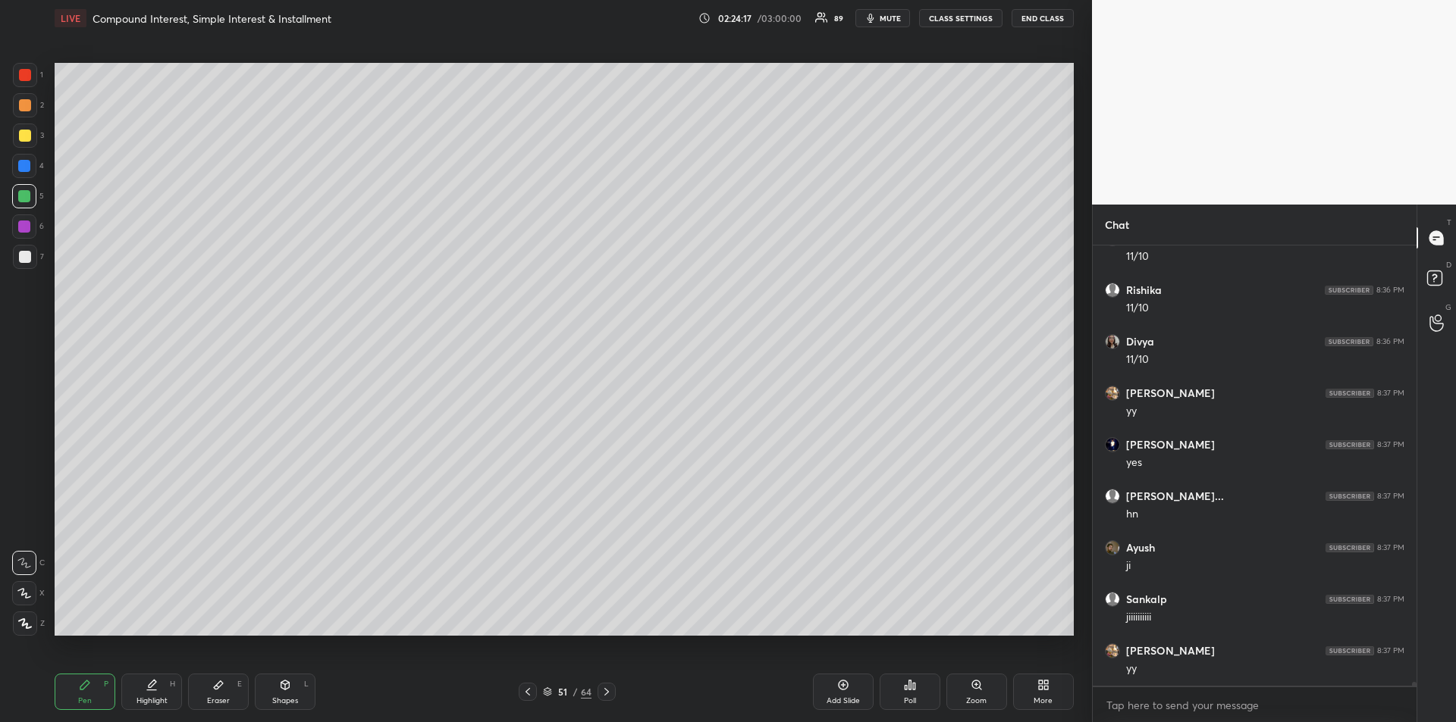
click at [528, 694] on icon at bounding box center [527, 692] width 5 height 8
click at [522, 693] on icon at bounding box center [528, 692] width 12 height 12
click at [13, 134] on div at bounding box center [25, 136] width 24 height 24
click at [610, 691] on icon at bounding box center [606, 692] width 12 height 12
click at [607, 689] on icon at bounding box center [606, 692] width 12 height 12
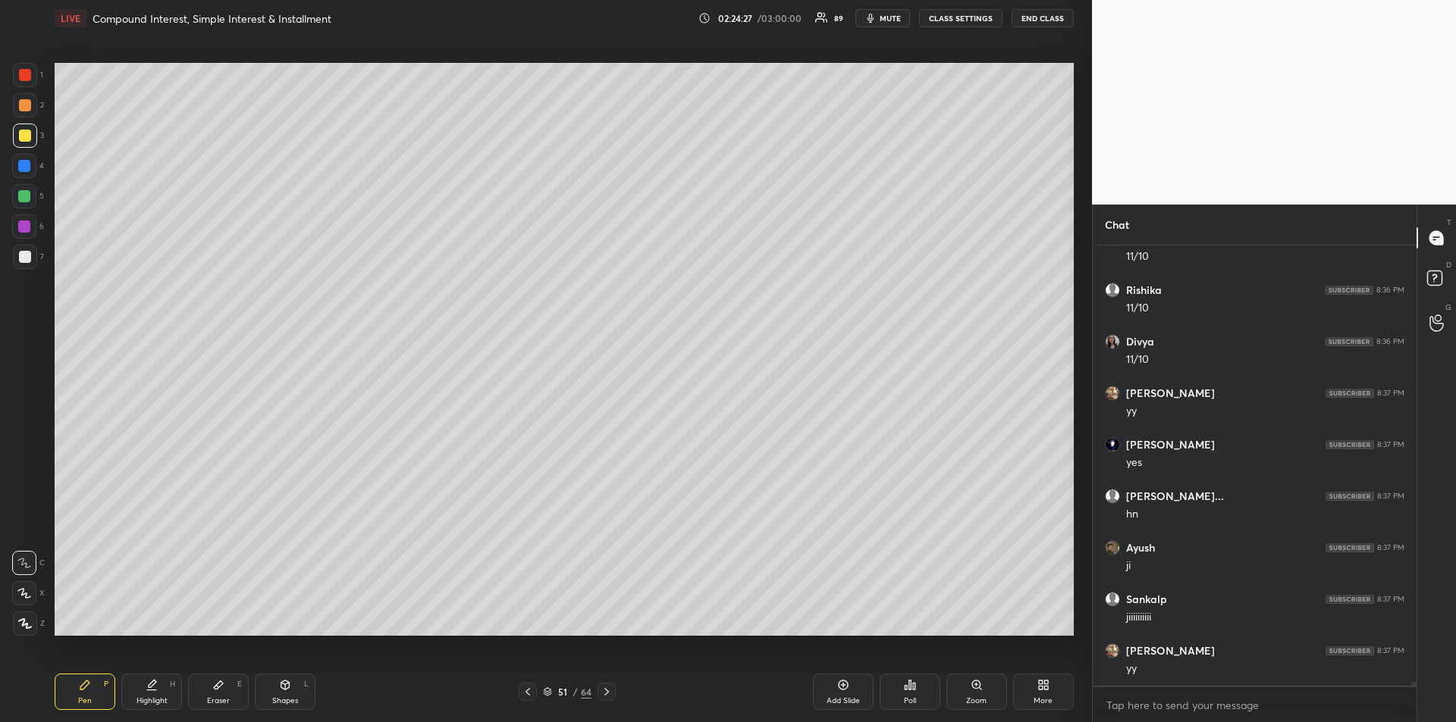
click at [21, 134] on div at bounding box center [25, 136] width 12 height 12
click at [24, 168] on div at bounding box center [24, 166] width 12 height 12
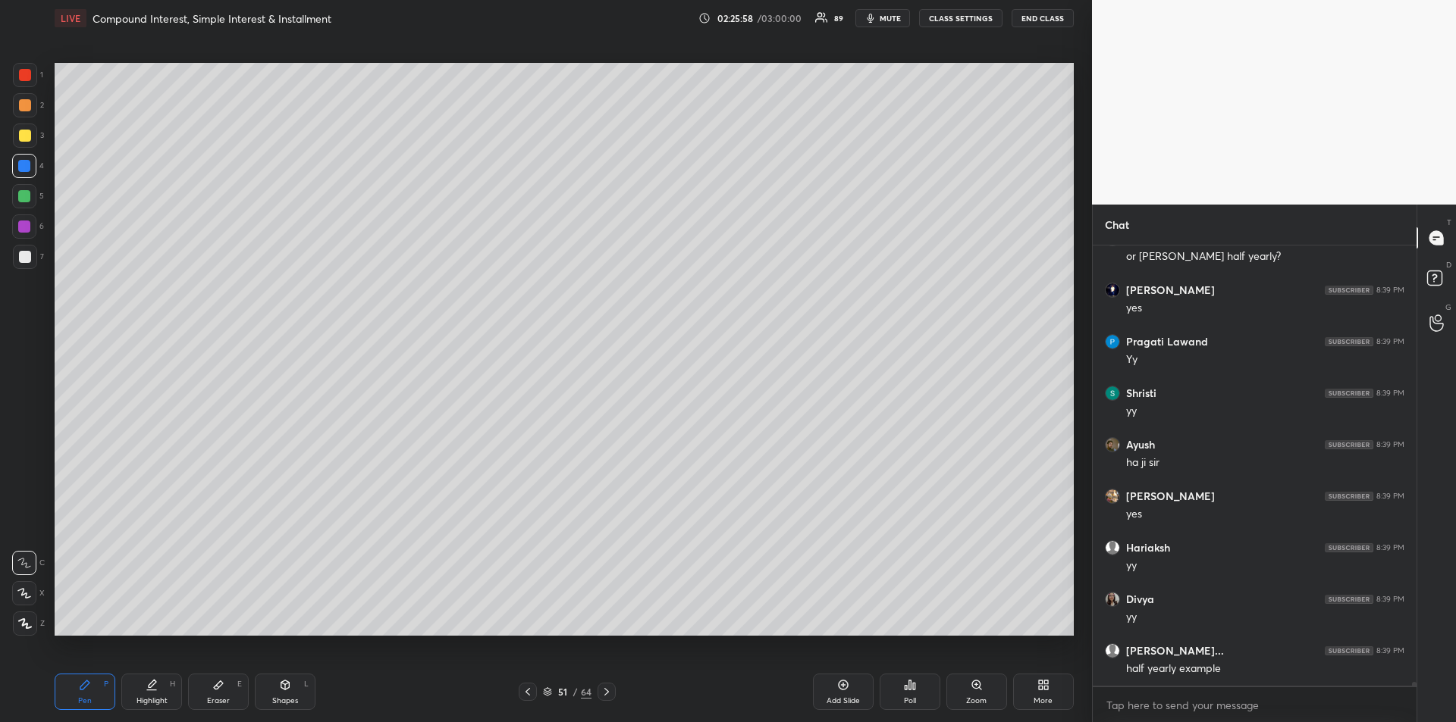
scroll to position [51988, 0]
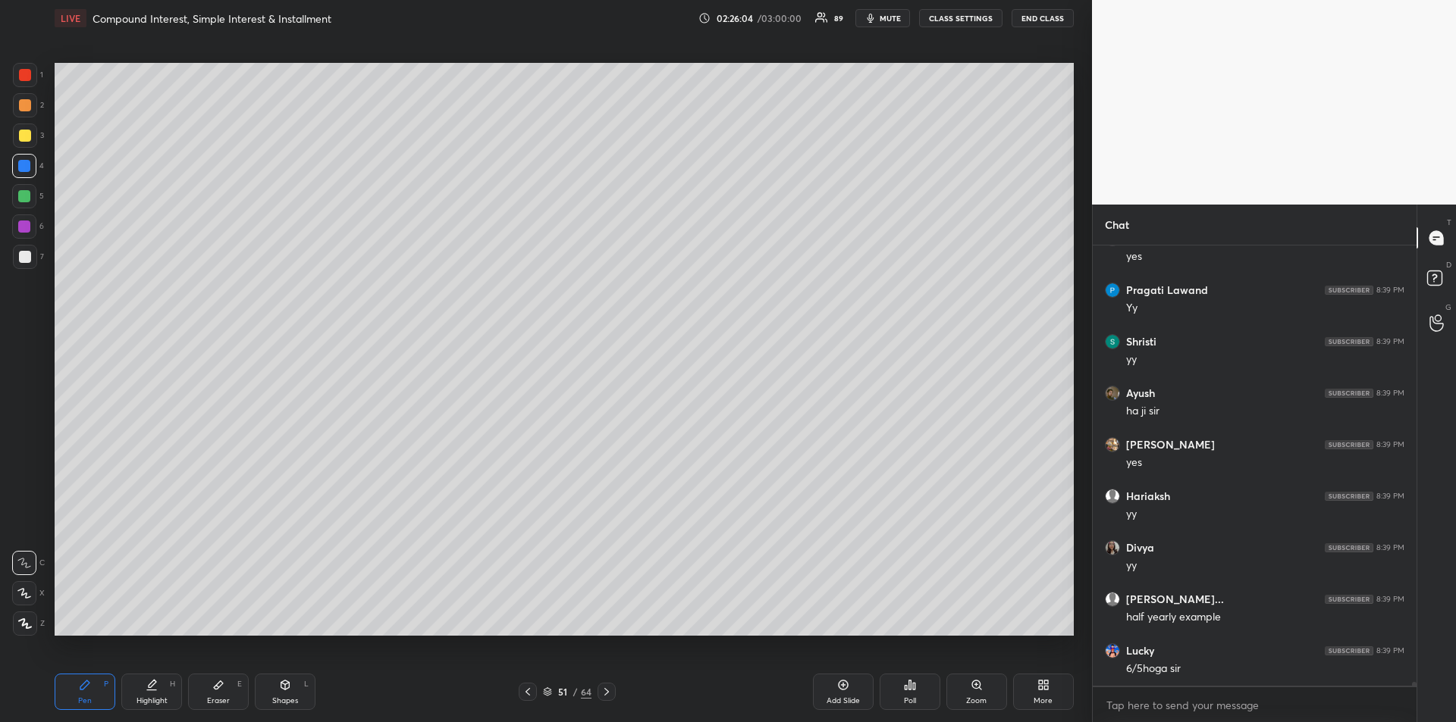
click at [27, 258] on div at bounding box center [25, 257] width 12 height 12
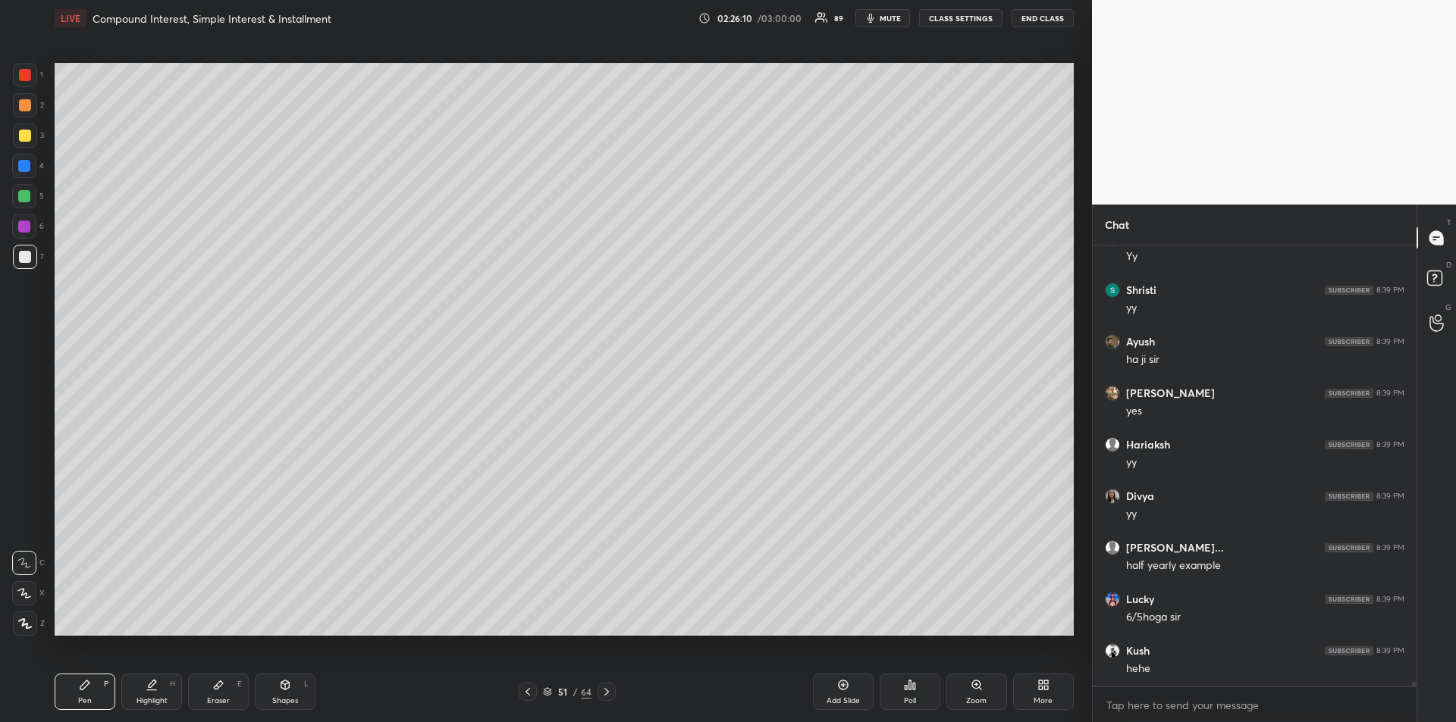
click at [25, 144] on div at bounding box center [25, 136] width 24 height 24
click at [613, 691] on div at bounding box center [606, 692] width 18 height 18
click at [23, 131] on div at bounding box center [25, 136] width 12 height 12
click at [225, 689] on div "Eraser E" at bounding box center [218, 692] width 61 height 36
click at [91, 681] on div "Pen P" at bounding box center [85, 692] width 61 height 36
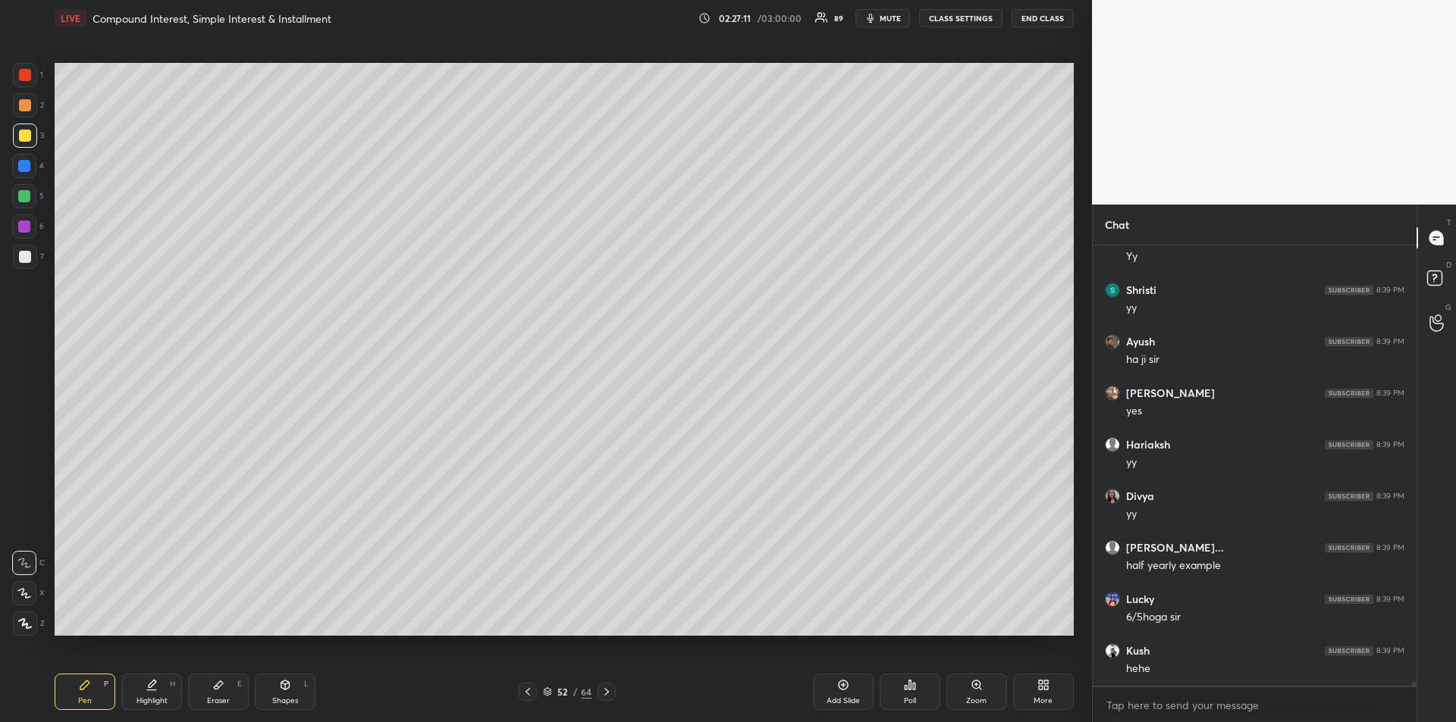
click at [221, 697] on div "Eraser" at bounding box center [218, 701] width 23 height 8
click at [89, 681] on icon at bounding box center [85, 685] width 12 height 12
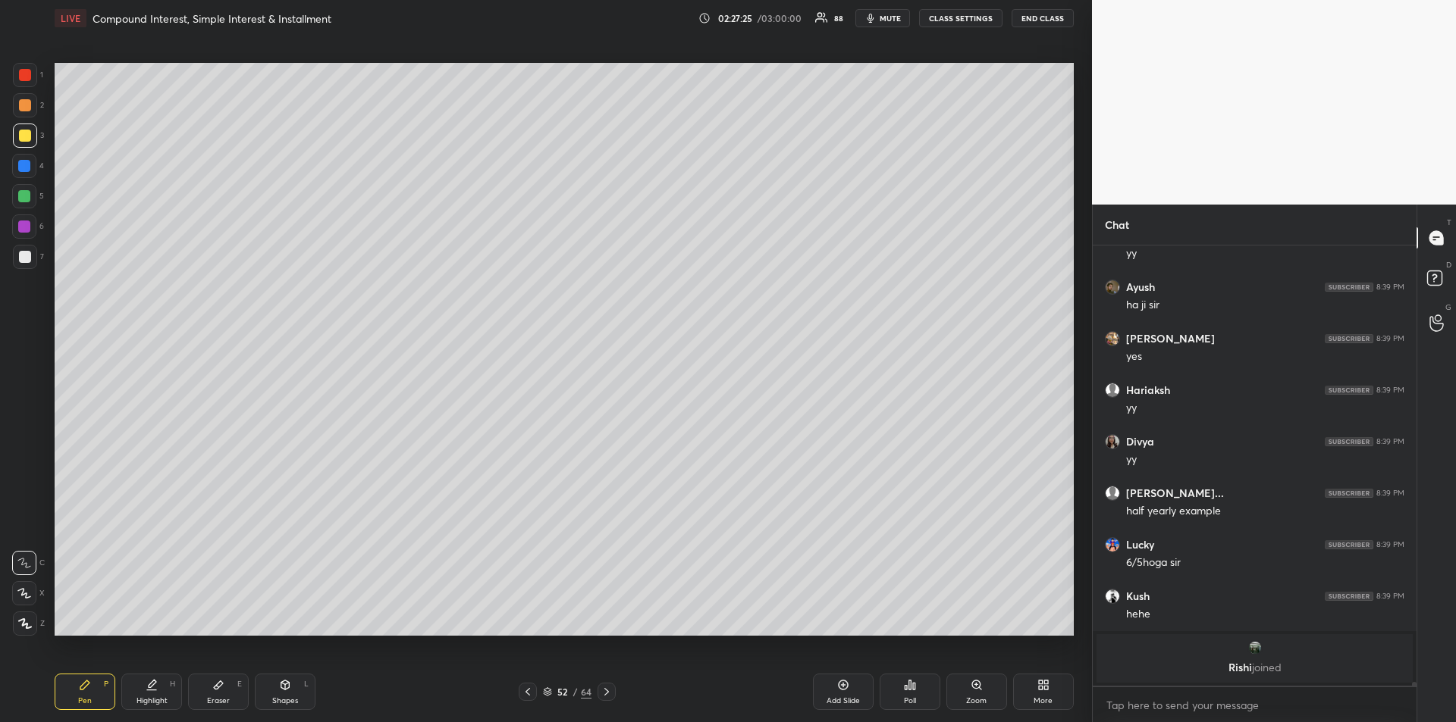
scroll to position [51968, 0]
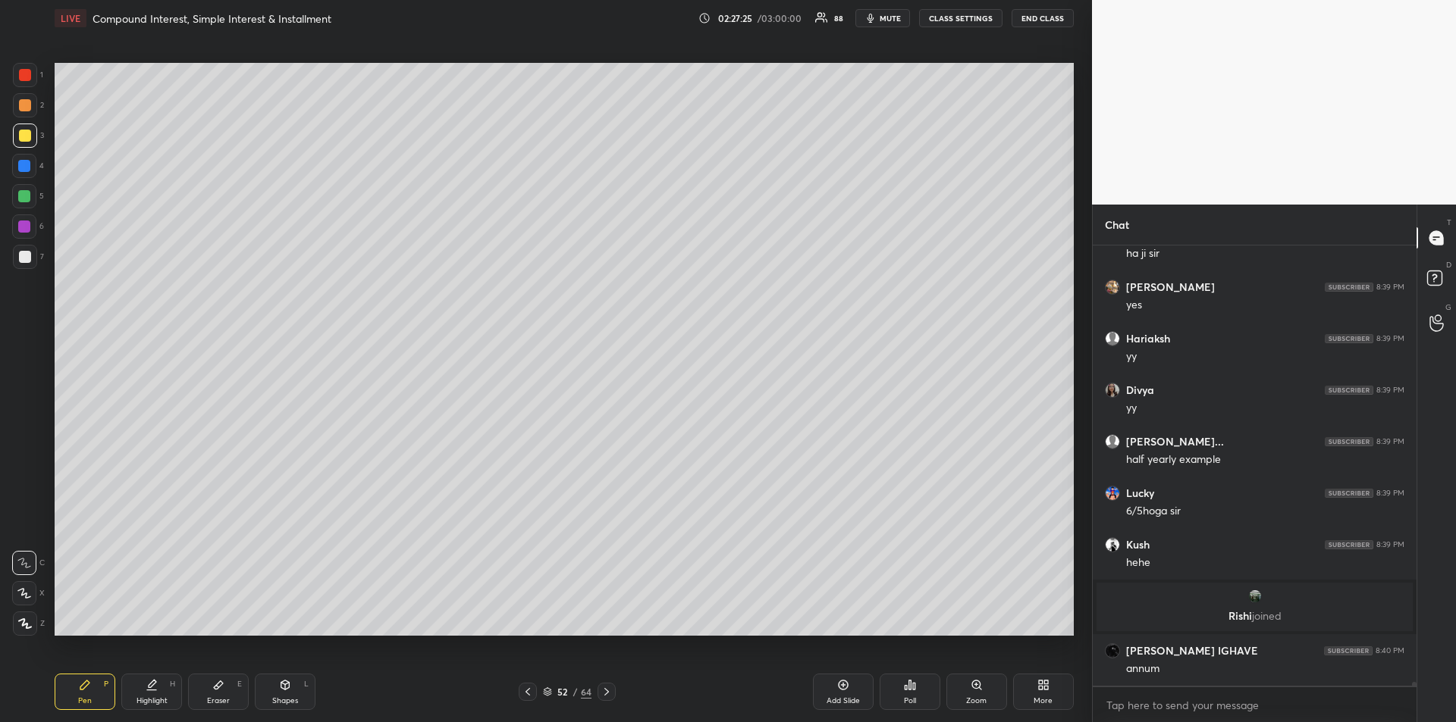
click at [23, 199] on div at bounding box center [24, 196] width 12 height 12
click at [230, 693] on div "Eraser E" at bounding box center [218, 692] width 61 height 36
click at [84, 695] on div "Pen P" at bounding box center [85, 692] width 61 height 36
click at [20, 142] on div at bounding box center [25, 136] width 24 height 24
click at [228, 688] on div "Eraser E" at bounding box center [218, 692] width 61 height 36
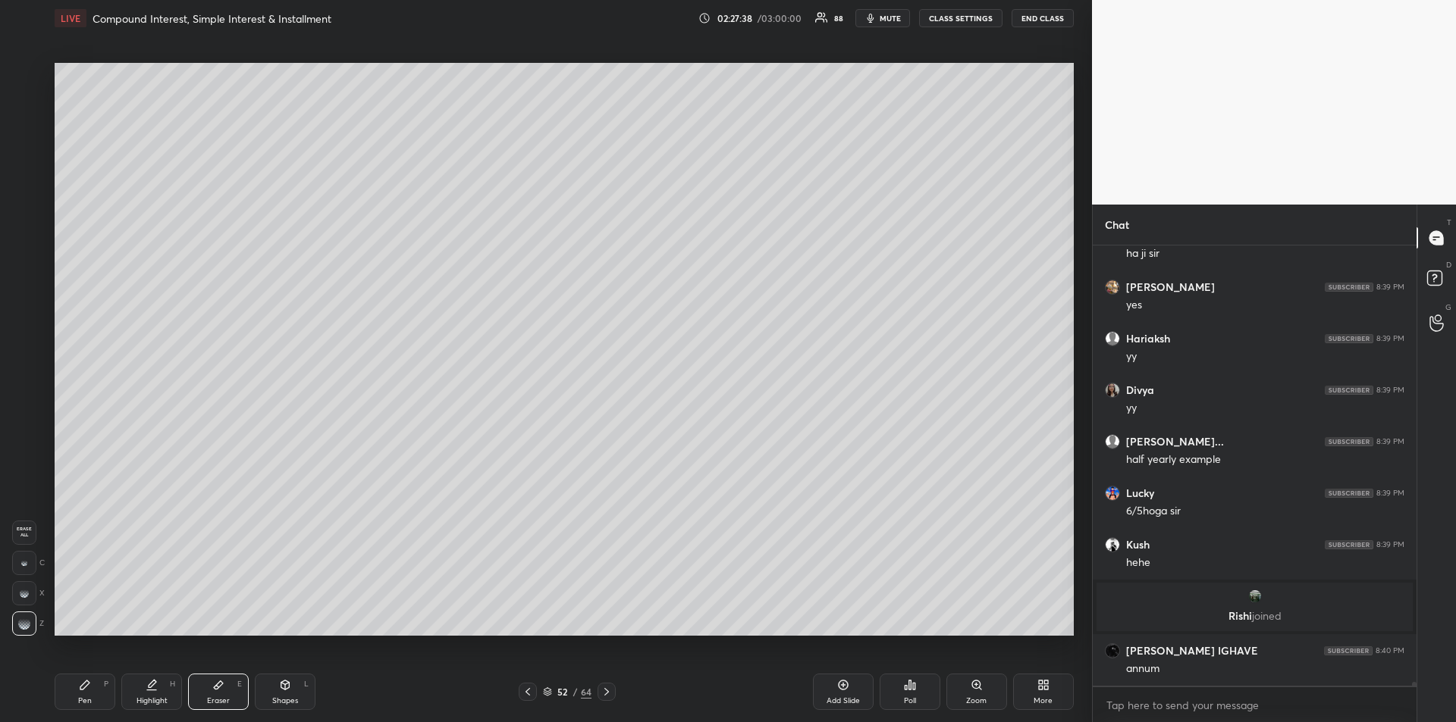
scroll to position [52020, 0]
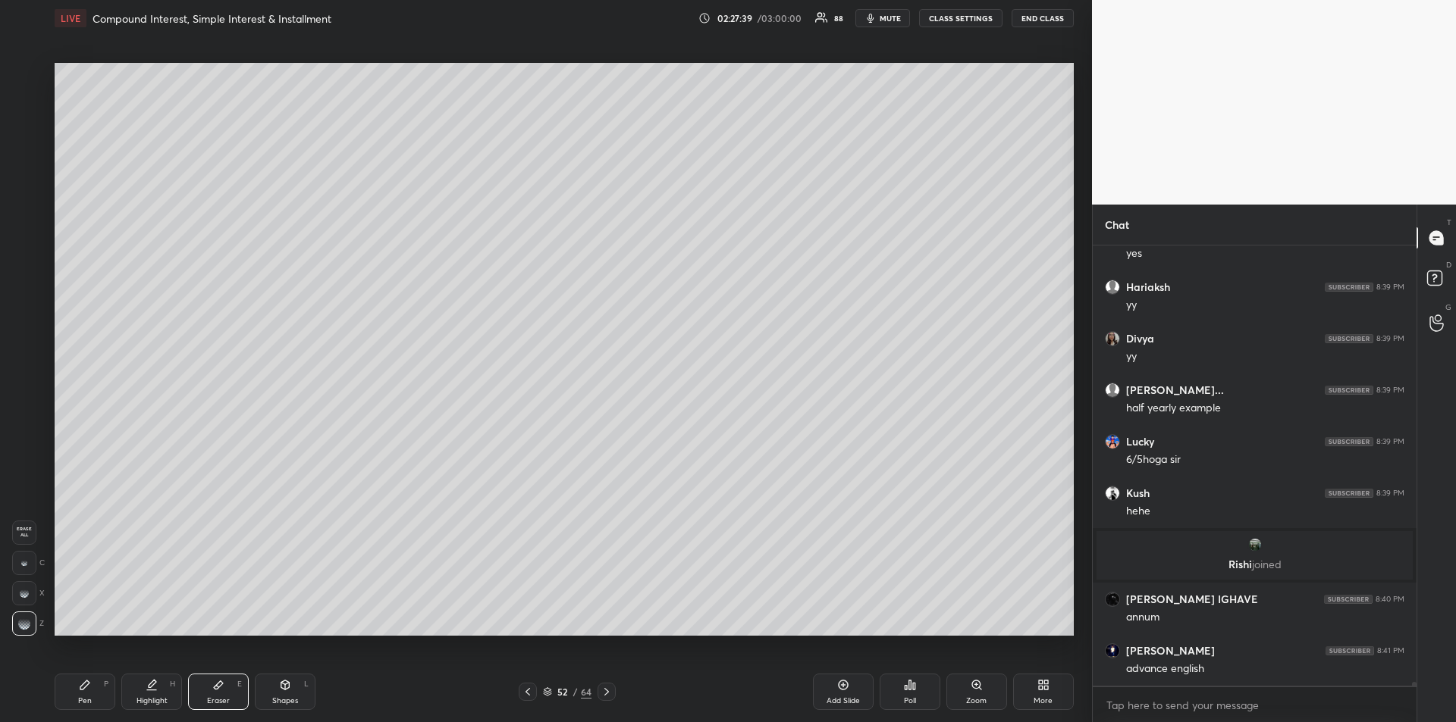
click at [78, 697] on div "Pen" at bounding box center [85, 701] width 14 height 8
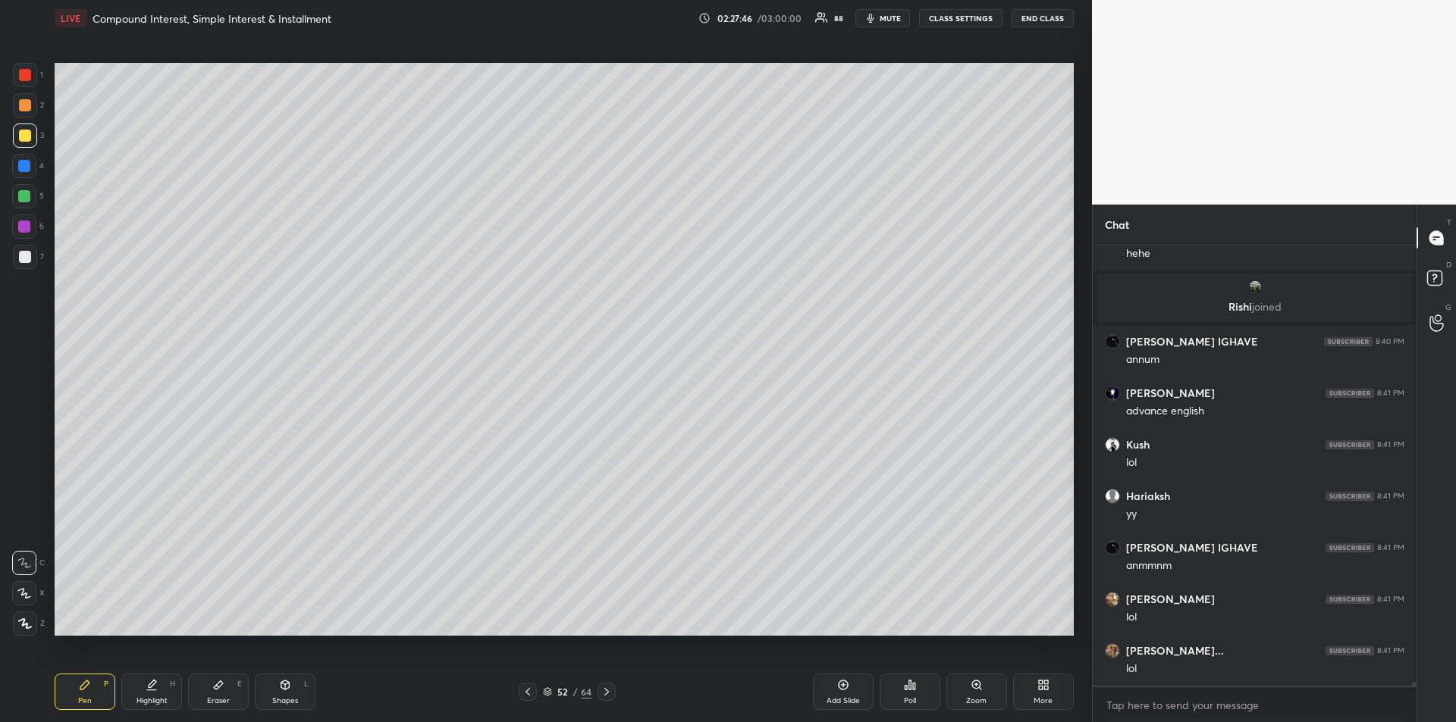
scroll to position [52329, 0]
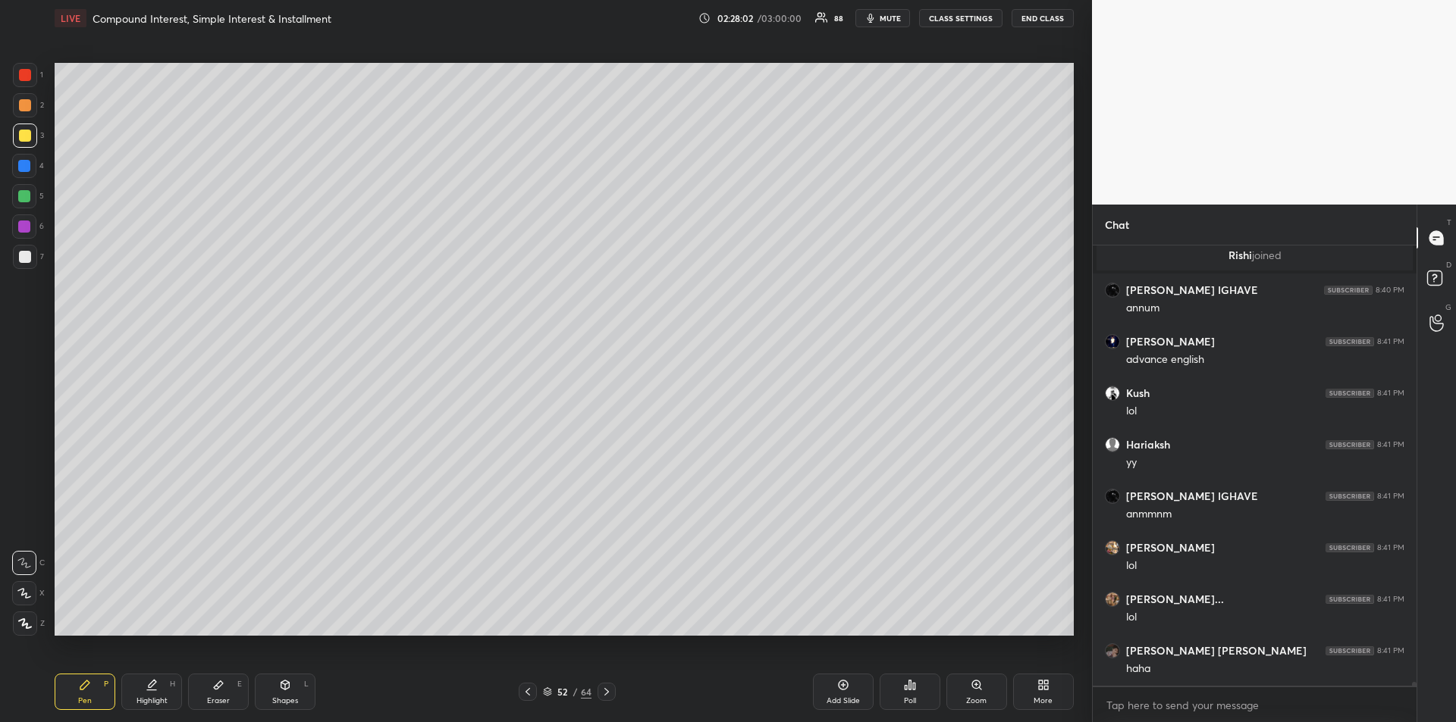
click at [22, 196] on div at bounding box center [24, 196] width 12 height 12
click at [145, 687] on div "Highlight H" at bounding box center [151, 692] width 61 height 36
click at [104, 685] on div "P" at bounding box center [106, 685] width 5 height 8
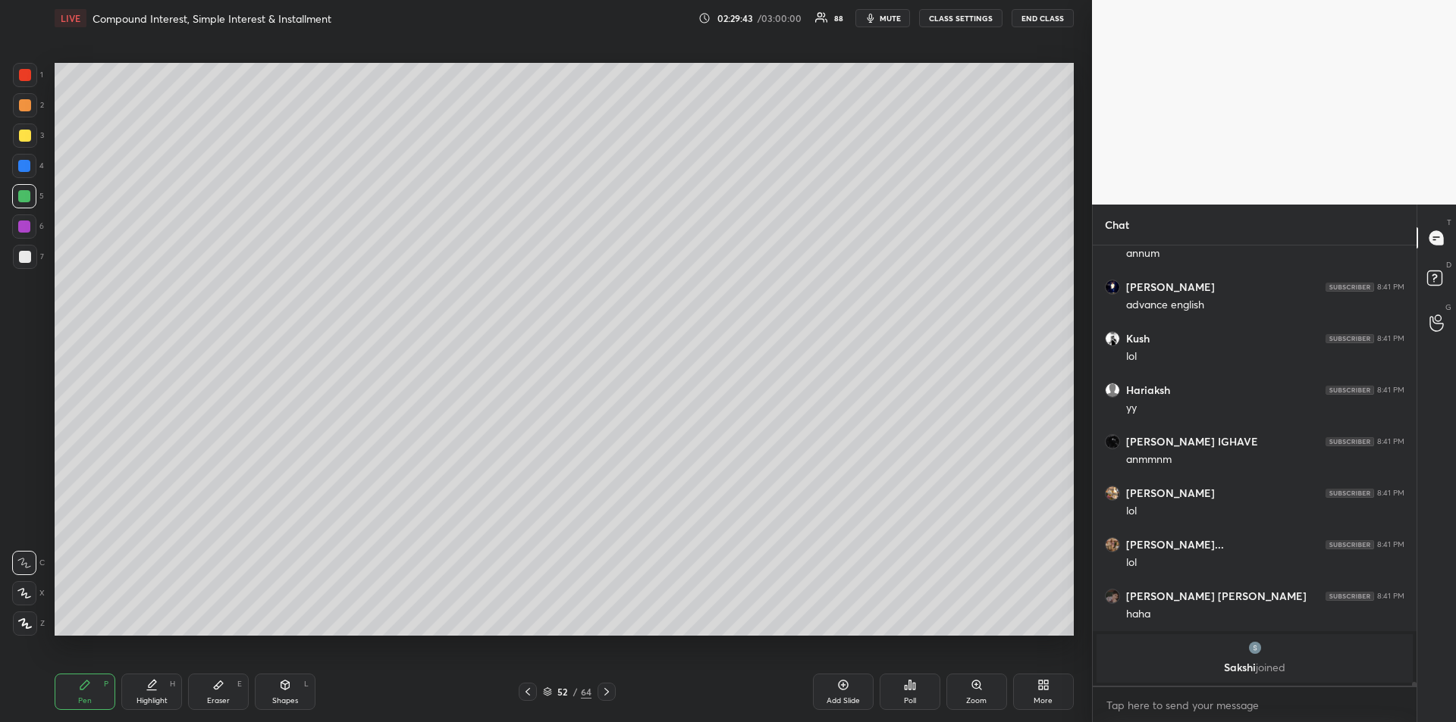
scroll to position [52312, 0]
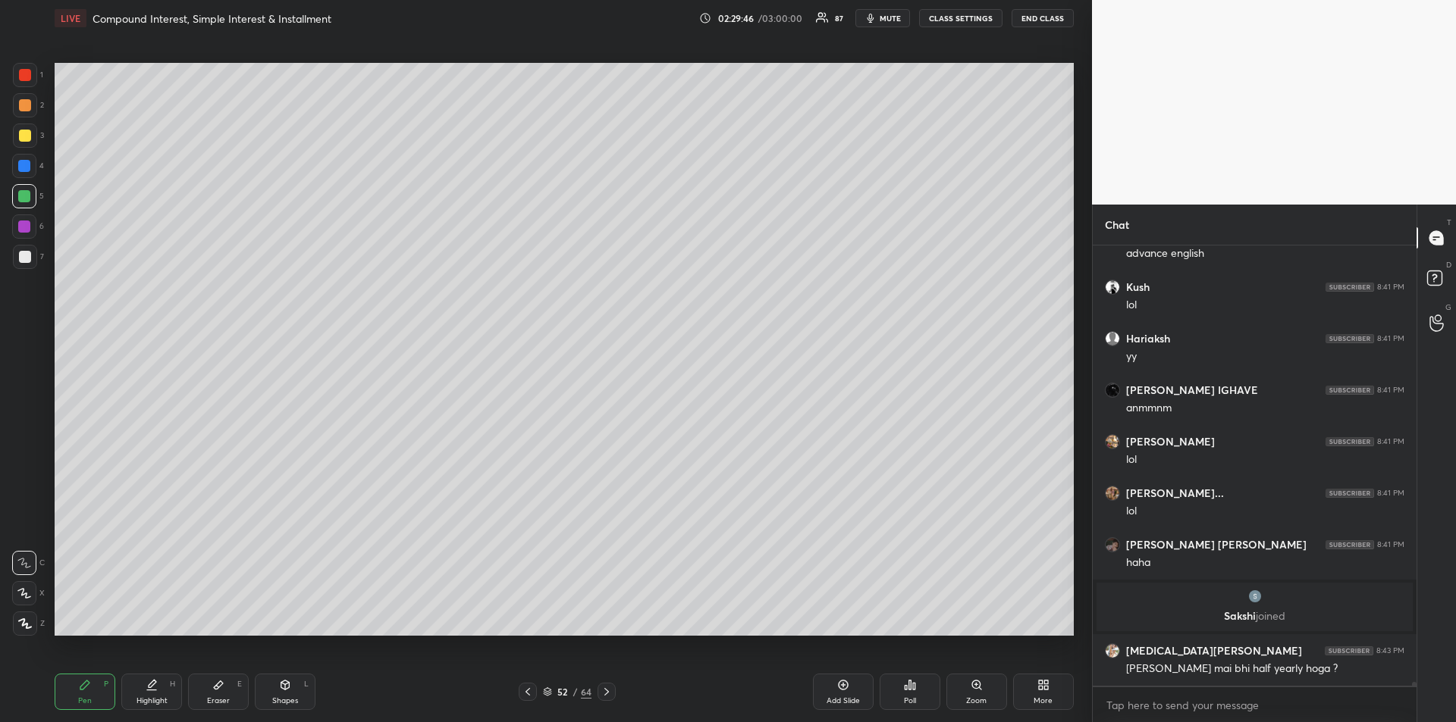
click at [143, 687] on div "Highlight H" at bounding box center [151, 692] width 61 height 36
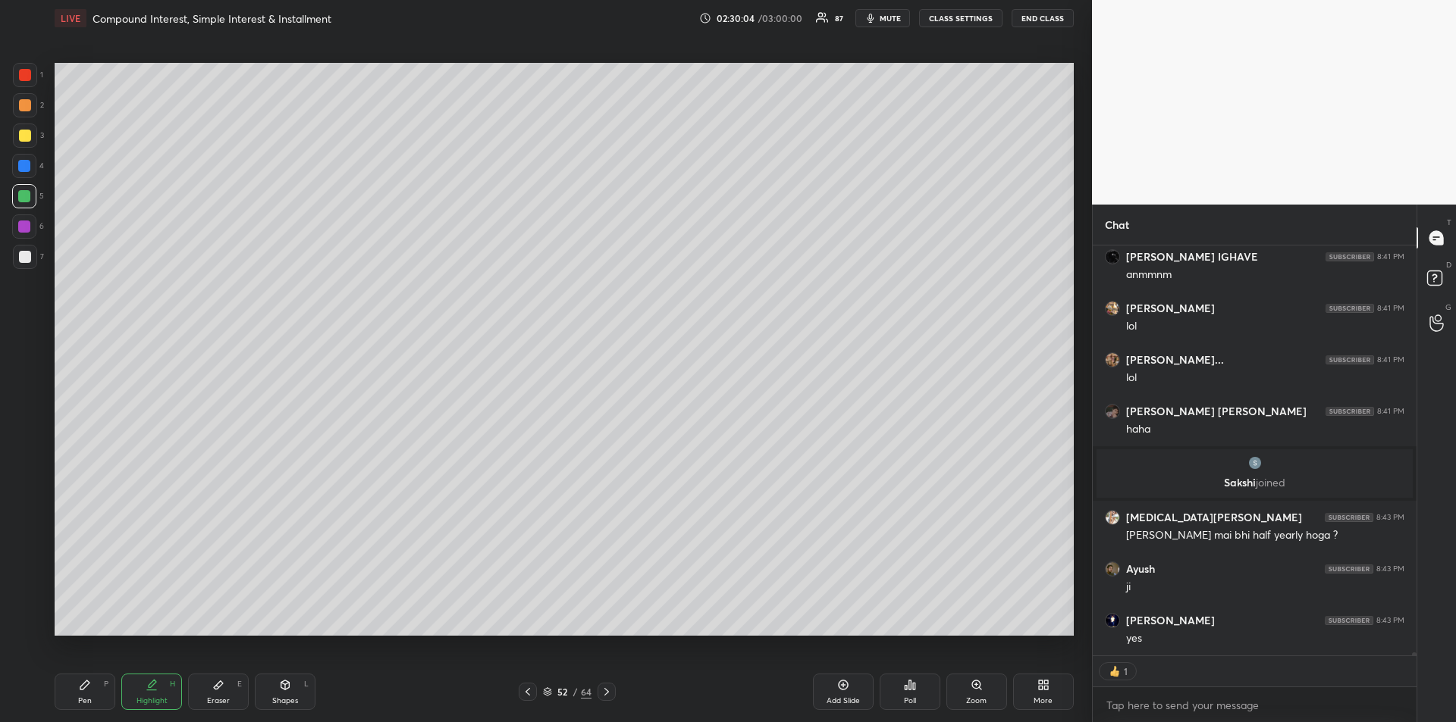
scroll to position [52497, 0]
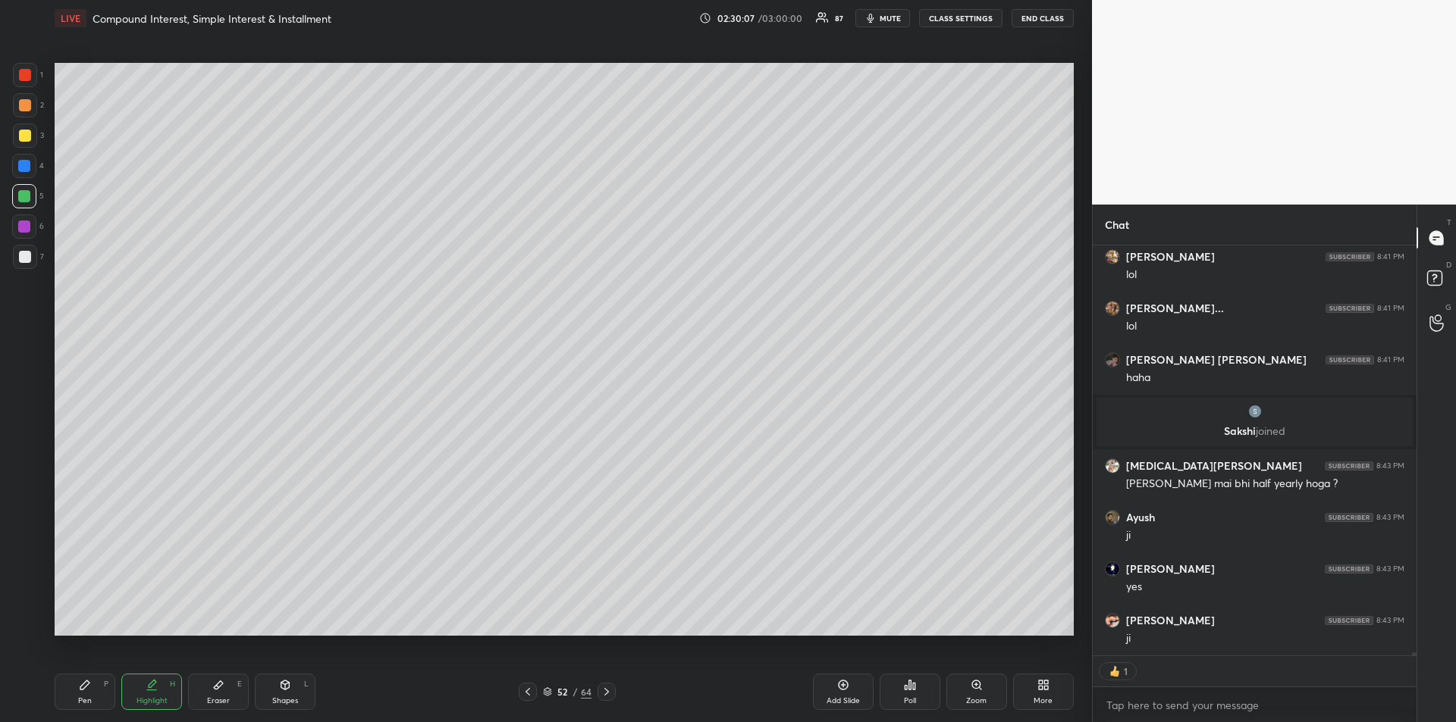
click at [77, 684] on div "Pen P" at bounding box center [85, 692] width 61 height 36
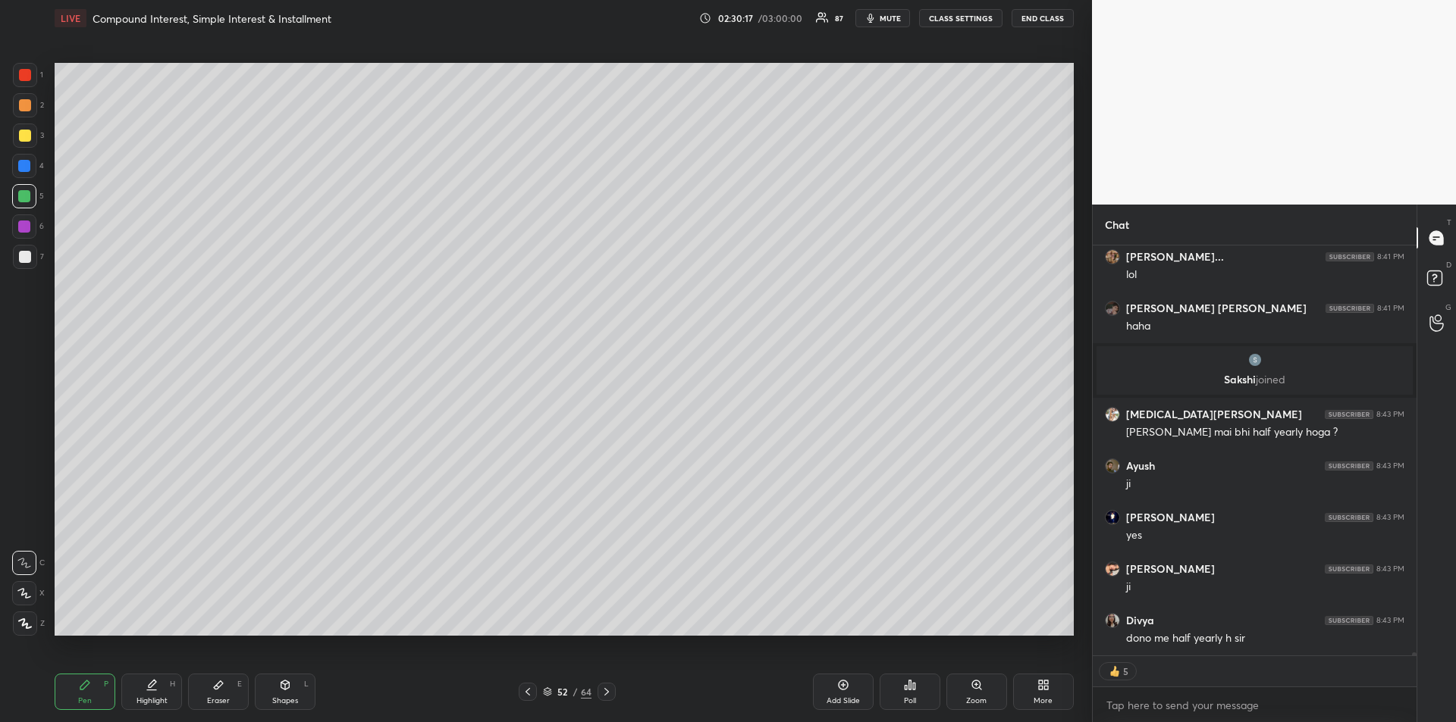
click at [224, 692] on div "Eraser E" at bounding box center [218, 692] width 61 height 36
click at [77, 688] on div "Pen P" at bounding box center [85, 692] width 61 height 36
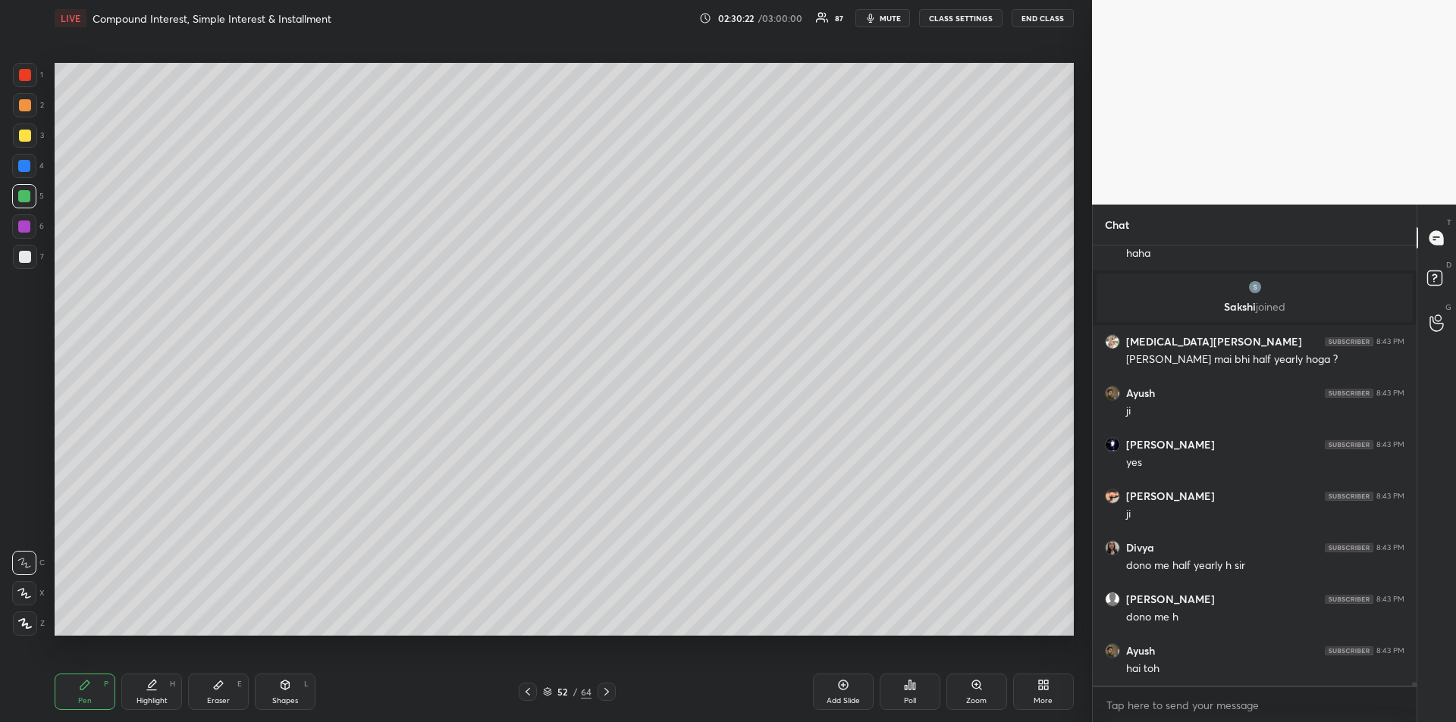
scroll to position [52622, 0]
click at [227, 697] on div "Eraser" at bounding box center [218, 701] width 23 height 8
click at [91, 688] on div "Pen P" at bounding box center [85, 692] width 61 height 36
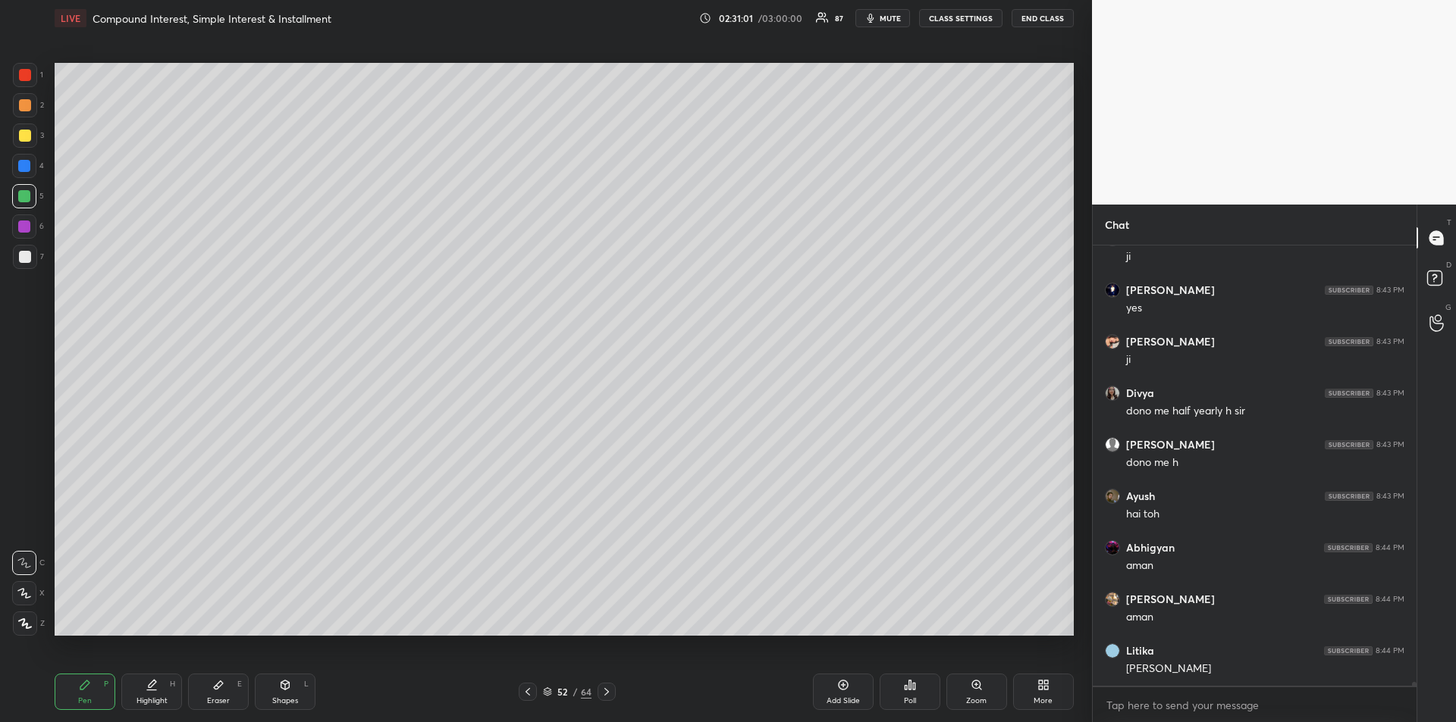
scroll to position [52828, 0]
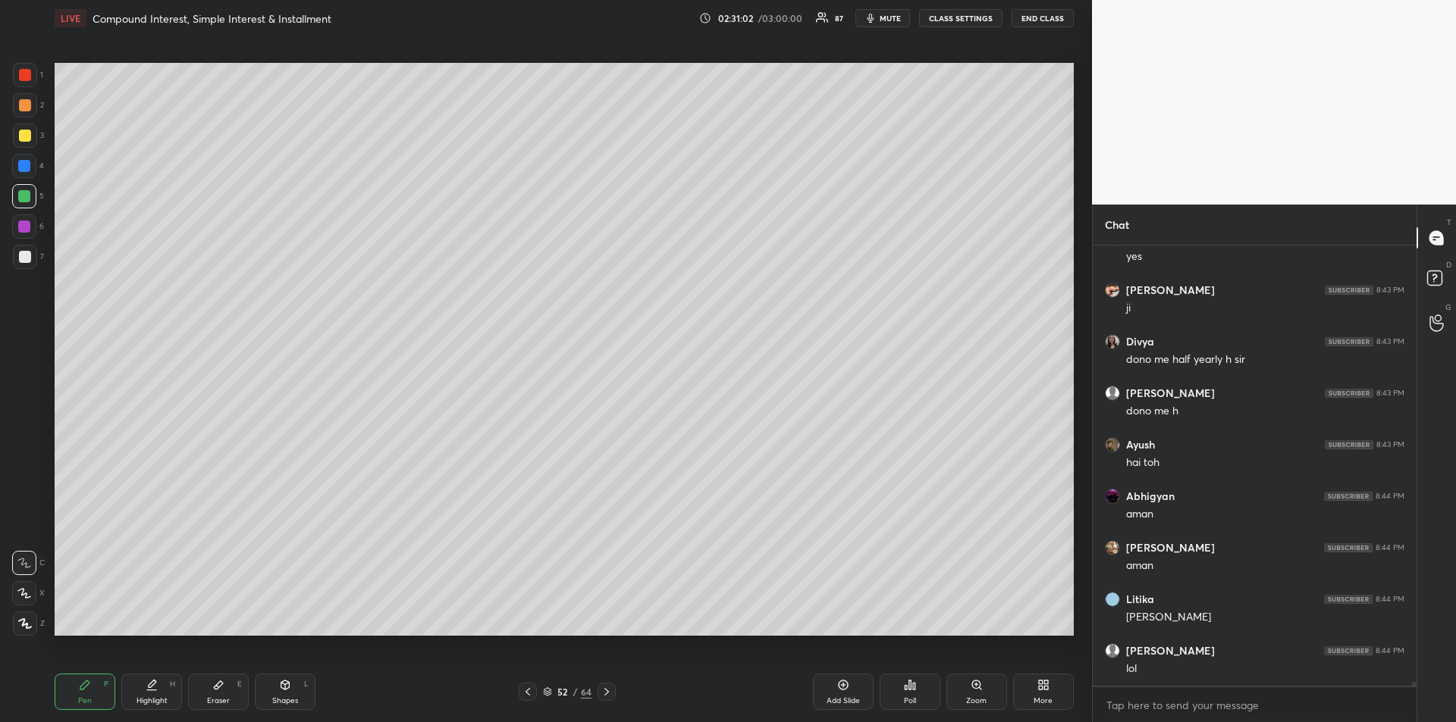
click at [218, 691] on icon at bounding box center [218, 685] width 12 height 12
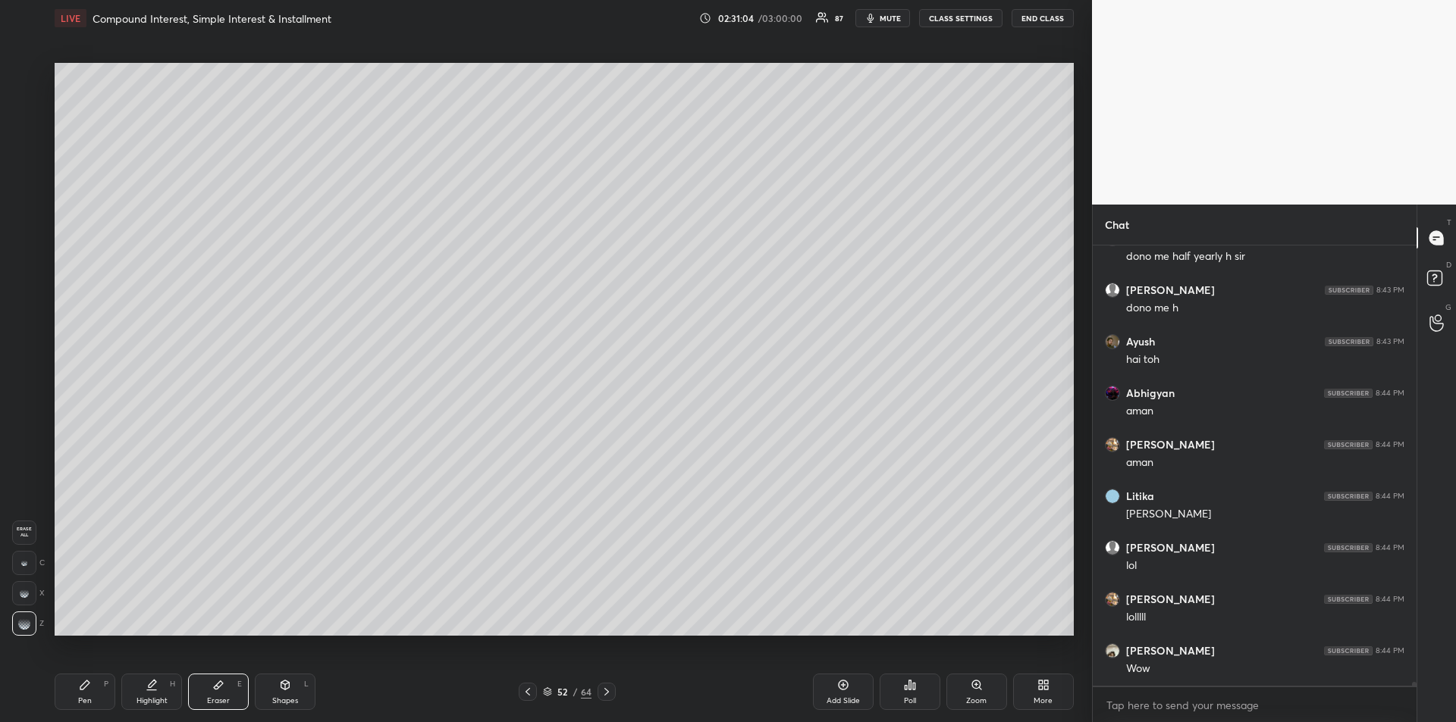
scroll to position [52985, 0]
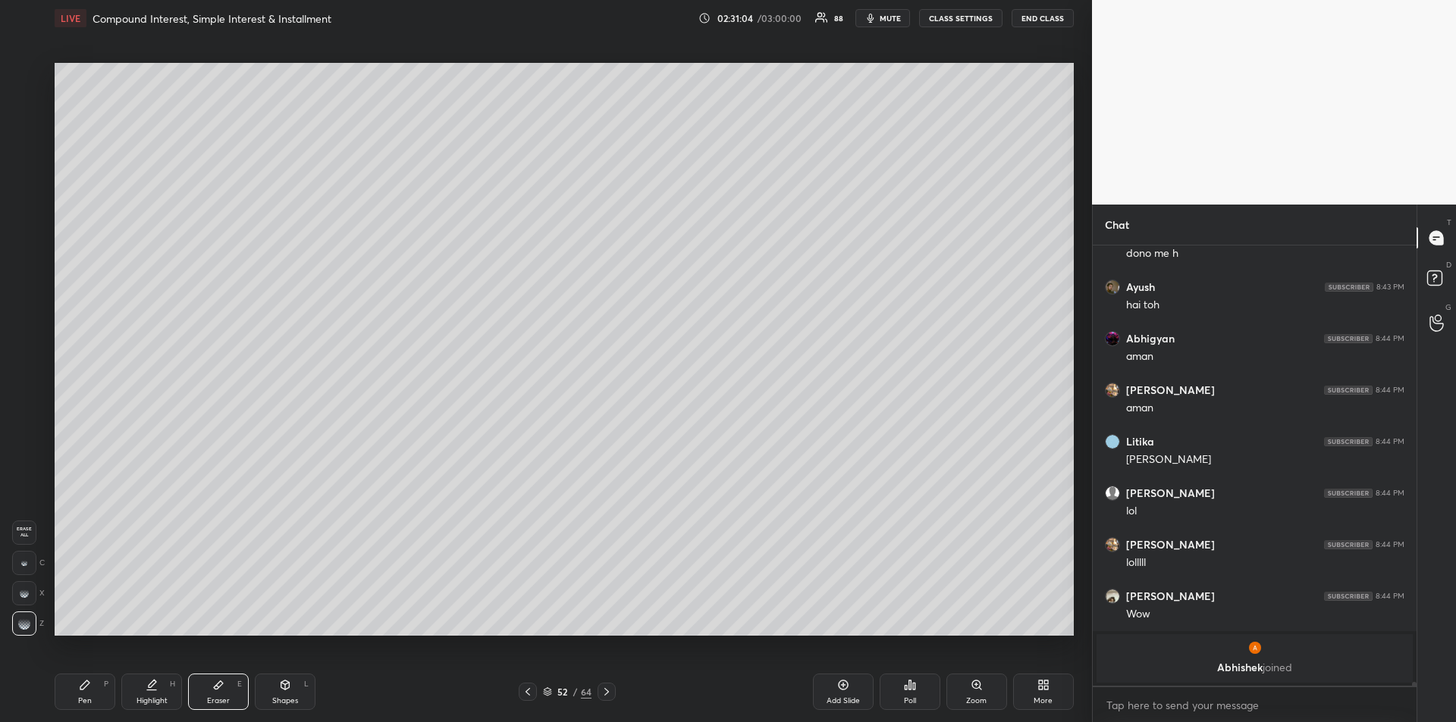
click at [83, 691] on icon at bounding box center [85, 685] width 12 height 12
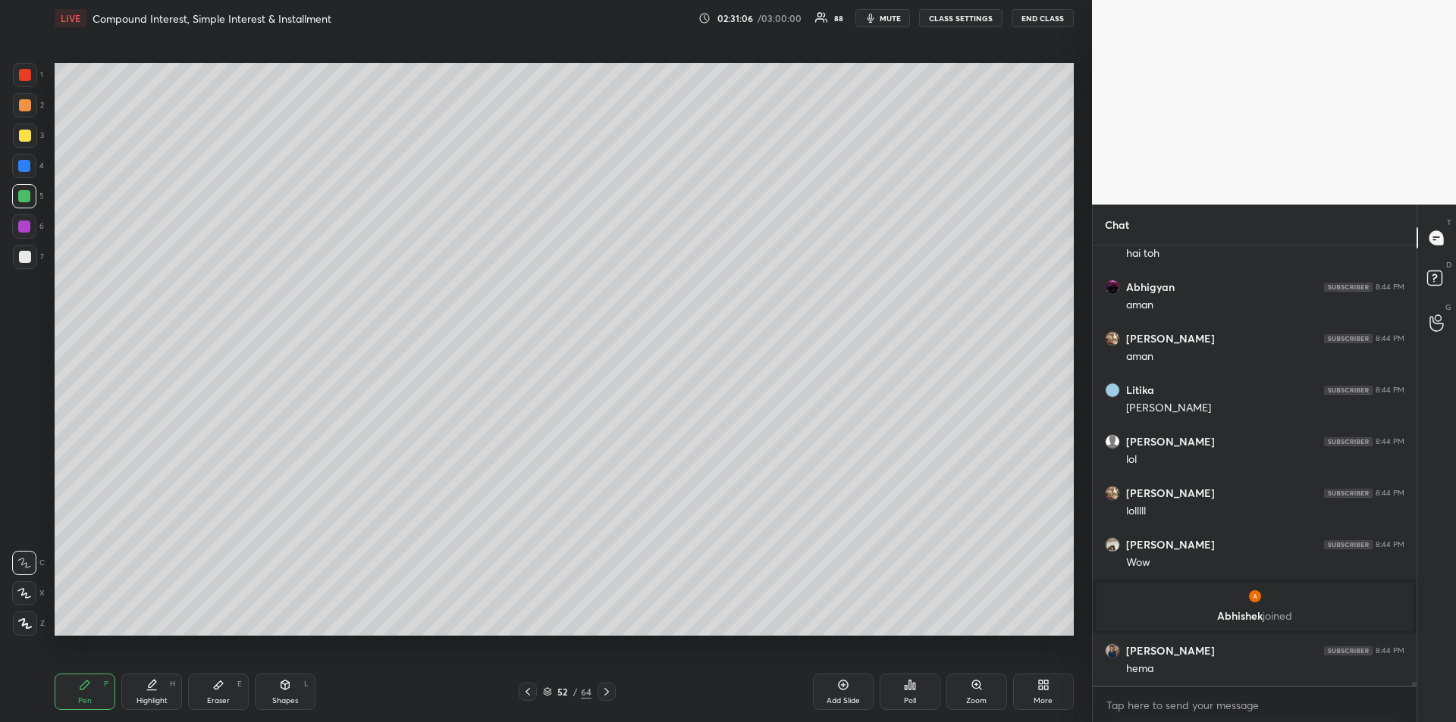
scroll to position [52843, 0]
click at [18, 227] on div at bounding box center [24, 227] width 12 height 12
click at [216, 697] on div "Eraser" at bounding box center [218, 701] width 23 height 8
click at [93, 697] on div "Pen P" at bounding box center [85, 692] width 61 height 36
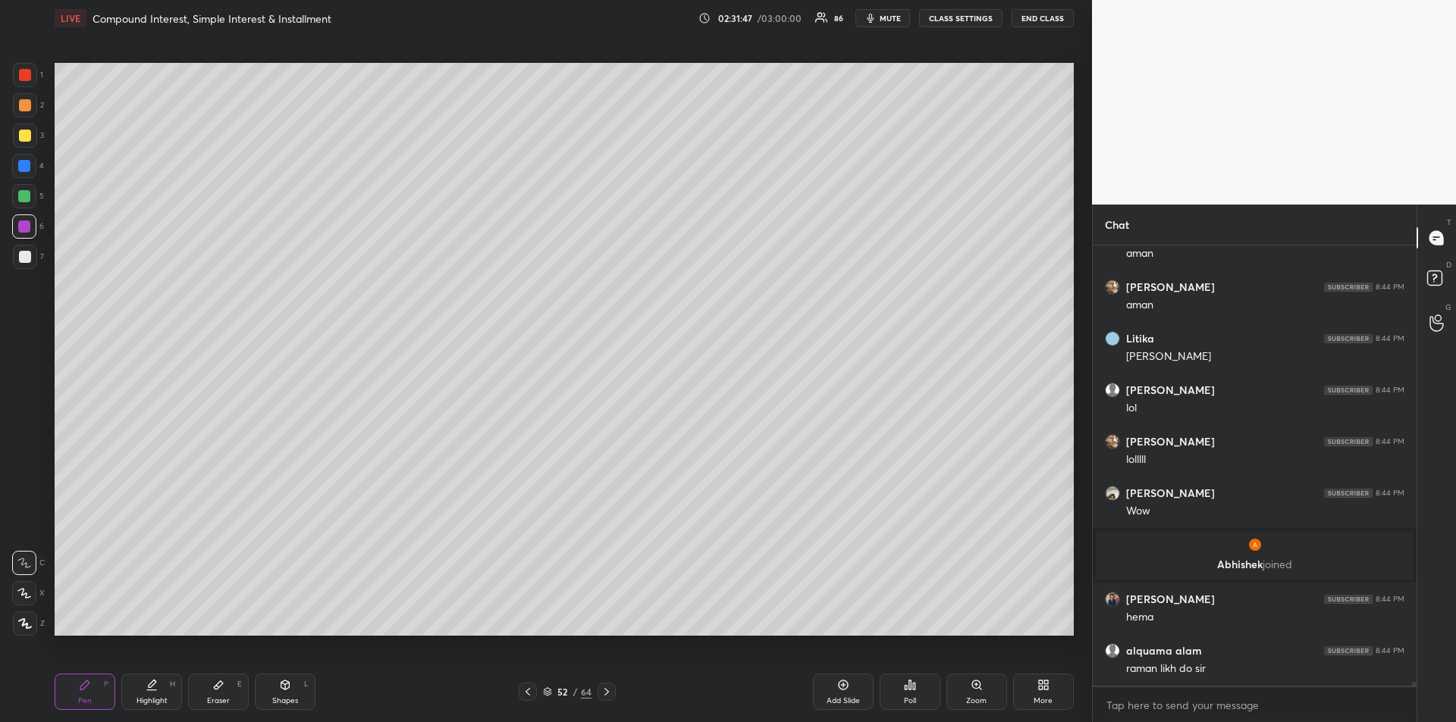
click at [218, 693] on div "Eraser E" at bounding box center [218, 692] width 61 height 36
click at [83, 689] on icon at bounding box center [84, 685] width 9 height 9
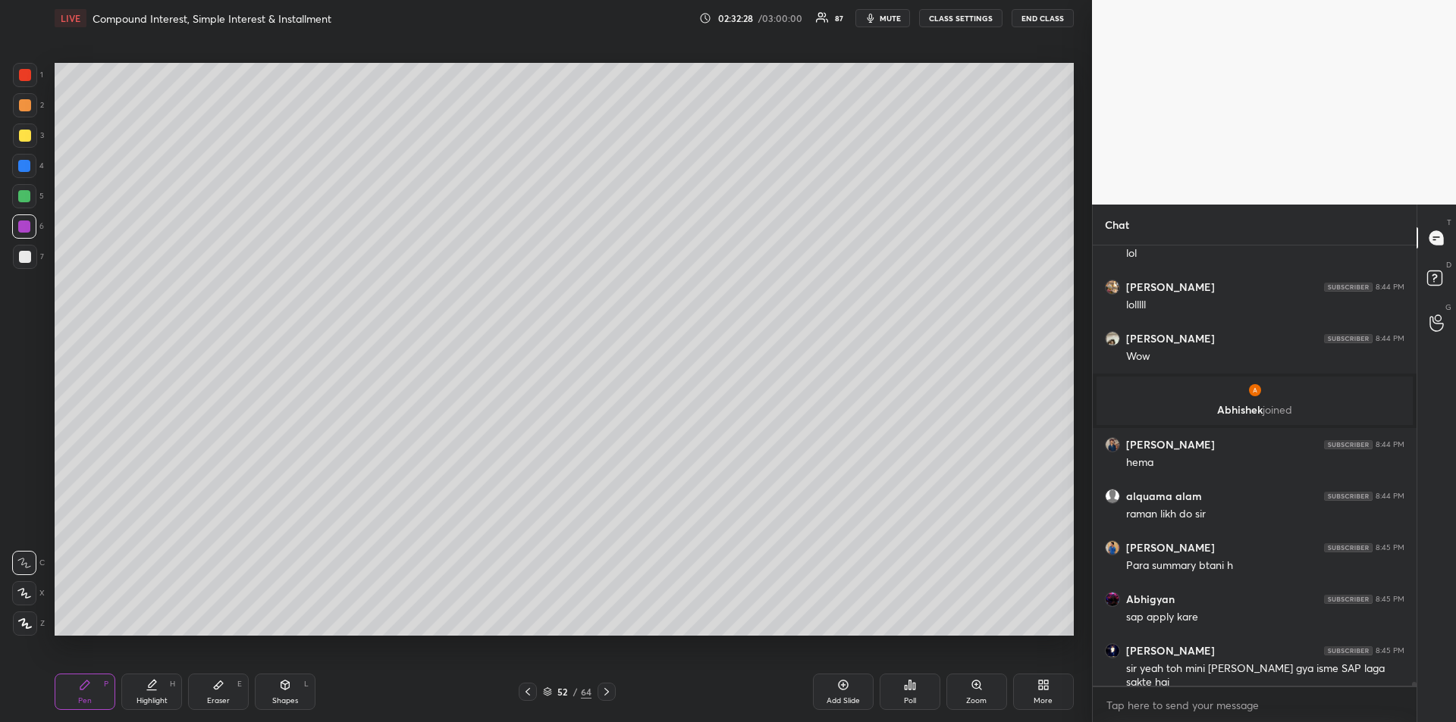
scroll to position [53101, 0]
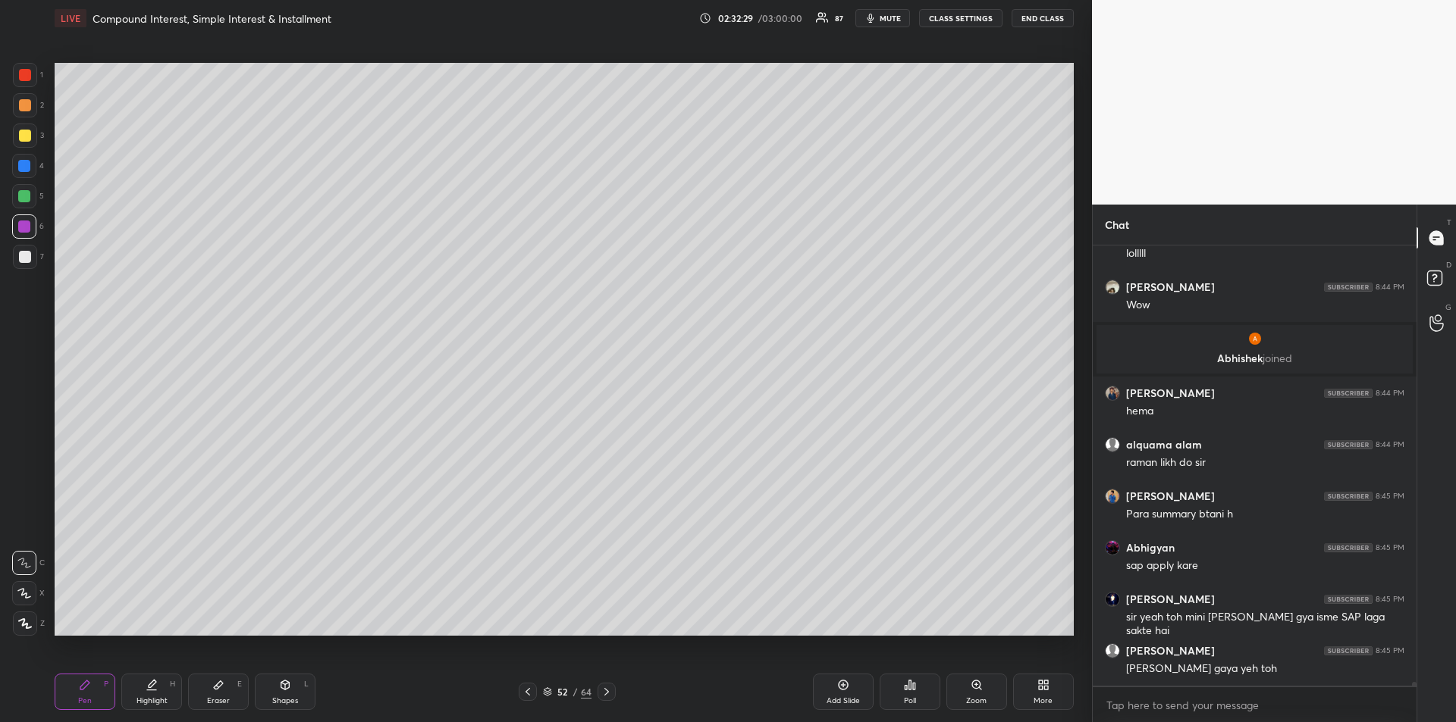
click at [221, 691] on div "Eraser E" at bounding box center [218, 692] width 61 height 36
click at [98, 689] on div "Pen P" at bounding box center [85, 692] width 61 height 36
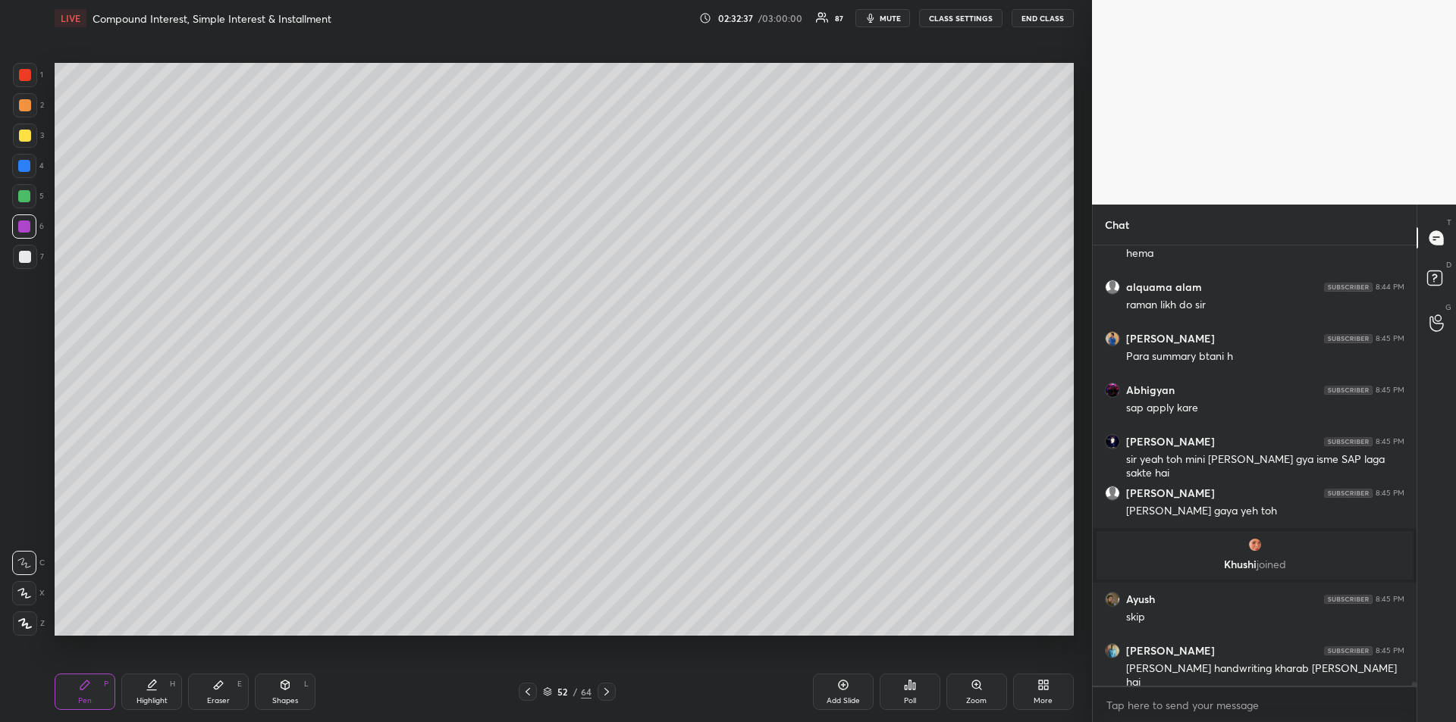
scroll to position [53211, 0]
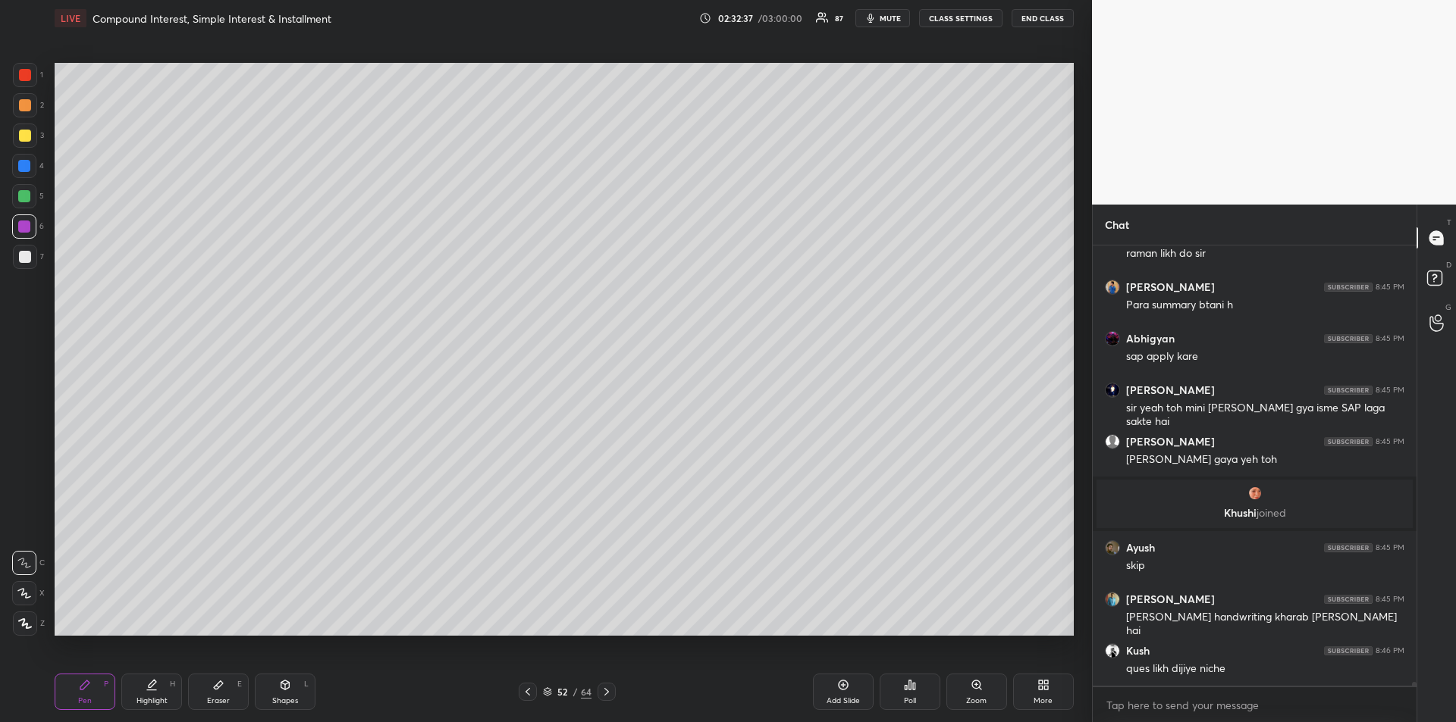
click at [160, 690] on div "Highlight H" at bounding box center [151, 692] width 61 height 36
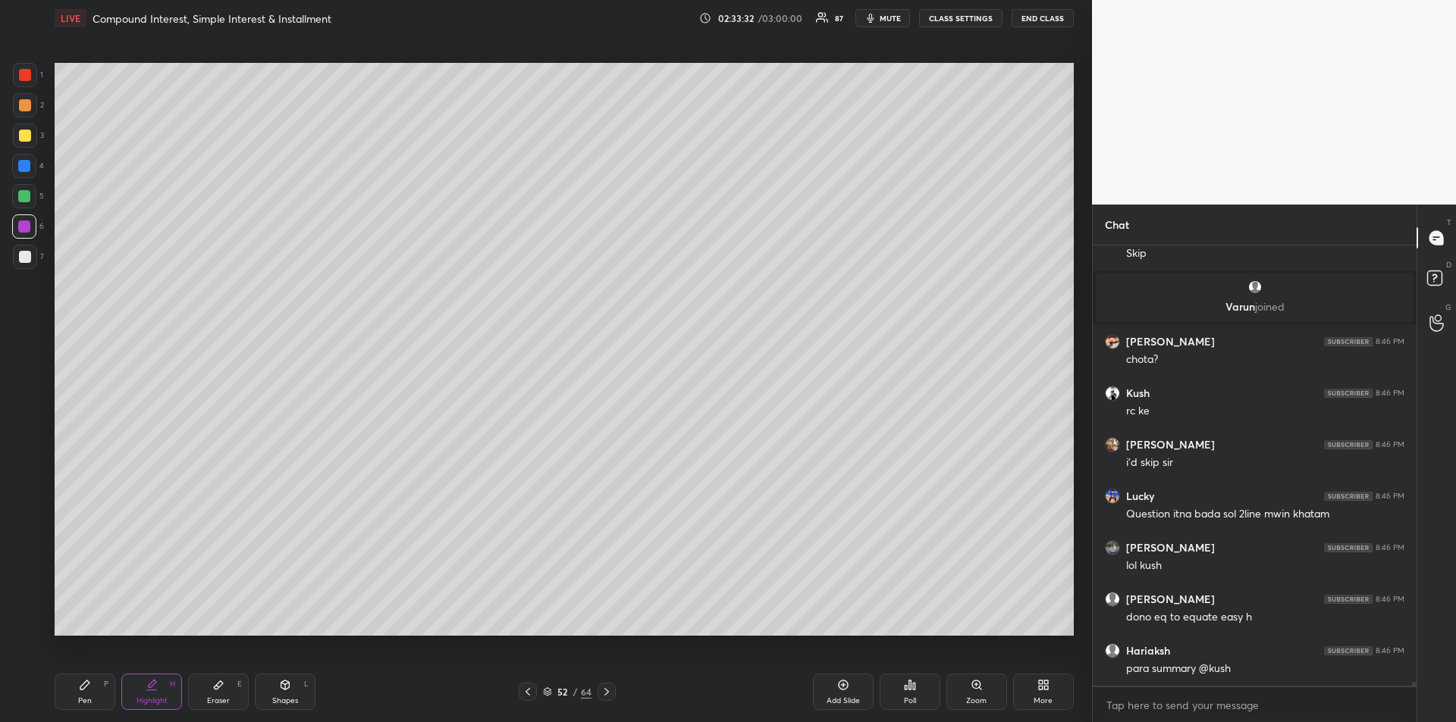
scroll to position [53733, 0]
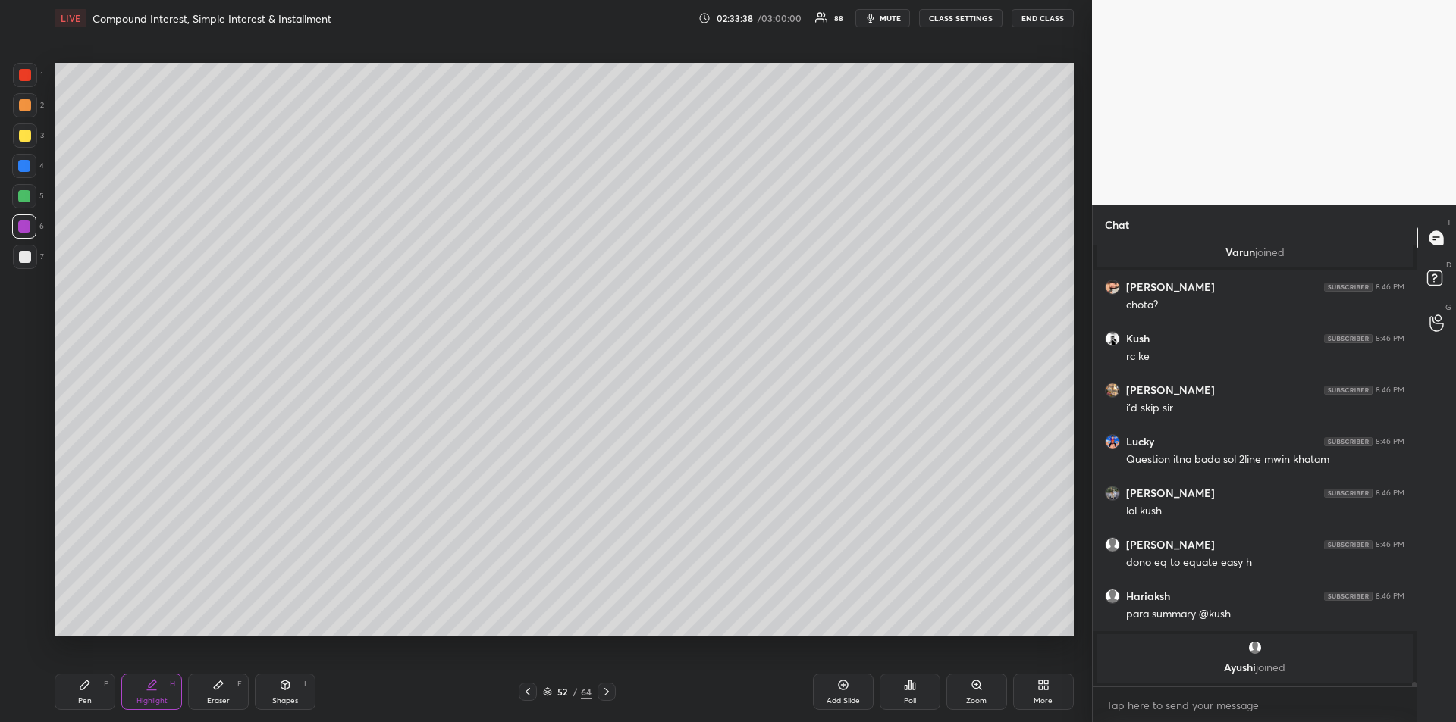
click at [86, 694] on div "Pen P" at bounding box center [85, 692] width 61 height 36
click at [30, 76] on div at bounding box center [25, 75] width 12 height 12
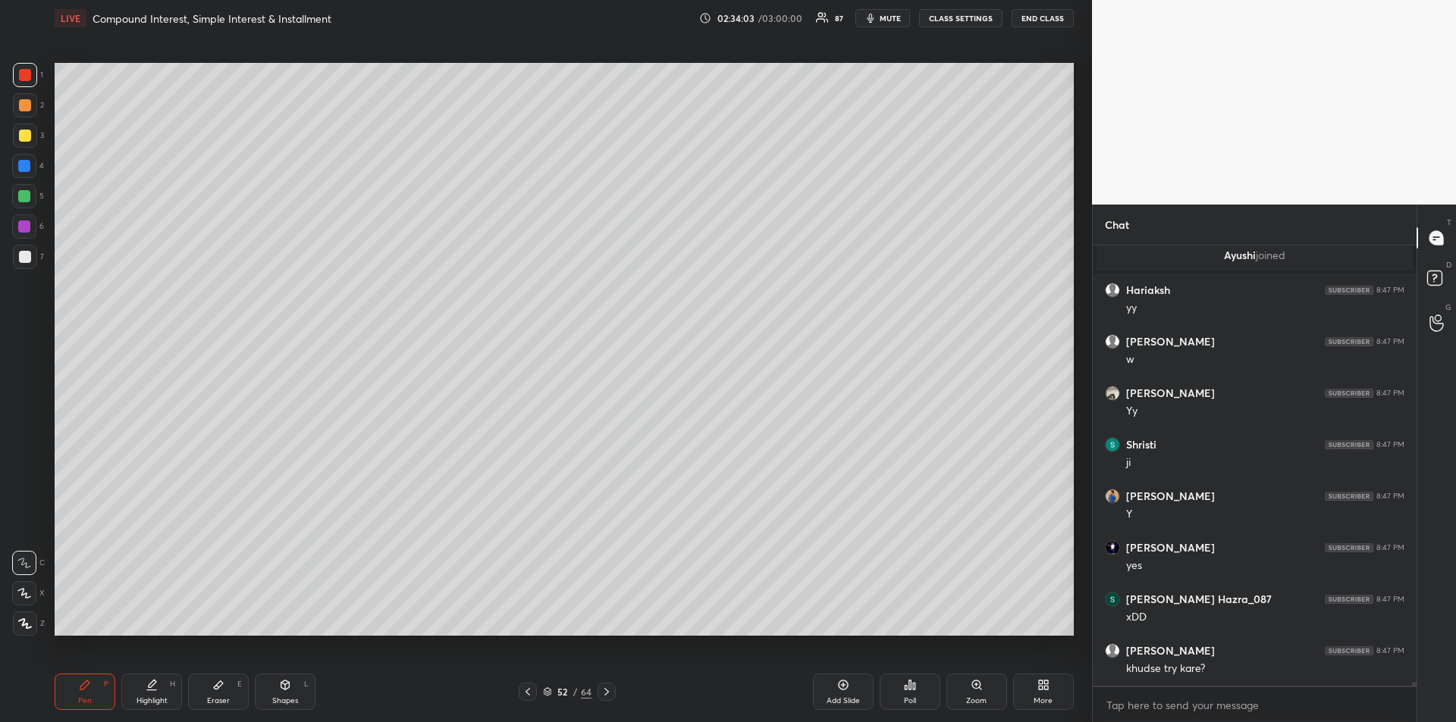
scroll to position [54016, 0]
click at [838, 691] on icon at bounding box center [843, 685] width 12 height 12
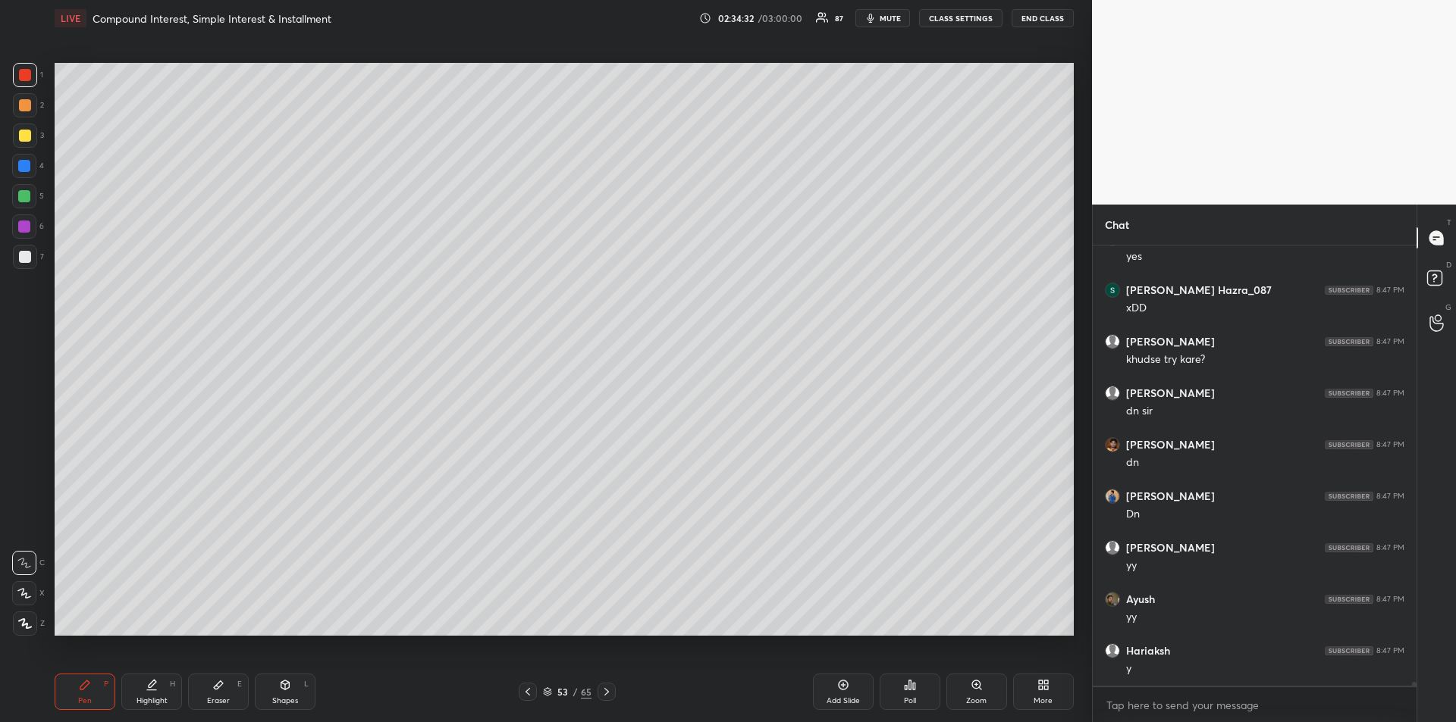
click at [28, 260] on div at bounding box center [25, 257] width 12 height 12
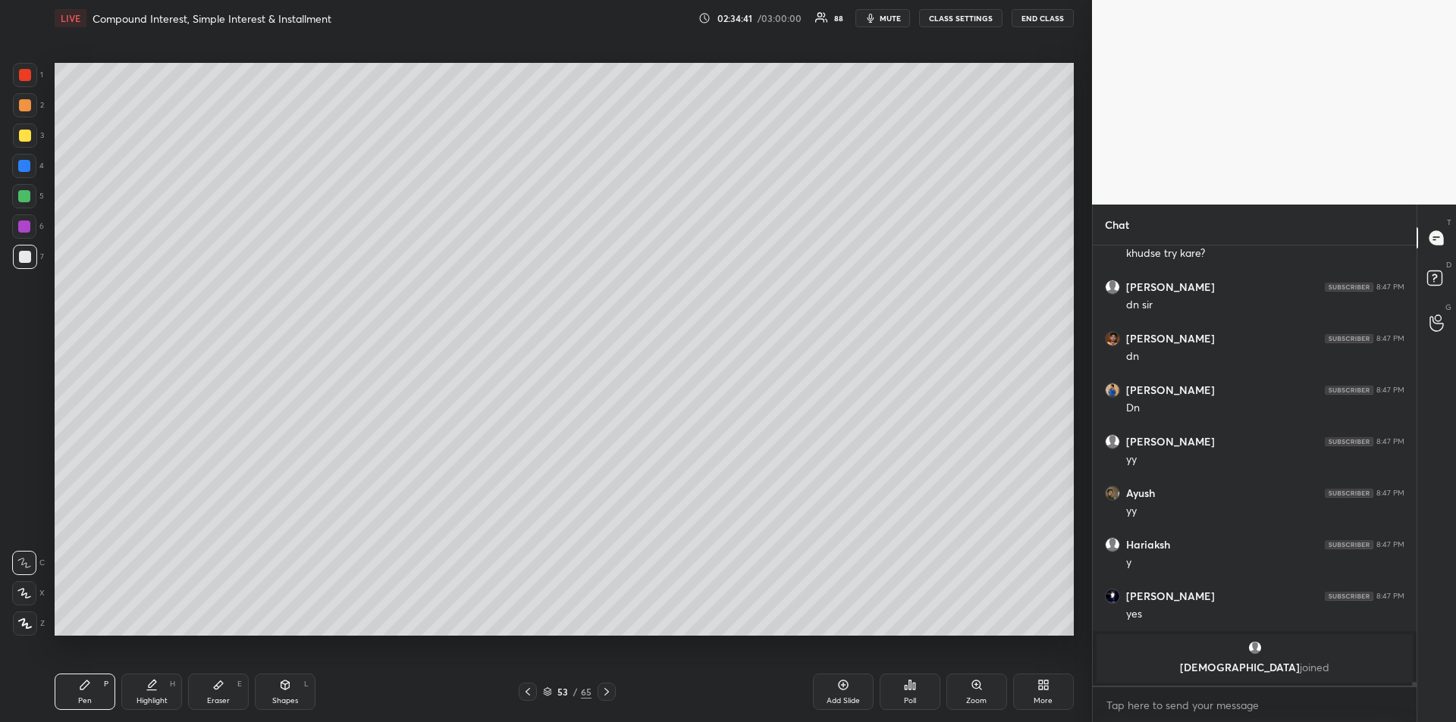
click at [527, 689] on icon at bounding box center [528, 692] width 12 height 12
click at [606, 693] on icon at bounding box center [606, 692] width 12 height 12
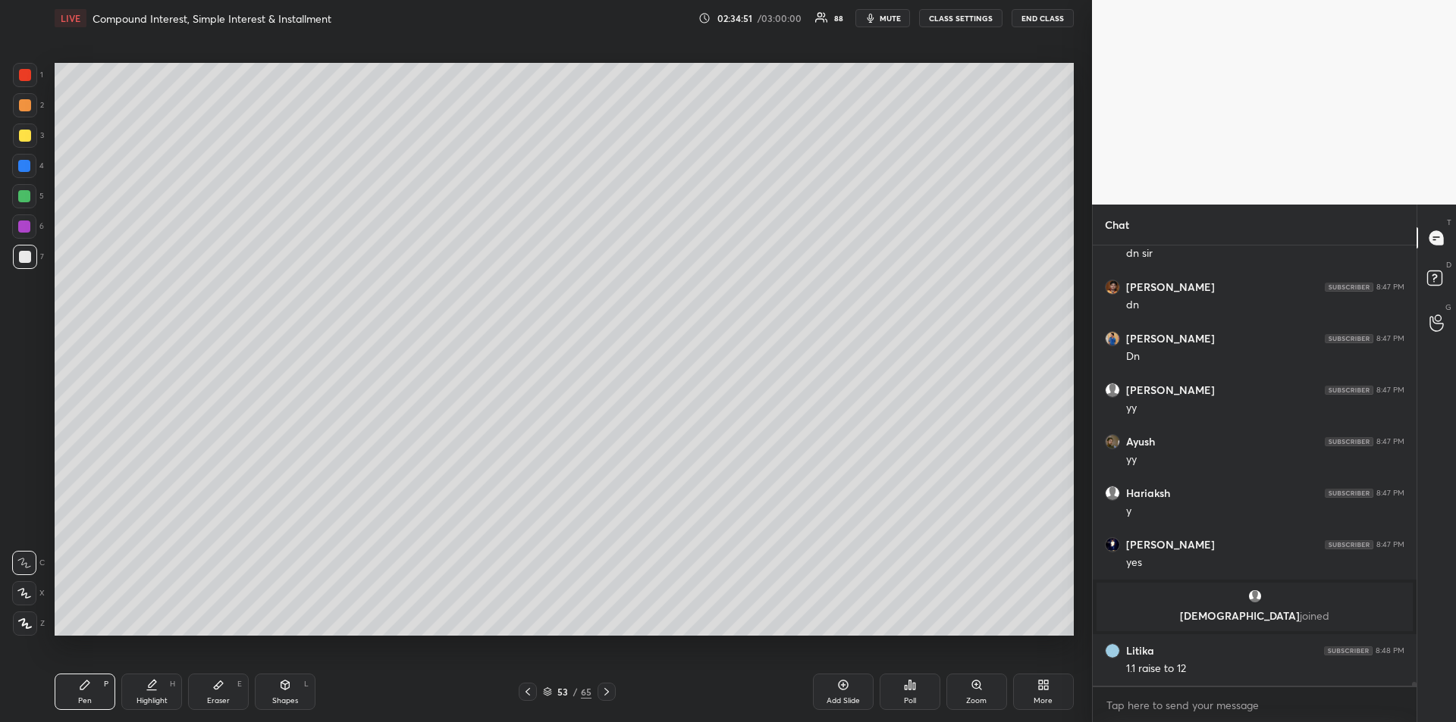
click at [528, 691] on icon at bounding box center [528, 692] width 12 height 12
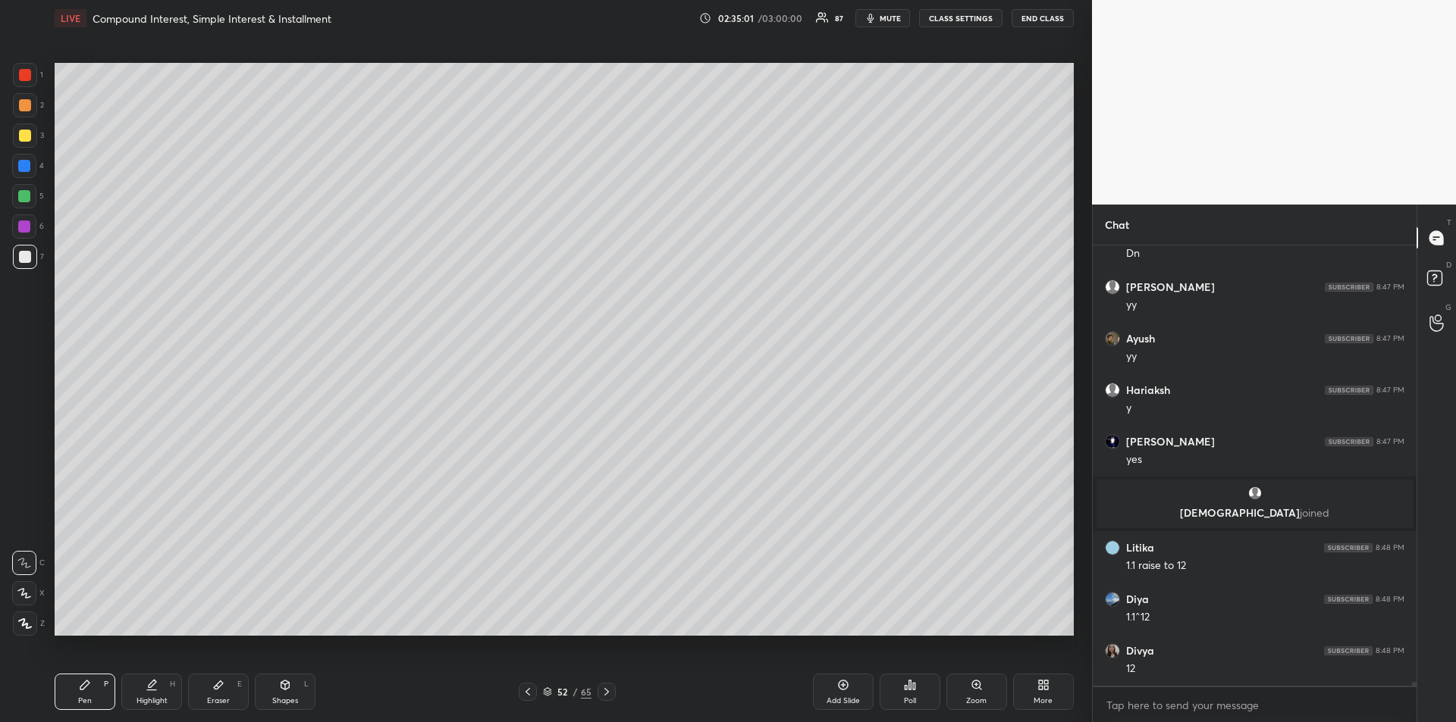
scroll to position [54362, 0]
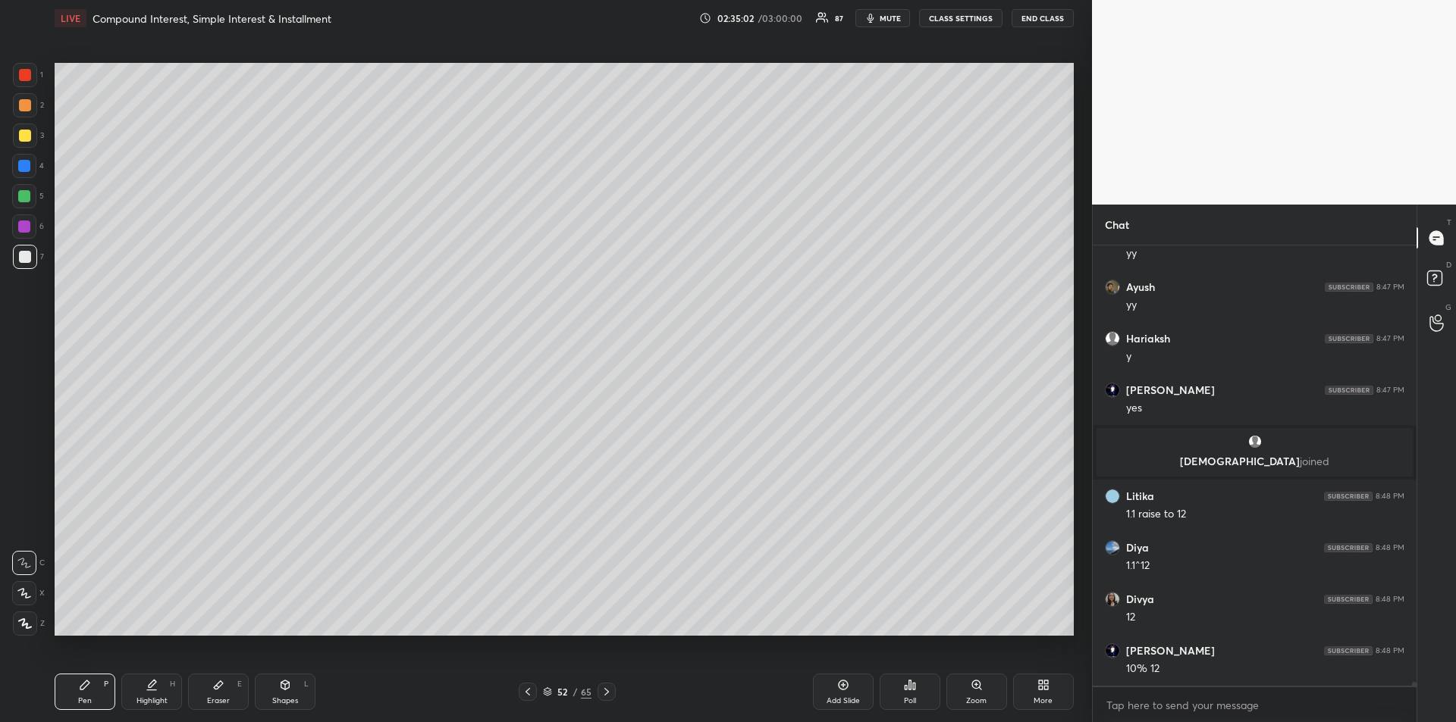
click at [613, 693] on div at bounding box center [606, 692] width 18 height 18
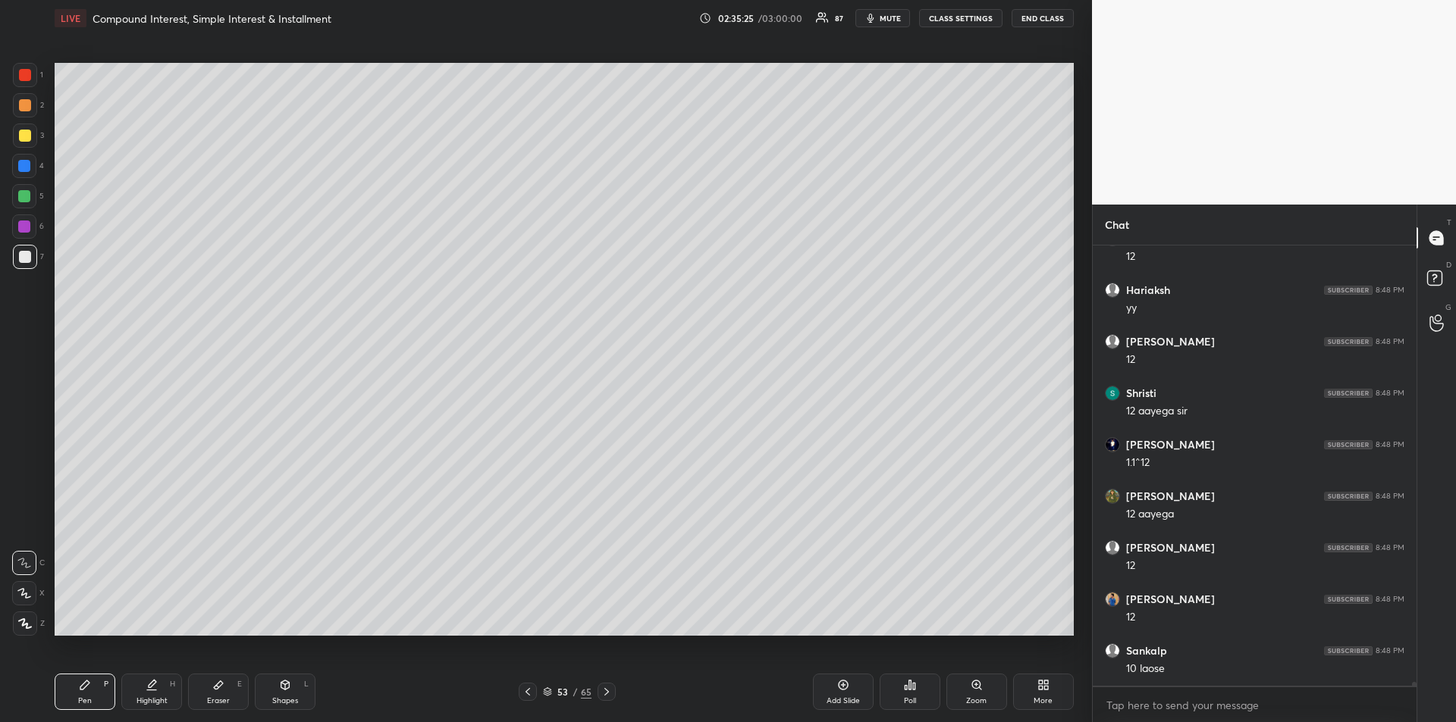
click at [220, 700] on div "Eraser" at bounding box center [218, 701] width 23 height 8
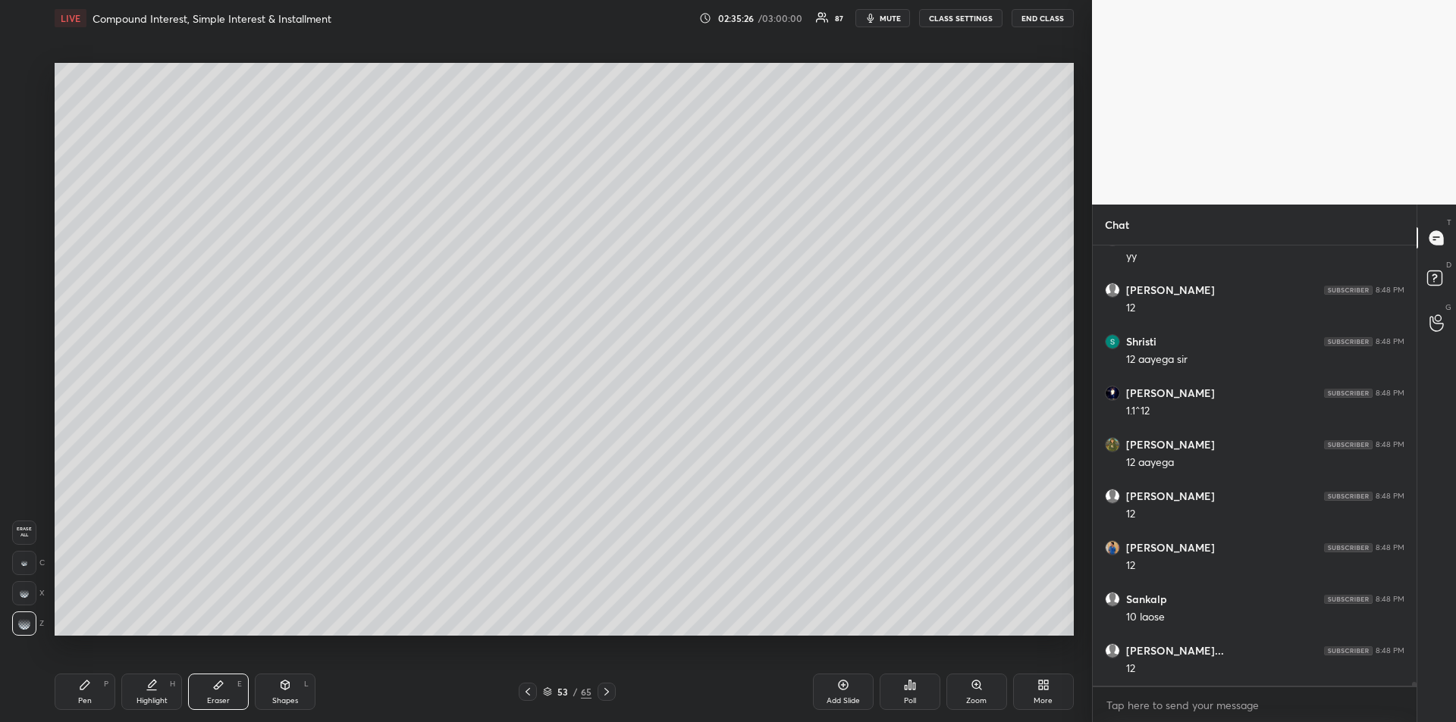
scroll to position [55290, 0]
click at [66, 696] on div "Pen P" at bounding box center [85, 692] width 61 height 36
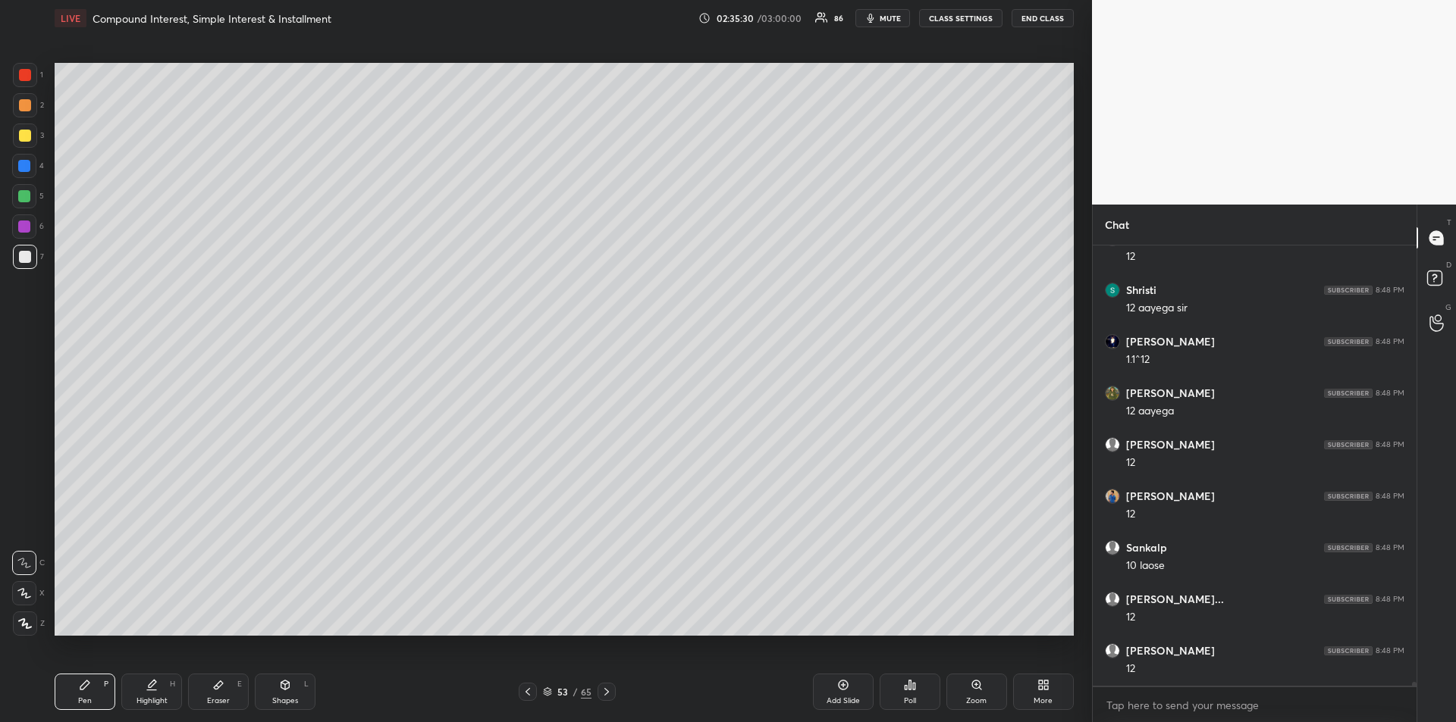
scroll to position [55342, 0]
click at [529, 697] on icon at bounding box center [528, 692] width 12 height 12
click at [608, 697] on icon at bounding box center [606, 692] width 12 height 12
click at [527, 692] on icon at bounding box center [528, 692] width 12 height 12
click at [609, 693] on icon at bounding box center [606, 692] width 12 height 12
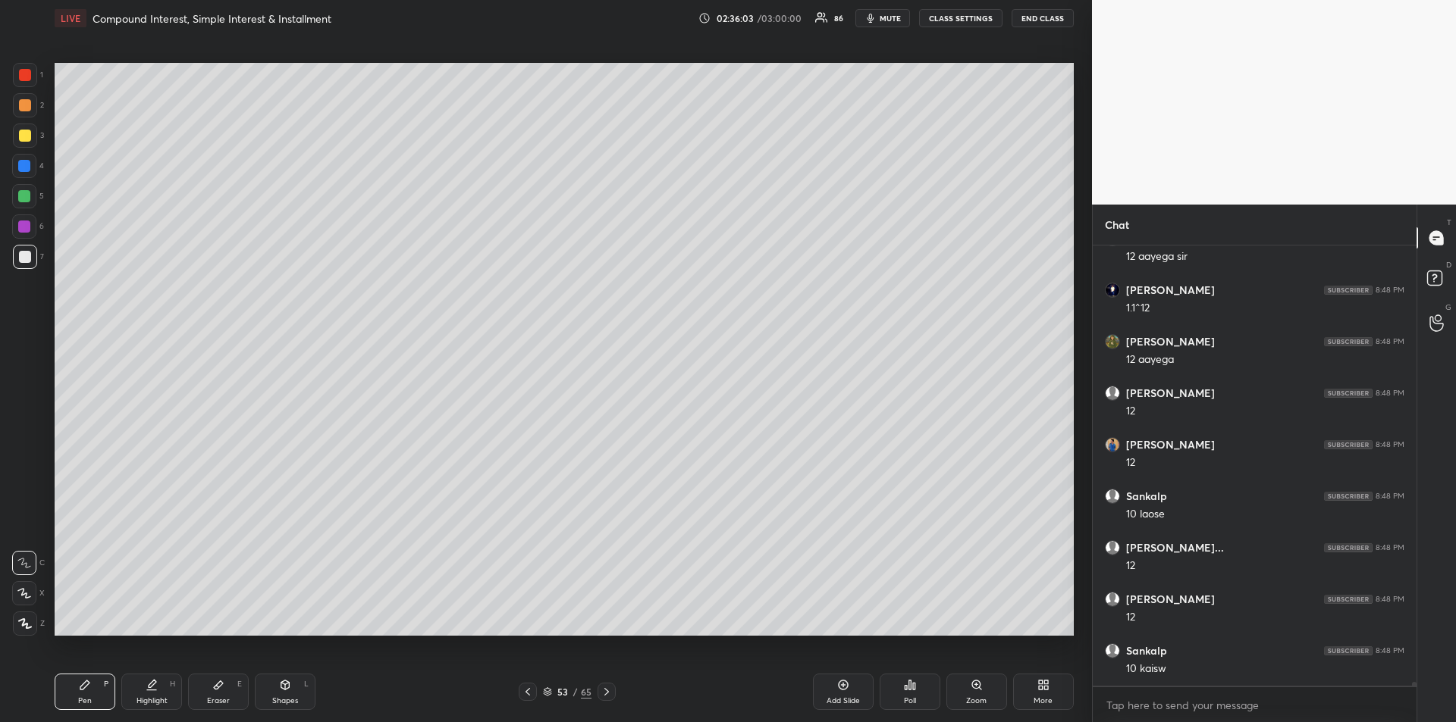
scroll to position [55393, 0]
click at [23, 137] on div at bounding box center [25, 136] width 12 height 12
click at [529, 694] on icon at bounding box center [528, 692] width 12 height 12
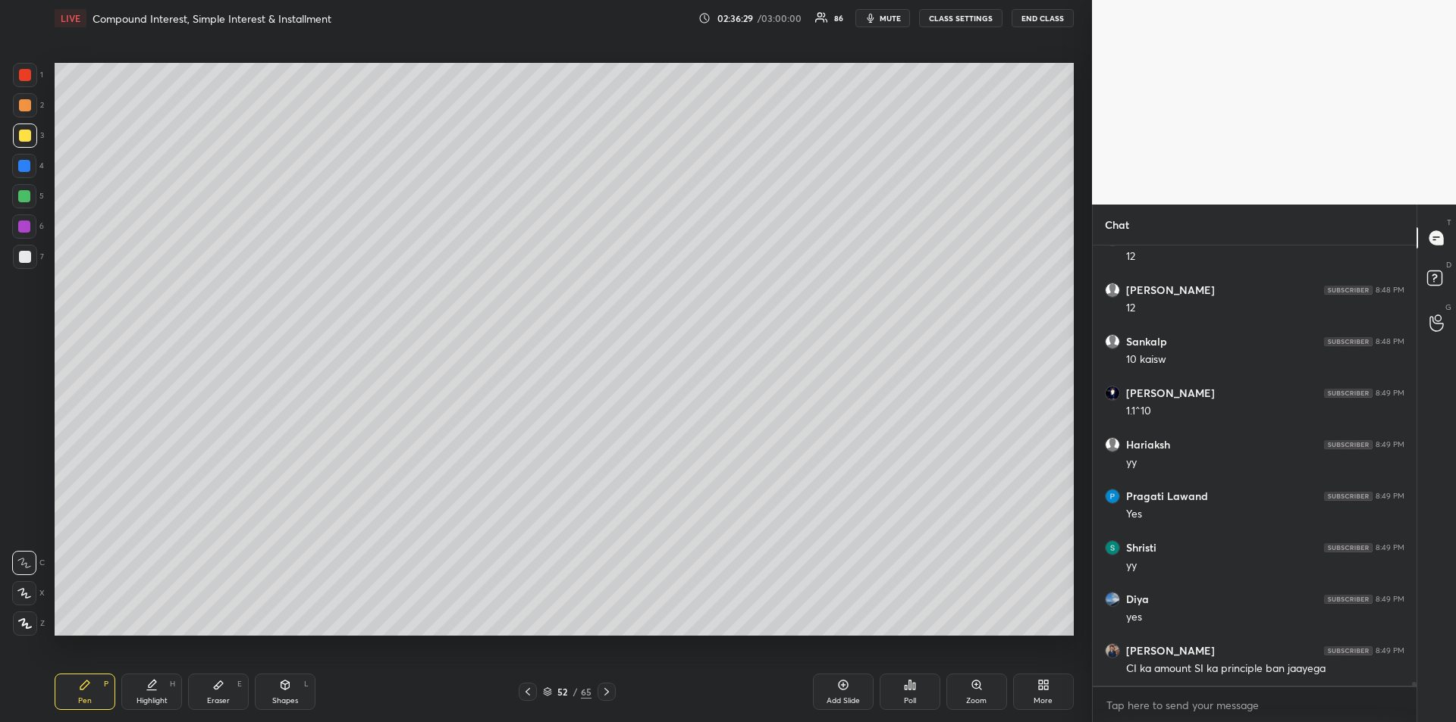
click at [20, 108] on div at bounding box center [25, 105] width 12 height 12
click at [610, 692] on icon at bounding box center [606, 692] width 12 height 12
click at [522, 690] on icon at bounding box center [528, 692] width 12 height 12
click at [128, 695] on div "Highlight H" at bounding box center [151, 692] width 61 height 36
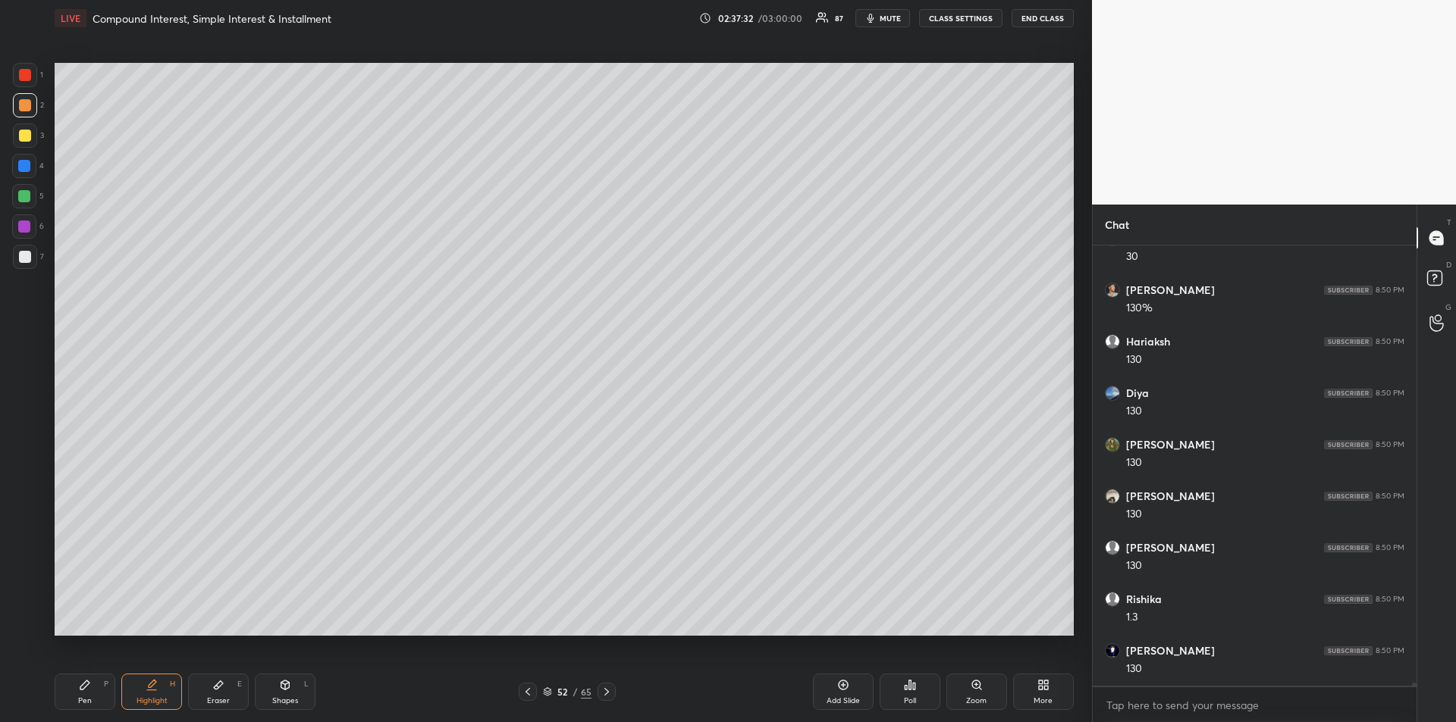
click at [610, 697] on icon at bounding box center [606, 692] width 12 height 12
click at [89, 678] on div "Pen P" at bounding box center [85, 692] width 61 height 36
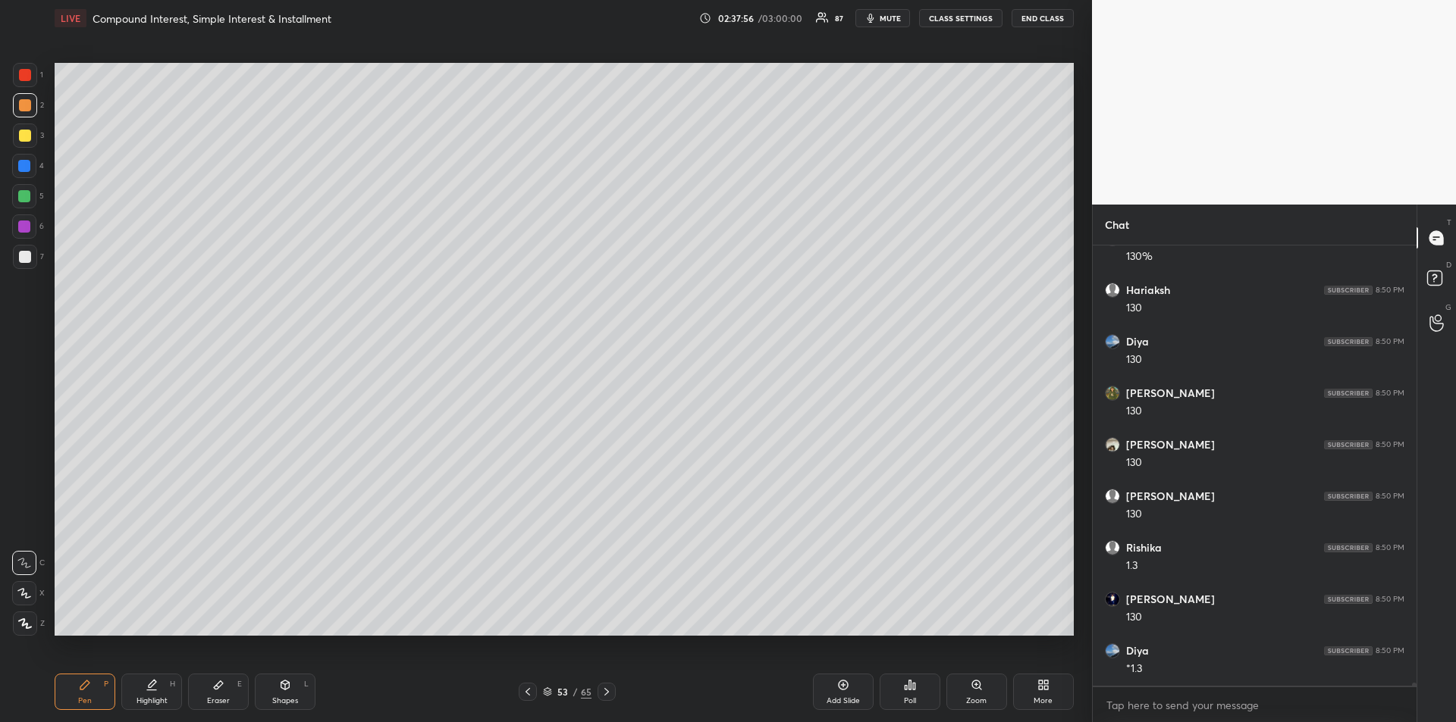
click at [25, 196] on div at bounding box center [24, 196] width 12 height 12
click at [156, 699] on div "Highlight" at bounding box center [151, 701] width 31 height 8
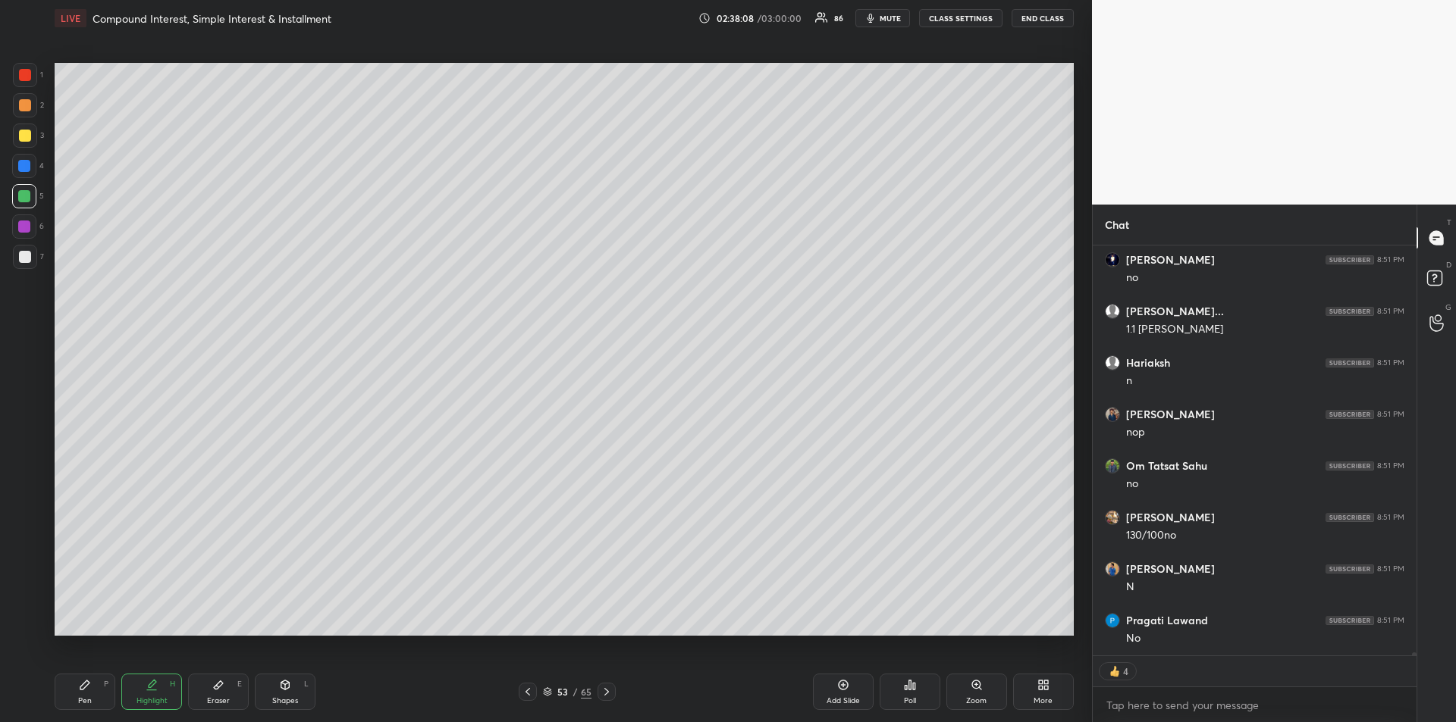
scroll to position [57279, 0]
click at [145, 689] on div "Highlight H" at bounding box center [151, 692] width 61 height 36
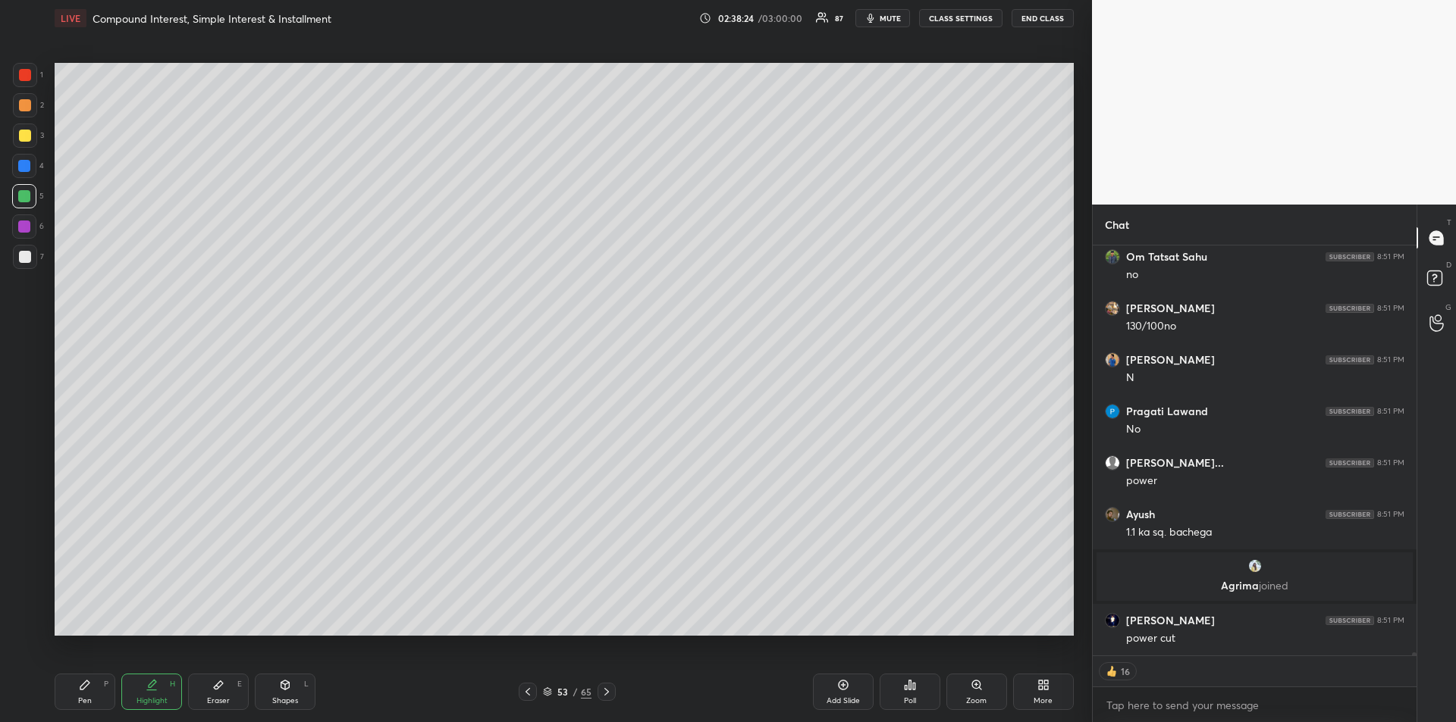
scroll to position [56636, 0]
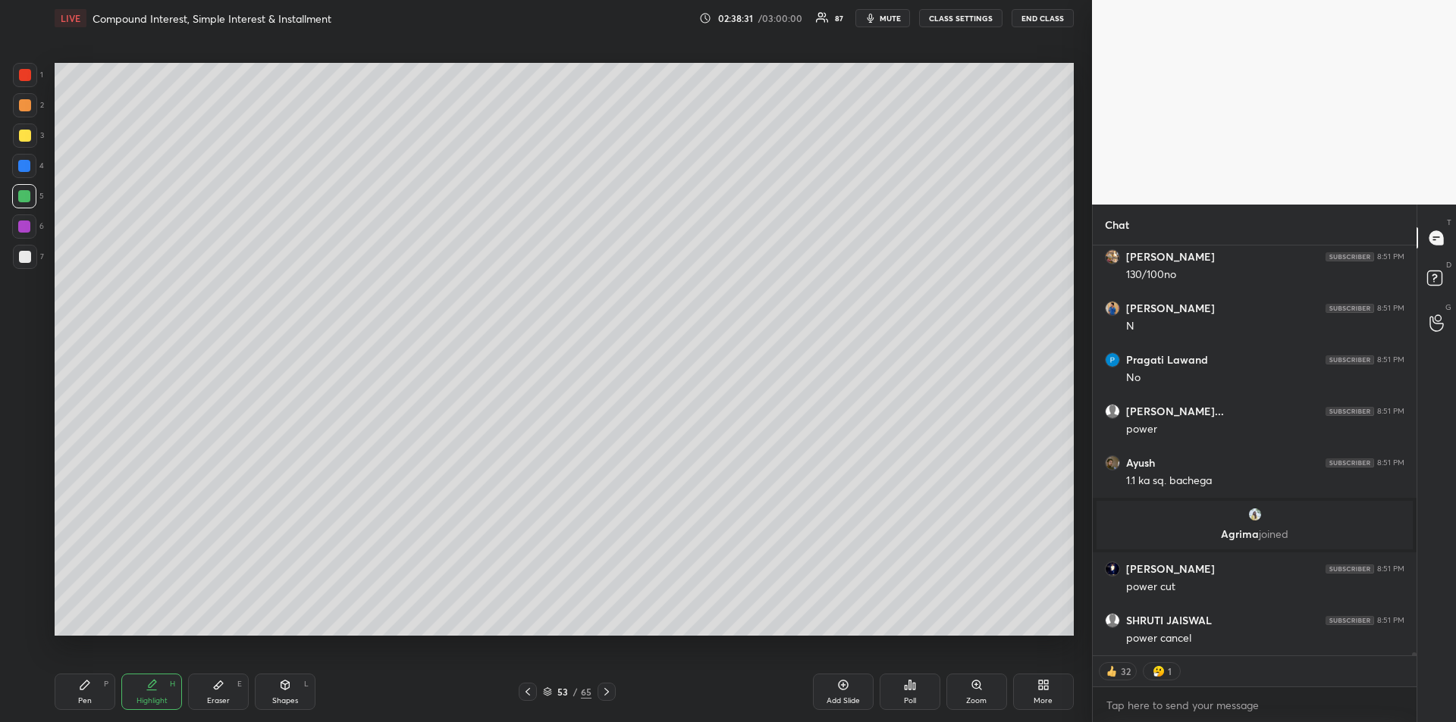
click at [86, 693] on div "Pen P" at bounding box center [85, 692] width 61 height 36
click at [33, 83] on div at bounding box center [25, 75] width 24 height 24
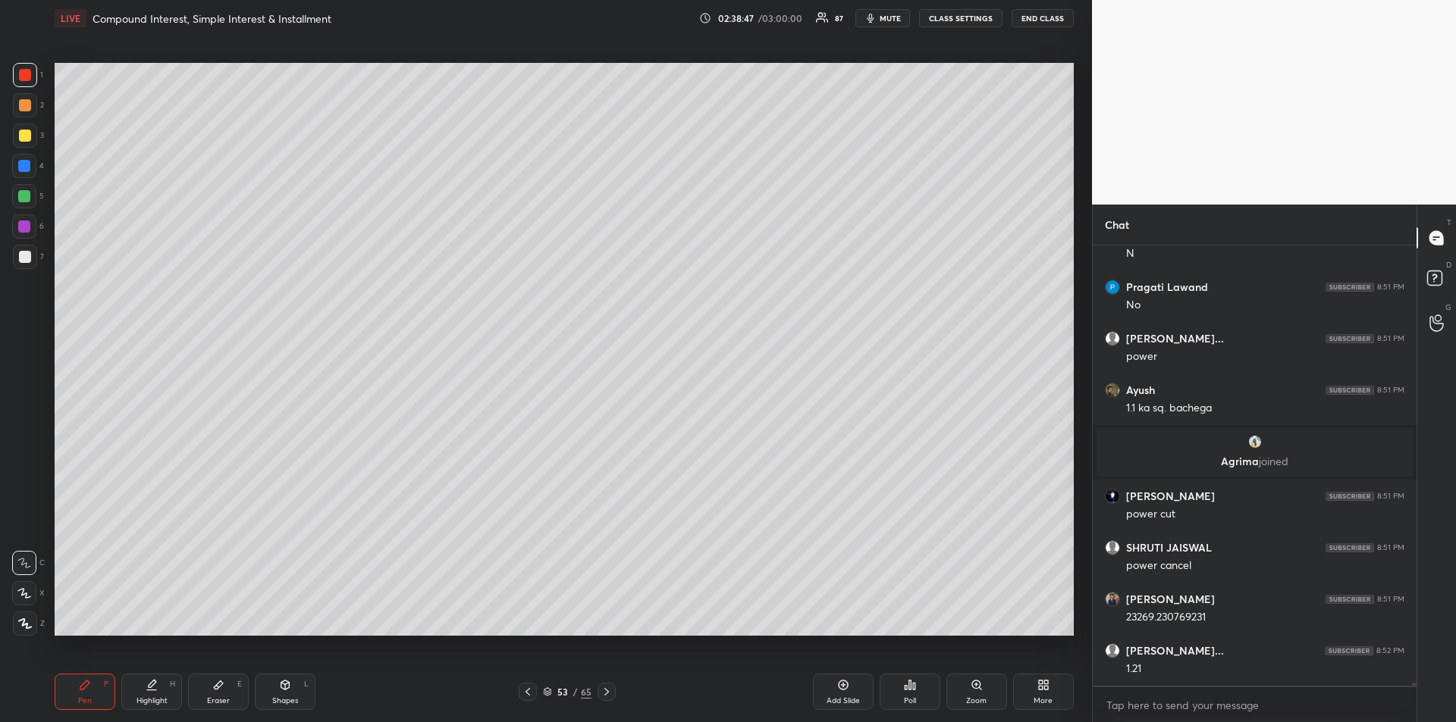
scroll to position [56761, 0]
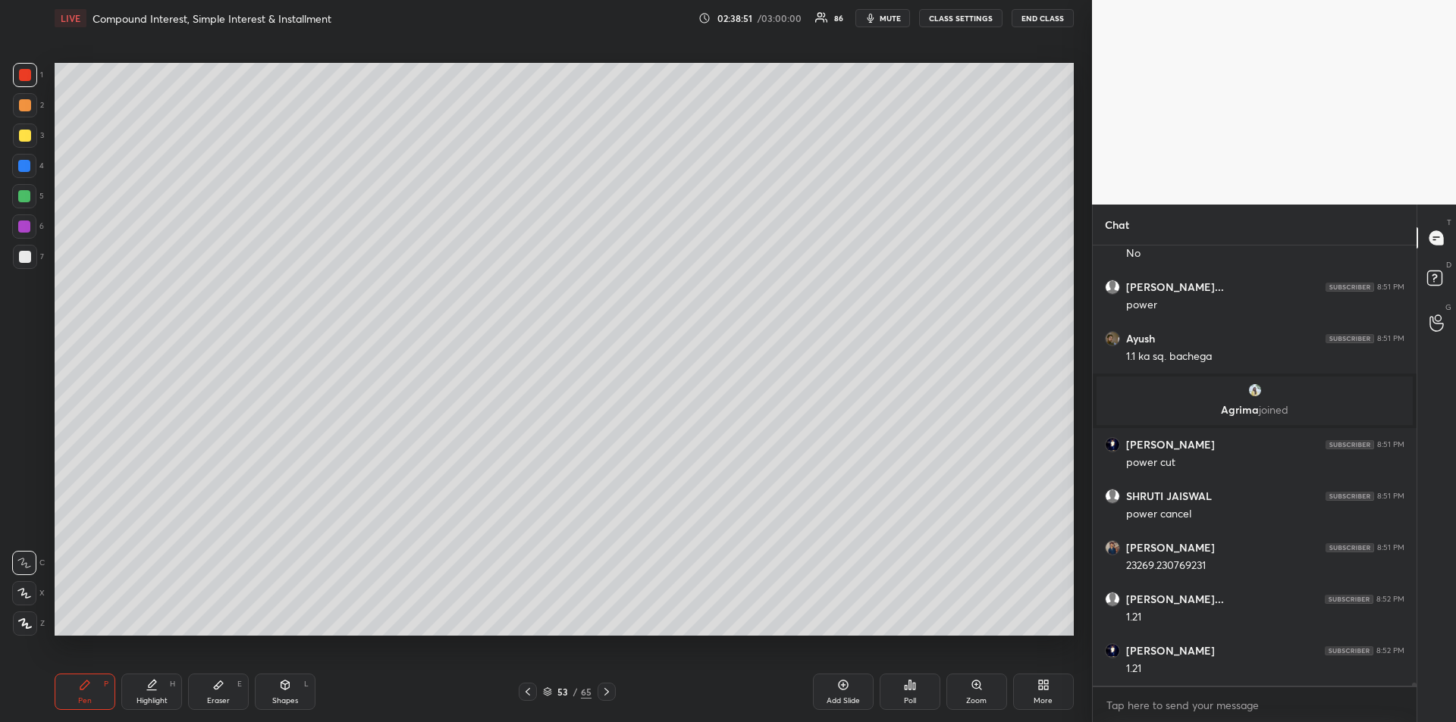
click at [218, 688] on icon at bounding box center [218, 686] width 9 height 8
click at [82, 689] on icon at bounding box center [84, 685] width 9 height 9
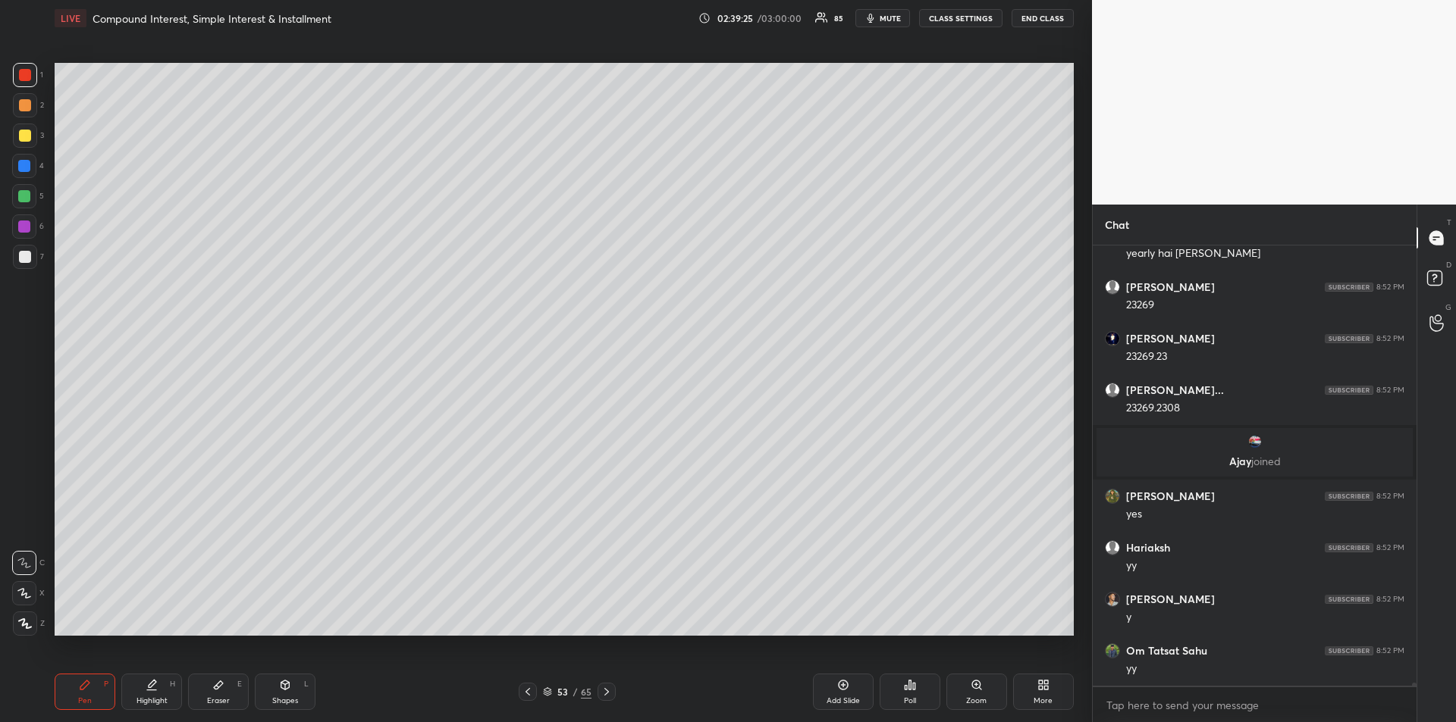
scroll to position [57396, 0]
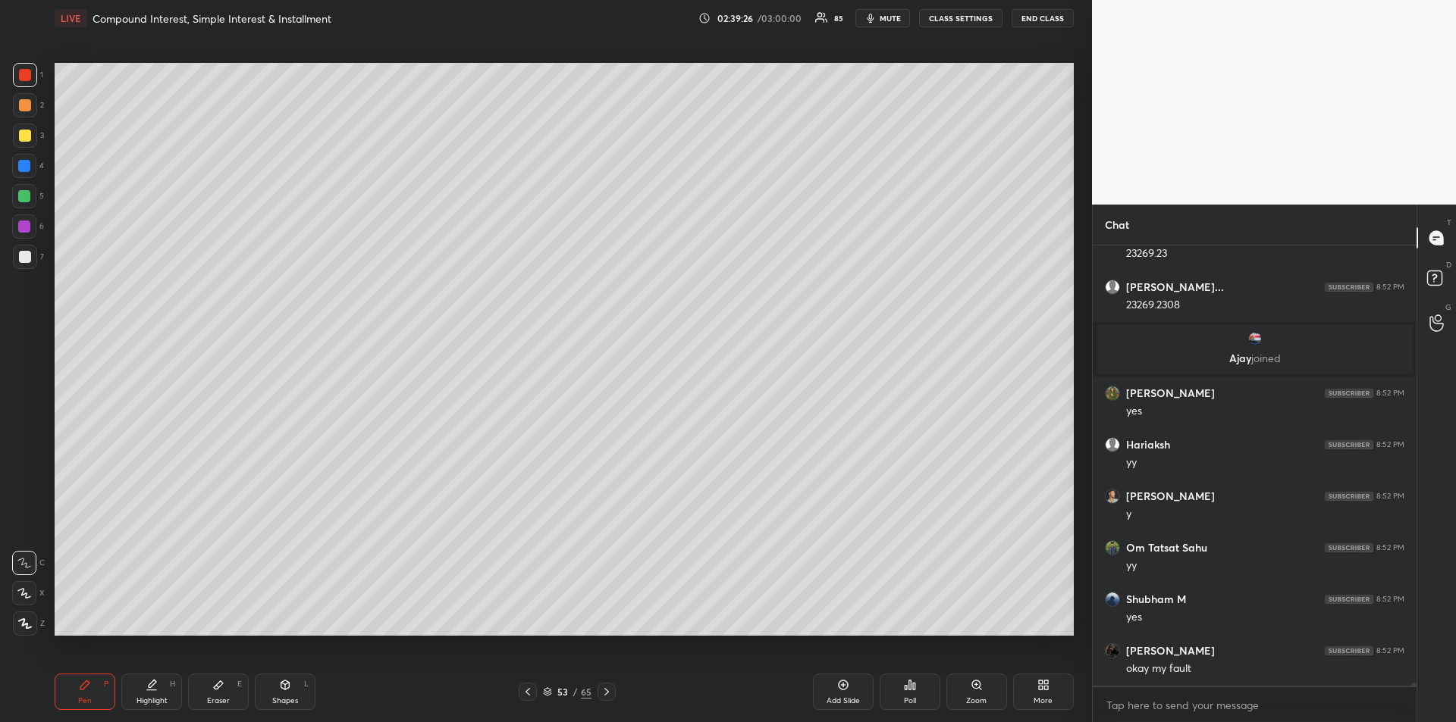
click at [164, 690] on div "Highlight H" at bounding box center [151, 692] width 61 height 36
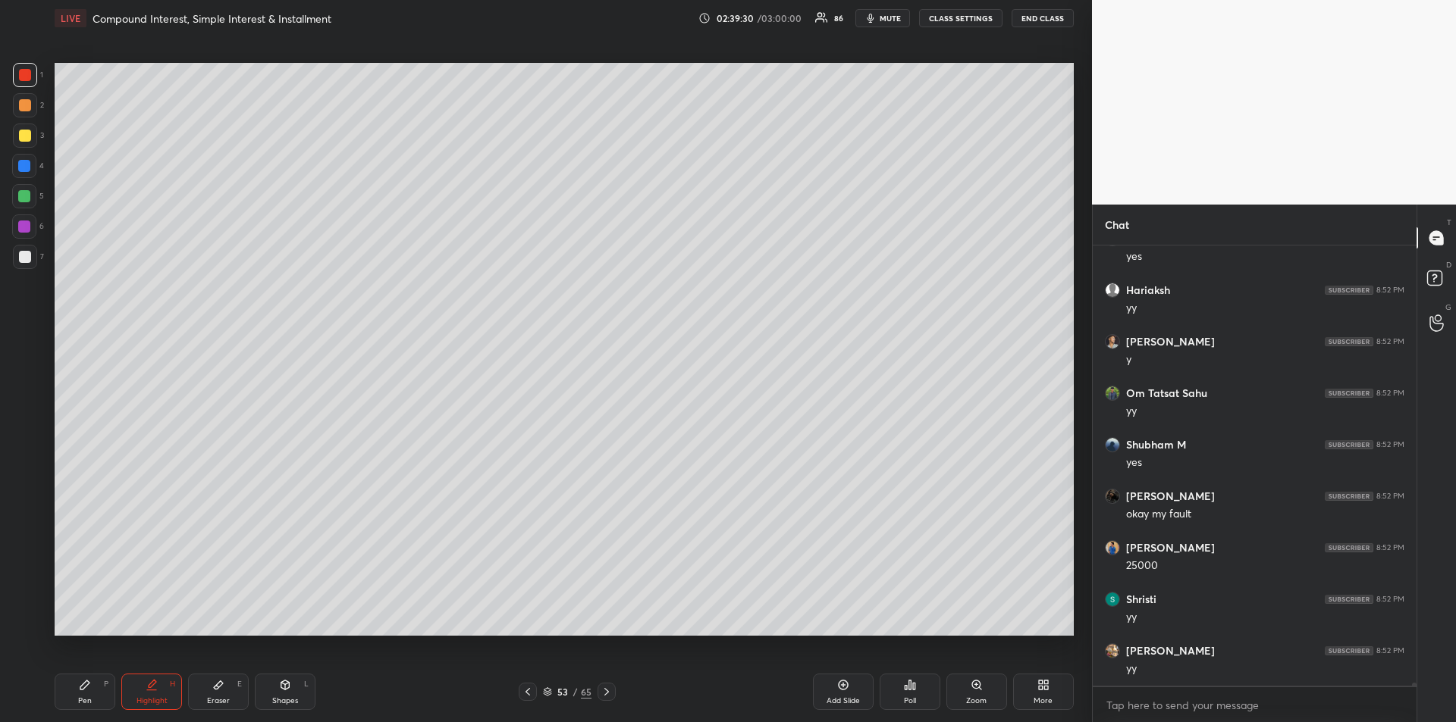
scroll to position [57602, 0]
click at [92, 689] on div "Pen P" at bounding box center [85, 692] width 61 height 36
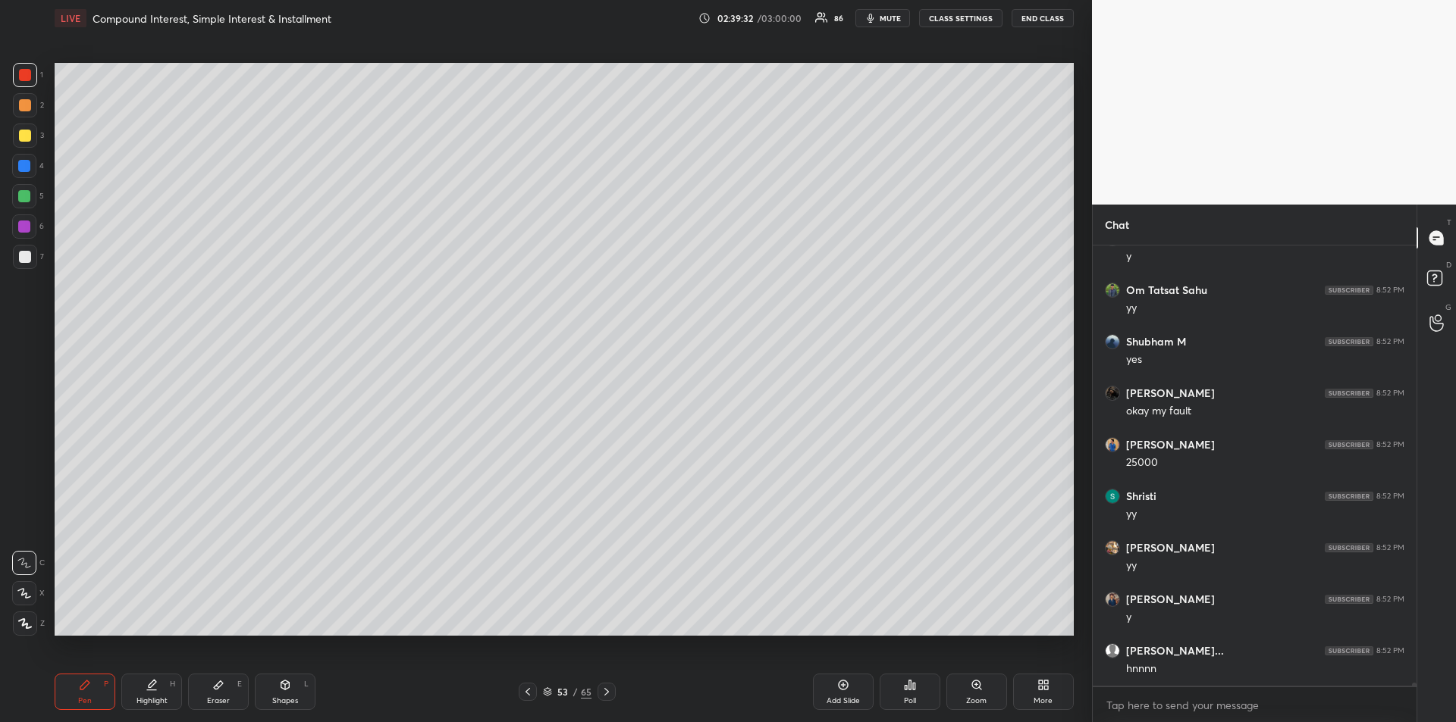
scroll to position [57705, 0]
click at [24, 136] on div at bounding box center [25, 136] width 12 height 12
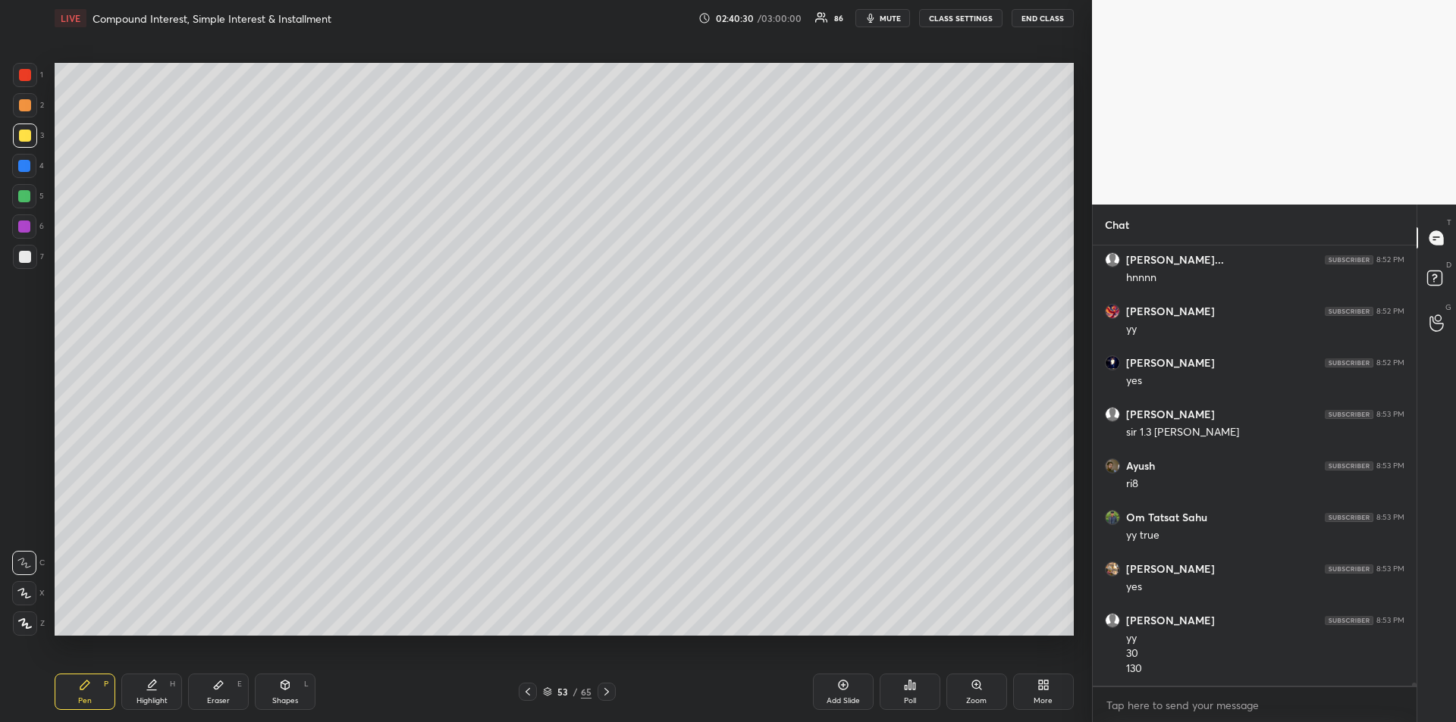
scroll to position [58096, 0]
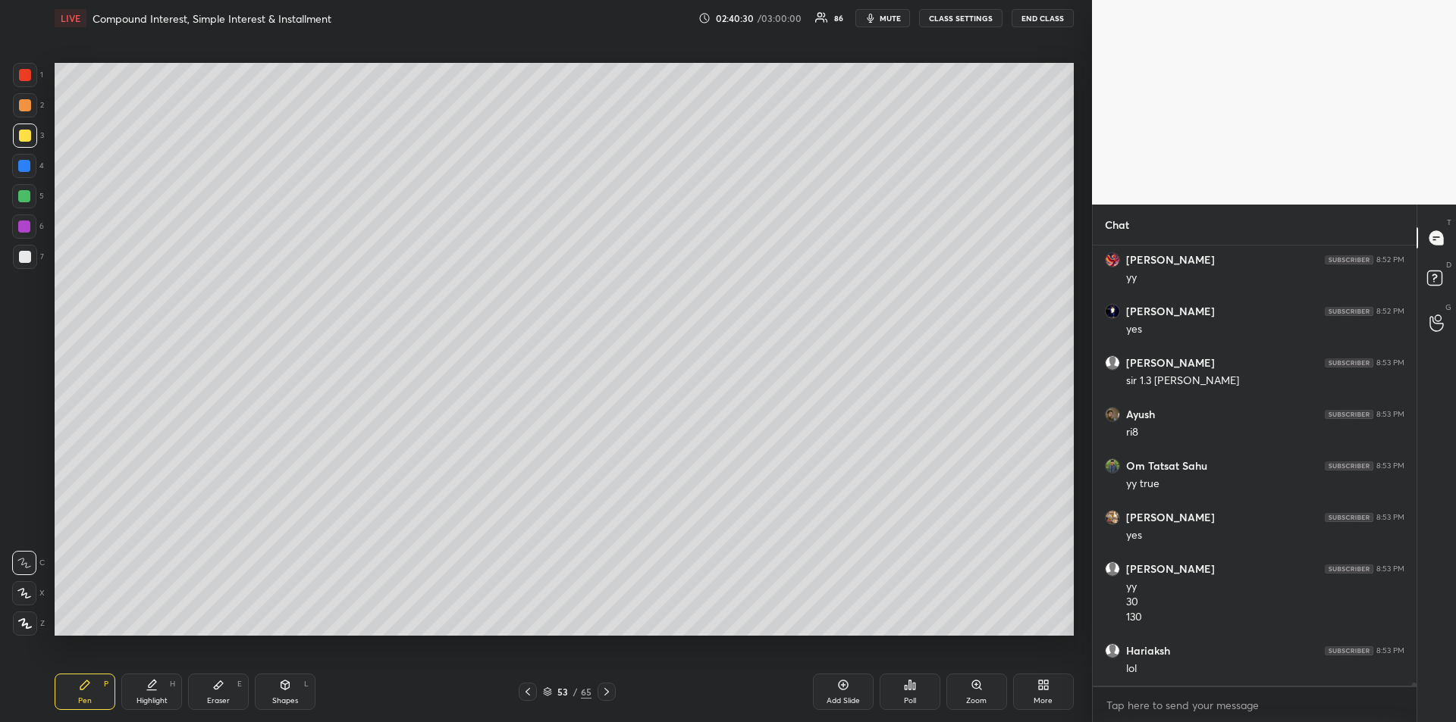
click at [27, 233] on div at bounding box center [24, 227] width 24 height 24
click at [31, 227] on div at bounding box center [24, 227] width 24 height 24
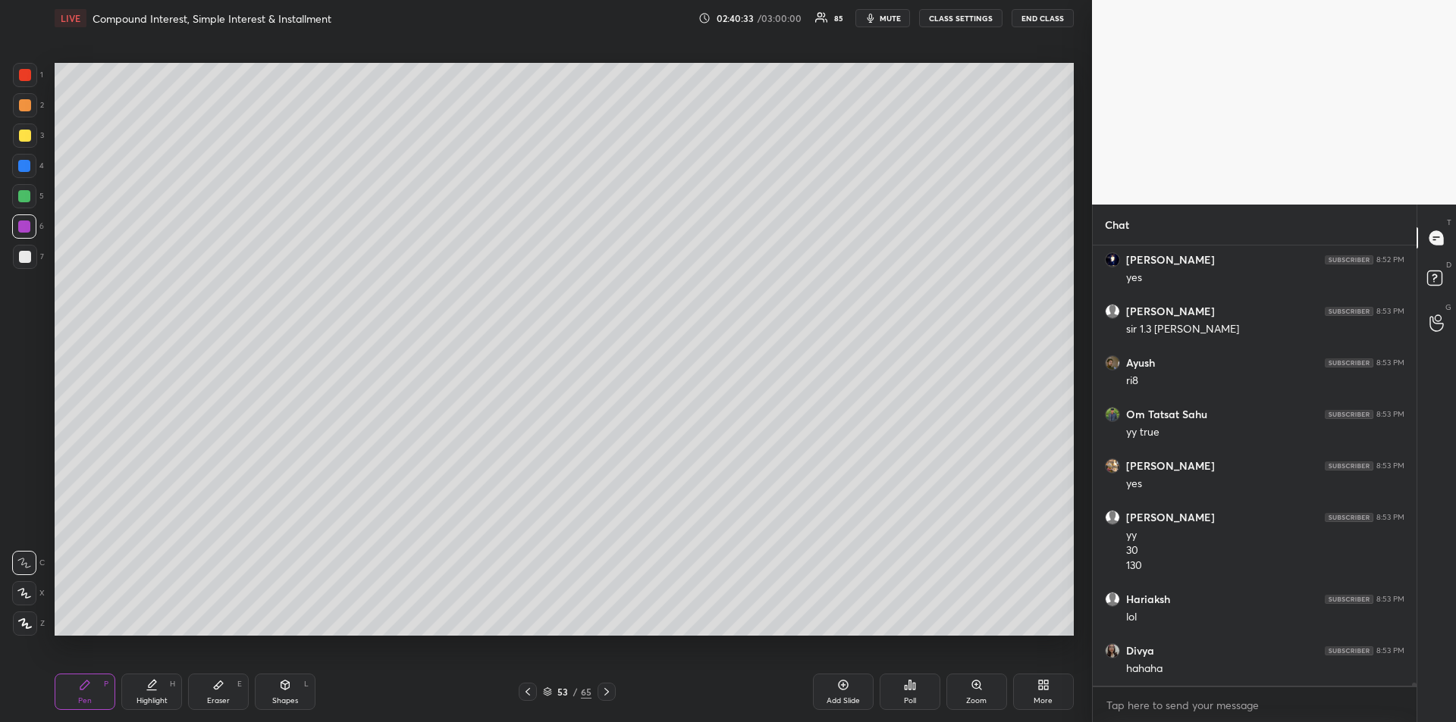
click at [24, 85] on div at bounding box center [25, 75] width 24 height 24
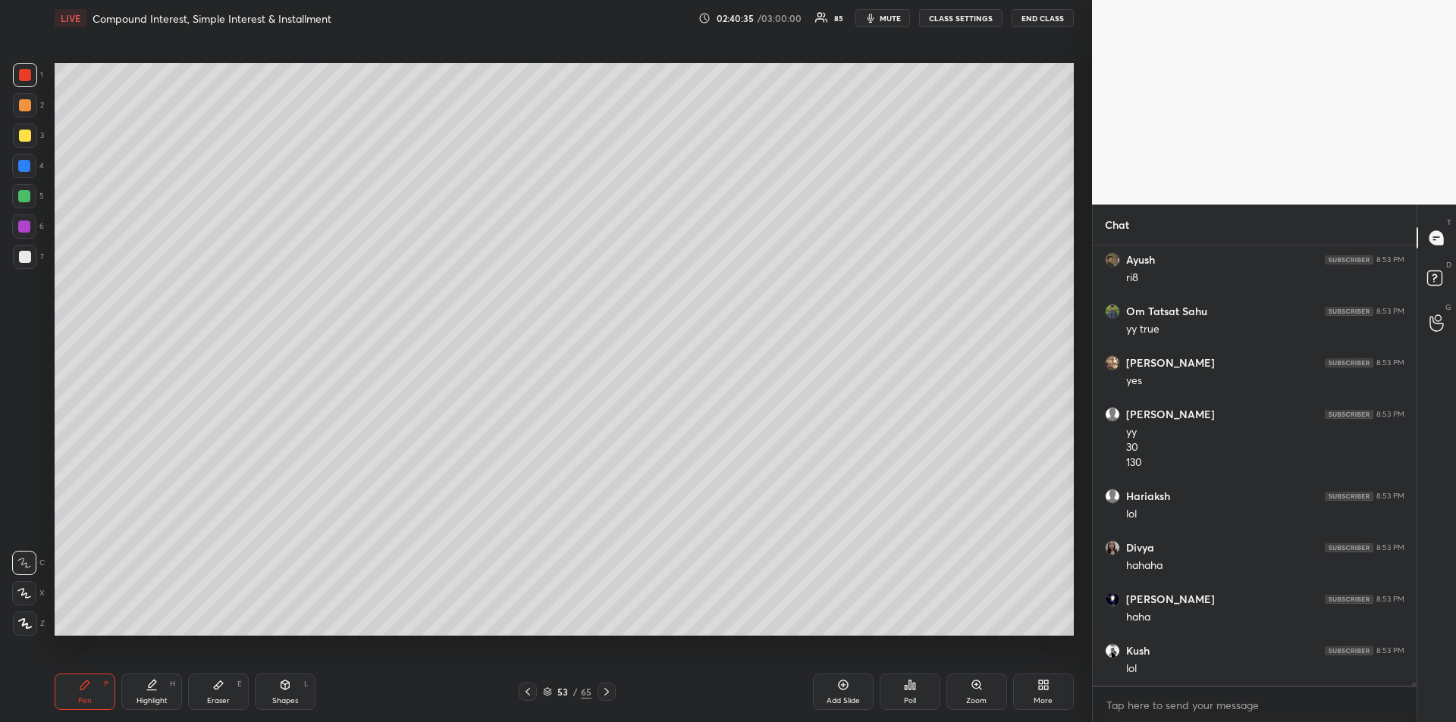
scroll to position [58303, 0]
click at [608, 692] on icon at bounding box center [606, 692] width 5 height 8
click at [20, 198] on div at bounding box center [24, 196] width 12 height 12
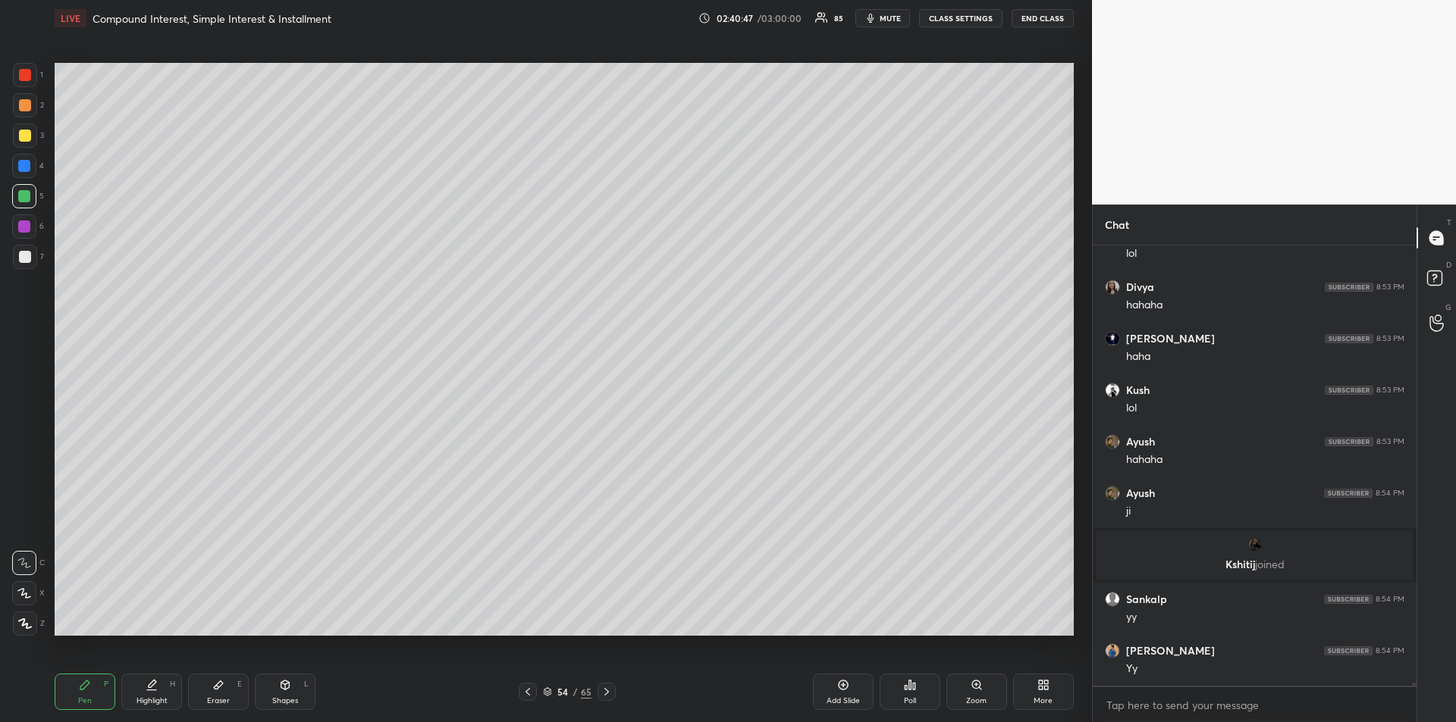
scroll to position [58052, 0]
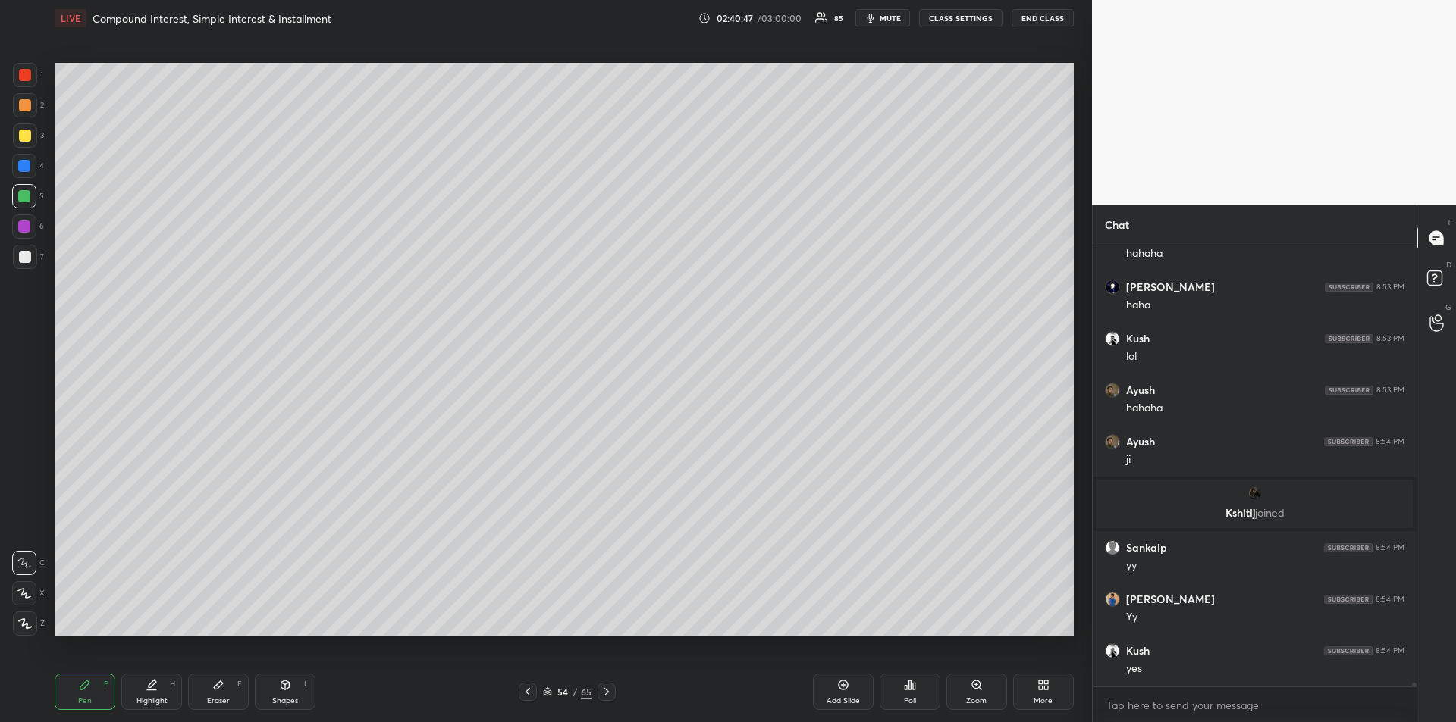
click at [23, 166] on div at bounding box center [24, 166] width 12 height 12
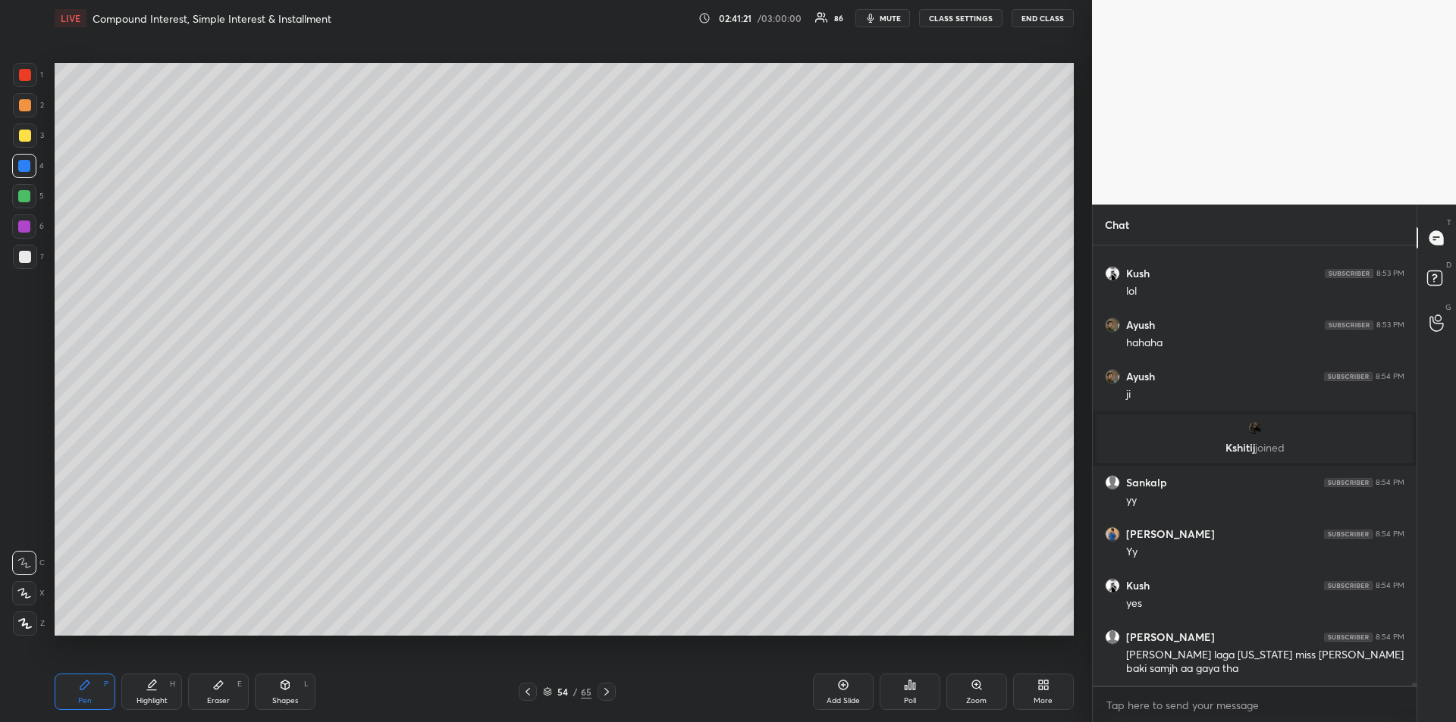
click at [221, 692] on div "Eraser E" at bounding box center [218, 692] width 61 height 36
click at [77, 683] on div "Pen P" at bounding box center [85, 692] width 61 height 36
click at [24, 169] on div at bounding box center [24, 166] width 12 height 12
click at [28, 138] on div at bounding box center [25, 136] width 12 height 12
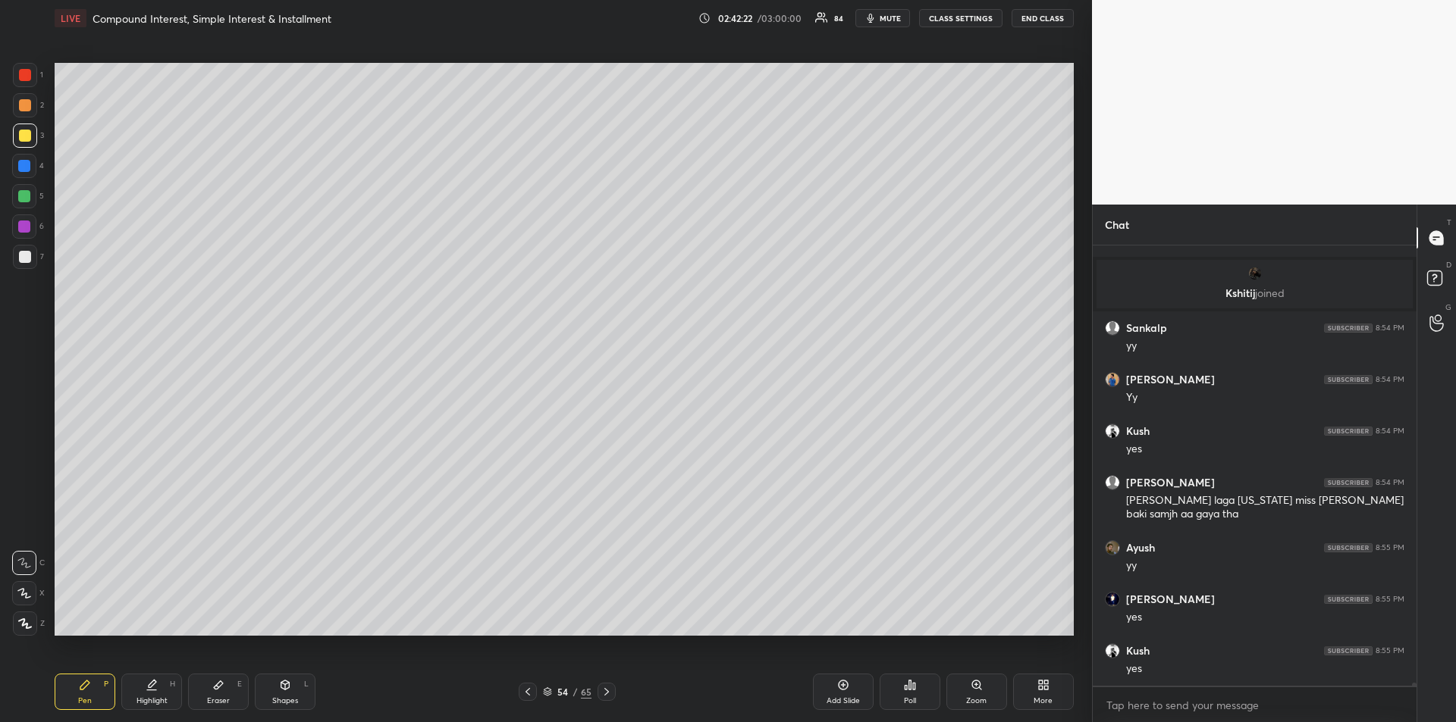
scroll to position [58324, 0]
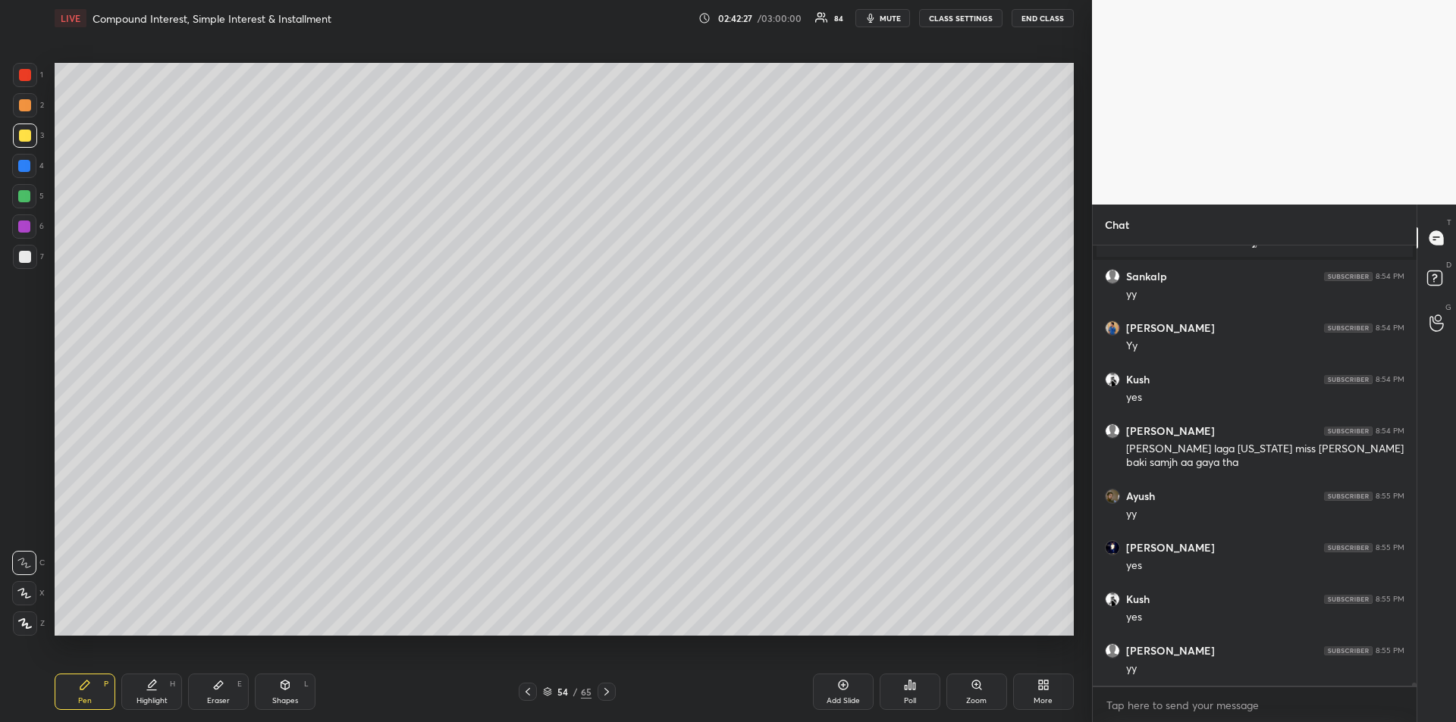
click at [25, 226] on div at bounding box center [24, 227] width 12 height 12
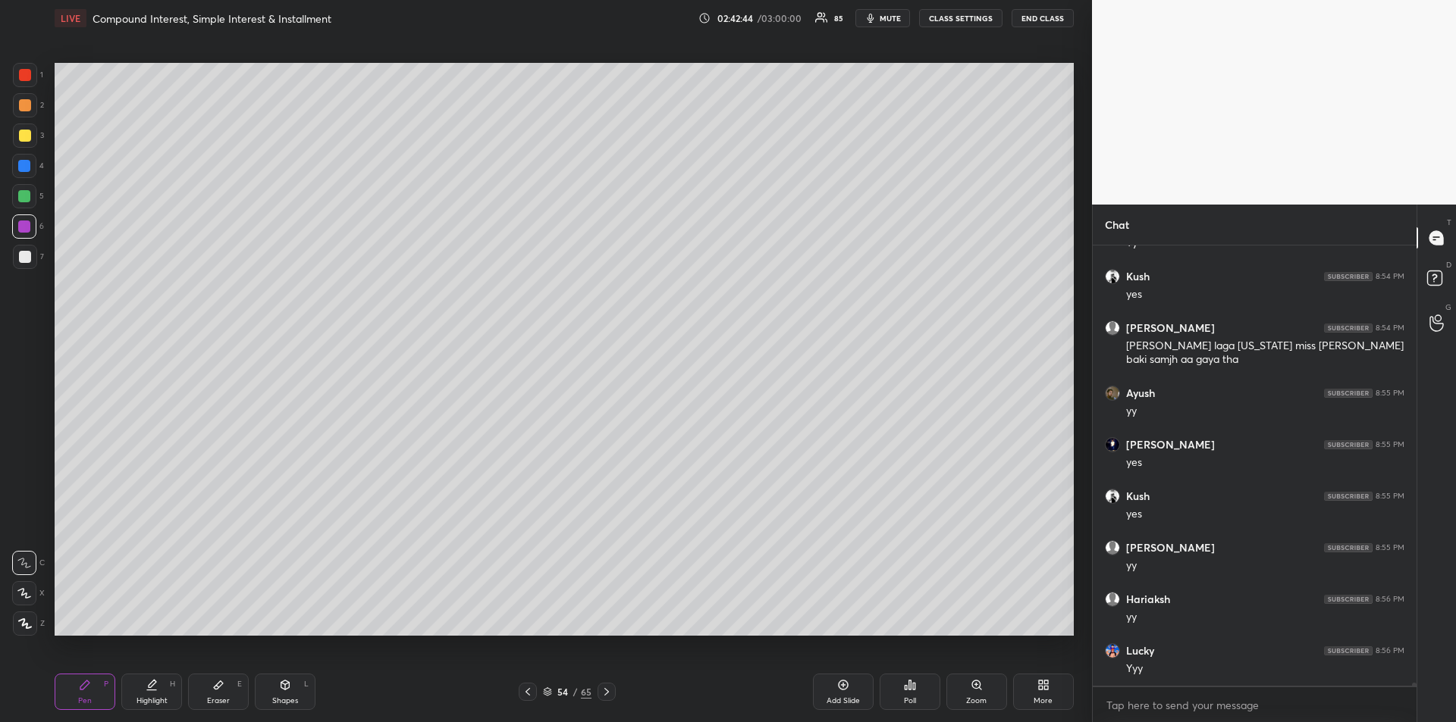
scroll to position [58479, 0]
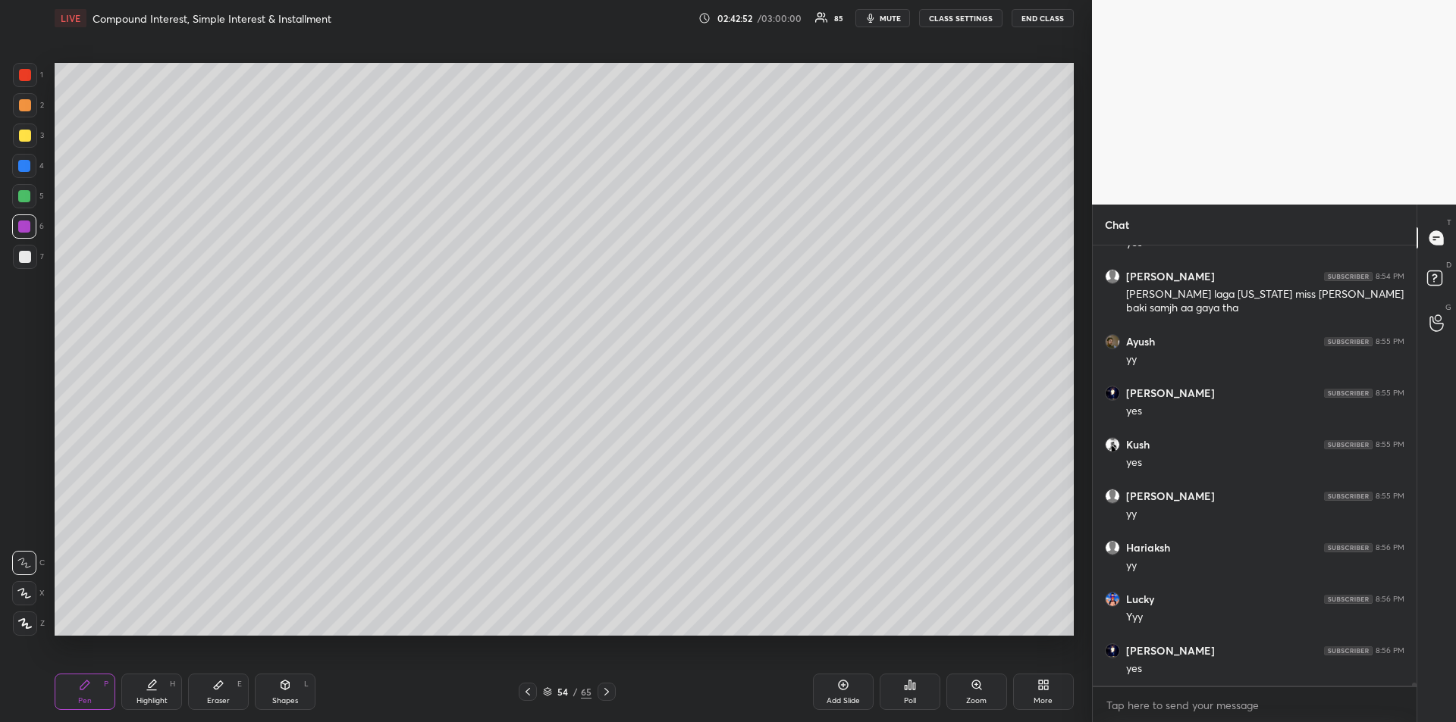
click at [27, 256] on div at bounding box center [25, 257] width 12 height 12
click at [149, 690] on icon at bounding box center [152, 685] width 12 height 12
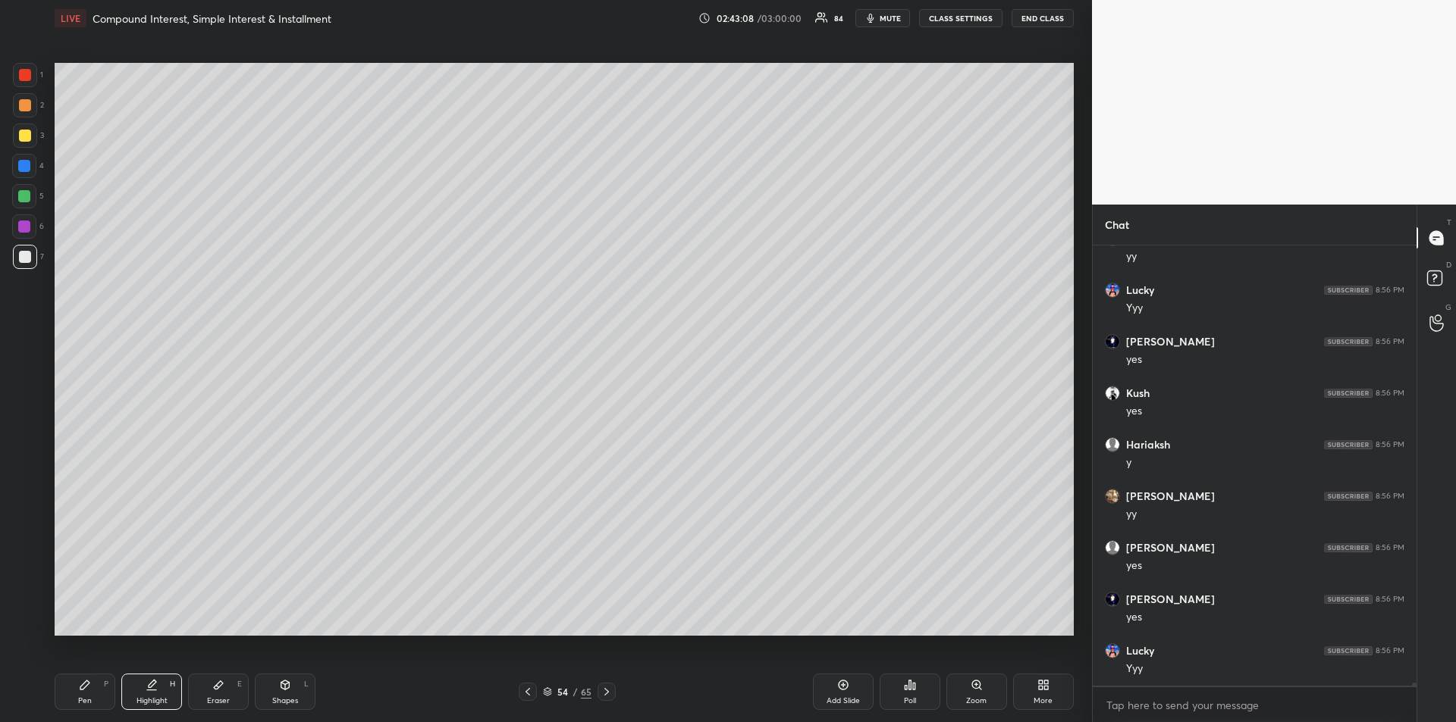
scroll to position [58891, 0]
click at [83, 692] on div "Pen P" at bounding box center [85, 692] width 61 height 36
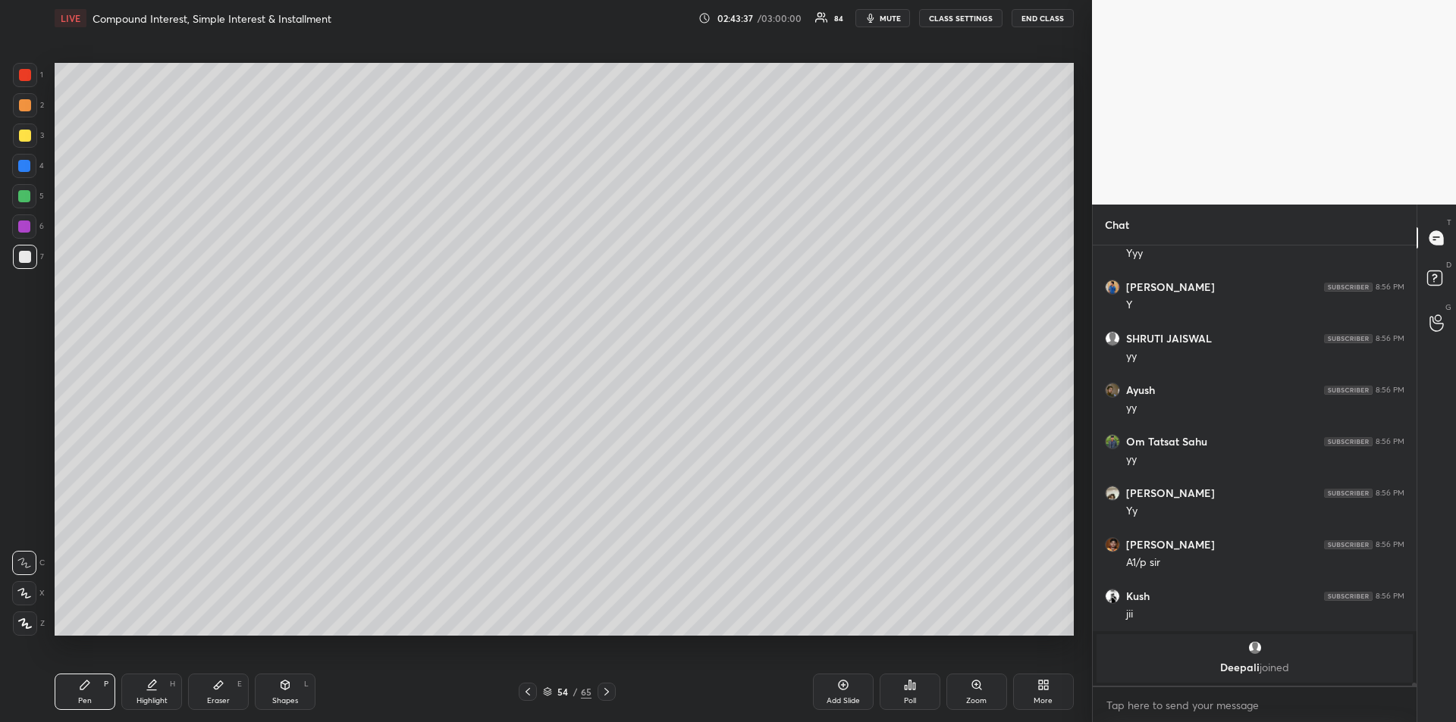
click at [838, 697] on div "Add Slide" at bounding box center [842, 701] width 33 height 8
click at [222, 700] on div "Eraser" at bounding box center [218, 701] width 23 height 8
click at [84, 699] on div "Pen" at bounding box center [85, 701] width 14 height 8
click at [26, 140] on div at bounding box center [25, 136] width 12 height 12
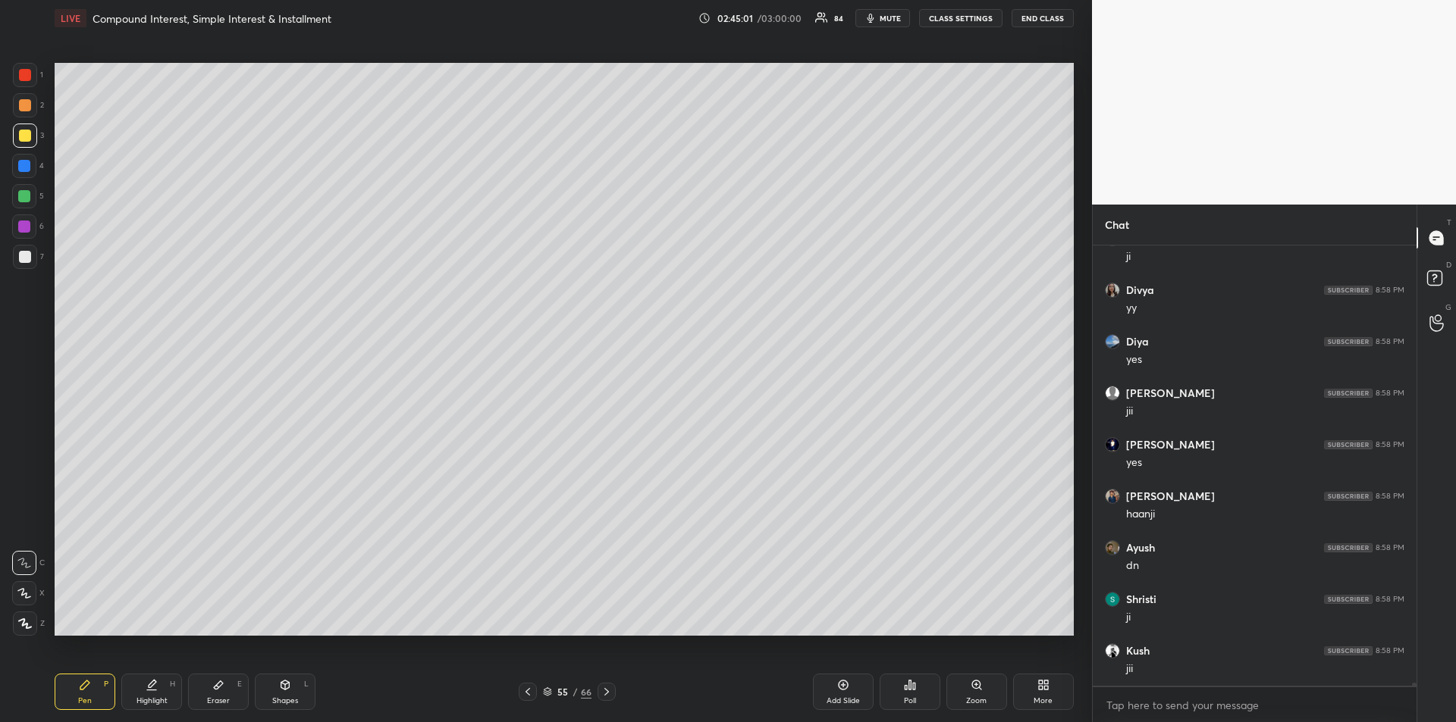
scroll to position [59746, 0]
click at [611, 696] on icon at bounding box center [606, 692] width 12 height 12
click at [25, 136] on div at bounding box center [25, 136] width 12 height 12
click at [218, 682] on icon at bounding box center [218, 685] width 12 height 12
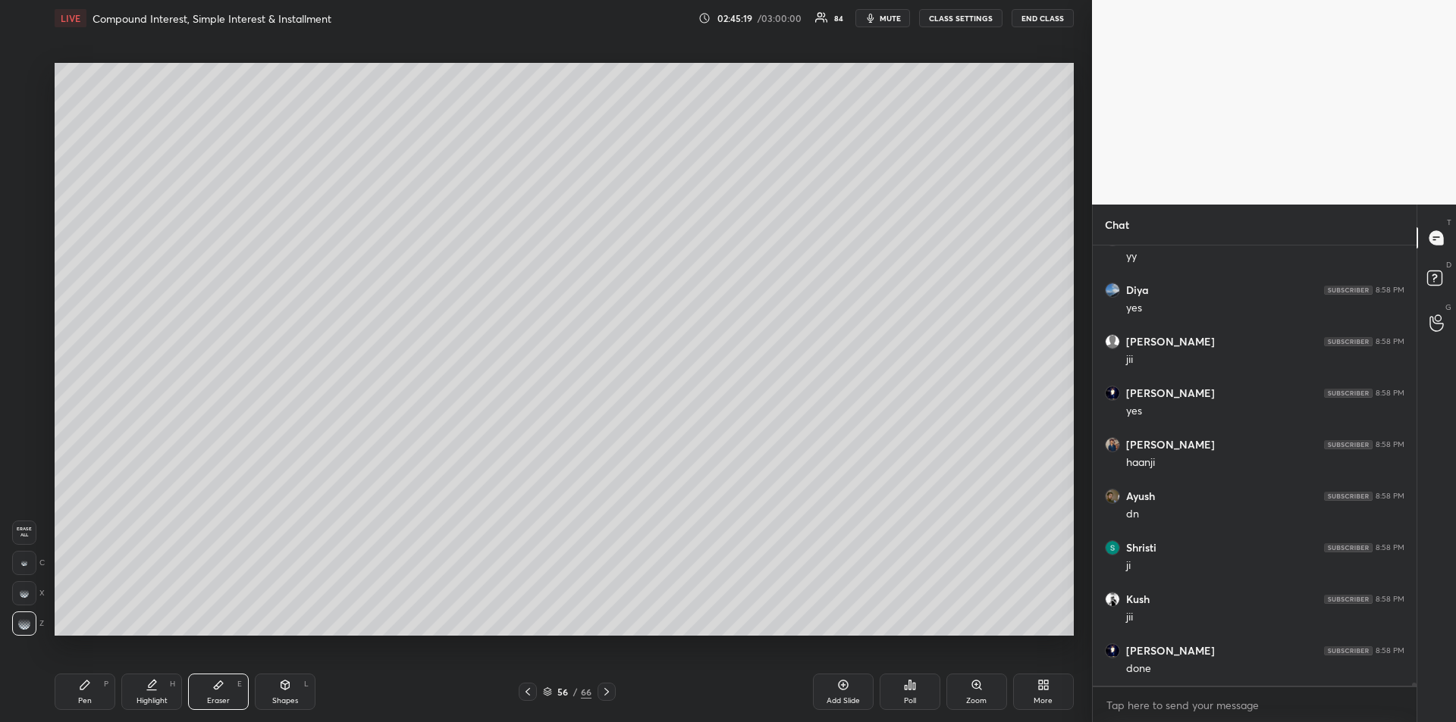
click at [80, 691] on div "Pen P" at bounding box center [85, 692] width 61 height 36
click at [214, 681] on icon at bounding box center [218, 685] width 12 height 12
click at [71, 697] on div "Pen P" at bounding box center [85, 692] width 61 height 36
click at [27, 205] on div at bounding box center [24, 196] width 24 height 24
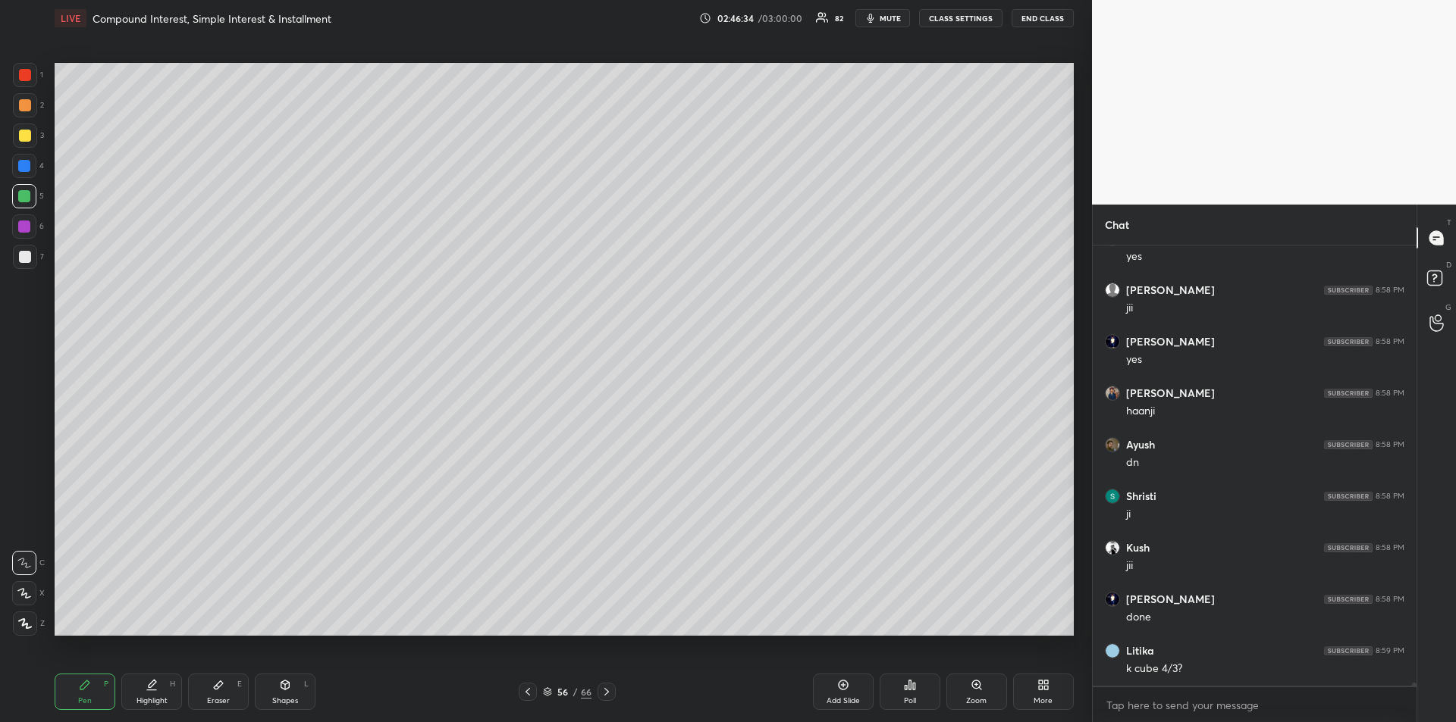
click at [27, 80] on div at bounding box center [25, 75] width 12 height 12
click at [876, 16] on icon "button" at bounding box center [870, 18] width 12 height 12
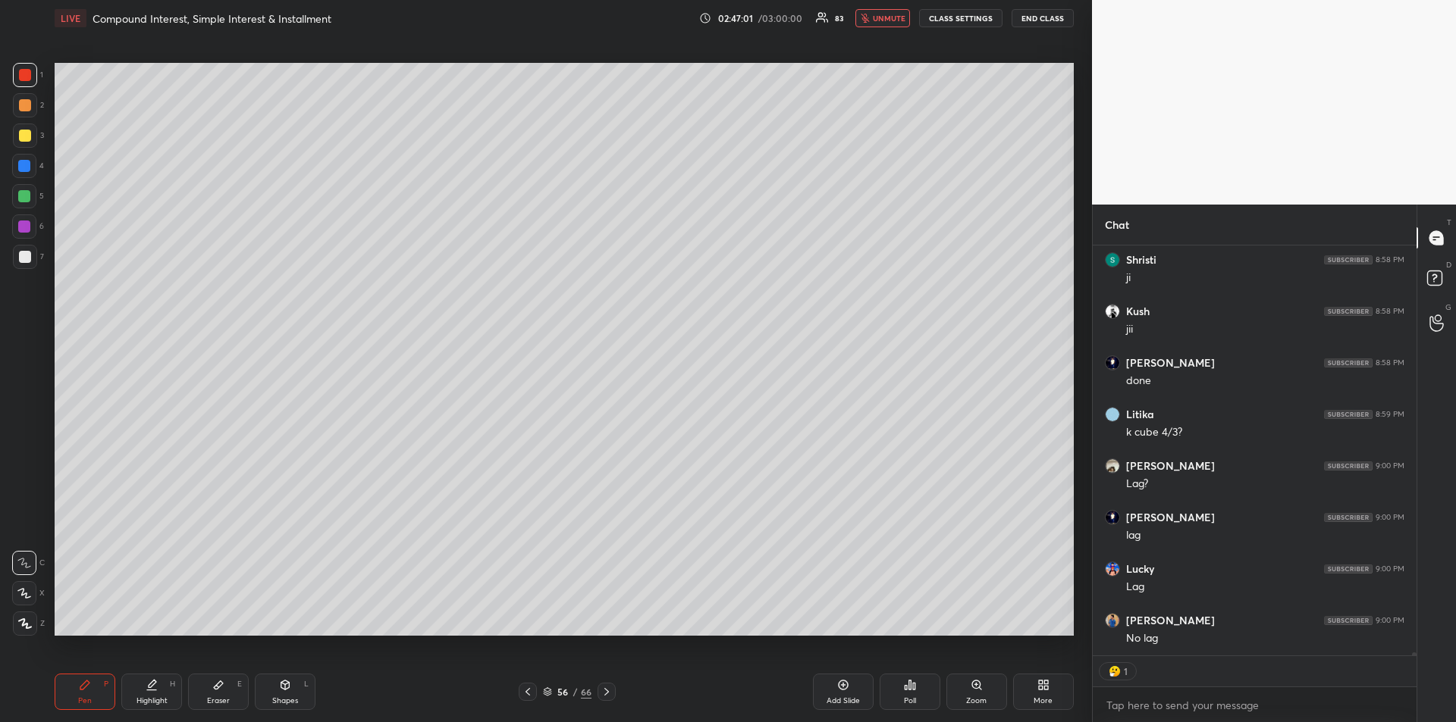
scroll to position [60086, 0]
type textarea "x"
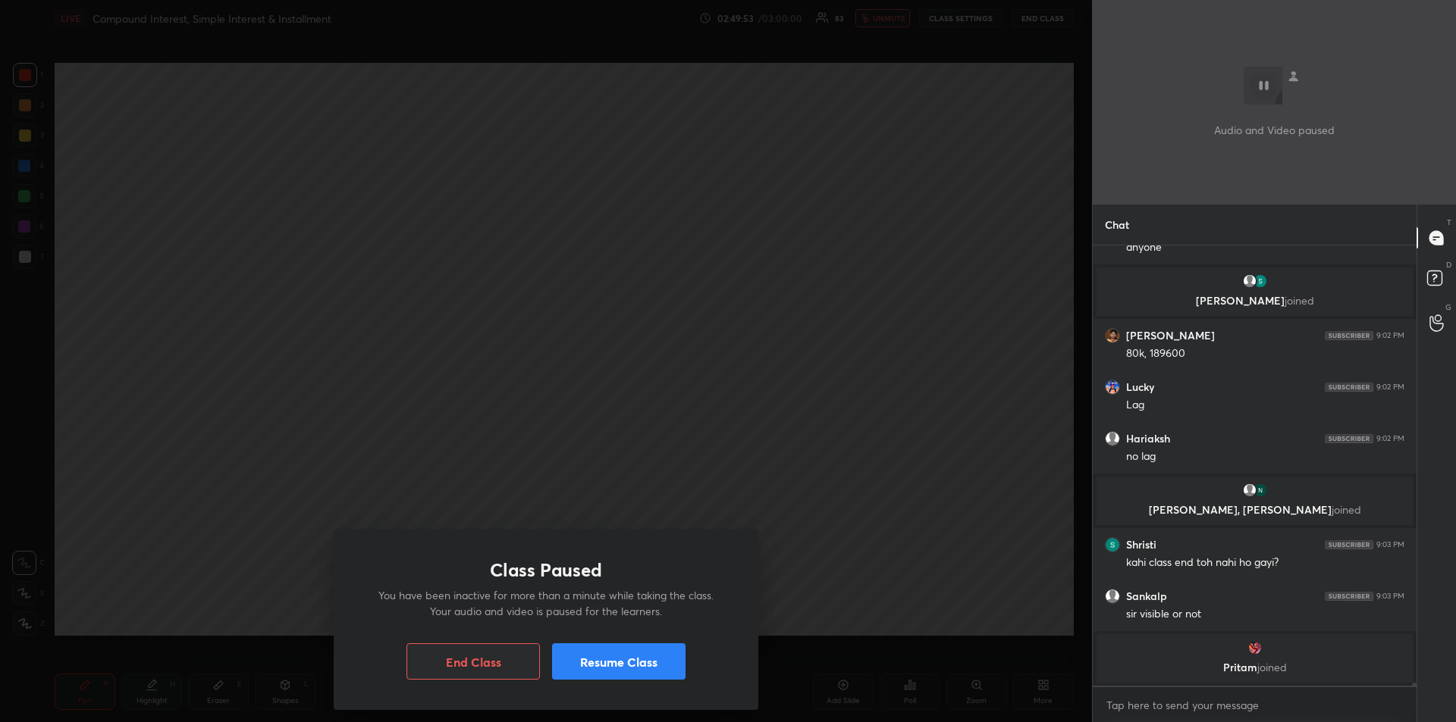
scroll to position [61052, 0]
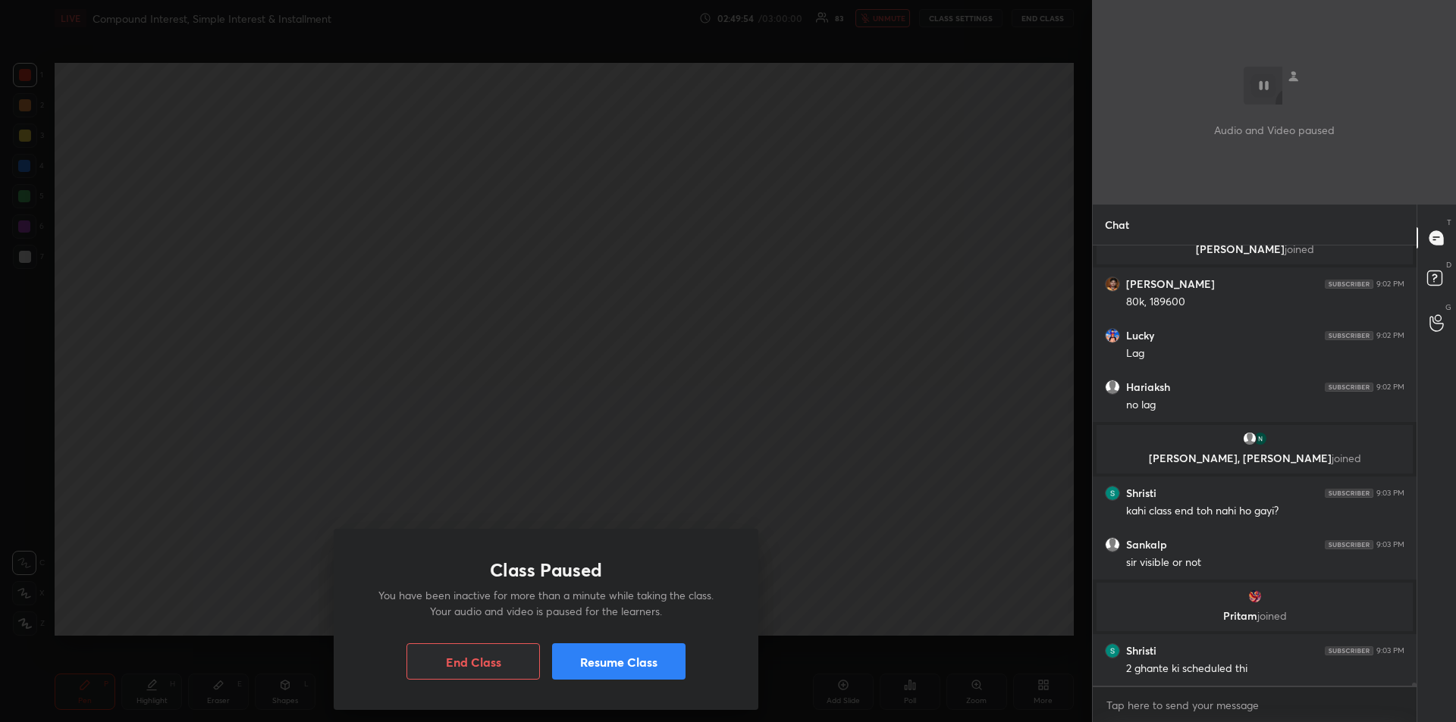
click at [624, 663] on button "Resume Class" at bounding box center [618, 662] width 133 height 36
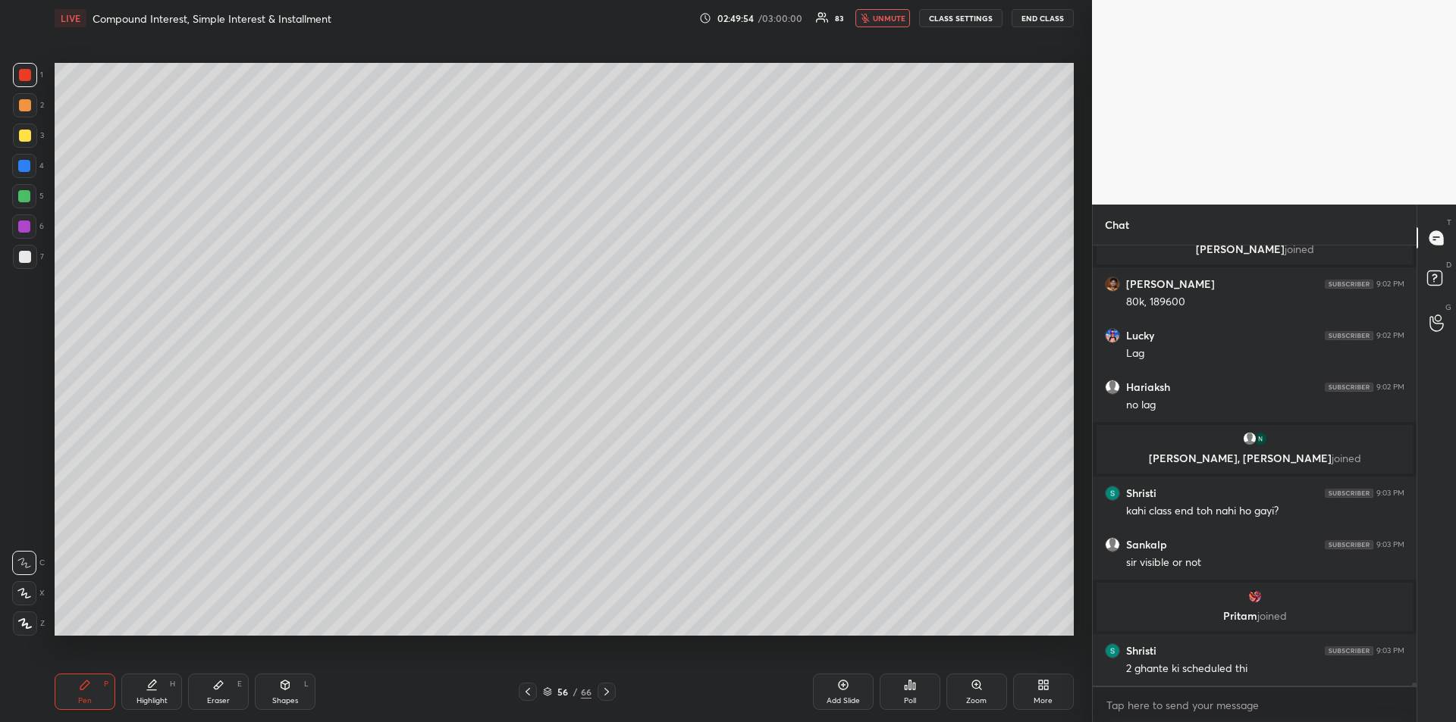
scroll to position [61103, 0]
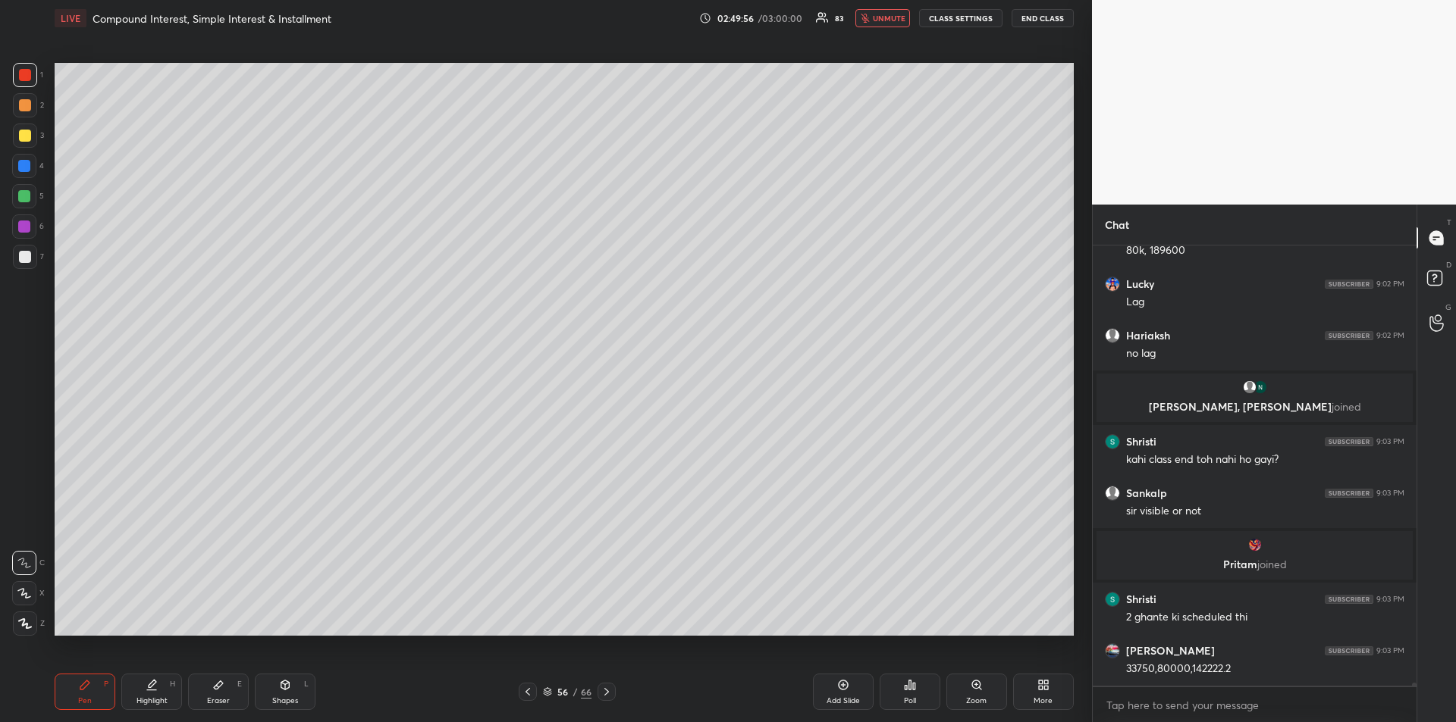
click at [882, 18] on span "unmute" at bounding box center [889, 18] width 33 height 11
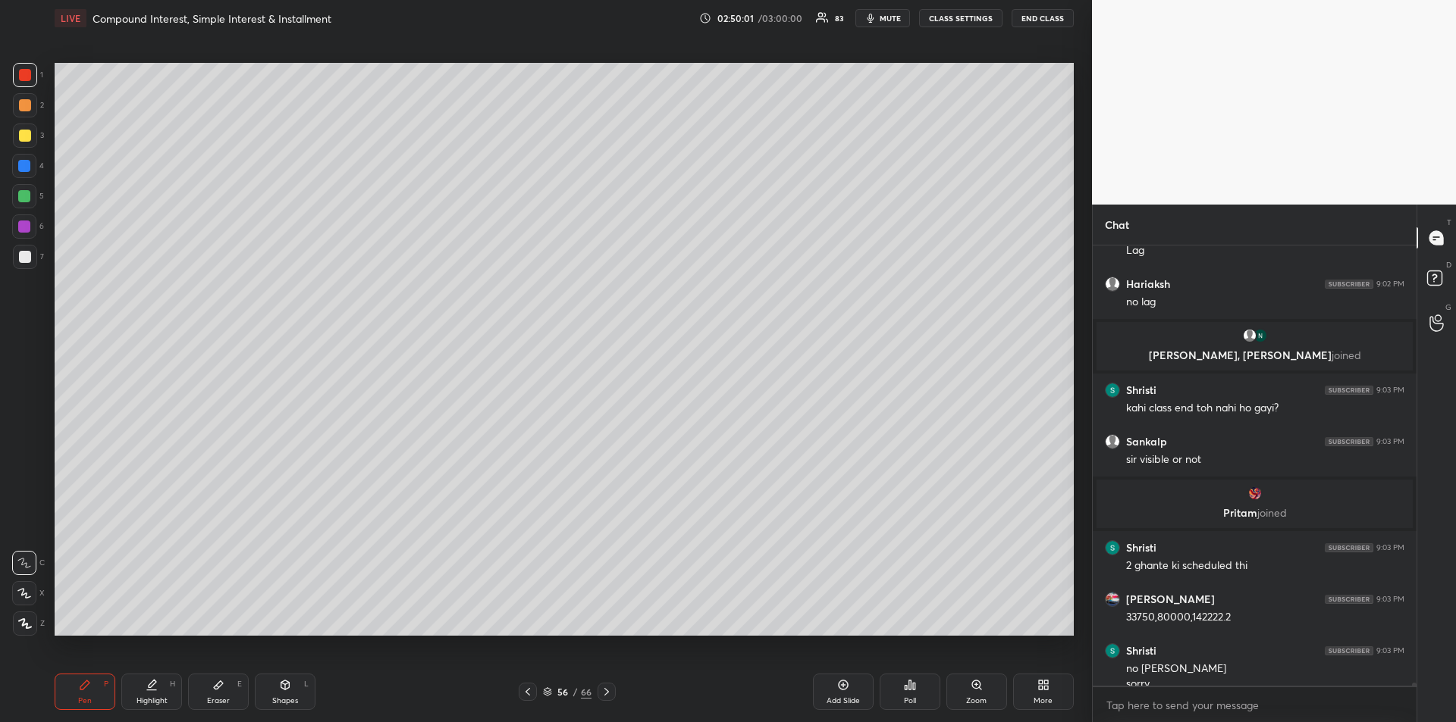
scroll to position [61170, 0]
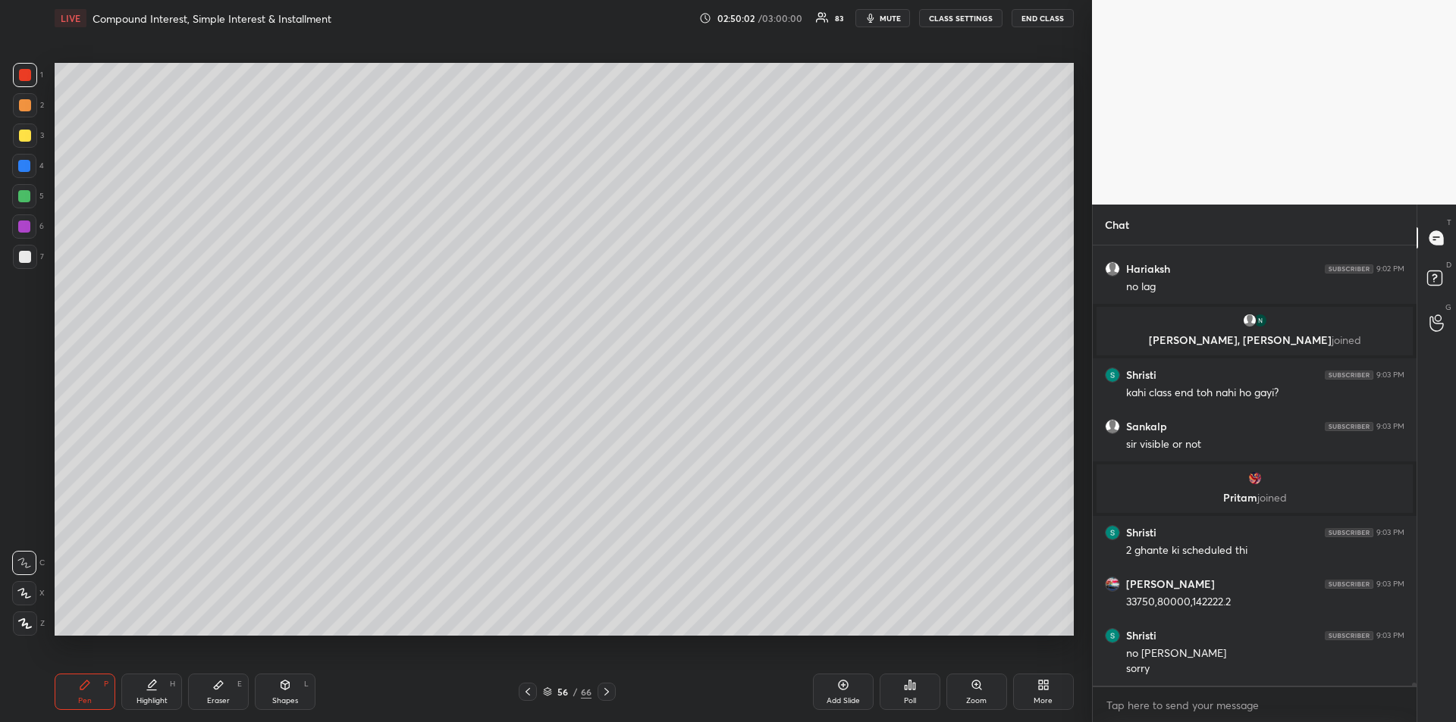
click at [102, 687] on div "Pen P" at bounding box center [85, 692] width 61 height 36
click at [23, 168] on div at bounding box center [24, 166] width 12 height 12
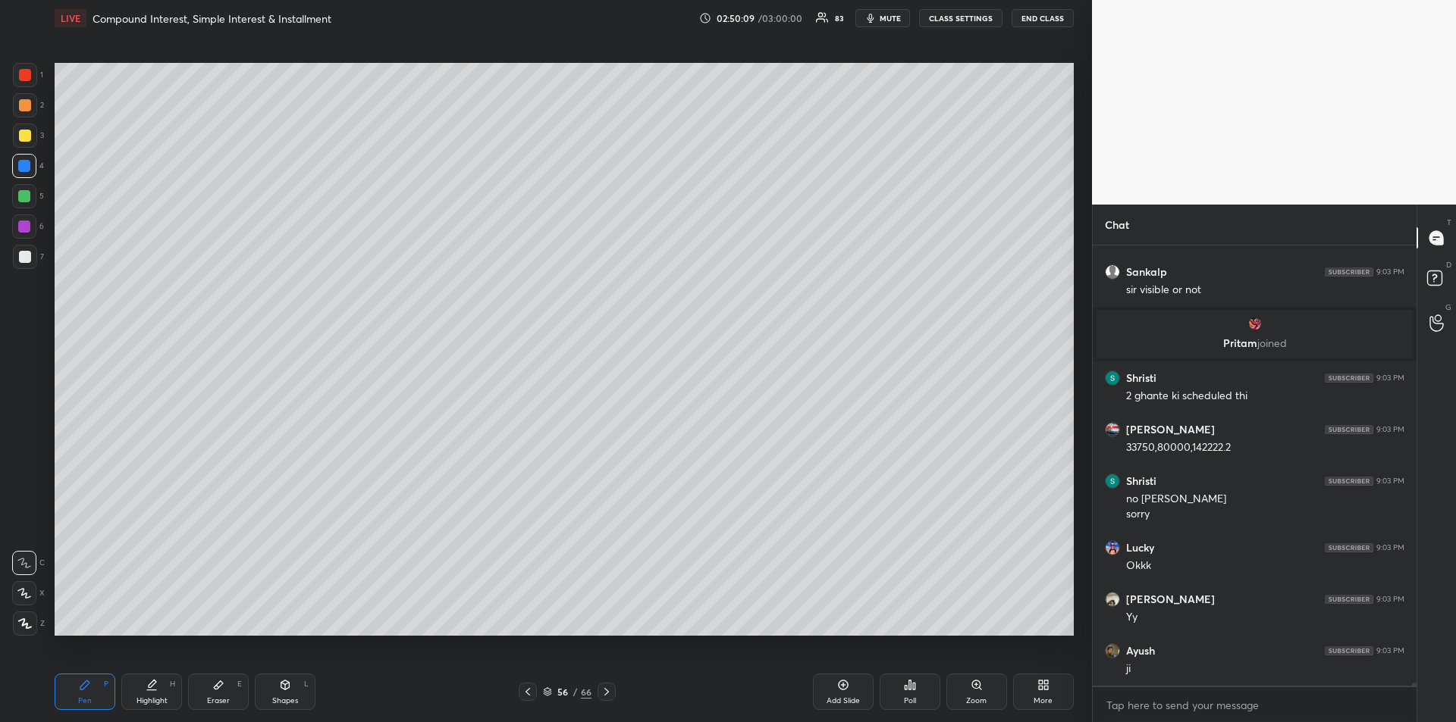
scroll to position [61376, 0]
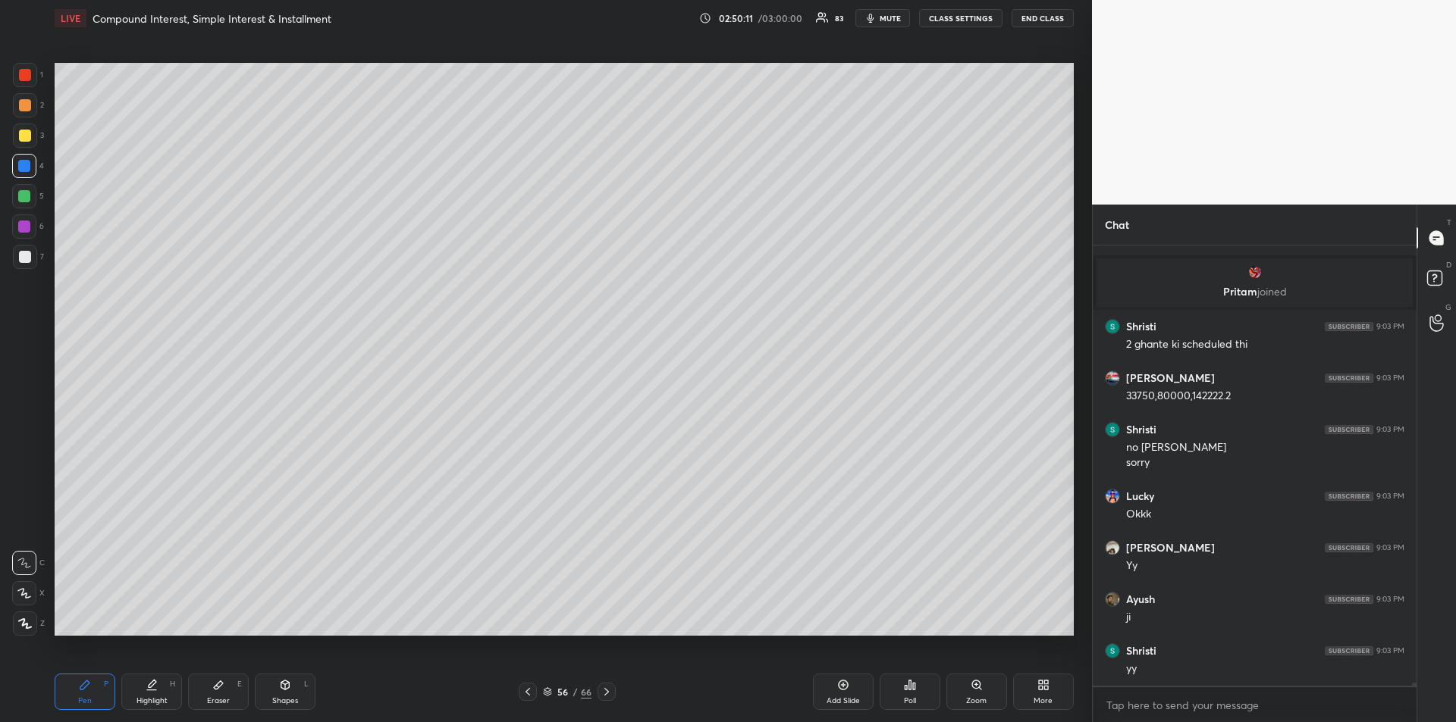
click at [228, 683] on div "Eraser E" at bounding box center [218, 692] width 61 height 36
click at [77, 694] on div "Pen P" at bounding box center [85, 692] width 61 height 36
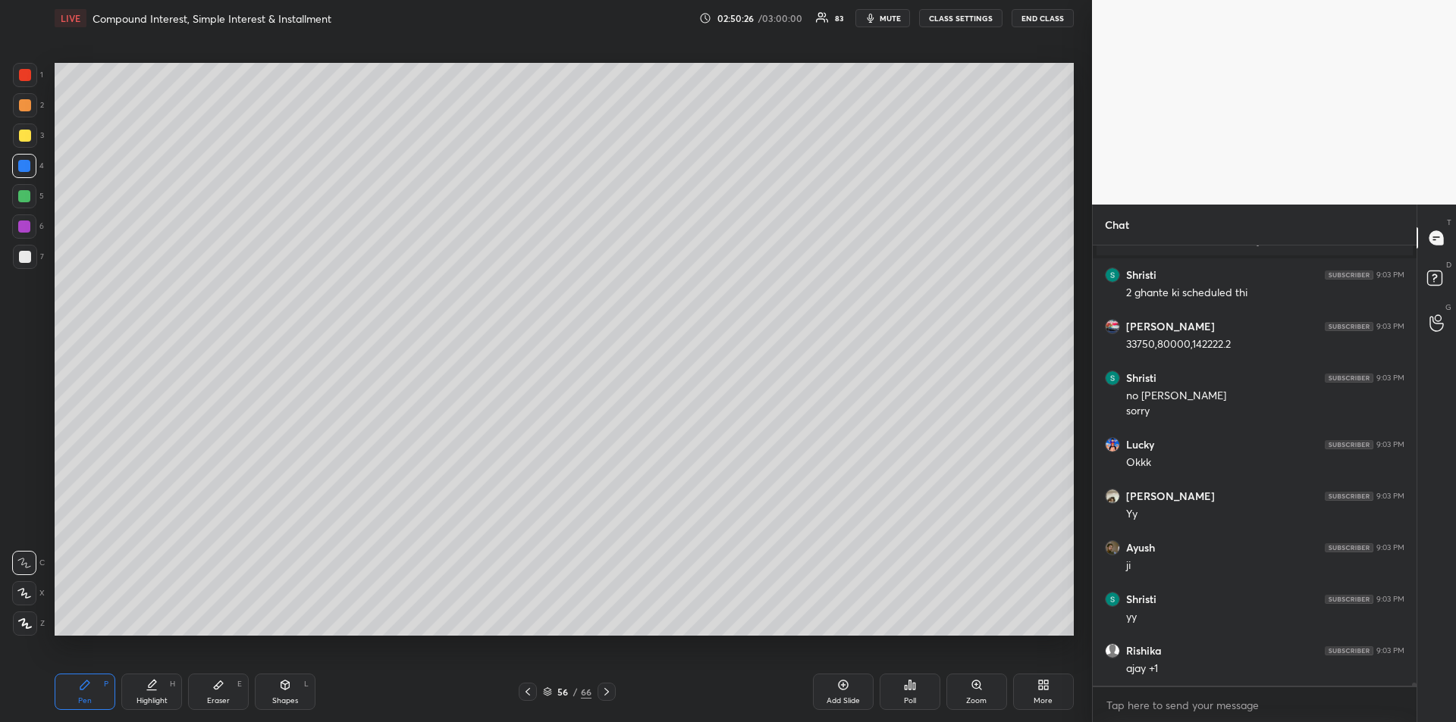
click at [25, 263] on div at bounding box center [25, 257] width 24 height 24
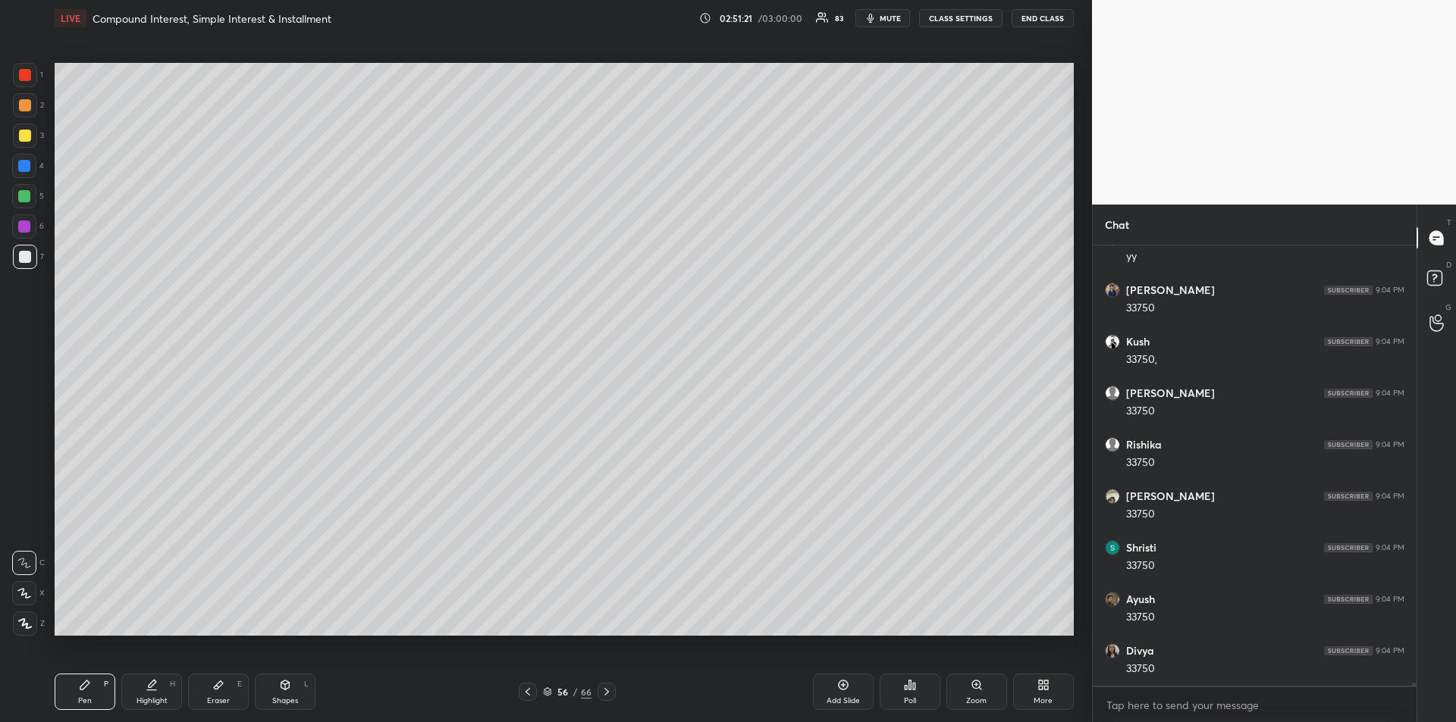
scroll to position [62167, 0]
click at [22, 207] on div at bounding box center [24, 196] width 24 height 24
click at [231, 693] on div "Eraser E" at bounding box center [218, 692] width 61 height 36
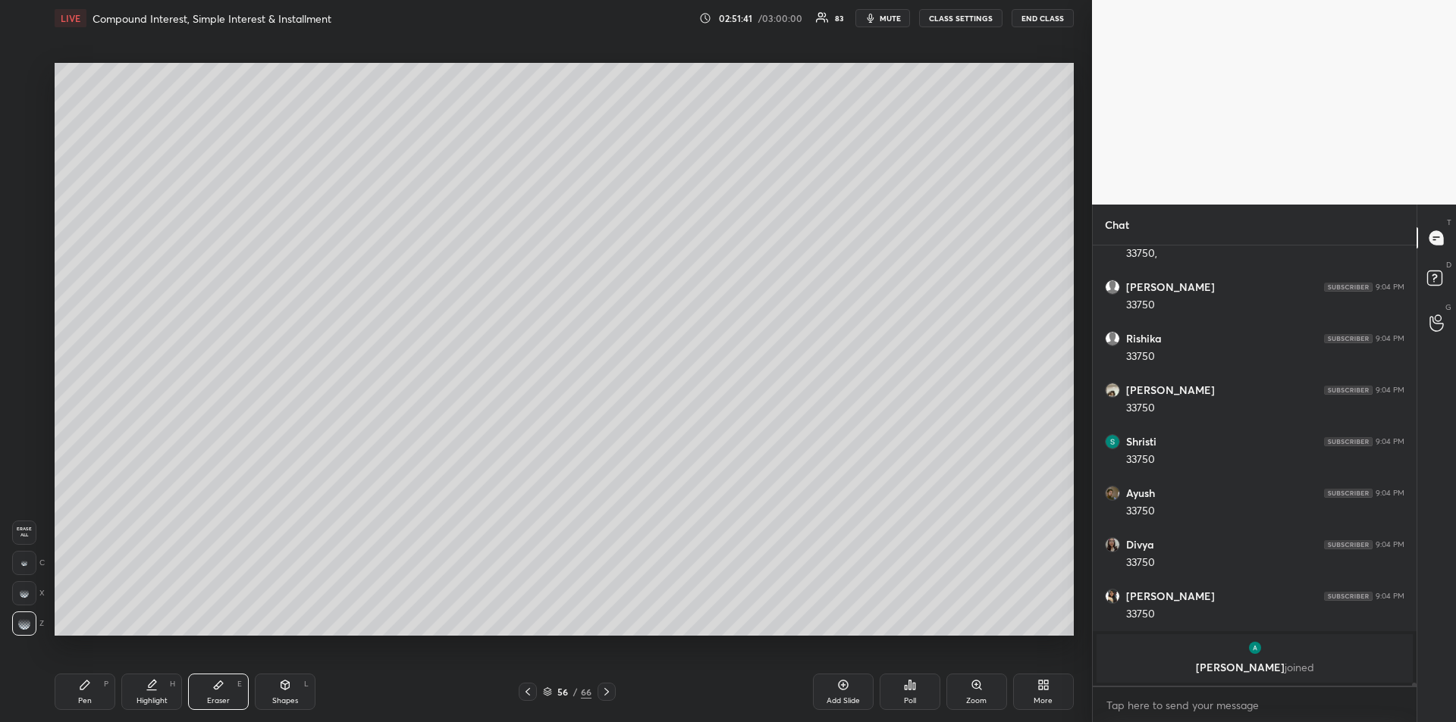
click at [93, 692] on div "Pen P" at bounding box center [85, 692] width 61 height 36
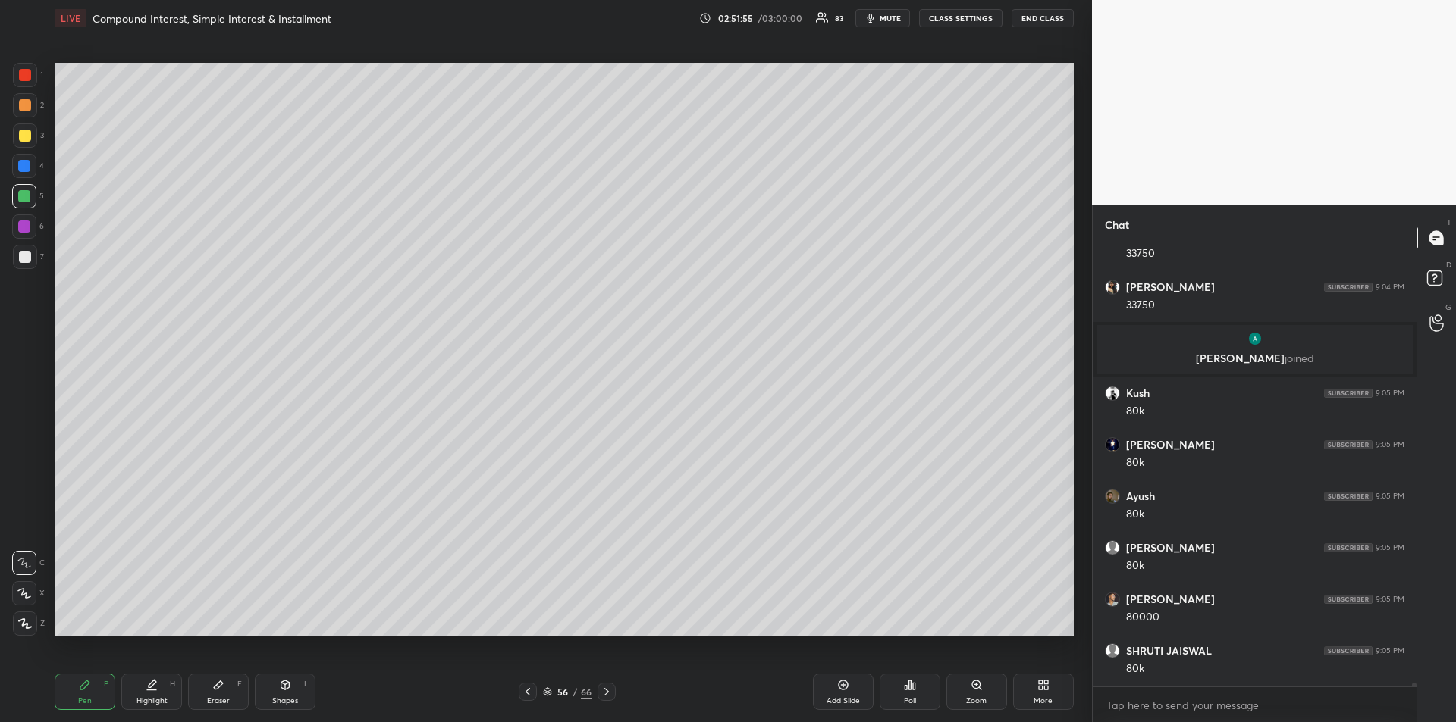
scroll to position [62325, 0]
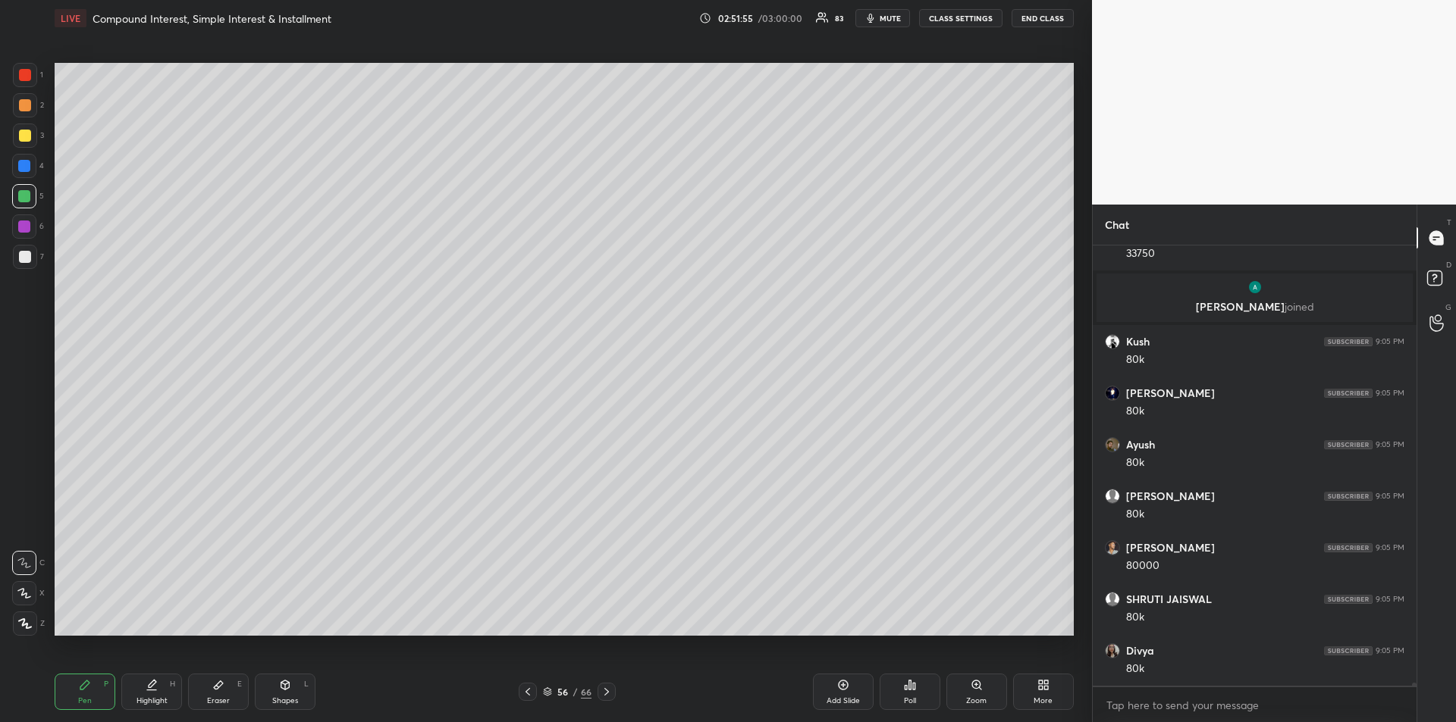
click at [24, 226] on div at bounding box center [24, 227] width 12 height 12
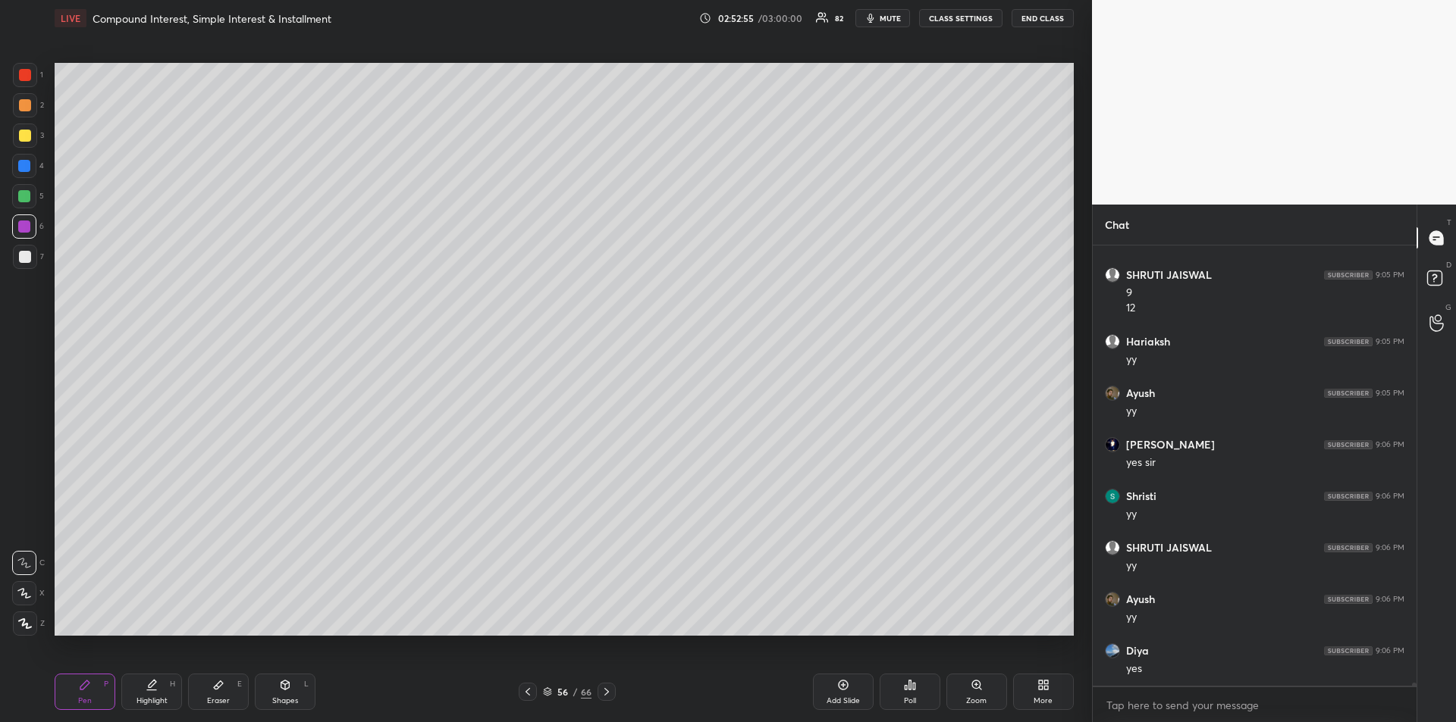
scroll to position [62959, 0]
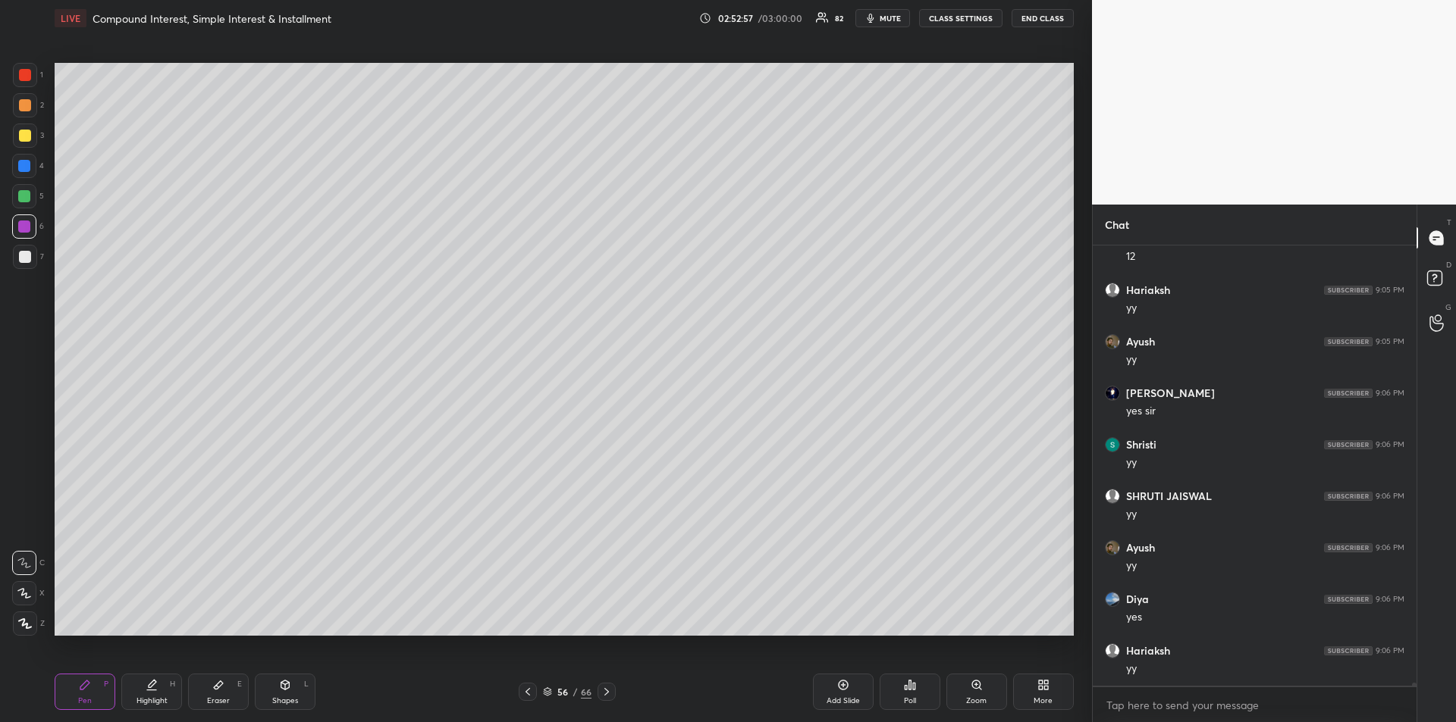
click at [26, 166] on div at bounding box center [24, 166] width 12 height 12
click at [24, 197] on div at bounding box center [24, 196] width 12 height 12
click at [835, 695] on div "Add Slide" at bounding box center [843, 692] width 61 height 36
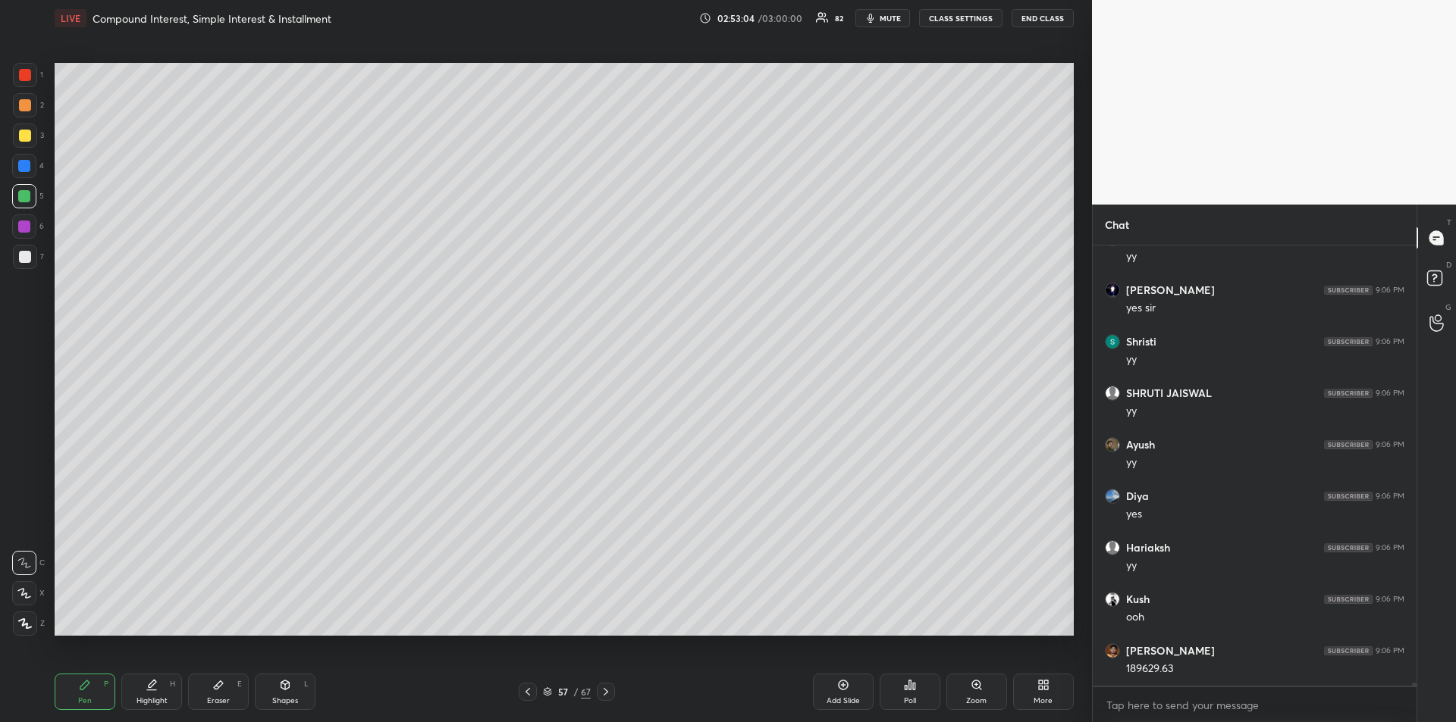
click at [219, 695] on div "Eraser E" at bounding box center [218, 692] width 61 height 36
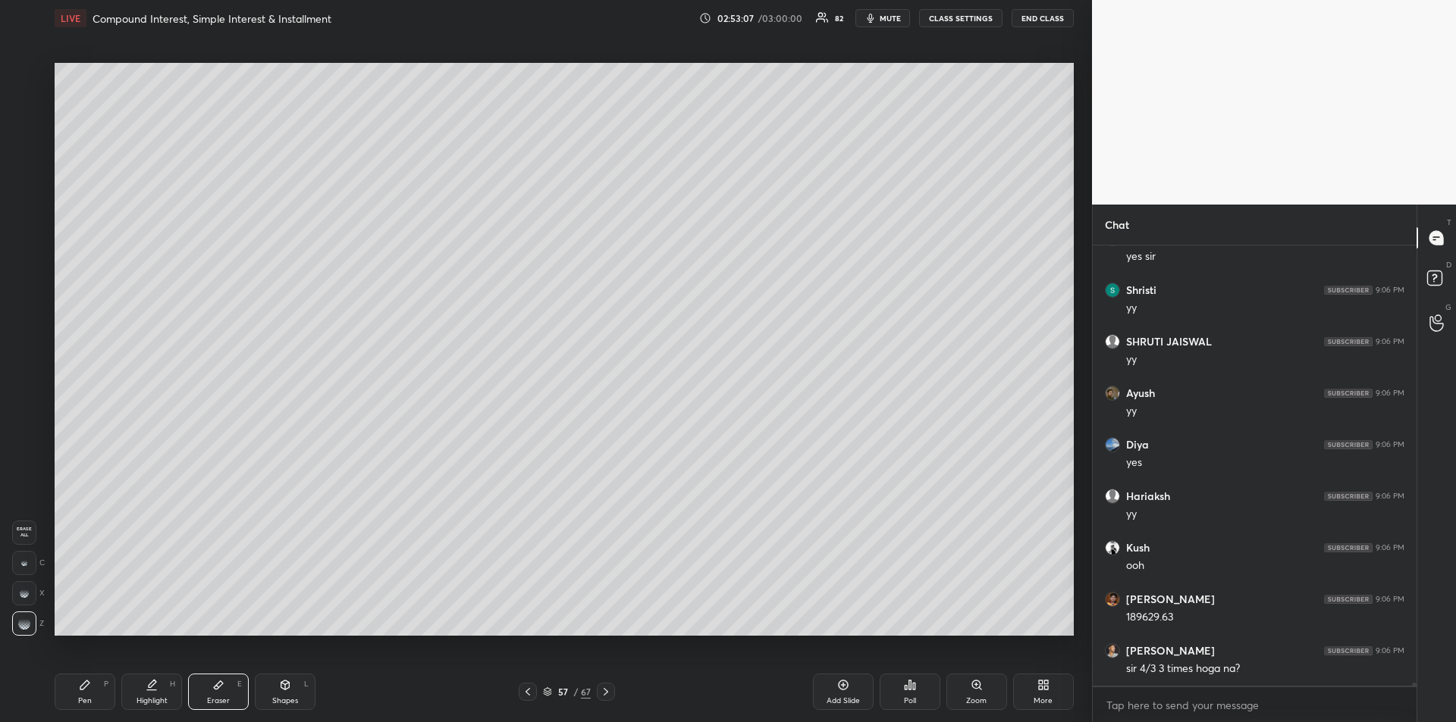
click at [89, 688] on icon at bounding box center [85, 685] width 12 height 12
click at [26, 168] on div at bounding box center [24, 166] width 12 height 12
click at [227, 693] on div "Eraser E" at bounding box center [218, 692] width 61 height 36
click at [89, 688] on icon at bounding box center [85, 685] width 12 height 12
click at [528, 695] on icon at bounding box center [528, 692] width 12 height 12
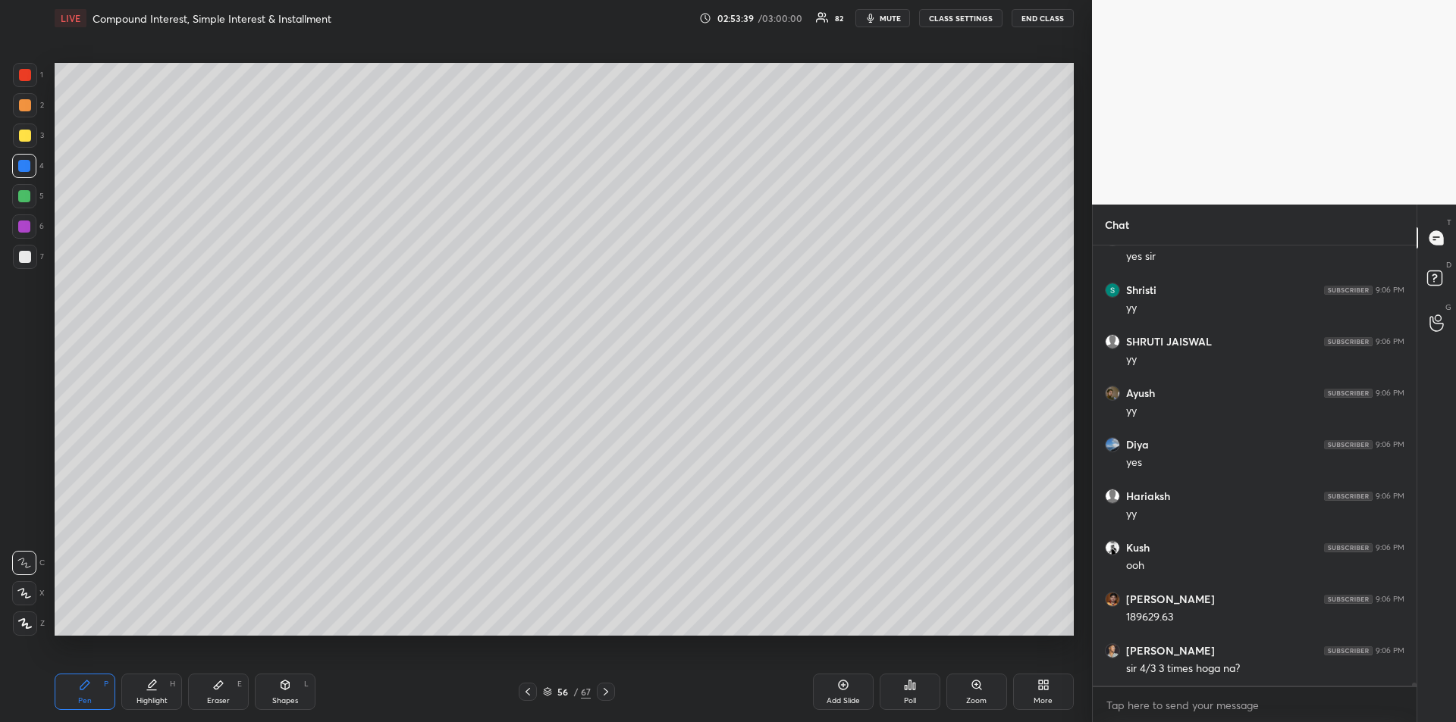
click at [606, 694] on icon at bounding box center [606, 692] width 12 height 12
click at [24, 196] on div at bounding box center [24, 196] width 12 height 12
click at [26, 227] on div at bounding box center [24, 227] width 12 height 12
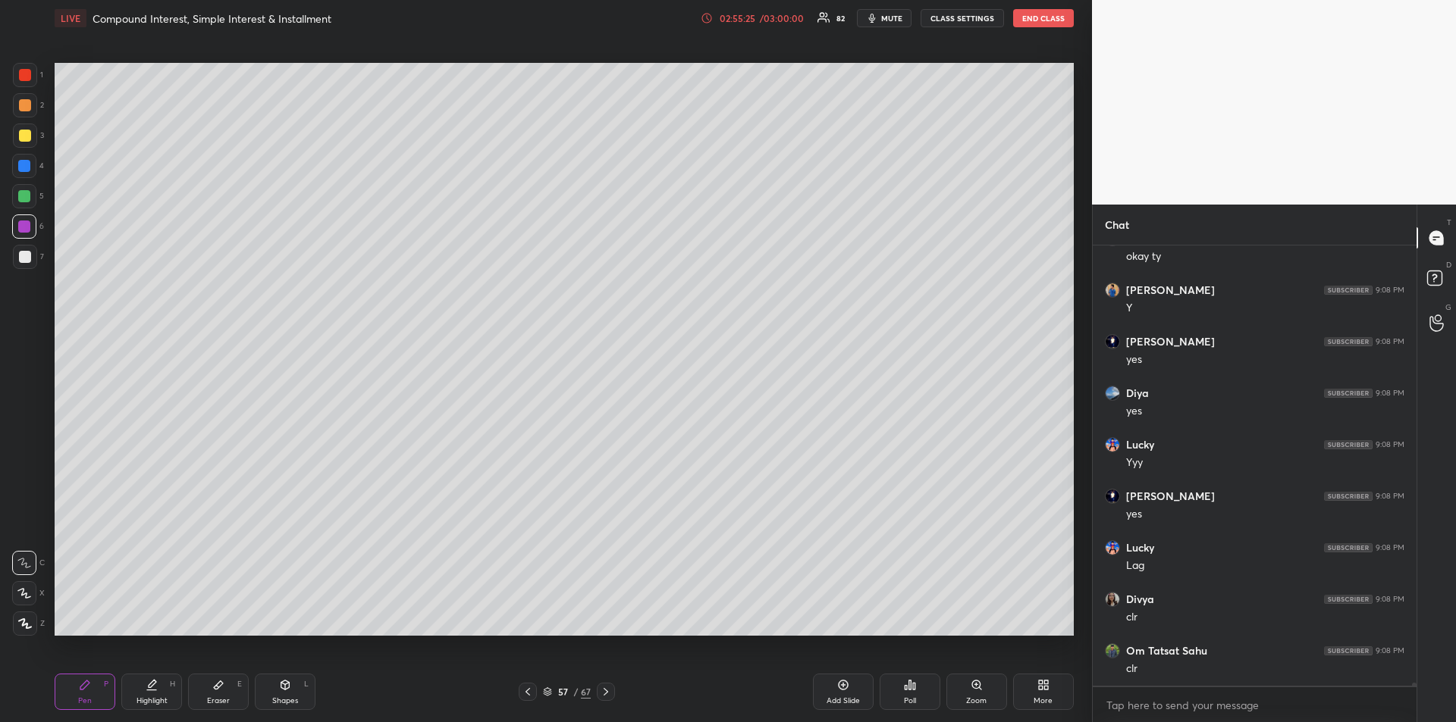
scroll to position [64248, 0]
click at [165, 689] on div "Highlight H" at bounding box center [151, 692] width 61 height 36
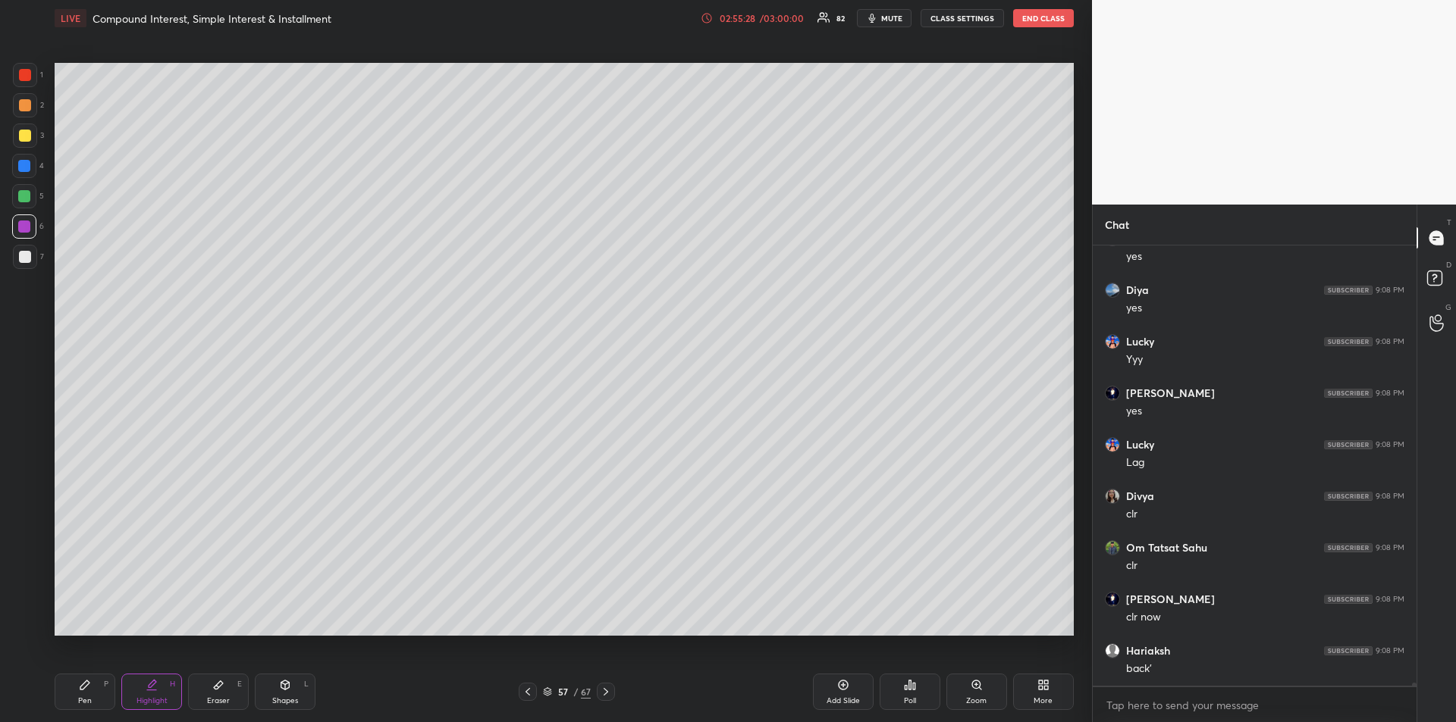
scroll to position [64351, 0]
click at [67, 695] on div "Pen P" at bounding box center [85, 692] width 61 height 36
click at [23, 259] on div at bounding box center [25, 257] width 12 height 12
click at [528, 689] on icon at bounding box center [528, 692] width 12 height 12
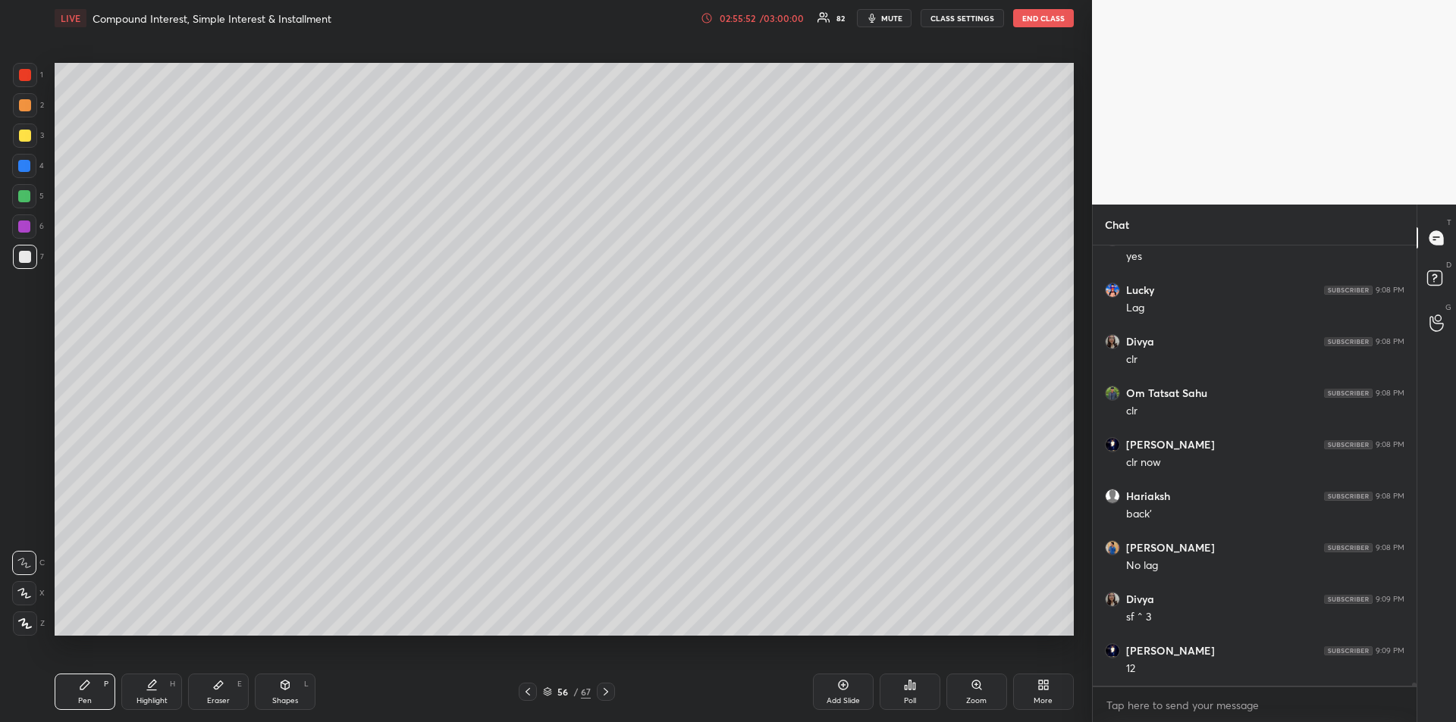
click at [165, 694] on div "Highlight H" at bounding box center [151, 692] width 61 height 36
click at [533, 693] on icon at bounding box center [528, 692] width 12 height 12
click at [606, 693] on icon at bounding box center [606, 692] width 12 height 12
click at [608, 693] on icon at bounding box center [606, 692] width 12 height 12
click at [27, 256] on div at bounding box center [25, 257] width 12 height 12
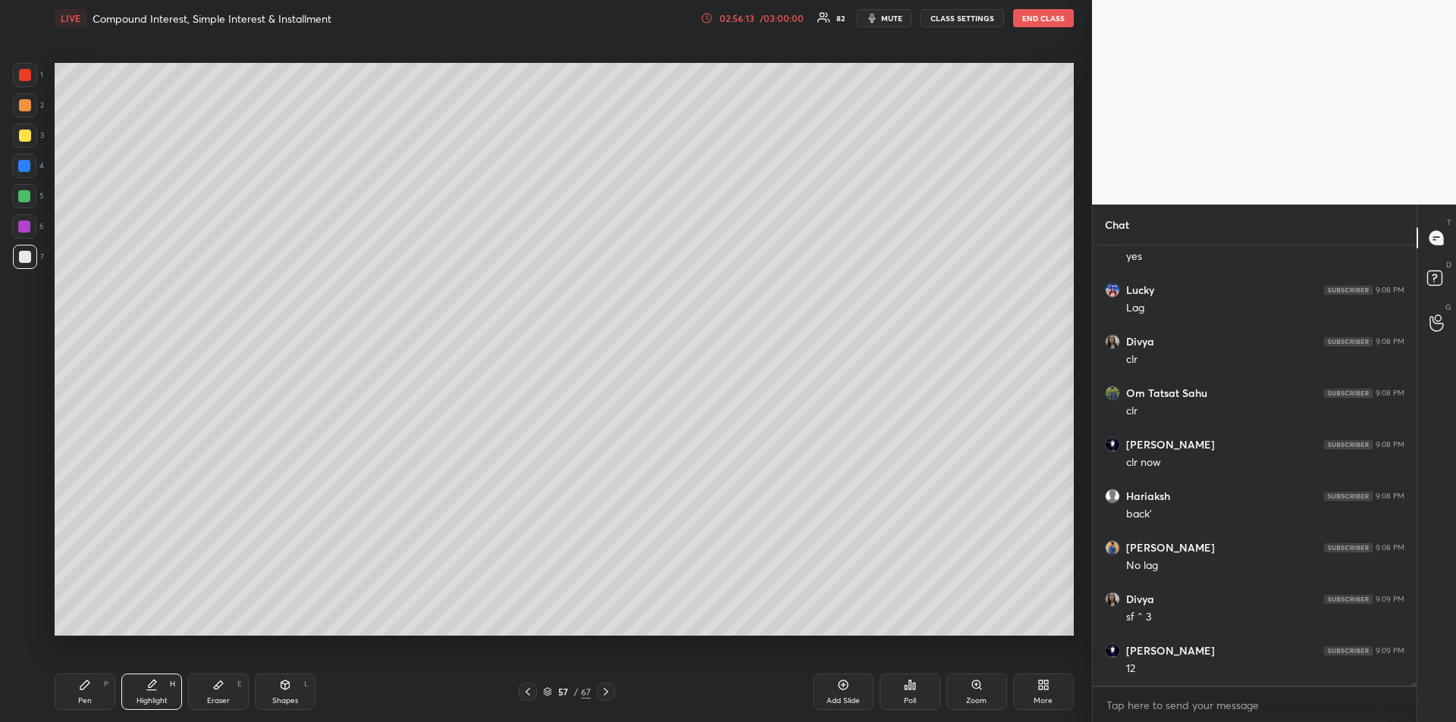
scroll to position [64505, 0]
click at [86, 681] on icon at bounding box center [84, 685] width 9 height 9
click at [21, 171] on div at bounding box center [24, 166] width 12 height 12
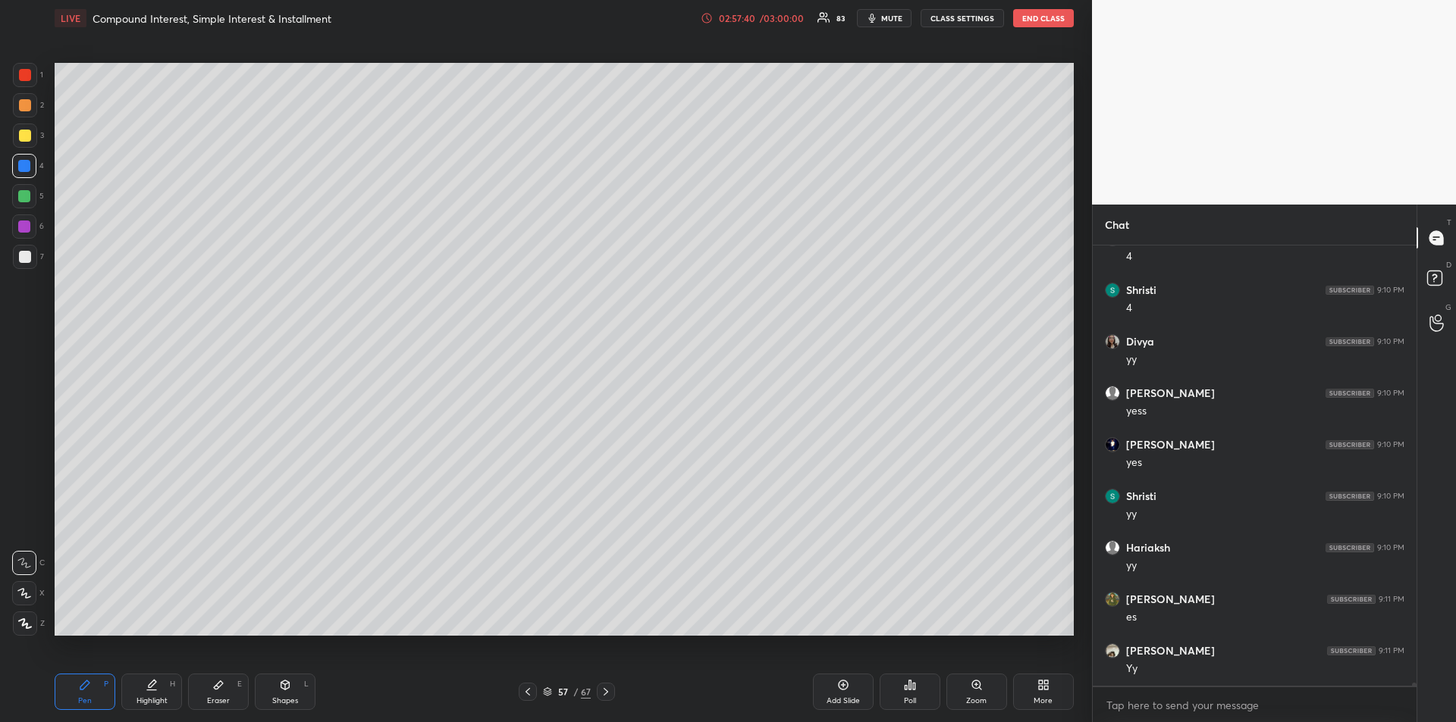
click at [835, 701] on div "Add Slide" at bounding box center [842, 701] width 33 height 8
click at [20, 136] on div at bounding box center [25, 136] width 12 height 12
click at [158, 694] on div "Highlight H" at bounding box center [151, 692] width 61 height 36
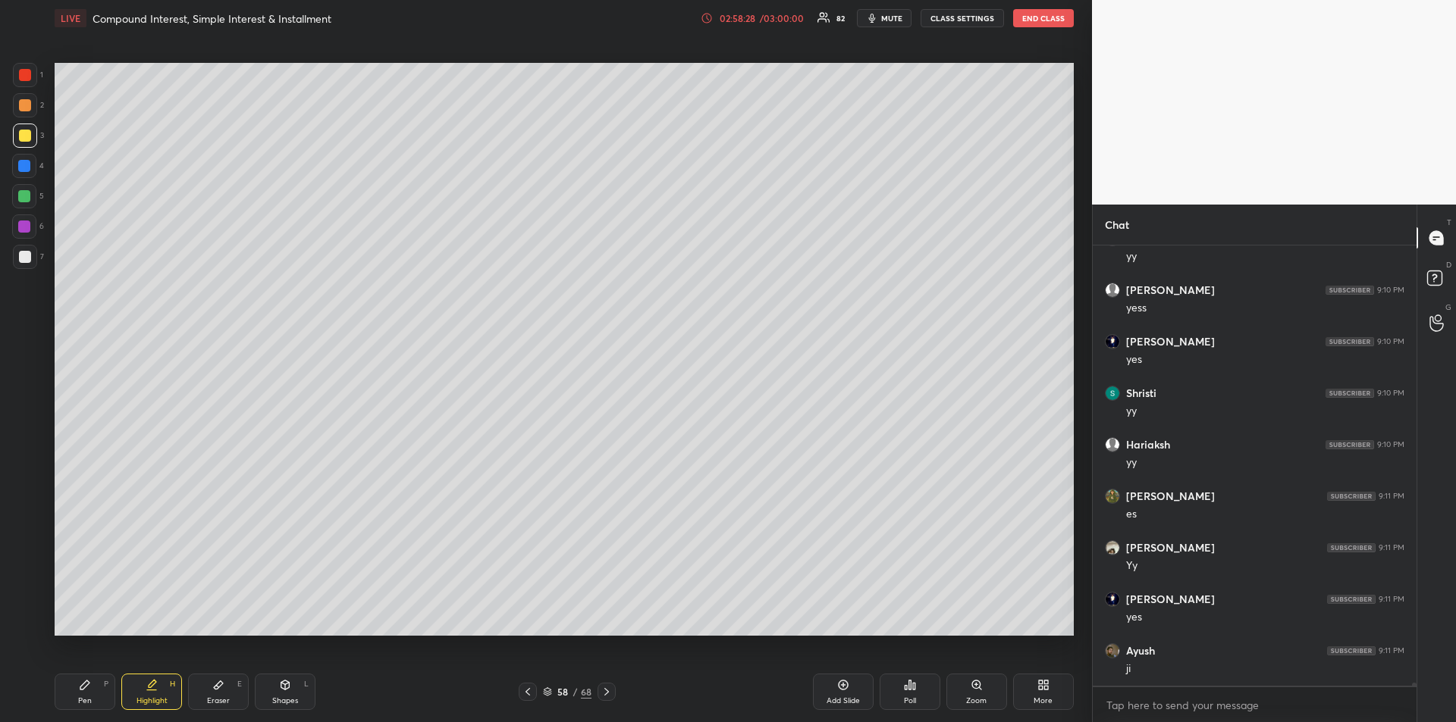
scroll to position [65588, 0]
click at [88, 694] on div "Pen P" at bounding box center [85, 692] width 61 height 36
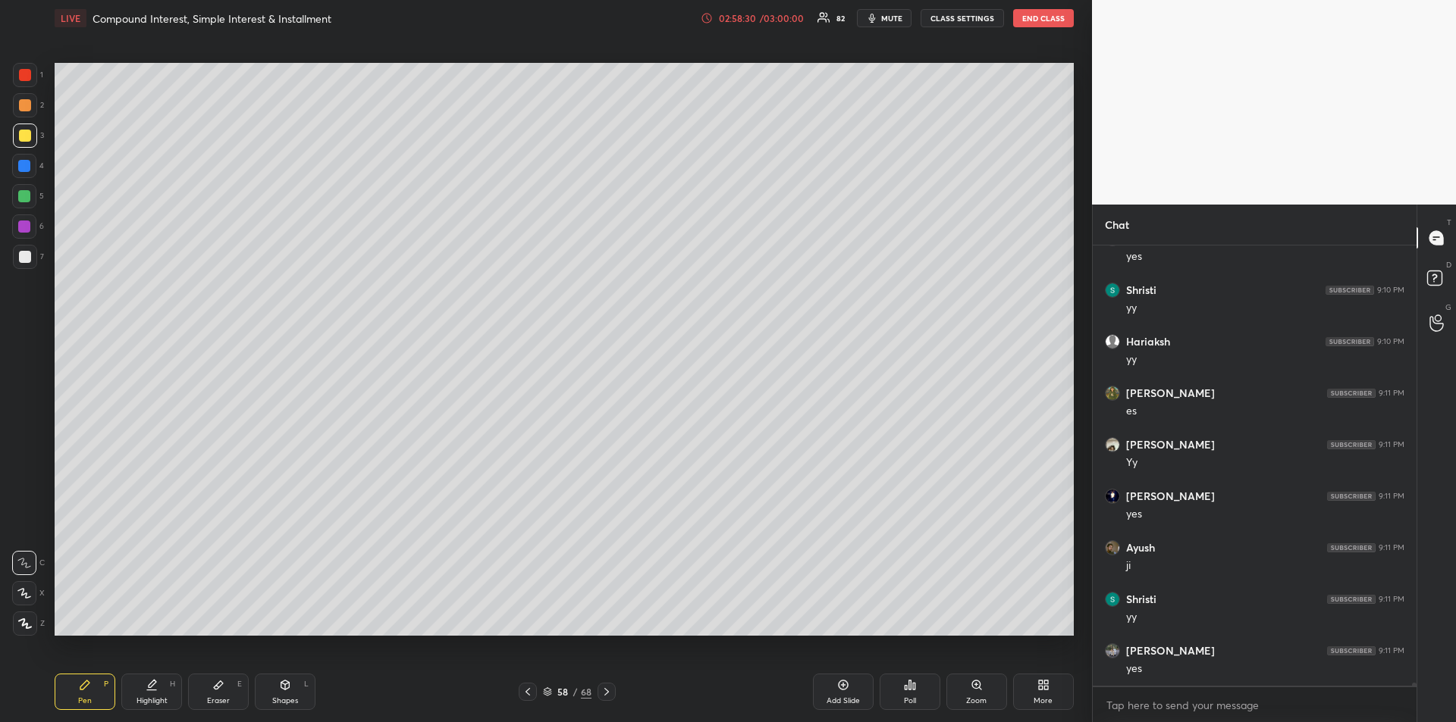
scroll to position [65691, 0]
click at [136, 687] on div "Highlight H" at bounding box center [151, 692] width 61 height 36
click at [83, 691] on div "Pen P" at bounding box center [85, 692] width 61 height 36
click at [146, 691] on div "Highlight H" at bounding box center [151, 692] width 61 height 36
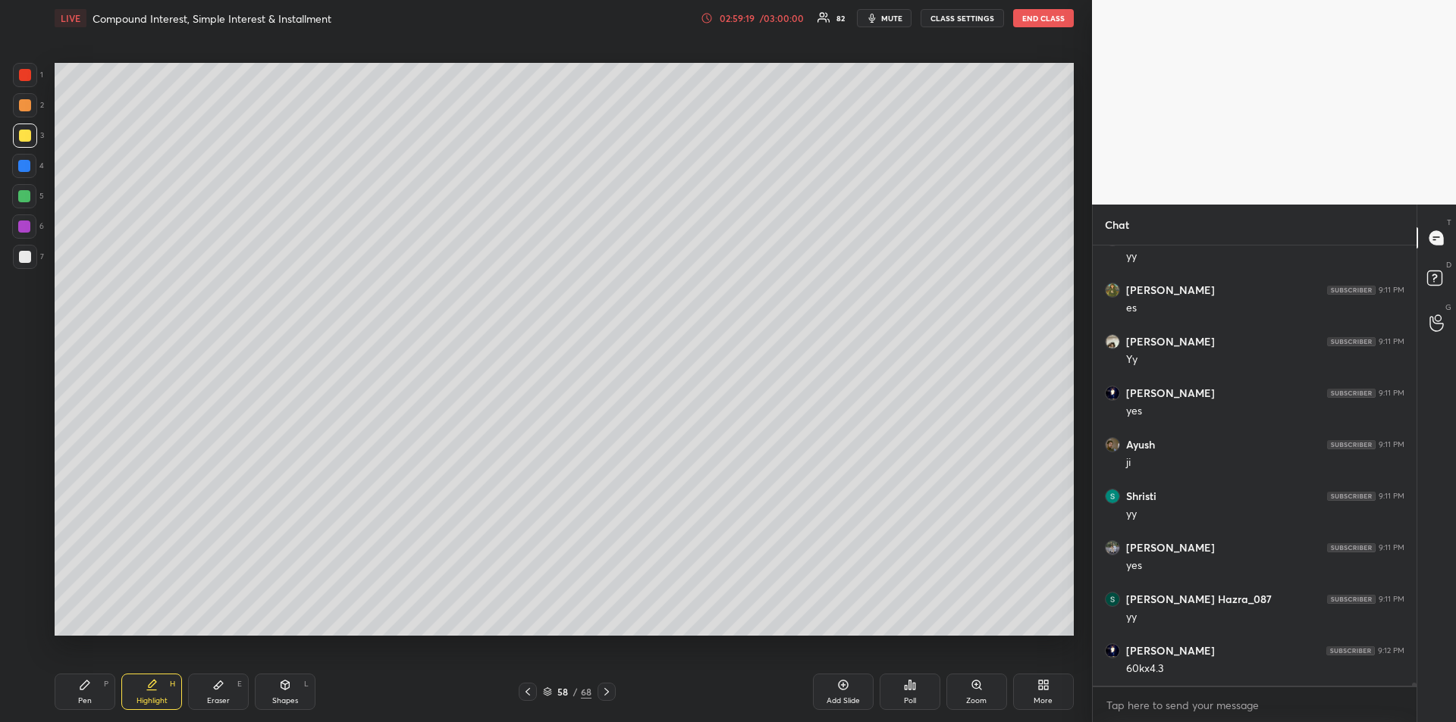
click at [80, 691] on icon at bounding box center [85, 685] width 12 height 12
click at [225, 697] on div "Eraser" at bounding box center [218, 701] width 23 height 8
click at [85, 691] on div "Pen P" at bounding box center [85, 692] width 61 height 36
click at [216, 694] on div "Eraser E" at bounding box center [218, 692] width 61 height 36
click at [99, 685] on div "Pen P" at bounding box center [85, 692] width 61 height 36
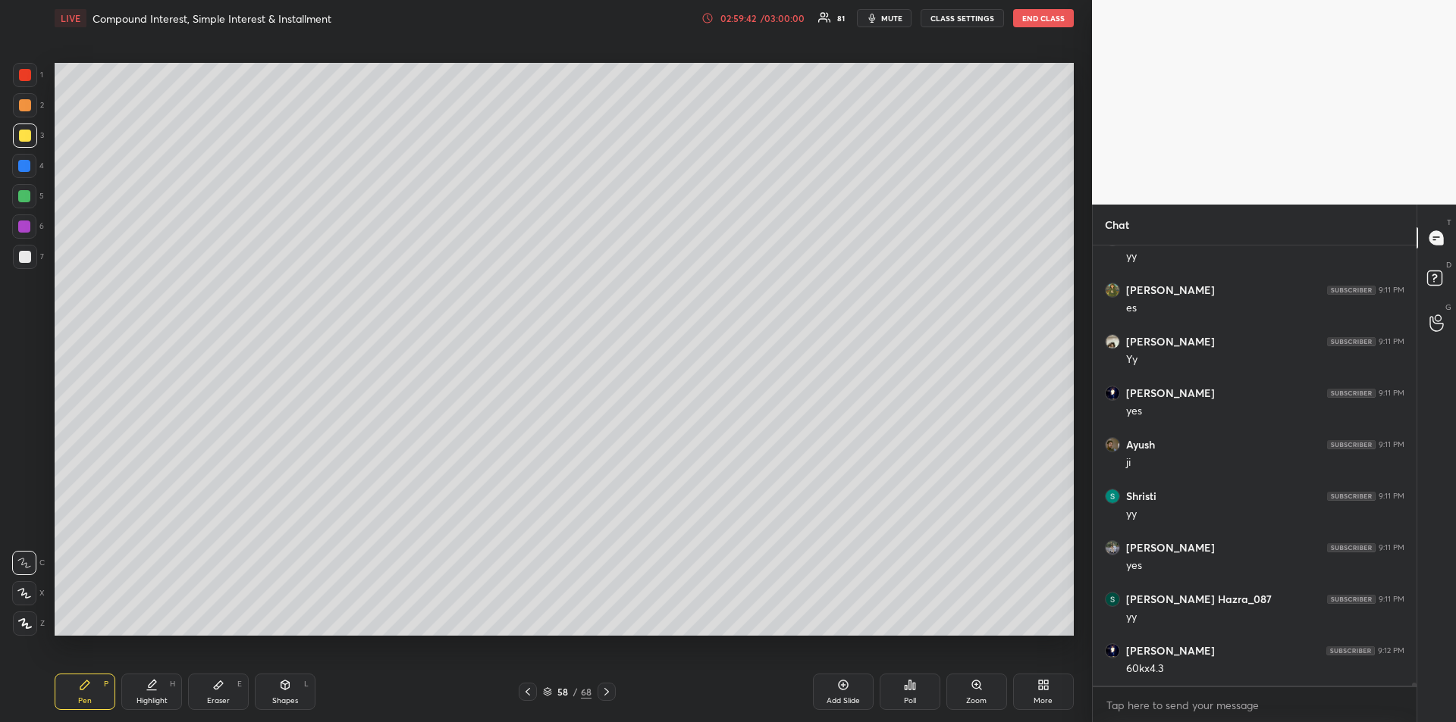
scroll to position [65794, 0]
click at [21, 224] on div at bounding box center [24, 227] width 12 height 12
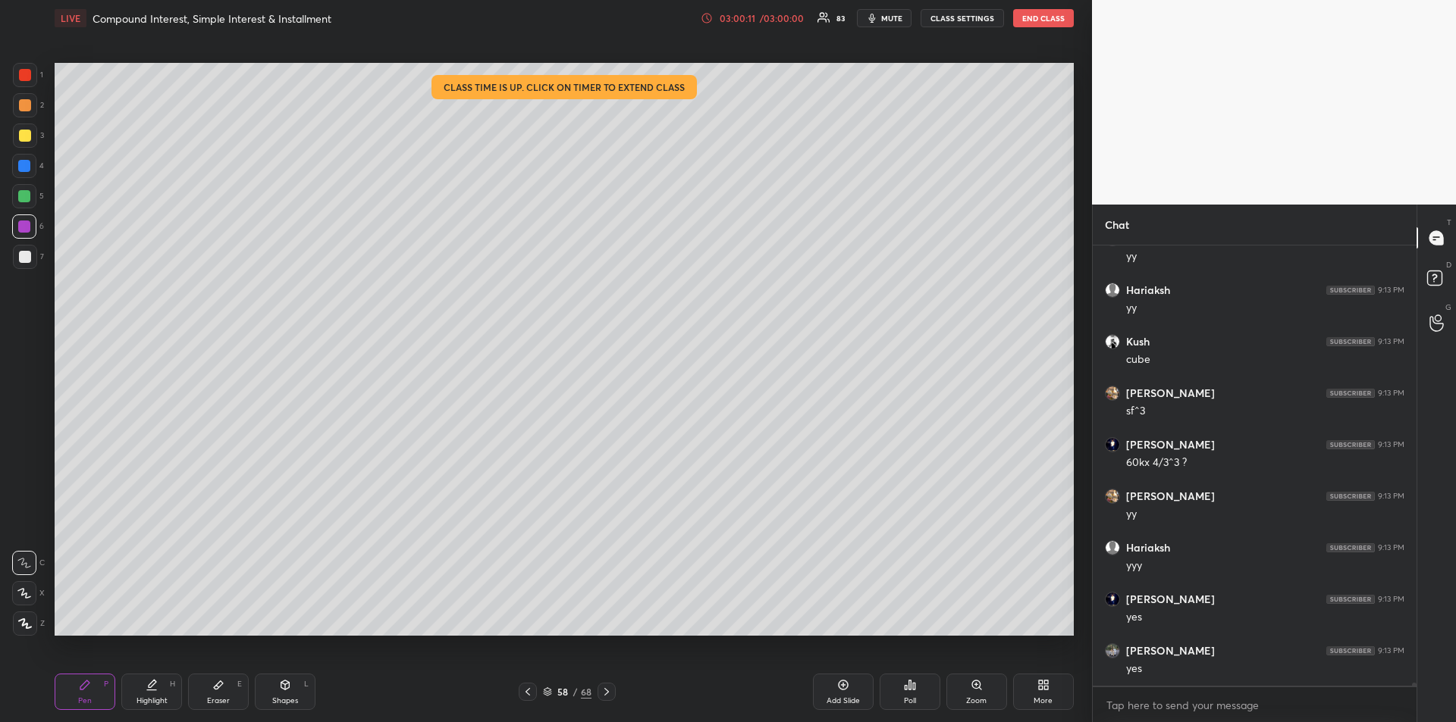
scroll to position [66258, 0]
click at [24, 169] on div at bounding box center [24, 166] width 12 height 12
click at [848, 695] on div "Add Slide" at bounding box center [843, 692] width 61 height 36
click at [21, 133] on div at bounding box center [25, 136] width 12 height 12
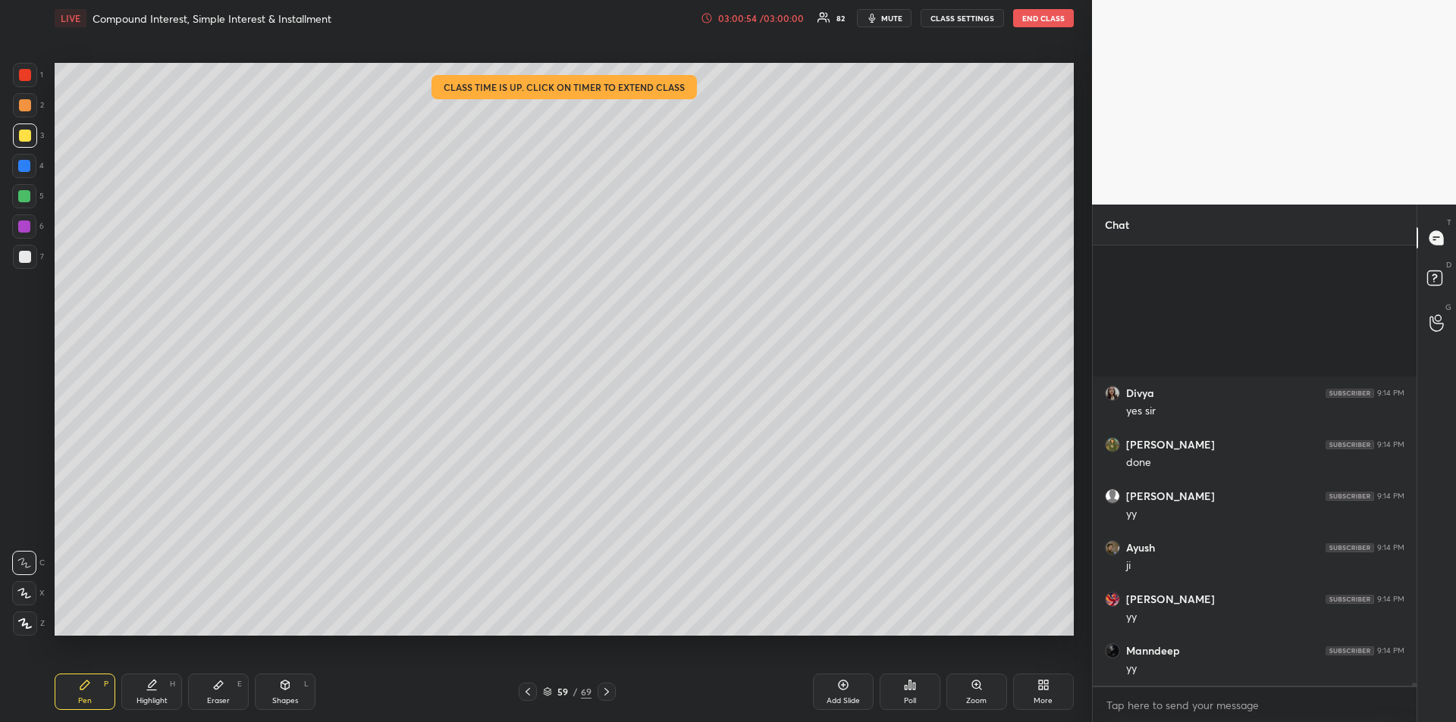
scroll to position [67031, 0]
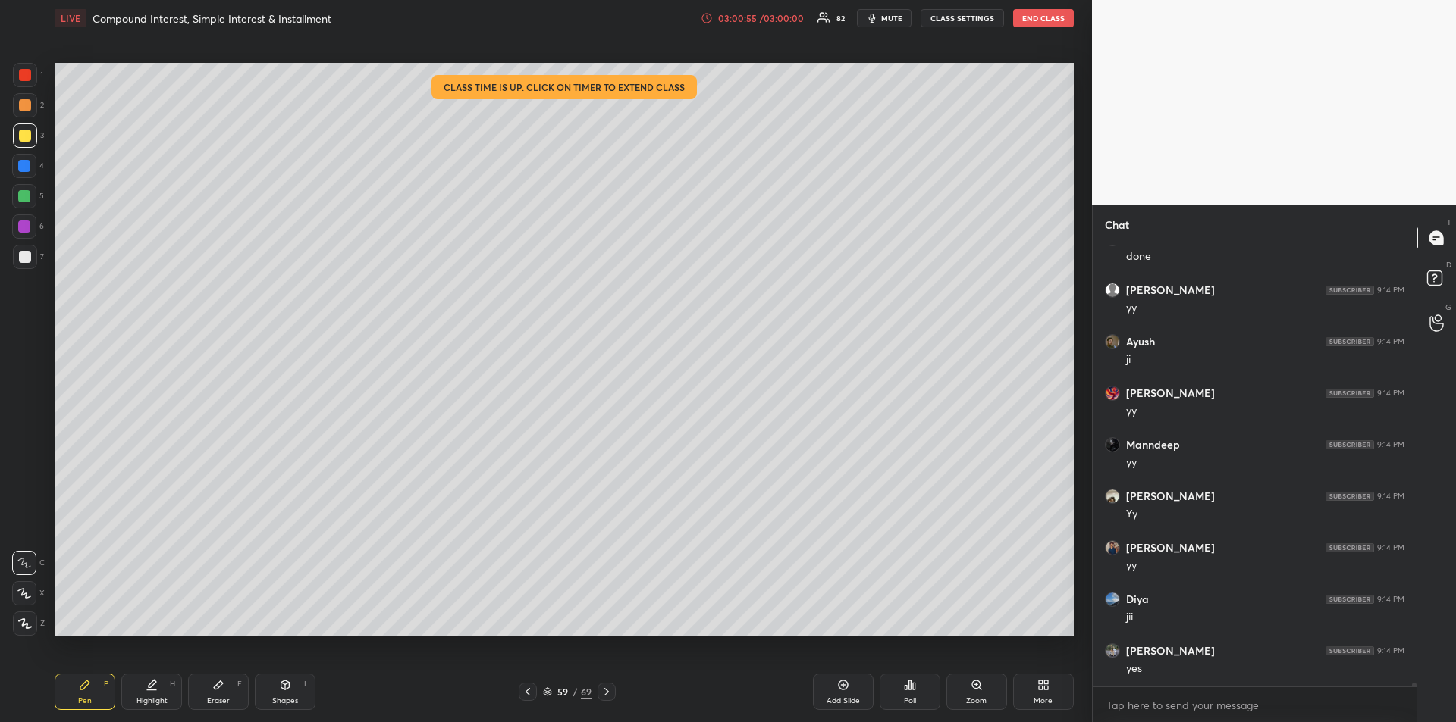
click at [227, 691] on div "Eraser E" at bounding box center [218, 692] width 61 height 36
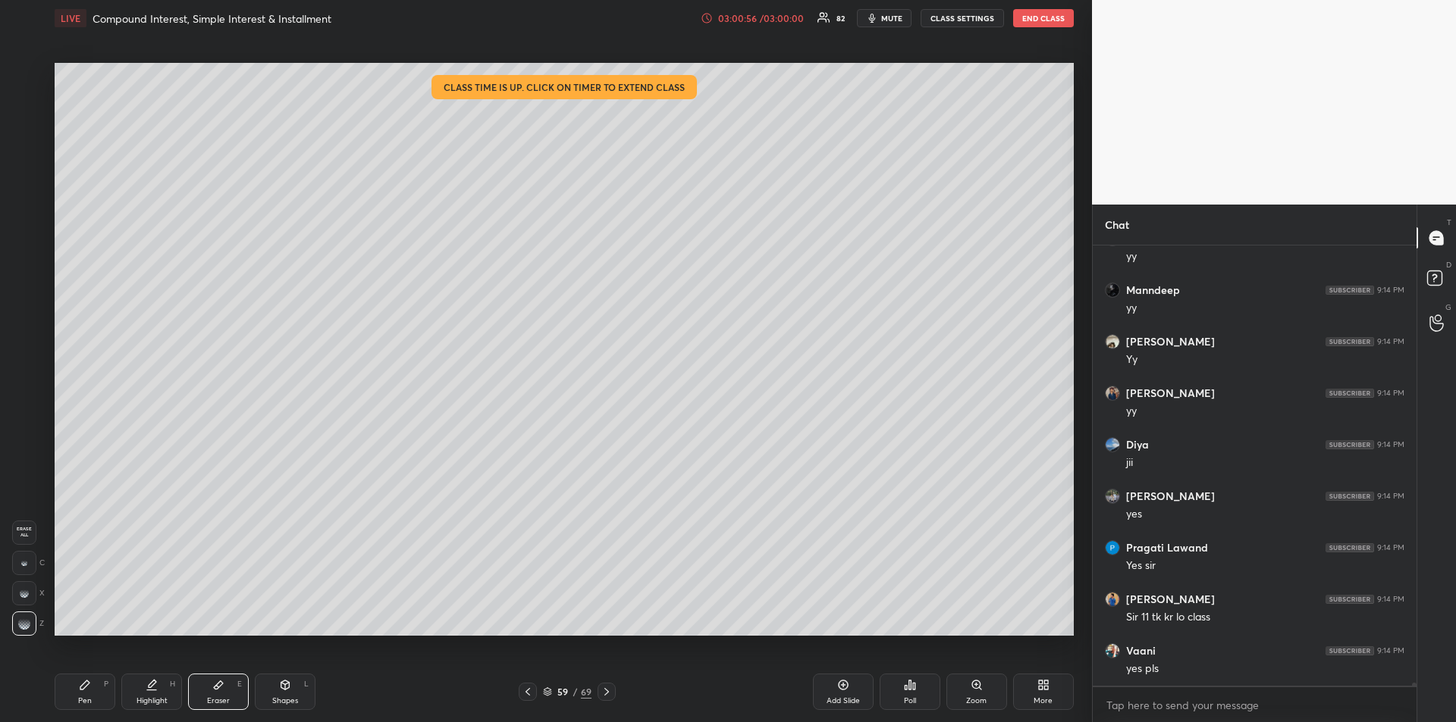
scroll to position [67238, 0]
click at [90, 689] on icon at bounding box center [85, 685] width 12 height 12
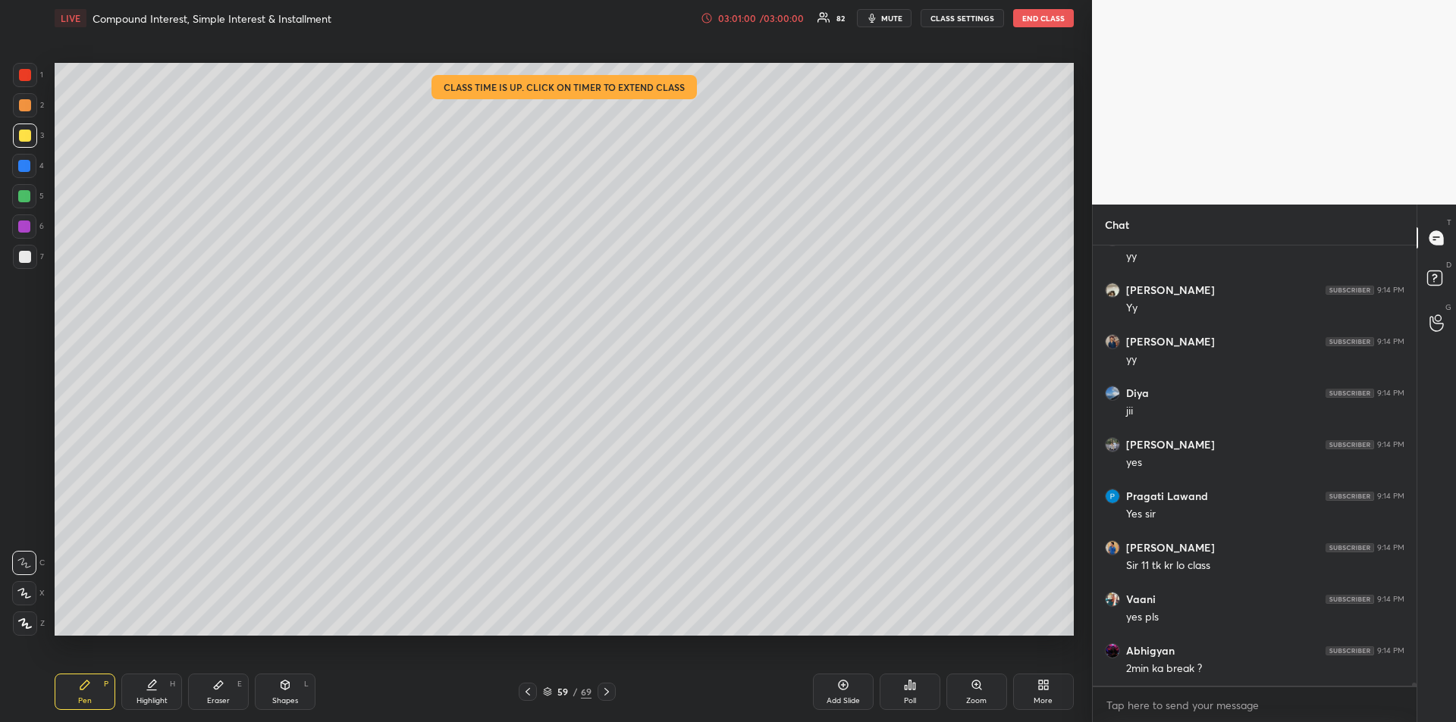
click at [23, 136] on div at bounding box center [25, 136] width 12 height 12
click at [769, 18] on div "/ 03:00:00" at bounding box center [781, 18] width 47 height 9
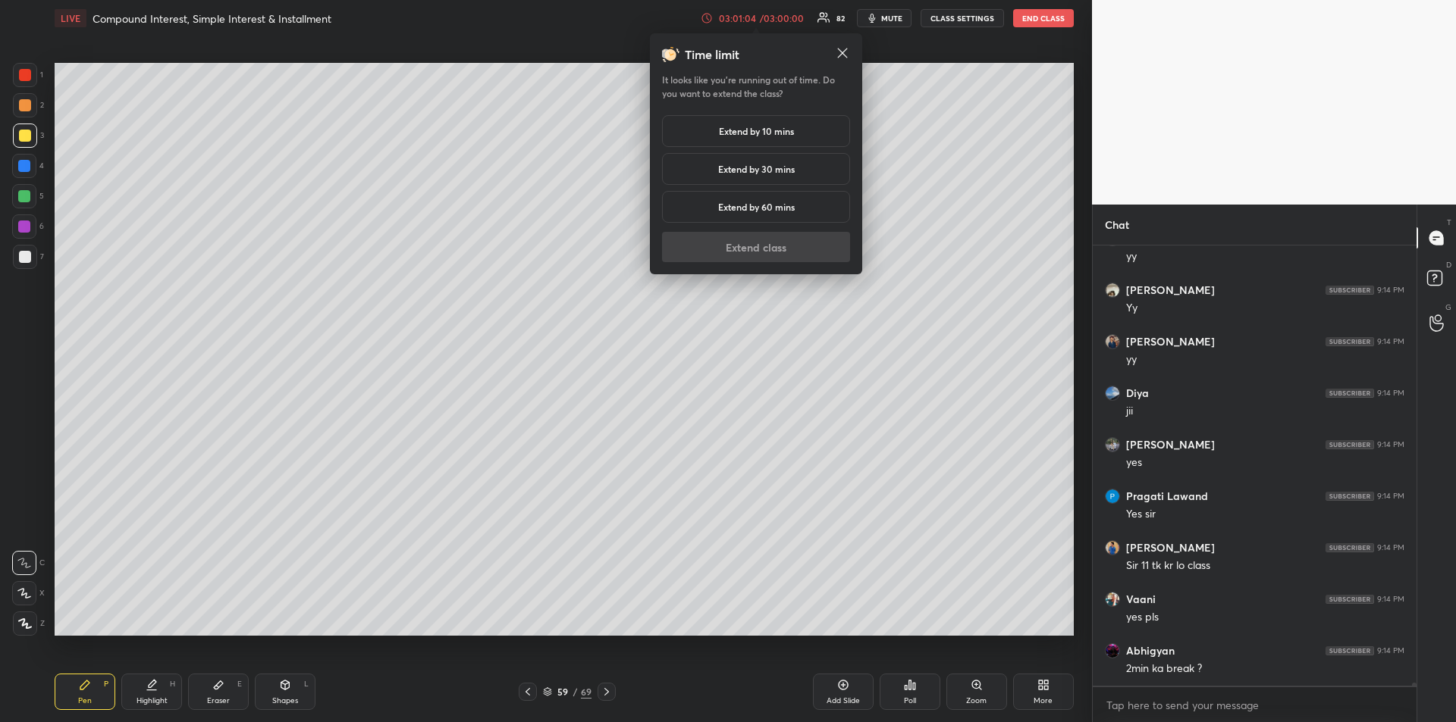
click at [754, 202] on h5 "Extend by 60 mins" at bounding box center [756, 207] width 77 height 14
click at [750, 246] on button "Extend class" at bounding box center [756, 247] width 188 height 30
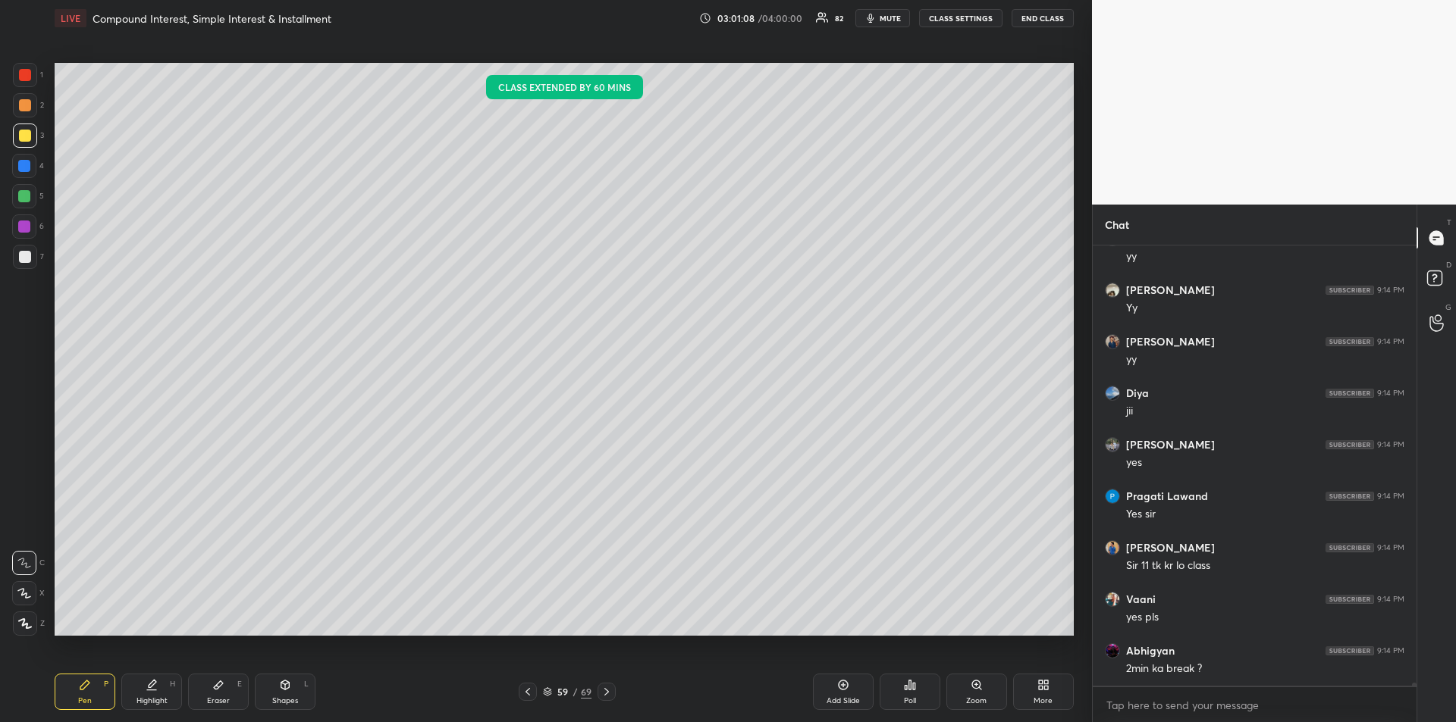
click at [85, 695] on div "Pen P" at bounding box center [85, 692] width 61 height 36
click at [24, 171] on div at bounding box center [24, 166] width 12 height 12
click at [24, 227] on div at bounding box center [24, 227] width 12 height 12
click at [217, 691] on icon at bounding box center [218, 685] width 12 height 12
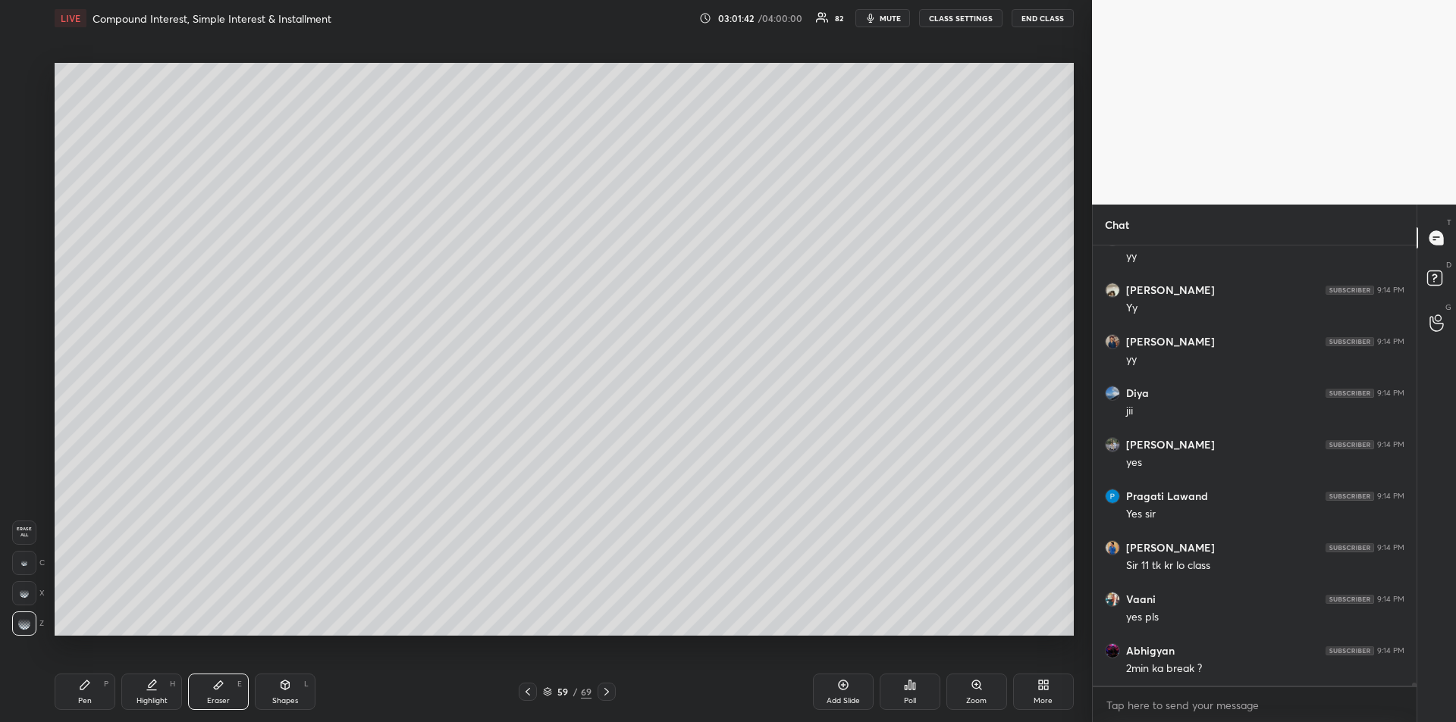
click at [86, 695] on div "Pen P" at bounding box center [85, 692] width 61 height 36
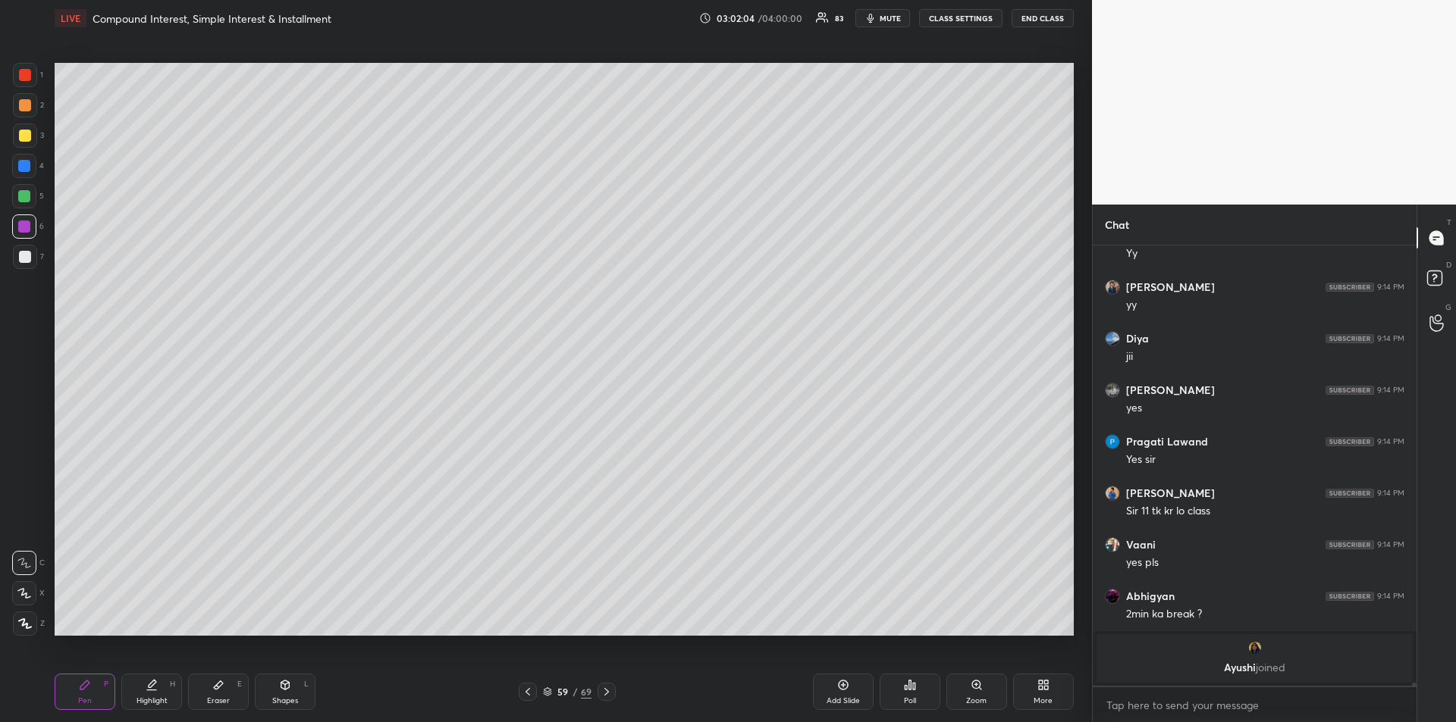
click at [531, 688] on icon at bounding box center [528, 692] width 12 height 12
click at [147, 691] on icon at bounding box center [151, 691] width 9 height 0
click at [83, 688] on icon at bounding box center [84, 685] width 9 height 9
click at [224, 702] on div "Eraser" at bounding box center [218, 701] width 23 height 8
click at [73, 696] on div "Pen P" at bounding box center [85, 692] width 61 height 36
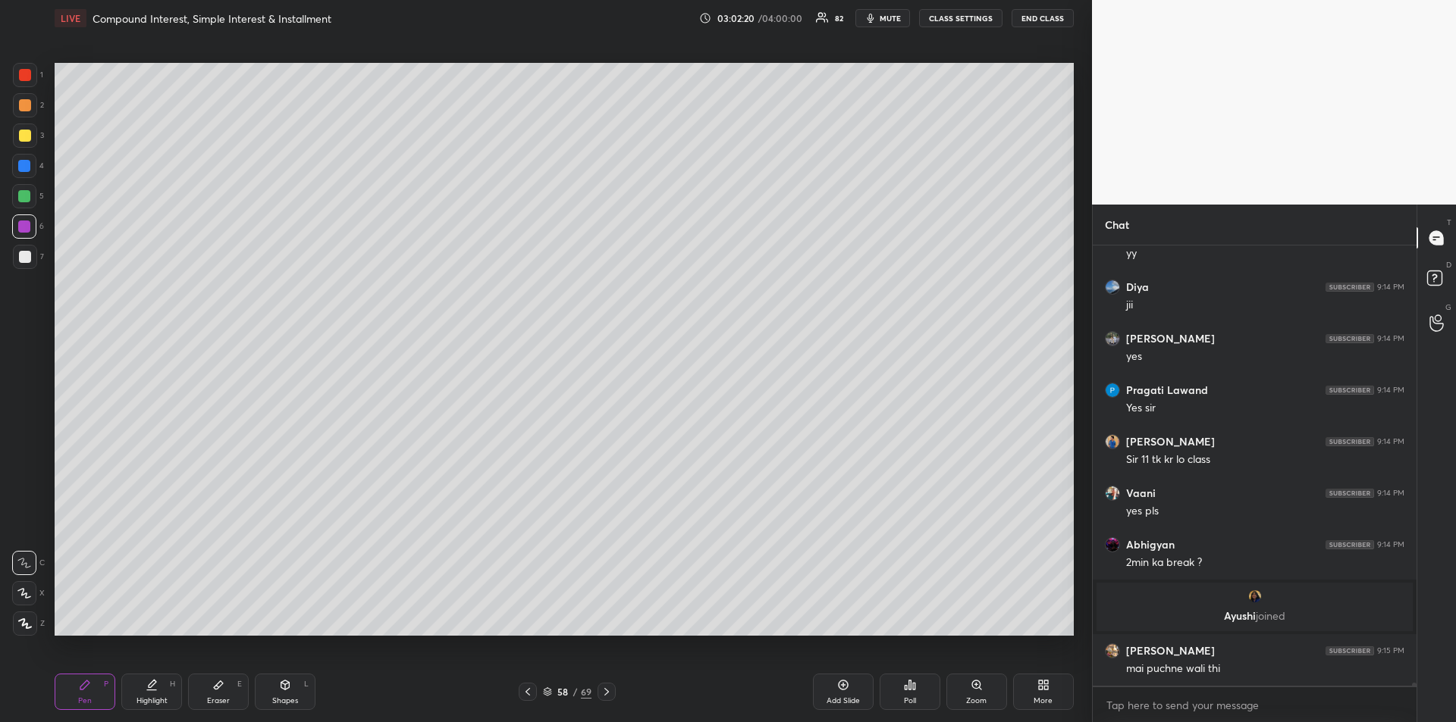
scroll to position [65968, 0]
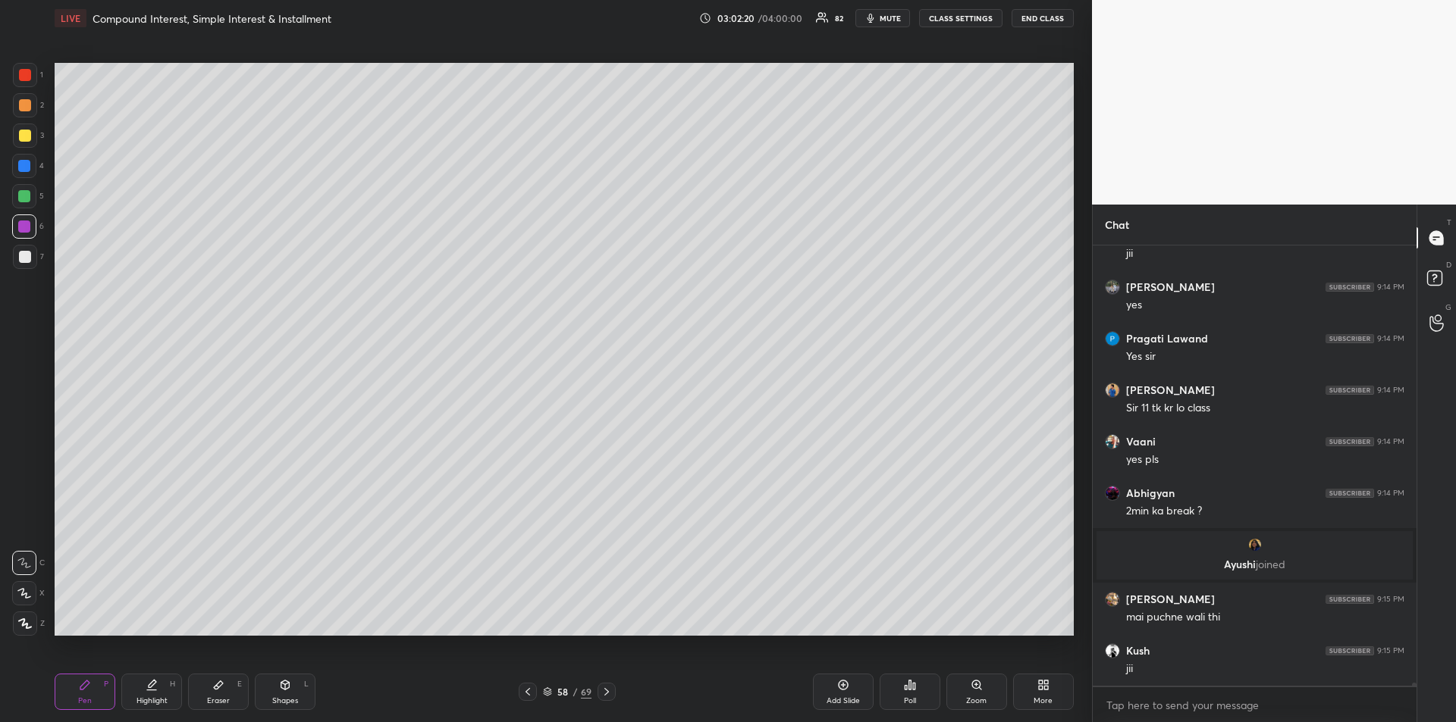
click at [608, 694] on icon at bounding box center [606, 692] width 12 height 12
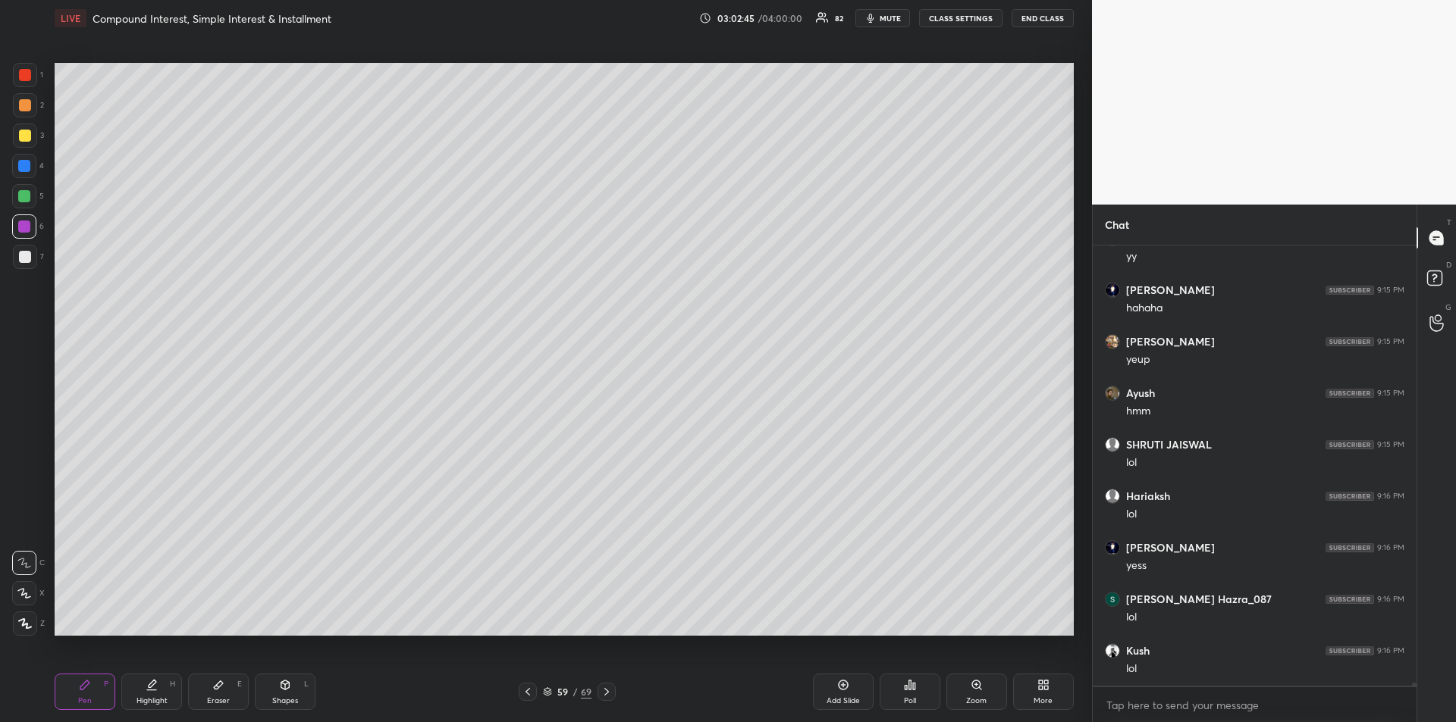
scroll to position [66536, 0]
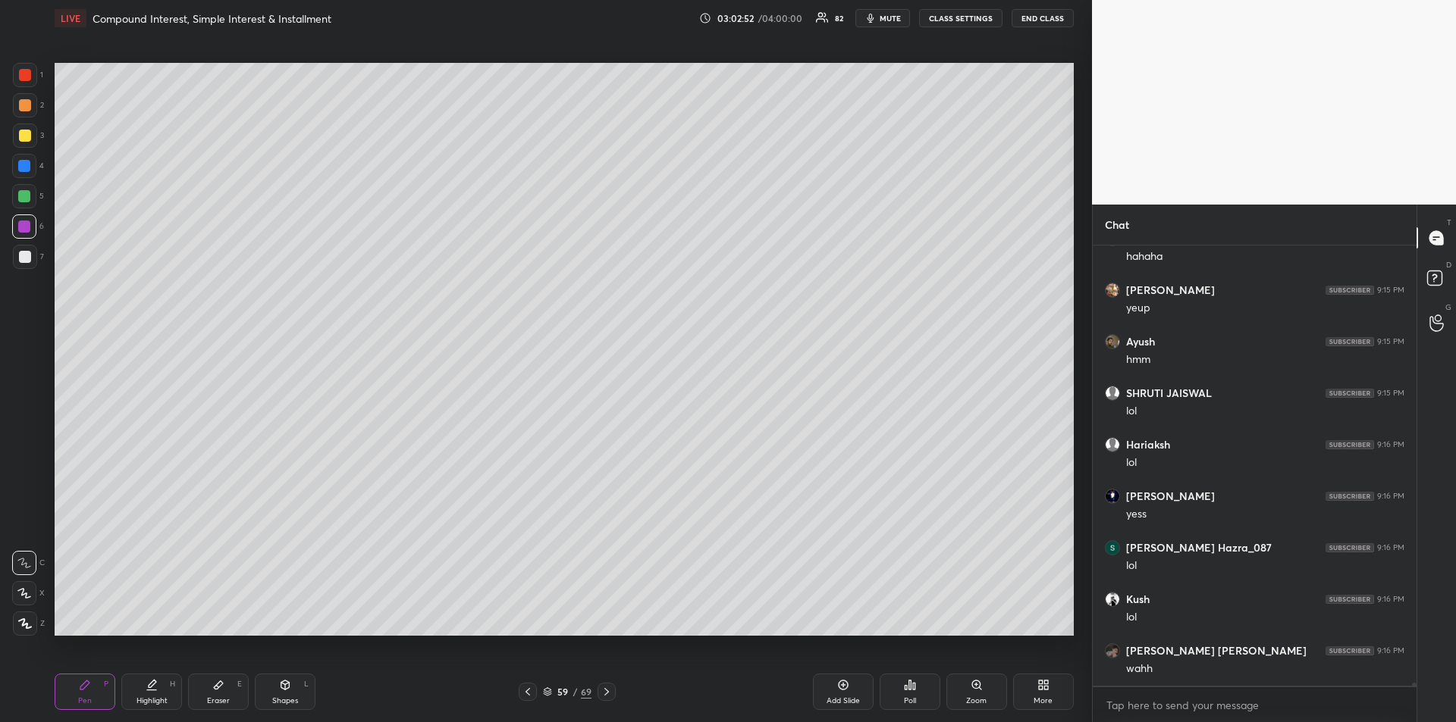
click at [27, 81] on div at bounding box center [25, 75] width 24 height 24
click at [23, 264] on div at bounding box center [25, 257] width 24 height 24
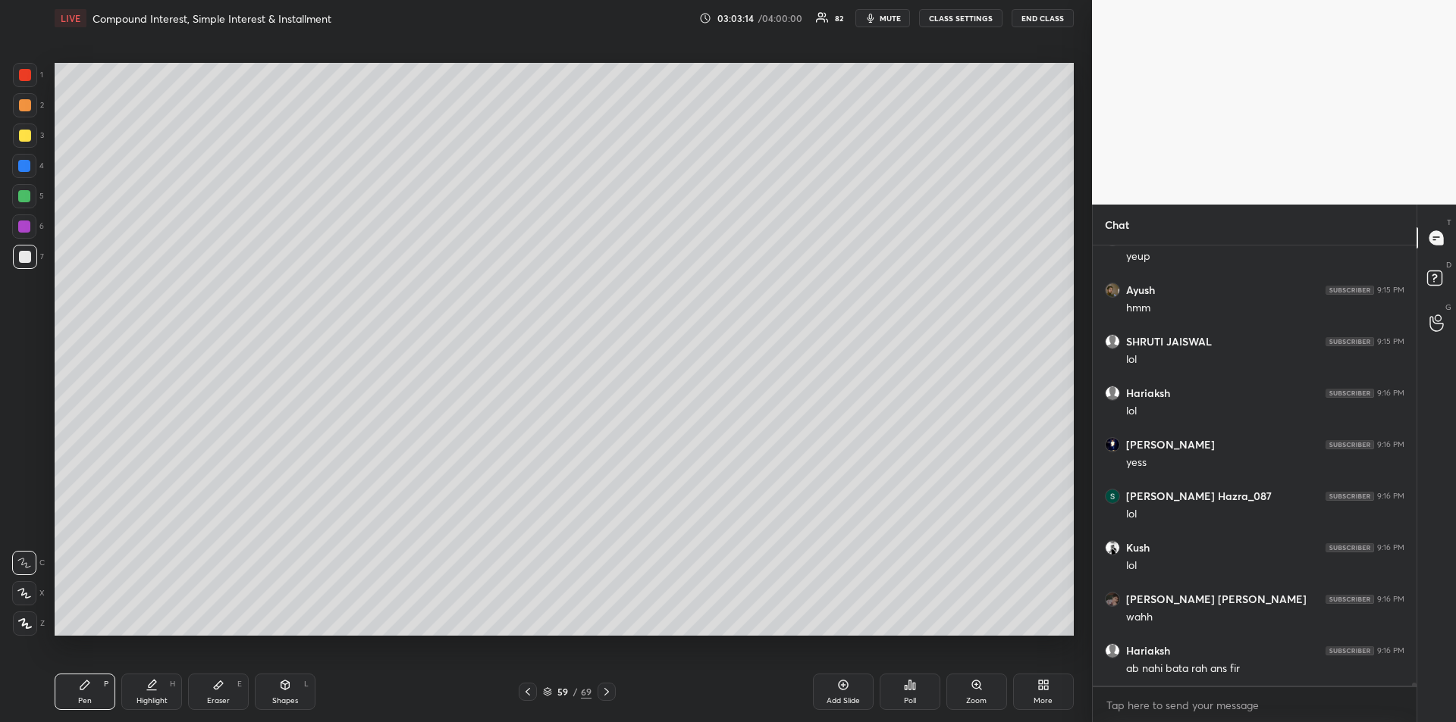
click at [24, 142] on div at bounding box center [25, 136] width 24 height 24
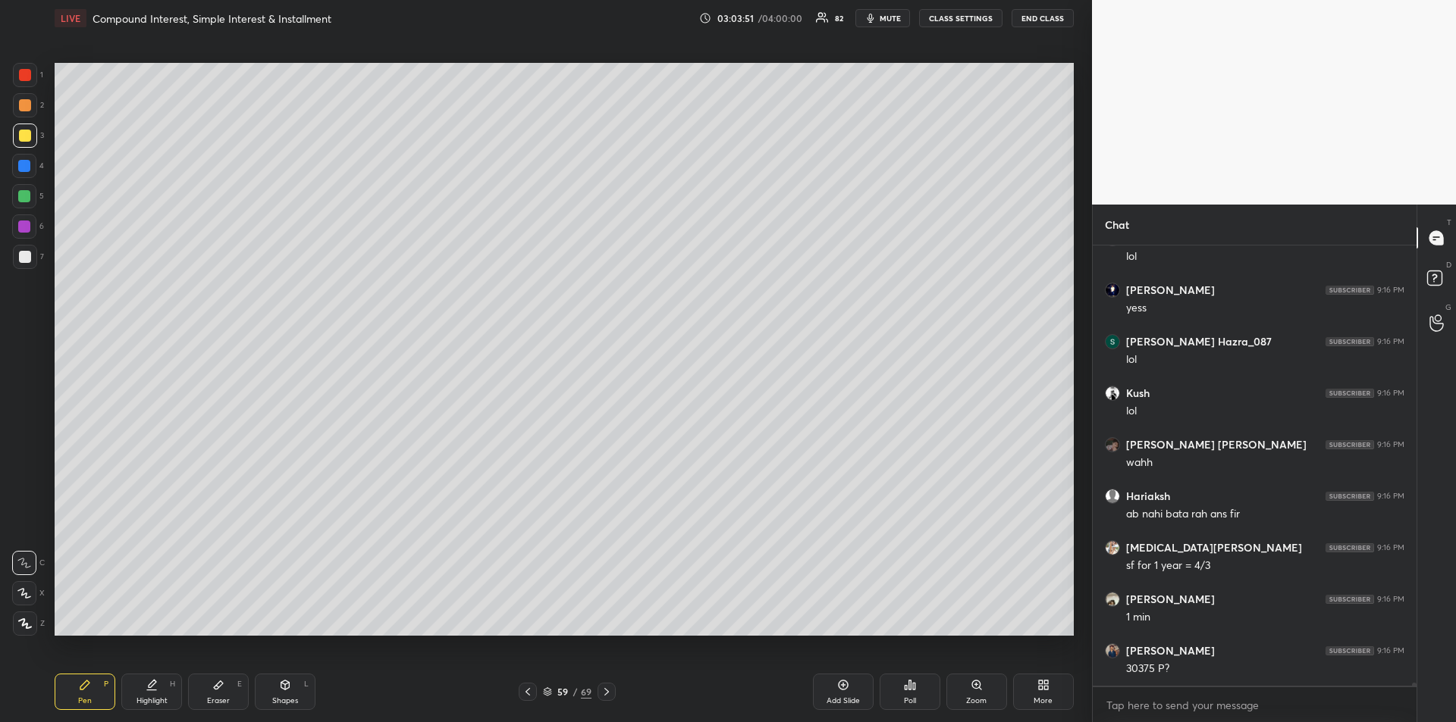
scroll to position [66793, 0]
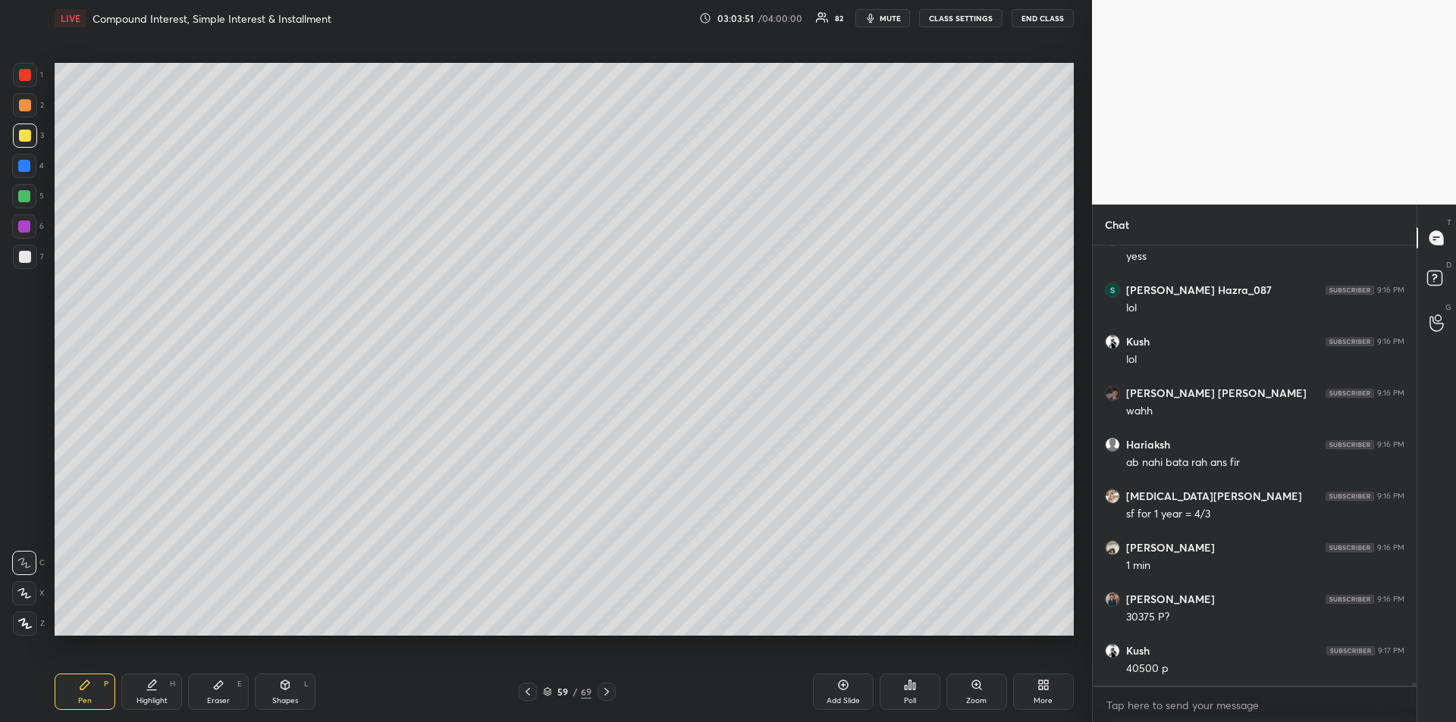
click at [27, 202] on div at bounding box center [24, 196] width 24 height 24
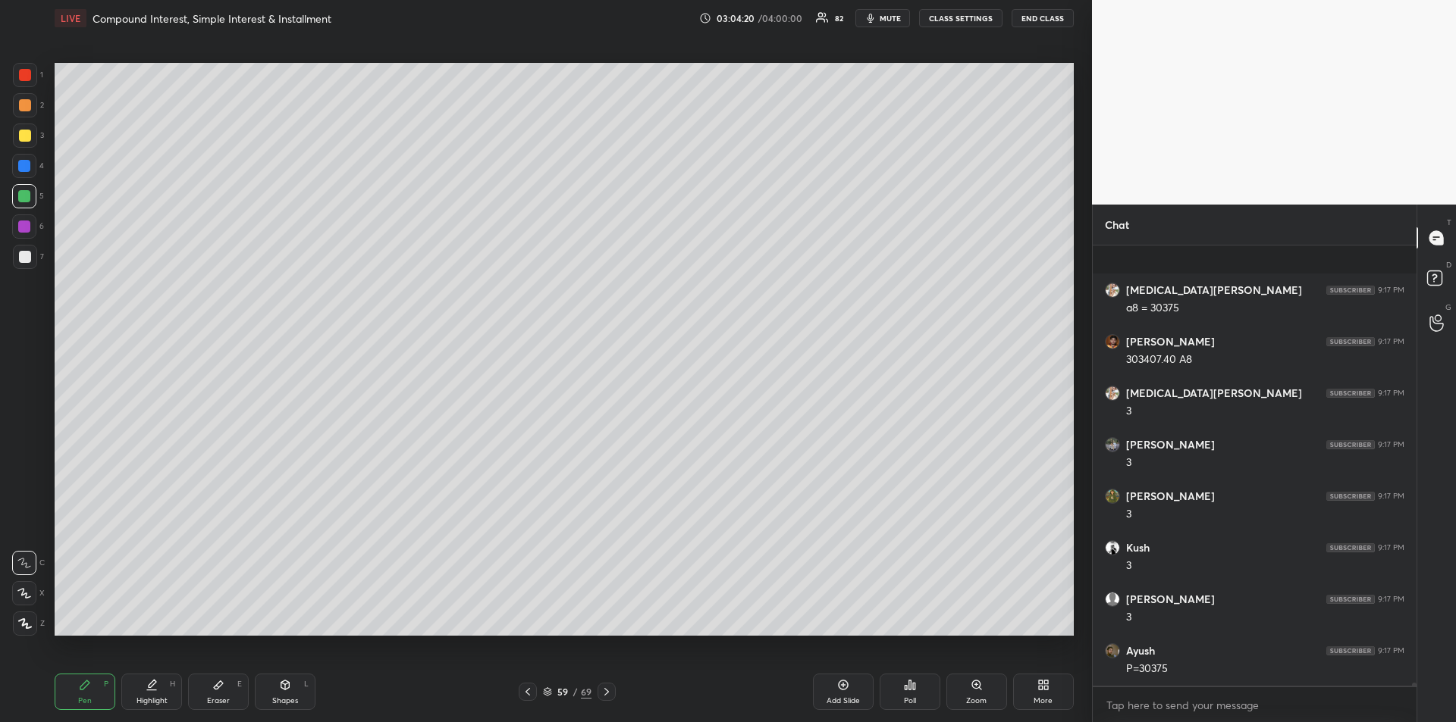
scroll to position [67360, 0]
click at [27, 235] on div at bounding box center [24, 227] width 24 height 24
click at [30, 264] on div at bounding box center [25, 257] width 24 height 24
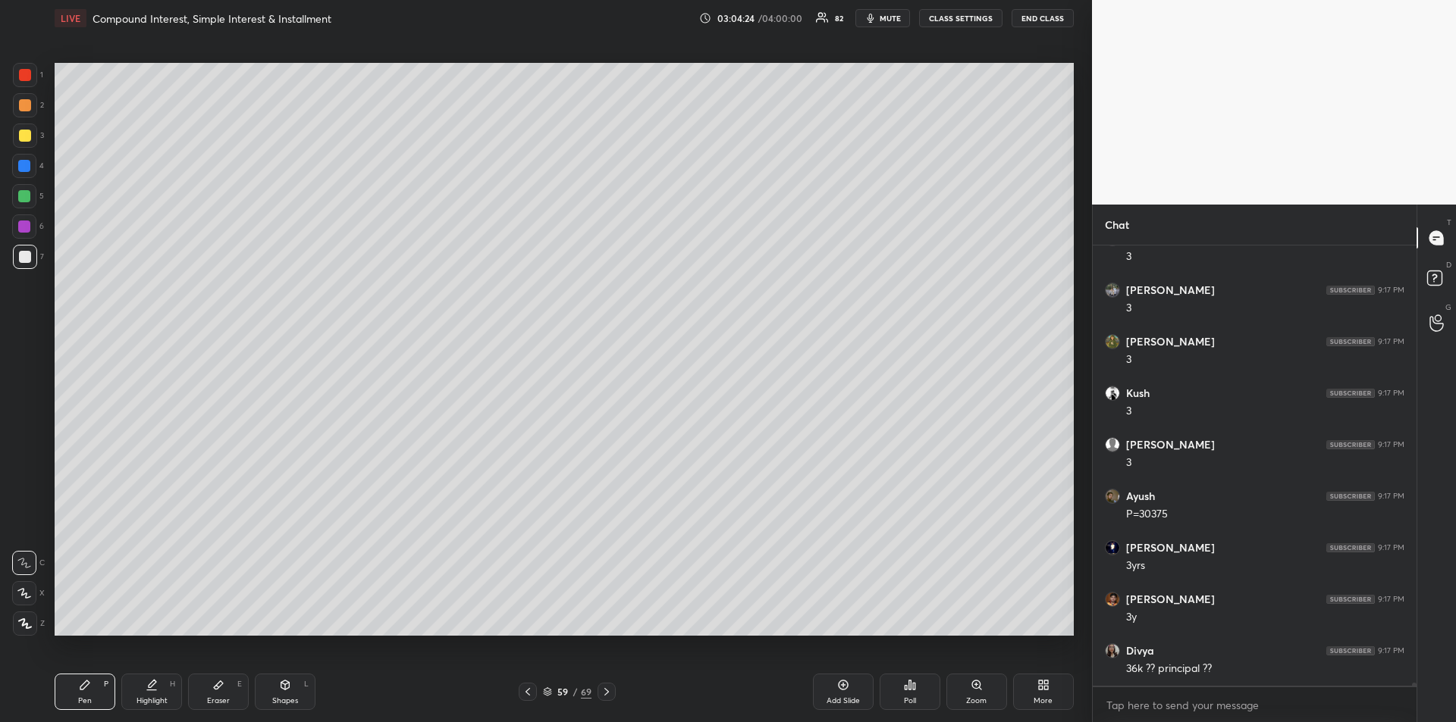
click at [162, 680] on div "Highlight H" at bounding box center [151, 692] width 61 height 36
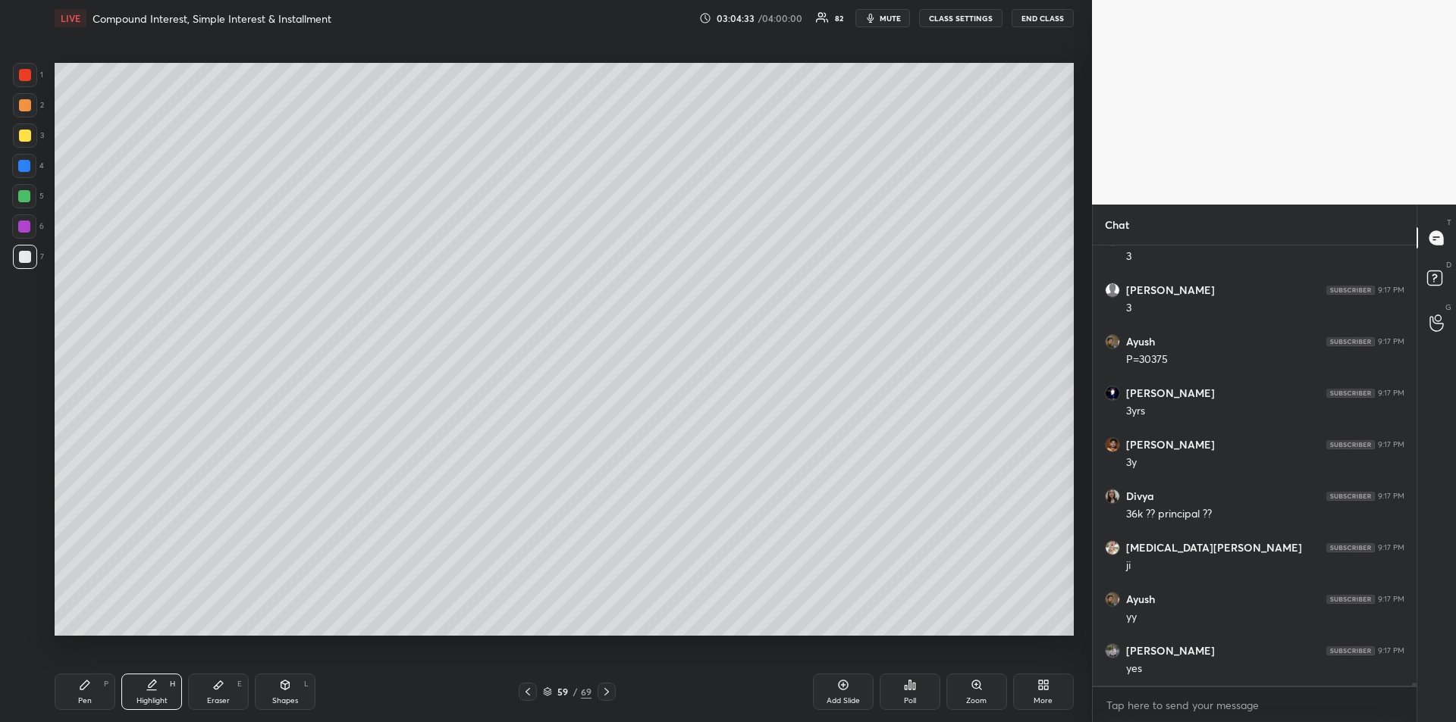
scroll to position [67618, 0]
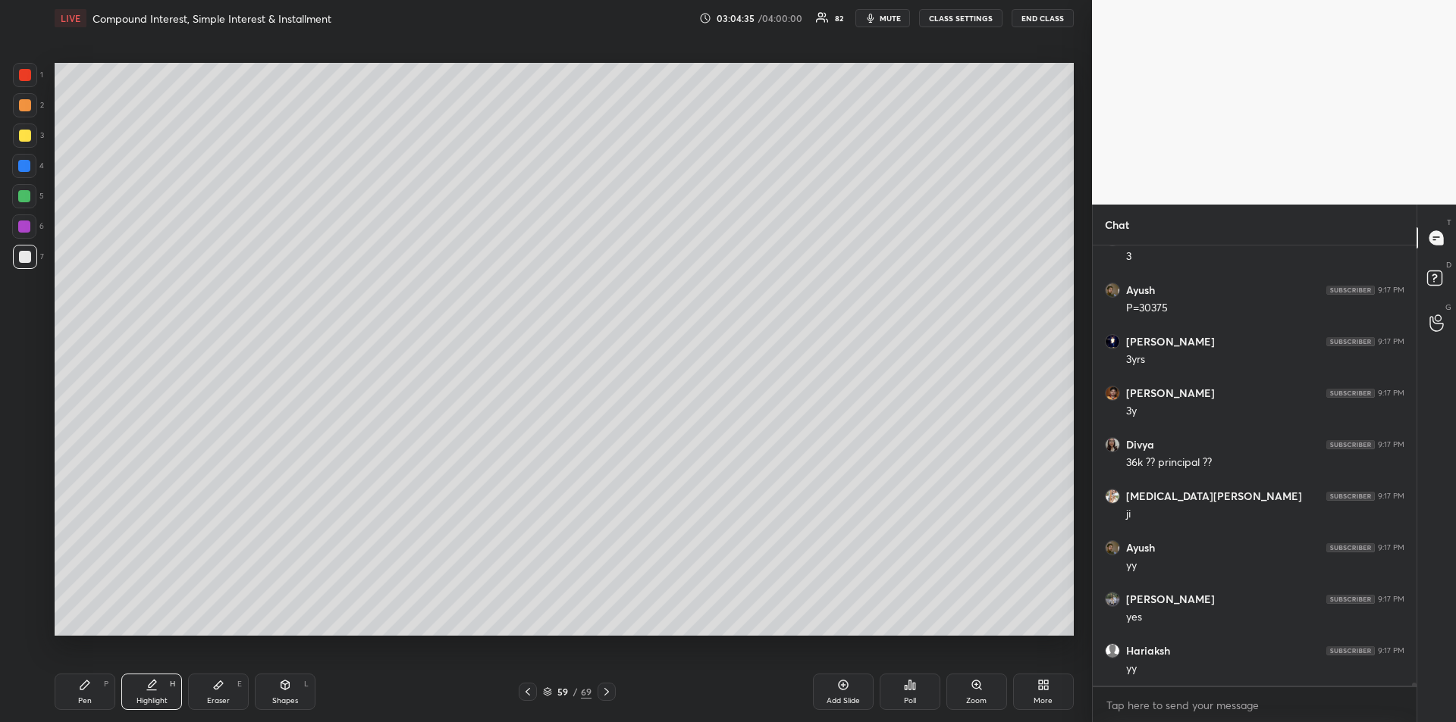
click at [90, 695] on div "Pen P" at bounding box center [85, 692] width 61 height 36
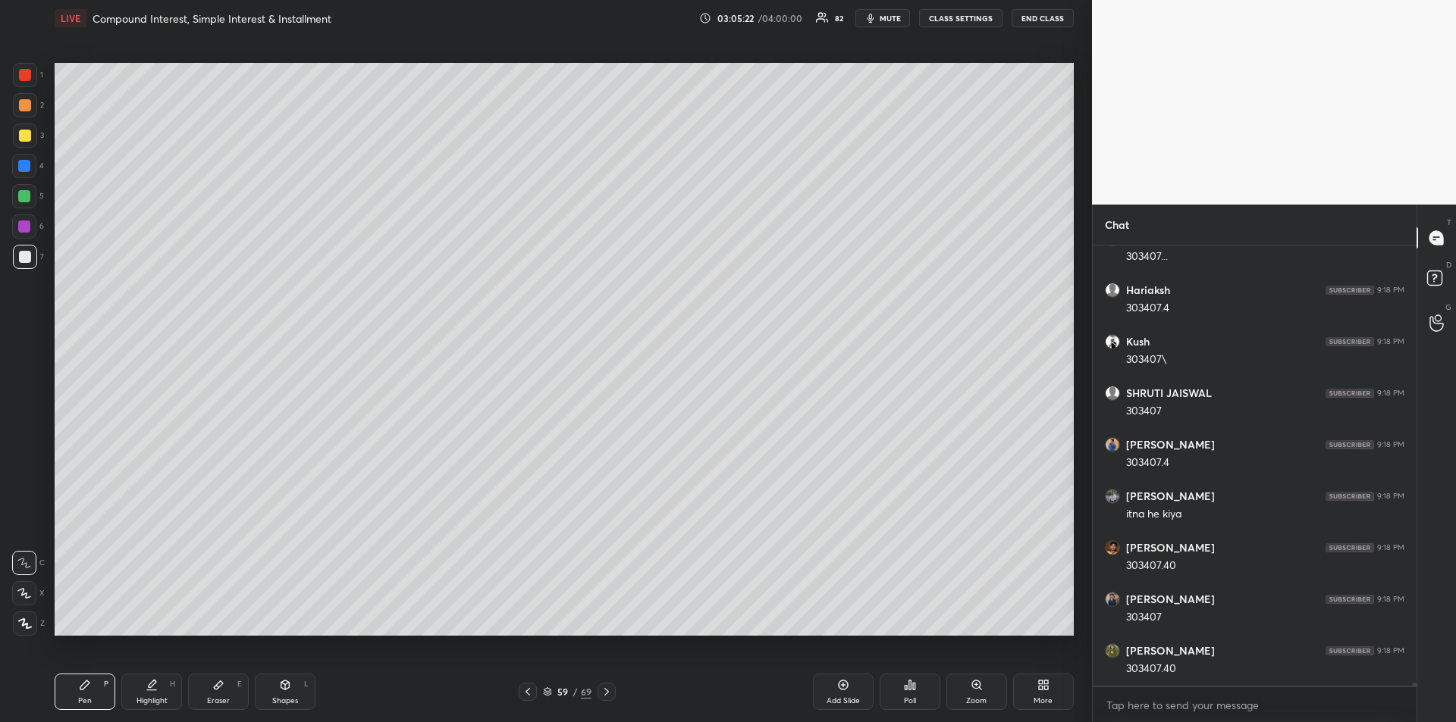
scroll to position [68355, 0]
click at [16, 201] on div at bounding box center [24, 196] width 24 height 24
click at [24, 254] on div at bounding box center [25, 257] width 12 height 12
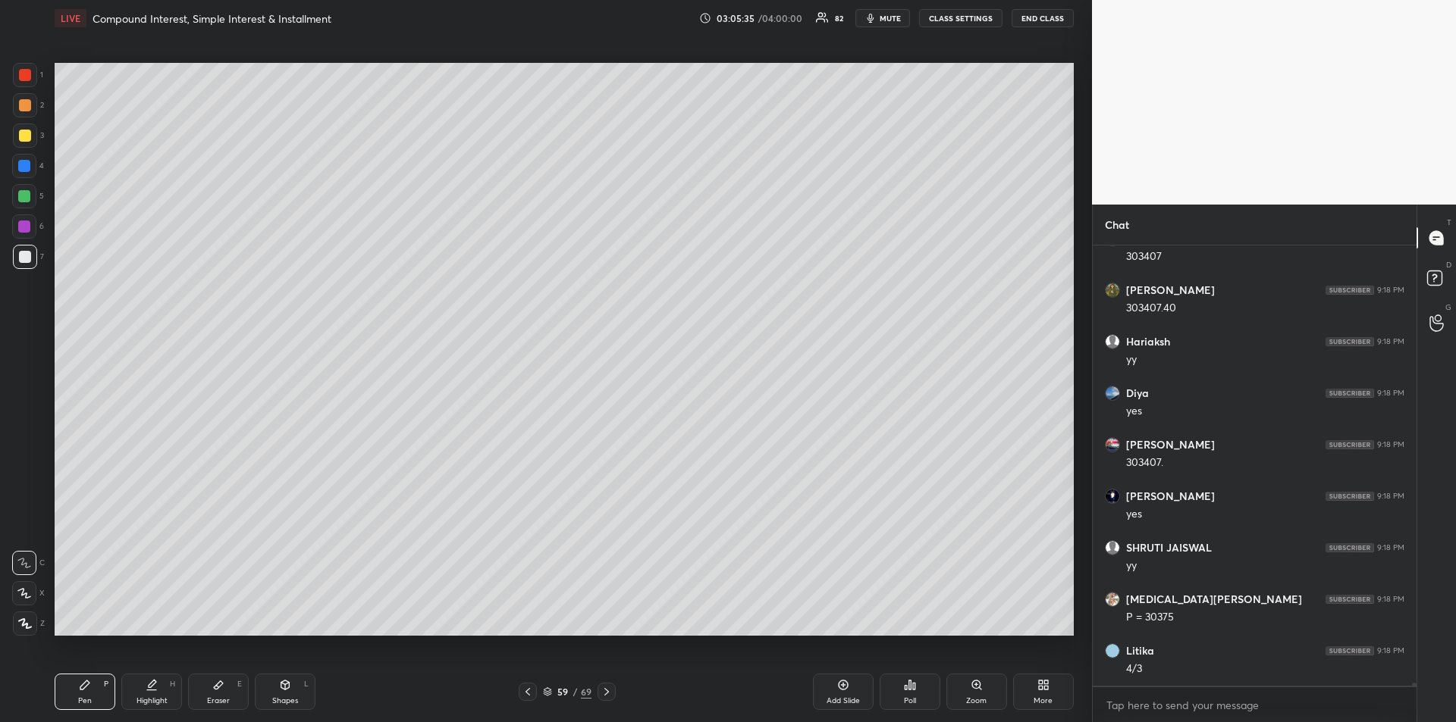
click at [151, 689] on icon at bounding box center [152, 685] width 12 height 12
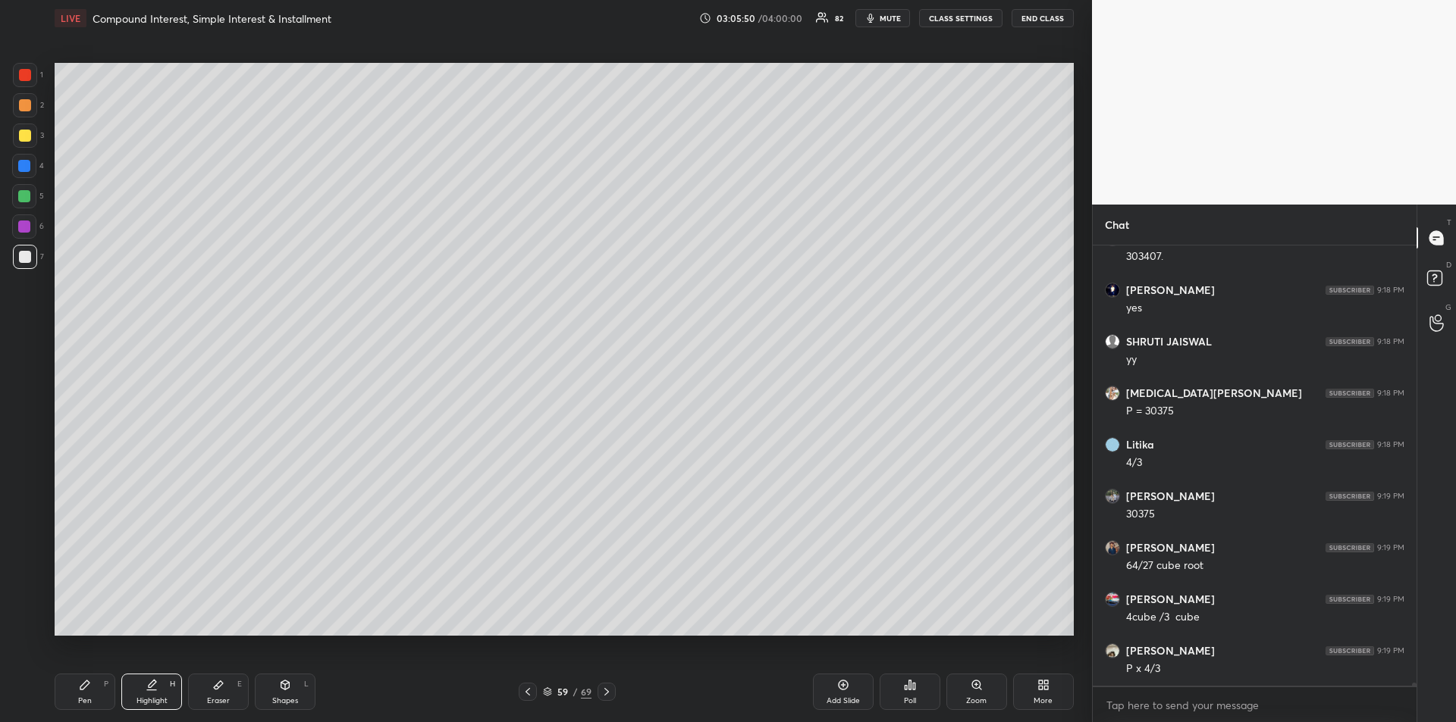
scroll to position [68922, 0]
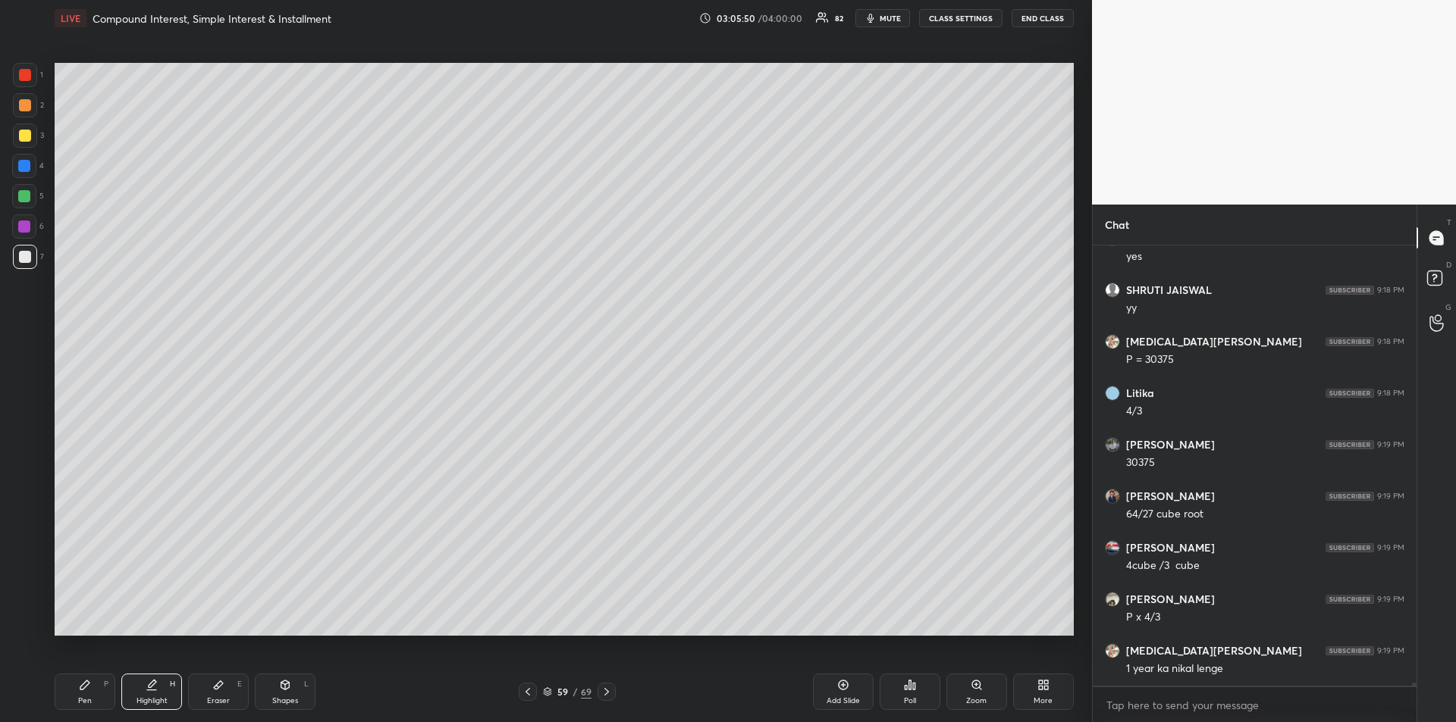
click at [221, 697] on div "Eraser" at bounding box center [218, 701] width 23 height 8
click at [78, 689] on div "Pen P" at bounding box center [85, 692] width 61 height 36
click at [26, 135] on div at bounding box center [25, 136] width 12 height 12
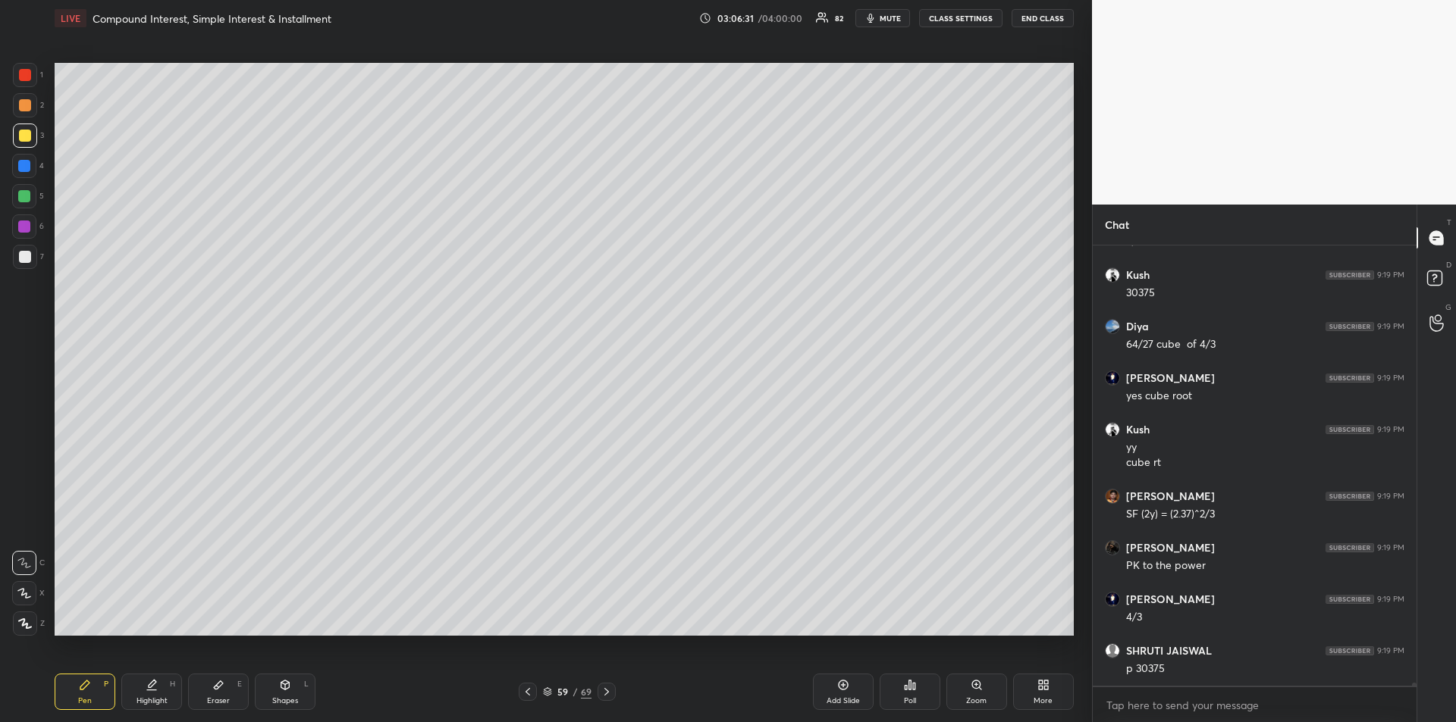
scroll to position [69453, 0]
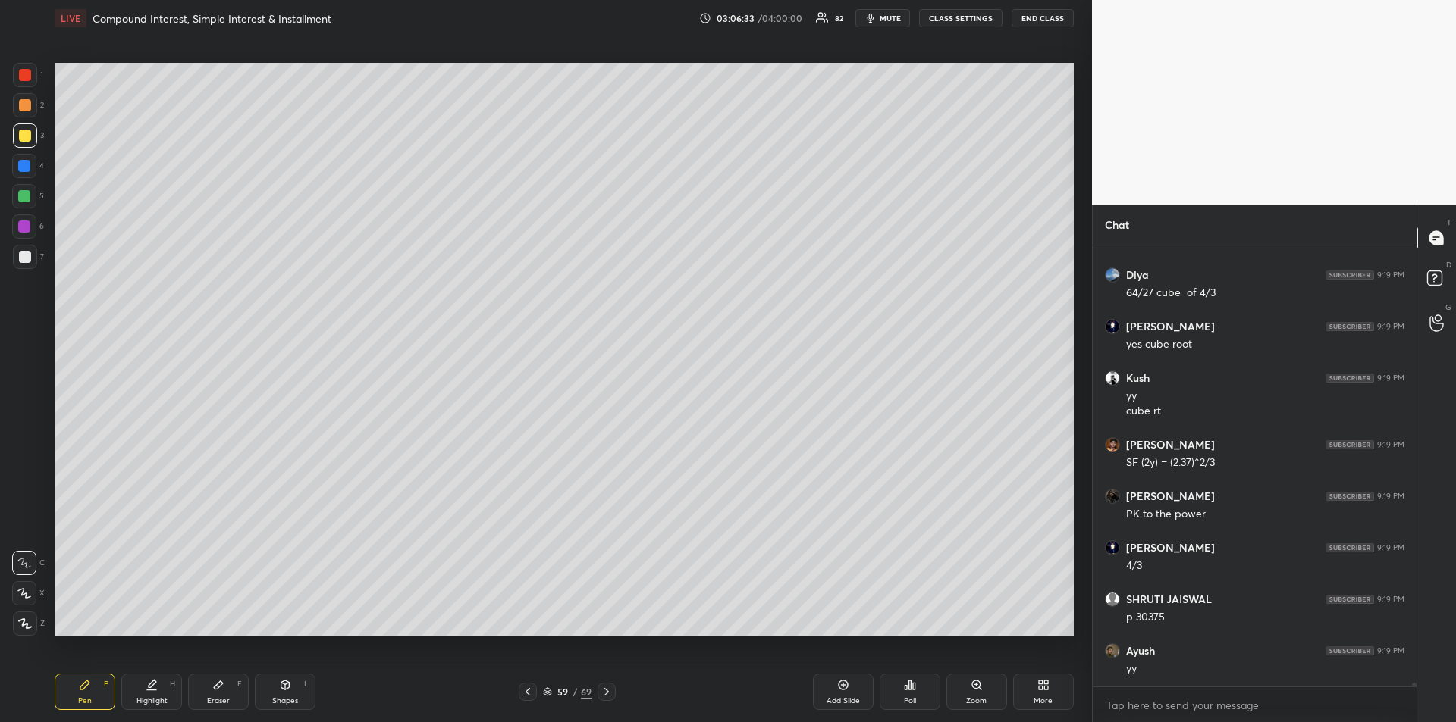
click at [159, 699] on div "Highlight" at bounding box center [151, 701] width 31 height 8
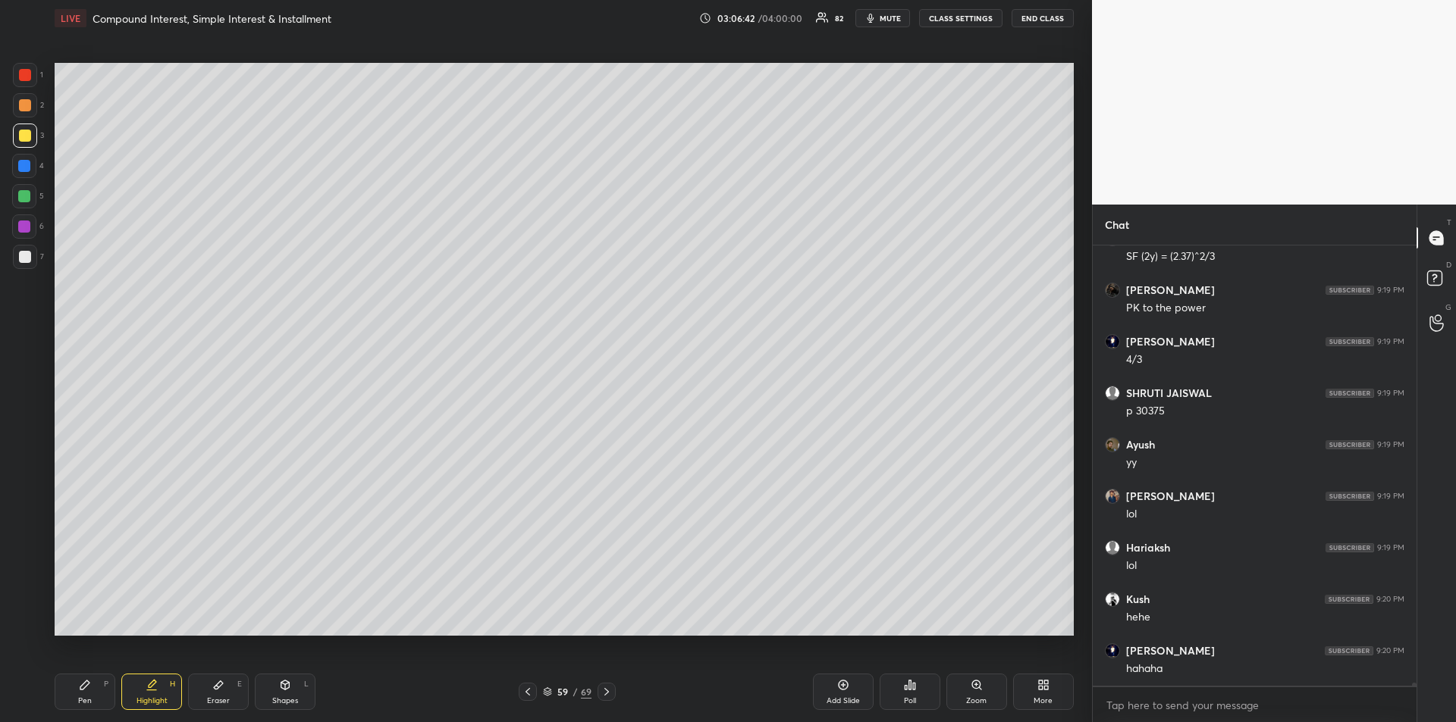
scroll to position [69710, 0]
click at [84, 694] on div "Pen P" at bounding box center [85, 692] width 61 height 36
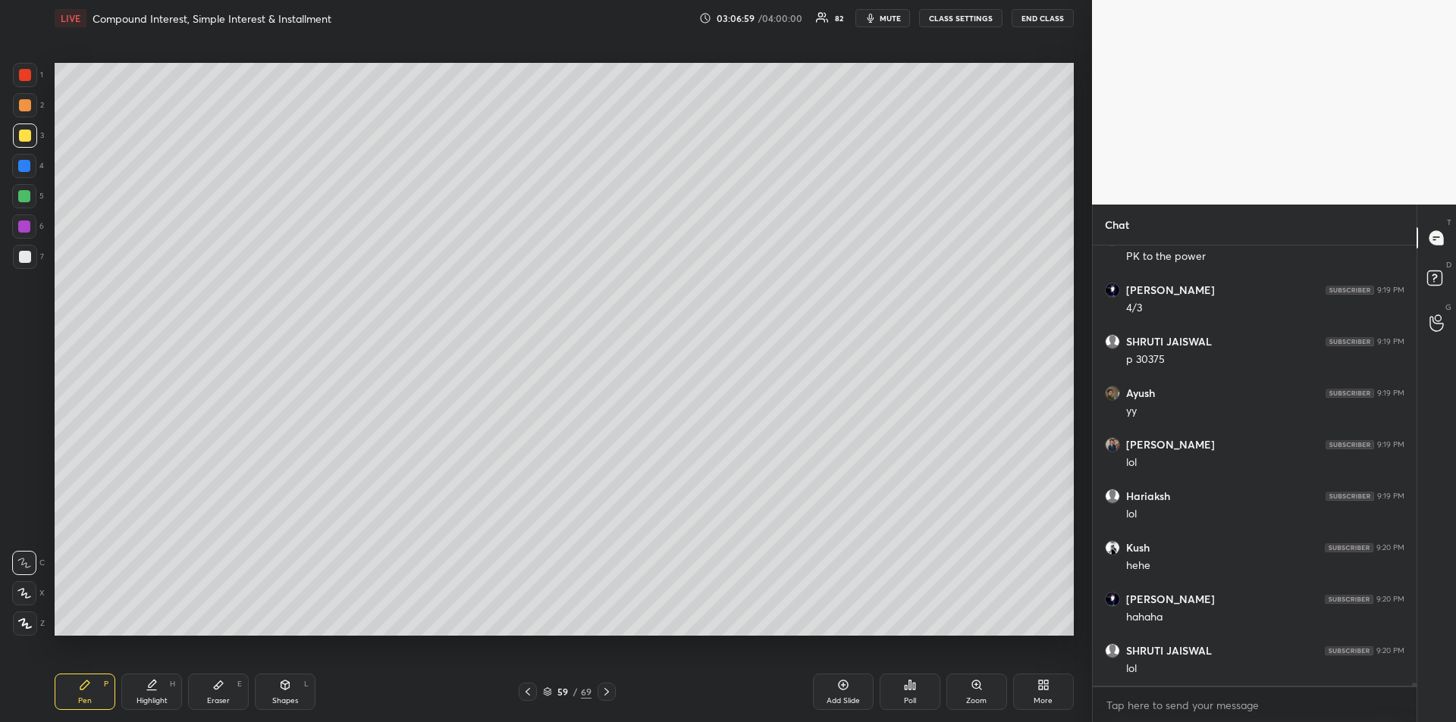
scroll to position [69762, 0]
click at [27, 229] on div at bounding box center [24, 227] width 12 height 12
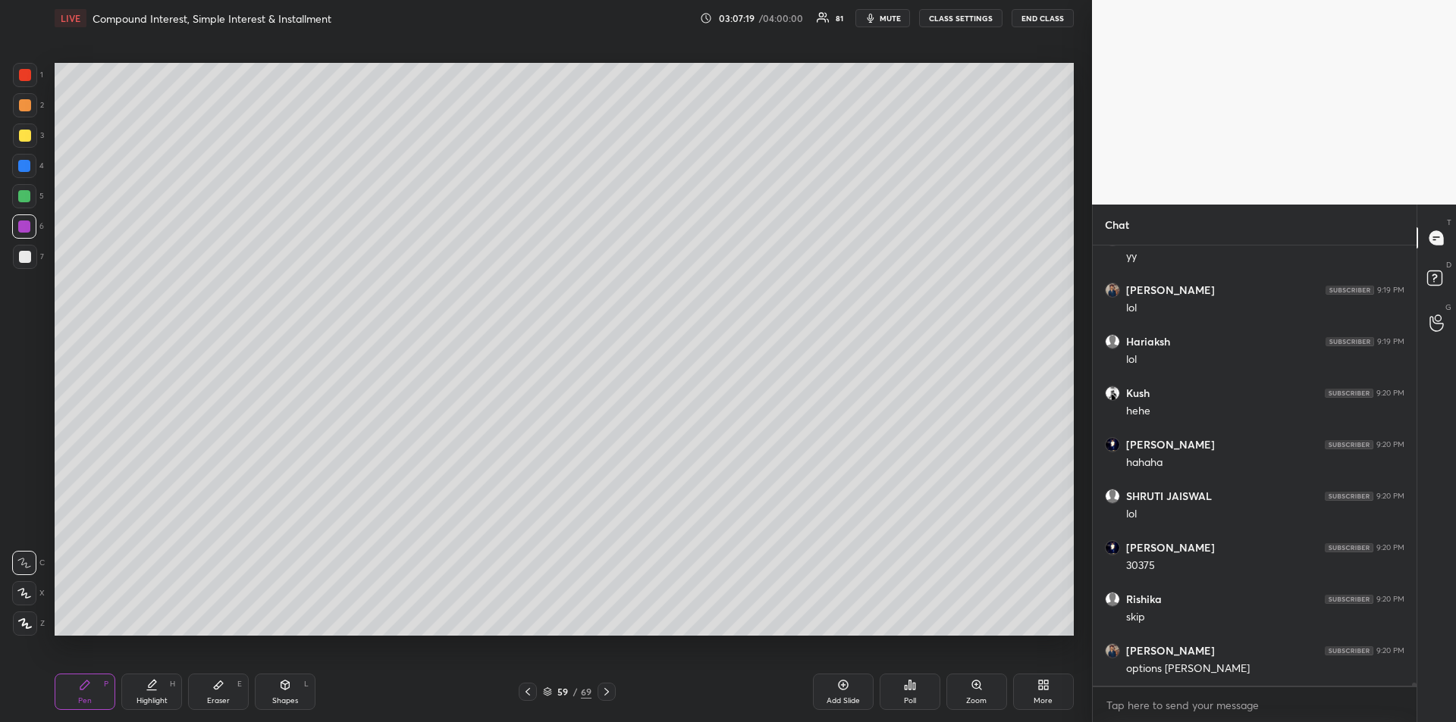
click at [29, 193] on div at bounding box center [24, 196] width 12 height 12
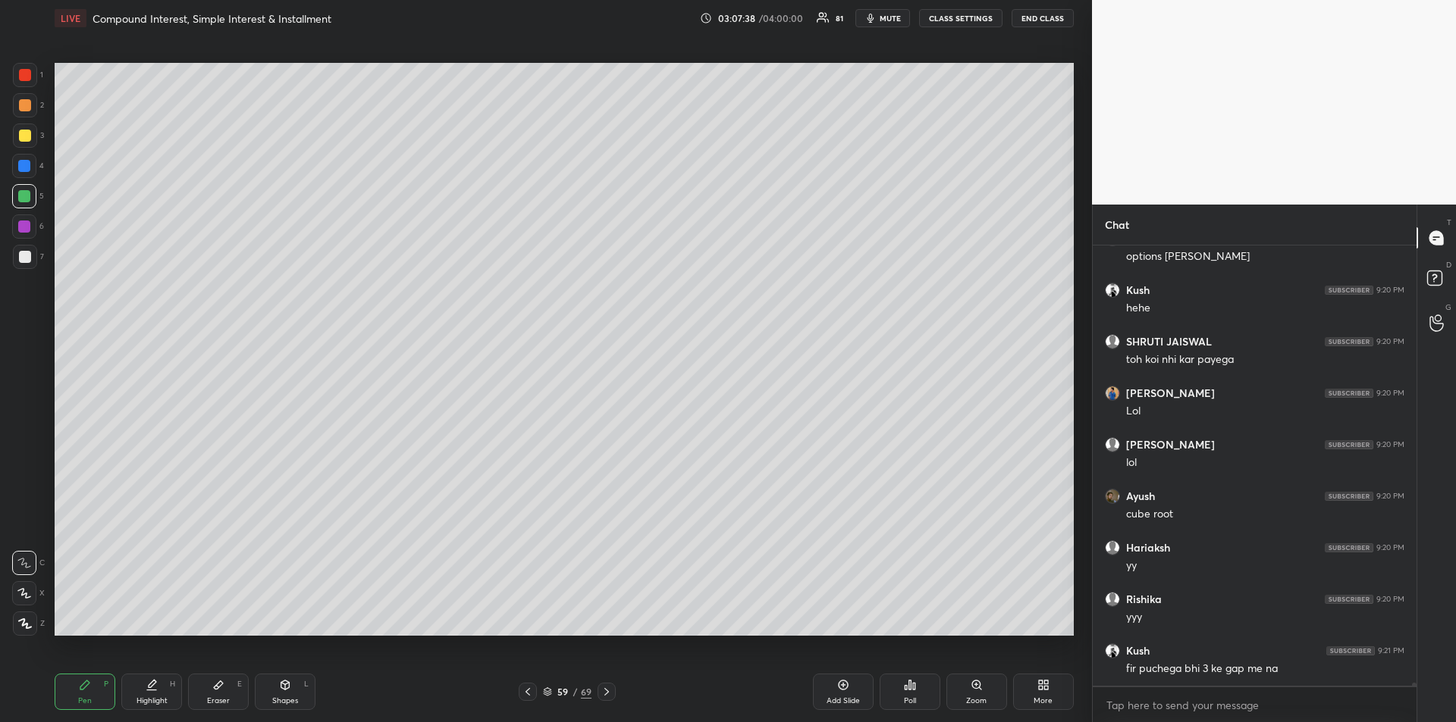
scroll to position [70329, 0]
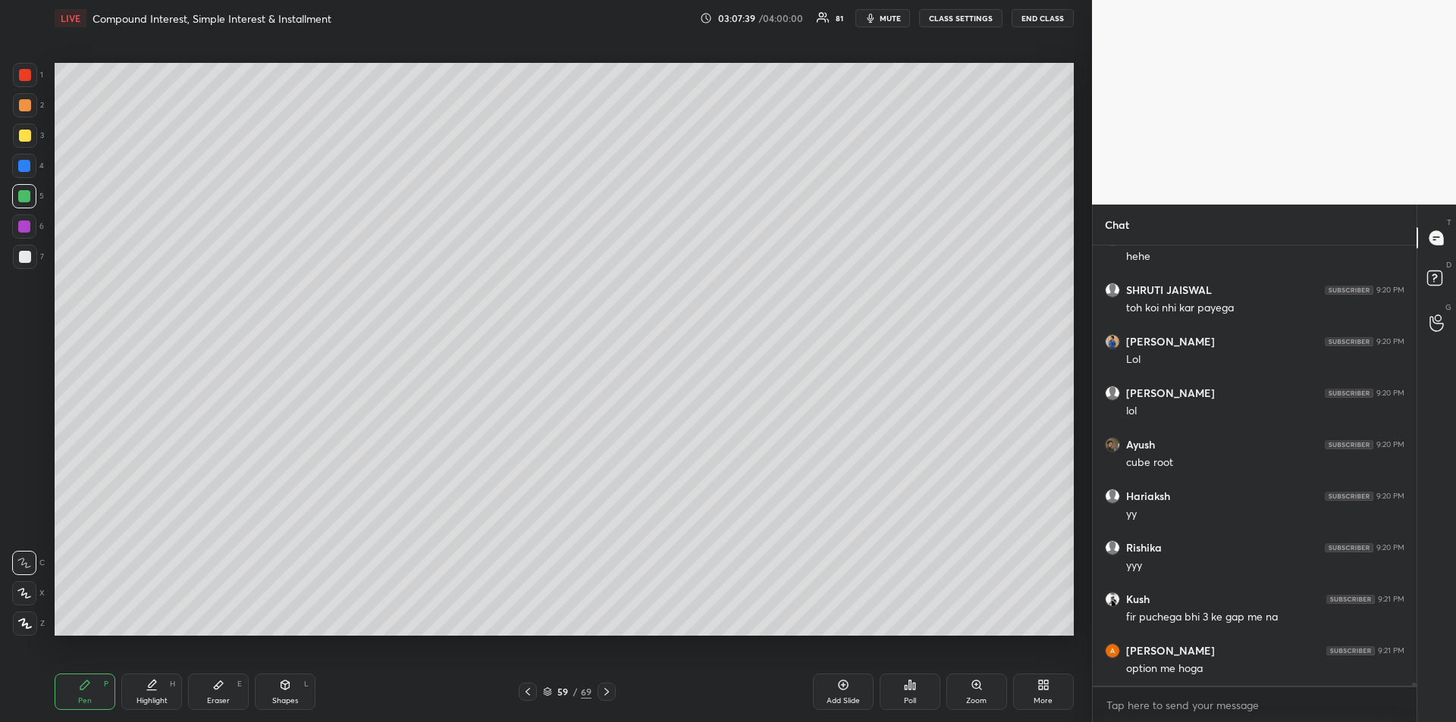
click at [216, 694] on div "Eraser E" at bounding box center [218, 692] width 61 height 36
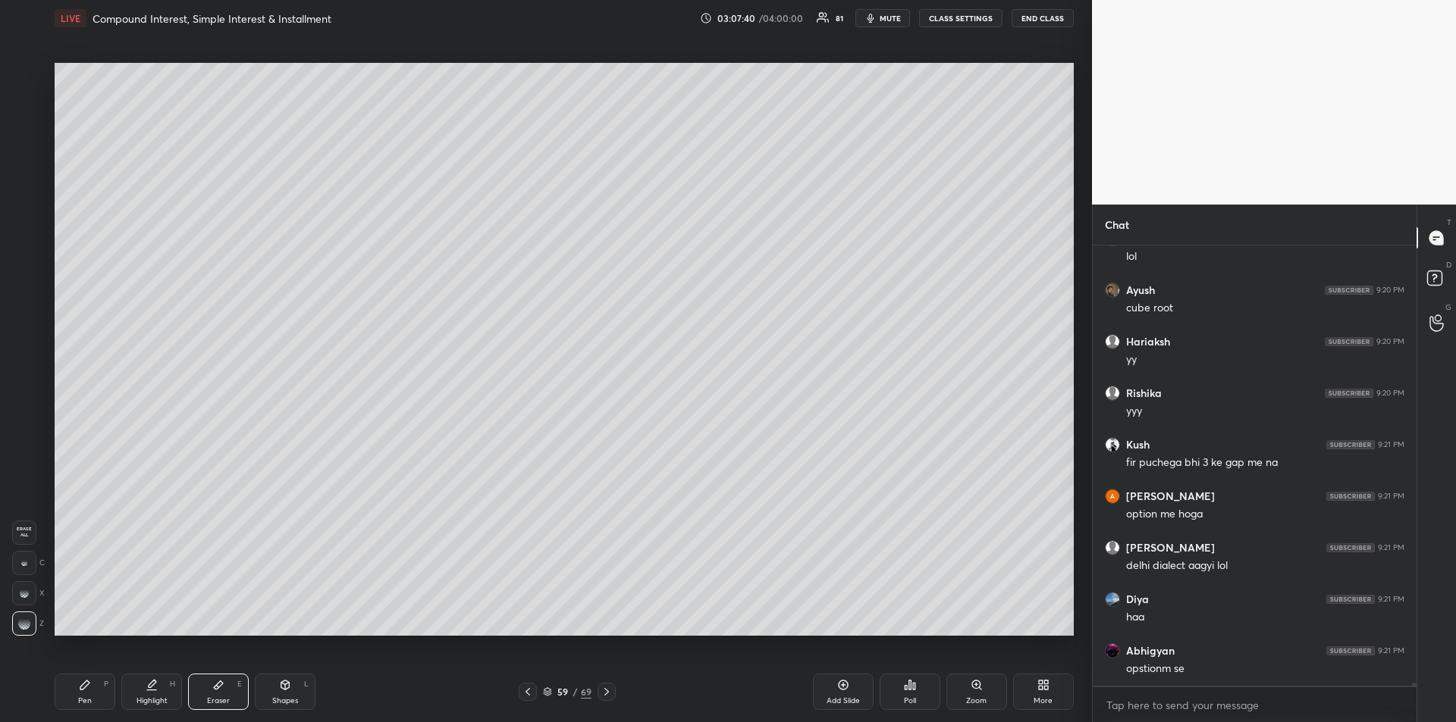
scroll to position [70535, 0]
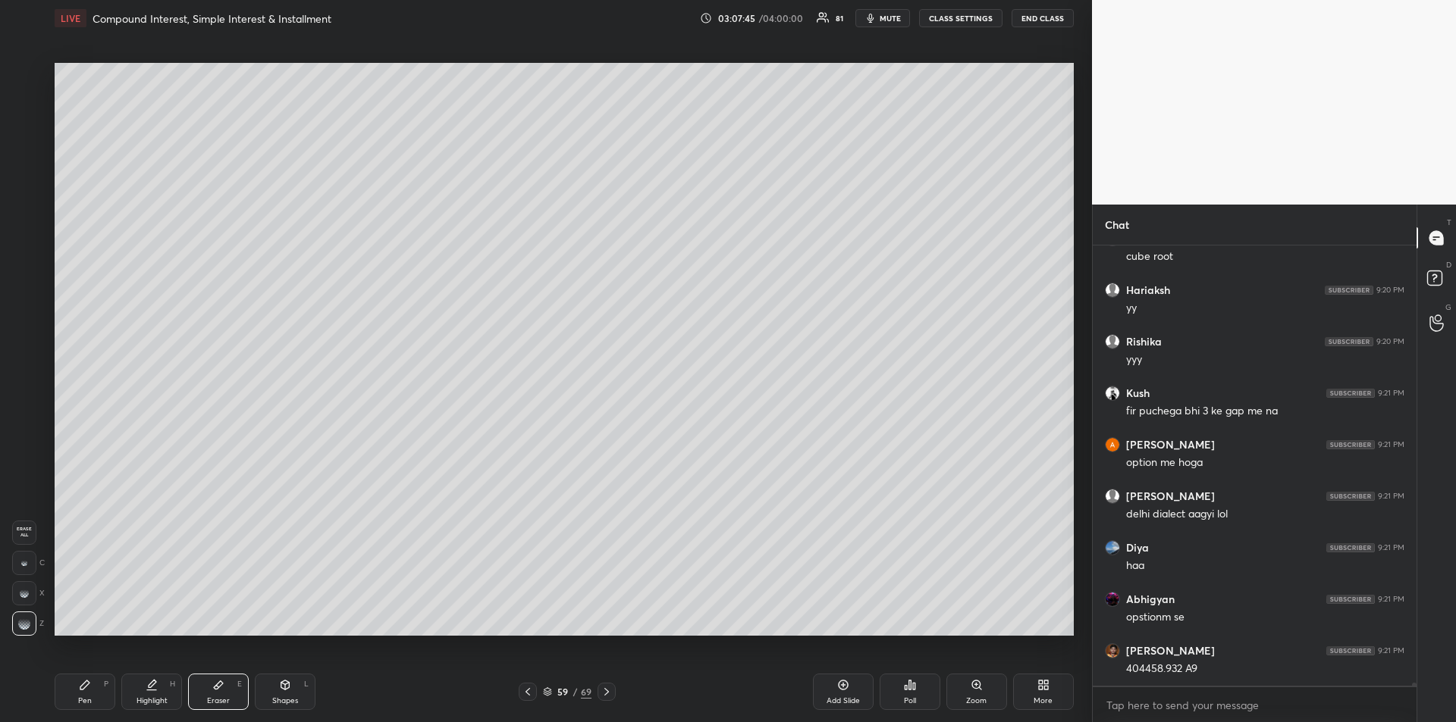
click at [77, 695] on div "Pen P" at bounding box center [85, 692] width 61 height 36
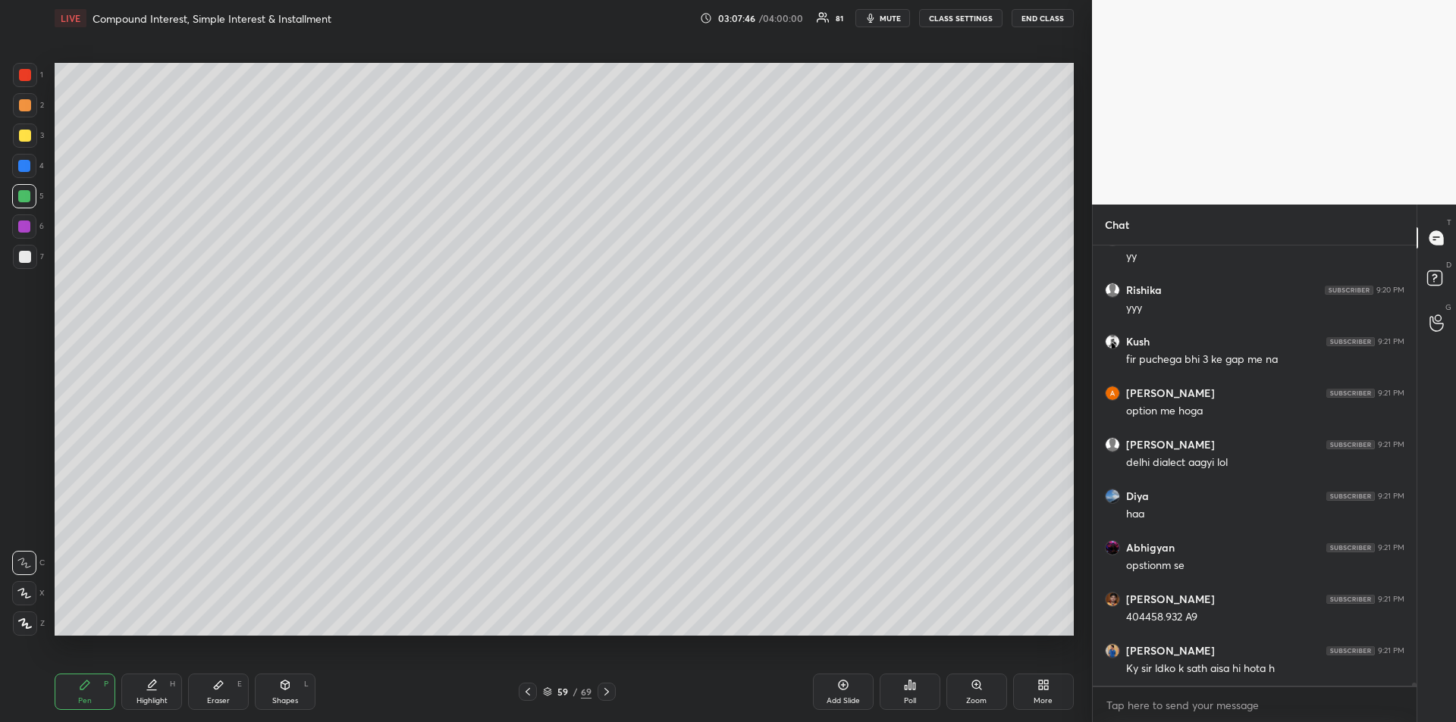
click at [27, 258] on div at bounding box center [25, 257] width 12 height 12
click at [26, 106] on div at bounding box center [25, 105] width 12 height 12
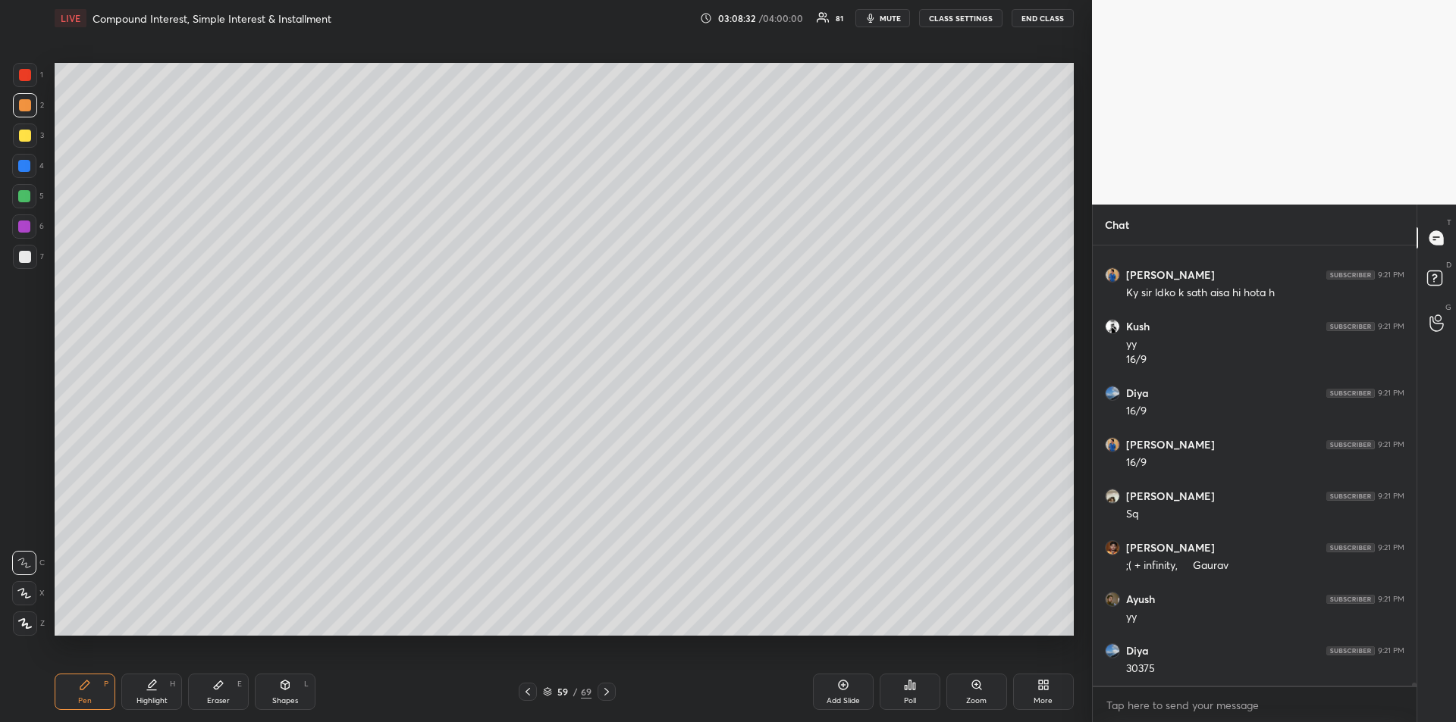
scroll to position [71014, 0]
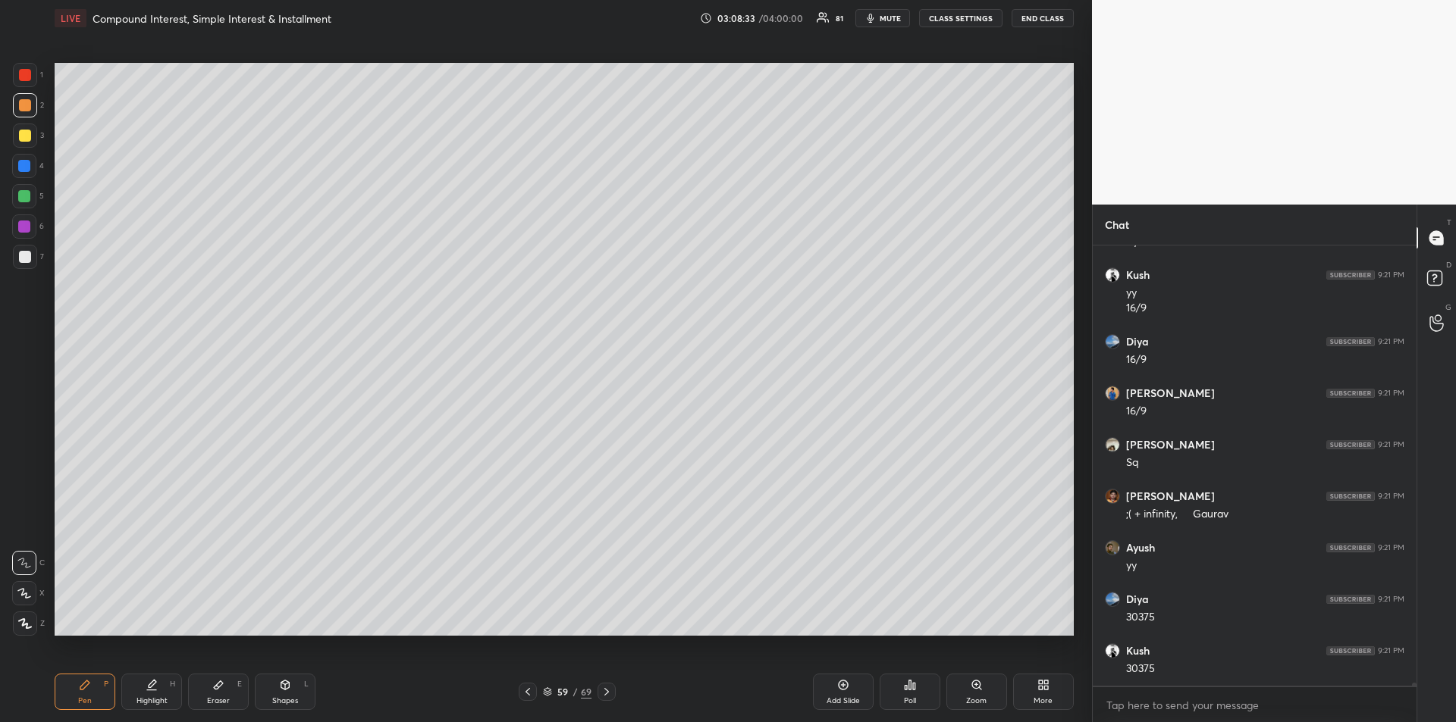
click at [25, 132] on div at bounding box center [25, 136] width 12 height 12
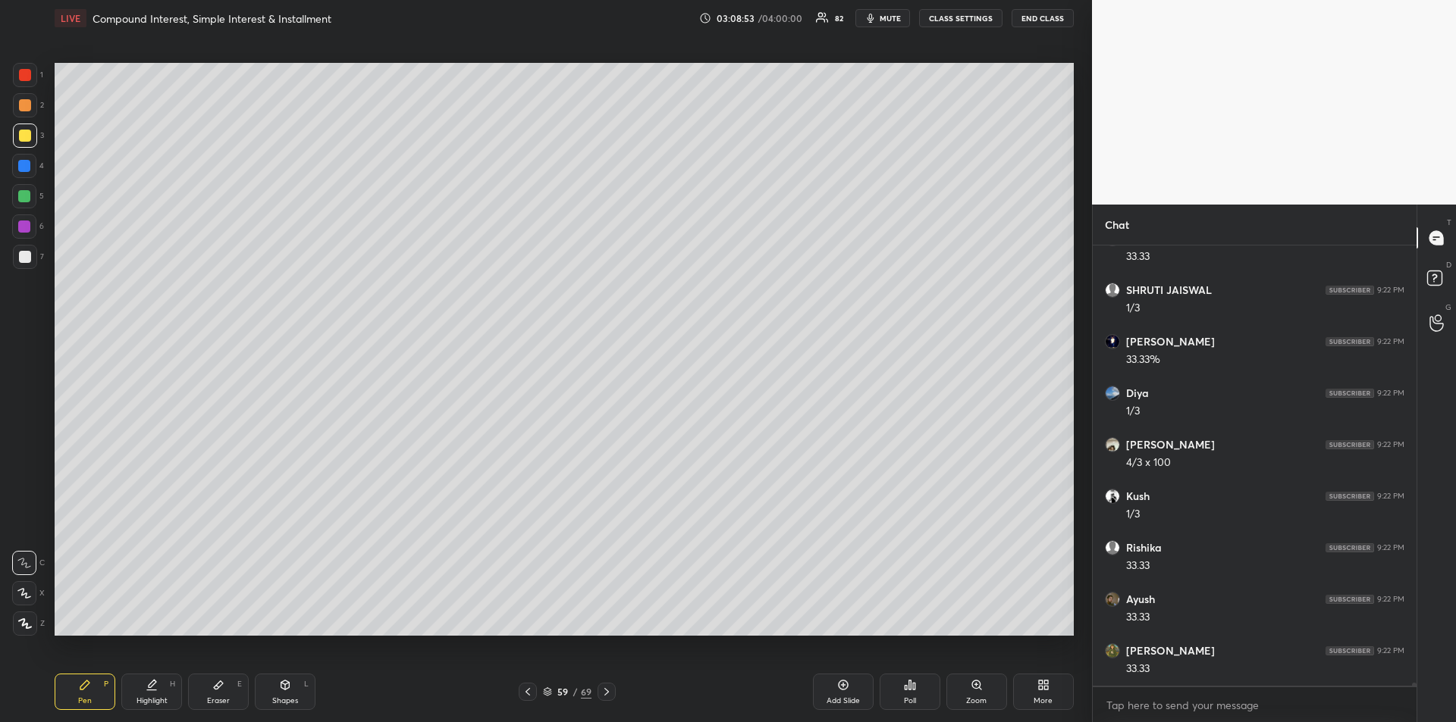
scroll to position [71581, 0]
click at [831, 697] on div "Add Slide" at bounding box center [842, 701] width 33 height 8
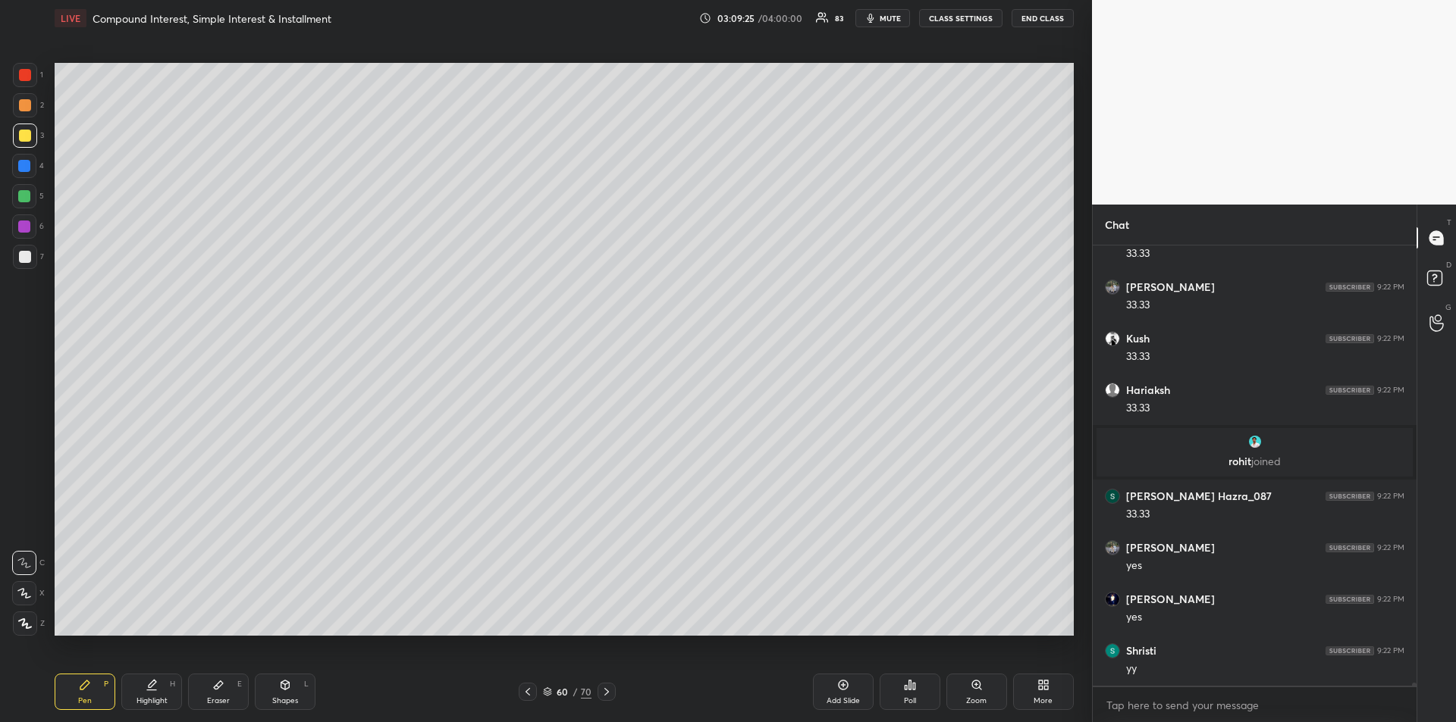
scroll to position [70406, 0]
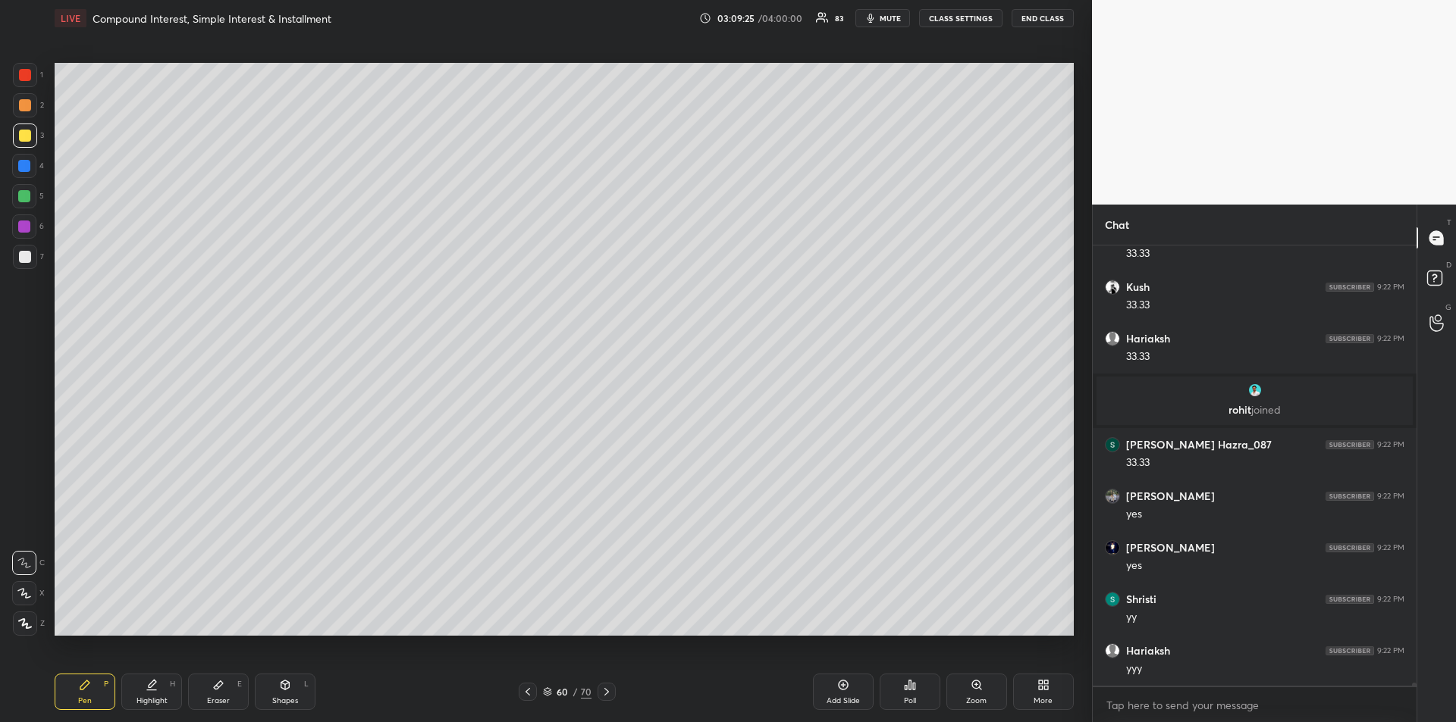
click at [519, 689] on div at bounding box center [528, 692] width 18 height 18
click at [24, 102] on div at bounding box center [25, 105] width 12 height 12
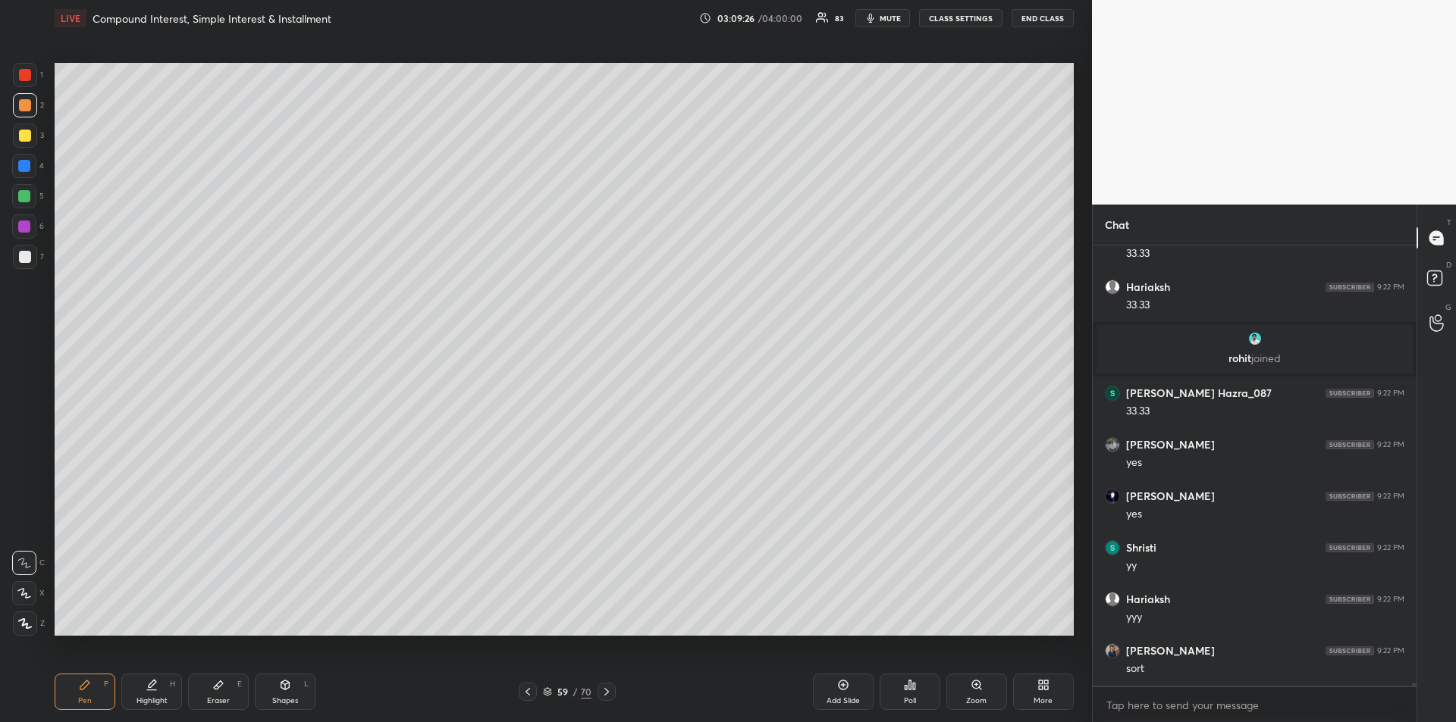
click at [24, 80] on div at bounding box center [25, 75] width 12 height 12
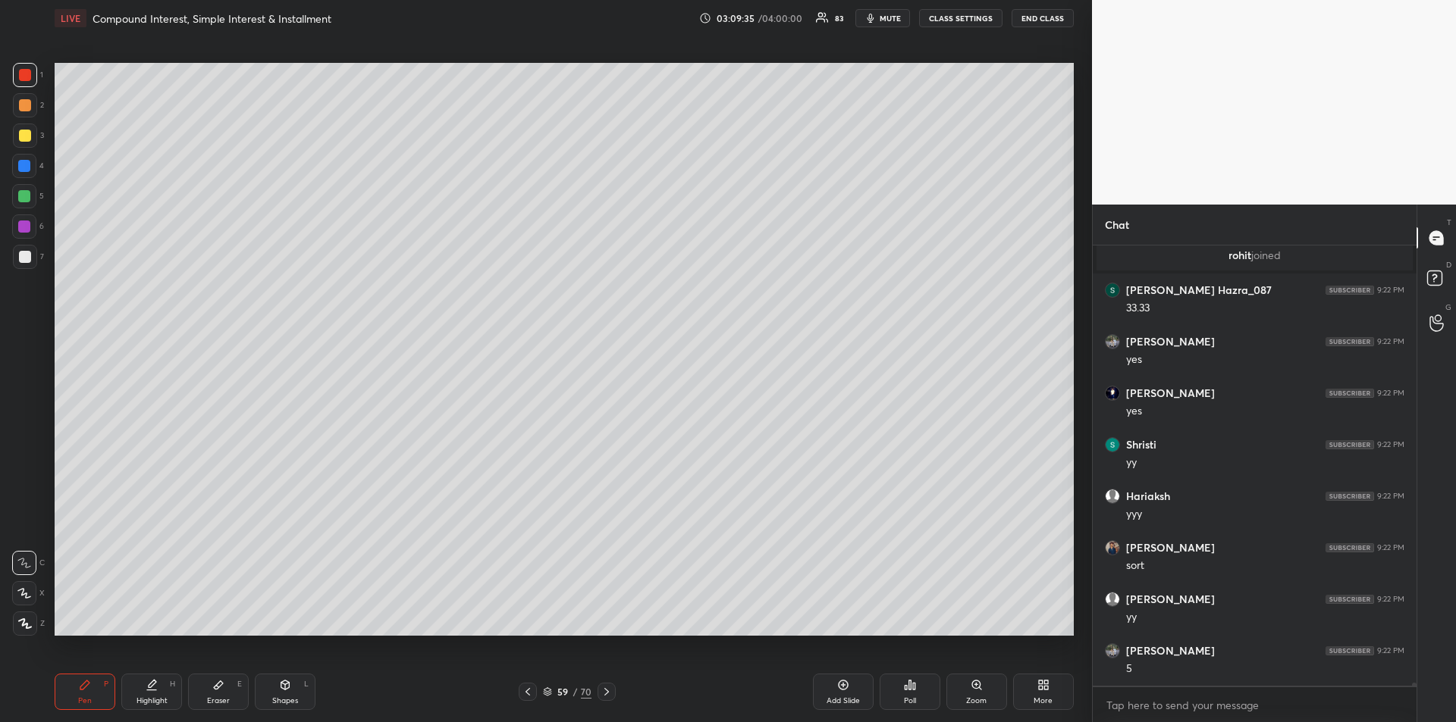
scroll to position [70613, 0]
click at [158, 694] on div "Highlight H" at bounding box center [151, 692] width 61 height 36
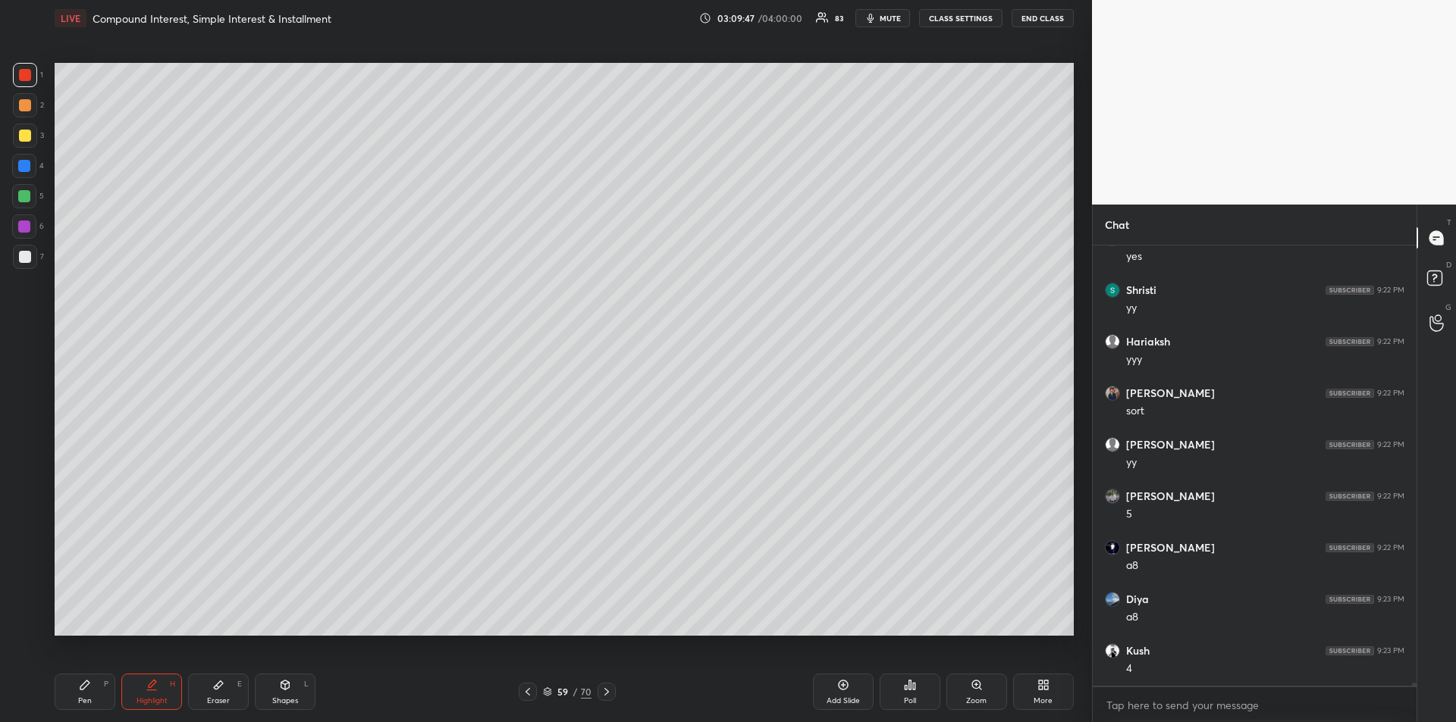
scroll to position [70767, 0]
click at [90, 693] on div "Pen P" at bounding box center [85, 692] width 61 height 36
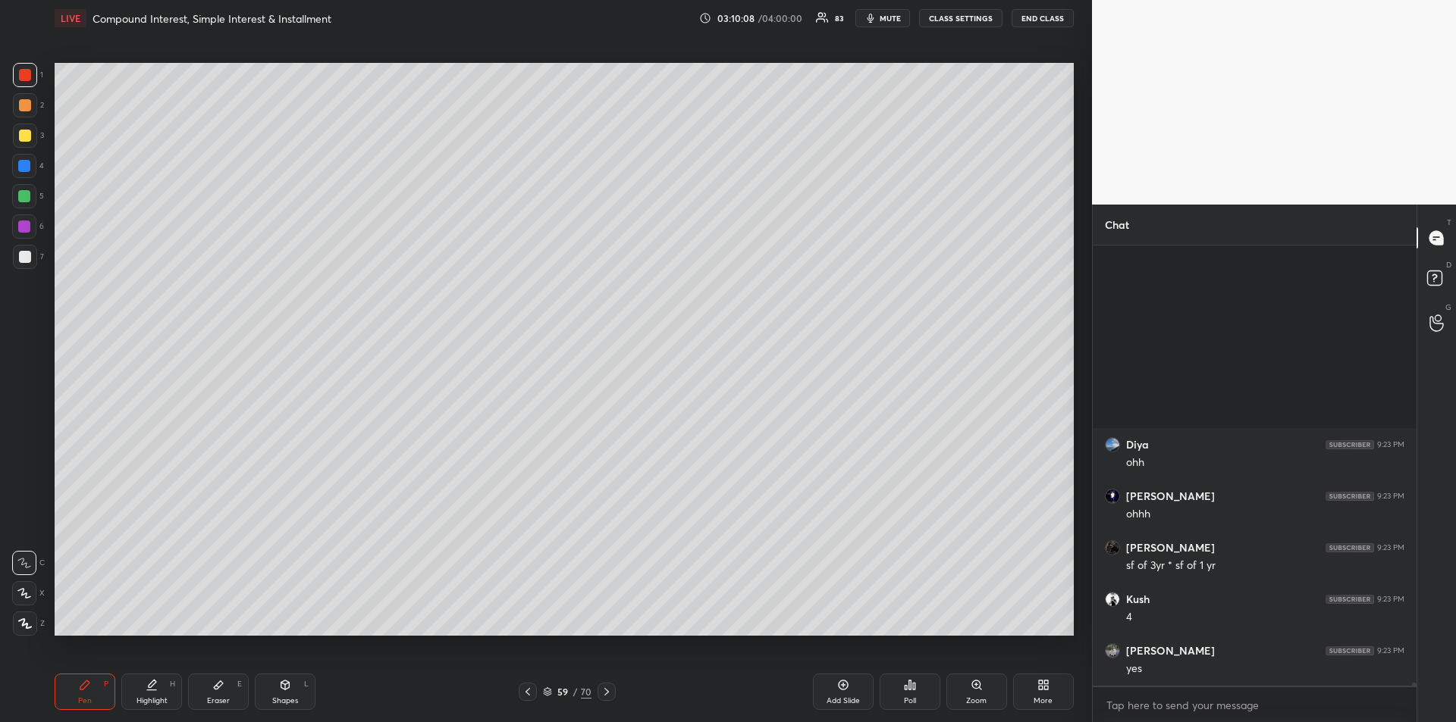
scroll to position [71231, 0]
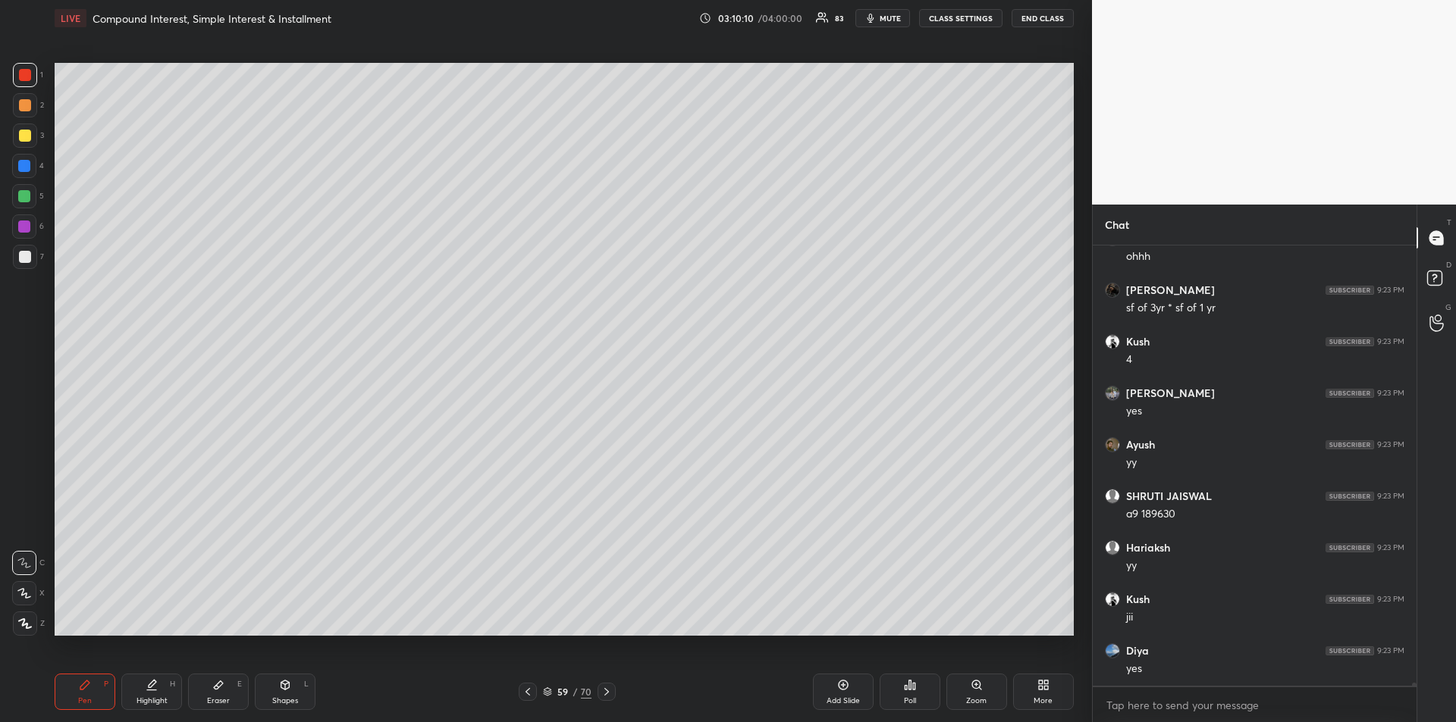
click at [153, 694] on div "Highlight H" at bounding box center [151, 692] width 61 height 36
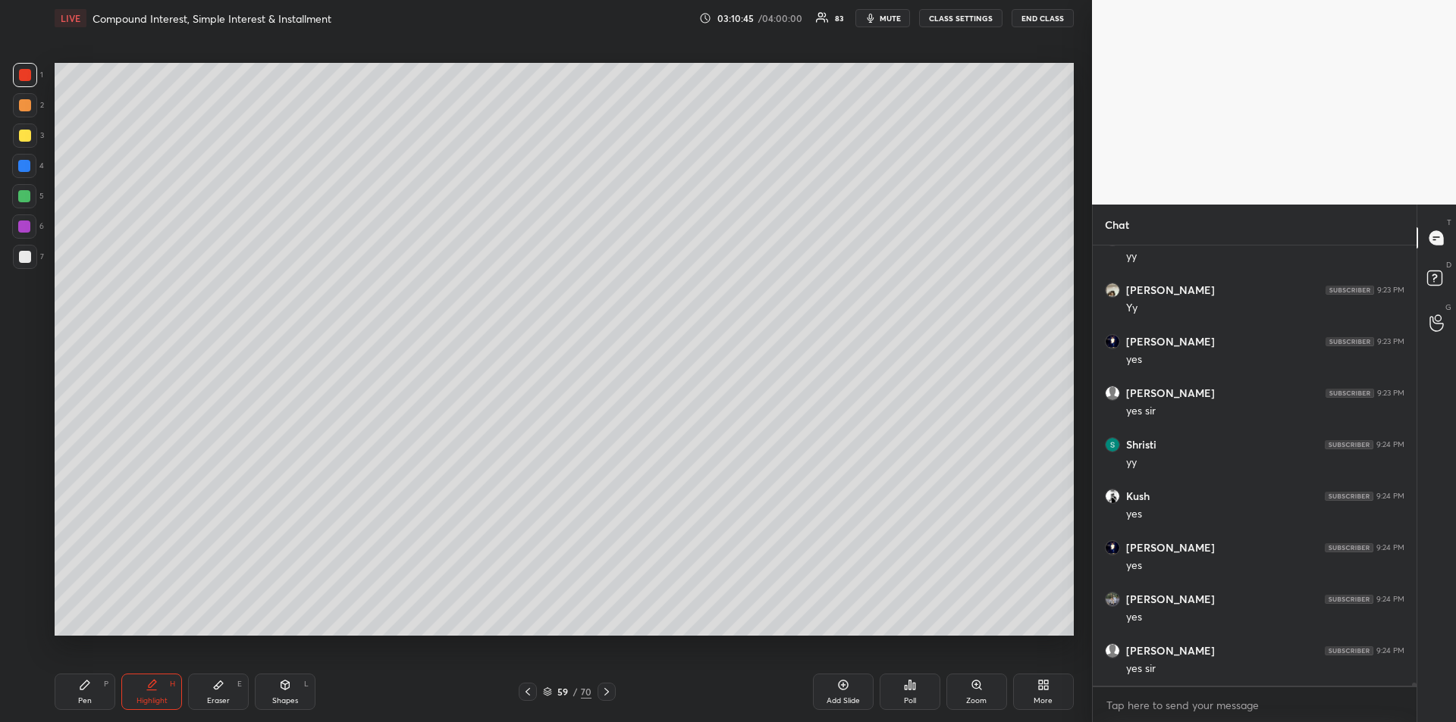
scroll to position [71747, 0]
click at [83, 697] on div "Pen" at bounding box center [85, 701] width 14 height 8
click at [847, 703] on div "Add Slide" at bounding box center [842, 701] width 33 height 8
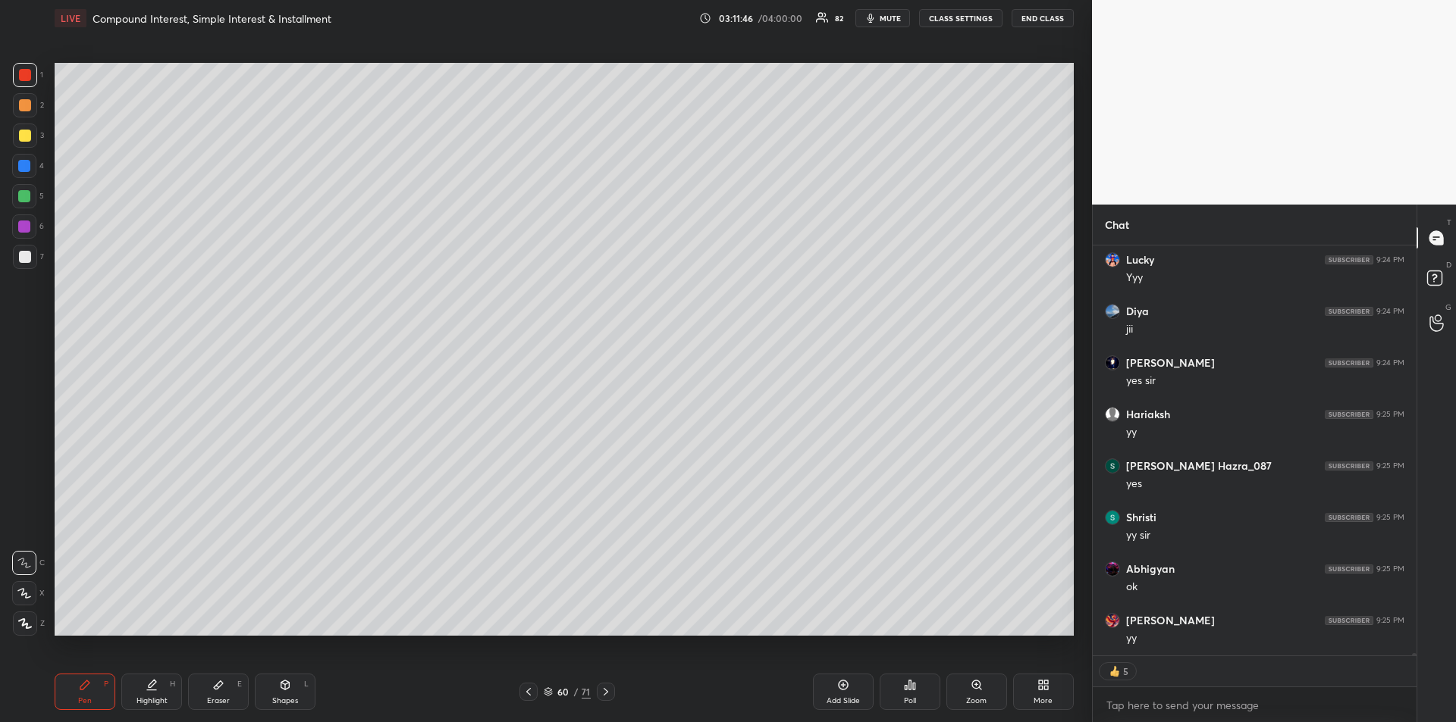
scroll to position [72756, 0]
click at [21, 196] on div at bounding box center [24, 196] width 12 height 12
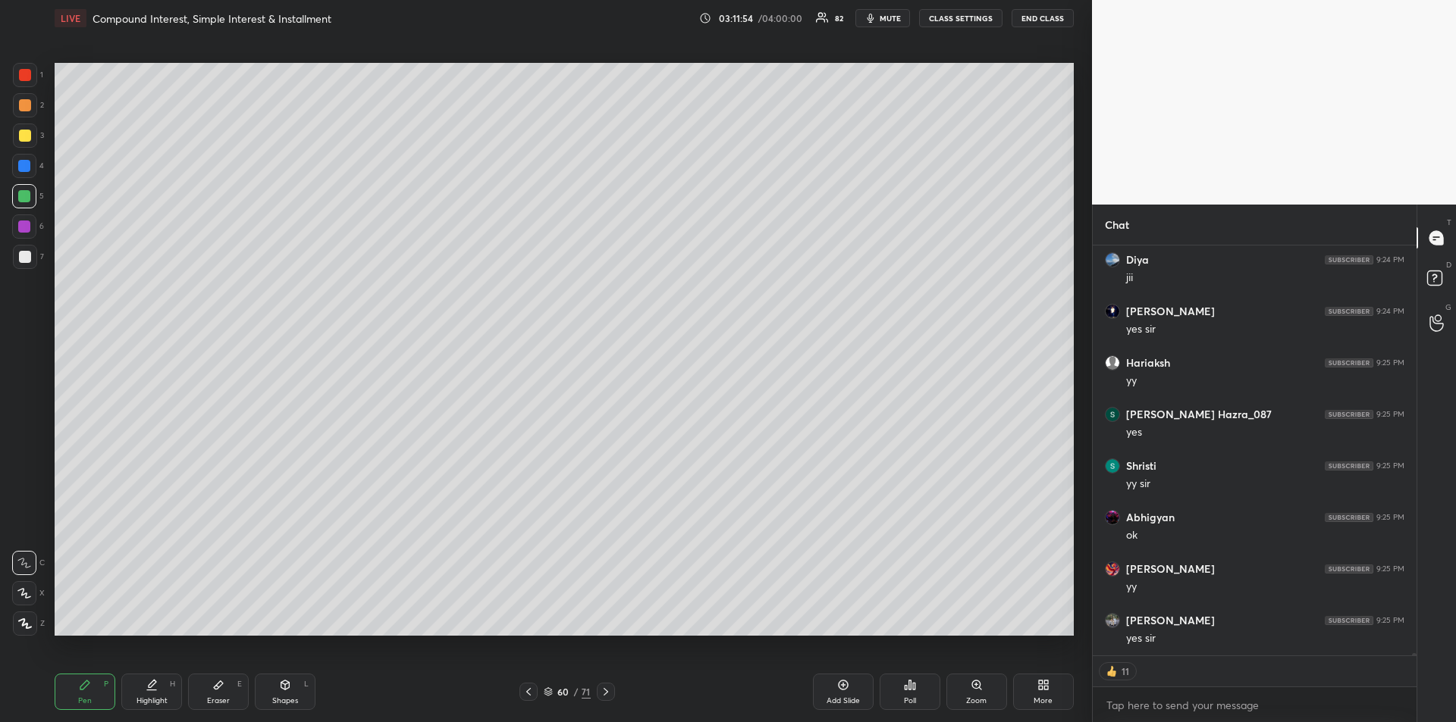
scroll to position [72808, 0]
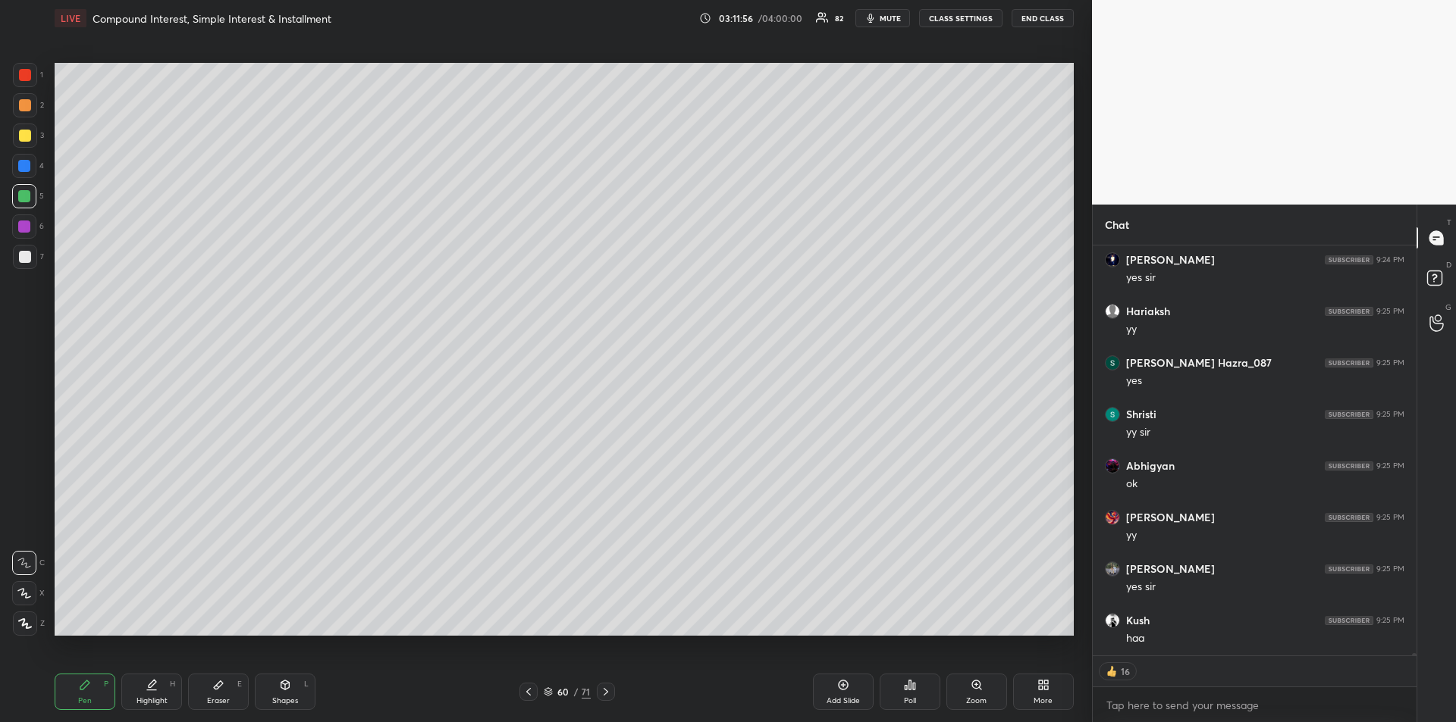
click at [606, 694] on icon at bounding box center [605, 692] width 5 height 8
click at [608, 693] on icon at bounding box center [606, 692] width 12 height 12
click at [30, 136] on div at bounding box center [25, 136] width 12 height 12
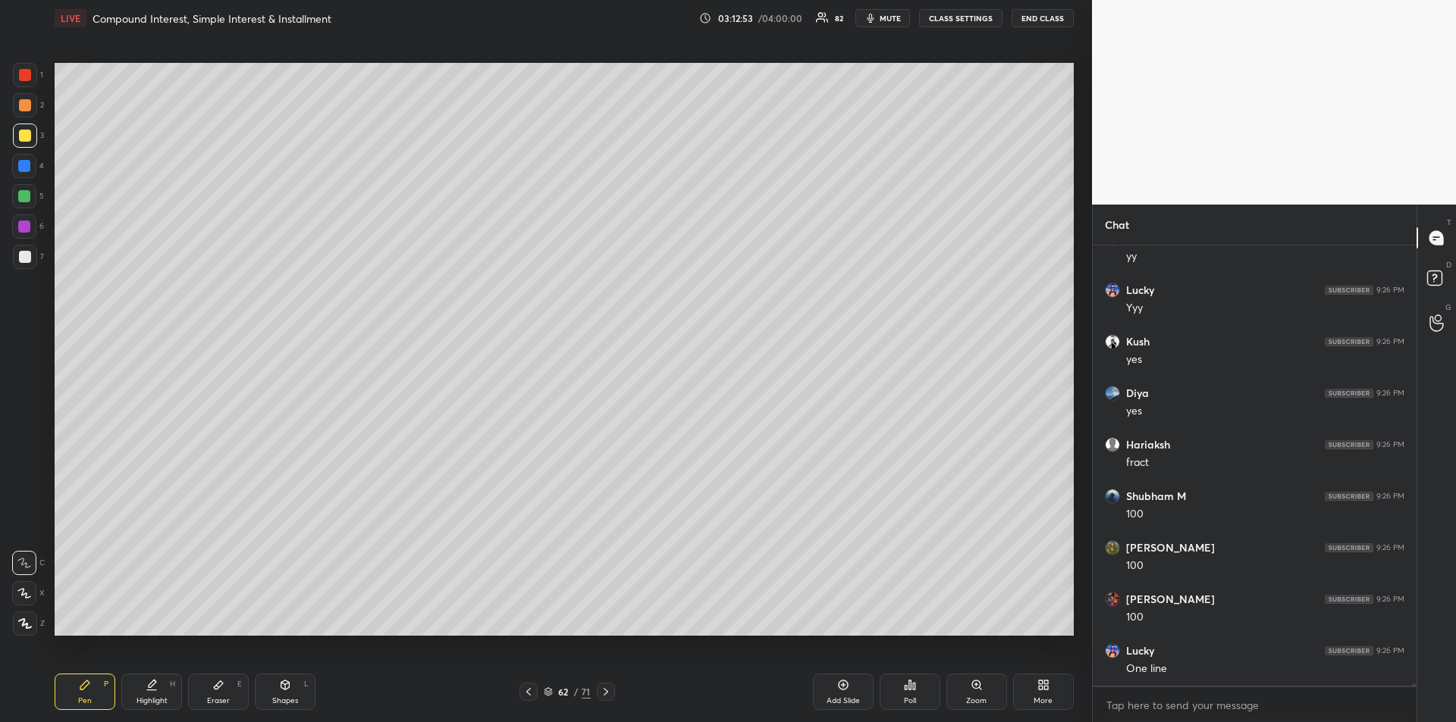
scroll to position [73860, 0]
click at [225, 684] on div "Eraser E" at bounding box center [218, 692] width 61 height 36
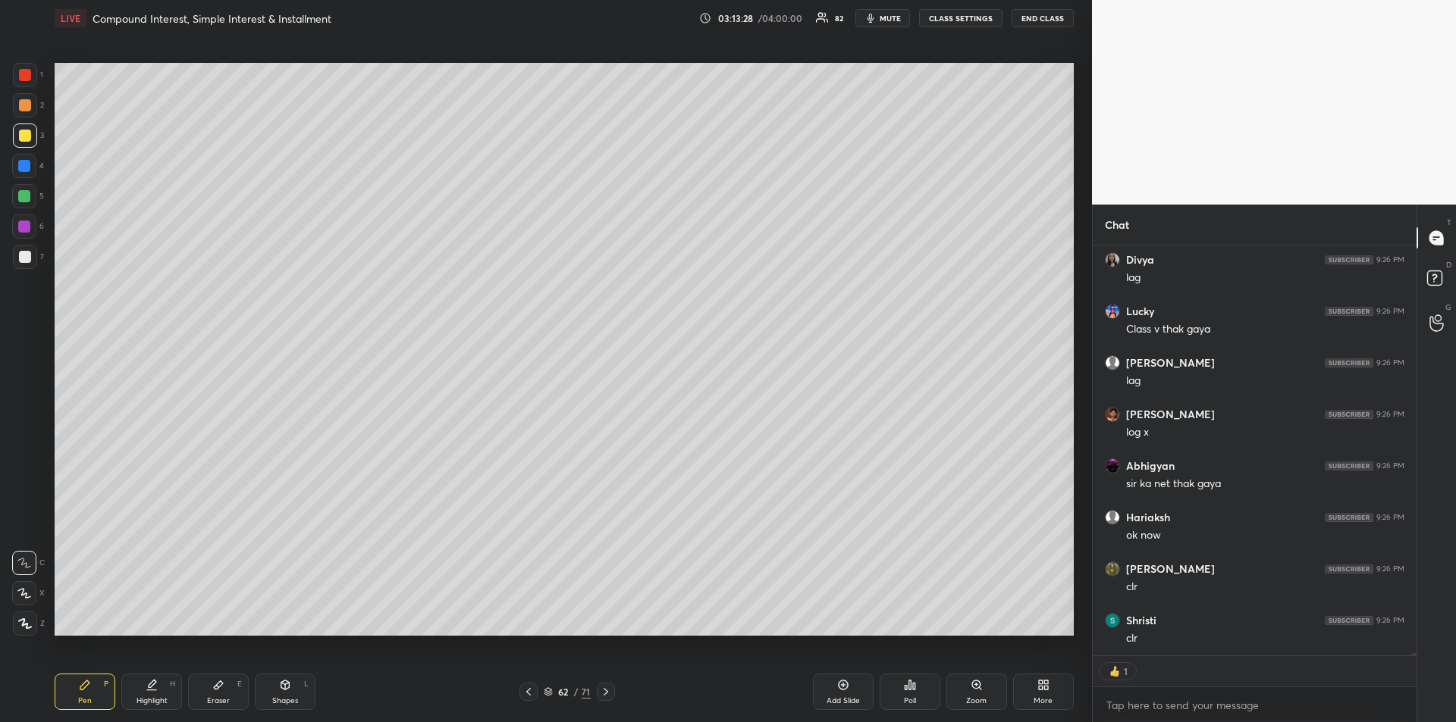
click at [93, 689] on div "Pen P" at bounding box center [85, 692] width 61 height 36
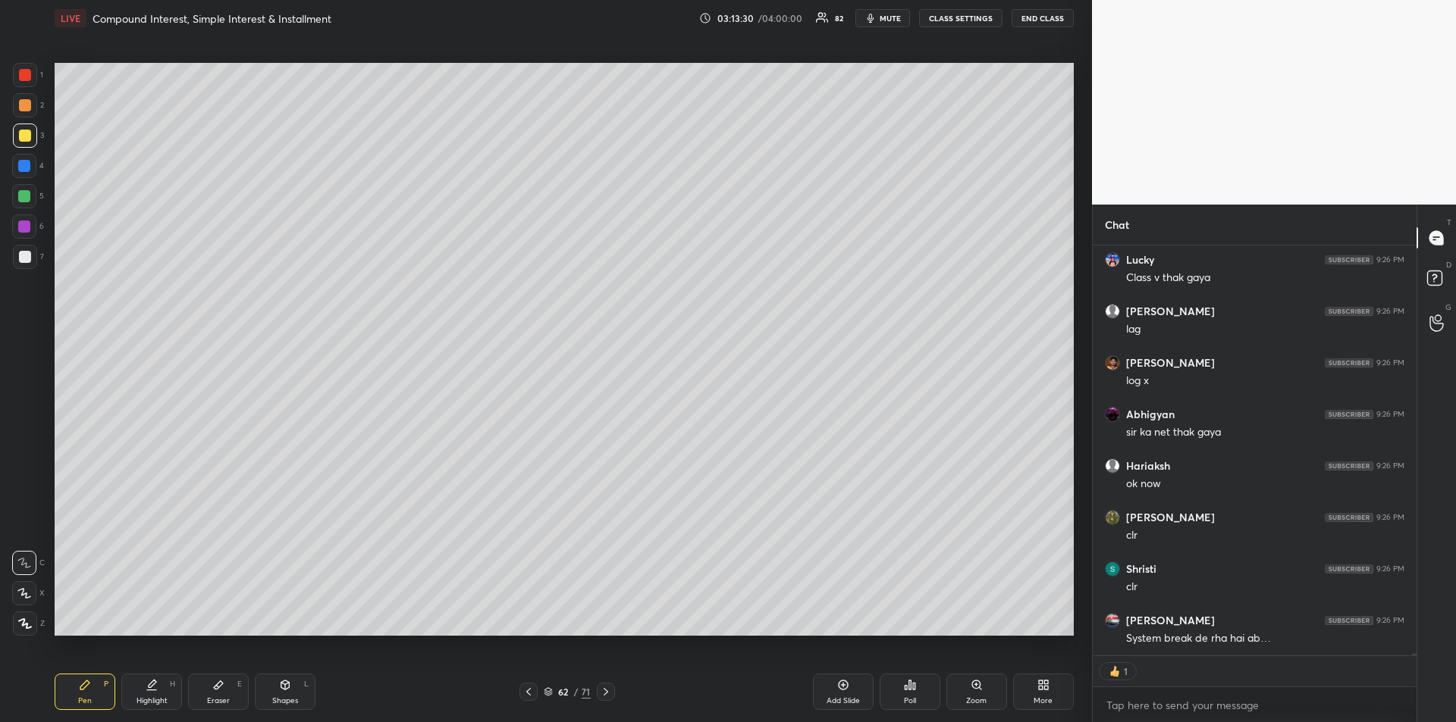
click at [26, 171] on div at bounding box center [24, 166] width 12 height 12
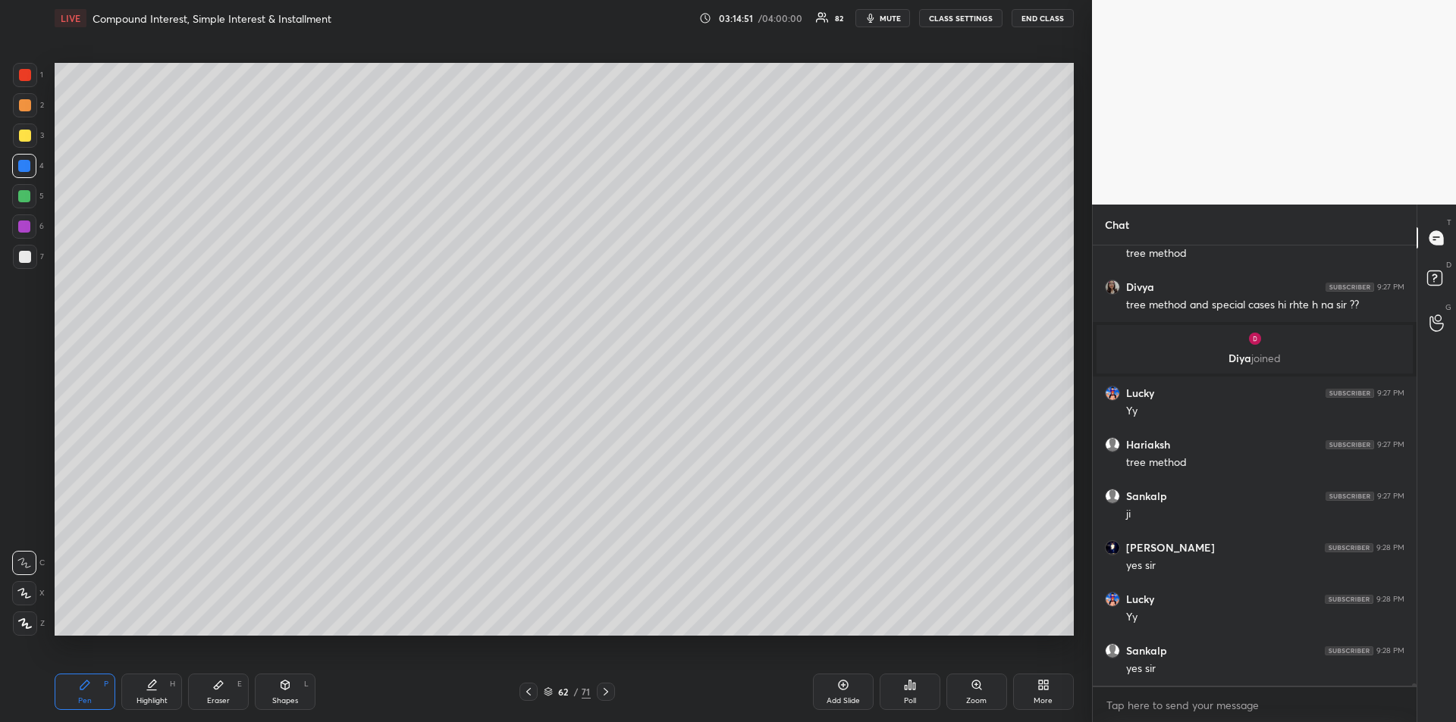
scroll to position [73965, 0]
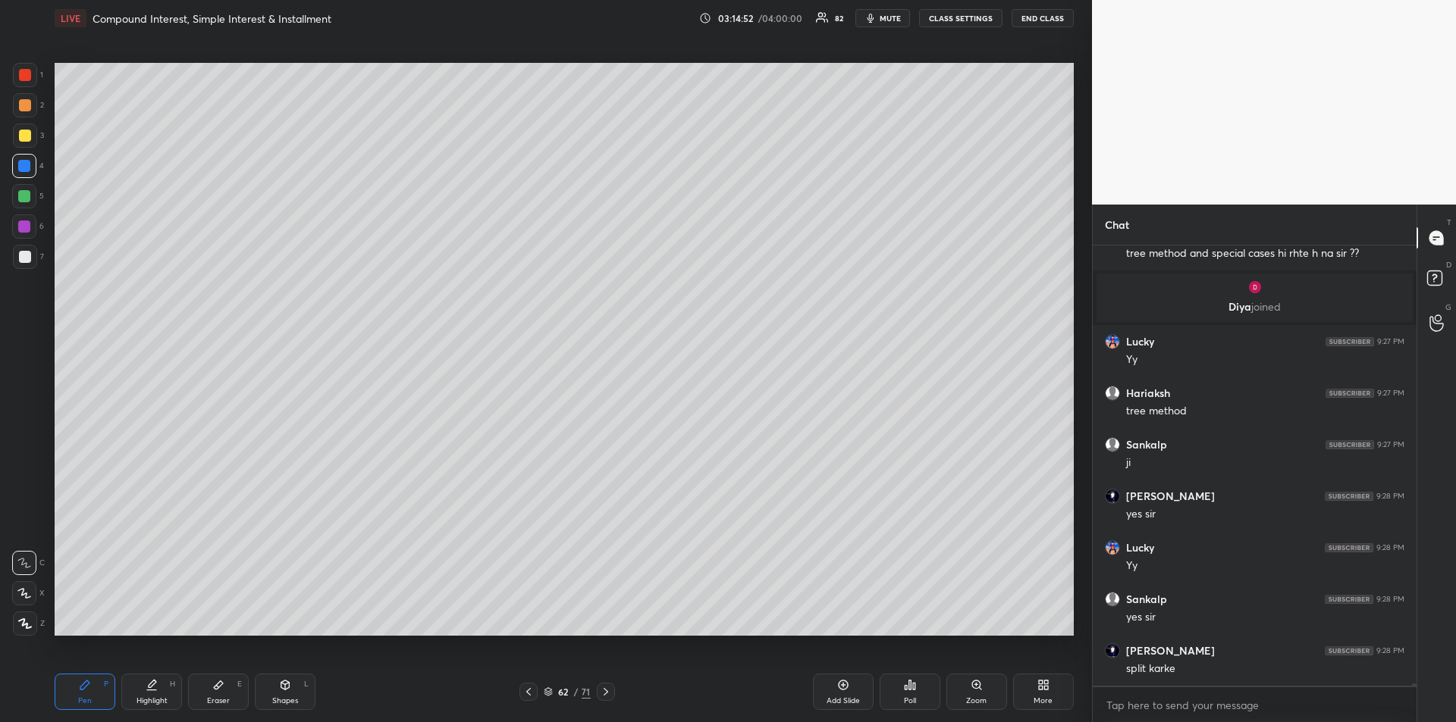
click at [227, 691] on div "Eraser E" at bounding box center [218, 692] width 61 height 36
click at [26, 527] on span "Erase all" at bounding box center [24, 532] width 23 height 11
click at [84, 692] on div "Pen P" at bounding box center [85, 692] width 61 height 36
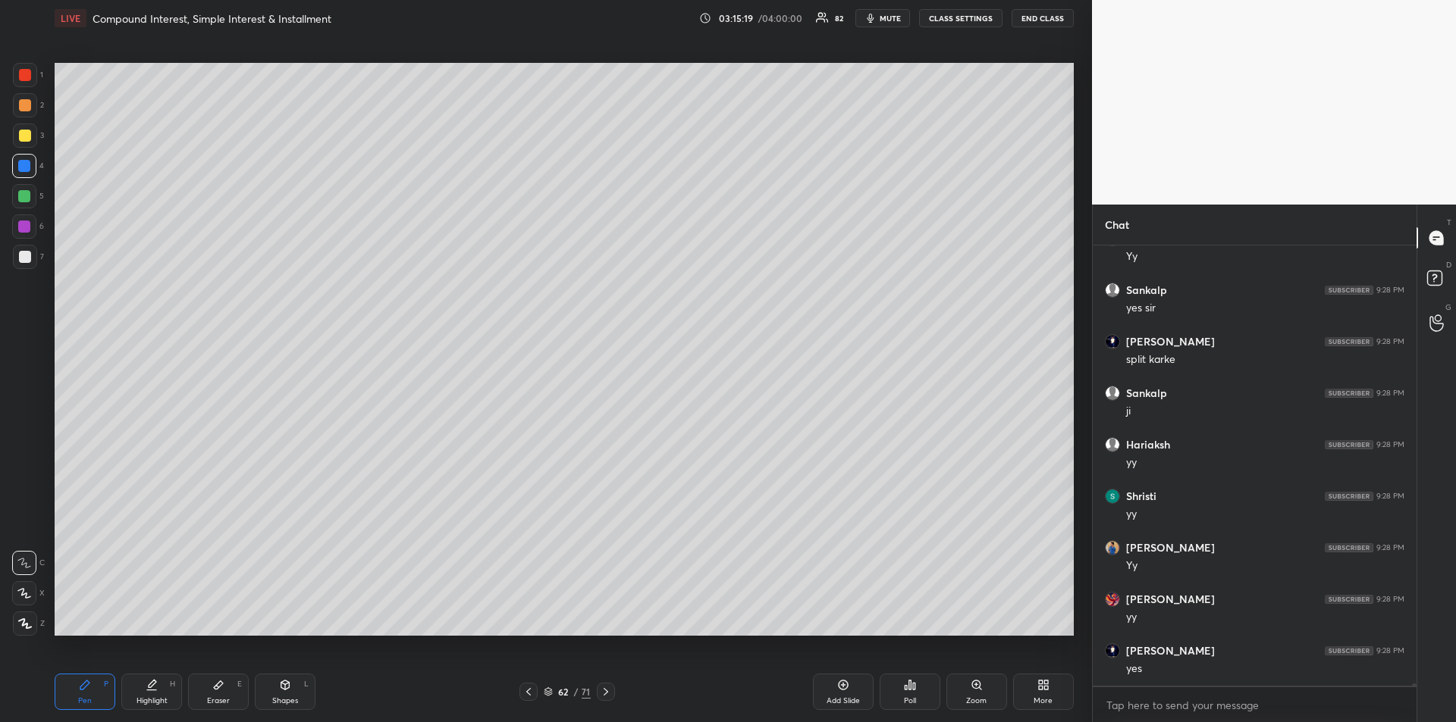
scroll to position [74289, 0]
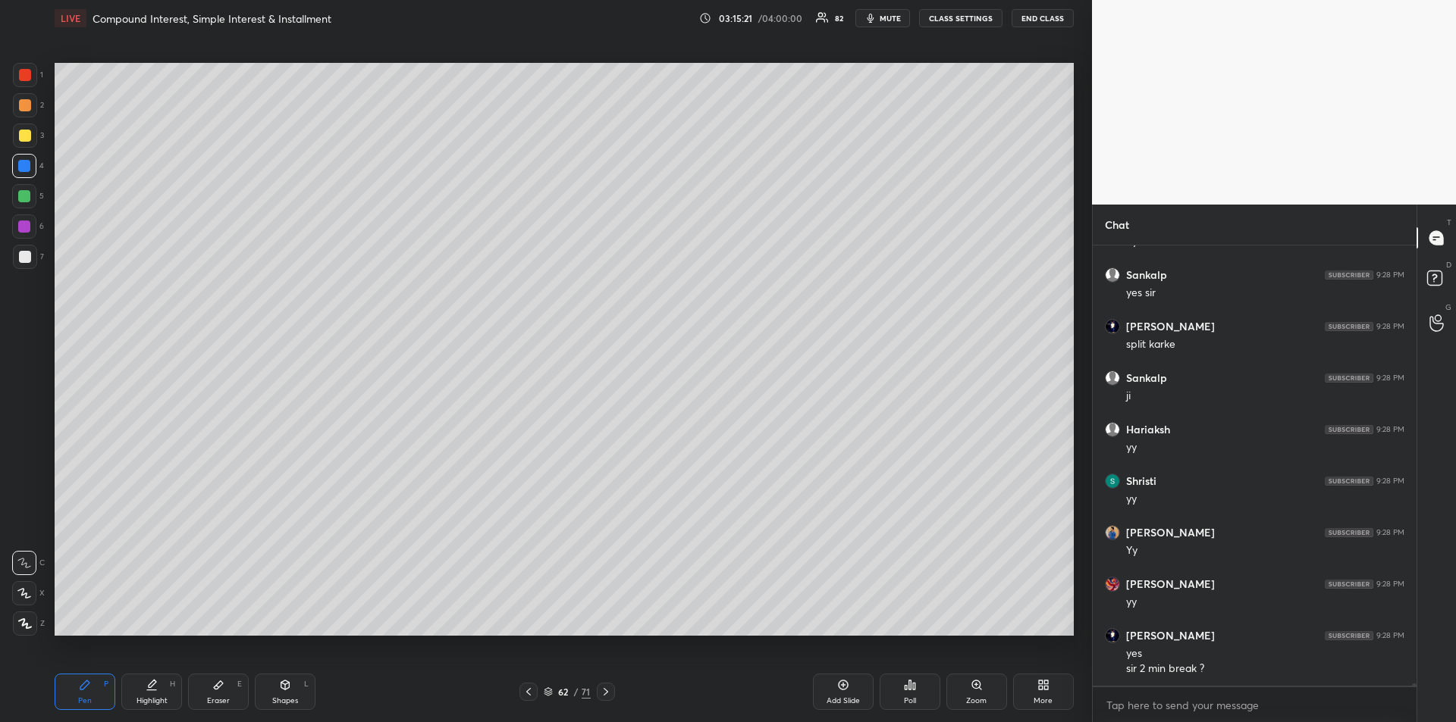
click at [24, 136] on div at bounding box center [25, 136] width 12 height 12
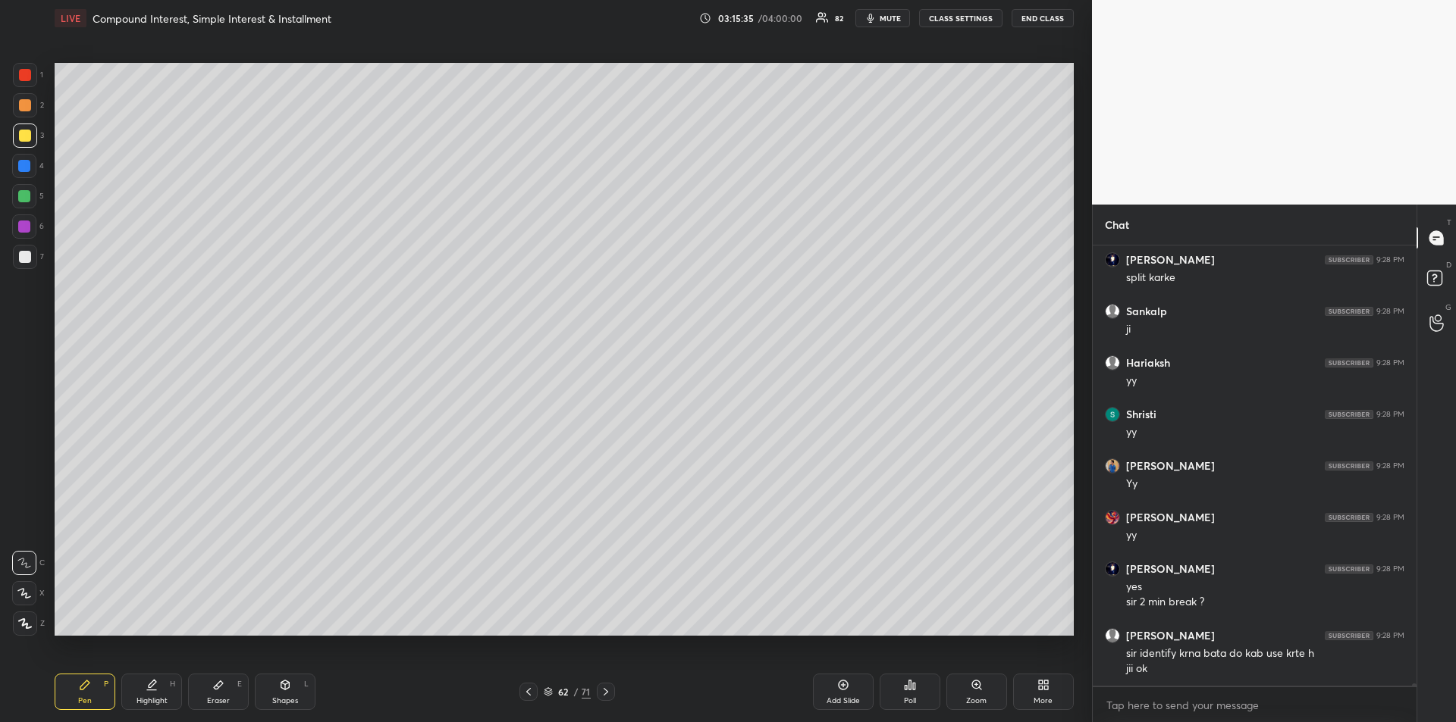
scroll to position [74408, 0]
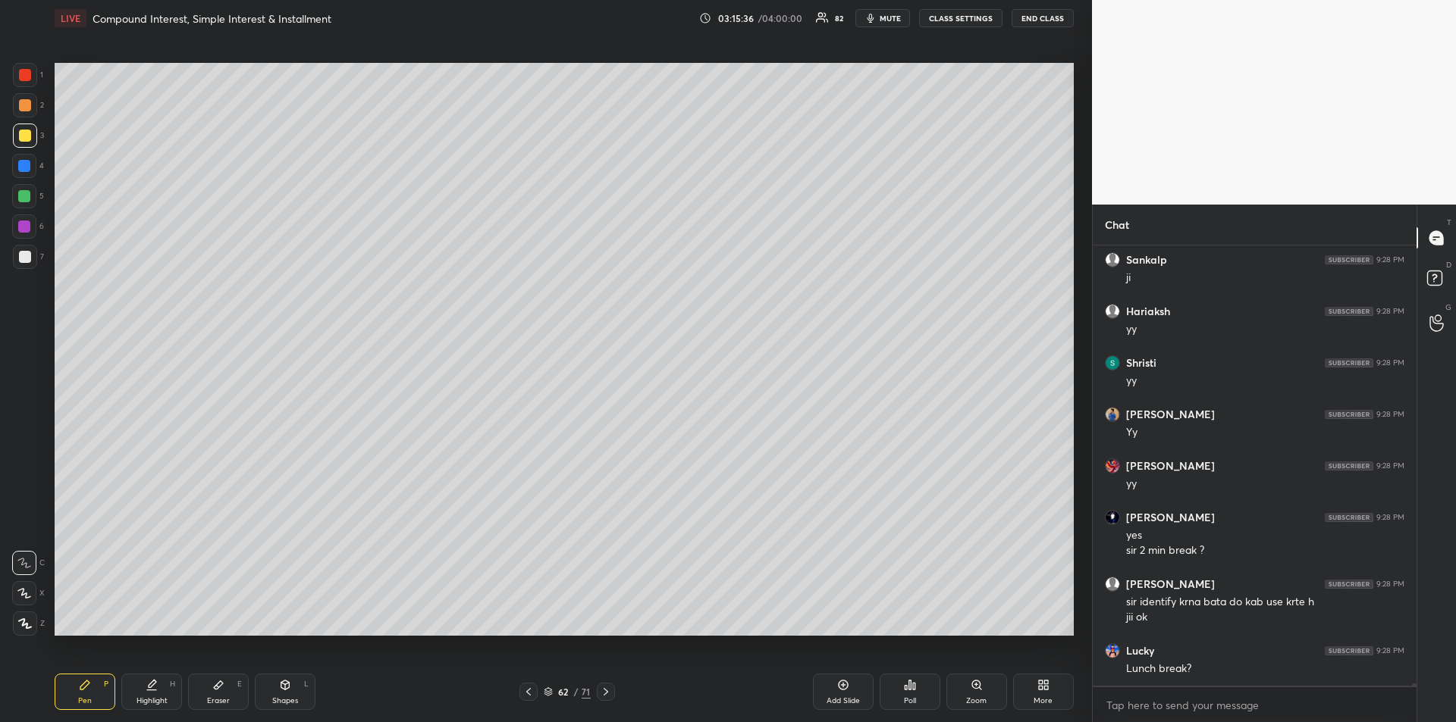
click at [26, 200] on div at bounding box center [24, 196] width 12 height 12
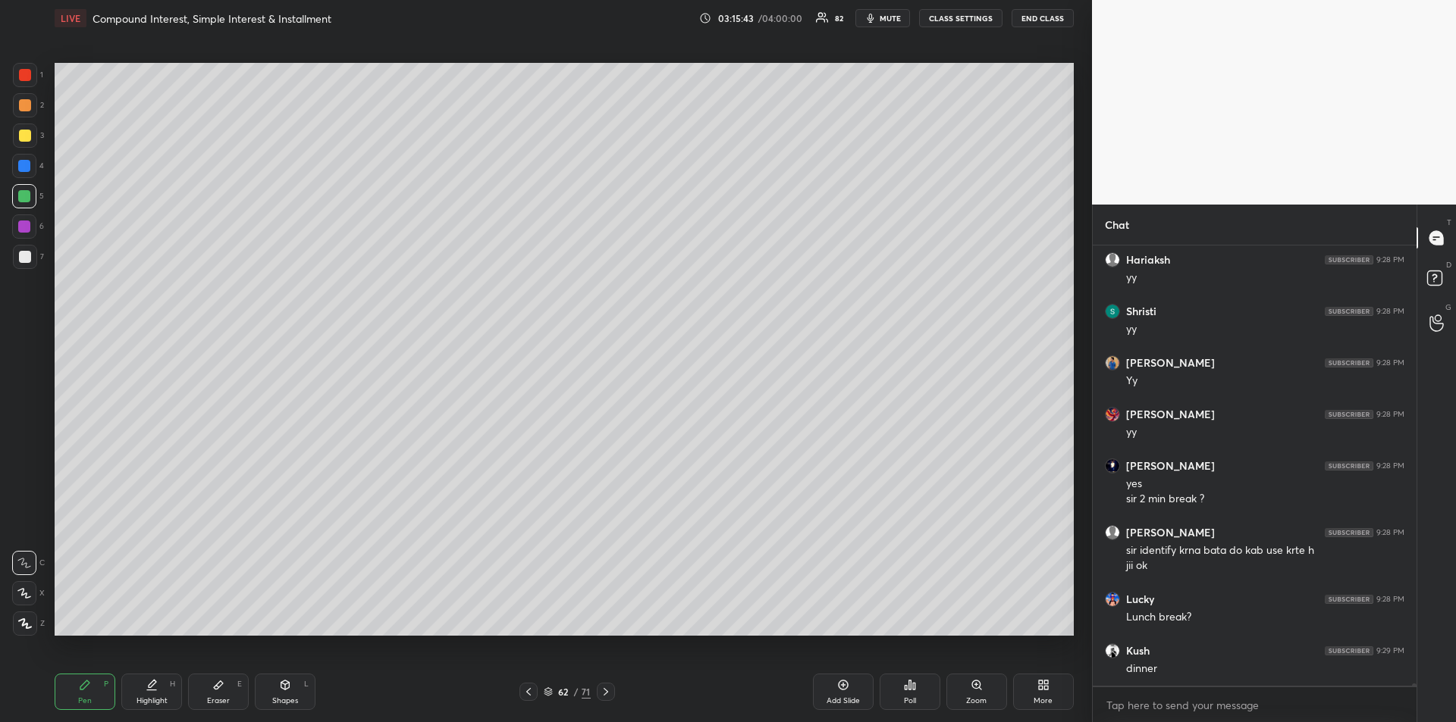
click at [27, 262] on div at bounding box center [25, 257] width 12 height 12
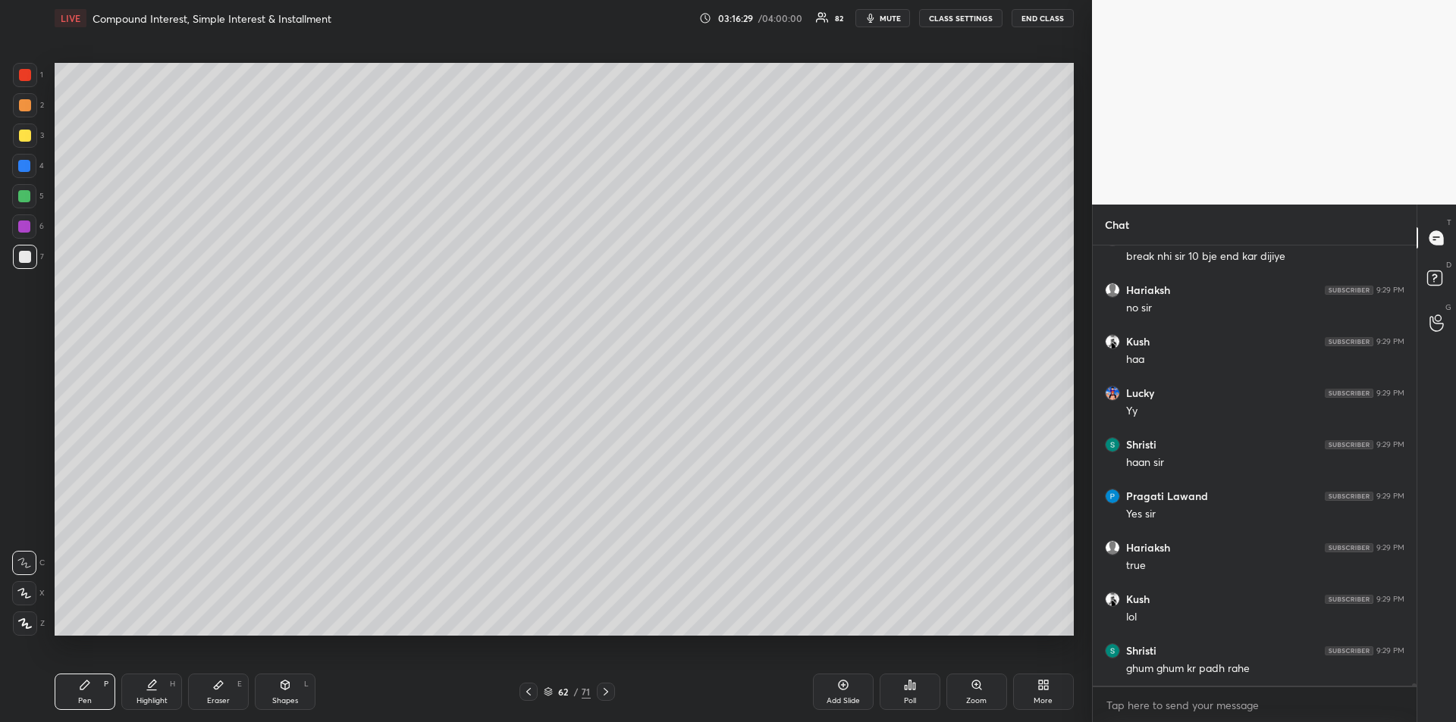
scroll to position [75439, 0]
click at [25, 197] on div at bounding box center [24, 196] width 12 height 12
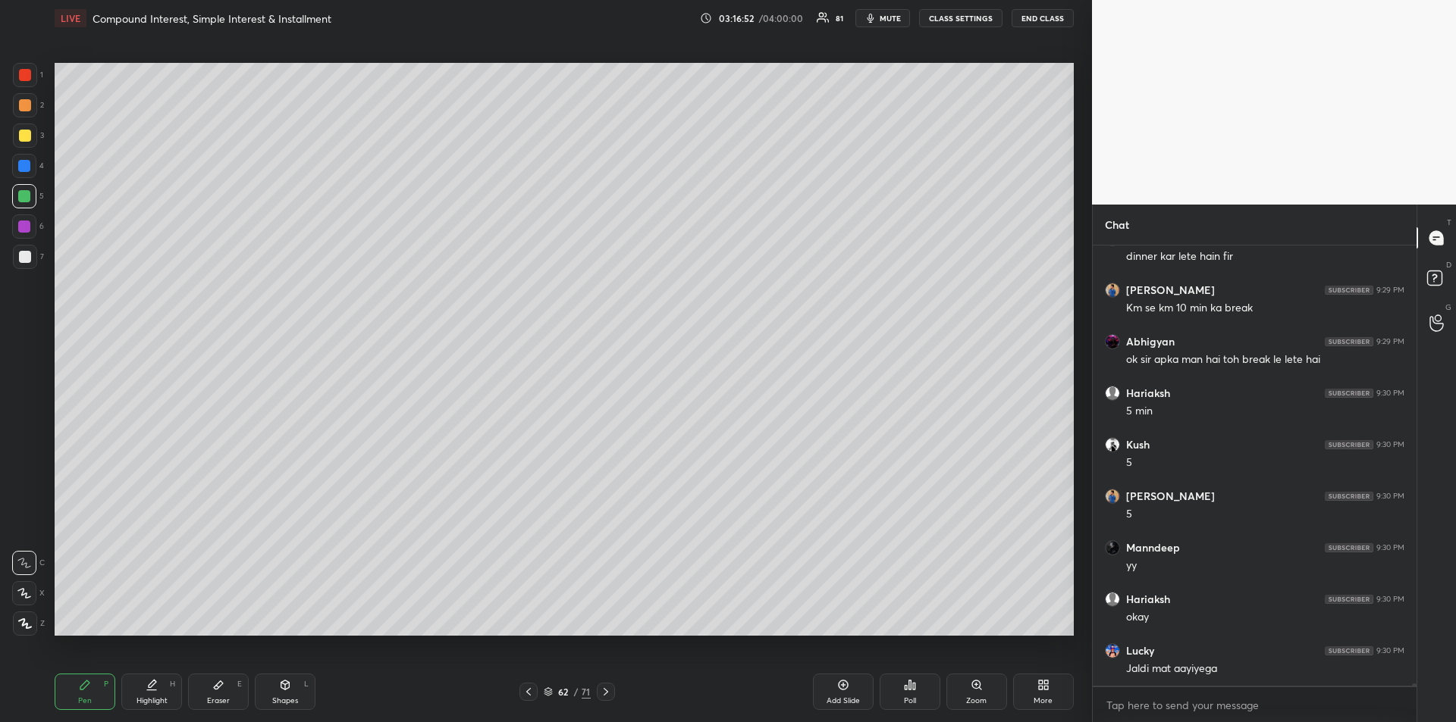
scroll to position [75903, 0]
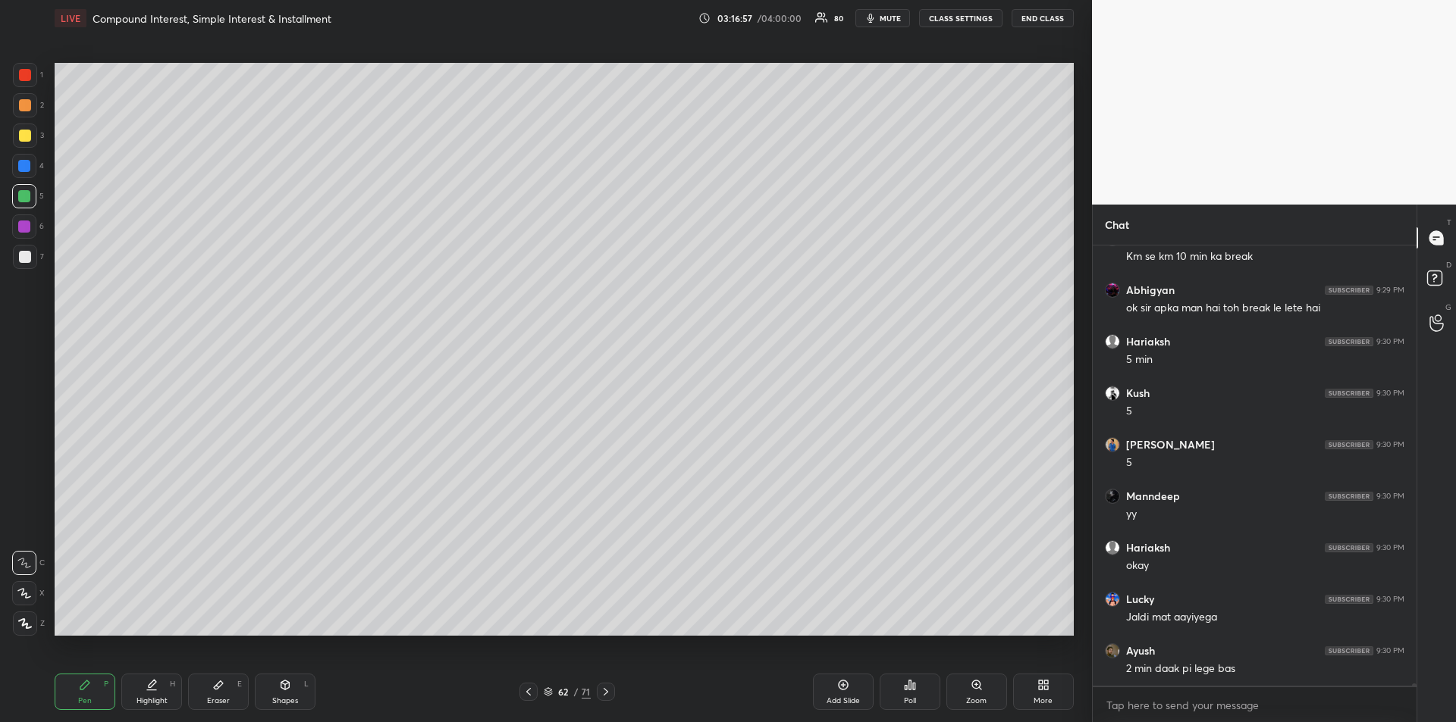
click at [24, 134] on div at bounding box center [25, 136] width 12 height 12
click at [24, 559] on icon at bounding box center [24, 563] width 12 height 9
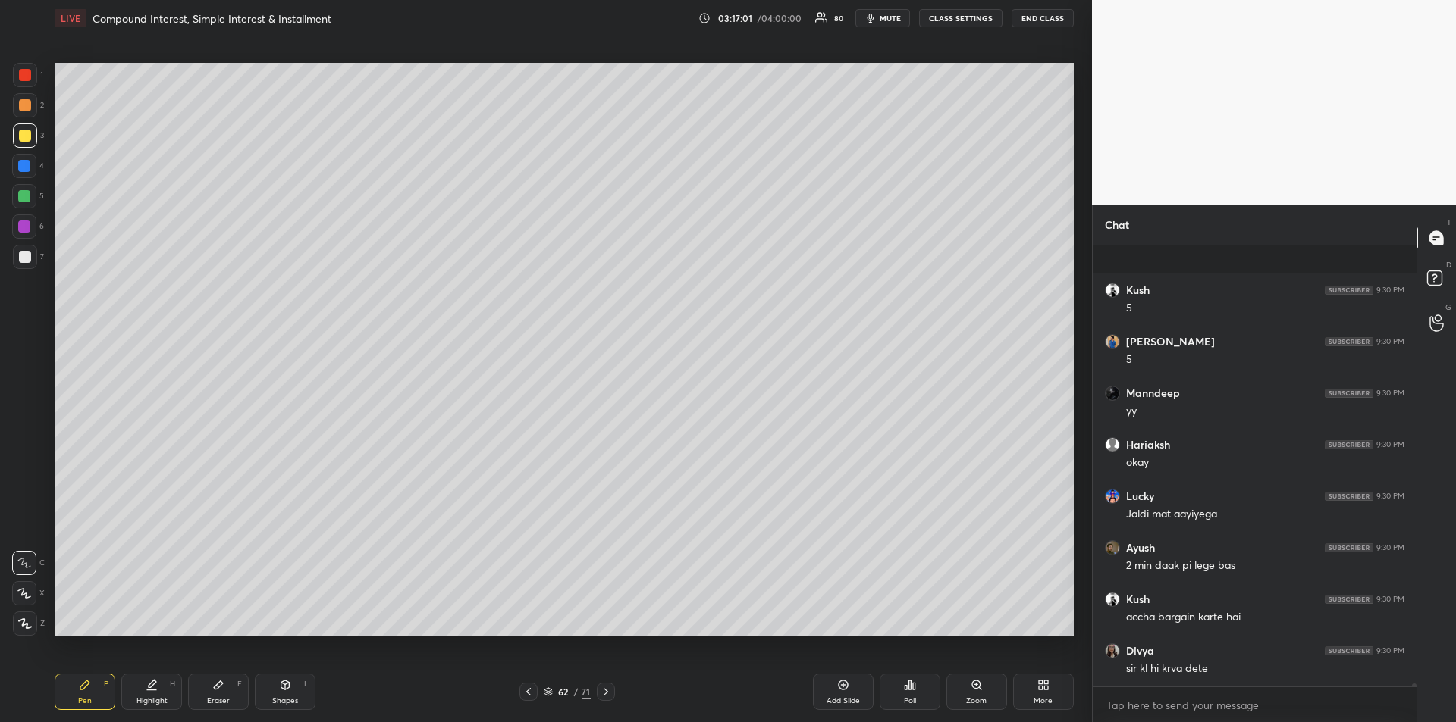
scroll to position [76109, 0]
click at [888, 21] on span "mute" at bounding box center [889, 18] width 21 height 11
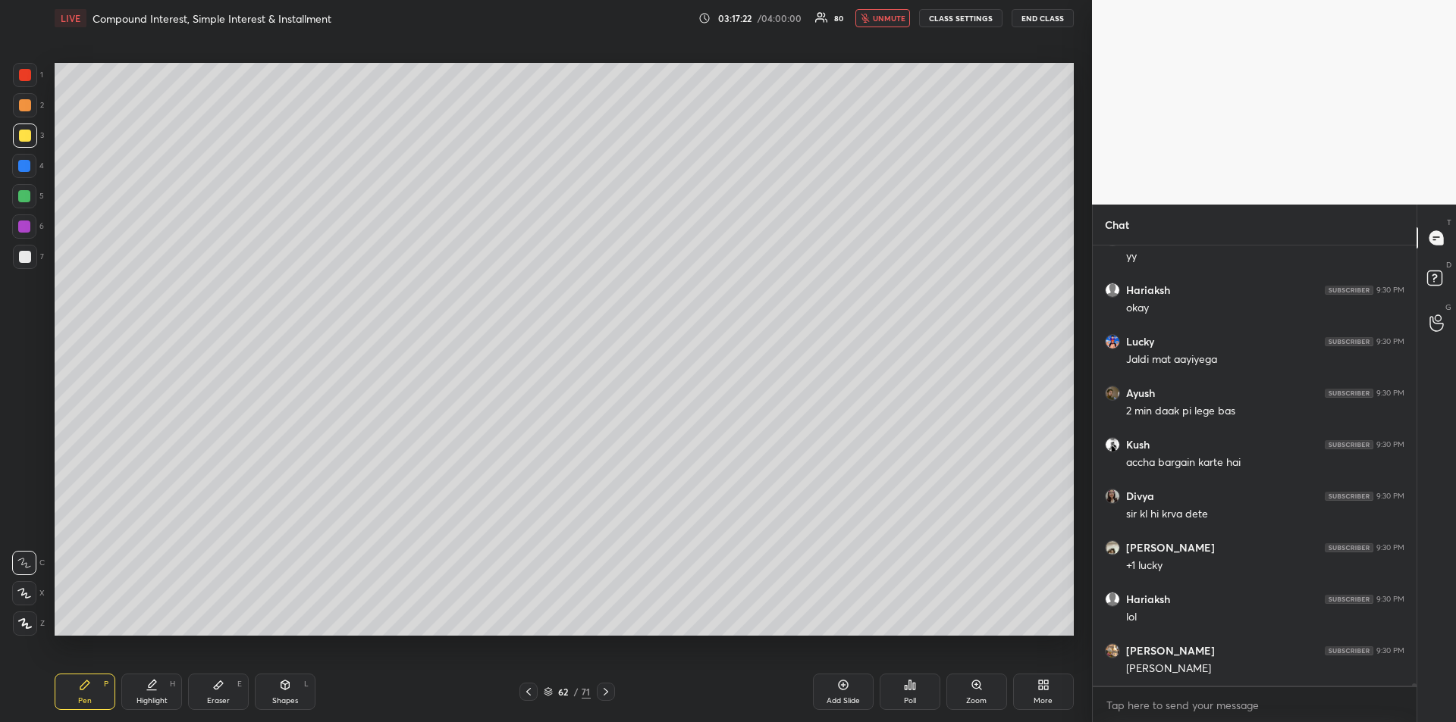
scroll to position [76212, 0]
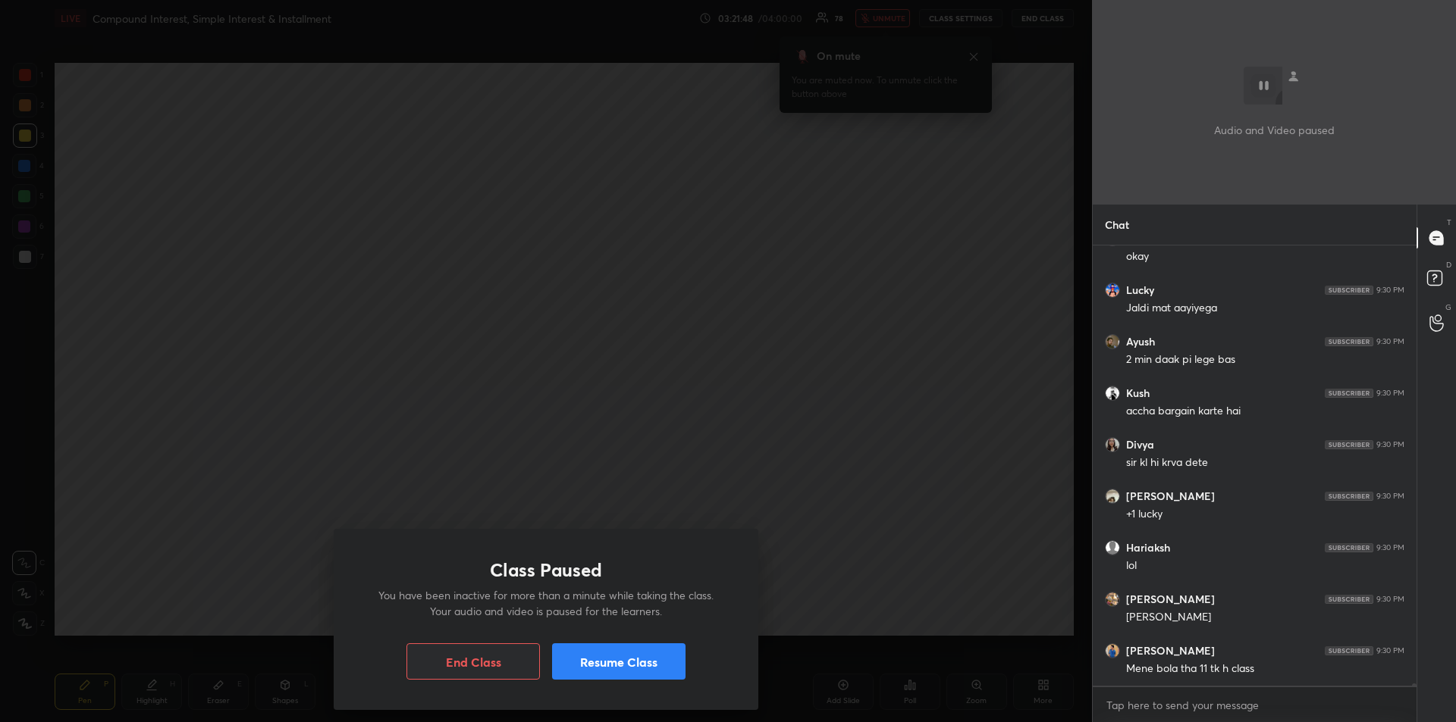
click at [644, 659] on button "Resume Class" at bounding box center [618, 662] width 133 height 36
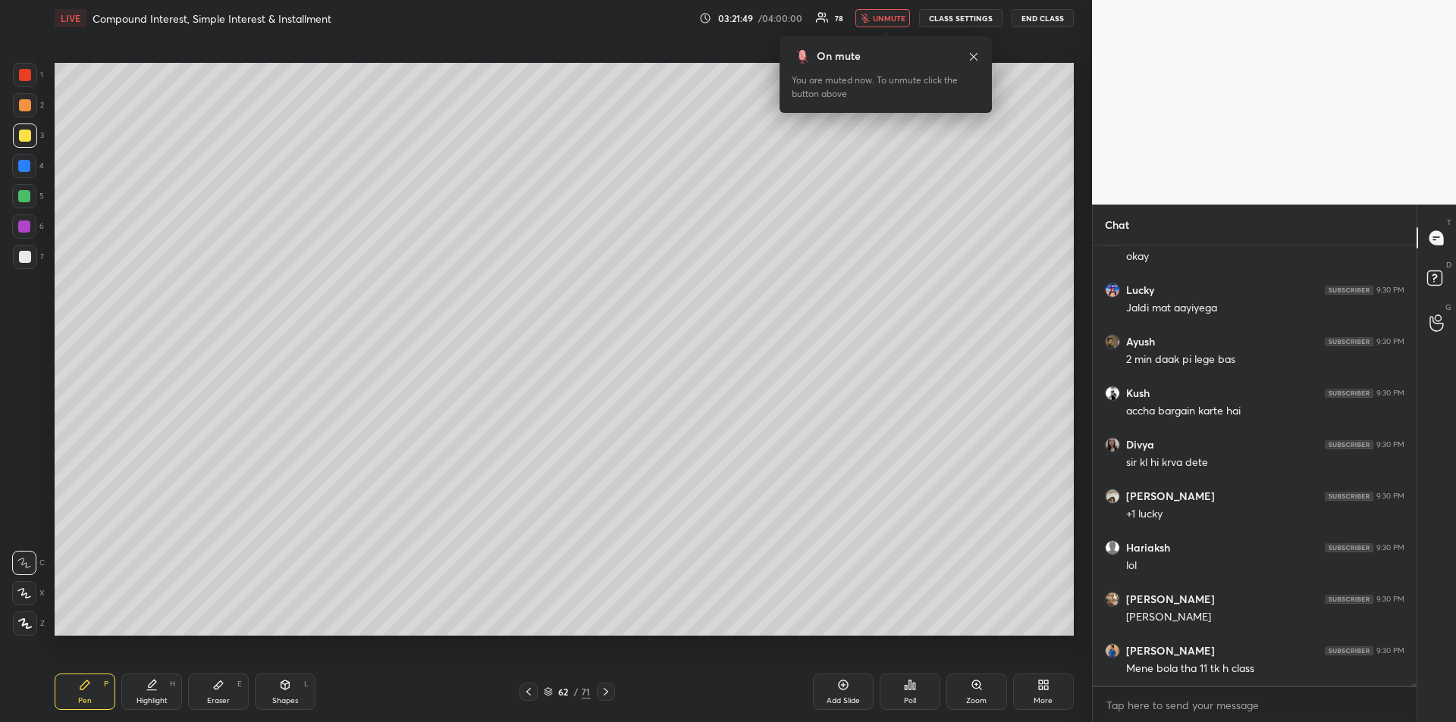
click at [972, 54] on icon at bounding box center [973, 57] width 12 height 12
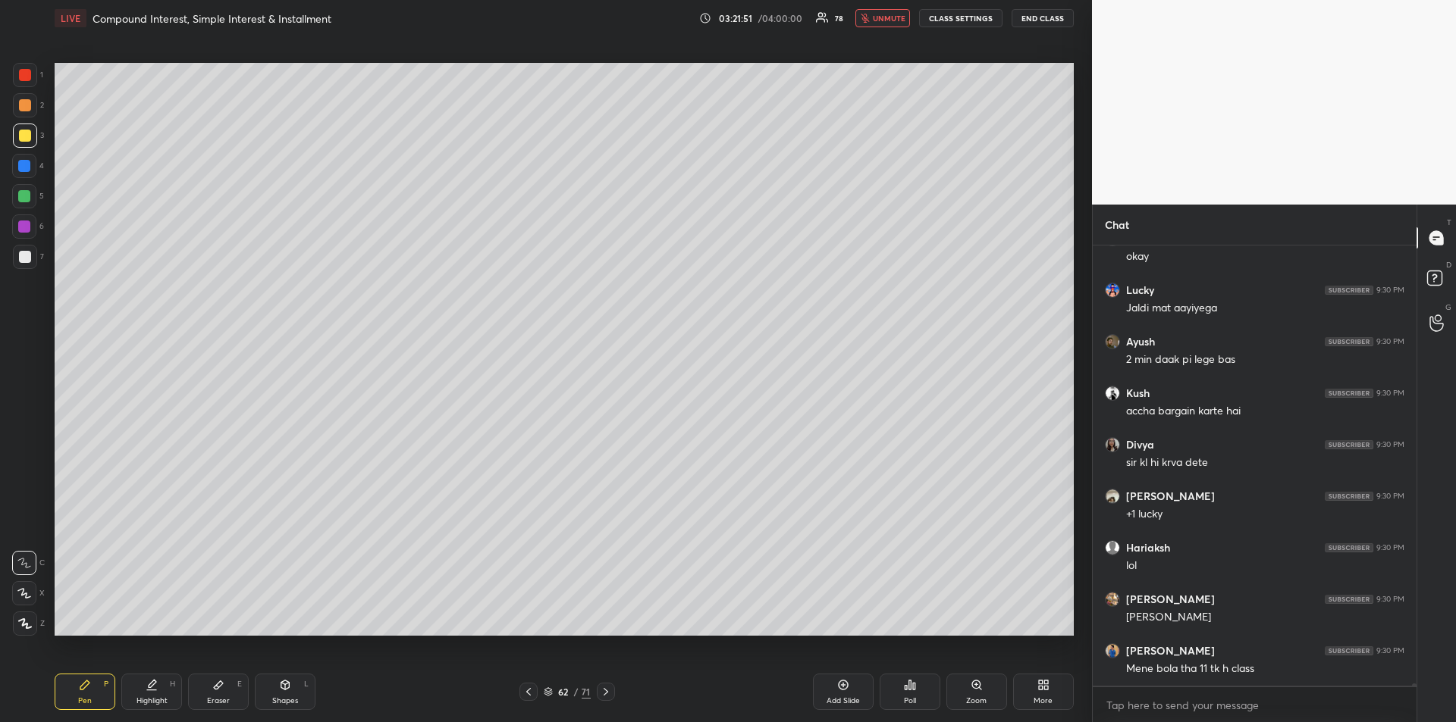
click at [882, 20] on span "unmute" at bounding box center [889, 18] width 33 height 11
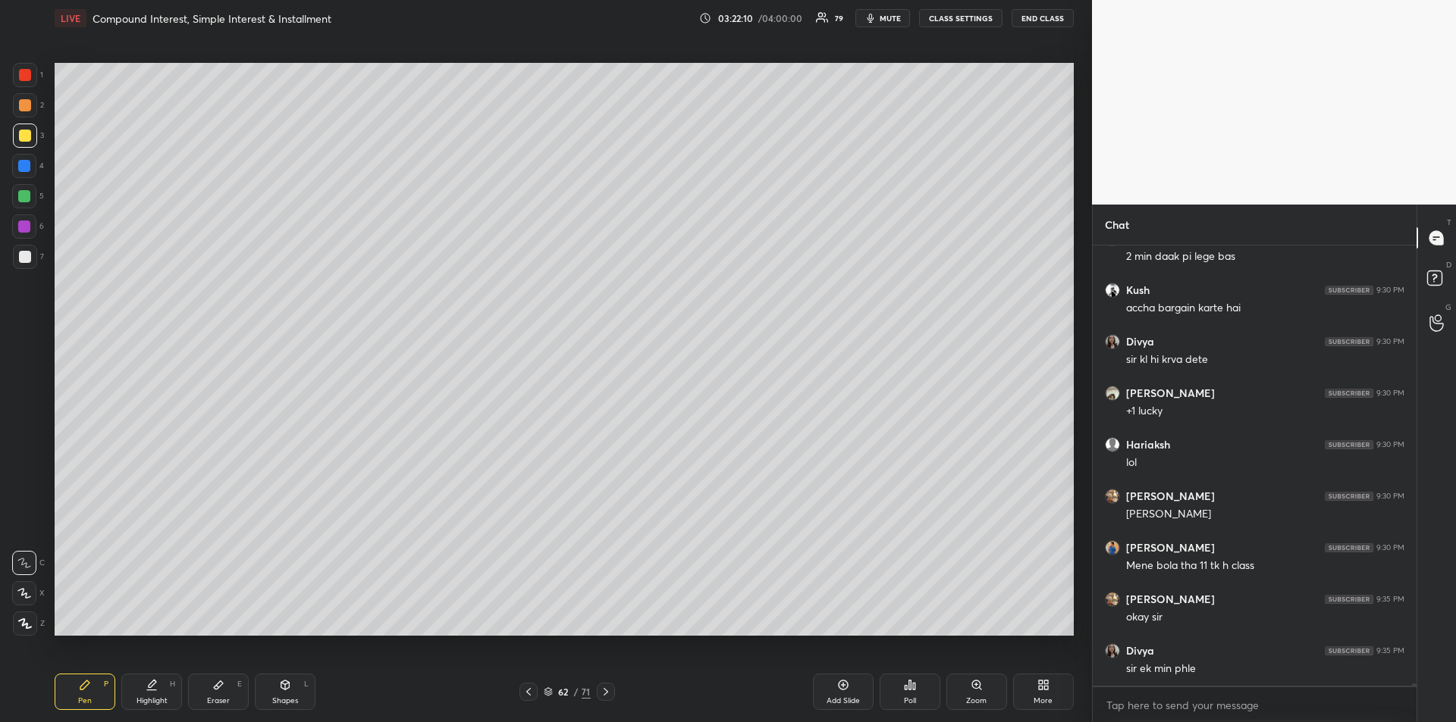
scroll to position [76366, 0]
click at [213, 688] on icon at bounding box center [218, 685] width 12 height 12
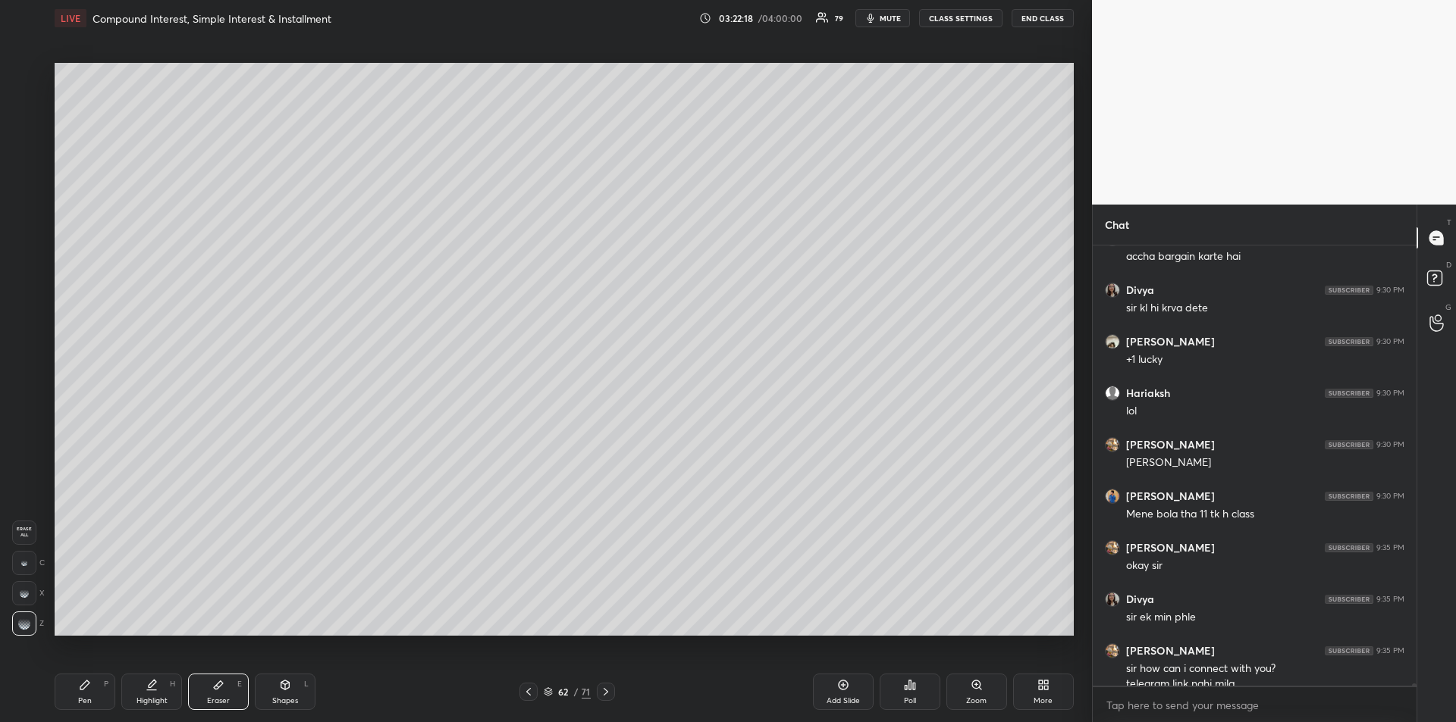
scroll to position [76382, 0]
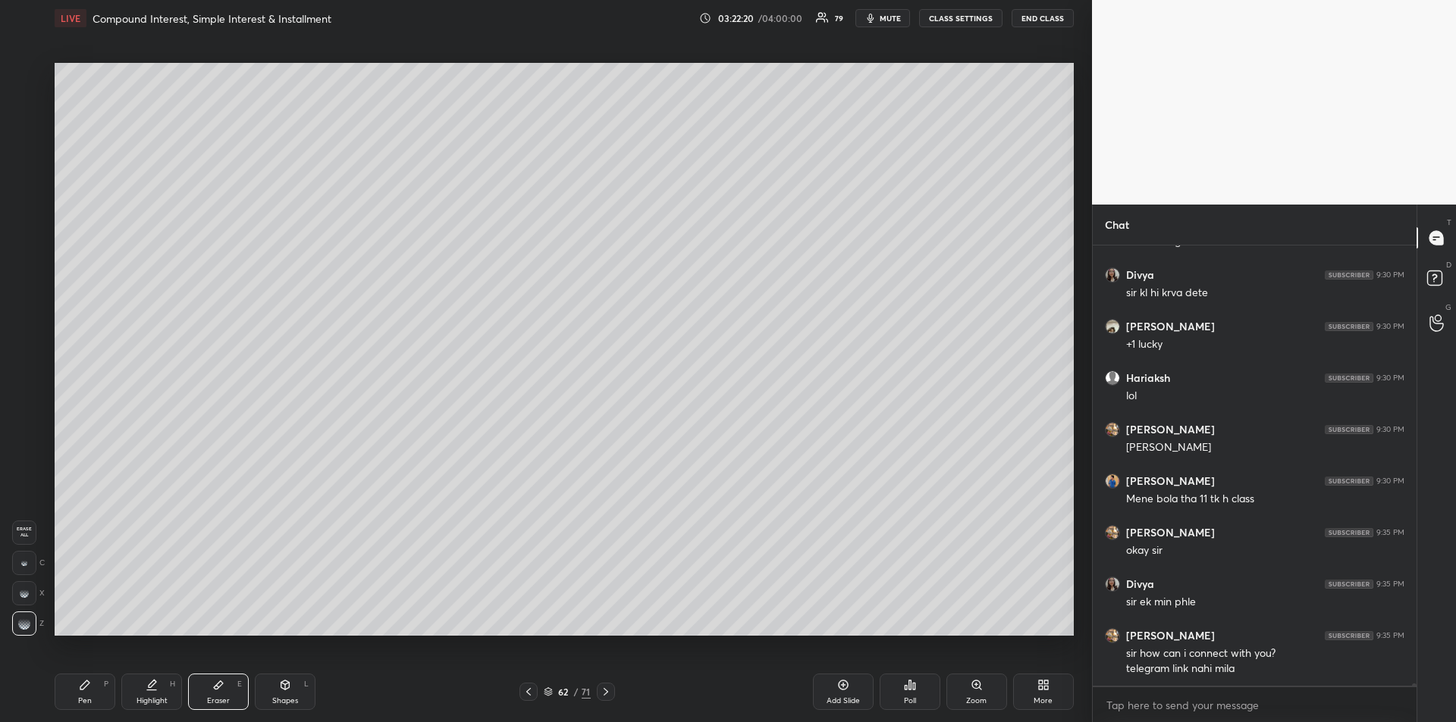
click at [90, 692] on div "Pen P" at bounding box center [85, 692] width 61 height 36
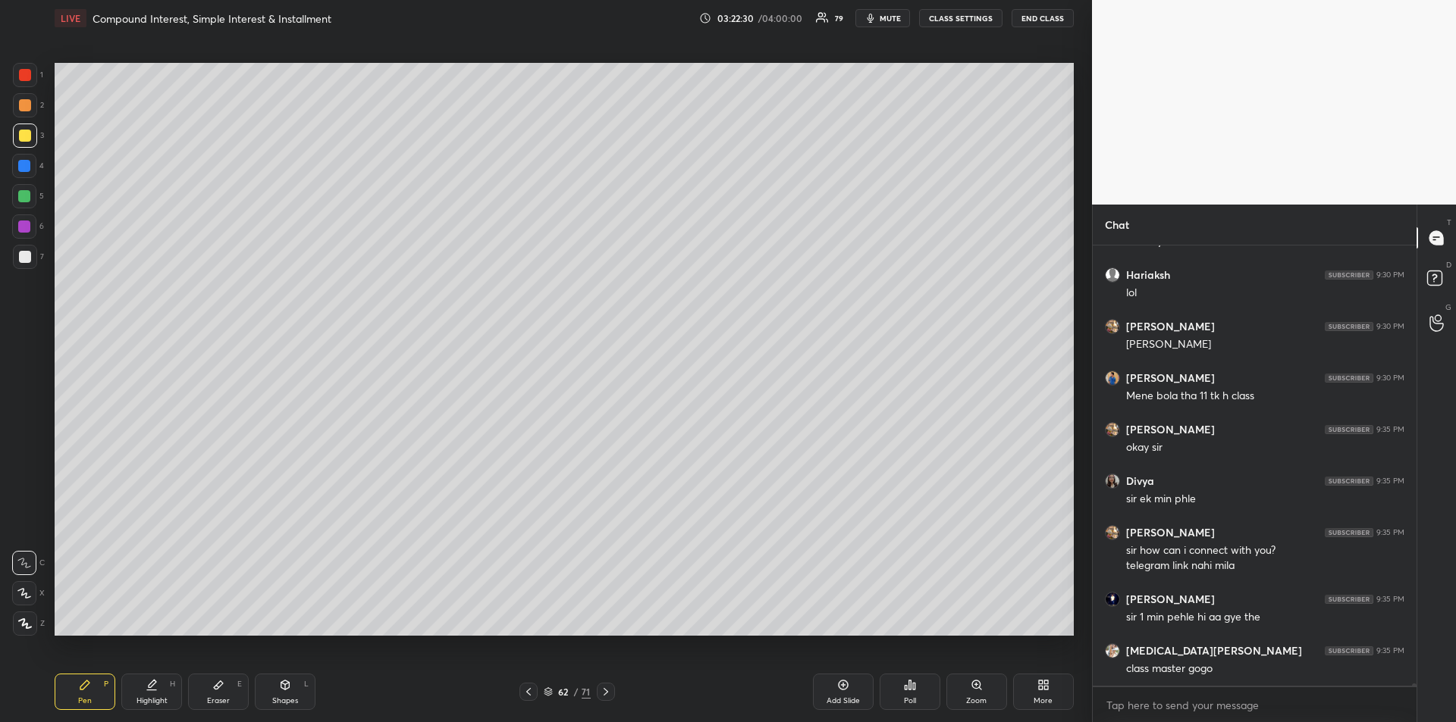
scroll to position [76536, 0]
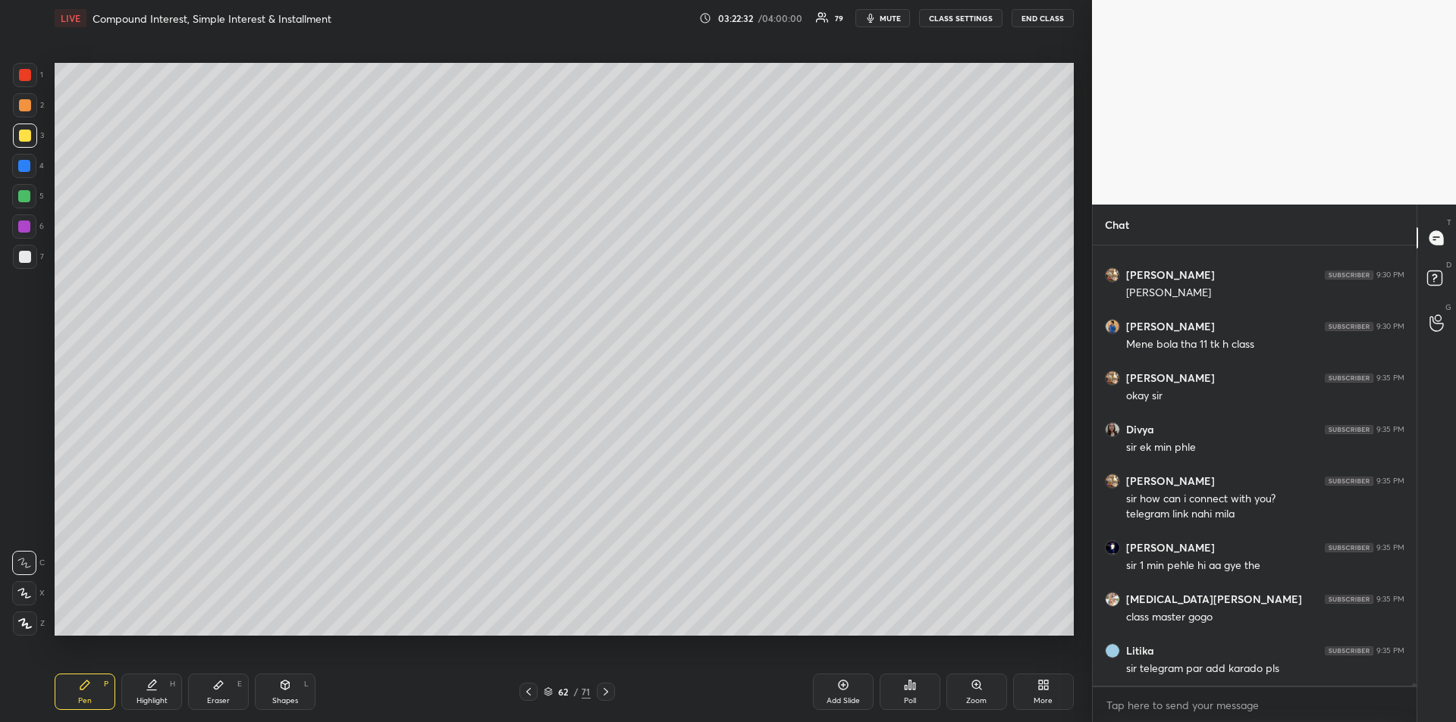
click at [221, 692] on div "Eraser E" at bounding box center [218, 692] width 61 height 36
click at [82, 682] on icon at bounding box center [85, 685] width 12 height 12
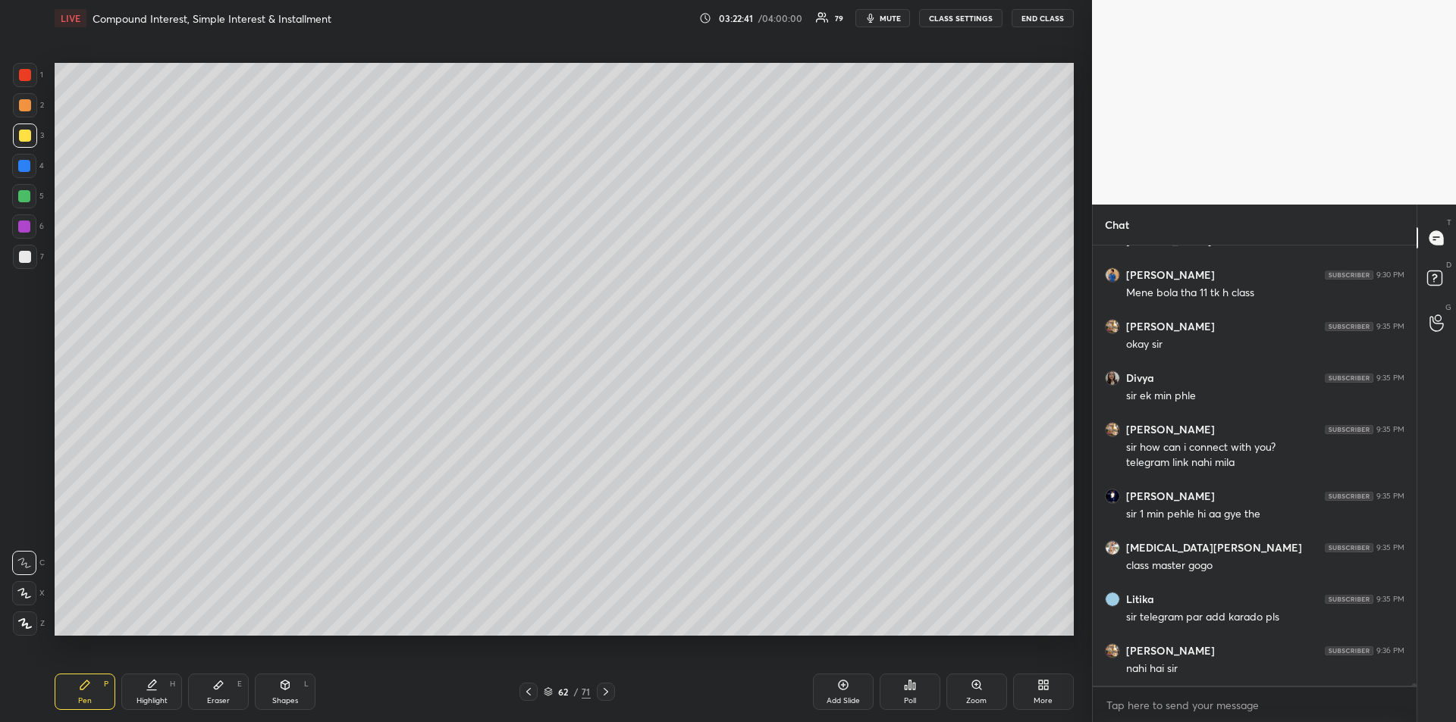
click at [24, 138] on div at bounding box center [25, 136] width 12 height 12
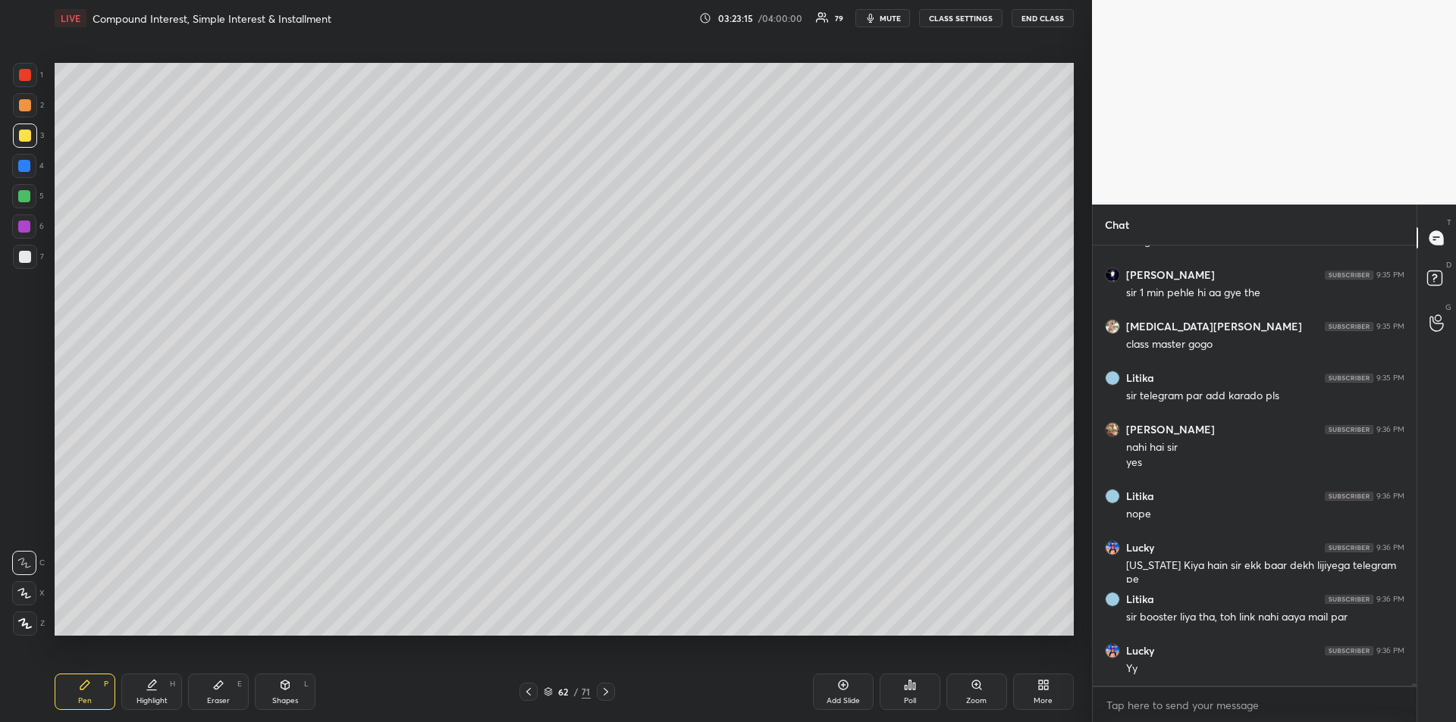
scroll to position [76864, 0]
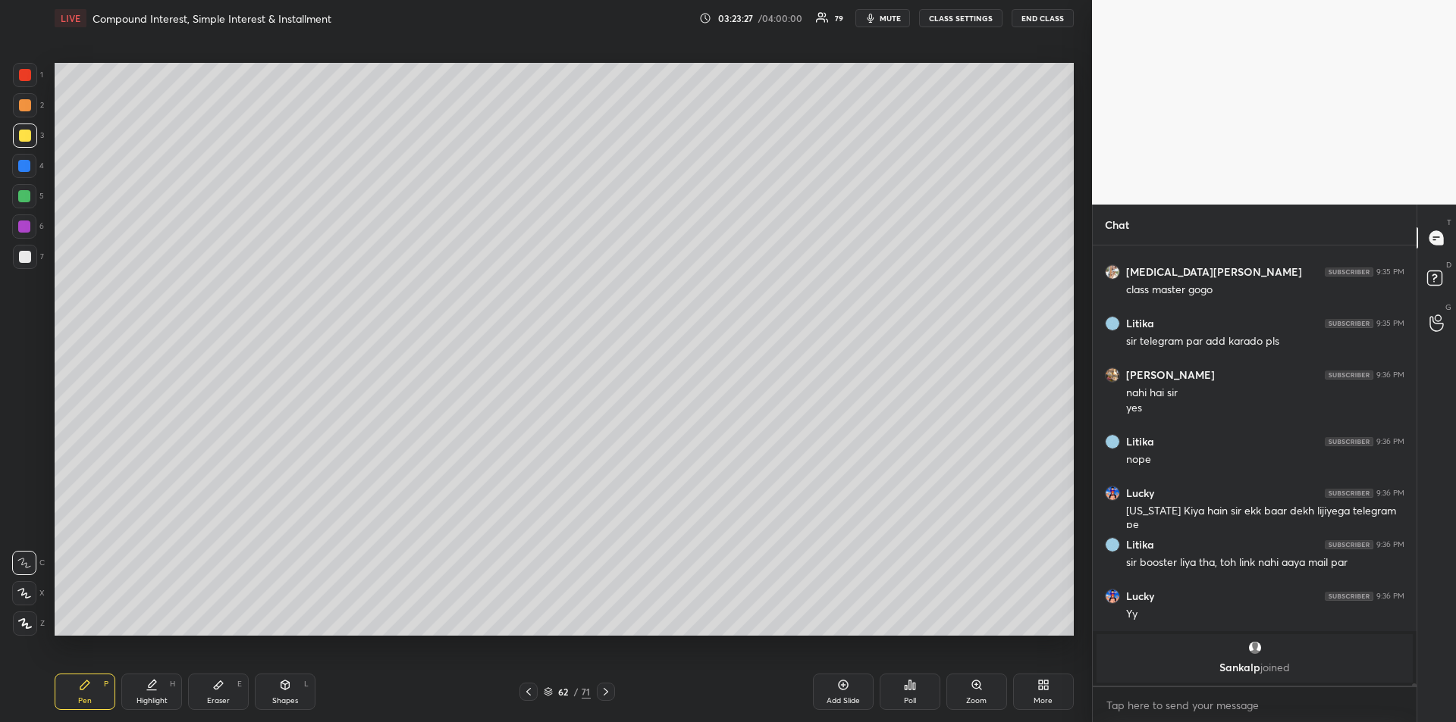
click at [23, 169] on div at bounding box center [24, 166] width 12 height 12
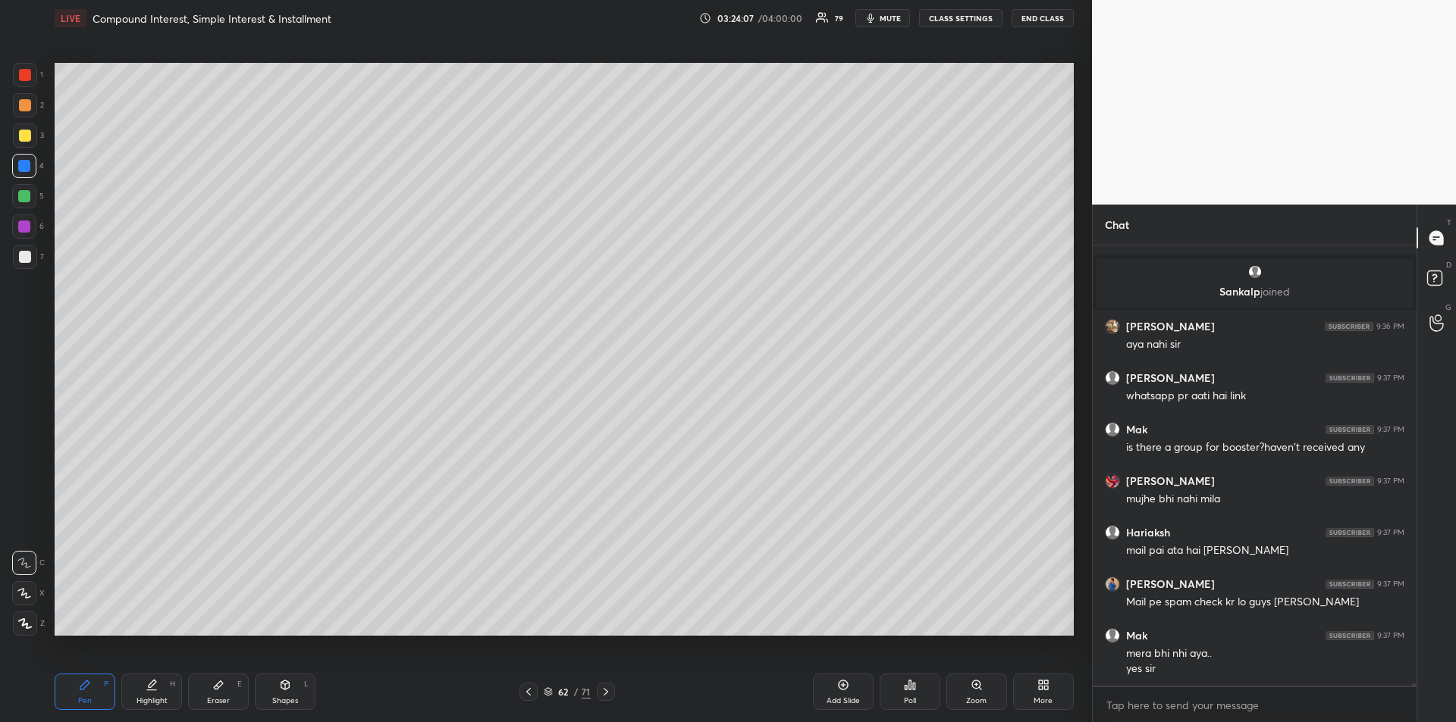
scroll to position [76420, 0]
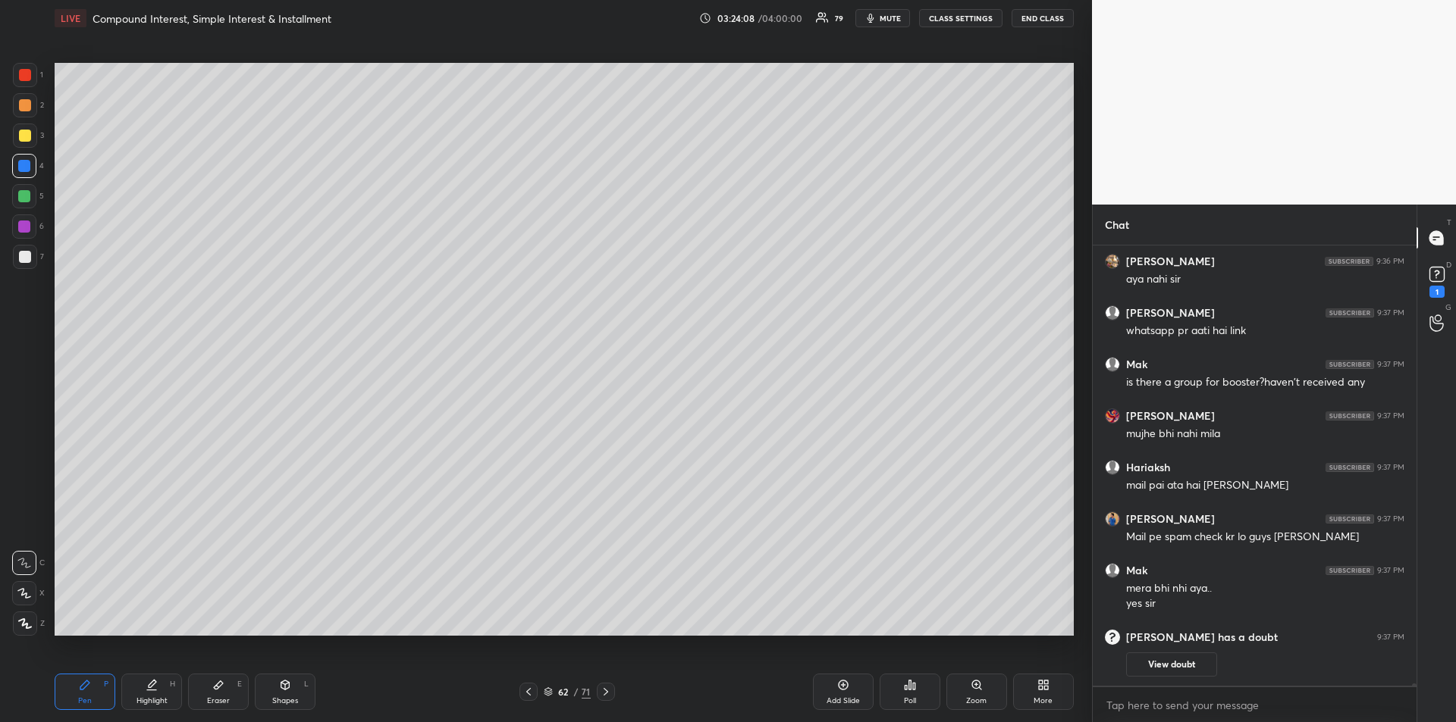
click at [20, 138] on div at bounding box center [25, 136] width 12 height 12
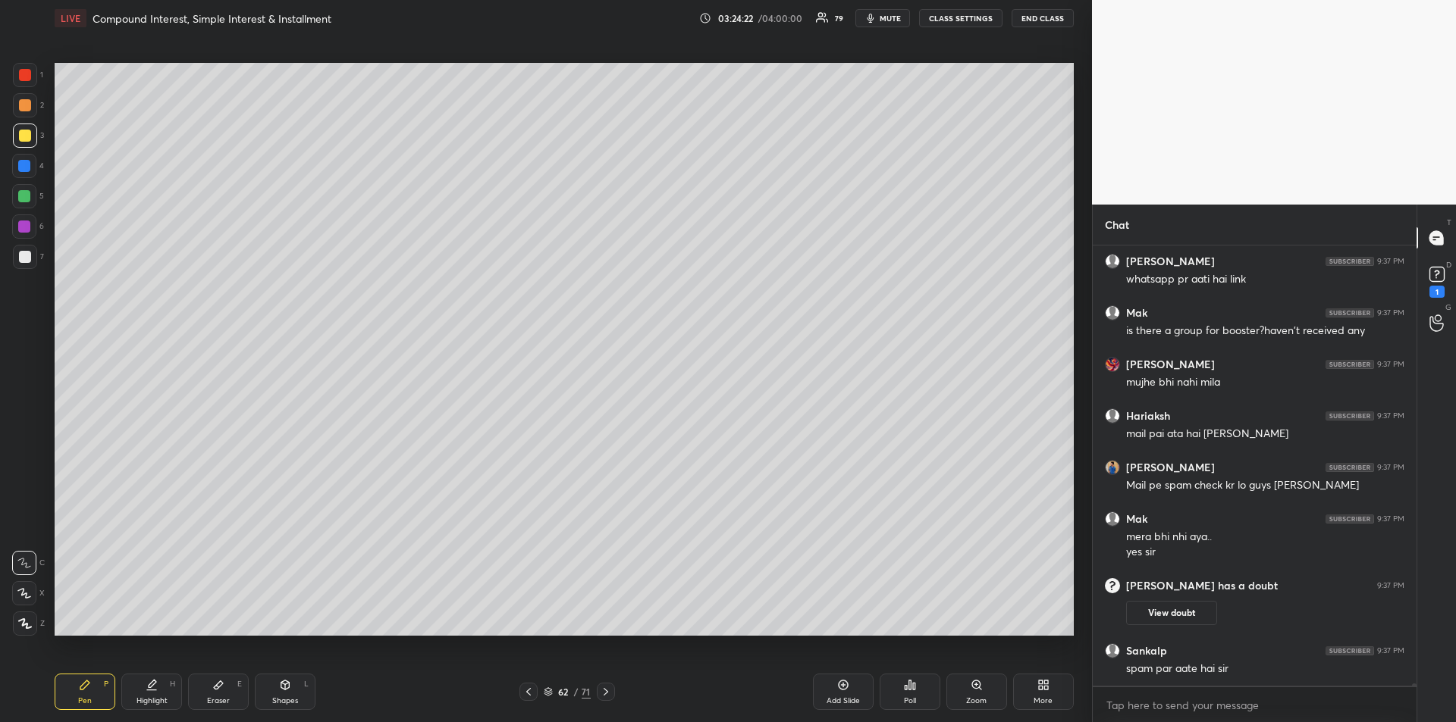
scroll to position [76413, 0]
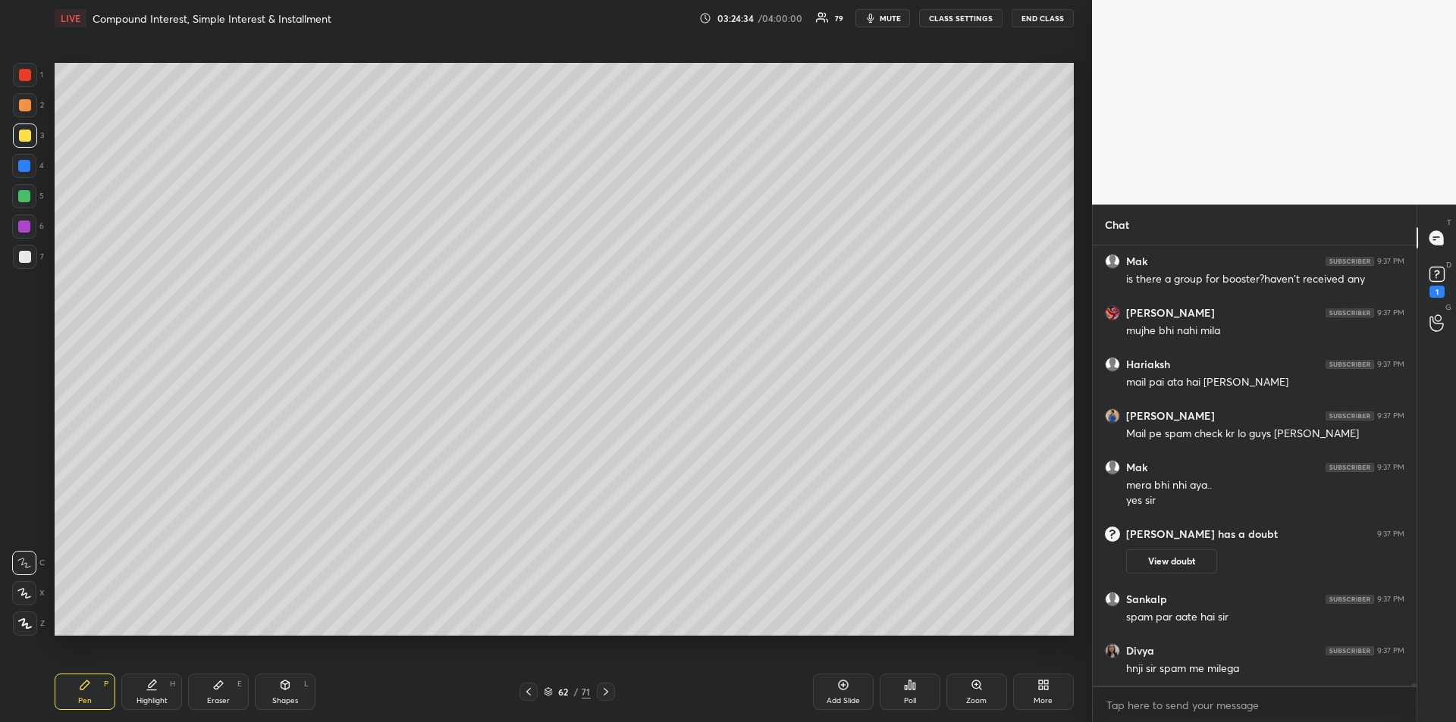
click at [222, 692] on div "Eraser E" at bounding box center [218, 692] width 61 height 36
click at [74, 693] on div "Pen P" at bounding box center [85, 692] width 61 height 36
click at [22, 166] on div at bounding box center [24, 166] width 12 height 12
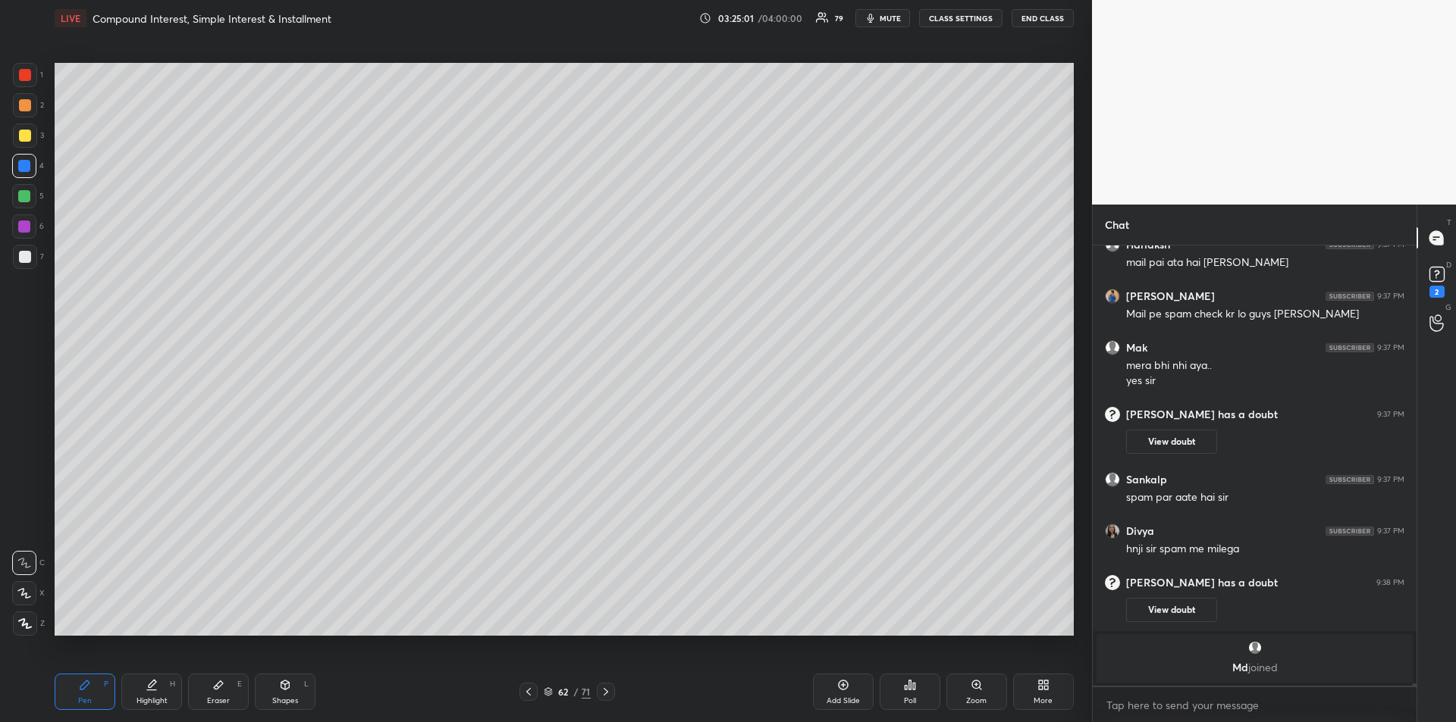
scroll to position [76542, 0]
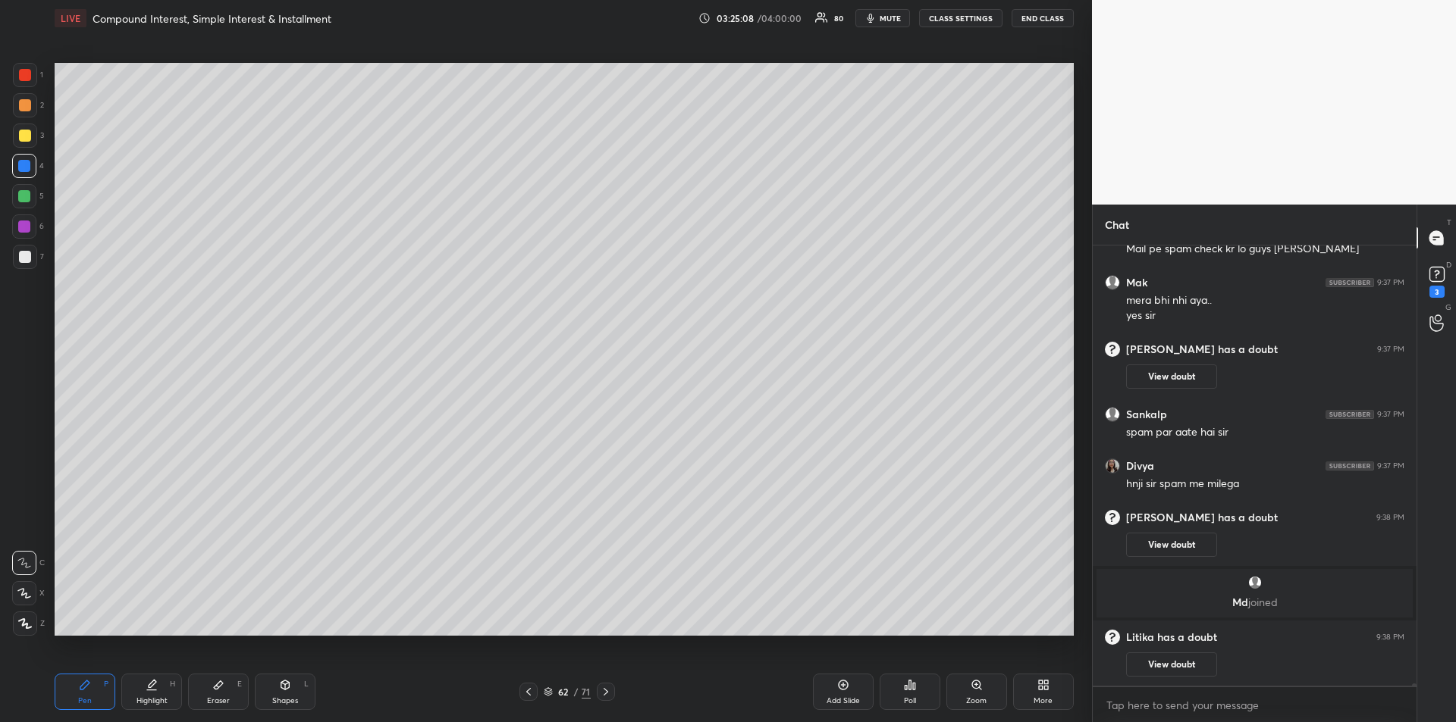
click at [25, 198] on div at bounding box center [24, 196] width 12 height 12
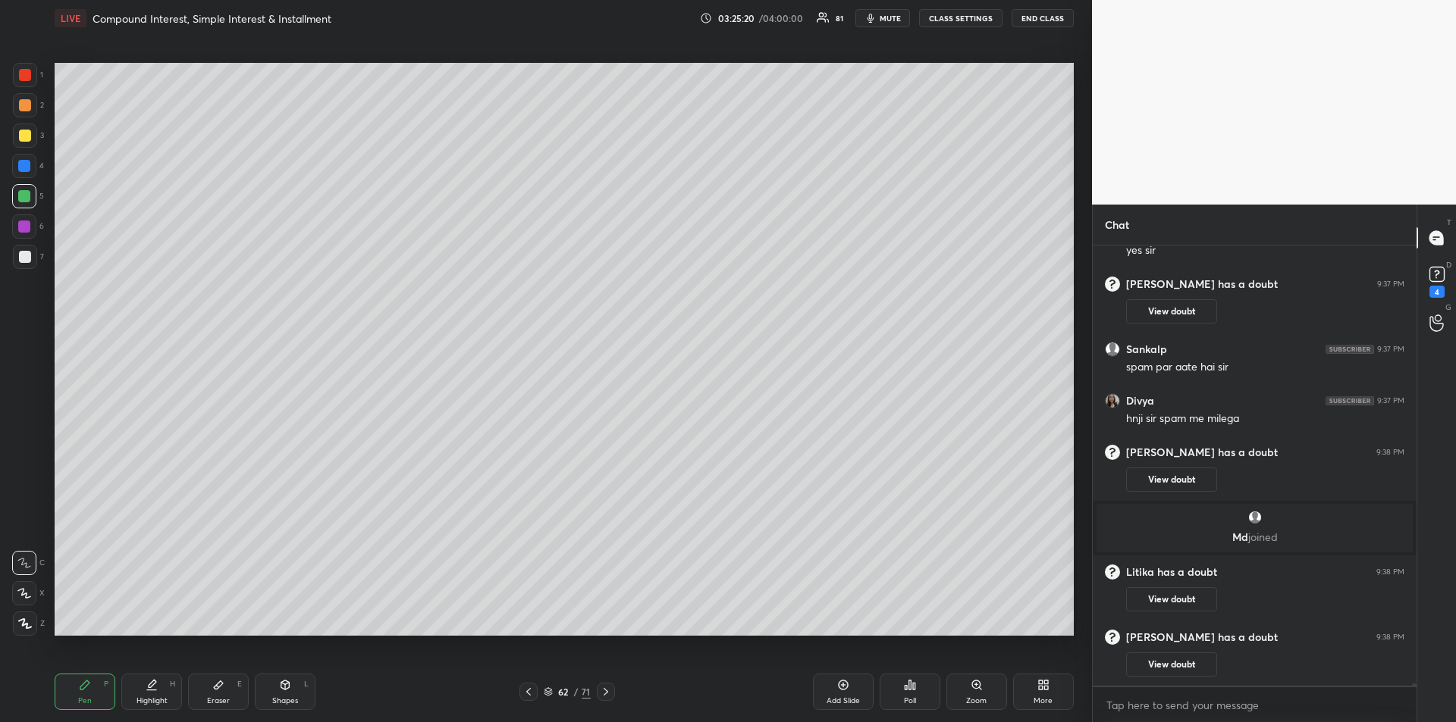
scroll to position [76621, 0]
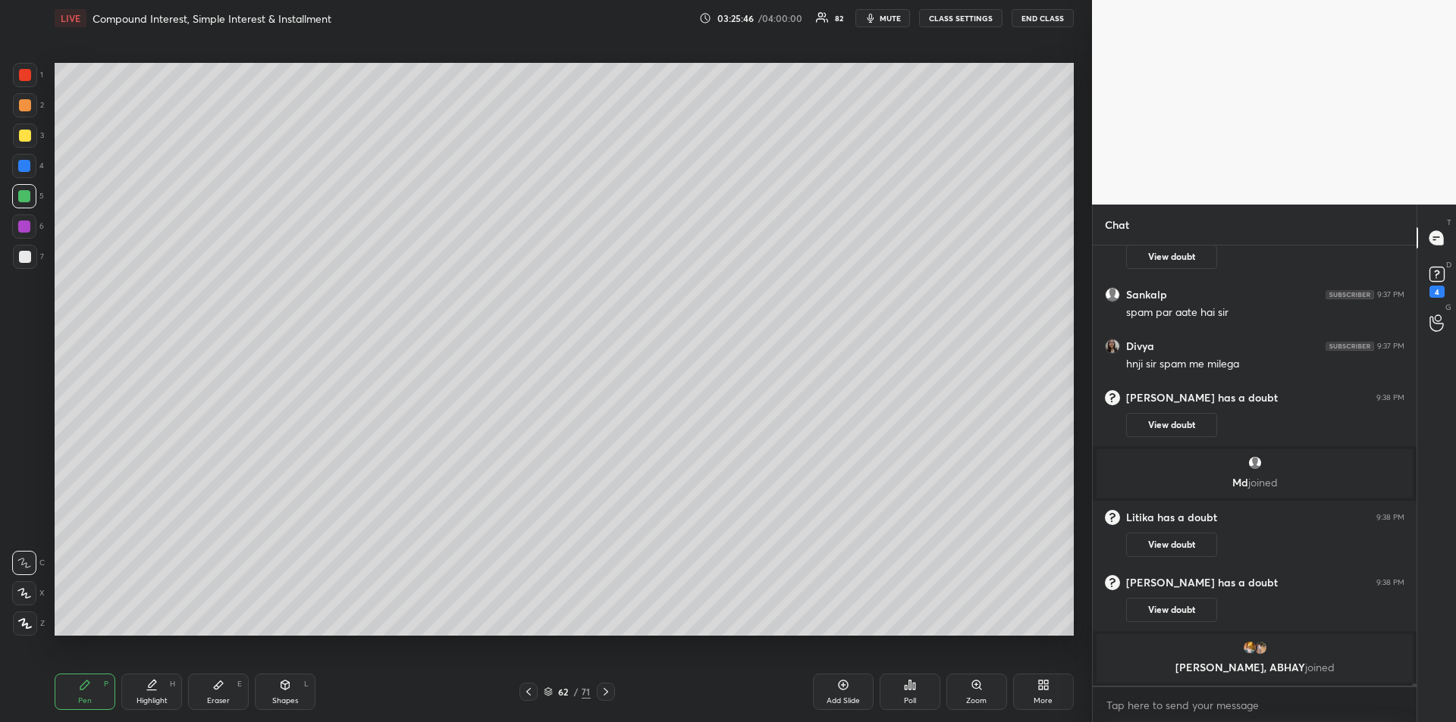
click at [145, 690] on div "Highlight H" at bounding box center [151, 692] width 61 height 36
click at [90, 687] on icon at bounding box center [85, 685] width 12 height 12
click at [146, 697] on div "Highlight" at bounding box center [151, 701] width 31 height 8
click at [92, 695] on div "Pen P" at bounding box center [85, 692] width 61 height 36
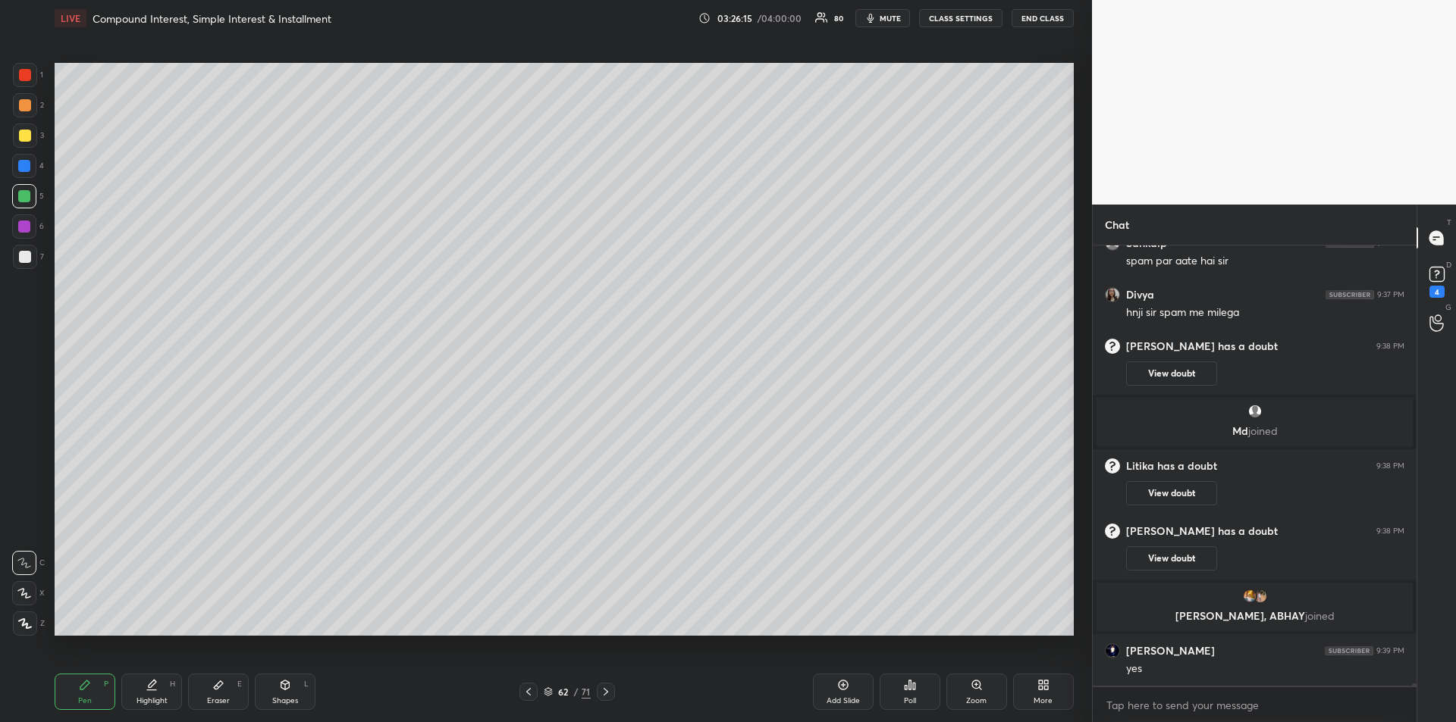
scroll to position [76682, 0]
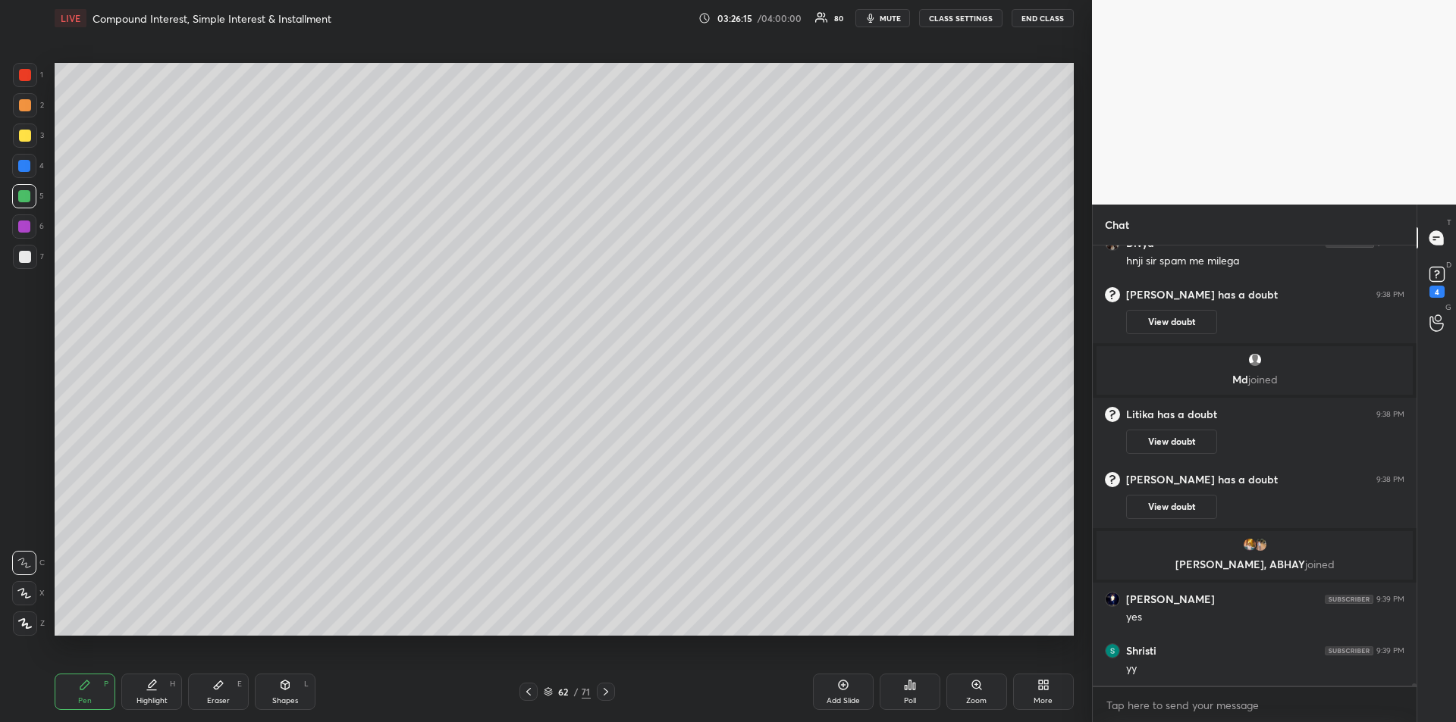
click at [22, 262] on div at bounding box center [25, 257] width 12 height 12
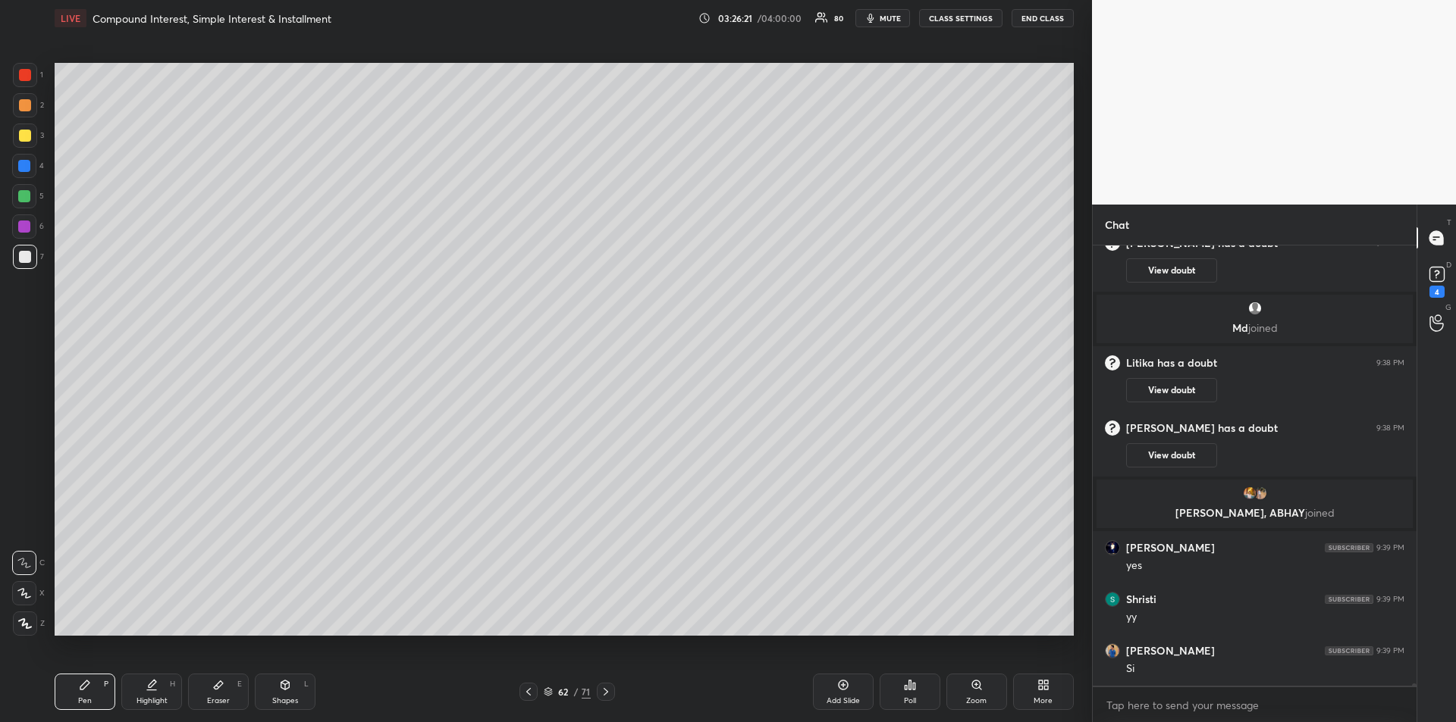
click at [19, 254] on div at bounding box center [25, 257] width 12 height 12
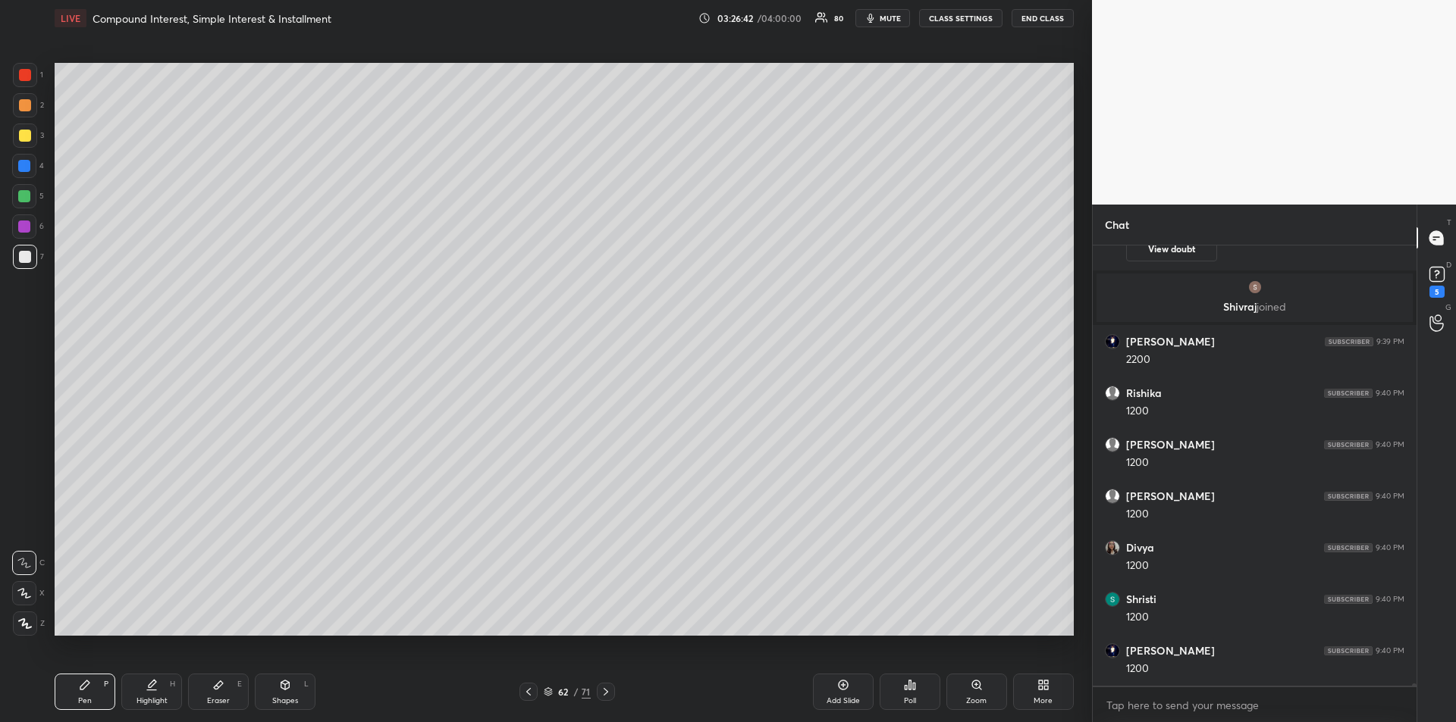
scroll to position [77311, 0]
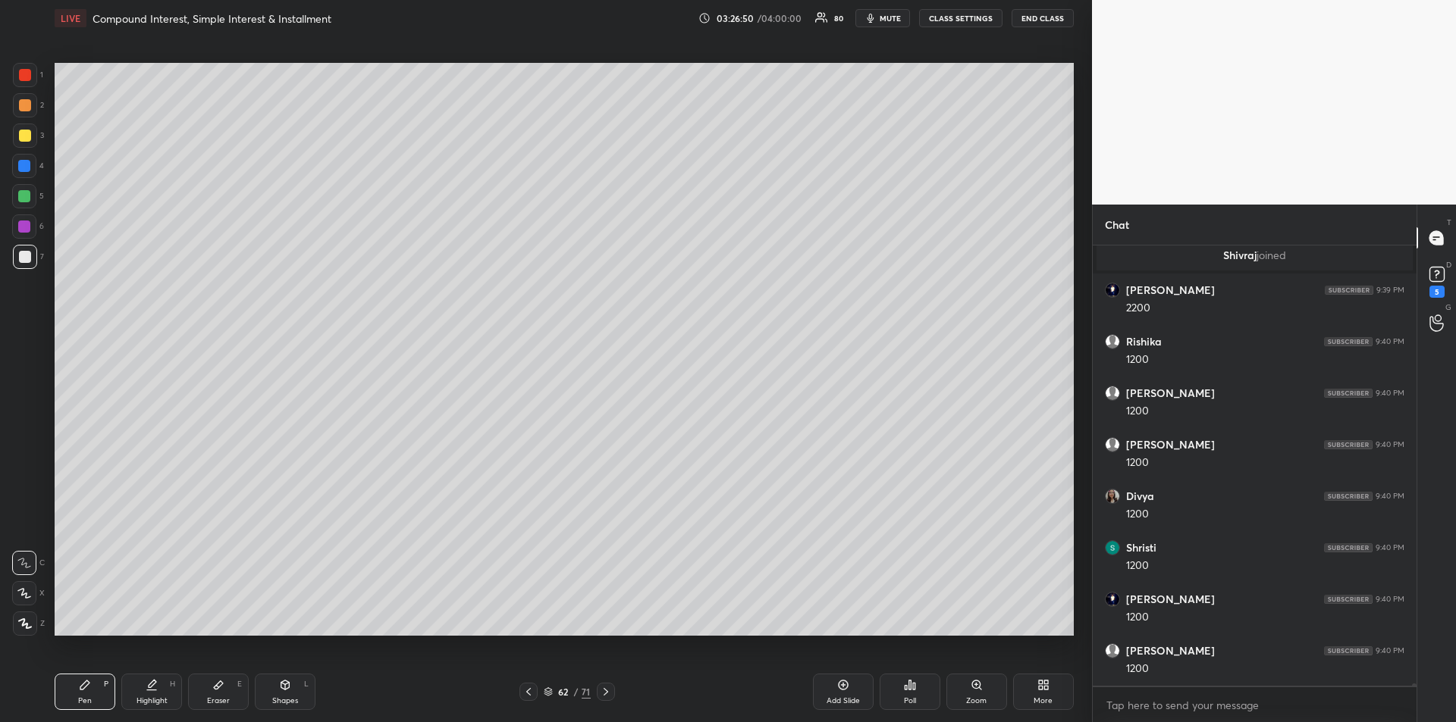
click at [212, 682] on div "Eraser E" at bounding box center [218, 692] width 61 height 36
click at [74, 696] on div "Pen P" at bounding box center [85, 692] width 61 height 36
click at [150, 702] on div "Highlight" at bounding box center [151, 701] width 31 height 8
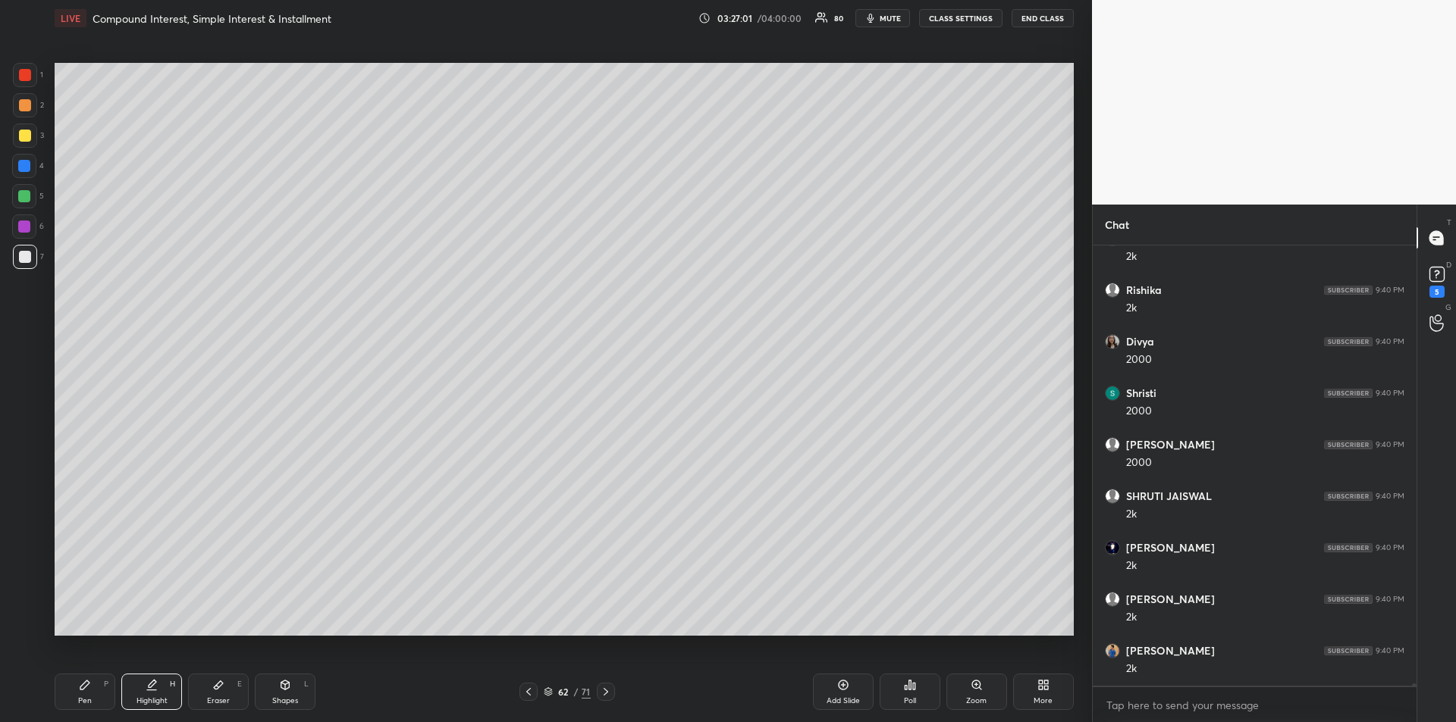
click at [94, 700] on div "Pen P" at bounding box center [85, 692] width 61 height 36
click at [159, 692] on div "Highlight H" at bounding box center [151, 692] width 61 height 36
click at [86, 694] on div "Pen P" at bounding box center [85, 692] width 61 height 36
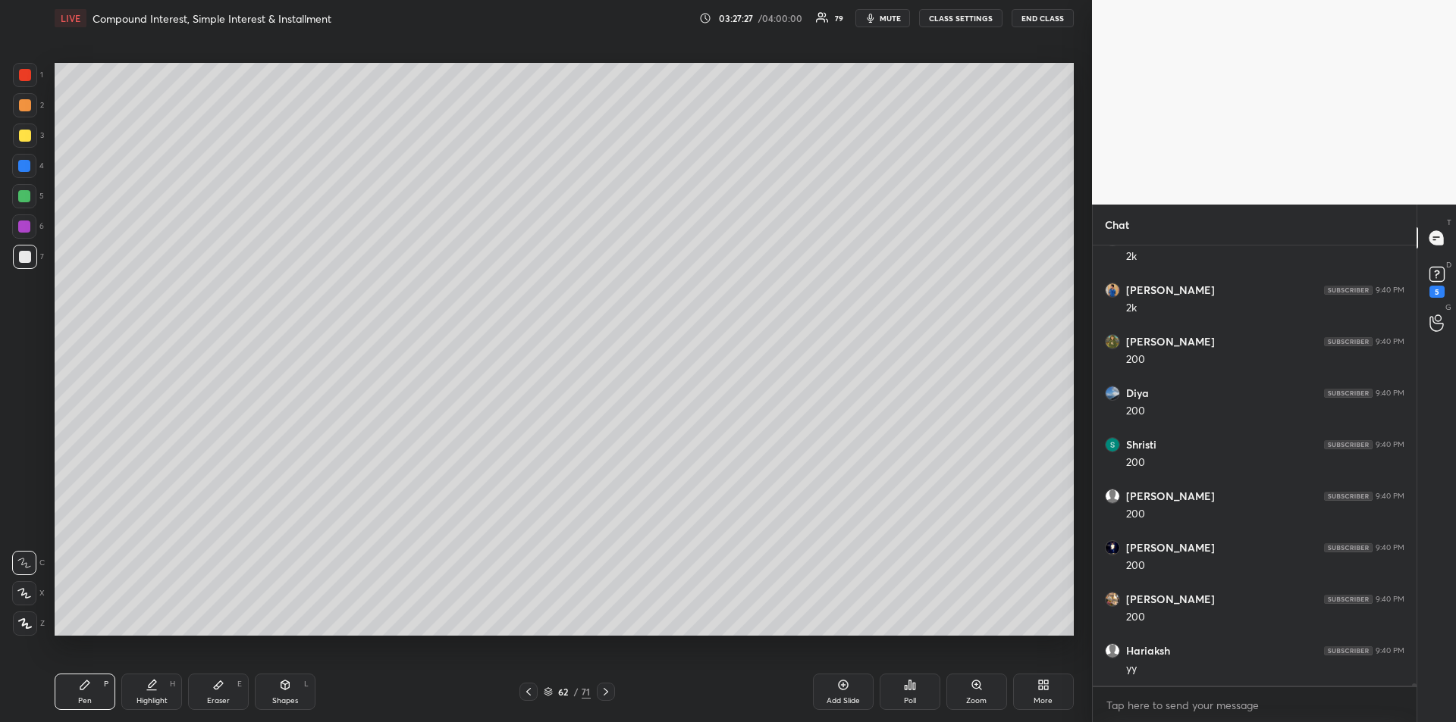
click at [26, 107] on div at bounding box center [25, 105] width 12 height 12
click at [841, 694] on div "Add Slide" at bounding box center [843, 692] width 61 height 36
click at [23, 165] on div at bounding box center [24, 166] width 12 height 12
click at [24, 226] on div at bounding box center [24, 227] width 12 height 12
click at [151, 688] on icon at bounding box center [152, 685] width 12 height 12
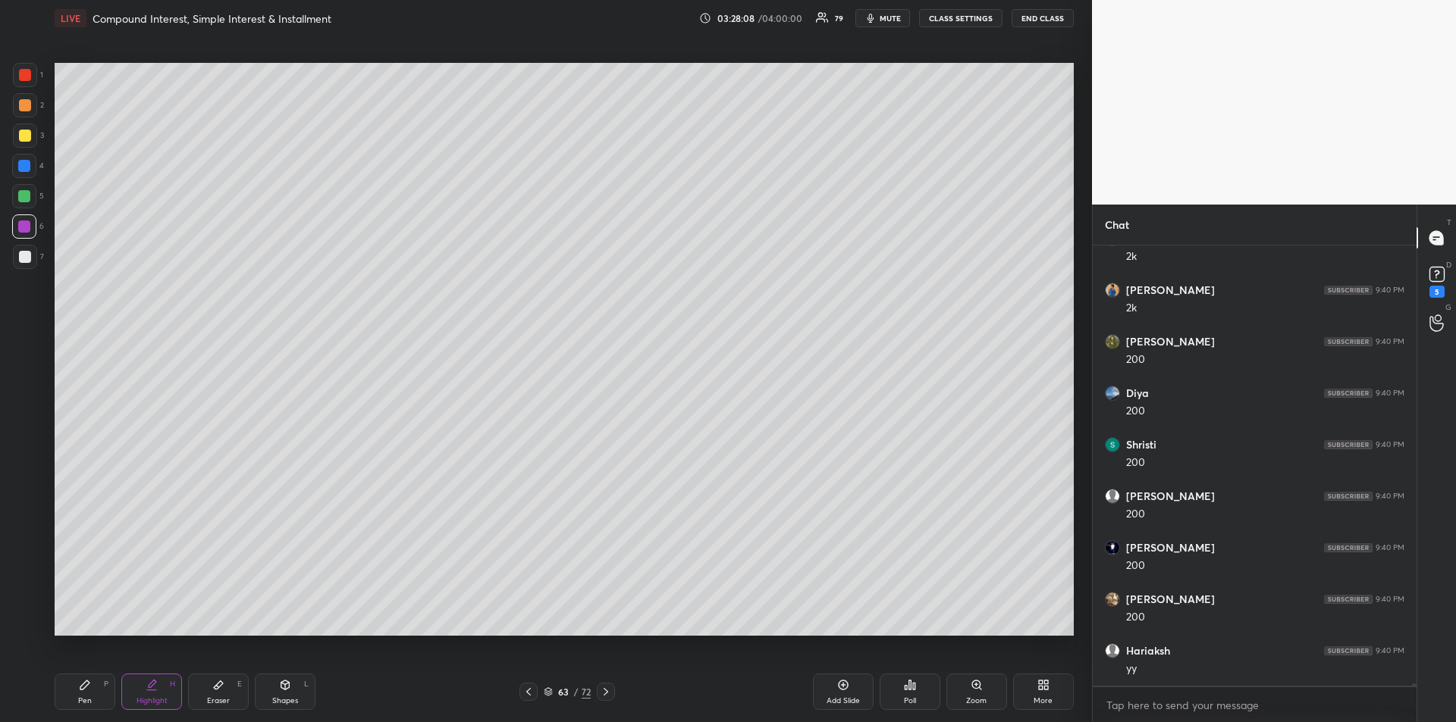
click at [531, 691] on icon at bounding box center [528, 692] width 12 height 12
click at [149, 691] on div "Highlight H" at bounding box center [151, 692] width 61 height 36
click at [603, 691] on icon at bounding box center [606, 692] width 12 height 12
click at [83, 686] on icon at bounding box center [84, 685] width 9 height 9
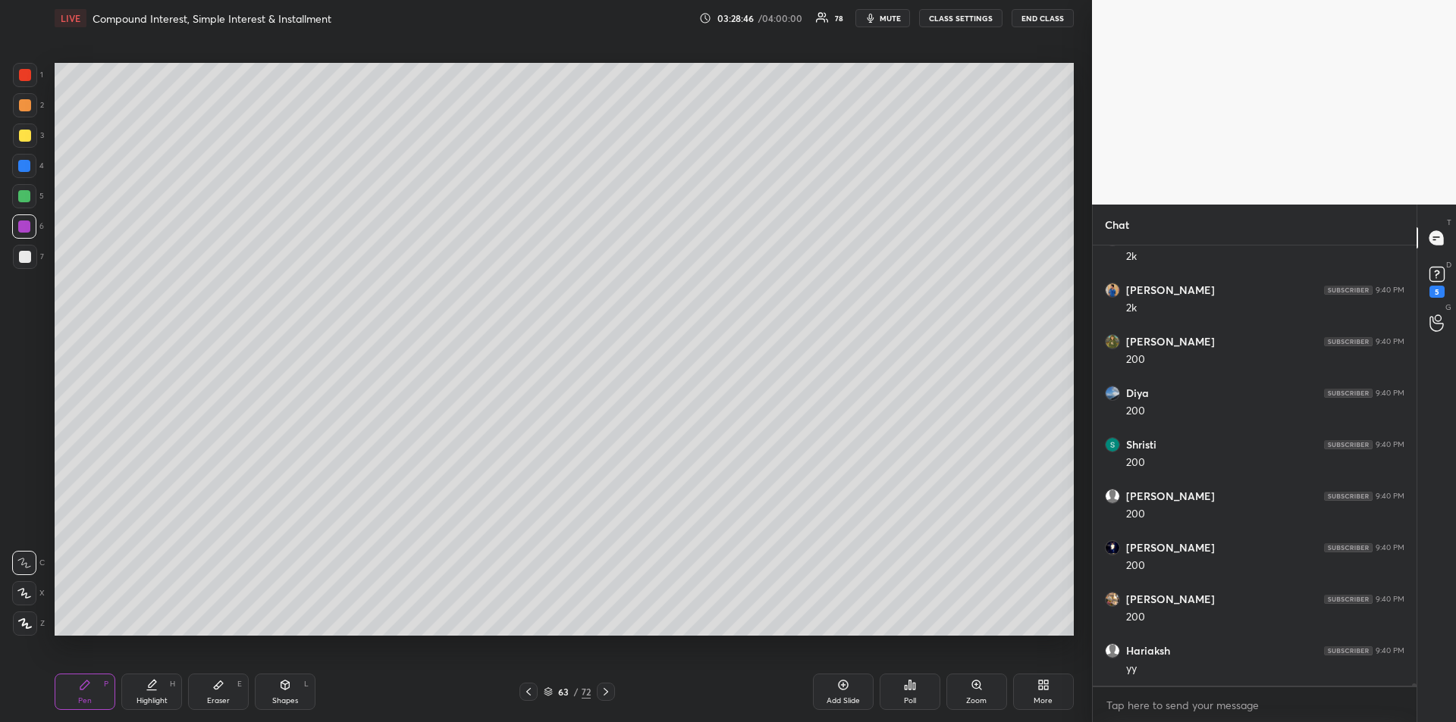
scroll to position [78239, 0]
click at [20, 136] on div at bounding box center [25, 136] width 12 height 12
click at [27, 231] on div at bounding box center [24, 227] width 12 height 12
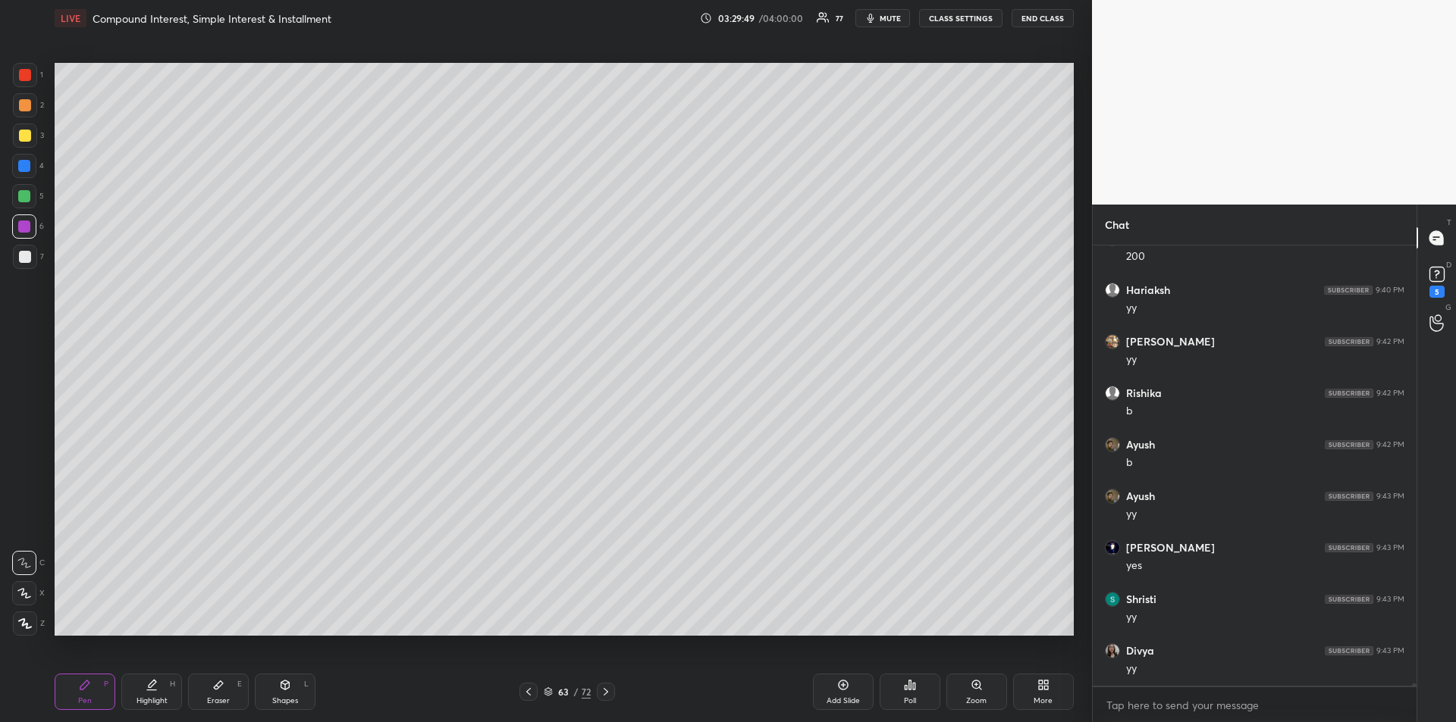
click at [27, 169] on div at bounding box center [24, 166] width 12 height 12
click at [84, 694] on div "Pen P" at bounding box center [85, 692] width 61 height 36
click at [21, 135] on div at bounding box center [25, 136] width 12 height 12
click at [837, 697] on div "Add Slide" at bounding box center [842, 701] width 33 height 8
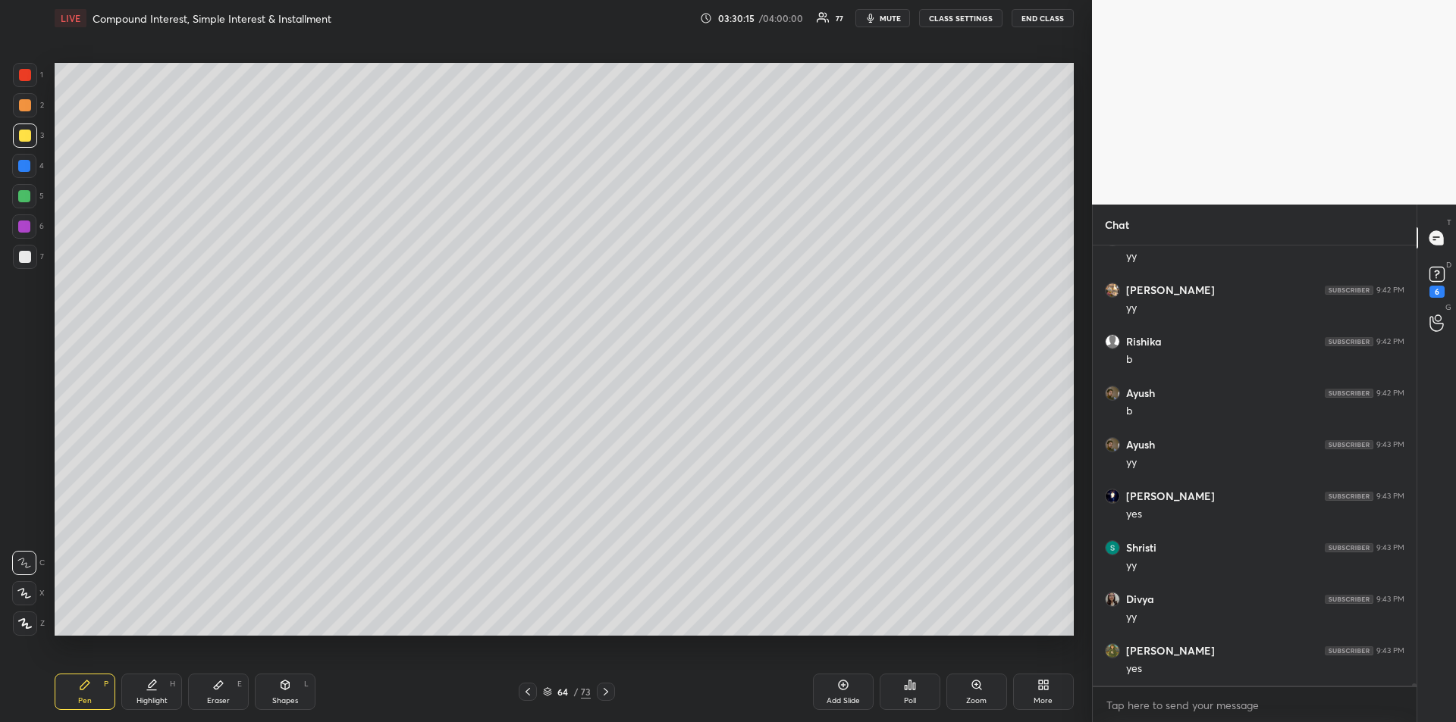
scroll to position [78665, 0]
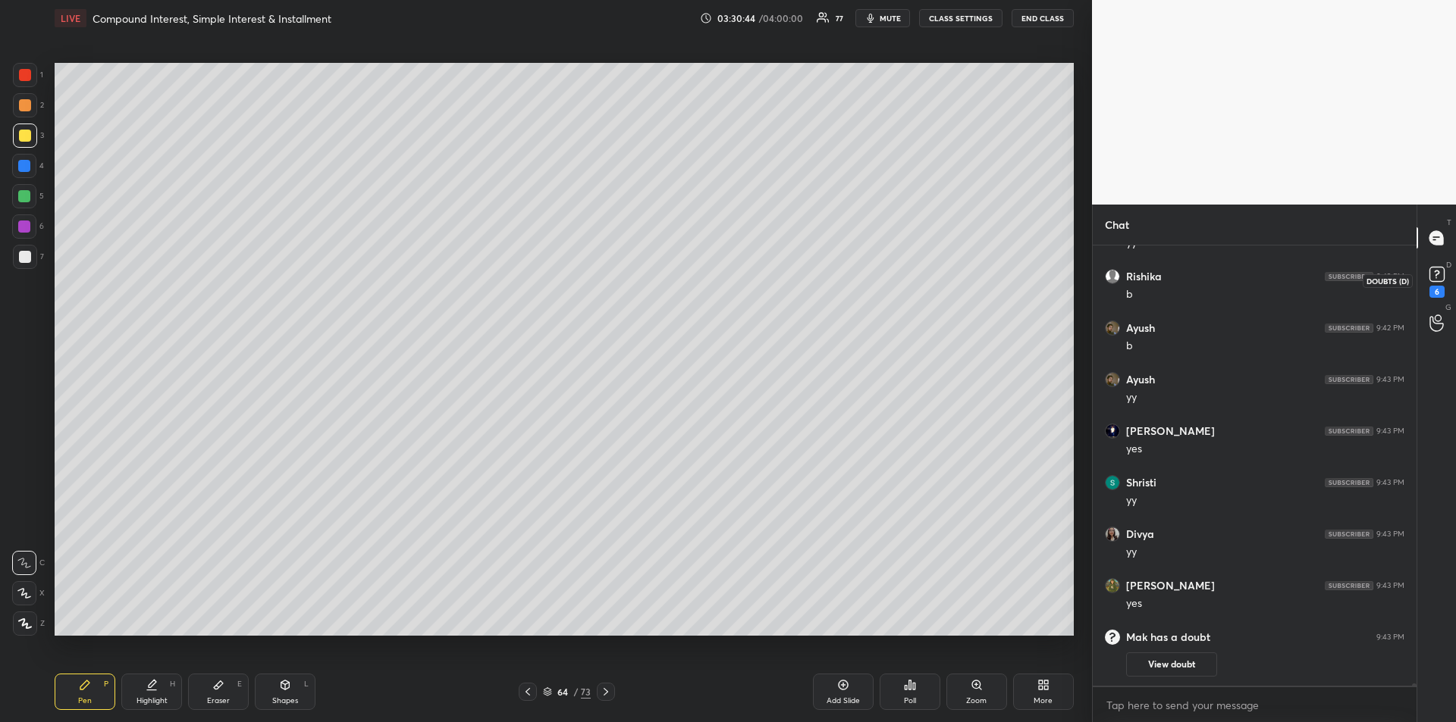
click at [1436, 284] on icon at bounding box center [1436, 274] width 23 height 23
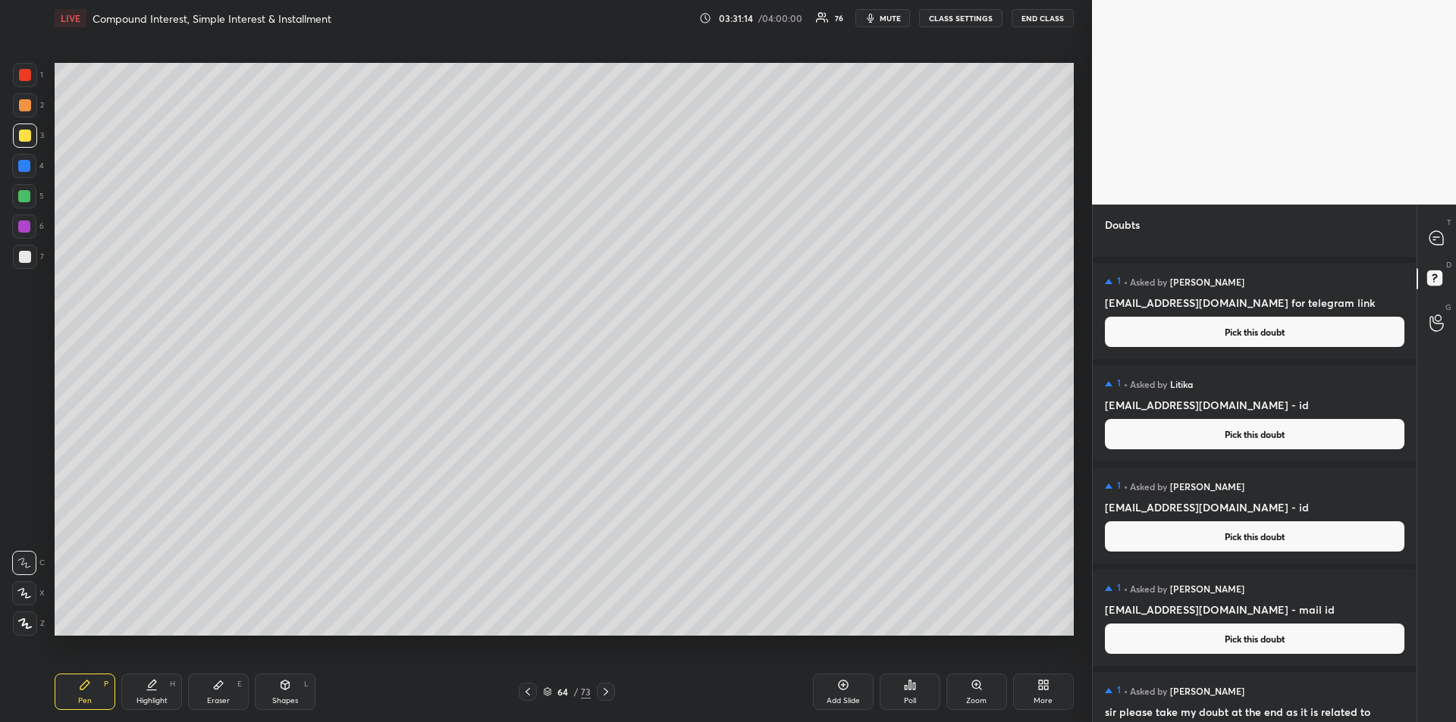
scroll to position [468, 0]
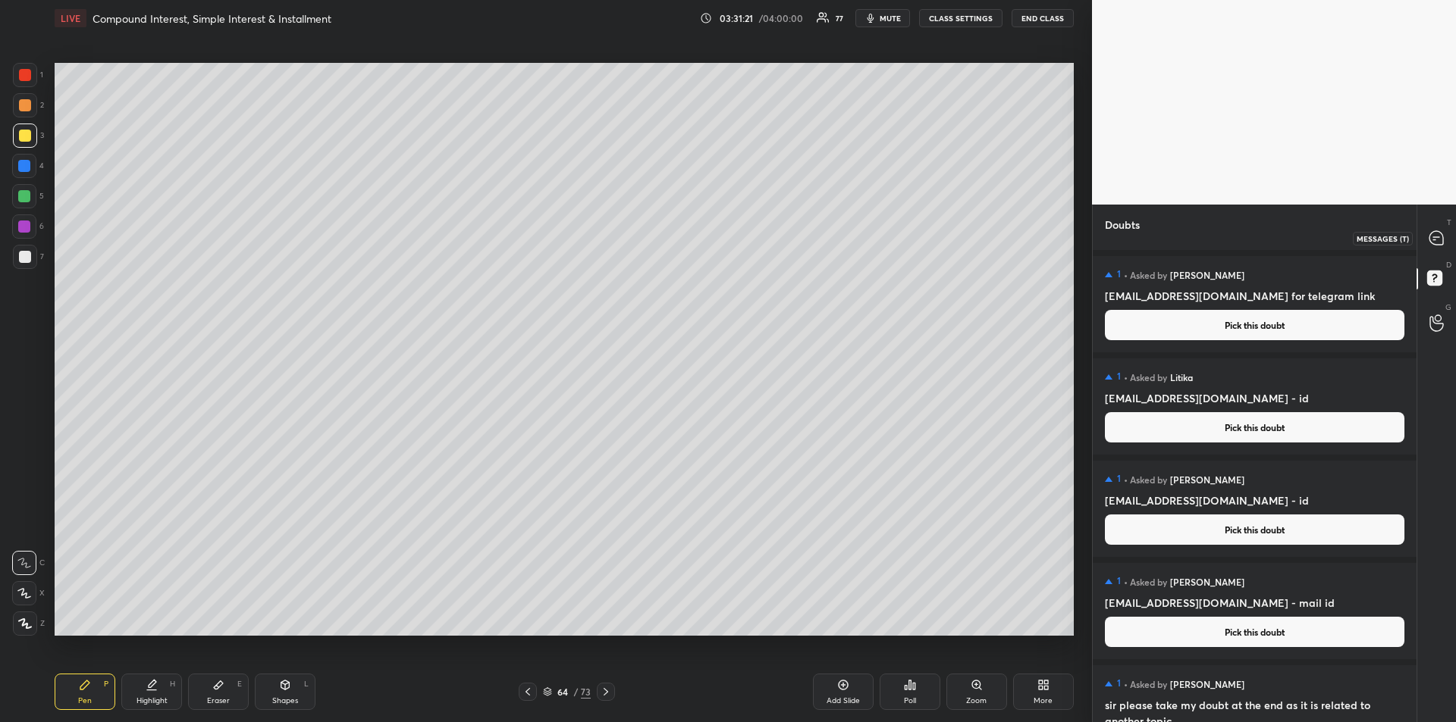
click at [1433, 238] on icon at bounding box center [1436, 238] width 14 height 14
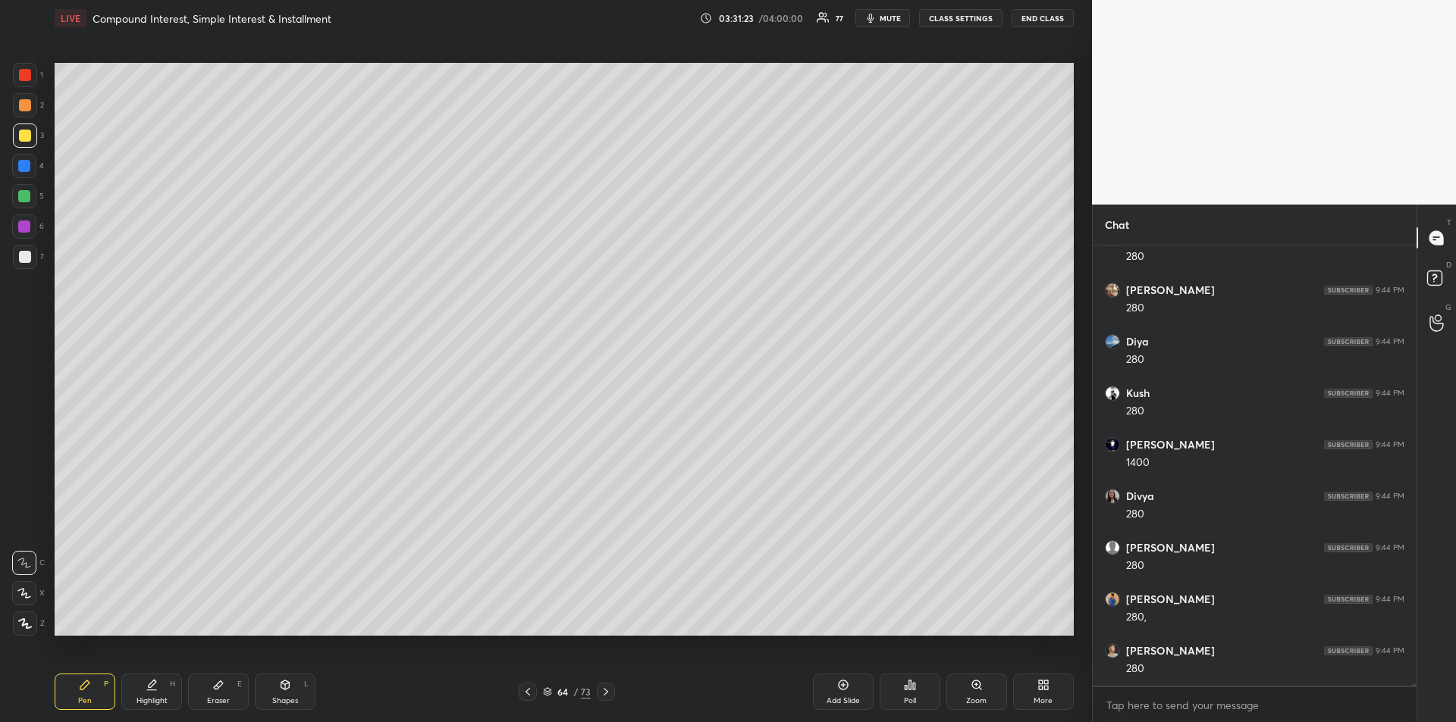
scroll to position [78968, 0]
click at [27, 79] on div at bounding box center [25, 75] width 12 height 12
click at [24, 227] on div at bounding box center [24, 227] width 12 height 12
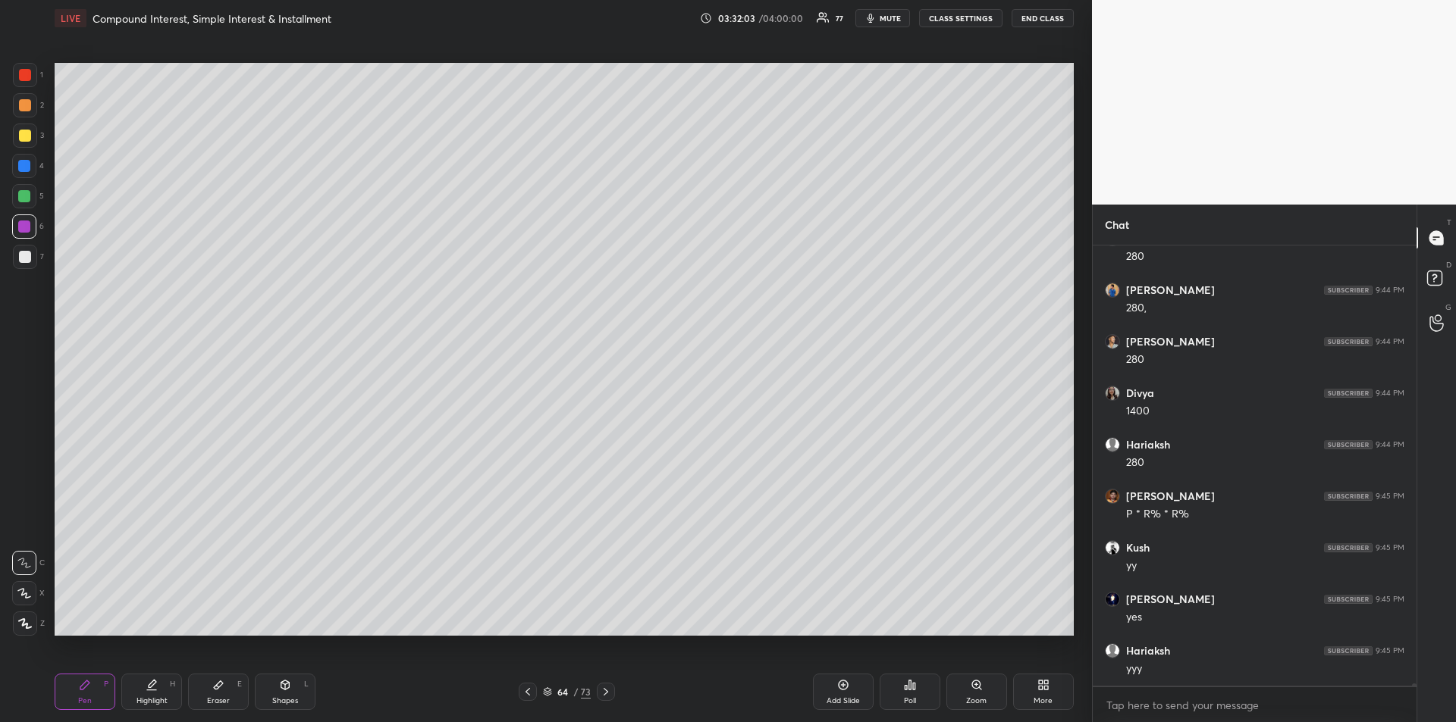
click at [23, 171] on div at bounding box center [24, 166] width 12 height 12
click at [531, 688] on icon at bounding box center [528, 692] width 12 height 12
click at [130, 700] on div "Highlight H" at bounding box center [151, 692] width 61 height 36
click at [74, 692] on div "Pen P" at bounding box center [85, 692] width 61 height 36
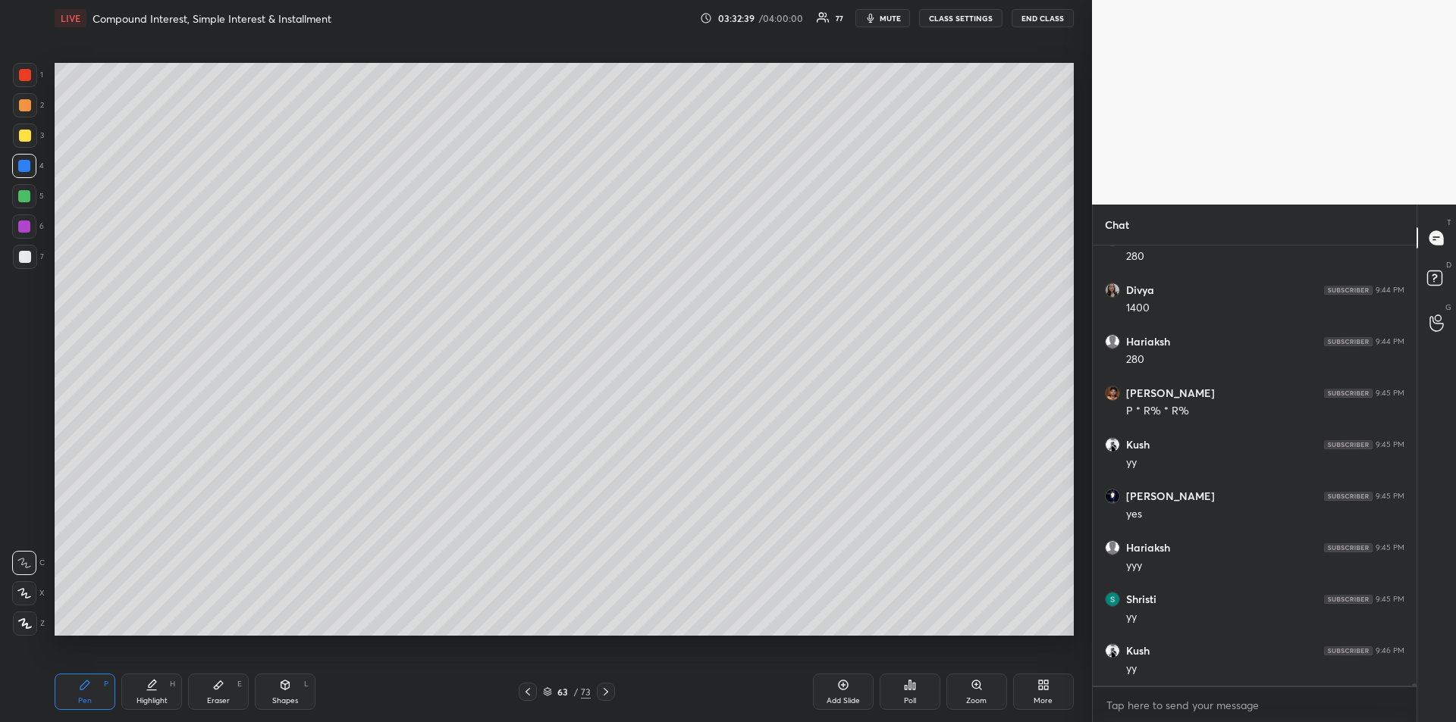
click at [609, 693] on icon at bounding box center [606, 692] width 12 height 12
click at [837, 691] on div "Add Slide" at bounding box center [843, 692] width 61 height 36
click at [24, 135] on div at bounding box center [25, 136] width 12 height 12
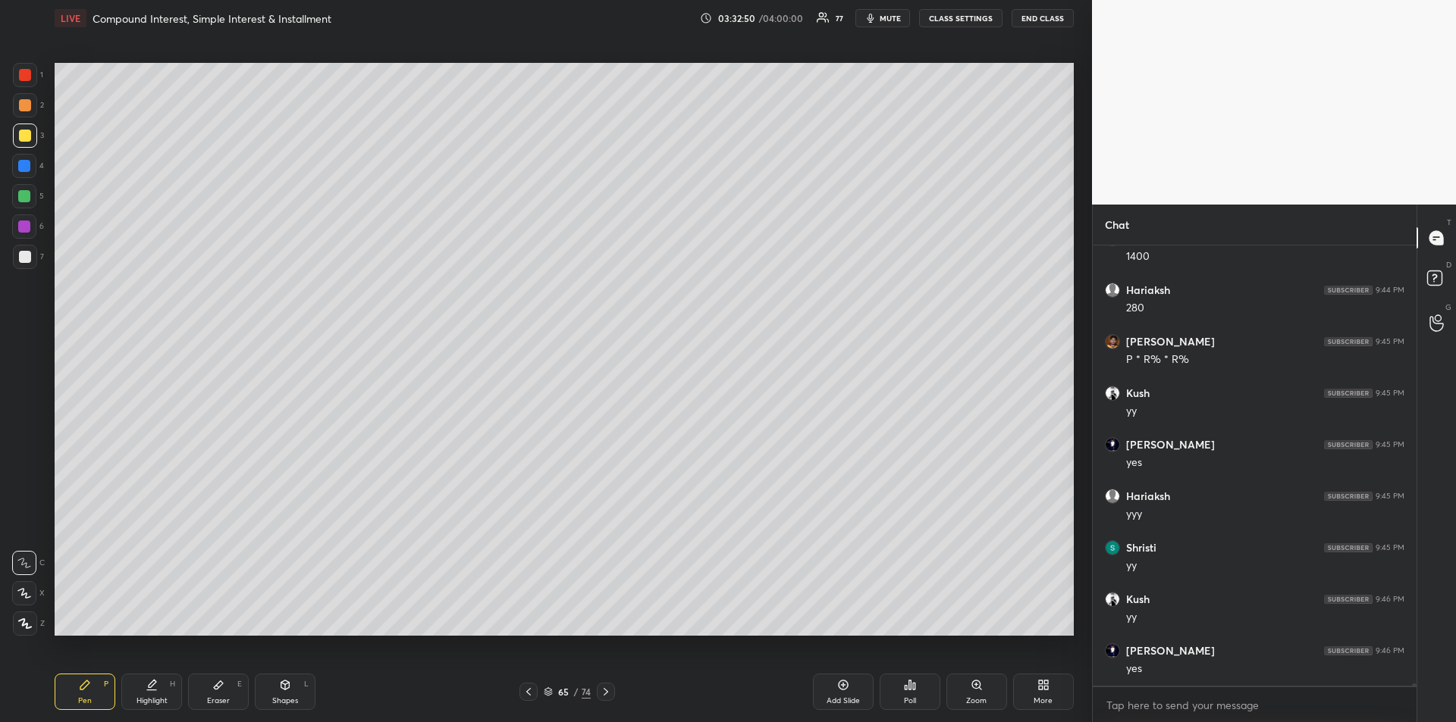
click at [24, 198] on div at bounding box center [24, 196] width 12 height 12
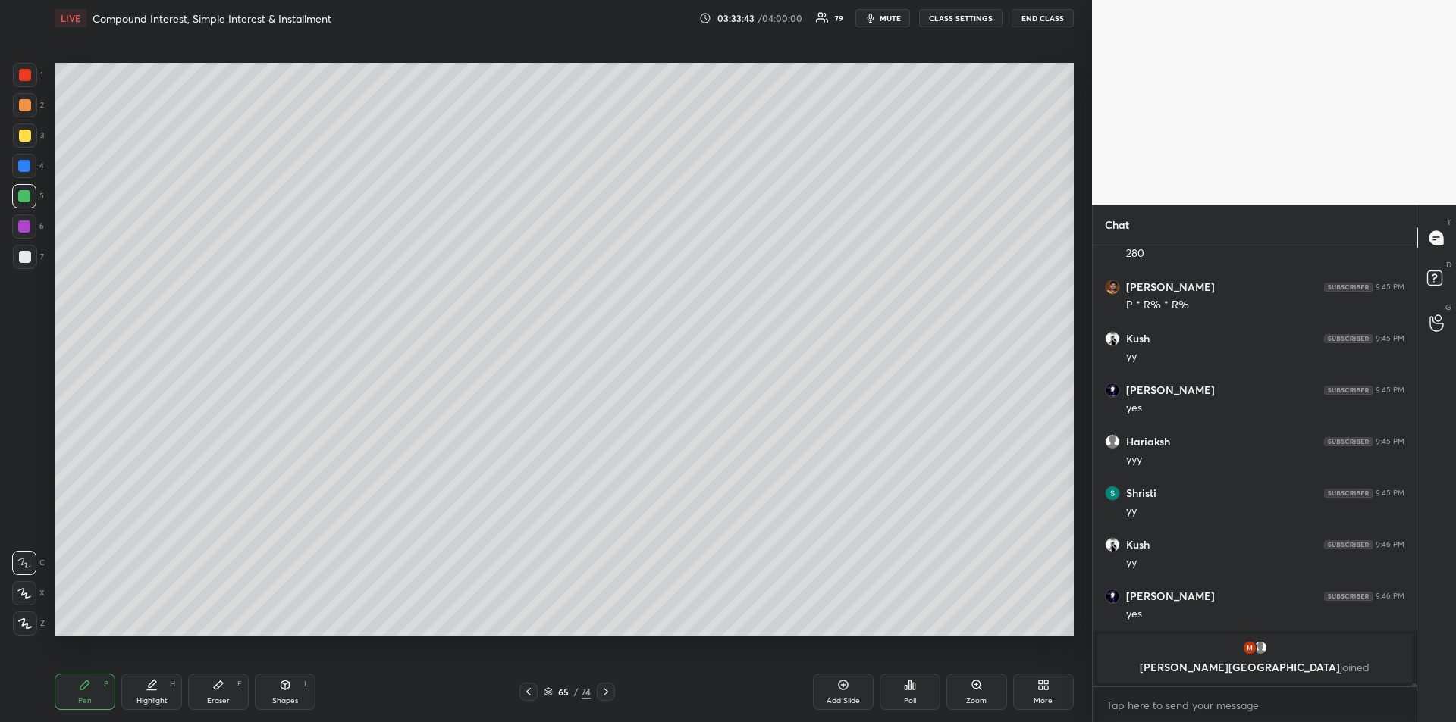
click at [24, 76] on div at bounding box center [25, 75] width 12 height 12
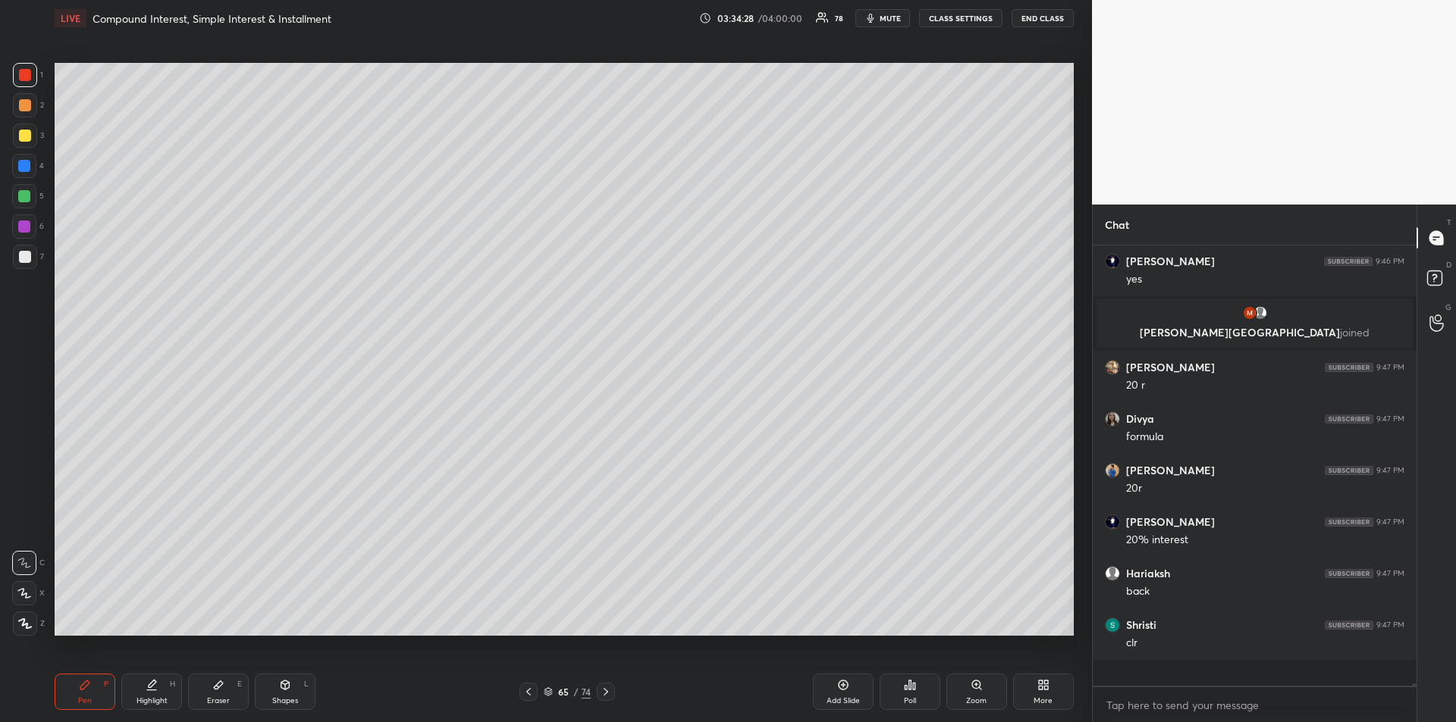
scroll to position [79214, 0]
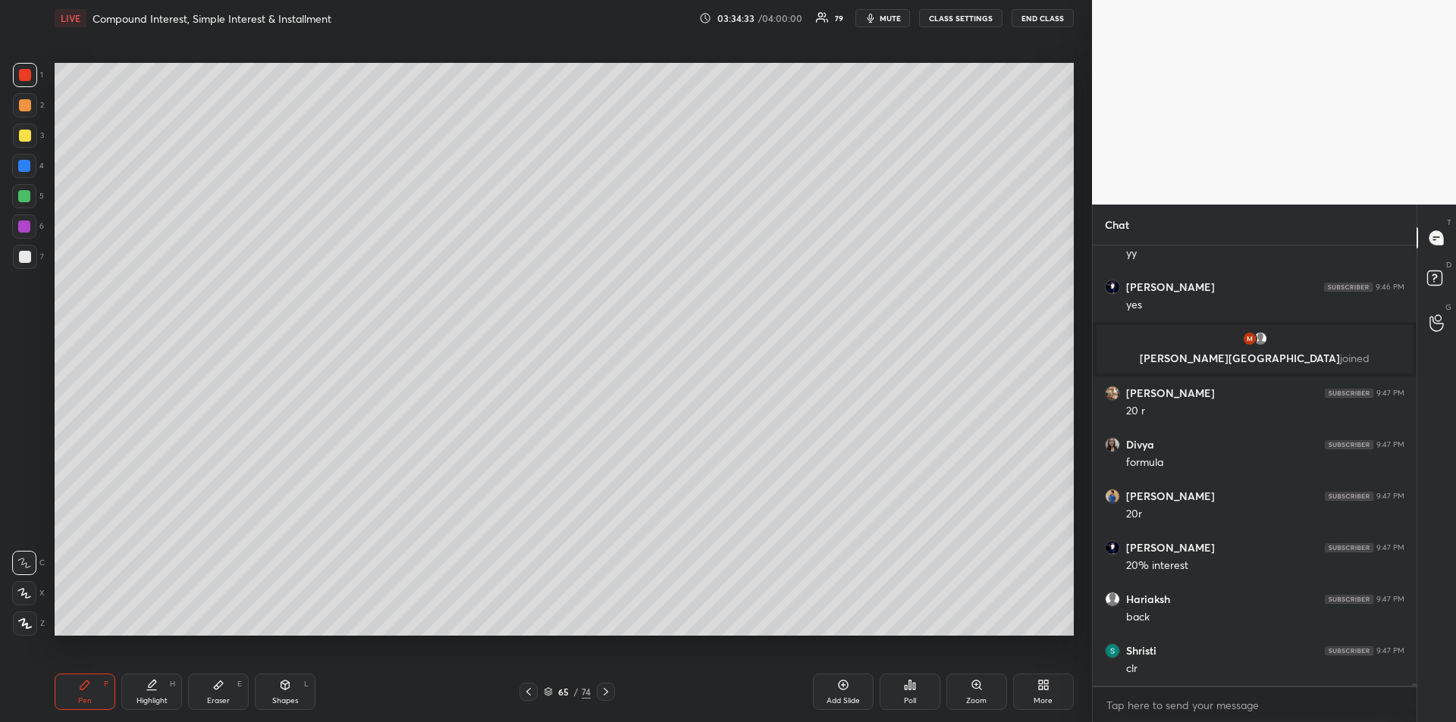
click at [16, 262] on div at bounding box center [25, 257] width 24 height 24
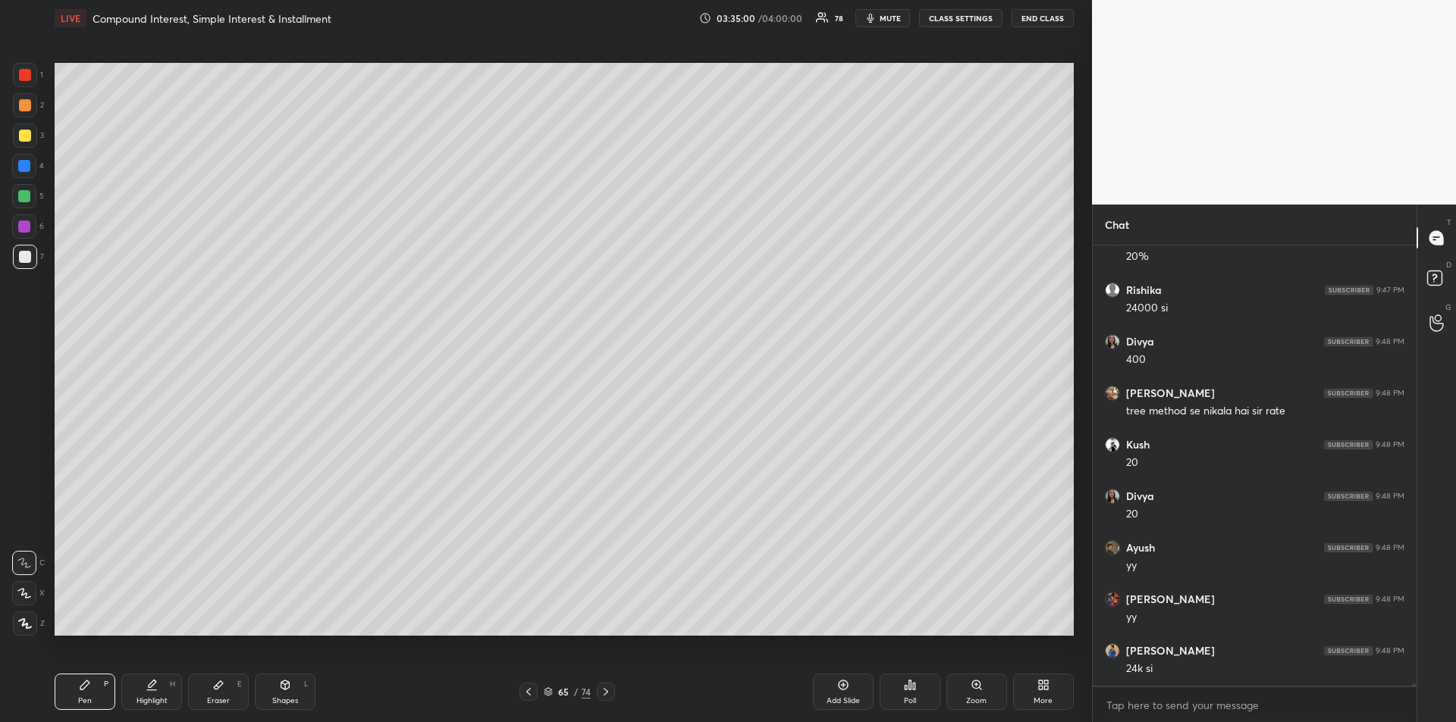
scroll to position [79729, 0]
click at [23, 168] on div at bounding box center [24, 166] width 12 height 12
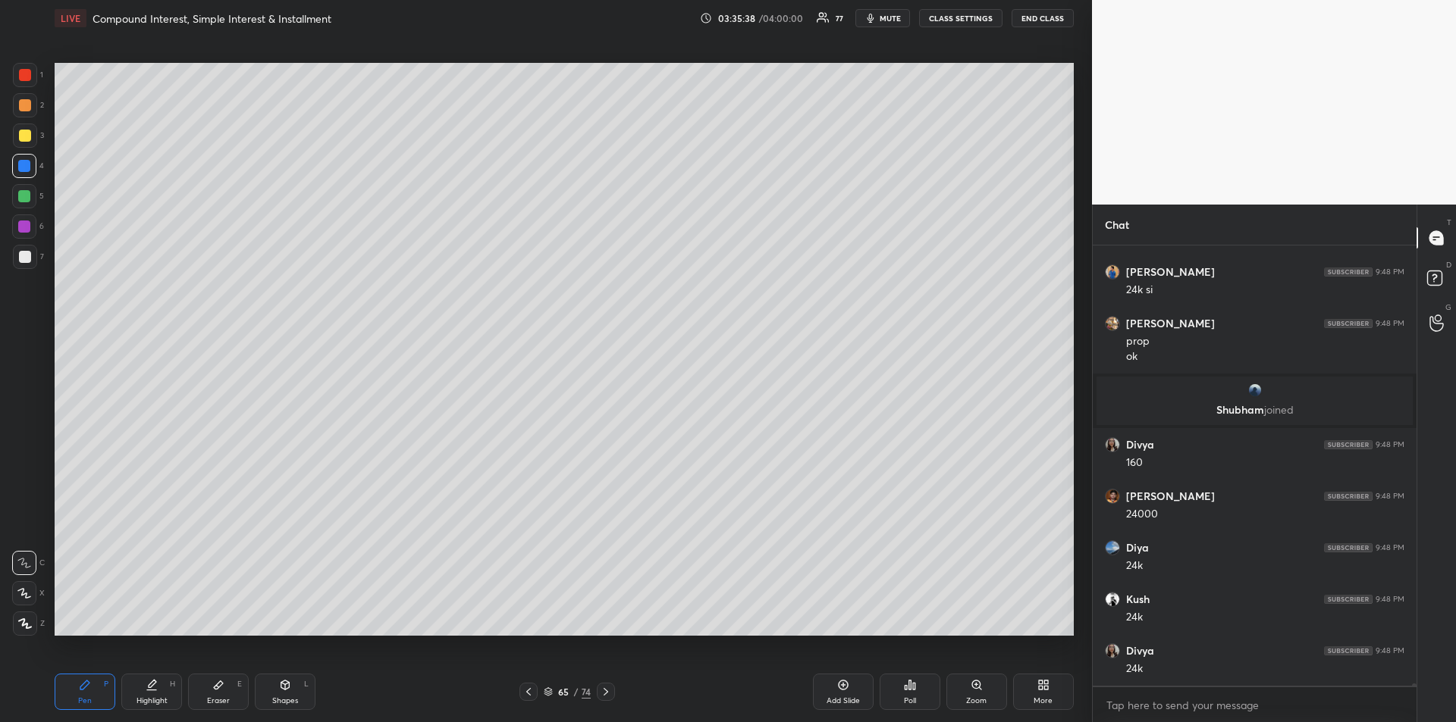
scroll to position [79876, 0]
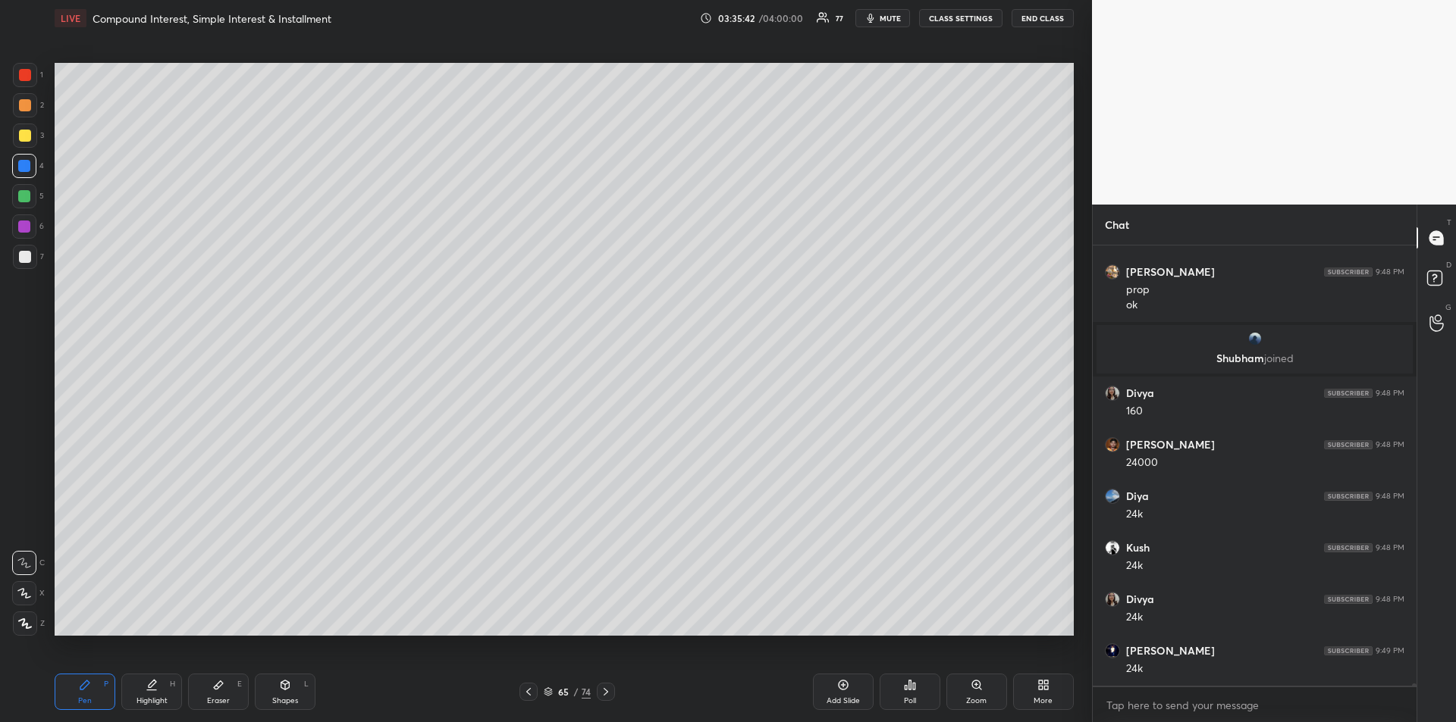
click at [25, 111] on div at bounding box center [25, 105] width 24 height 24
click at [834, 700] on div "Add Slide" at bounding box center [842, 701] width 33 height 8
click at [22, 130] on div at bounding box center [25, 136] width 12 height 12
click at [220, 685] on icon at bounding box center [218, 686] width 9 height 8
click at [95, 675] on div "Pen P" at bounding box center [85, 692] width 61 height 36
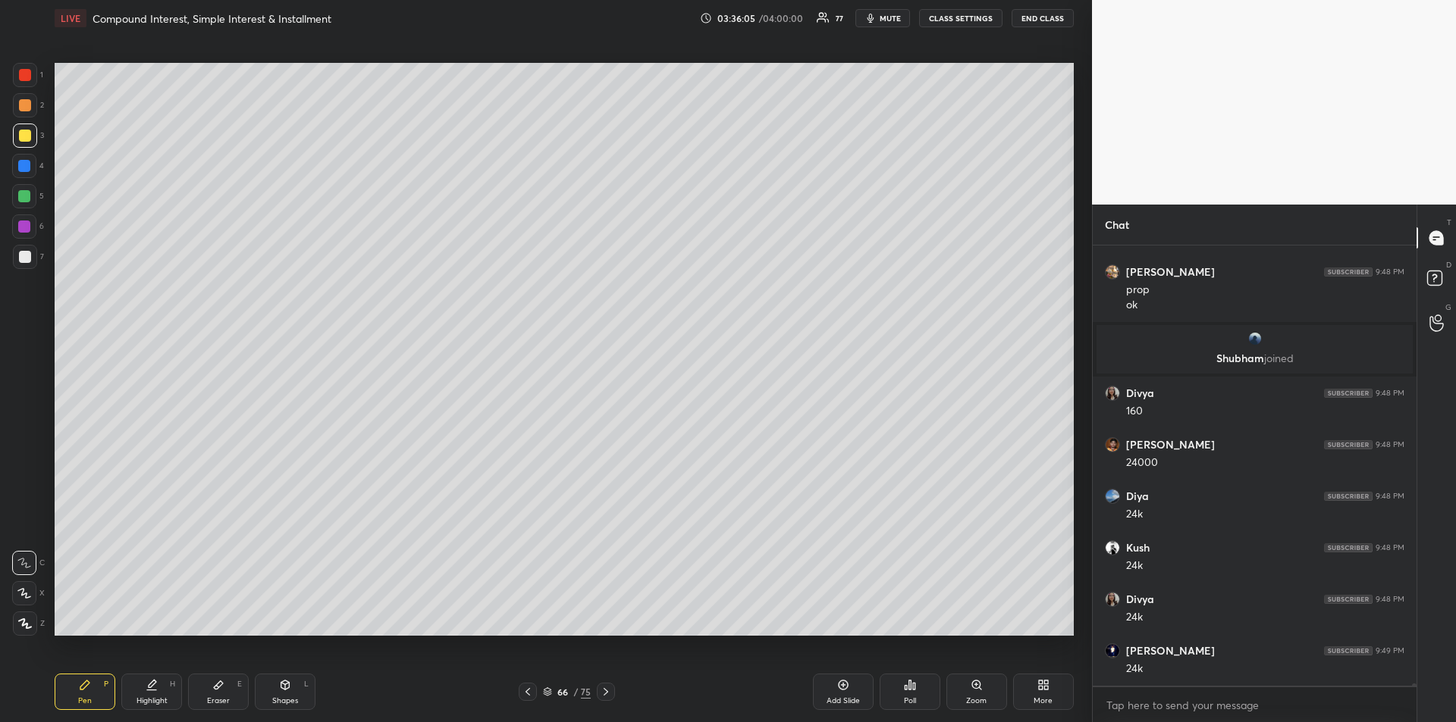
scroll to position [79931, 0]
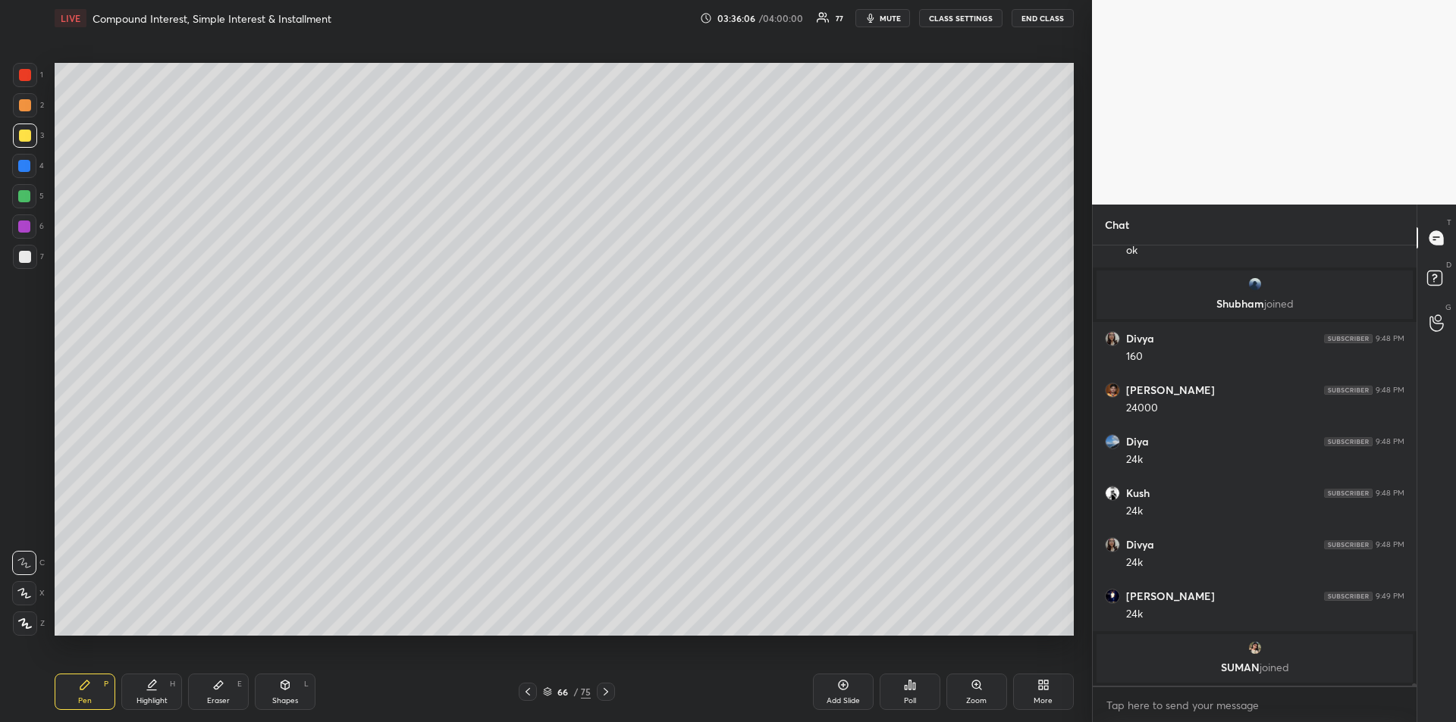
click at [226, 694] on div "Eraser E" at bounding box center [218, 692] width 61 height 36
click at [84, 688] on icon at bounding box center [84, 685] width 9 height 9
click at [225, 683] on div "Eraser E" at bounding box center [218, 692] width 61 height 36
click at [83, 687] on icon at bounding box center [84, 685] width 9 height 9
click at [30, 225] on div at bounding box center [24, 227] width 12 height 12
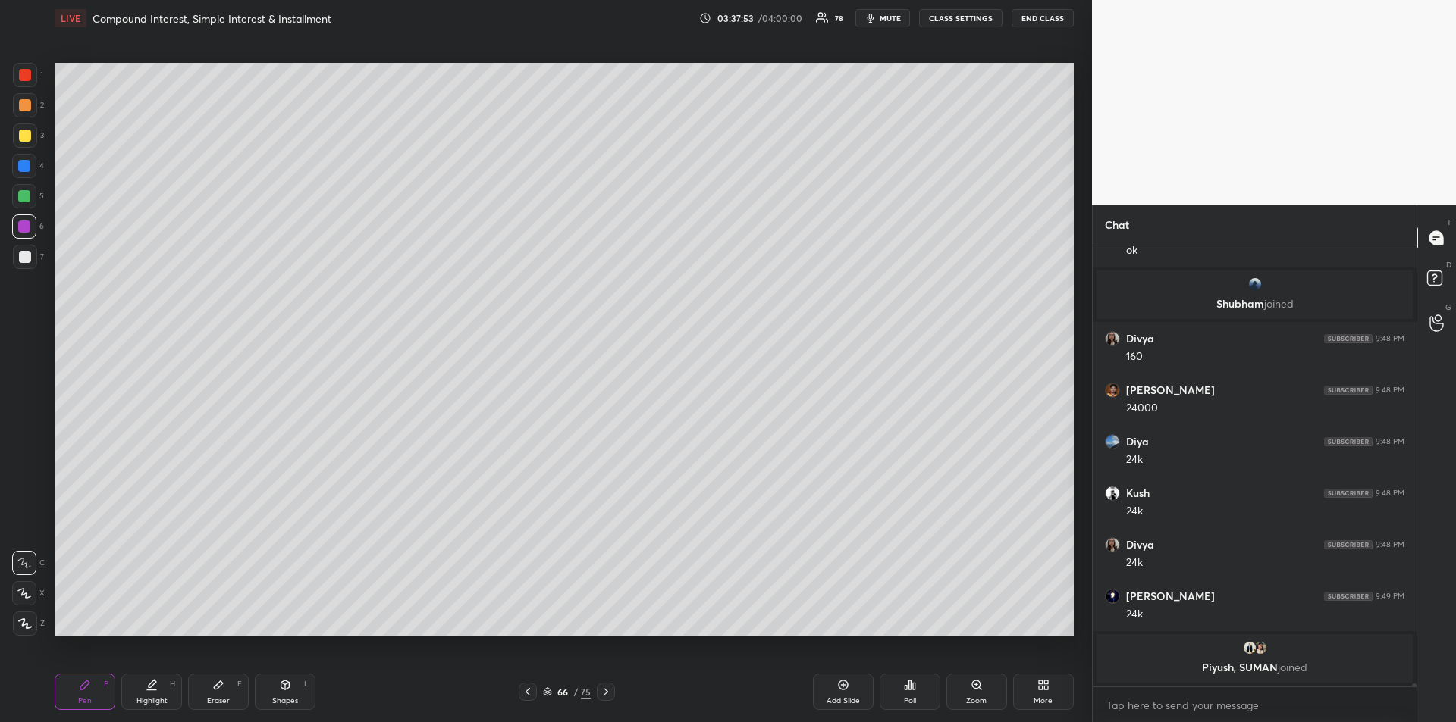
click at [21, 171] on div at bounding box center [24, 166] width 12 height 12
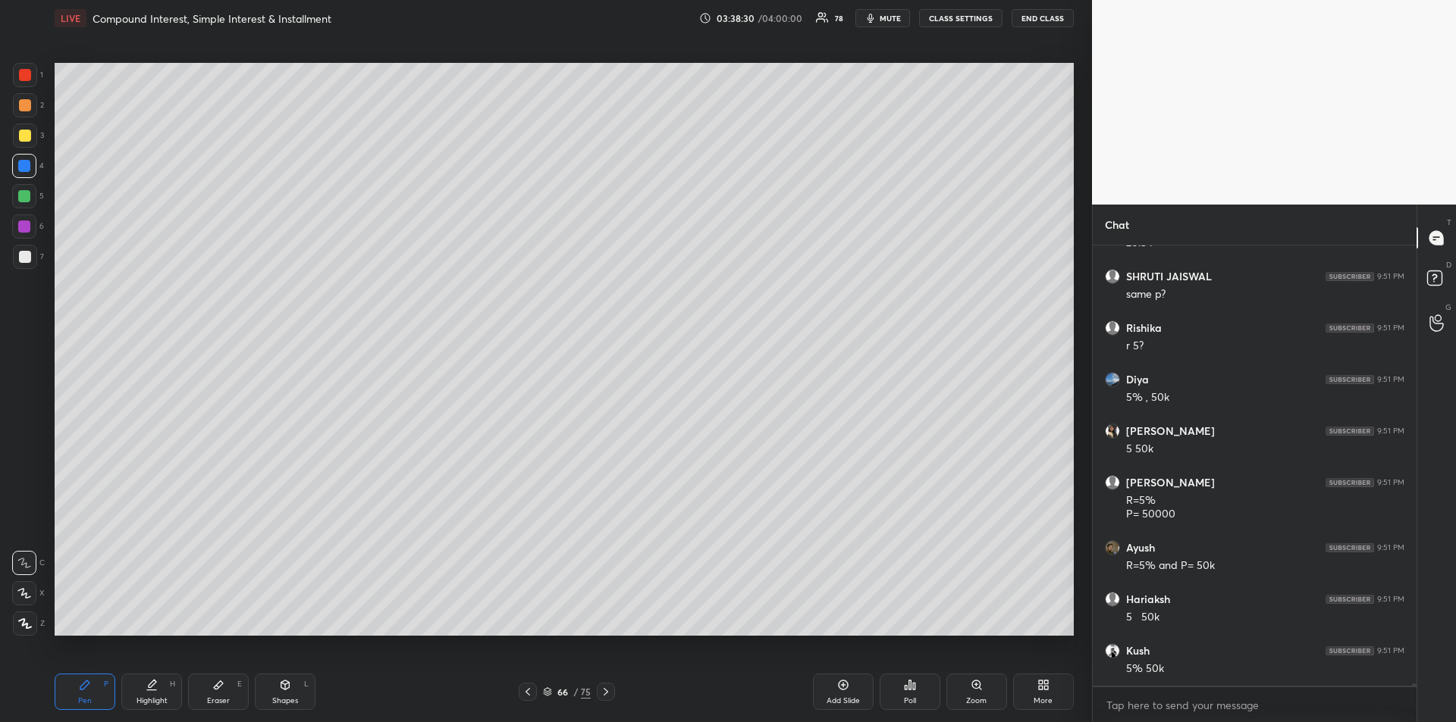
scroll to position [80362, 0]
click at [528, 692] on icon at bounding box center [528, 692] width 12 height 12
click at [535, 694] on div at bounding box center [528, 692] width 18 height 18
click at [537, 689] on div at bounding box center [528, 692] width 18 height 18
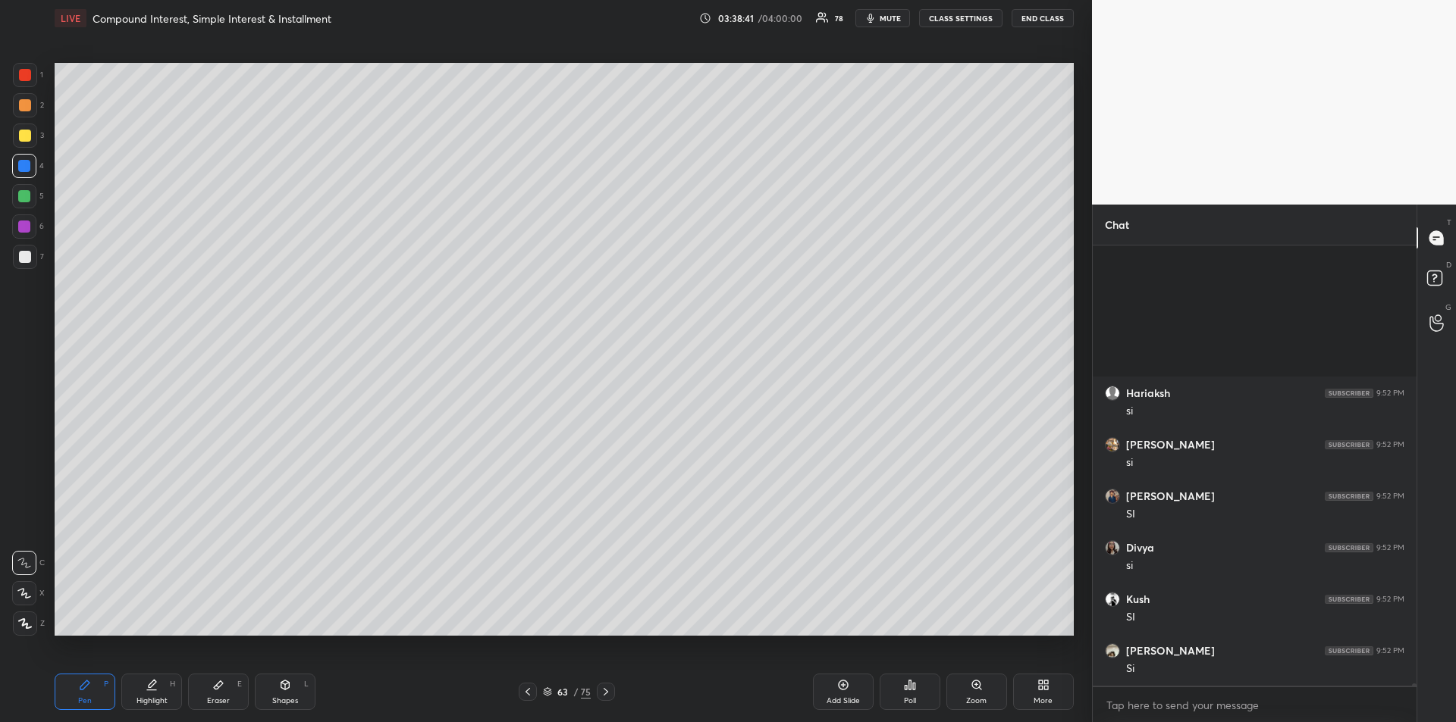
scroll to position [80877, 0]
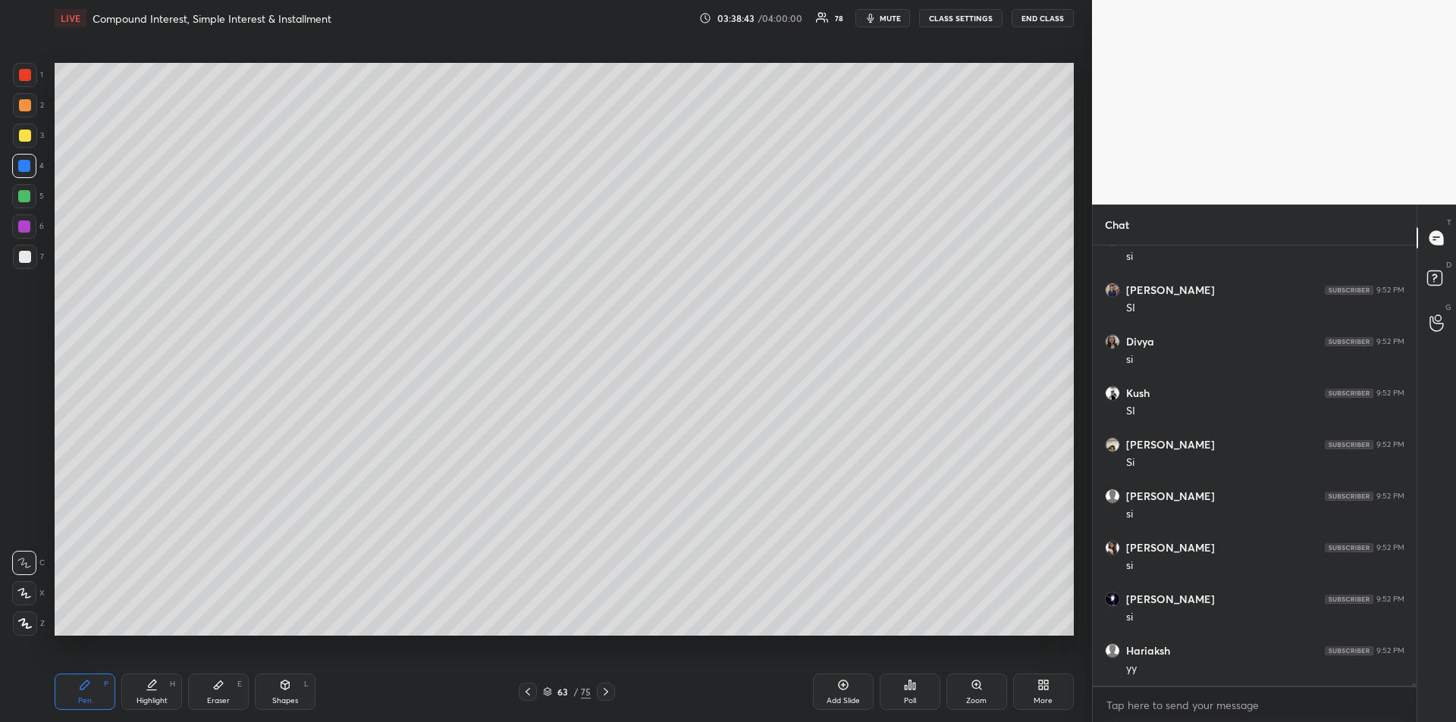
click at [608, 697] on icon at bounding box center [606, 692] width 12 height 12
click at [607, 693] on icon at bounding box center [605, 692] width 5 height 8
click at [607, 695] on icon at bounding box center [606, 692] width 12 height 12
click at [26, 77] on div at bounding box center [25, 75] width 12 height 12
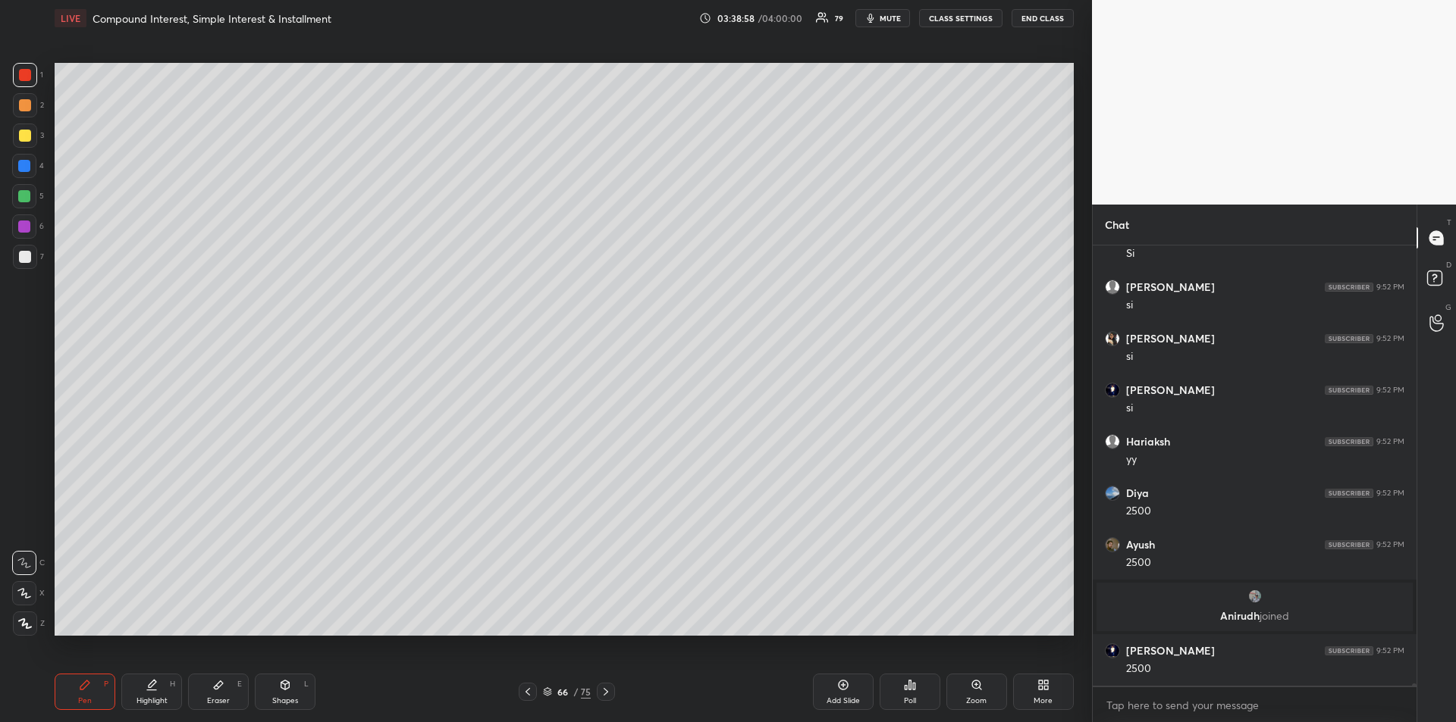
scroll to position [80803, 0]
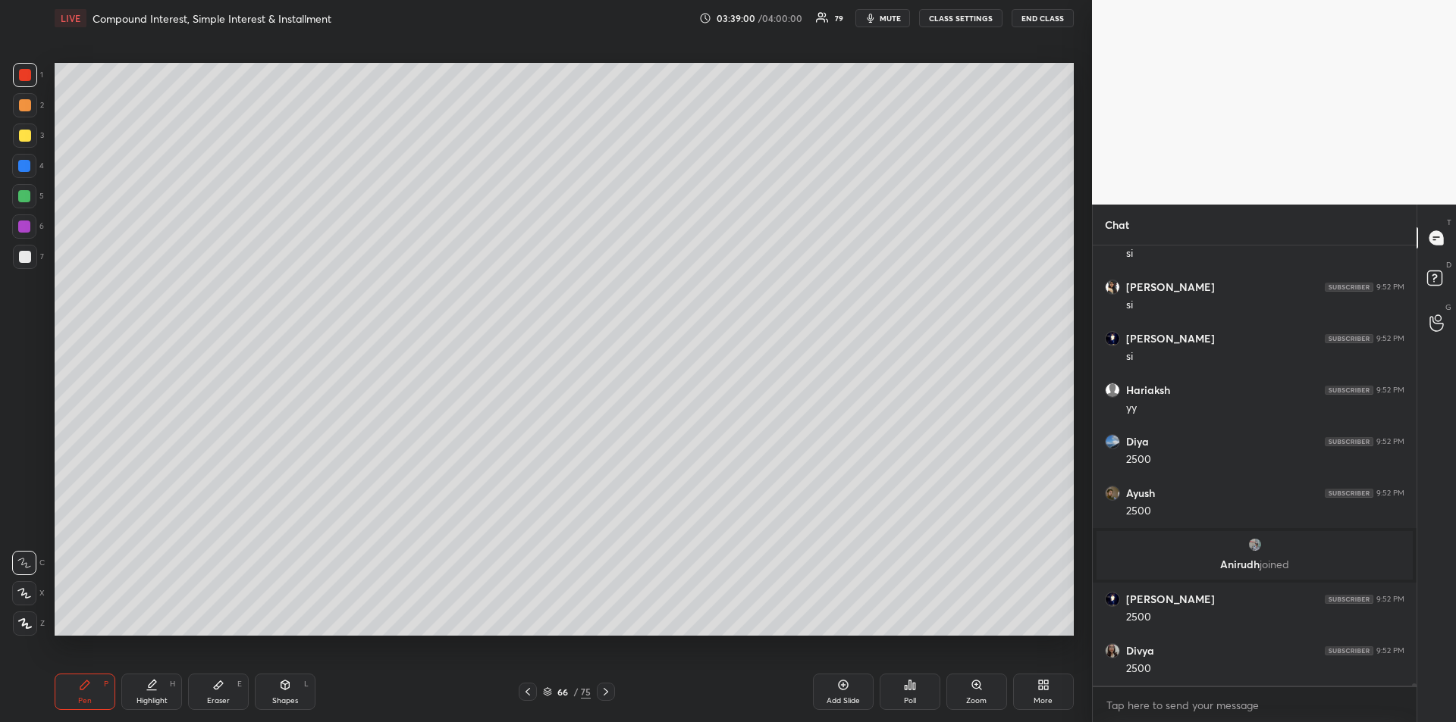
click at [220, 691] on div "Eraser E" at bounding box center [218, 692] width 61 height 36
click at [76, 682] on div "Pen P" at bounding box center [85, 692] width 61 height 36
click at [24, 166] on div at bounding box center [24, 166] width 12 height 12
click at [24, 228] on div at bounding box center [24, 227] width 12 height 12
click at [20, 82] on div at bounding box center [25, 75] width 24 height 24
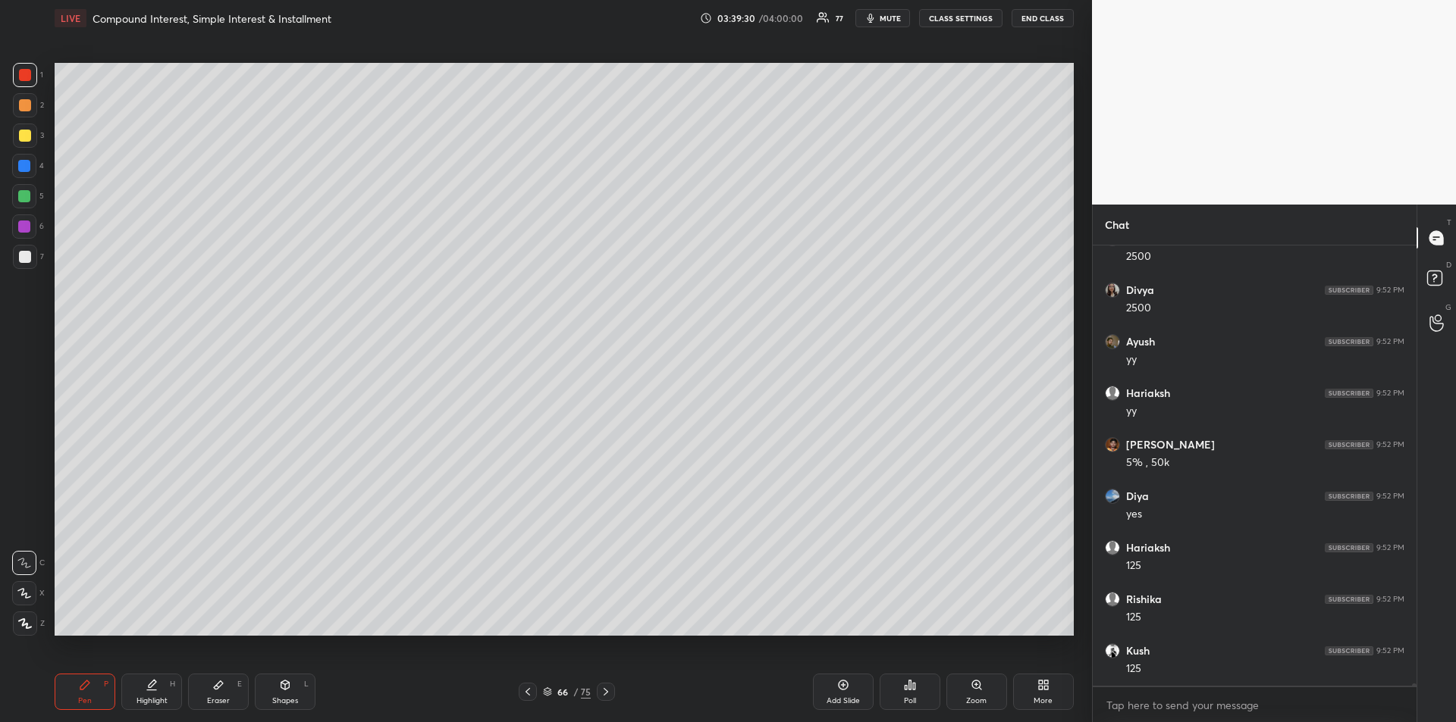
scroll to position [81215, 0]
click at [23, 259] on div at bounding box center [25, 257] width 12 height 12
click at [26, 133] on div at bounding box center [25, 136] width 12 height 12
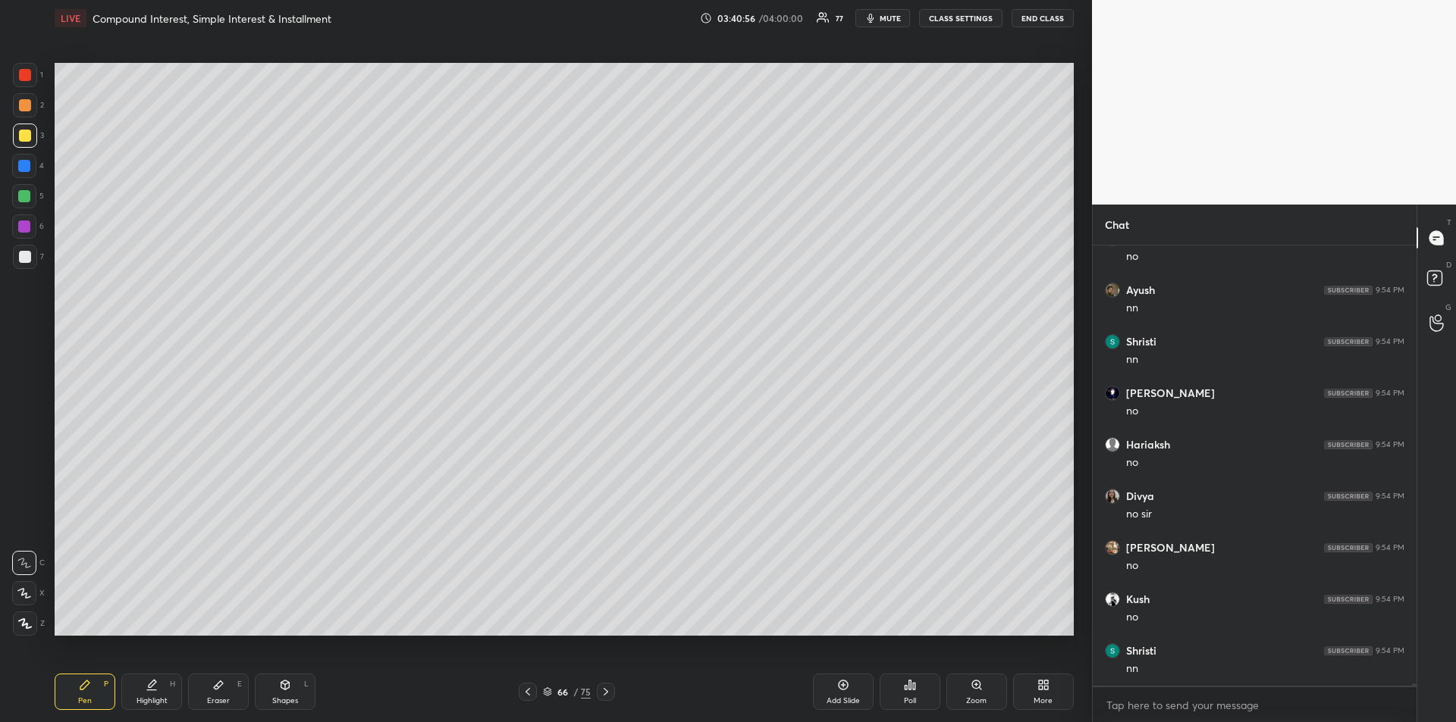
click at [28, 189] on div at bounding box center [24, 196] width 24 height 24
click at [833, 689] on div "Add Slide" at bounding box center [843, 692] width 61 height 36
click at [528, 694] on icon at bounding box center [527, 692] width 5 height 8
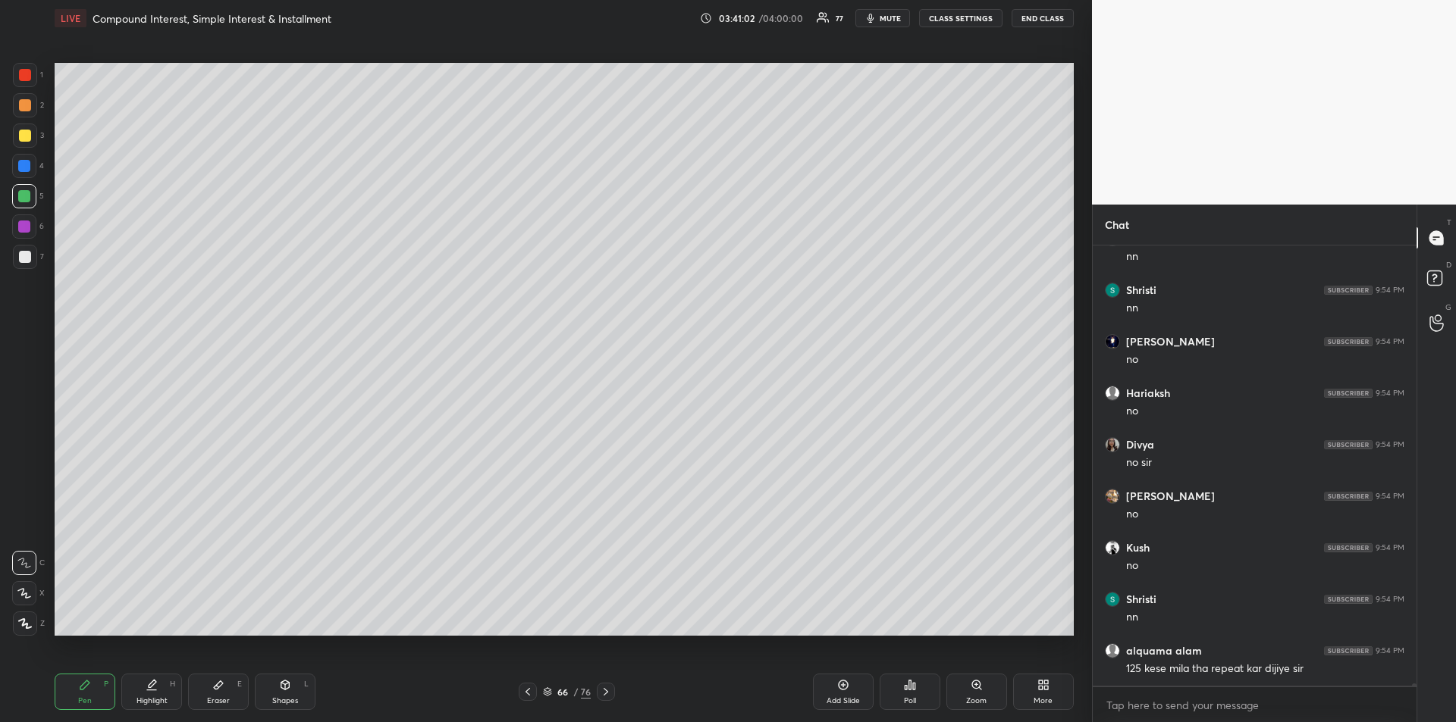
click at [606, 696] on icon at bounding box center [606, 692] width 12 height 12
click at [529, 688] on icon at bounding box center [528, 692] width 12 height 12
click at [607, 694] on icon at bounding box center [606, 692] width 12 height 12
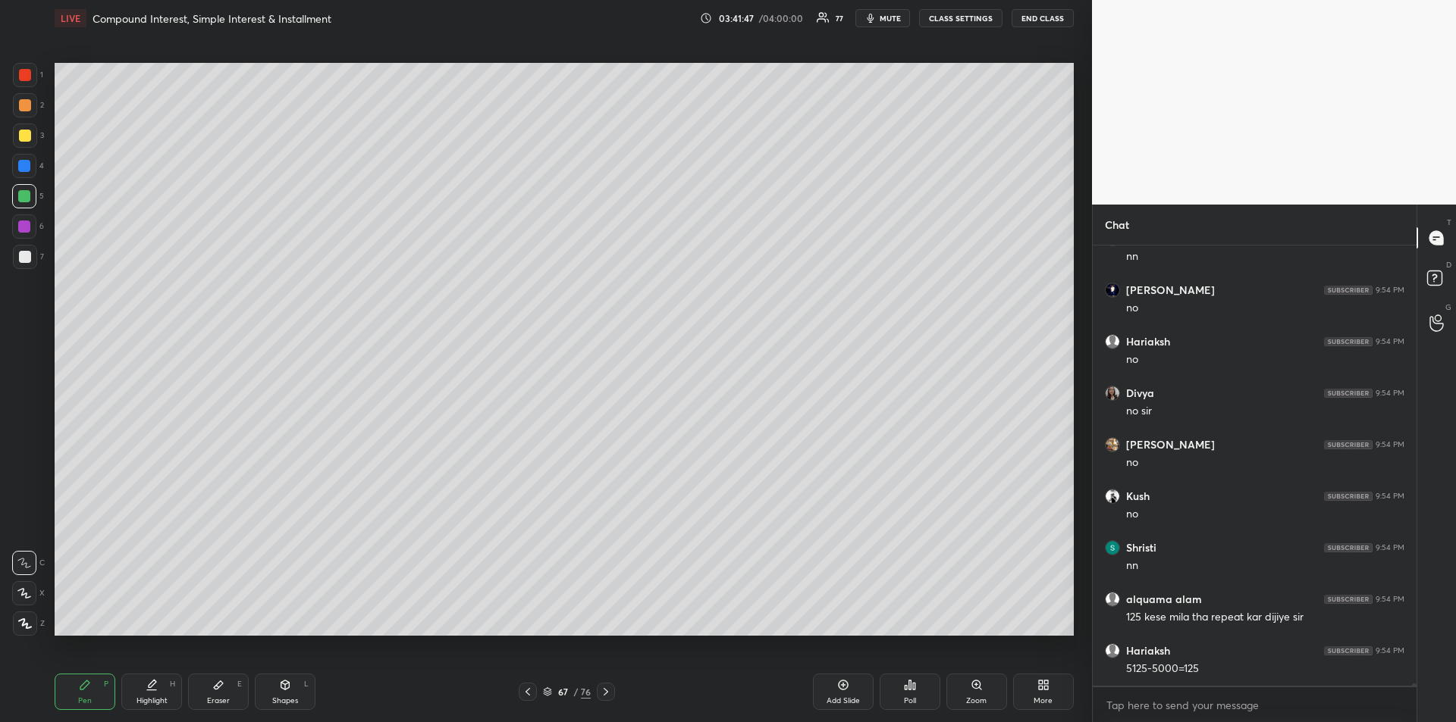
scroll to position [82780, 0]
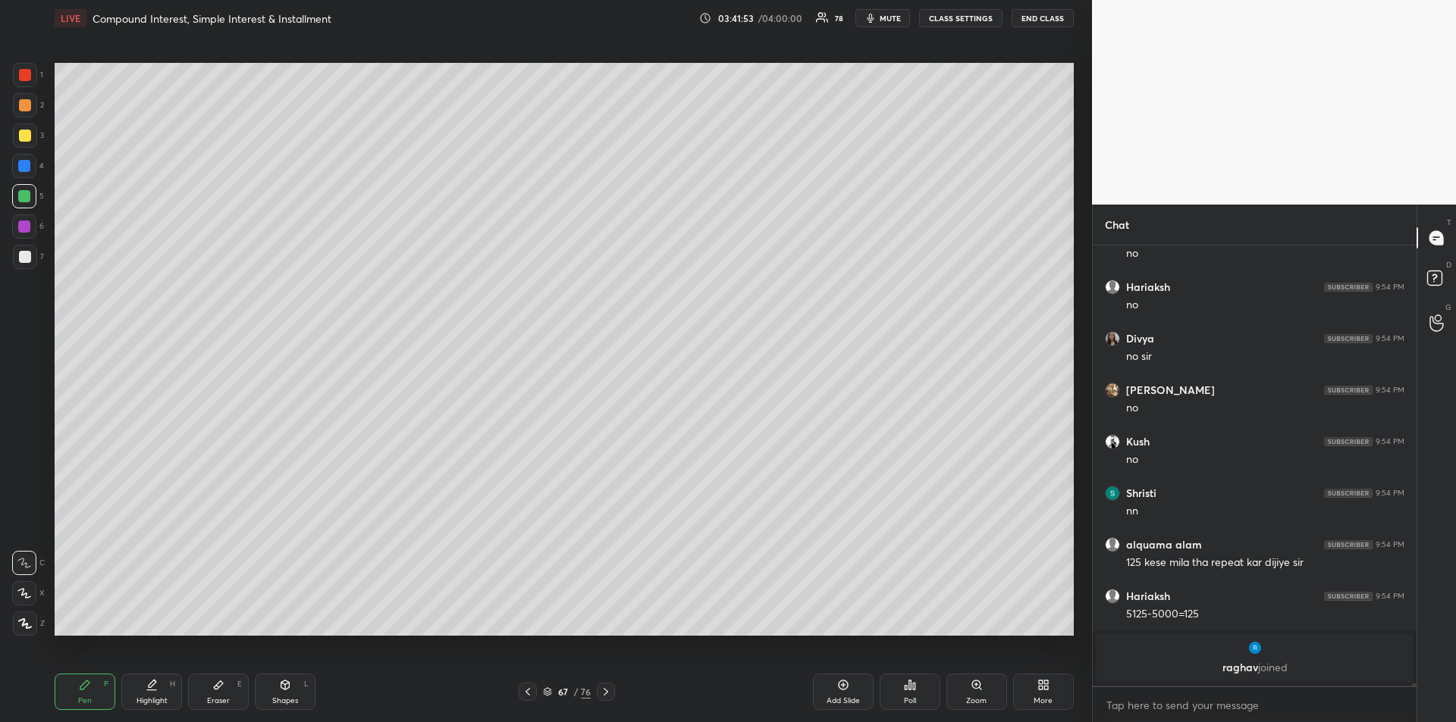
click at [28, 226] on div at bounding box center [24, 227] width 12 height 12
click at [533, 690] on icon at bounding box center [528, 692] width 12 height 12
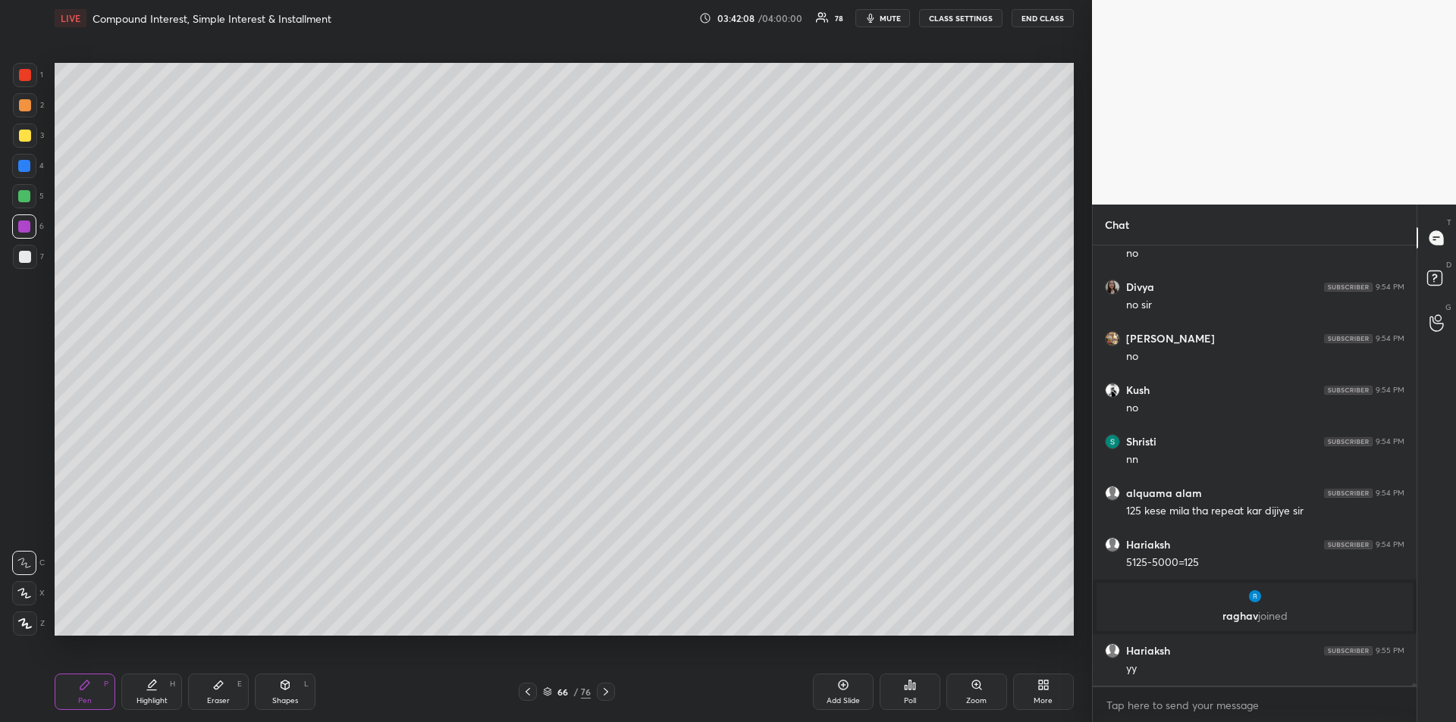
click at [843, 692] on div "Add Slide" at bounding box center [843, 692] width 61 height 36
click at [224, 691] on icon at bounding box center [218, 685] width 12 height 12
click at [77, 691] on div "Pen P" at bounding box center [85, 692] width 61 height 36
click at [528, 697] on icon at bounding box center [528, 692] width 12 height 12
click at [609, 693] on icon at bounding box center [606, 692] width 12 height 12
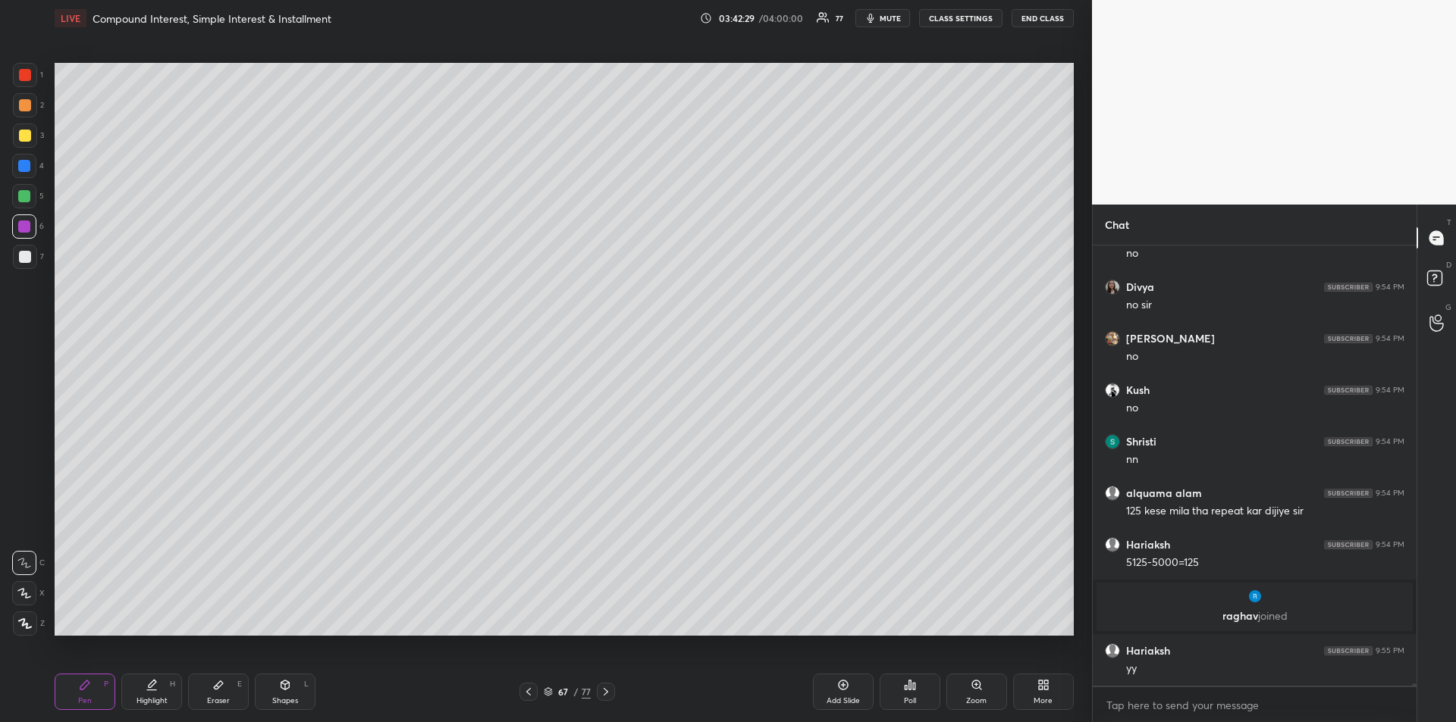
click at [218, 704] on div "Eraser" at bounding box center [218, 701] width 23 height 8
click at [67, 694] on div "Pen P" at bounding box center [85, 692] width 61 height 36
click at [22, 196] on div at bounding box center [24, 196] width 12 height 12
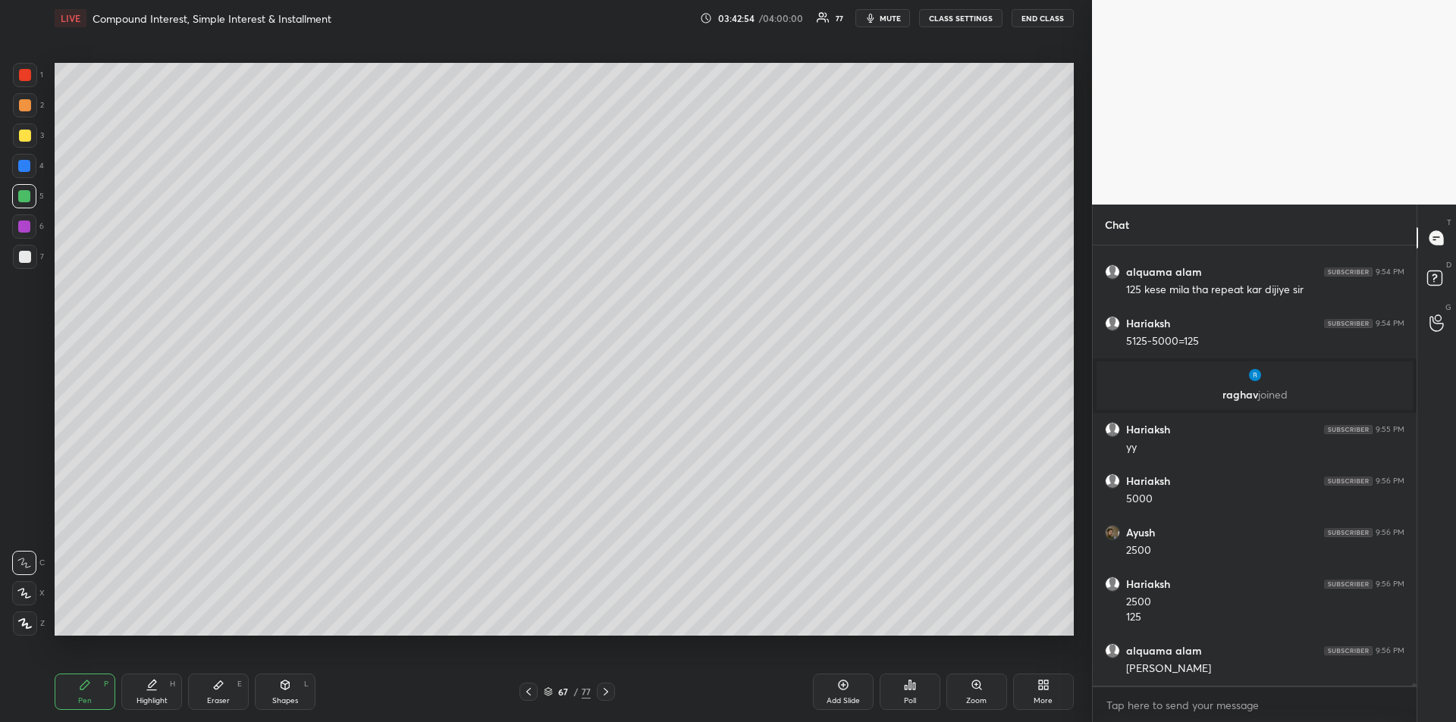
scroll to position [82527, 0]
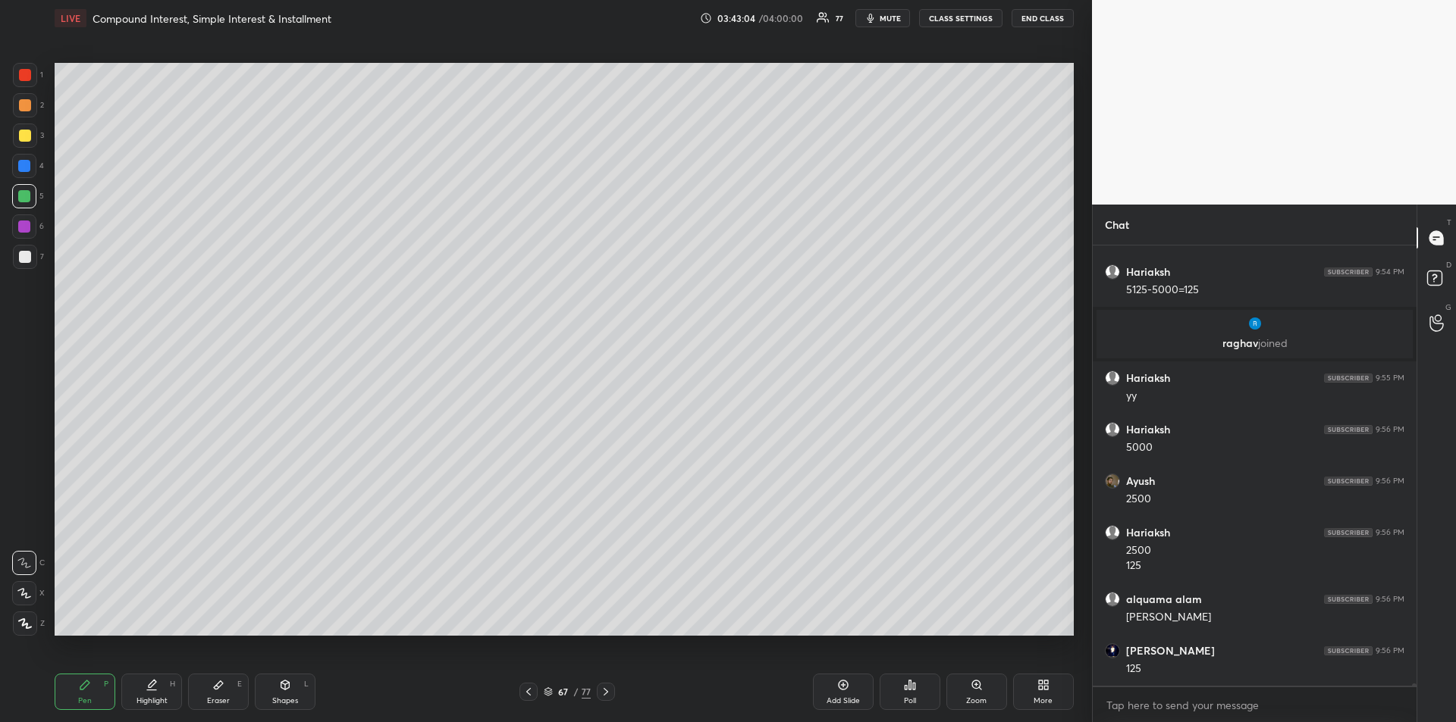
click at [526, 694] on icon at bounding box center [528, 692] width 12 height 12
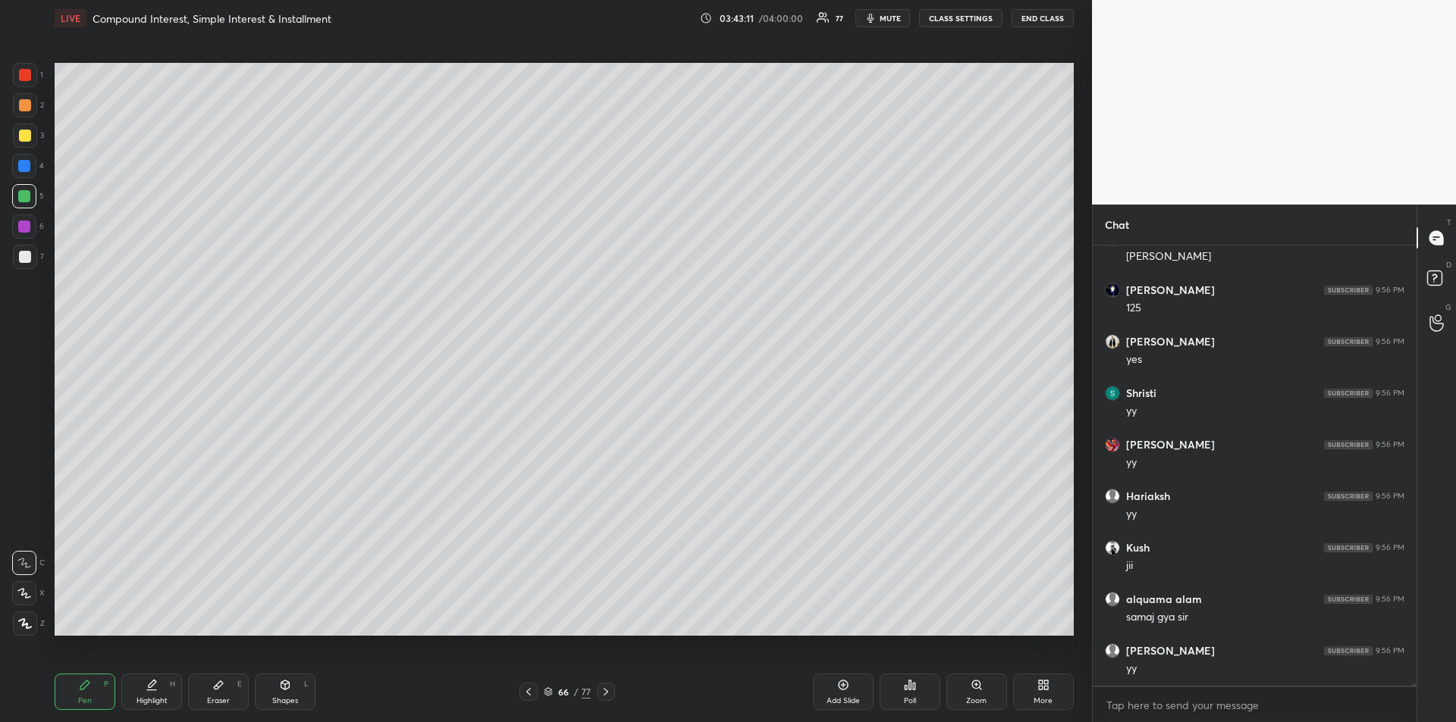
scroll to position [82939, 0]
click at [19, 138] on div at bounding box center [25, 136] width 12 height 12
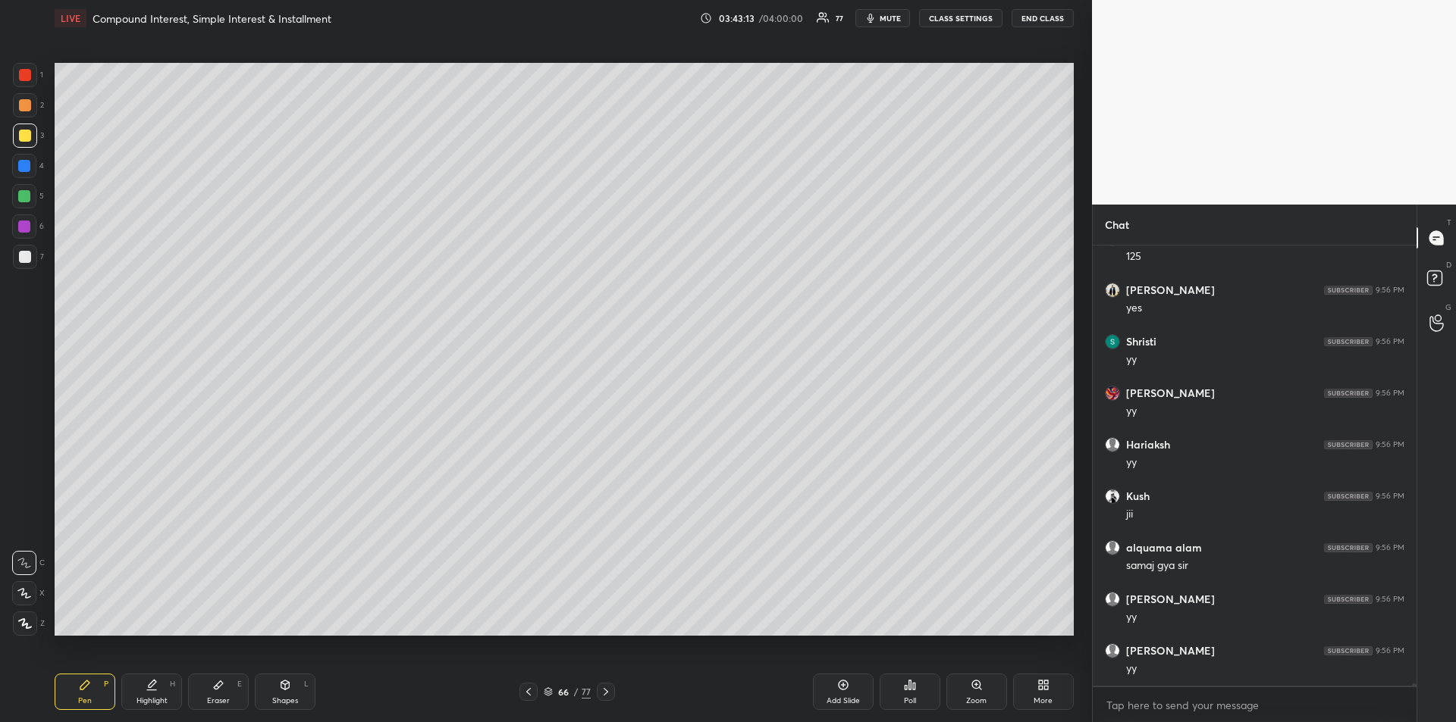
click at [613, 689] on div at bounding box center [606, 692] width 18 height 18
click at [610, 691] on icon at bounding box center [606, 692] width 12 height 12
click at [616, 691] on div "68 / 77" at bounding box center [567, 692] width 204 height 18
click at [838, 692] on div "Add Slide" at bounding box center [843, 692] width 61 height 36
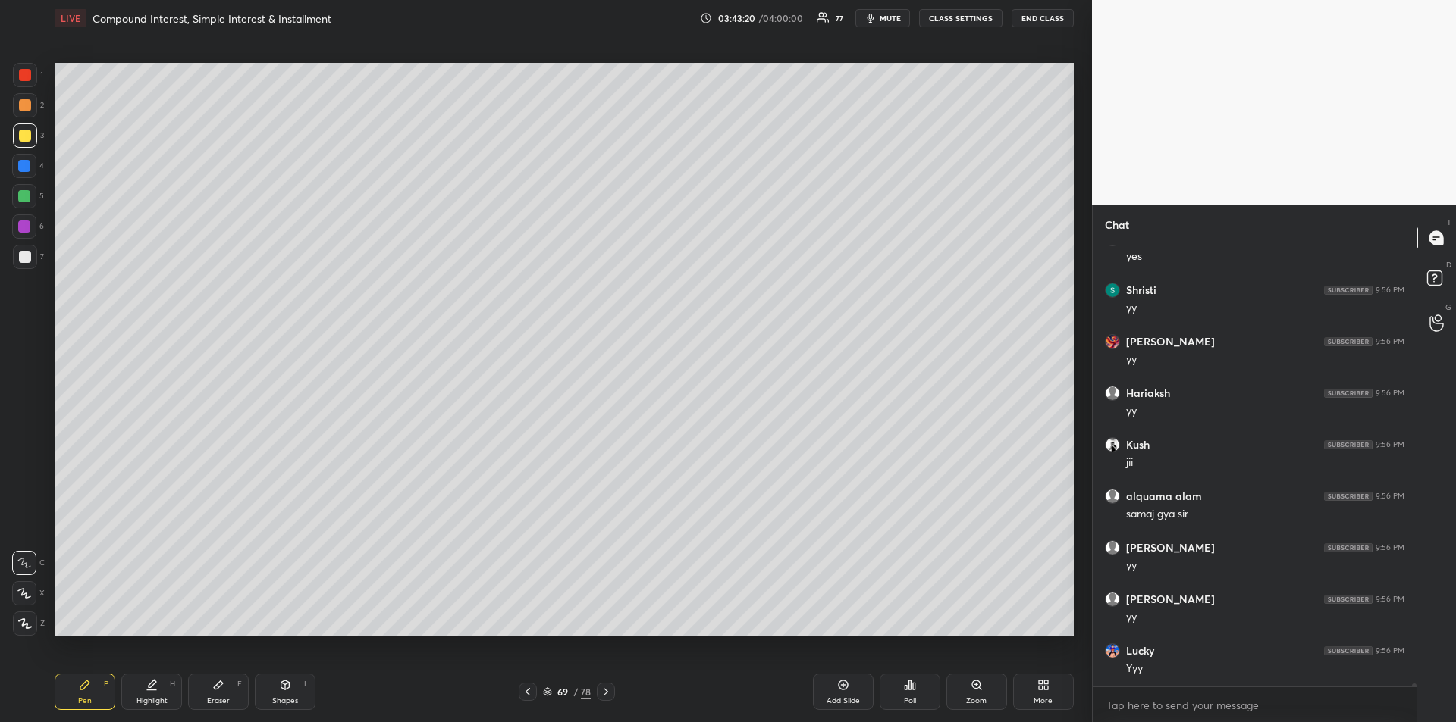
scroll to position [83045, 0]
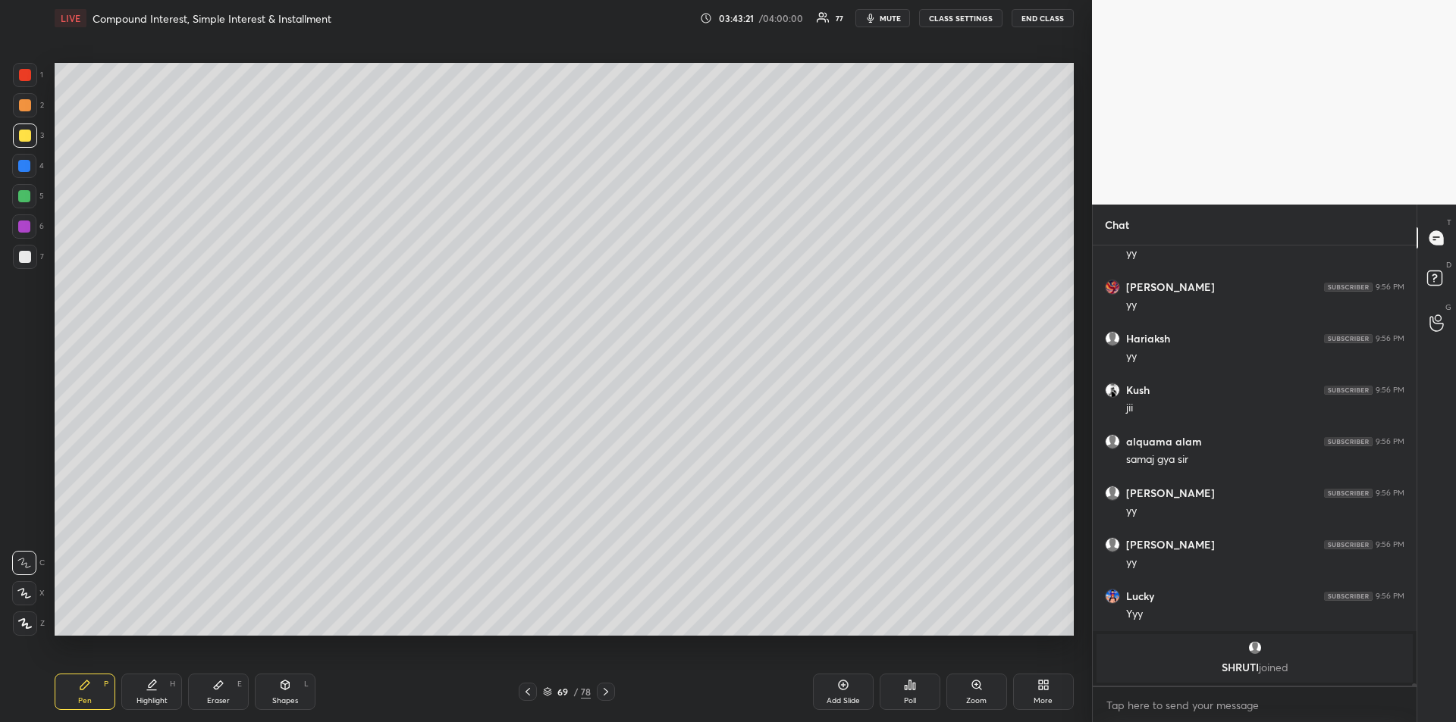
click at [29, 194] on div at bounding box center [24, 196] width 12 height 12
click at [25, 227] on div at bounding box center [24, 227] width 12 height 12
click at [22, 255] on div at bounding box center [25, 257] width 12 height 12
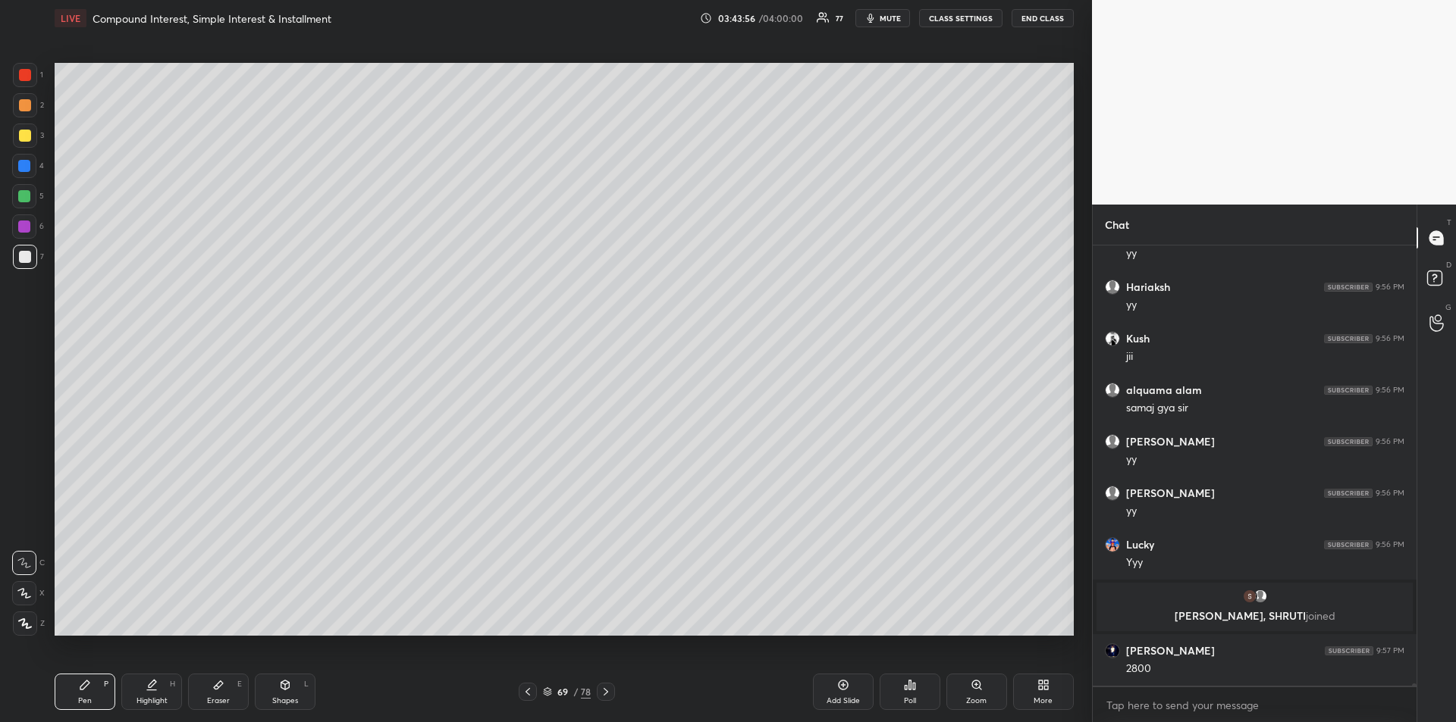
scroll to position [82892, 0]
click at [20, 228] on div at bounding box center [24, 227] width 12 height 12
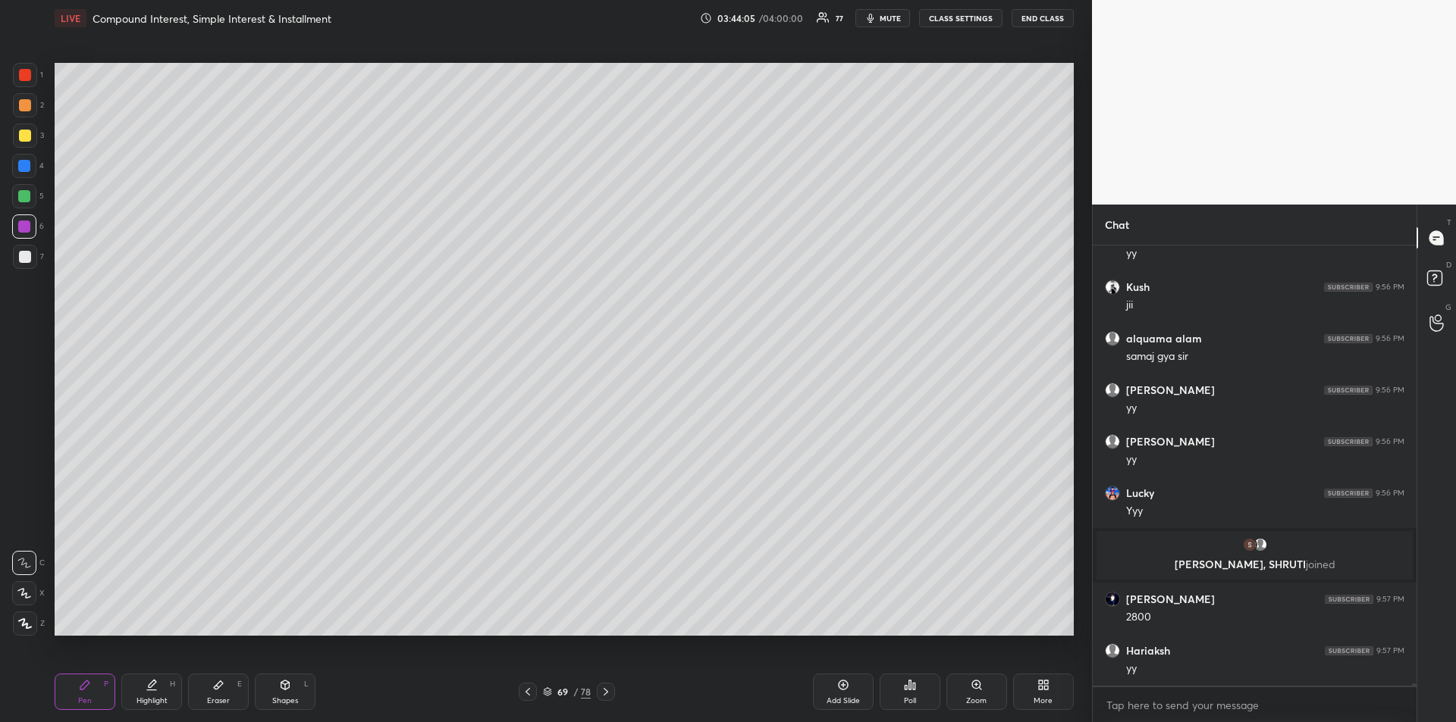
click at [151, 707] on div "Highlight H" at bounding box center [151, 692] width 61 height 36
click at [84, 686] on icon at bounding box center [84, 685] width 9 height 9
click at [20, 86] on div at bounding box center [25, 75] width 24 height 24
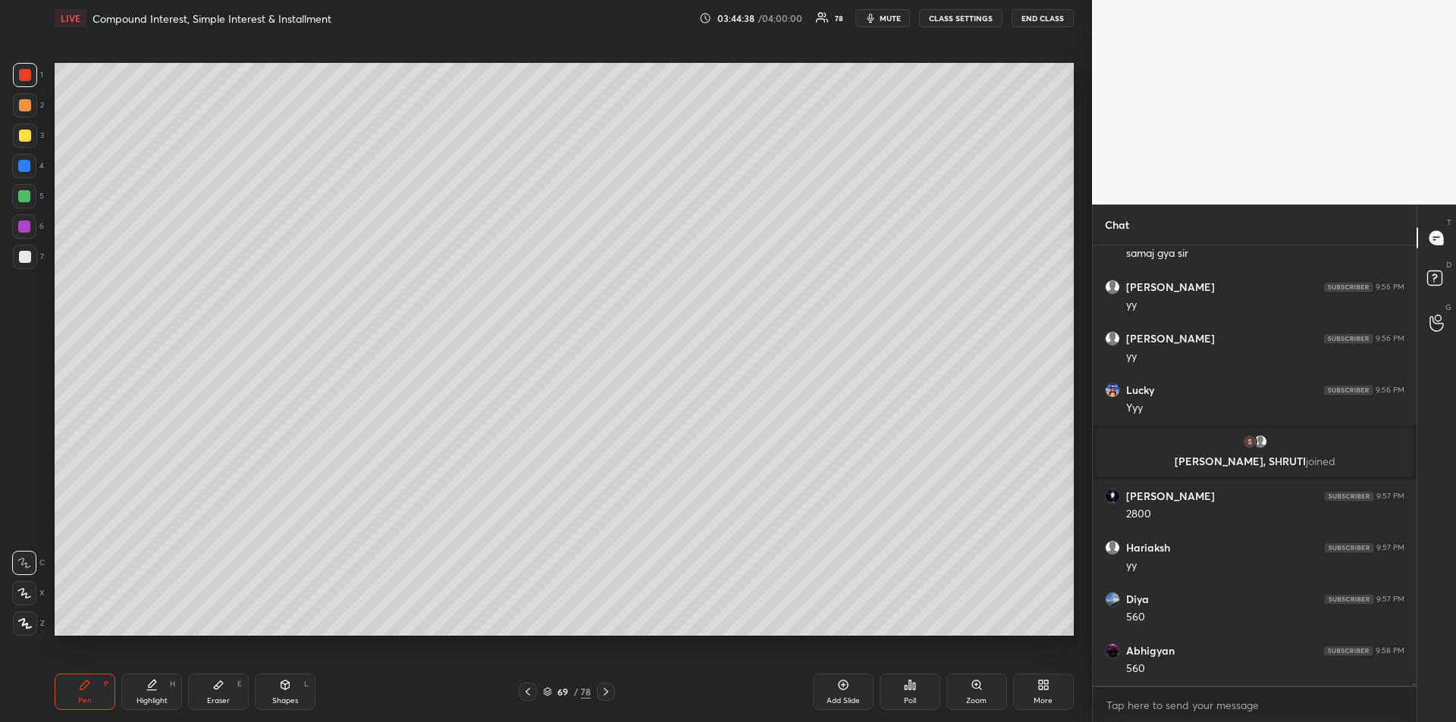
scroll to position [83098, 0]
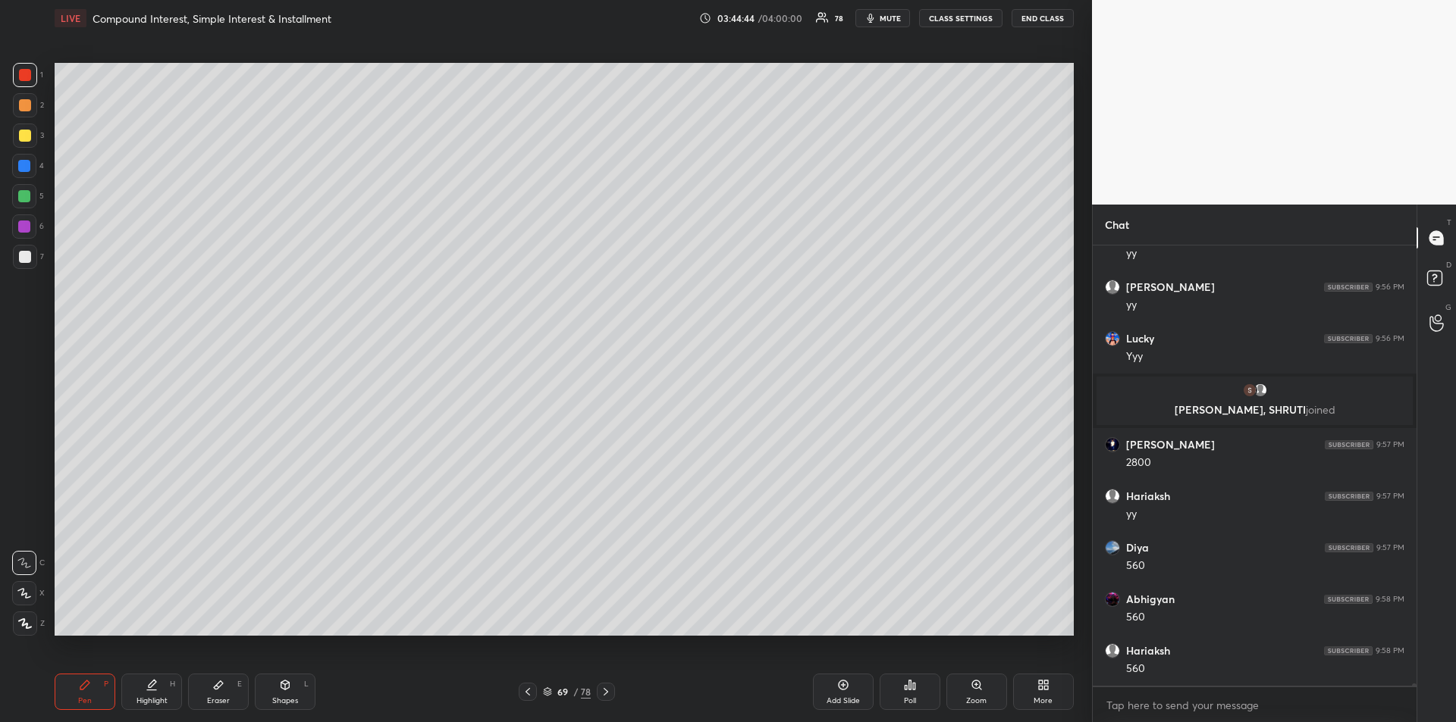
click at [161, 704] on div "Highlight" at bounding box center [151, 701] width 31 height 8
click at [218, 701] on div "Eraser" at bounding box center [218, 701] width 23 height 8
click at [87, 688] on icon at bounding box center [85, 685] width 12 height 12
click at [26, 261] on div at bounding box center [25, 257] width 12 height 12
click at [147, 688] on icon at bounding box center [152, 685] width 12 height 12
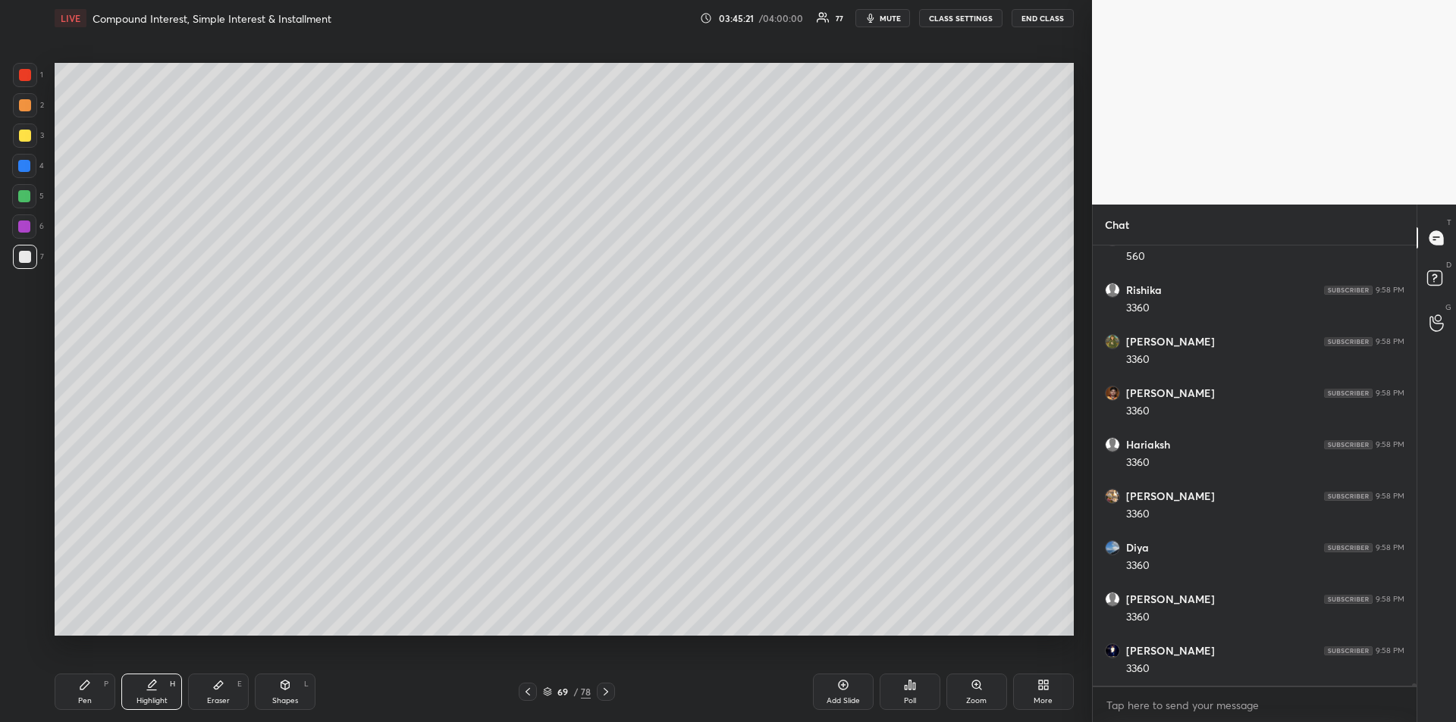
scroll to position [83562, 0]
click at [71, 695] on div "Pen P" at bounding box center [85, 692] width 61 height 36
click at [26, 199] on div at bounding box center [24, 196] width 12 height 12
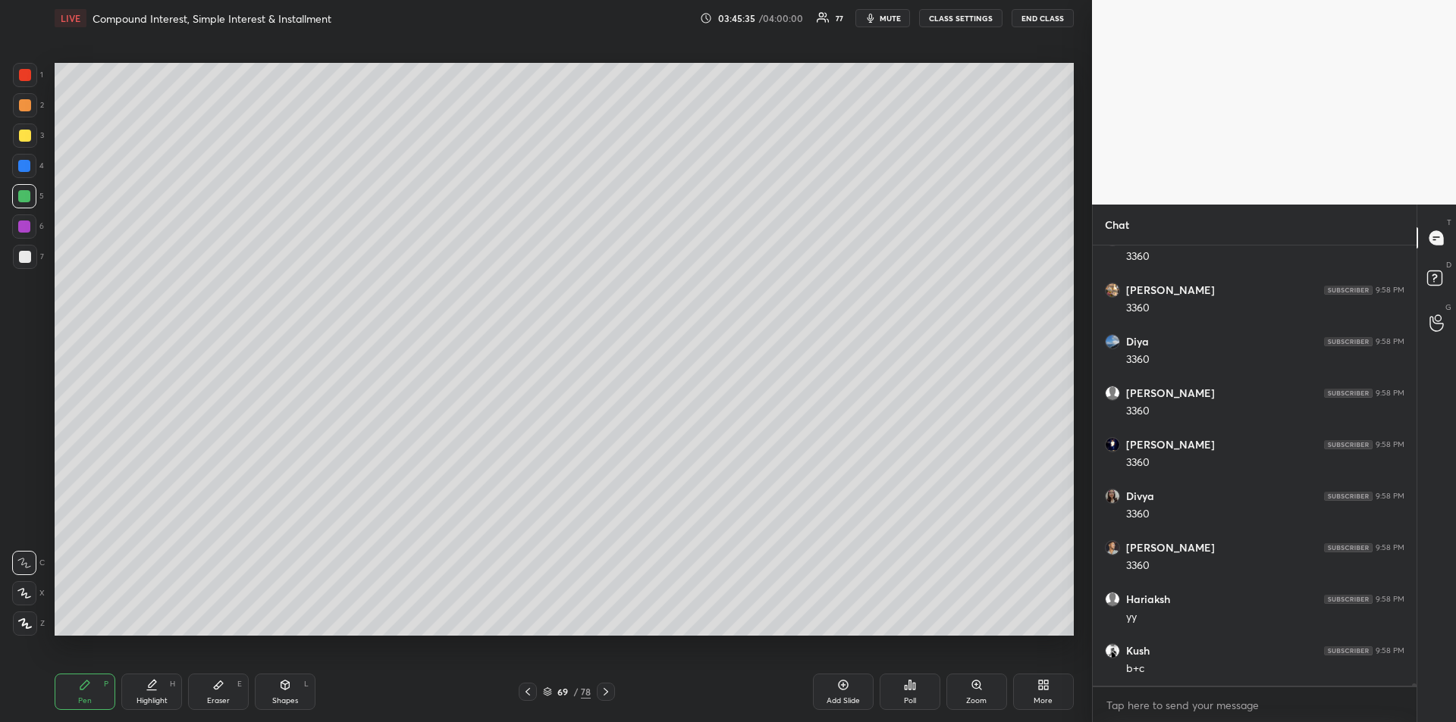
scroll to position [83769, 0]
click at [27, 226] on div at bounding box center [24, 227] width 12 height 12
click at [27, 134] on div at bounding box center [25, 136] width 12 height 12
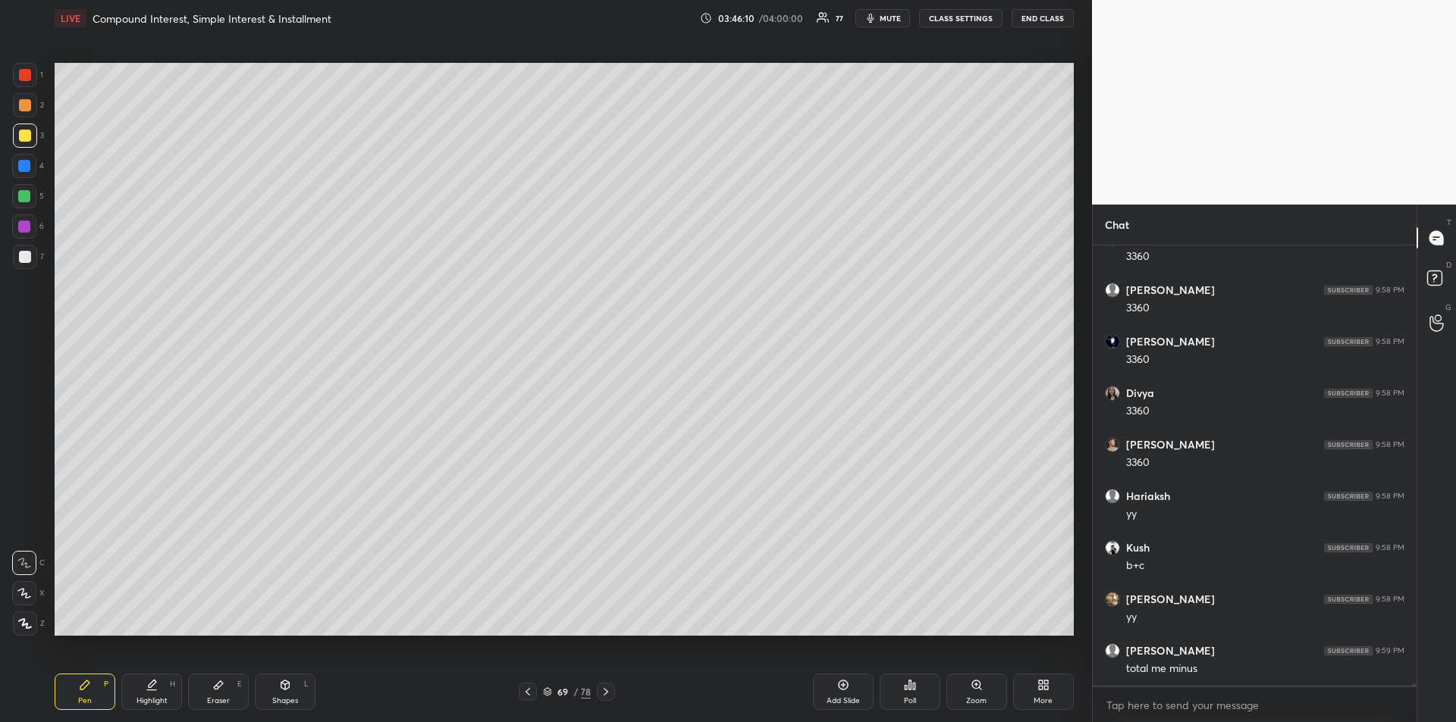
click at [18, 218] on div at bounding box center [24, 227] width 24 height 24
click at [839, 691] on icon at bounding box center [843, 685] width 12 height 12
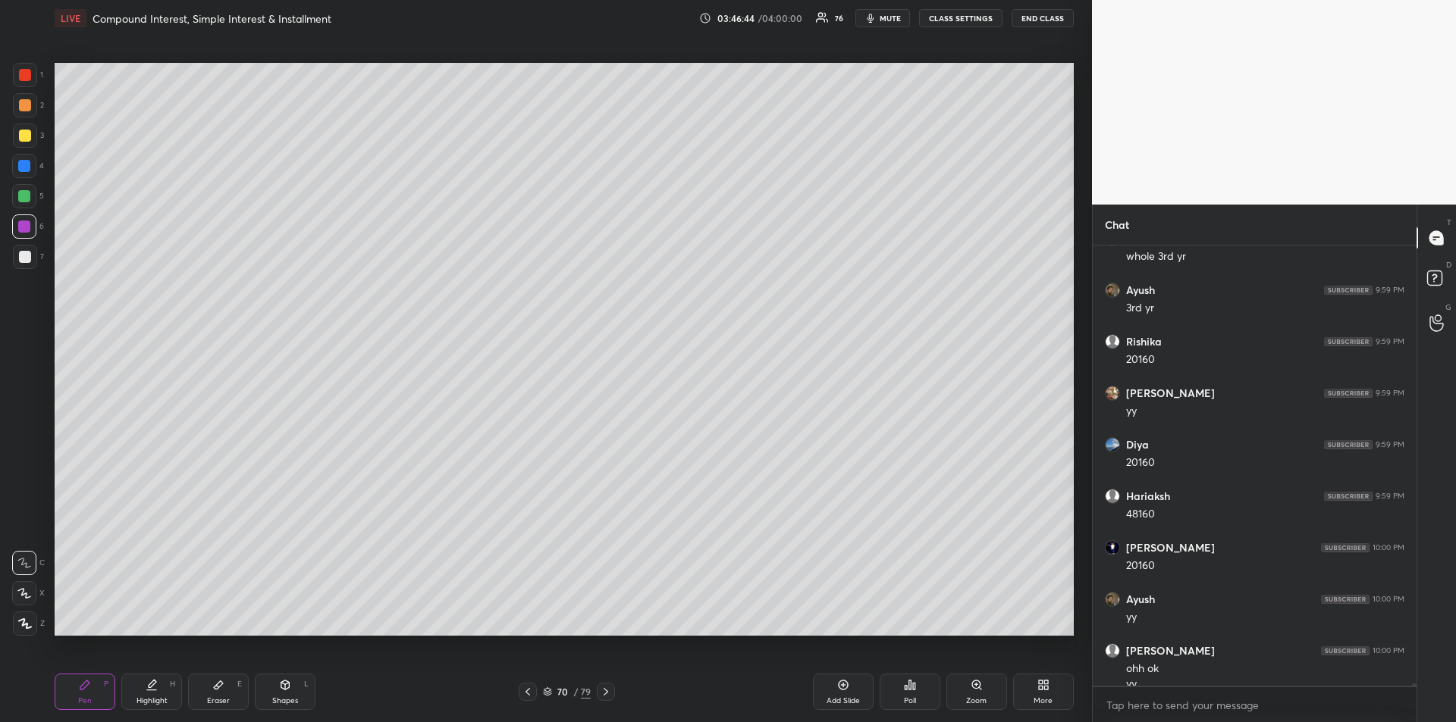
scroll to position [84299, 0]
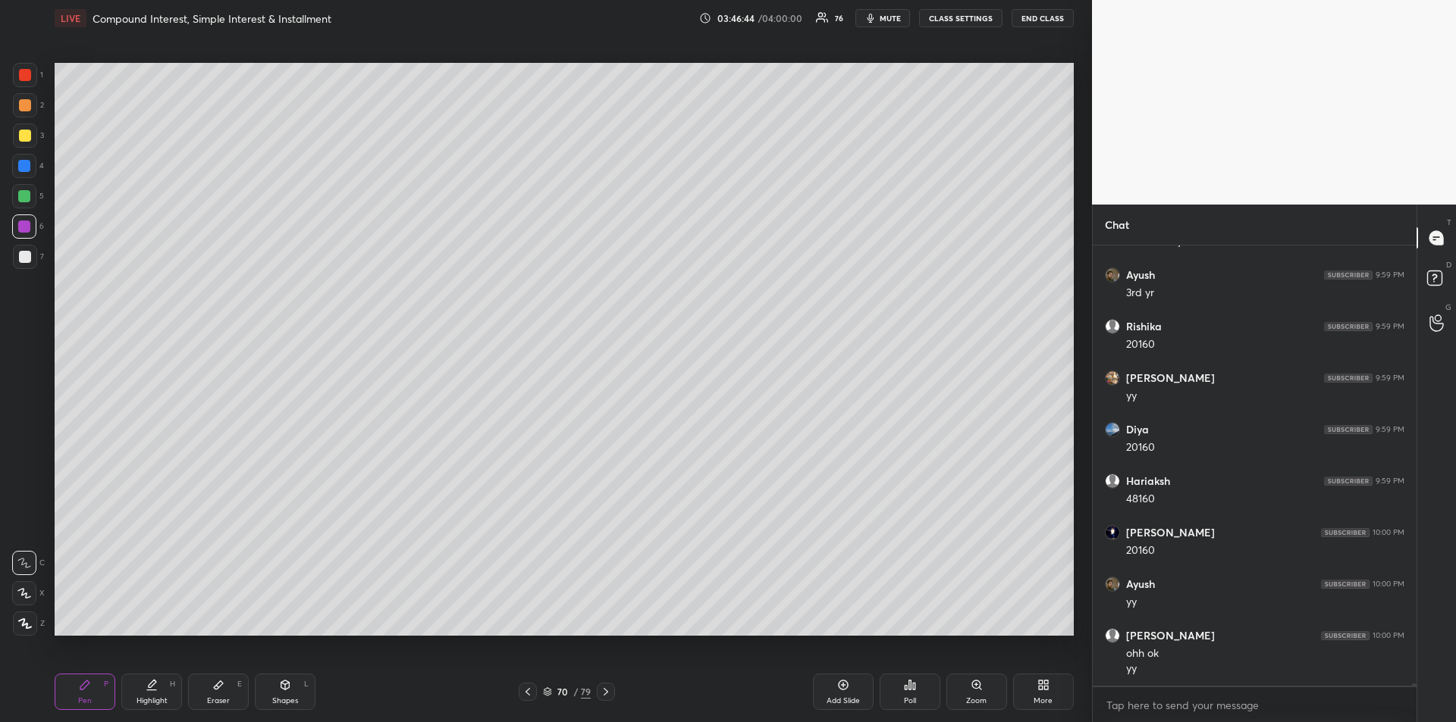
click at [23, 133] on div at bounding box center [25, 136] width 12 height 12
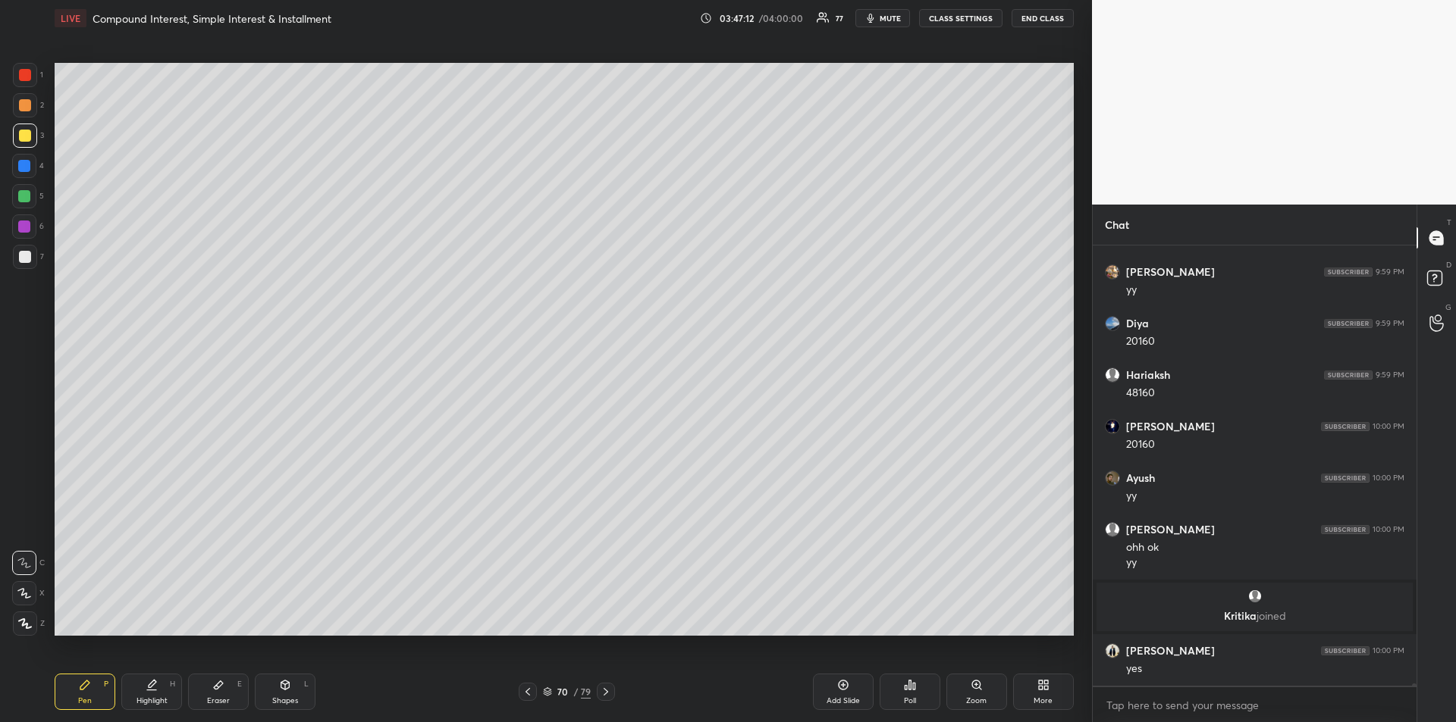
scroll to position [84026, 0]
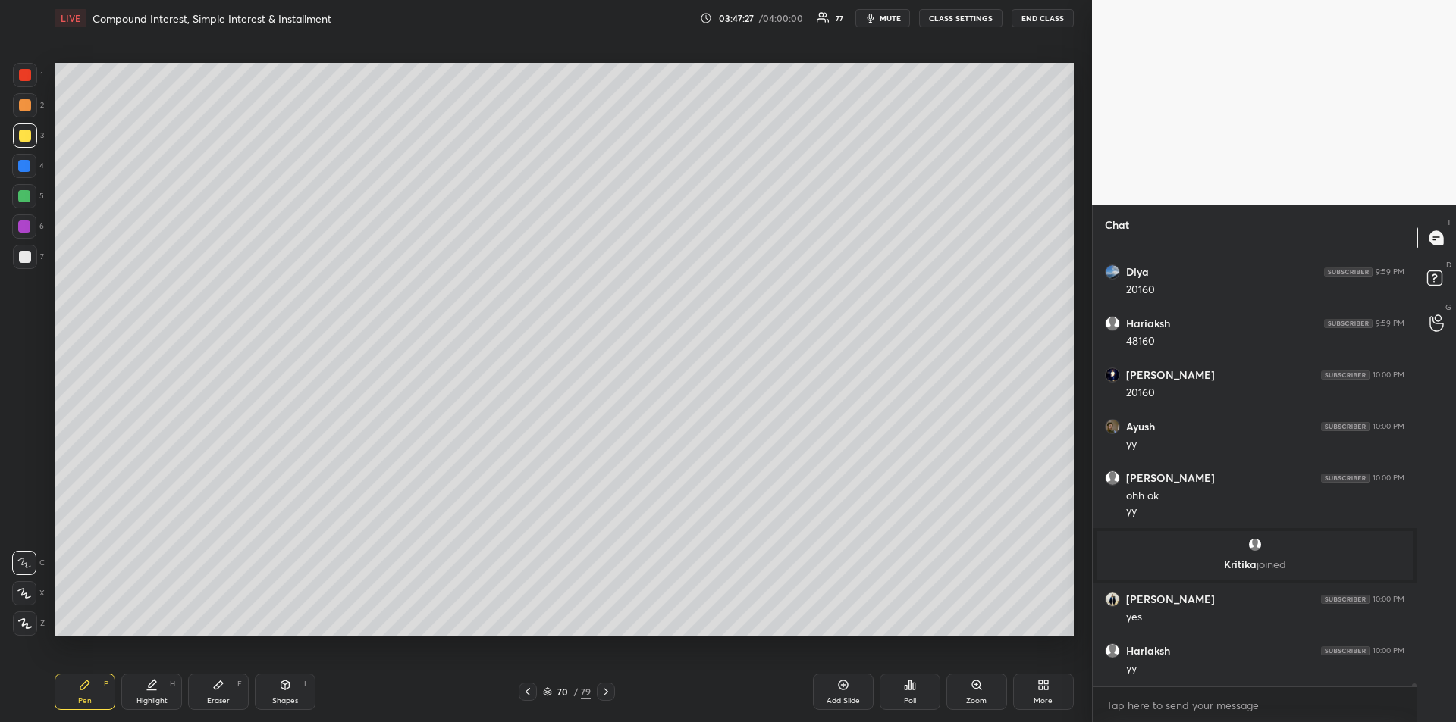
click at [220, 682] on icon at bounding box center [218, 686] width 9 height 8
click at [82, 688] on icon at bounding box center [84, 685] width 9 height 9
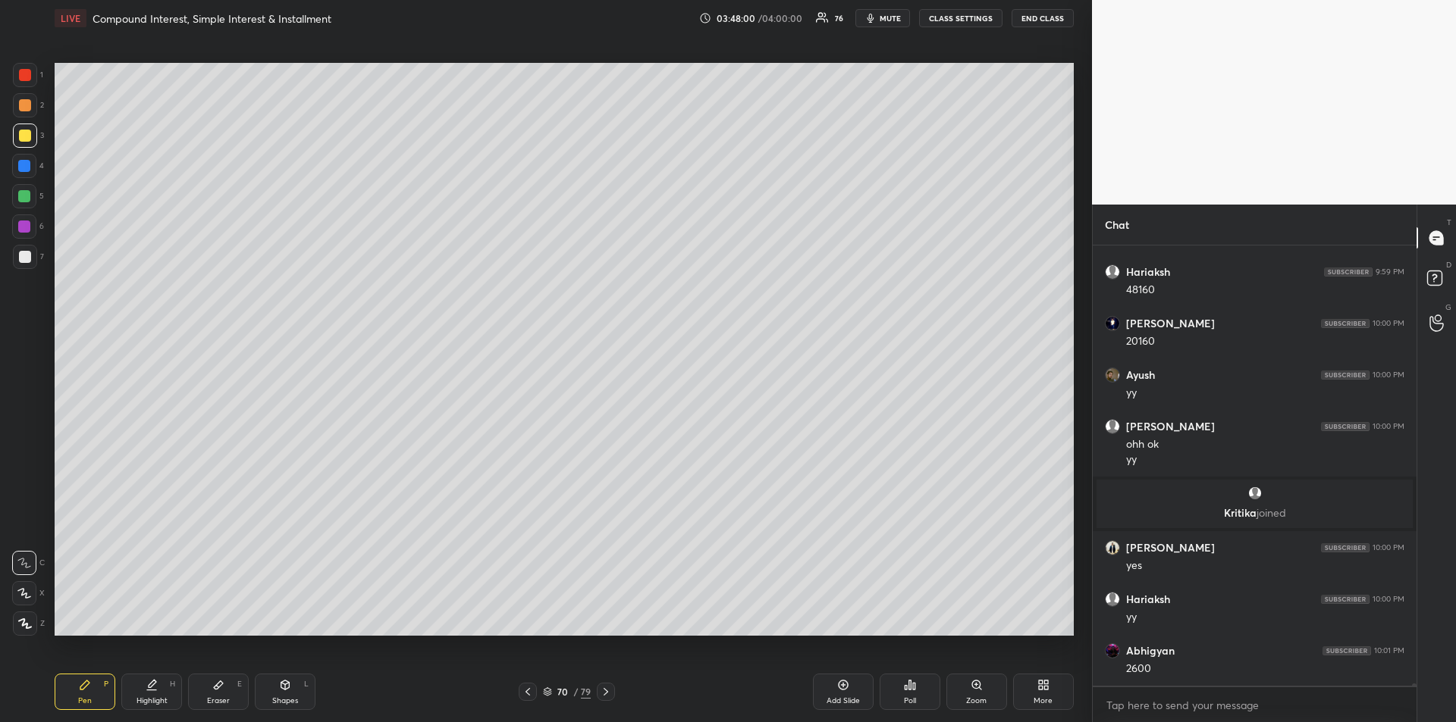
click at [27, 197] on div at bounding box center [24, 196] width 12 height 12
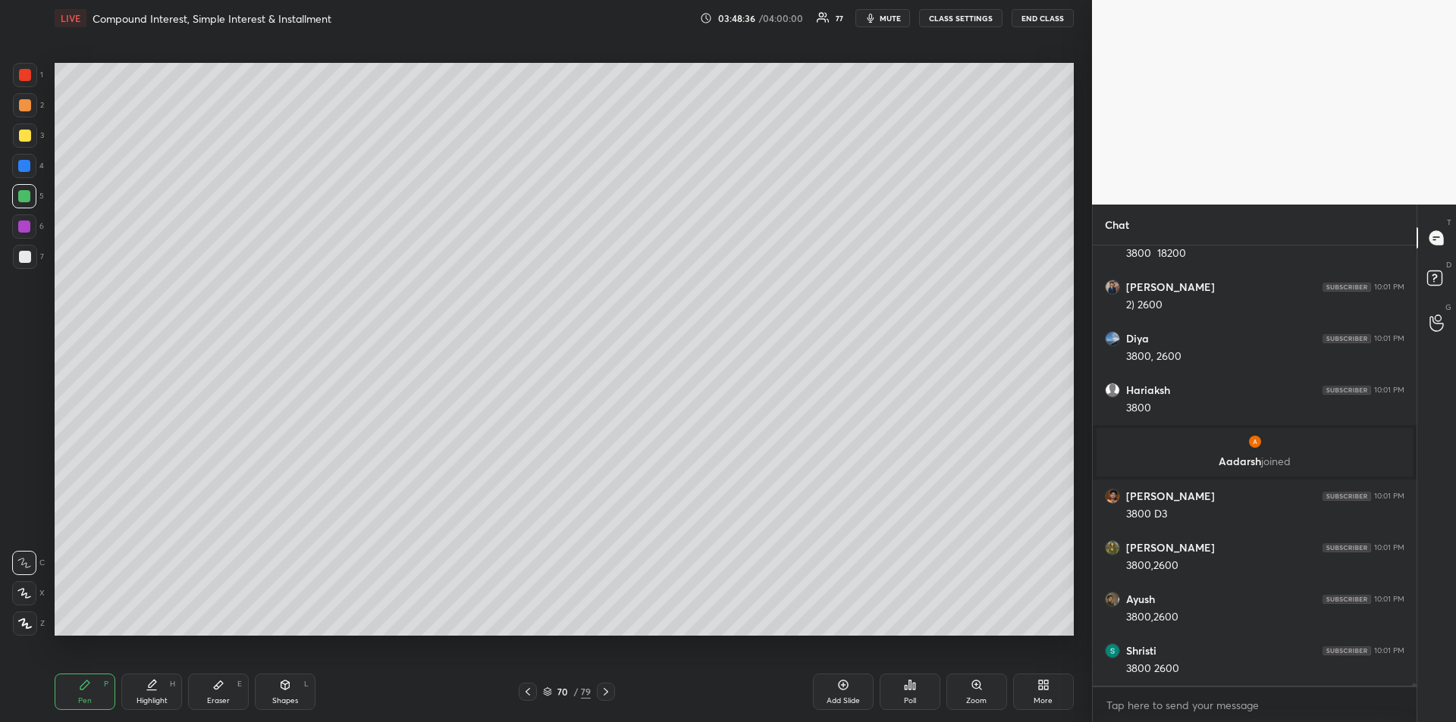
scroll to position [84577, 0]
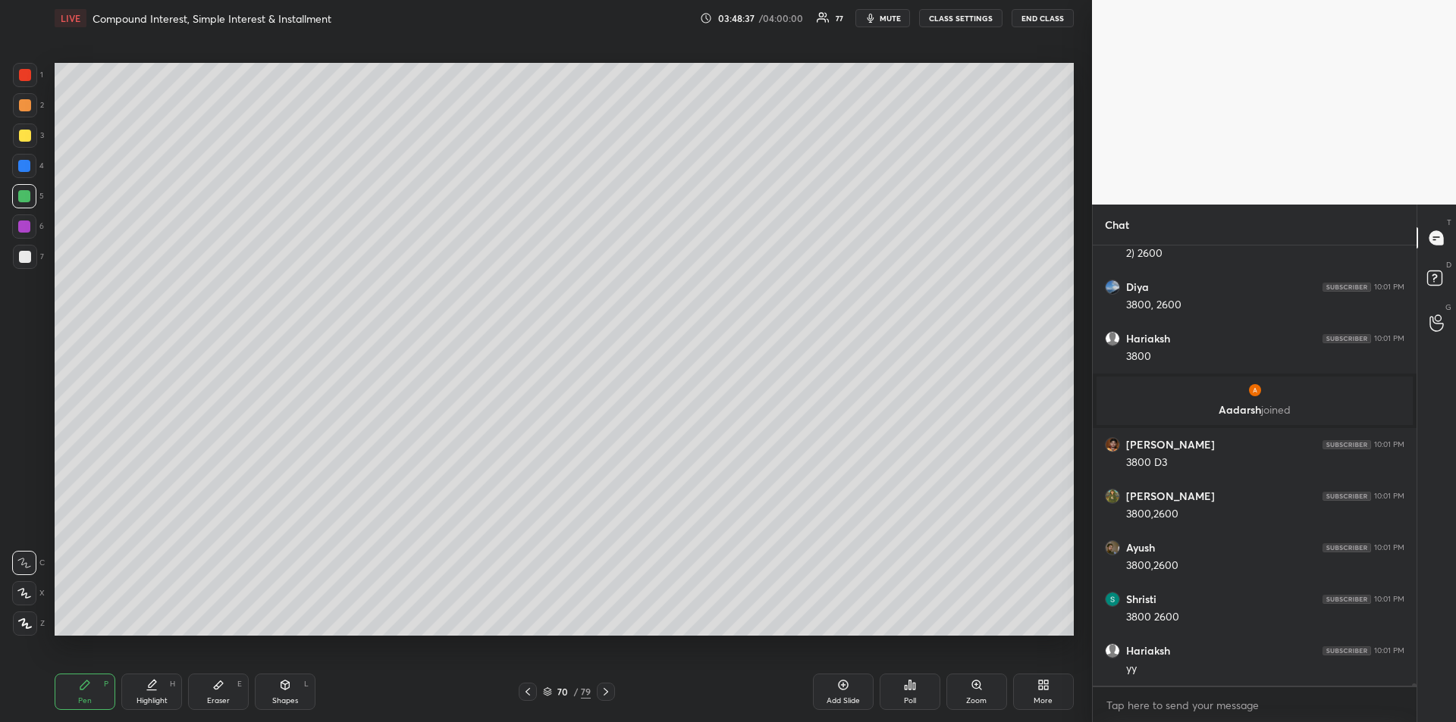
click at [24, 77] on div at bounding box center [25, 75] width 12 height 12
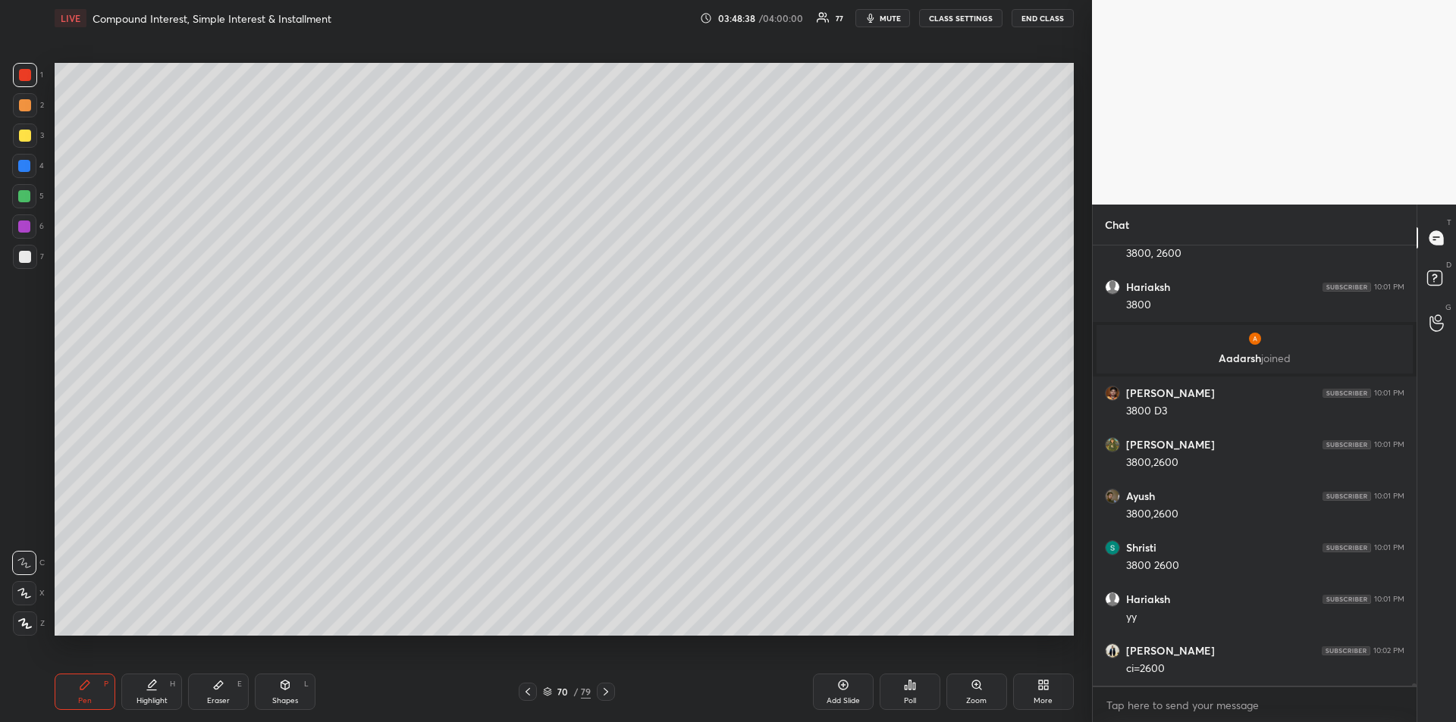
click at [158, 691] on div "Highlight H" at bounding box center [151, 692] width 61 height 36
click at [87, 692] on div "Pen P" at bounding box center [85, 692] width 61 height 36
click at [16, 263] on div at bounding box center [25, 257] width 24 height 24
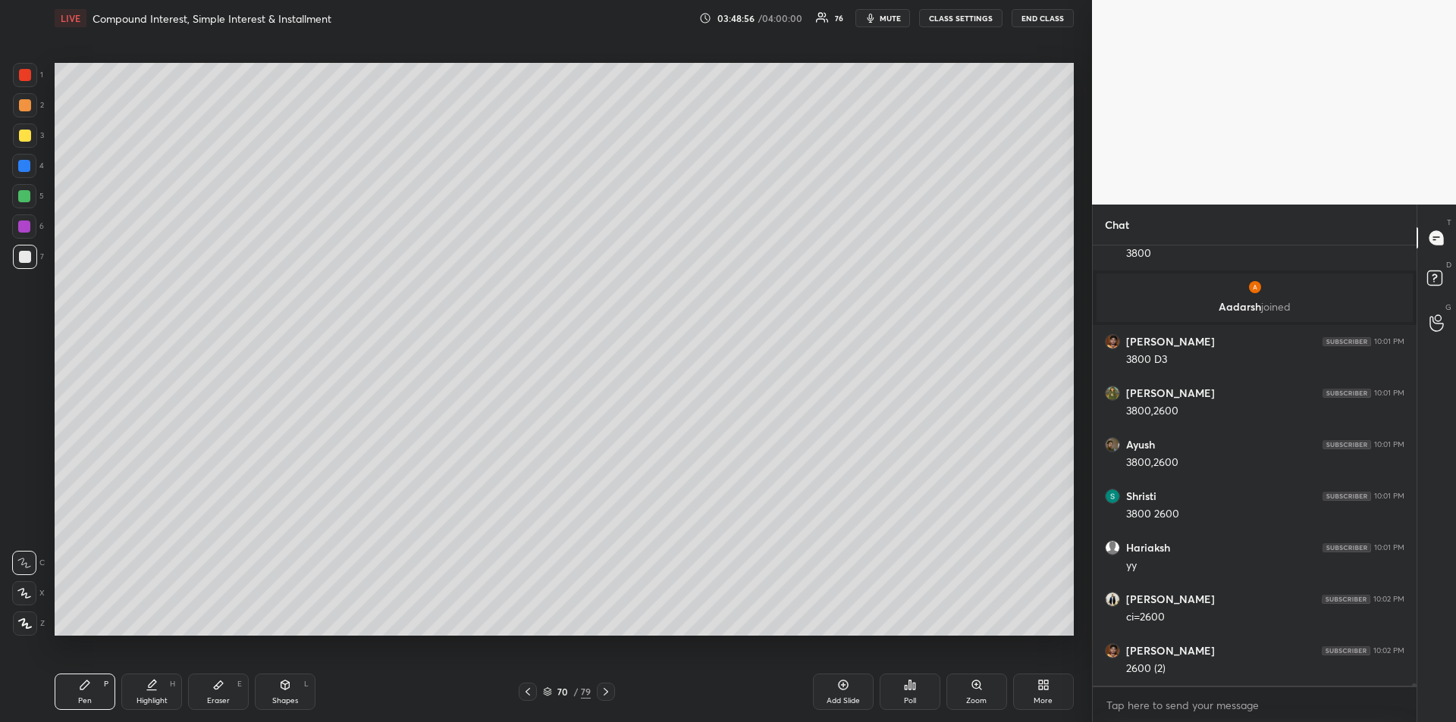
scroll to position [84731, 0]
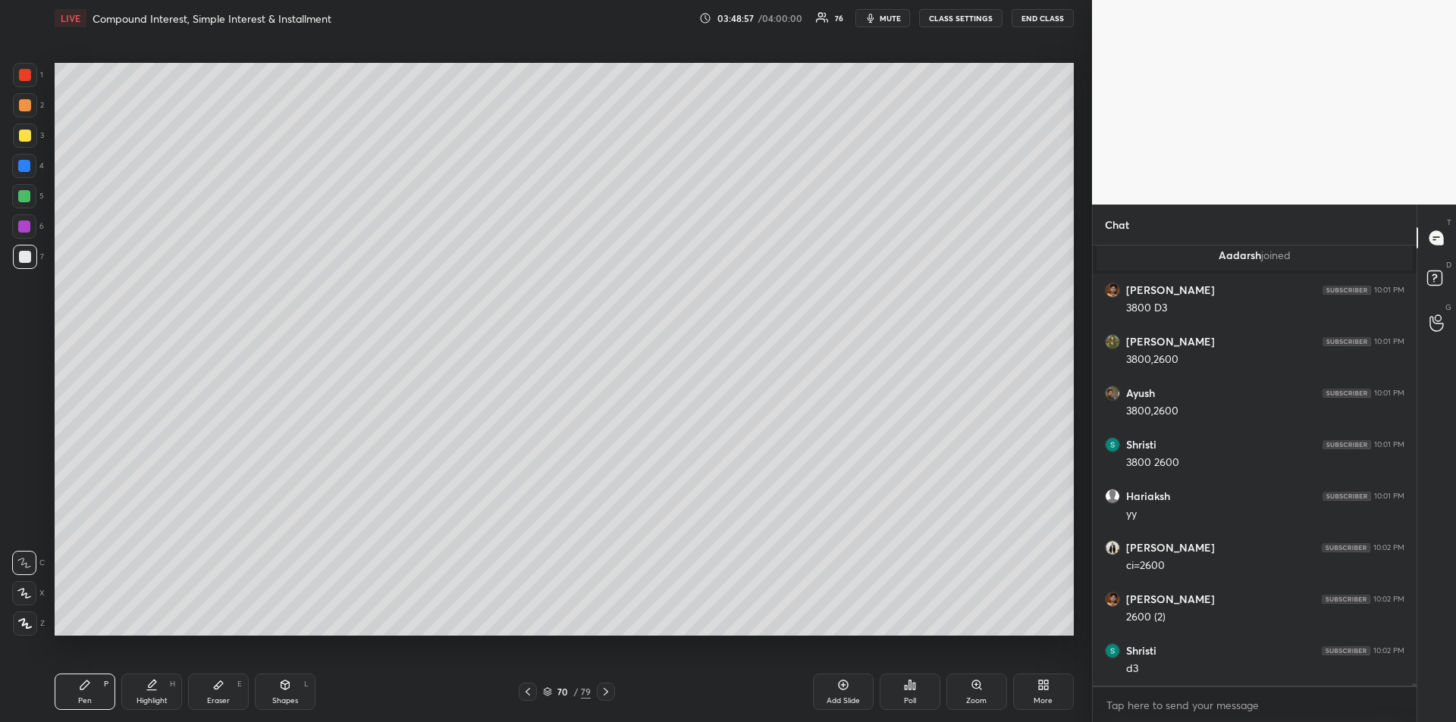
click at [215, 695] on div "Eraser E" at bounding box center [218, 692] width 61 height 36
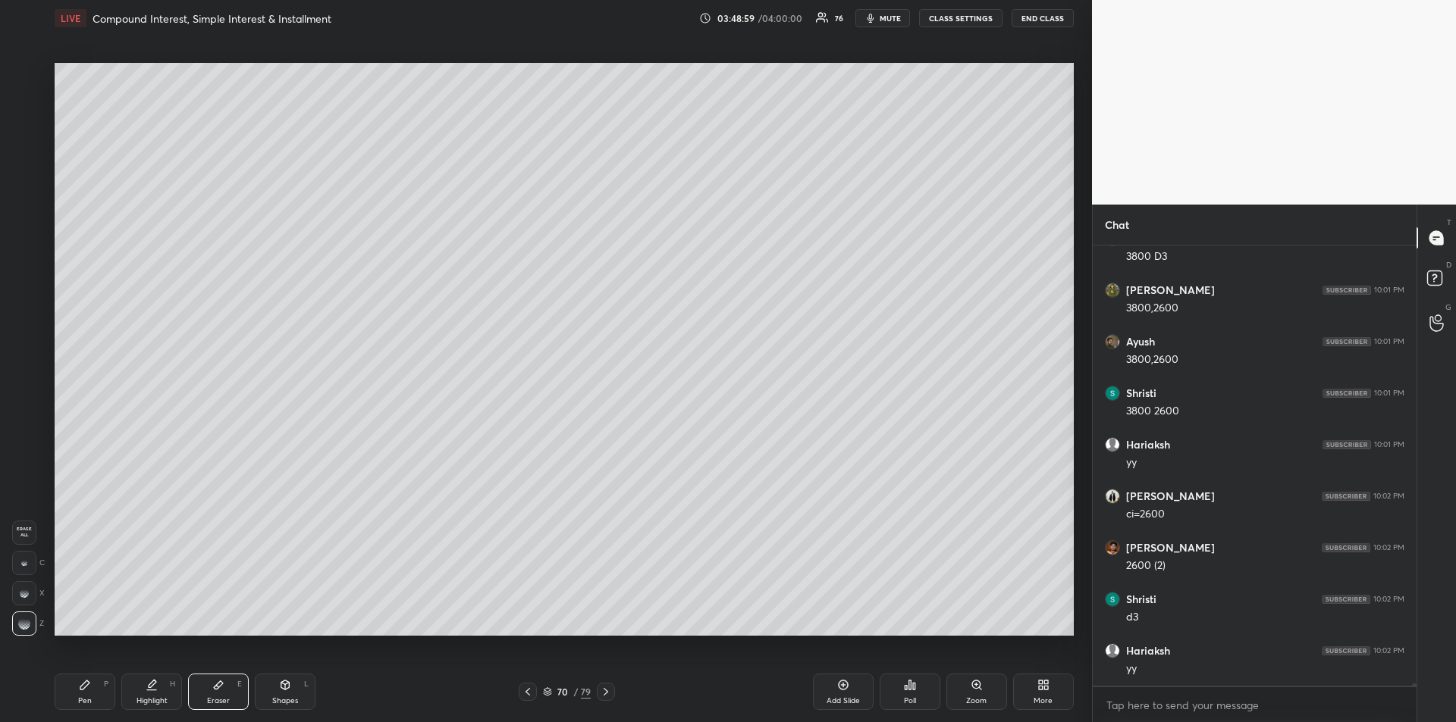
click at [86, 687] on icon at bounding box center [84, 685] width 9 height 9
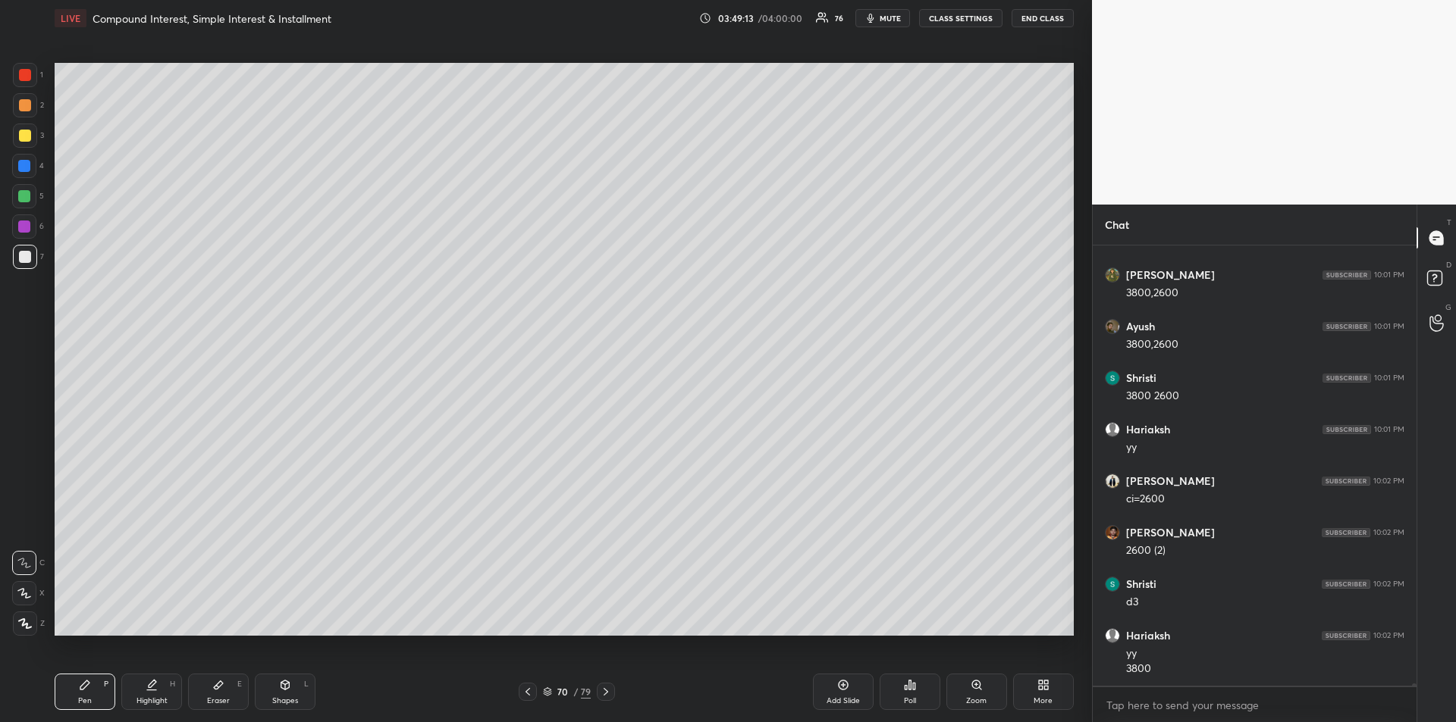
scroll to position [84850, 0]
click at [20, 74] on div at bounding box center [25, 75] width 12 height 12
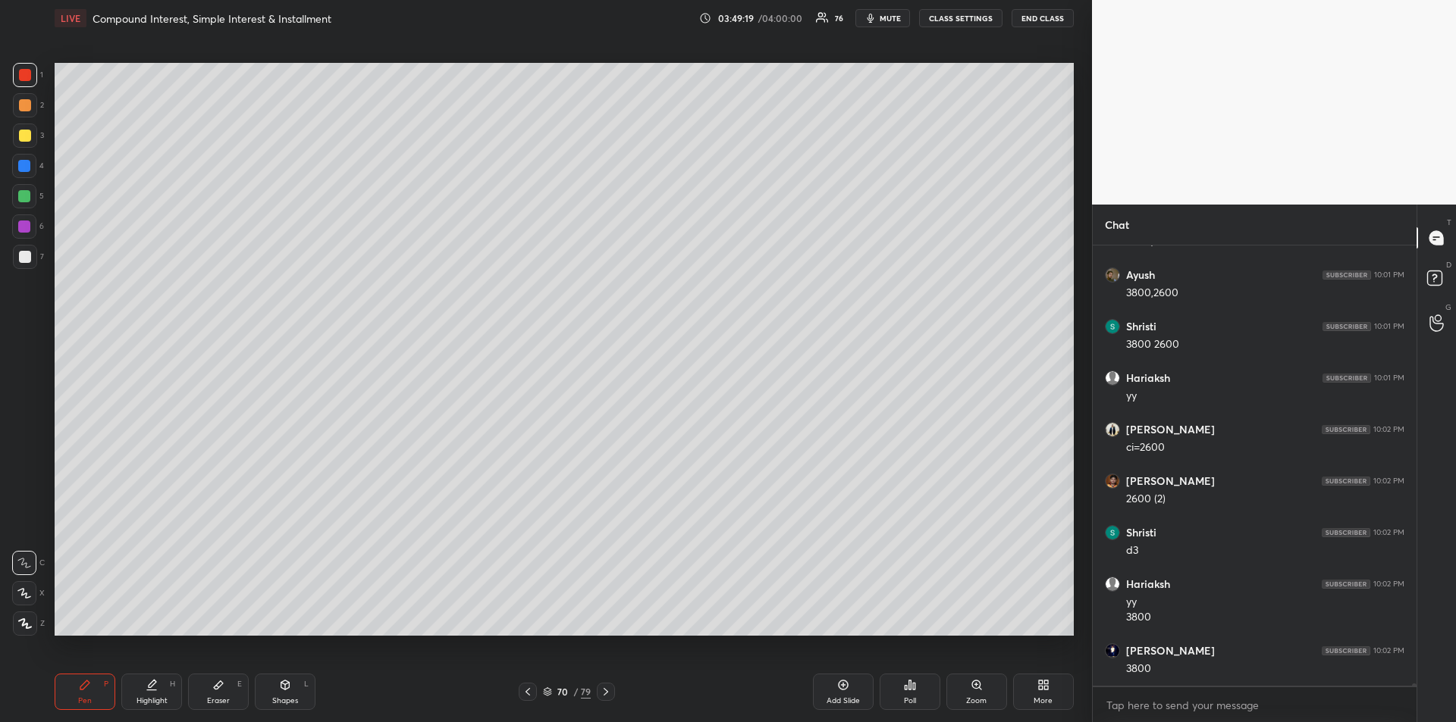
click at [151, 682] on icon at bounding box center [152, 685] width 12 height 12
click at [83, 697] on div "Pen" at bounding box center [85, 701] width 14 height 8
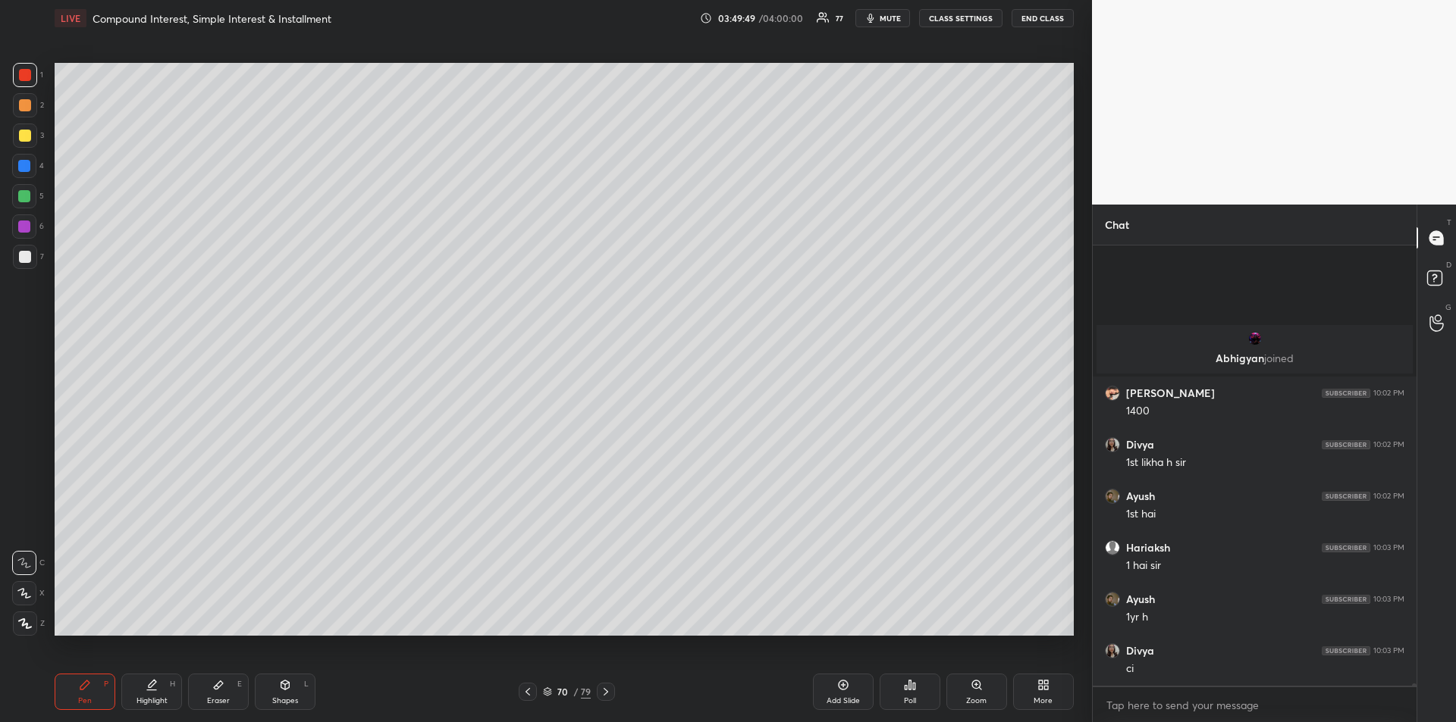
scroll to position [85186, 0]
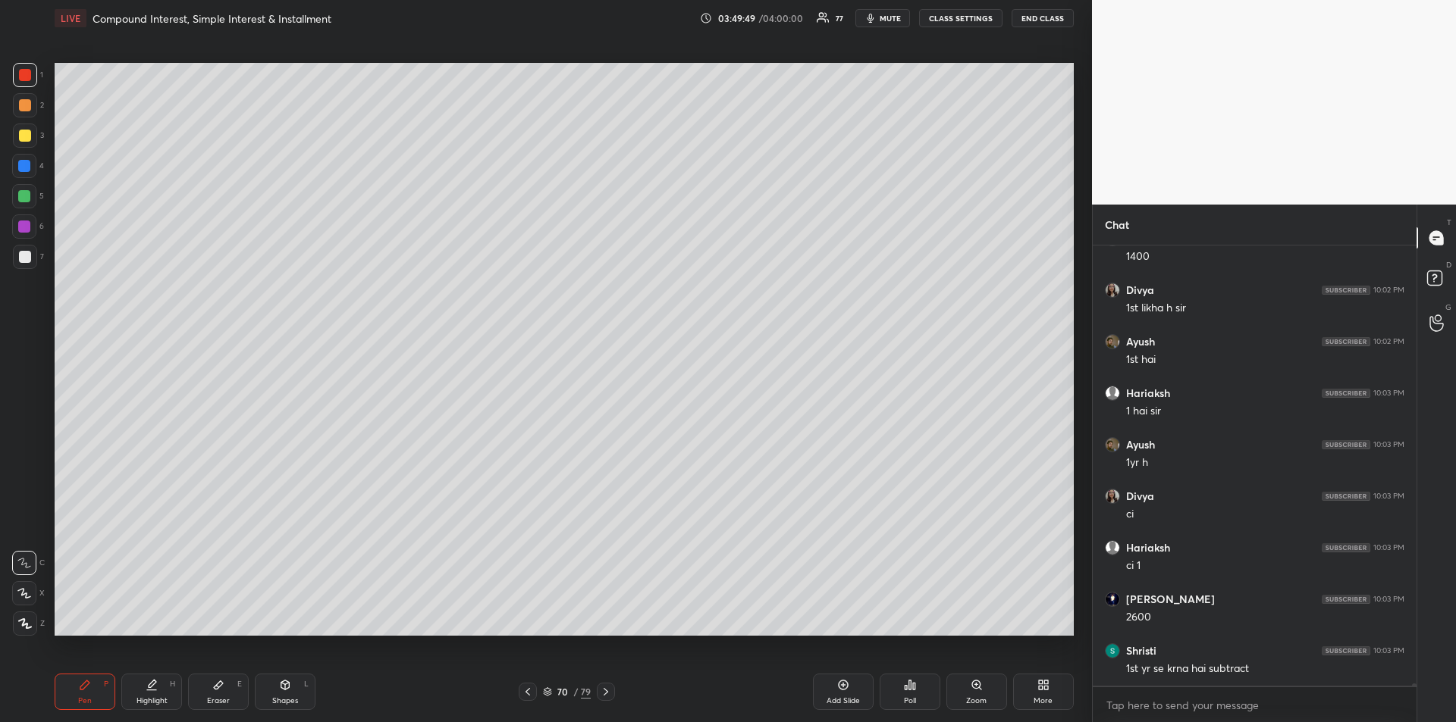
click at [223, 704] on div "Eraser" at bounding box center [218, 701] width 23 height 8
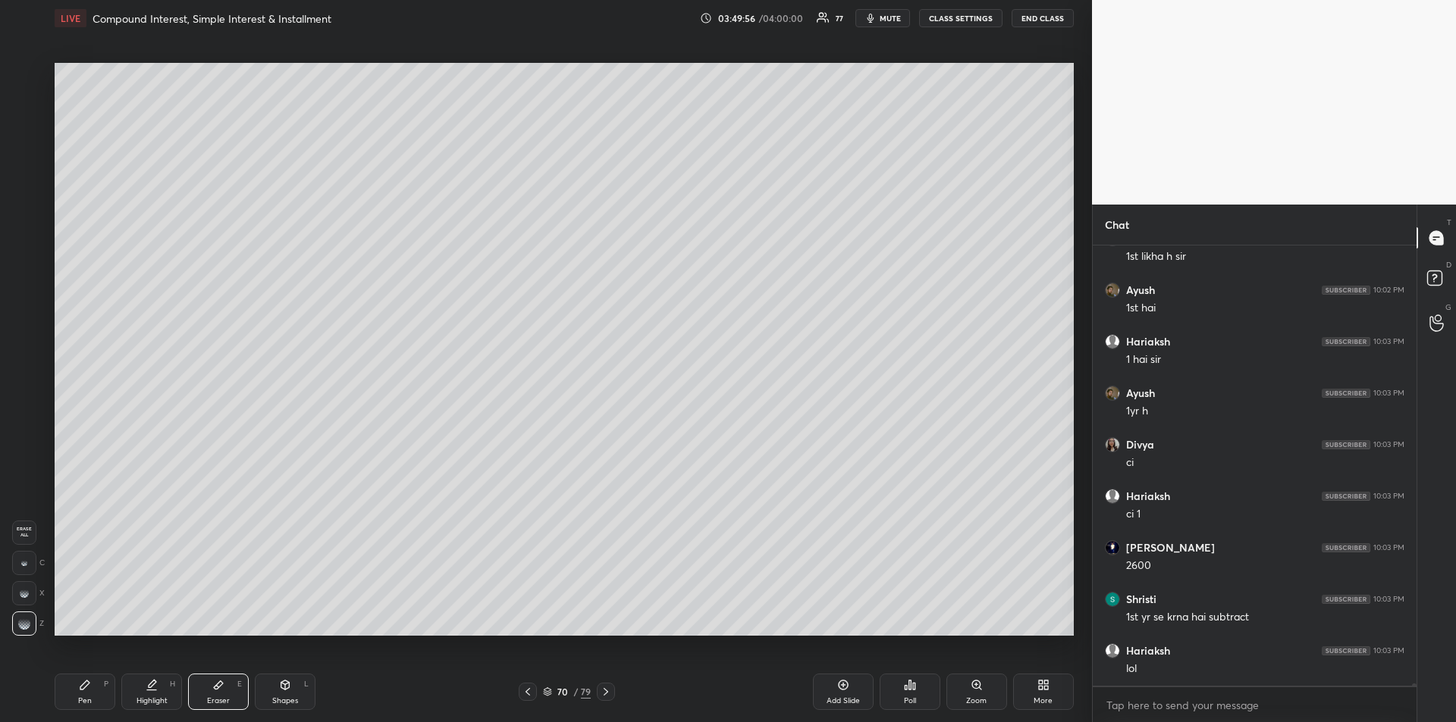
scroll to position [85289, 0]
click at [100, 695] on div "Pen P" at bounding box center [85, 692] width 61 height 36
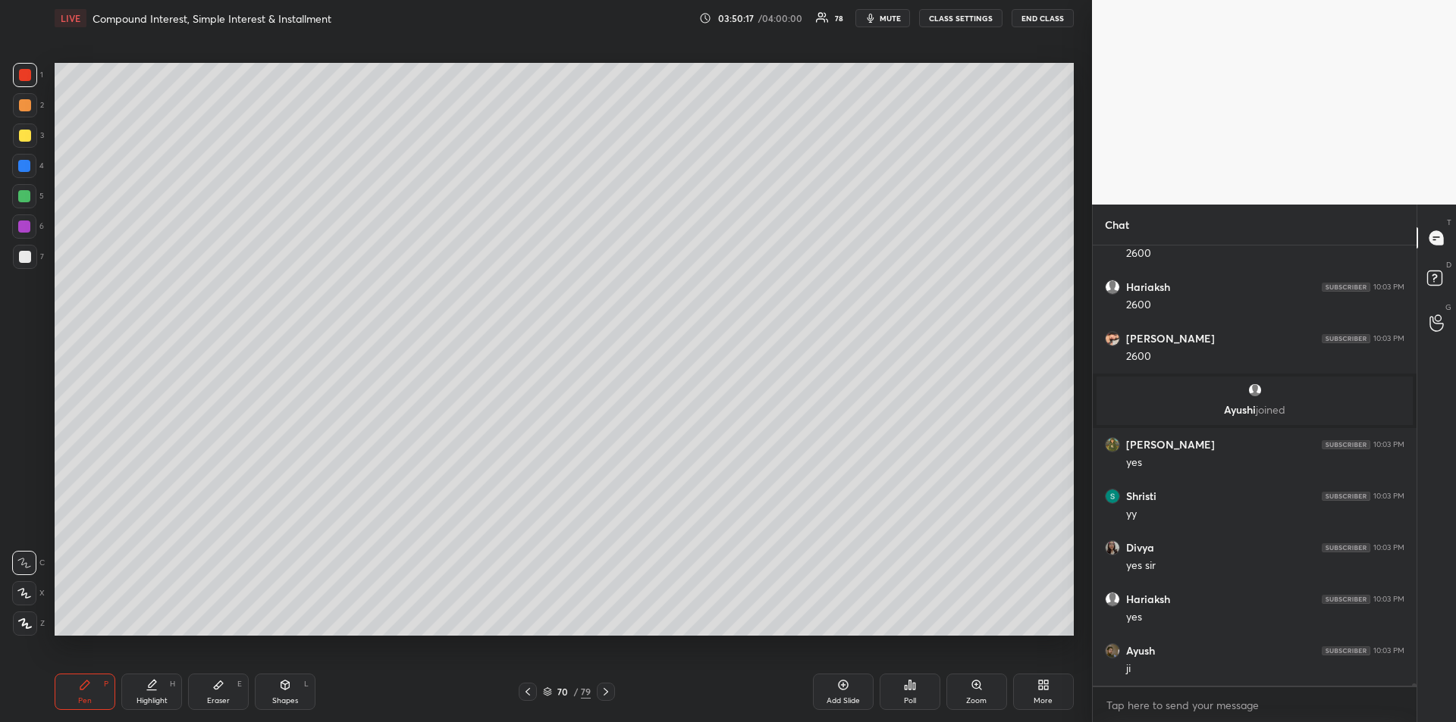
scroll to position [85565, 0]
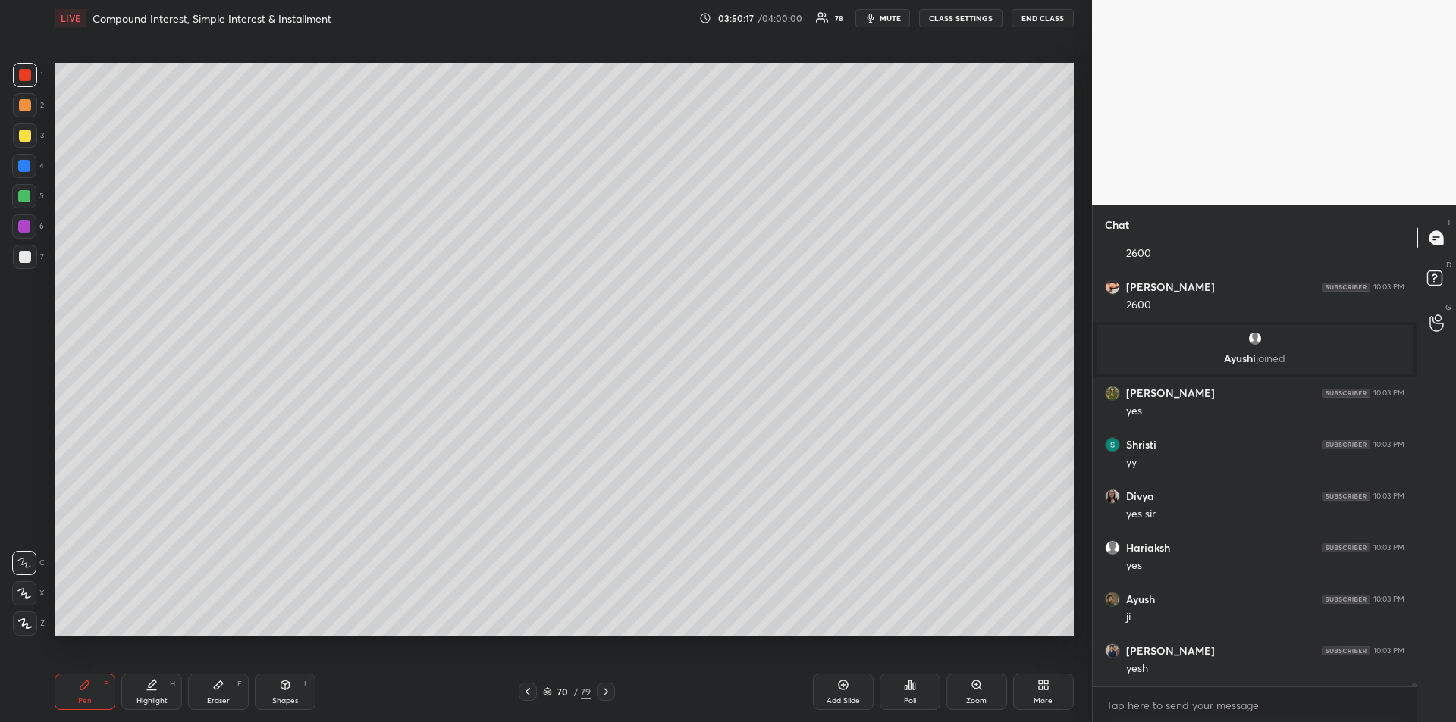
click at [25, 170] on div at bounding box center [24, 166] width 12 height 12
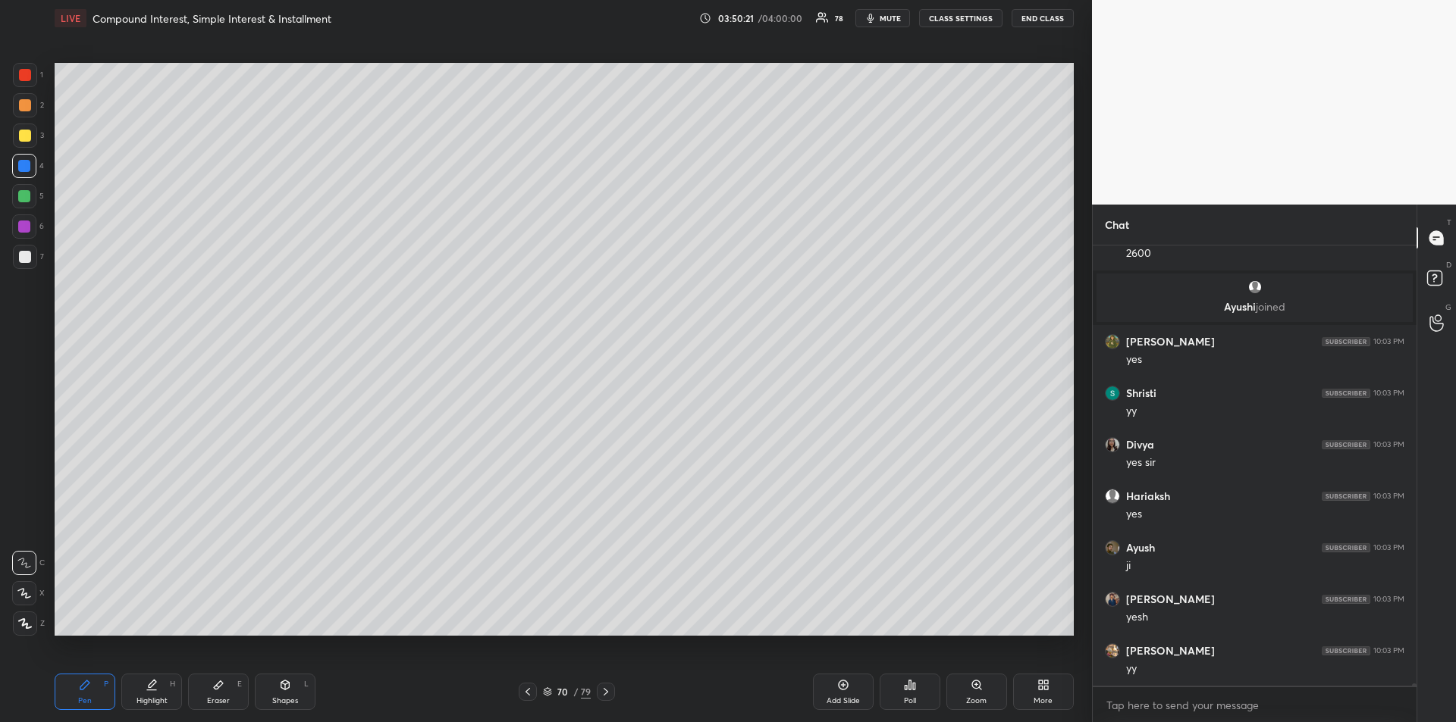
click at [27, 229] on div at bounding box center [24, 227] width 12 height 12
click at [607, 690] on icon at bounding box center [606, 692] width 12 height 12
click at [24, 139] on div at bounding box center [25, 136] width 12 height 12
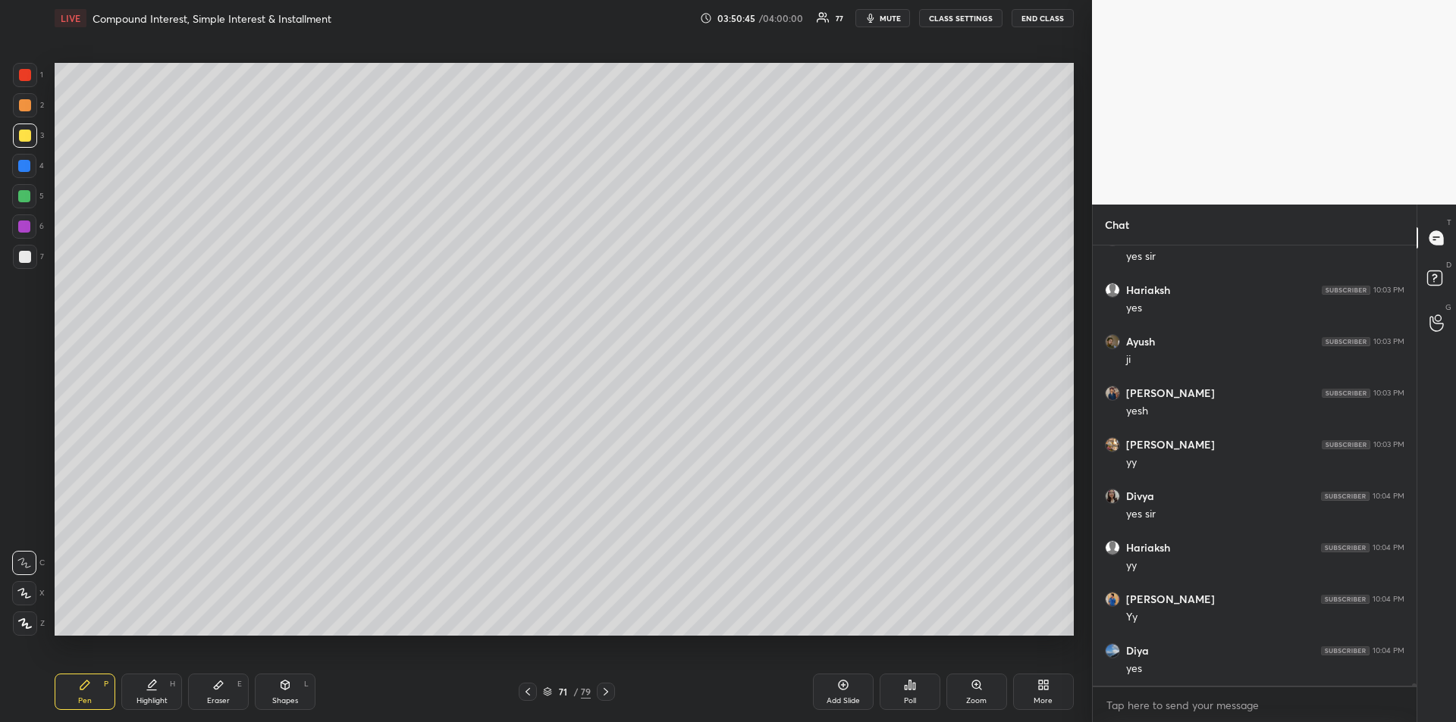
scroll to position [85874, 0]
click at [27, 171] on div at bounding box center [24, 166] width 12 height 12
click at [227, 688] on div "Eraser E" at bounding box center [218, 692] width 61 height 36
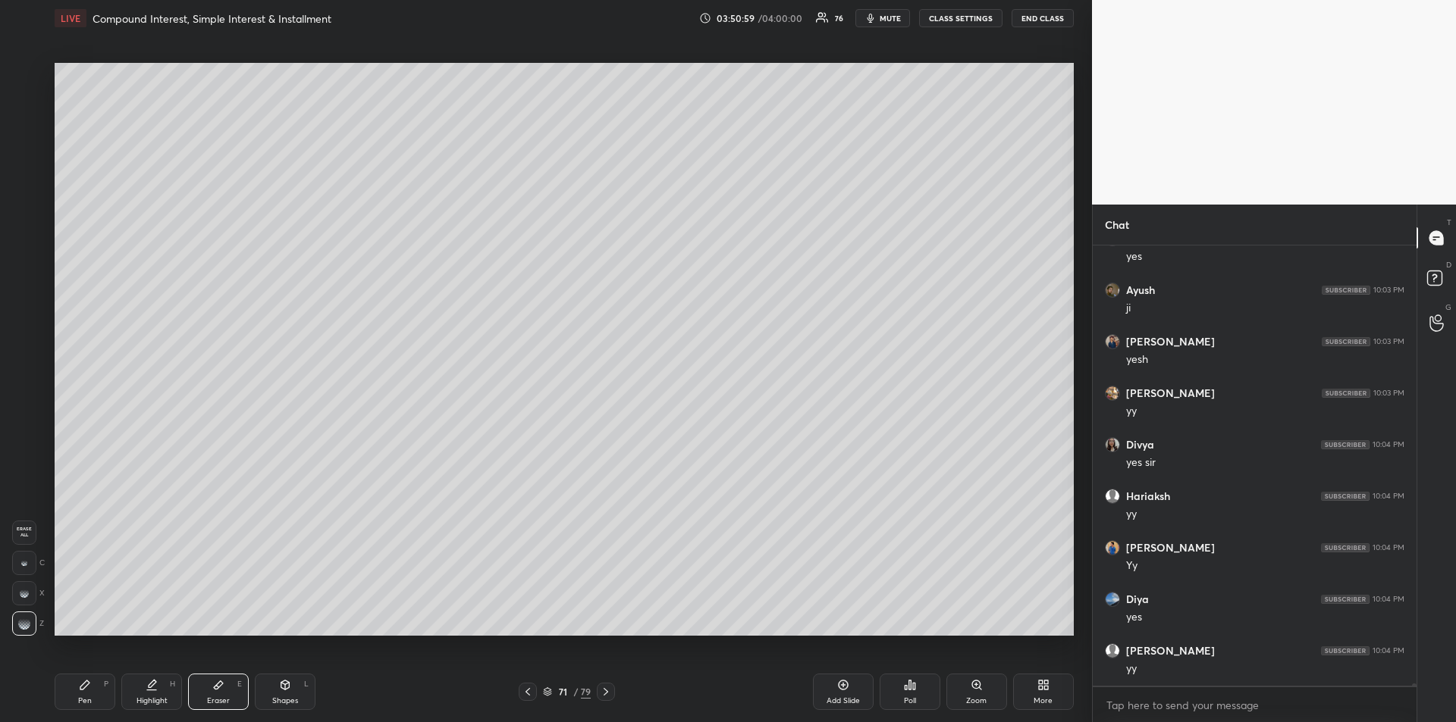
click at [83, 678] on div "Pen P" at bounding box center [85, 692] width 61 height 36
click at [154, 688] on icon at bounding box center [152, 685] width 12 height 12
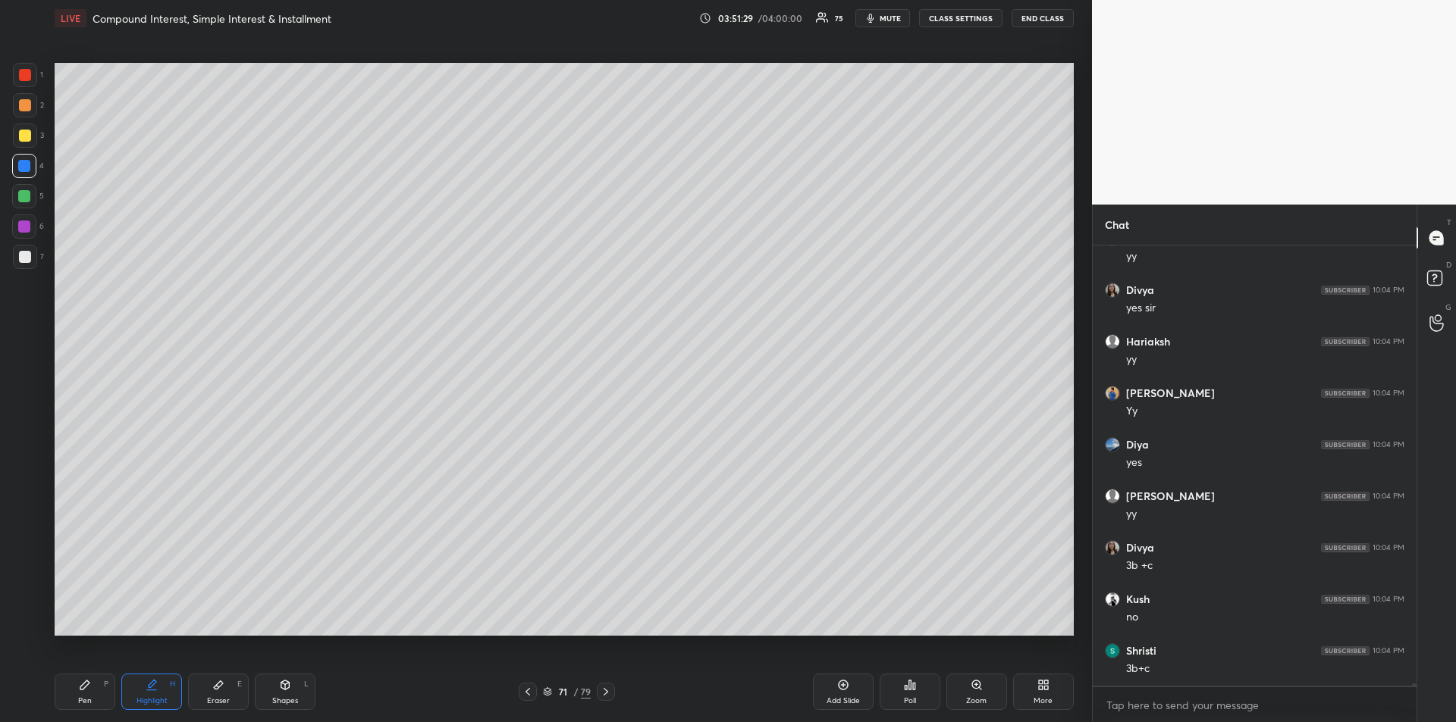
scroll to position [86081, 0]
click at [84, 699] on div "Pen" at bounding box center [85, 701] width 14 height 8
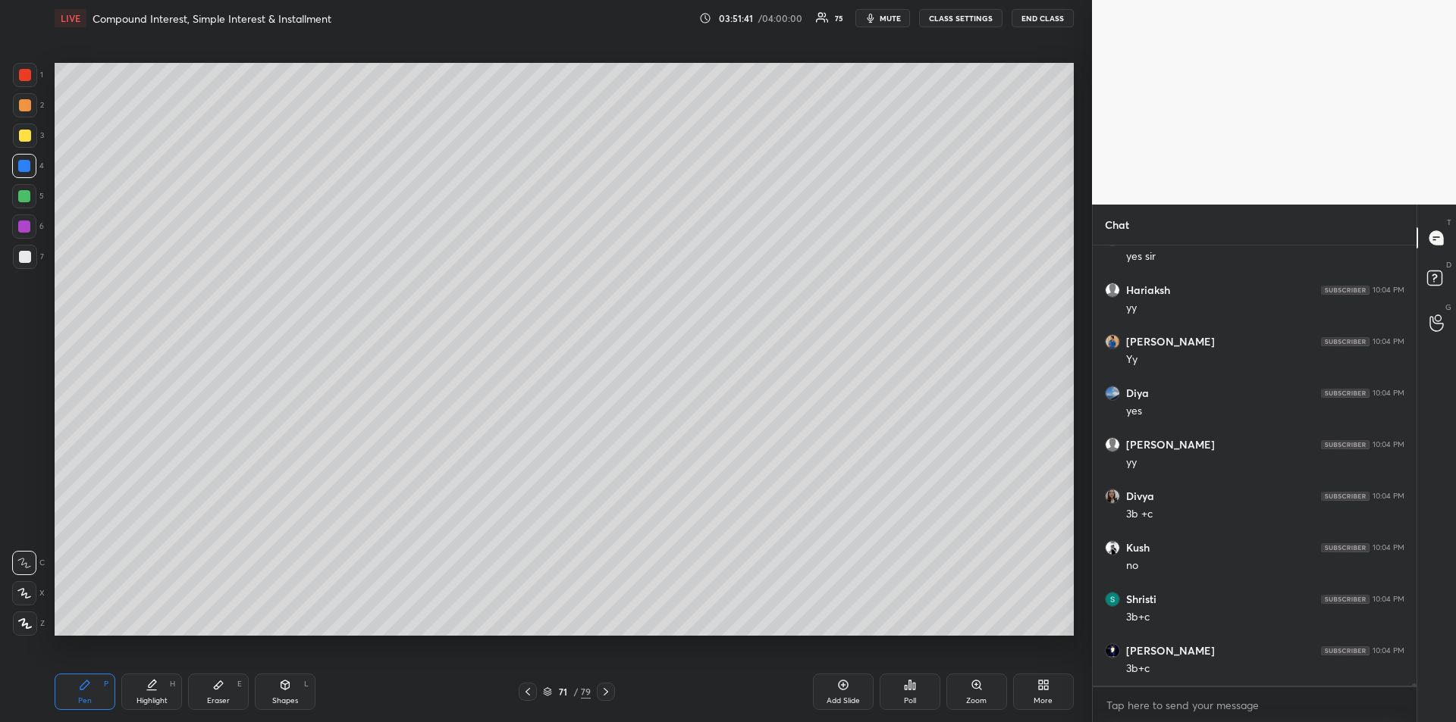
scroll to position [86132, 0]
click at [26, 203] on div at bounding box center [24, 196] width 24 height 24
click at [157, 692] on div "Highlight H" at bounding box center [151, 692] width 61 height 36
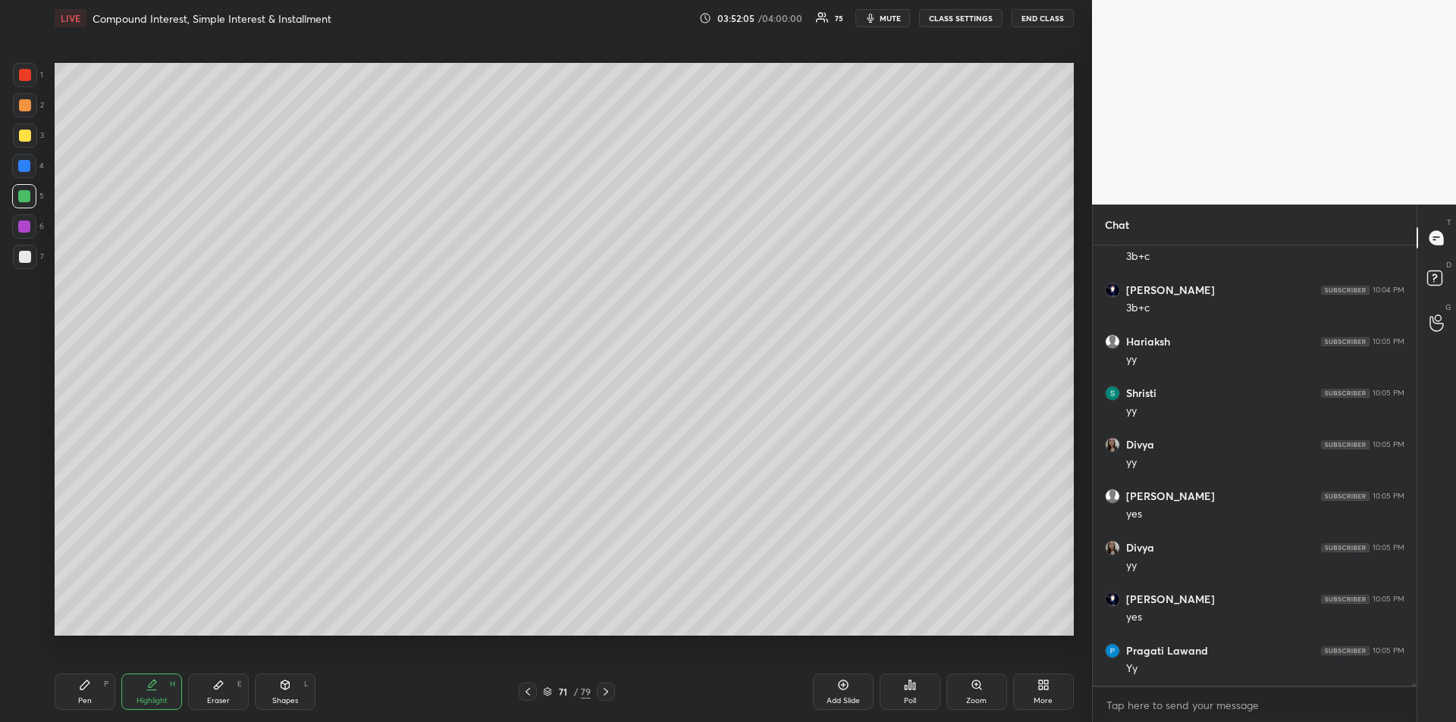
click at [81, 691] on div "Pen P" at bounding box center [85, 692] width 61 height 36
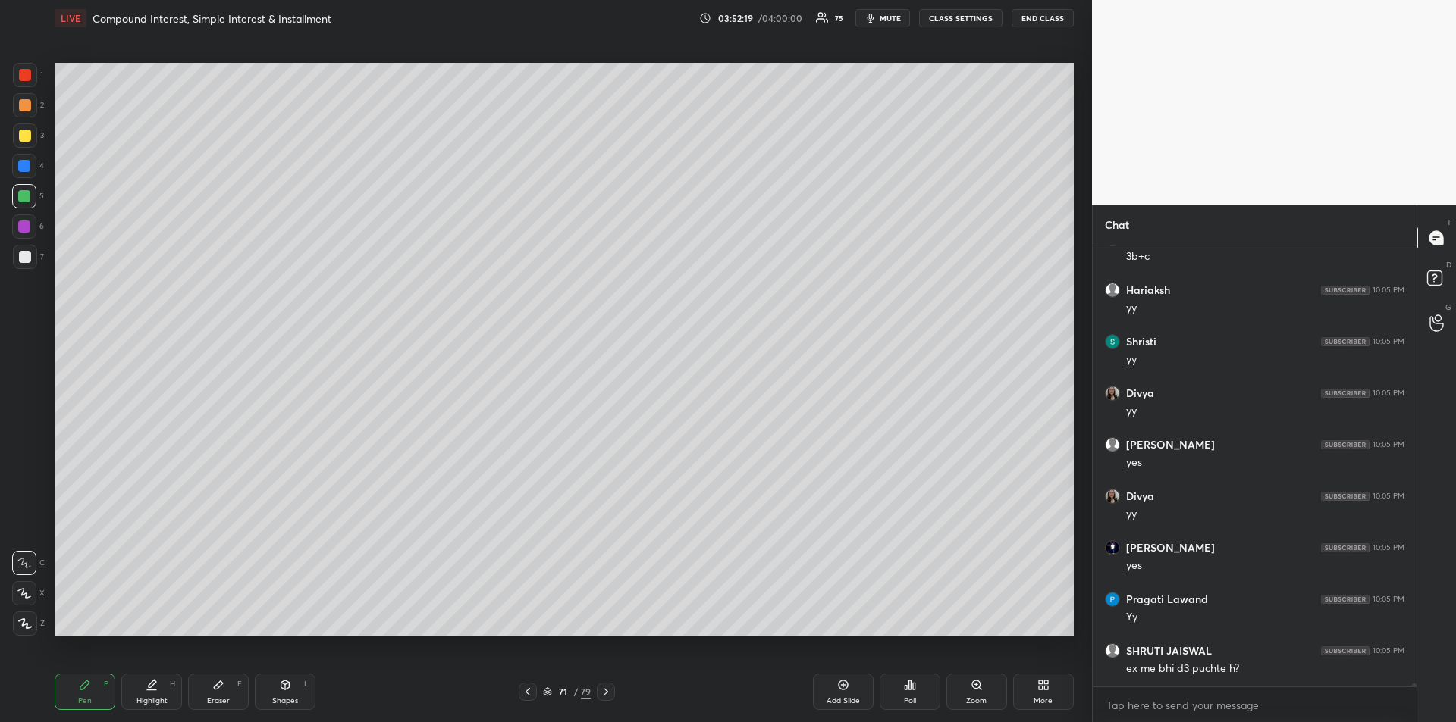
click at [31, 226] on div at bounding box center [24, 227] width 24 height 24
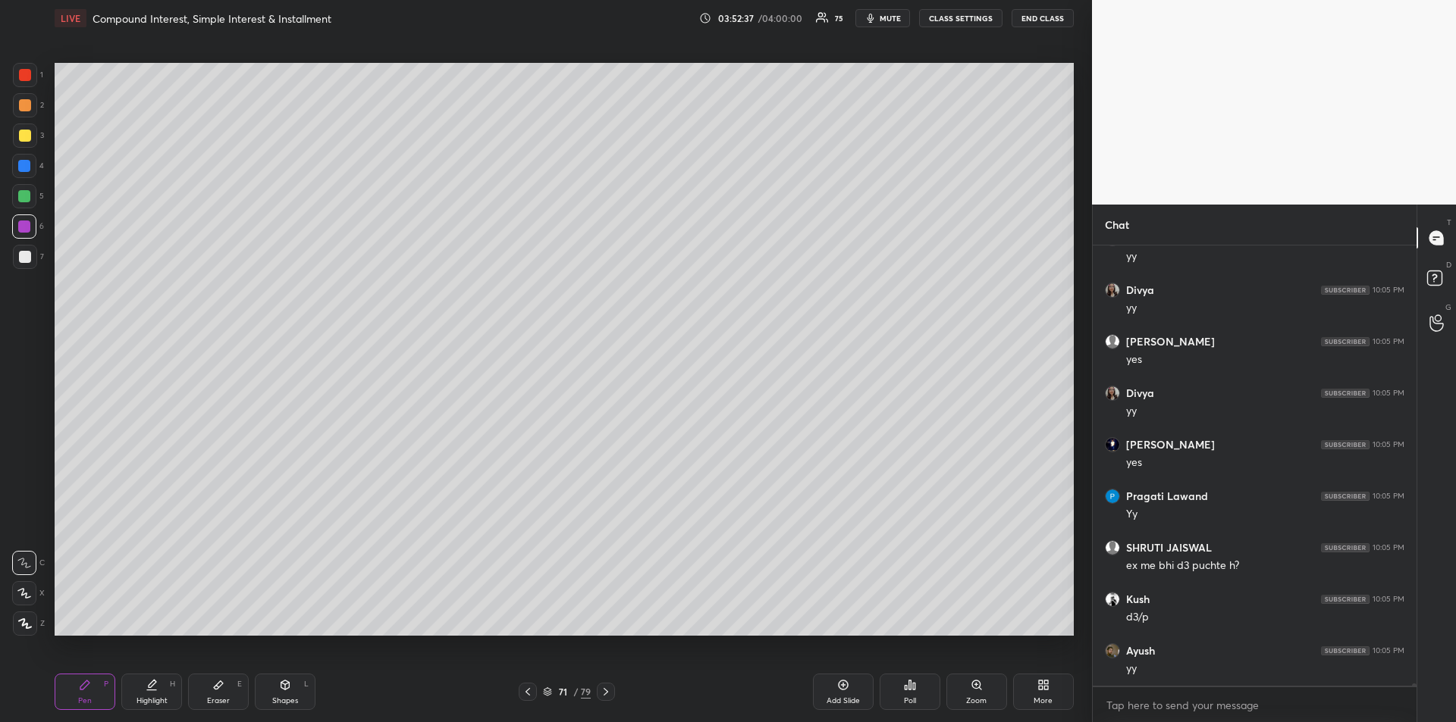
scroll to position [86648, 0]
click at [218, 690] on icon at bounding box center [218, 685] width 12 height 12
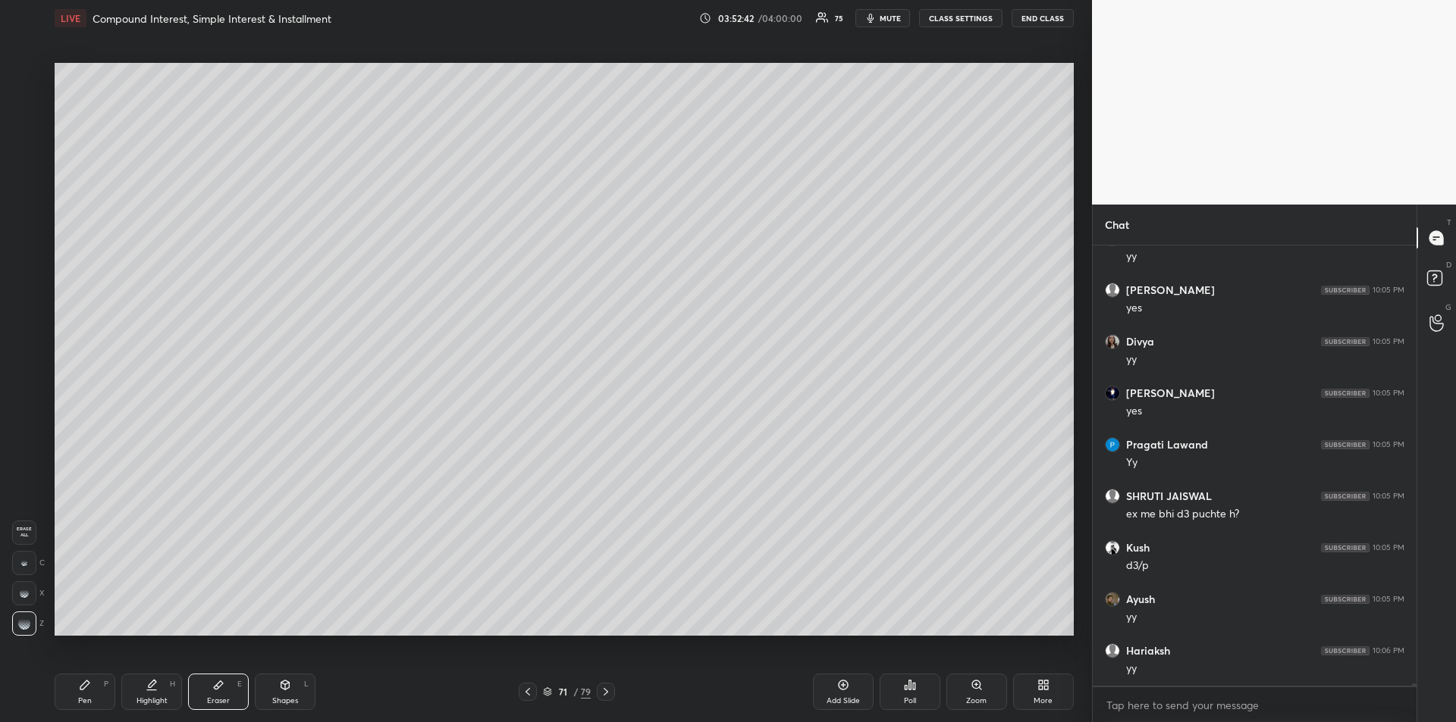
click at [88, 683] on icon at bounding box center [84, 685] width 9 height 9
click at [219, 694] on div "Eraser E" at bounding box center [218, 692] width 61 height 36
click at [91, 680] on div "Pen P" at bounding box center [85, 692] width 61 height 36
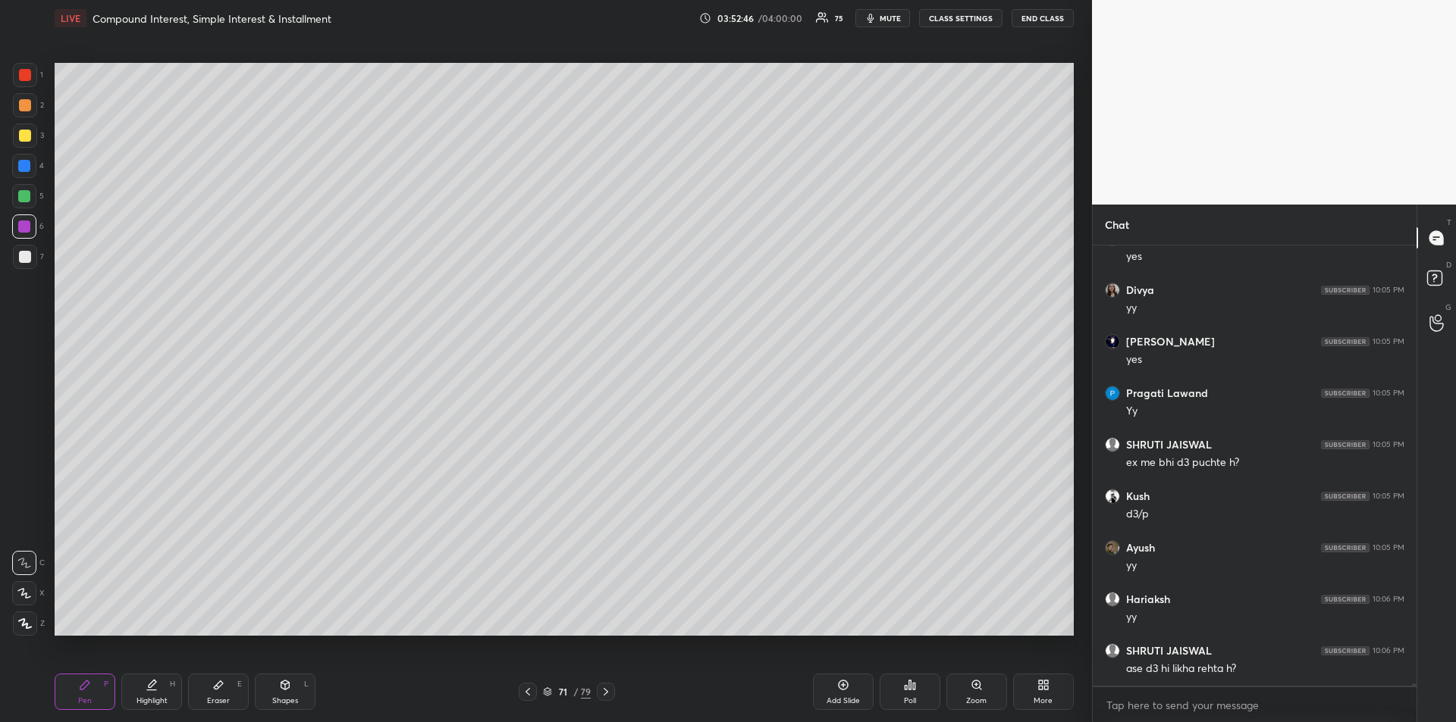
click at [26, 136] on div at bounding box center [25, 136] width 12 height 12
click at [227, 688] on div "Eraser E" at bounding box center [218, 692] width 61 height 36
click at [89, 694] on div "Pen P" at bounding box center [85, 692] width 61 height 36
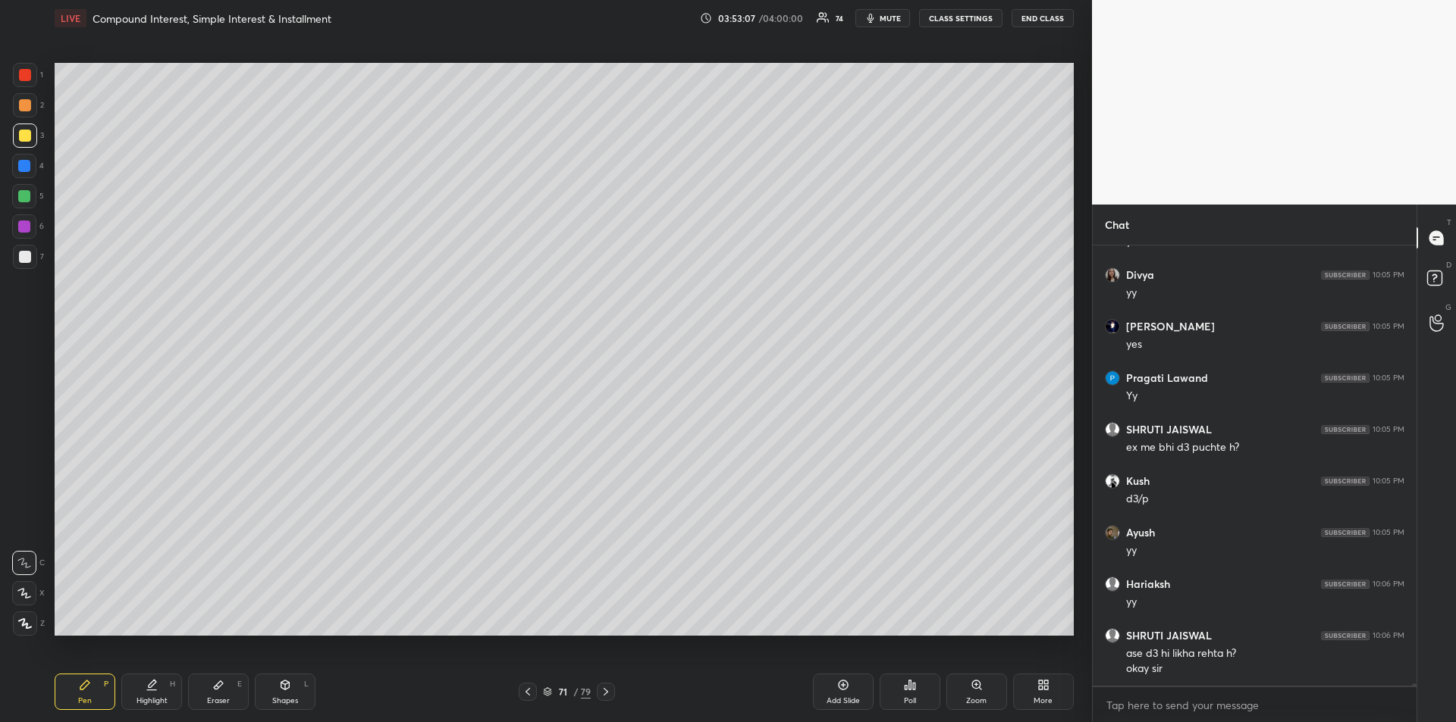
scroll to position [86766, 0]
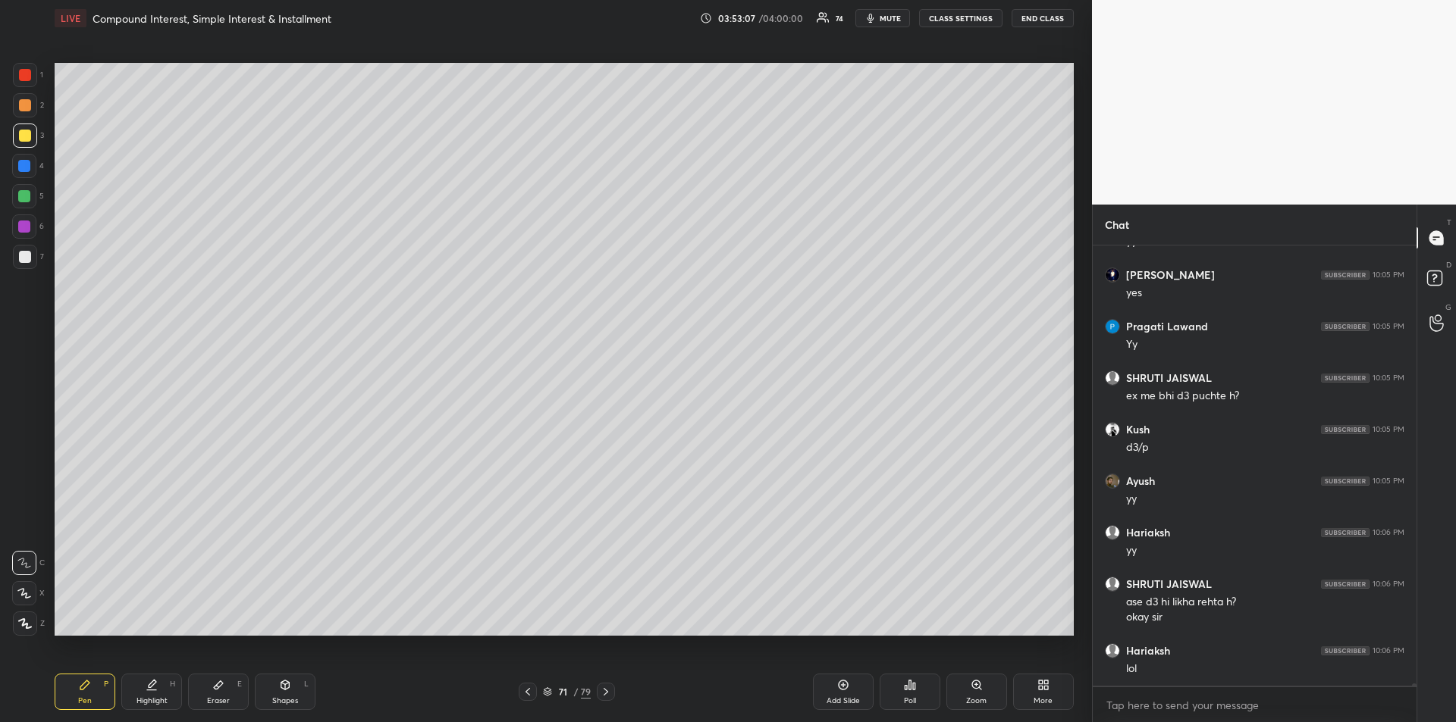
click at [25, 111] on div at bounding box center [25, 105] width 24 height 24
click at [609, 694] on icon at bounding box center [606, 692] width 12 height 12
click at [20, 136] on div at bounding box center [25, 136] width 12 height 12
click at [218, 695] on div "Eraser E" at bounding box center [218, 692] width 61 height 36
click at [90, 688] on icon at bounding box center [85, 685] width 12 height 12
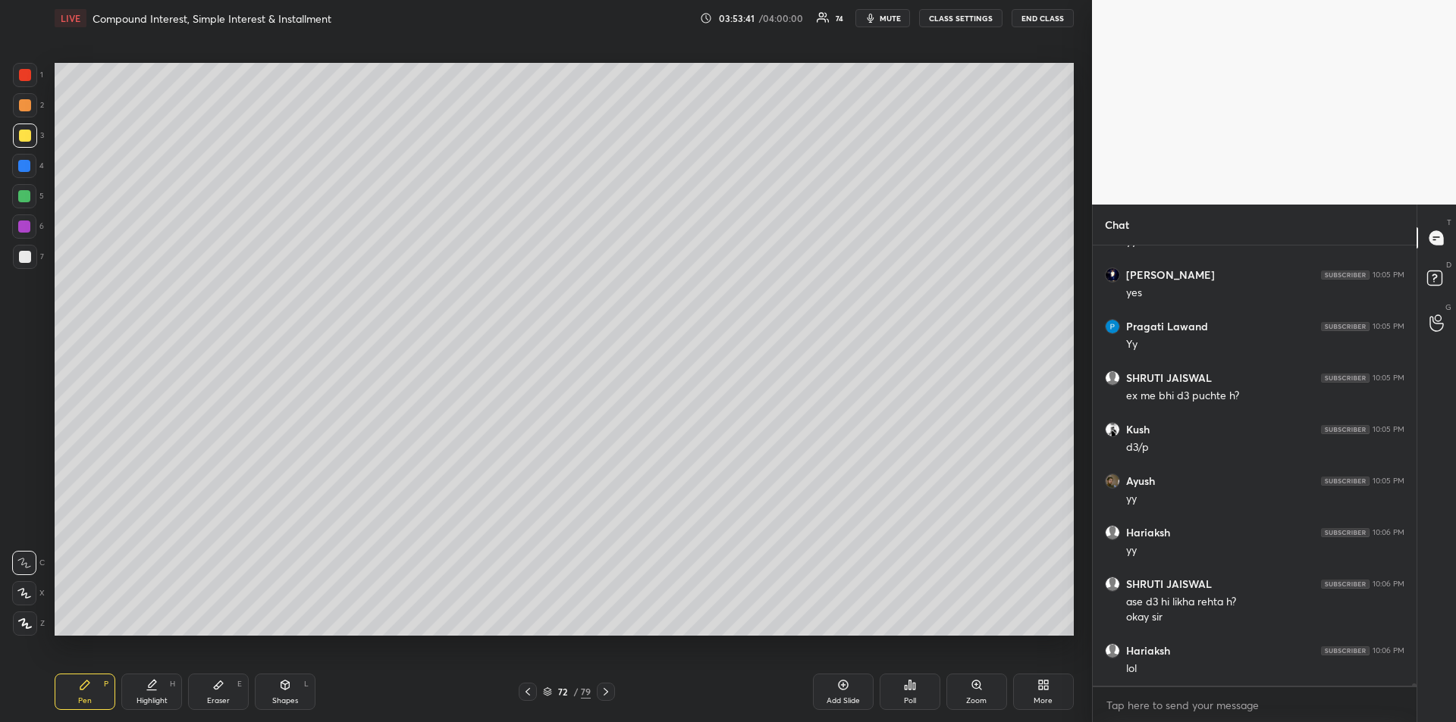
scroll to position [86818, 0]
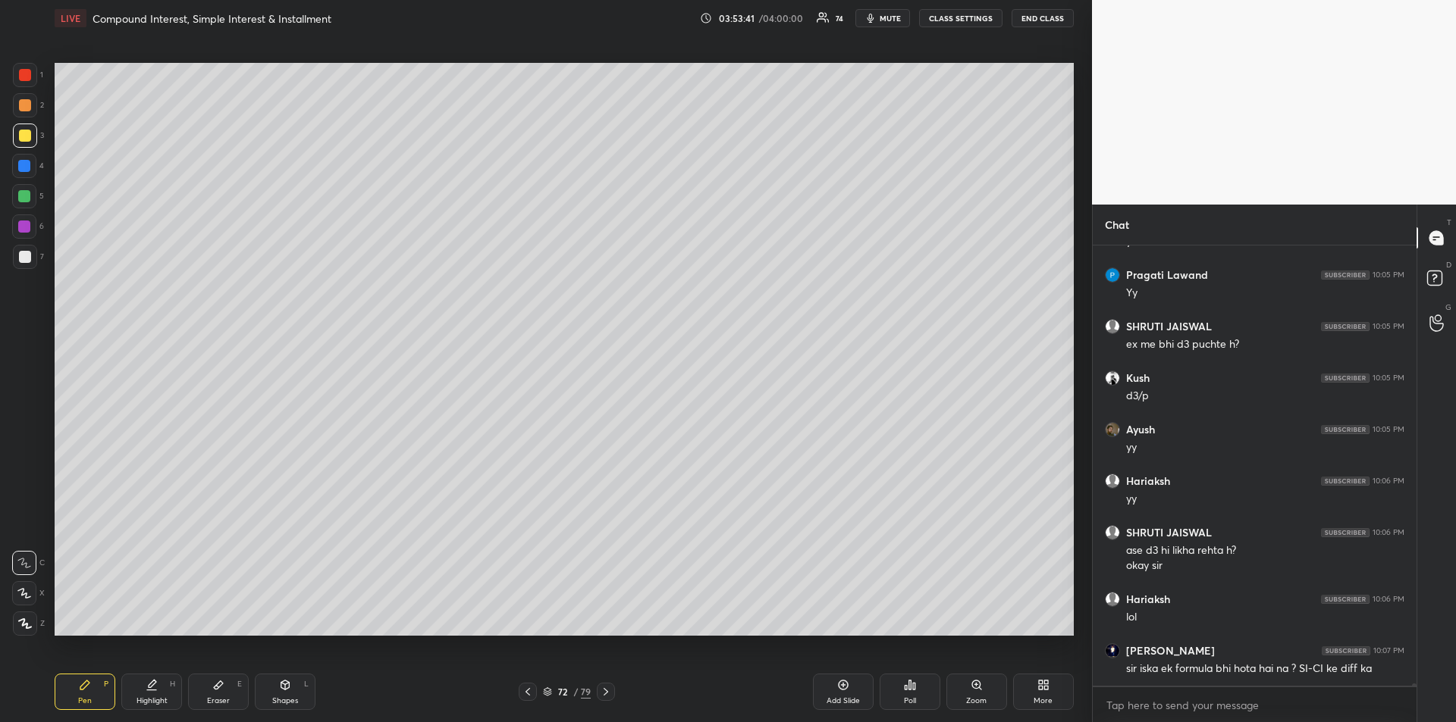
click at [28, 191] on div at bounding box center [24, 196] width 12 height 12
click at [26, 136] on div at bounding box center [25, 136] width 12 height 12
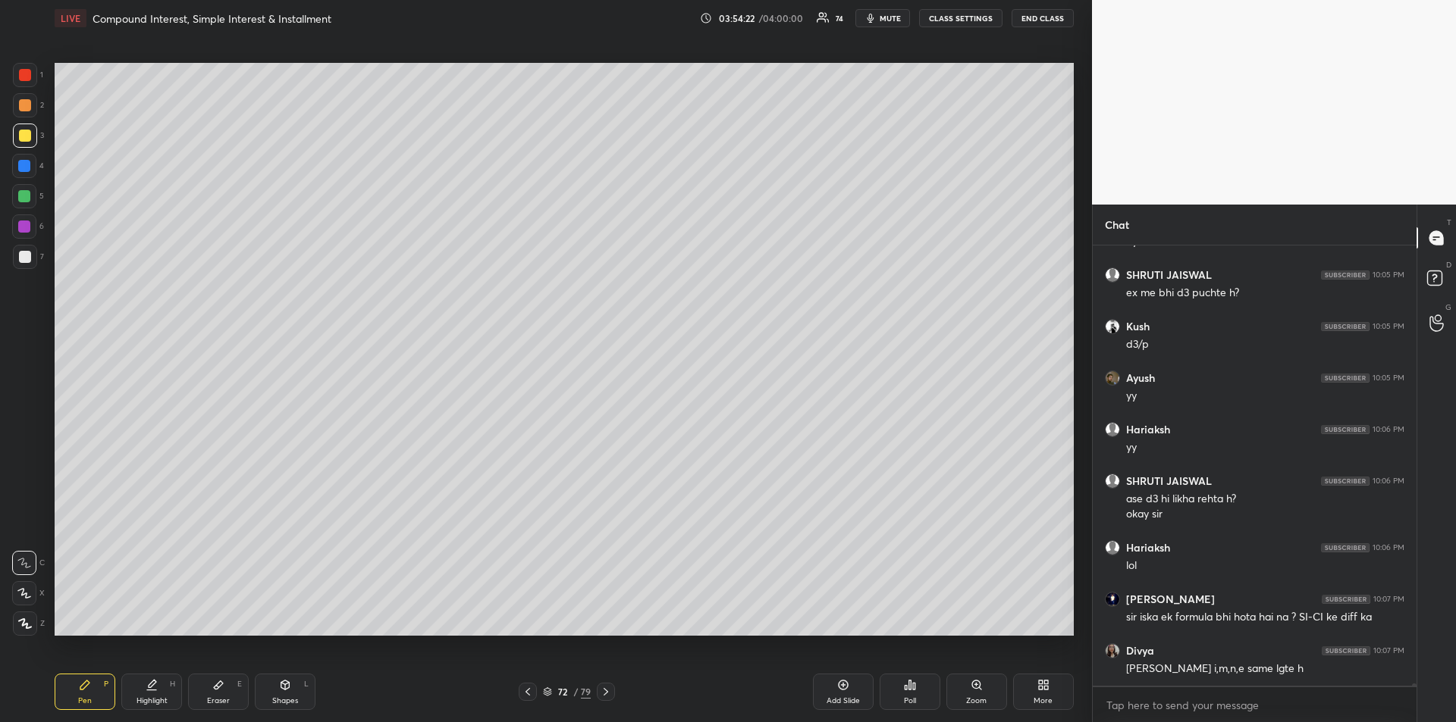
click at [215, 688] on icon at bounding box center [218, 686] width 9 height 8
click at [81, 685] on icon at bounding box center [85, 685] width 12 height 12
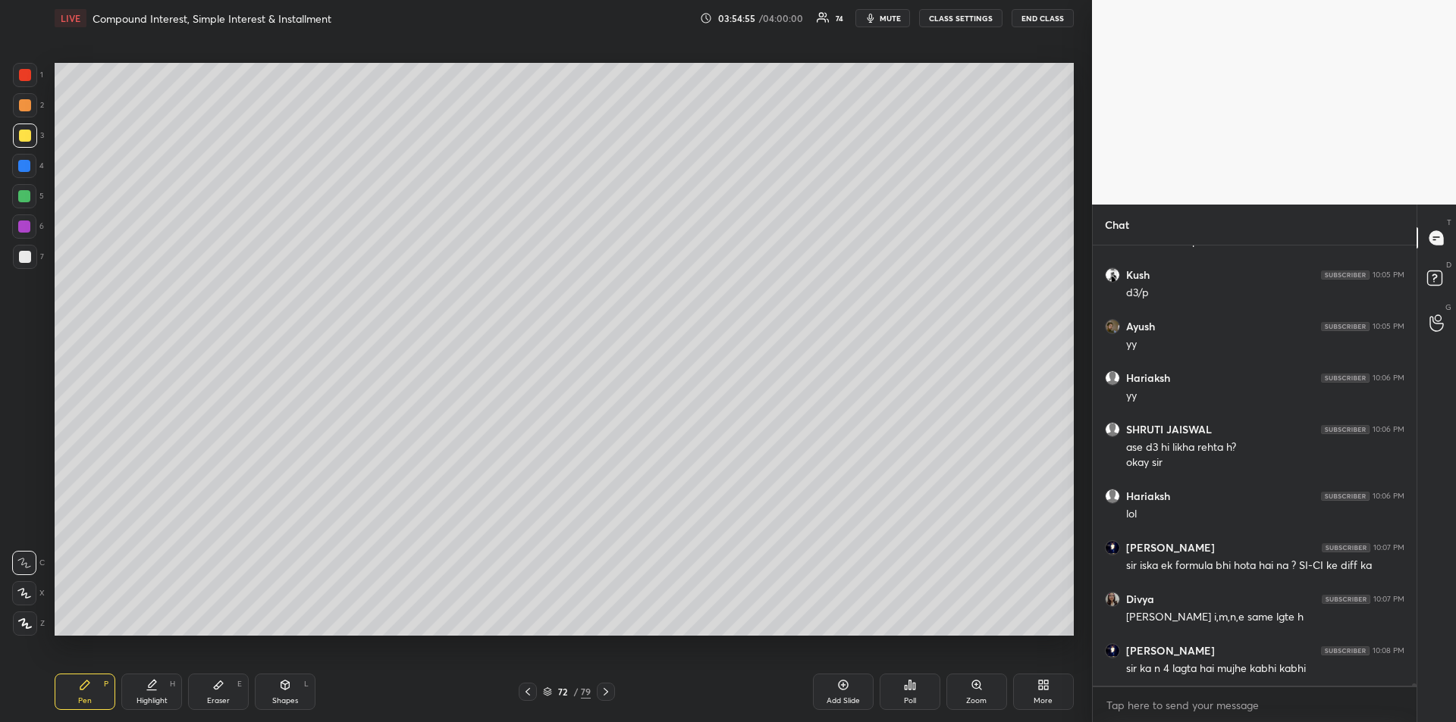
scroll to position [86972, 0]
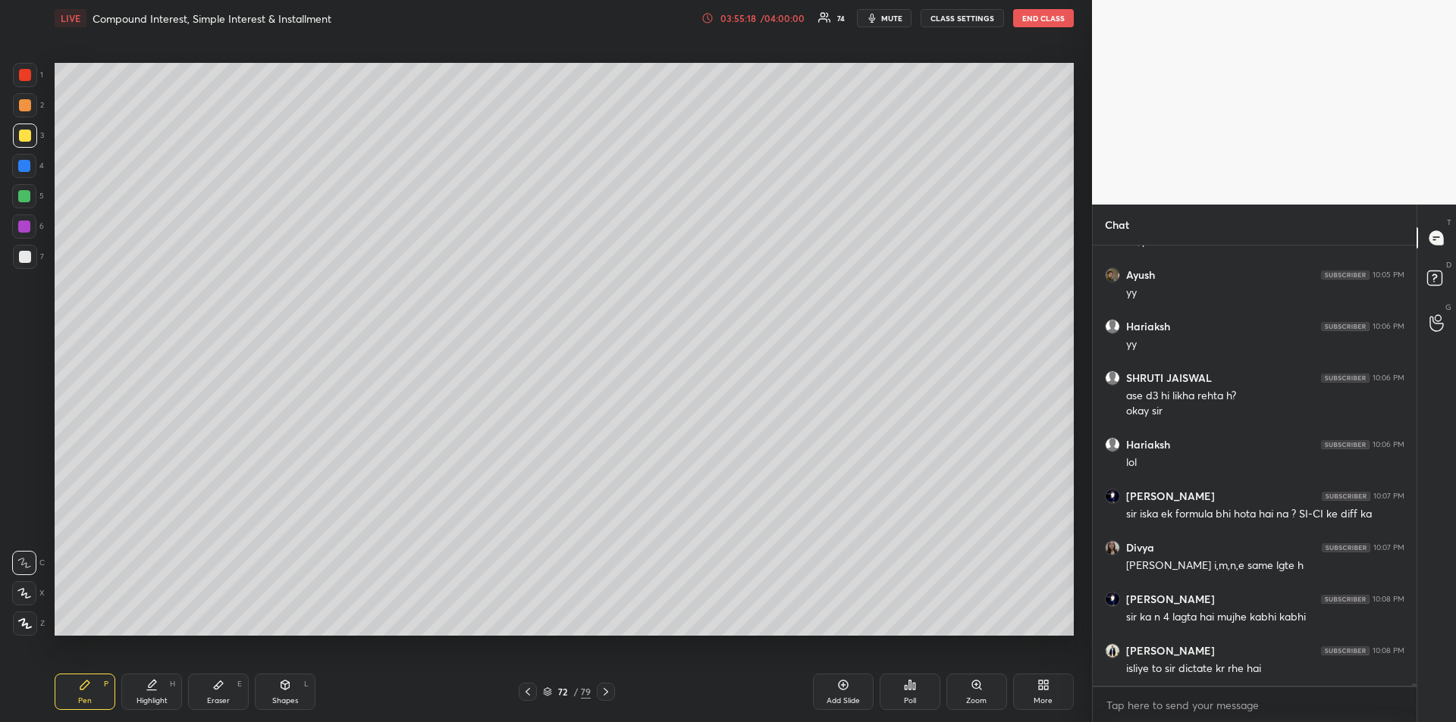
click at [890, 13] on span "mute" at bounding box center [891, 18] width 21 height 11
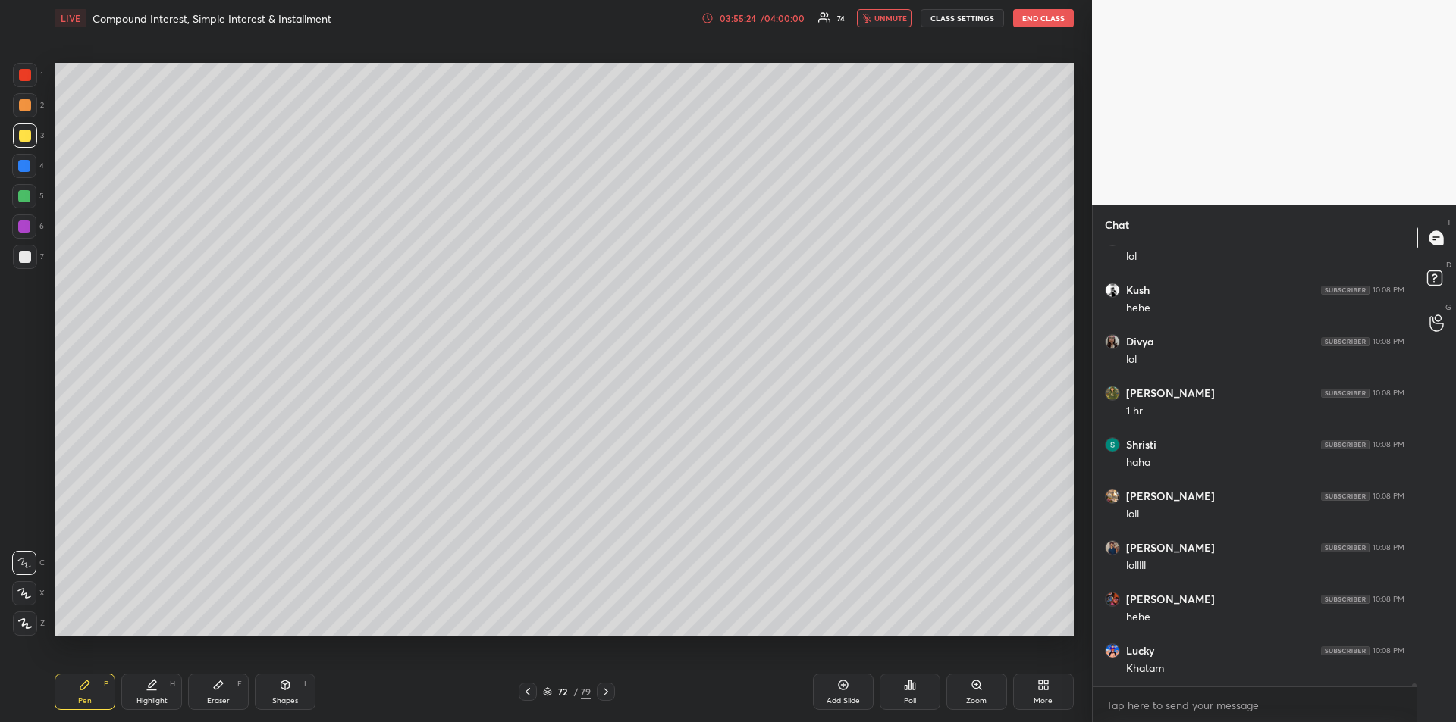
scroll to position [87488, 0]
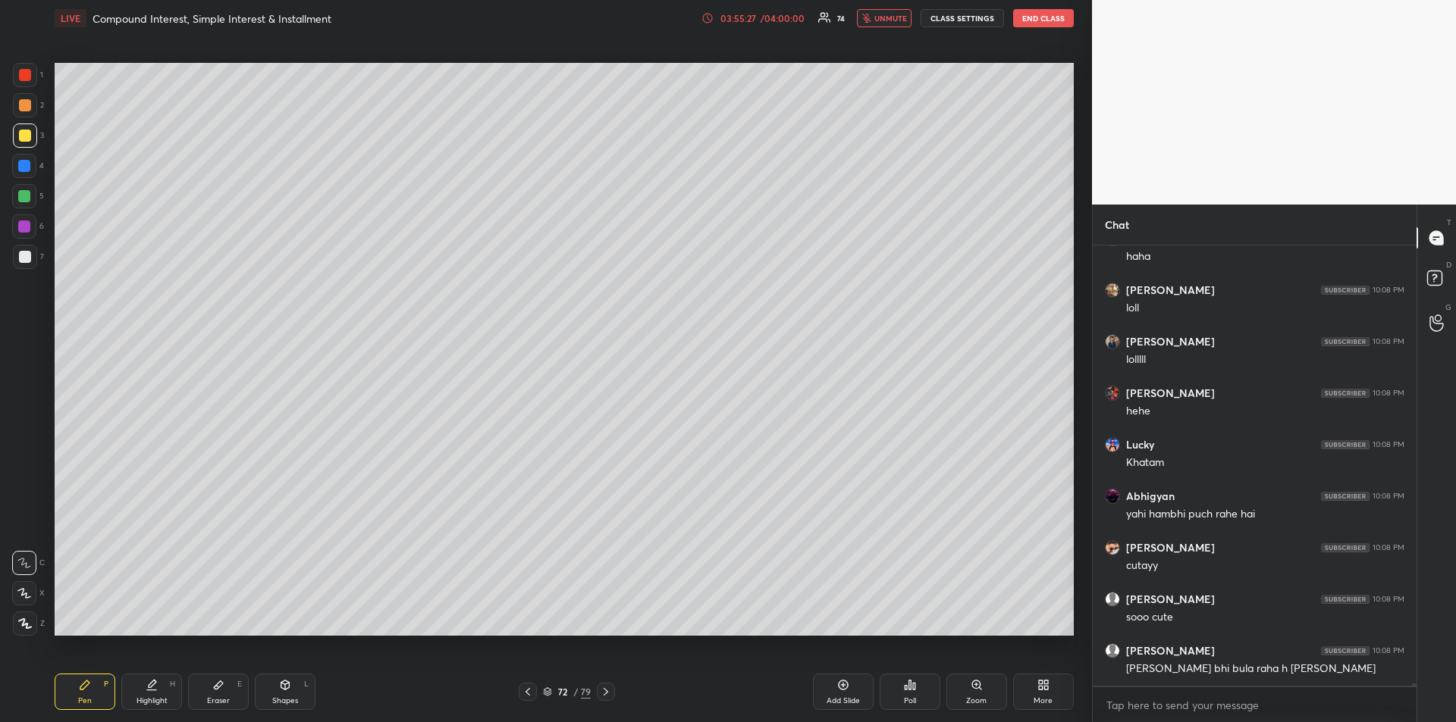
click at [880, 18] on span "unmute" at bounding box center [890, 18] width 33 height 11
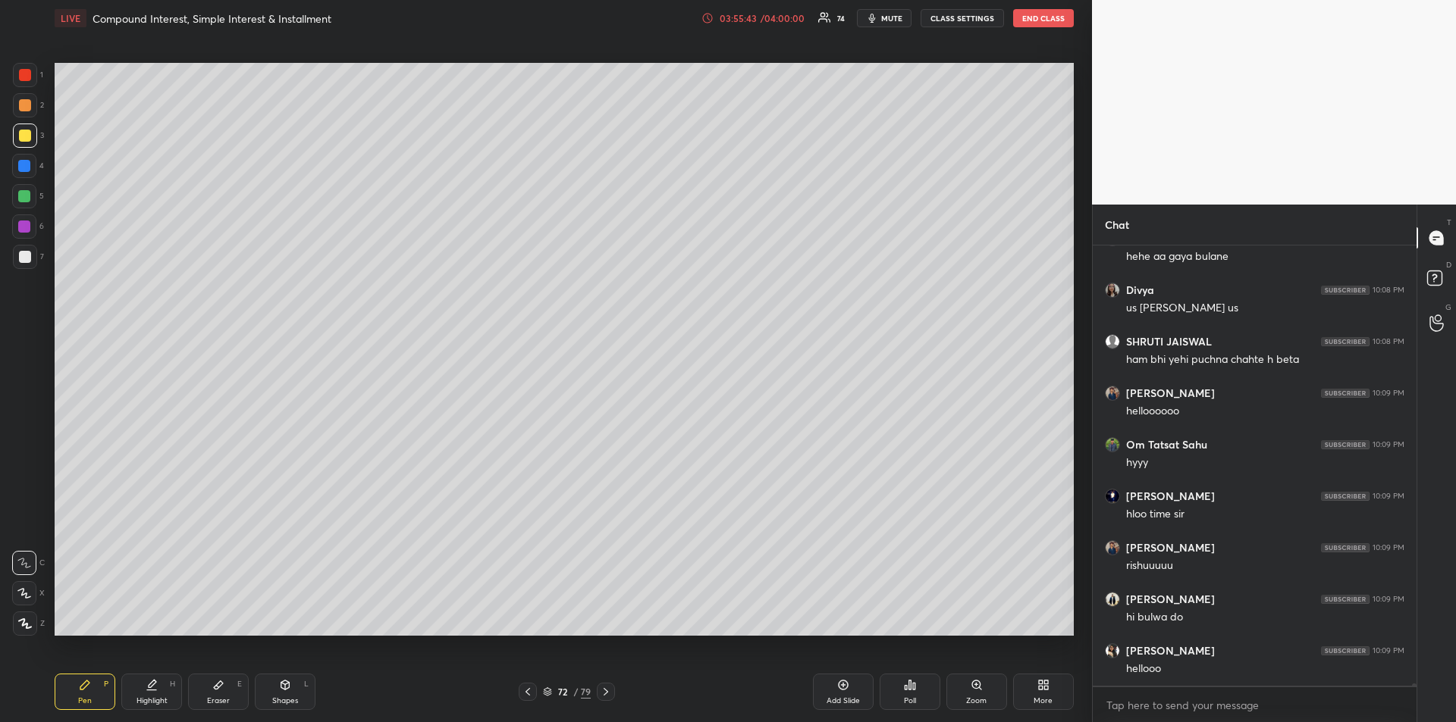
scroll to position [88519, 0]
click at [885, 22] on span "mute" at bounding box center [891, 18] width 21 height 11
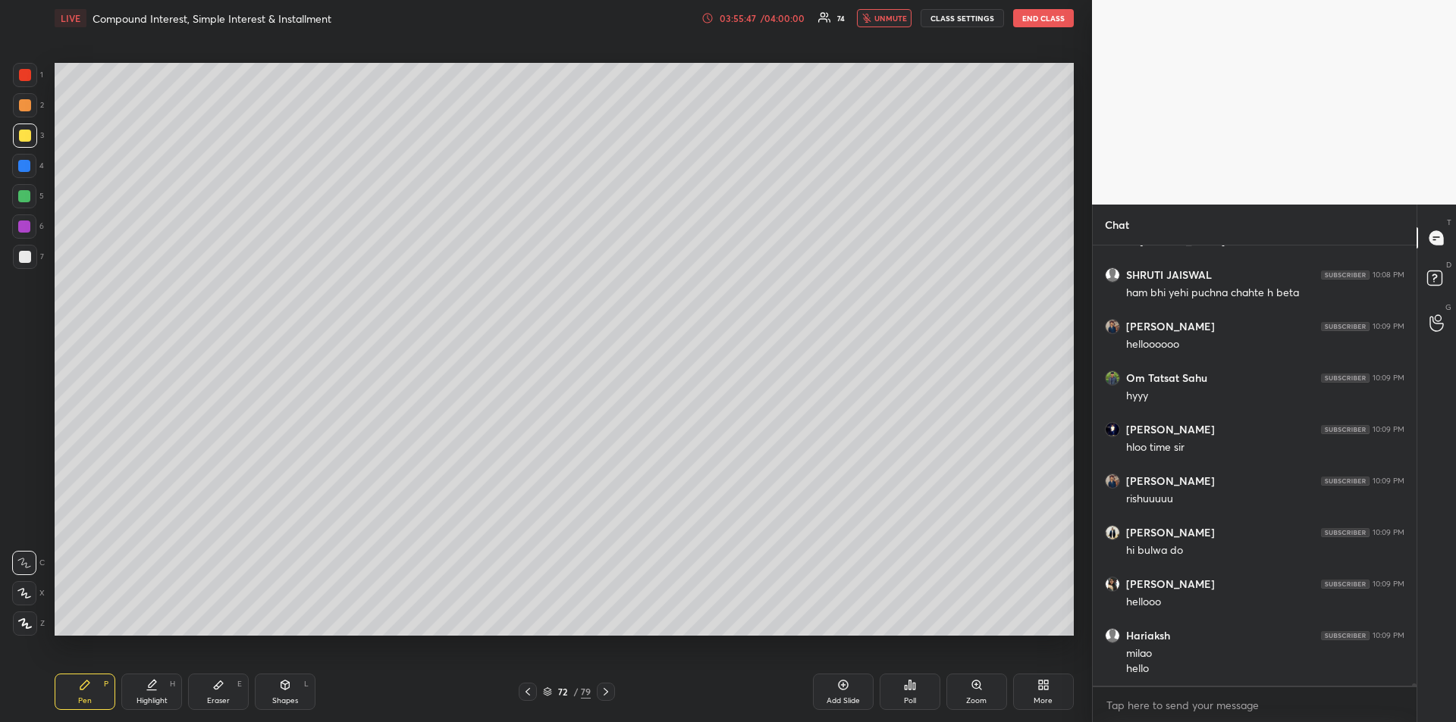
click at [885, 21] on span "unmute" at bounding box center [890, 18] width 33 height 11
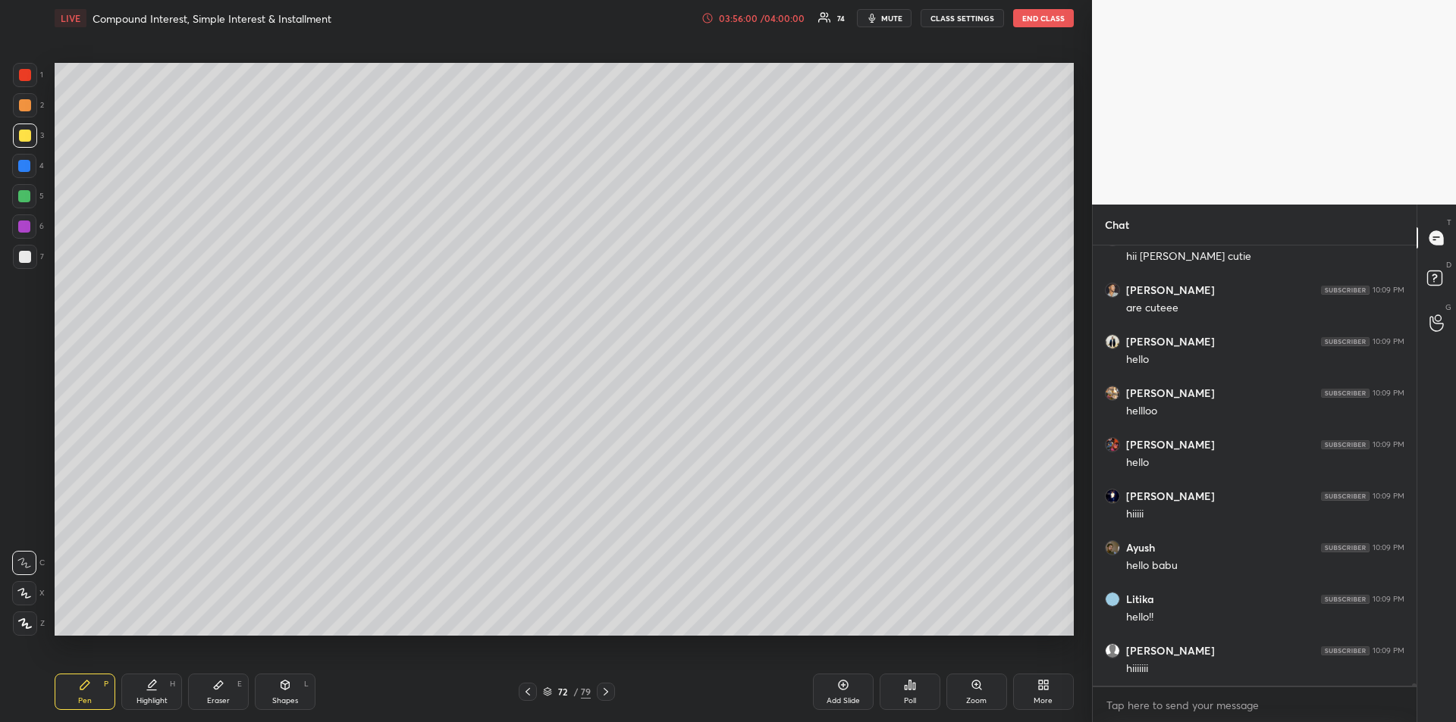
scroll to position [90183, 0]
click at [215, 694] on div "Eraser E" at bounding box center [218, 692] width 61 height 36
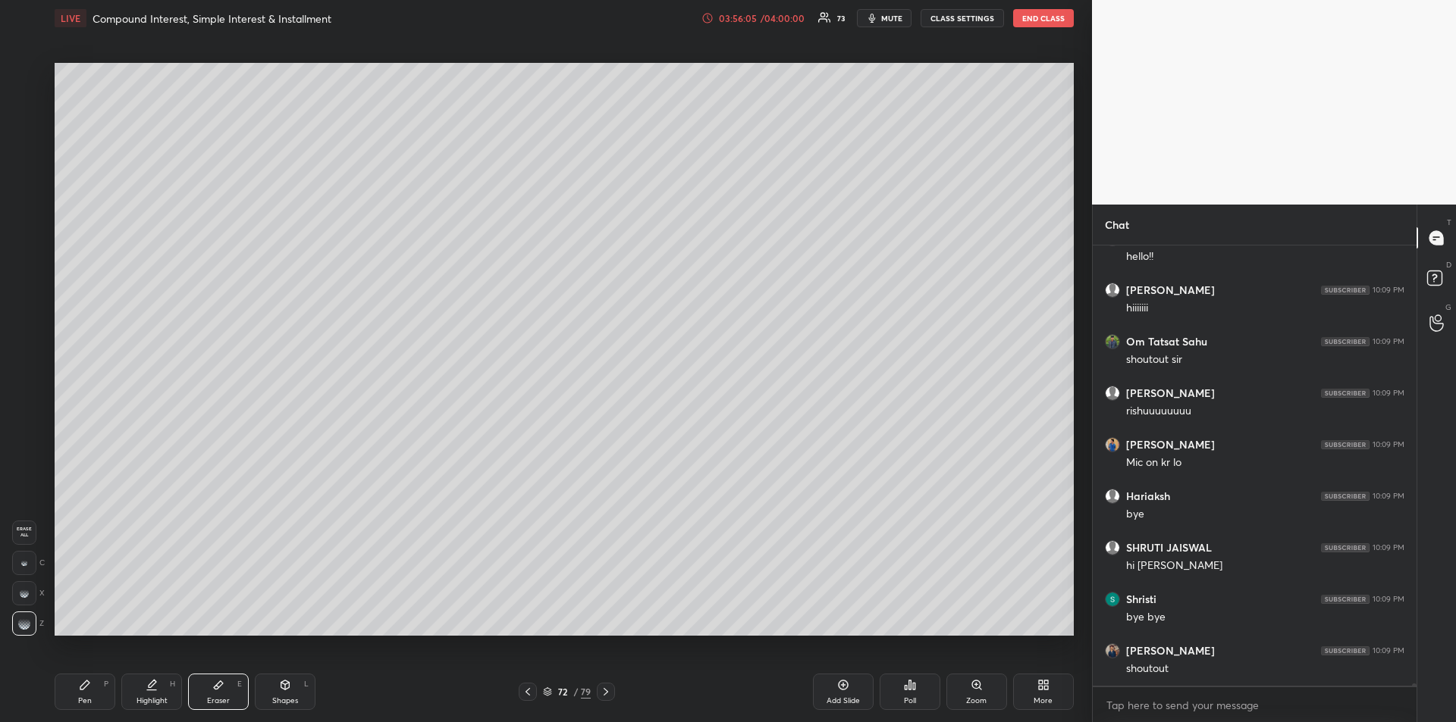
scroll to position [90493, 0]
click at [96, 691] on div "Pen P" at bounding box center [85, 692] width 61 height 36
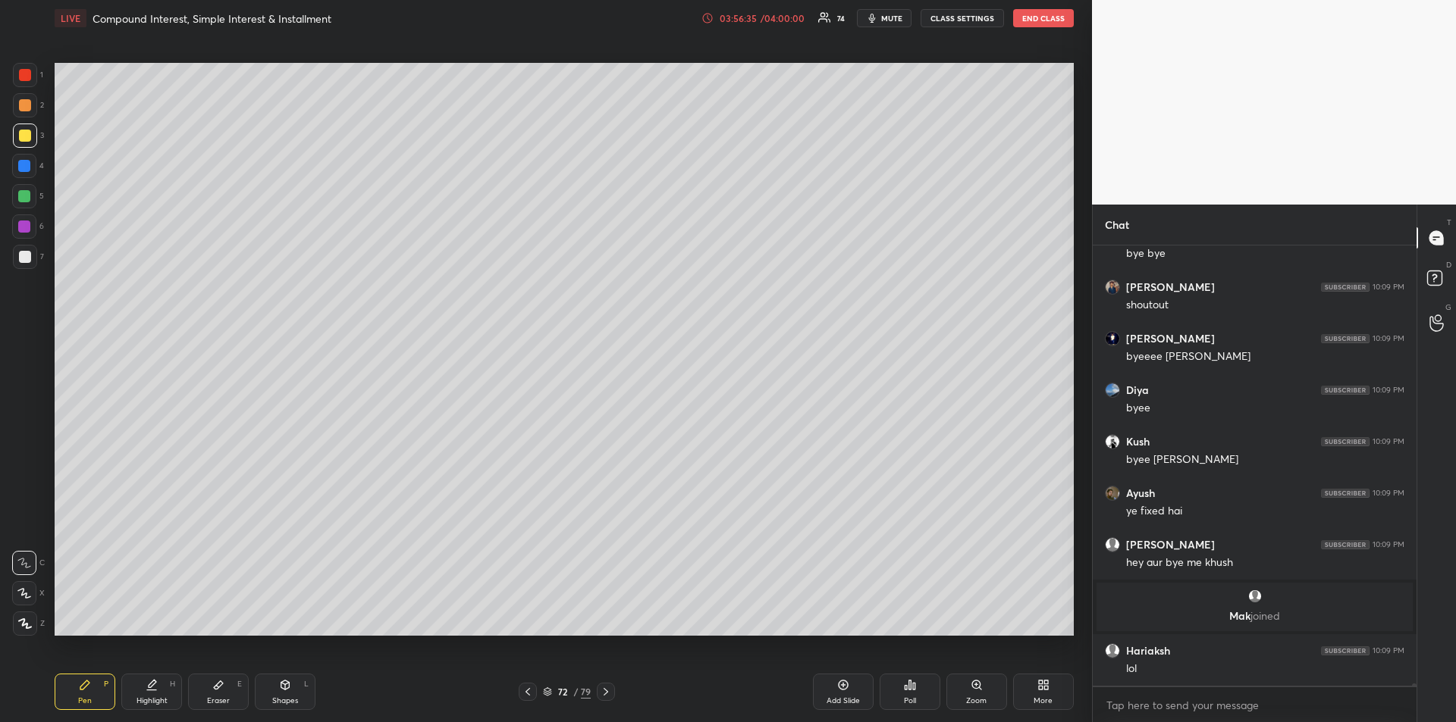
scroll to position [89431, 0]
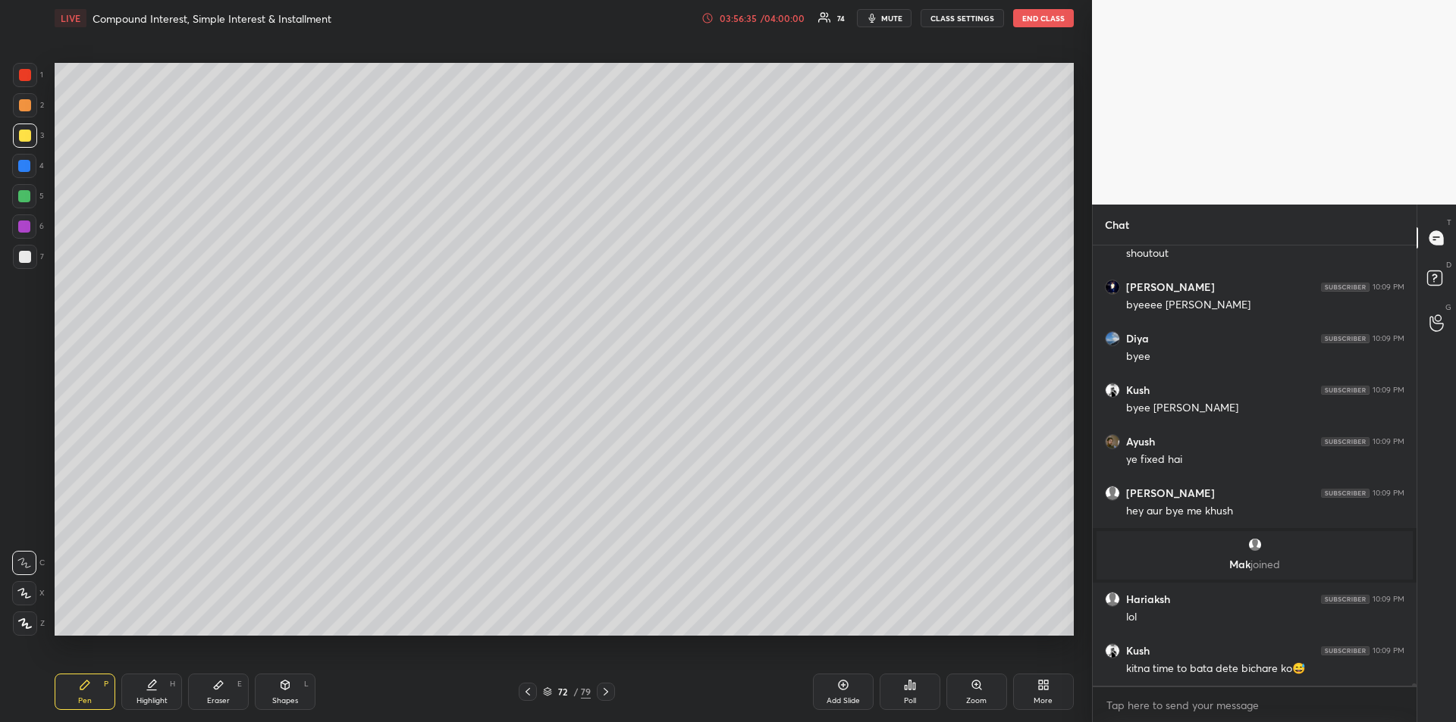
click at [884, 17] on span "mute" at bounding box center [891, 18] width 21 height 11
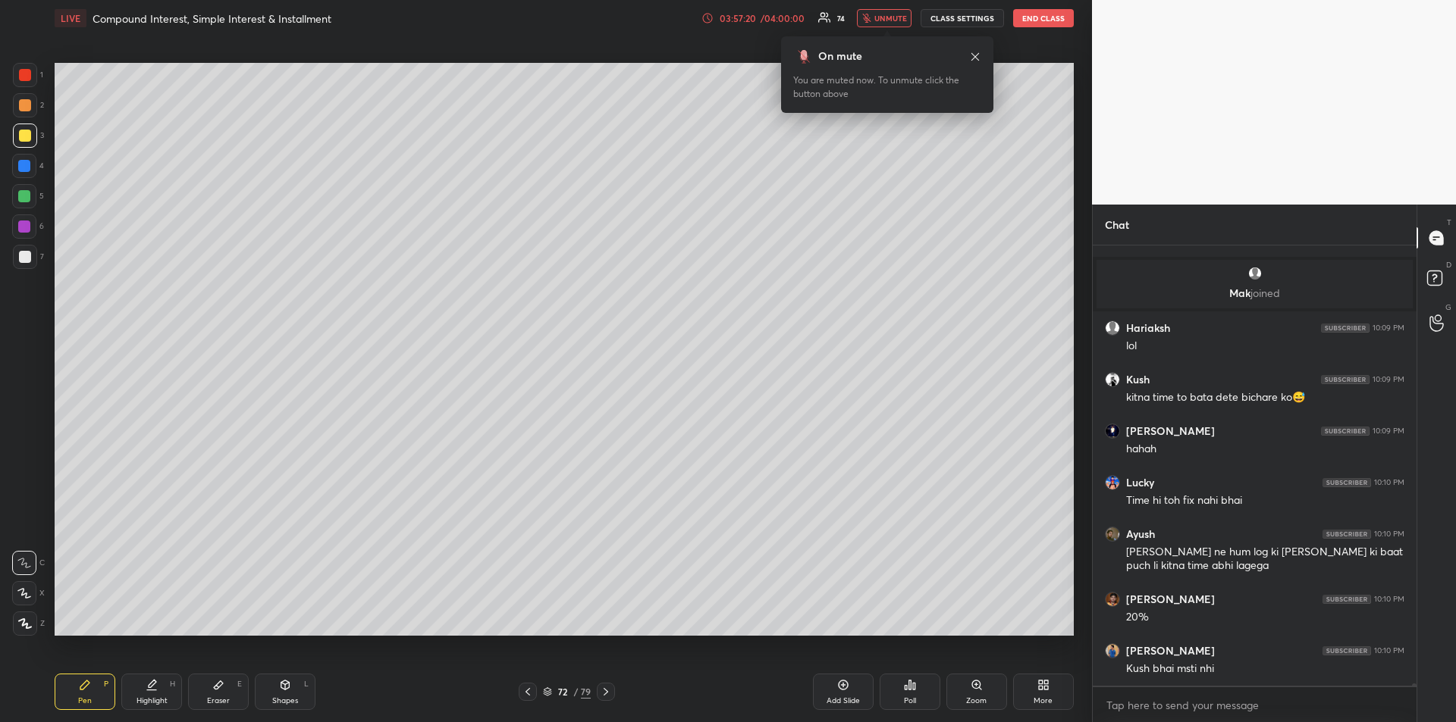
scroll to position [89754, 0]
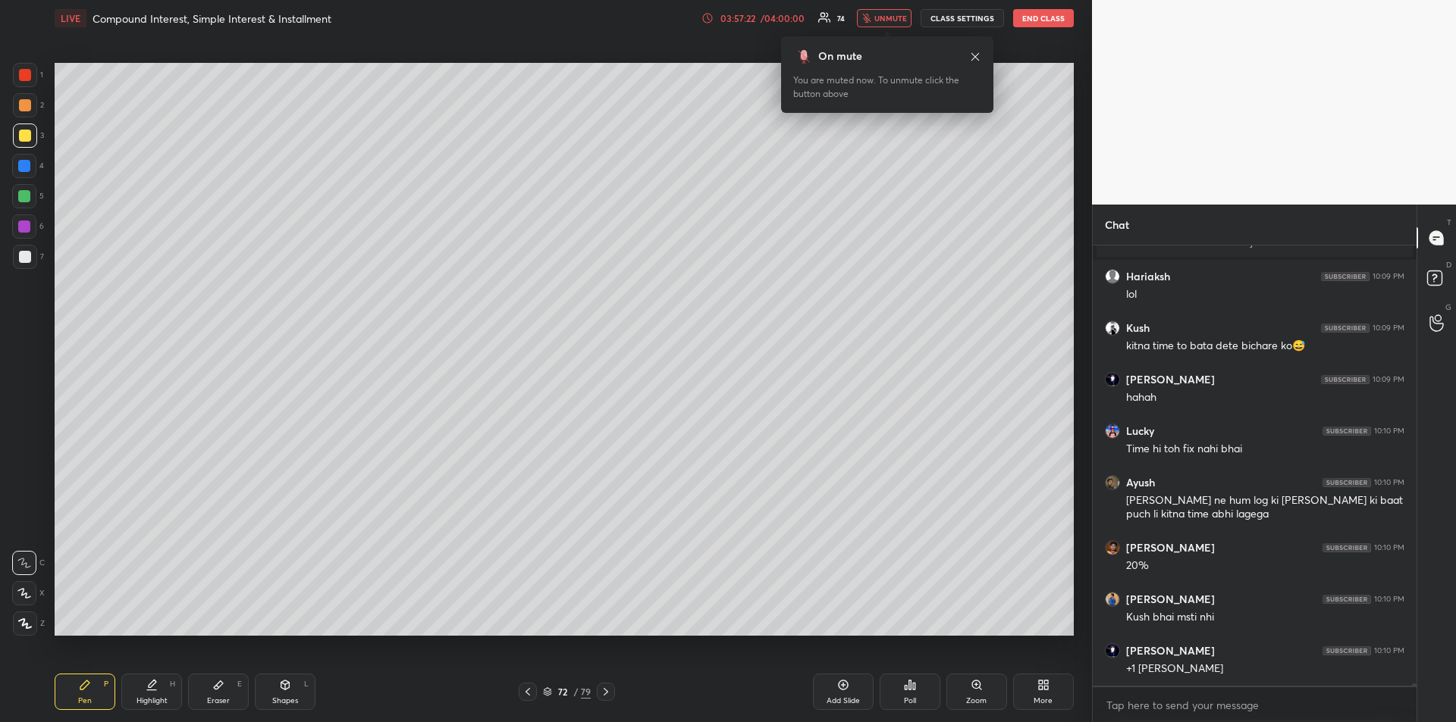
click at [892, 19] on span "unmute" at bounding box center [890, 18] width 33 height 11
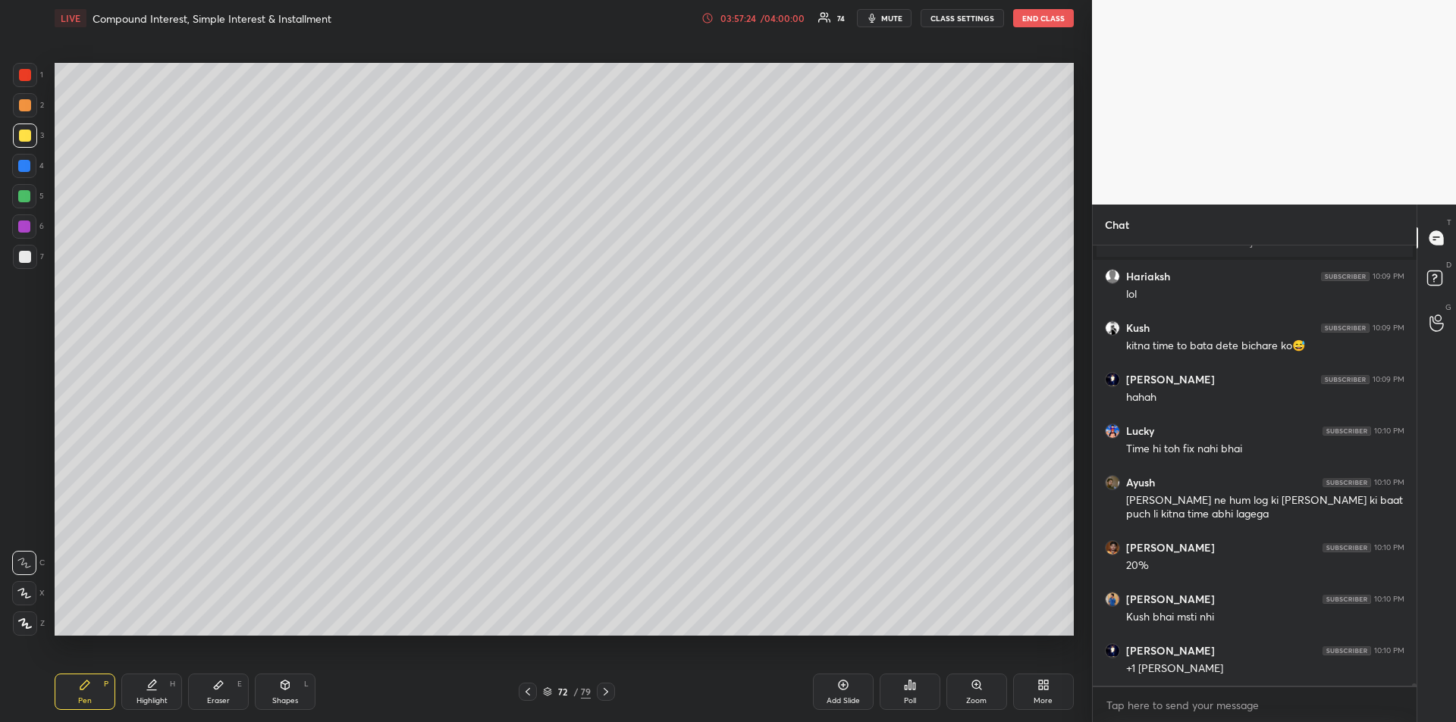
scroll to position [89806, 0]
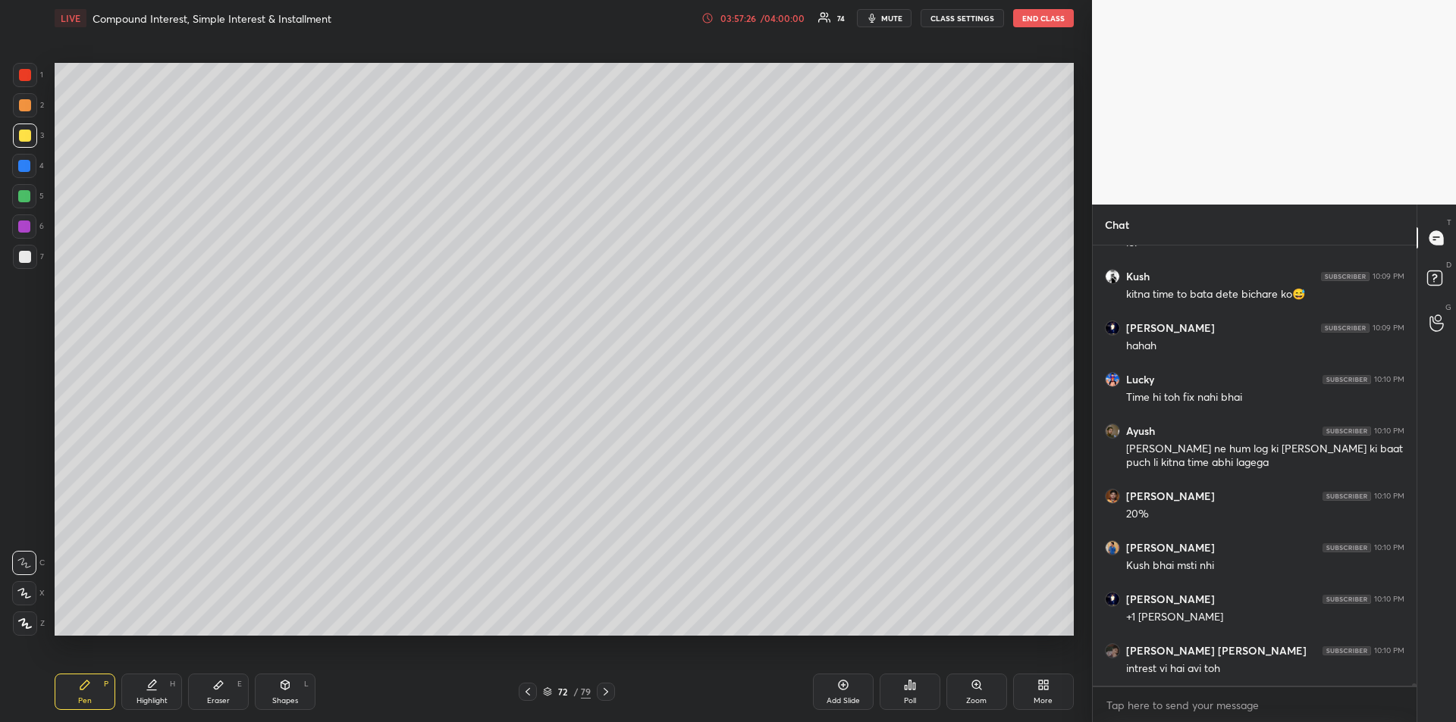
click at [884, 17] on span "mute" at bounding box center [891, 18] width 21 height 11
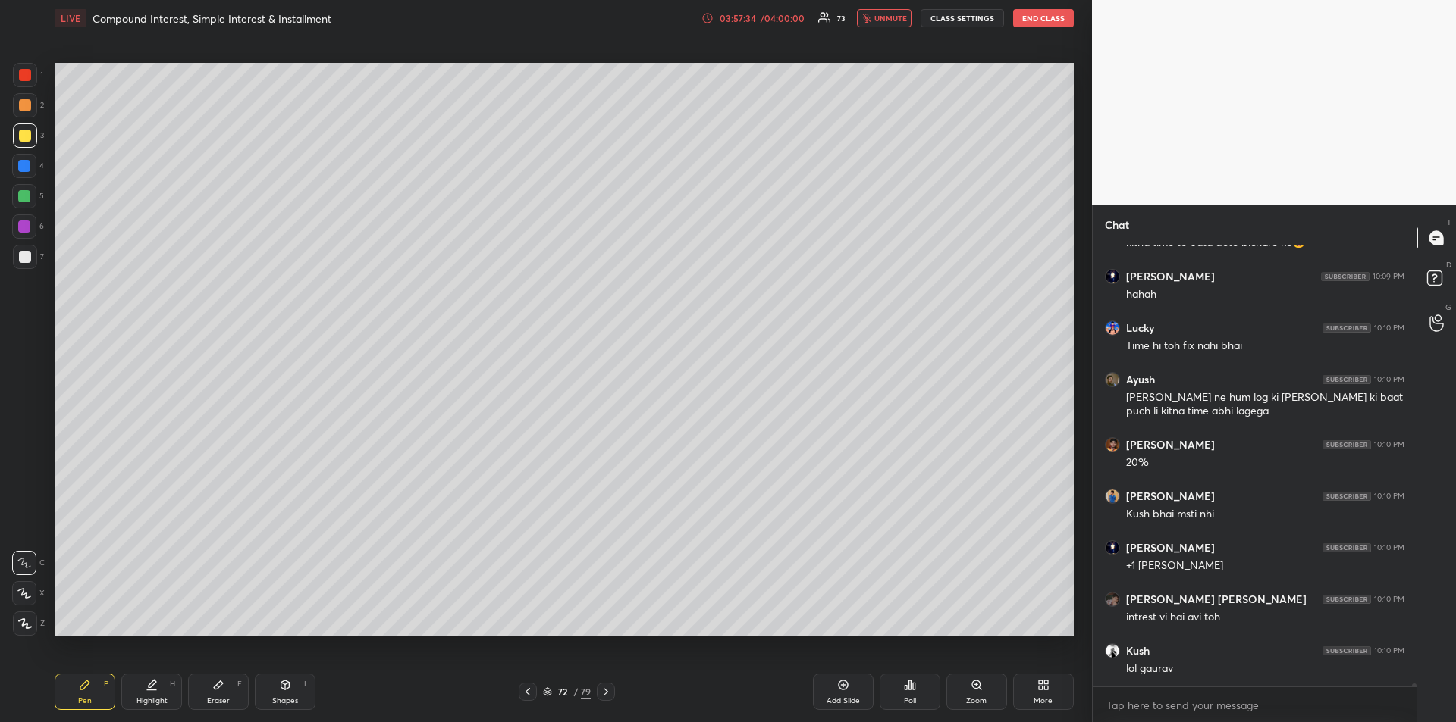
click at [885, 19] on span "unmute" at bounding box center [890, 18] width 33 height 11
click at [20, 169] on div at bounding box center [24, 166] width 12 height 12
click at [151, 683] on icon at bounding box center [153, 684] width 8 height 8
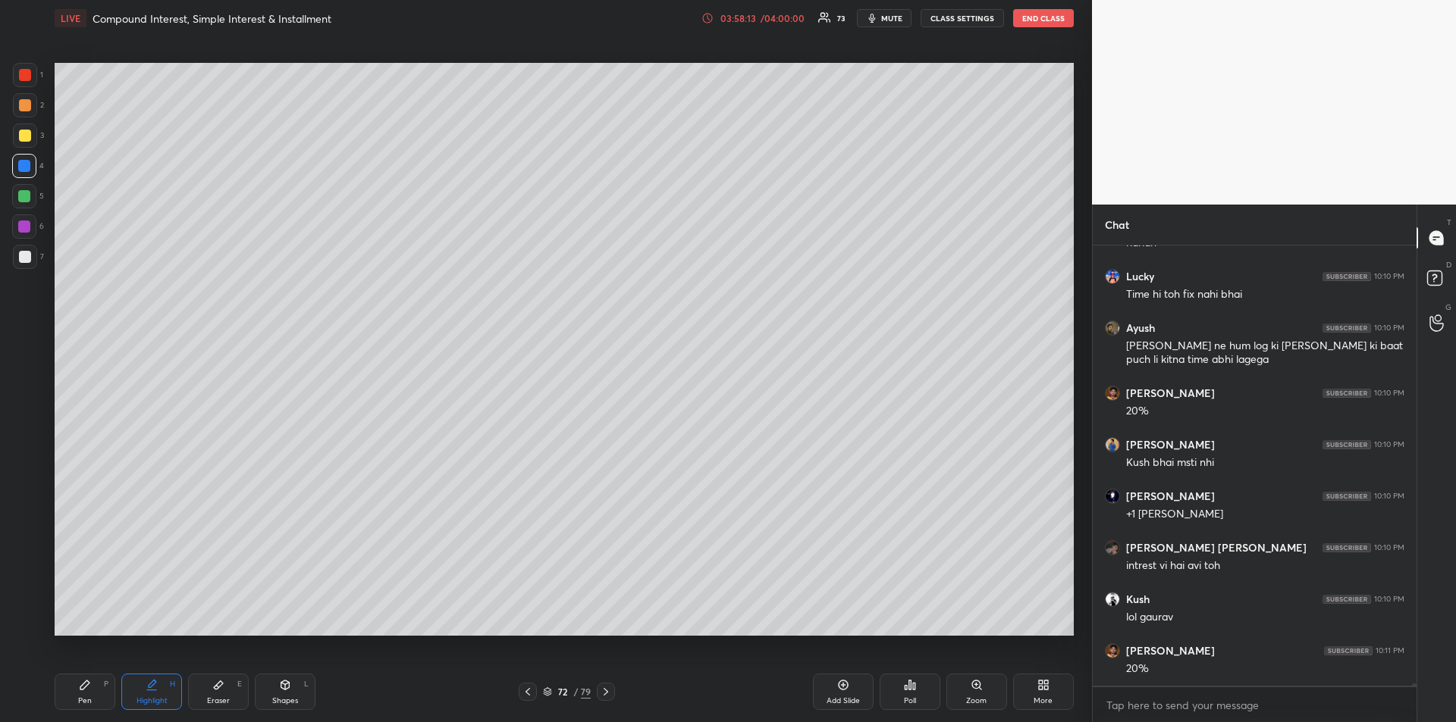
click at [88, 682] on icon at bounding box center [84, 685] width 9 height 9
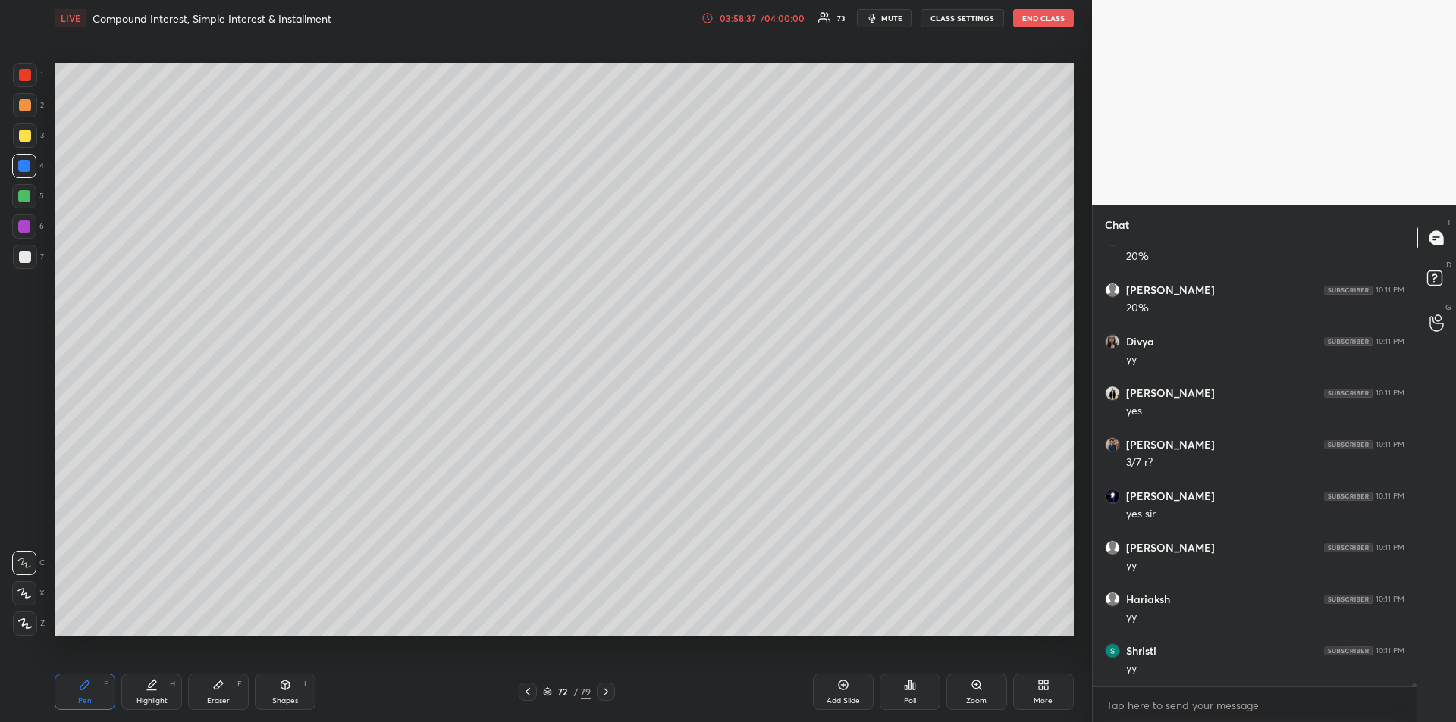
scroll to position [90373, 0]
click at [156, 690] on icon at bounding box center [152, 685] width 12 height 12
click at [81, 693] on div "Pen P" at bounding box center [85, 692] width 61 height 36
click at [215, 693] on div "Eraser E" at bounding box center [218, 692] width 61 height 36
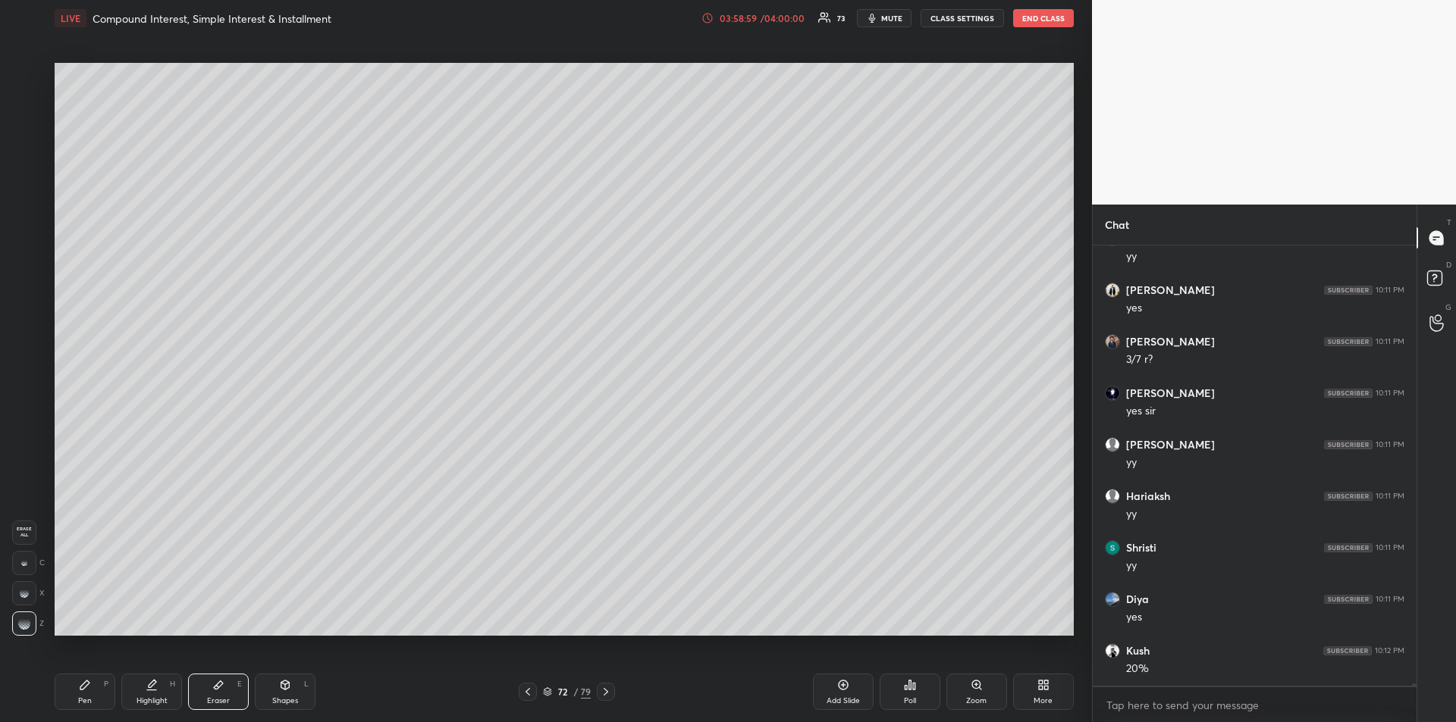
click at [87, 693] on div "Pen P" at bounding box center [85, 692] width 61 height 36
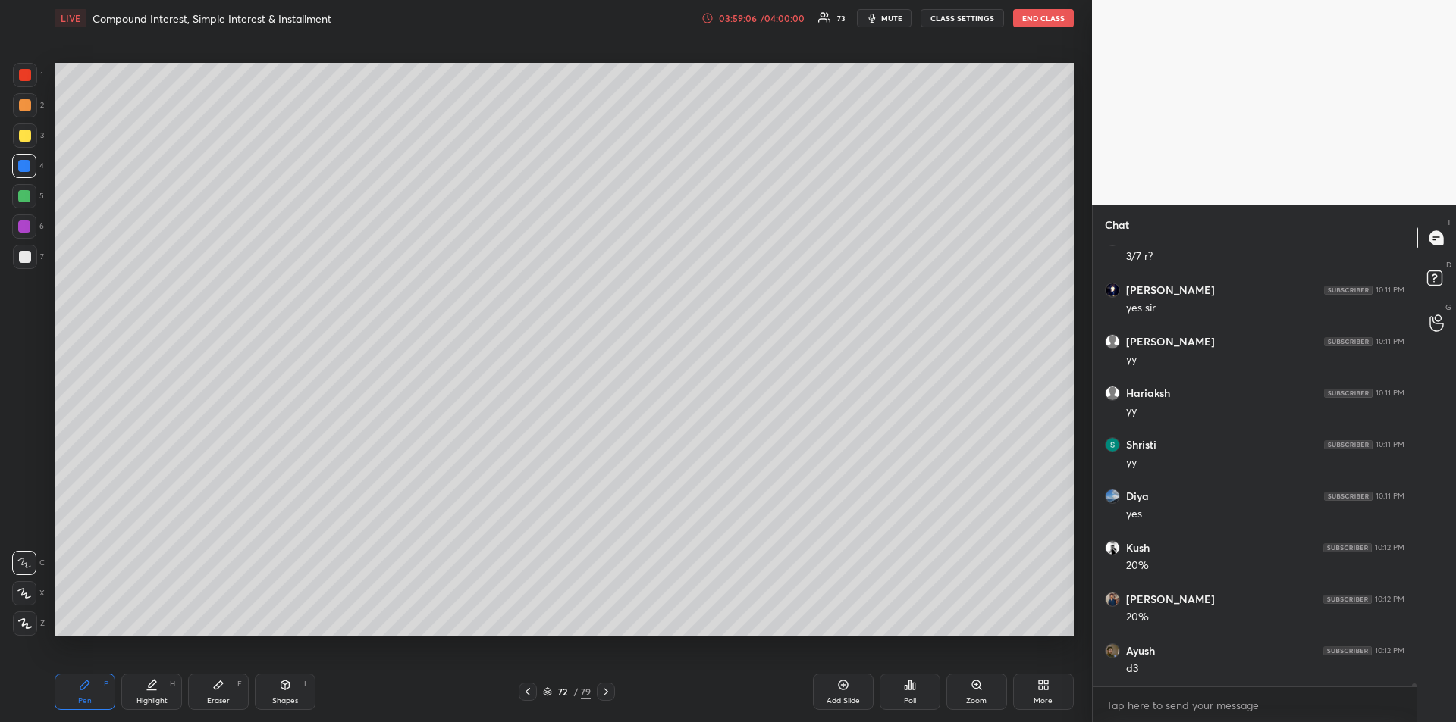
scroll to position [90579, 0]
click at [26, 253] on div at bounding box center [25, 257] width 12 height 12
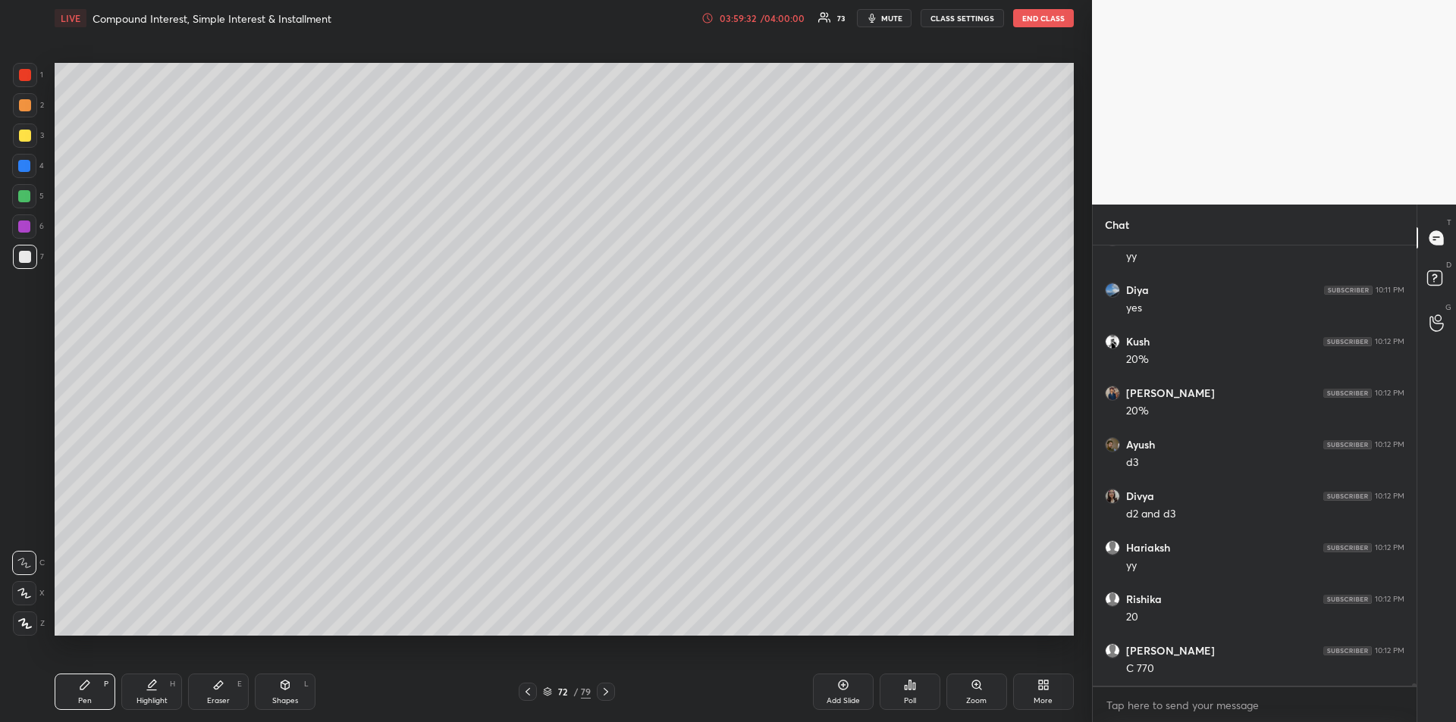
scroll to position [90785, 0]
click at [222, 694] on div "Eraser E" at bounding box center [218, 692] width 61 height 36
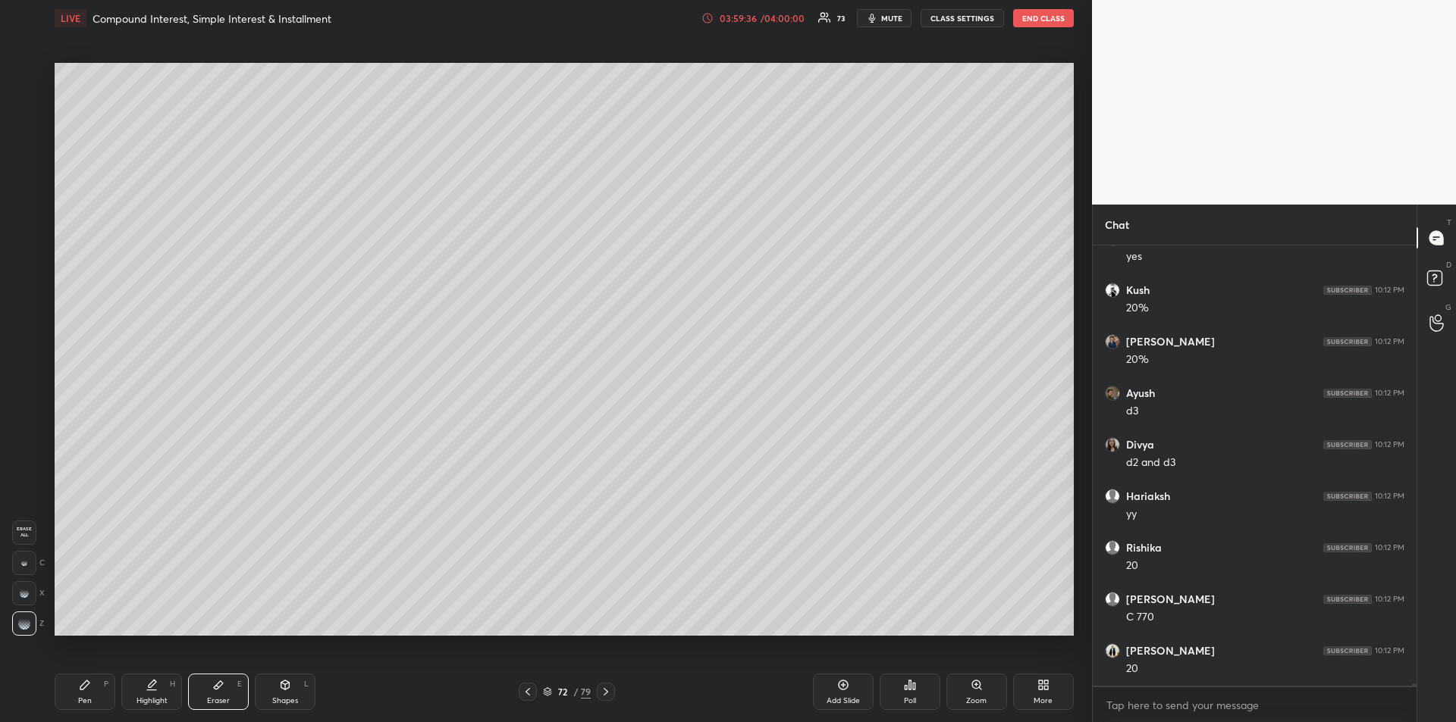
scroll to position [90801, 0]
click at [88, 697] on div "Pen" at bounding box center [85, 701] width 14 height 8
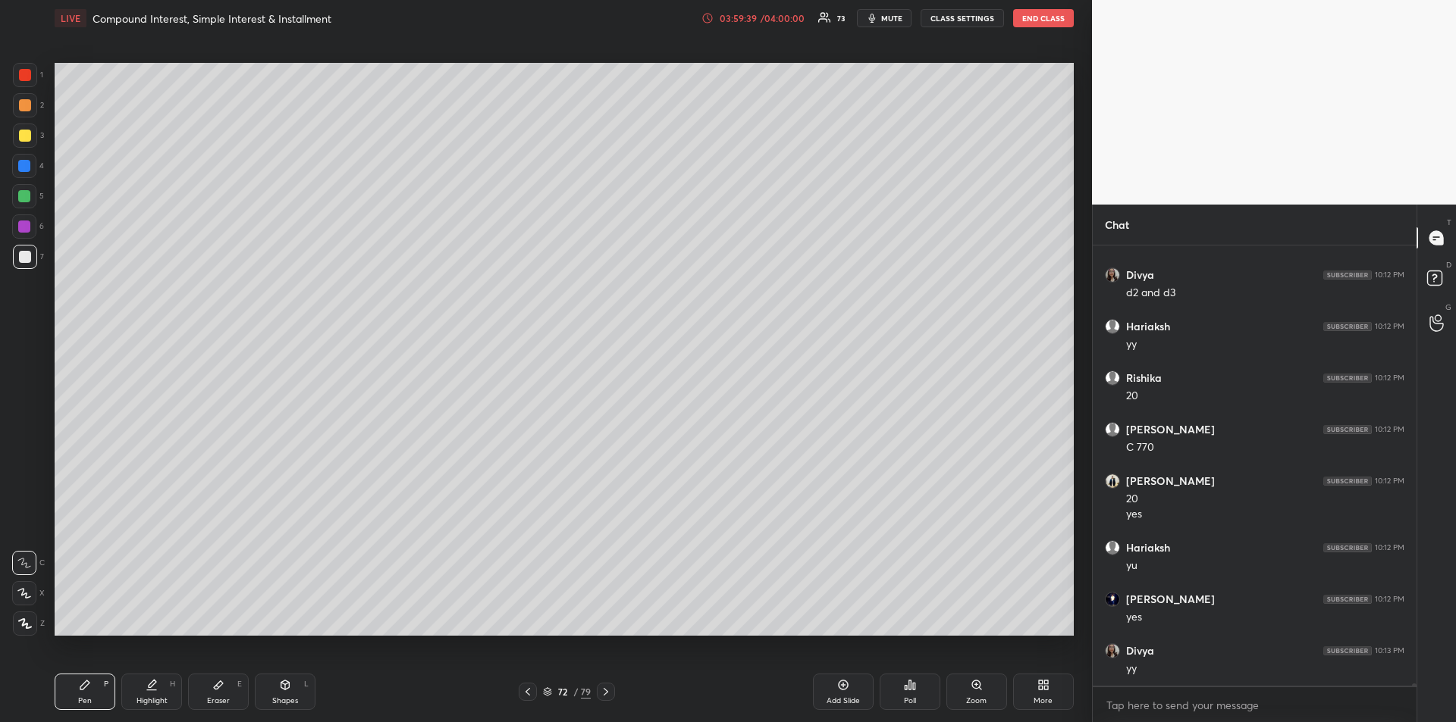
scroll to position [91058, 0]
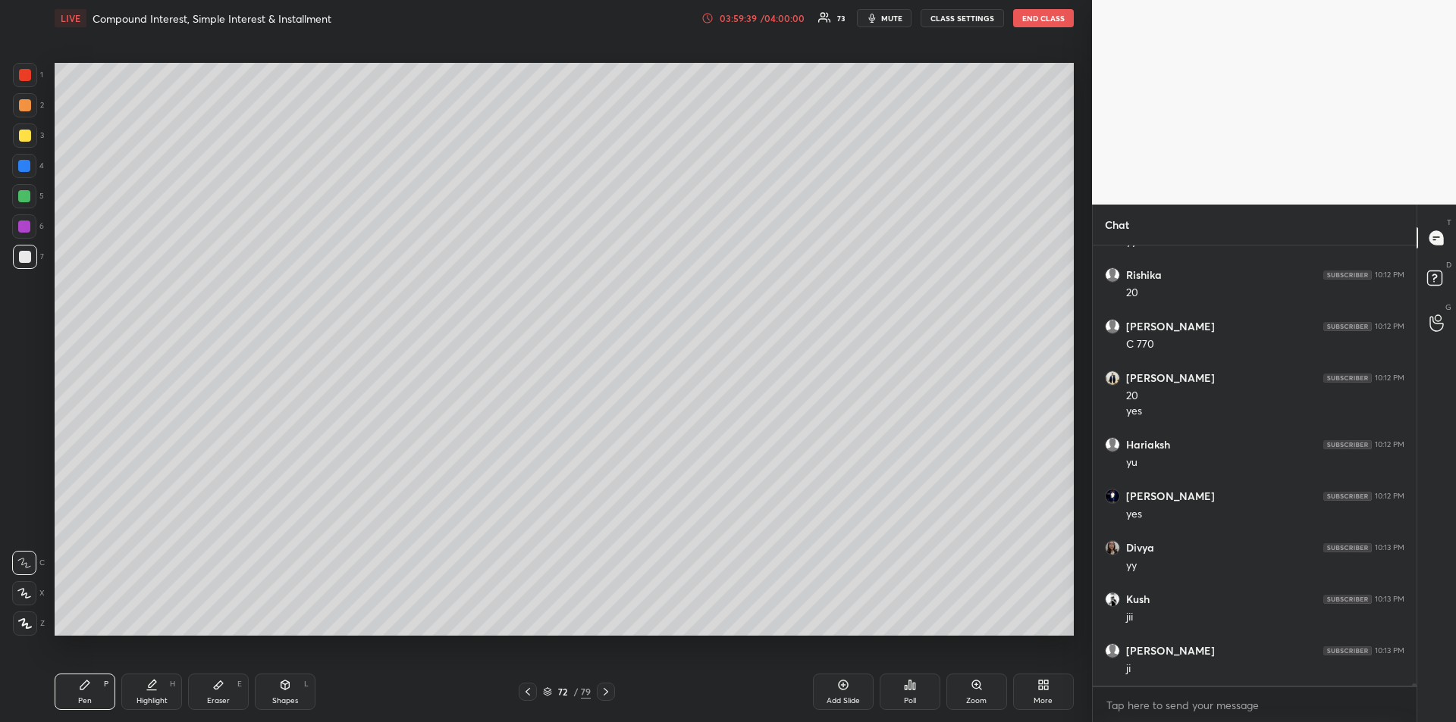
click at [28, 199] on div at bounding box center [24, 196] width 12 height 12
click at [29, 224] on div at bounding box center [24, 227] width 12 height 12
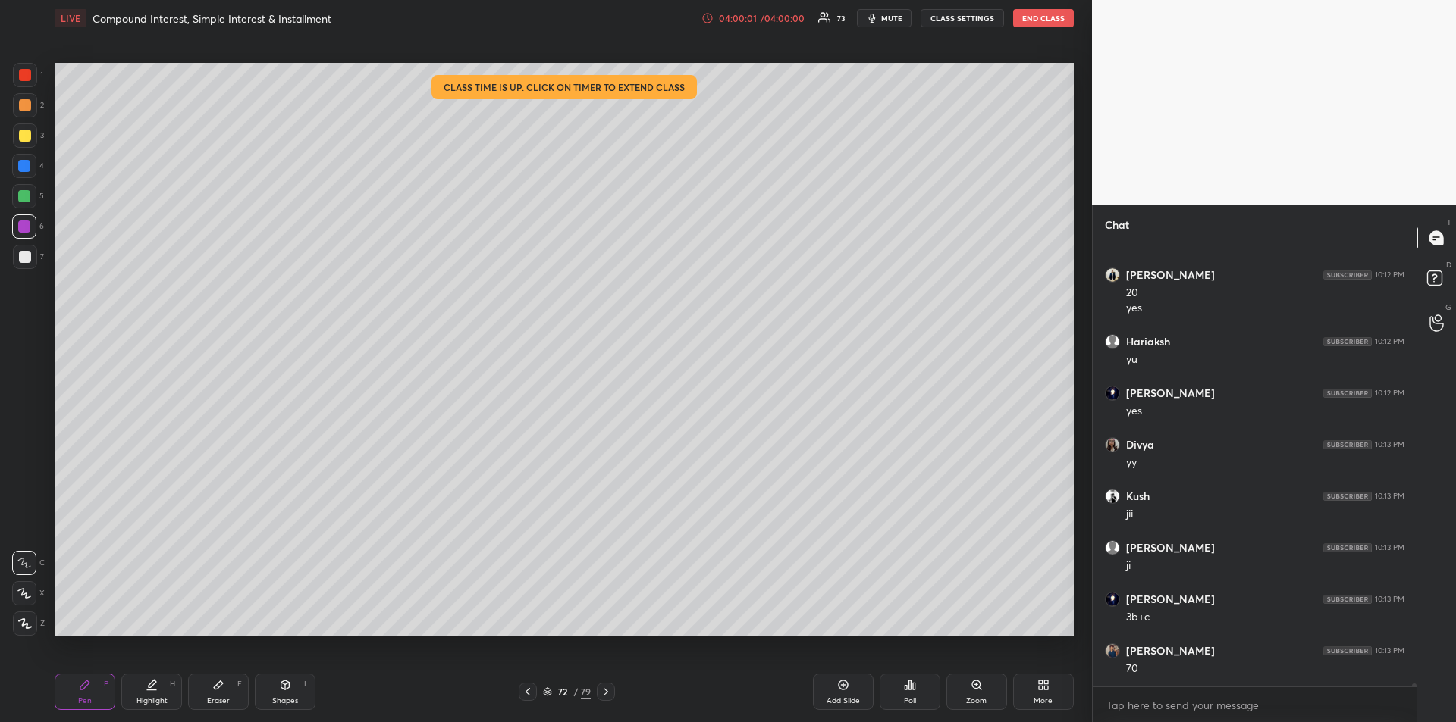
scroll to position [91213, 0]
click at [19, 196] on div at bounding box center [24, 196] width 12 height 12
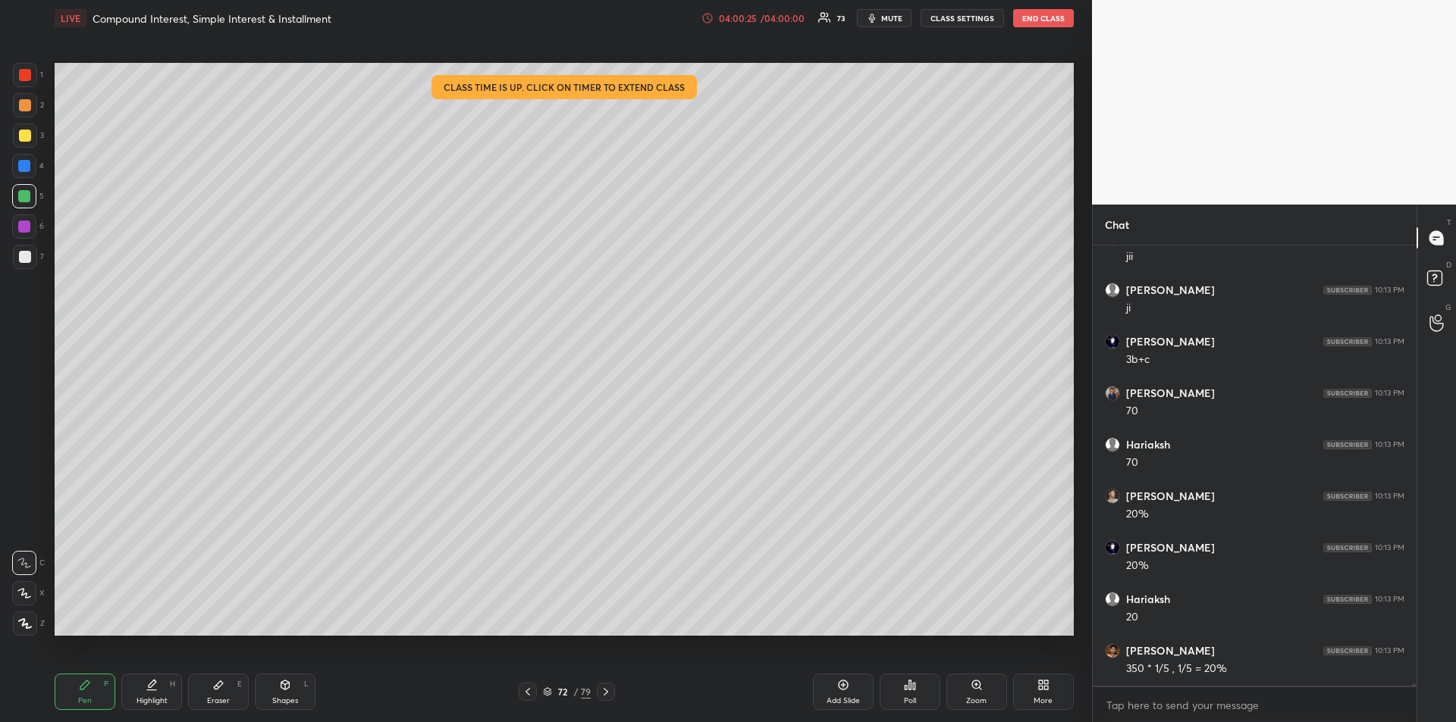
click at [25, 136] on div at bounding box center [25, 136] width 12 height 12
click at [147, 697] on div "Highlight" at bounding box center [151, 701] width 31 height 8
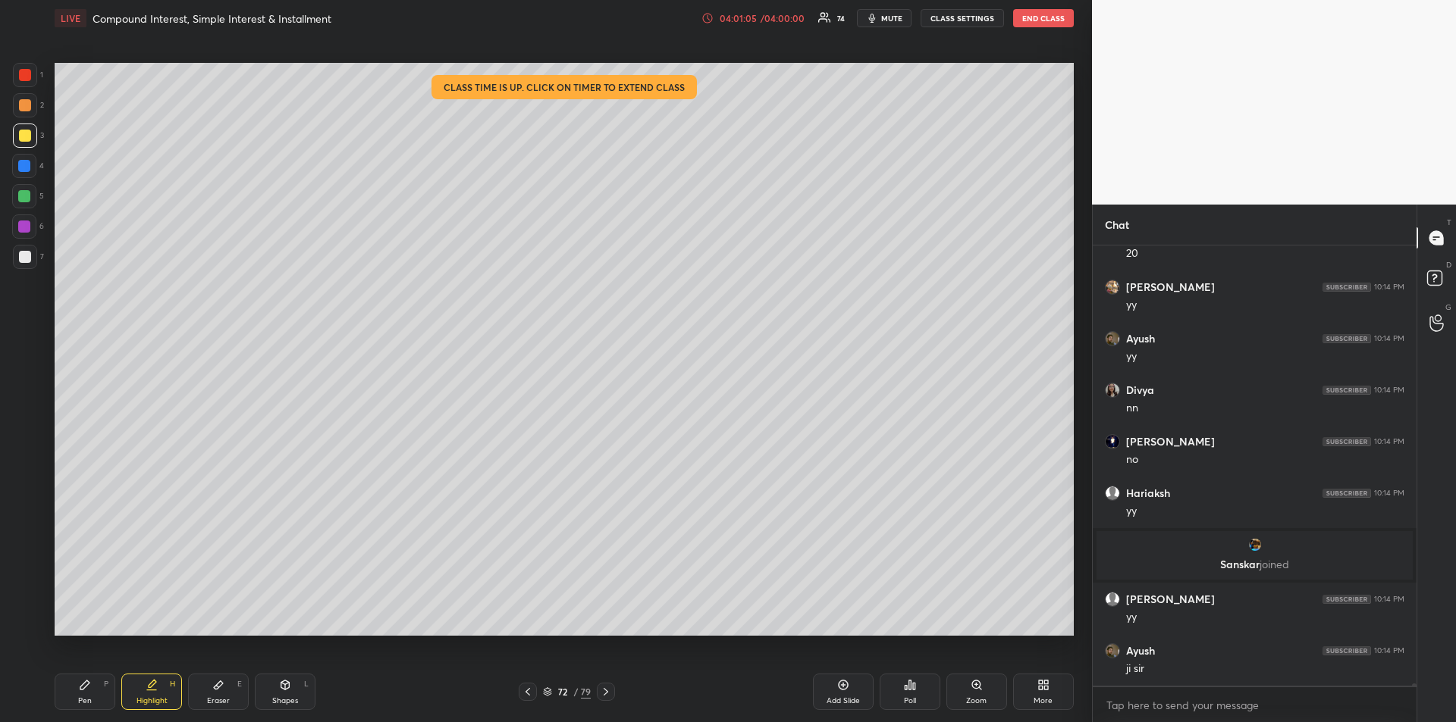
scroll to position [91443, 0]
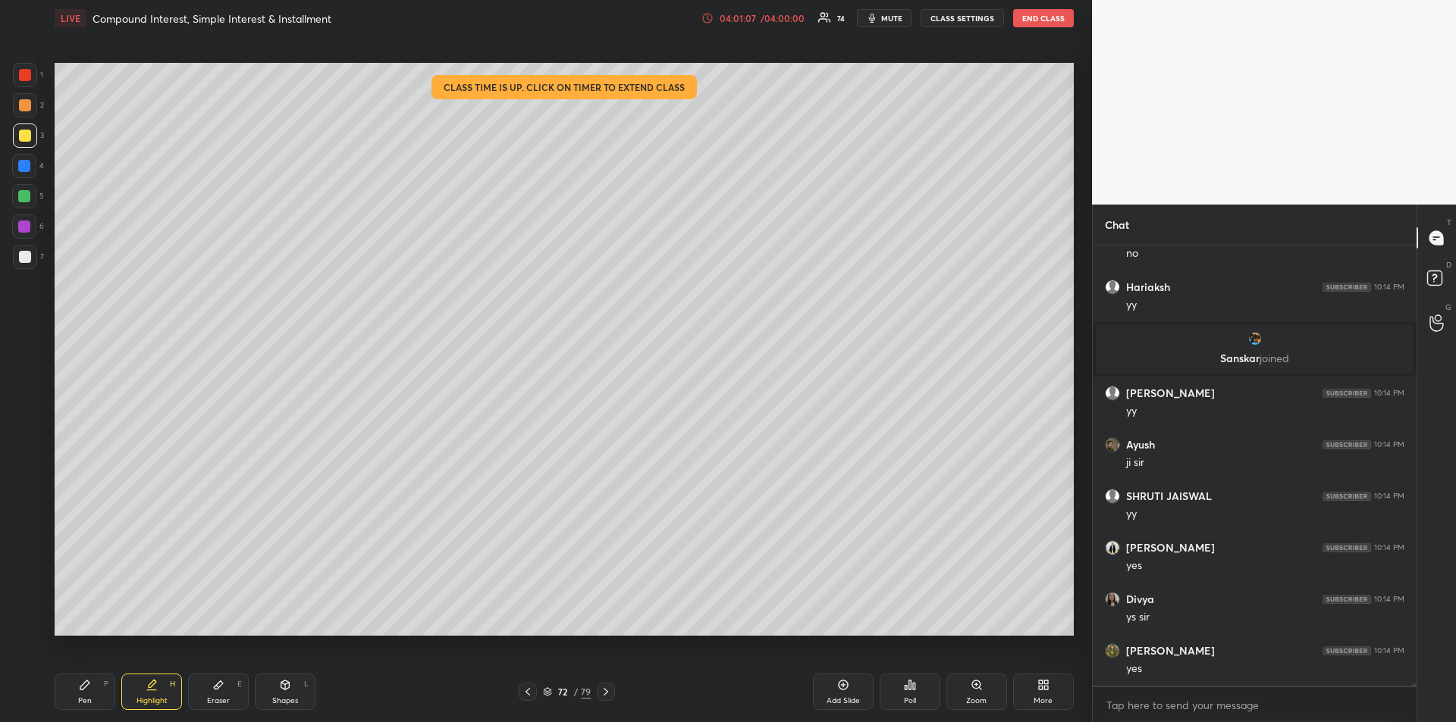
click at [82, 695] on div "Pen P" at bounding box center [85, 692] width 61 height 36
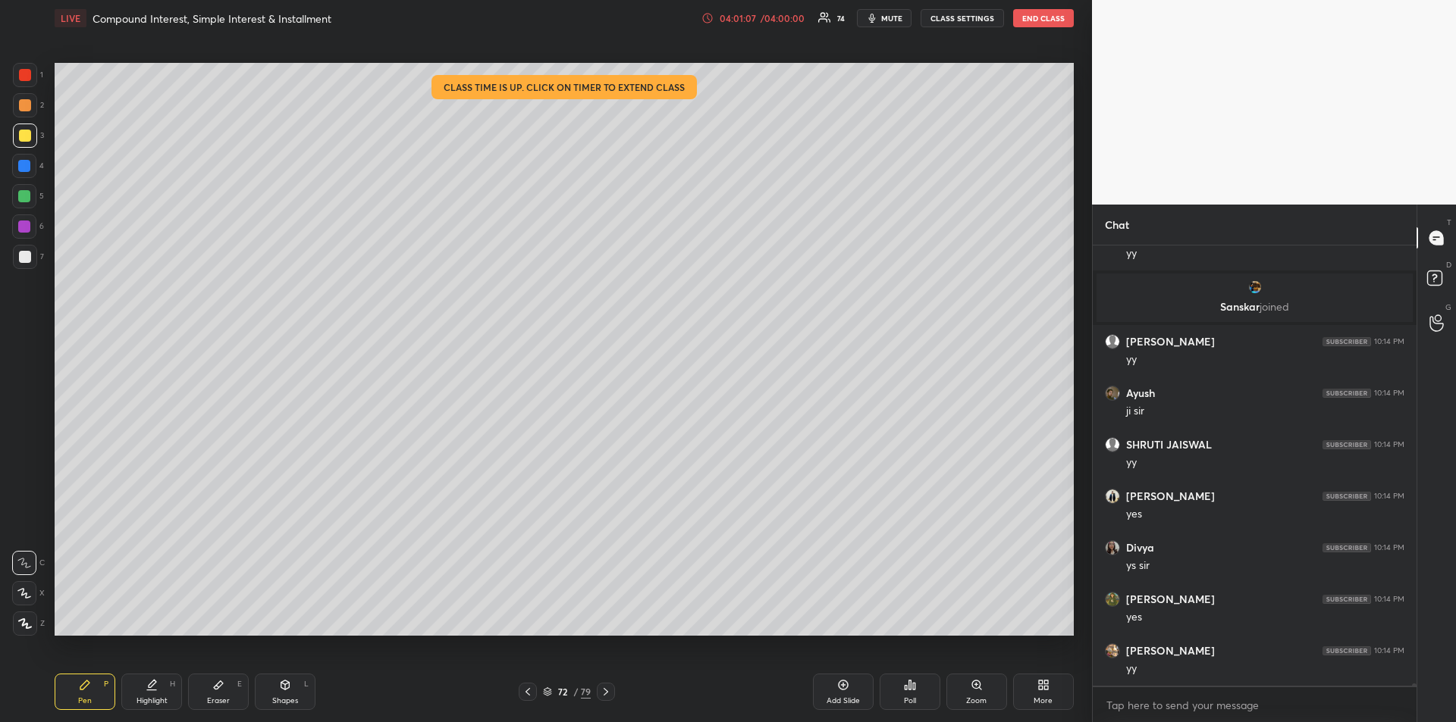
click at [26, 168] on div at bounding box center [24, 166] width 12 height 12
click at [841, 697] on div "Add Slide" at bounding box center [842, 701] width 33 height 8
click at [25, 136] on div at bounding box center [25, 136] width 12 height 12
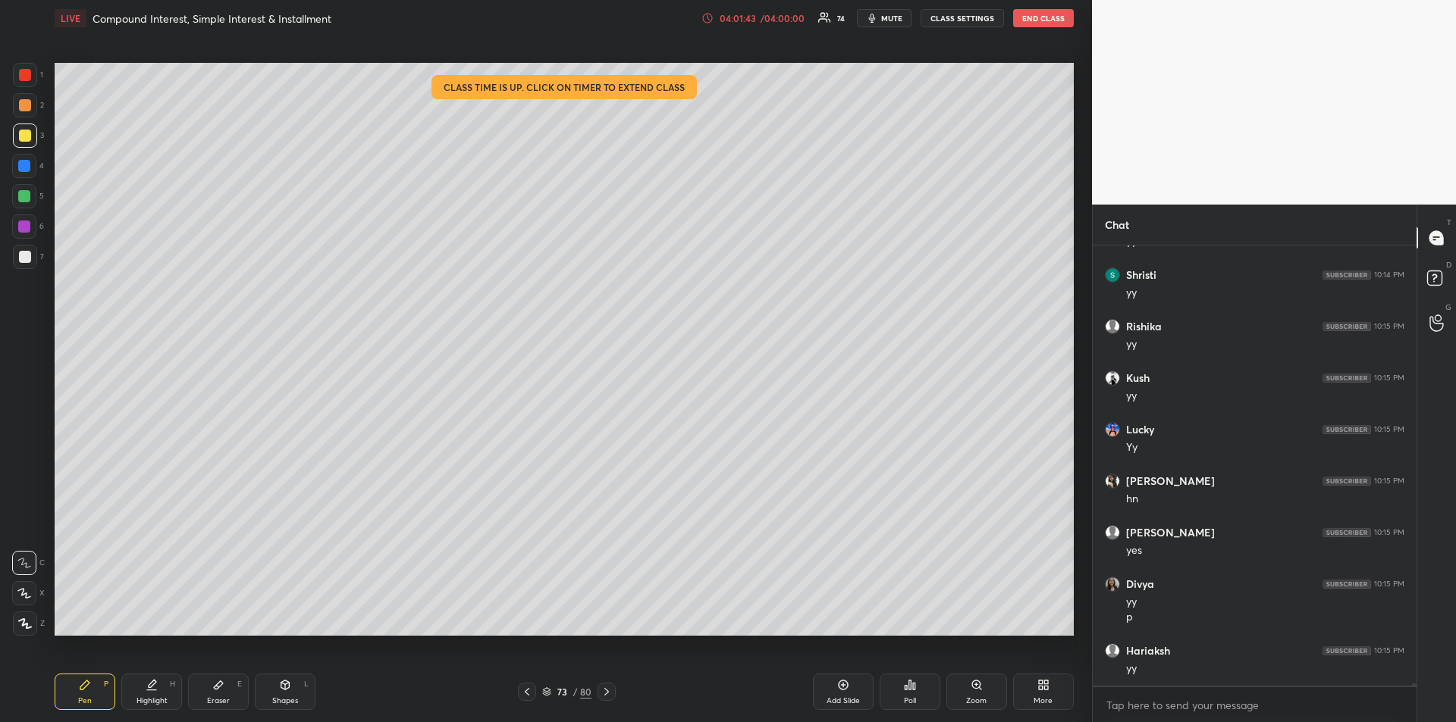
scroll to position [92902, 0]
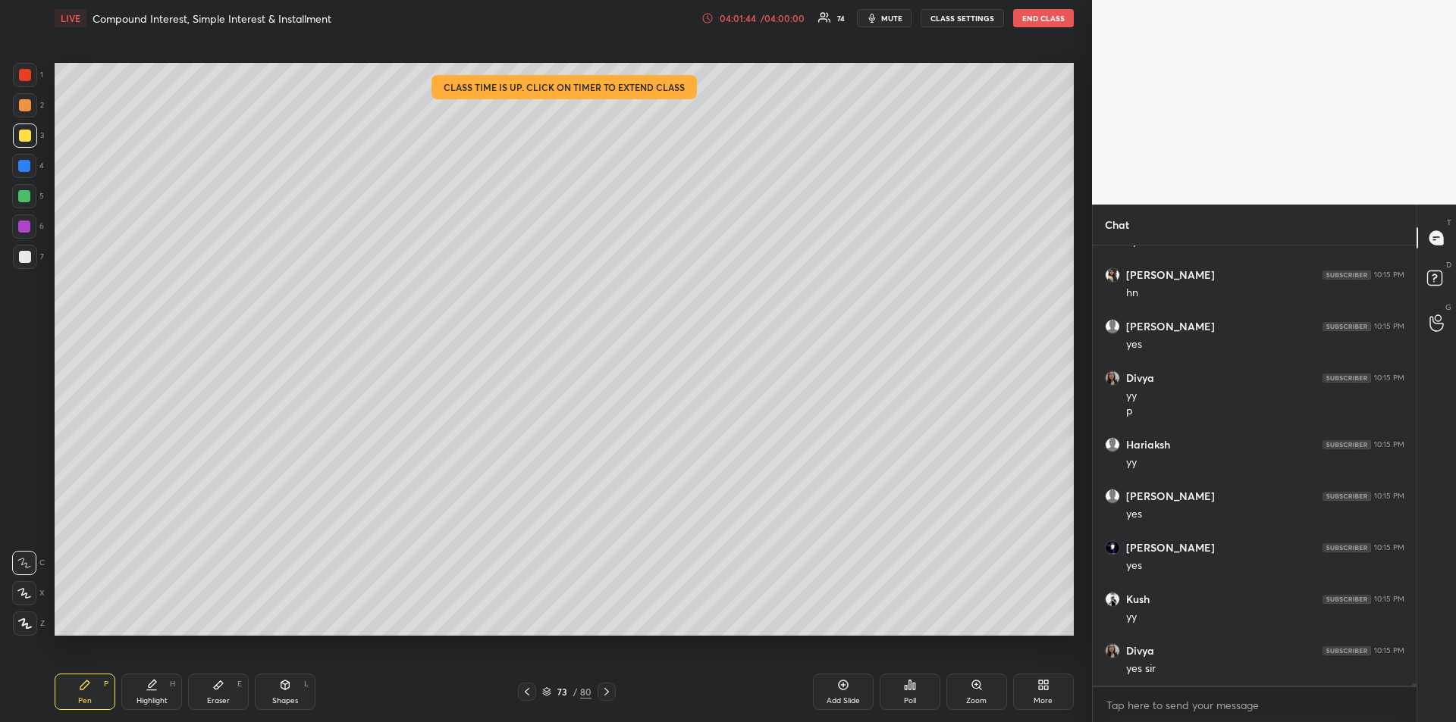
click at [217, 697] on div "Eraser" at bounding box center [218, 701] width 23 height 8
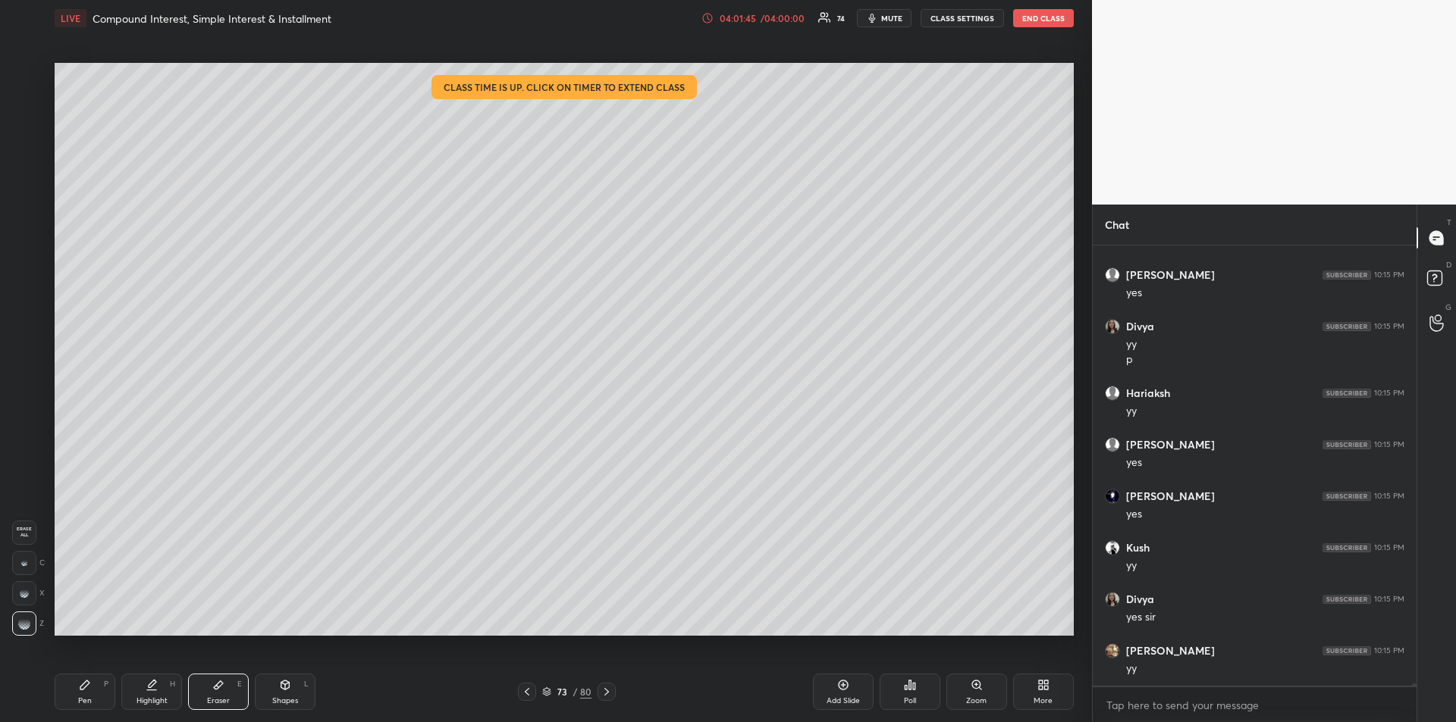
scroll to position [93005, 0]
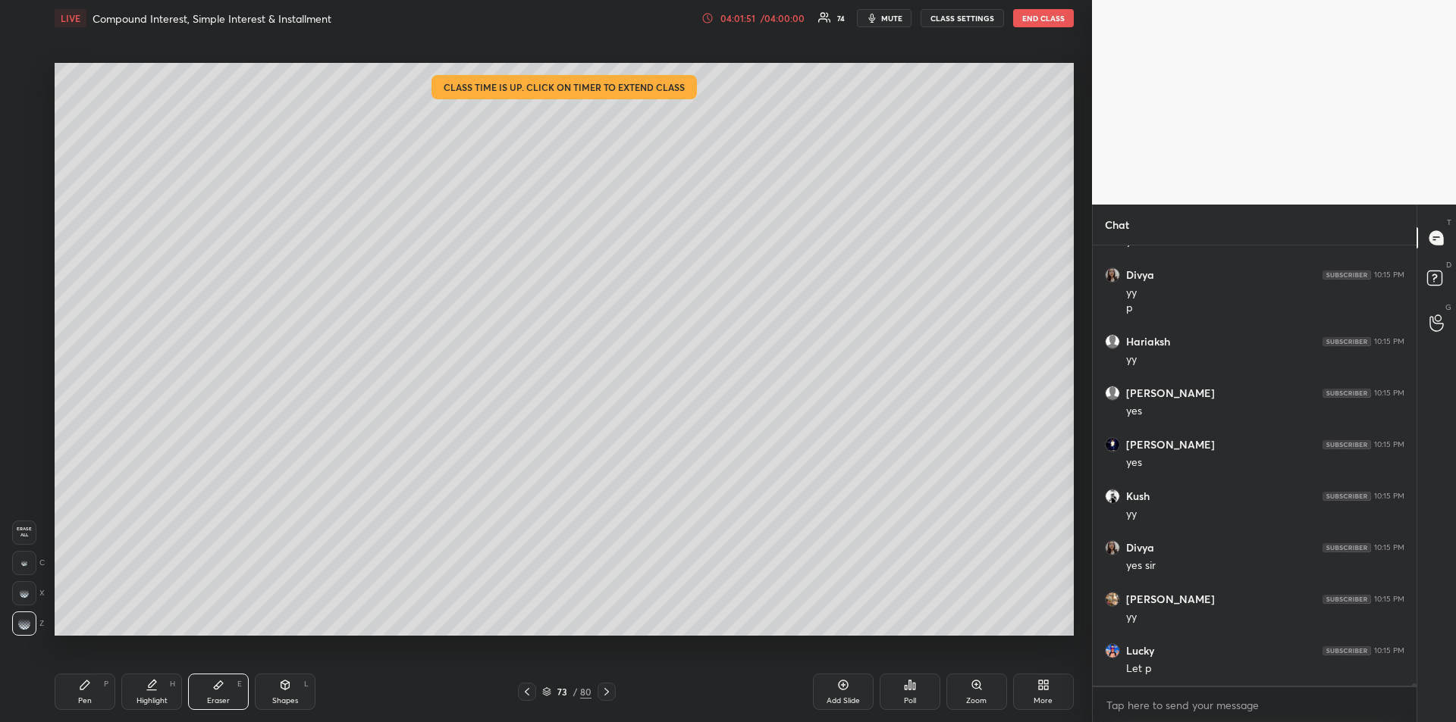
click at [79, 671] on div "Pen P Highlight H Eraser E Shapes L 73 / 80 Add Slide Poll Zoom More" at bounding box center [564, 692] width 1019 height 61
click at [73, 694] on div "Pen P" at bounding box center [85, 692] width 61 height 36
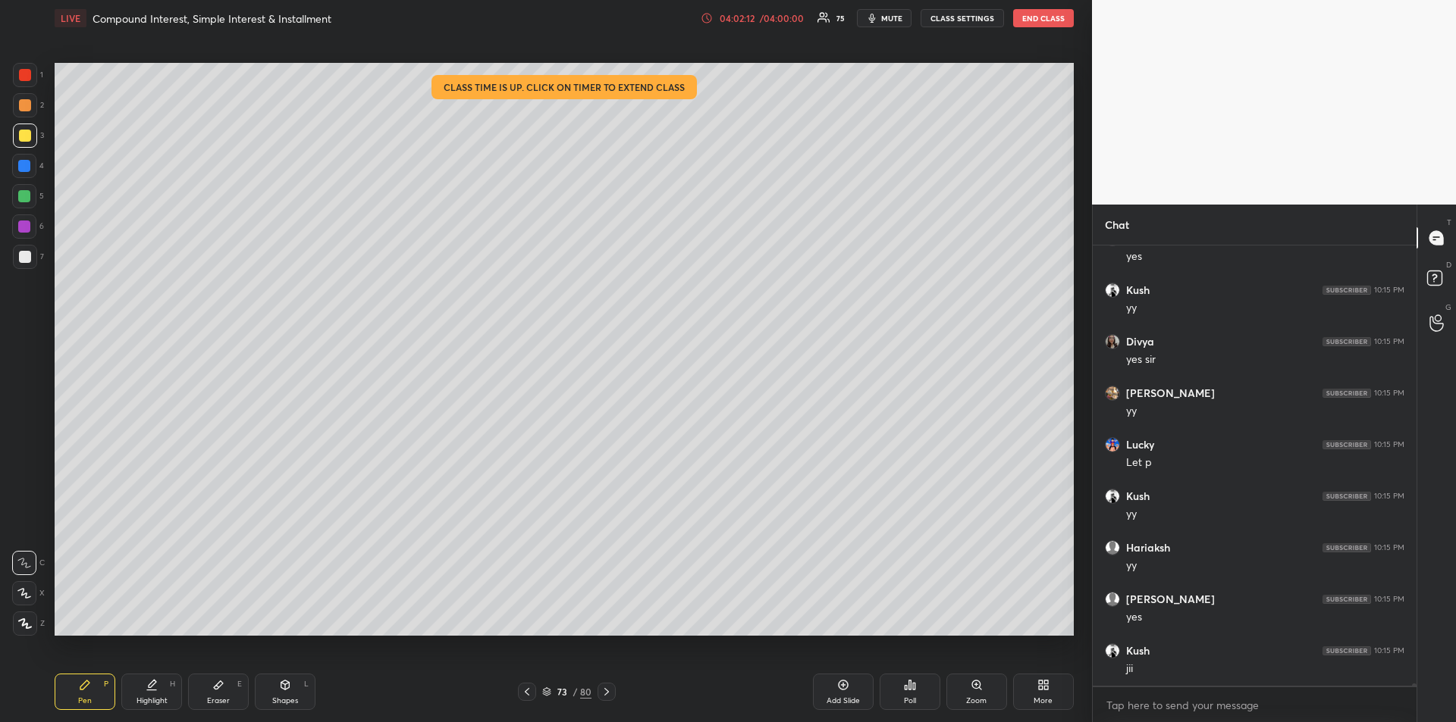
scroll to position [93211, 0]
click at [210, 694] on div "Eraser E" at bounding box center [218, 692] width 61 height 36
click at [27, 529] on span "Erase all" at bounding box center [24, 532] width 23 height 11
click at [87, 683] on icon at bounding box center [84, 685] width 9 height 9
click at [19, 162] on div at bounding box center [24, 166] width 12 height 12
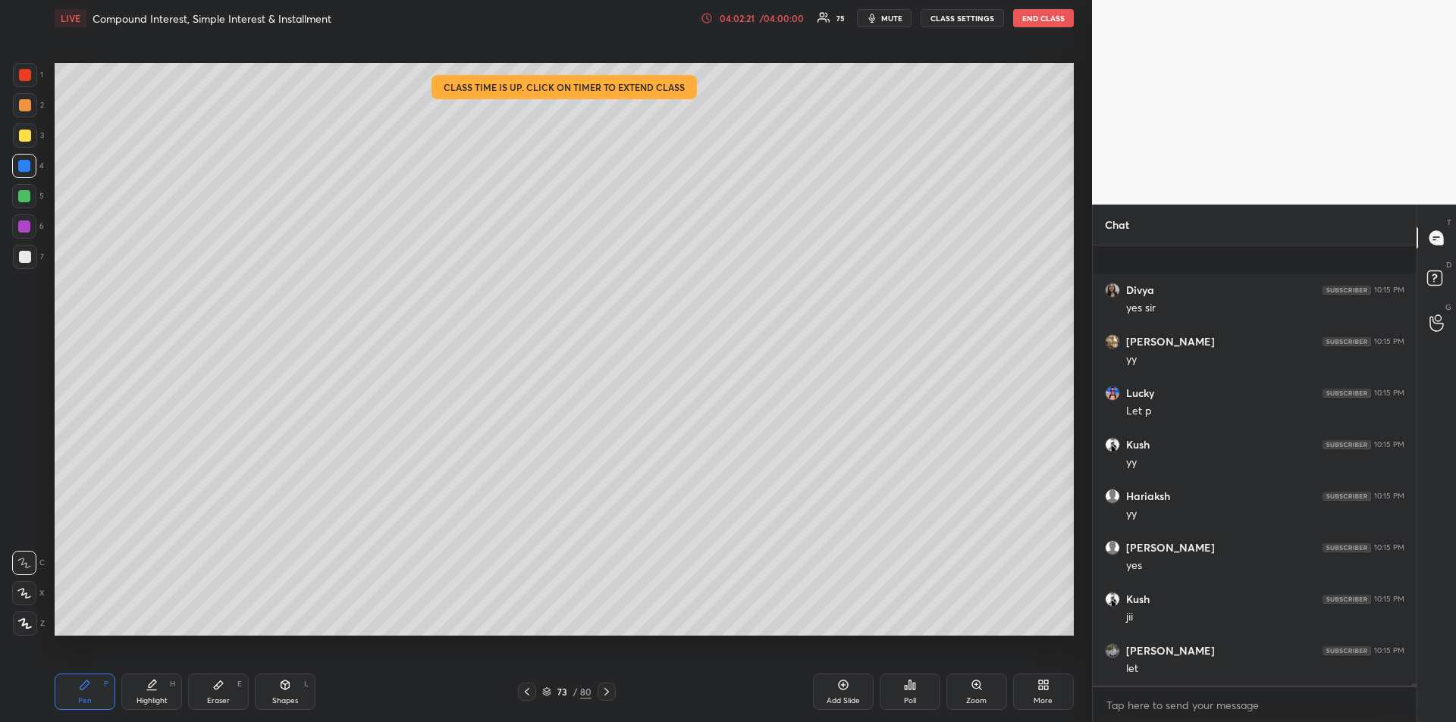
scroll to position [93366, 0]
click at [27, 107] on div at bounding box center [25, 105] width 12 height 12
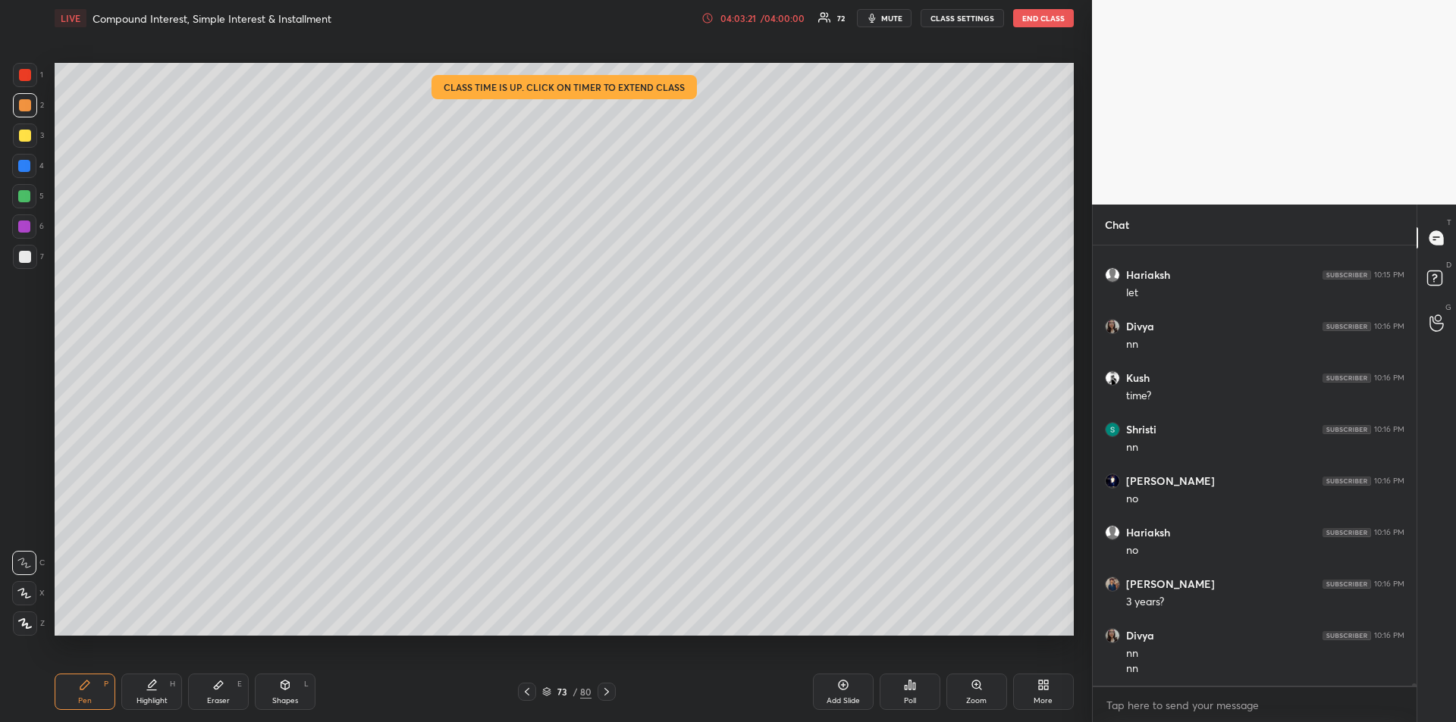
scroll to position [93797, 0]
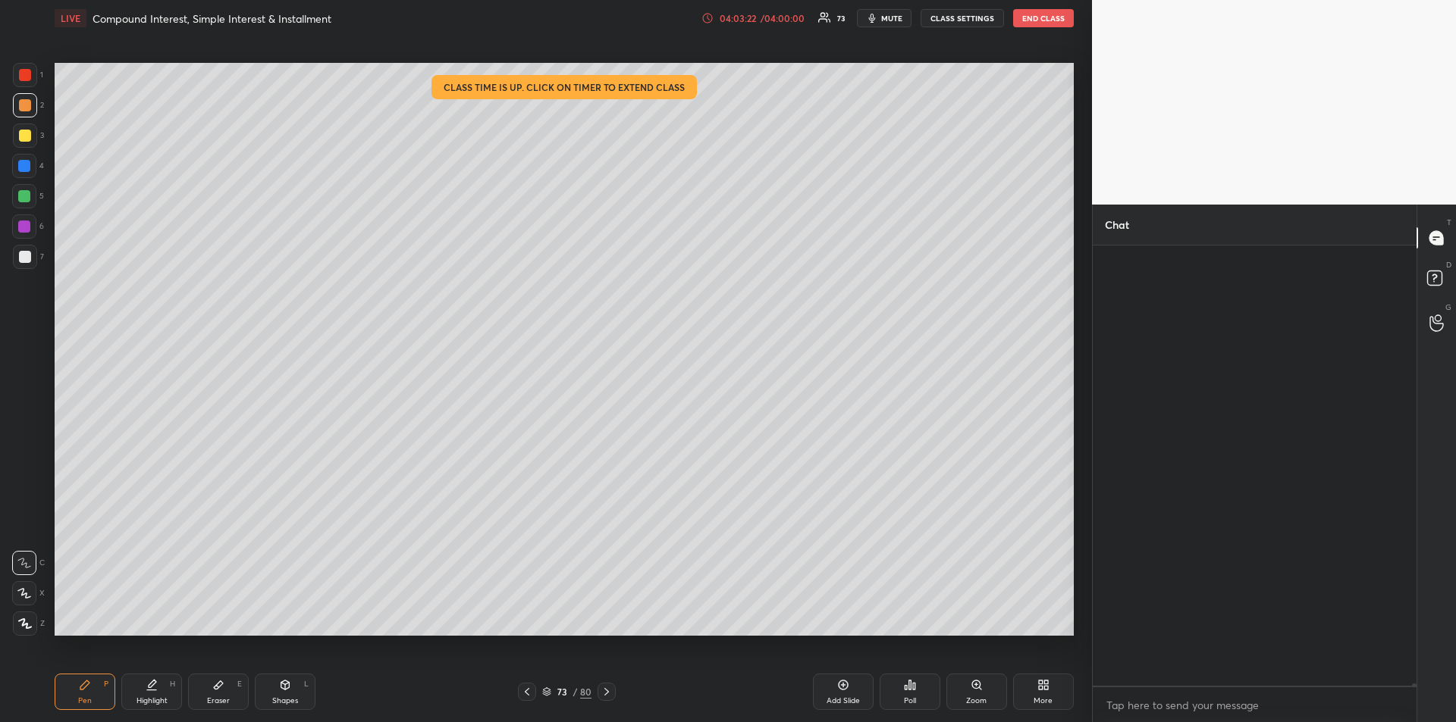
click at [20, 228] on div at bounding box center [24, 227] width 12 height 12
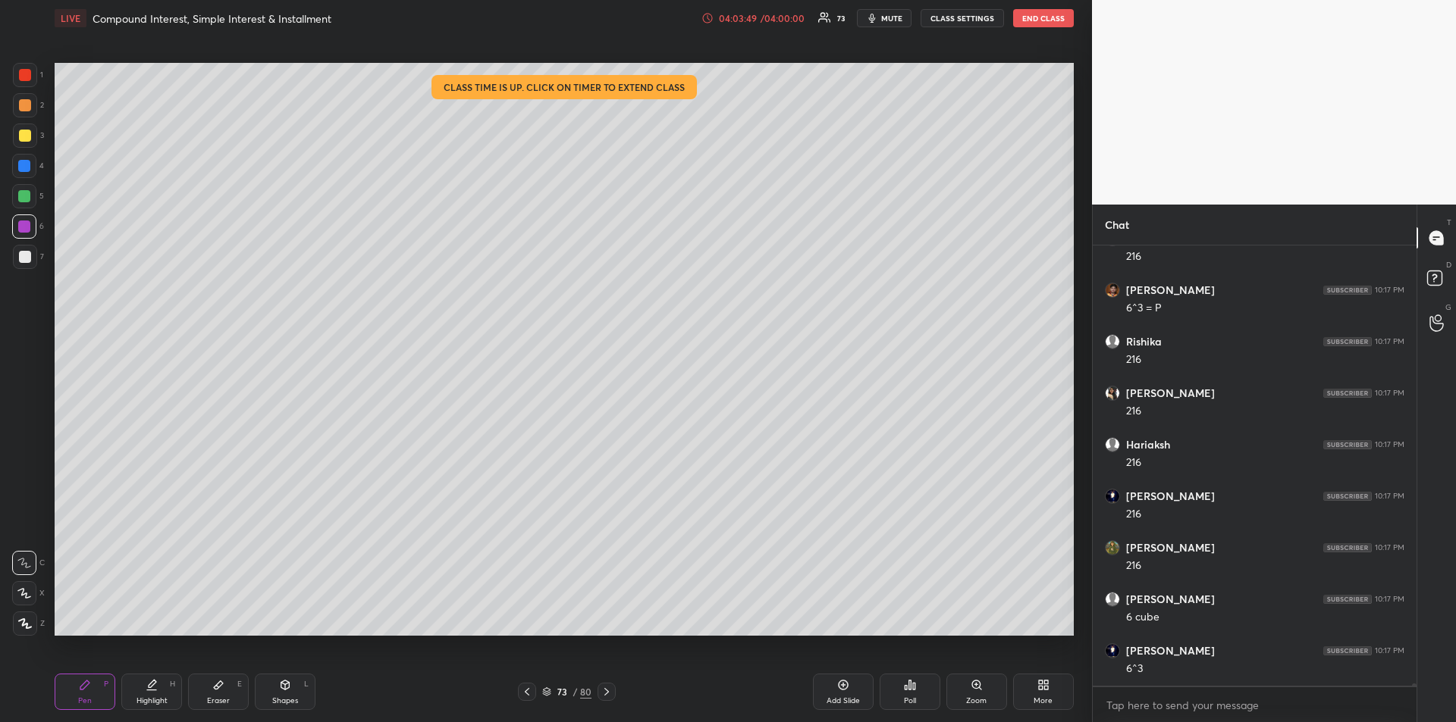
scroll to position [93766, 0]
click at [156, 689] on icon at bounding box center [152, 685] width 12 height 12
click at [90, 682] on icon at bounding box center [85, 685] width 12 height 12
click at [216, 684] on icon at bounding box center [218, 685] width 12 height 12
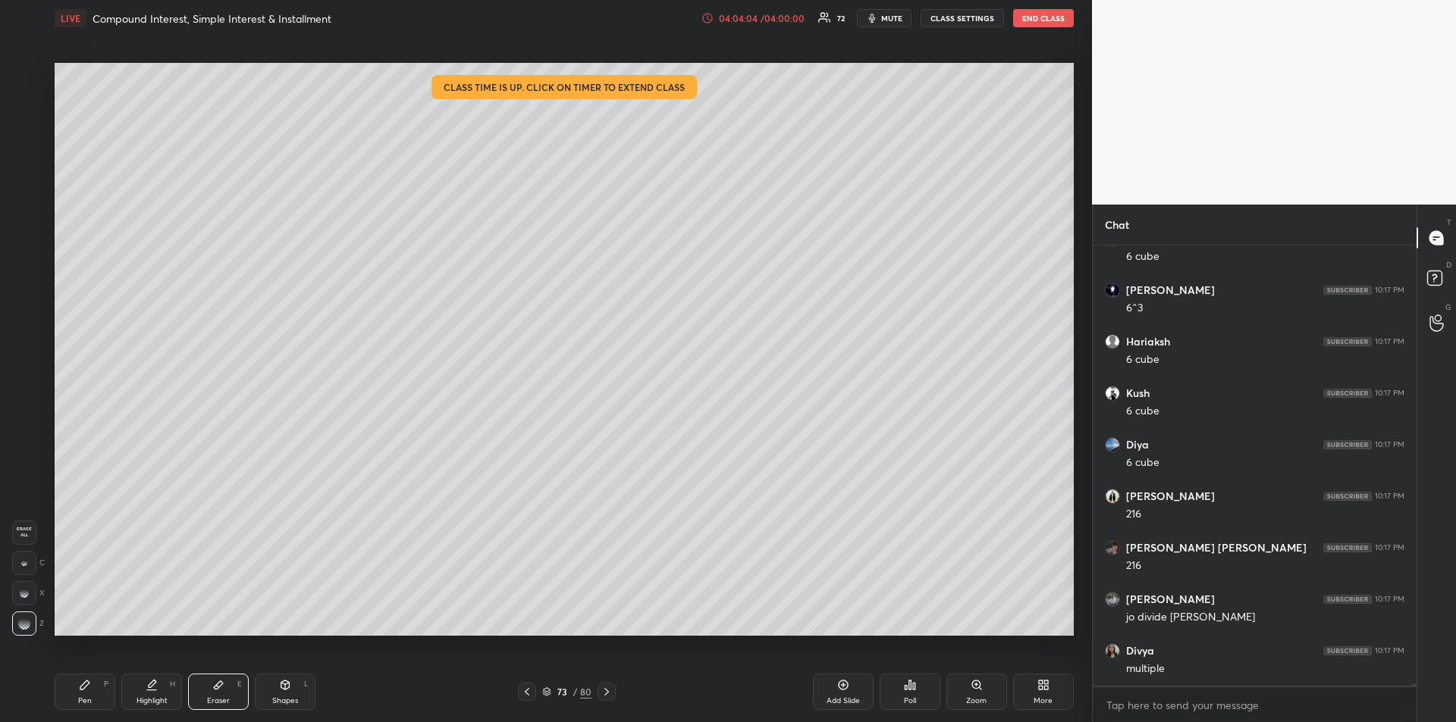
scroll to position [94127, 0]
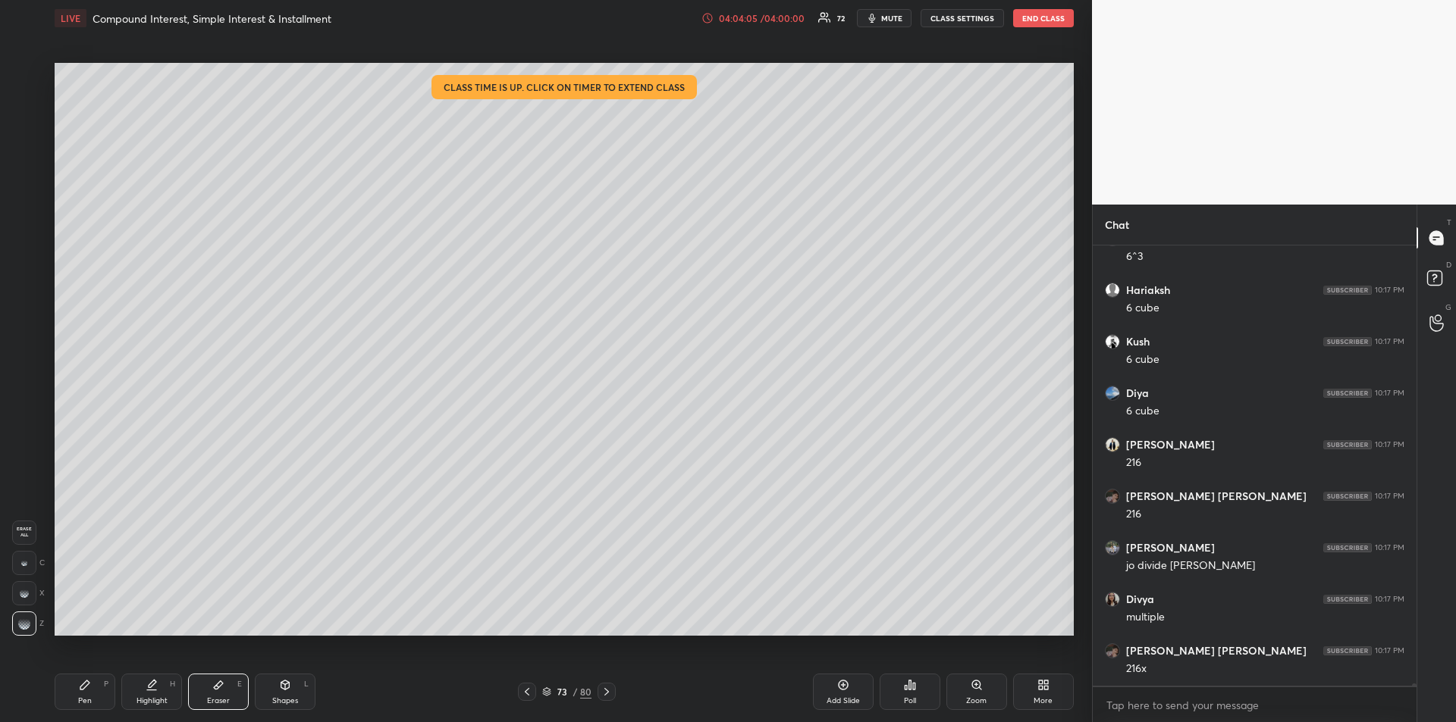
click at [74, 688] on div "Pen P" at bounding box center [85, 692] width 61 height 36
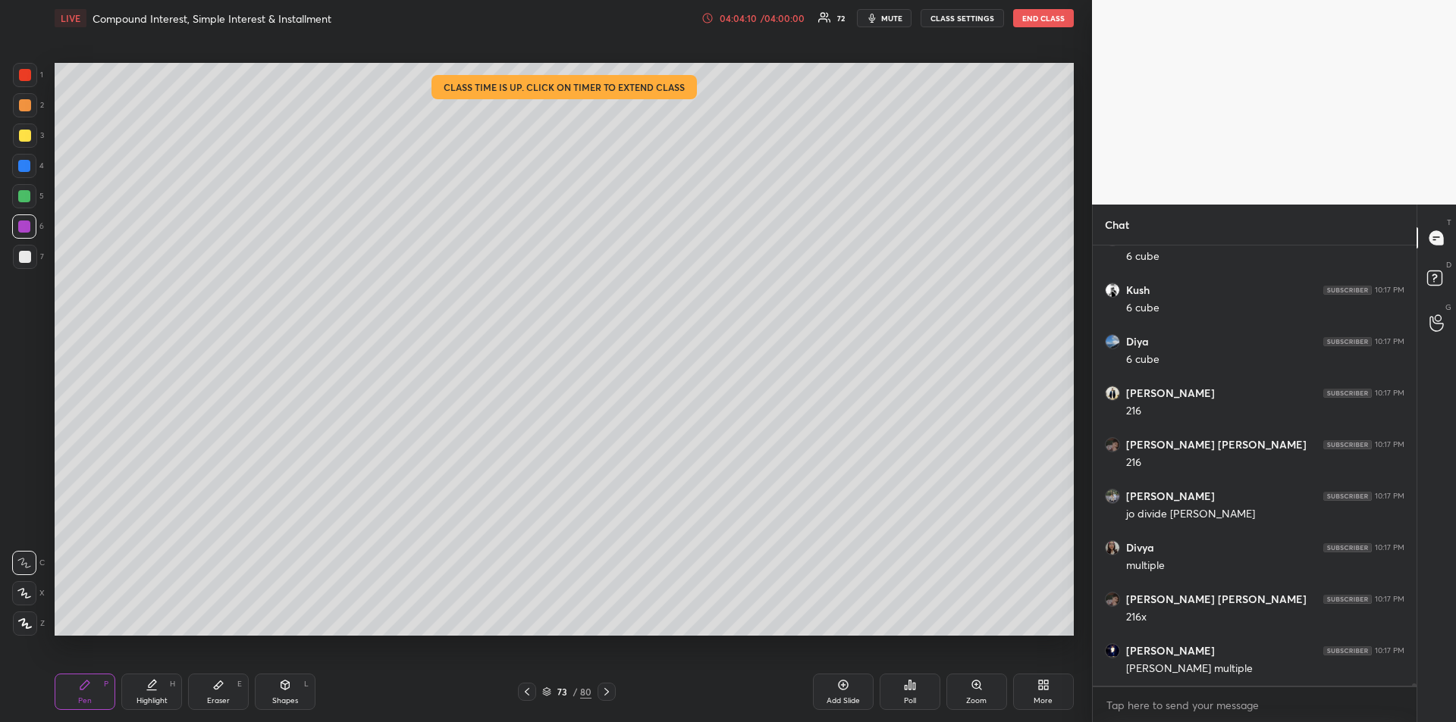
scroll to position [94230, 0]
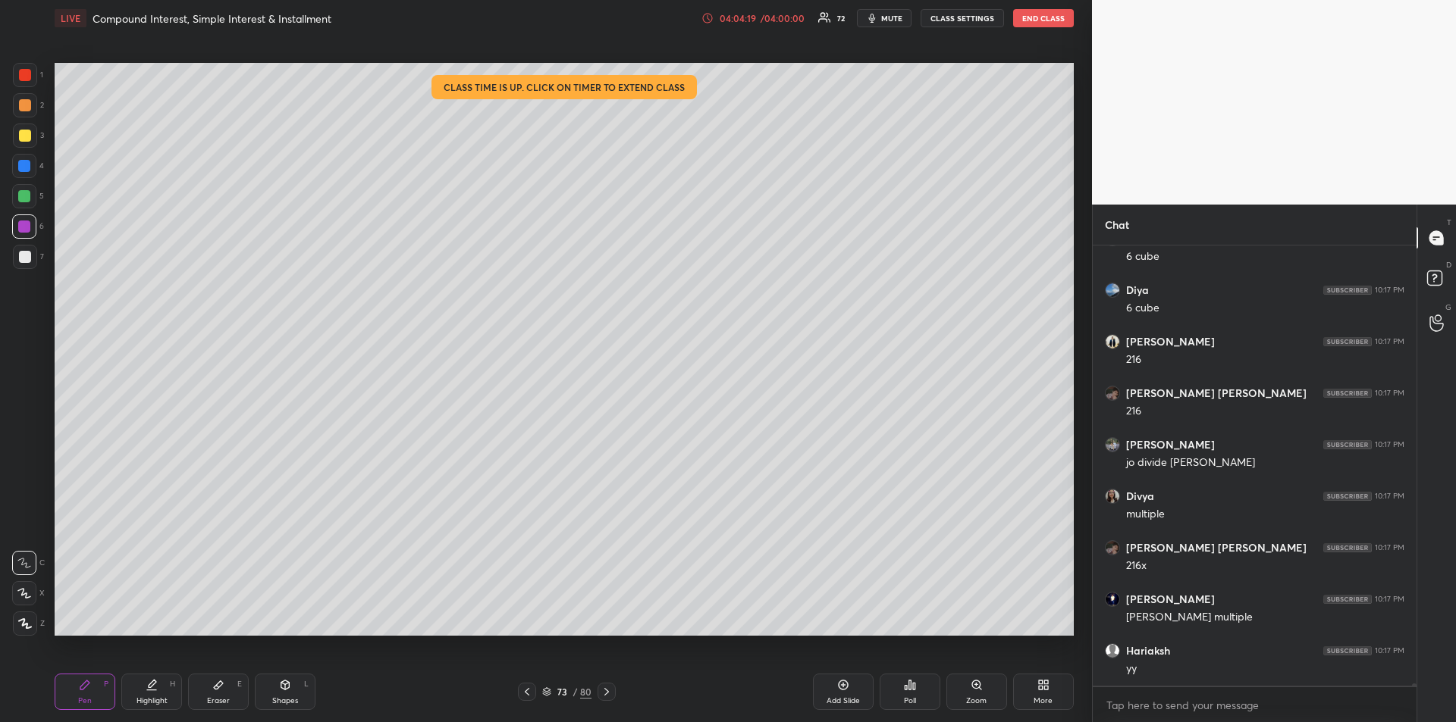
click at [219, 691] on icon at bounding box center [218, 685] width 12 height 12
click at [87, 684] on icon at bounding box center [84, 685] width 9 height 9
click at [26, 168] on div at bounding box center [24, 166] width 12 height 12
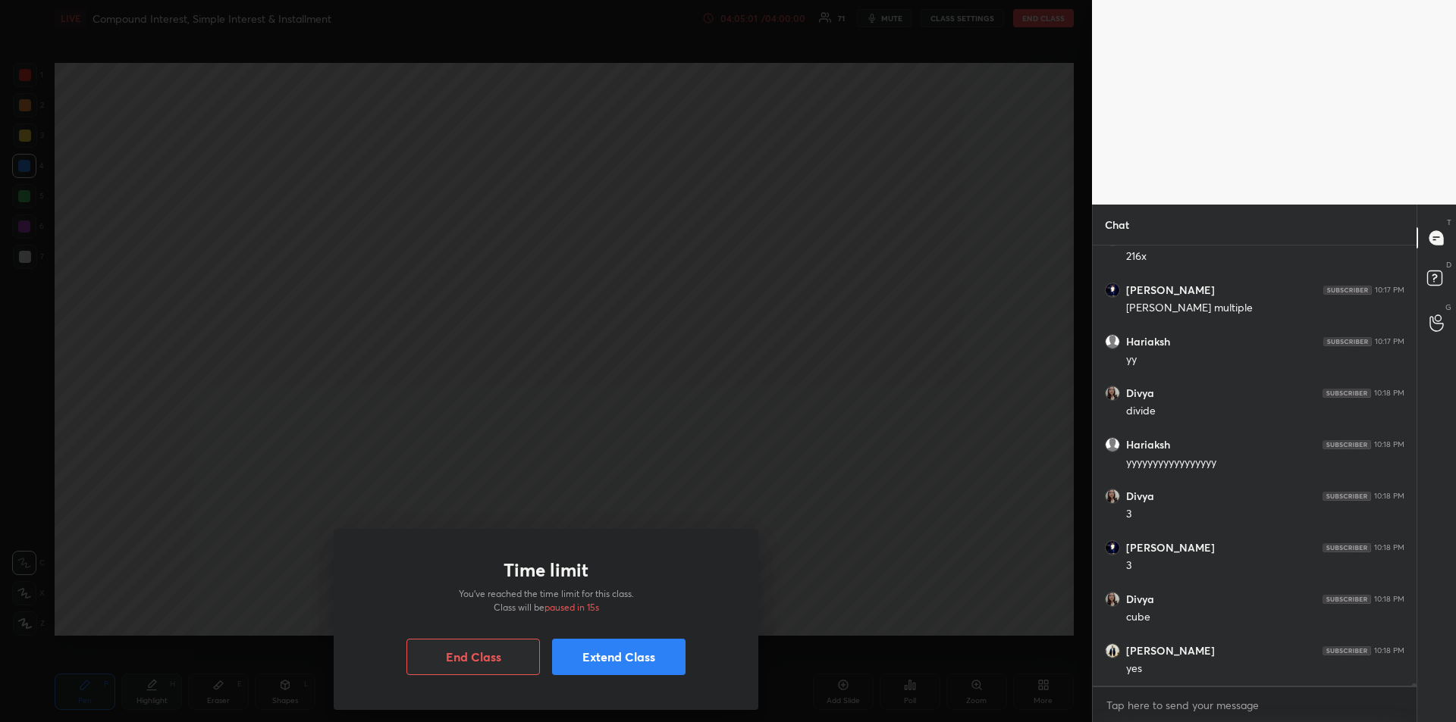
scroll to position [94591, 0]
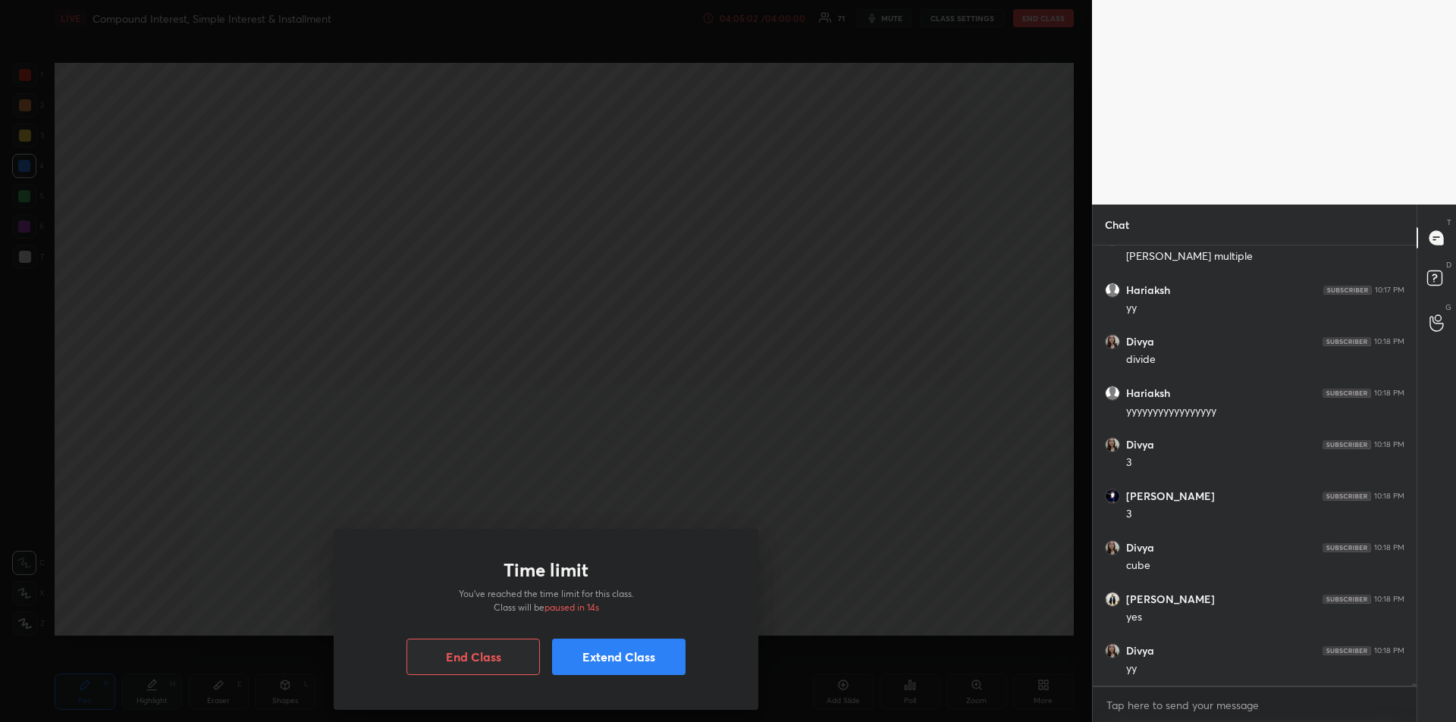
click at [627, 660] on button "Extend Class" at bounding box center [618, 657] width 133 height 36
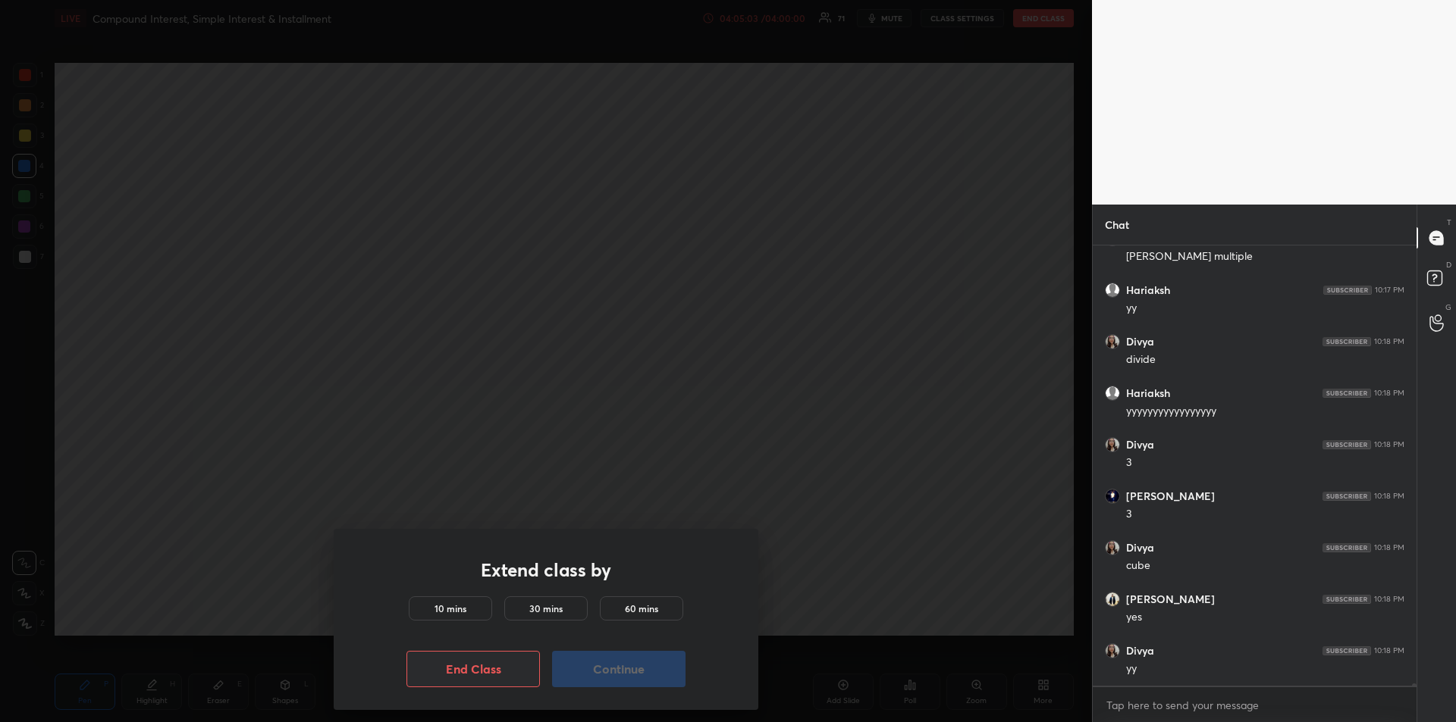
click at [546, 606] on h5 "30 mins" at bounding box center [545, 609] width 33 height 14
click at [603, 670] on button "Continue" at bounding box center [618, 669] width 133 height 36
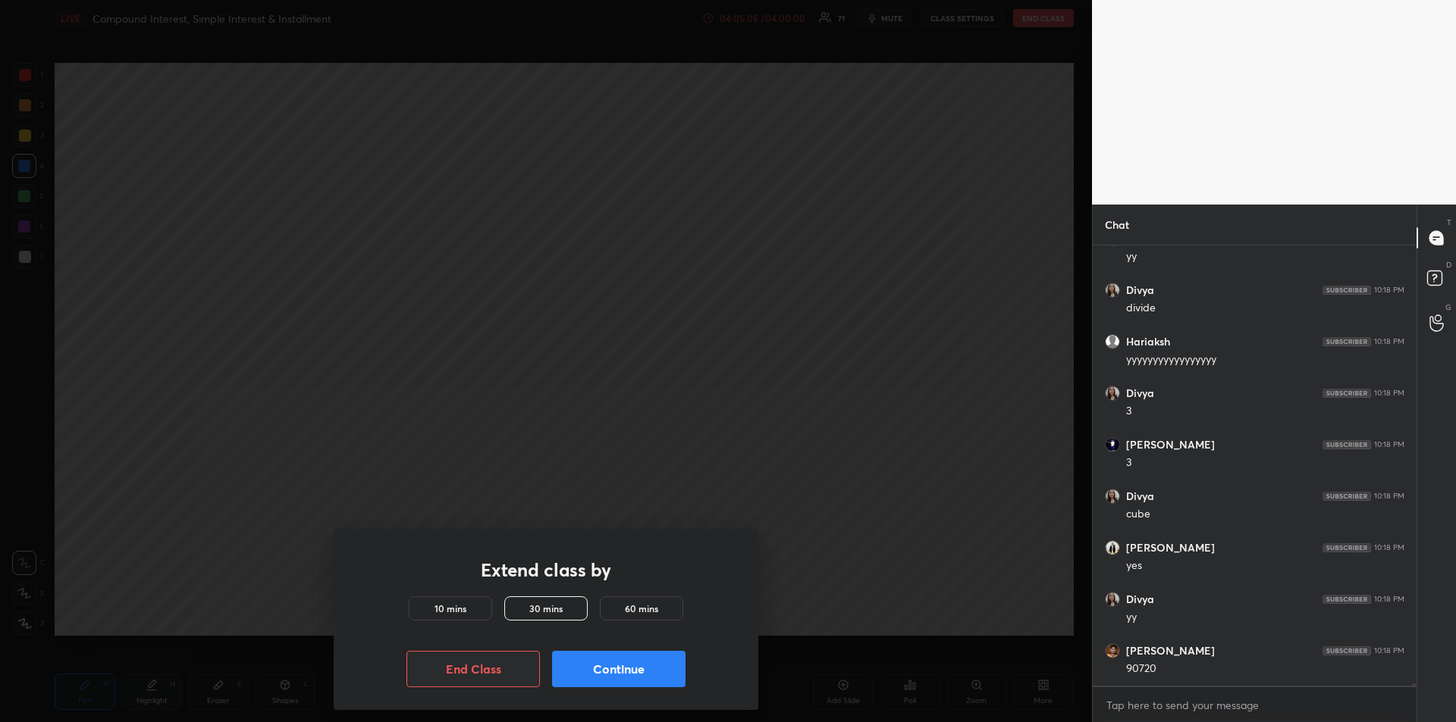
click at [603, 669] on button "Continue" at bounding box center [618, 669] width 133 height 36
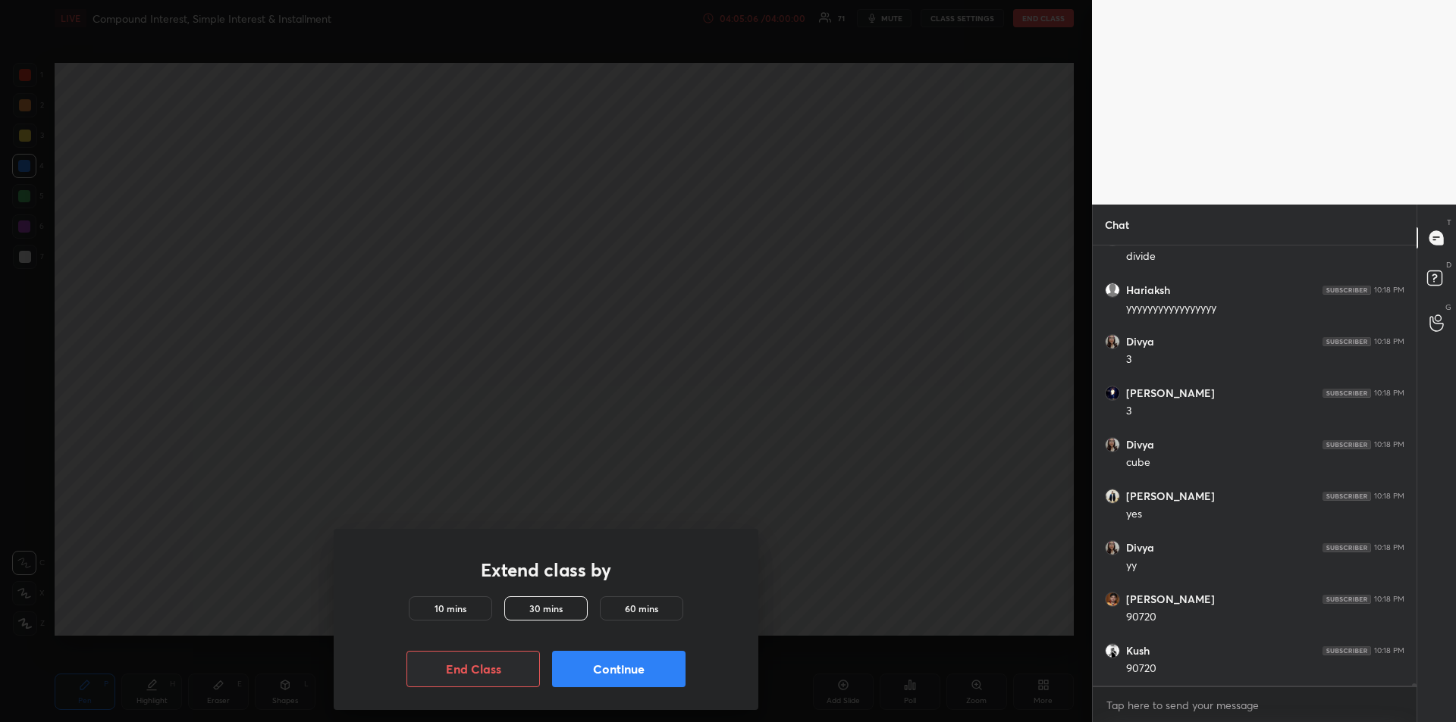
click at [610, 672] on button "Continue" at bounding box center [618, 669] width 133 height 36
click at [619, 664] on button "Continue" at bounding box center [618, 669] width 133 height 36
click at [622, 671] on button "Continue" at bounding box center [618, 669] width 133 height 36
click at [625, 669] on button "Continue" at bounding box center [618, 669] width 133 height 36
click at [628, 670] on button "Continue" at bounding box center [618, 669] width 133 height 36
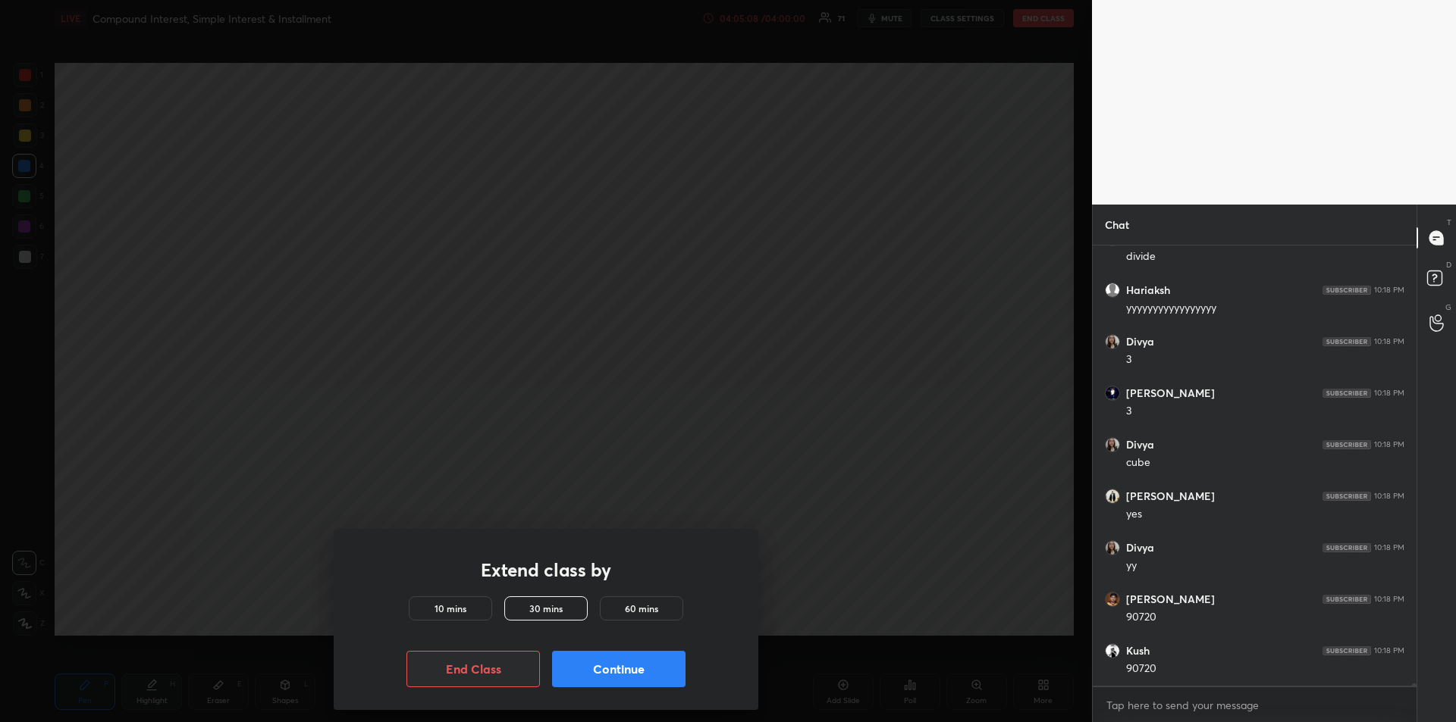
click at [631, 671] on button "Continue" at bounding box center [618, 669] width 133 height 36
click at [633, 672] on button "Continue" at bounding box center [618, 669] width 133 height 36
click at [636, 674] on button "Continue" at bounding box center [618, 669] width 133 height 36
click at [636, 673] on button "Continue" at bounding box center [618, 669] width 133 height 36
click at [606, 666] on button "Continue" at bounding box center [618, 669] width 133 height 36
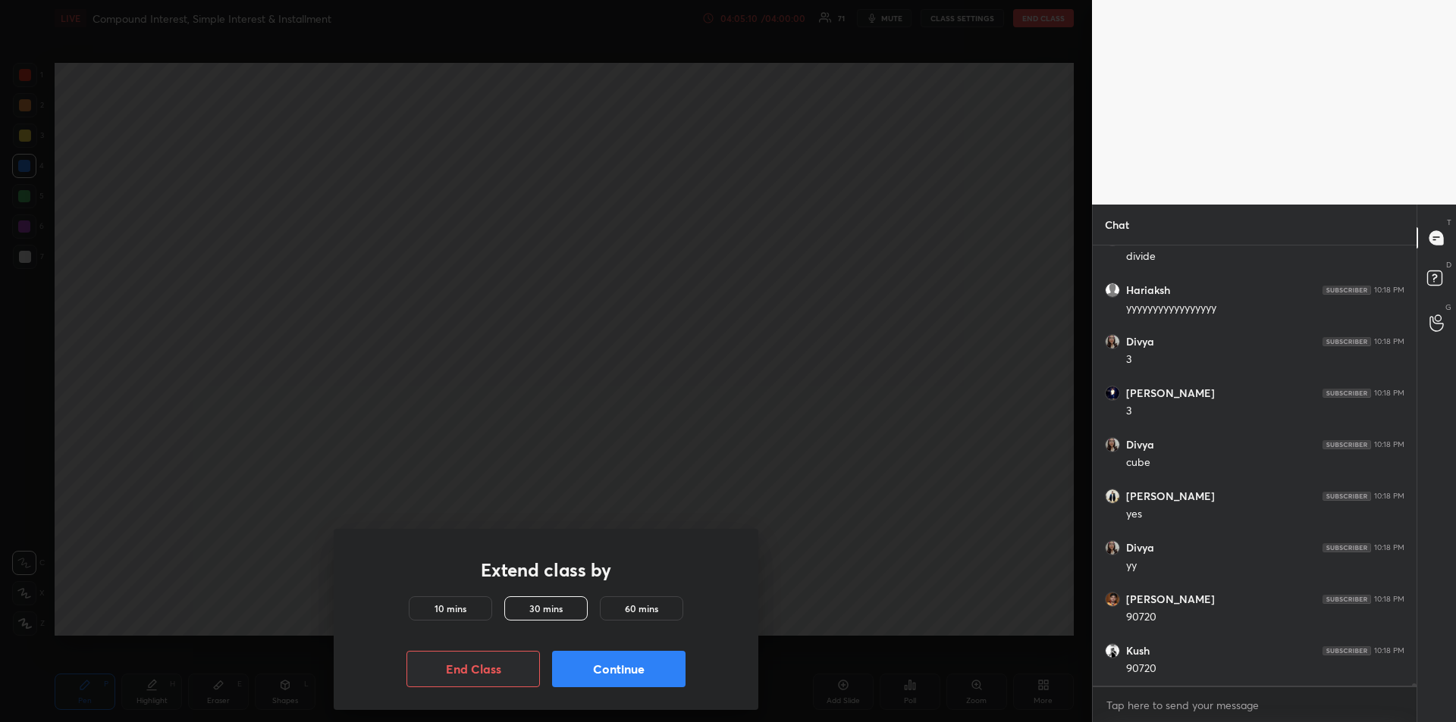
click at [460, 606] on h5 "10 mins" at bounding box center [450, 609] width 32 height 14
click at [544, 606] on h5 "30 mins" at bounding box center [545, 609] width 33 height 14
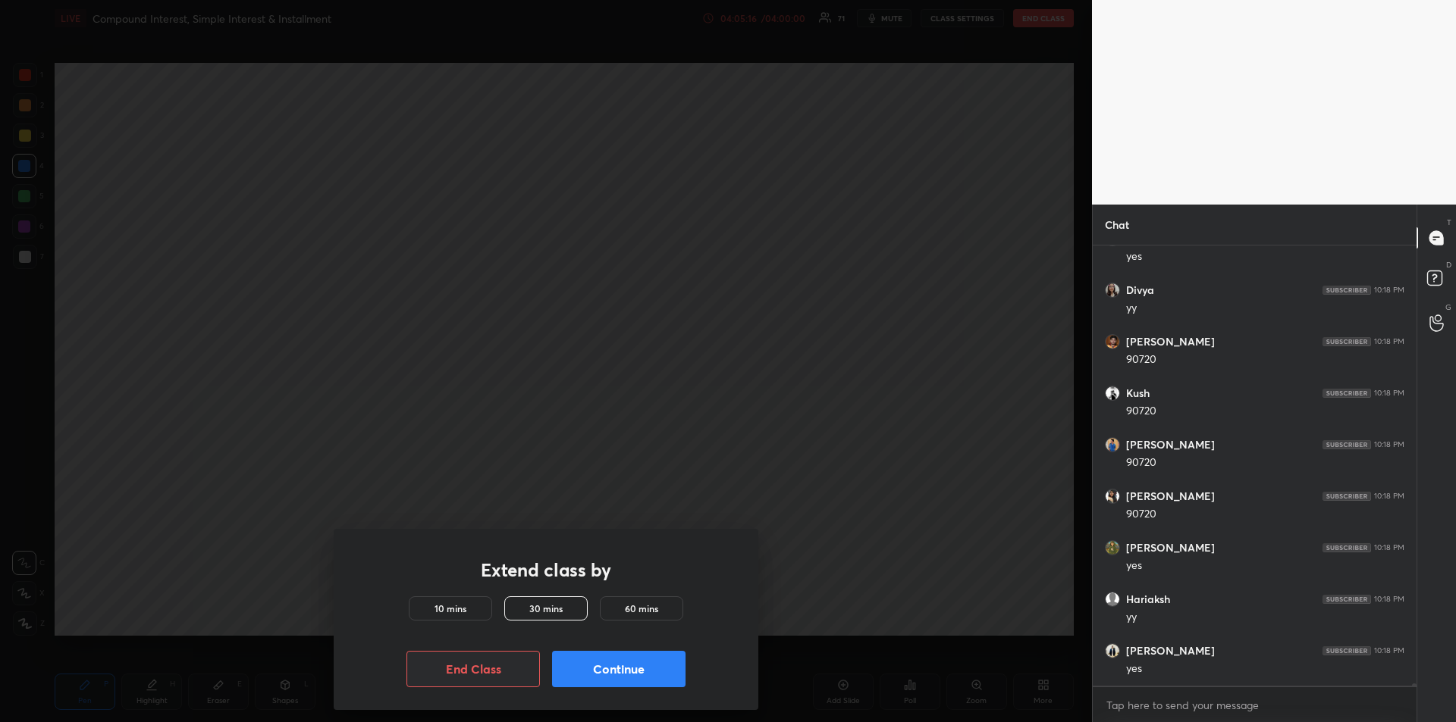
scroll to position [95107, 0]
click at [644, 606] on h5 "60 mins" at bounding box center [641, 609] width 33 height 14
click at [625, 668] on button "Continue" at bounding box center [618, 669] width 133 height 36
click at [625, 669] on button "Continue" at bounding box center [618, 669] width 133 height 36
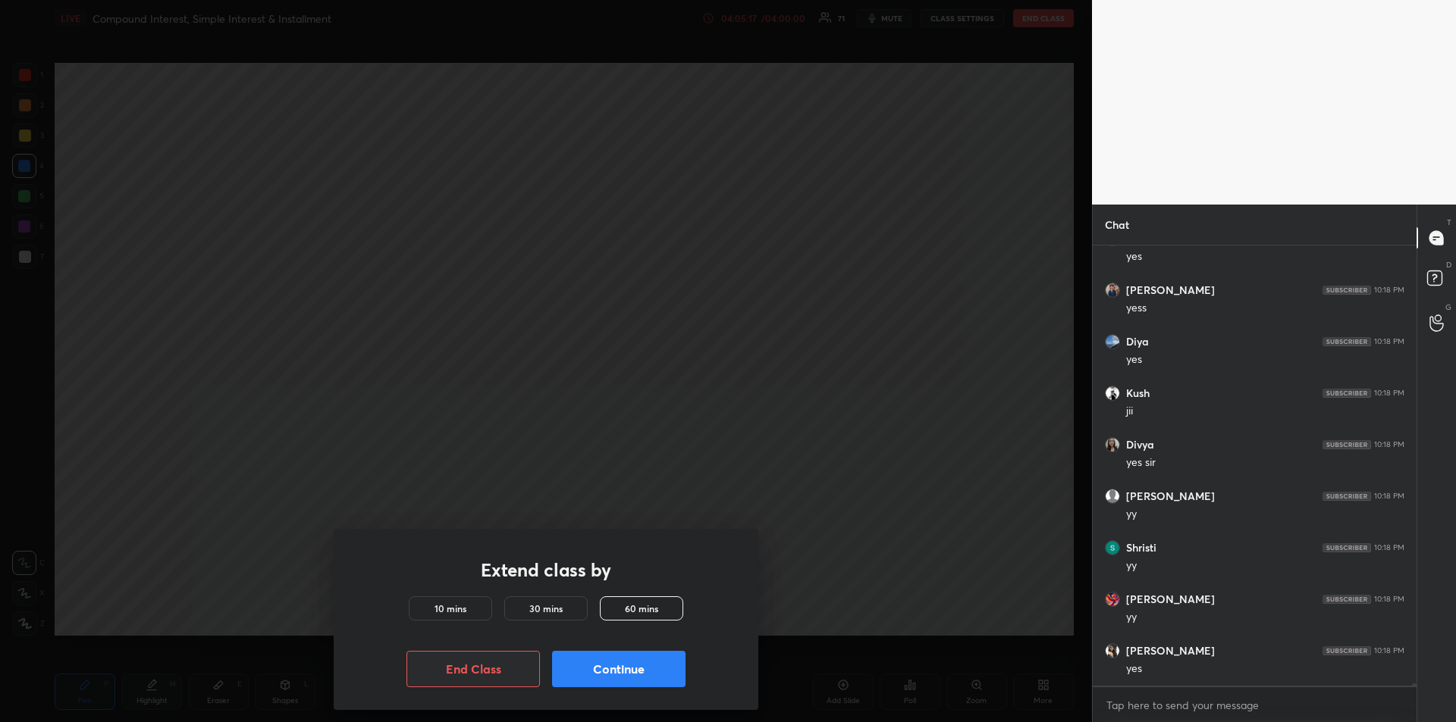
click at [626, 674] on button "Continue" at bounding box center [618, 669] width 133 height 36
click at [627, 675] on button "Continue" at bounding box center [618, 669] width 133 height 36
click at [627, 676] on button "Continue" at bounding box center [618, 669] width 133 height 36
click at [628, 673] on button "Continue" at bounding box center [618, 669] width 133 height 36
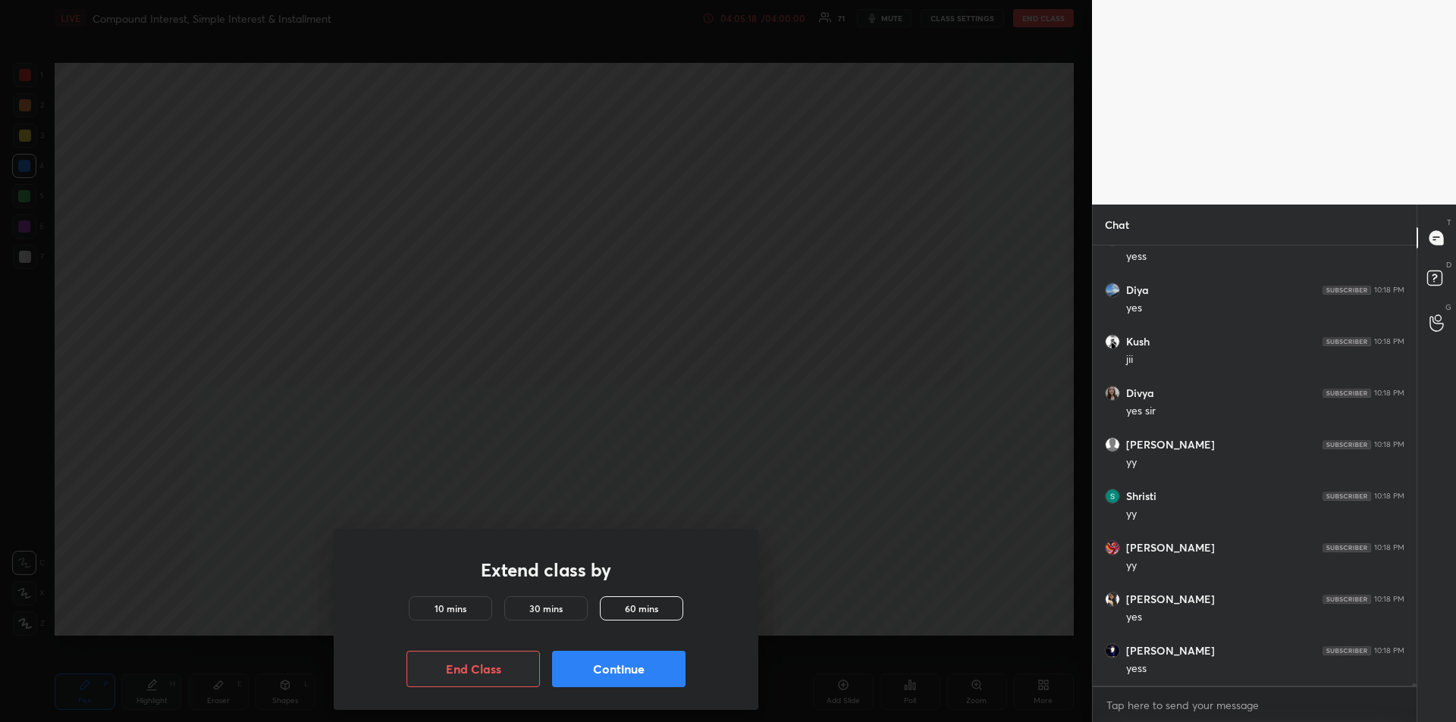
click at [630, 672] on button "Continue" at bounding box center [618, 669] width 133 height 36
click at [629, 672] on button "Continue" at bounding box center [618, 669] width 133 height 36
click at [631, 672] on button "Continue" at bounding box center [618, 669] width 133 height 36
click at [630, 671] on button "Continue" at bounding box center [618, 669] width 133 height 36
click at [465, 606] on h5 "10 mins" at bounding box center [450, 609] width 32 height 14
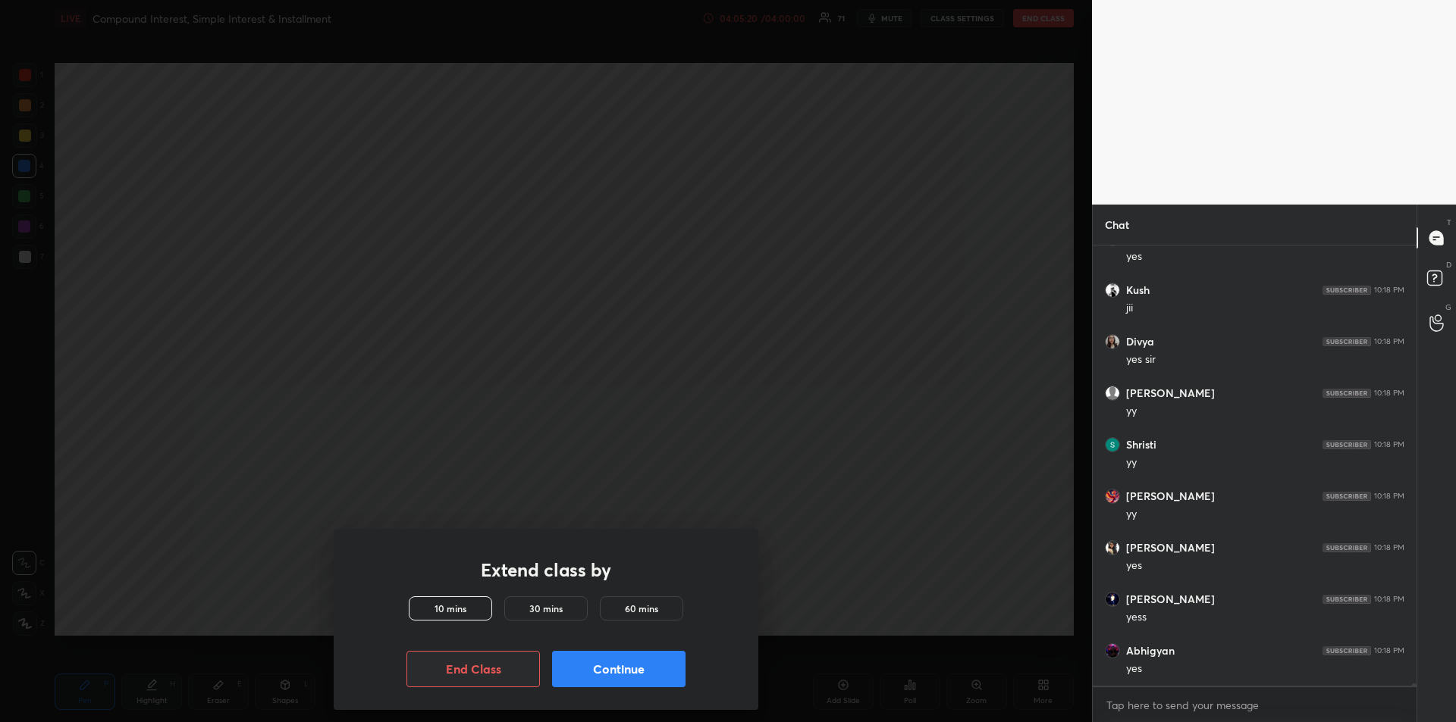
click at [551, 610] on h5 "30 mins" at bounding box center [545, 609] width 33 height 14
click at [645, 609] on h5 "60 mins" at bounding box center [641, 609] width 33 height 14
click at [616, 678] on button "Continue" at bounding box center [618, 669] width 133 height 36
click at [618, 672] on button "Continue" at bounding box center [618, 669] width 133 height 36
click at [617, 671] on button "Continue" at bounding box center [618, 669] width 133 height 36
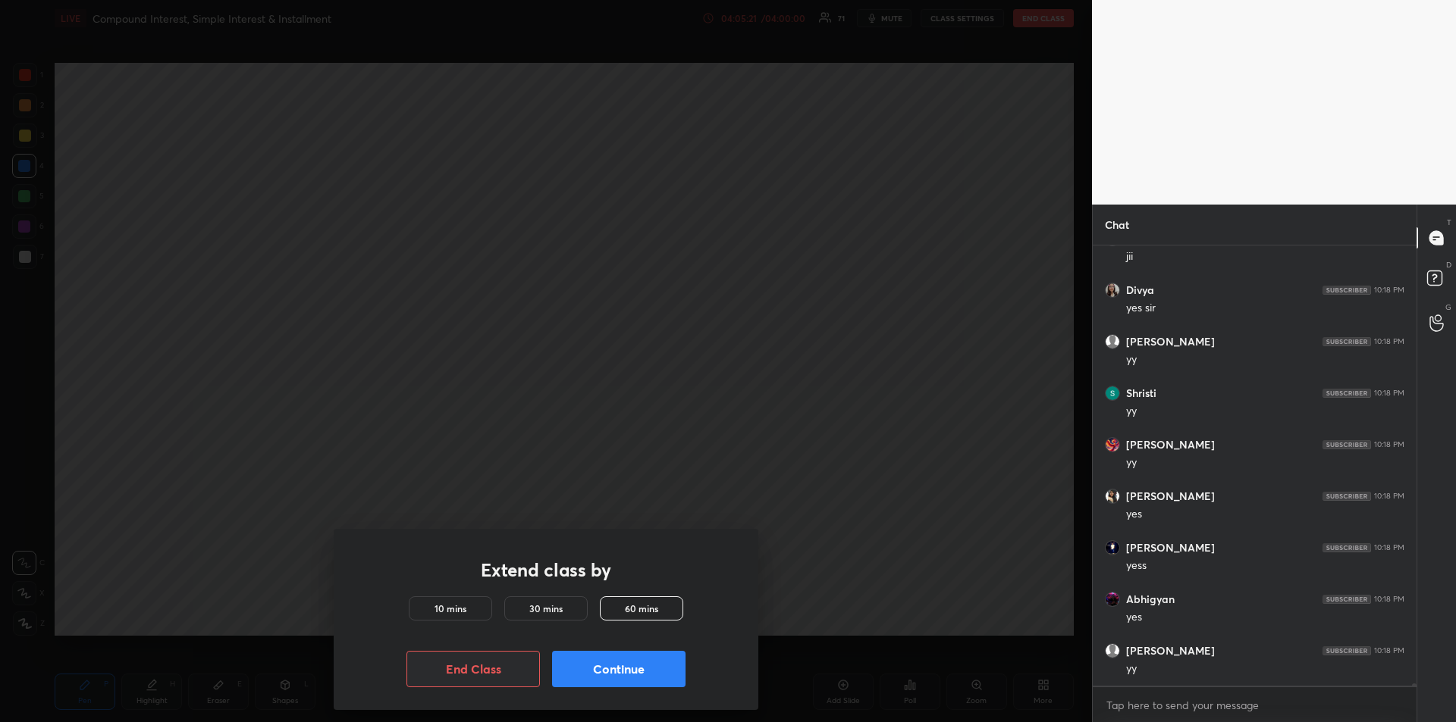
scroll to position [95571, 0]
click at [617, 672] on button "Continue" at bounding box center [618, 669] width 133 height 36
click at [616, 672] on button "Continue" at bounding box center [618, 669] width 133 height 36
click at [459, 606] on h5 "10 mins" at bounding box center [450, 609] width 32 height 14
click at [544, 610] on h5 "30 mins" at bounding box center [545, 609] width 33 height 14
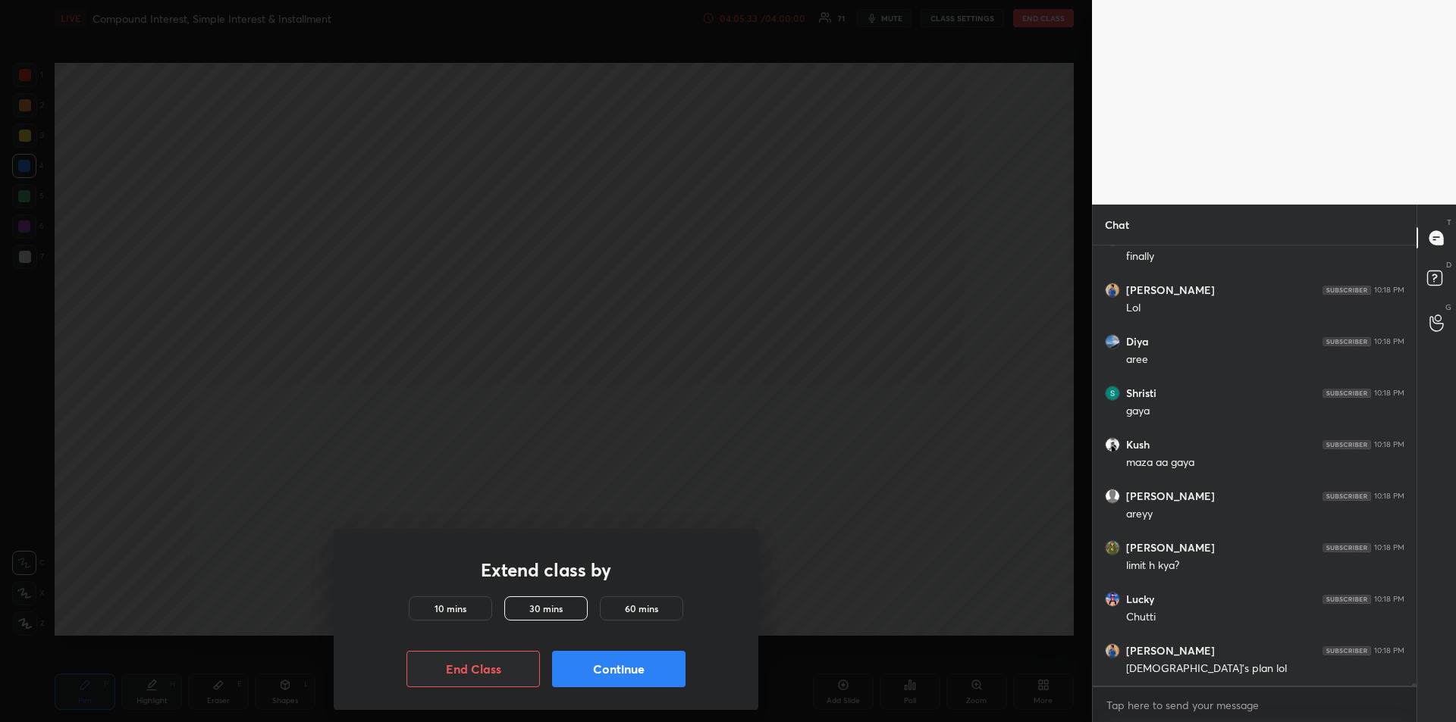
scroll to position [96138, 0]
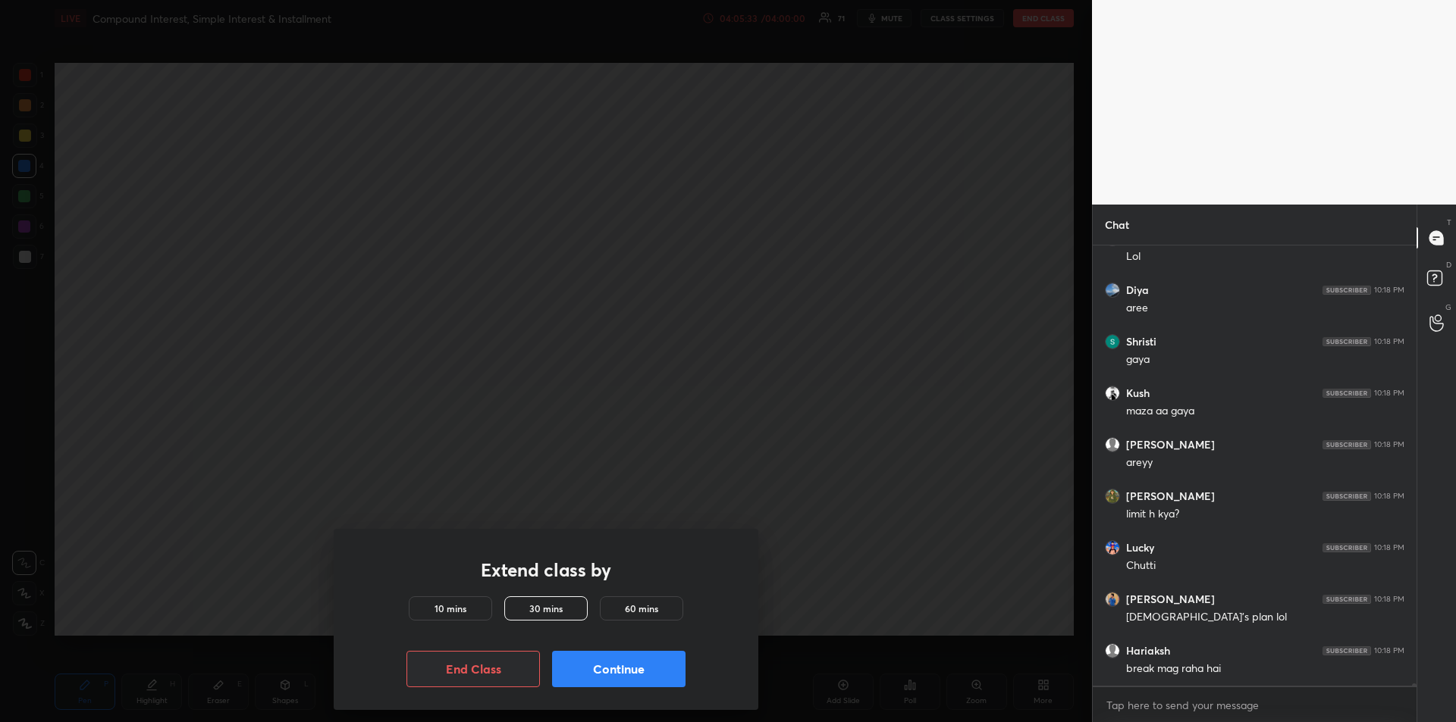
click at [644, 608] on h5 "60 mins" at bounding box center [641, 609] width 33 height 14
click at [626, 675] on button "Continue" at bounding box center [618, 669] width 133 height 36
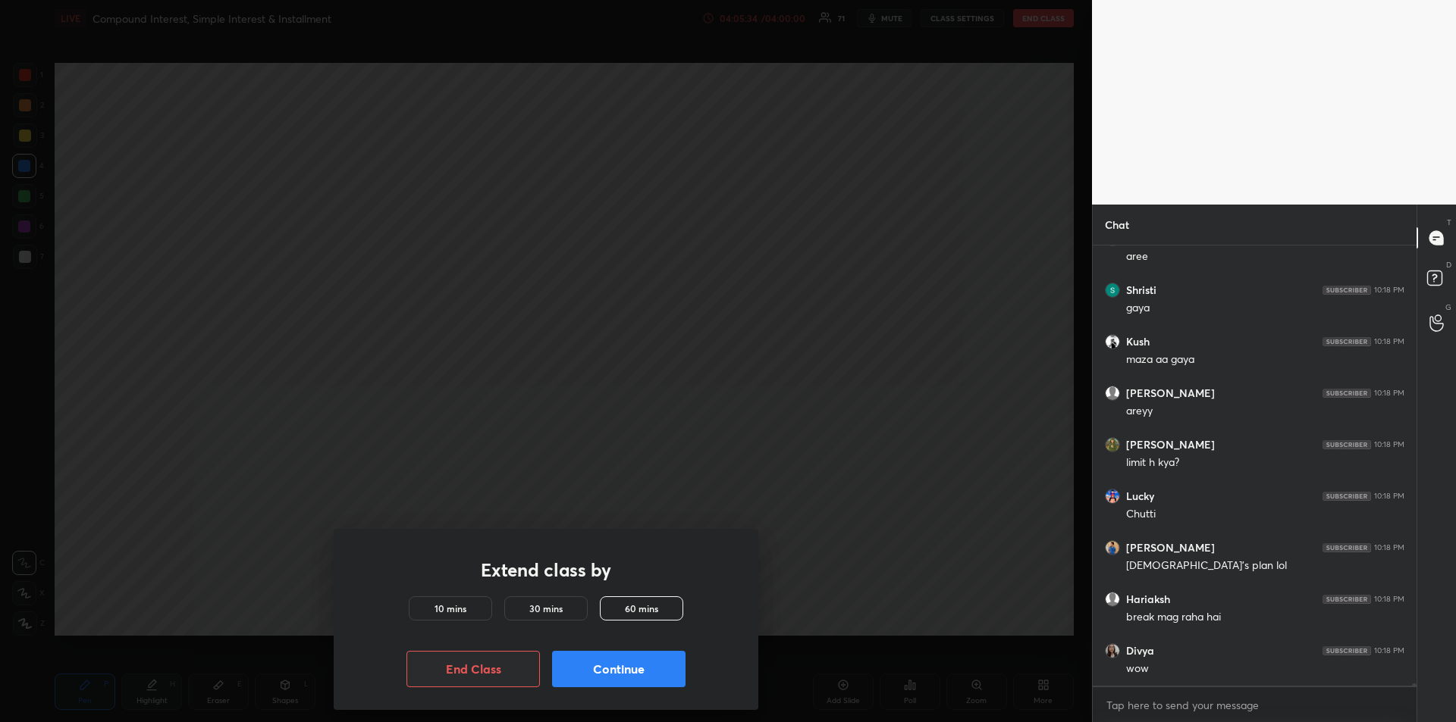
click at [631, 672] on button "Continue" at bounding box center [618, 669] width 133 height 36
click at [631, 675] on button "Continue" at bounding box center [618, 669] width 133 height 36
click at [626, 672] on button "Continue" at bounding box center [618, 669] width 133 height 36
click at [620, 671] on button "Continue" at bounding box center [618, 669] width 133 height 36
click at [616, 669] on button "Continue" at bounding box center [618, 669] width 133 height 36
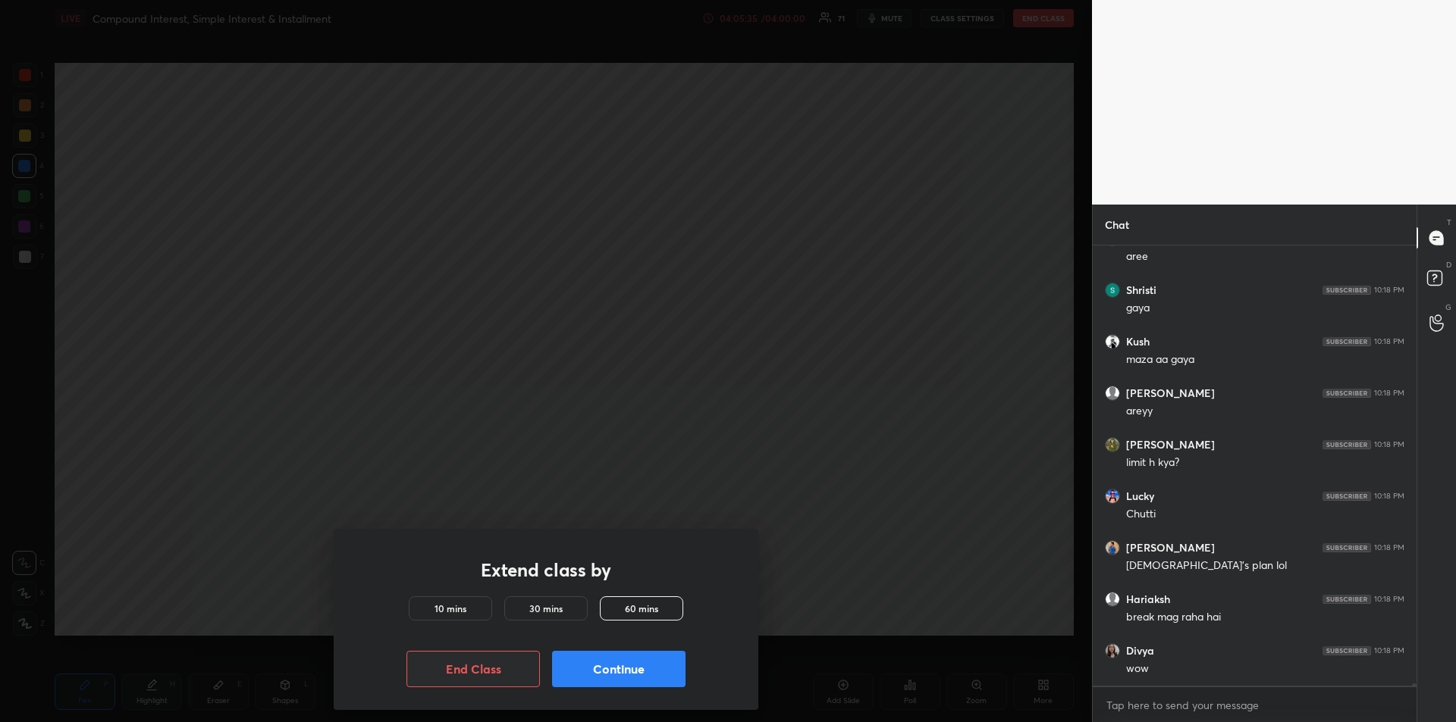
scroll to position [96241, 0]
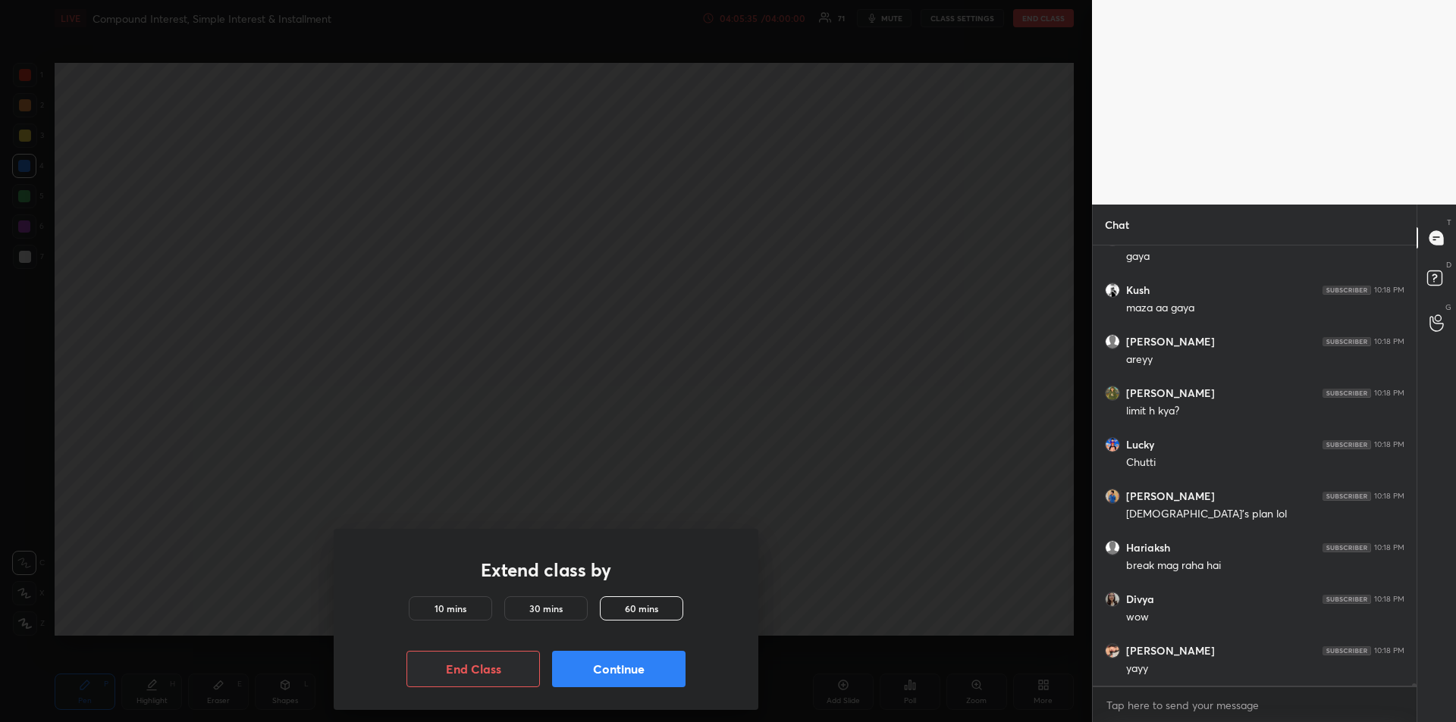
click at [614, 669] on button "Continue" at bounding box center [618, 669] width 133 height 36
click at [613, 665] on button "Continue" at bounding box center [618, 669] width 133 height 36
click at [614, 665] on button "Continue" at bounding box center [618, 669] width 133 height 36
click at [614, 664] on button "Continue" at bounding box center [618, 669] width 133 height 36
click at [614, 665] on button "Continue" at bounding box center [618, 669] width 133 height 36
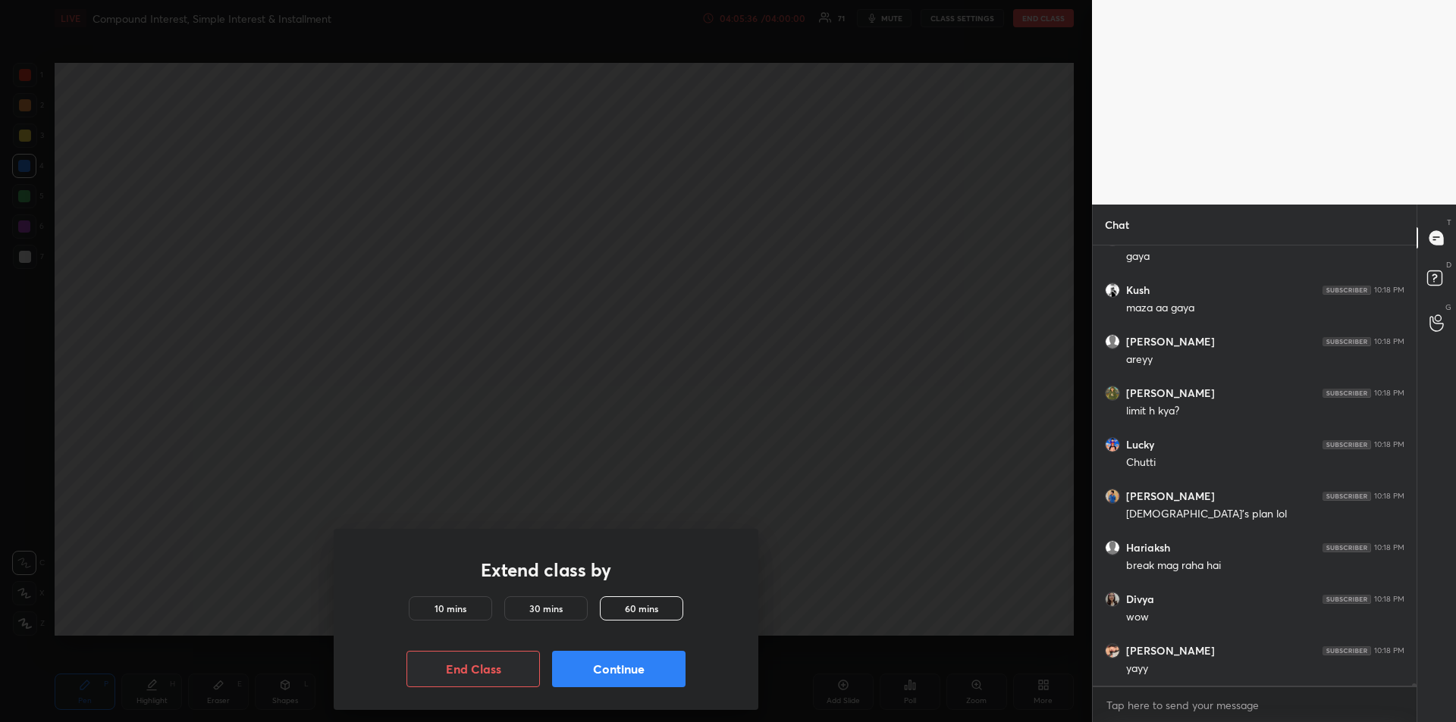
click at [615, 664] on button "Continue" at bounding box center [618, 669] width 133 height 36
click at [616, 664] on button "Continue" at bounding box center [618, 669] width 133 height 36
click at [616, 665] on button "Continue" at bounding box center [618, 669] width 133 height 36
click at [617, 665] on button "Continue" at bounding box center [618, 669] width 133 height 36
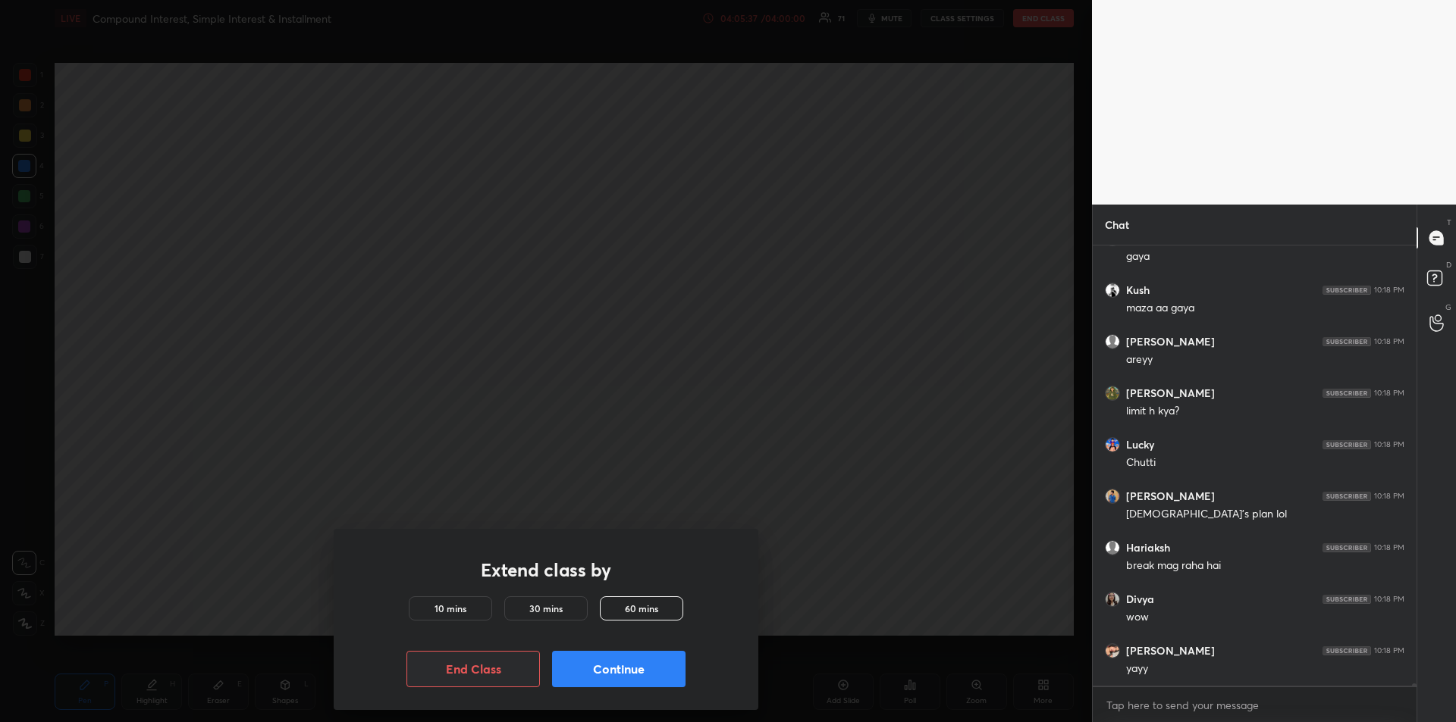
click at [618, 666] on button "Continue" at bounding box center [618, 669] width 133 height 36
click at [620, 669] on button "Continue" at bounding box center [618, 669] width 133 height 36
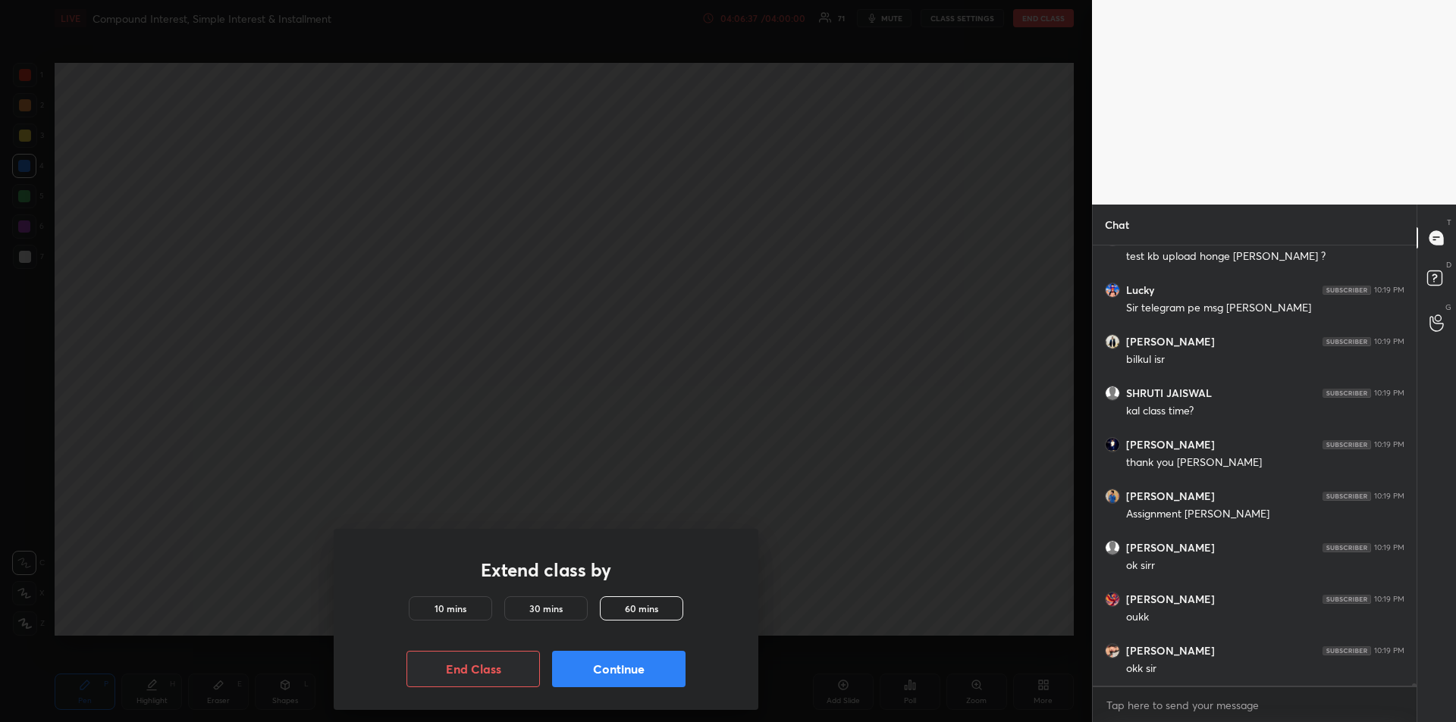
click at [475, 669] on button "End Class" at bounding box center [472, 669] width 133 height 36
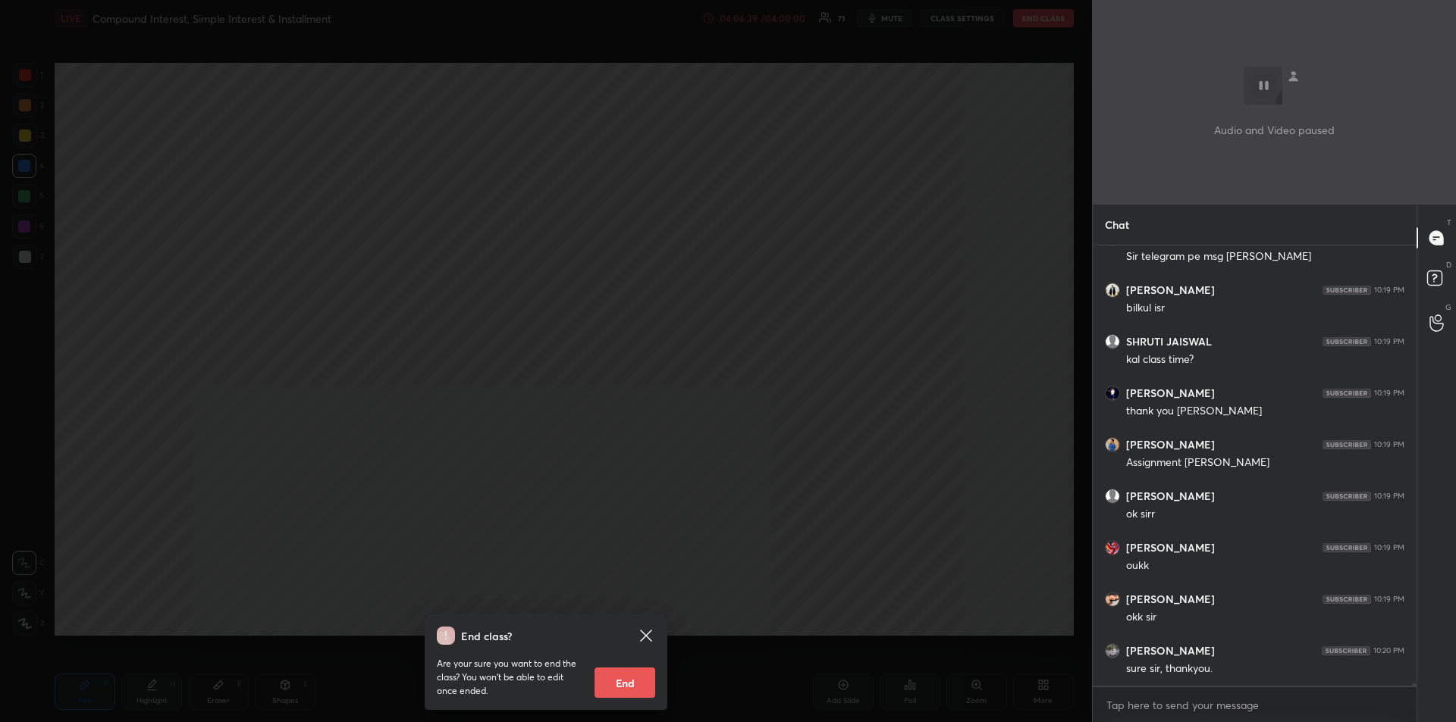
click at [651, 635] on icon at bounding box center [646, 636] width 18 height 18
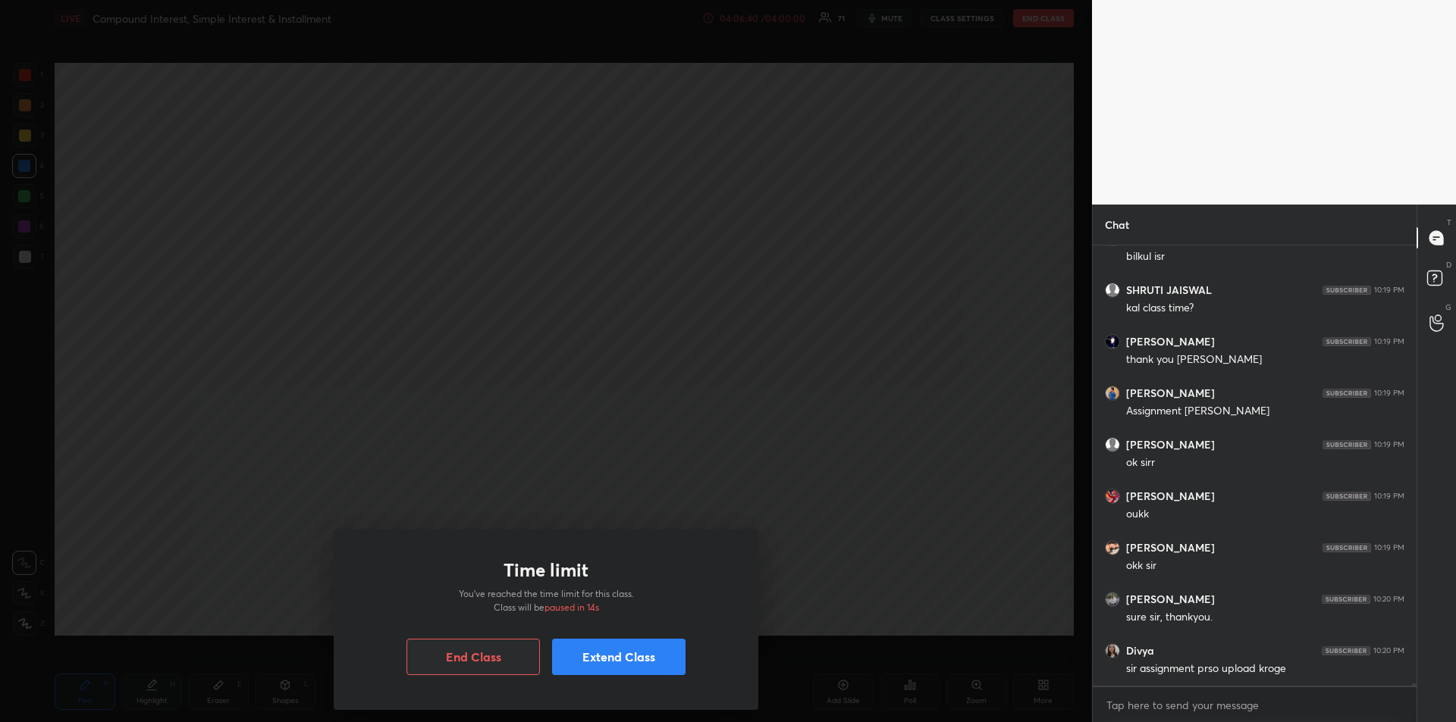
click at [627, 657] on button "Extend Class" at bounding box center [618, 657] width 133 height 36
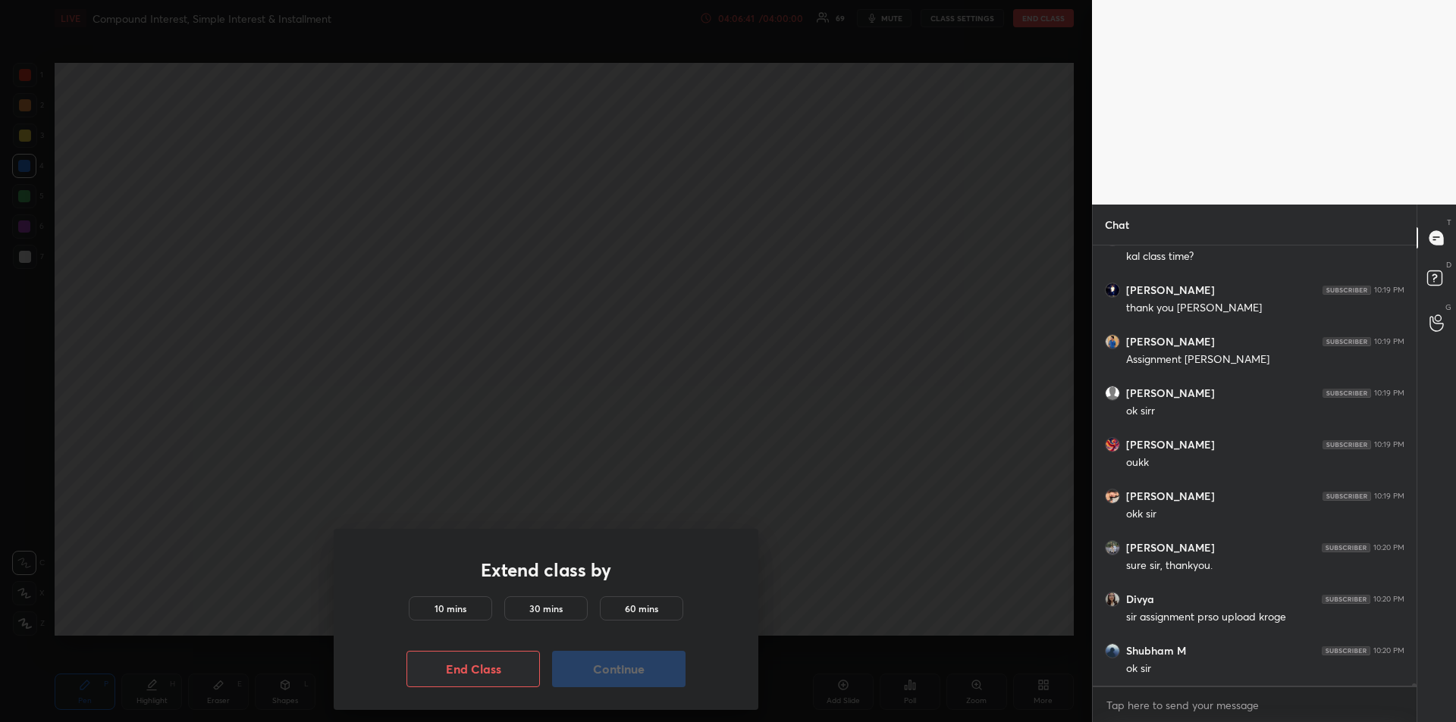
click at [550, 610] on h5 "30 mins" at bounding box center [545, 609] width 33 height 14
click at [607, 665] on button "Continue" at bounding box center [618, 669] width 133 height 36
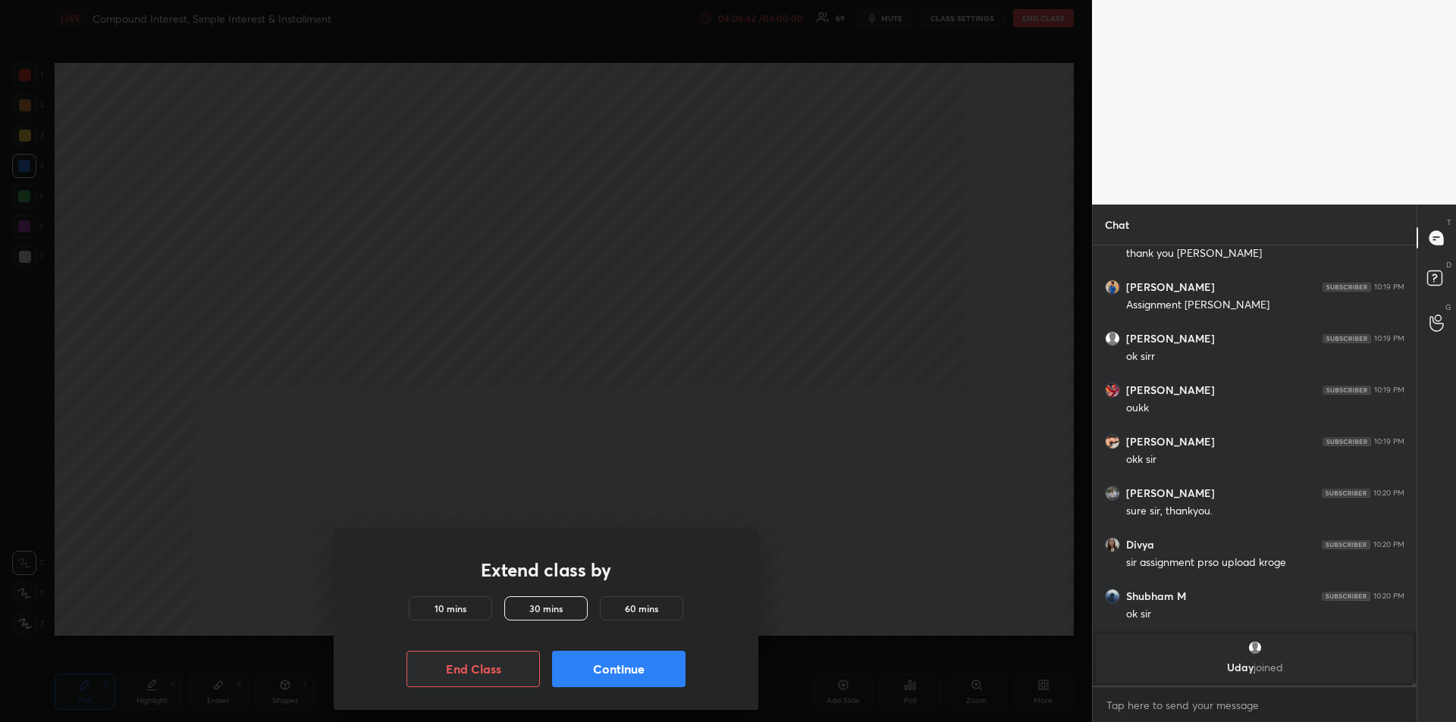
click at [613, 667] on button "Continue" at bounding box center [618, 669] width 133 height 36
click at [613, 670] on button "Continue" at bounding box center [618, 669] width 133 height 36
click at [615, 669] on button "Continue" at bounding box center [618, 669] width 133 height 36
click at [616, 672] on button "Continue" at bounding box center [618, 669] width 133 height 36
click at [617, 672] on button "Continue" at bounding box center [618, 669] width 133 height 36
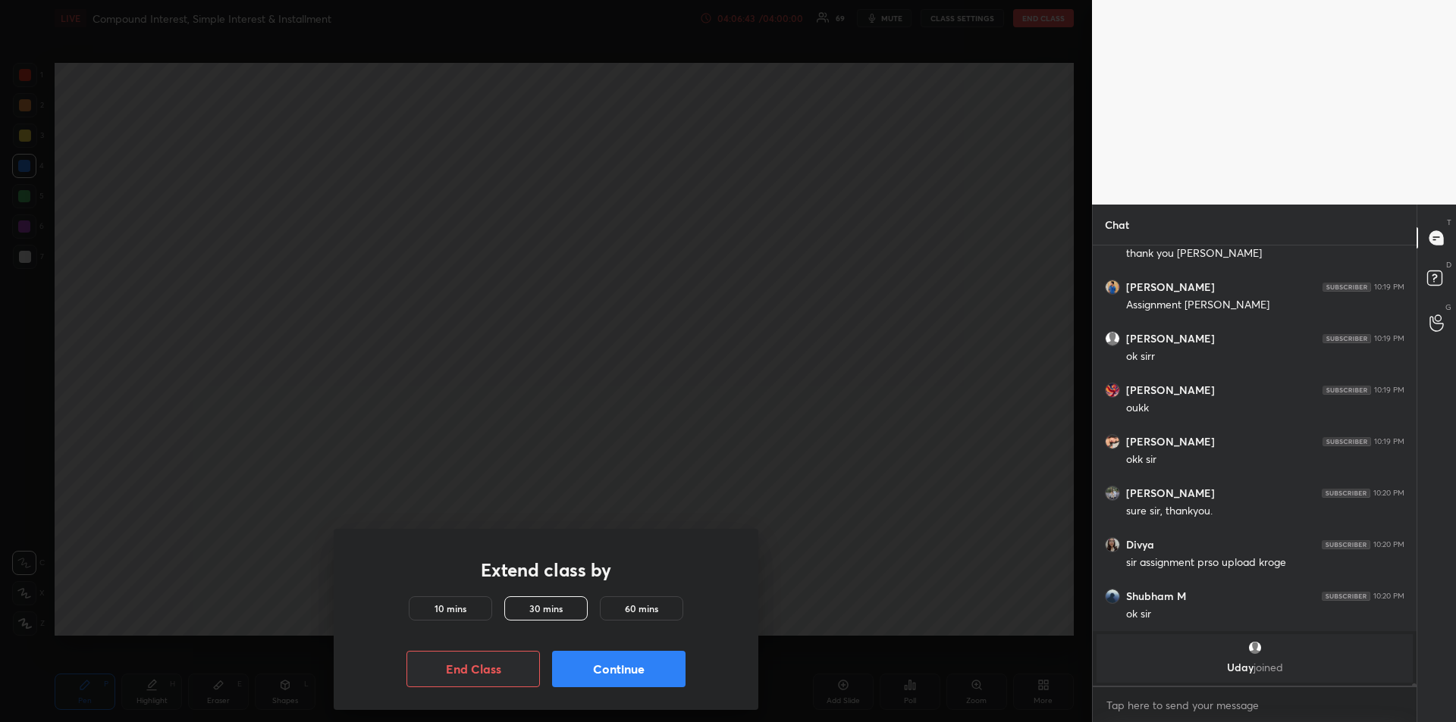
click at [618, 673] on button "Continue" at bounding box center [618, 669] width 133 height 36
click at [618, 672] on button "Continue" at bounding box center [618, 669] width 133 height 36
click at [619, 671] on button "Continue" at bounding box center [618, 669] width 133 height 36
click at [619, 668] on button "Continue" at bounding box center [618, 669] width 133 height 36
click at [619, 669] on button "Continue" at bounding box center [618, 669] width 133 height 36
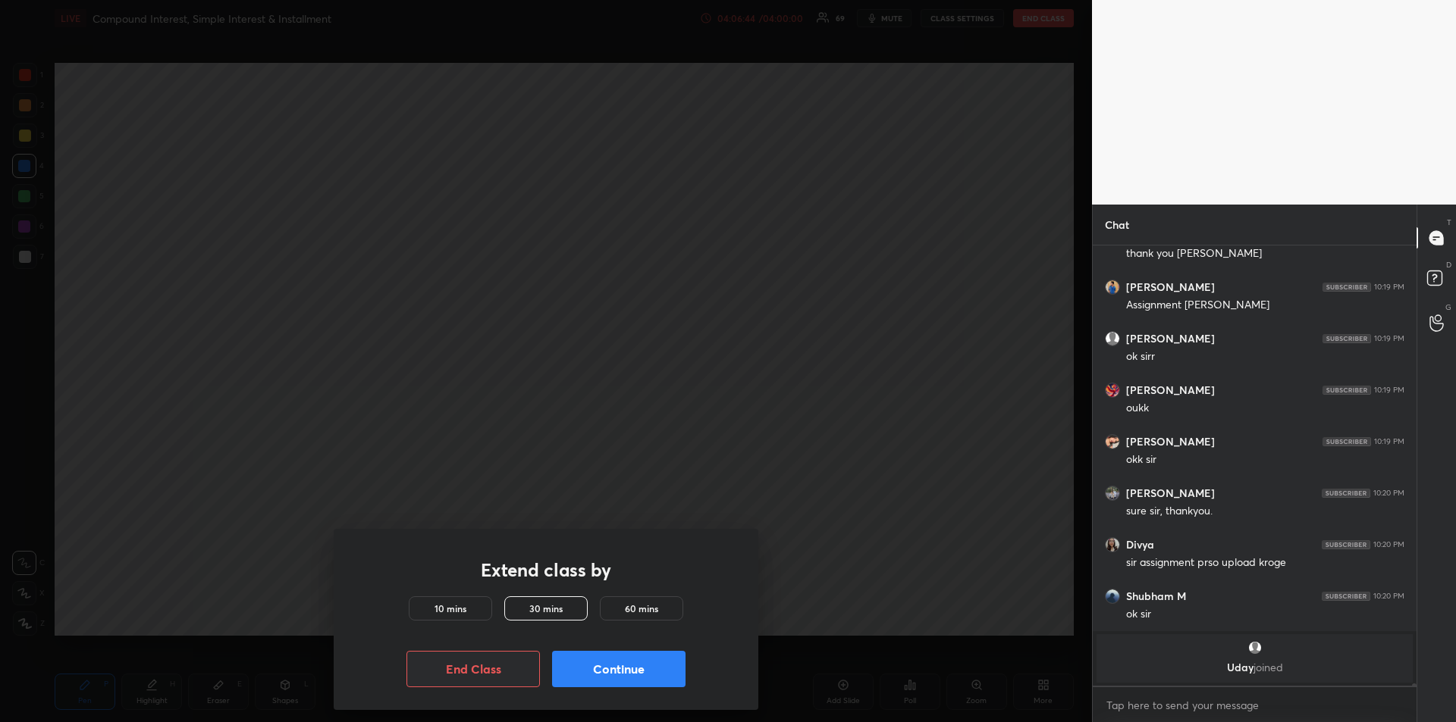
click at [508, 669] on button "End Class" at bounding box center [472, 669] width 133 height 36
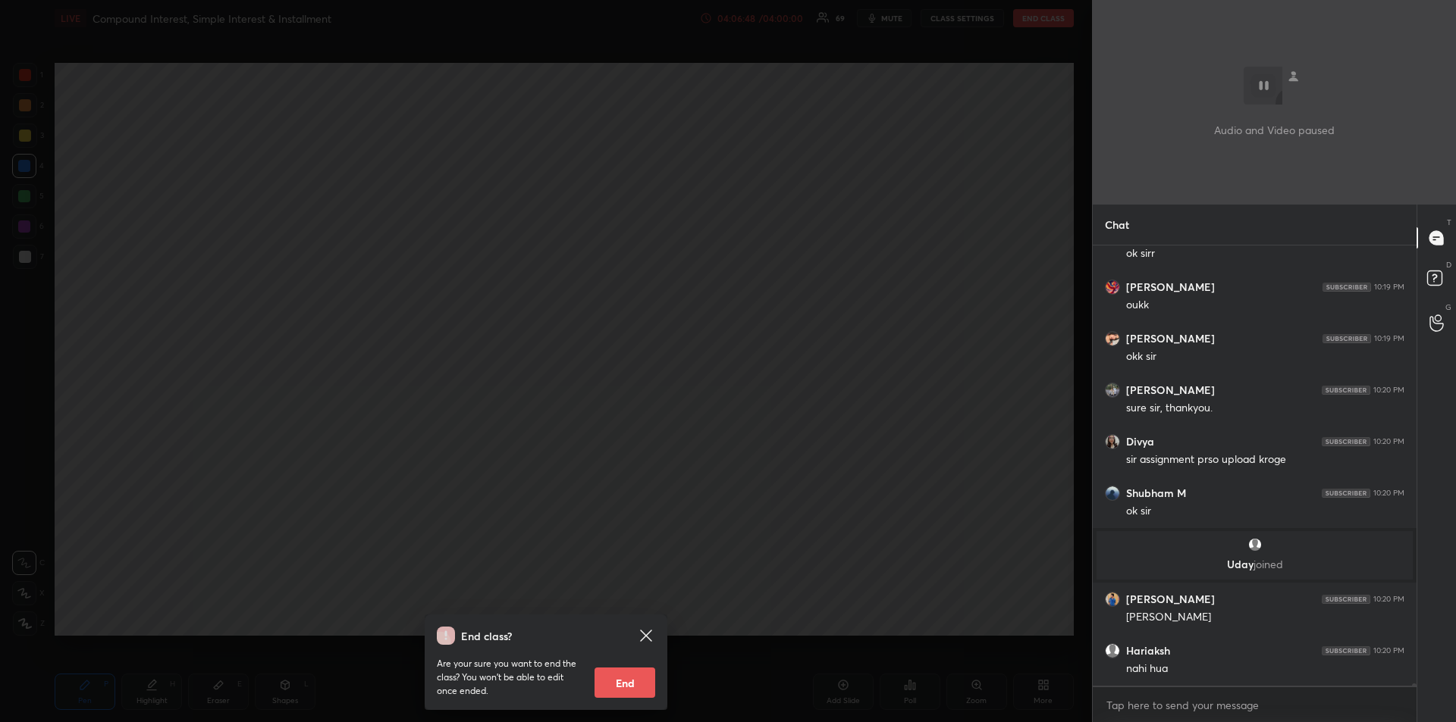
click at [646, 635] on icon at bounding box center [645, 635] width 11 height 11
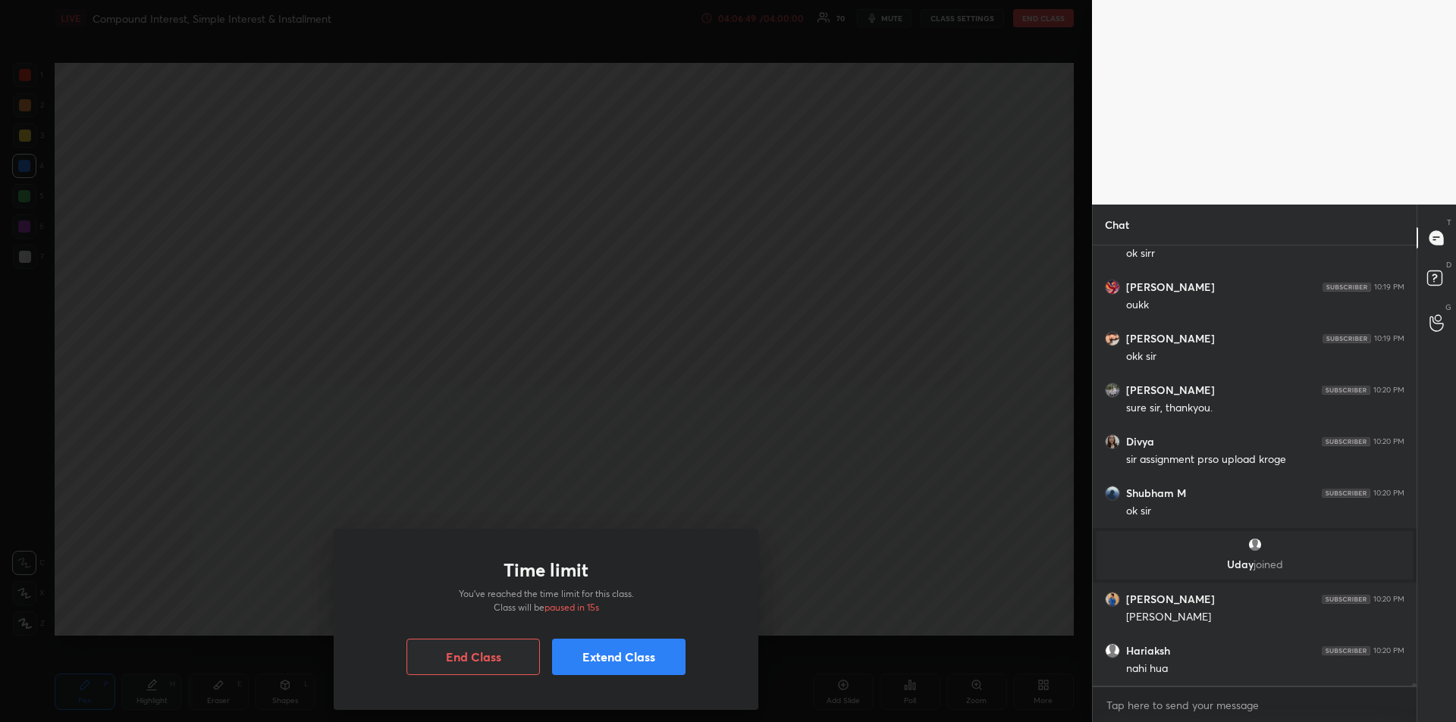
click at [619, 658] on button "Extend Class" at bounding box center [618, 657] width 133 height 36
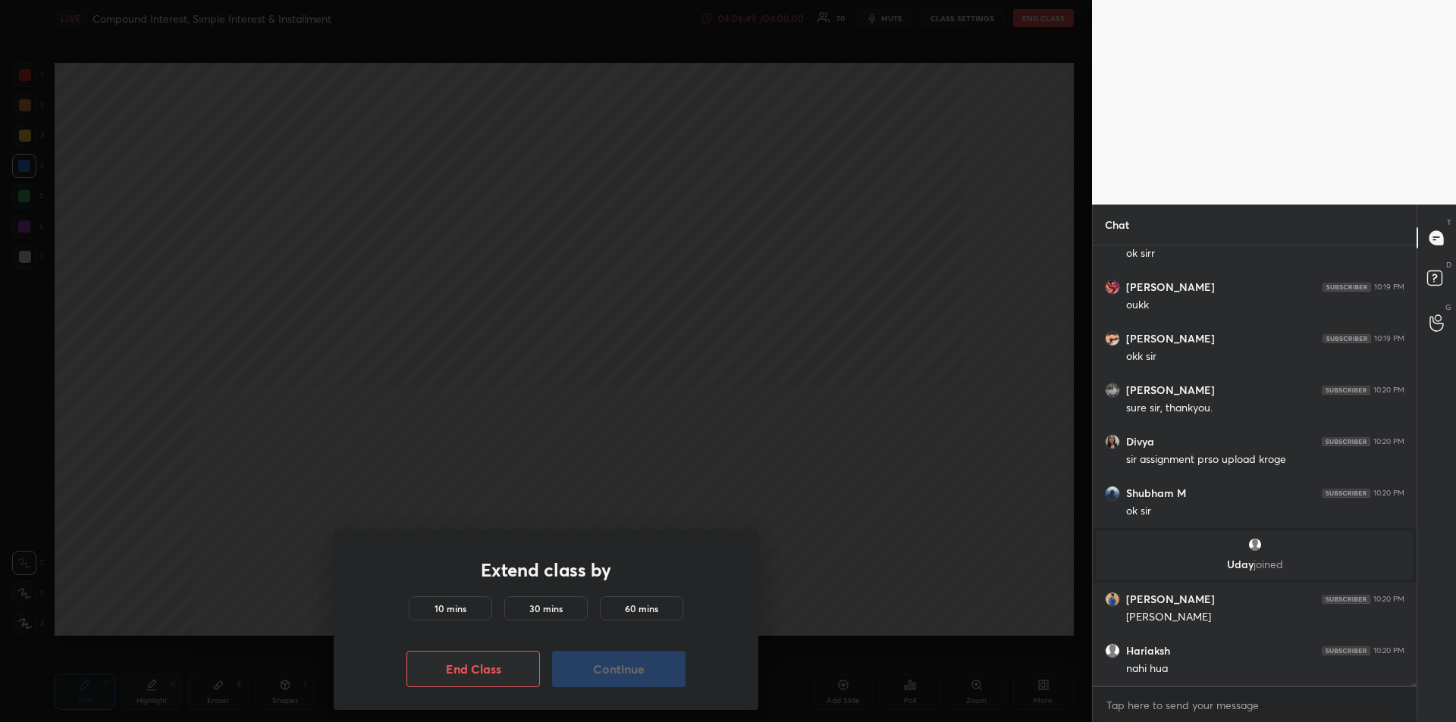
click at [640, 615] on h5 "60 mins" at bounding box center [641, 609] width 33 height 14
click at [639, 613] on h5 "60 mins" at bounding box center [641, 609] width 33 height 14
click at [621, 663] on button "Continue" at bounding box center [618, 669] width 133 height 36
click at [621, 664] on button "Continue" at bounding box center [618, 669] width 133 height 36
click at [622, 665] on button "Continue" at bounding box center [618, 669] width 133 height 36
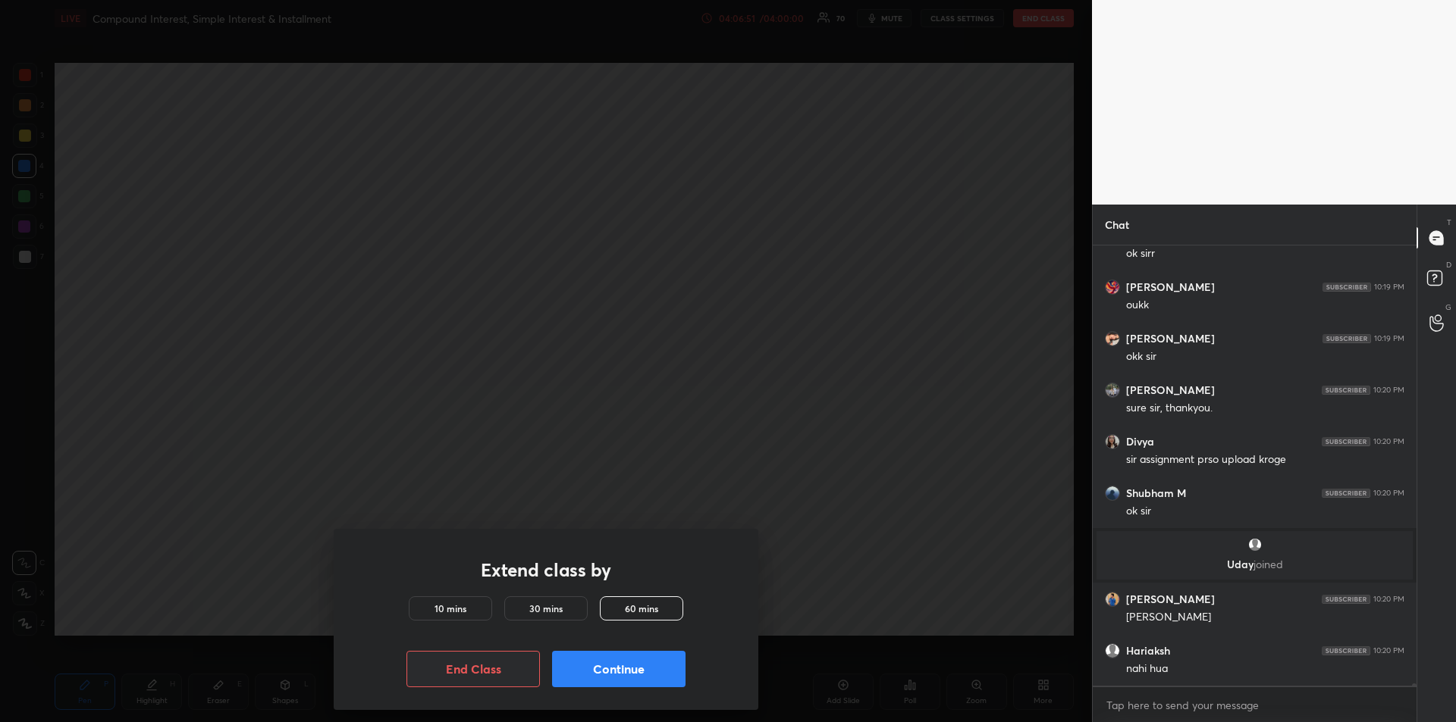
click at [623, 666] on button "Continue" at bounding box center [618, 669] width 133 height 36
click at [622, 665] on button "Continue" at bounding box center [618, 669] width 133 height 36
click at [620, 665] on button "Continue" at bounding box center [618, 669] width 133 height 36
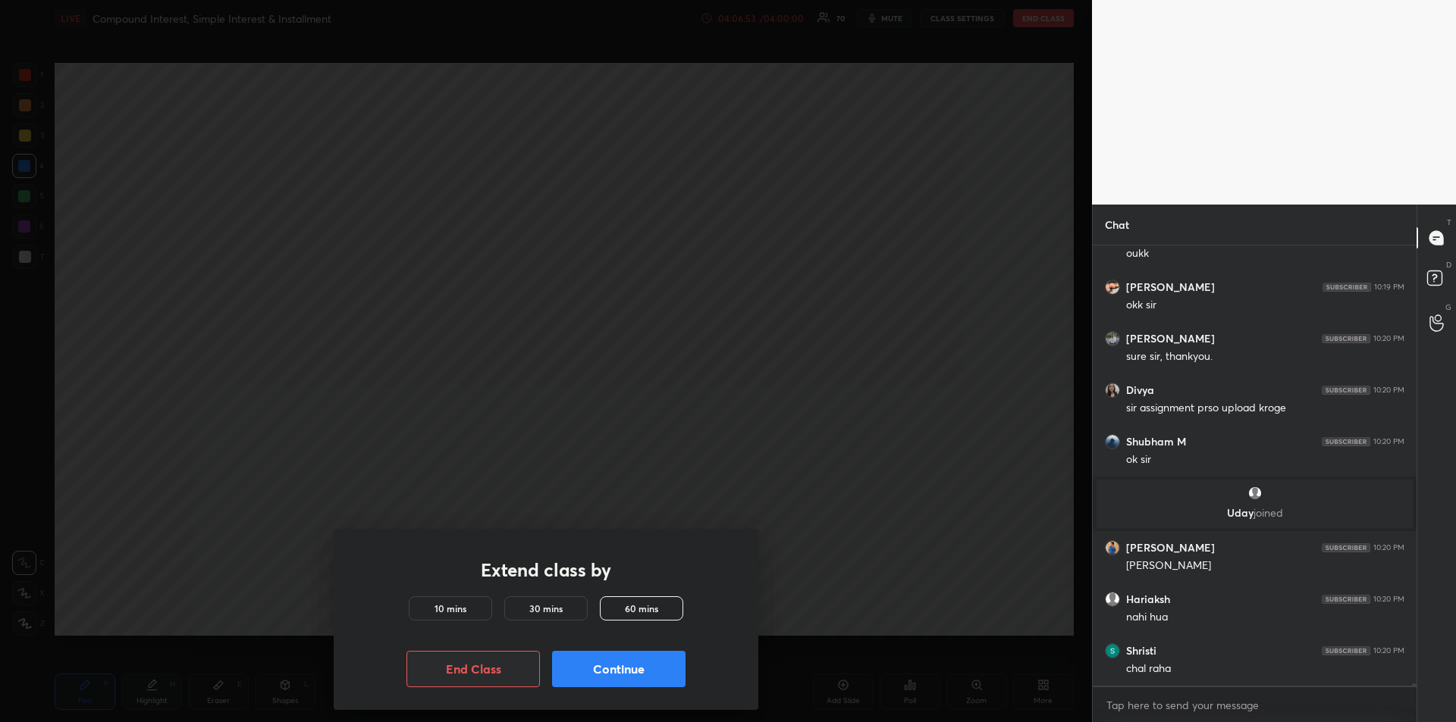
click at [506, 670] on button "End Class" at bounding box center [472, 669] width 133 height 36
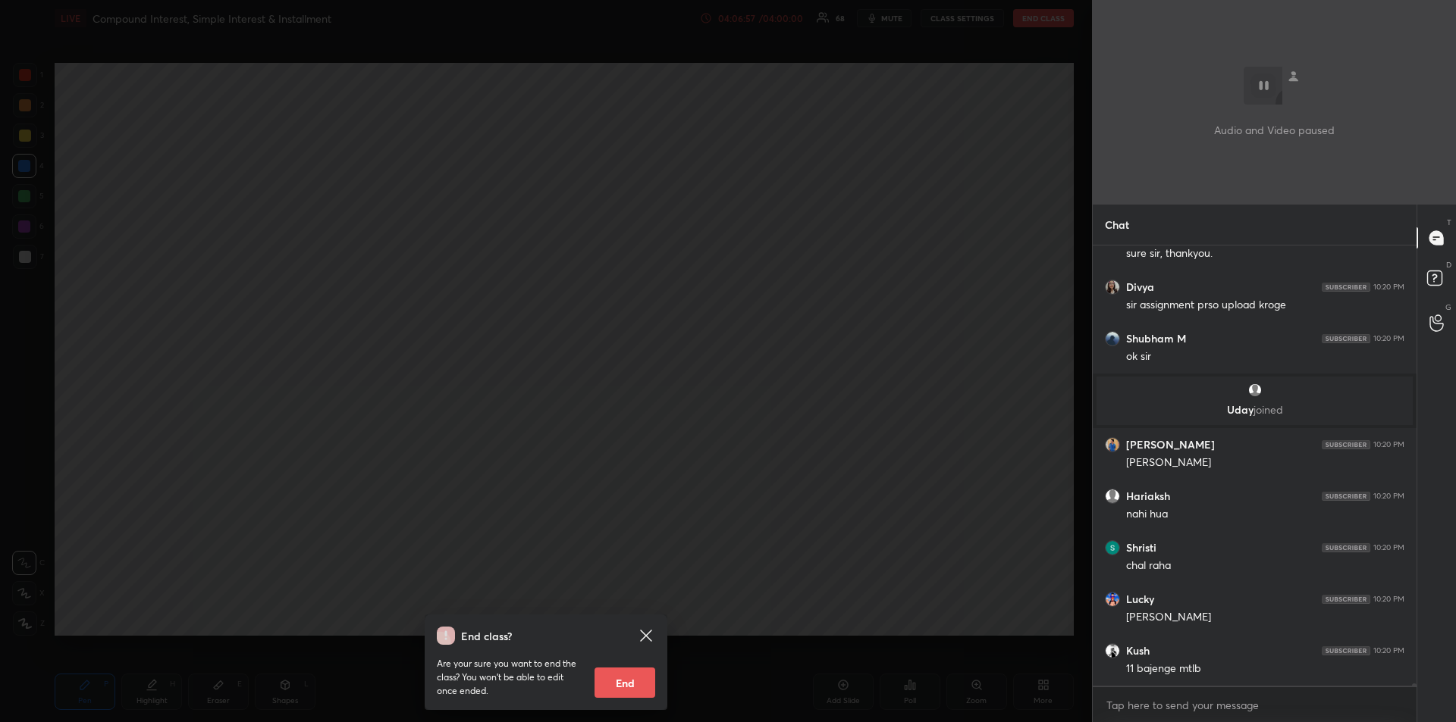
click at [628, 681] on button "End" at bounding box center [624, 683] width 61 height 30
type textarea "x"
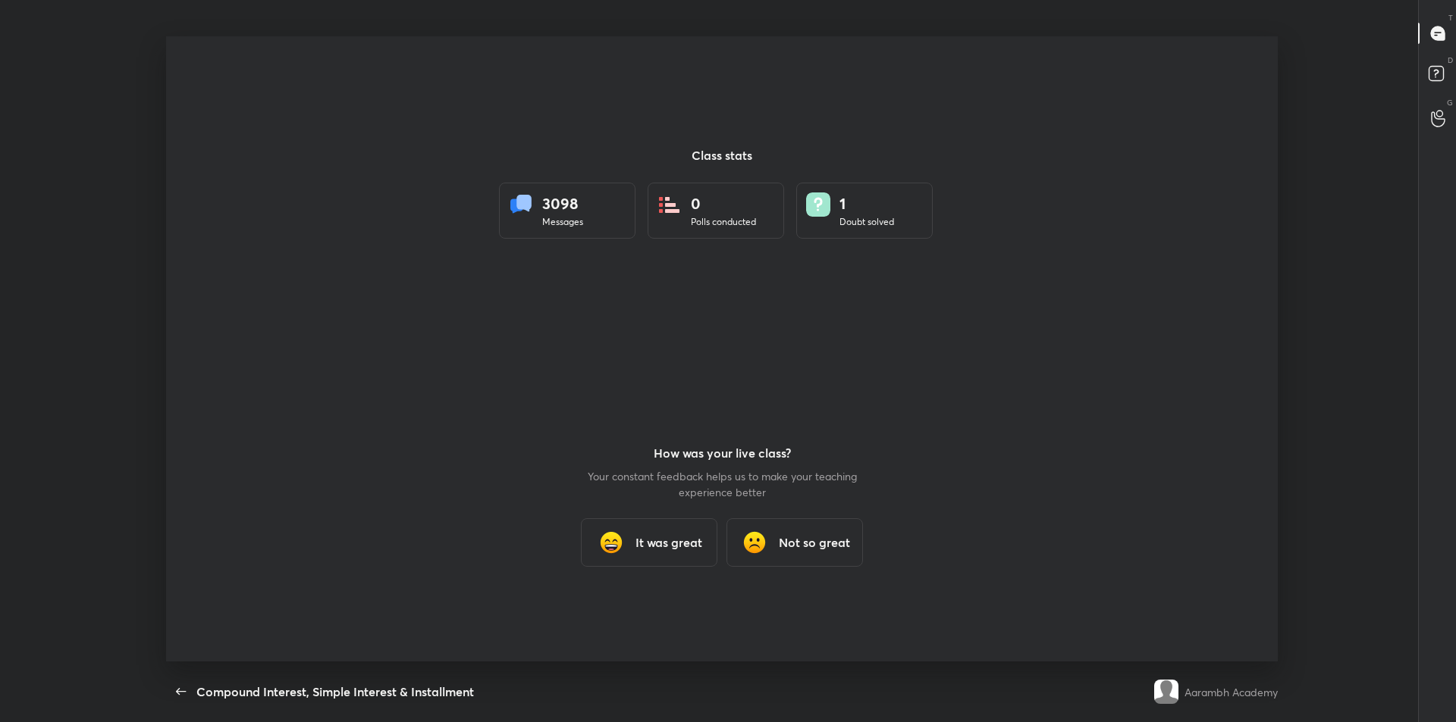
click at [650, 547] on h3 "It was great" at bounding box center [668, 543] width 67 height 18
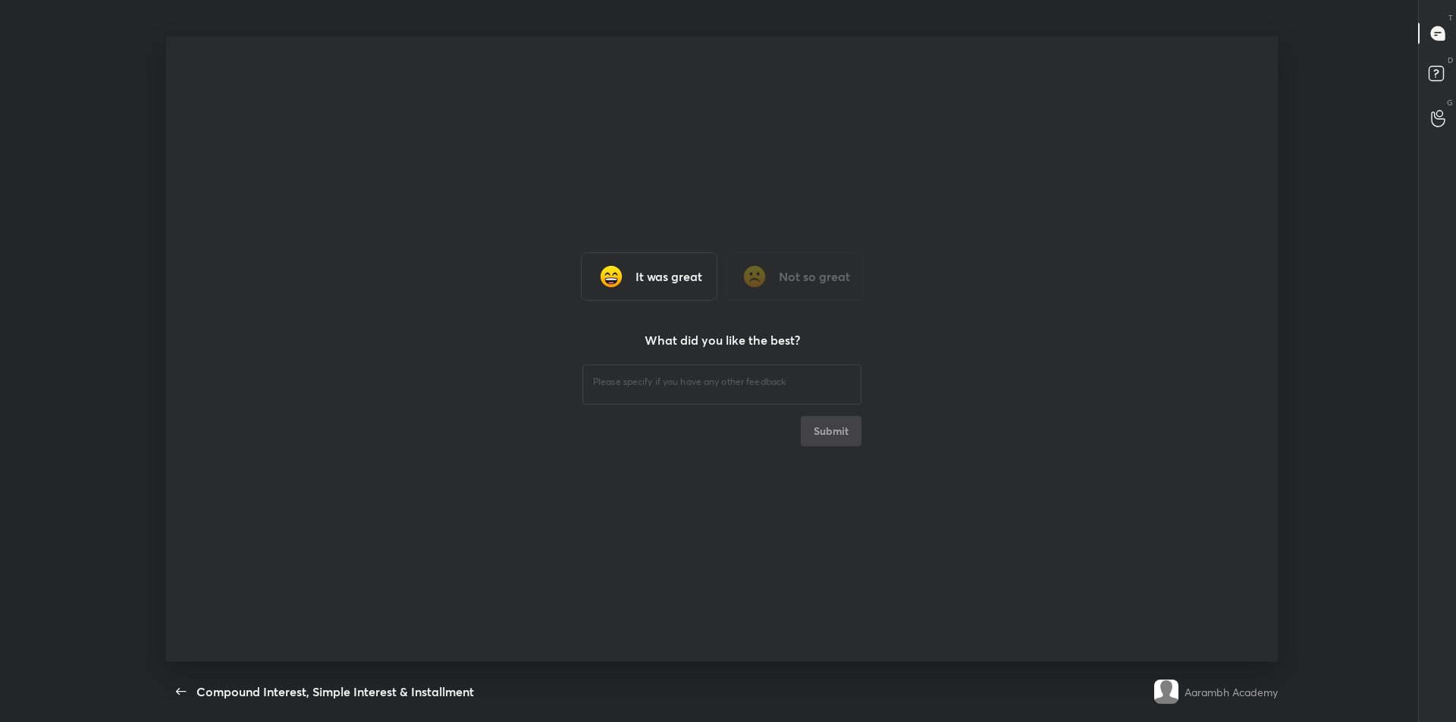
click at [623, 395] on div "​" at bounding box center [721, 383] width 279 height 42
type textarea "jjj"
click at [828, 426] on button "Submit" at bounding box center [831, 431] width 61 height 30
click at [837, 433] on div "jjj ​ Submit" at bounding box center [721, 404] width 279 height 85
